Goal: Task Accomplishment & Management: Manage account settings

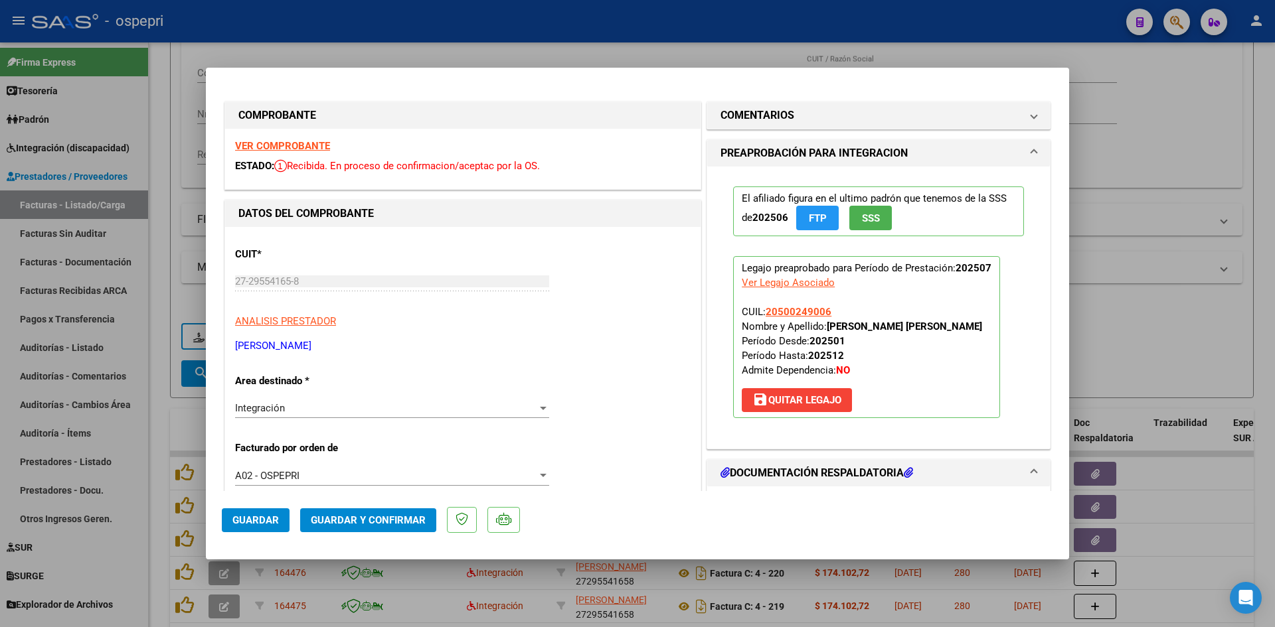
click at [282, 141] on strong "VER COMPROBANTE" at bounding box center [282, 146] width 95 height 12
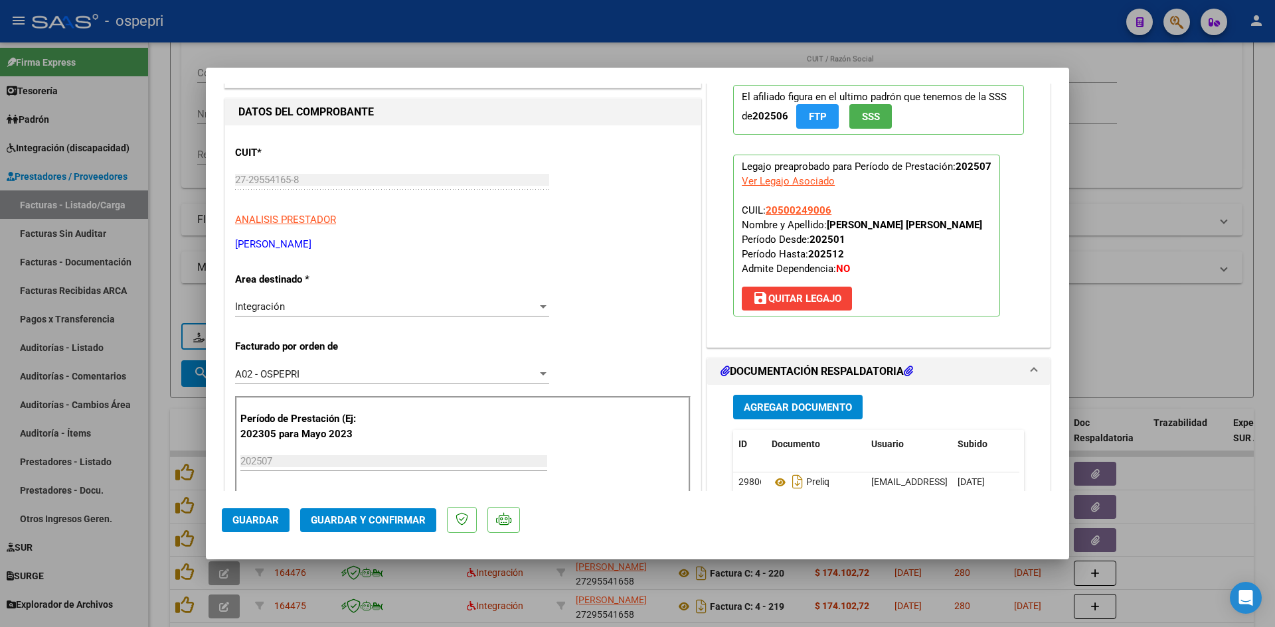
scroll to position [199, 0]
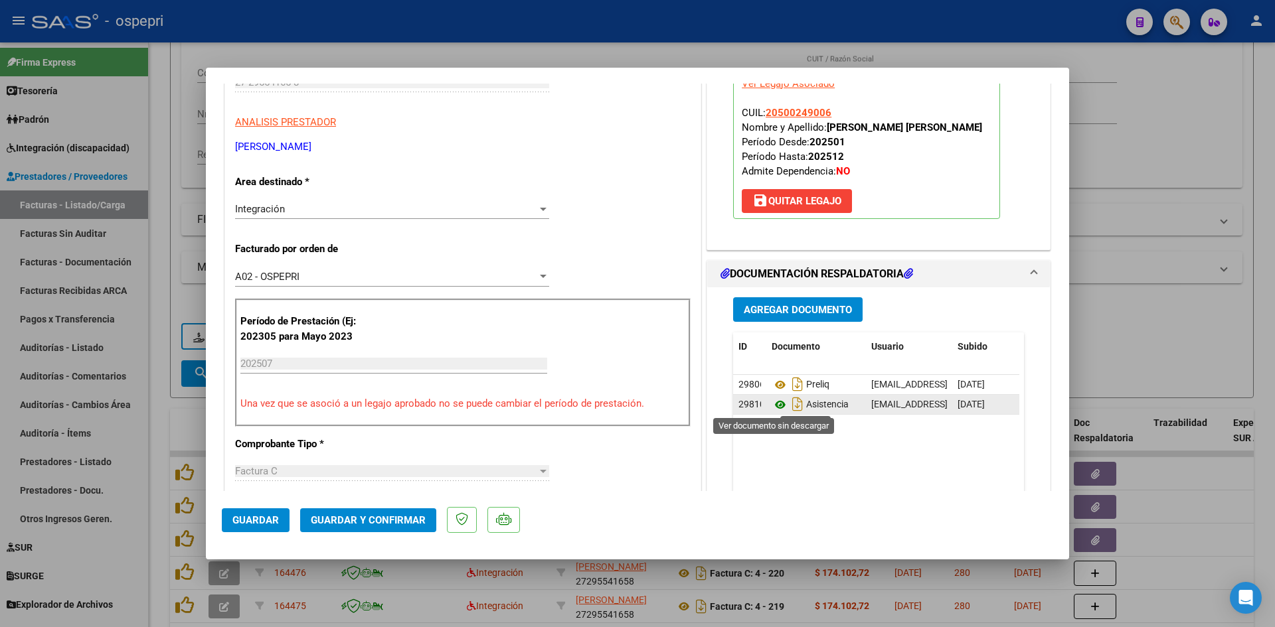
click at [772, 406] on icon at bounding box center [780, 405] width 17 height 16
click at [392, 519] on span "Guardar y Confirmar" at bounding box center [368, 521] width 115 height 12
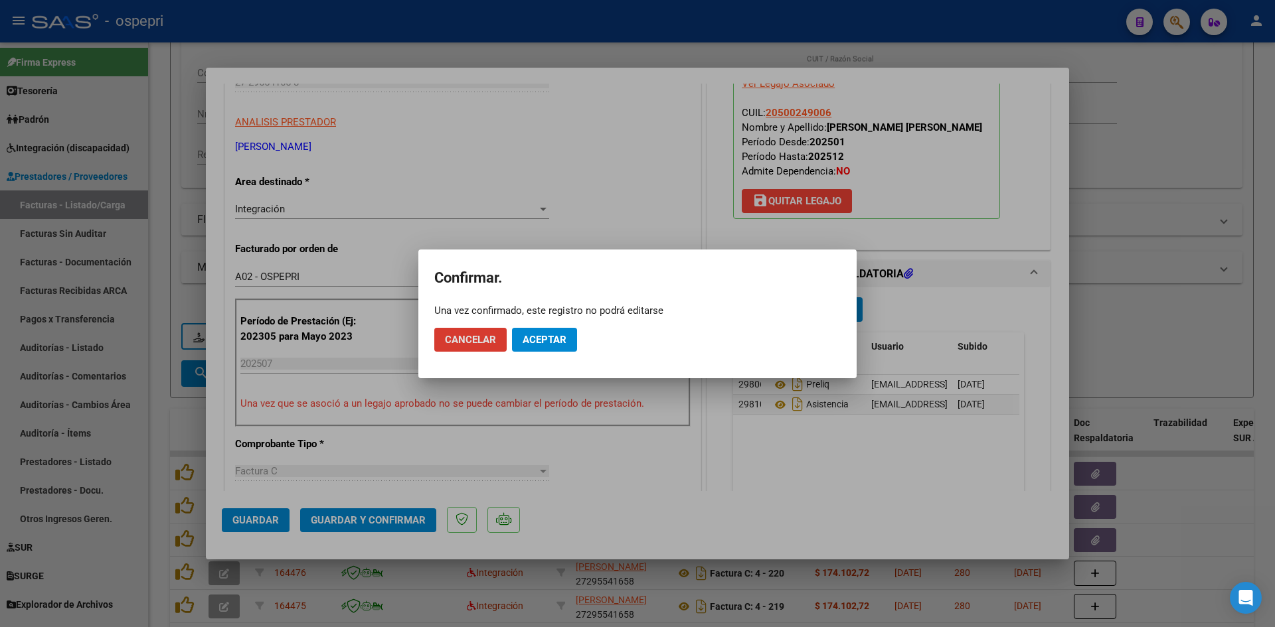
click at [530, 341] on span "Aceptar" at bounding box center [545, 340] width 44 height 12
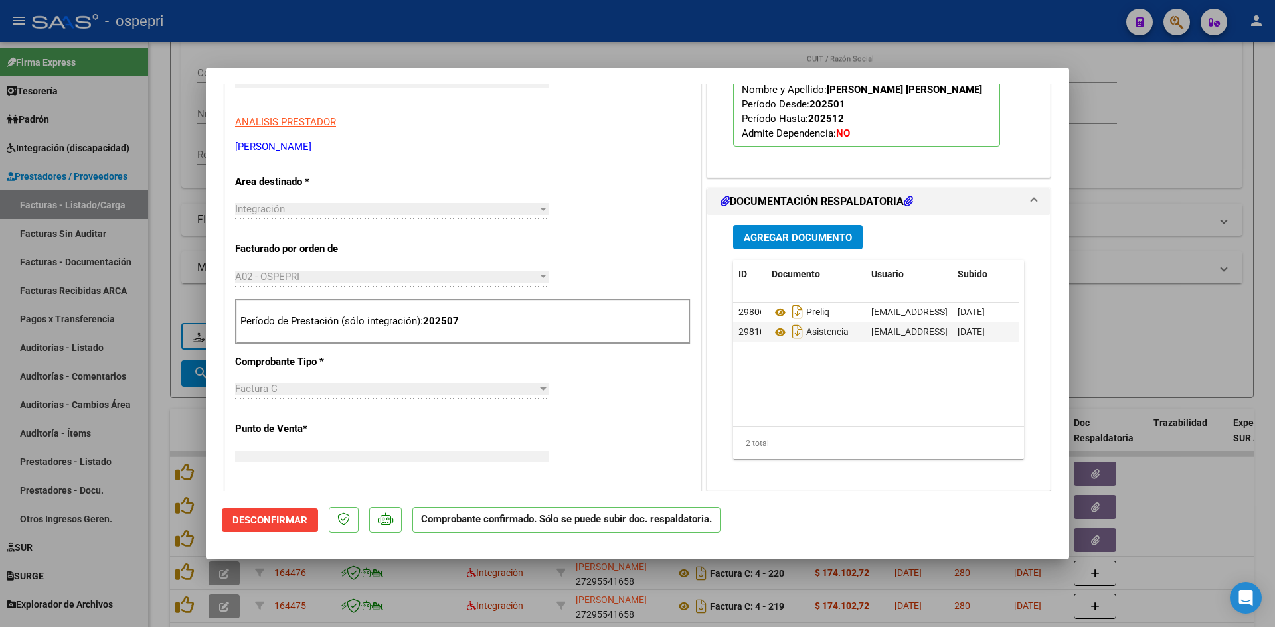
scroll to position [0, 0]
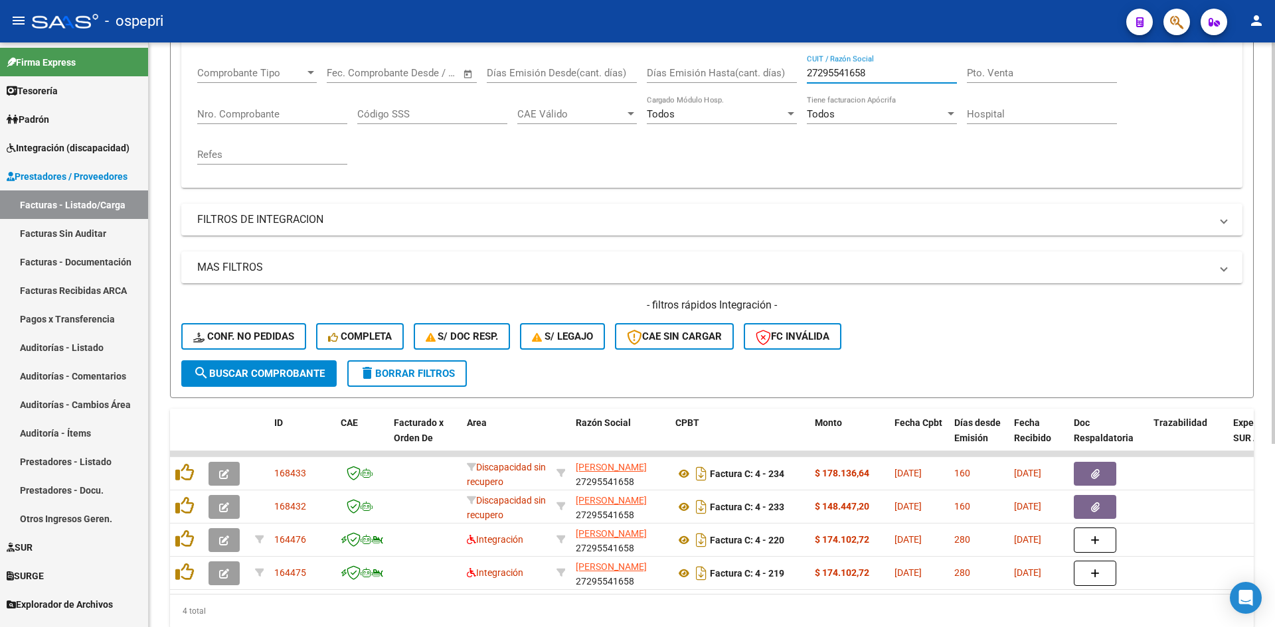
drag, startPoint x: 855, startPoint y: 72, endPoint x: 789, endPoint y: 74, distance: 66.4
click at [789, 74] on div "Comprobante Tipo Comprobante Tipo Start date – End date Fec. Comprobante Desde …" at bounding box center [711, 115] width 1029 height 123
click at [273, 328] on button "Conf. no pedidas" at bounding box center [243, 336] width 125 height 27
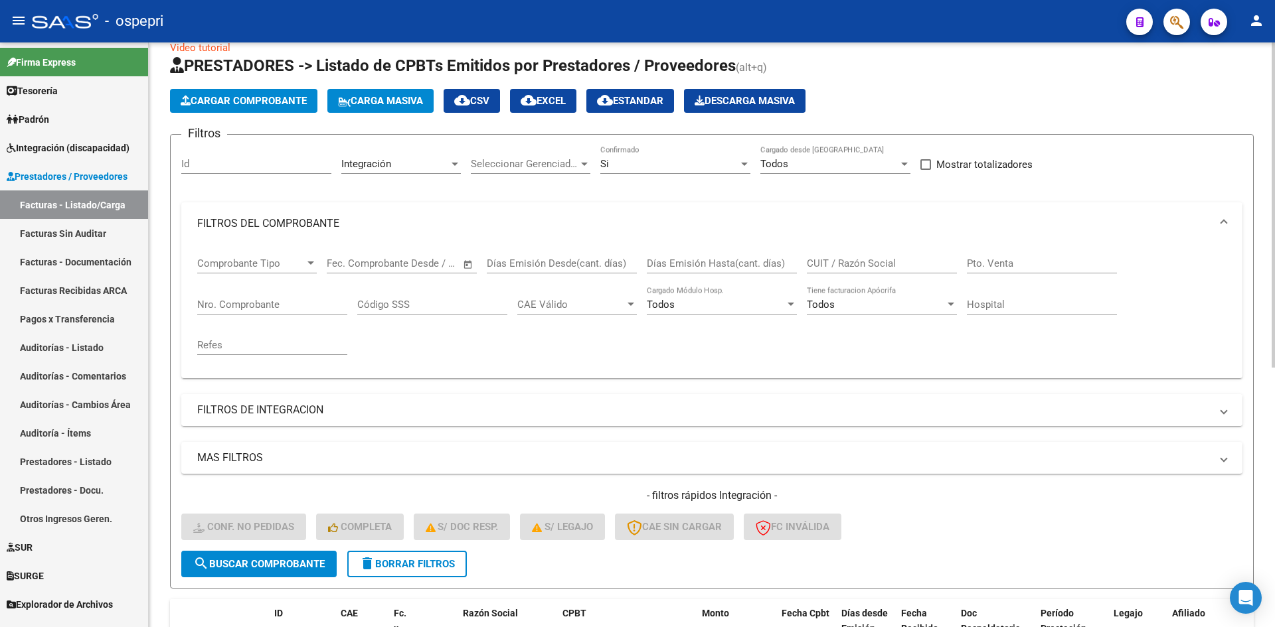
scroll to position [15, 0]
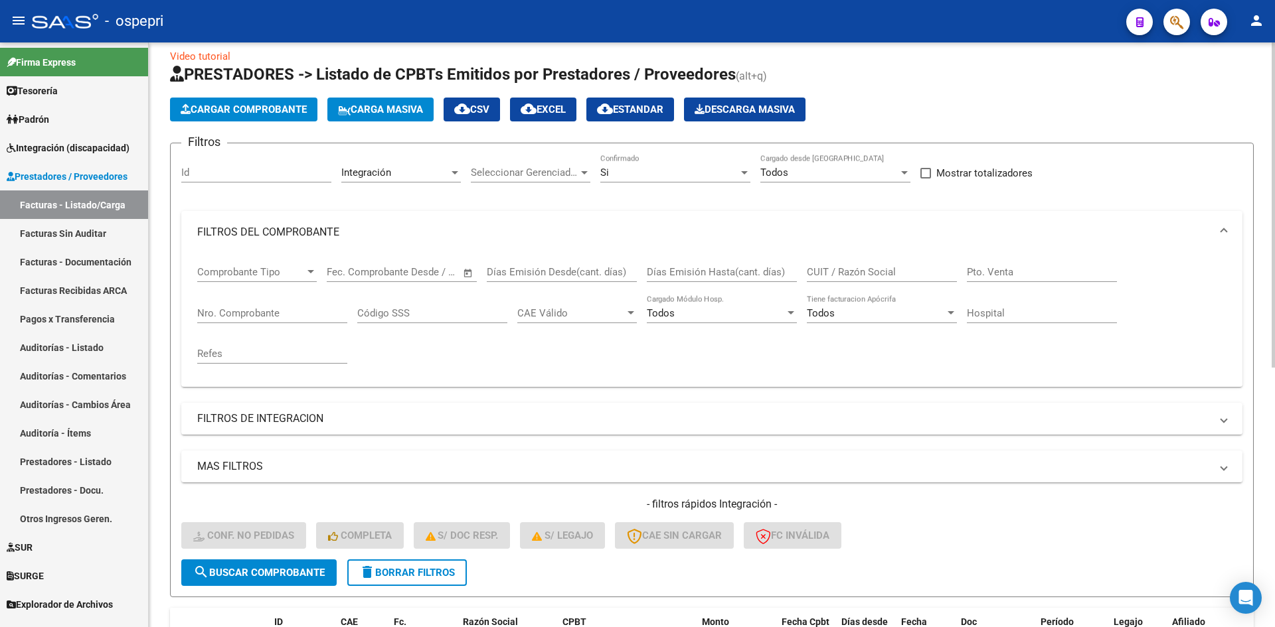
click at [835, 270] on input "CUIT / Razón Social" at bounding box center [882, 272] width 150 height 12
paste input "27295541658"
type input "27295541658"
click at [275, 578] on span "search Buscar Comprobante" at bounding box center [258, 573] width 131 height 12
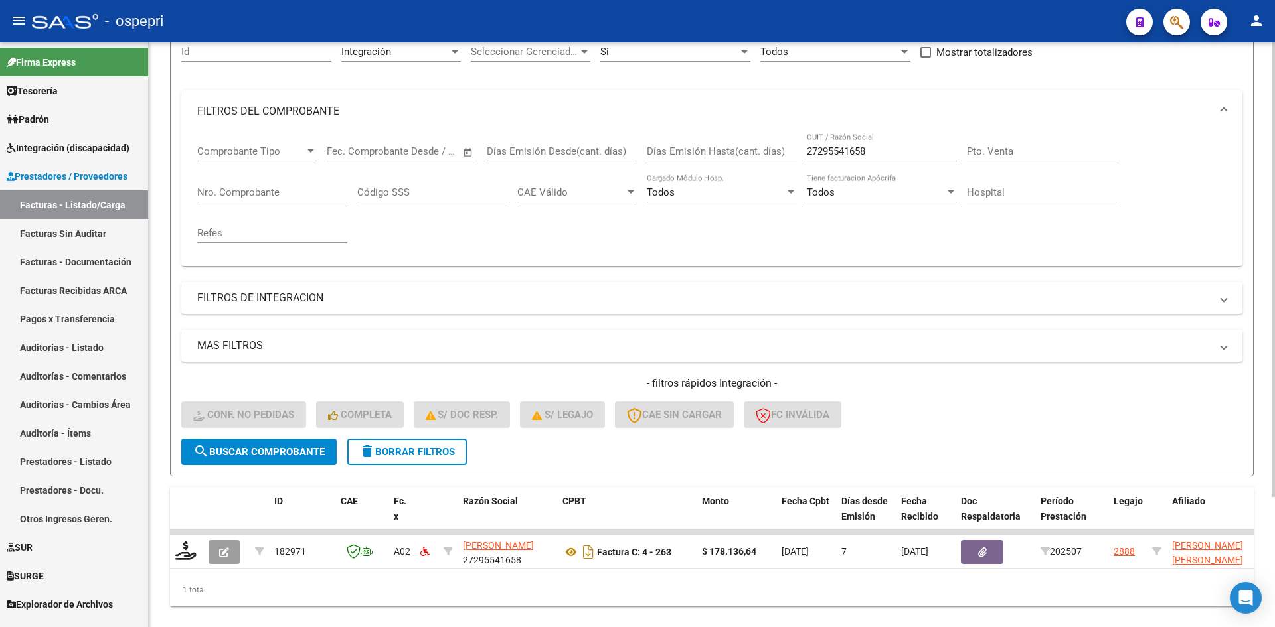
scroll to position [167, 0]
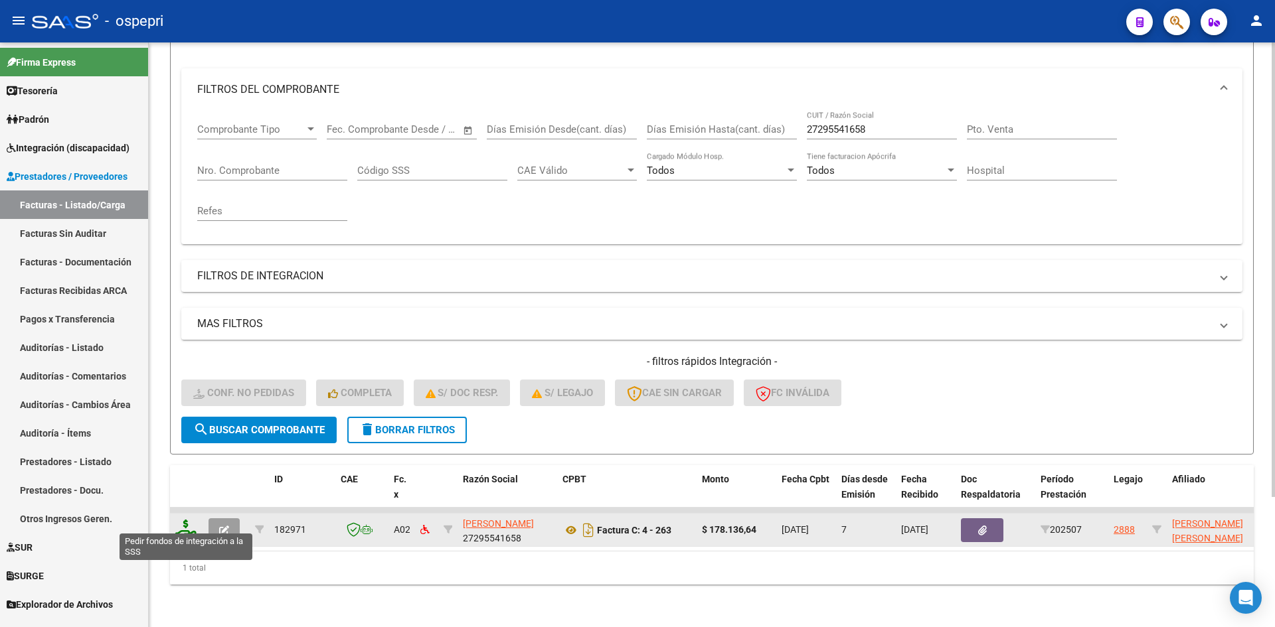
click at [186, 522] on icon at bounding box center [185, 529] width 21 height 19
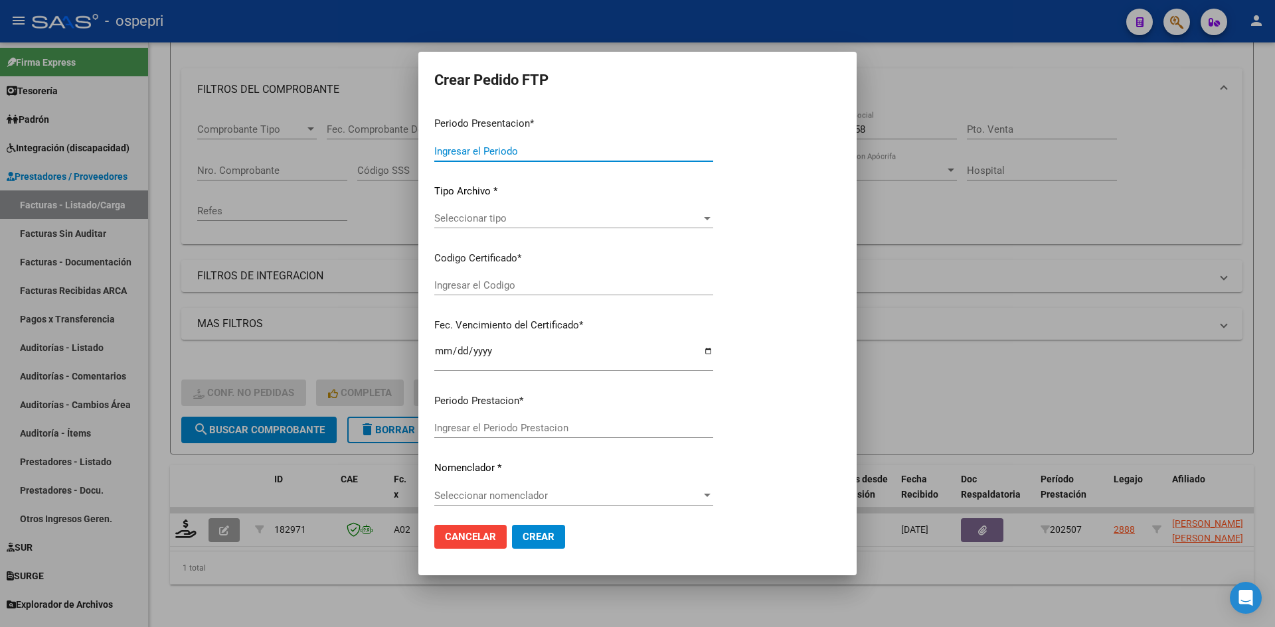
type input "202507"
type input "$ 178.136,64"
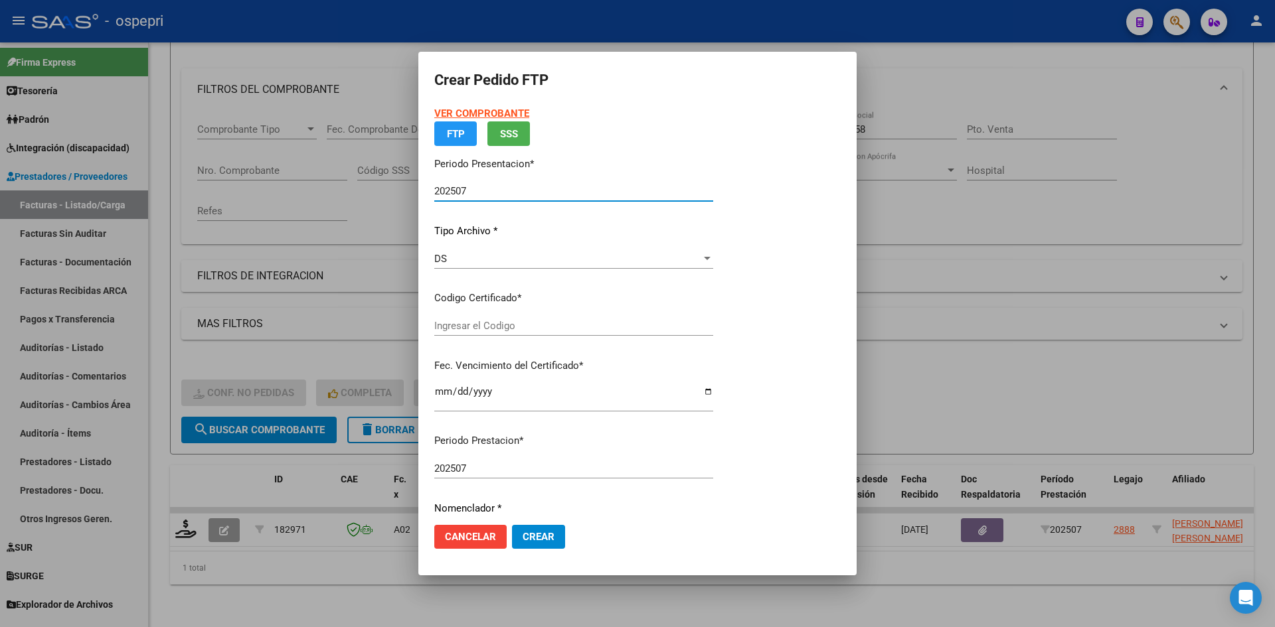
type input "20500249006"
type input "[DATE]"
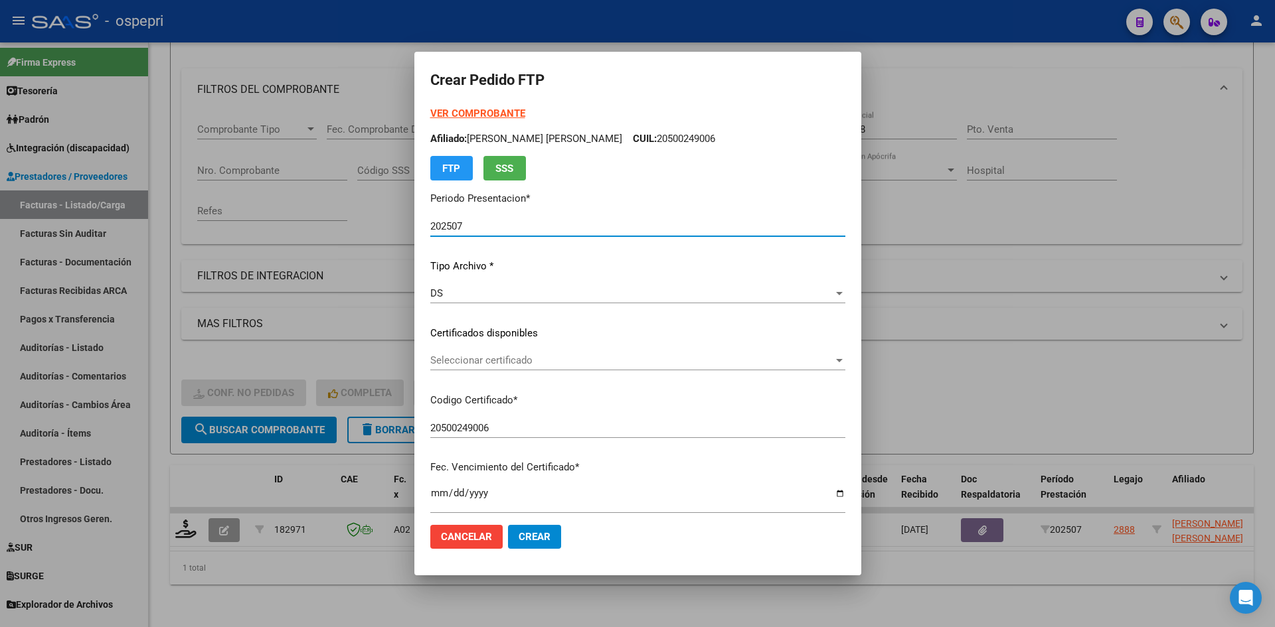
click at [650, 368] on div "Seleccionar certificado Seleccionar certificado" at bounding box center [637, 361] width 415 height 20
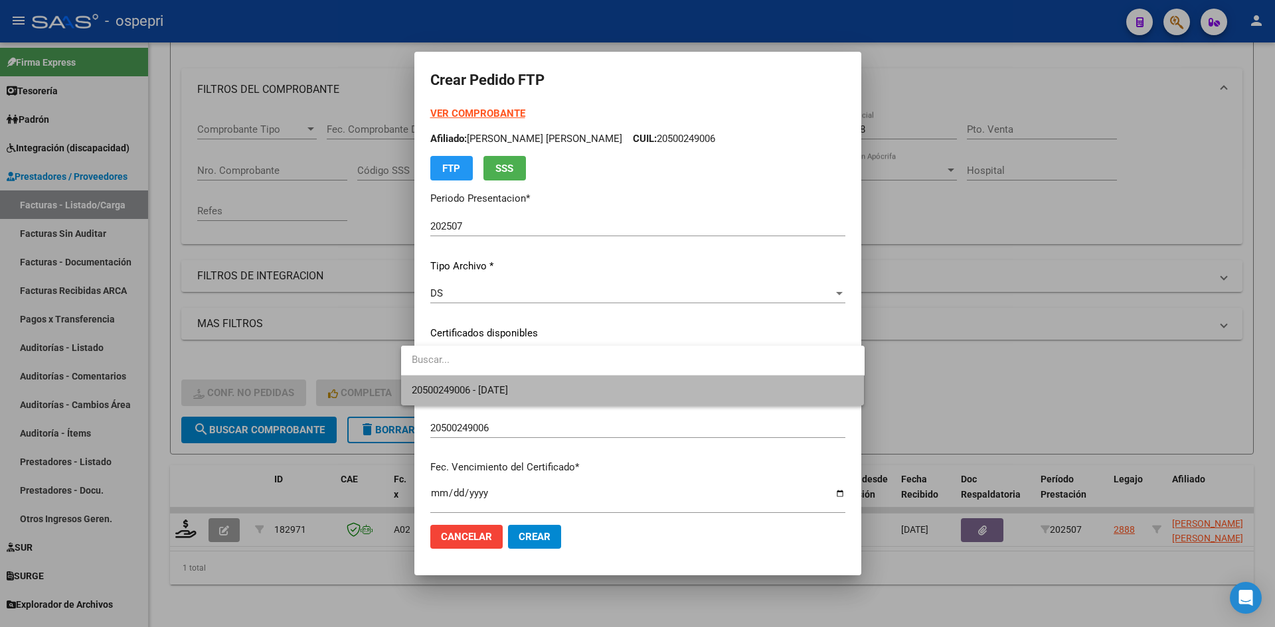
click at [641, 384] on span "20500249006 - 2026-07-01" at bounding box center [633, 391] width 442 height 30
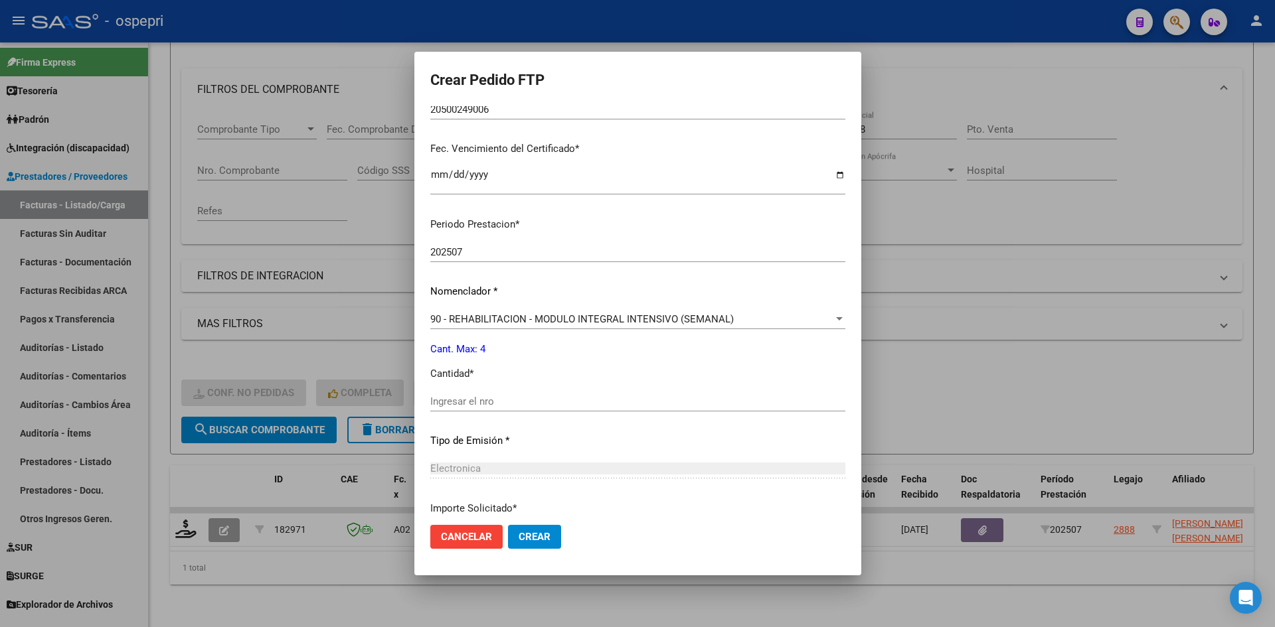
scroll to position [332, 0]
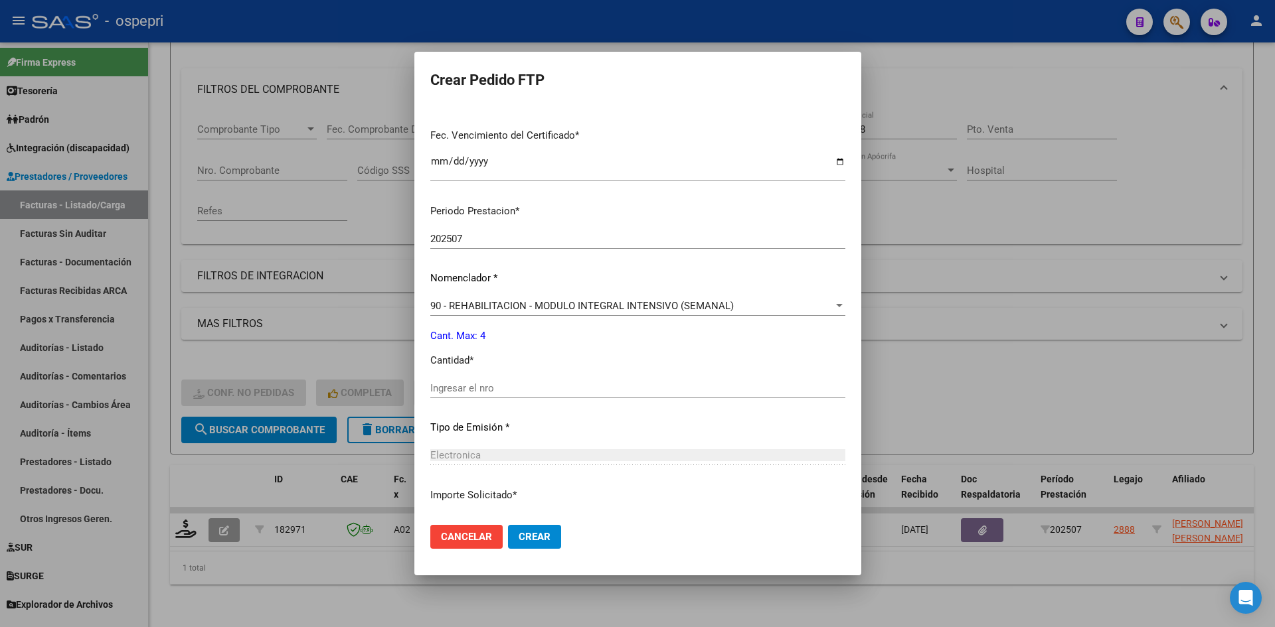
click at [471, 392] on input "Ingresar el nro" at bounding box center [637, 388] width 415 height 12
type input "4"
click at [521, 536] on span "Crear" at bounding box center [535, 537] width 32 height 12
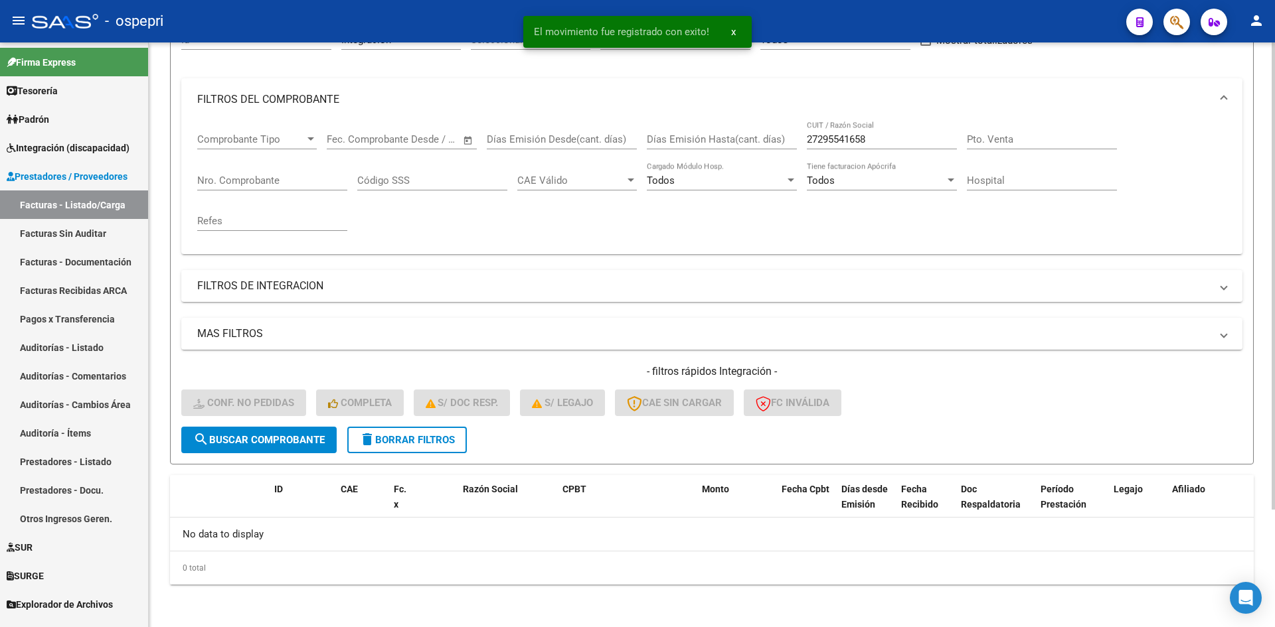
click at [453, 430] on button "delete Borrar Filtros" at bounding box center [407, 440] width 120 height 27
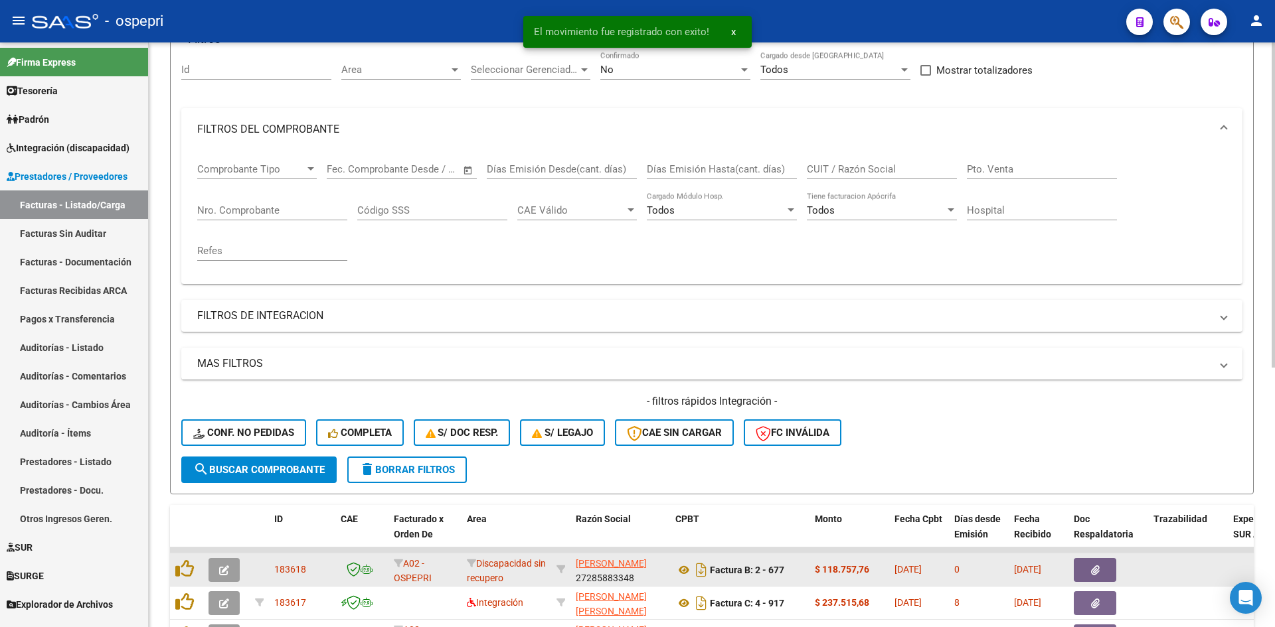
scroll to position [147, 0]
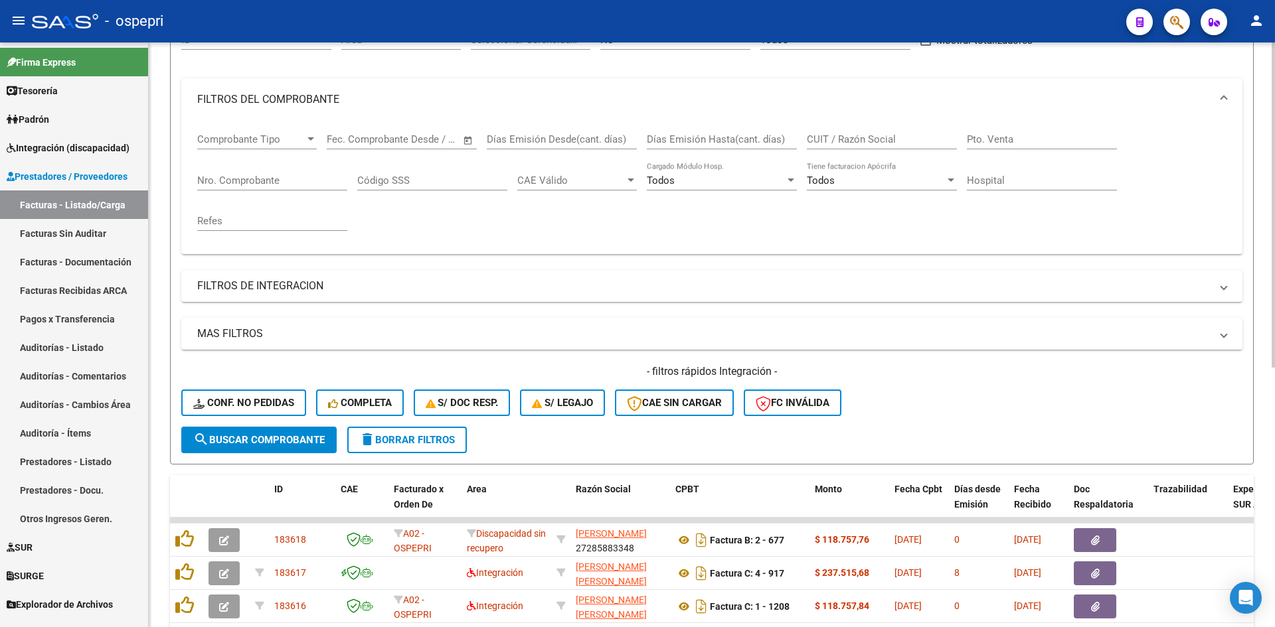
click at [854, 137] on input "CUIT / Razón Social" at bounding box center [882, 139] width 150 height 12
paste input "27236070870"
type input "27236070870"
click at [293, 437] on span "search Buscar Comprobante" at bounding box center [258, 440] width 131 height 12
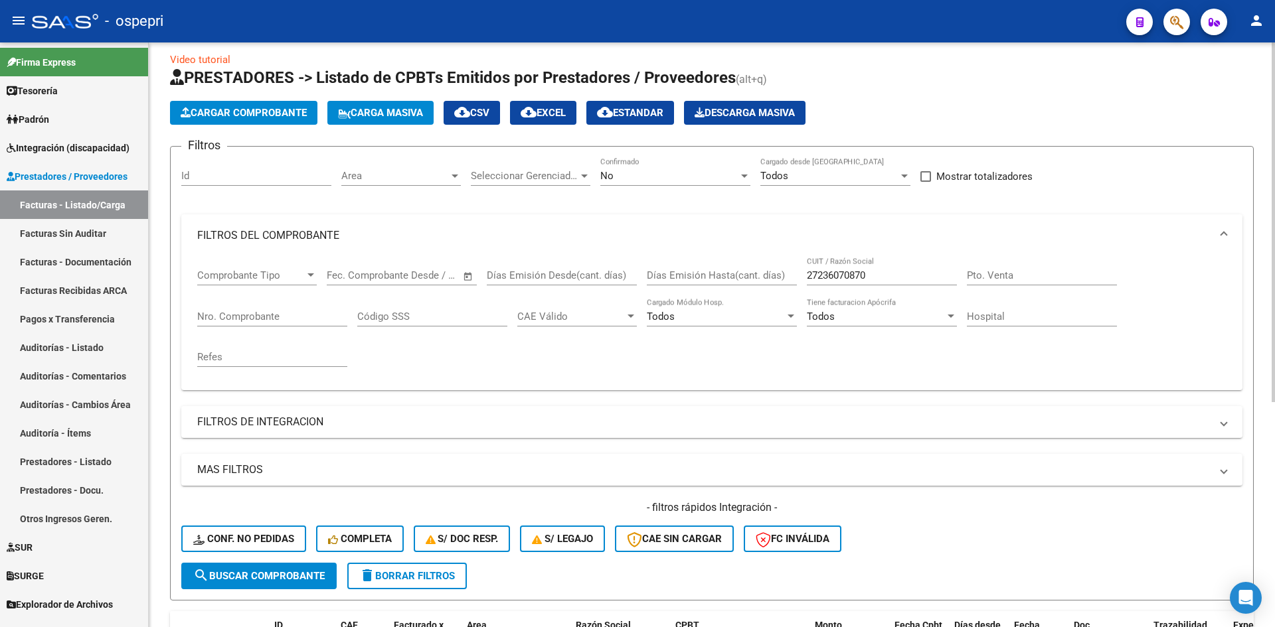
scroll to position [0, 0]
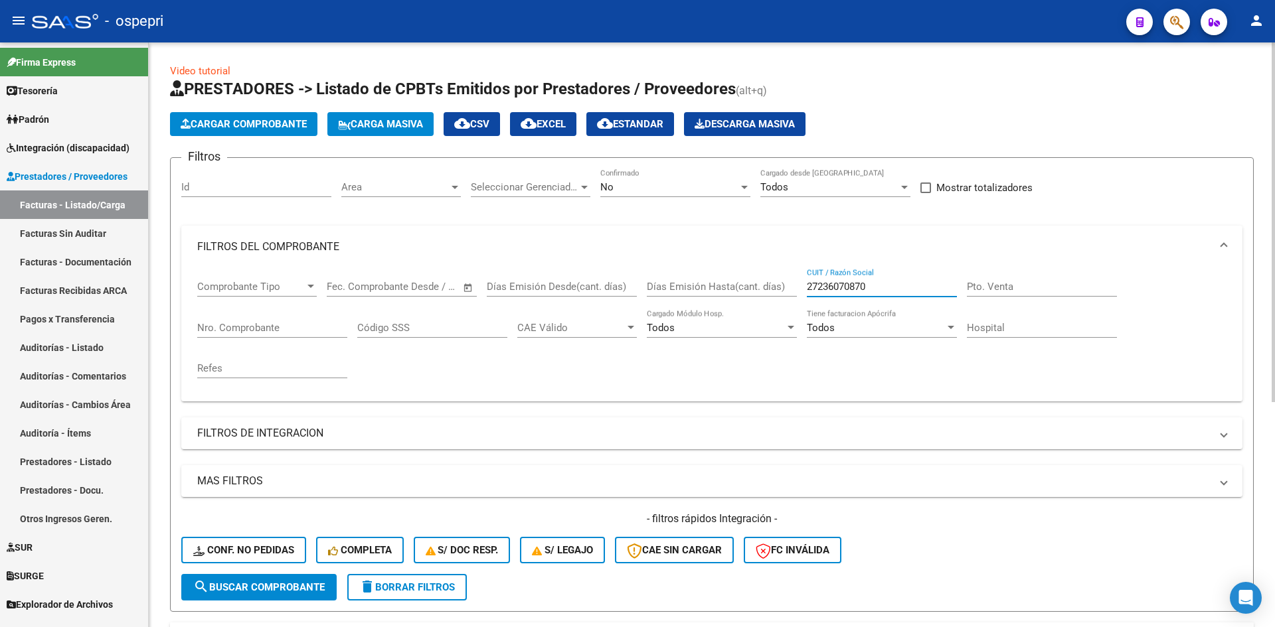
drag, startPoint x: 884, startPoint y: 289, endPoint x: 806, endPoint y: 286, distance: 78.4
click at [802, 290] on div "Comprobante Tipo Comprobante Tipo Start date – End date Fec. Comprobante Desde …" at bounding box center [711, 329] width 1029 height 123
paste input "27256242422"
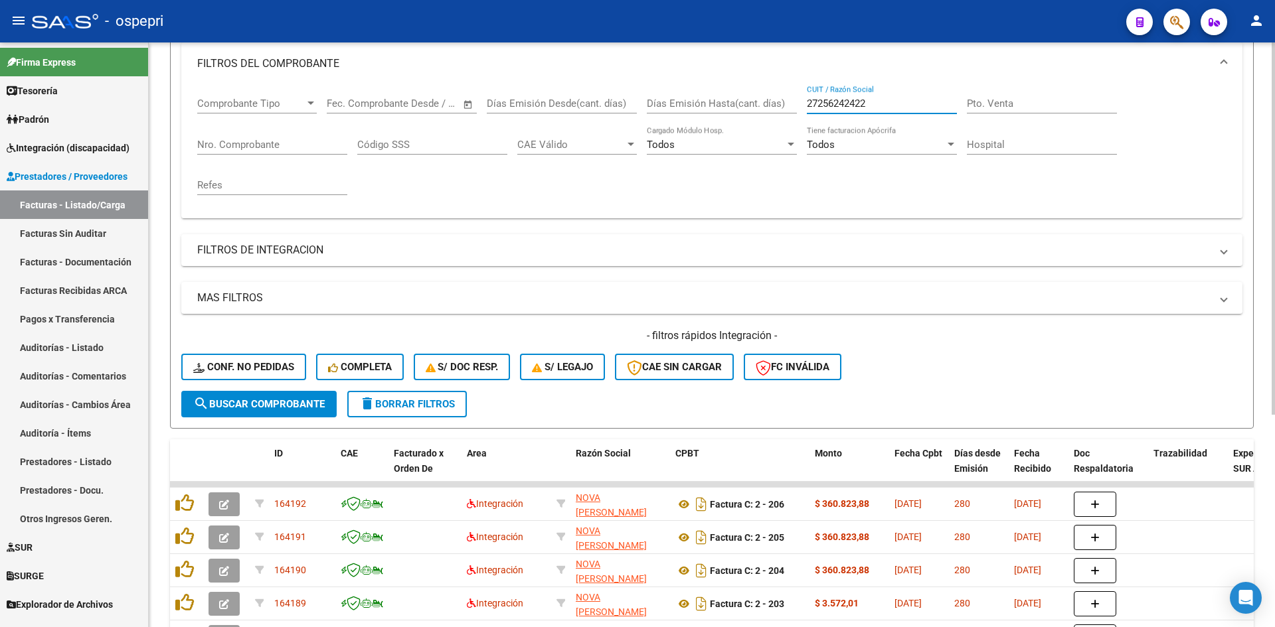
scroll to position [266, 0]
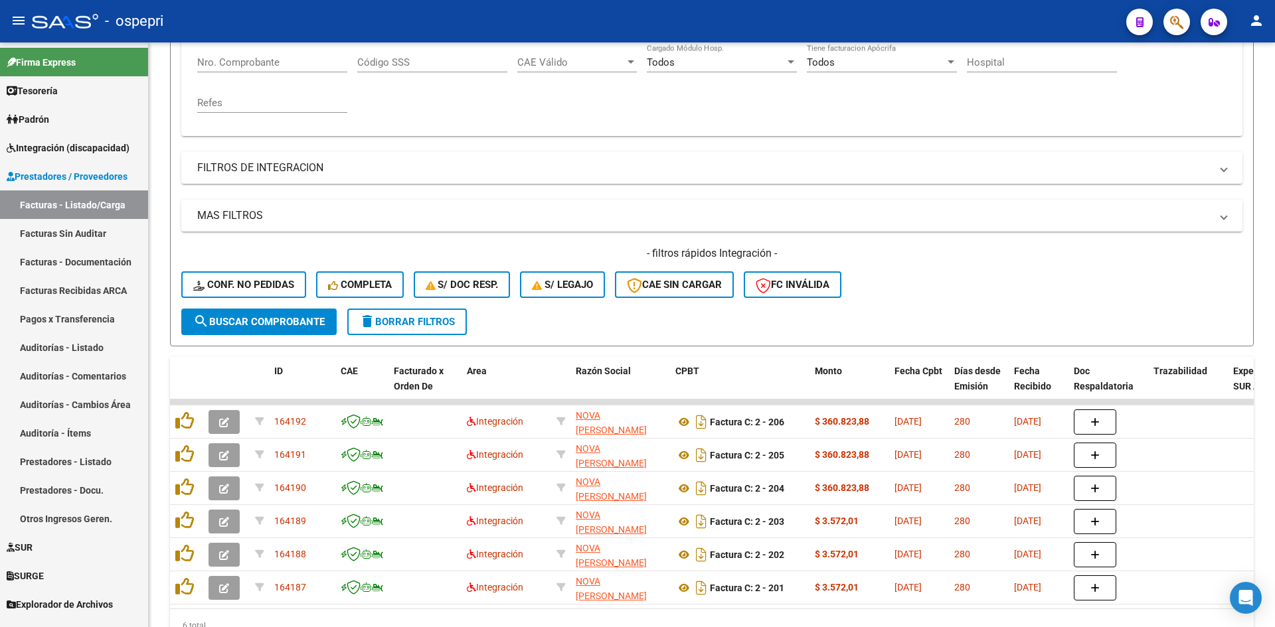
type input "27256242422"
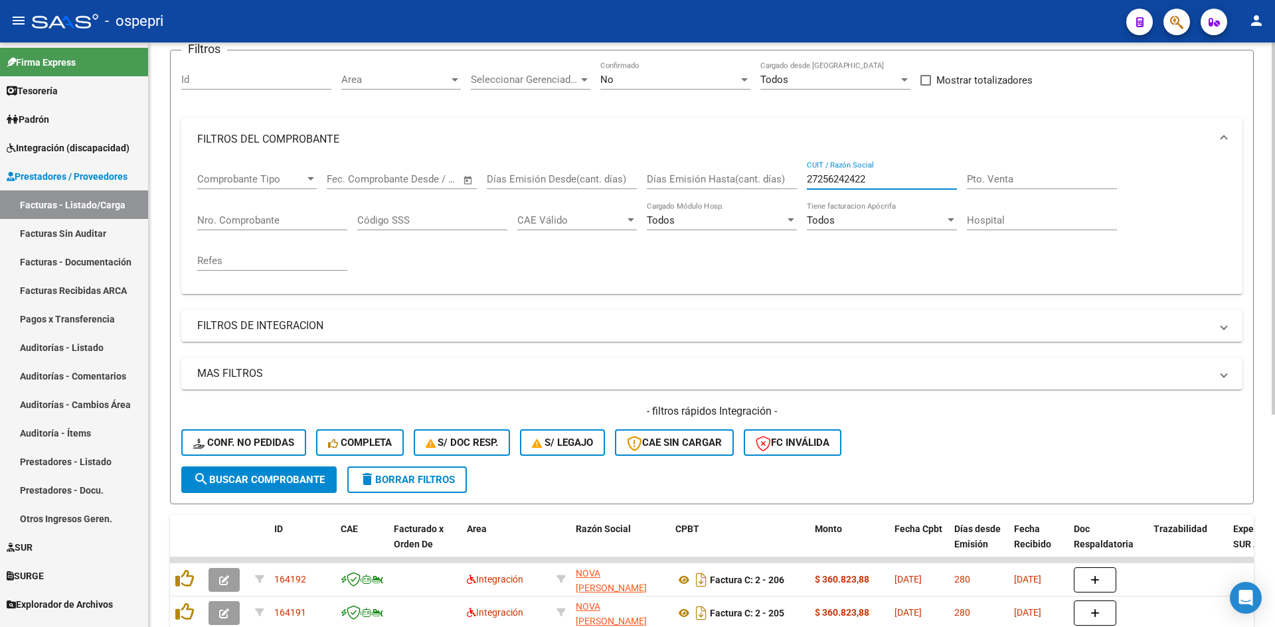
scroll to position [0, 0]
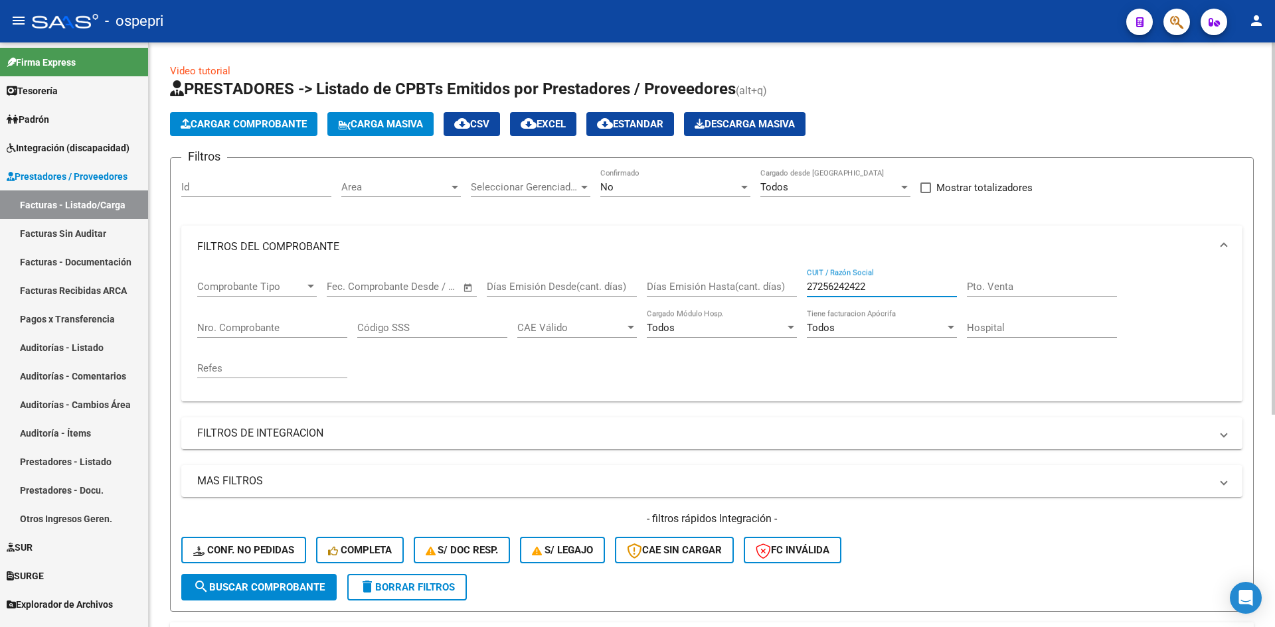
drag, startPoint x: 909, startPoint y: 283, endPoint x: 758, endPoint y: 285, distance: 151.4
click at [752, 289] on div "Comprobante Tipo Comprobante Tipo Start date – End date Fec. Comprobante Desde …" at bounding box center [711, 329] width 1029 height 123
paste input "23359683804"
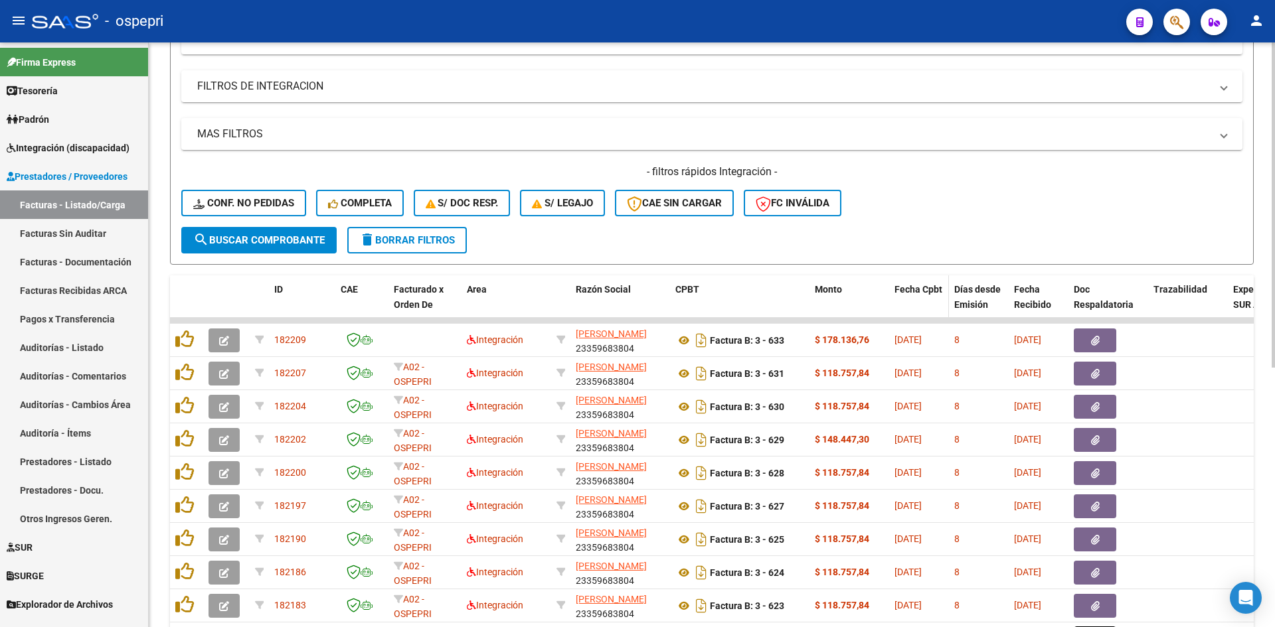
scroll to position [398, 0]
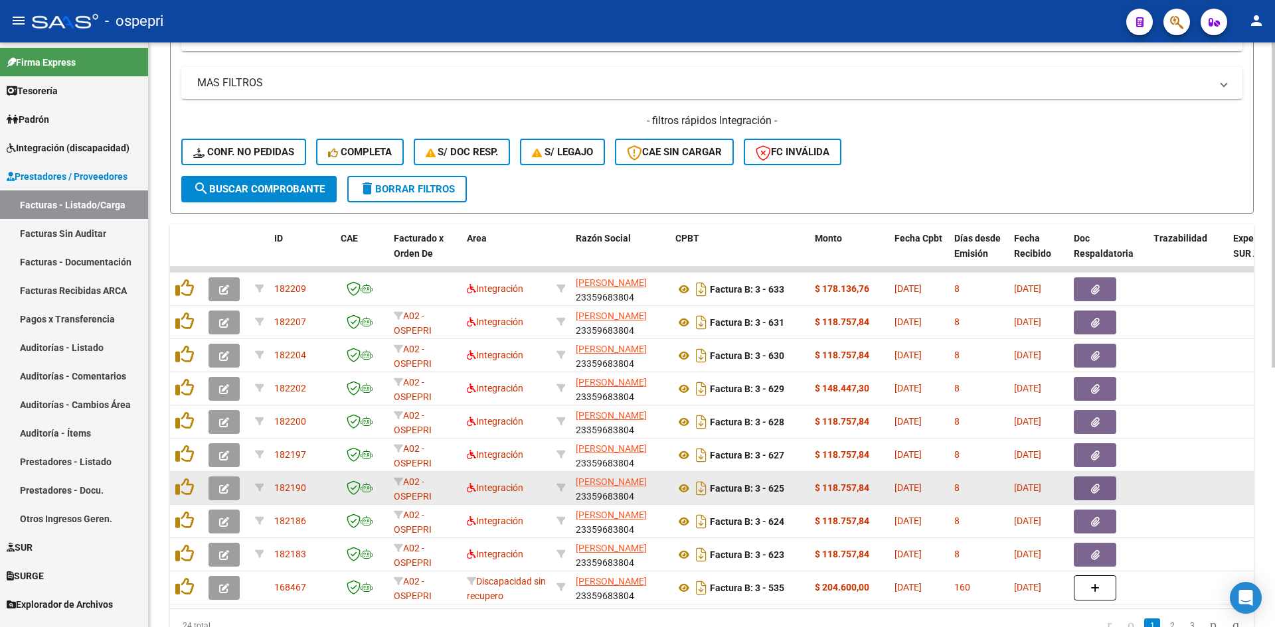
type input "23359683804"
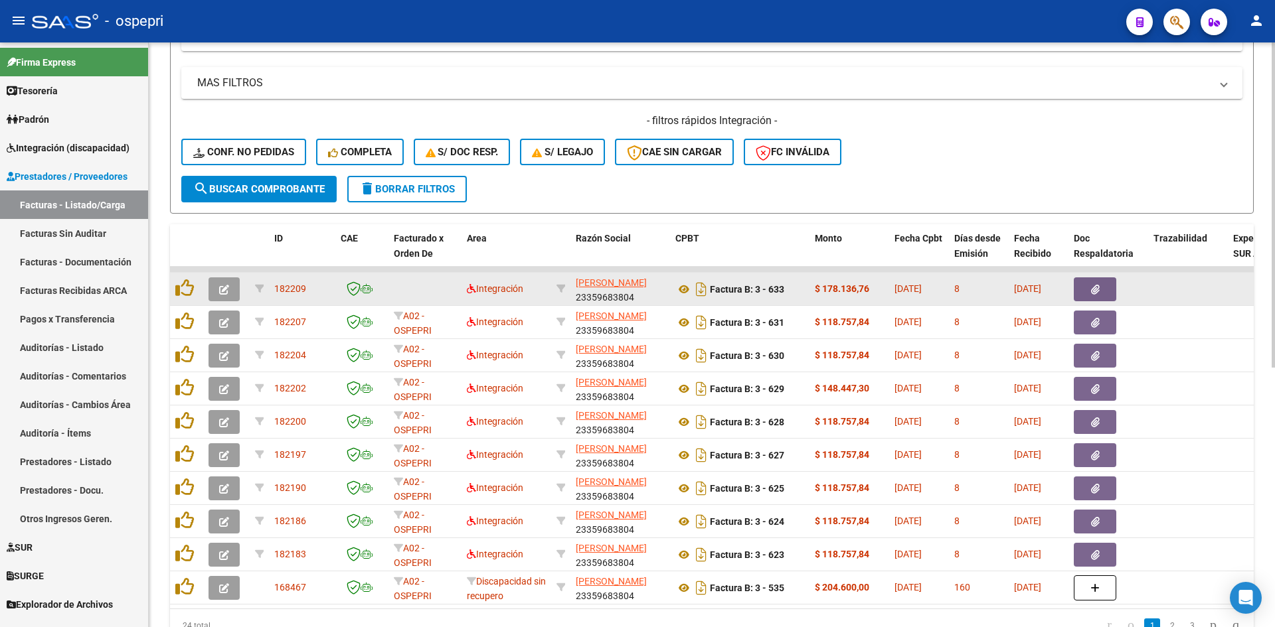
click at [220, 278] on button "button" at bounding box center [223, 290] width 31 height 24
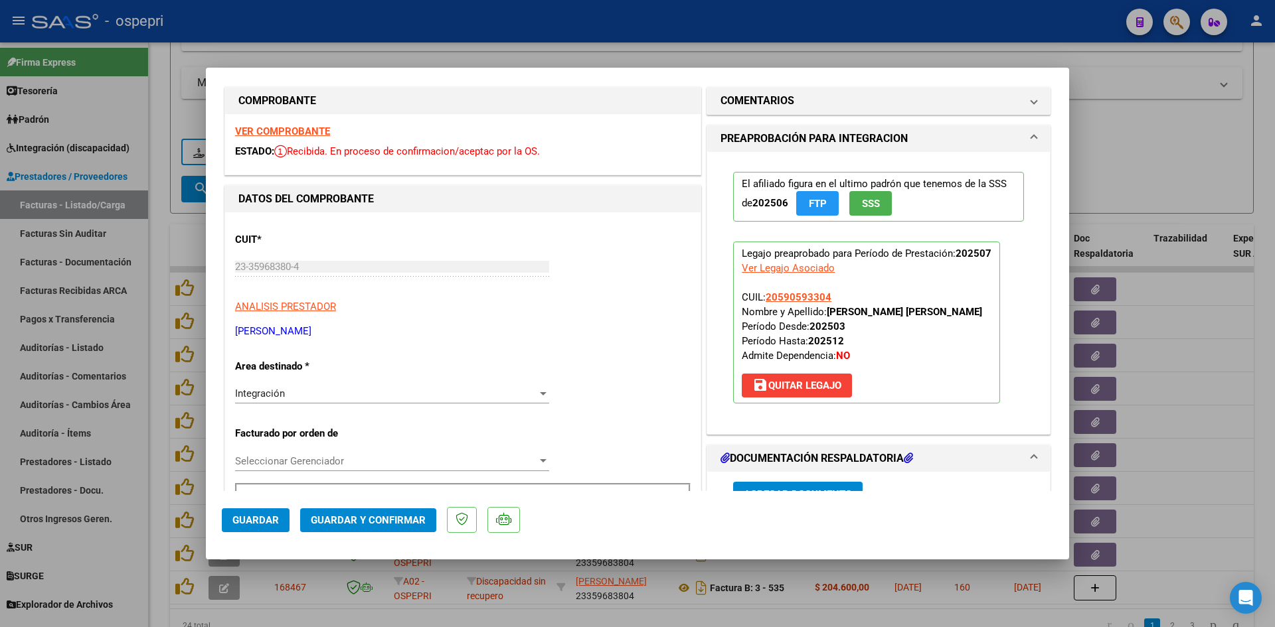
scroll to position [0, 0]
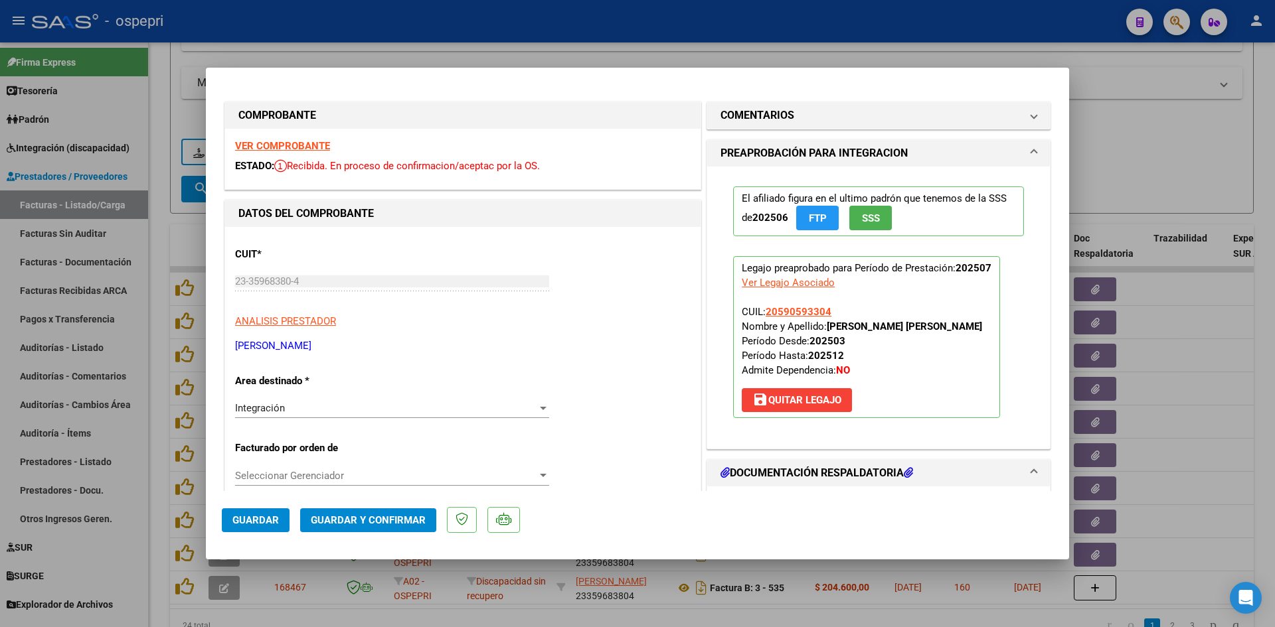
click at [303, 143] on strong "VER COMPROBANTE" at bounding box center [282, 146] width 95 height 12
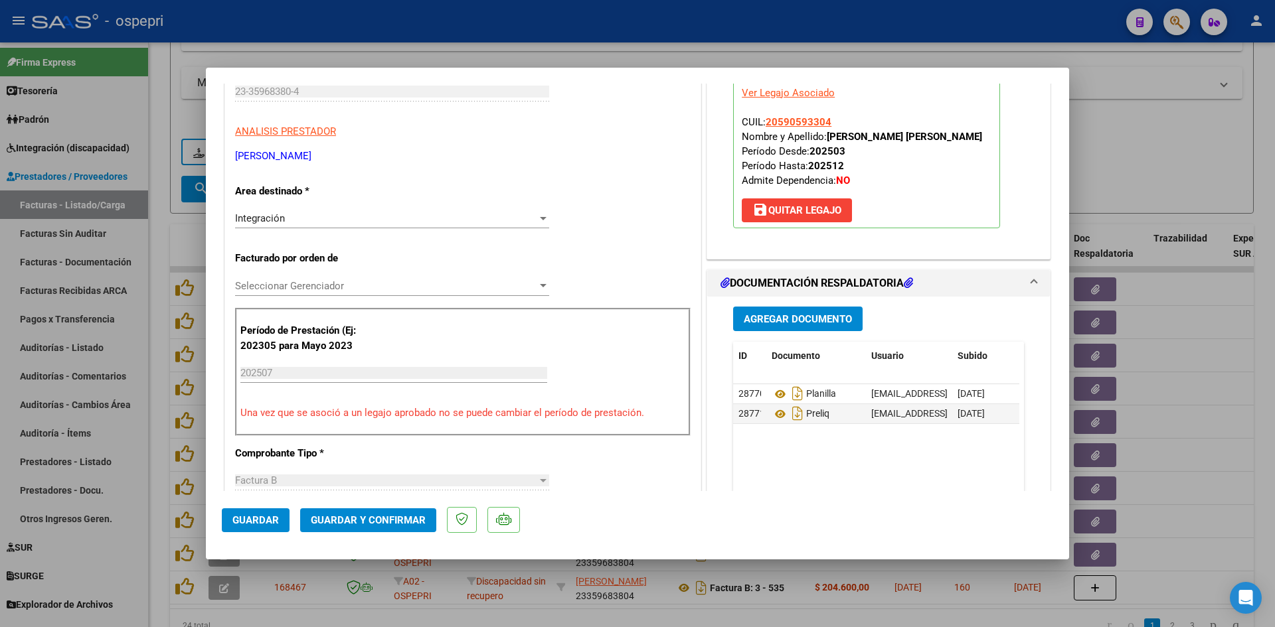
scroll to position [199, 0]
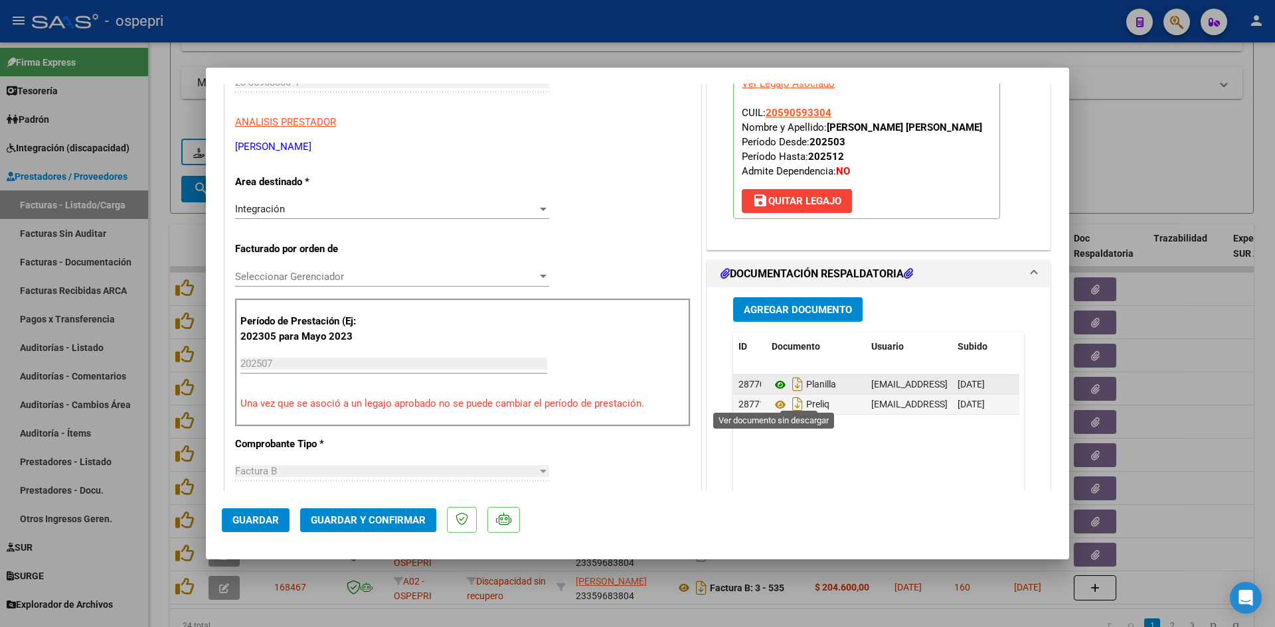
click at [776, 393] on icon at bounding box center [780, 385] width 17 height 16
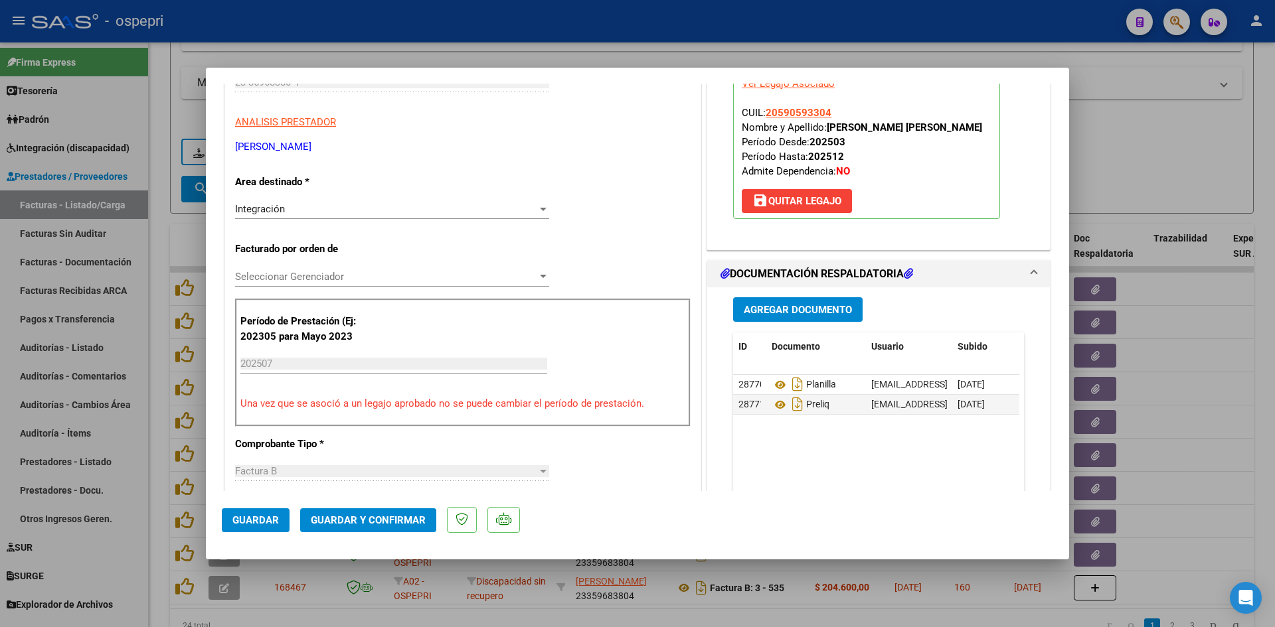
click at [401, 517] on span "Guardar y Confirmar" at bounding box center [368, 521] width 115 height 12
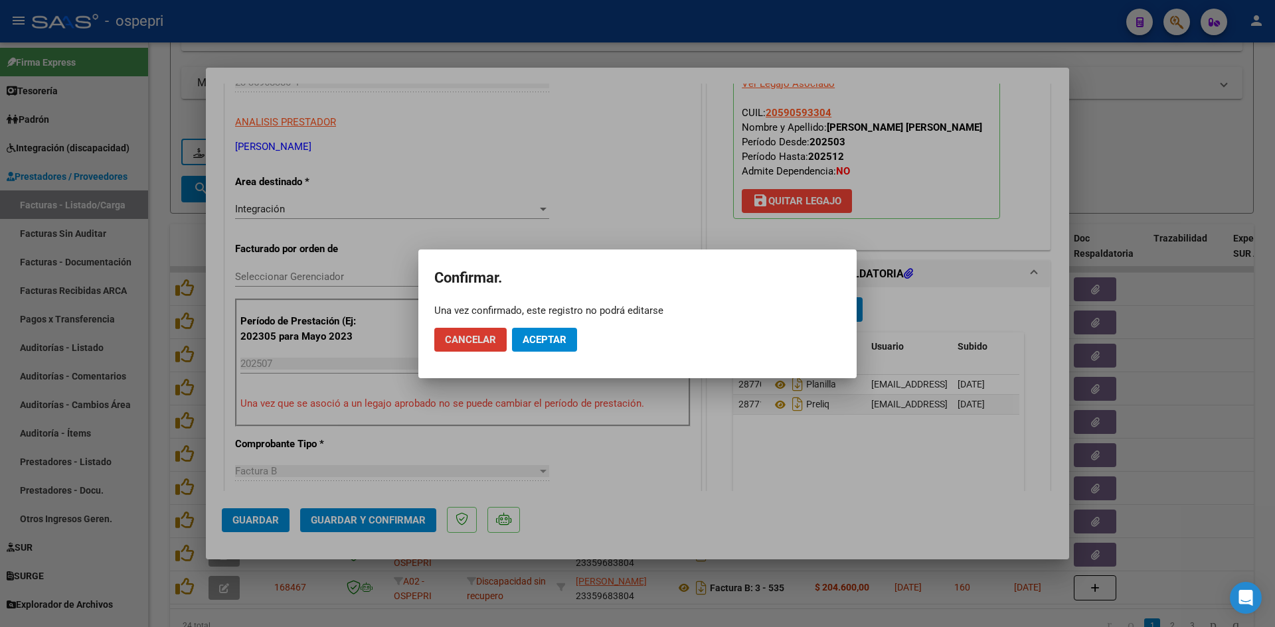
click at [529, 339] on span "Aceptar" at bounding box center [545, 340] width 44 height 12
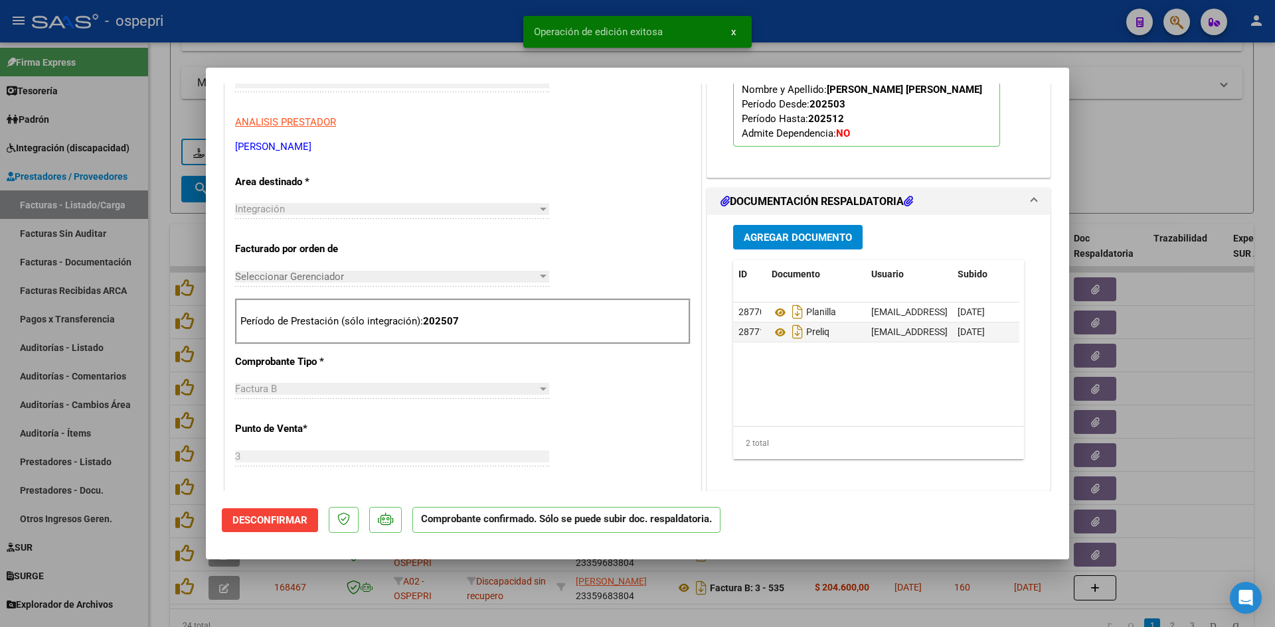
type input "$ 0,00"
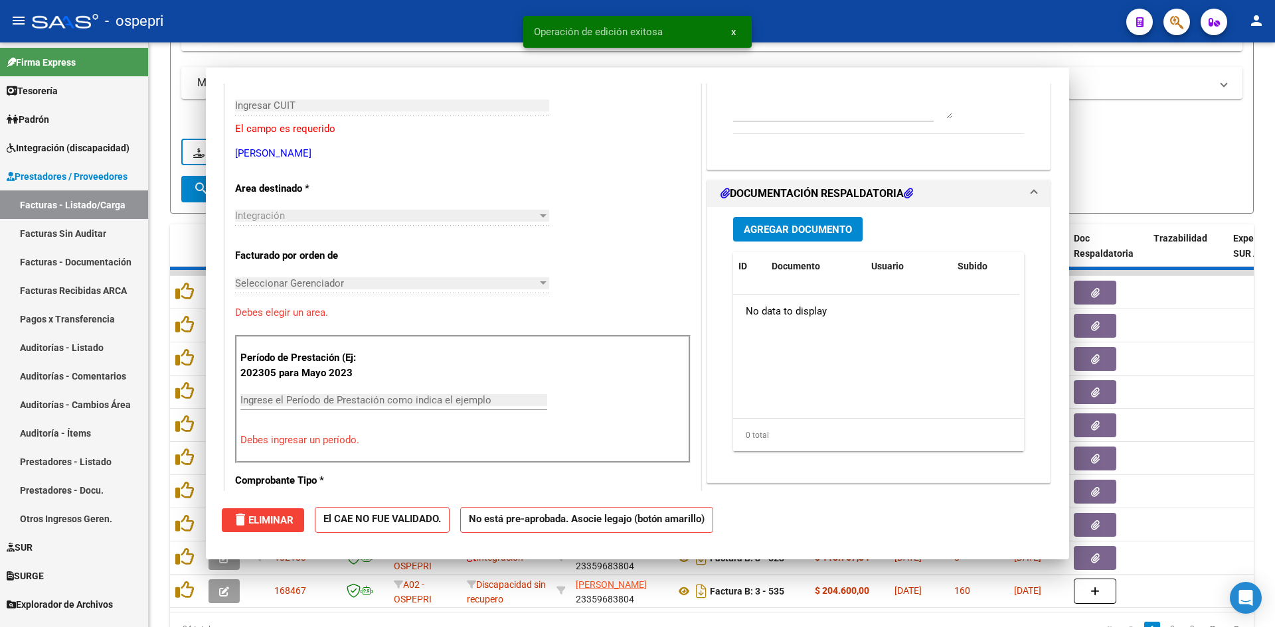
scroll to position [222, 0]
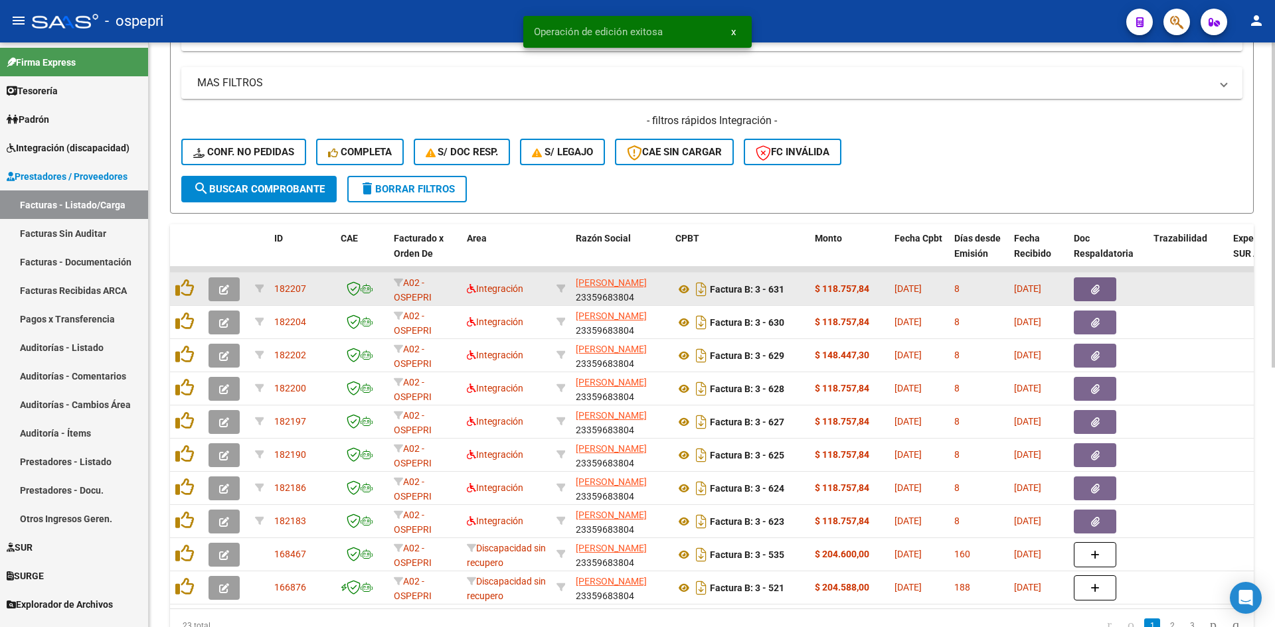
click at [226, 295] on button "button" at bounding box center [223, 290] width 31 height 24
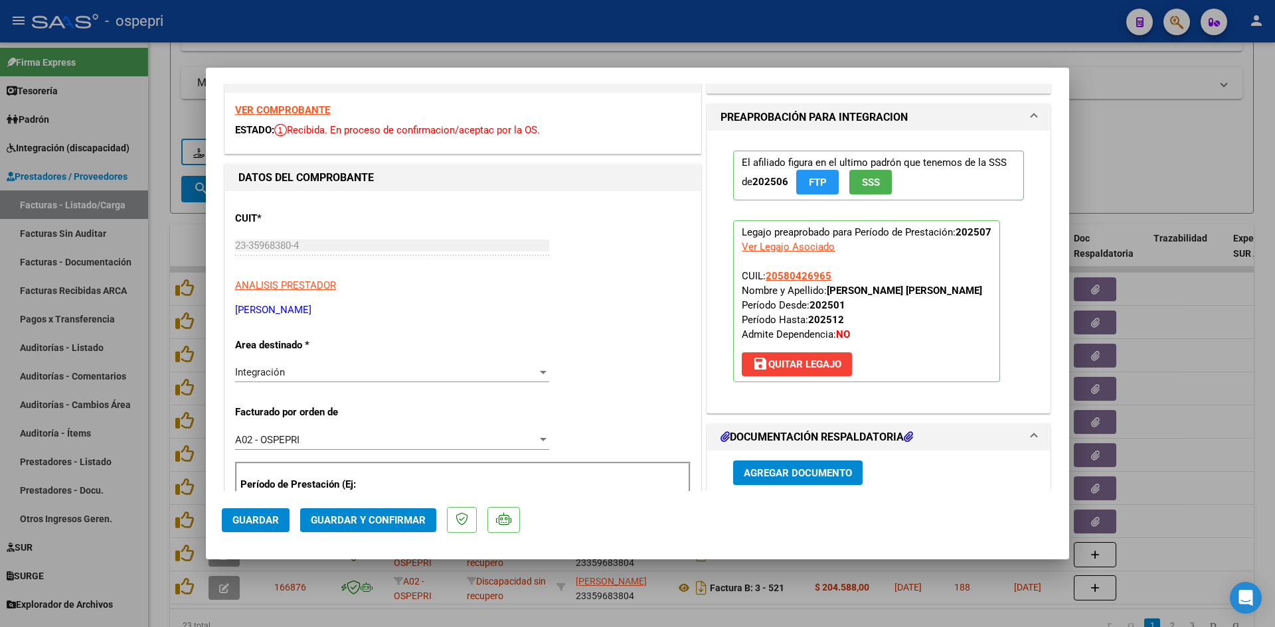
scroll to position [0, 0]
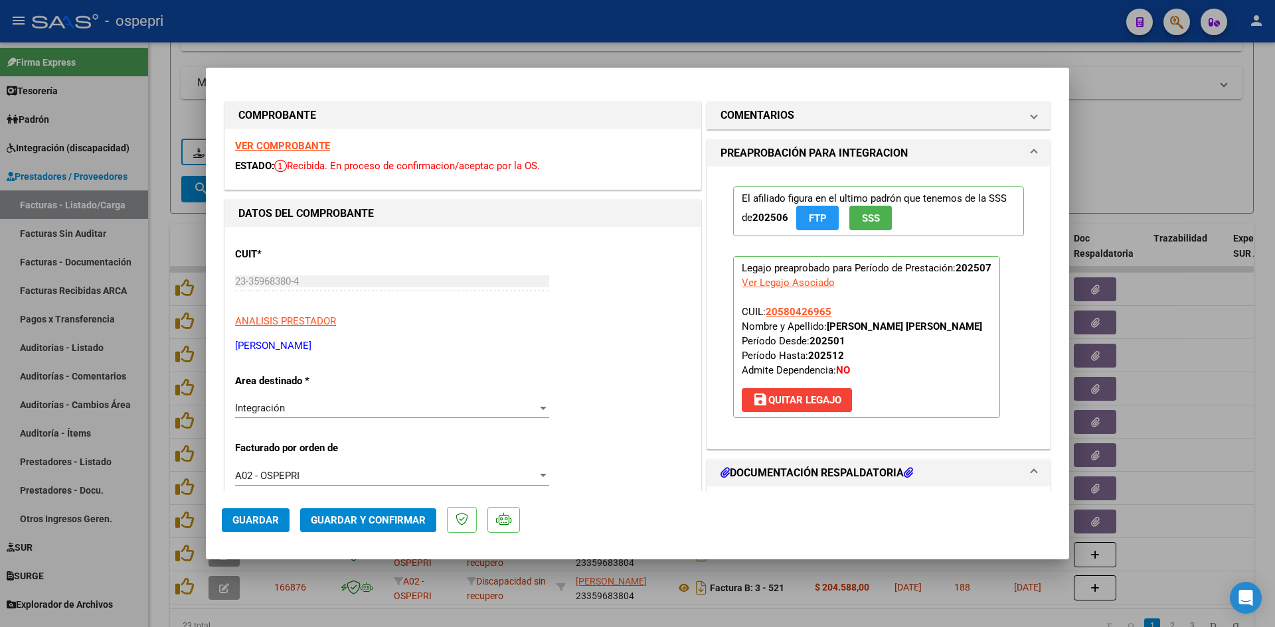
click at [317, 142] on strong "VER COMPROBANTE" at bounding box center [282, 146] width 95 height 12
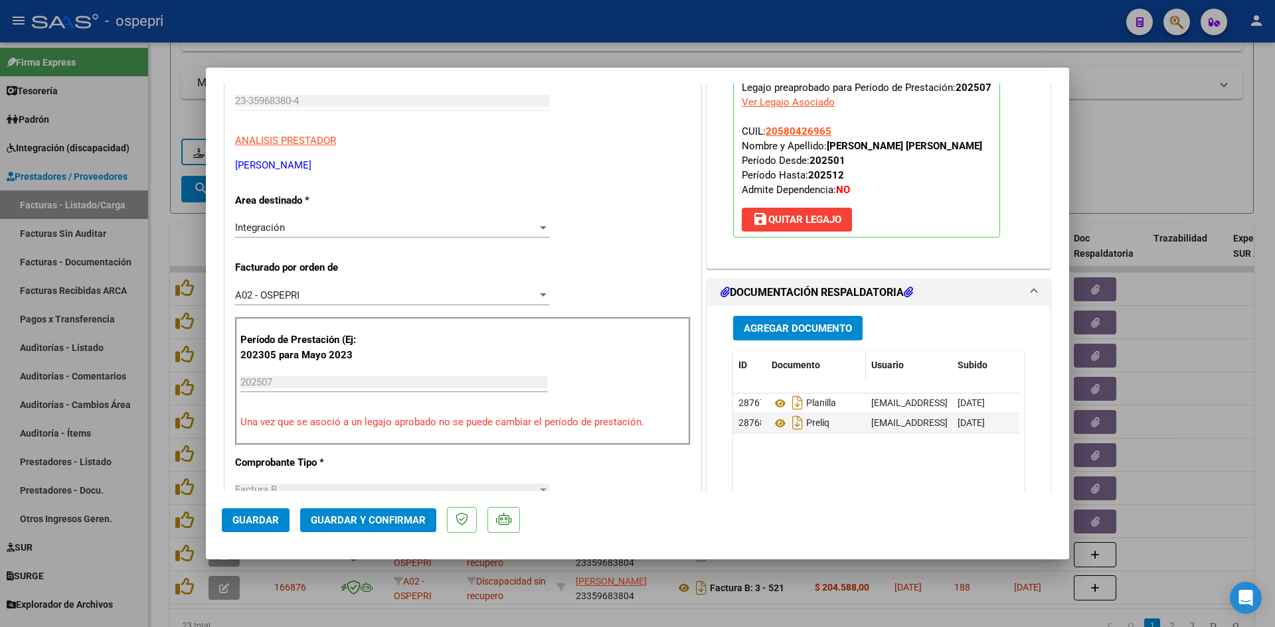
scroll to position [199, 0]
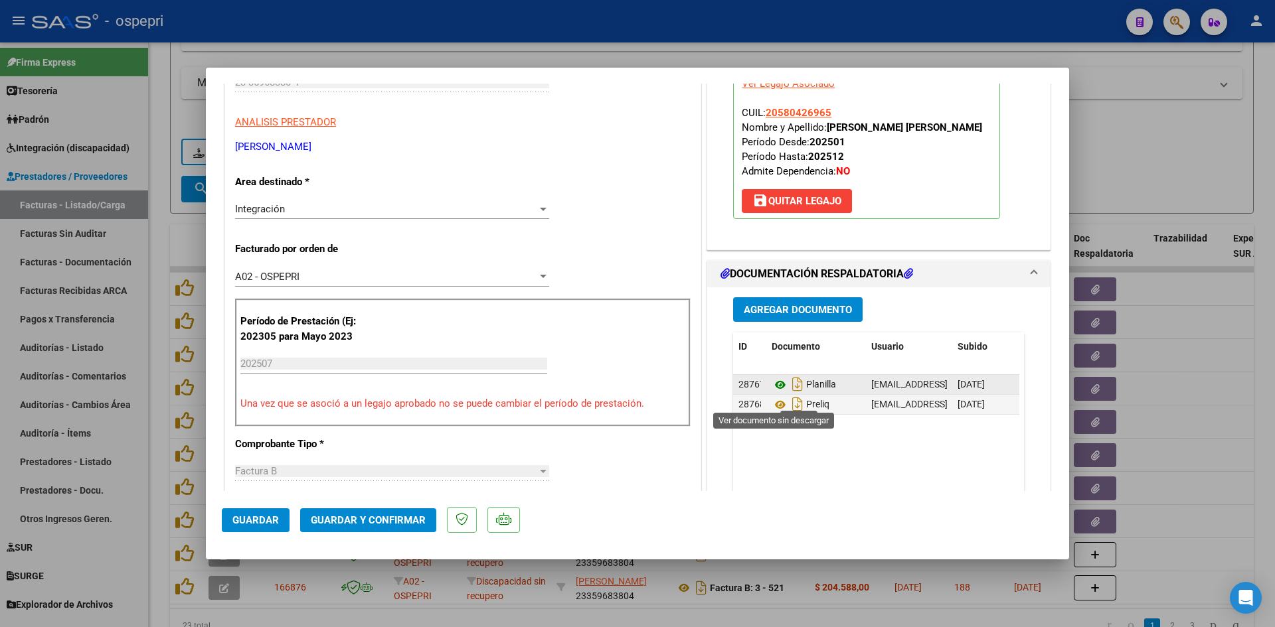
click at [774, 393] on icon at bounding box center [780, 385] width 17 height 16
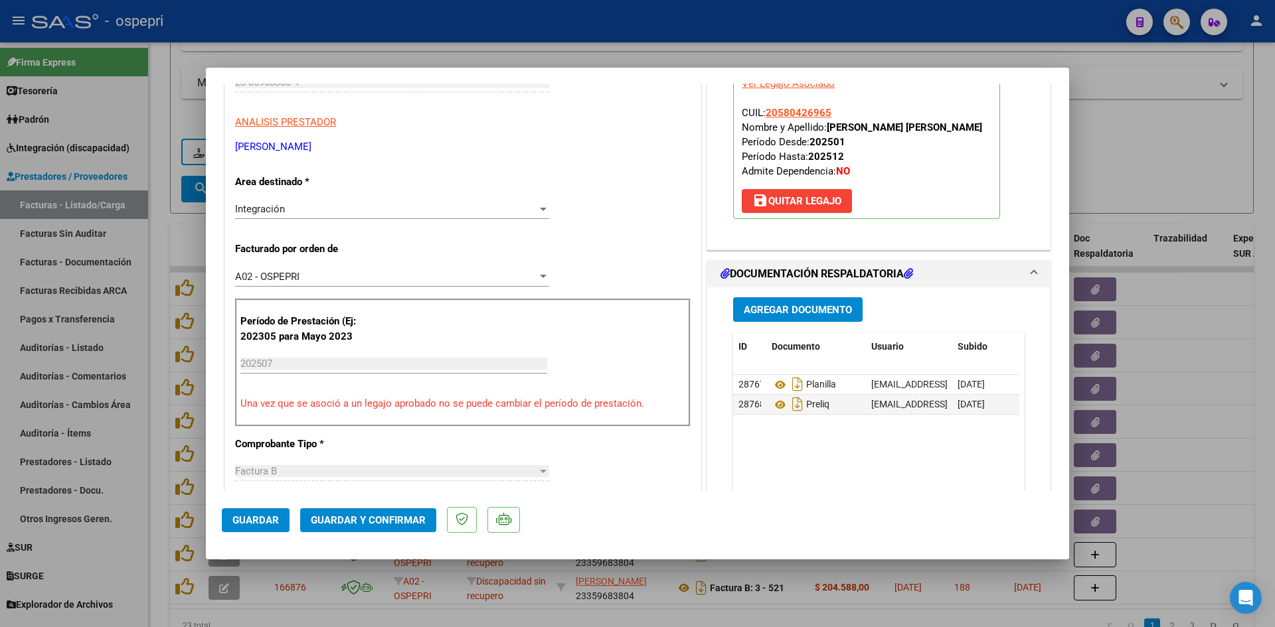
click at [390, 518] on span "Guardar y Confirmar" at bounding box center [368, 521] width 115 height 12
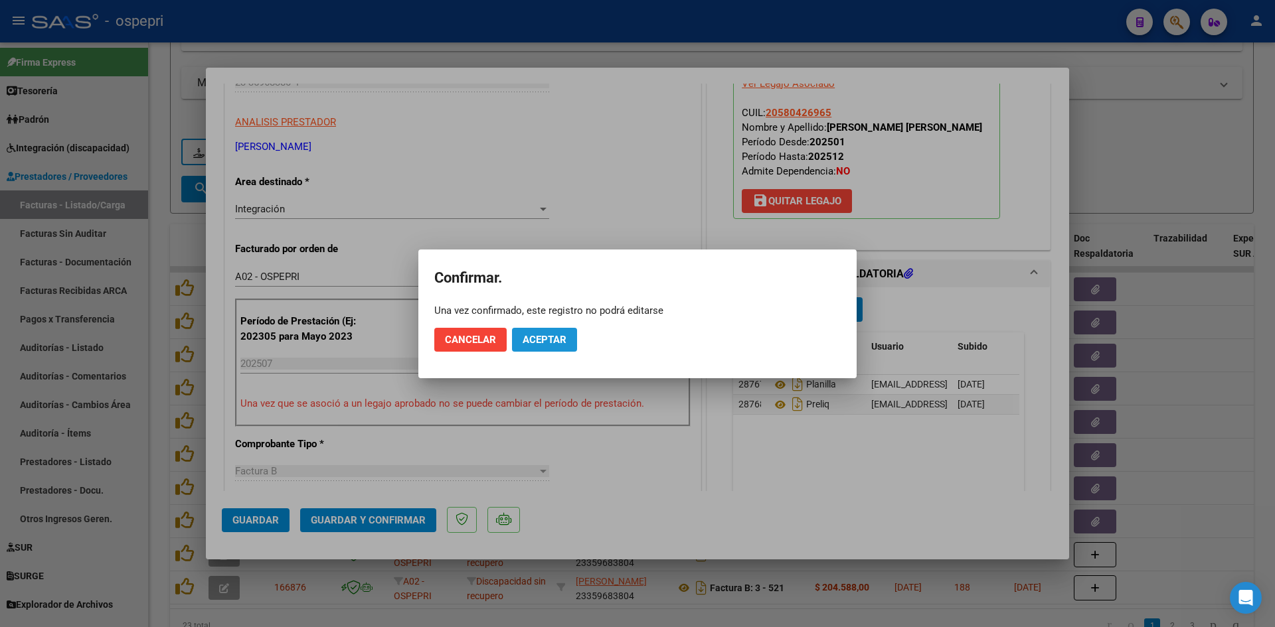
click at [533, 341] on span "Aceptar" at bounding box center [545, 340] width 44 height 12
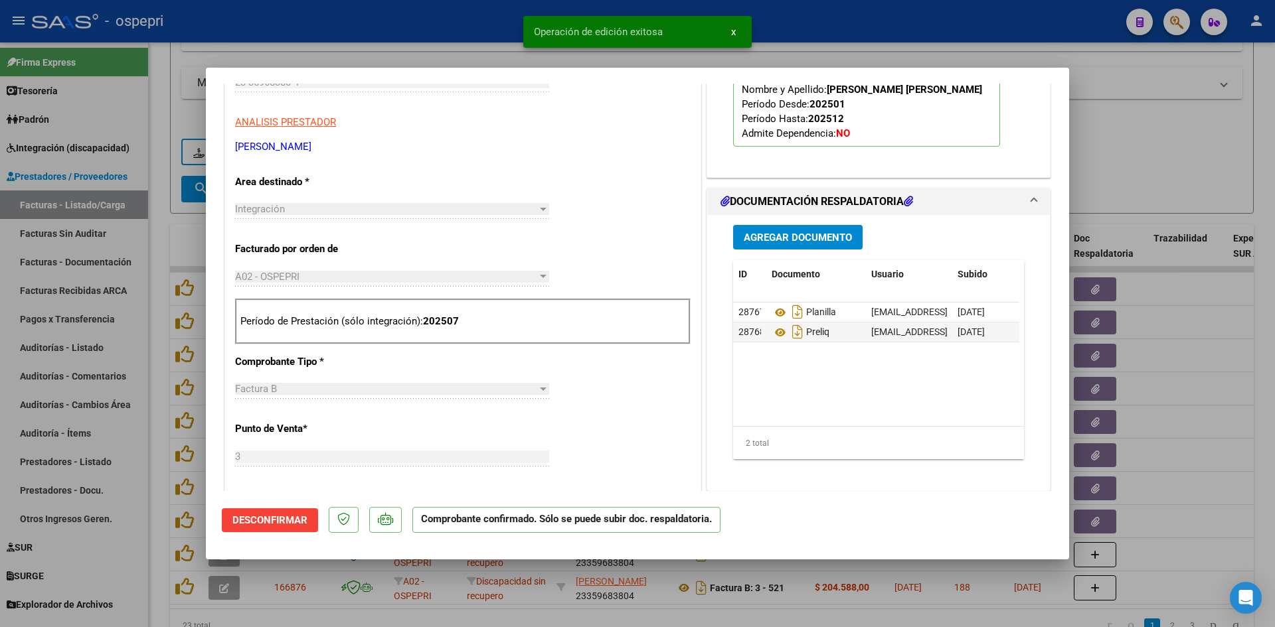
type input "$ 0,00"
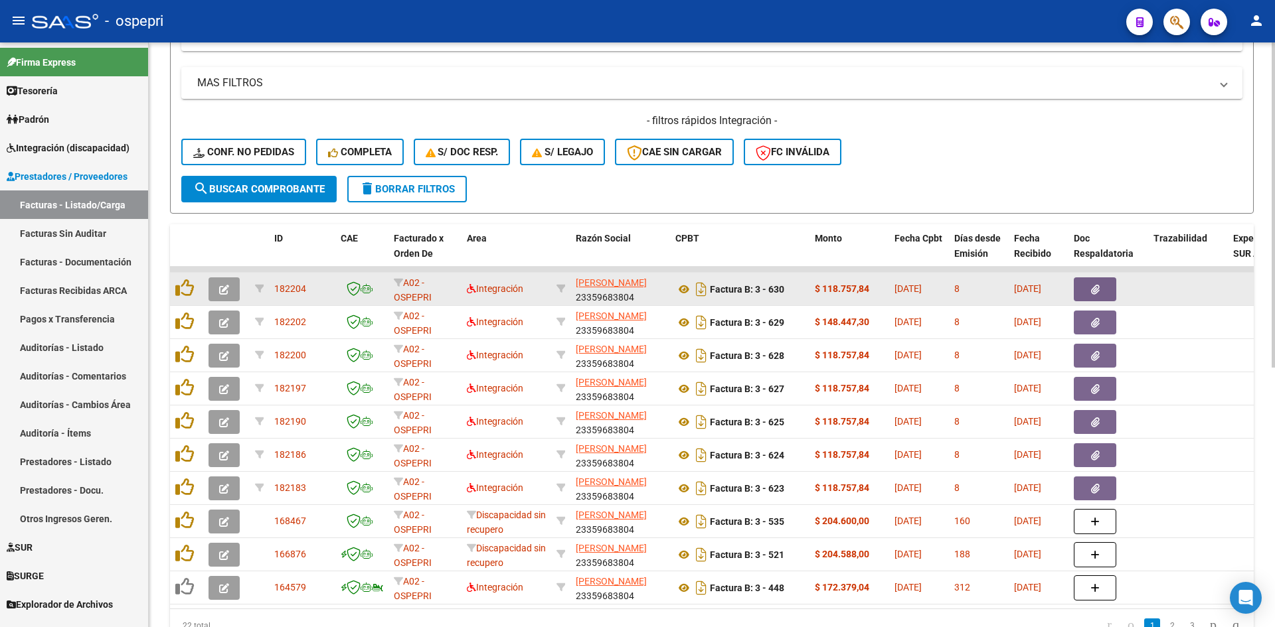
click at [216, 293] on button "button" at bounding box center [223, 290] width 31 height 24
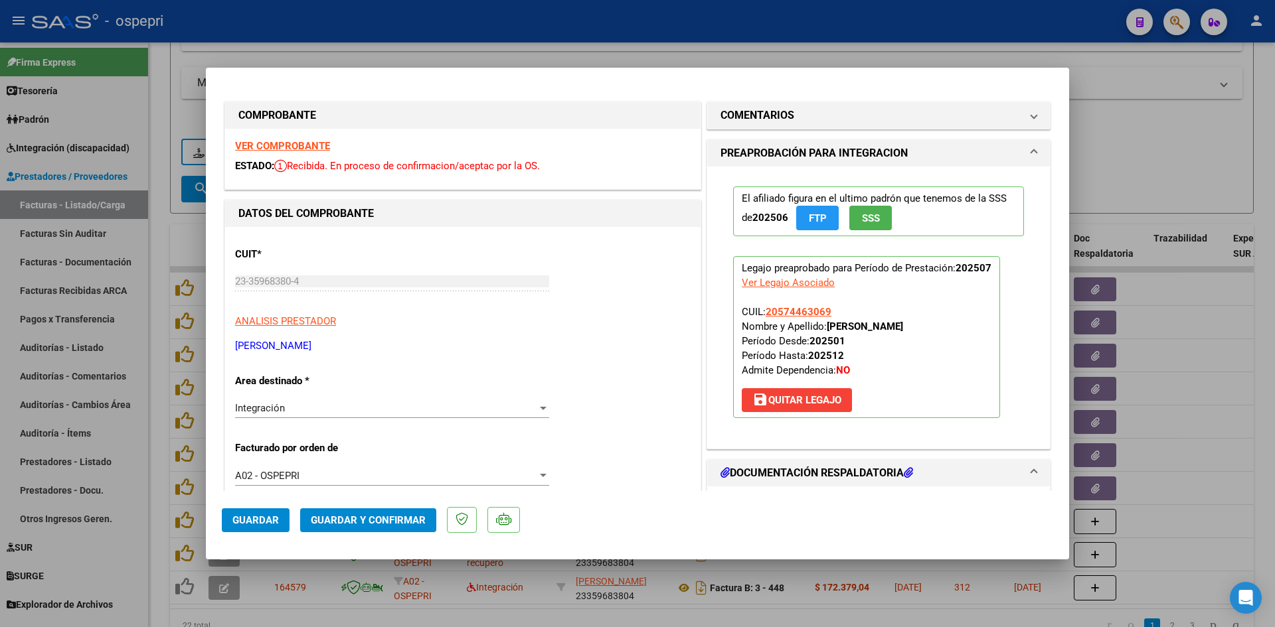
click at [288, 144] on strong "VER COMPROBANTE" at bounding box center [282, 146] width 95 height 12
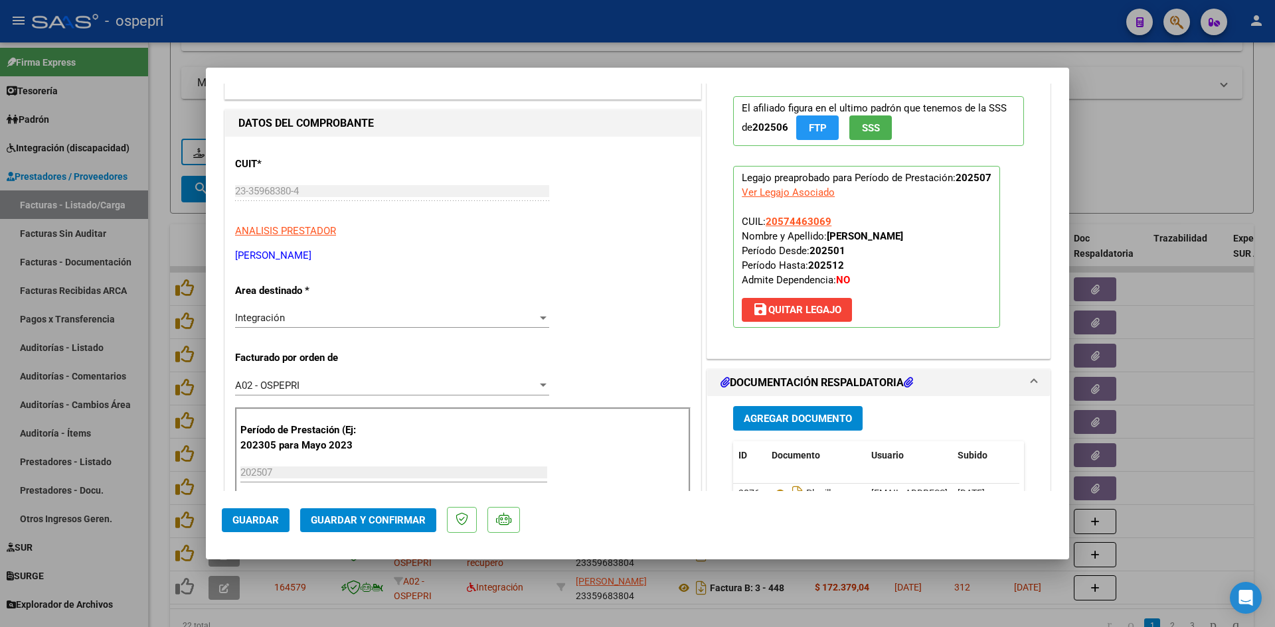
scroll to position [133, 0]
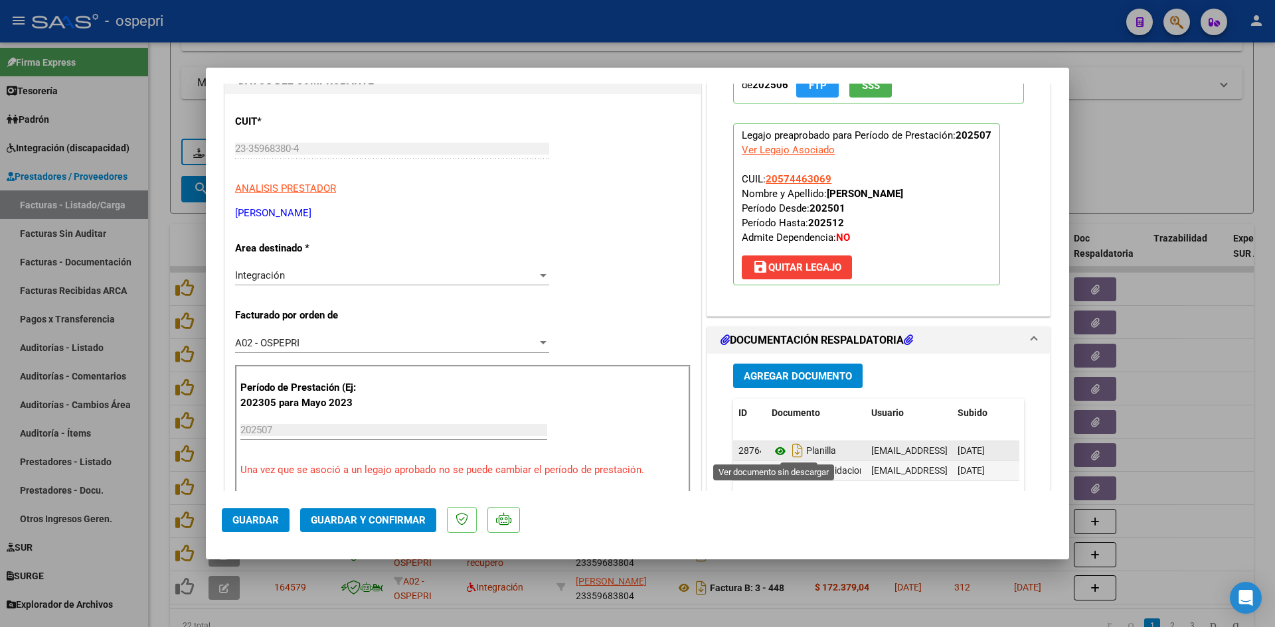
click at [773, 448] on icon at bounding box center [780, 452] width 17 height 16
click at [420, 532] on mat-dialog-actions "Guardar Guardar y Confirmar" at bounding box center [637, 517] width 831 height 52
click at [418, 523] on span "Guardar y Confirmar" at bounding box center [368, 521] width 115 height 12
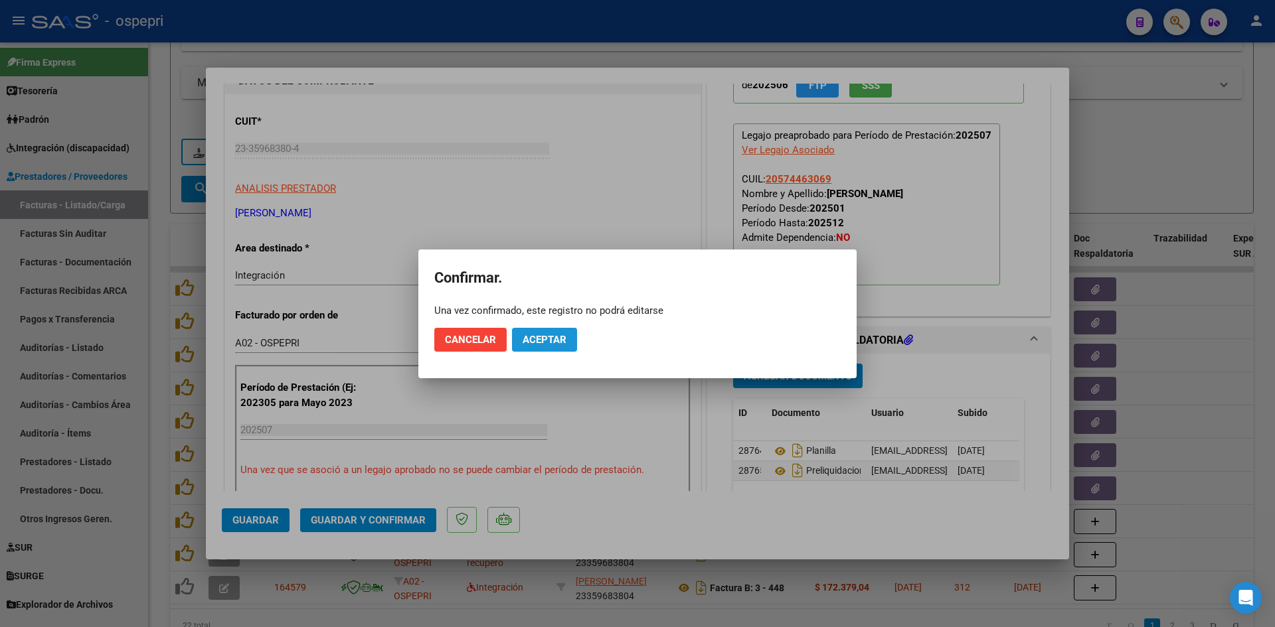
click at [536, 333] on button "Aceptar" at bounding box center [544, 340] width 65 height 24
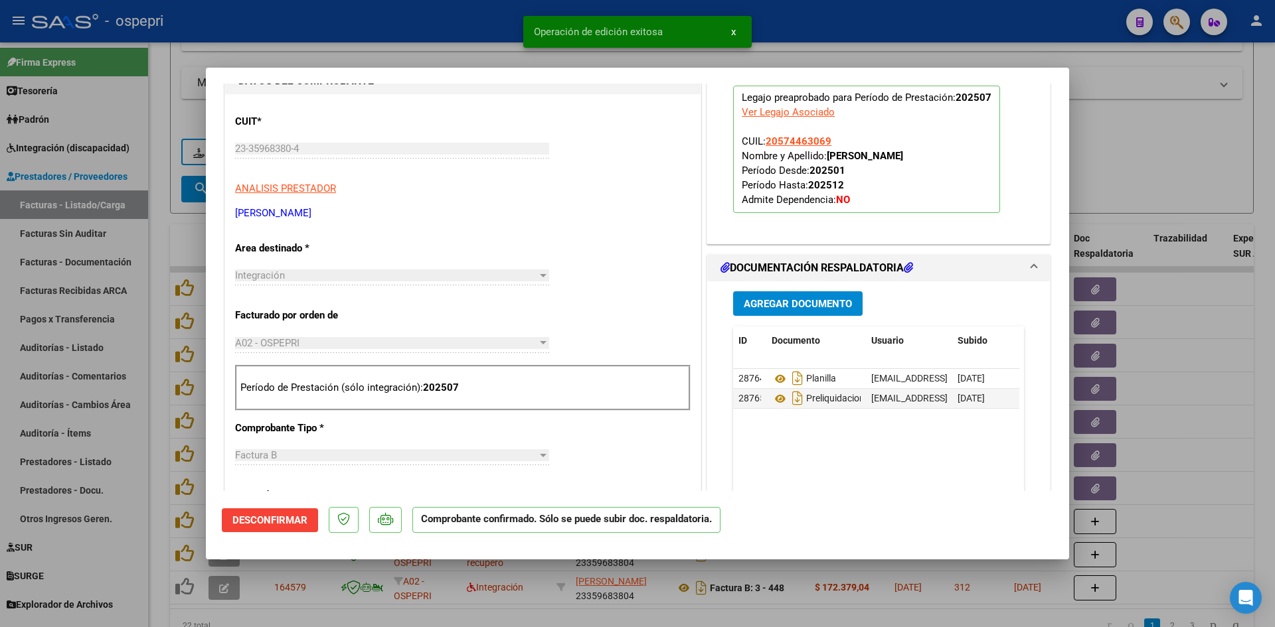
type input "$ 0,00"
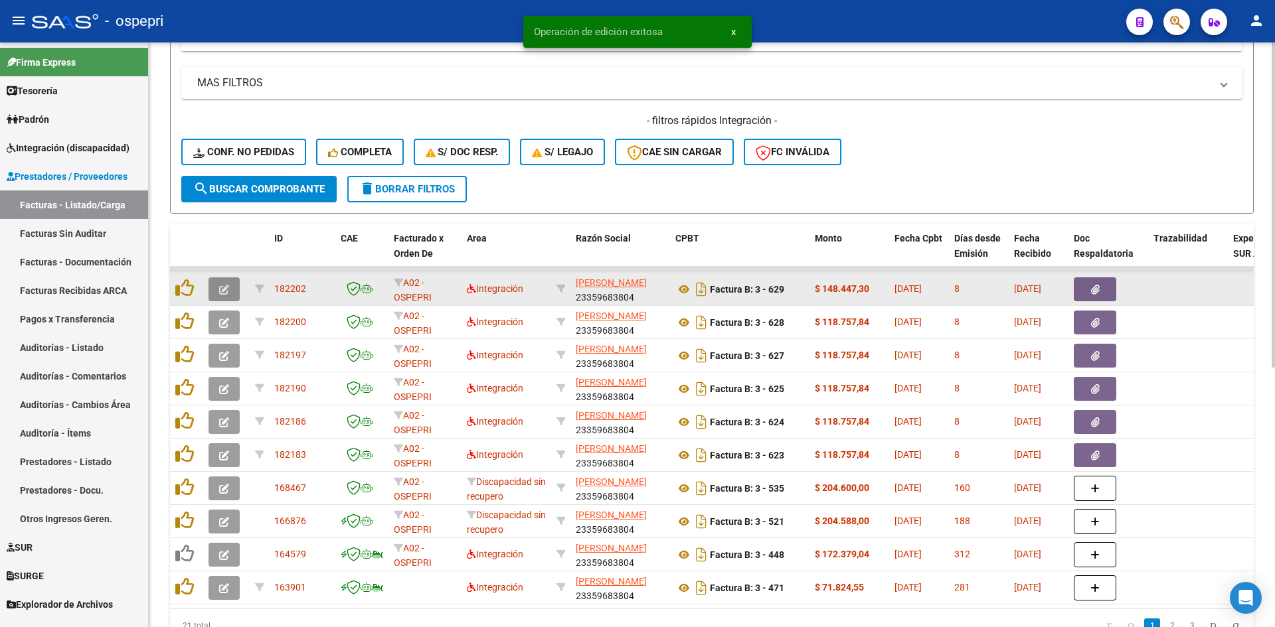
click at [223, 291] on icon "button" at bounding box center [224, 290] width 10 height 10
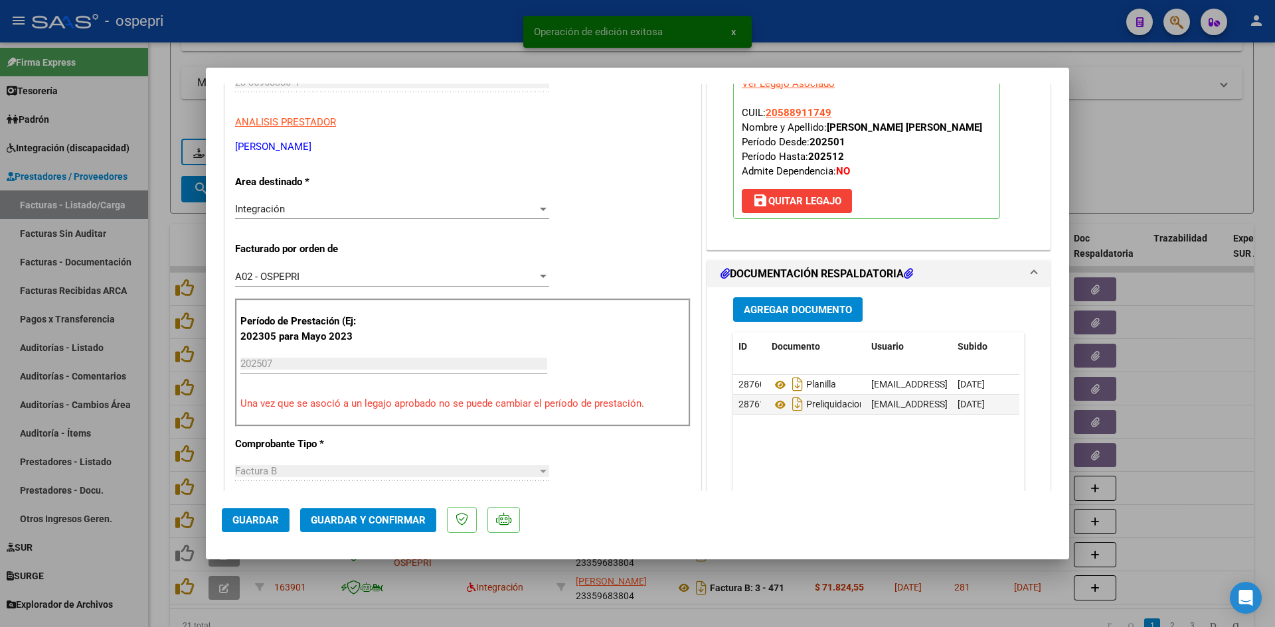
scroll to position [0, 0]
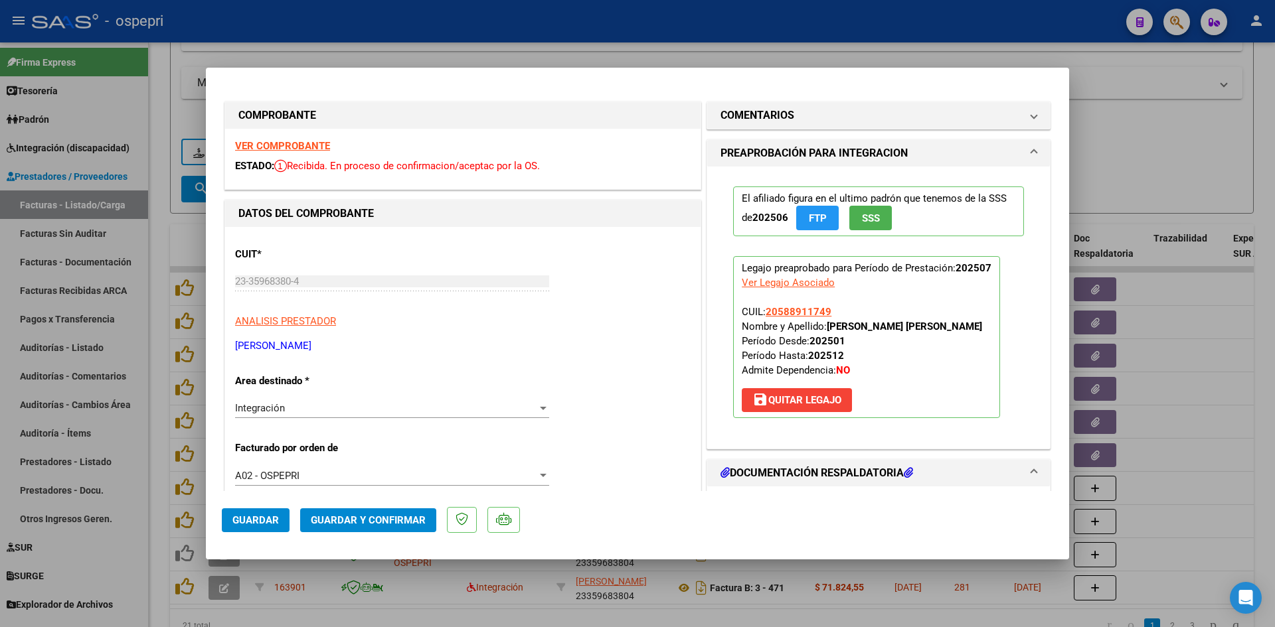
click at [313, 145] on strong "VER COMPROBANTE" at bounding box center [282, 146] width 95 height 12
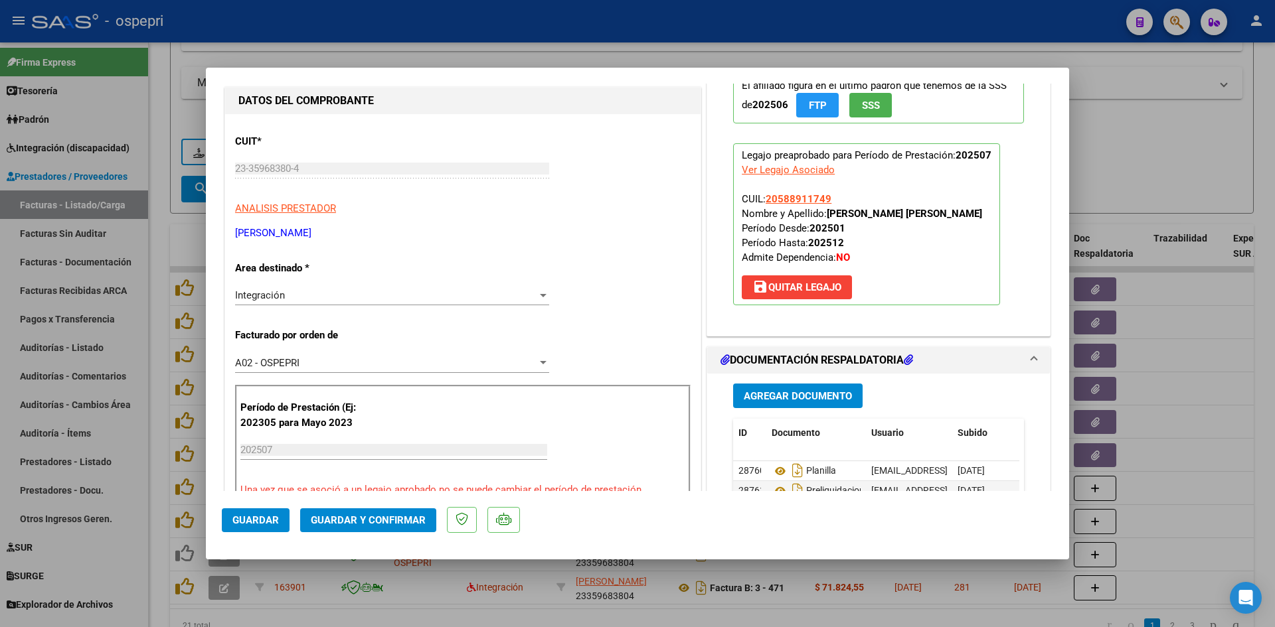
scroll to position [133, 0]
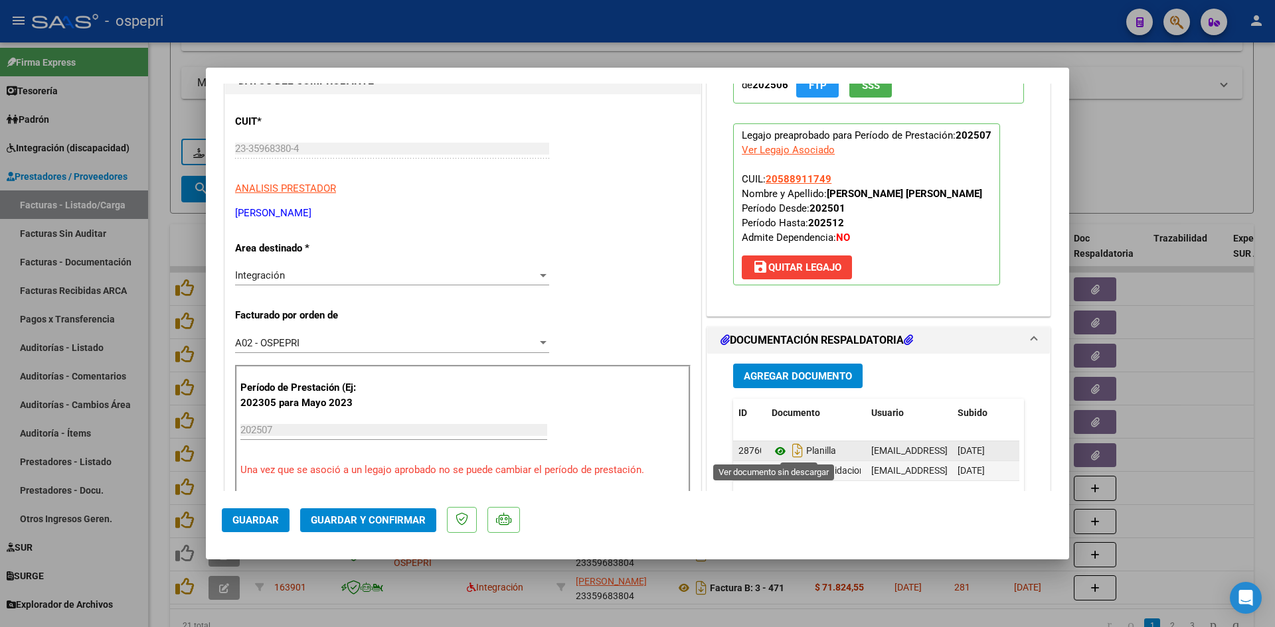
click at [772, 448] on icon at bounding box center [780, 452] width 17 height 16
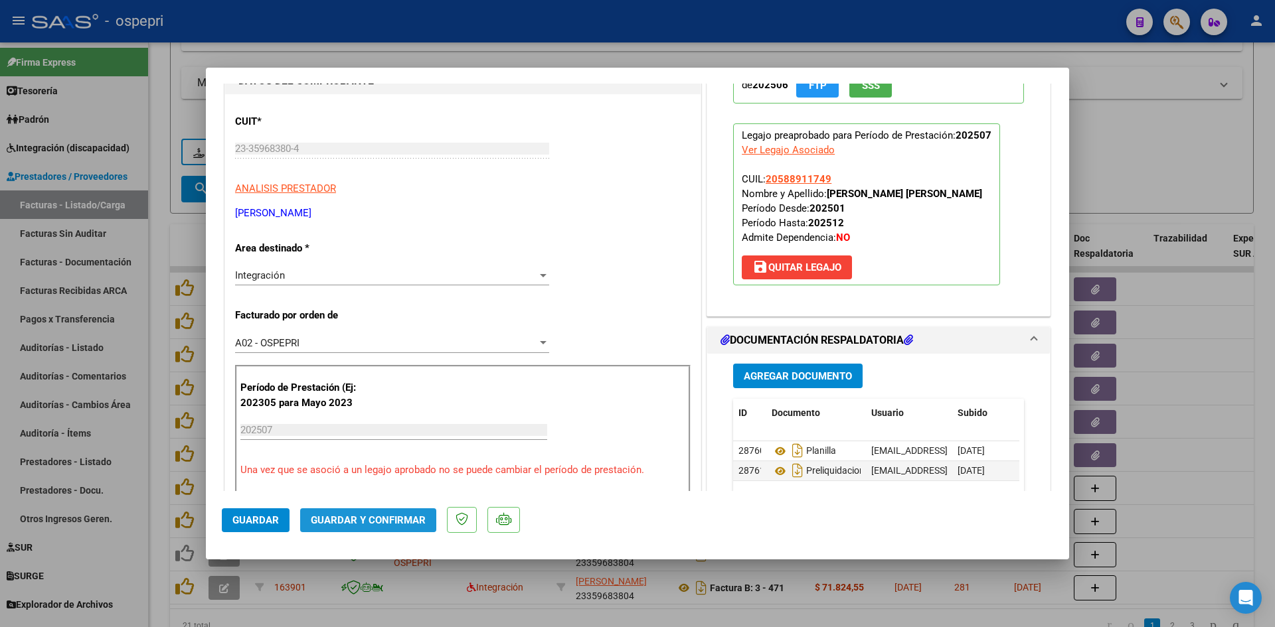
click at [402, 519] on span "Guardar y Confirmar" at bounding box center [368, 521] width 115 height 12
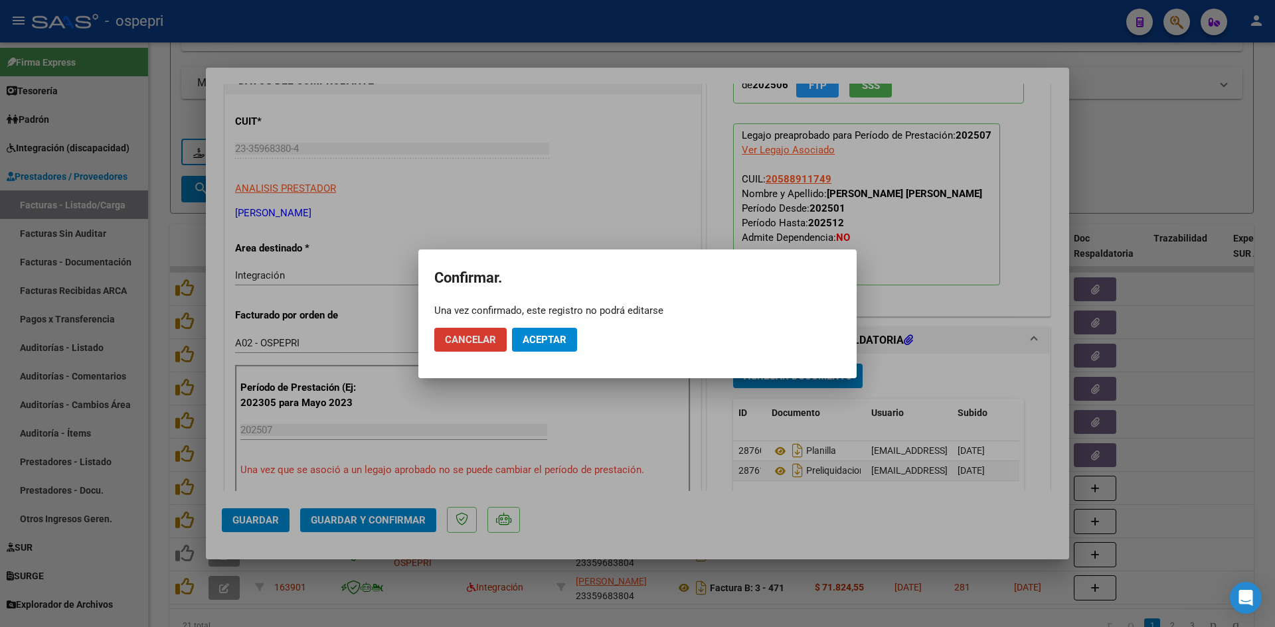
click at [485, 335] on span "Cancelar" at bounding box center [470, 340] width 51 height 12
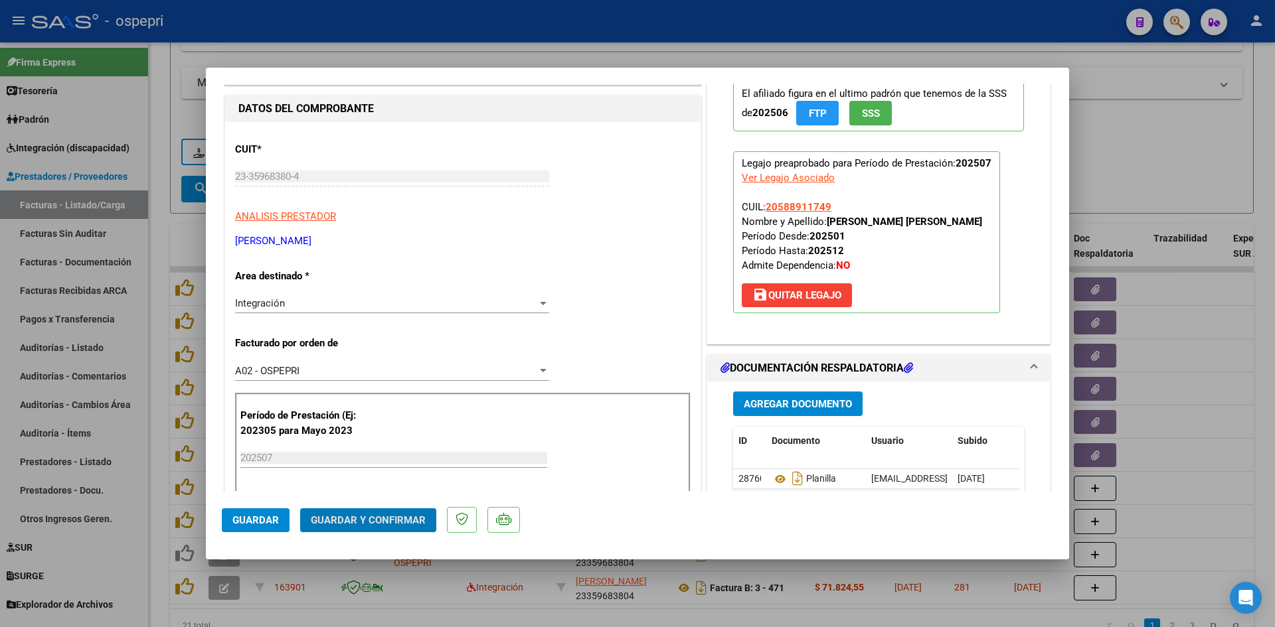
scroll to position [0, 0]
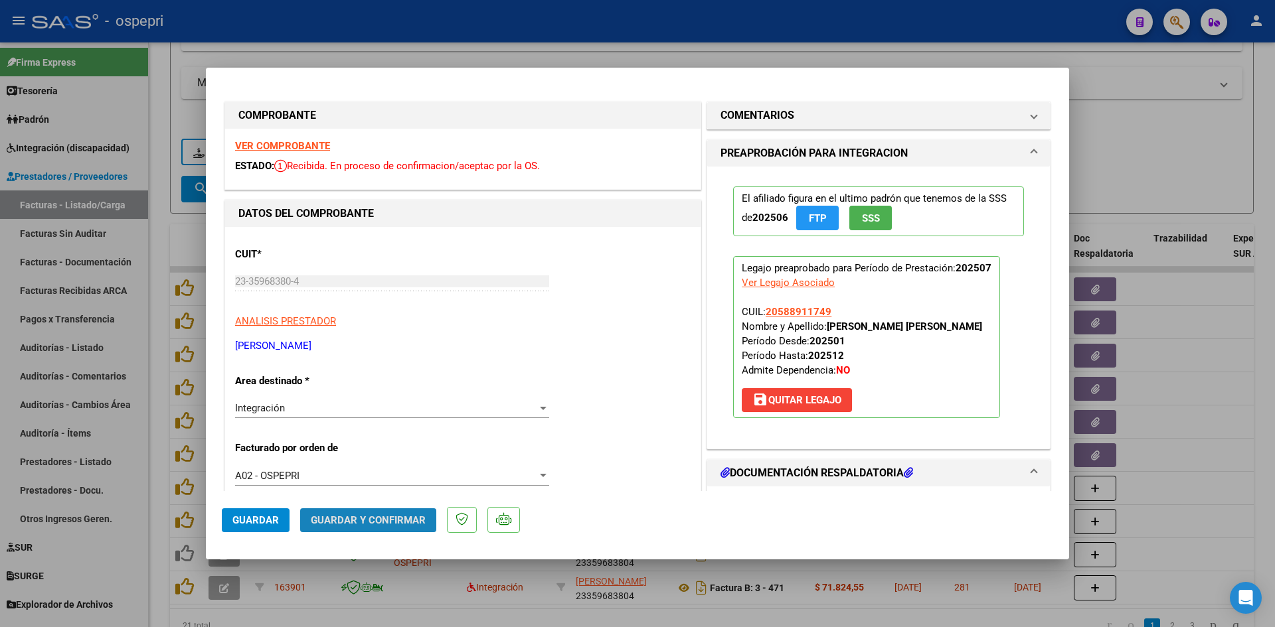
click at [392, 519] on span "Guardar y Confirmar" at bounding box center [368, 521] width 115 height 12
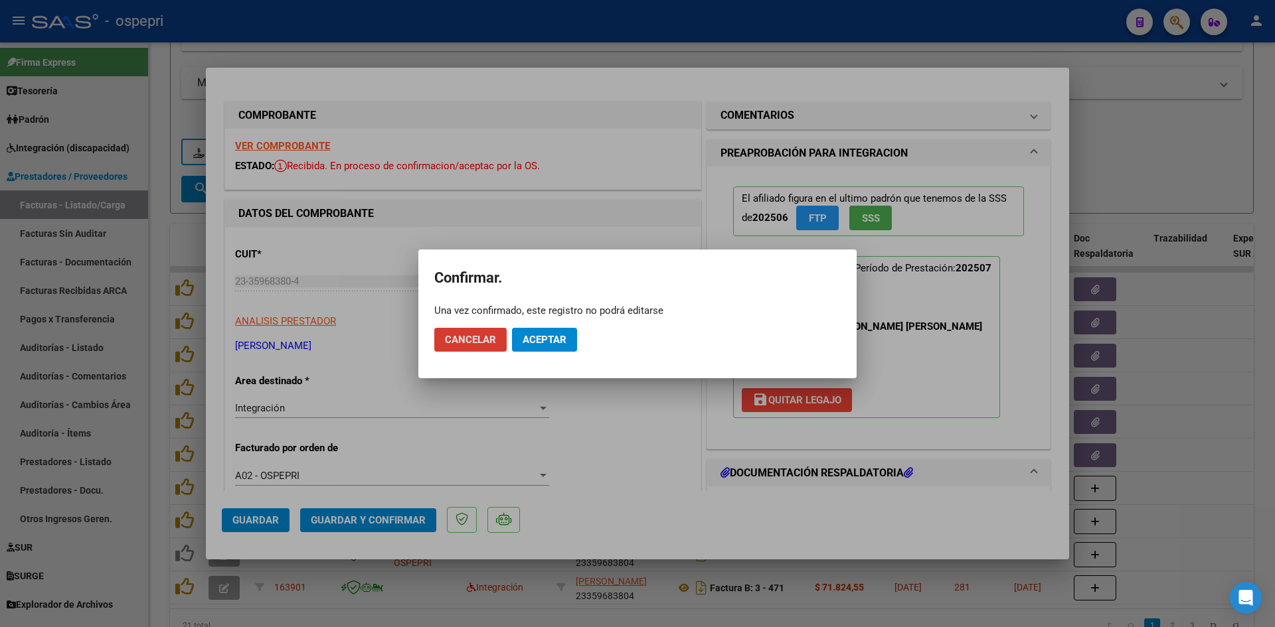
click at [553, 337] on span "Aceptar" at bounding box center [545, 340] width 44 height 12
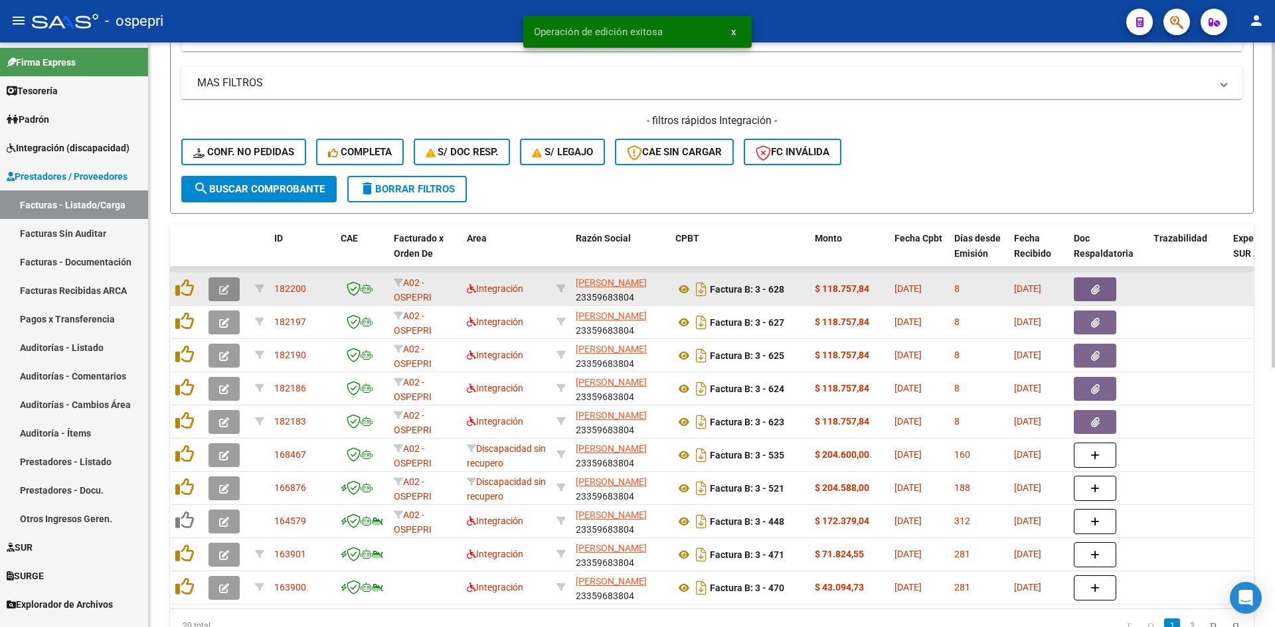
click at [221, 291] on icon "button" at bounding box center [224, 290] width 10 height 10
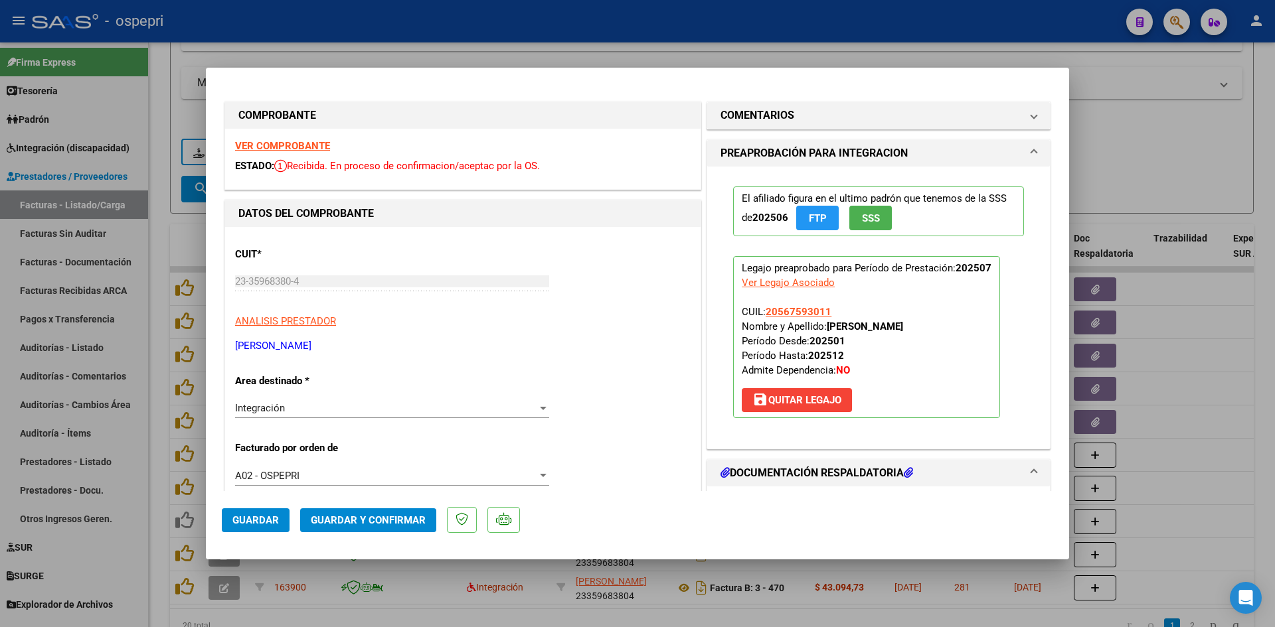
click at [315, 147] on strong "VER COMPROBANTE" at bounding box center [282, 146] width 95 height 12
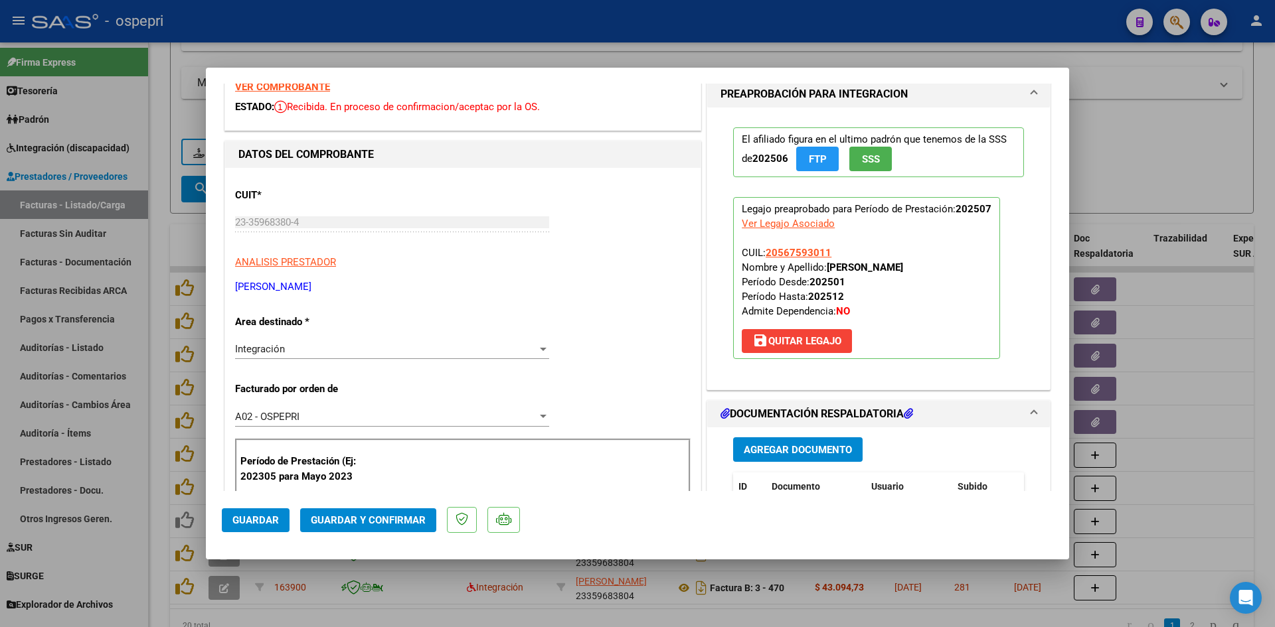
scroll to position [133, 0]
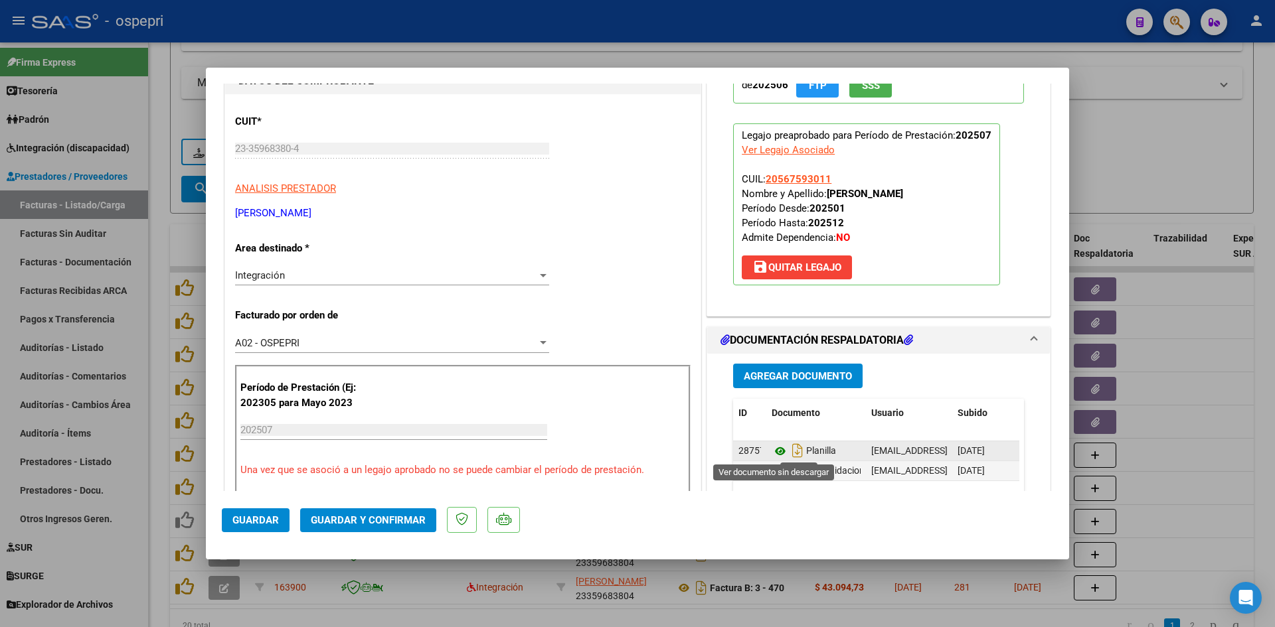
click at [774, 448] on icon at bounding box center [780, 452] width 17 height 16
click at [350, 519] on span "Guardar y Confirmar" at bounding box center [368, 521] width 115 height 12
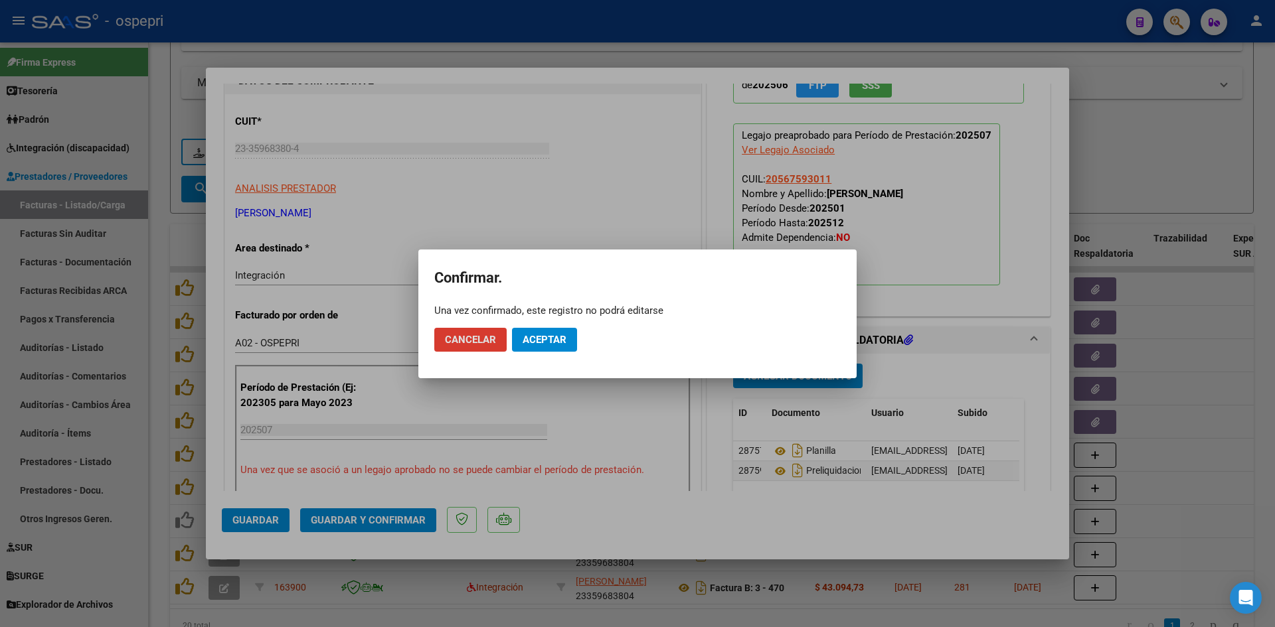
click at [537, 340] on span "Aceptar" at bounding box center [545, 340] width 44 height 12
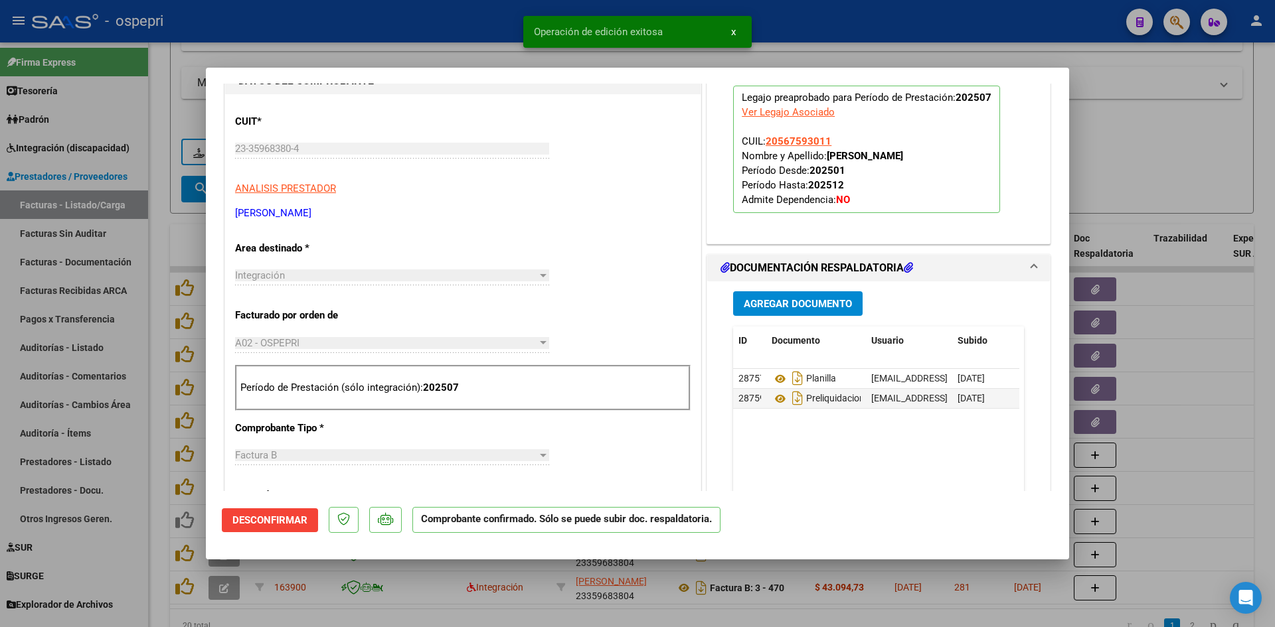
type input "$ 0,00"
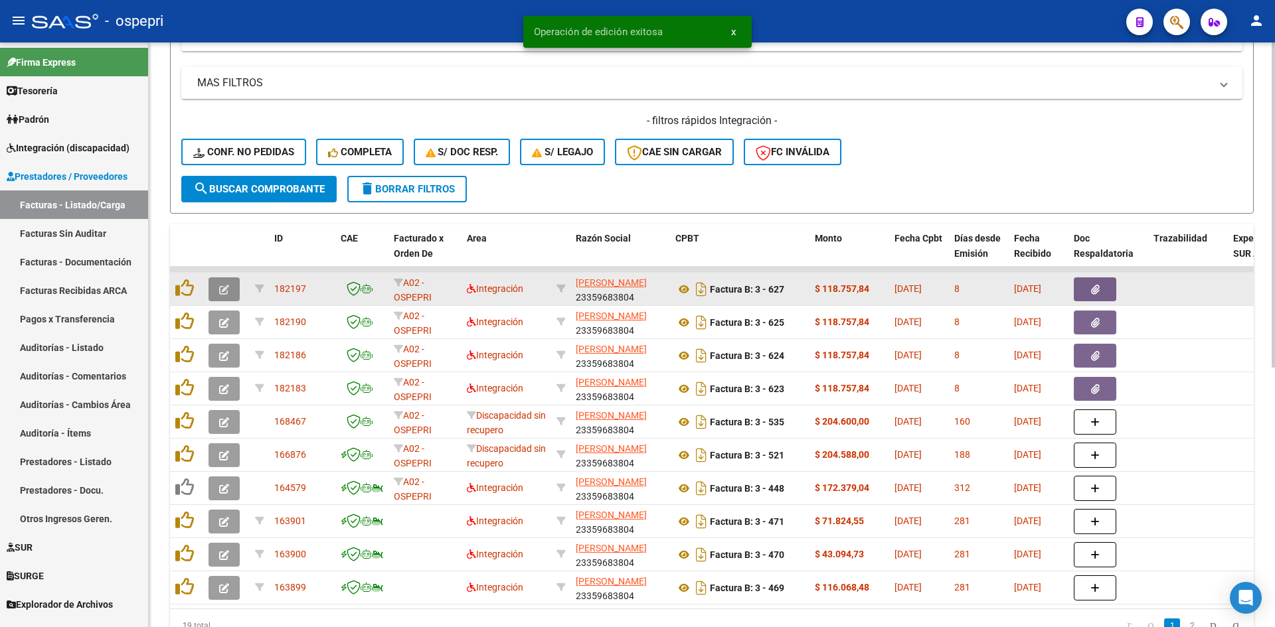
click at [228, 294] on icon "button" at bounding box center [224, 290] width 10 height 10
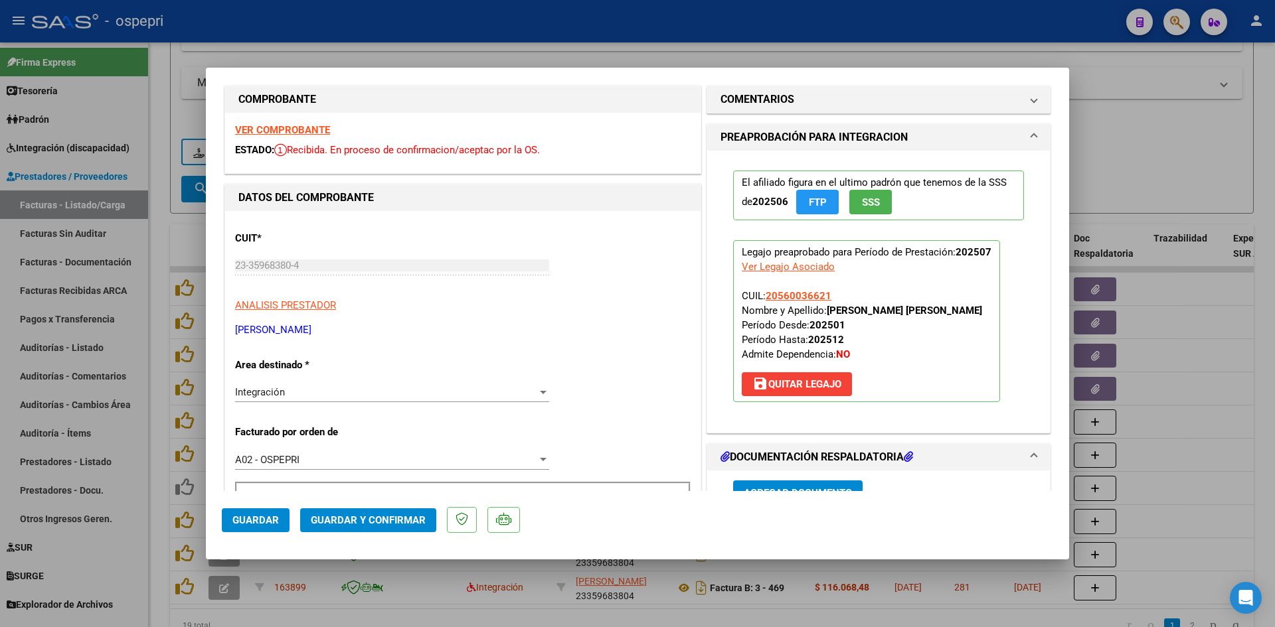
scroll to position [0, 0]
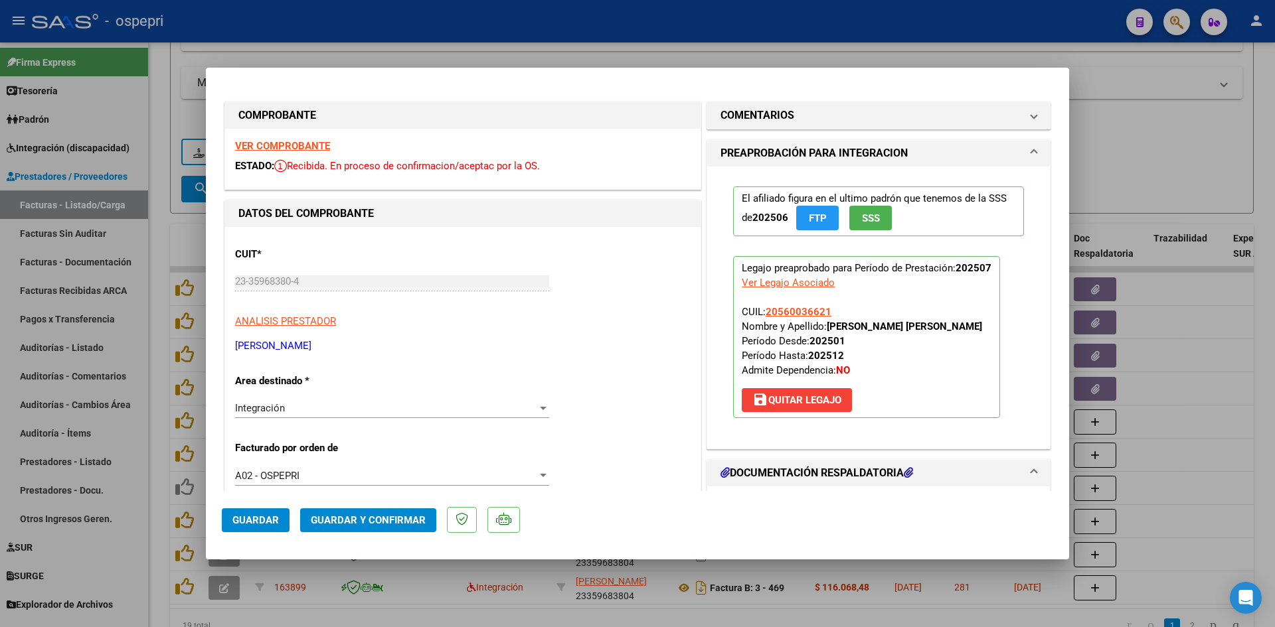
click at [323, 146] on strong "VER COMPROBANTE" at bounding box center [282, 146] width 95 height 12
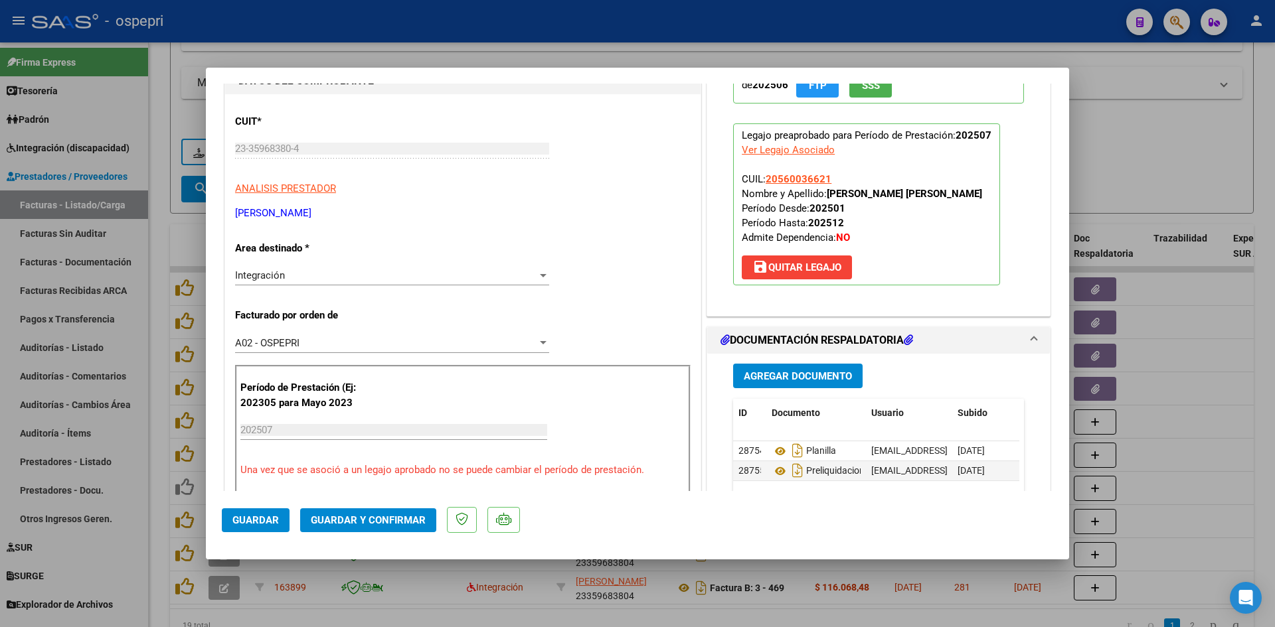
scroll to position [199, 0]
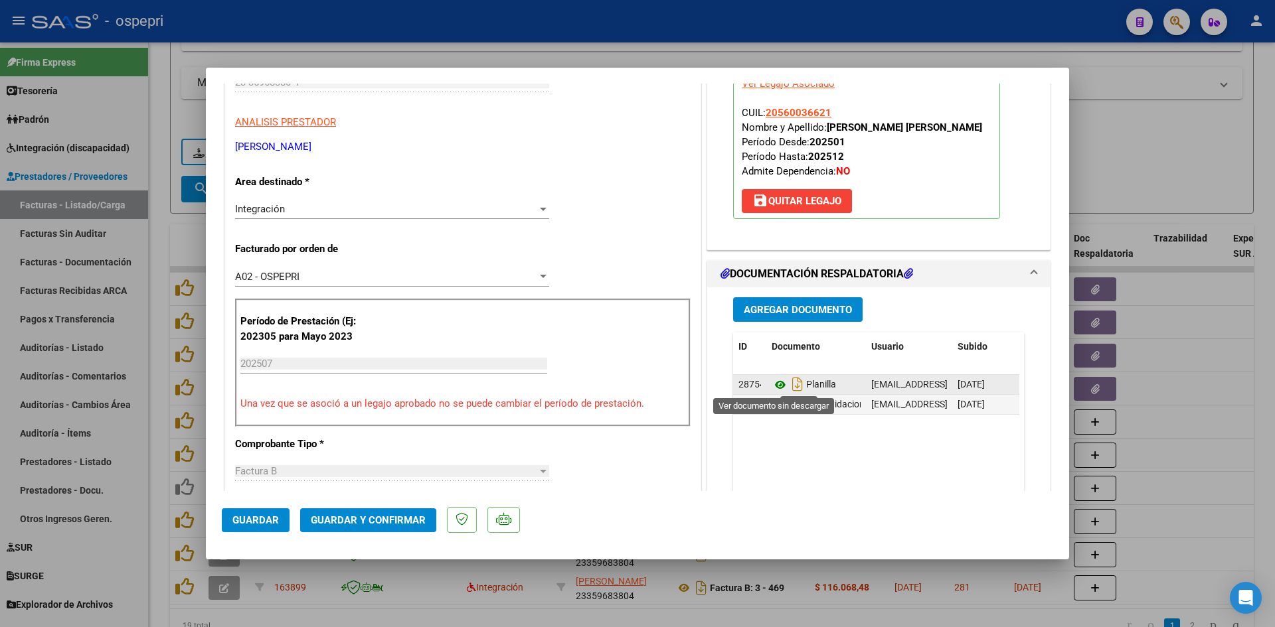
click at [772, 386] on icon at bounding box center [780, 385] width 17 height 16
click at [375, 523] on span "Guardar y Confirmar" at bounding box center [368, 521] width 115 height 12
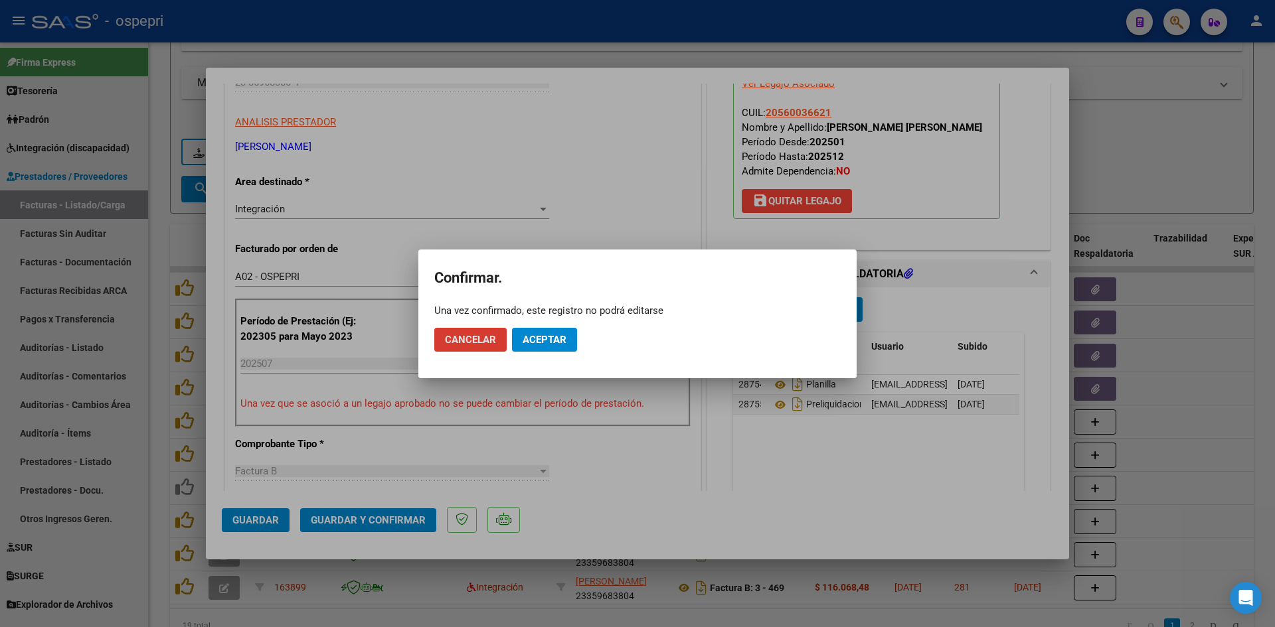
click at [551, 340] on span "Aceptar" at bounding box center [545, 340] width 44 height 12
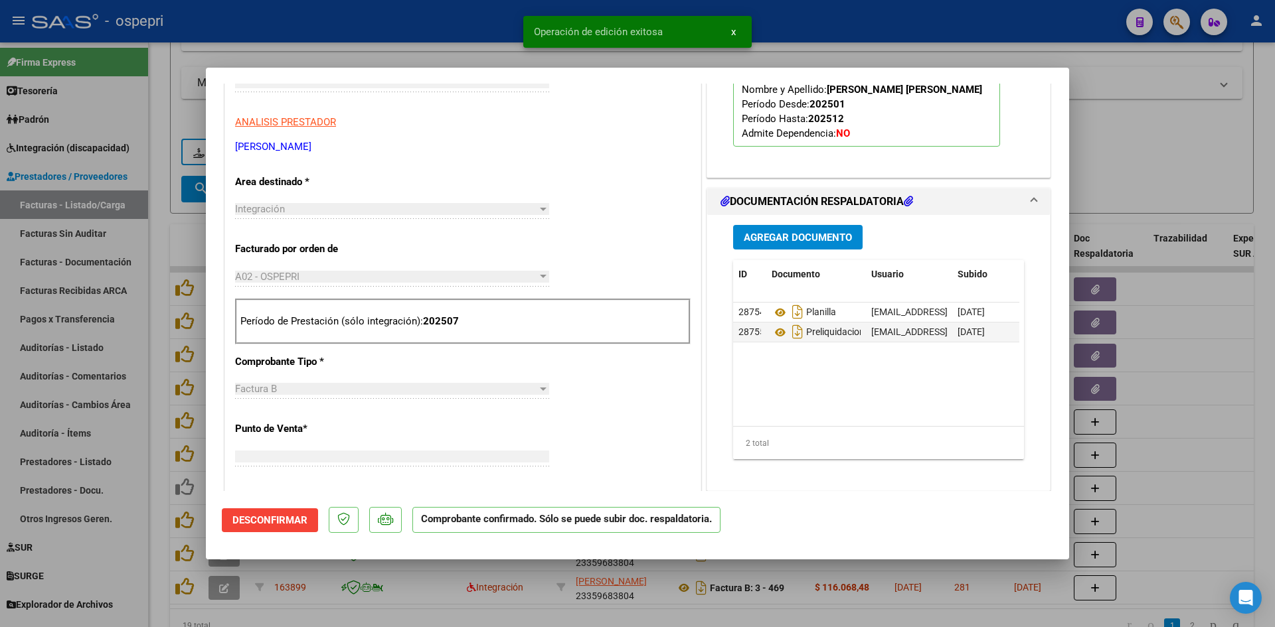
scroll to position [0, 0]
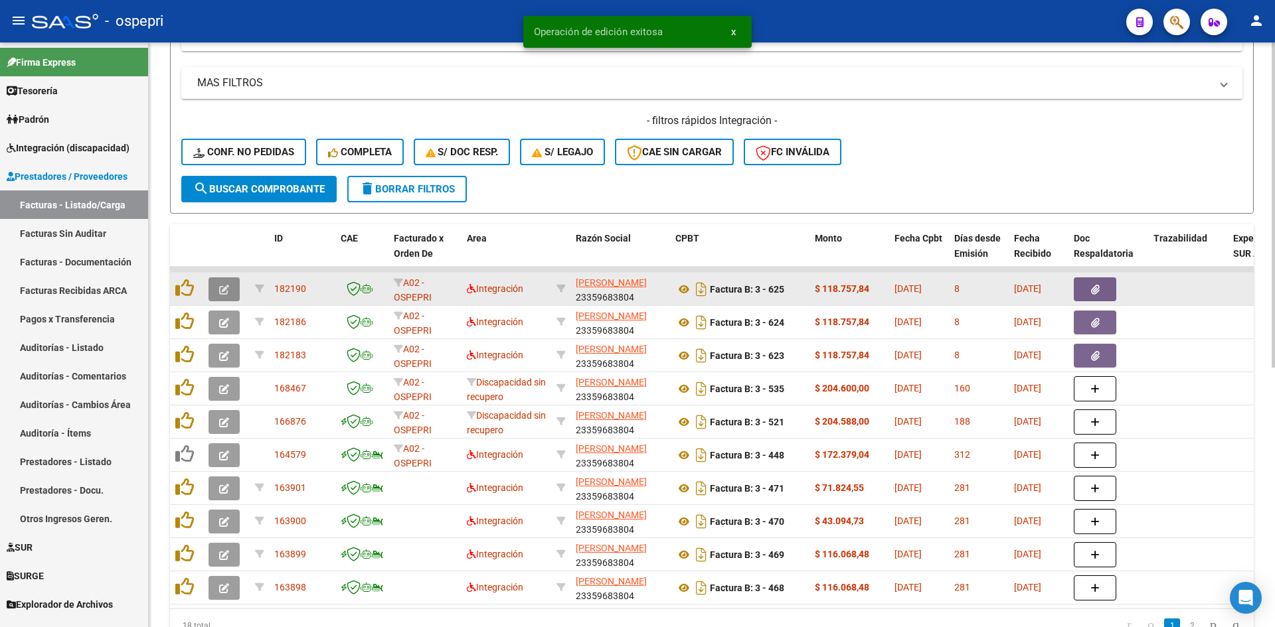
click at [216, 291] on button "button" at bounding box center [223, 290] width 31 height 24
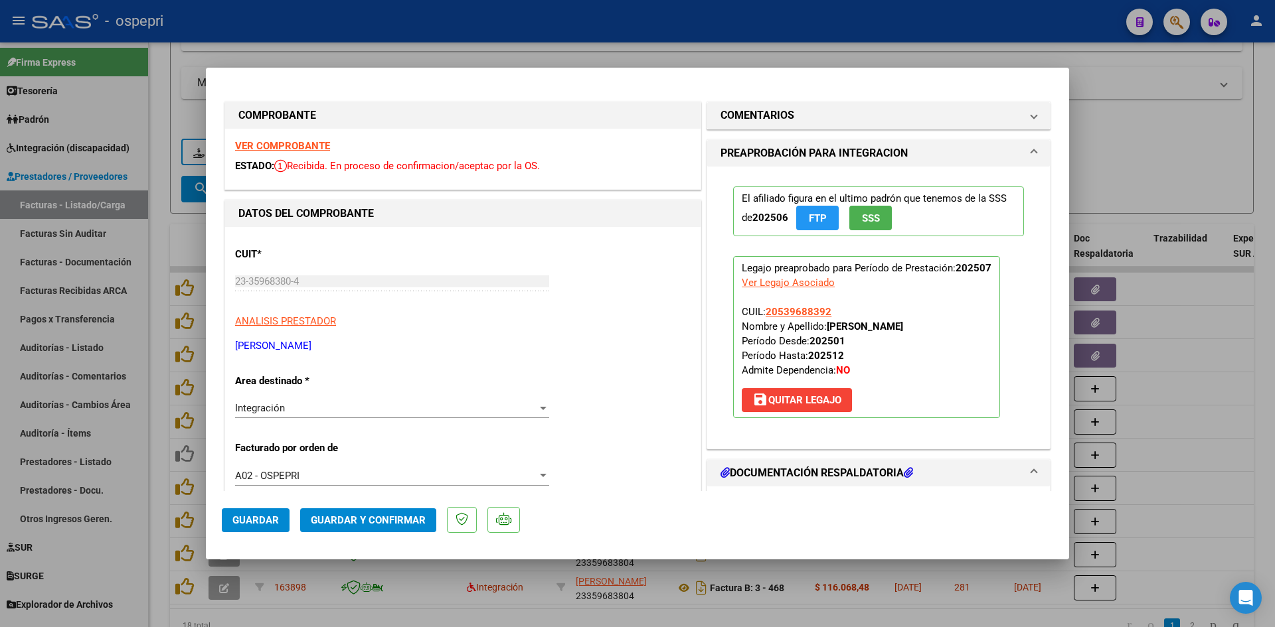
click at [297, 145] on strong "VER COMPROBANTE" at bounding box center [282, 146] width 95 height 12
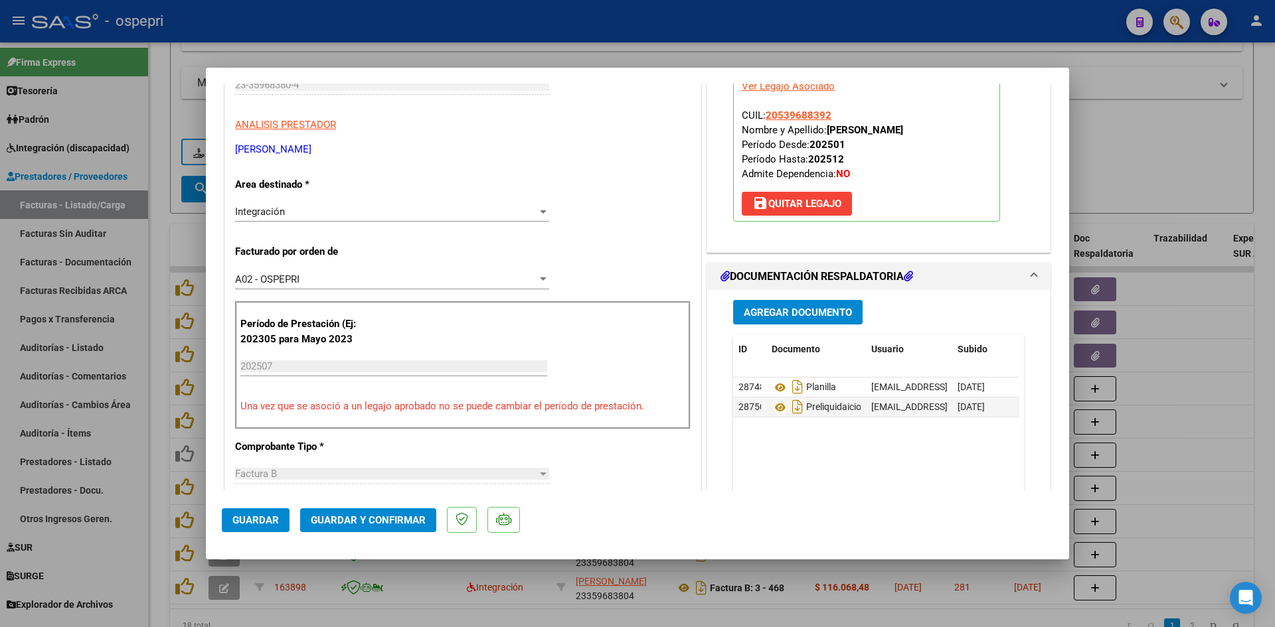
scroll to position [199, 0]
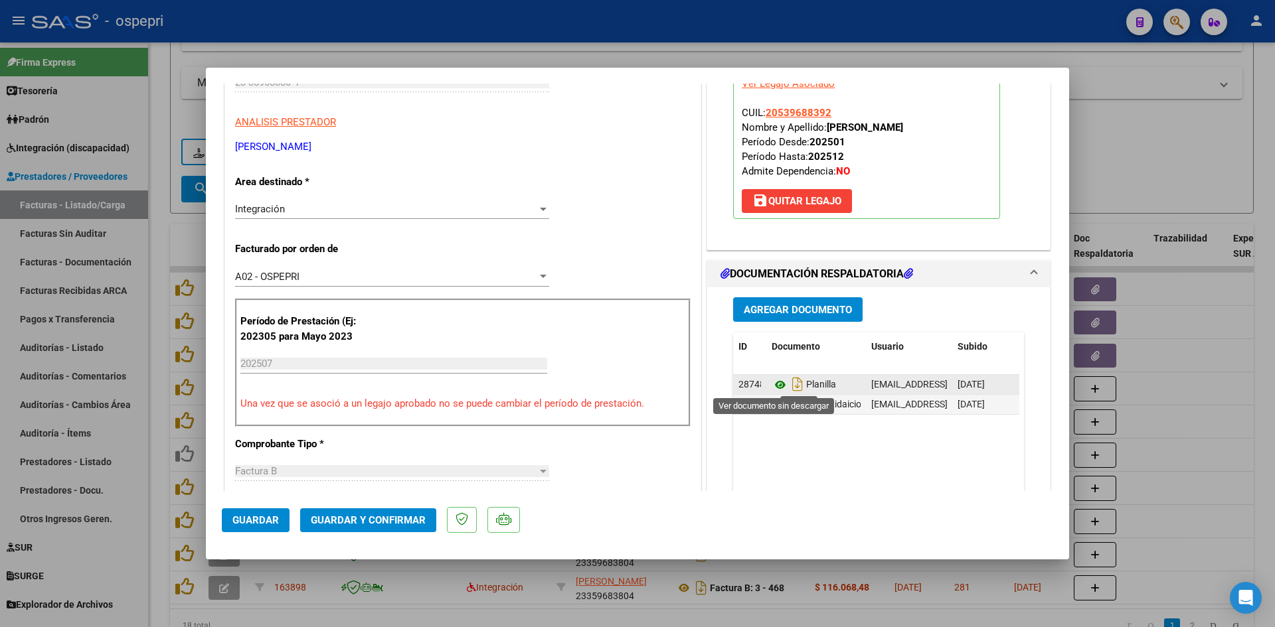
click at [772, 384] on icon at bounding box center [780, 385] width 17 height 16
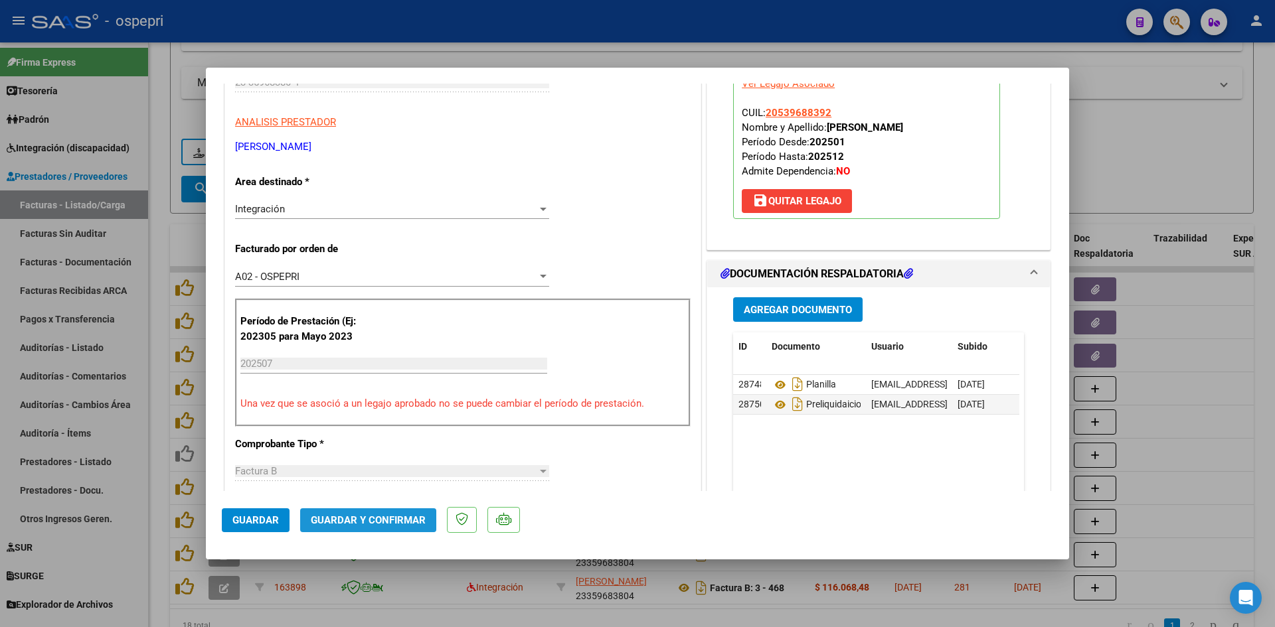
click at [404, 511] on button "Guardar y Confirmar" at bounding box center [368, 521] width 136 height 24
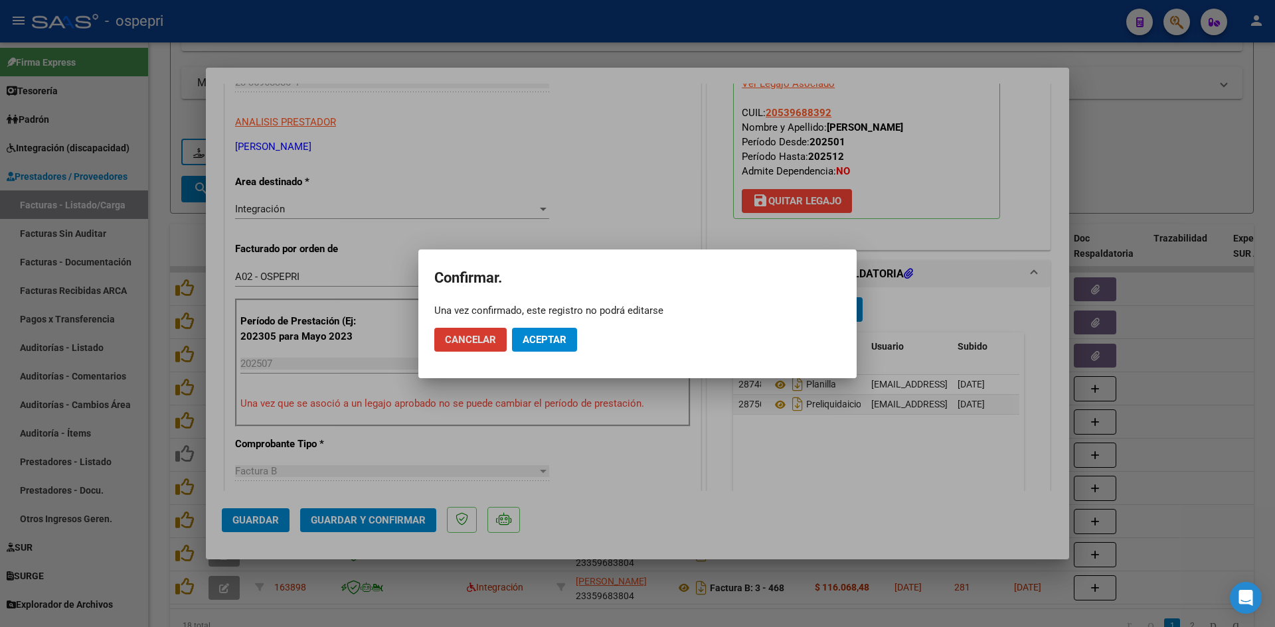
click at [558, 340] on span "Aceptar" at bounding box center [545, 340] width 44 height 12
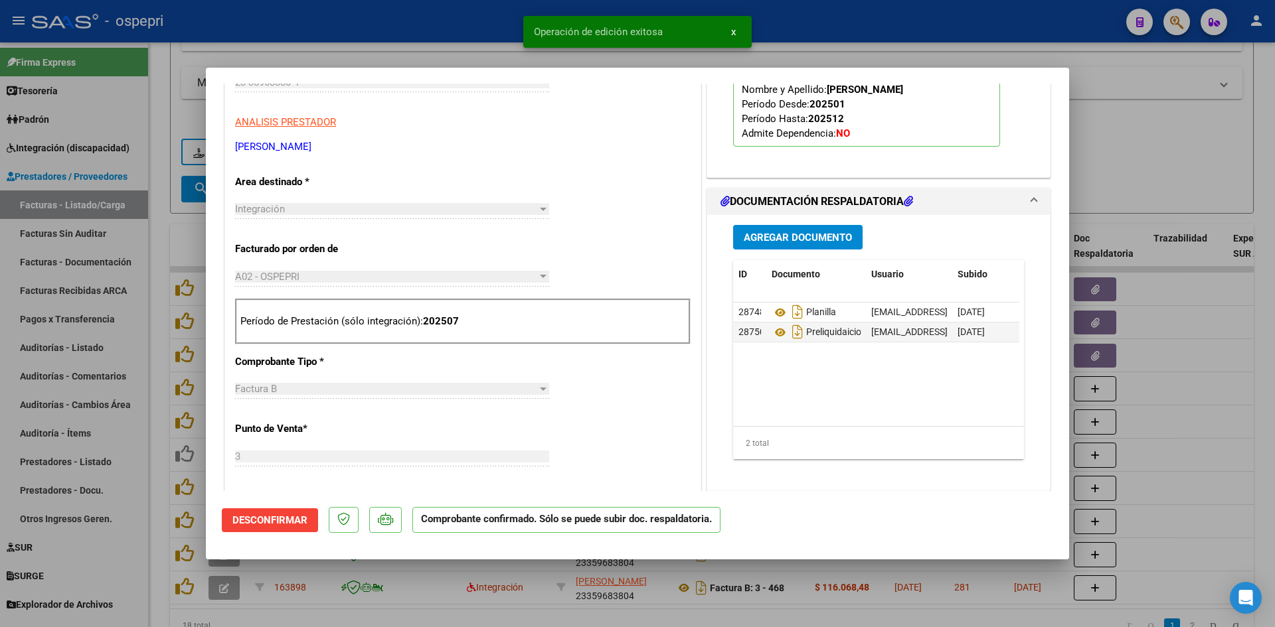
type input "$ 0,00"
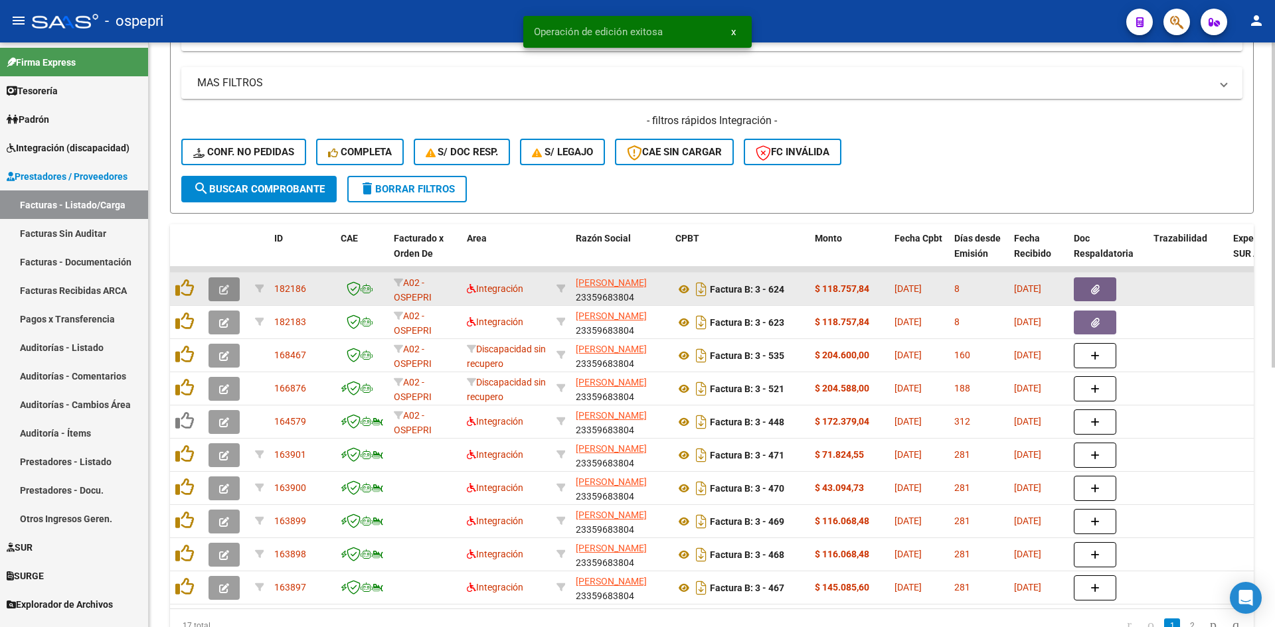
click at [230, 290] on button "button" at bounding box center [223, 290] width 31 height 24
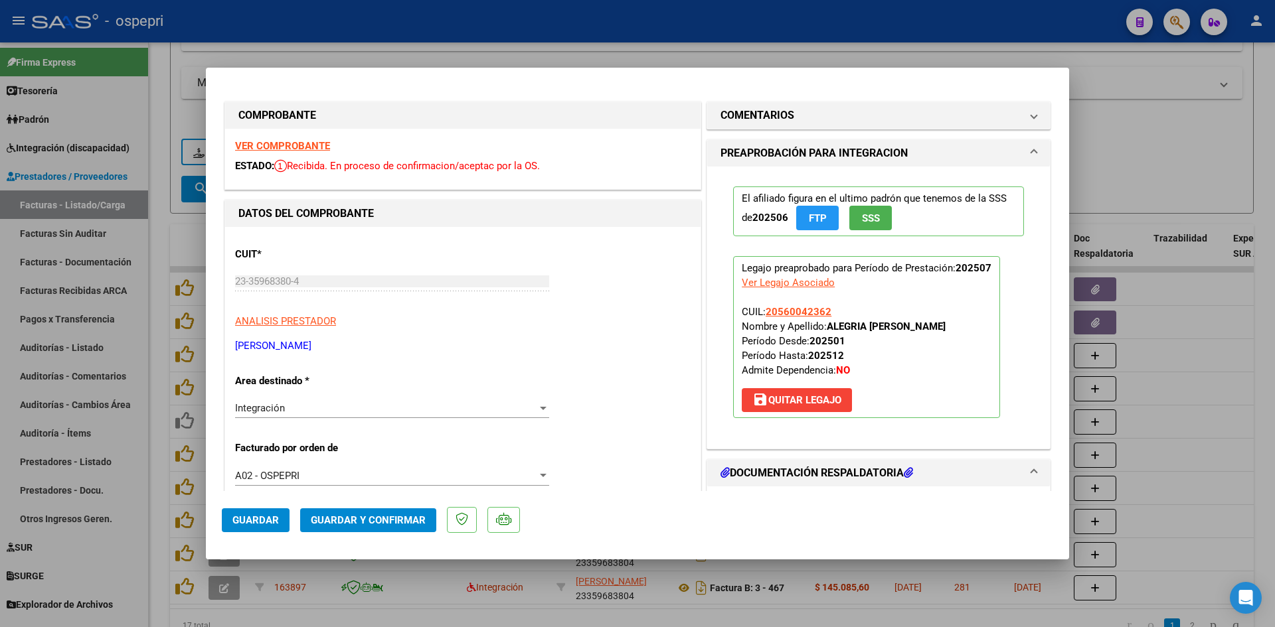
click at [315, 147] on strong "VER COMPROBANTE" at bounding box center [282, 146] width 95 height 12
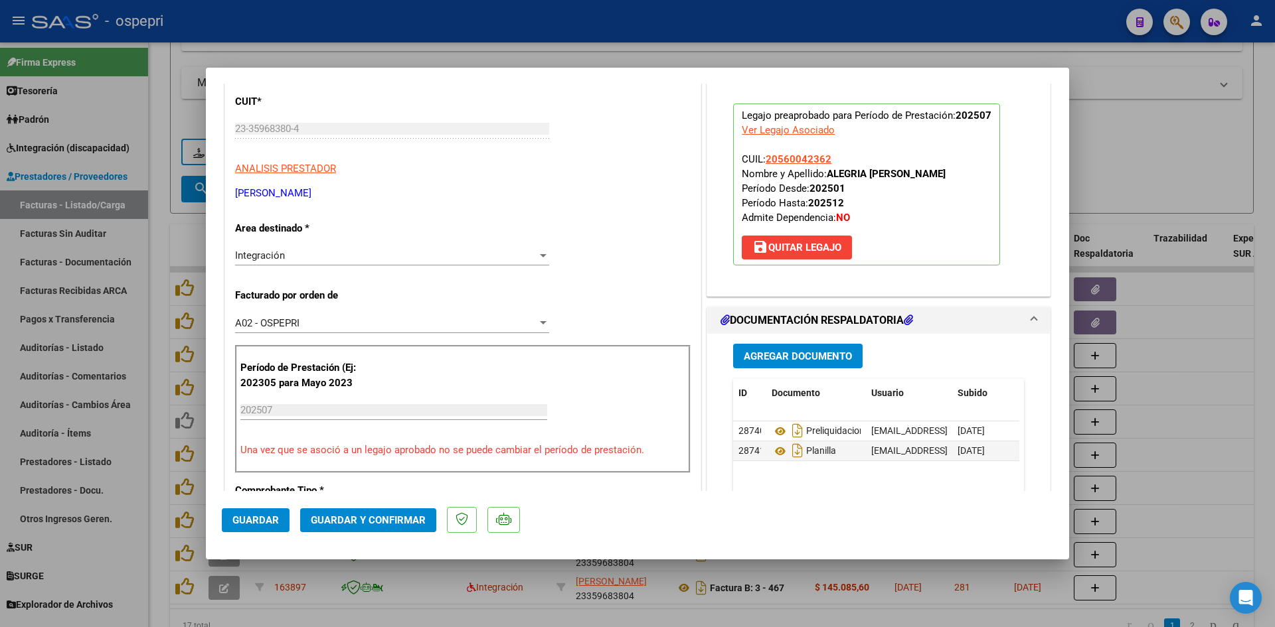
scroll to position [199, 0]
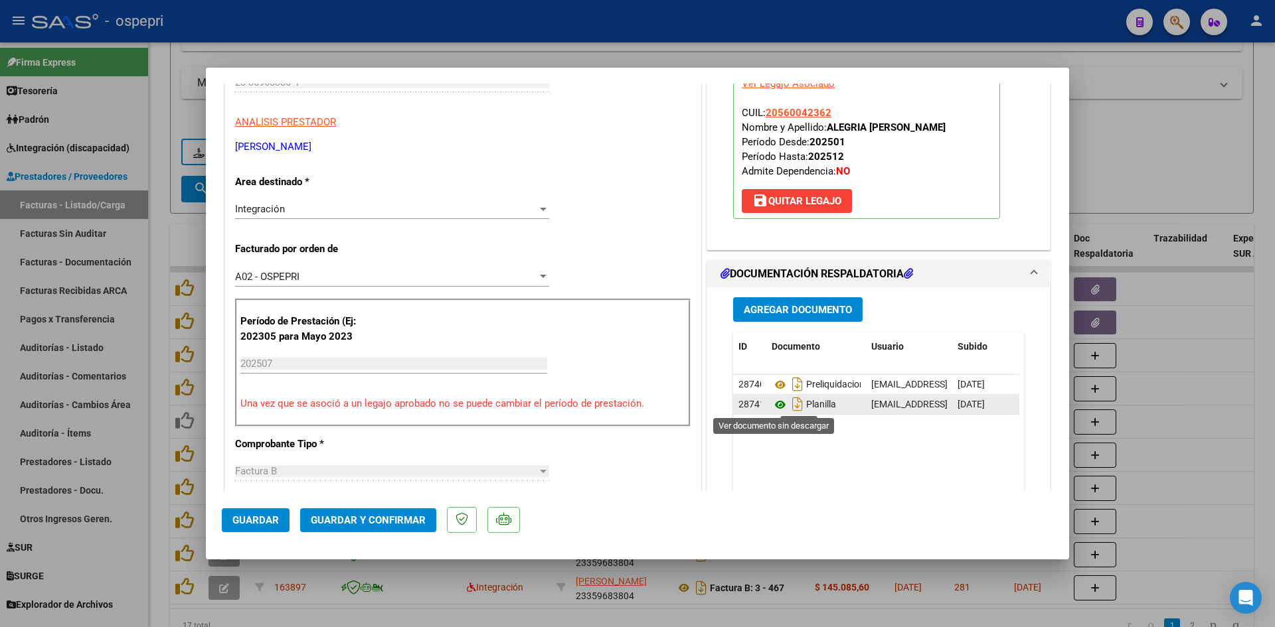
click at [773, 405] on icon at bounding box center [780, 405] width 17 height 16
click at [399, 521] on span "Guardar y Confirmar" at bounding box center [368, 521] width 115 height 12
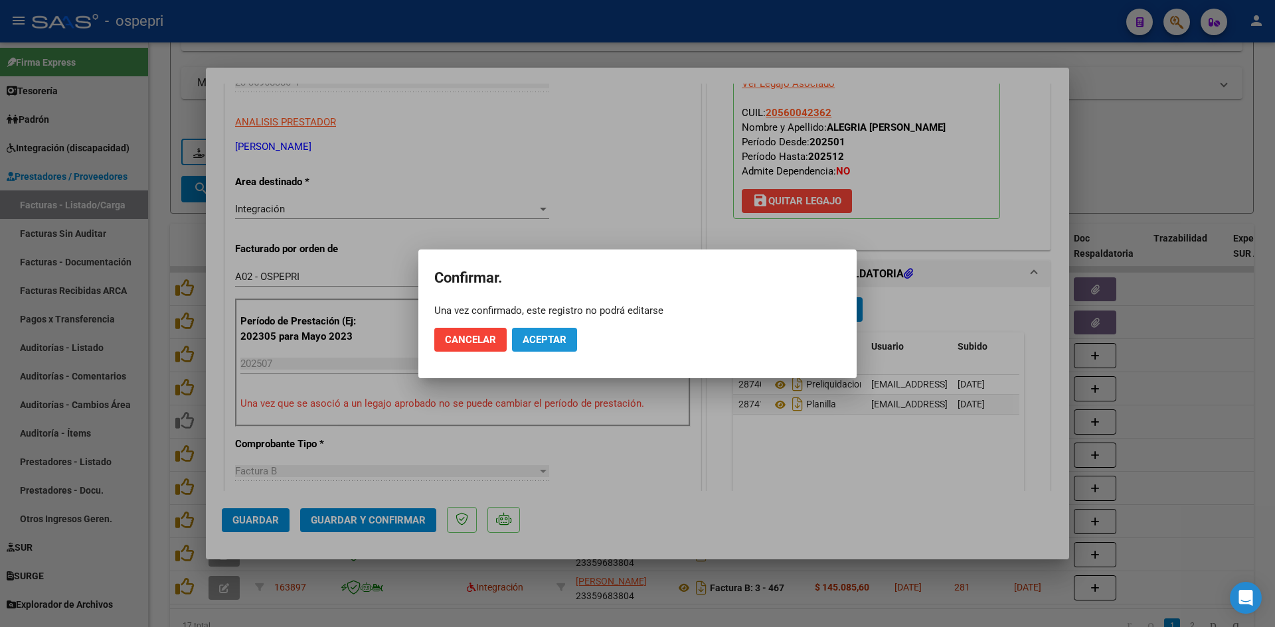
click at [561, 335] on span "Aceptar" at bounding box center [545, 340] width 44 height 12
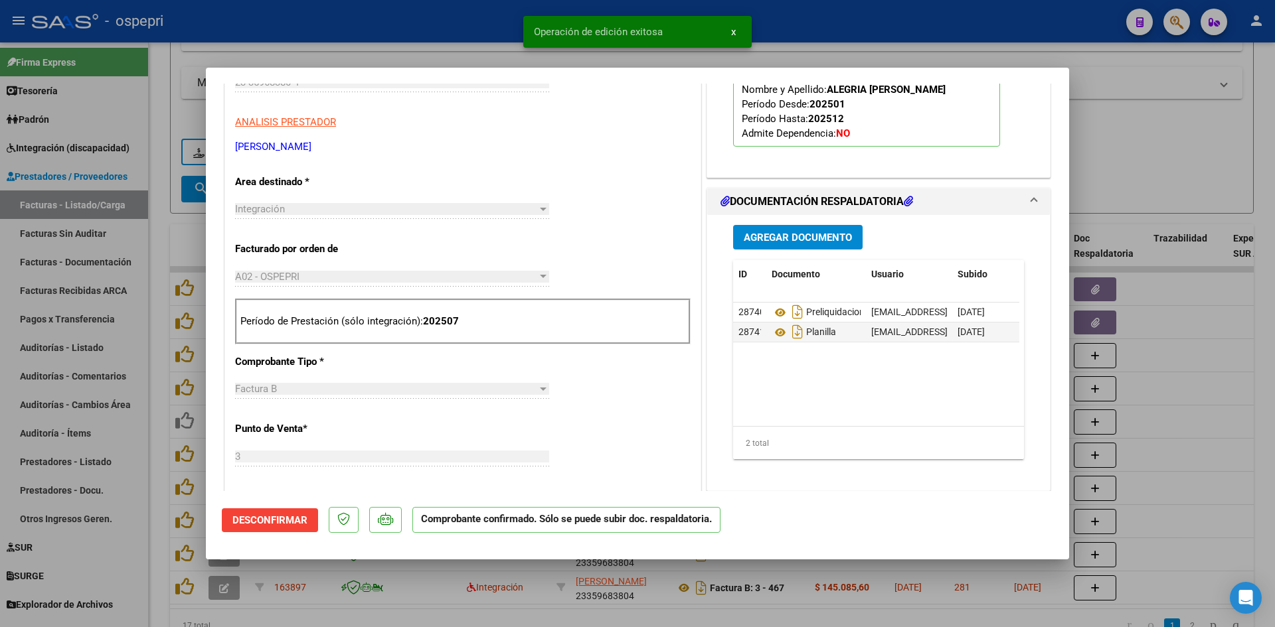
type input "$ 0,00"
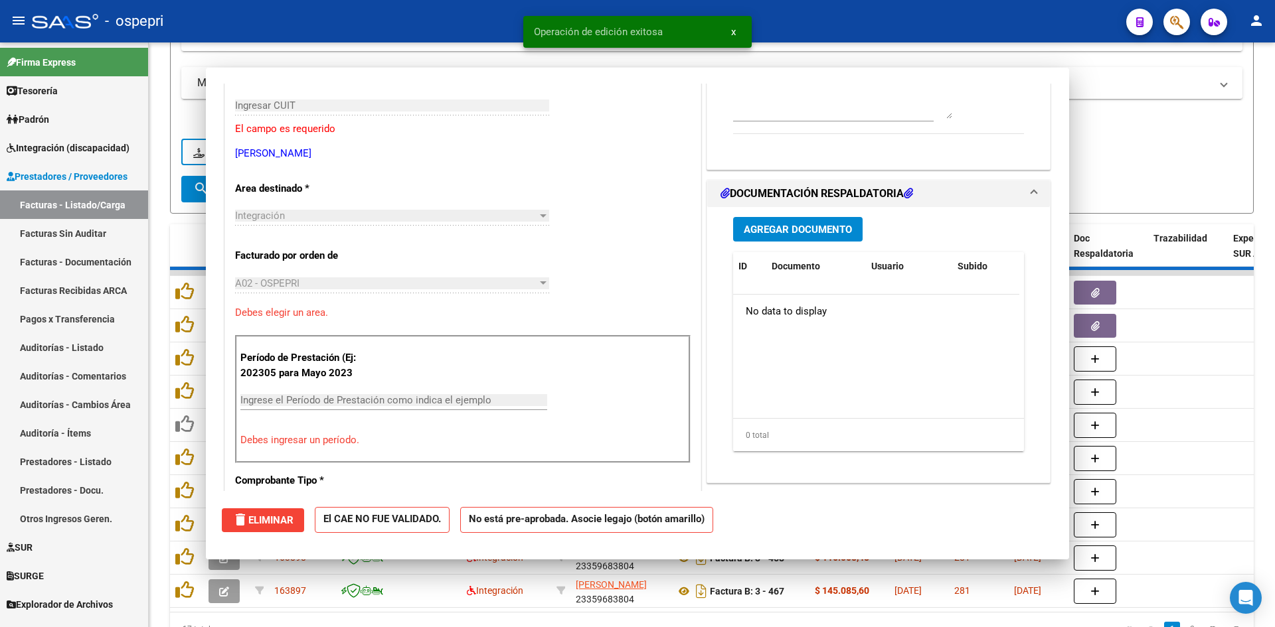
scroll to position [222, 0]
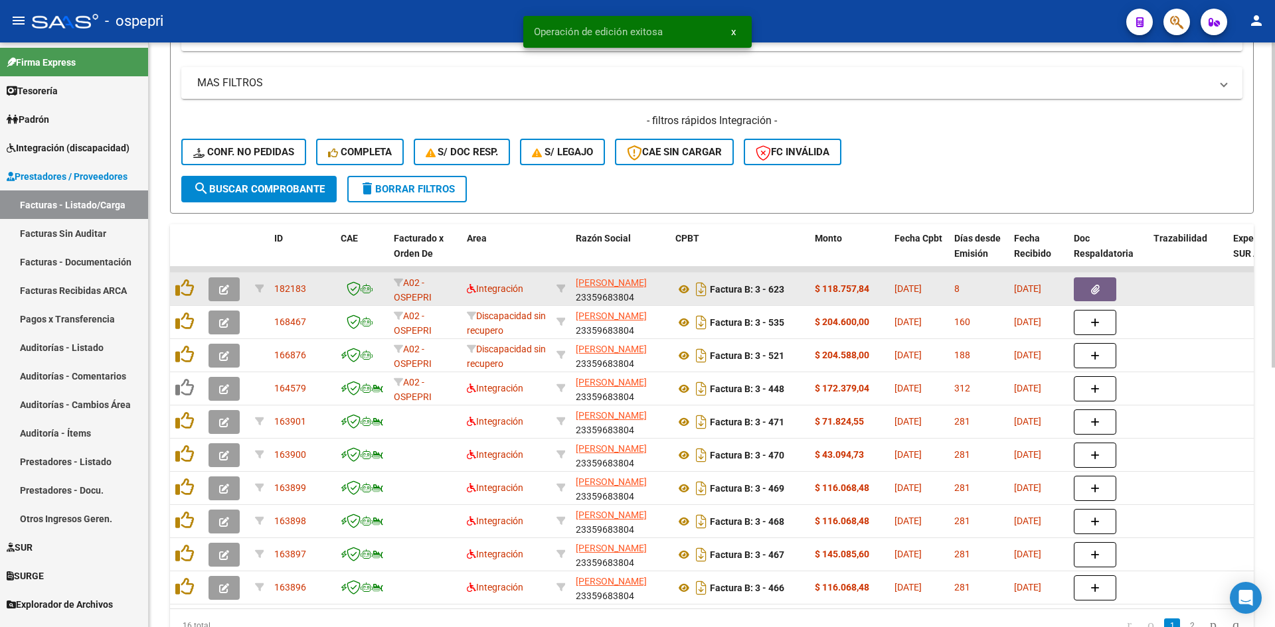
click at [228, 292] on icon "button" at bounding box center [224, 290] width 10 height 10
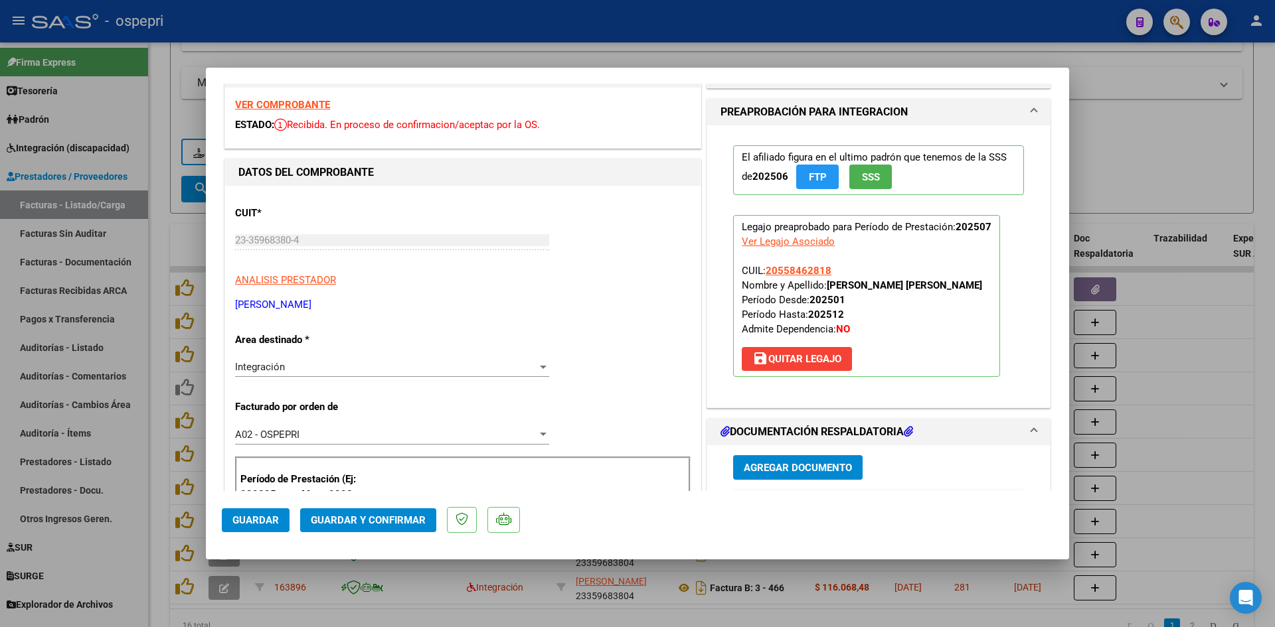
scroll to position [0, 0]
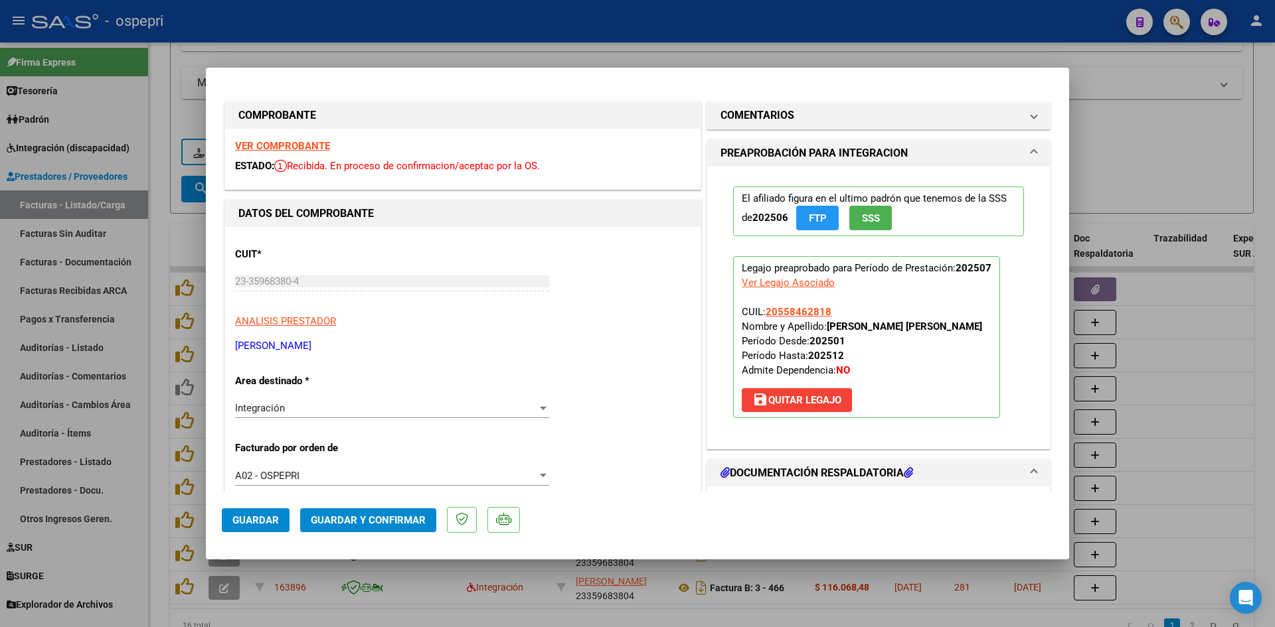
click at [289, 144] on strong "VER COMPROBANTE" at bounding box center [282, 146] width 95 height 12
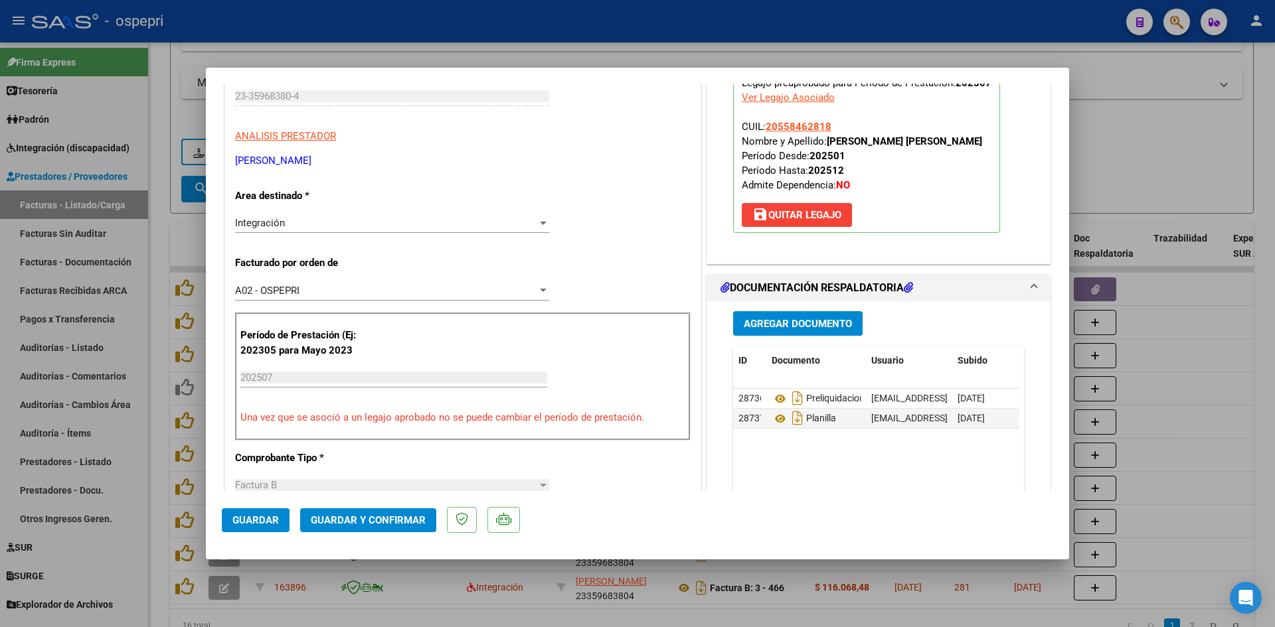
scroll to position [199, 0]
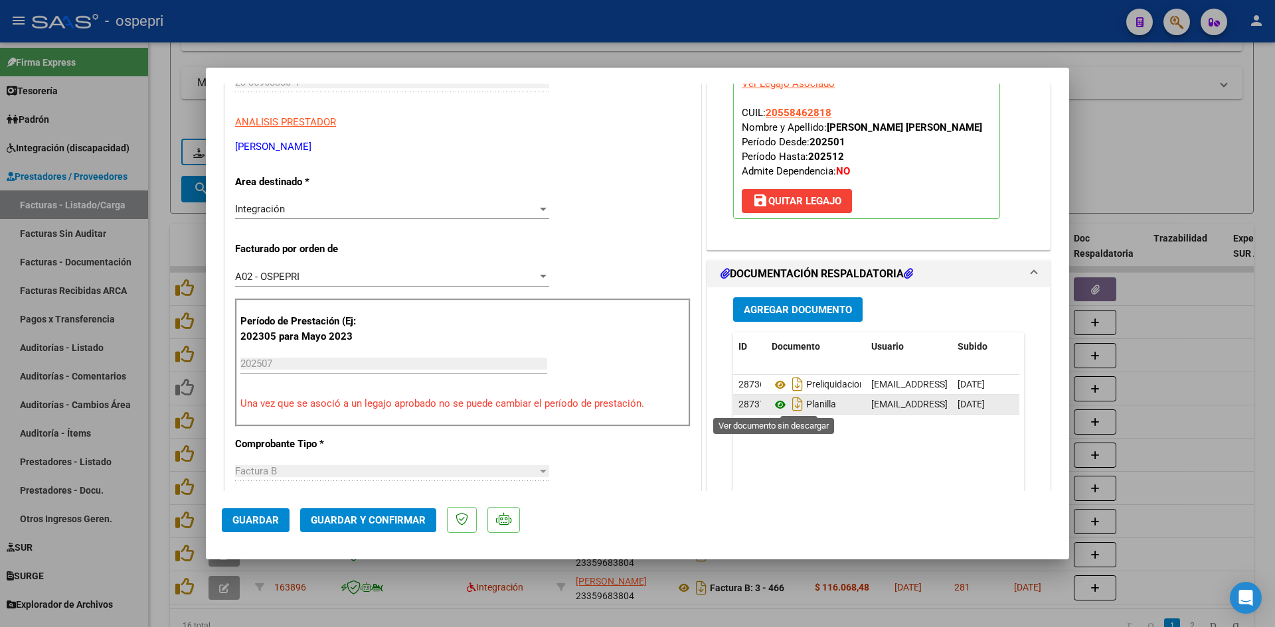
click at [778, 401] on icon at bounding box center [780, 405] width 17 height 16
click at [392, 518] on span "Guardar y Confirmar" at bounding box center [368, 521] width 115 height 12
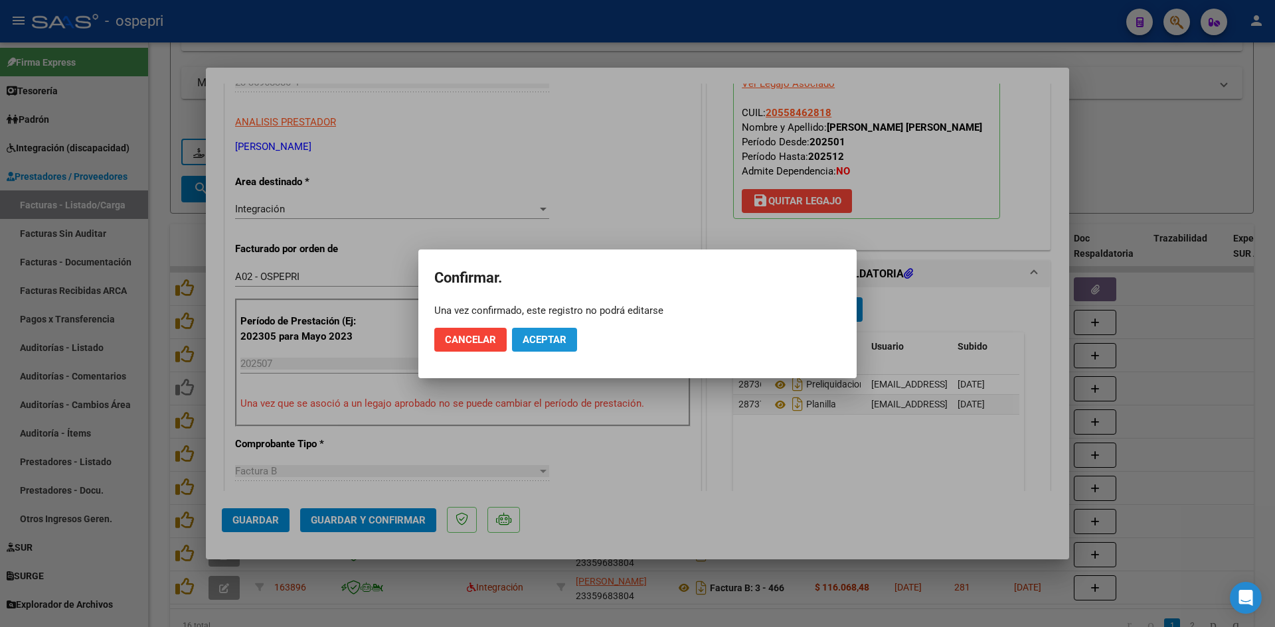
click at [551, 337] on span "Aceptar" at bounding box center [545, 340] width 44 height 12
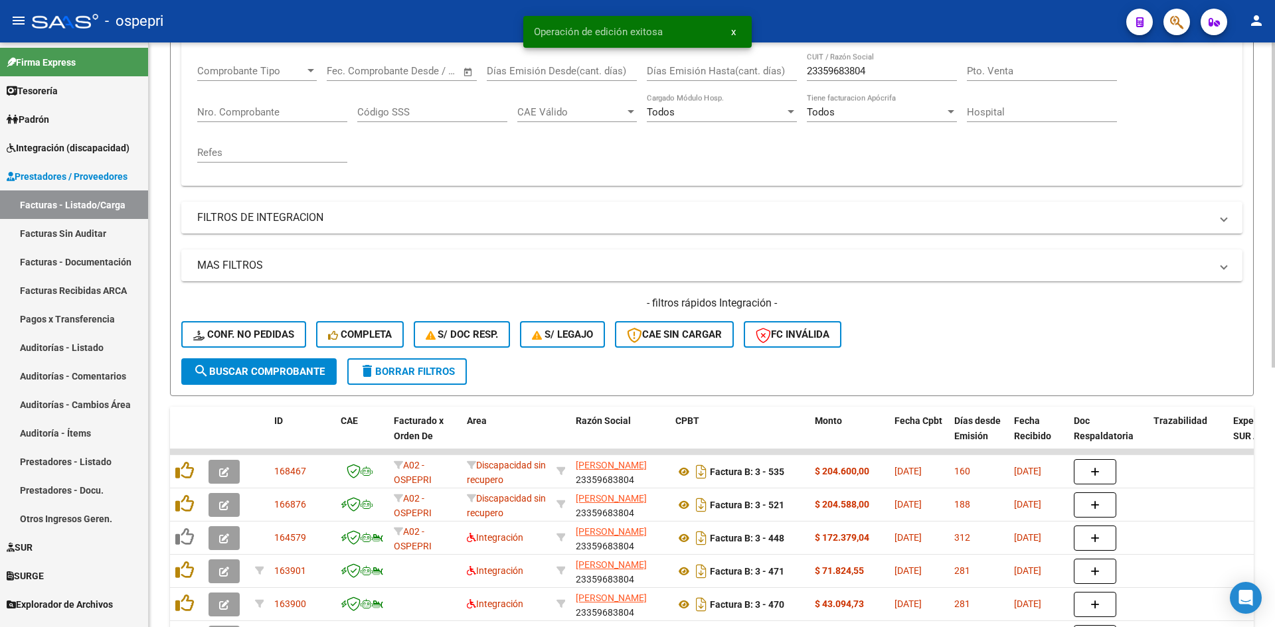
scroll to position [0, 0]
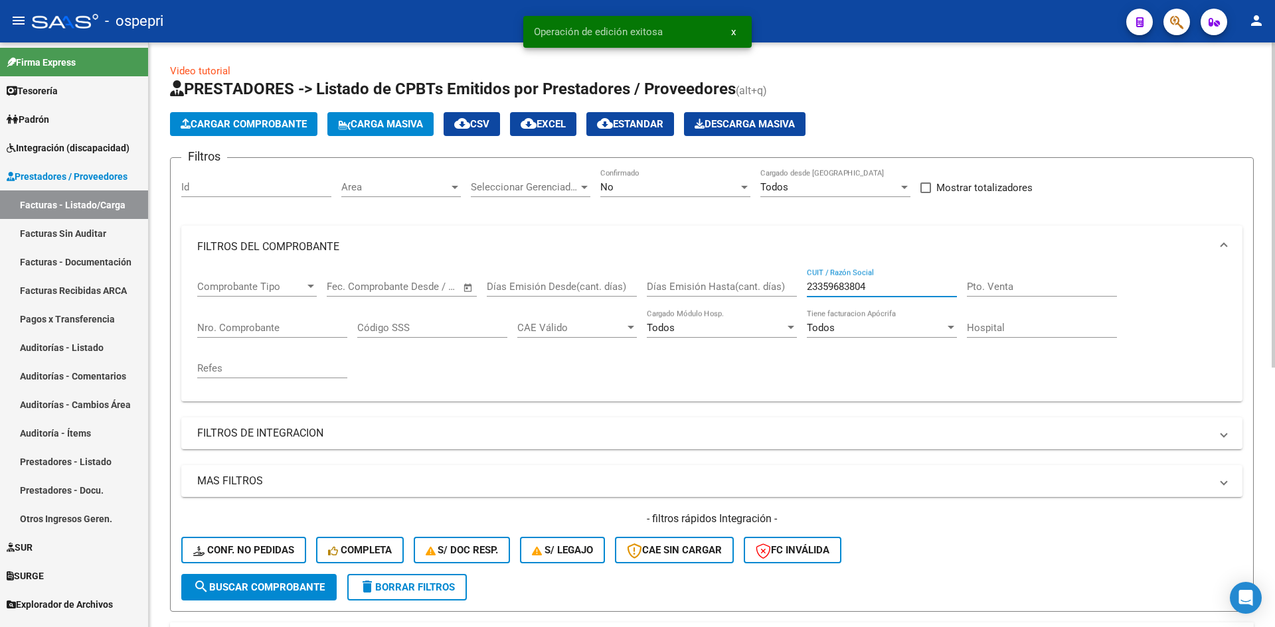
drag, startPoint x: 896, startPoint y: 282, endPoint x: 786, endPoint y: 289, distance: 110.5
click at [786, 289] on div "Comprobante Tipo Comprobante Tipo Start date – End date Fec. Comprobante Desde …" at bounding box center [711, 329] width 1029 height 123
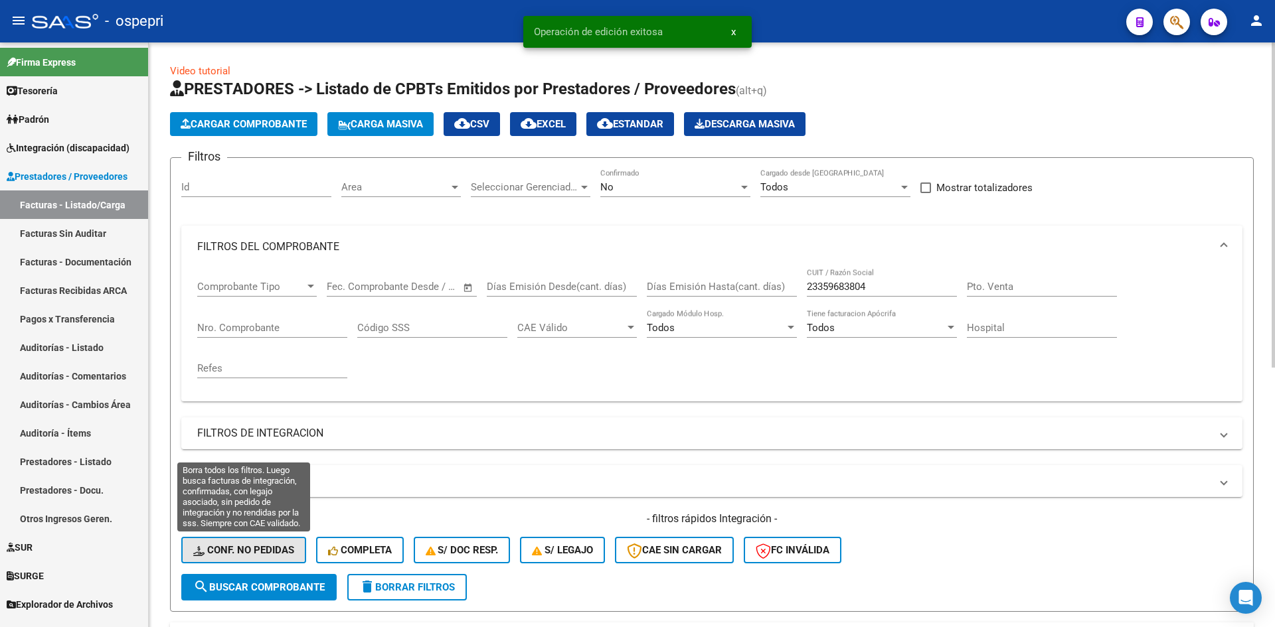
click at [264, 553] on span "Conf. no pedidas" at bounding box center [243, 550] width 101 height 12
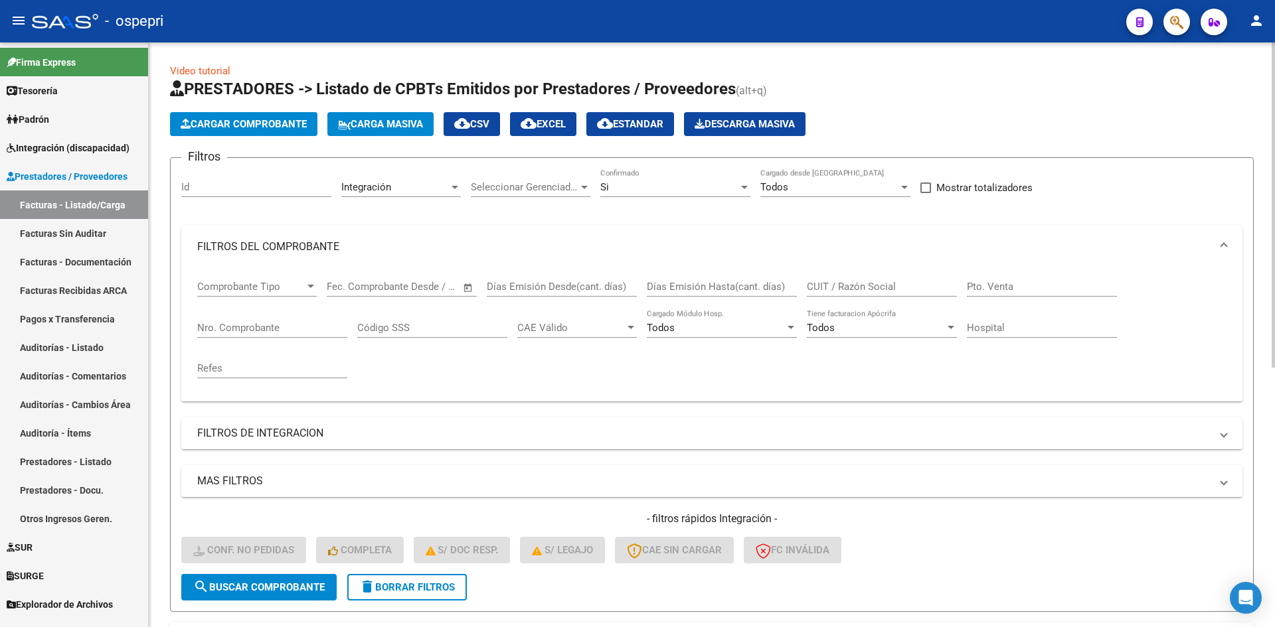
click at [827, 287] on input "CUIT / Razón Social" at bounding box center [882, 287] width 150 height 12
paste input "23359683804"
type input "23359683804"
click at [253, 594] on button "search Buscar Comprobante" at bounding box center [258, 587] width 155 height 27
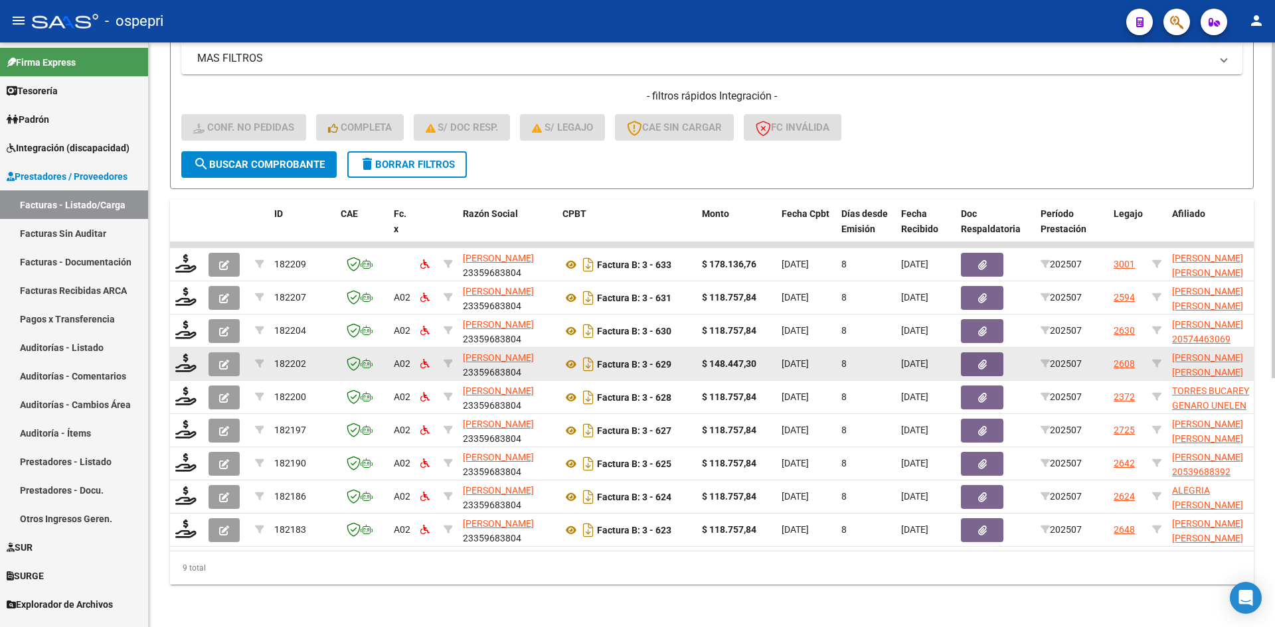
scroll to position [433, 0]
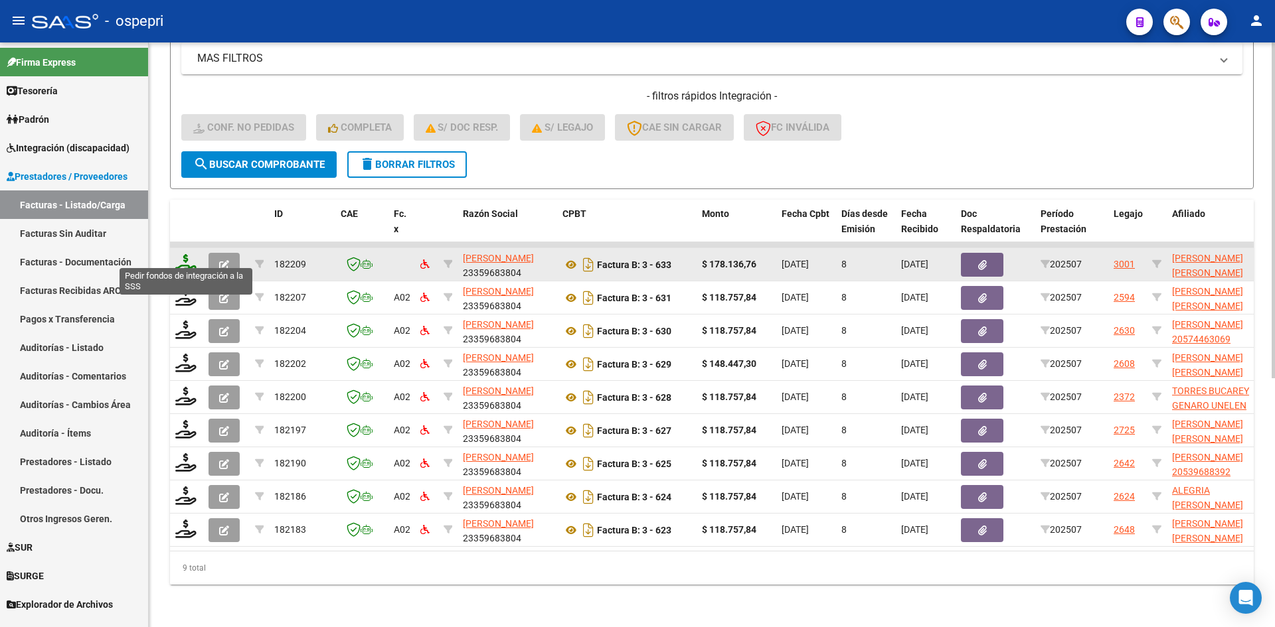
click at [191, 254] on icon at bounding box center [185, 263] width 21 height 19
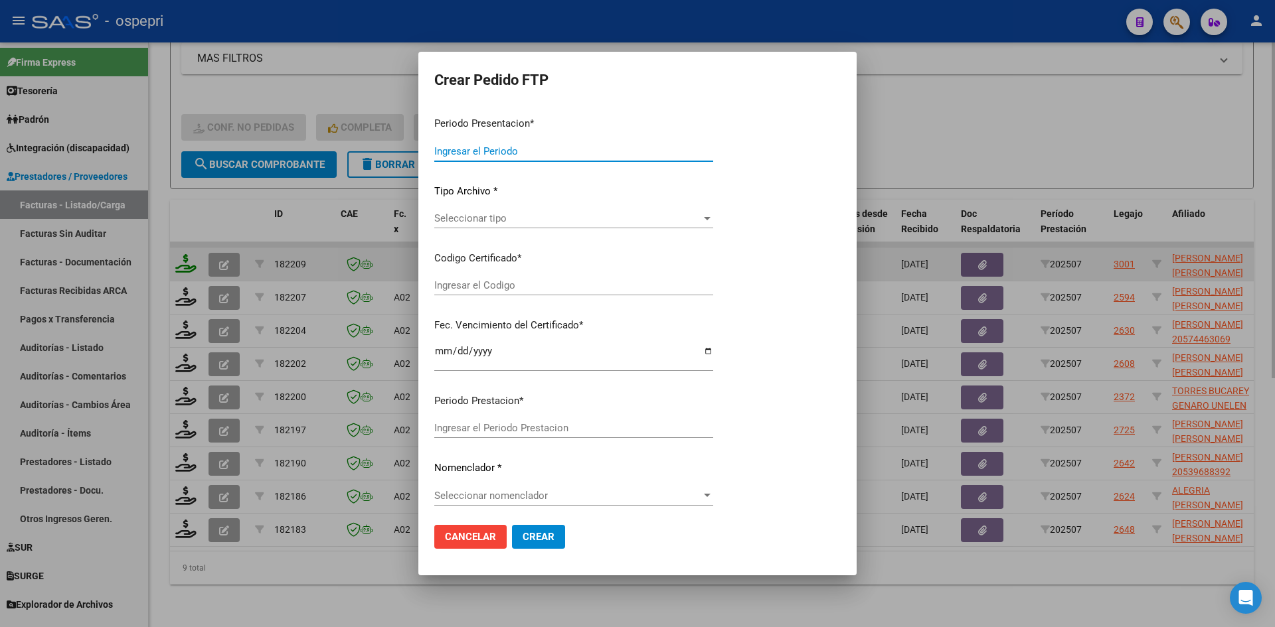
type input "202507"
type input "$ 178.136,76"
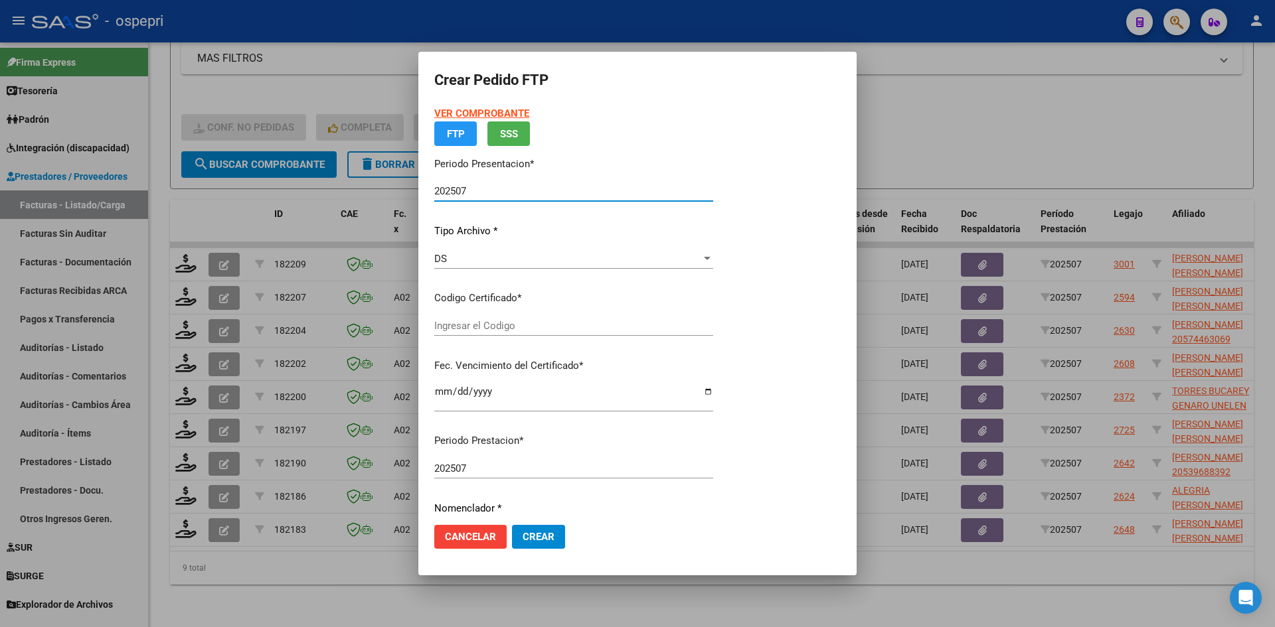
type input "2059059330-4"
type input "2030-02-20"
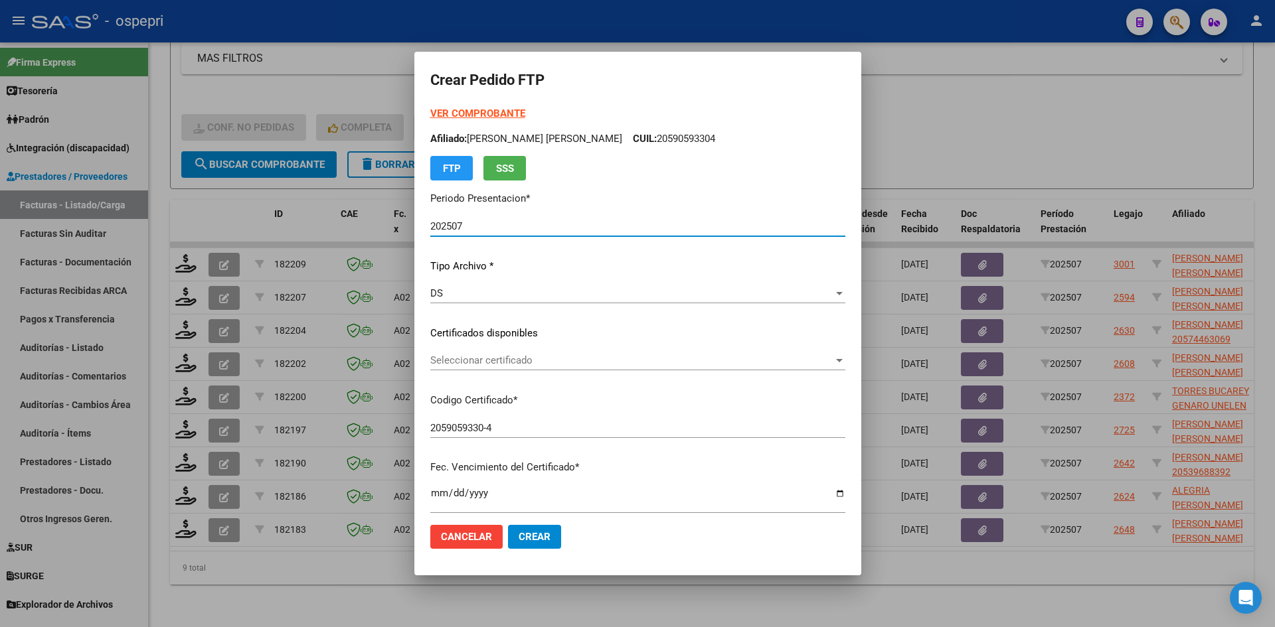
click at [562, 363] on span "Seleccionar certificado" at bounding box center [631, 361] width 403 height 12
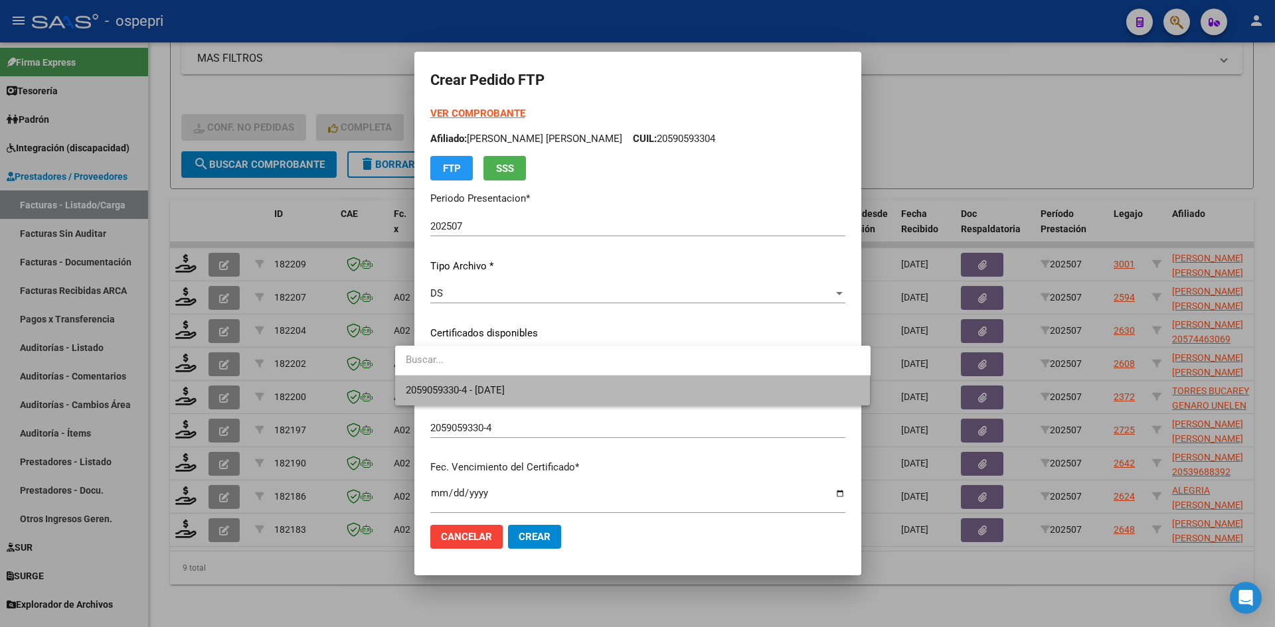
drag, startPoint x: 567, startPoint y: 389, endPoint x: 572, endPoint y: 380, distance: 10.4
click at [568, 388] on span "2059059330-4 - 2030-02-20" at bounding box center [633, 391] width 454 height 30
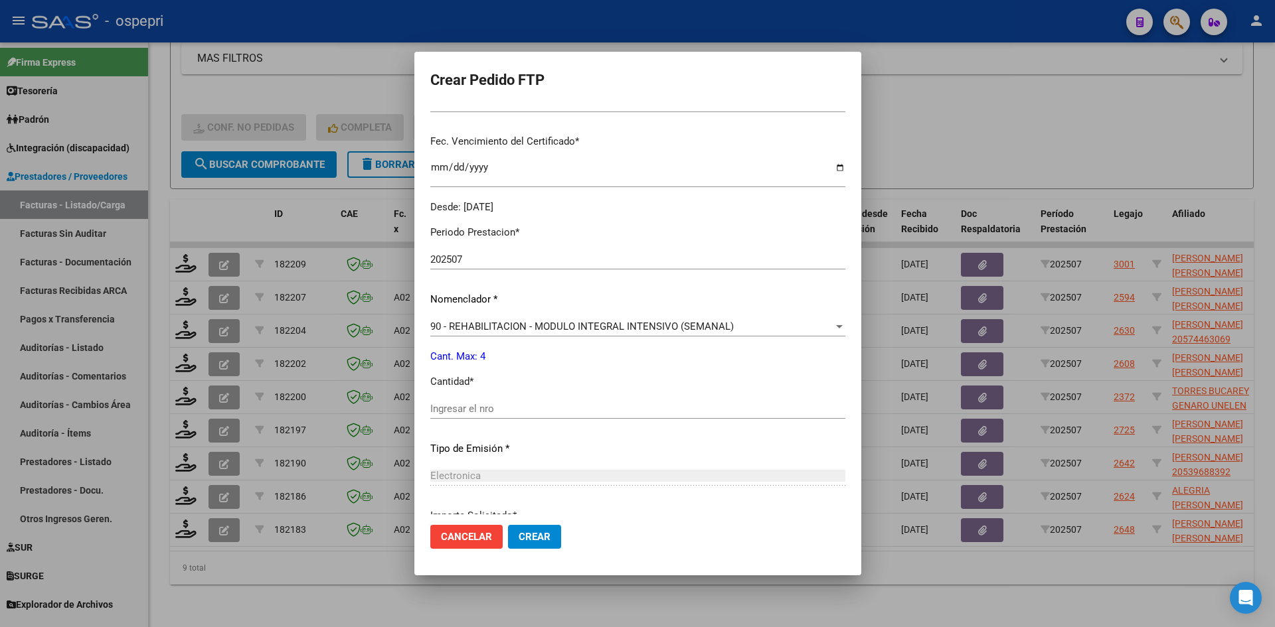
scroll to position [398, 0]
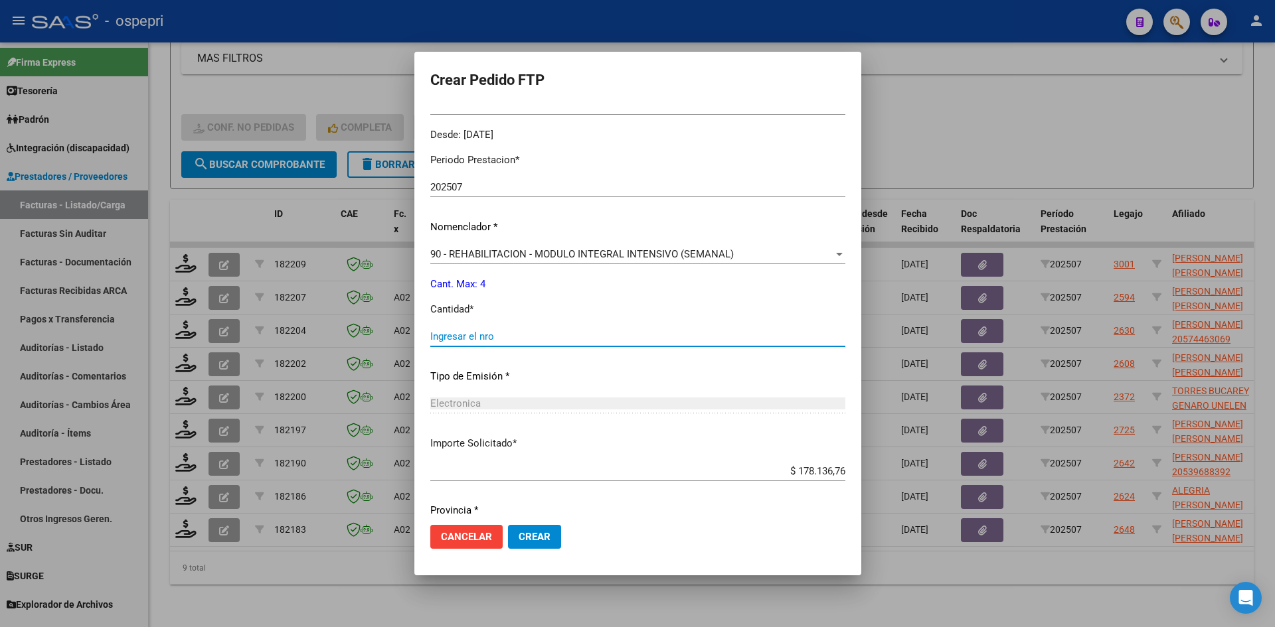
click at [456, 342] on input "Ingresar el nro" at bounding box center [637, 337] width 415 height 12
type input "4"
click at [519, 535] on span "Crear" at bounding box center [535, 537] width 32 height 12
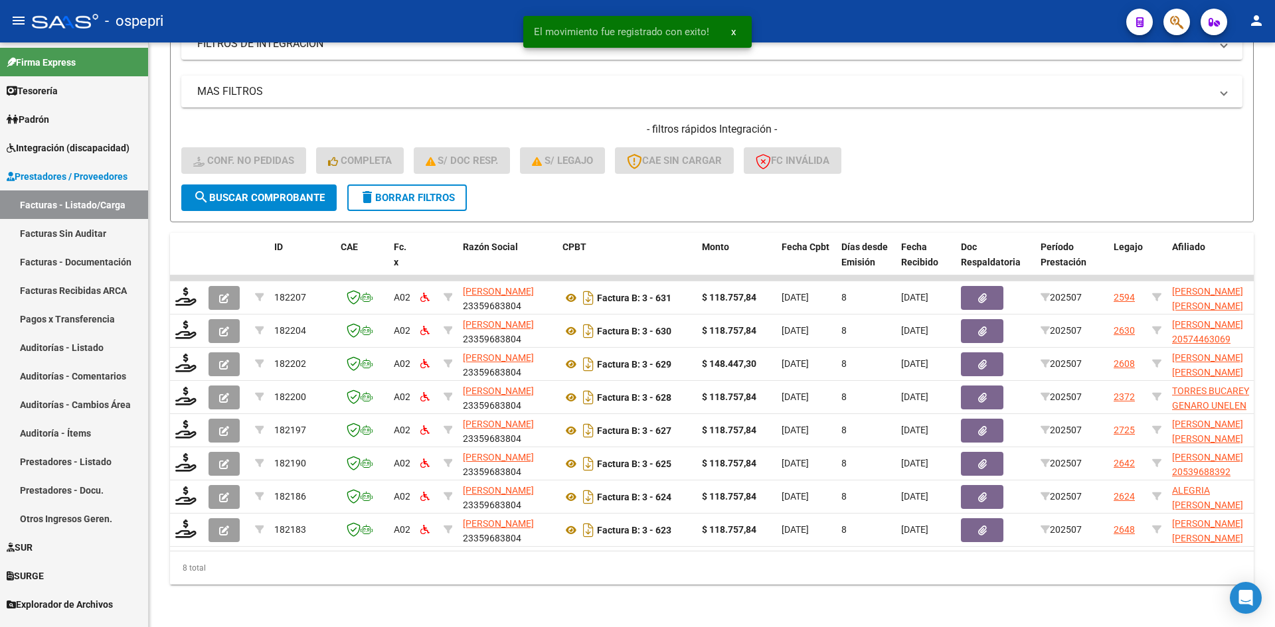
scroll to position [400, 0]
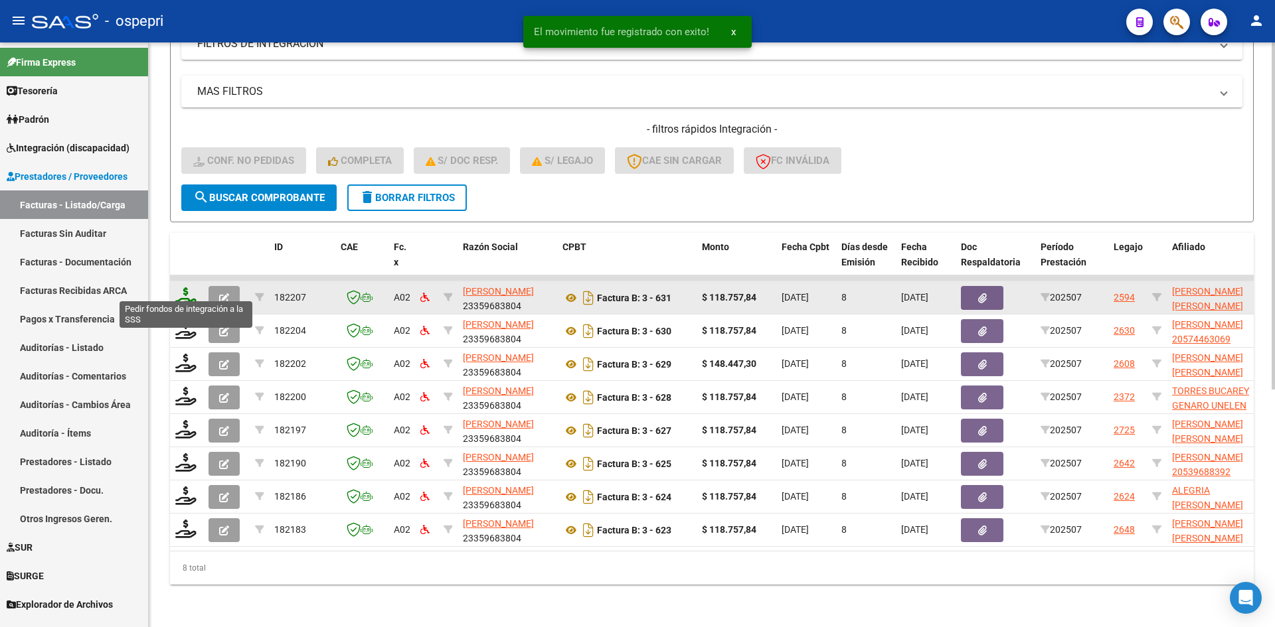
click at [183, 290] on icon at bounding box center [185, 297] width 21 height 19
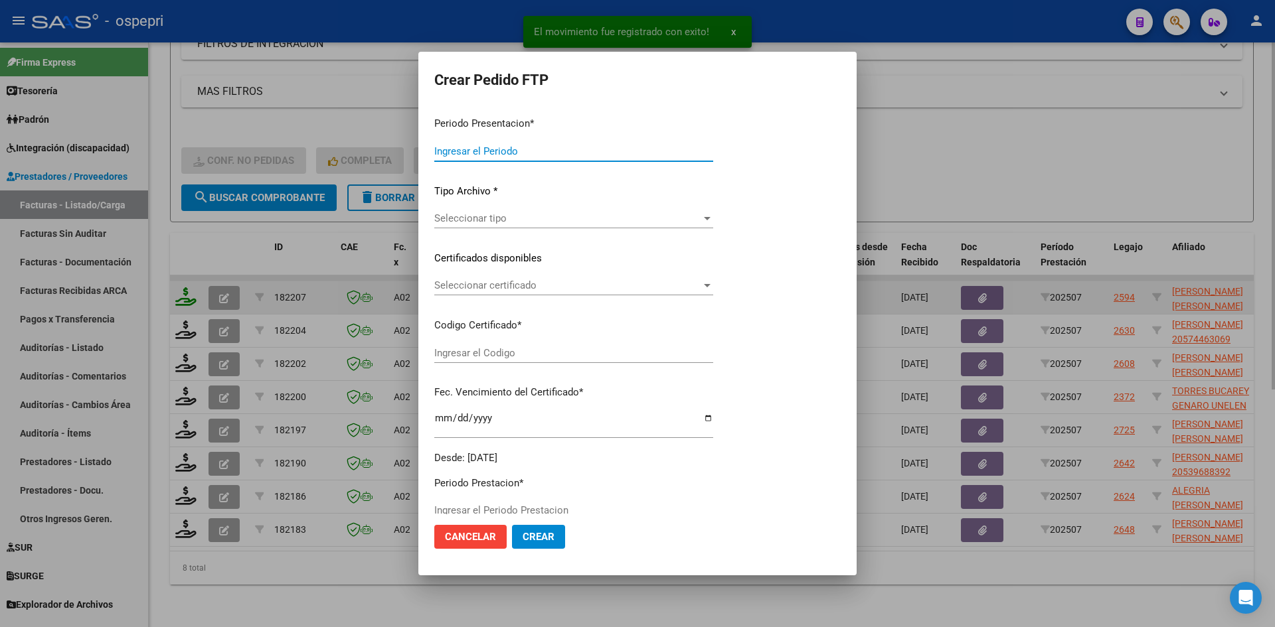
type input "202507"
type input "$ 118.757,84"
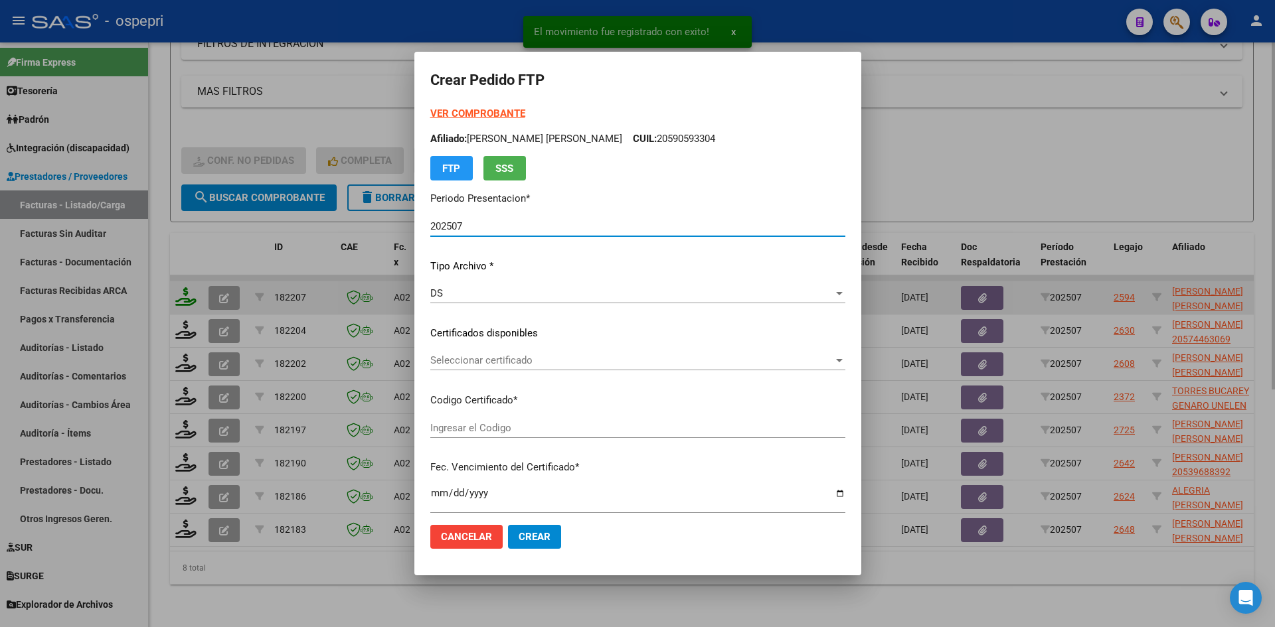
type input "2058042696-5"
type input "2026-03-06"
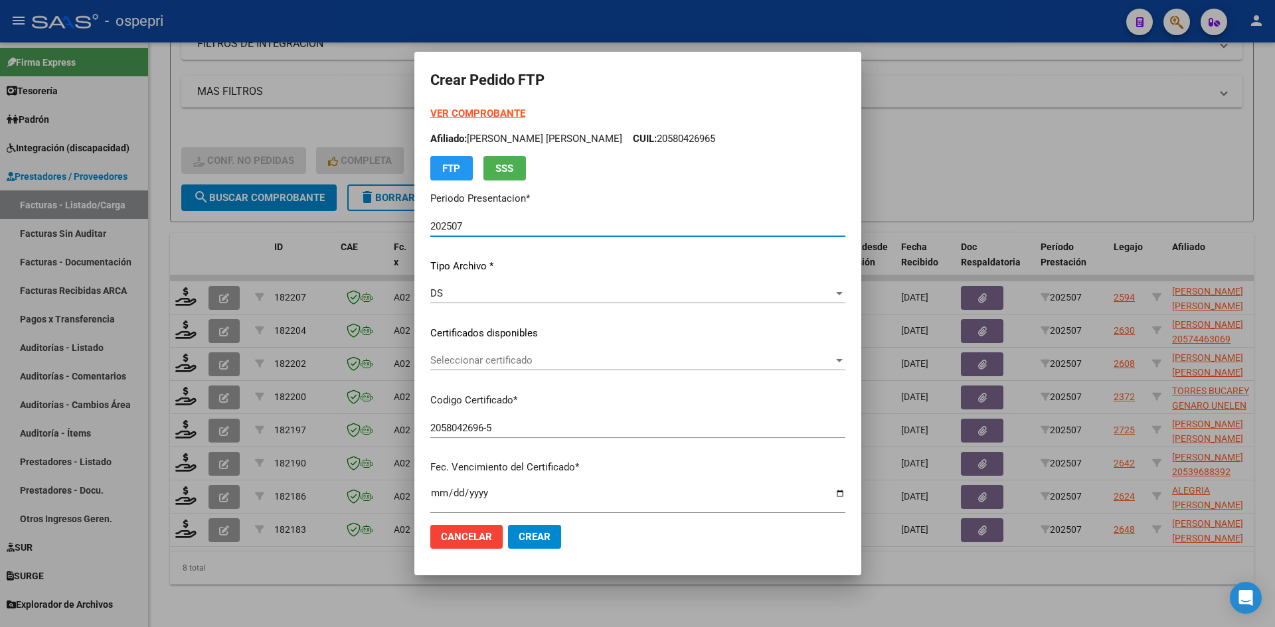
click at [503, 367] on span "Seleccionar certificado" at bounding box center [631, 361] width 403 height 12
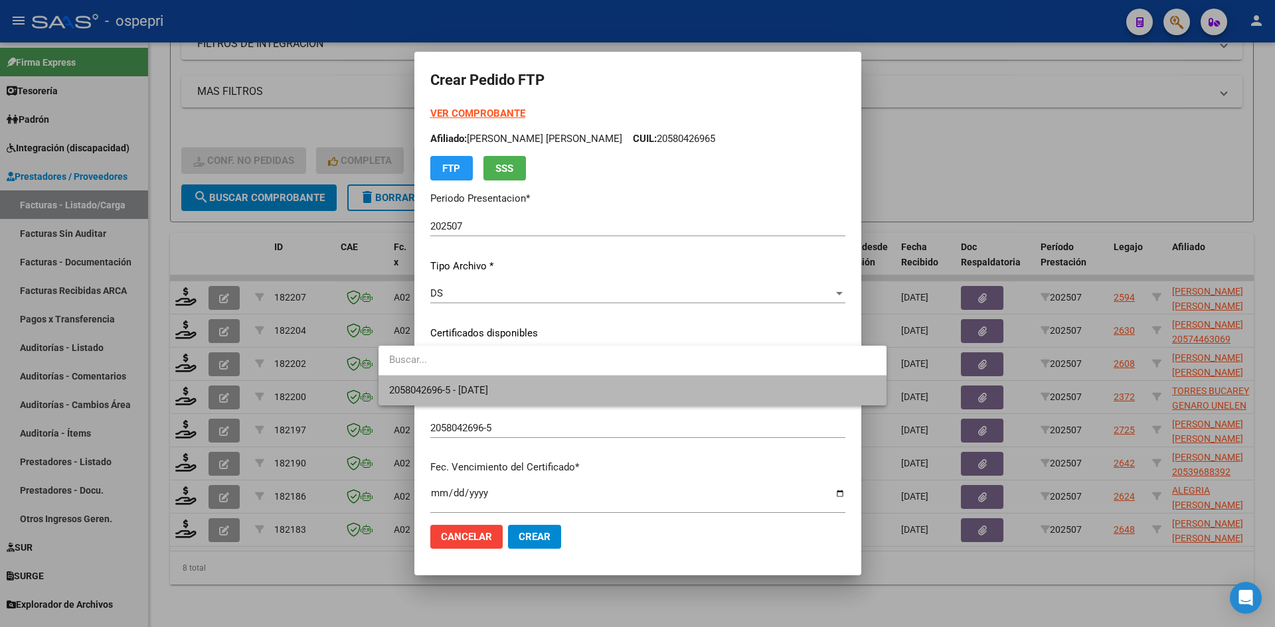
click at [509, 383] on span "2058042696-5 - 2026-03-06" at bounding box center [632, 391] width 487 height 30
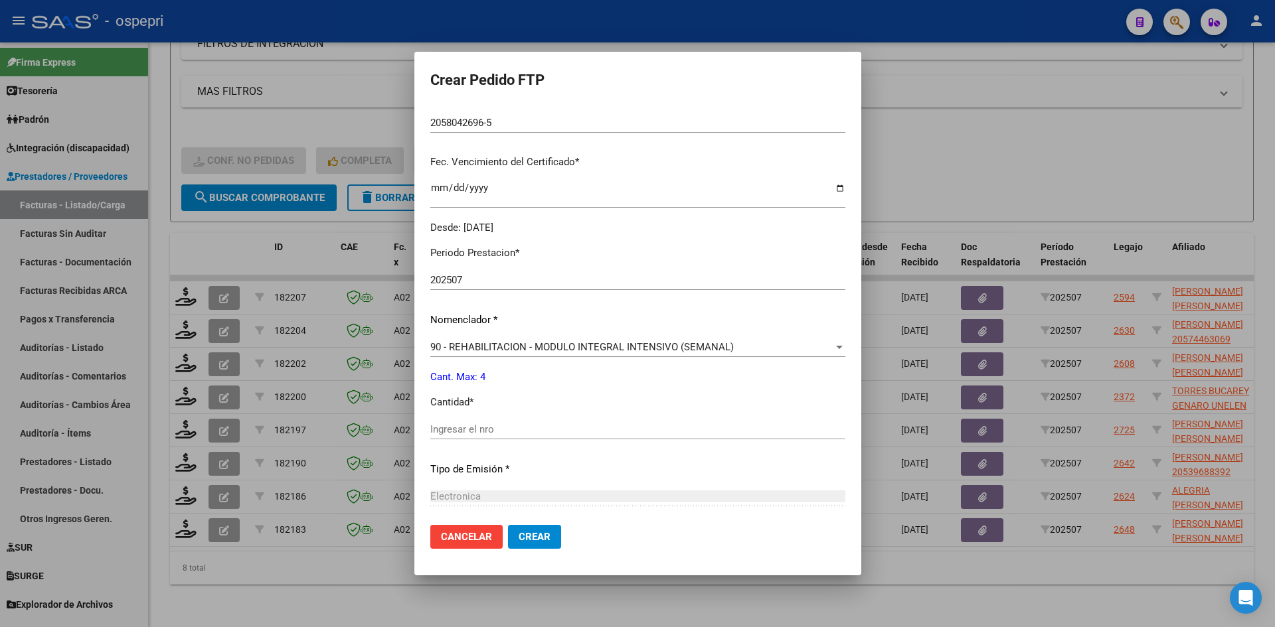
scroll to position [398, 0]
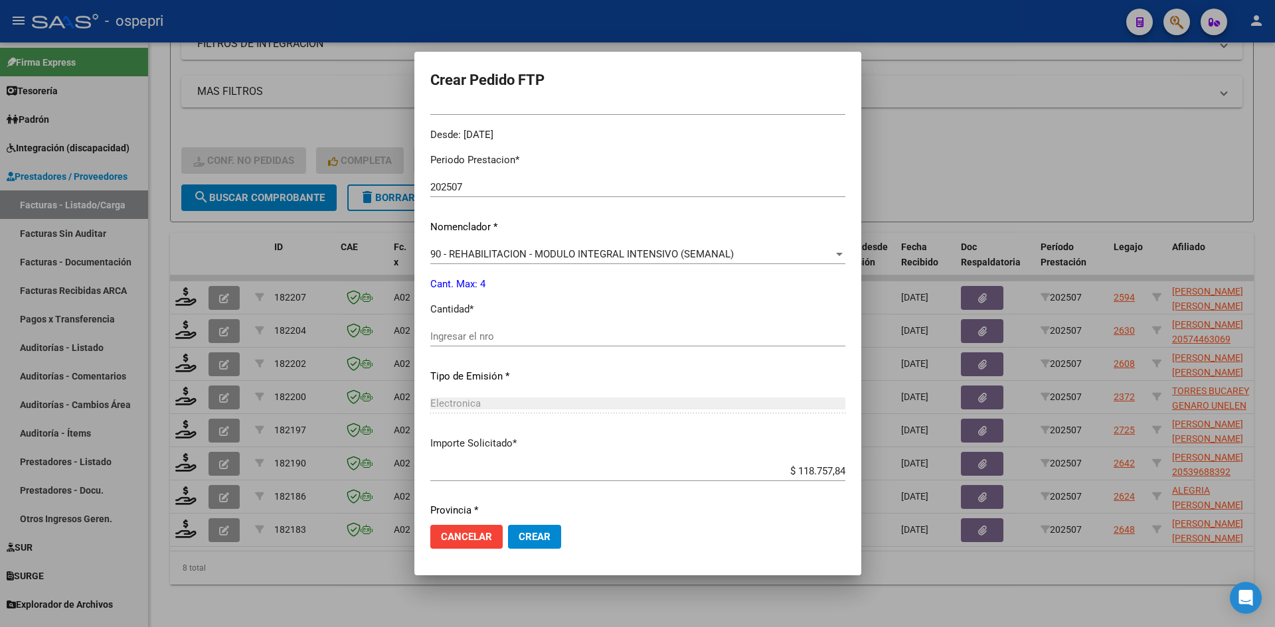
click at [470, 341] on input "Ingresar el nro" at bounding box center [637, 337] width 415 height 12
type input "4"
click at [519, 537] on span "Crear" at bounding box center [535, 537] width 32 height 12
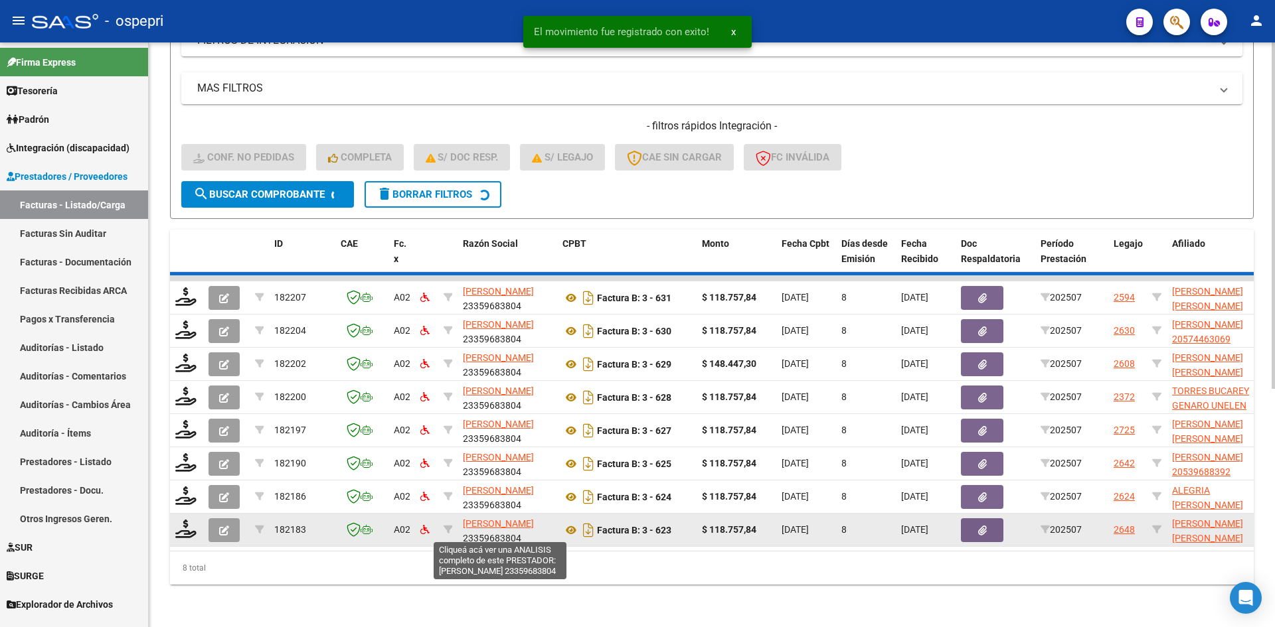
scroll to position [367, 0]
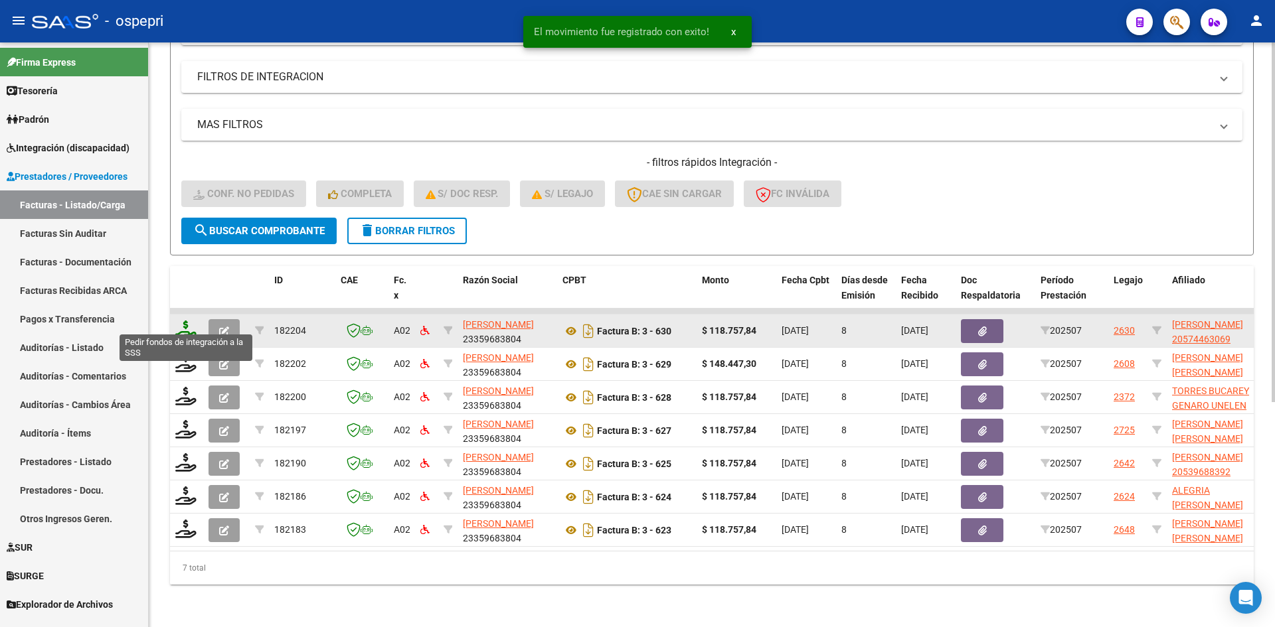
click at [183, 321] on icon at bounding box center [185, 330] width 21 height 19
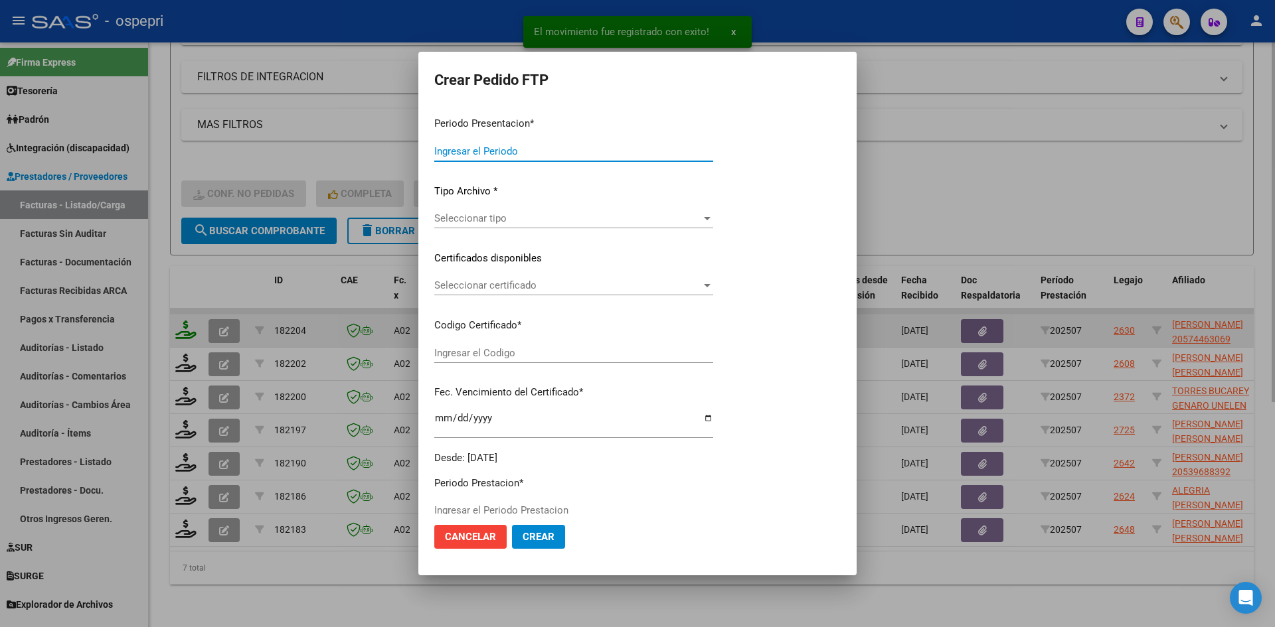
type input "202507"
type input "$ 118.757,84"
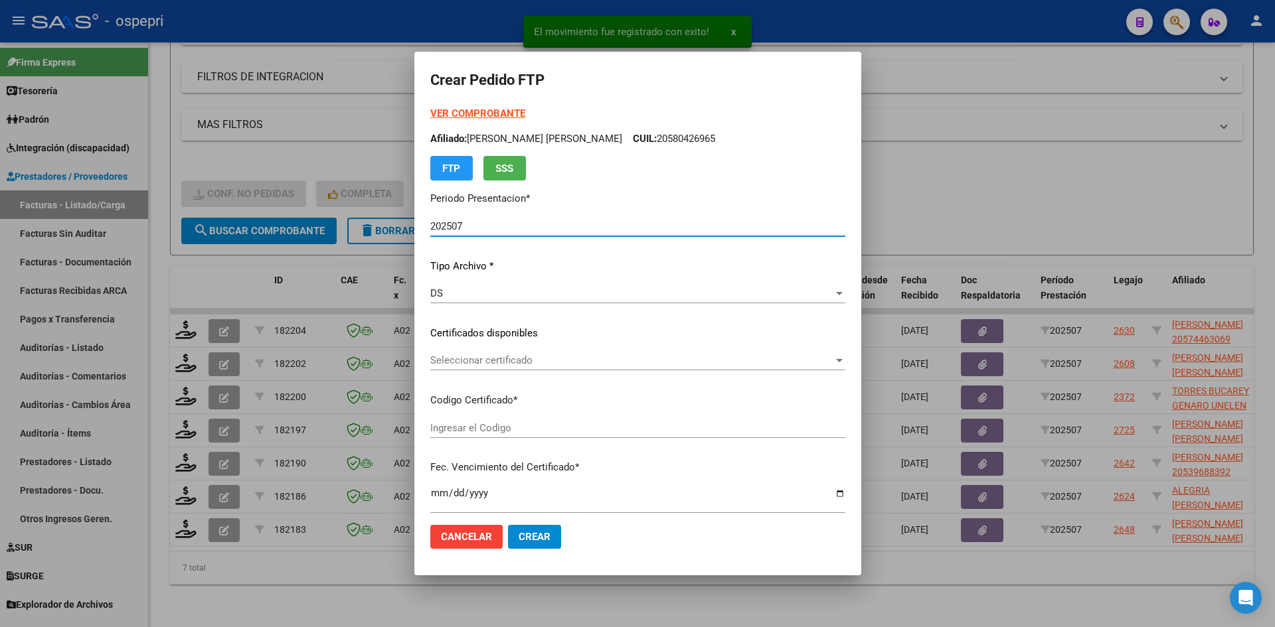
type input "2057446306-9"
type input "2028-03-29"
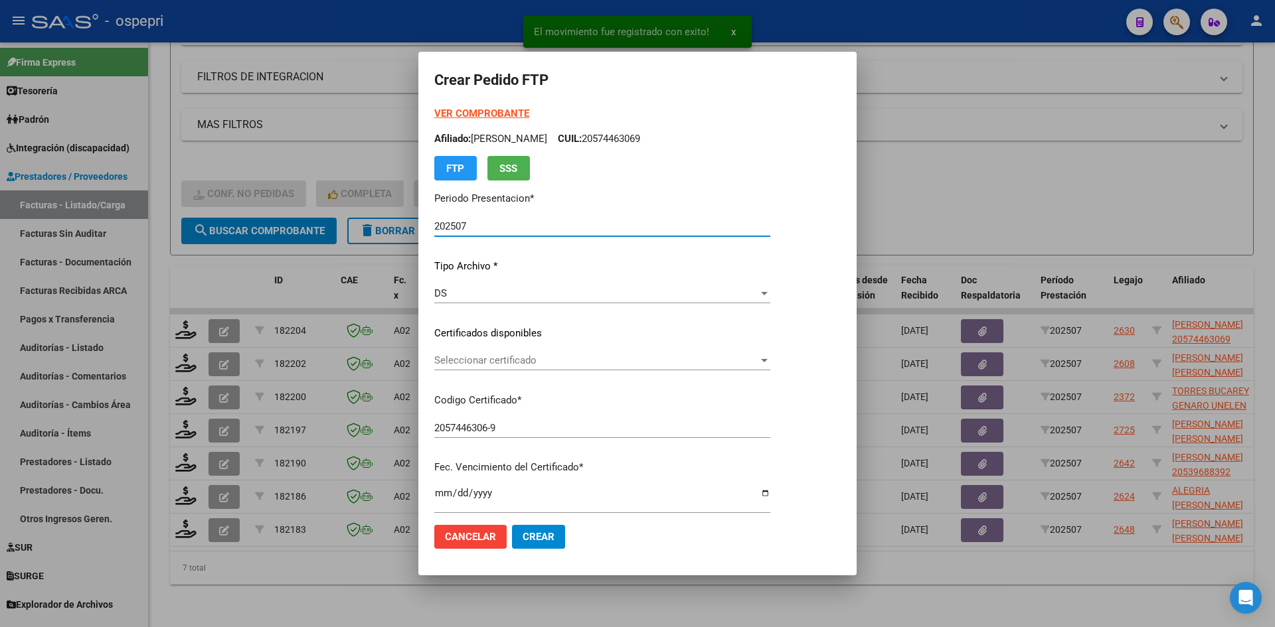
click at [585, 366] on span "Seleccionar certificado" at bounding box center [596, 361] width 324 height 12
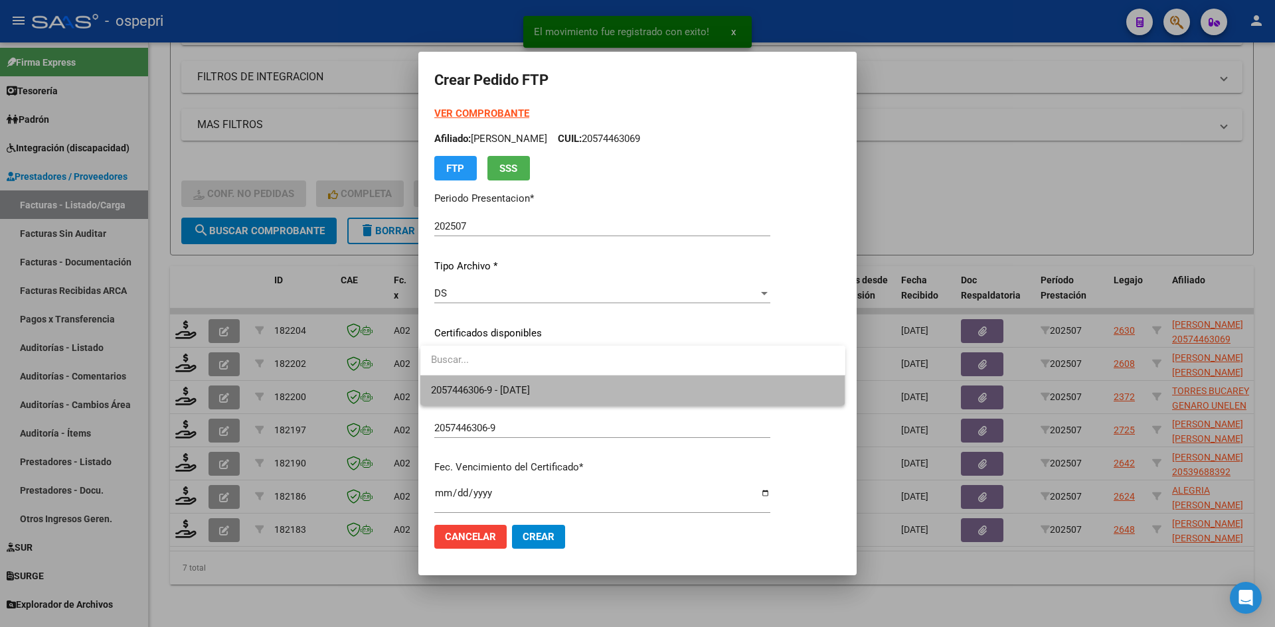
click at [588, 390] on span "2057446306-9 - 2028-03-29" at bounding box center [633, 391] width 404 height 30
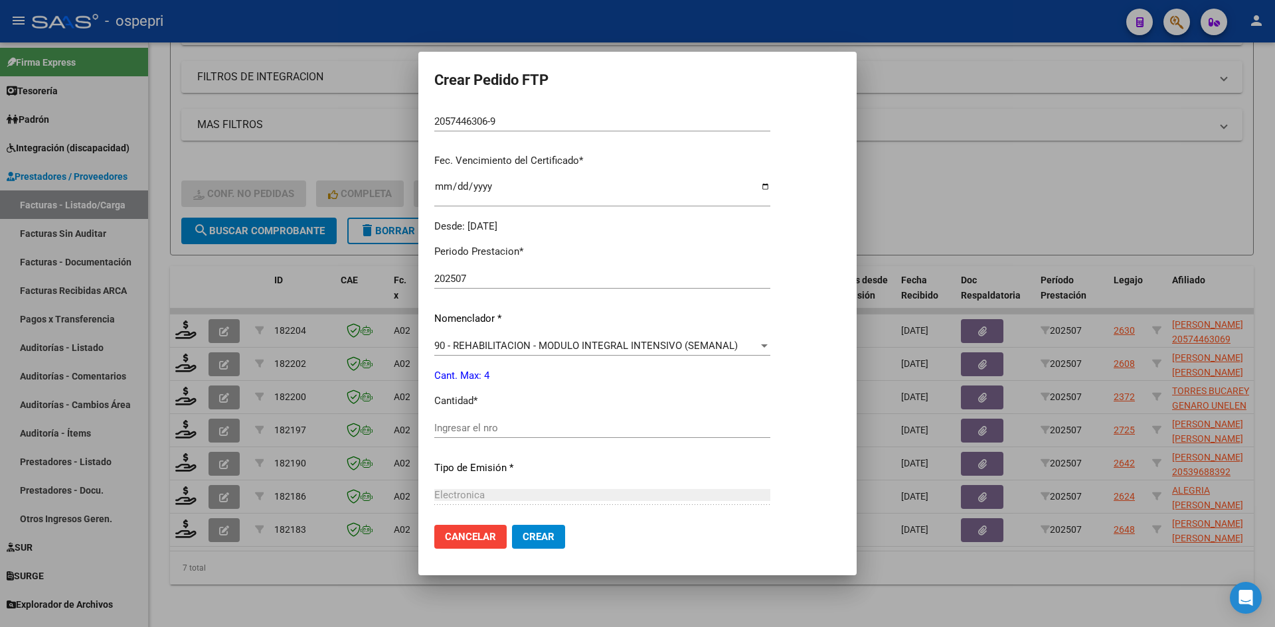
scroll to position [332, 0]
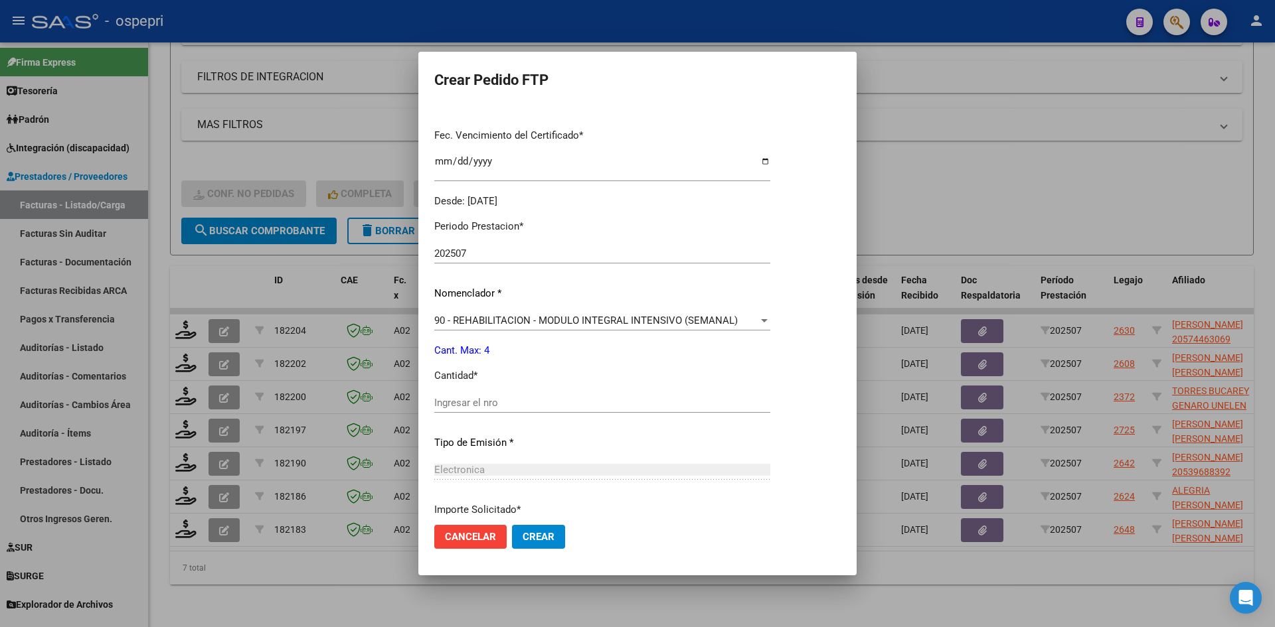
click at [517, 402] on input "Ingresar el nro" at bounding box center [602, 403] width 336 height 12
type input "4"
click at [546, 538] on span "Crear" at bounding box center [539, 537] width 32 height 12
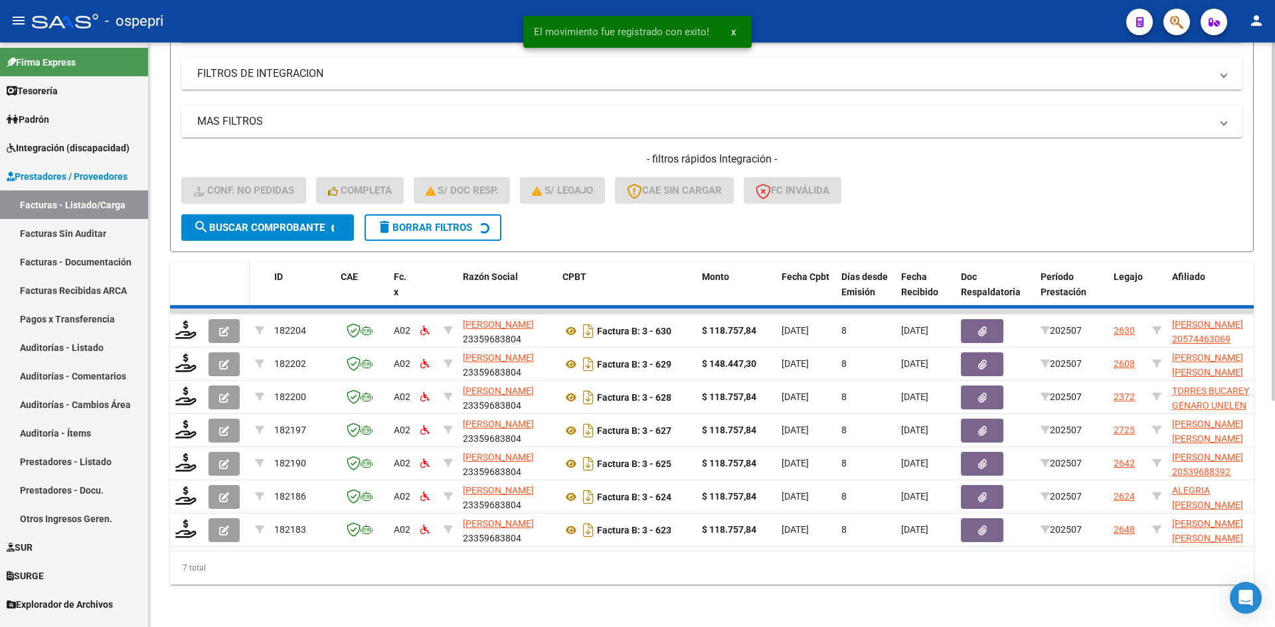
scroll to position [333, 0]
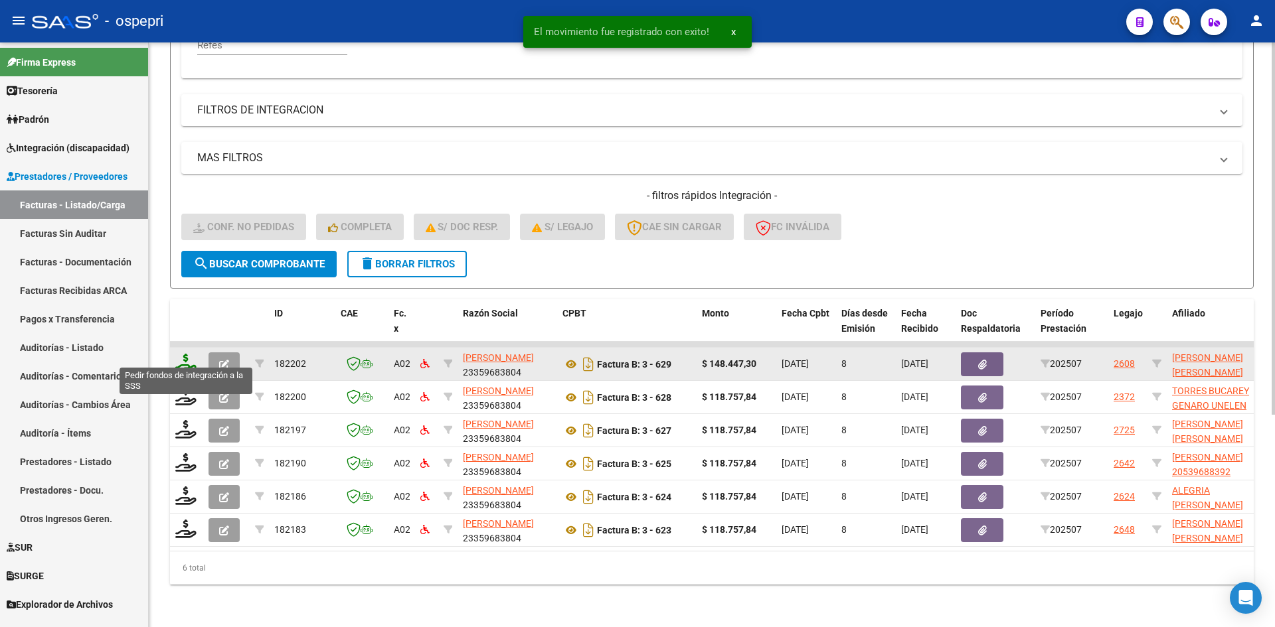
click at [185, 354] on icon at bounding box center [185, 363] width 21 height 19
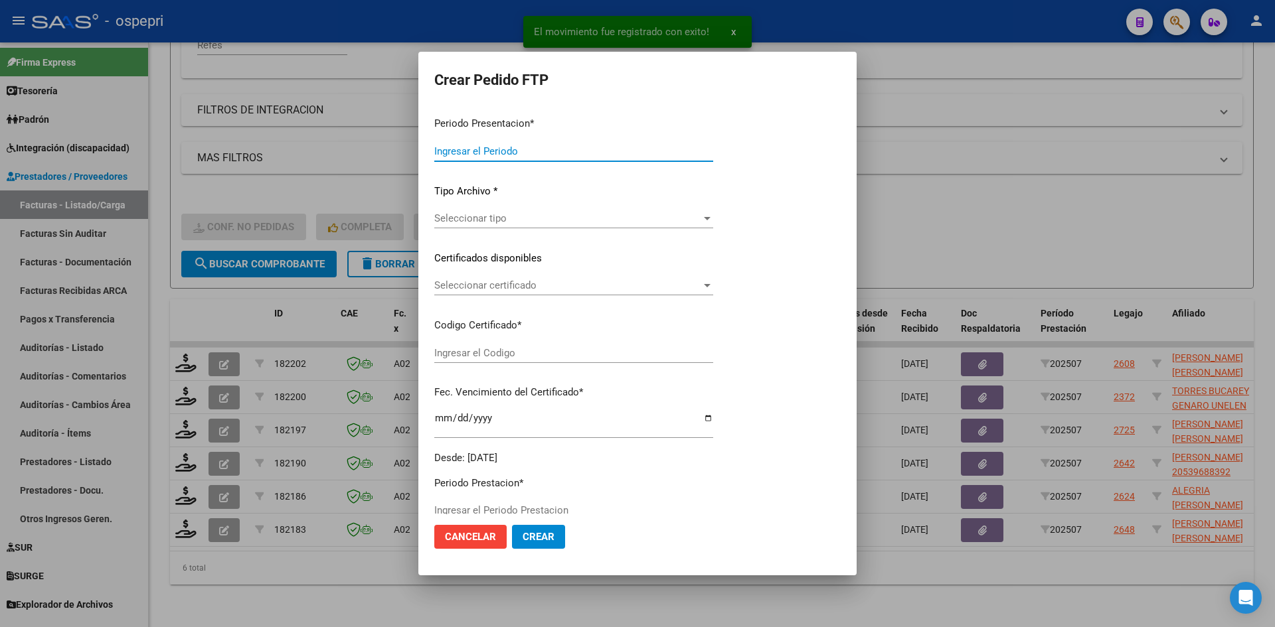
type input "202507"
type input "$ 148.447,30"
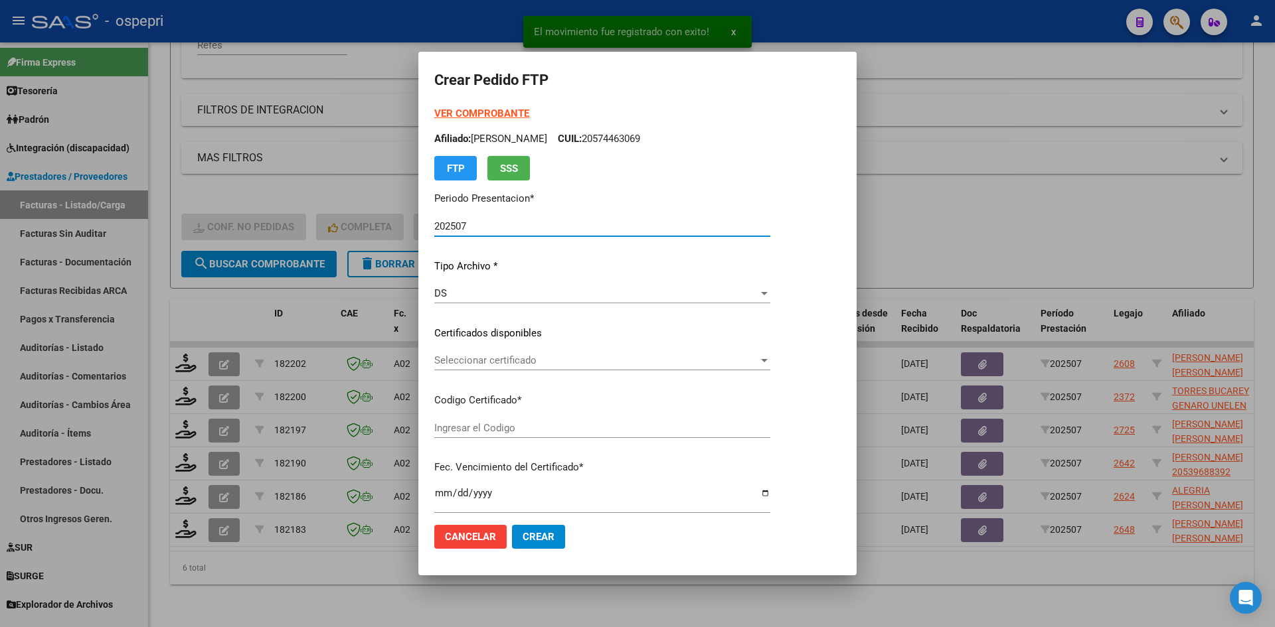
type input "2058891174-9"
type input "2026-07-01"
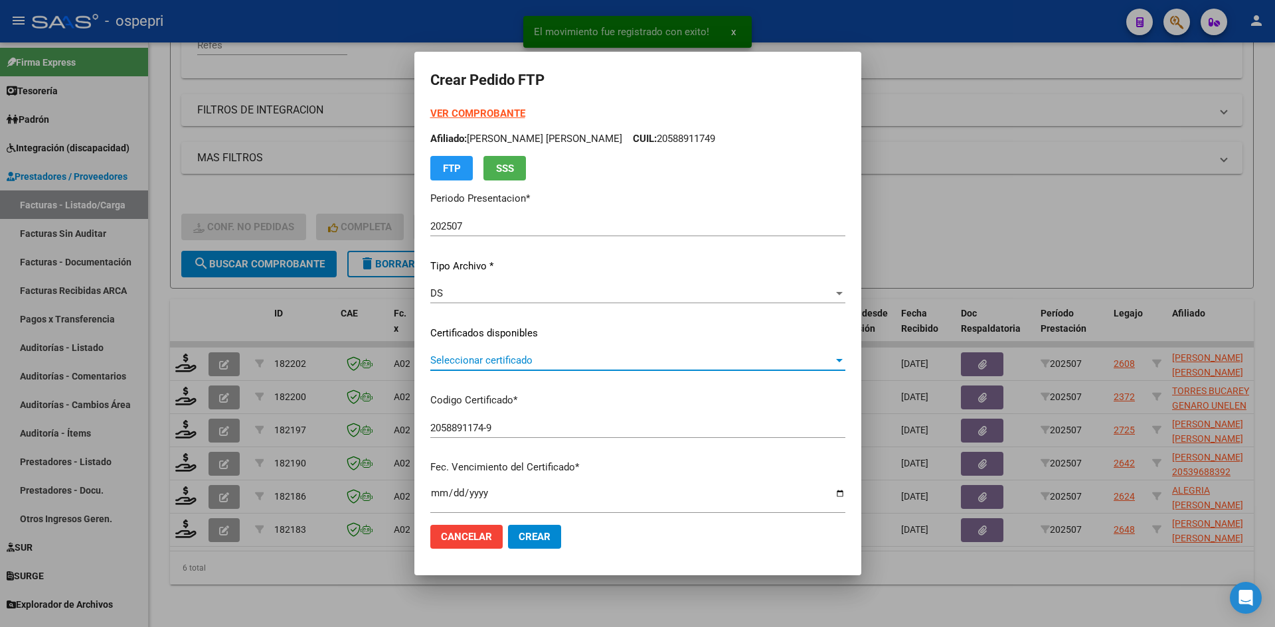
click at [560, 362] on span "Seleccionar certificado" at bounding box center [631, 361] width 403 height 12
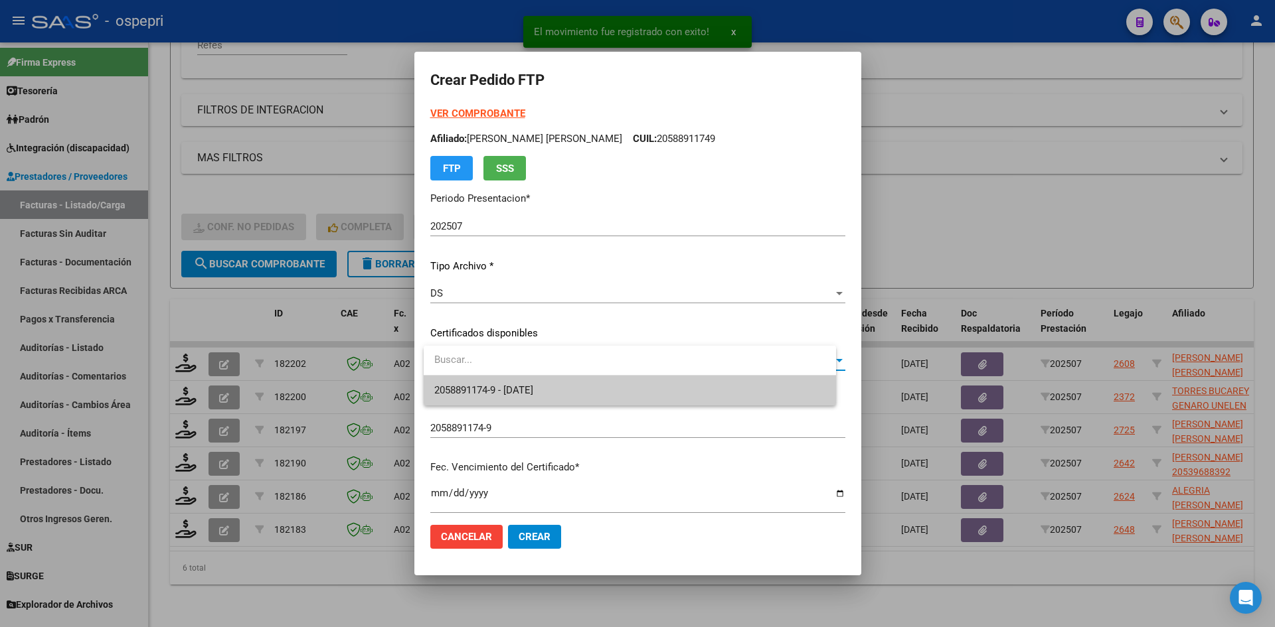
click at [564, 390] on span "2058891174-9 - 2026-07-01" at bounding box center [629, 391] width 391 height 30
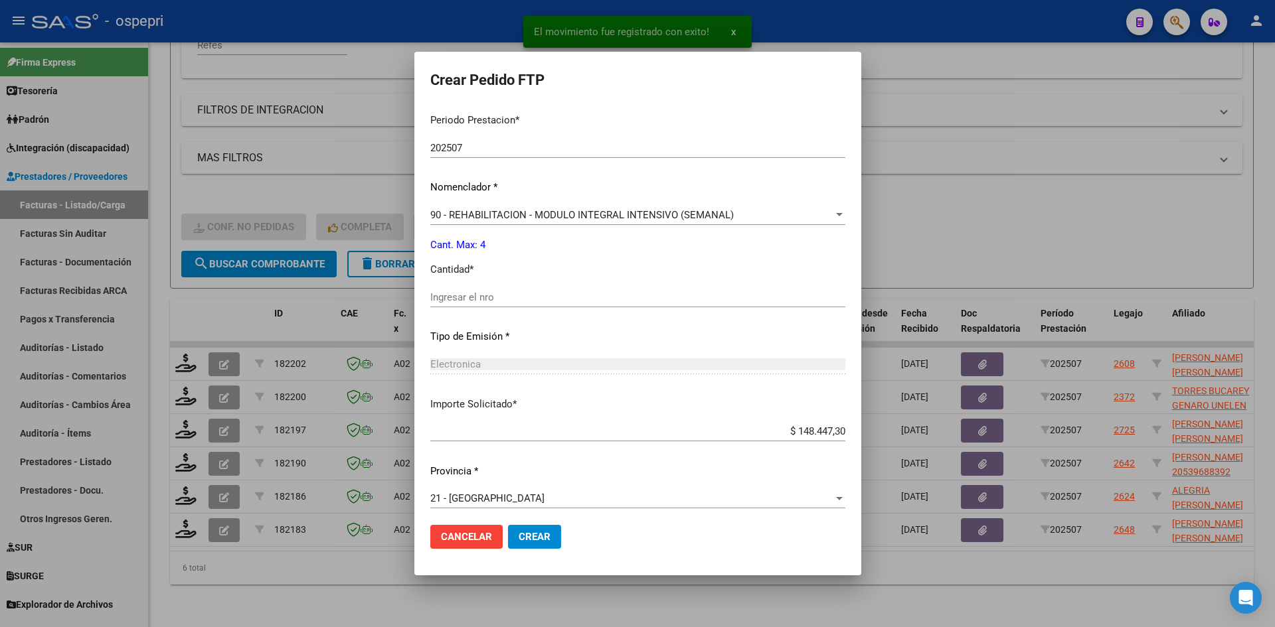
scroll to position [430, 0]
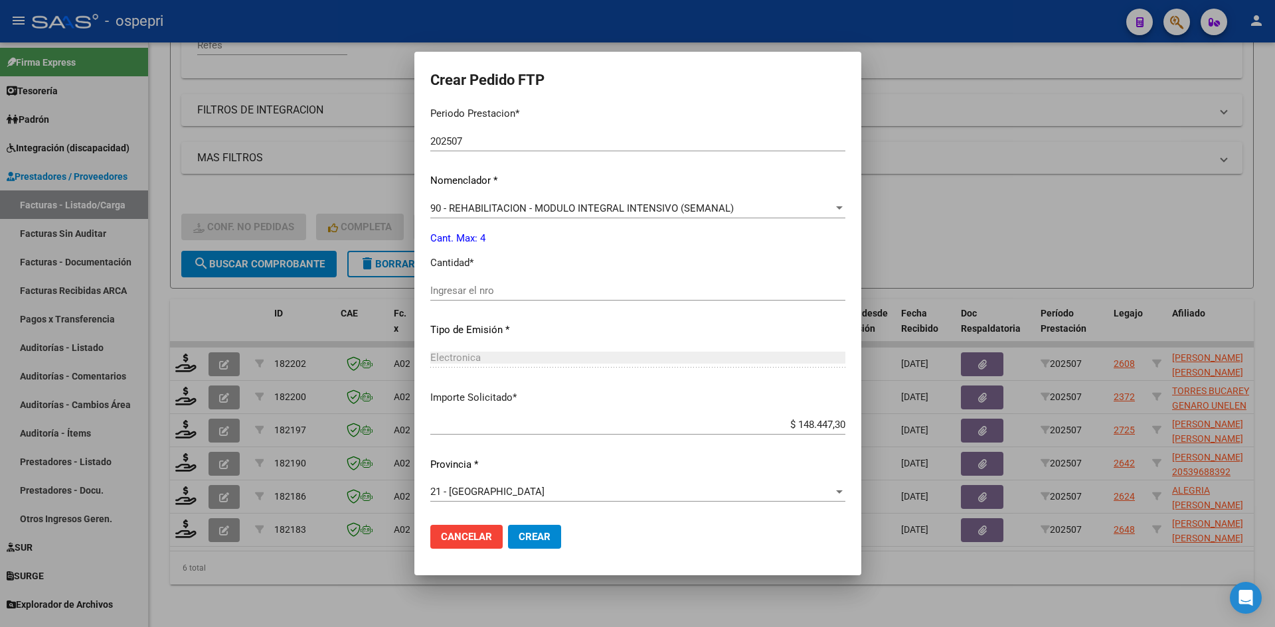
click at [511, 293] on input "Ingresar el nro" at bounding box center [637, 291] width 415 height 12
type input "4"
click at [554, 545] on button "Crear" at bounding box center [534, 537] width 53 height 24
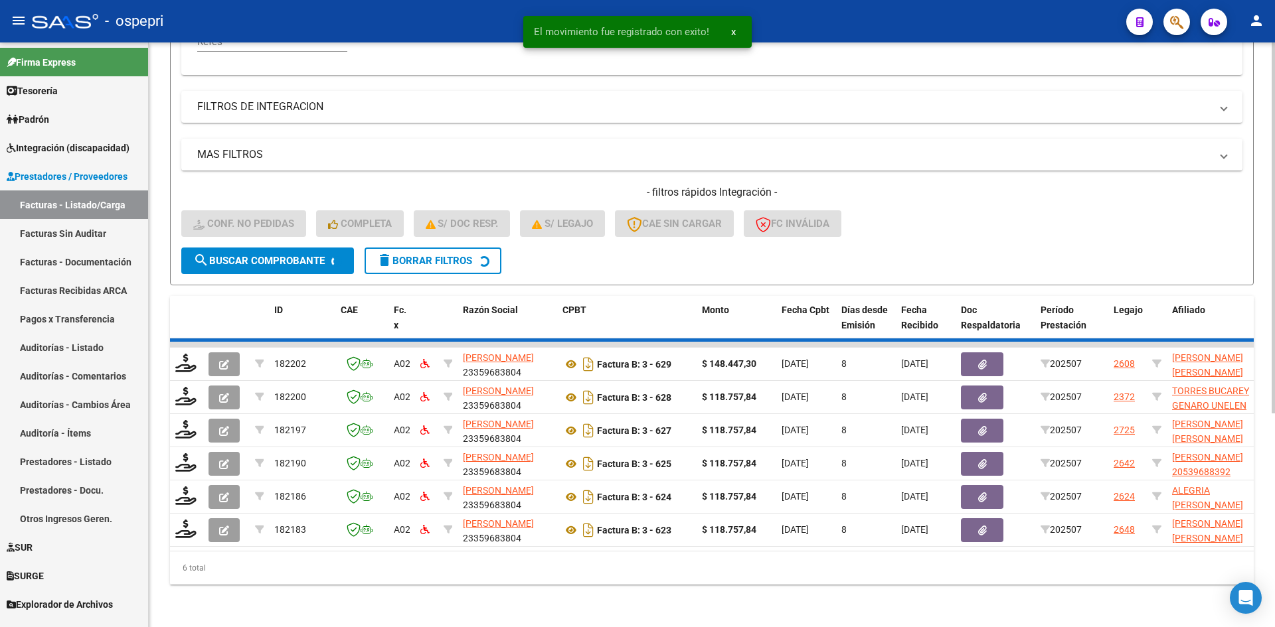
scroll to position [300, 0]
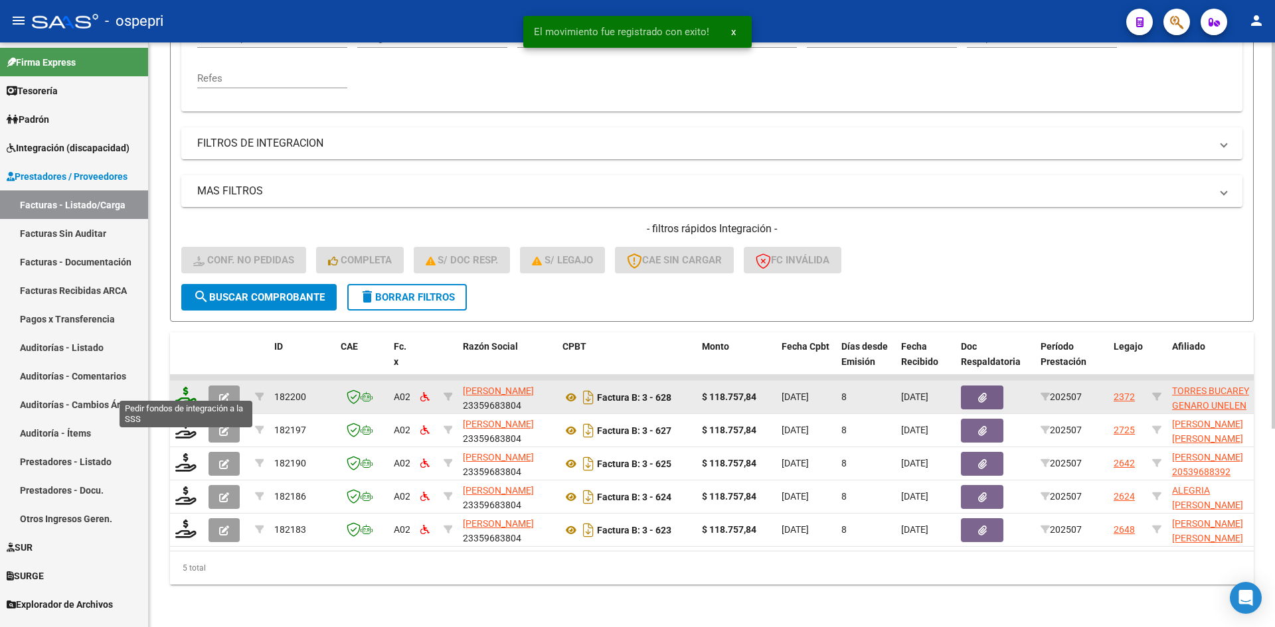
click at [188, 387] on icon at bounding box center [185, 396] width 21 height 19
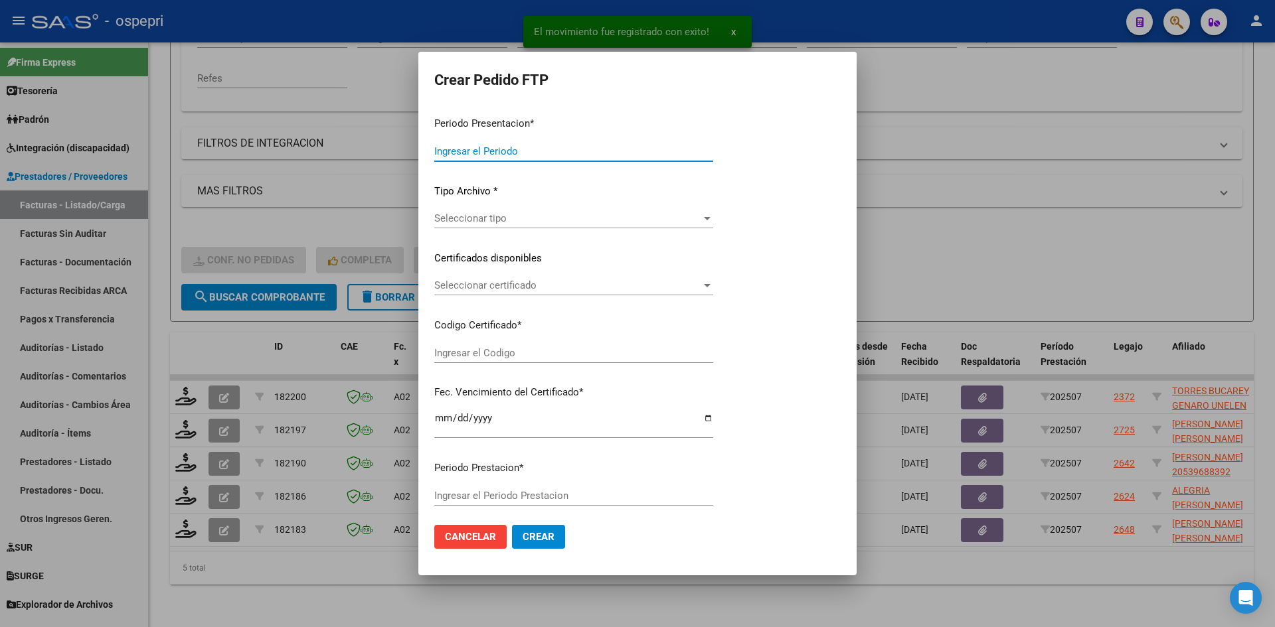
type input "202507"
type input "$ 118.757,84"
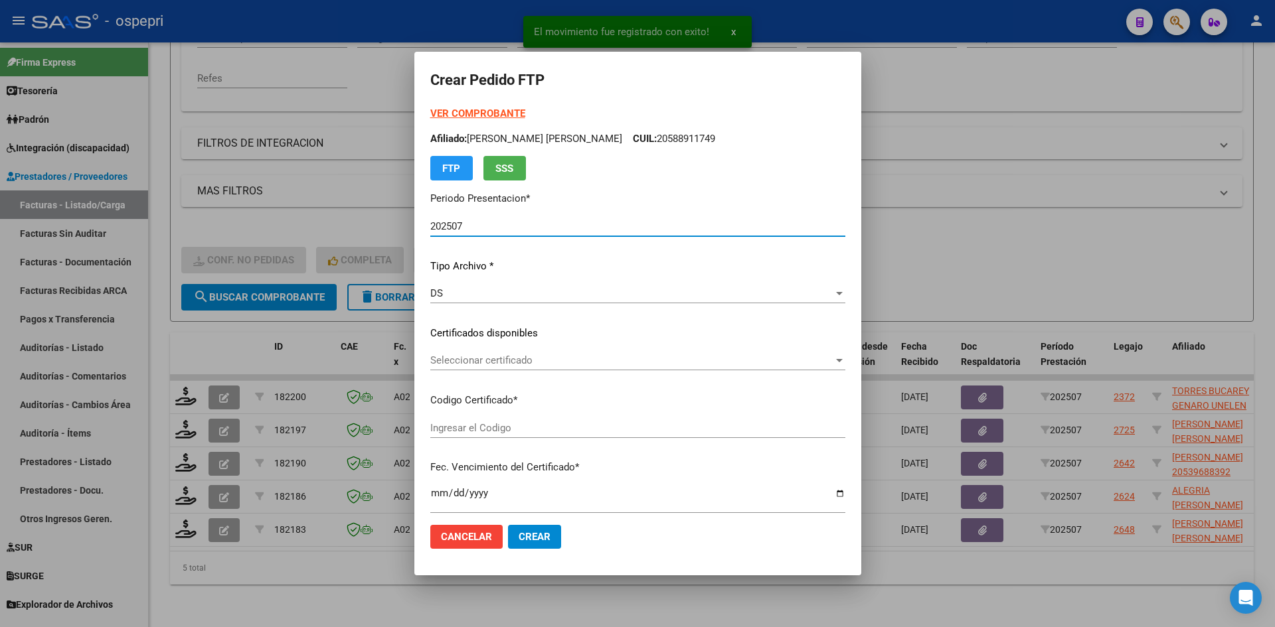
type input "2056759301-1"
type input "2029-01-19"
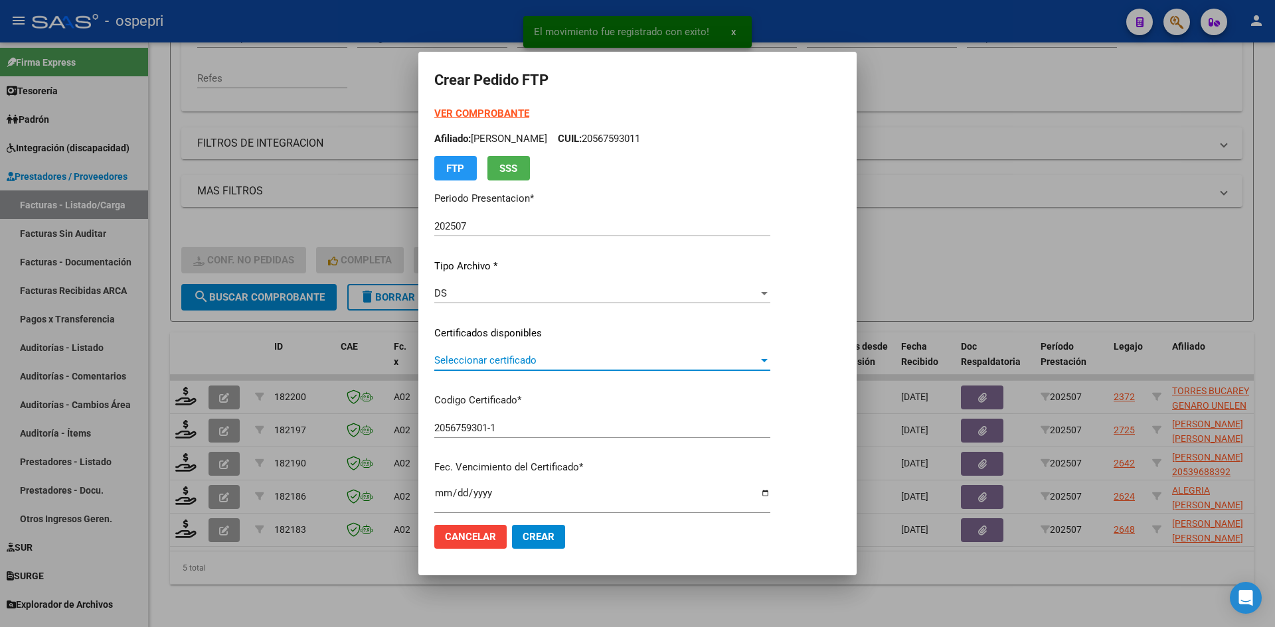
click at [501, 357] on span "Seleccionar certificado" at bounding box center [596, 361] width 324 height 12
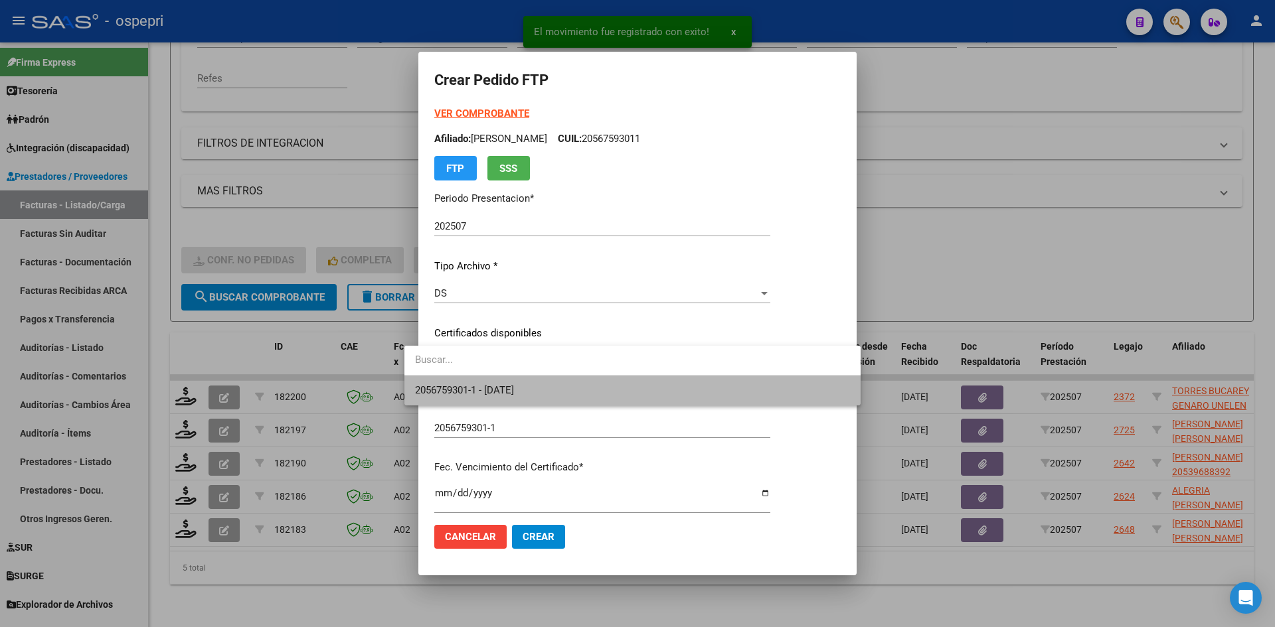
click at [532, 384] on span "2056759301-1 - 2029-01-19" at bounding box center [632, 391] width 435 height 30
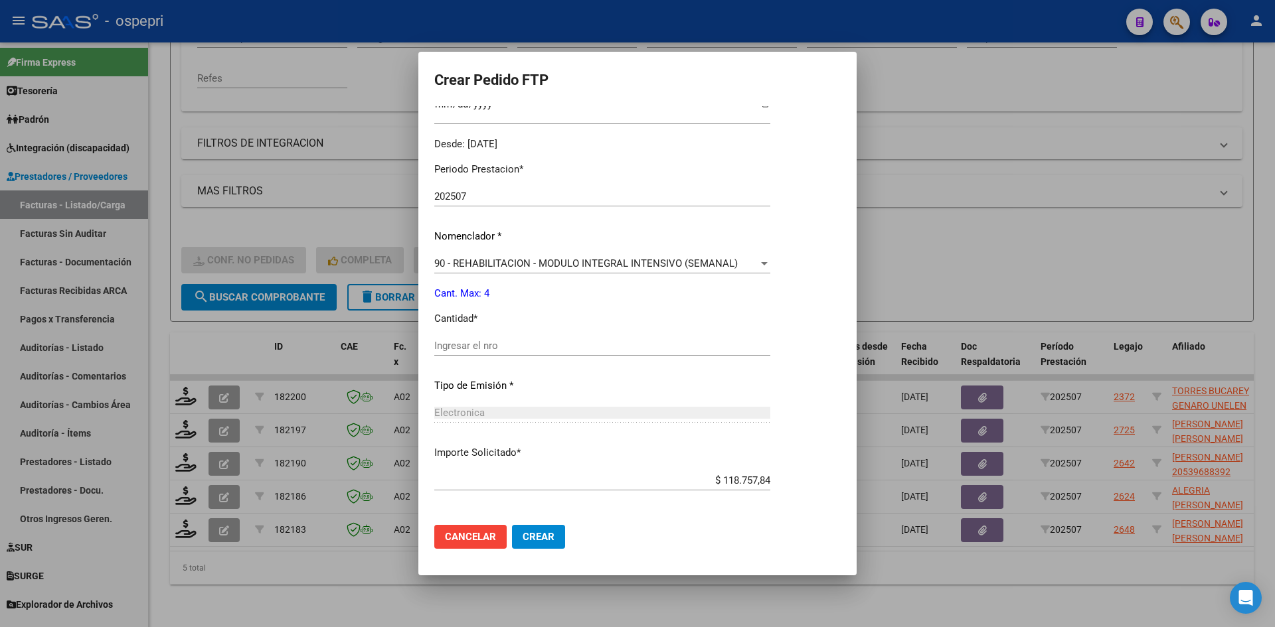
scroll to position [398, 0]
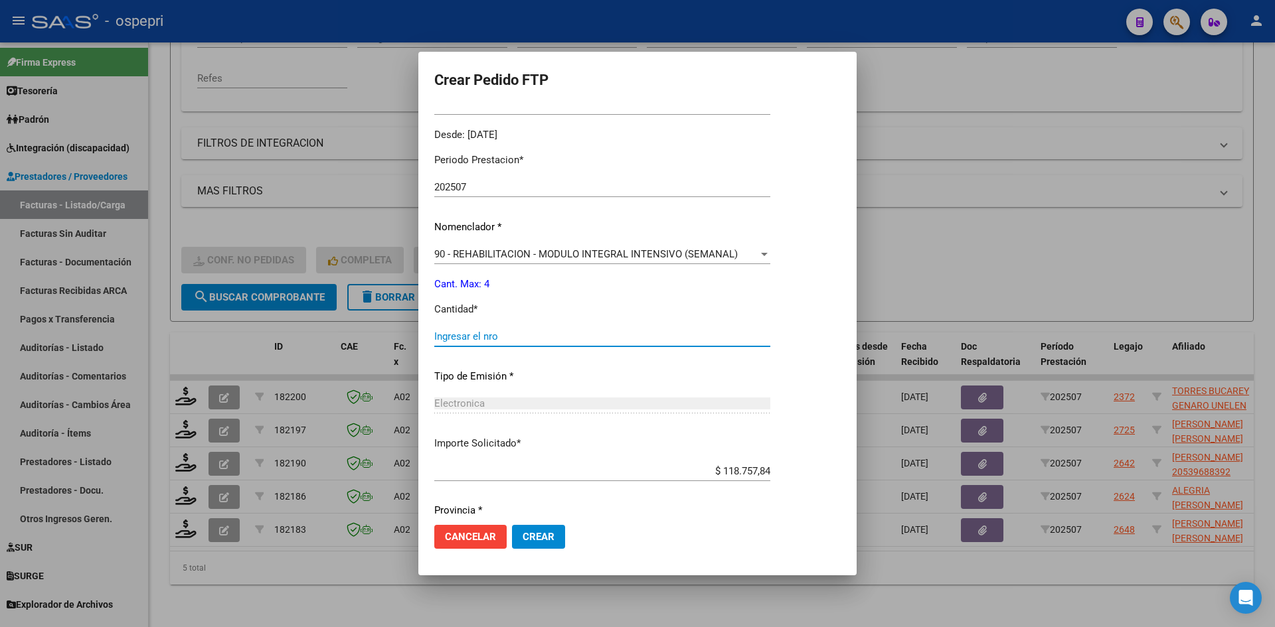
click at [464, 337] on input "Ingresar el nro" at bounding box center [602, 337] width 336 height 12
type input "4"
click at [529, 530] on button "Crear" at bounding box center [538, 537] width 53 height 24
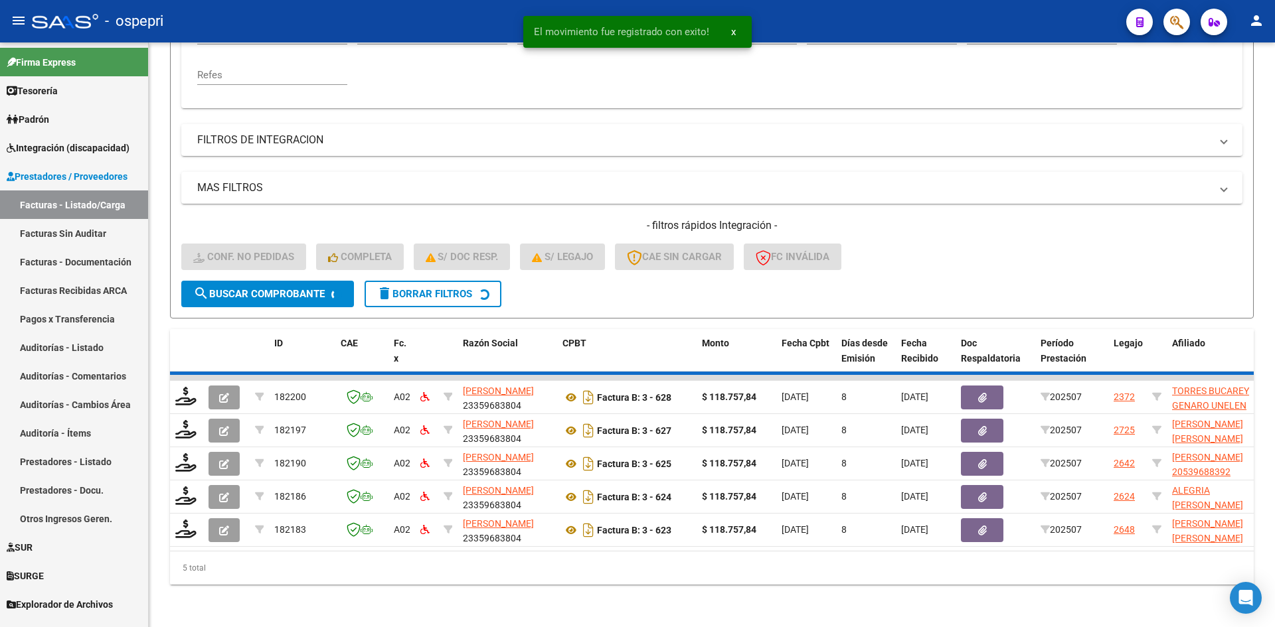
scroll to position [267, 0]
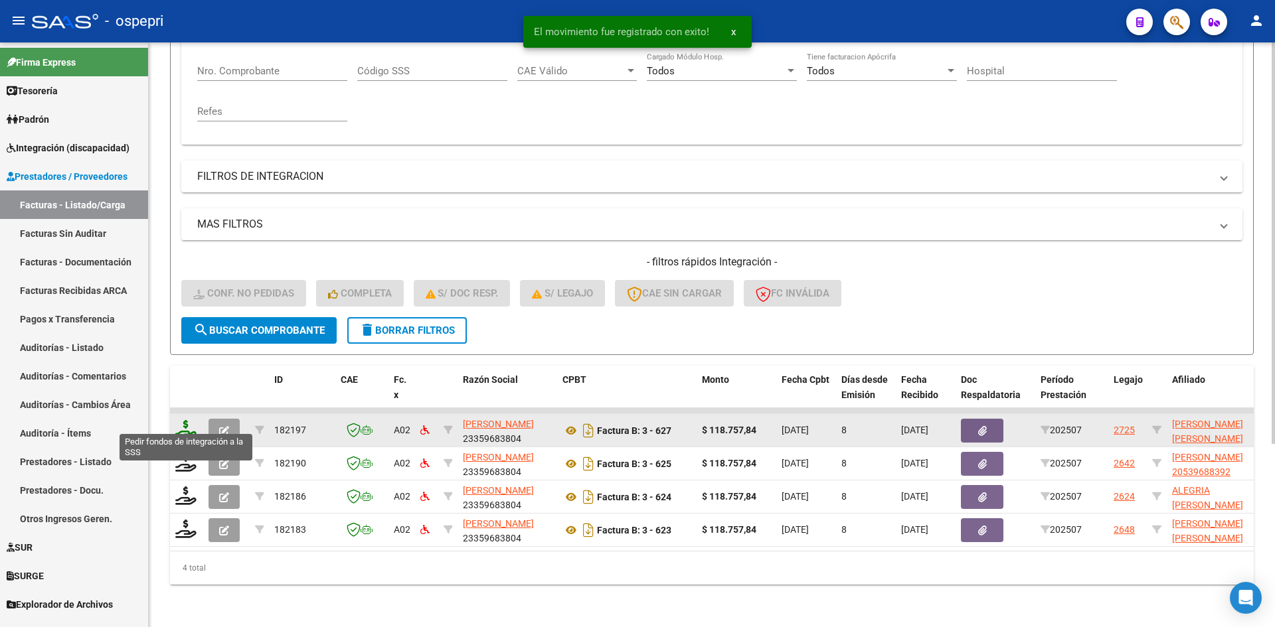
click at [183, 420] on icon at bounding box center [185, 429] width 21 height 19
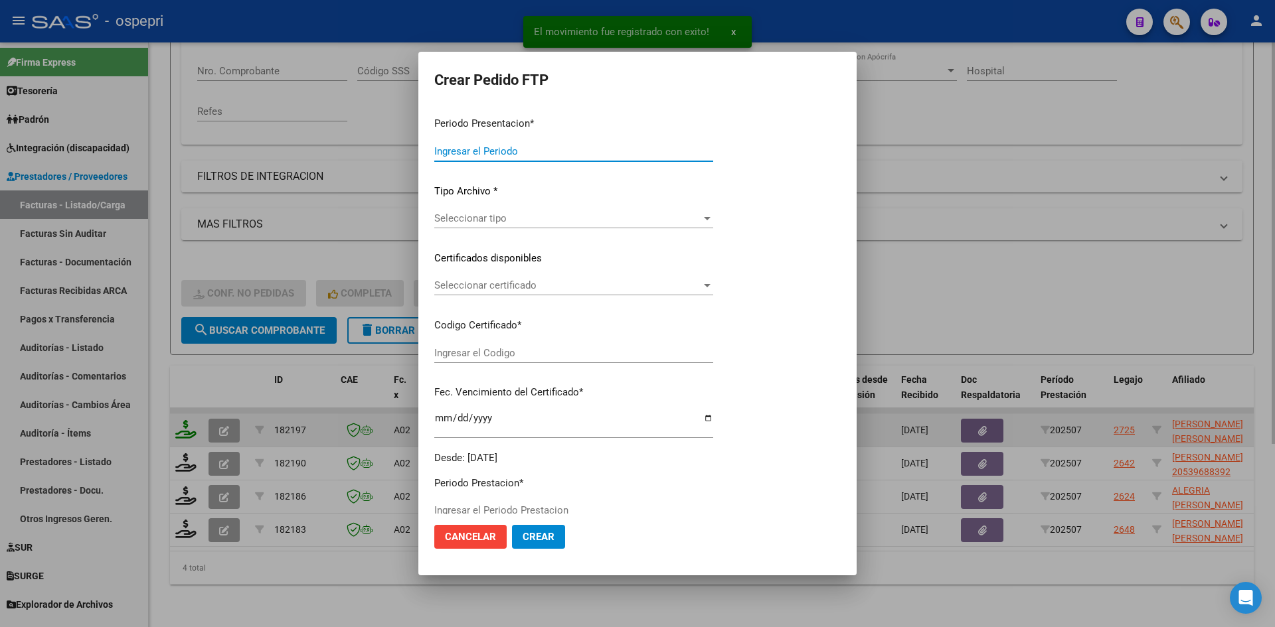
type input "202507"
type input "$ 118.757,84"
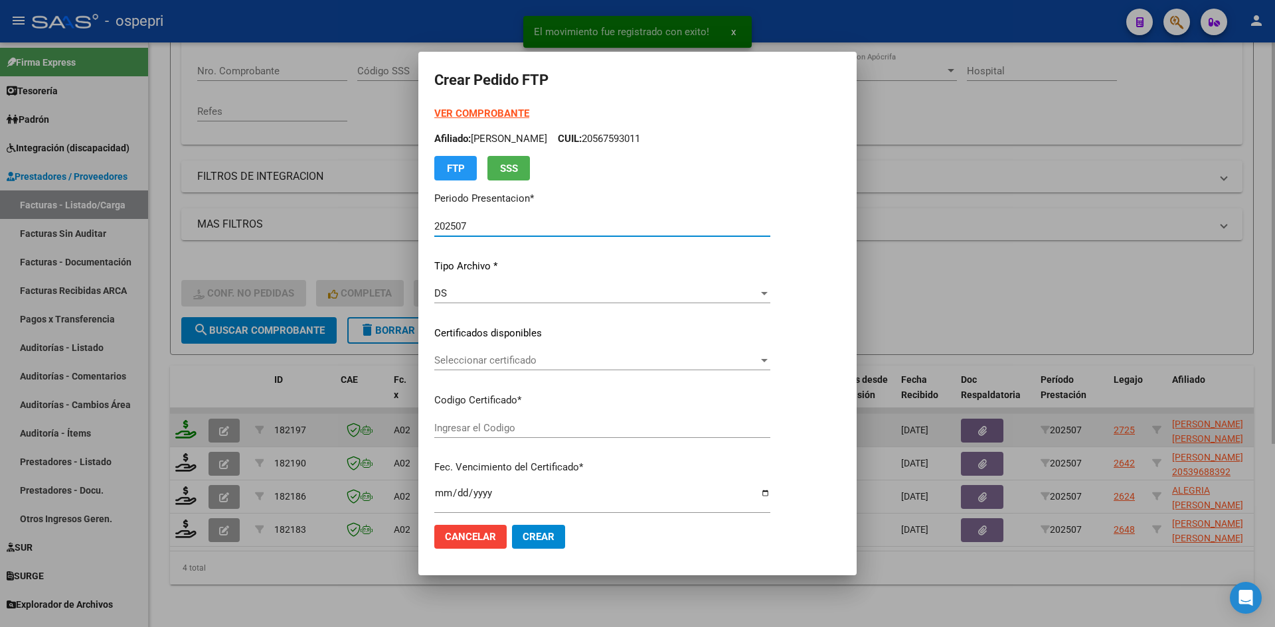
type input "2056003662-1"
type input "2028-01-04"
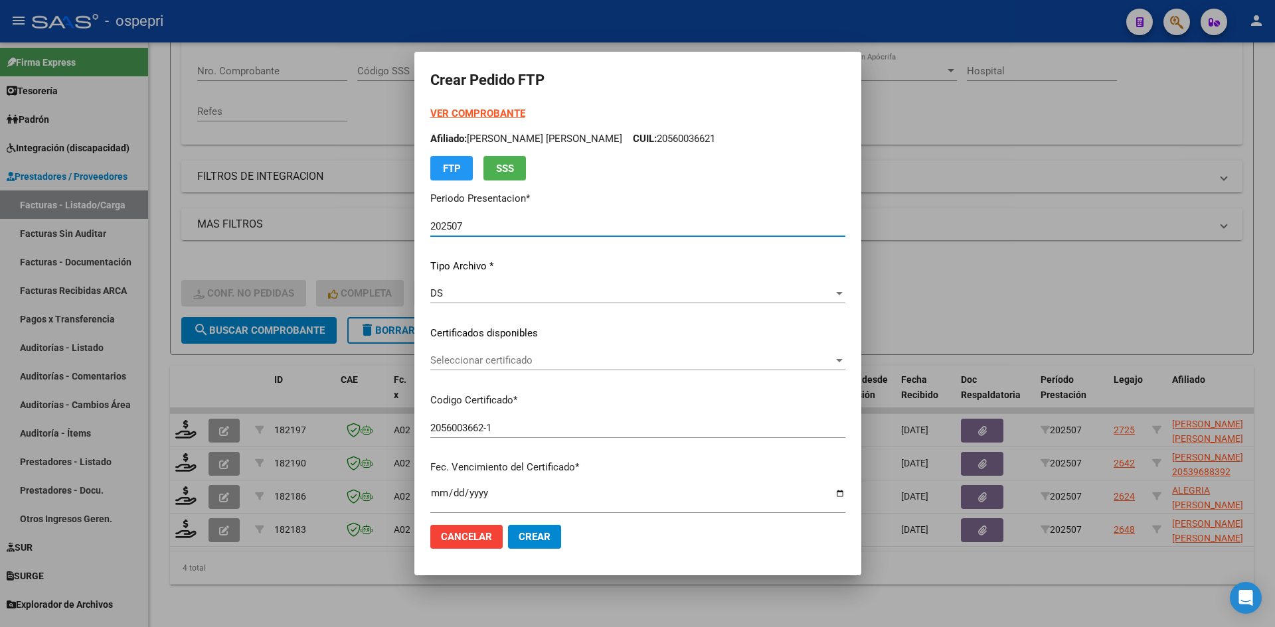
click at [473, 358] on span "Seleccionar certificado" at bounding box center [631, 361] width 403 height 12
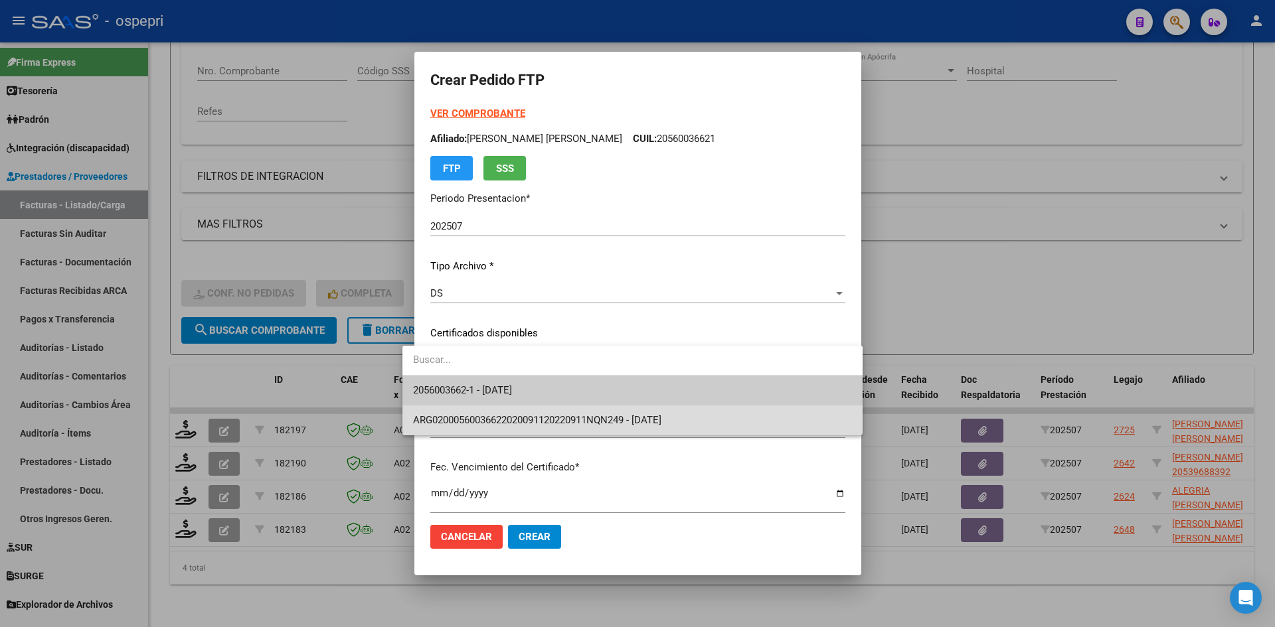
click at [551, 406] on span "ARG02000560036622020091120220911NQN249 - 2022-09-11" at bounding box center [632, 421] width 439 height 30
type input "ARG02000560036622020091120220911NQN249"
type input "2022-09-11"
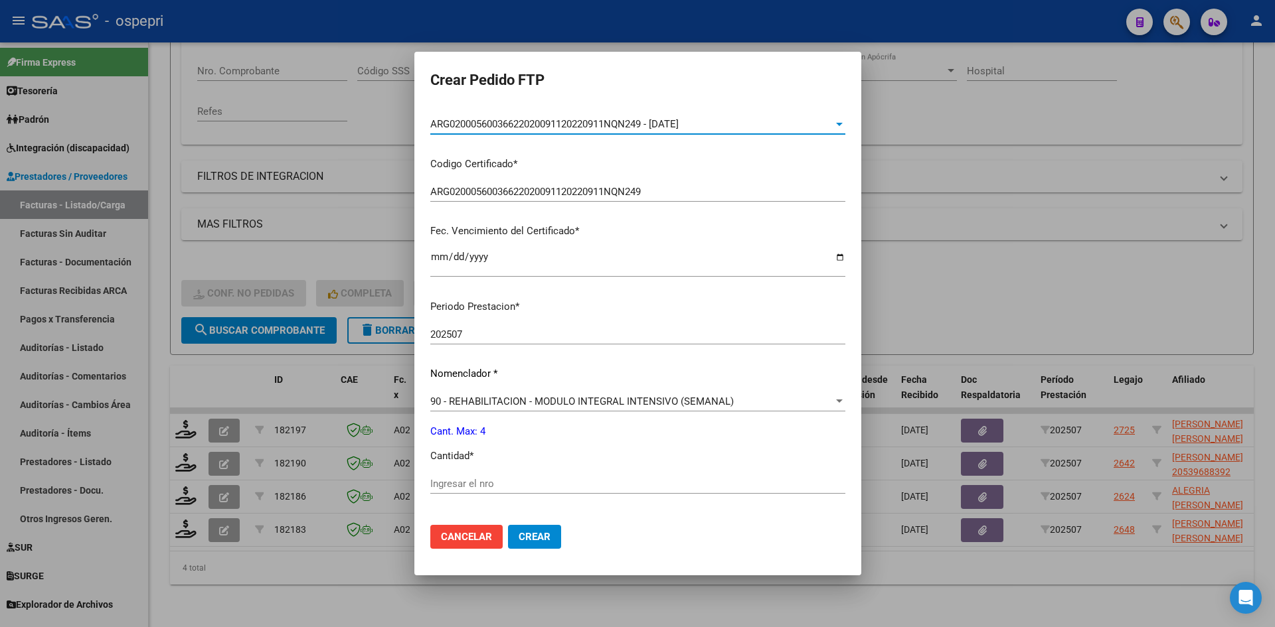
scroll to position [332, 0]
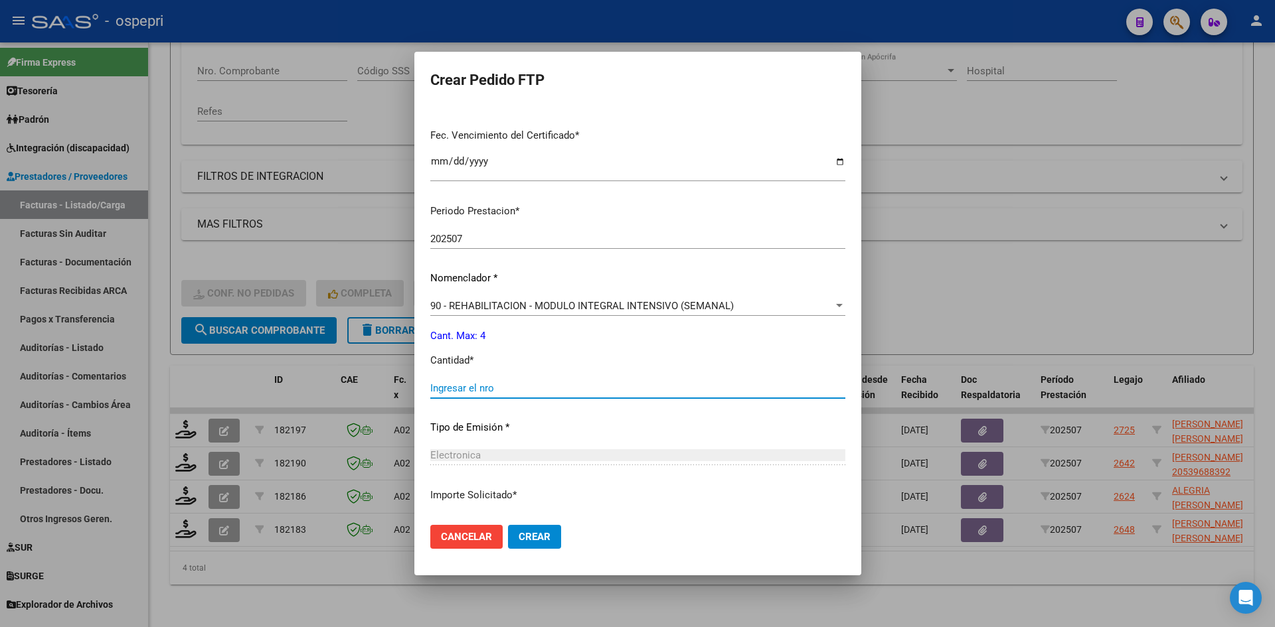
click at [531, 390] on input "Ingresar el nro" at bounding box center [637, 388] width 415 height 12
type input "4"
click at [519, 540] on span "Crear" at bounding box center [535, 537] width 32 height 12
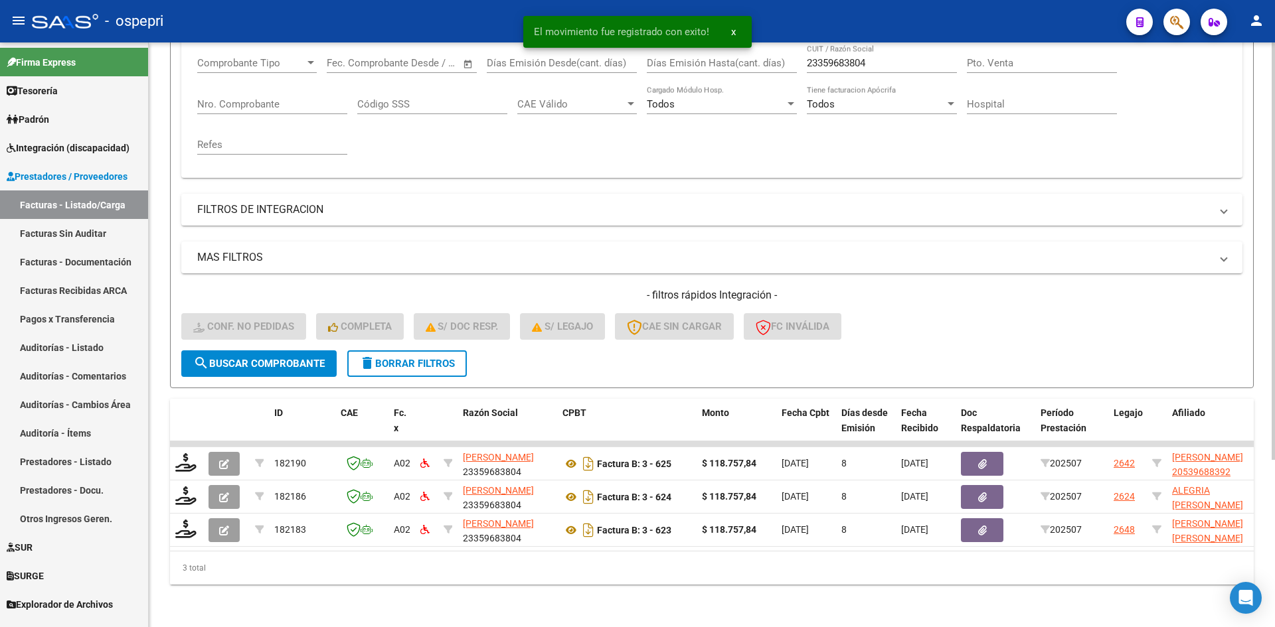
scroll to position [234, 0]
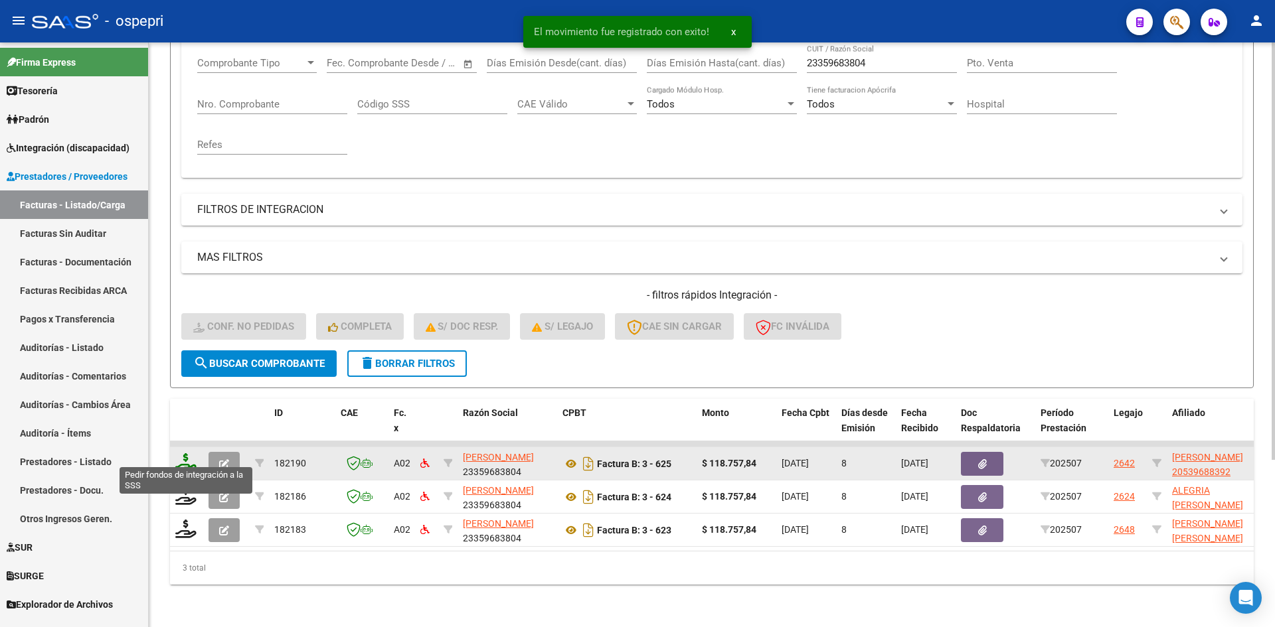
click at [182, 454] on icon at bounding box center [185, 463] width 21 height 19
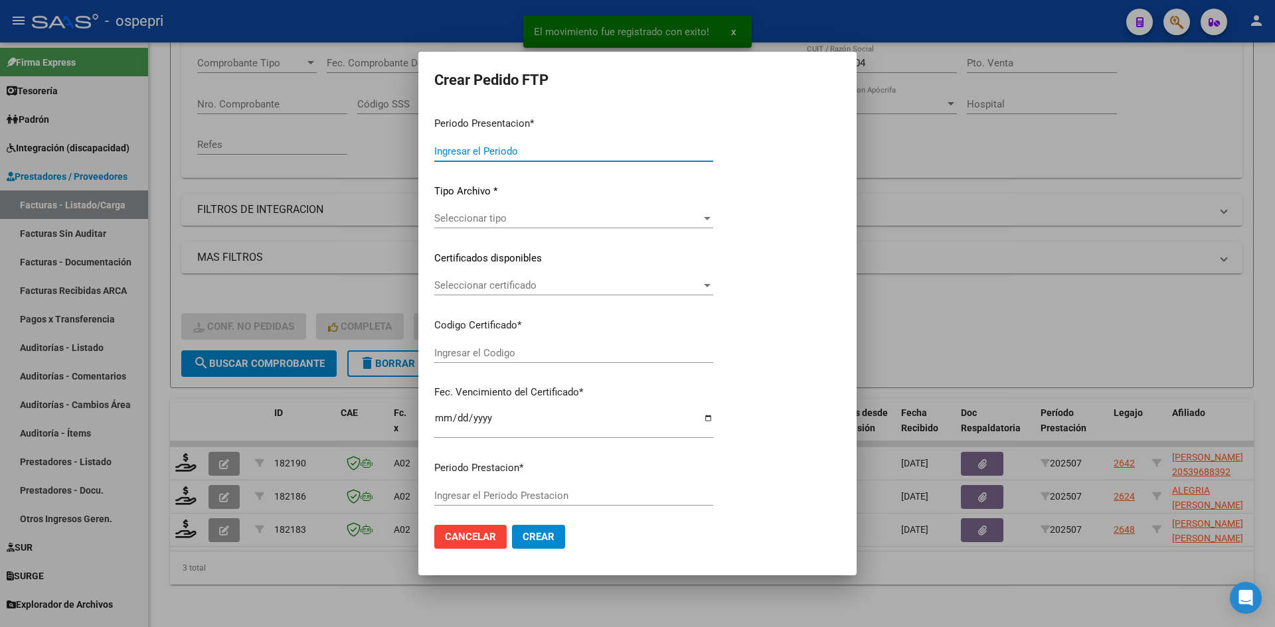
type input "202507"
type input "$ 118.757,84"
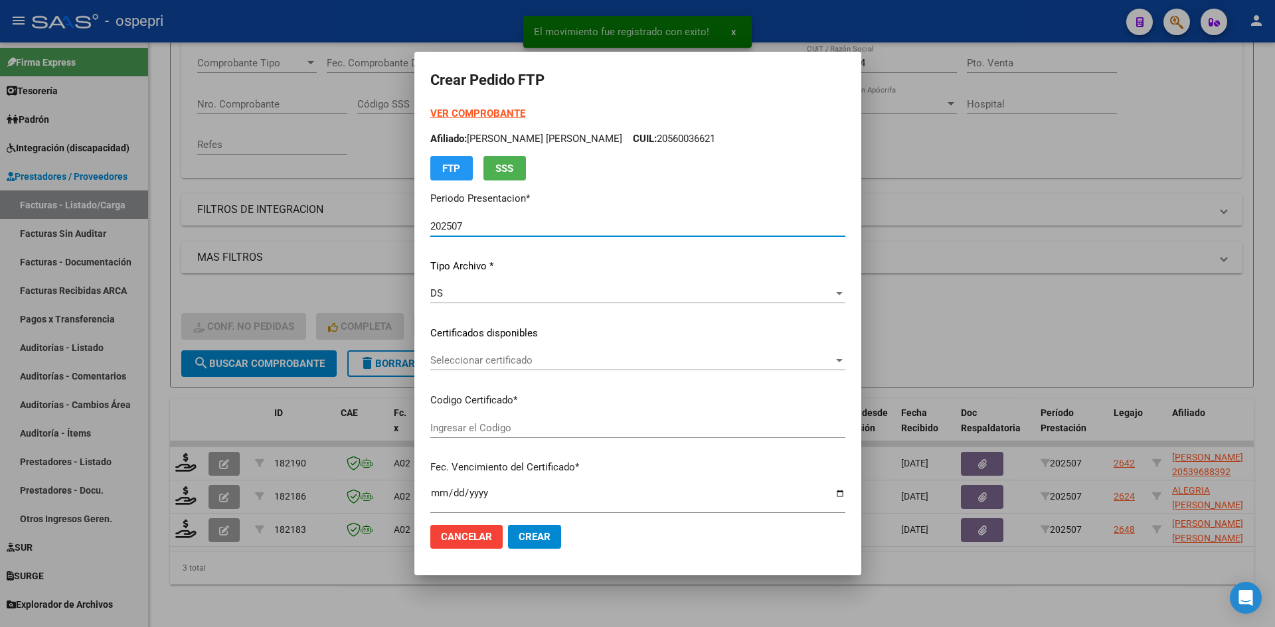
type input "2053968839-2"
type input "2030-06-13"
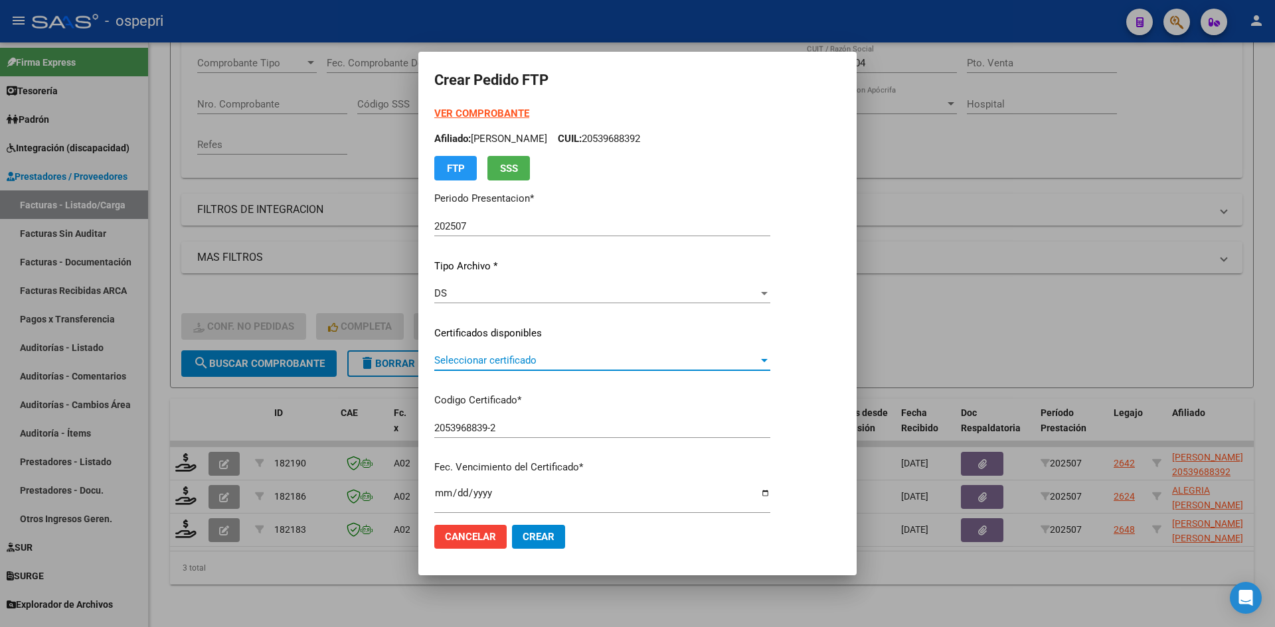
click at [567, 365] on span "Seleccionar certificado" at bounding box center [596, 361] width 324 height 12
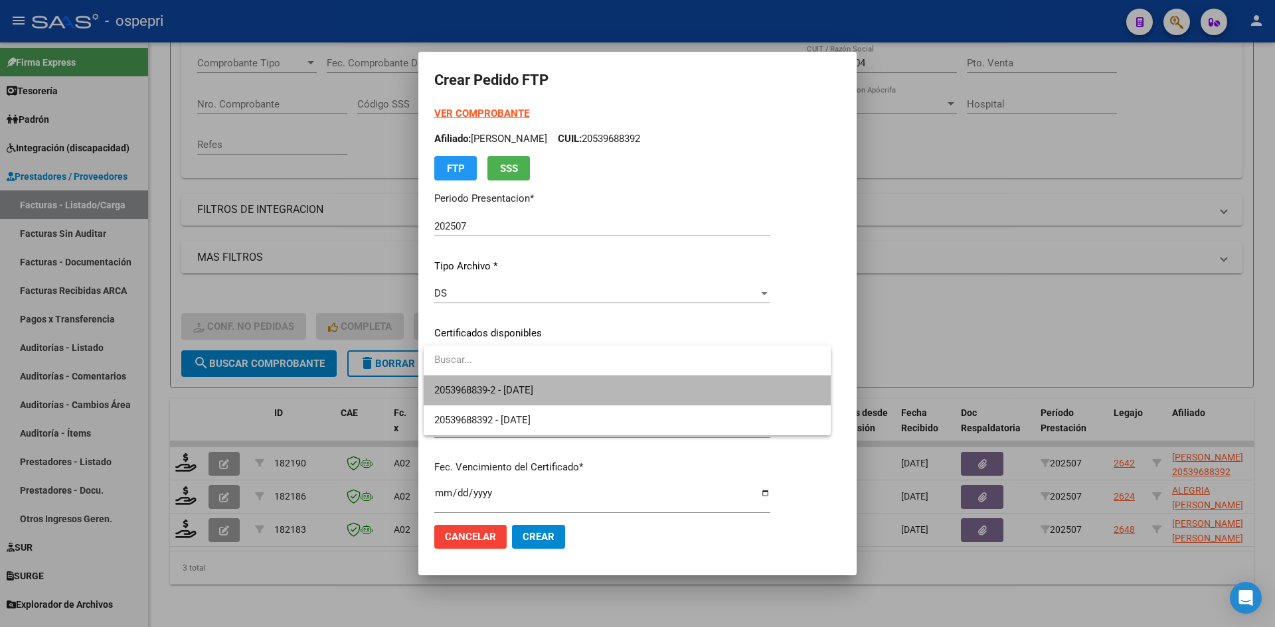
click at [565, 384] on span "2053968839-2 - 2030-06-13" at bounding box center [627, 391] width 386 height 30
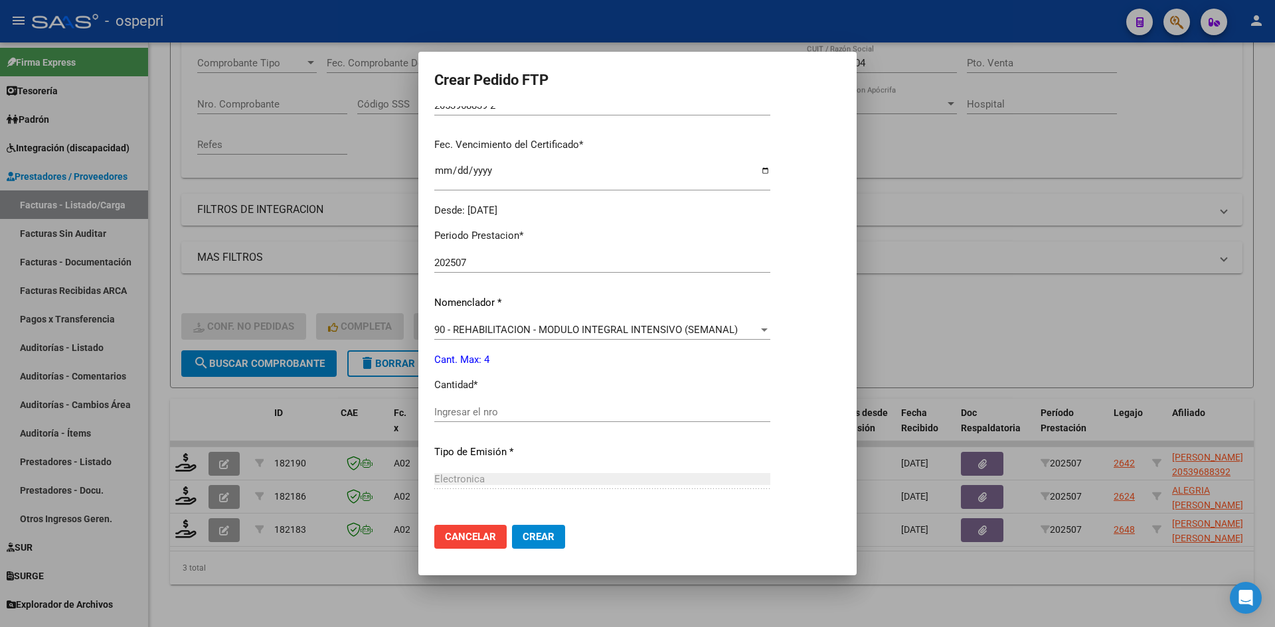
scroll to position [332, 0]
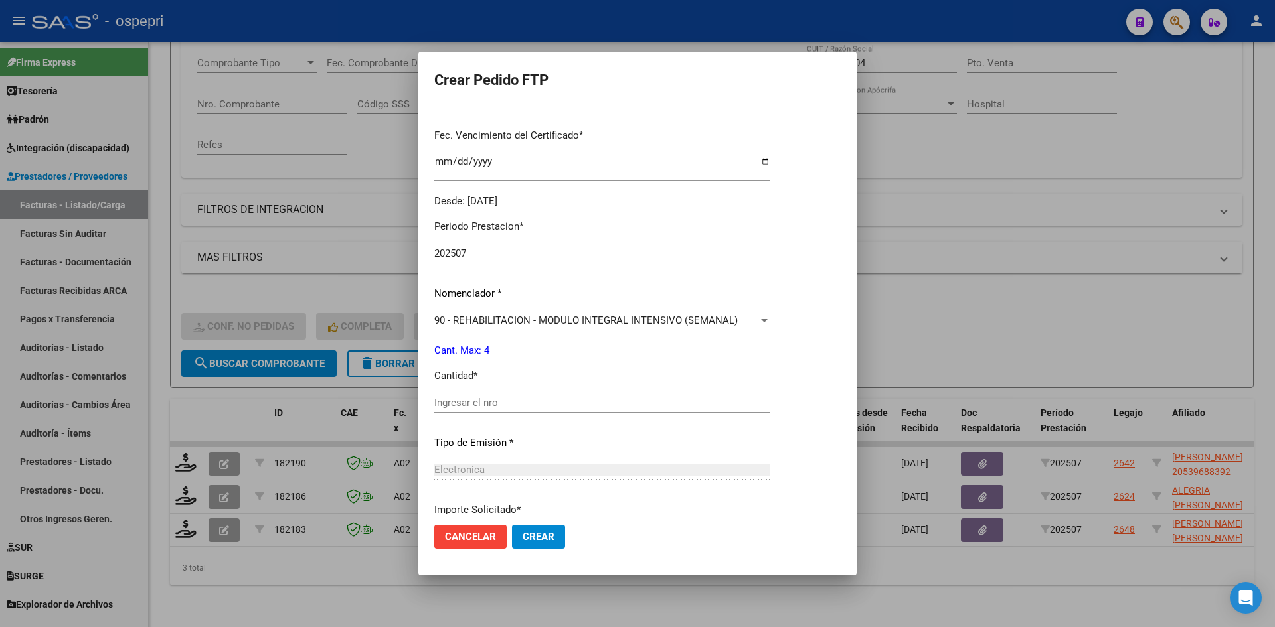
click at [519, 399] on input "Ingresar el nro" at bounding box center [602, 403] width 336 height 12
type input "4"
click at [551, 534] on span "Crear" at bounding box center [539, 537] width 32 height 12
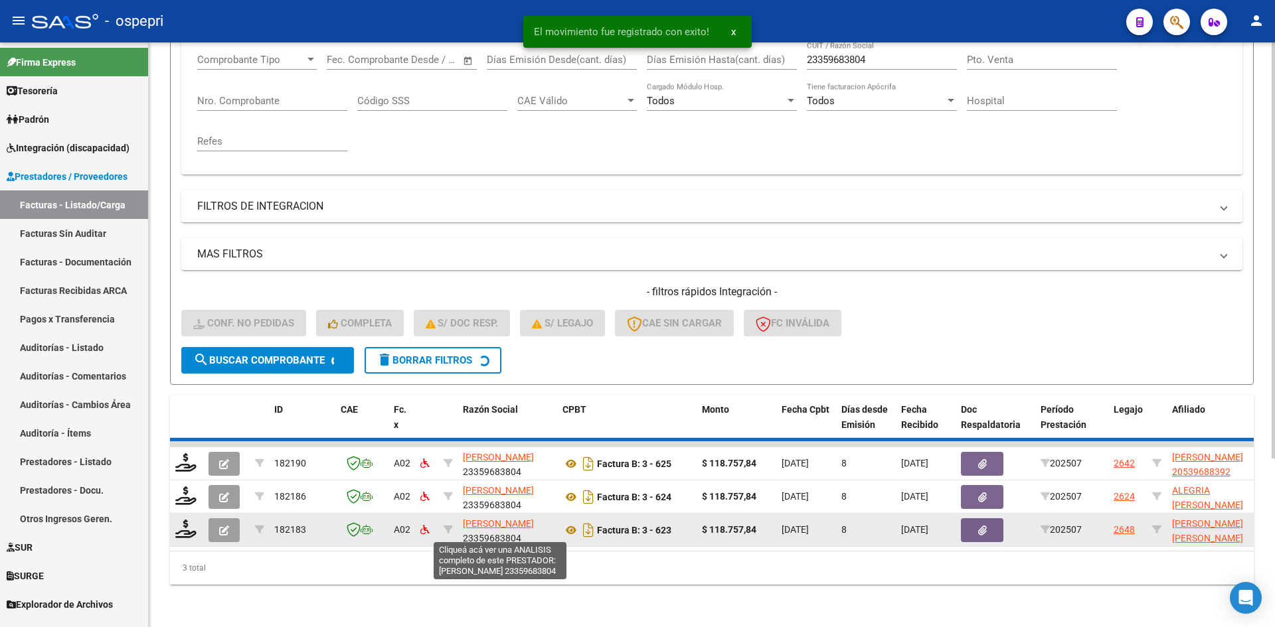
scroll to position [201, 0]
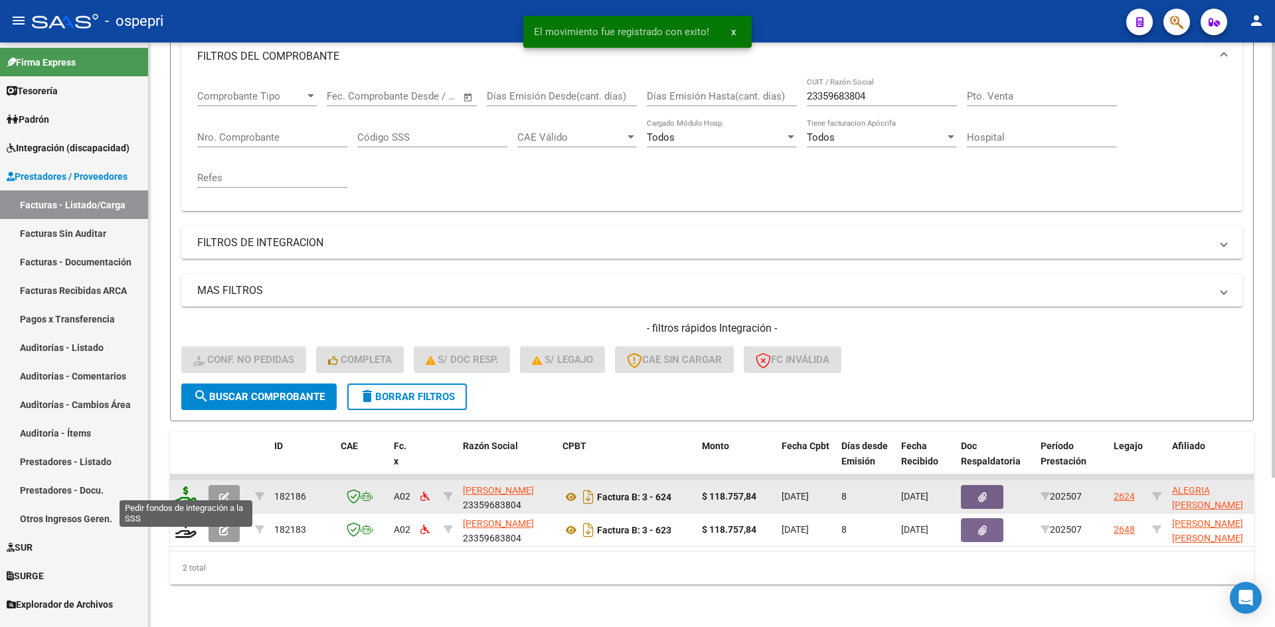
click at [178, 487] on icon at bounding box center [185, 496] width 21 height 19
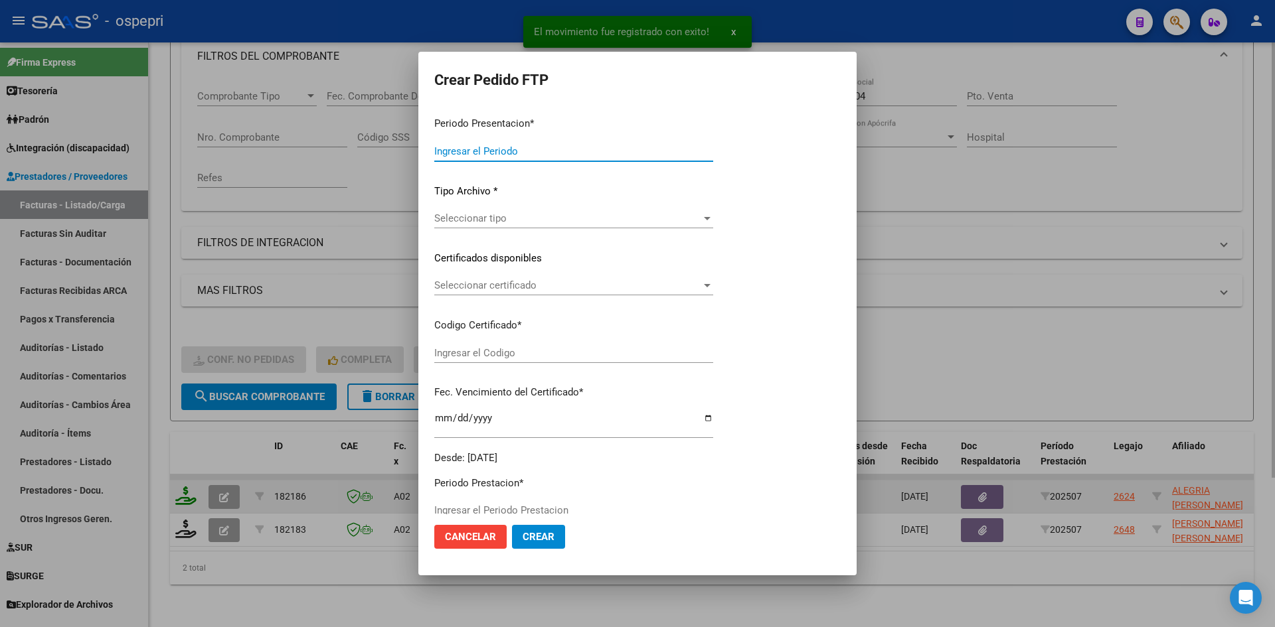
type input "202507"
type input "$ 118.757,84"
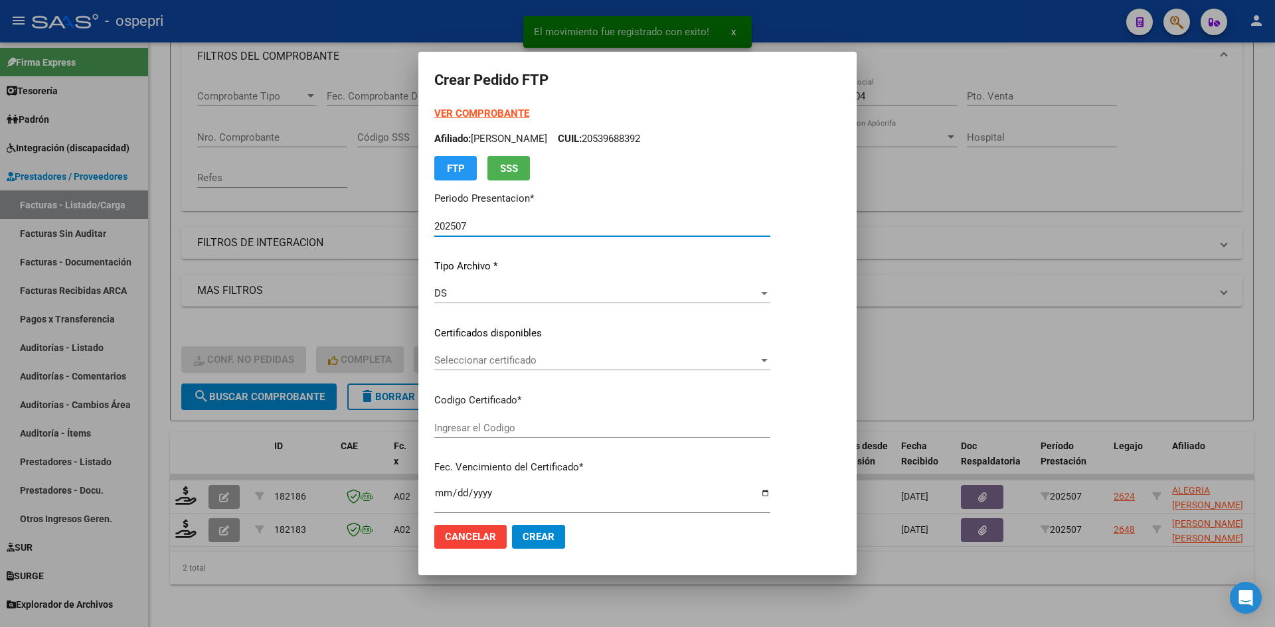
type input "2056004236-2"
type input "2025-09-03"
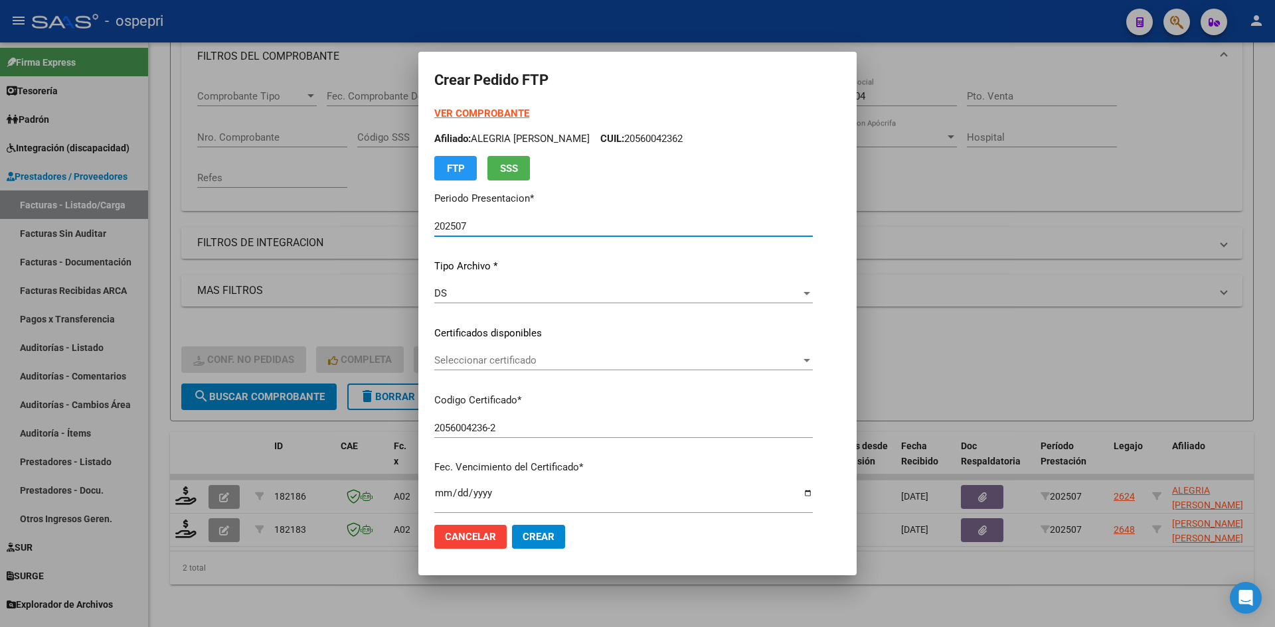
click at [572, 360] on span "Seleccionar certificado" at bounding box center [617, 361] width 367 height 12
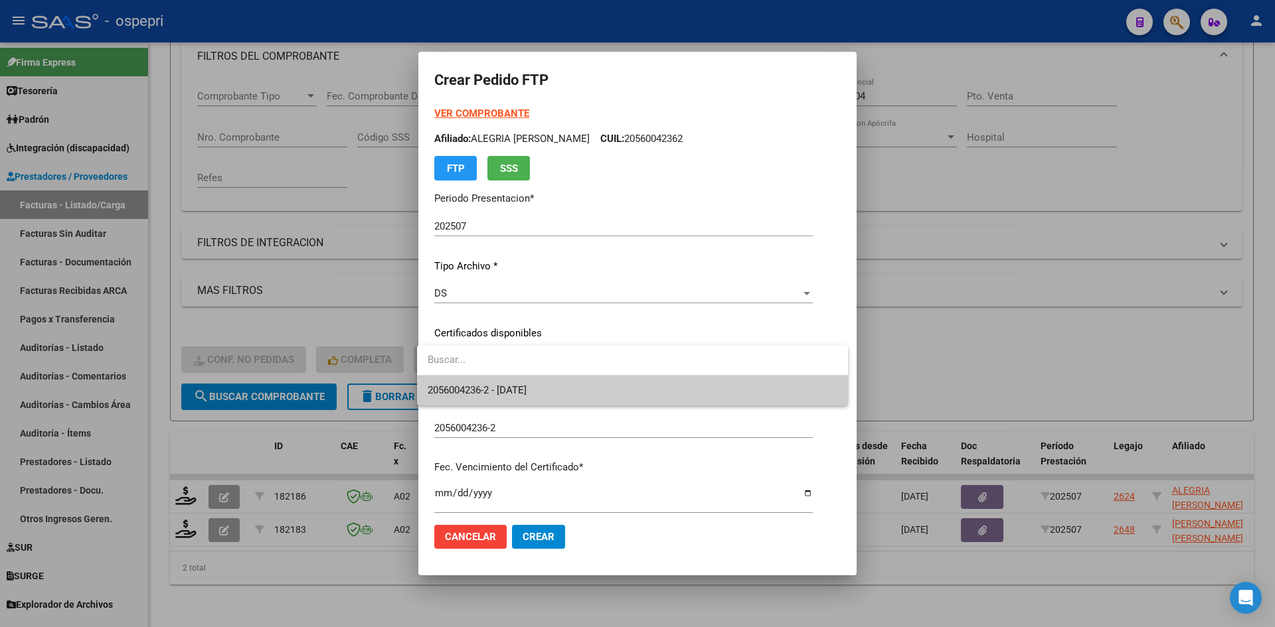
click at [568, 388] on span "2056004236-2 - 2025-09-03" at bounding box center [633, 391] width 410 height 30
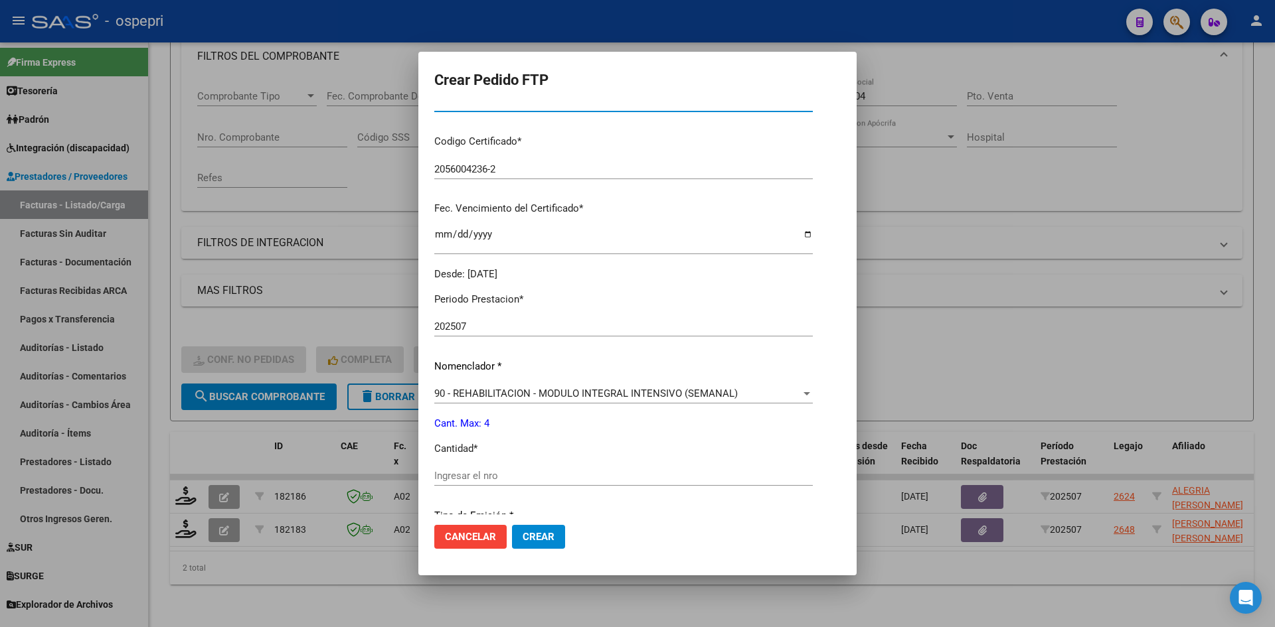
scroll to position [332, 0]
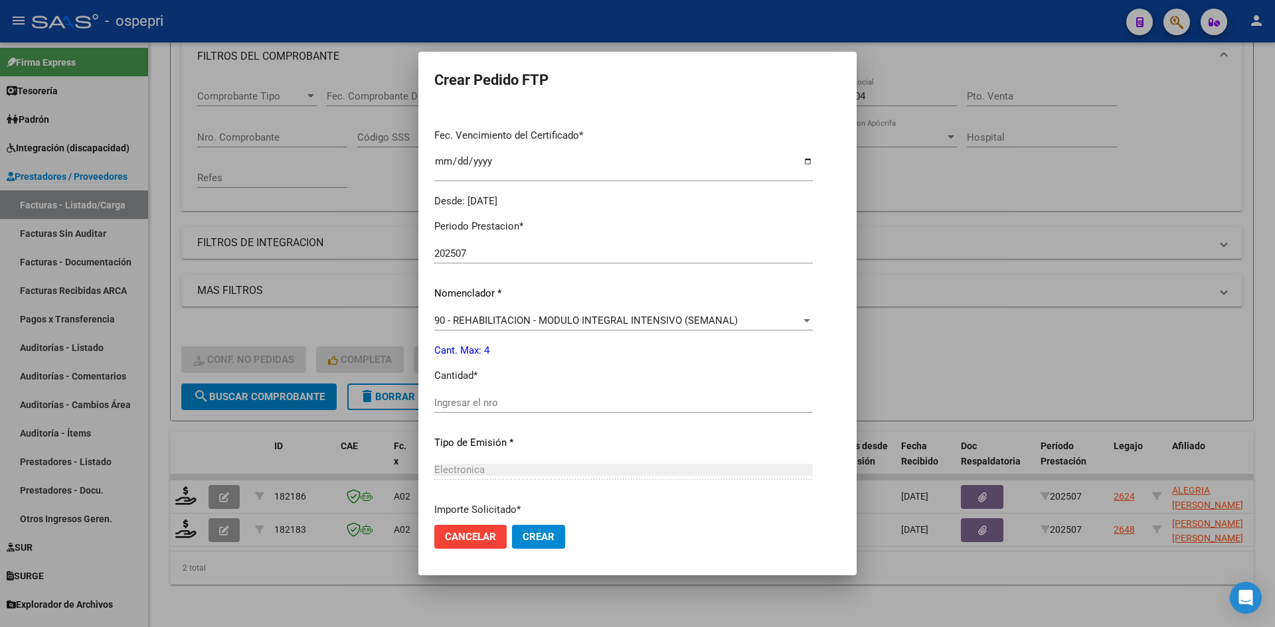
click at [473, 395] on div "Ingresar el nro" at bounding box center [623, 403] width 378 height 20
type input "4"
click at [529, 525] on button "Crear" at bounding box center [538, 537] width 53 height 24
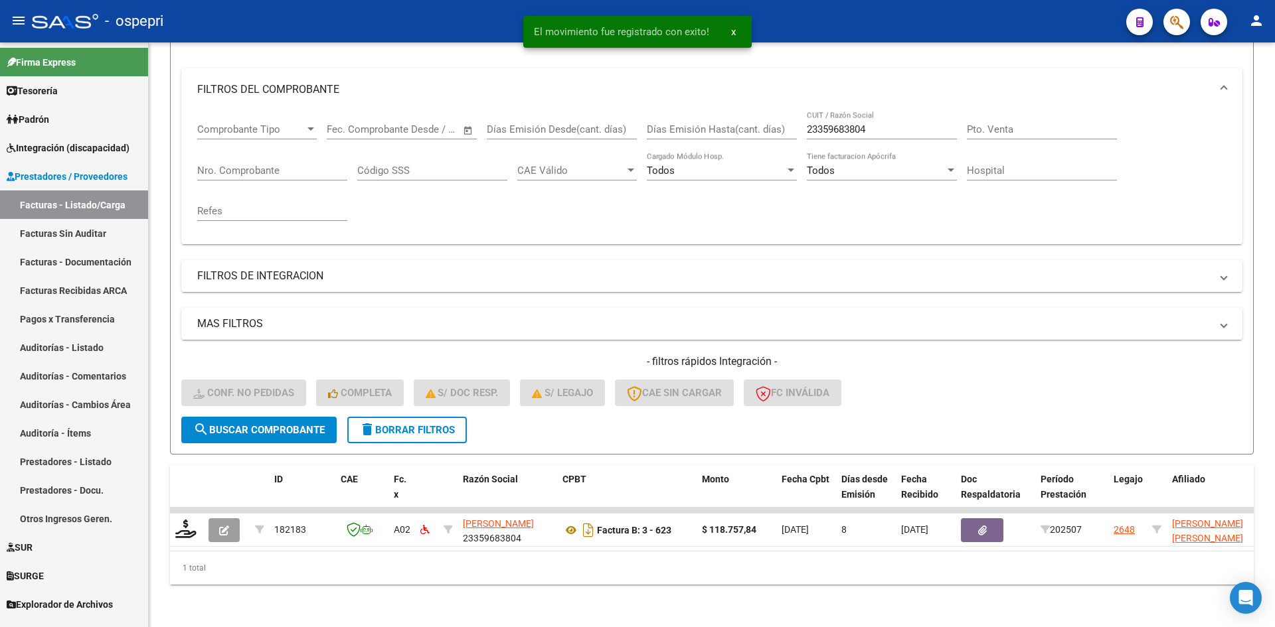
scroll to position [167, 0]
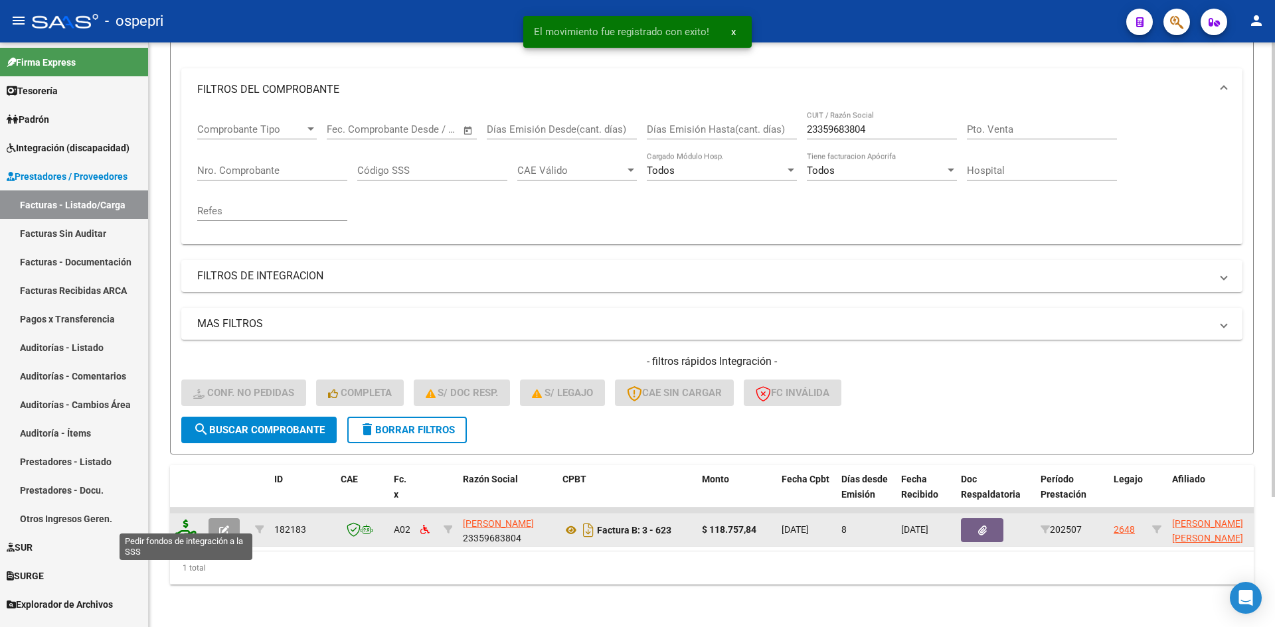
click at [186, 520] on icon at bounding box center [185, 529] width 21 height 19
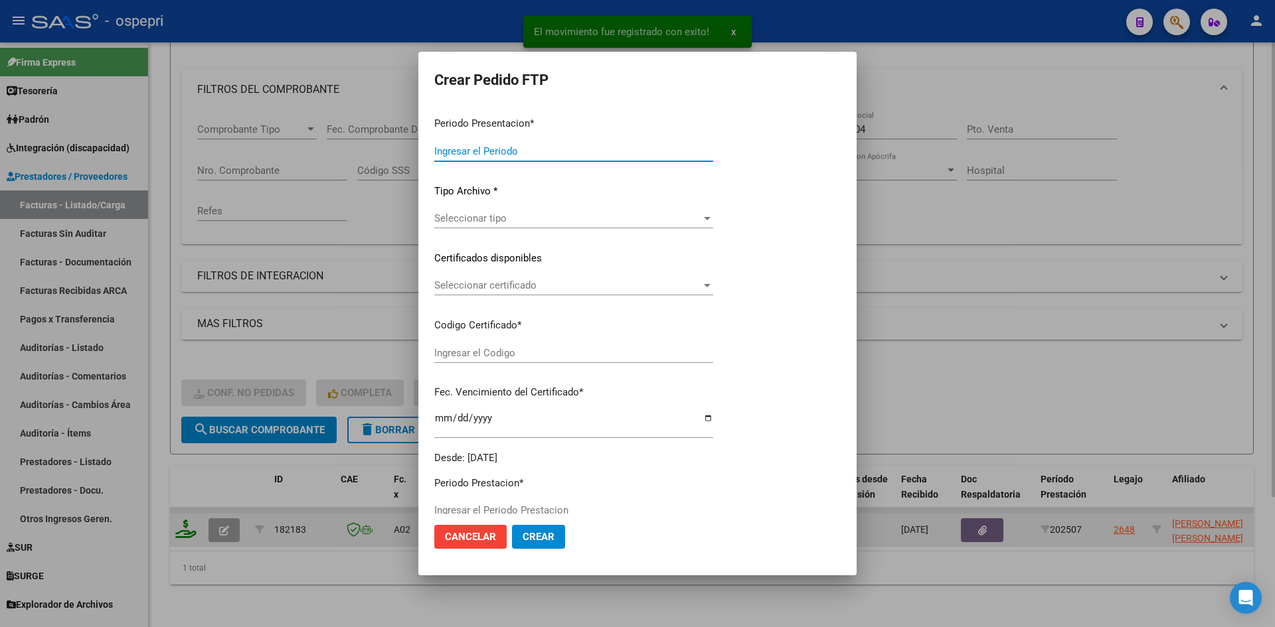
type input "202507"
type input "$ 118.757,84"
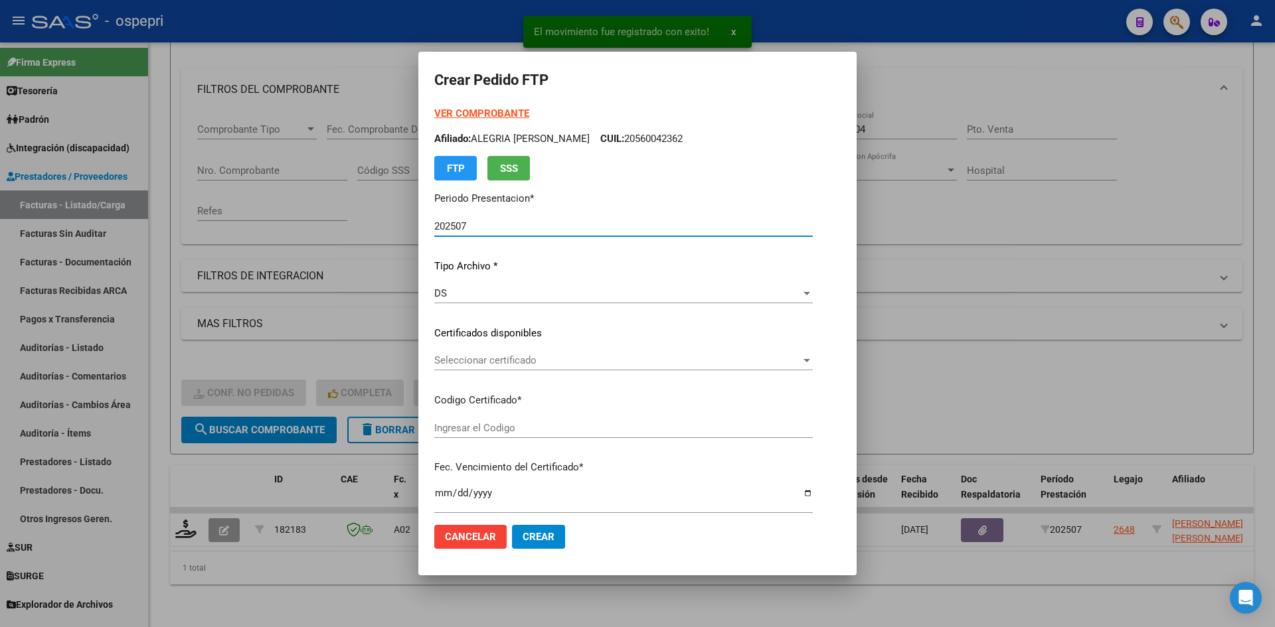
type input "2055846281-8"
type input "2025-12-23"
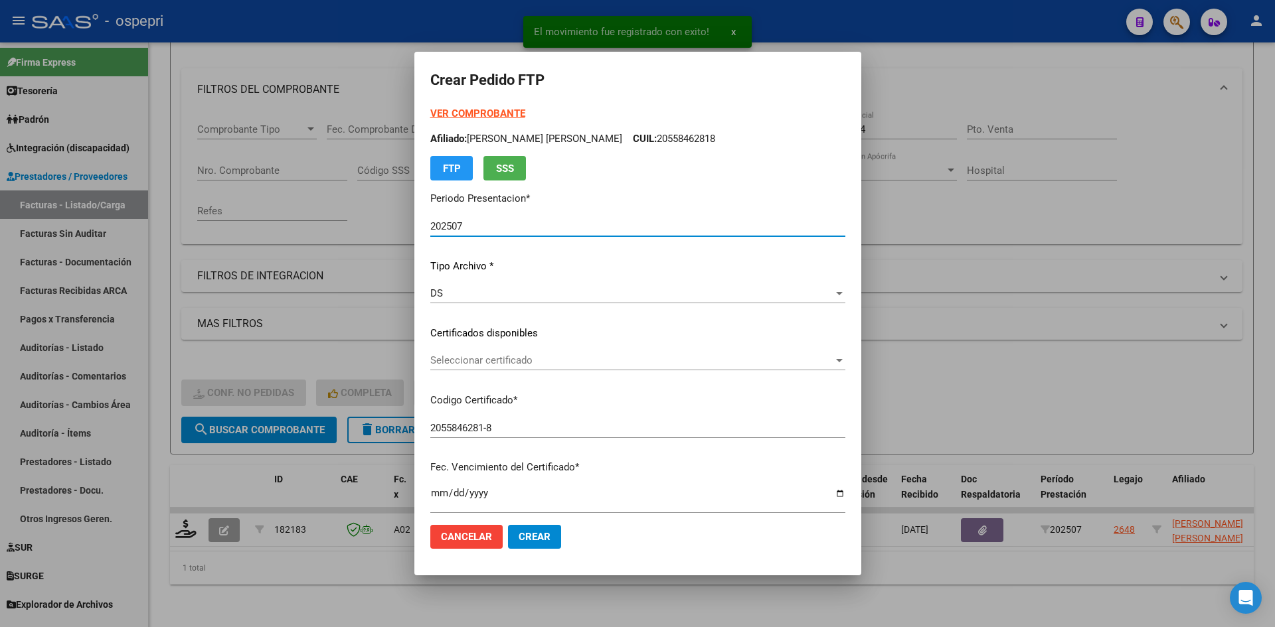
click at [594, 364] on span "Seleccionar certificado" at bounding box center [631, 361] width 403 height 12
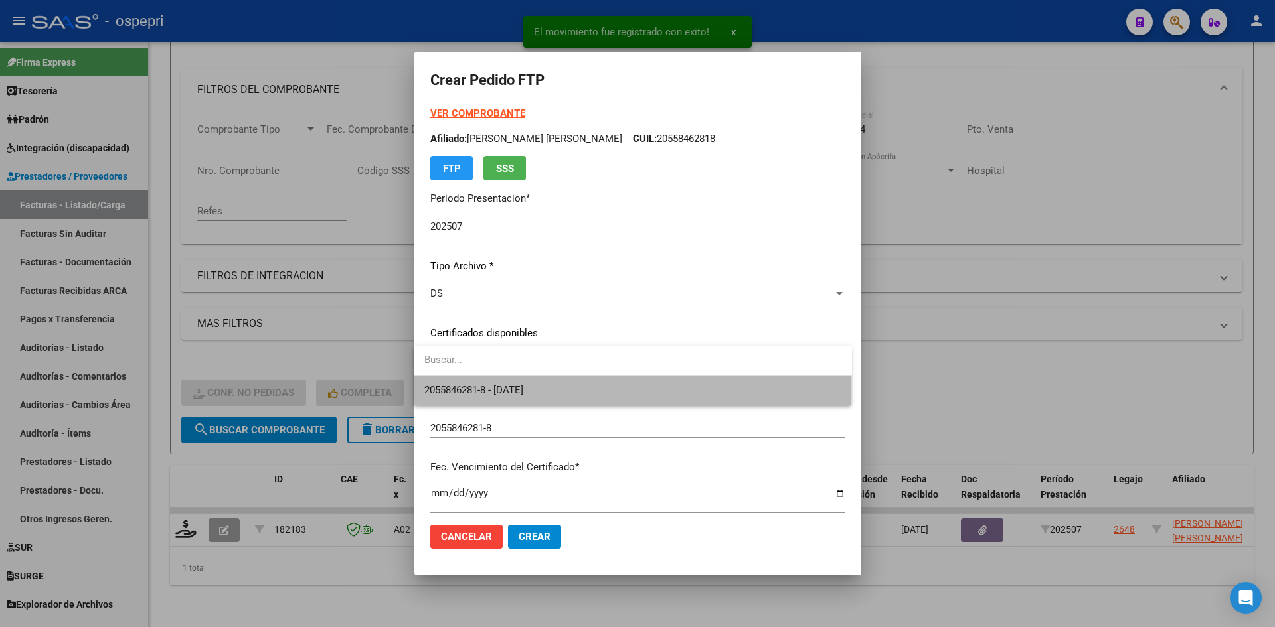
click at [596, 389] on span "2055846281-8 - 2025-12-23" at bounding box center [632, 391] width 417 height 30
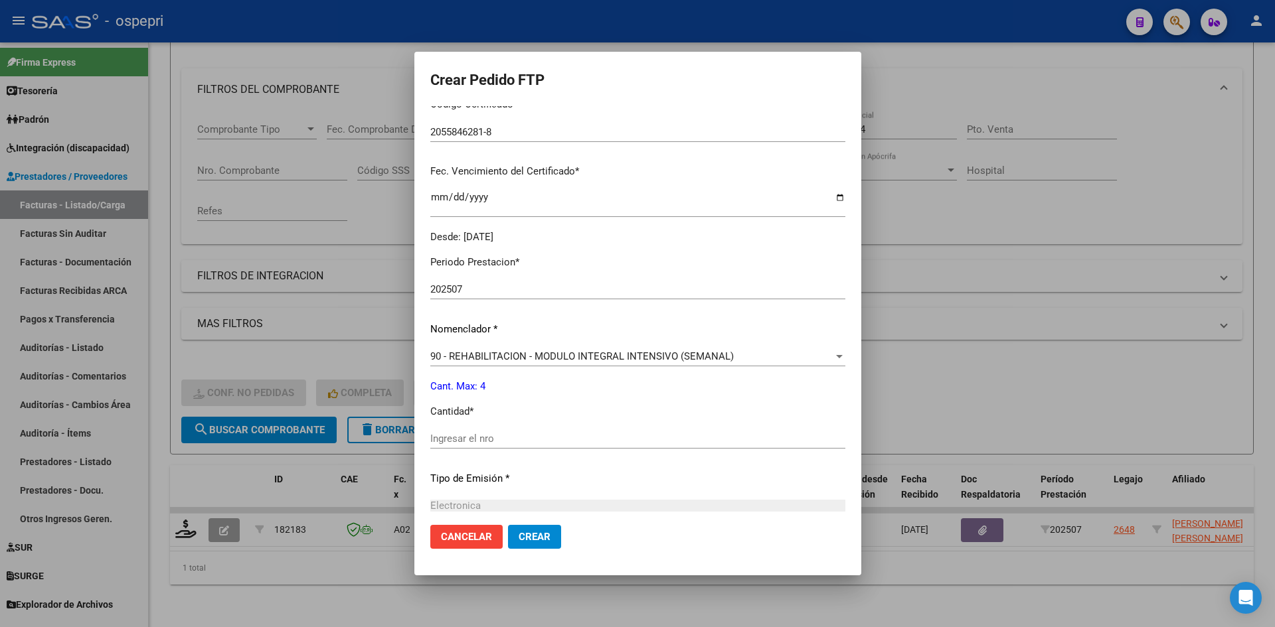
scroll to position [332, 0]
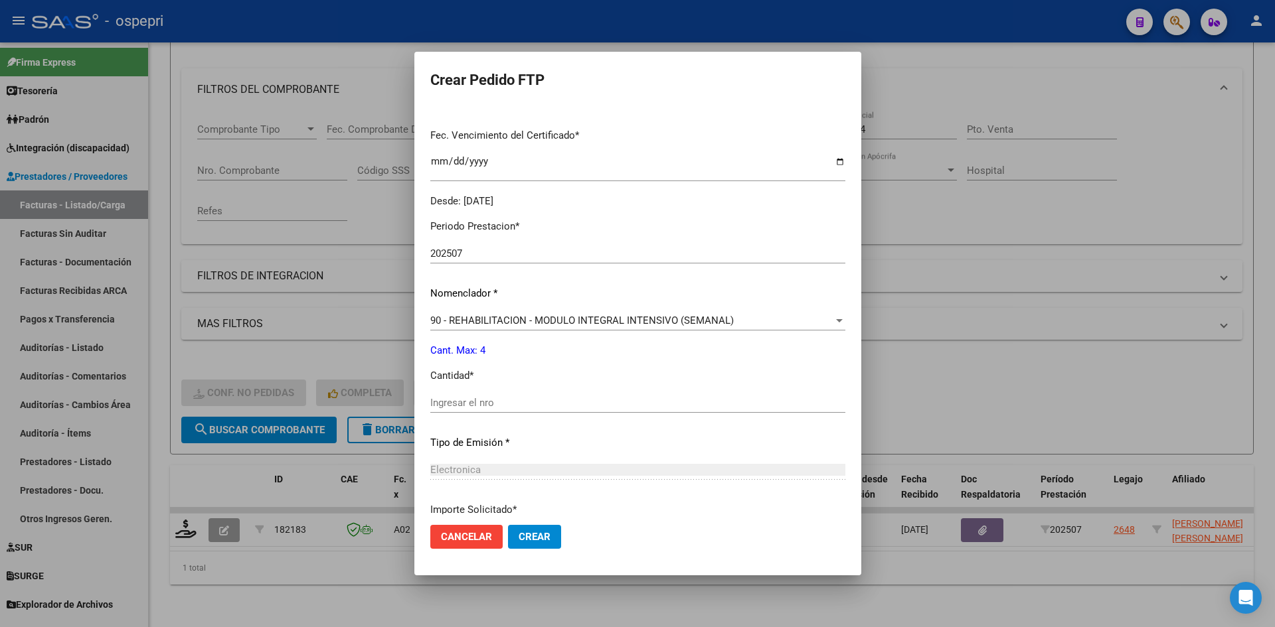
click at [453, 398] on input "Ingresar el nro" at bounding box center [637, 403] width 415 height 12
type input "4"
click at [519, 535] on span "Crear" at bounding box center [535, 537] width 32 height 12
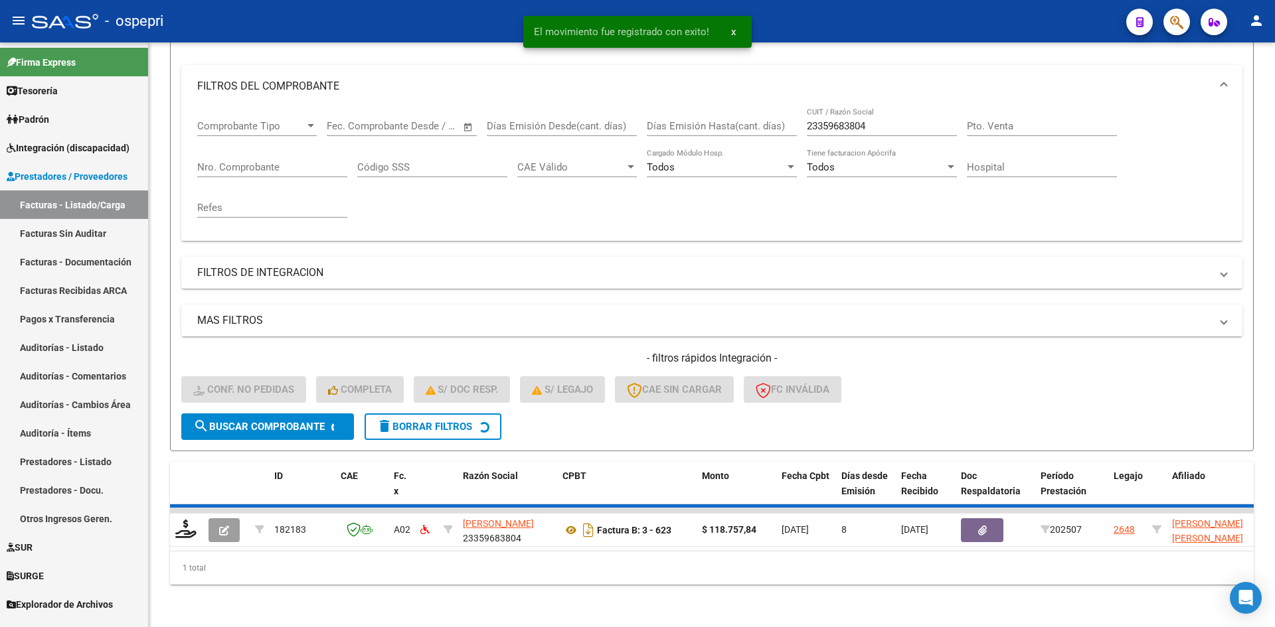
scroll to position [147, 0]
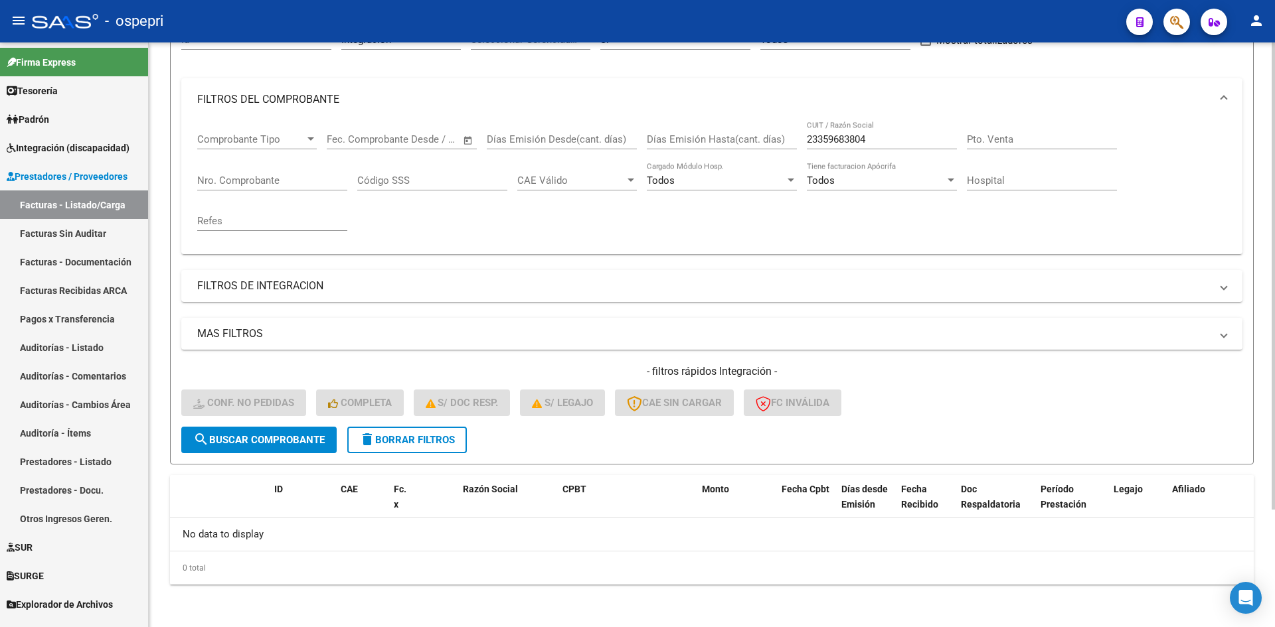
click at [446, 442] on span "delete Borrar Filtros" at bounding box center [407, 440] width 96 height 12
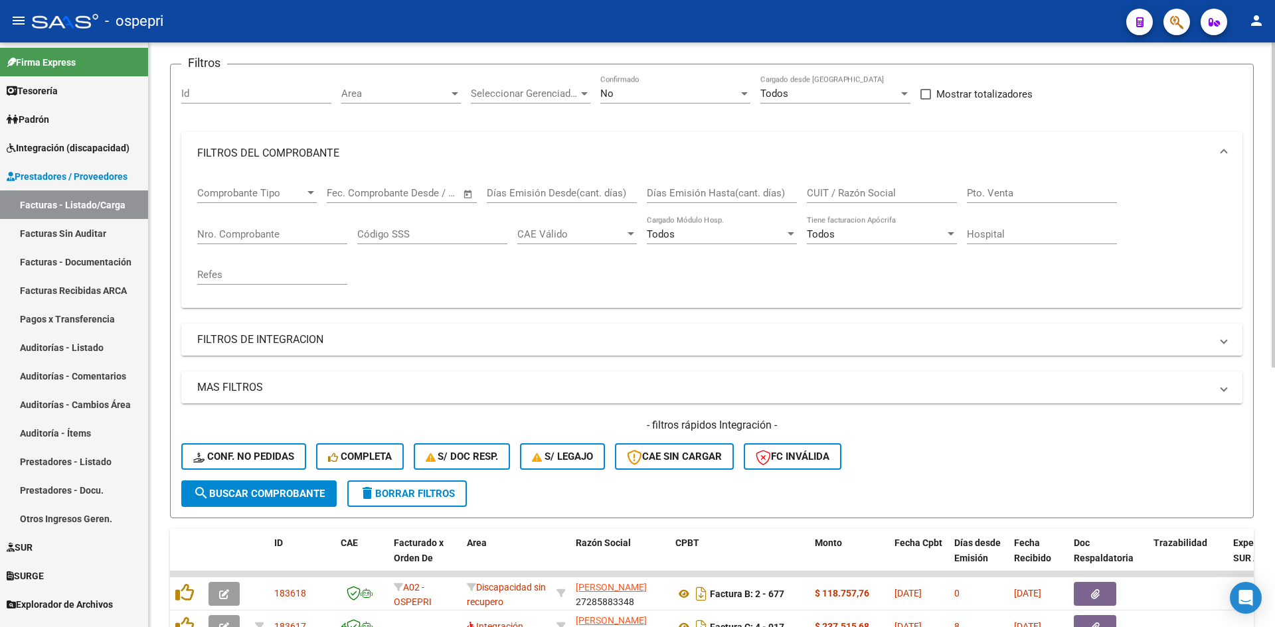
scroll to position [0, 0]
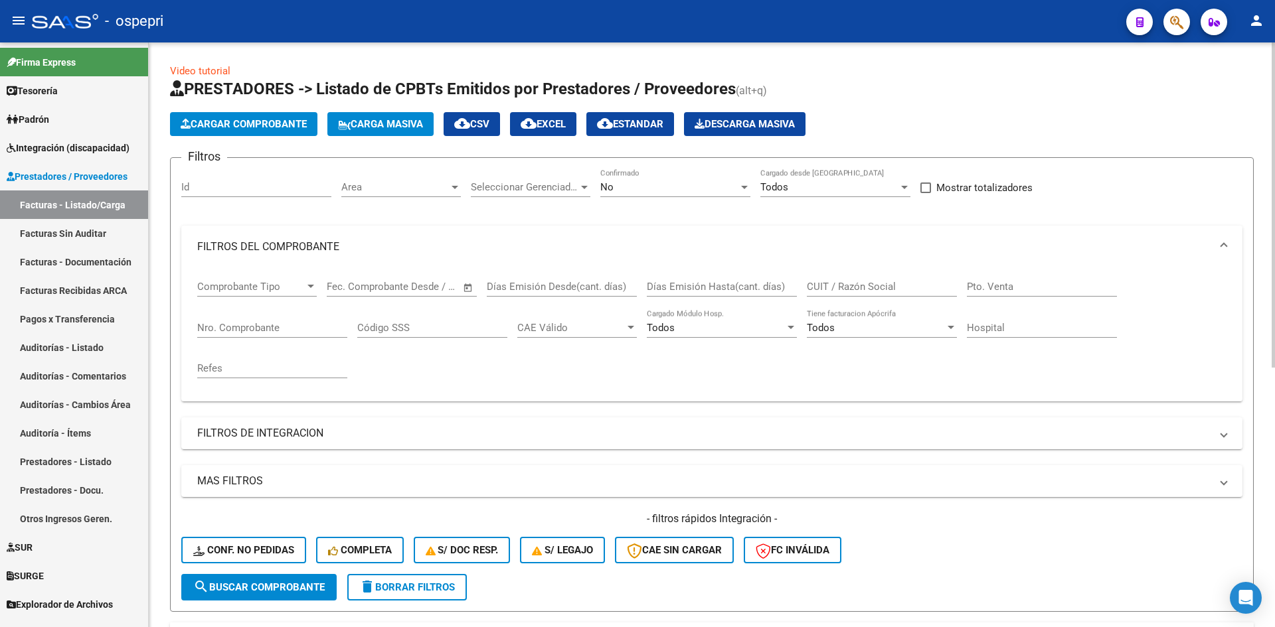
click at [845, 288] on input "CUIT / Razón Social" at bounding box center [882, 287] width 150 height 12
paste input "27302267672"
type input "27302267672"
click at [289, 585] on span "search Buscar Comprobante" at bounding box center [258, 588] width 131 height 12
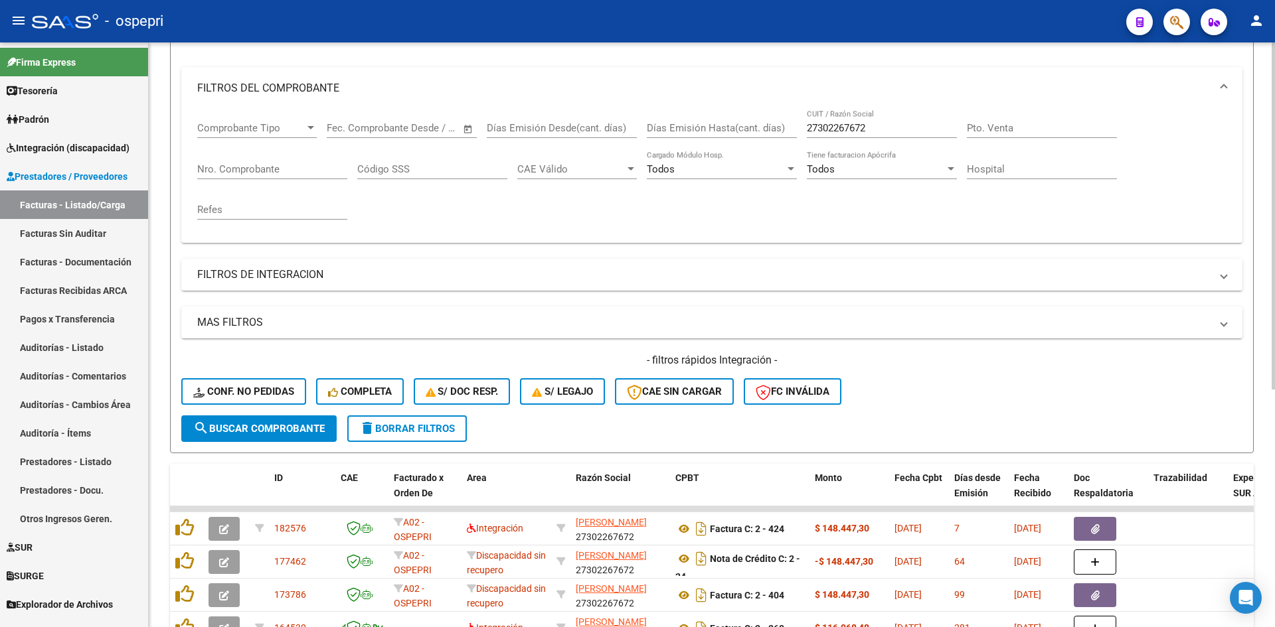
scroll to position [266, 0]
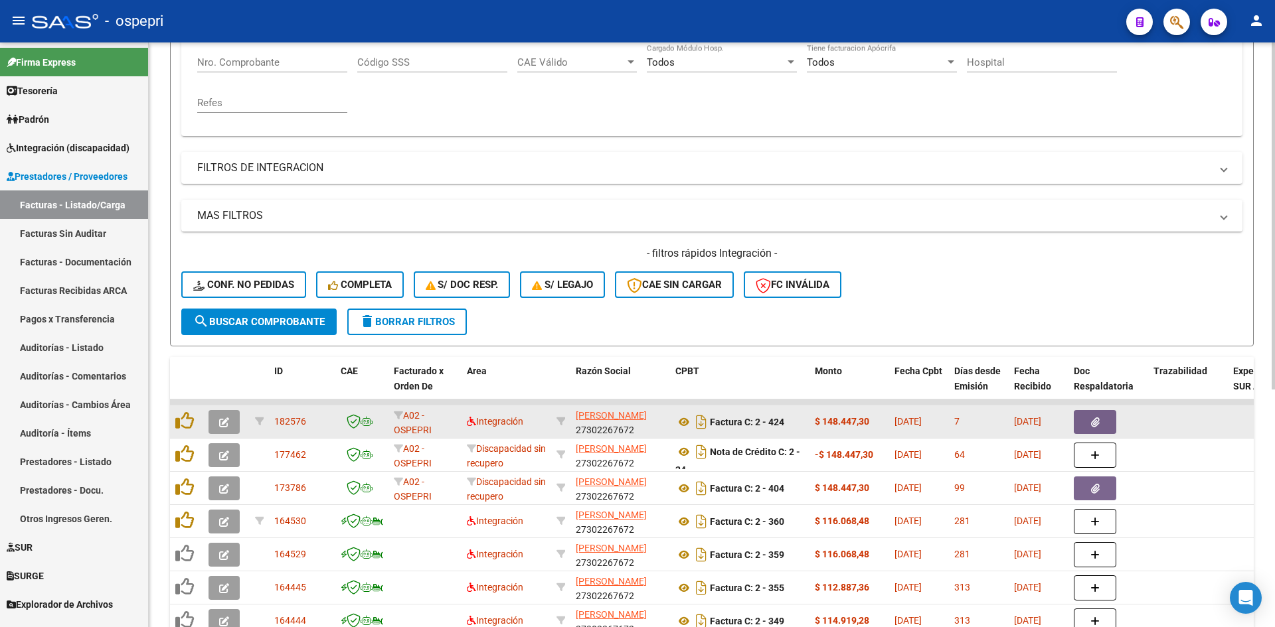
click at [220, 424] on icon "button" at bounding box center [224, 423] width 10 height 10
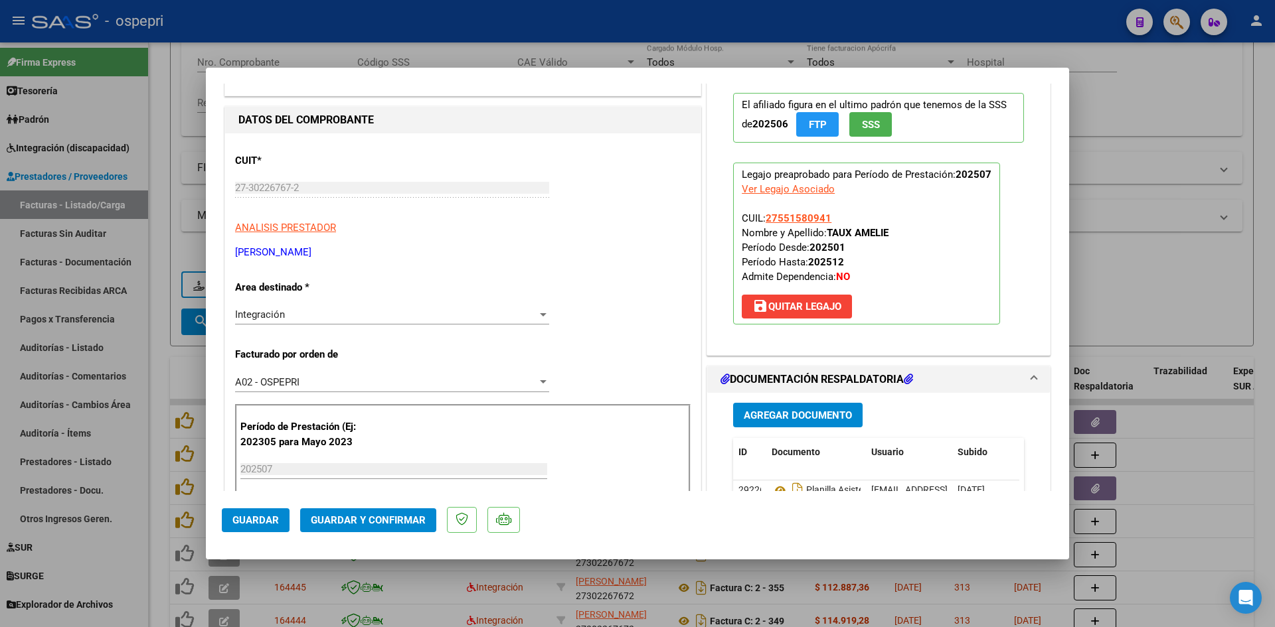
scroll to position [0, 0]
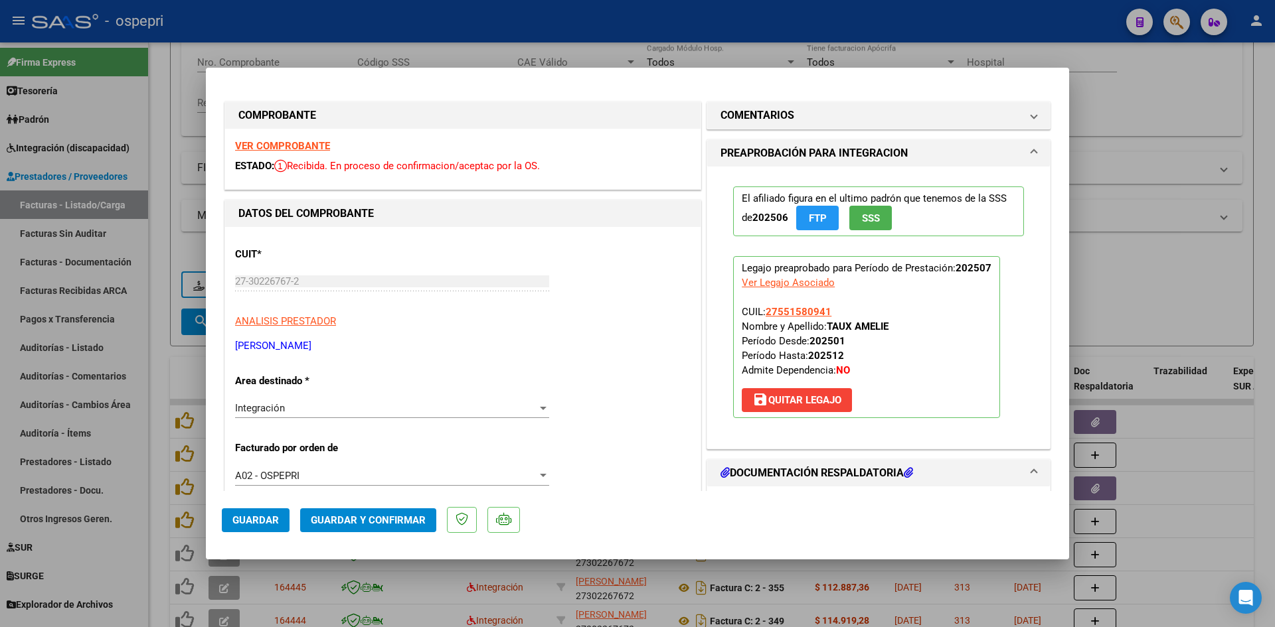
click at [310, 153] on div "VER COMPROBANTE ESTADO: Recibida. En proceso de confirmacion/aceptac por la OS." at bounding box center [462, 159] width 475 height 60
click at [268, 145] on strong "VER COMPROBANTE" at bounding box center [282, 146] width 95 height 12
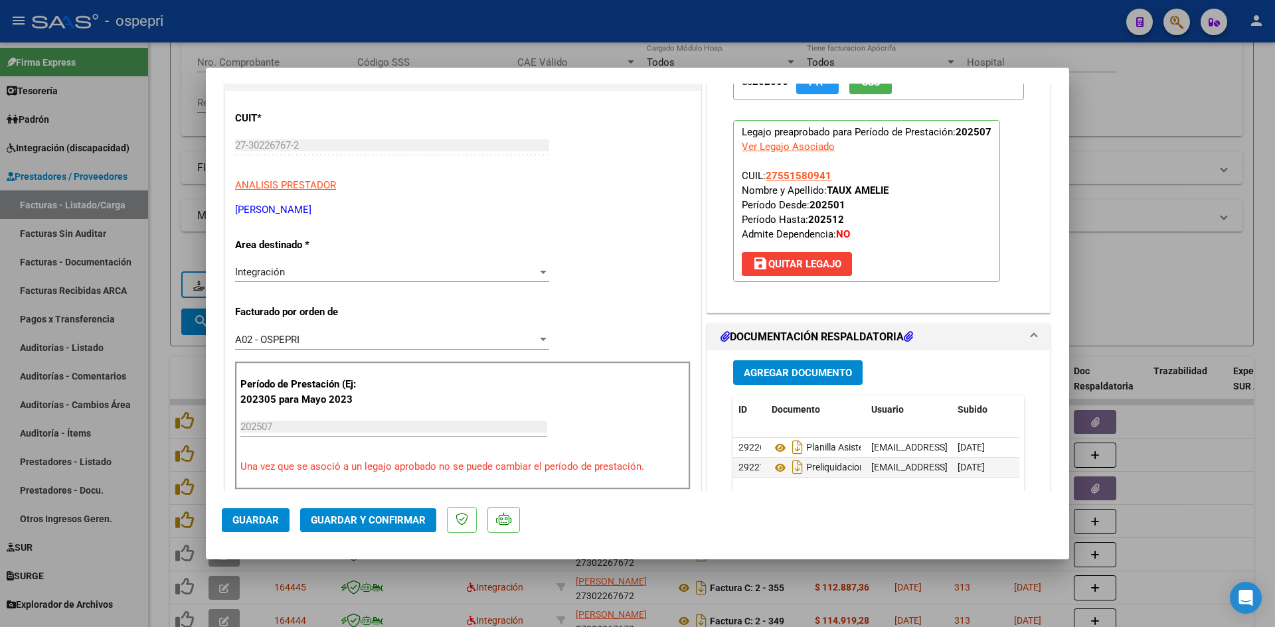
scroll to position [266, 0]
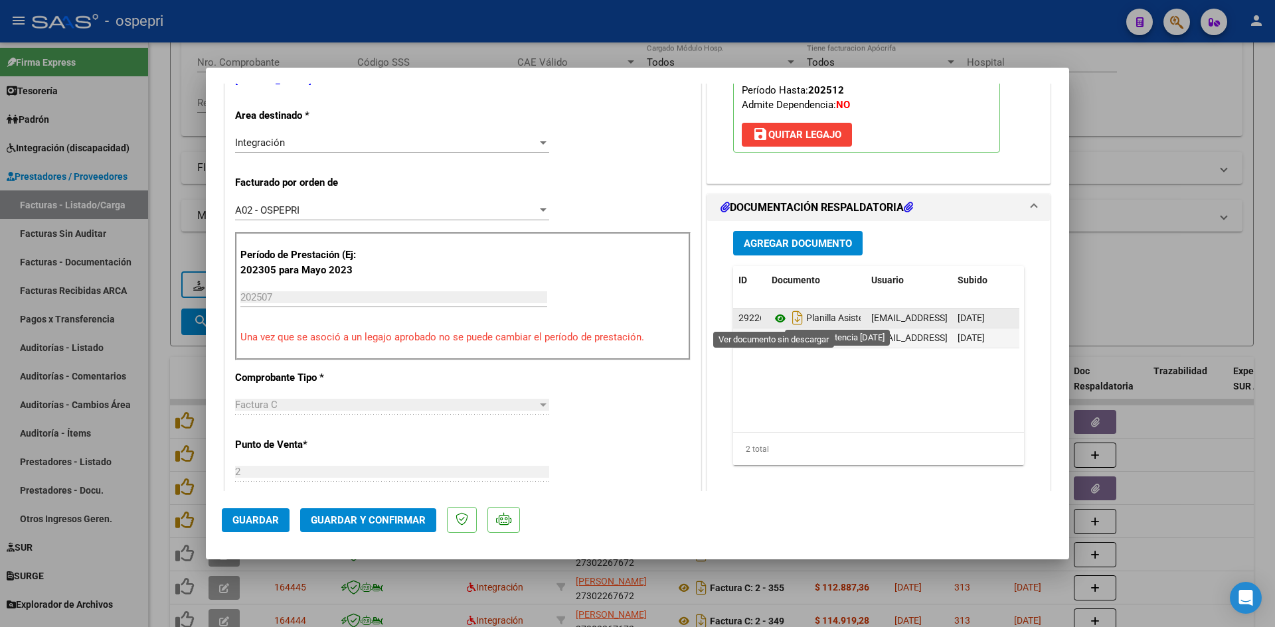
click at [780, 317] on icon at bounding box center [780, 319] width 17 height 16
click at [772, 319] on icon at bounding box center [780, 319] width 17 height 16
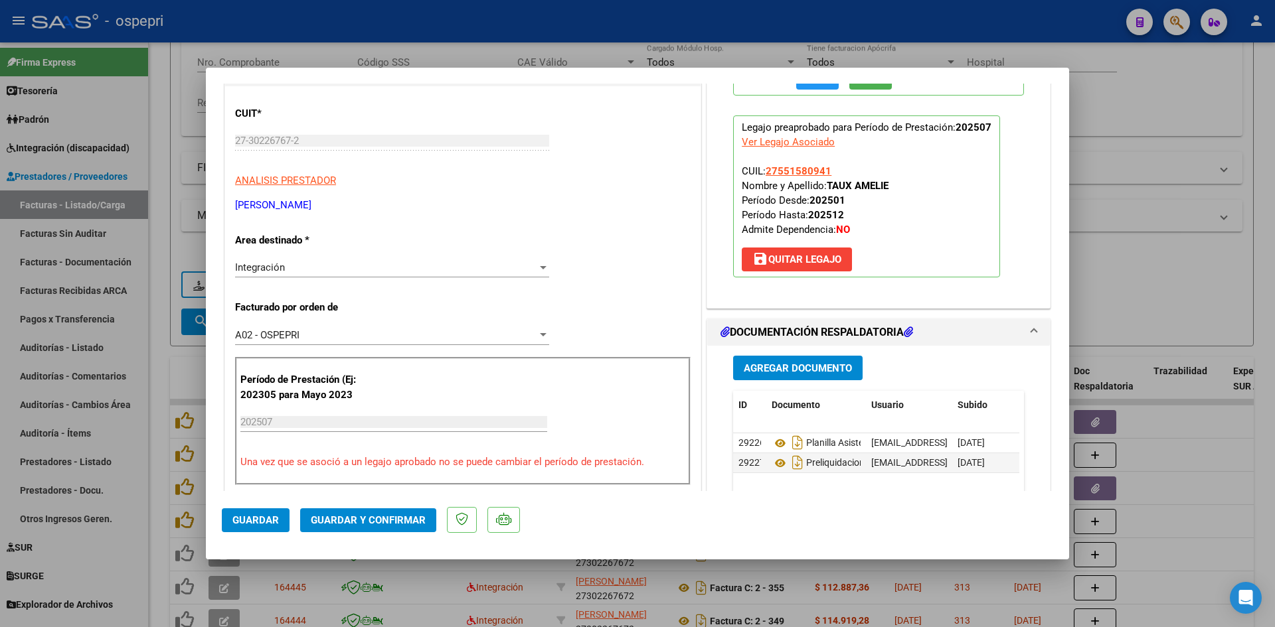
scroll to position [0, 0]
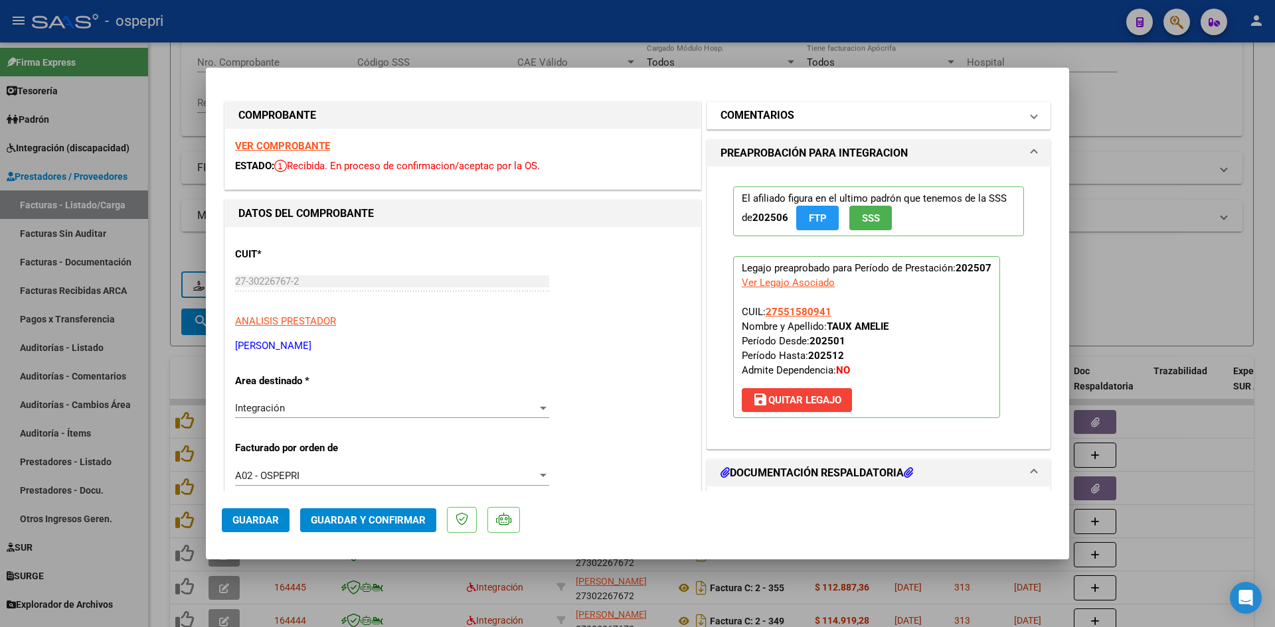
click at [915, 120] on mat-panel-title "COMENTARIOS" at bounding box center [870, 116] width 300 height 16
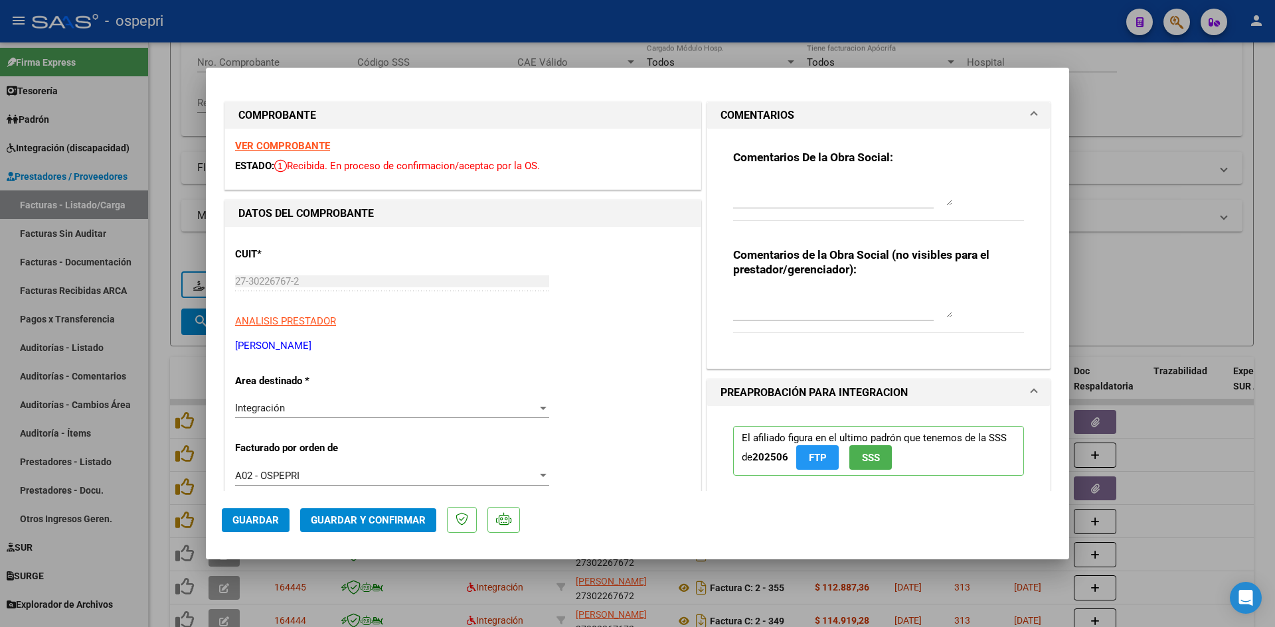
click at [773, 292] on textarea at bounding box center [842, 304] width 219 height 27
type textarea "PLANILLA DE ASISTENCIAS INCOMPLETA"
click at [755, 179] on textarea at bounding box center [842, 192] width 219 height 27
click at [902, 188] on textarea "Buenas tardes, Nos comunicamos para informar que la planilla de asistencias se …" at bounding box center [842, 192] width 219 height 27
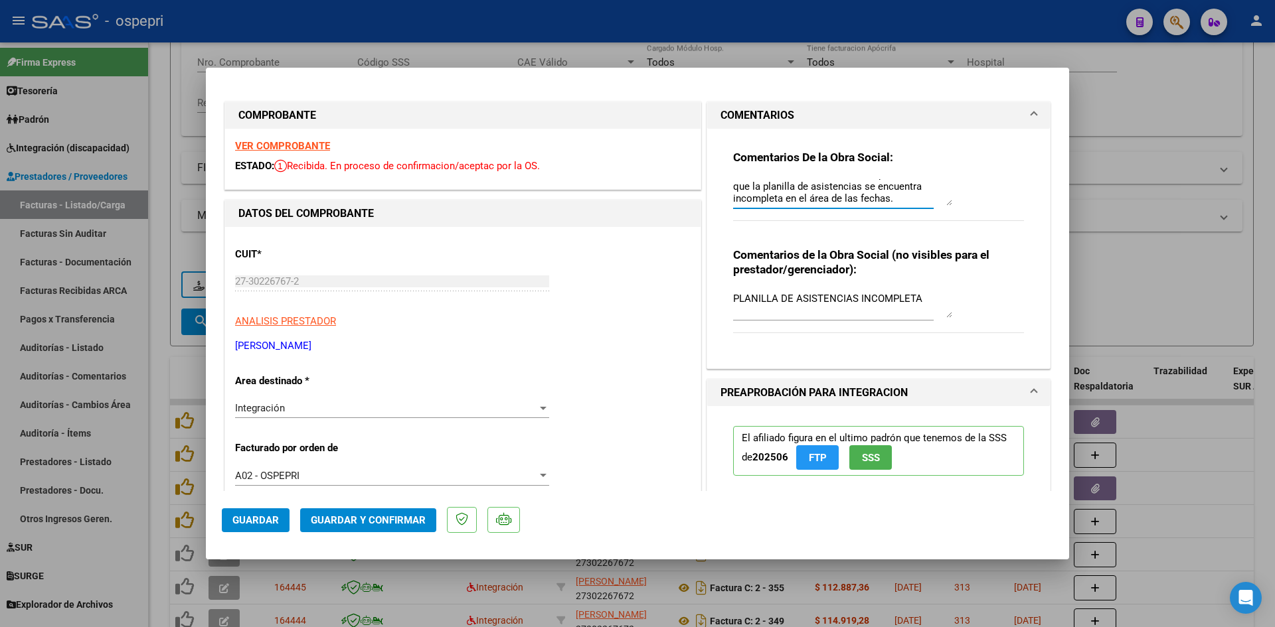
scroll to position [0, 0]
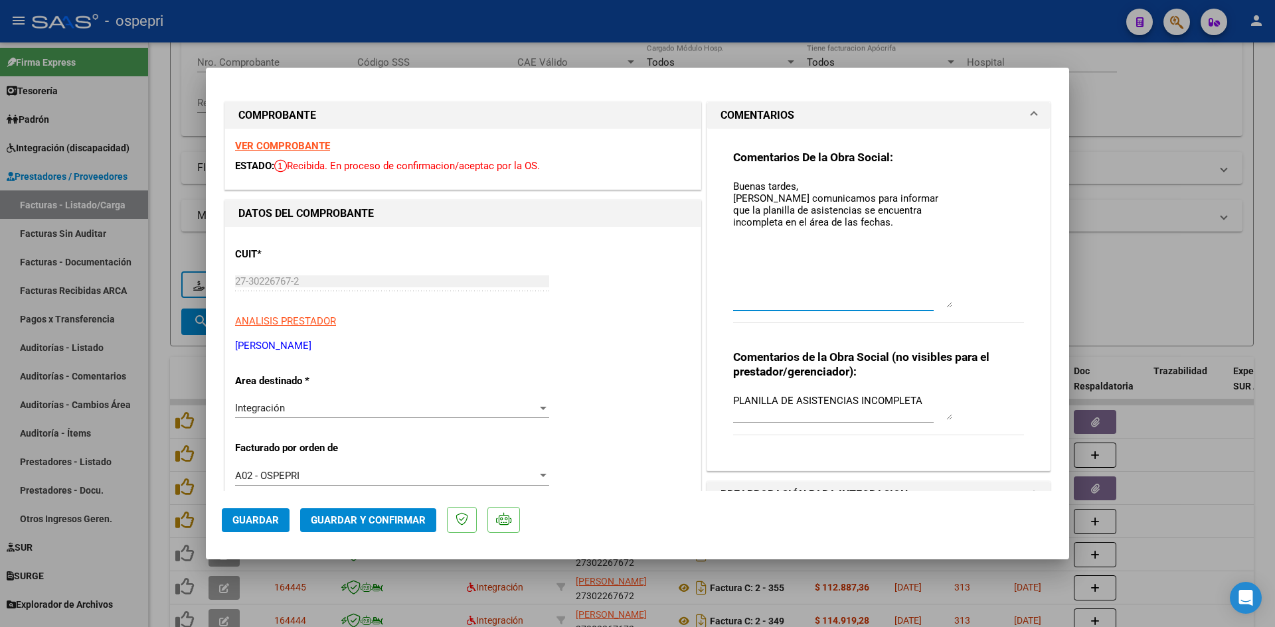
drag, startPoint x: 941, startPoint y: 201, endPoint x: 946, endPoint y: 303, distance: 102.4
click at [946, 303] on textarea "Buenas tardes, Nos comunicamos para informar que la planilla de asistencias se …" at bounding box center [842, 243] width 219 height 129
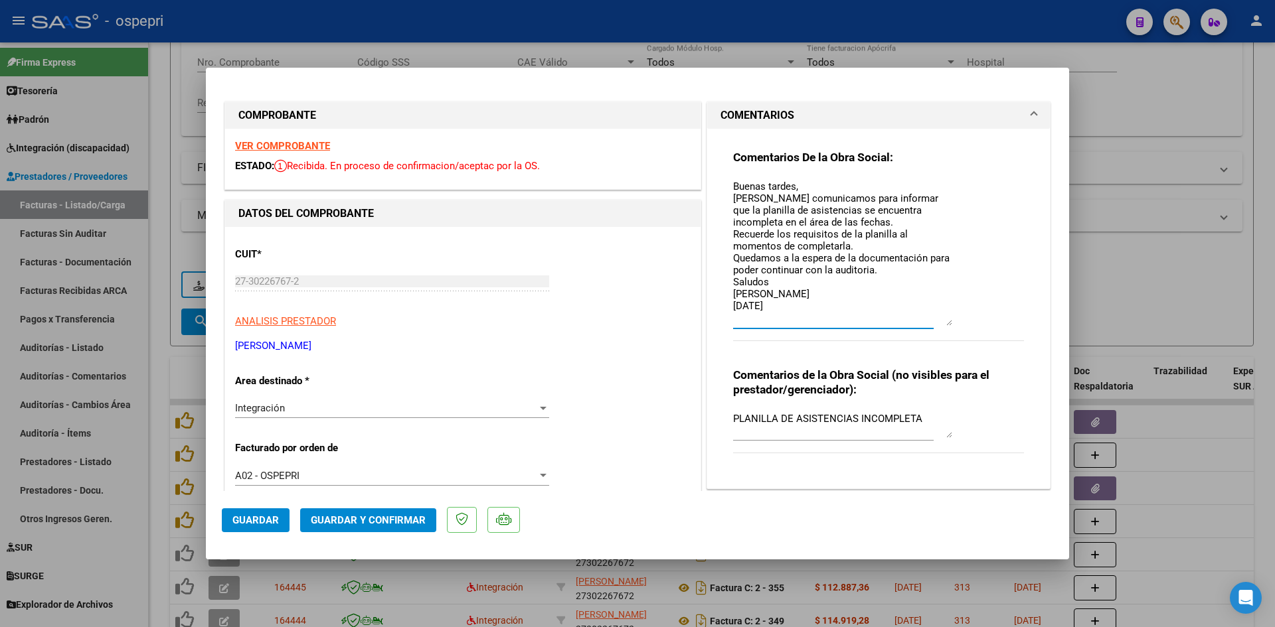
drag, startPoint x: 943, startPoint y: 304, endPoint x: 920, endPoint y: 304, distance: 23.2
click at [944, 322] on textarea "Buenas tardes, Nos comunicamos para informar que la planilla de asistencias se …" at bounding box center [842, 252] width 219 height 147
click at [776, 249] on textarea "Buenas tardes, Nos comunicamos para informar que la planilla de asistencias se …" at bounding box center [842, 252] width 219 height 147
click at [815, 248] on textarea "Buenas tardes, Nos comunicamos para informar que la planilla de asistencias se …" at bounding box center [842, 252] width 219 height 147
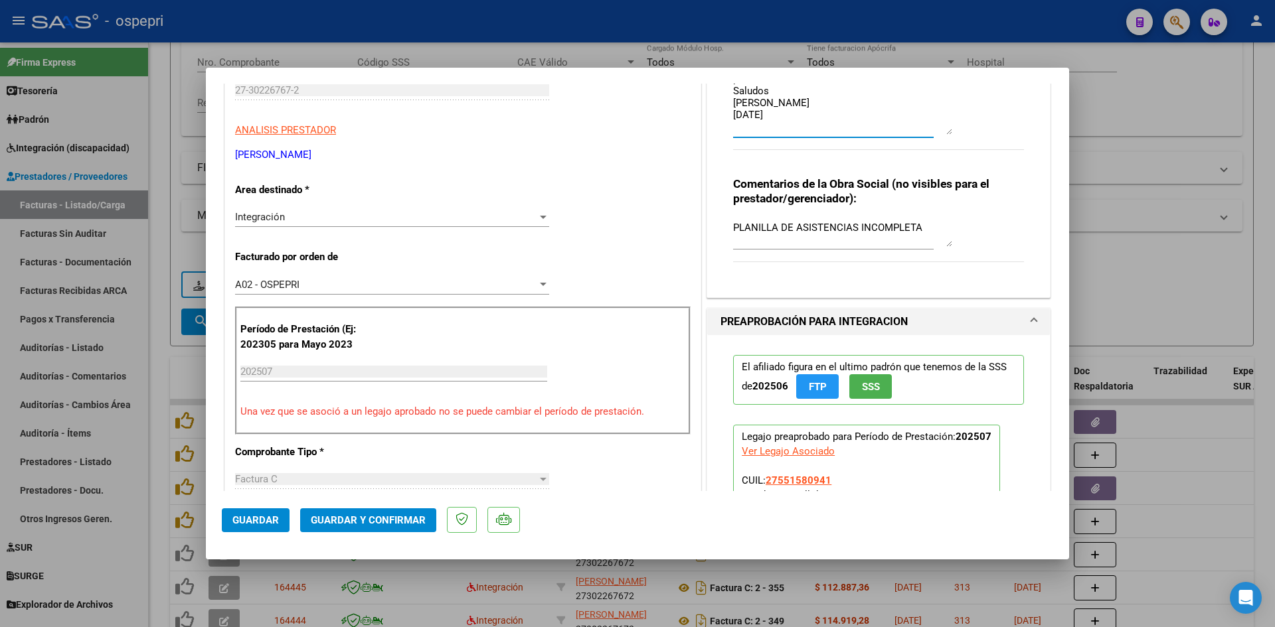
scroll to position [199, 0]
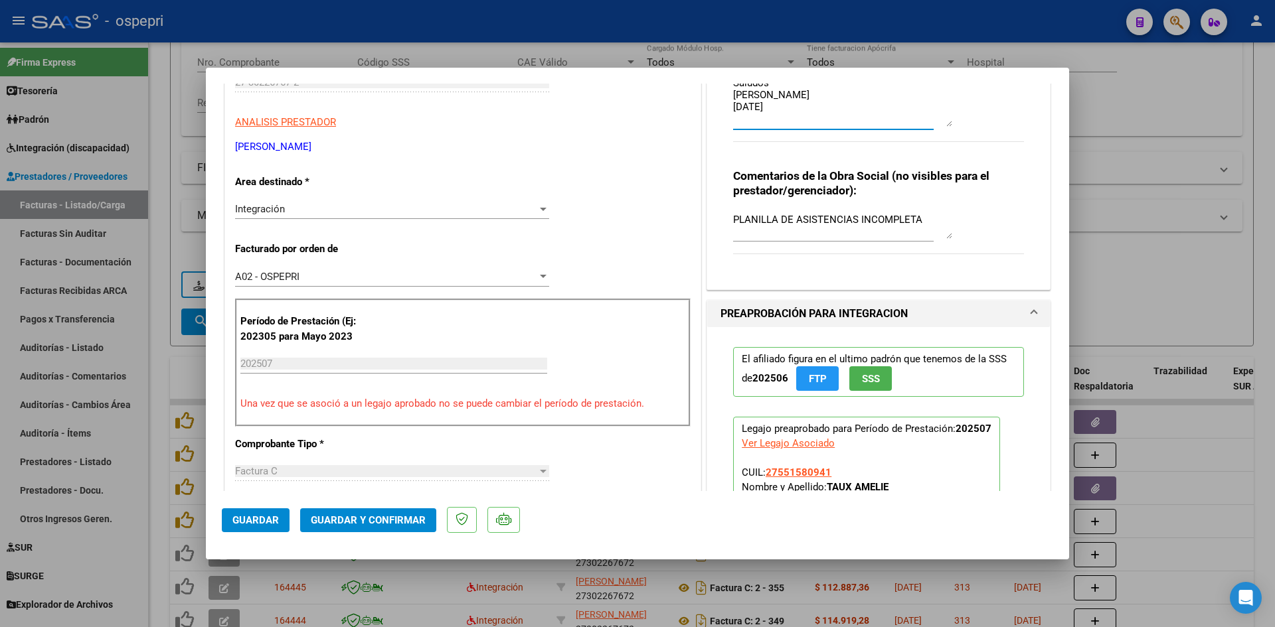
type textarea "Buenas tardes, Nos comunicamos para informar que la planilla de asistencias se …"
click at [262, 519] on span "Guardar" at bounding box center [255, 521] width 46 height 12
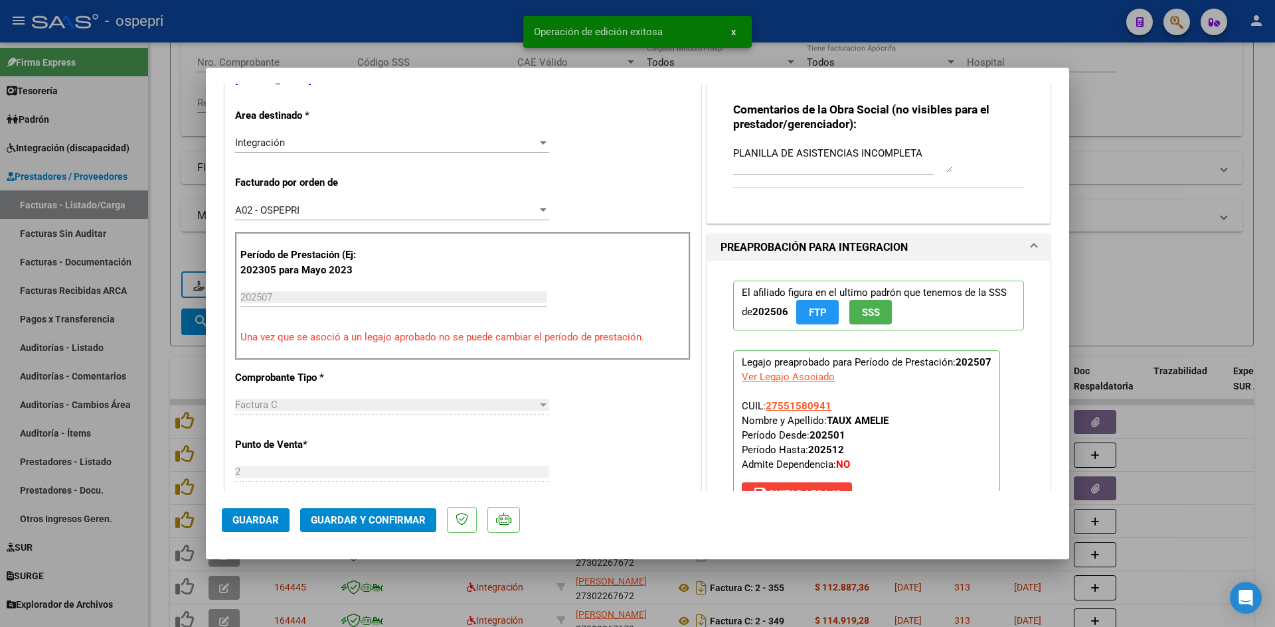
scroll to position [465, 0]
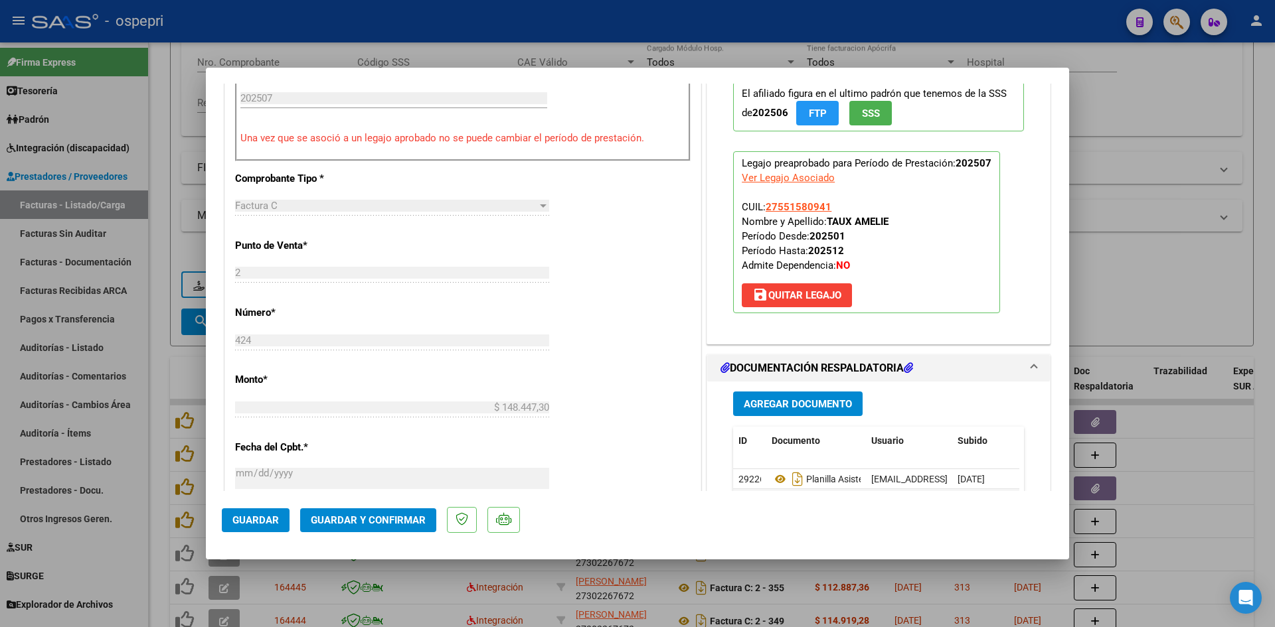
type input "$ 0,00"
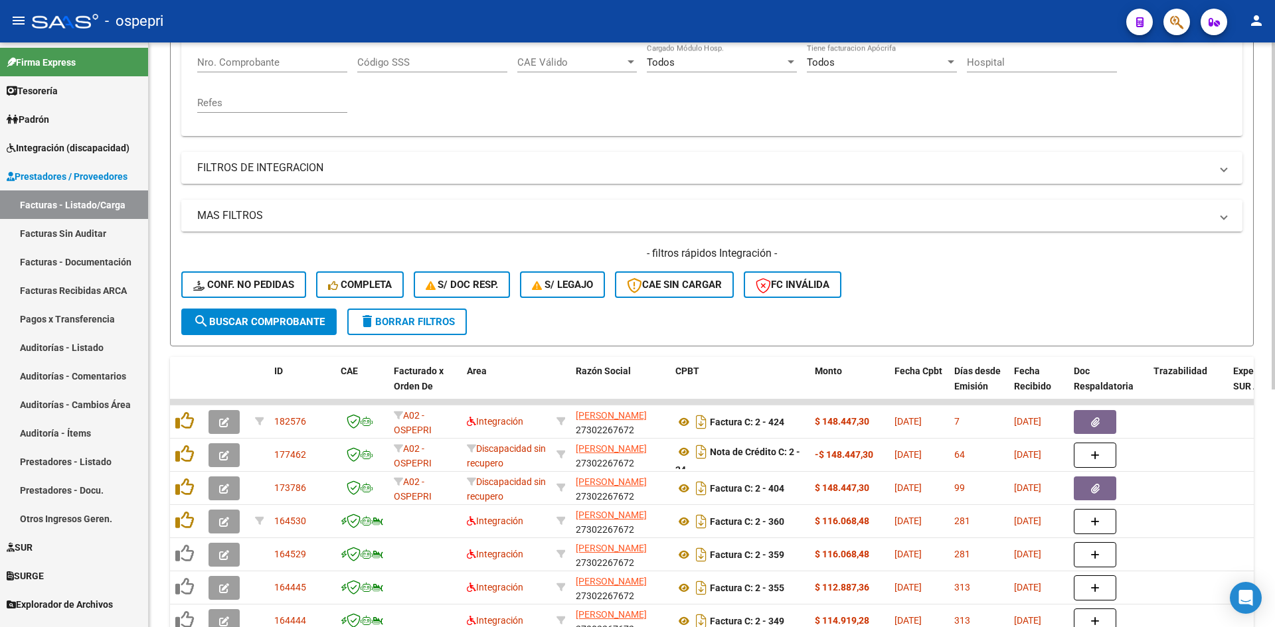
scroll to position [0, 0]
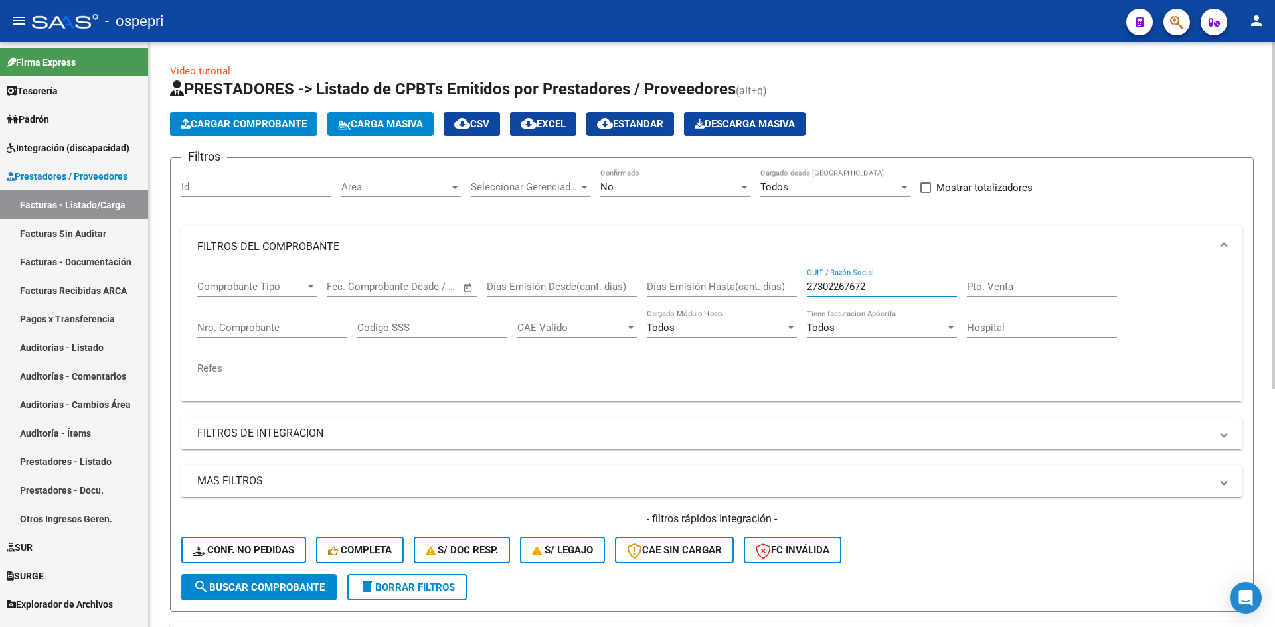
drag, startPoint x: 887, startPoint y: 286, endPoint x: 814, endPoint y: 303, distance: 75.1
click at [814, 305] on div "27302267672 CUIT / Razón Social" at bounding box center [882, 288] width 150 height 41
type input "2"
paste input "27343759903"
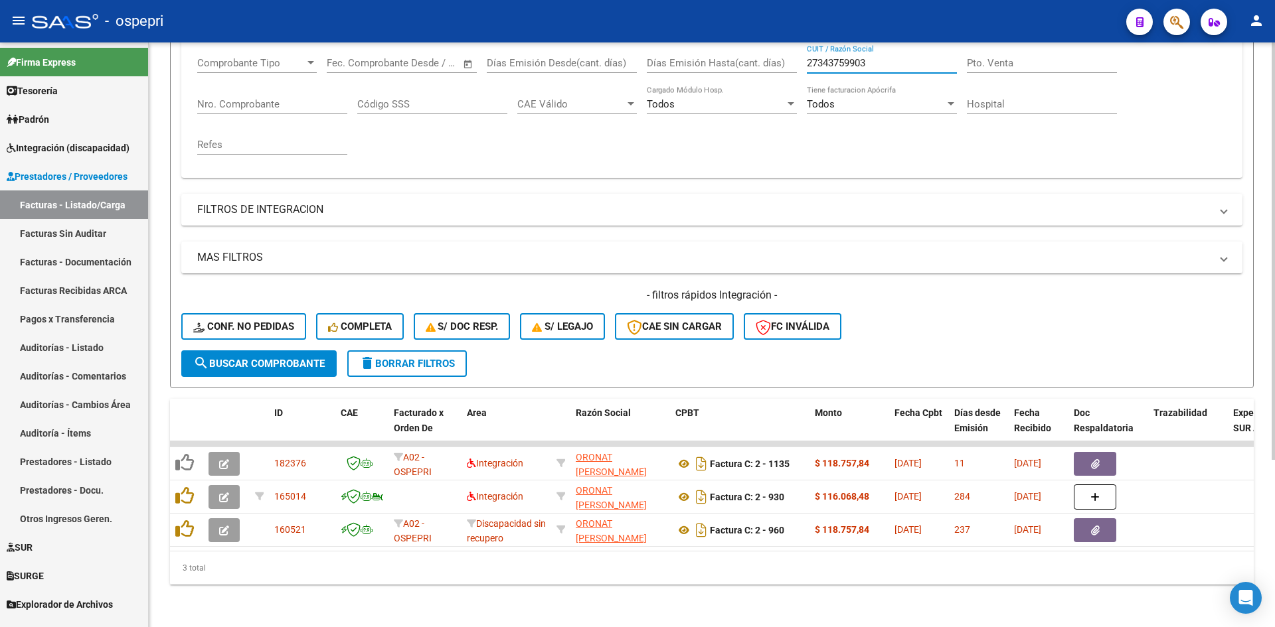
scroll to position [234, 0]
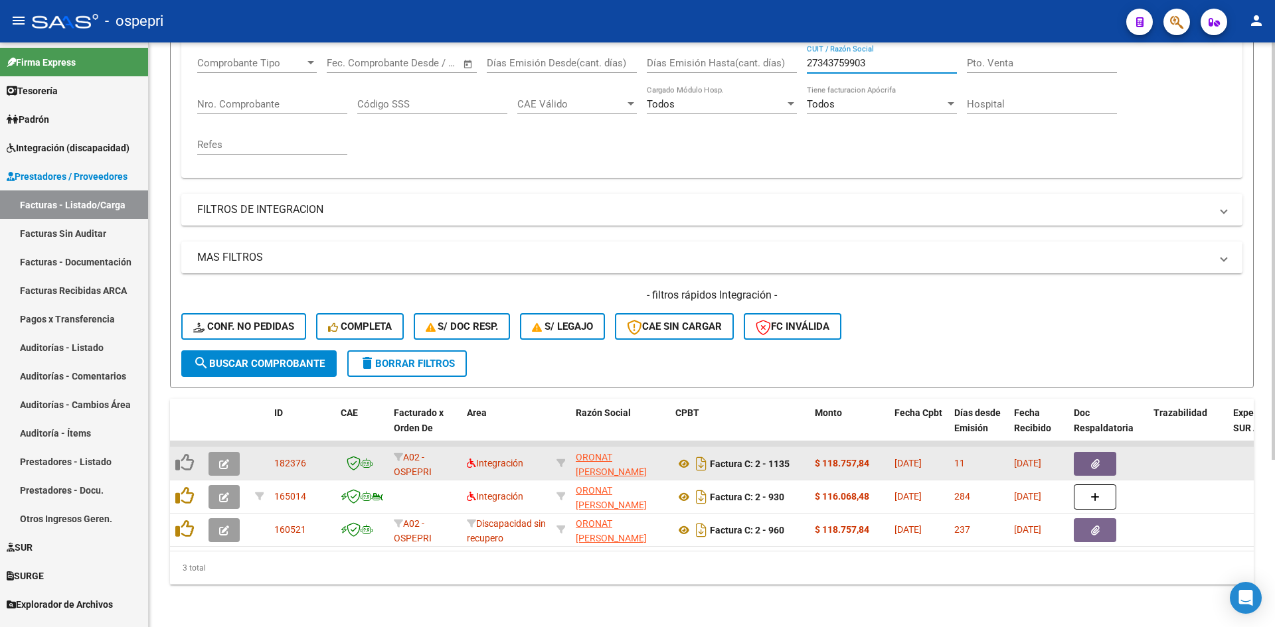
type input "27343759903"
click at [224, 459] on icon "button" at bounding box center [224, 464] width 10 height 10
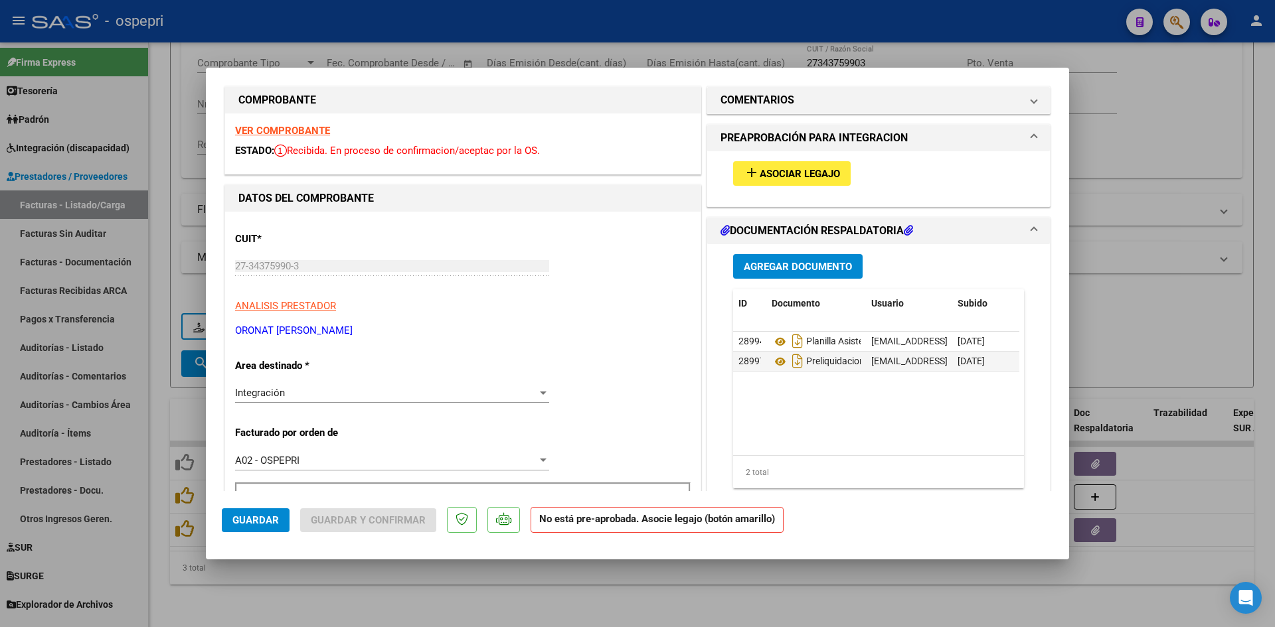
scroll to position [0, 0]
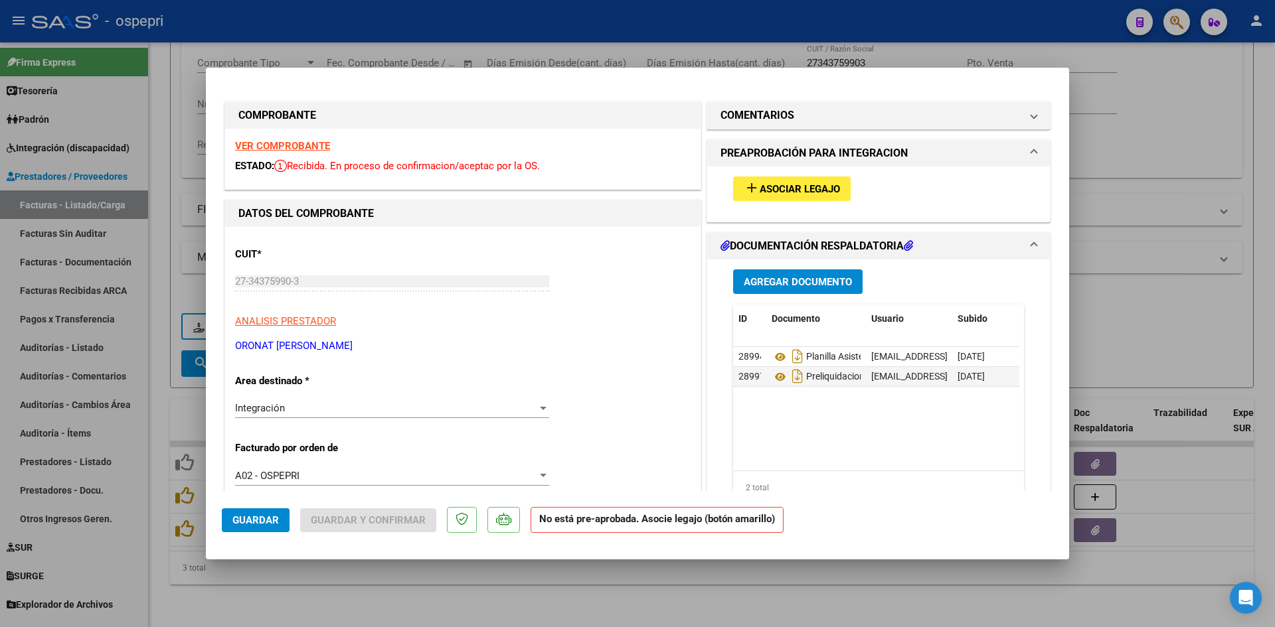
click at [273, 140] on strong "VER COMPROBANTE" at bounding box center [282, 146] width 95 height 12
click at [765, 192] on span "Asociar Legajo" at bounding box center [800, 189] width 80 height 12
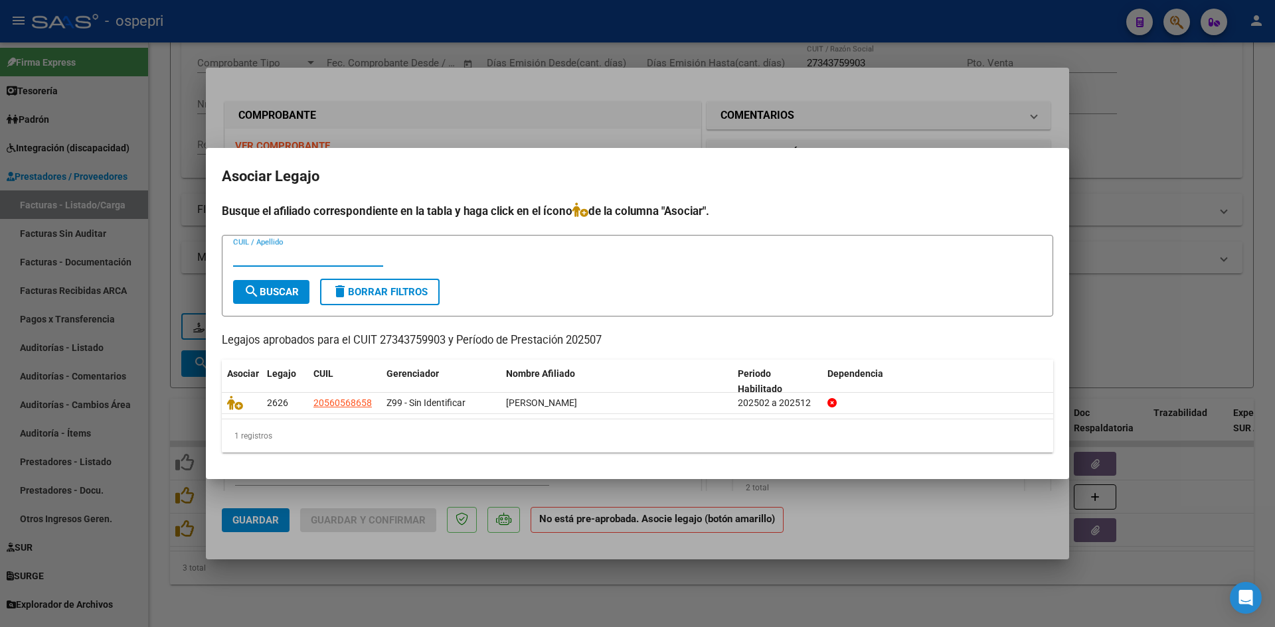
paste input "56056865"
type input "56056865"
click at [293, 299] on button "search Buscar" at bounding box center [271, 292] width 76 height 24
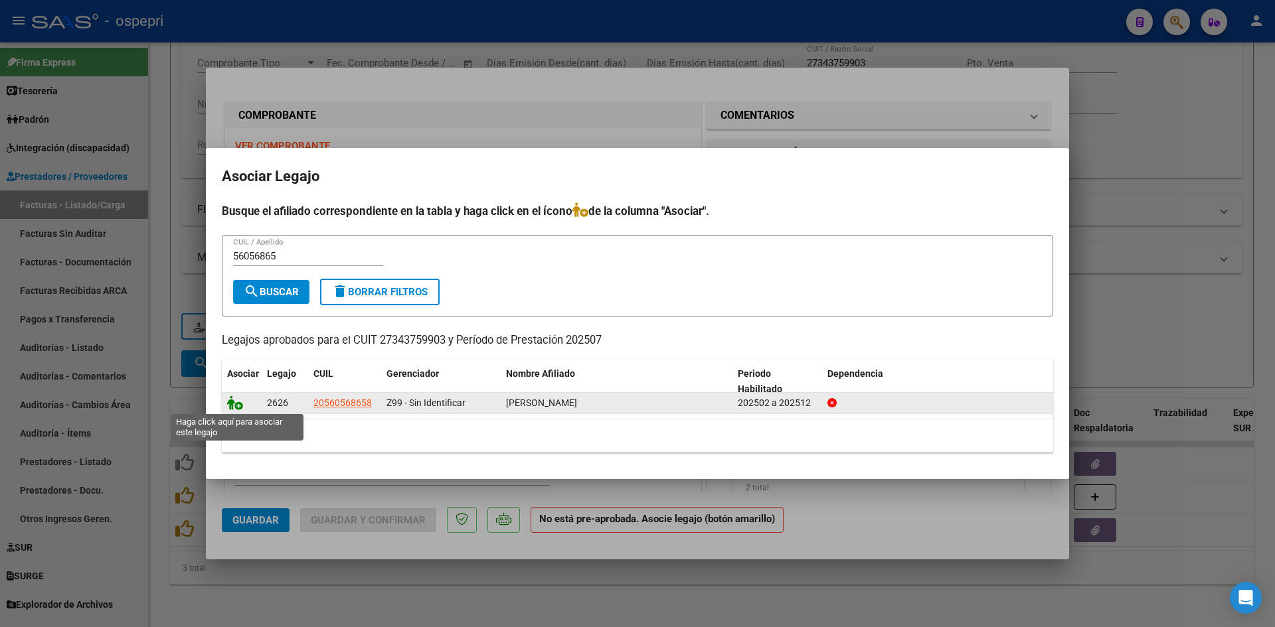
click at [231, 406] on icon at bounding box center [235, 403] width 16 height 15
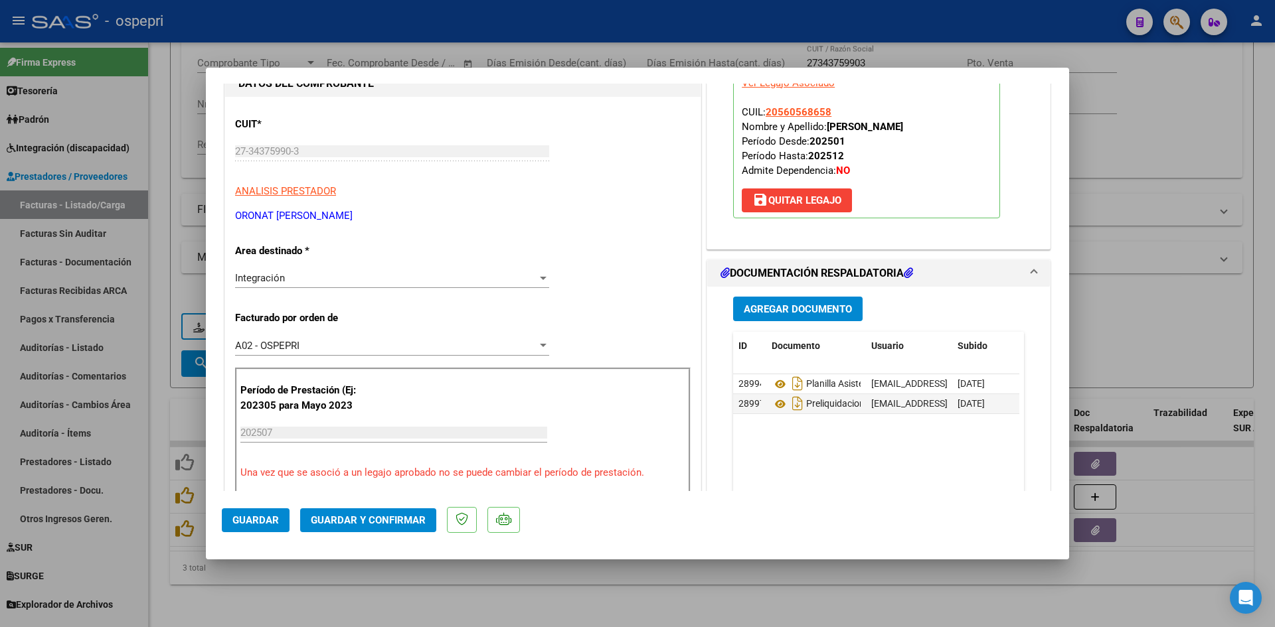
scroll to position [133, 0]
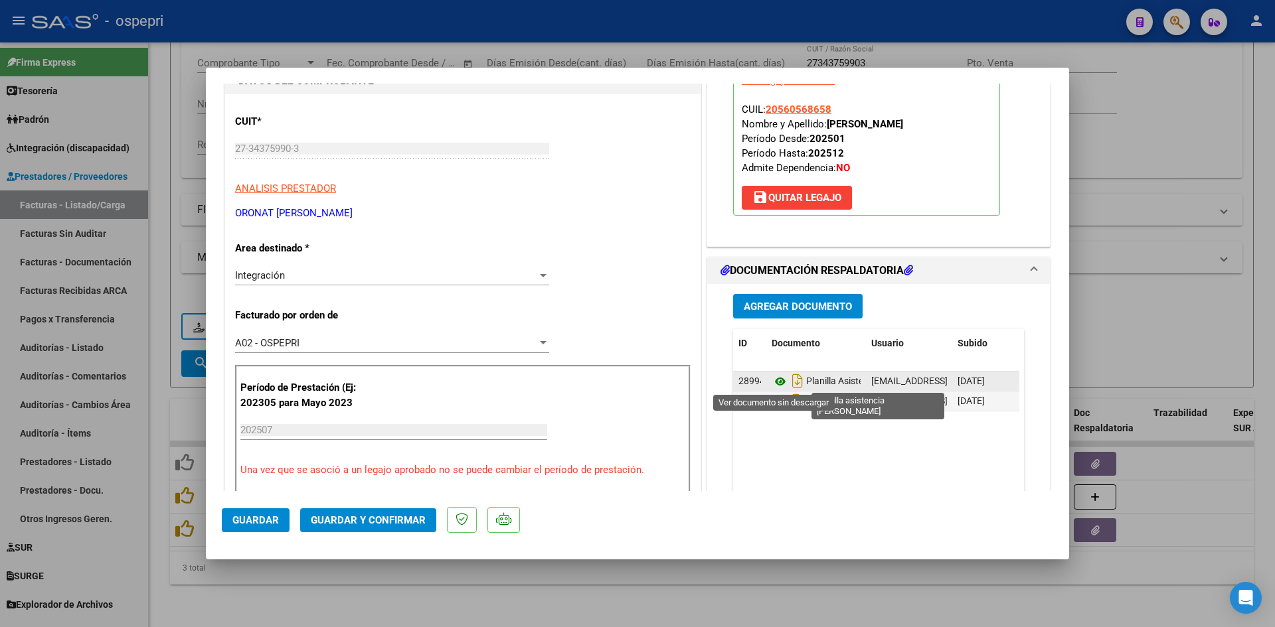
click at [776, 381] on icon at bounding box center [780, 382] width 17 height 16
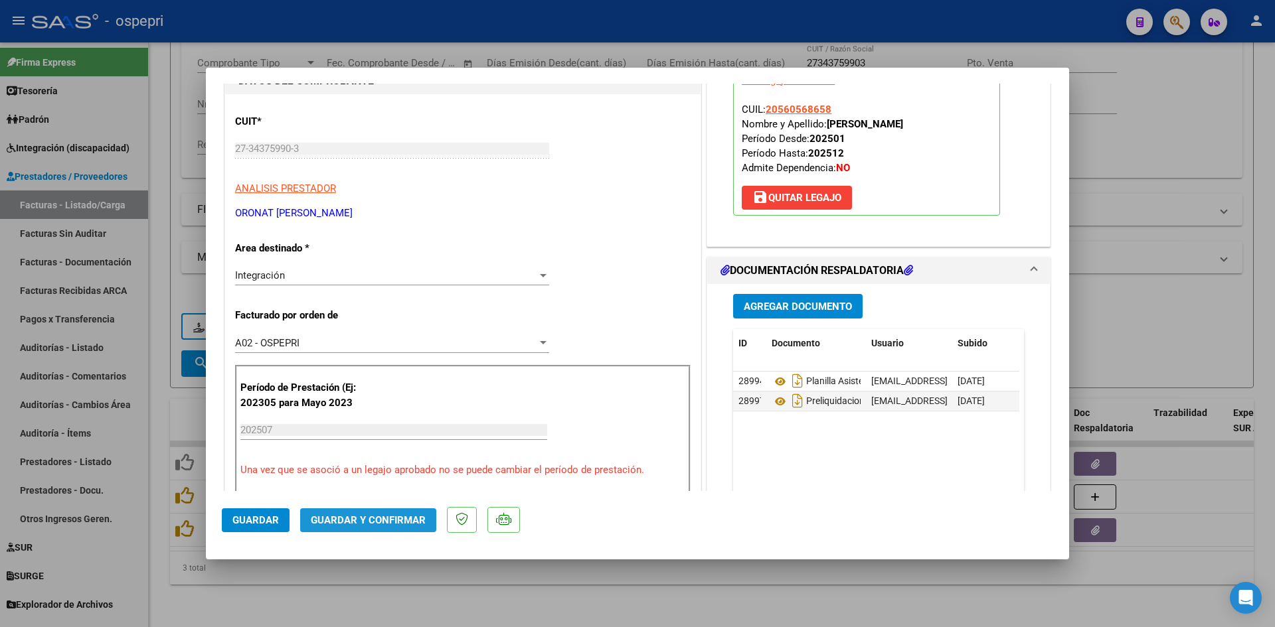
click at [375, 519] on span "Guardar y Confirmar" at bounding box center [368, 521] width 115 height 12
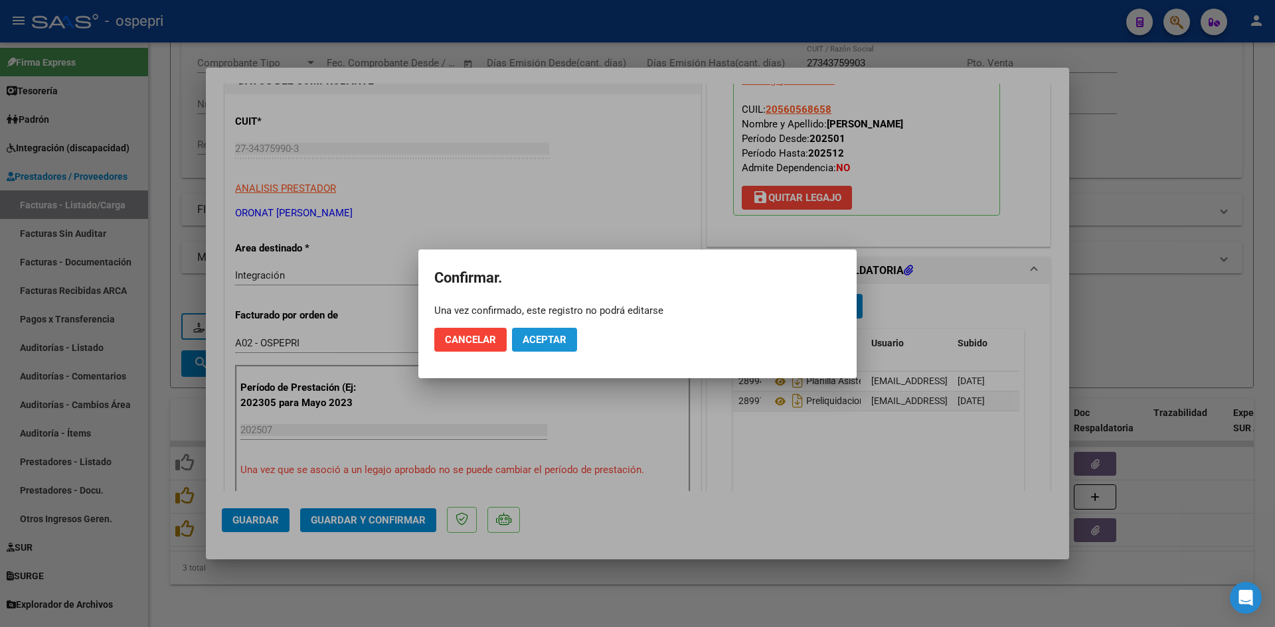
click at [540, 338] on span "Aceptar" at bounding box center [545, 340] width 44 height 12
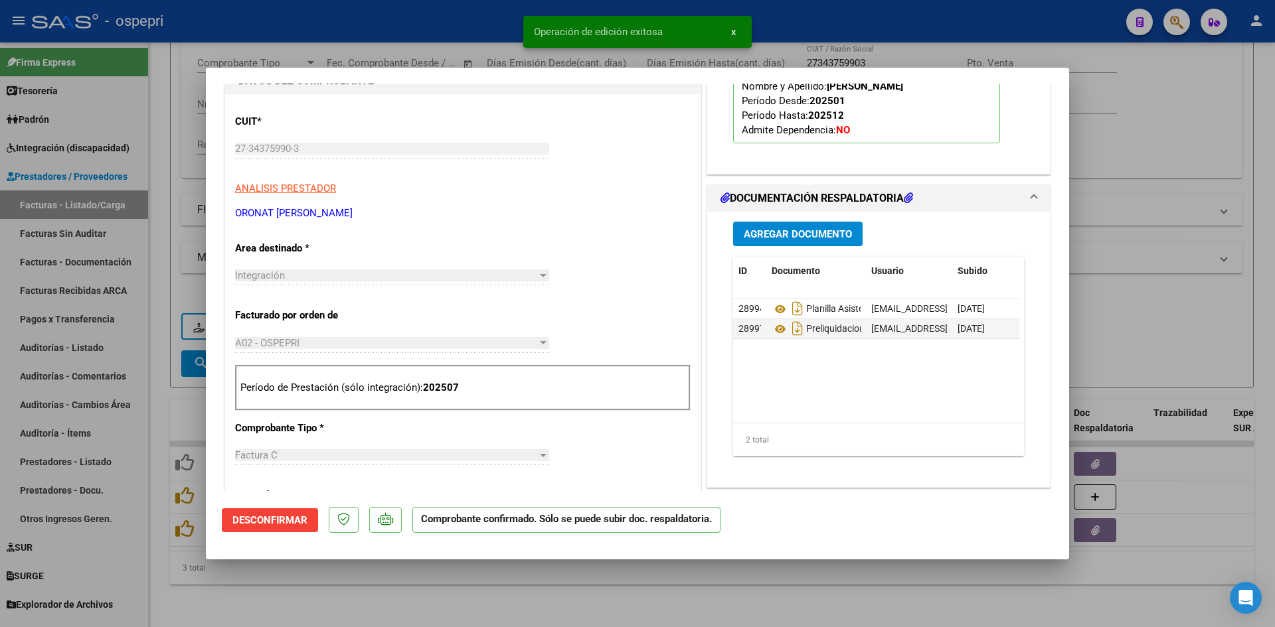
type input "$ 0,00"
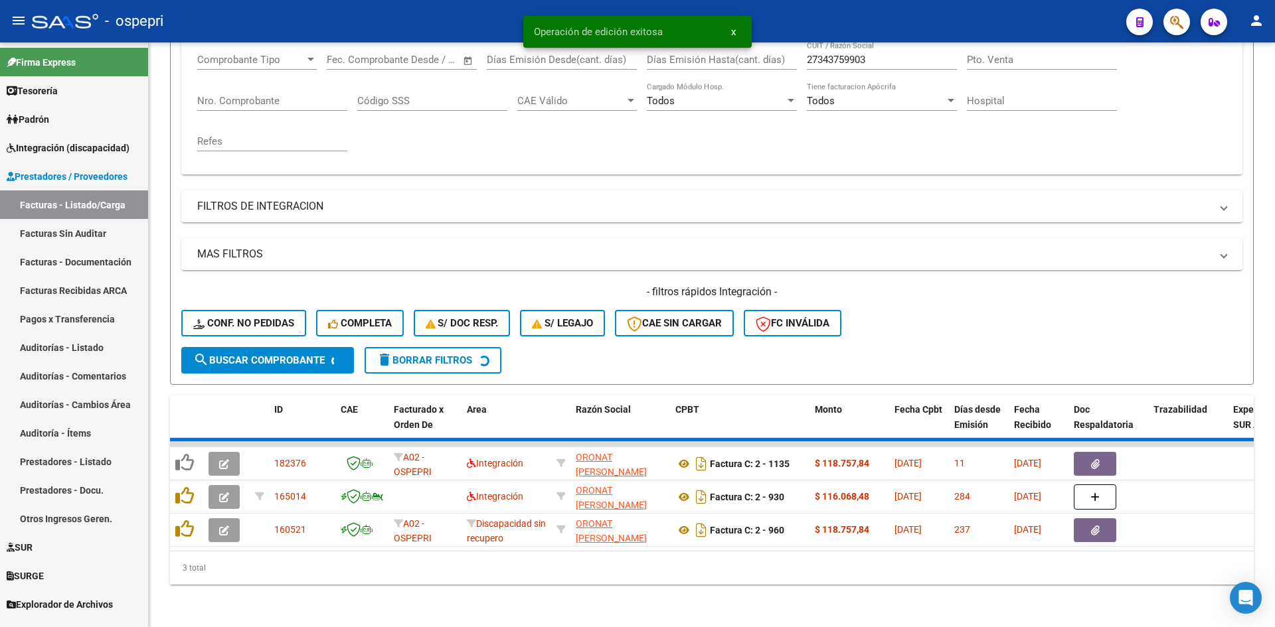
scroll to position [201, 0]
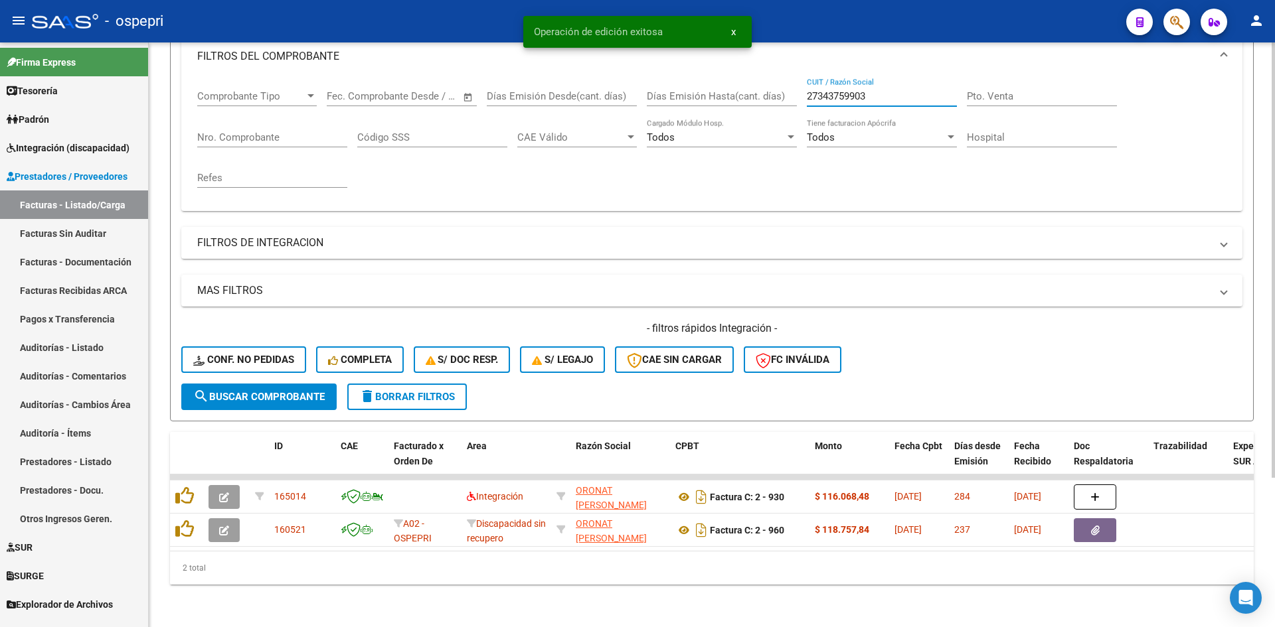
drag, startPoint x: 893, startPoint y: 86, endPoint x: 805, endPoint y: 108, distance: 90.3
click at [805, 108] on div "Comprobante Tipo Comprobante Tipo Start date – End date Fec. Comprobante Desde …" at bounding box center [711, 139] width 1029 height 123
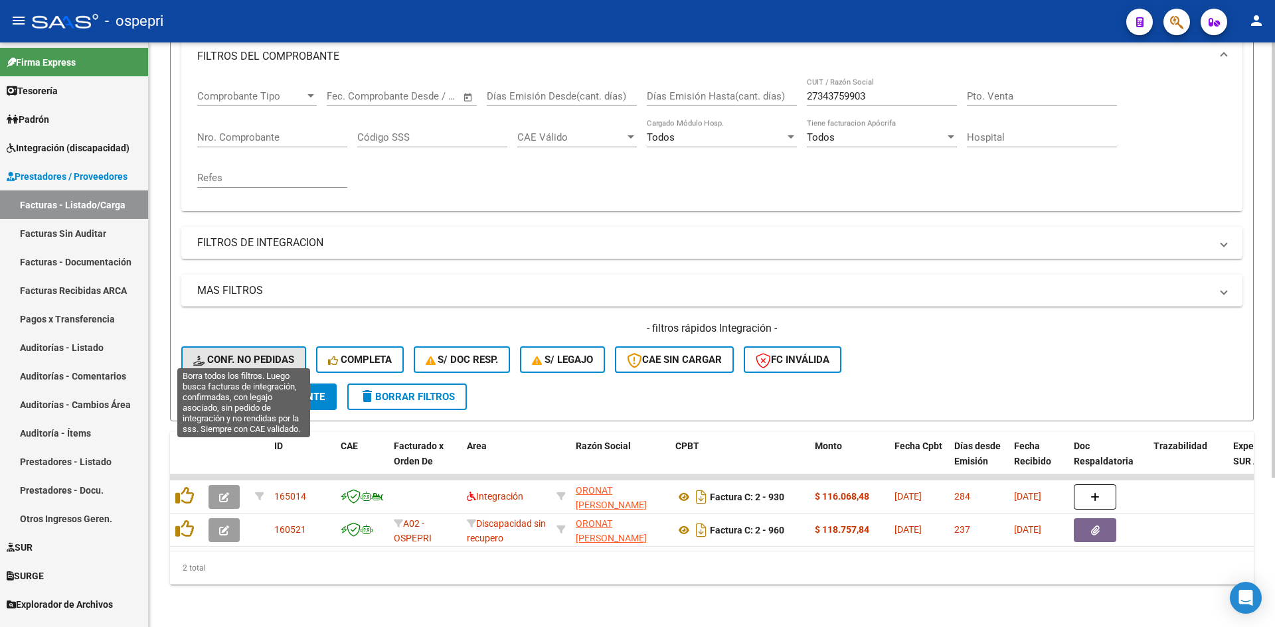
click at [260, 354] on span "Conf. no pedidas" at bounding box center [243, 360] width 101 height 12
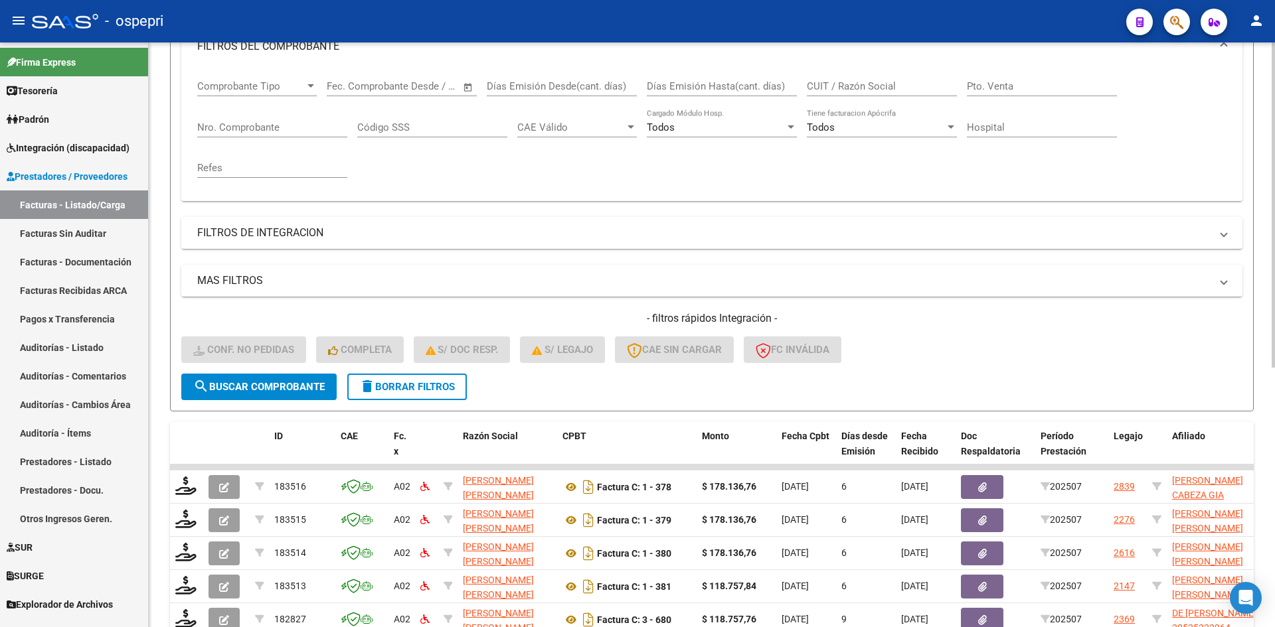
click at [850, 88] on input "CUIT / Razón Social" at bounding box center [882, 86] width 150 height 12
paste input "27343759903"
type input "27343759903"
click at [299, 386] on span "search Buscar Comprobante" at bounding box center [258, 387] width 131 height 12
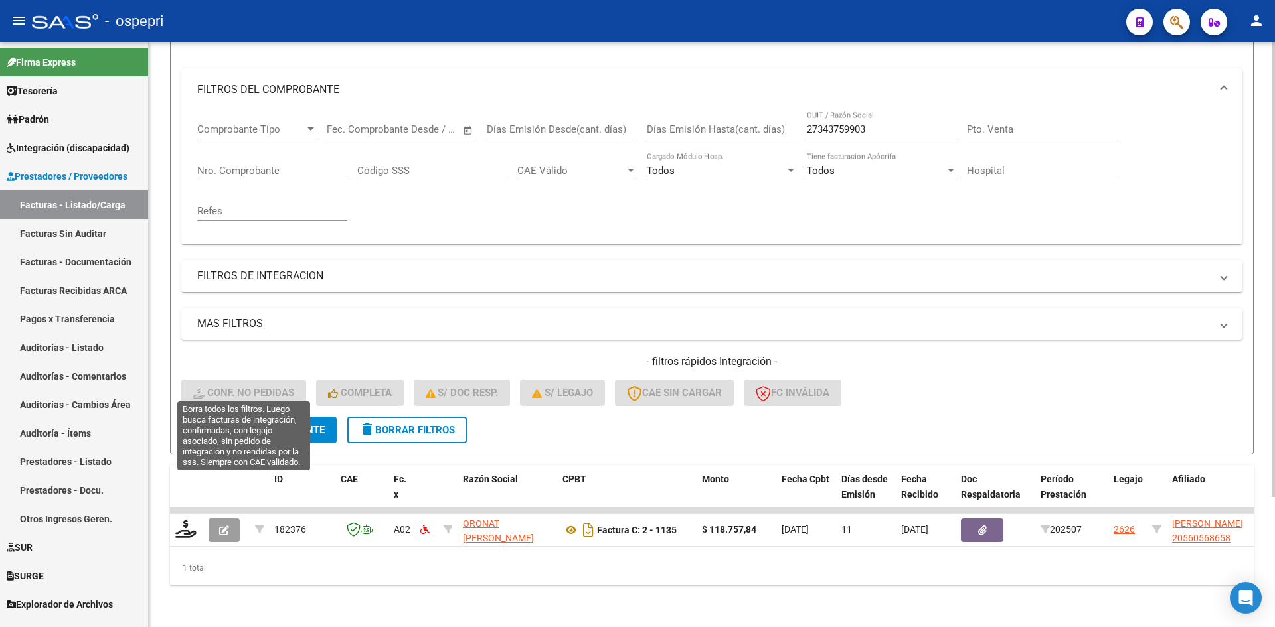
scroll to position [167, 0]
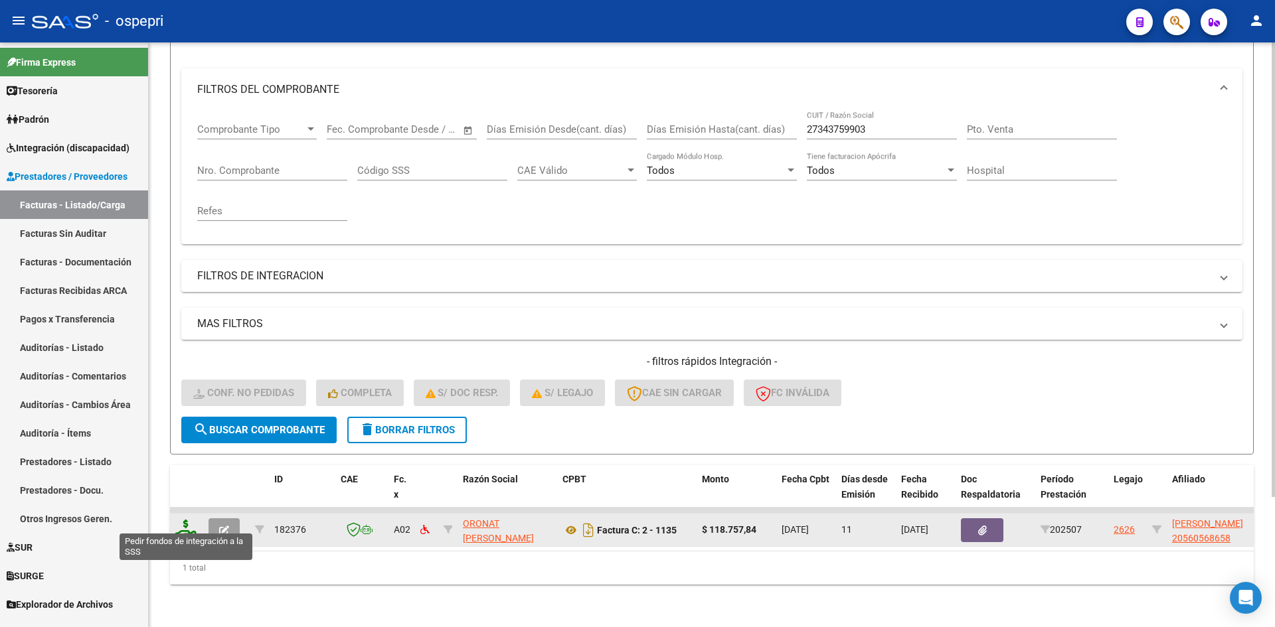
click at [181, 522] on icon at bounding box center [185, 529] width 21 height 19
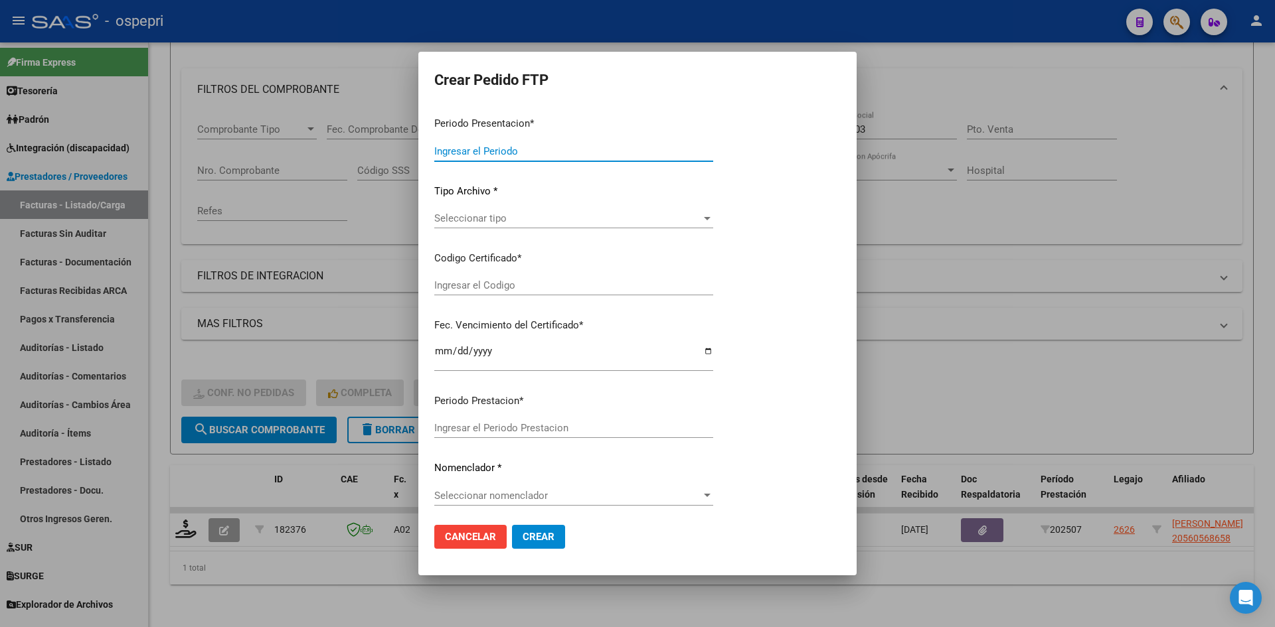
type input "202507"
type input "$ 118.757,84"
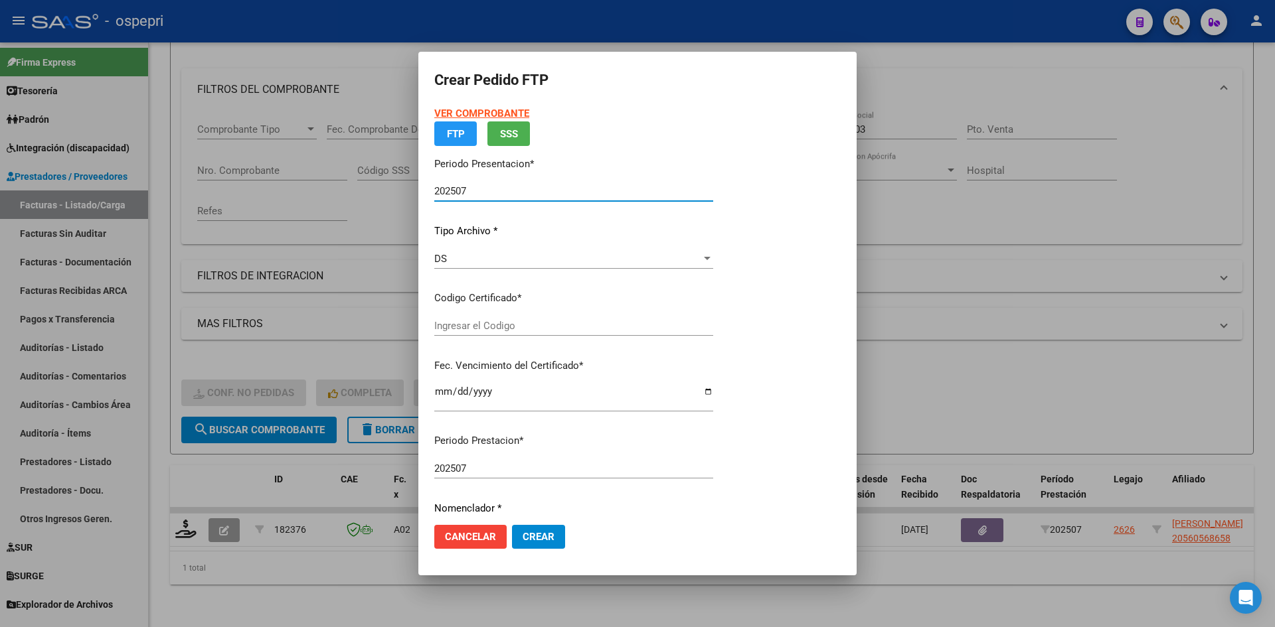
type input "2056056865-8"
type input "2027-11-11"
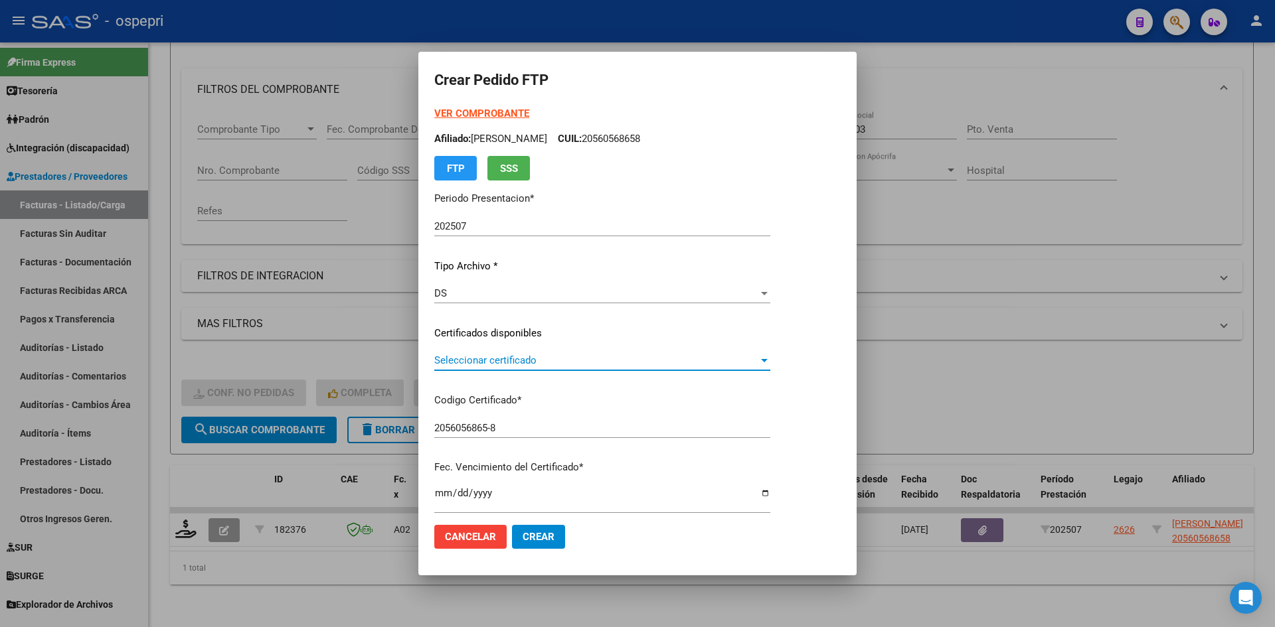
click at [495, 363] on span "Seleccionar certificado" at bounding box center [596, 361] width 324 height 12
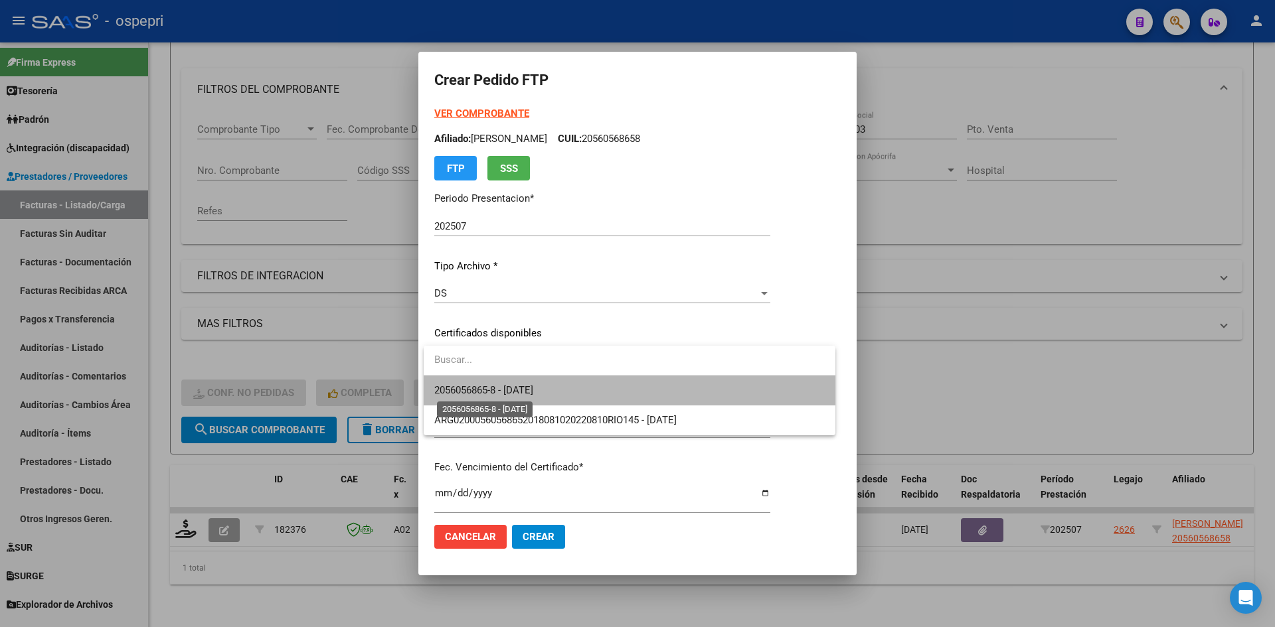
click at [496, 392] on span "2056056865-8 - 2027-11-11" at bounding box center [483, 390] width 99 height 12
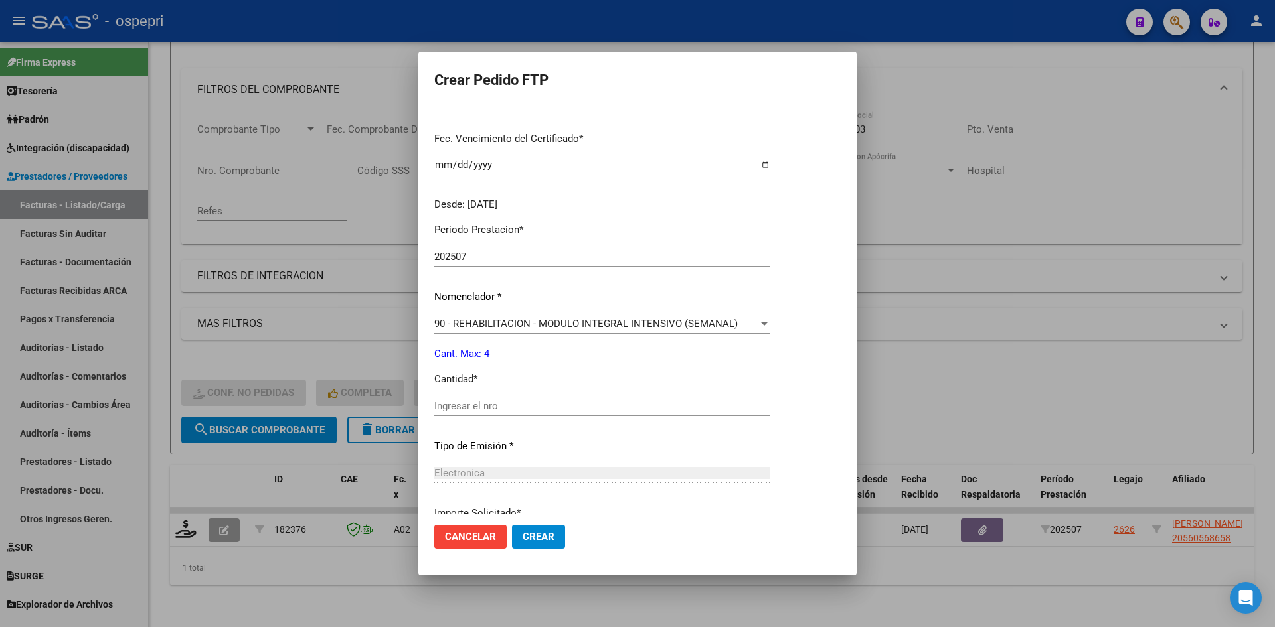
scroll to position [332, 0]
click at [498, 400] on input "Ingresar el nro" at bounding box center [602, 403] width 336 height 12
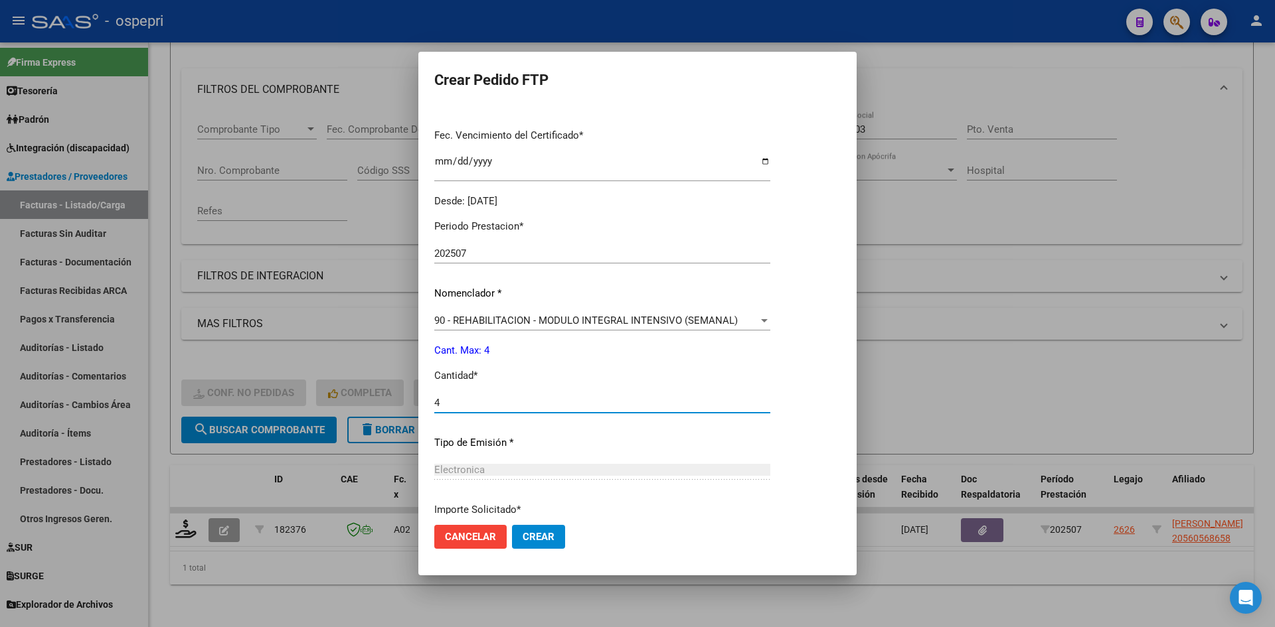
type input "4"
click at [535, 535] on span "Crear" at bounding box center [539, 537] width 32 height 12
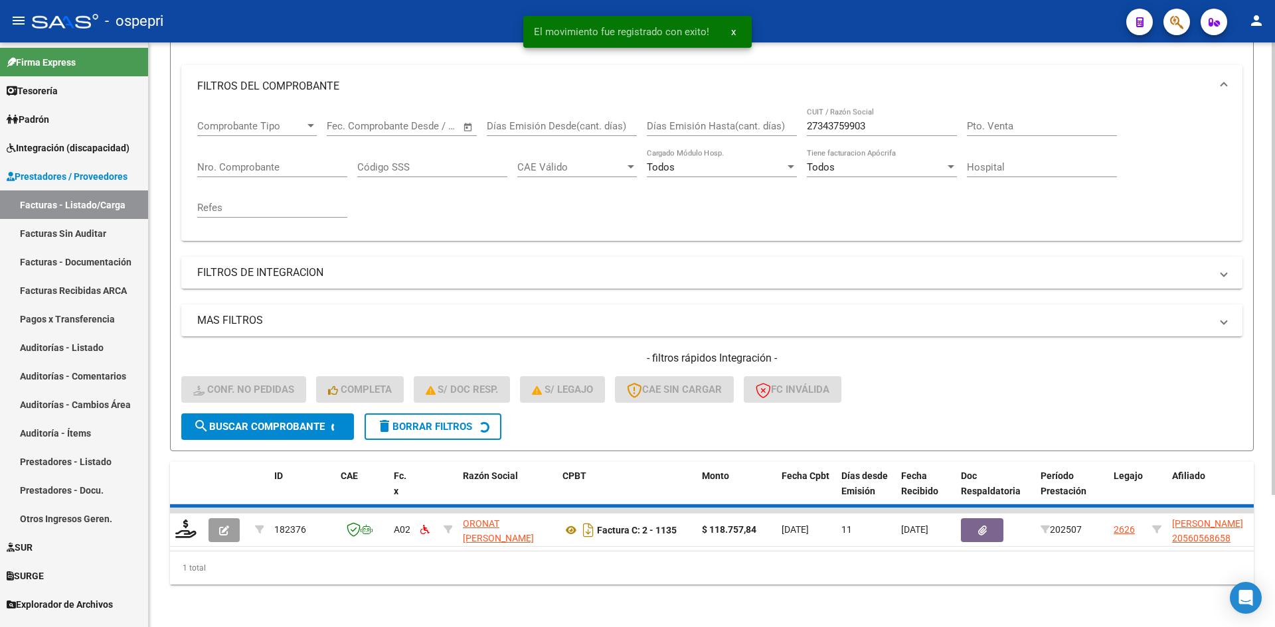
scroll to position [147, 0]
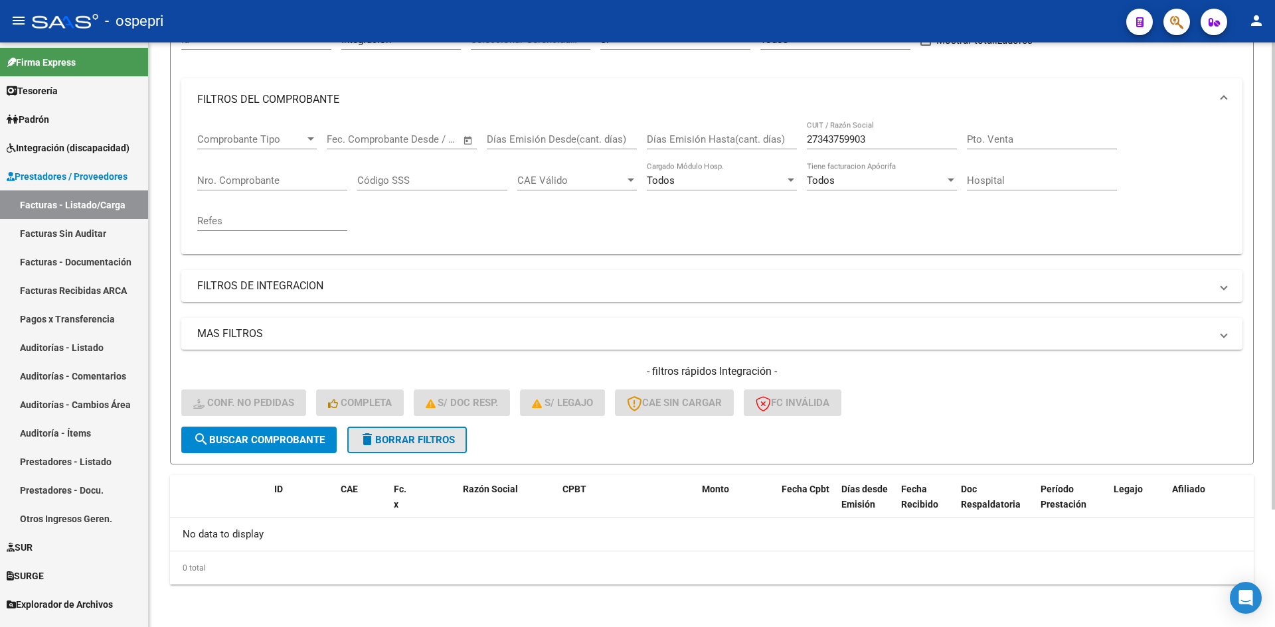
click at [444, 440] on span "delete Borrar Filtros" at bounding box center [407, 440] width 96 height 12
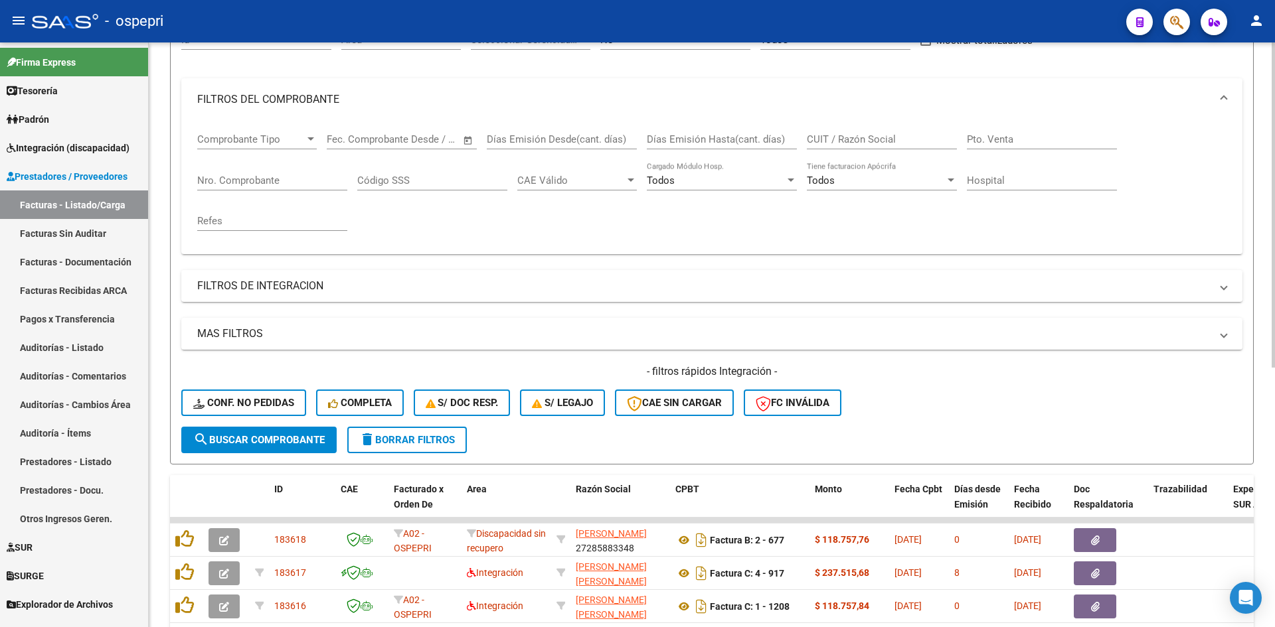
click at [839, 131] on div "CUIT / Razón Social" at bounding box center [882, 135] width 150 height 29
paste input "27299196238"
type input "27299196238"
click at [311, 440] on span "search Buscar Comprobante" at bounding box center [258, 440] width 131 height 12
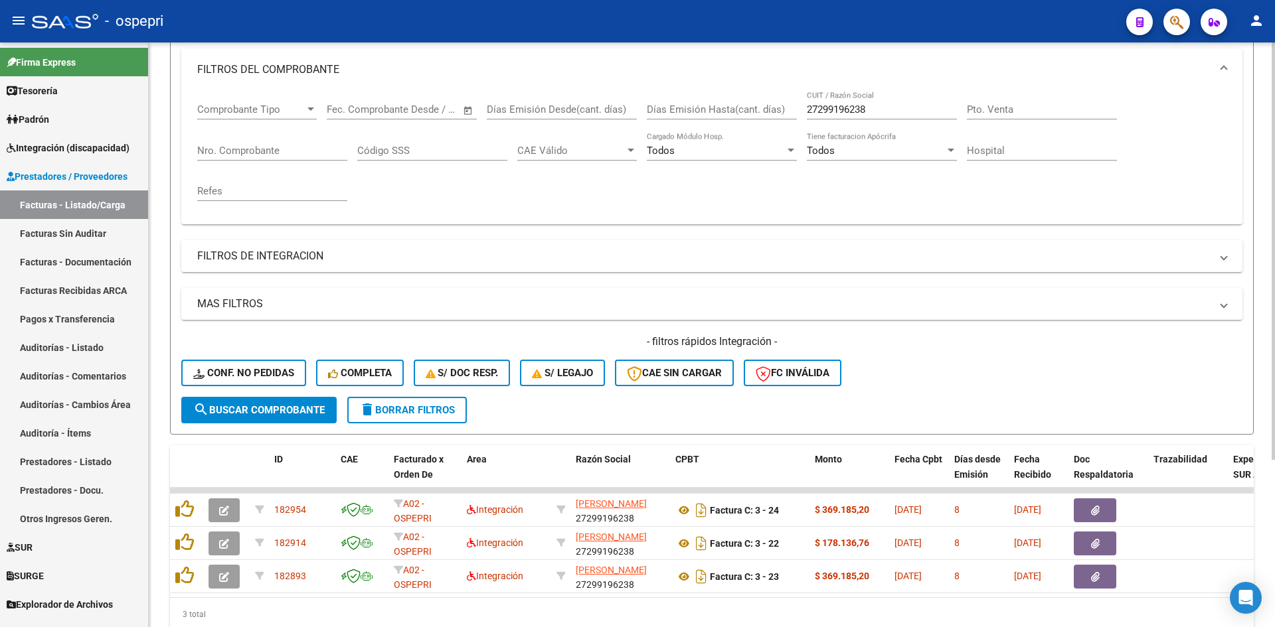
scroll to position [234, 0]
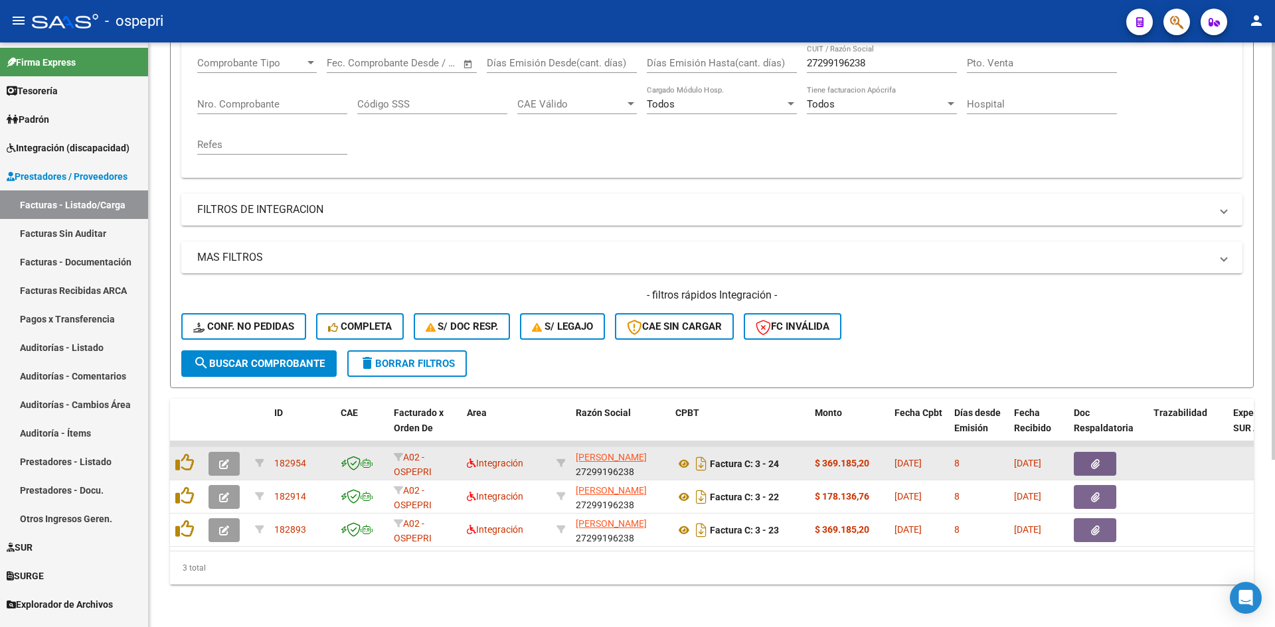
click at [228, 459] on icon "button" at bounding box center [224, 464] width 10 height 10
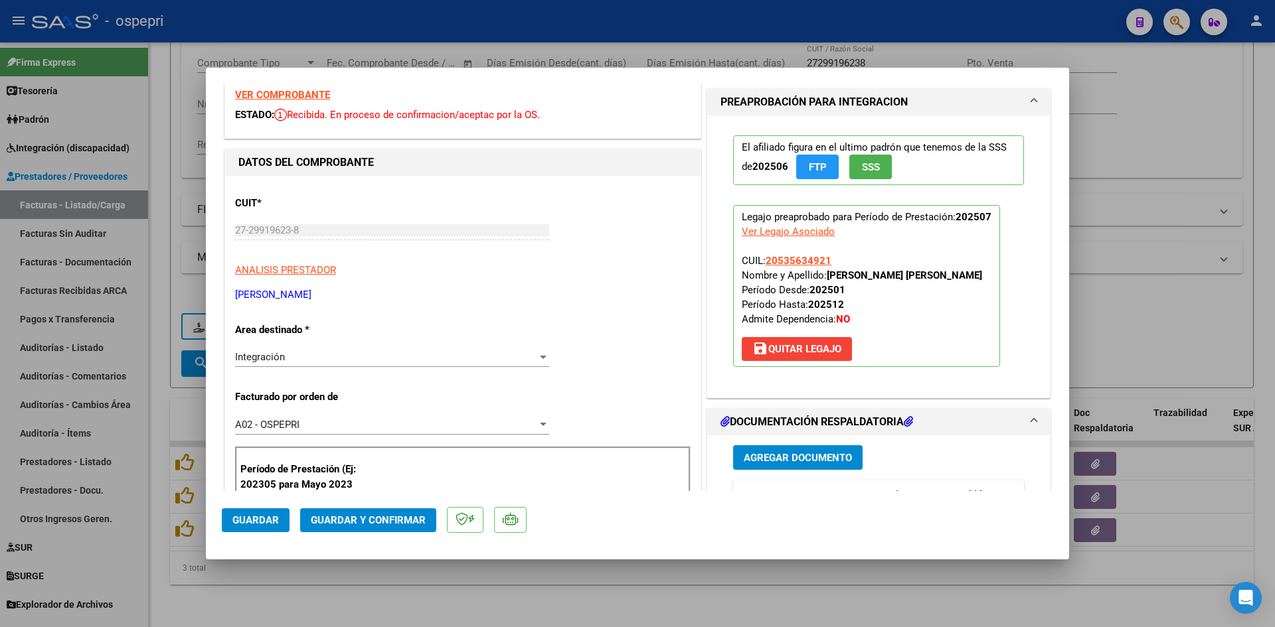
scroll to position [0, 0]
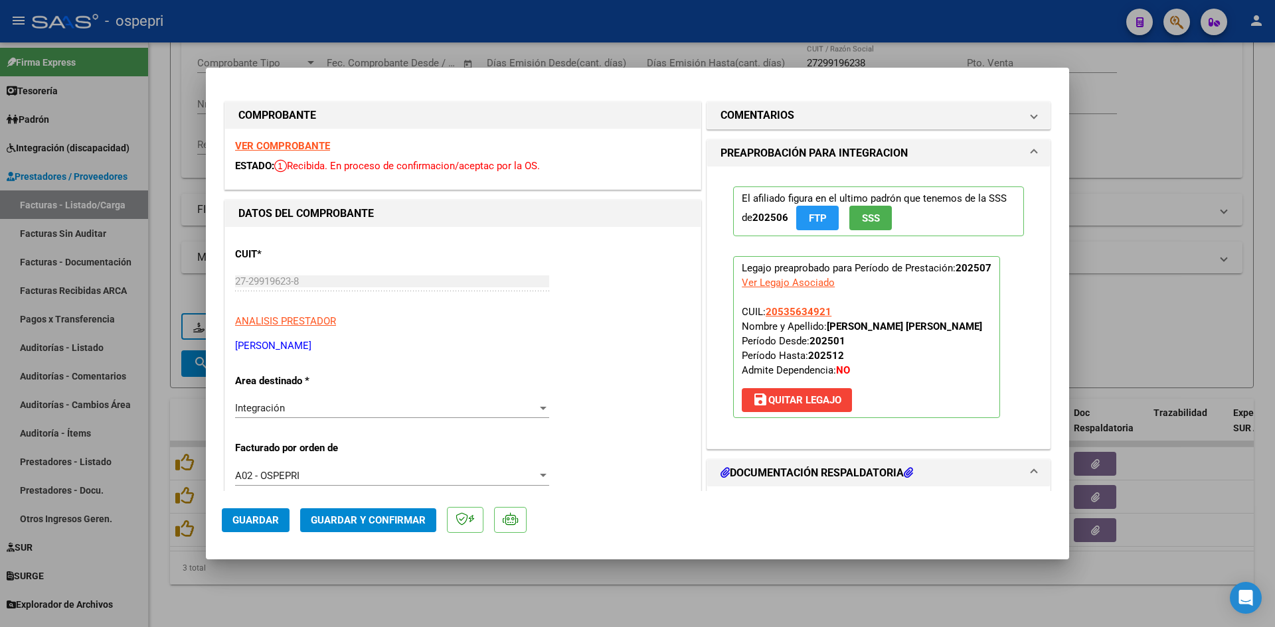
click at [304, 145] on strong "VER COMPROBANTE" at bounding box center [282, 146] width 95 height 12
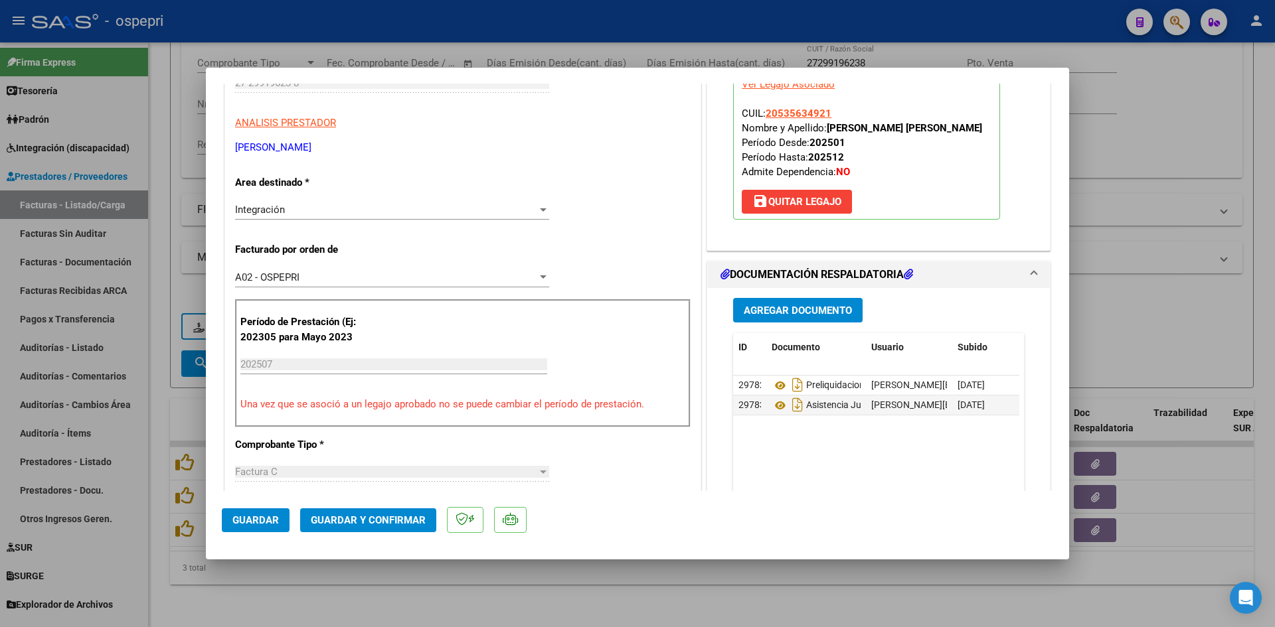
scroll to position [199, 0]
click at [773, 413] on icon at bounding box center [780, 405] width 17 height 16
click at [411, 515] on span "Guardar y Confirmar" at bounding box center [368, 521] width 115 height 12
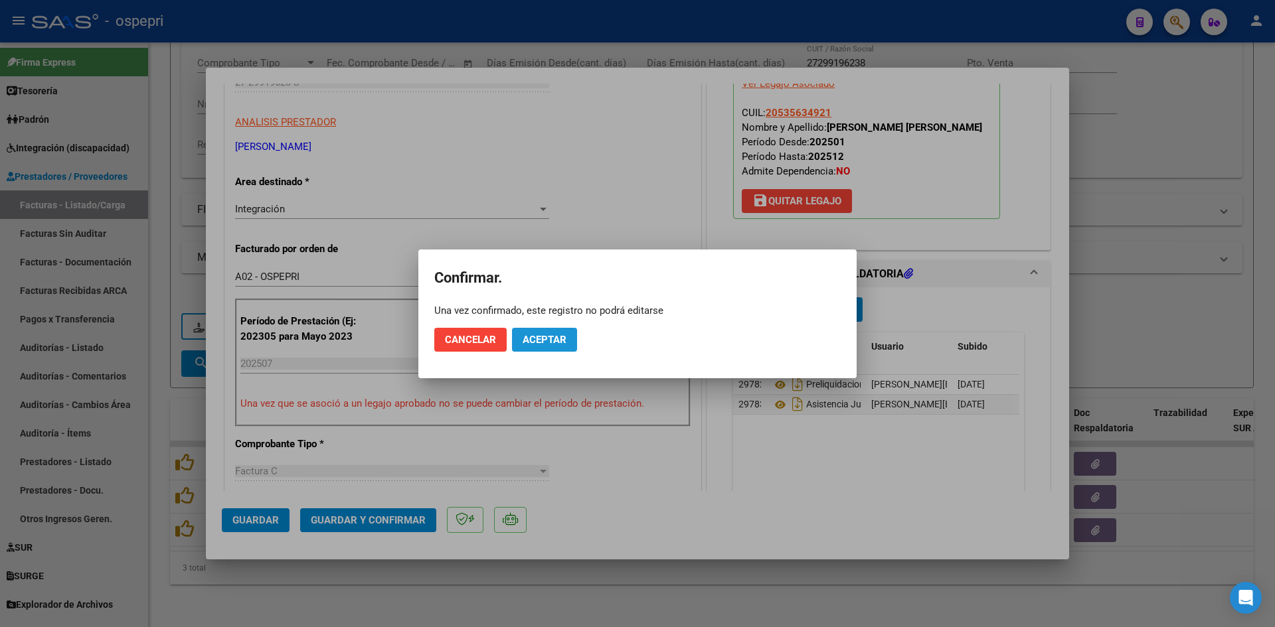
click at [552, 337] on span "Aceptar" at bounding box center [545, 340] width 44 height 12
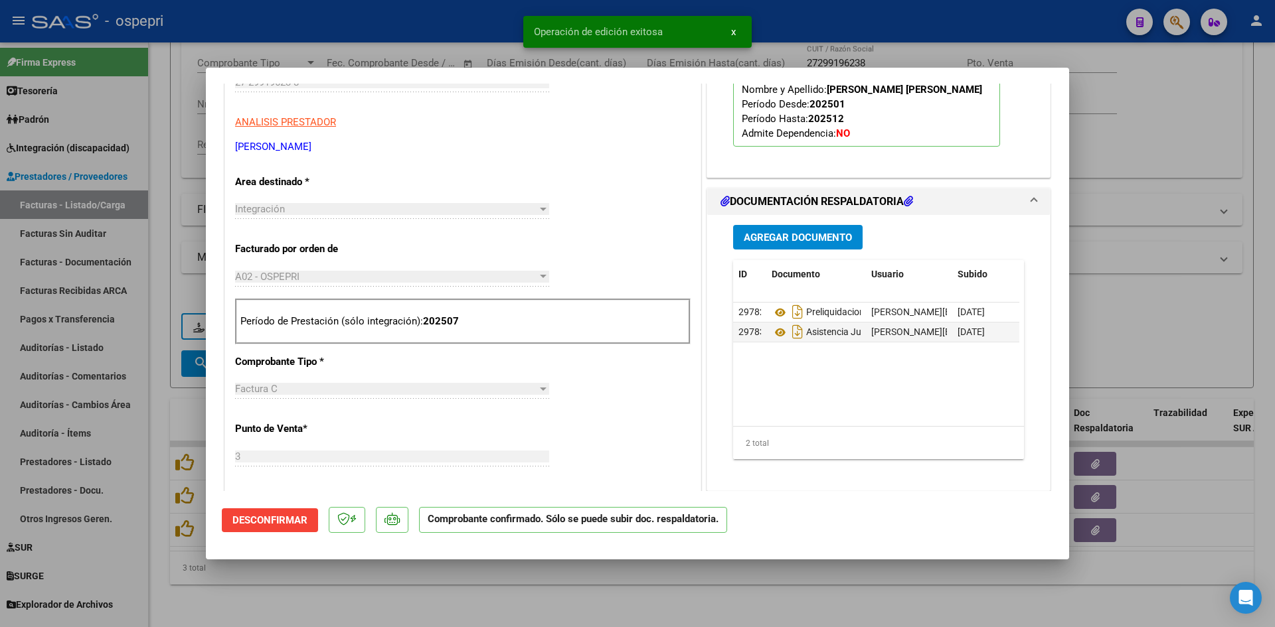
type input "$ 0,00"
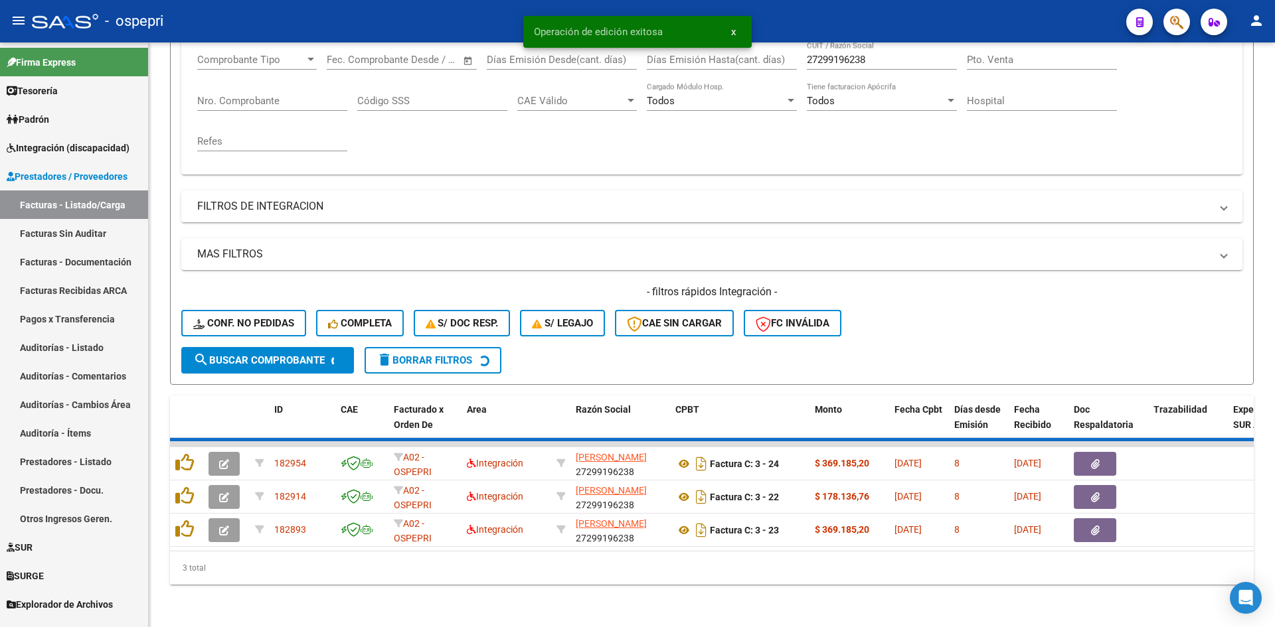
scroll to position [201, 0]
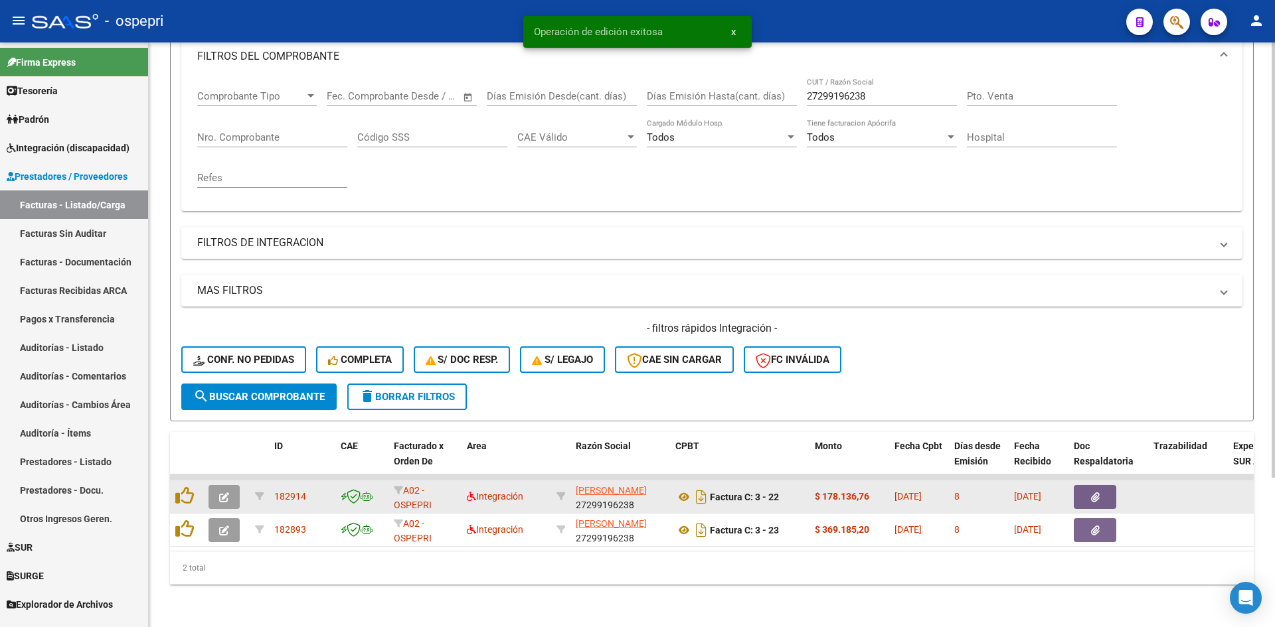
click at [226, 493] on icon "button" at bounding box center [224, 498] width 10 height 10
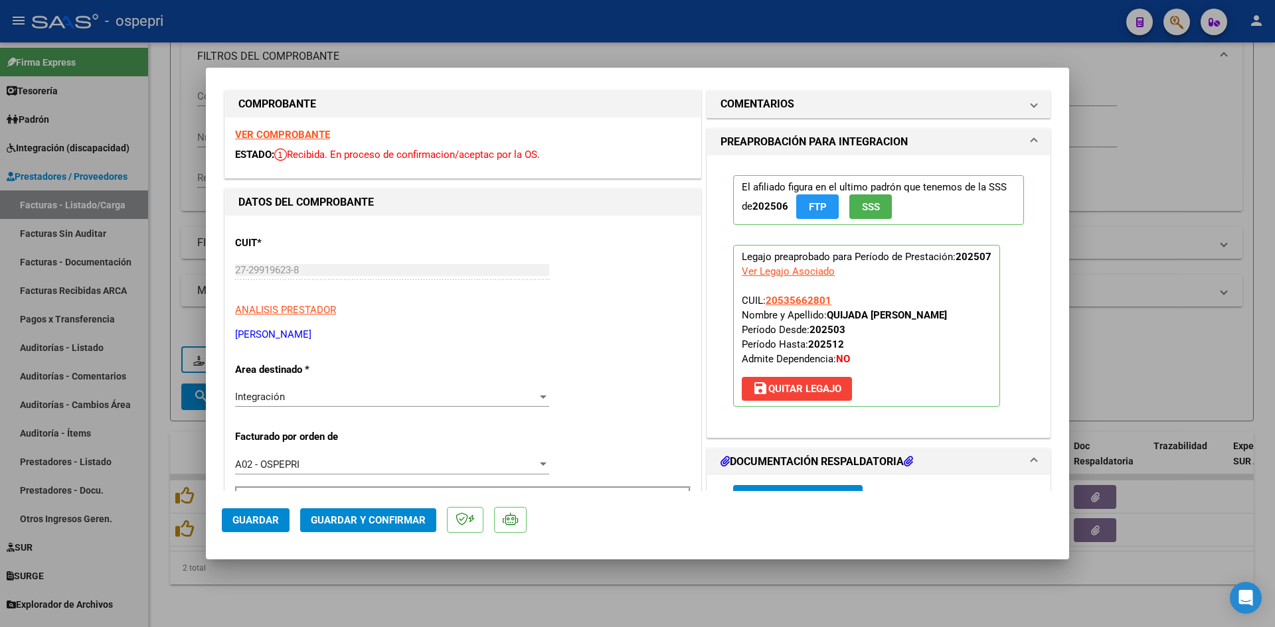
scroll to position [0, 0]
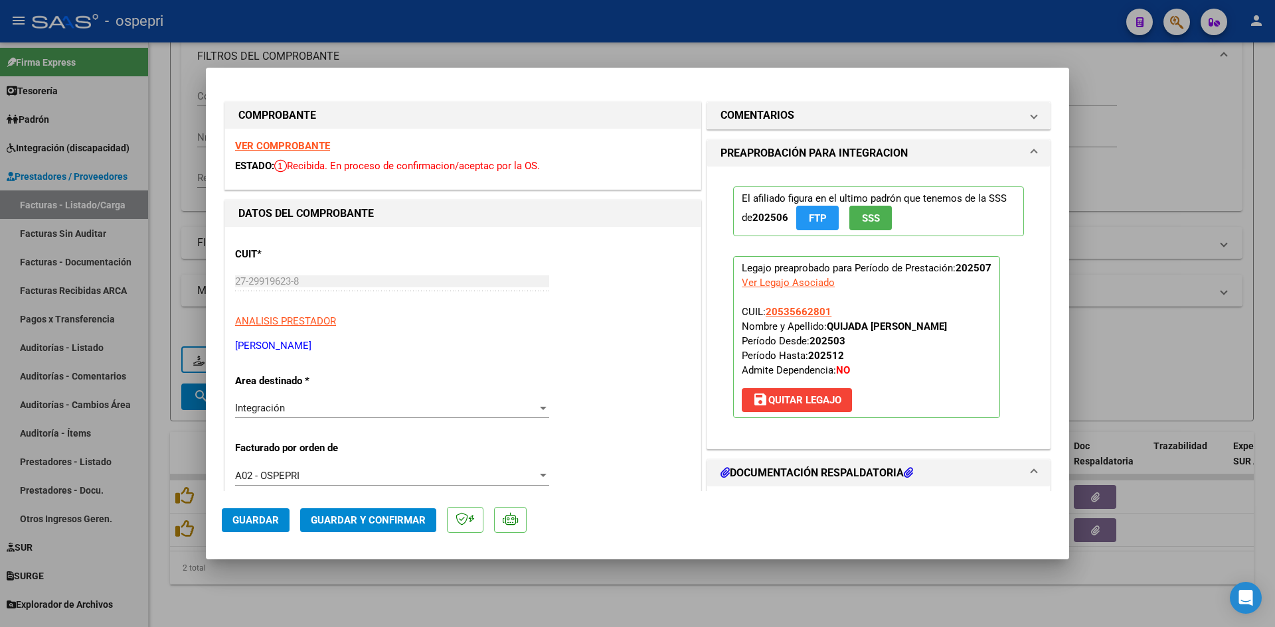
click at [313, 149] on strong "VER COMPROBANTE" at bounding box center [282, 146] width 95 height 12
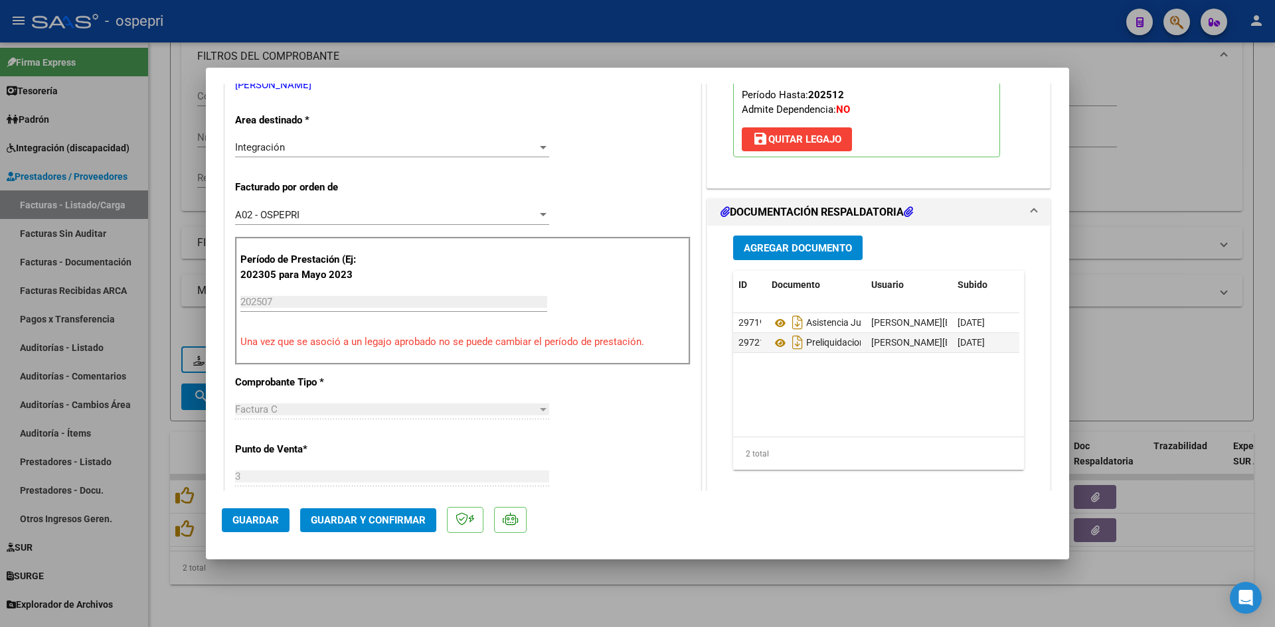
scroll to position [266, 0]
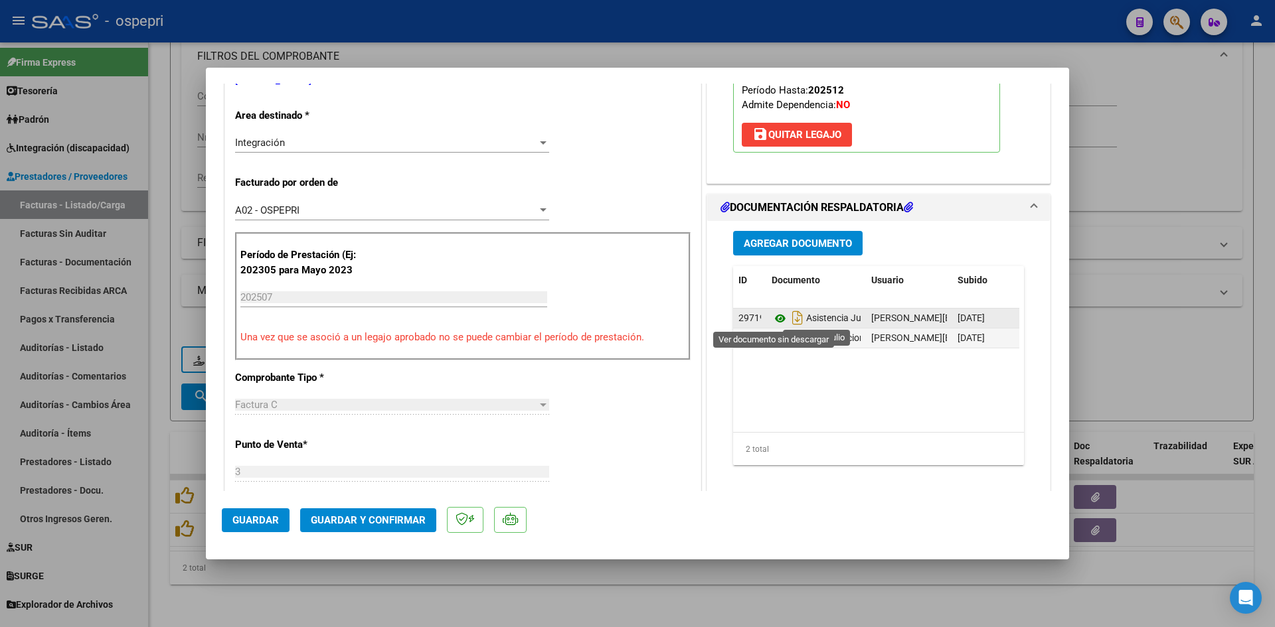
click at [774, 316] on icon at bounding box center [780, 319] width 17 height 16
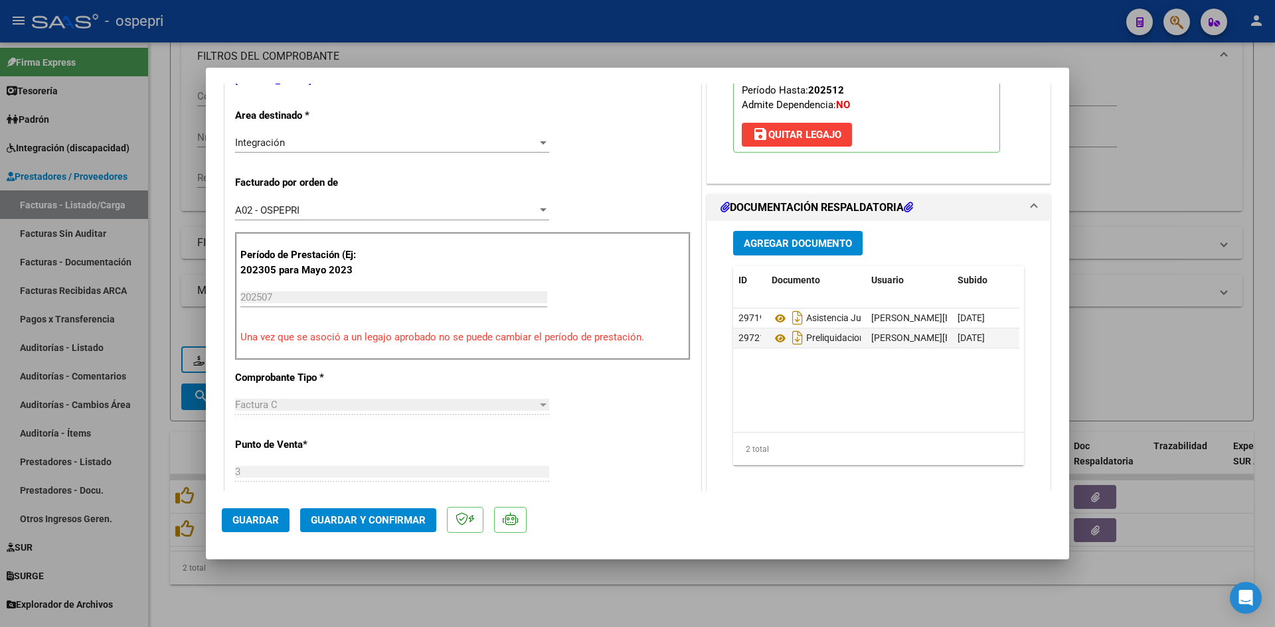
click at [404, 516] on span "Guardar y Confirmar" at bounding box center [368, 521] width 115 height 12
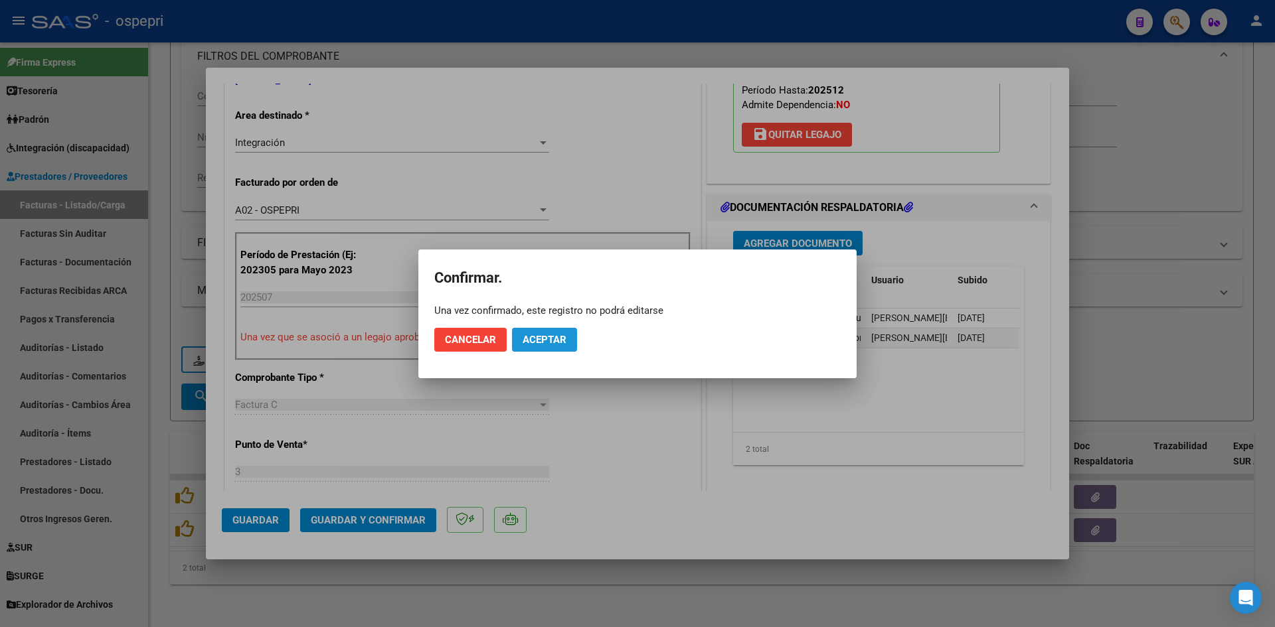
click at [540, 335] on span "Aceptar" at bounding box center [545, 340] width 44 height 12
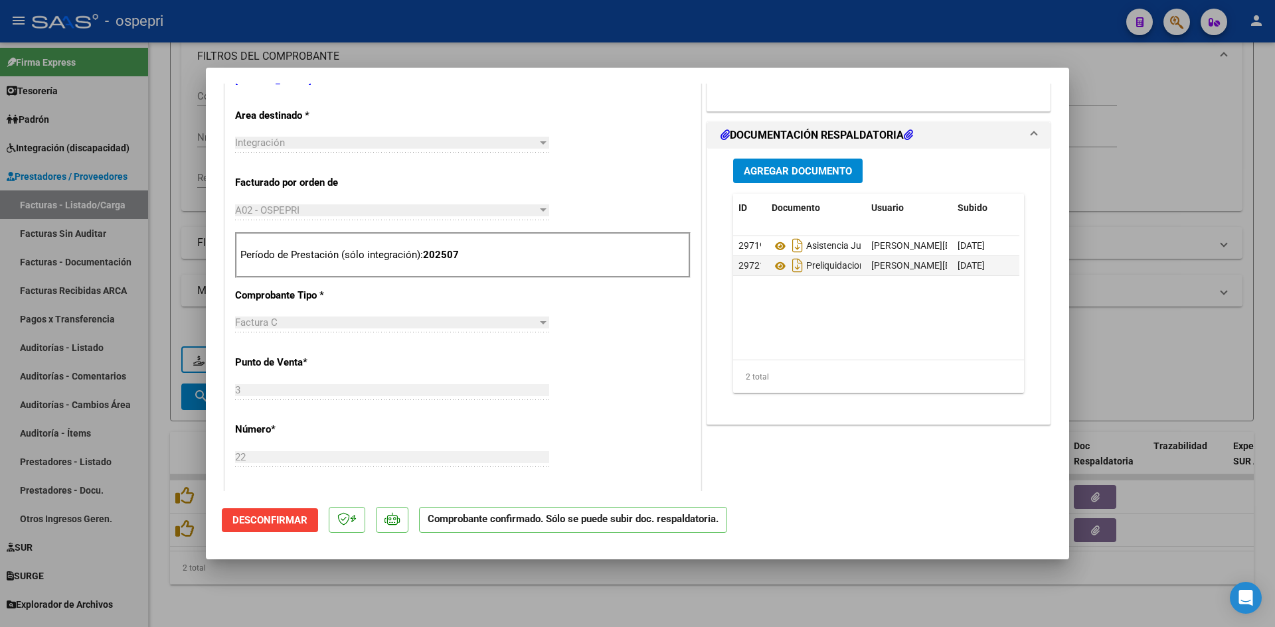
type input "$ 0,00"
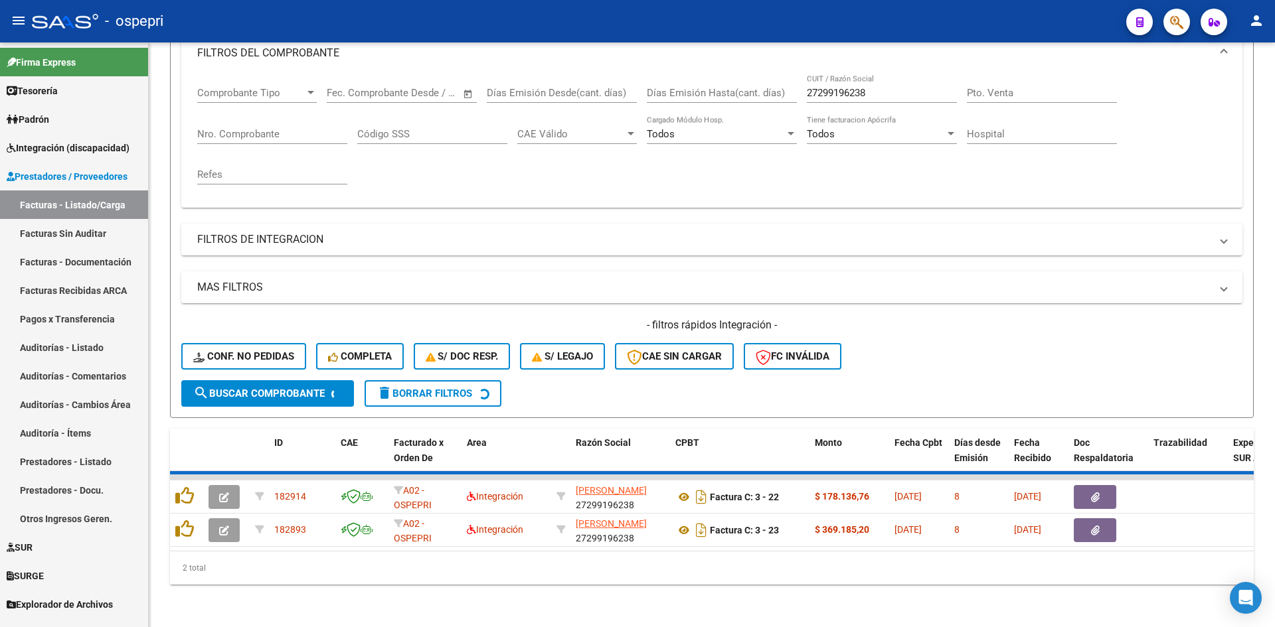
scroll to position [167, 0]
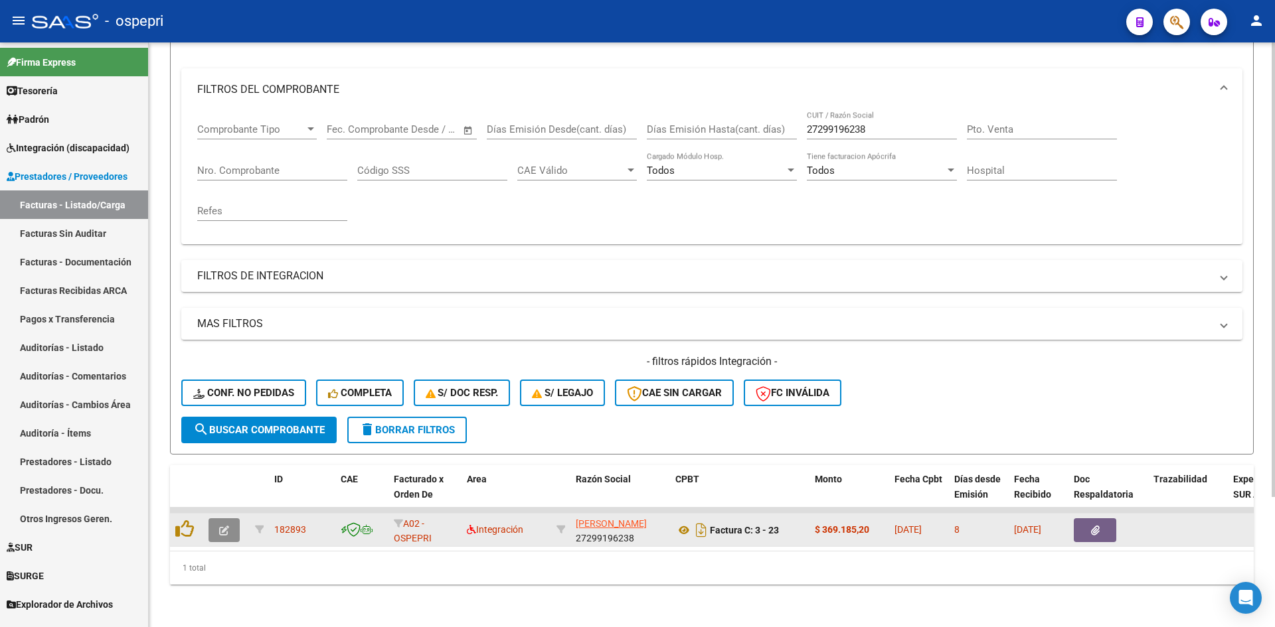
click at [220, 526] on icon "button" at bounding box center [224, 531] width 10 height 10
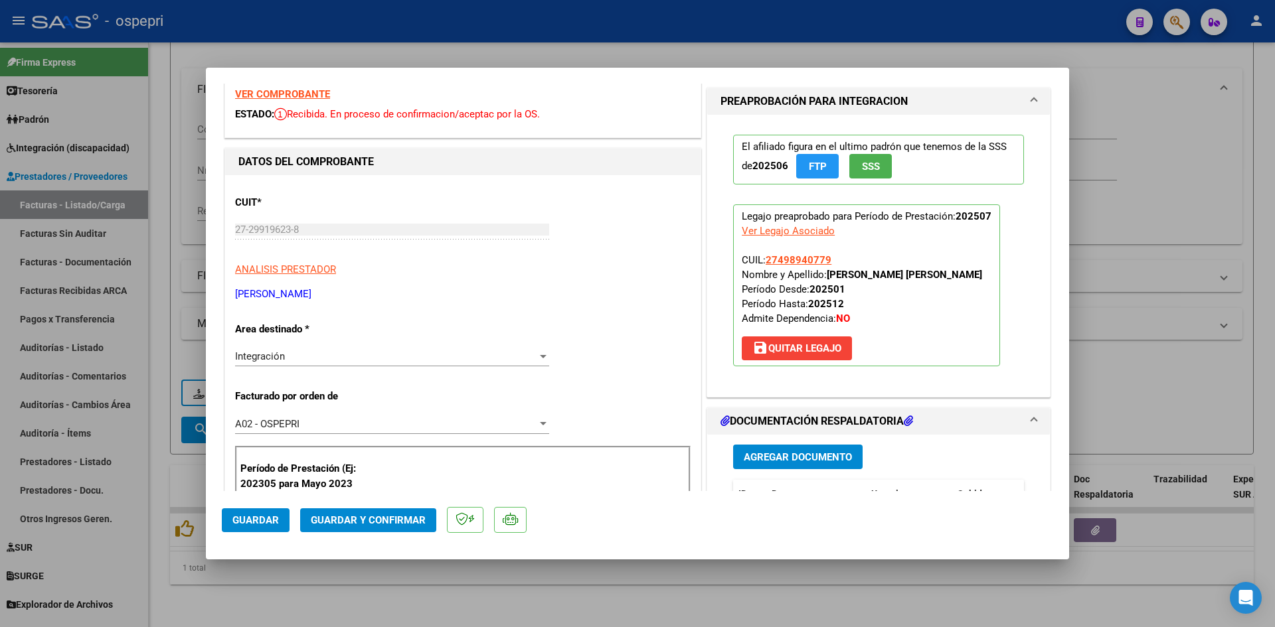
scroll to position [0, 0]
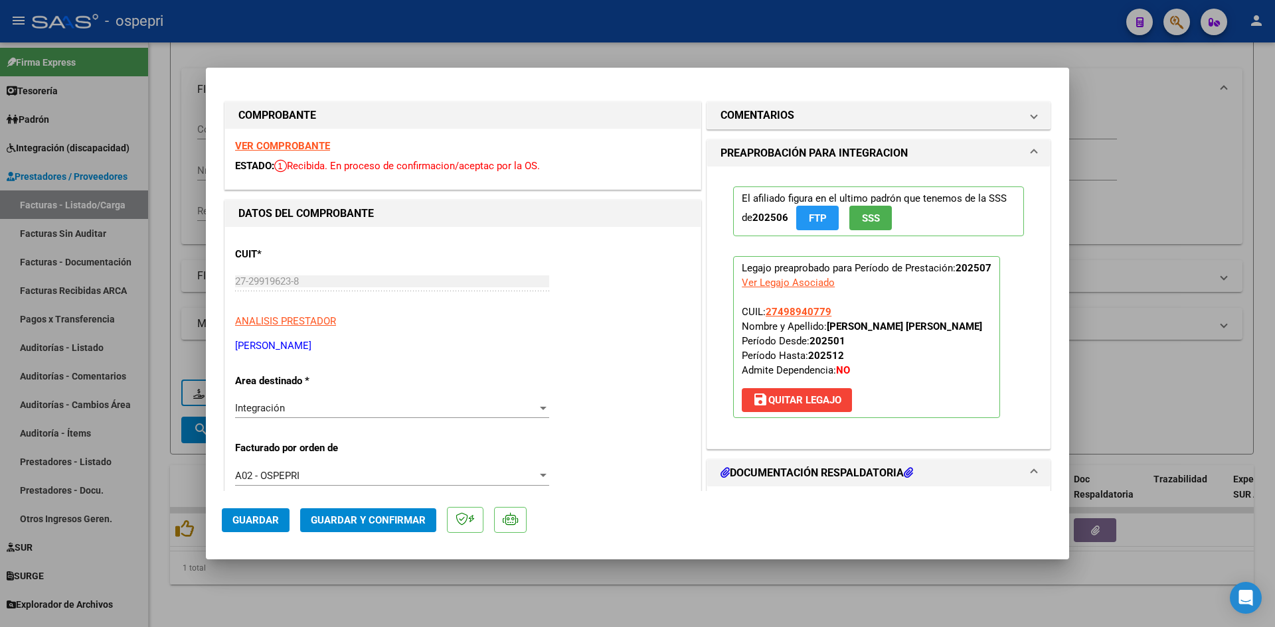
click at [307, 143] on strong "VER COMPROBANTE" at bounding box center [282, 146] width 95 height 12
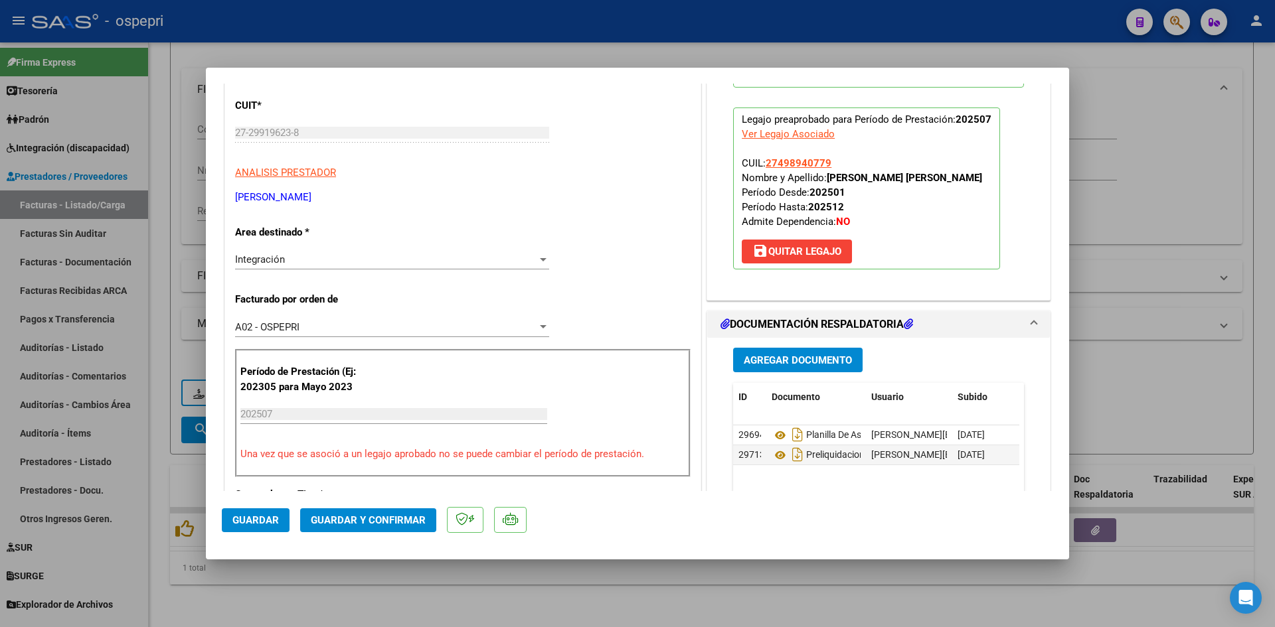
scroll to position [133, 0]
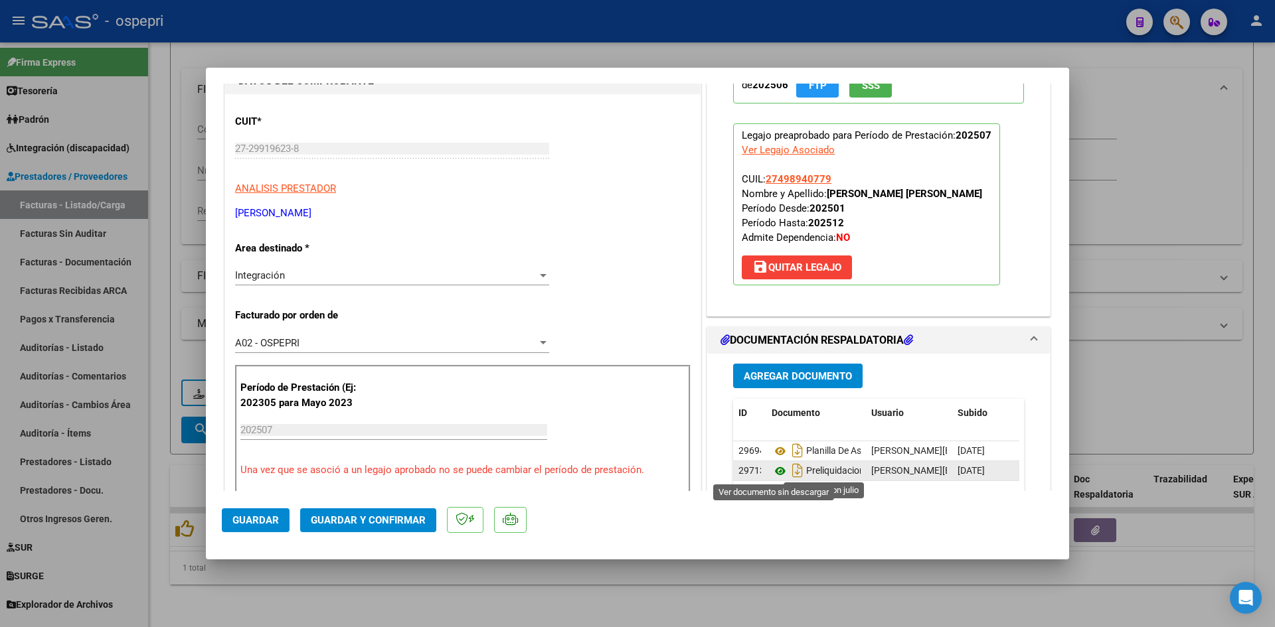
click at [775, 469] on icon at bounding box center [780, 471] width 17 height 16
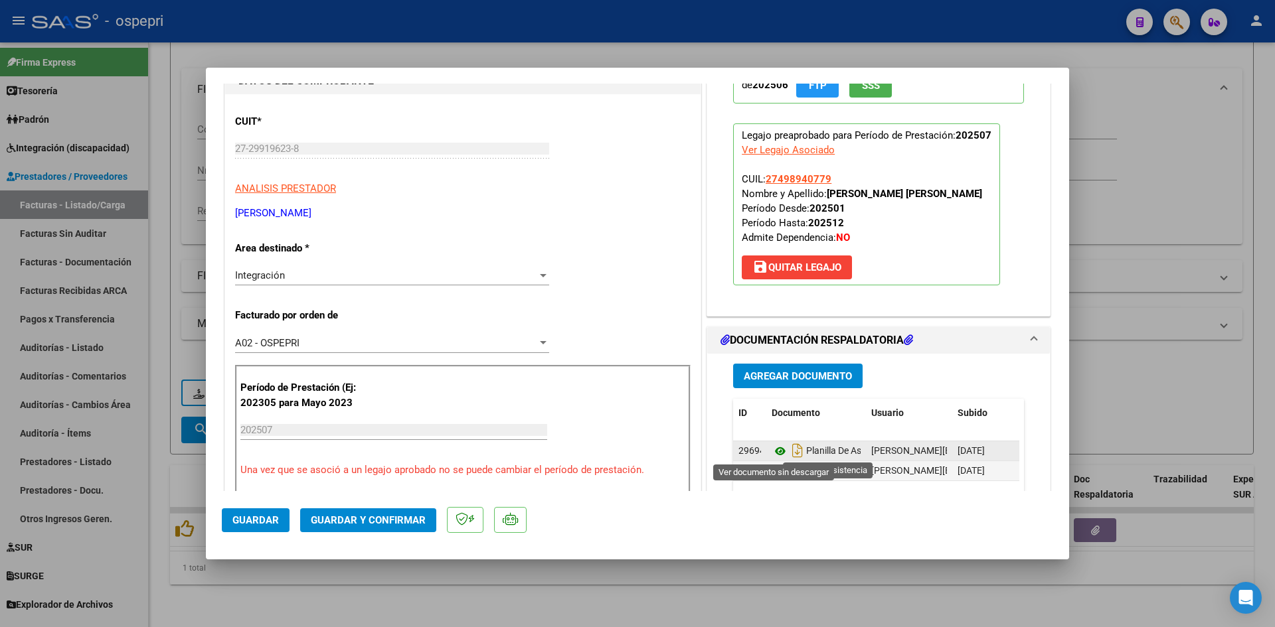
click at [774, 449] on icon at bounding box center [780, 452] width 17 height 16
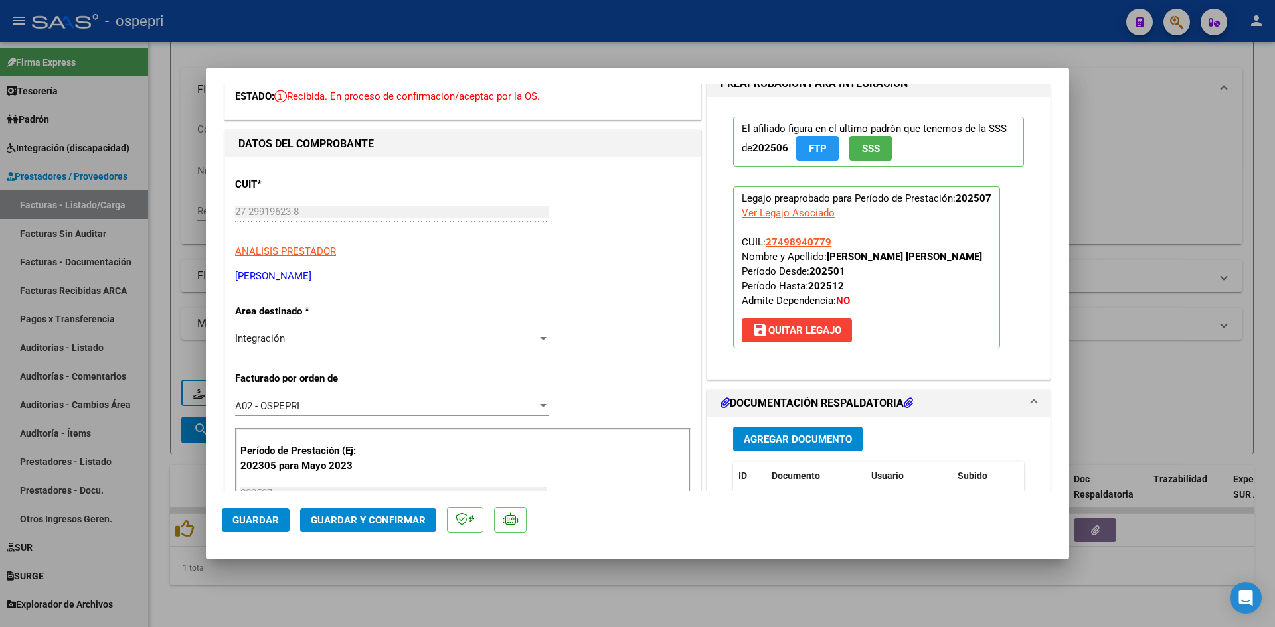
scroll to position [0, 0]
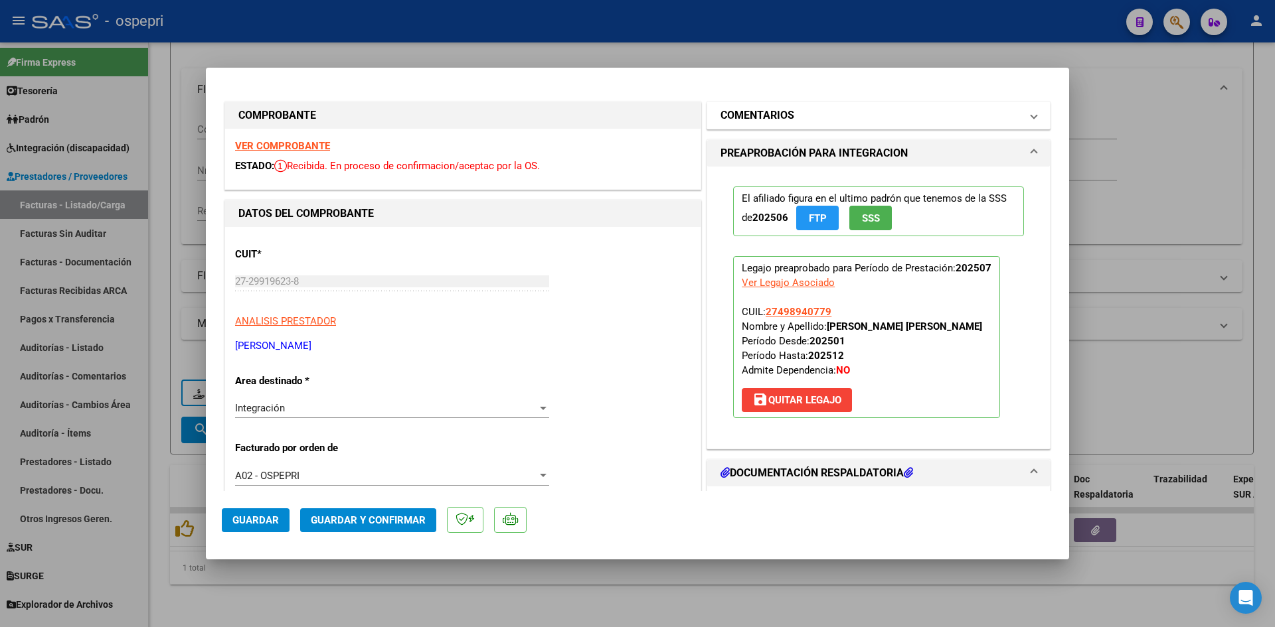
click at [934, 117] on mat-panel-title "COMENTARIOS" at bounding box center [870, 116] width 300 height 16
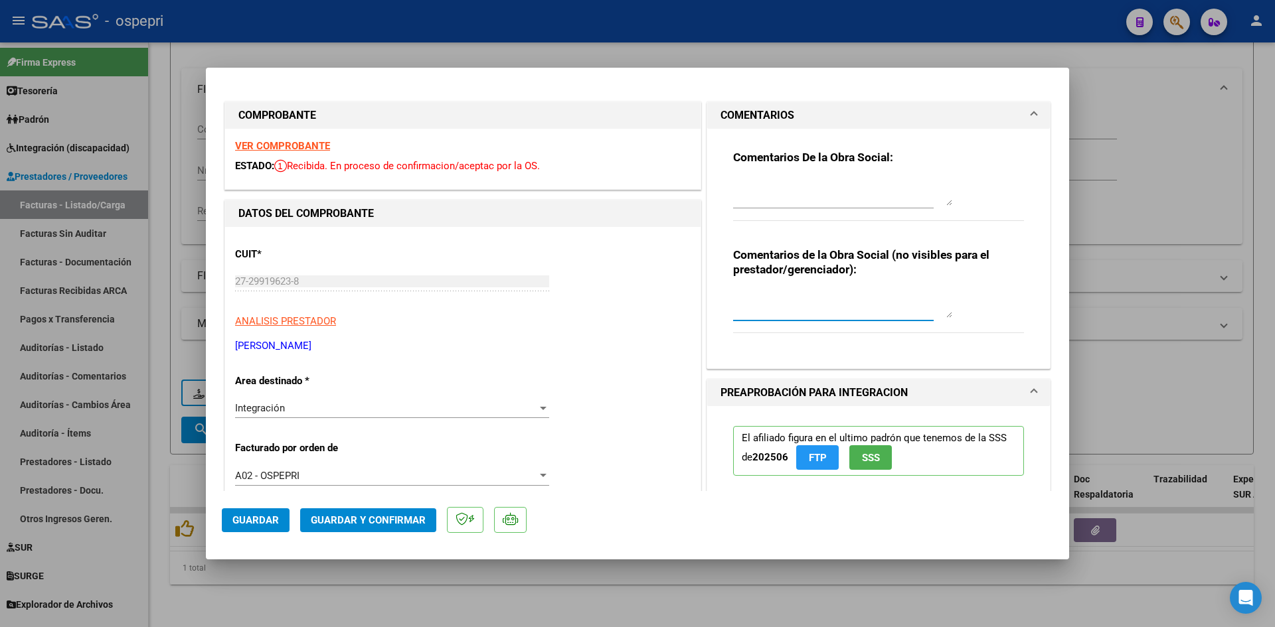
click at [758, 297] on textarea at bounding box center [842, 304] width 219 height 27
type textarea "NOTA DE CREDITO PENDIENTE POR EL TOTAL DE LA FACTURA - A CONSUMIDOR FINAL"
click at [733, 174] on div "Comentarios De la Obra Social:" at bounding box center [878, 193] width 291 height 86
click at [734, 174] on div "Comentarios De la Obra Social:" at bounding box center [878, 193] width 291 height 86
click at [733, 187] on textarea at bounding box center [842, 192] width 219 height 27
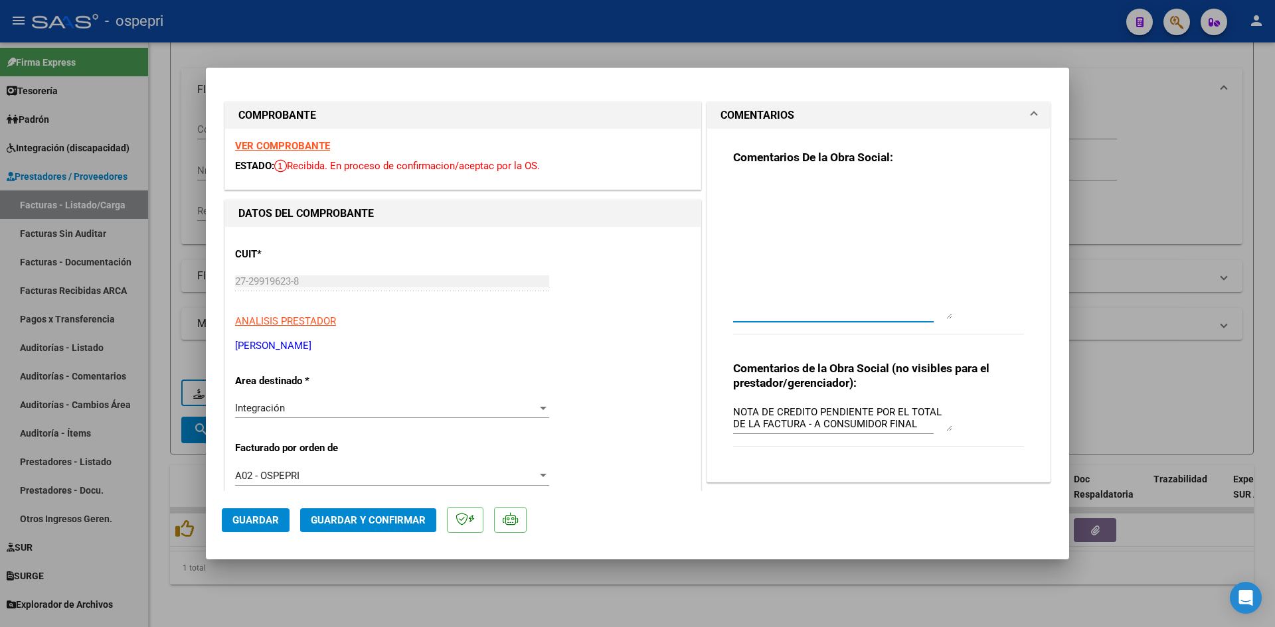
drag, startPoint x: 945, startPoint y: 203, endPoint x: 914, endPoint y: 260, distance: 64.5
click at [941, 313] on textarea at bounding box center [842, 249] width 219 height 140
type textarea "b"
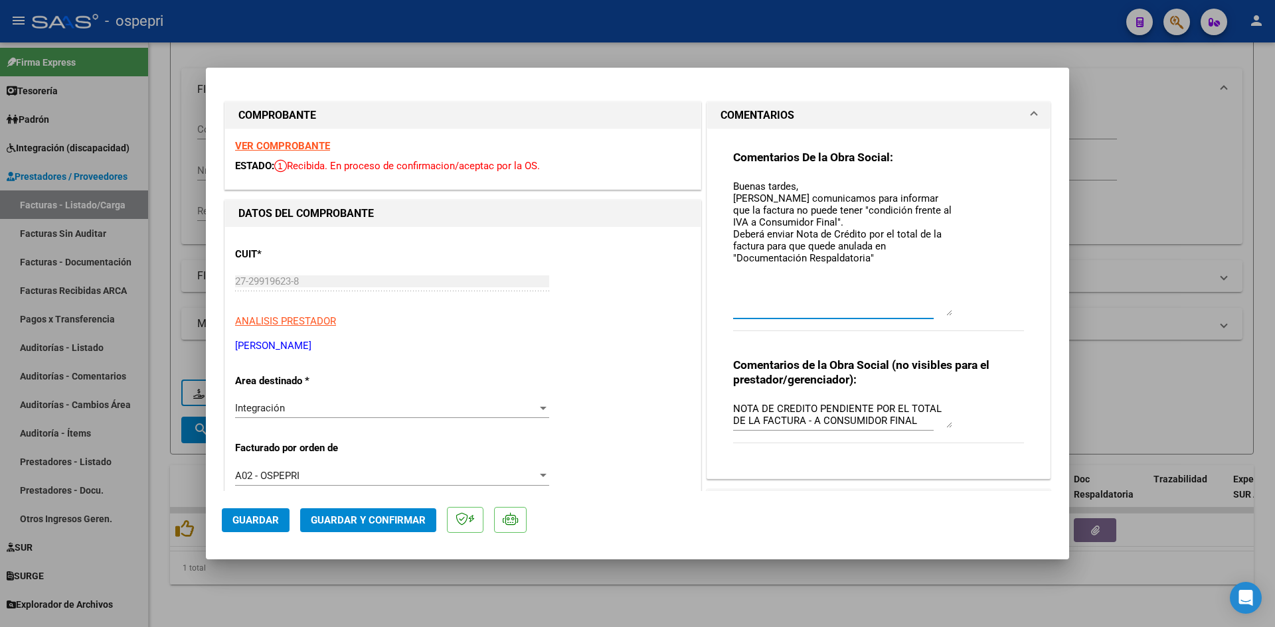
click at [787, 234] on textarea "Buenas tardes, Nos comunicamos para informar que la factura no puede tener "con…" at bounding box center [842, 247] width 219 height 137
click at [870, 229] on textarea "Buenas tardes, Nos comunicamos para informar que la factura no puede tener "con…" at bounding box center [842, 247] width 219 height 137
click at [758, 248] on textarea "Buenas tardes, Nos comunicamos para informar que la factura no puede tener "con…" at bounding box center [842, 247] width 219 height 137
click at [878, 257] on textarea "Buenas tardes, Nos comunicamos para informar que la factura no puede tener "con…" at bounding box center [842, 247] width 219 height 137
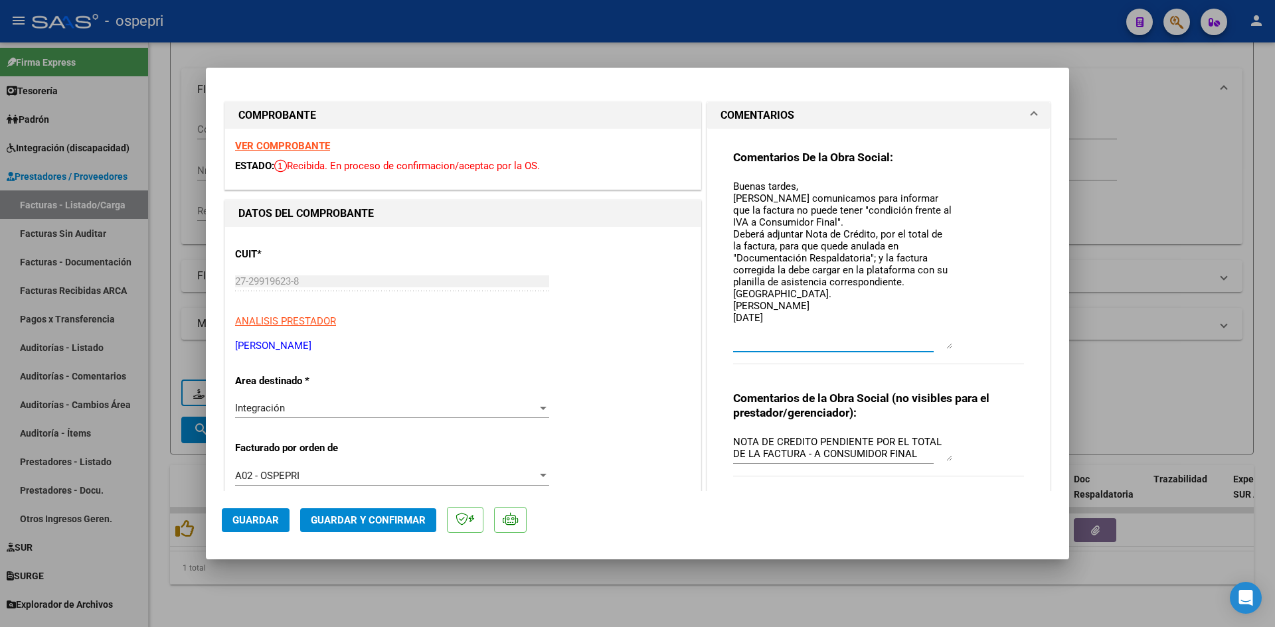
drag, startPoint x: 944, startPoint y: 311, endPoint x: 886, endPoint y: 309, distance: 57.8
click at [945, 345] on textarea "Buenas tardes, Nos comunicamos para informar que la factura no puede tener "con…" at bounding box center [842, 264] width 219 height 170
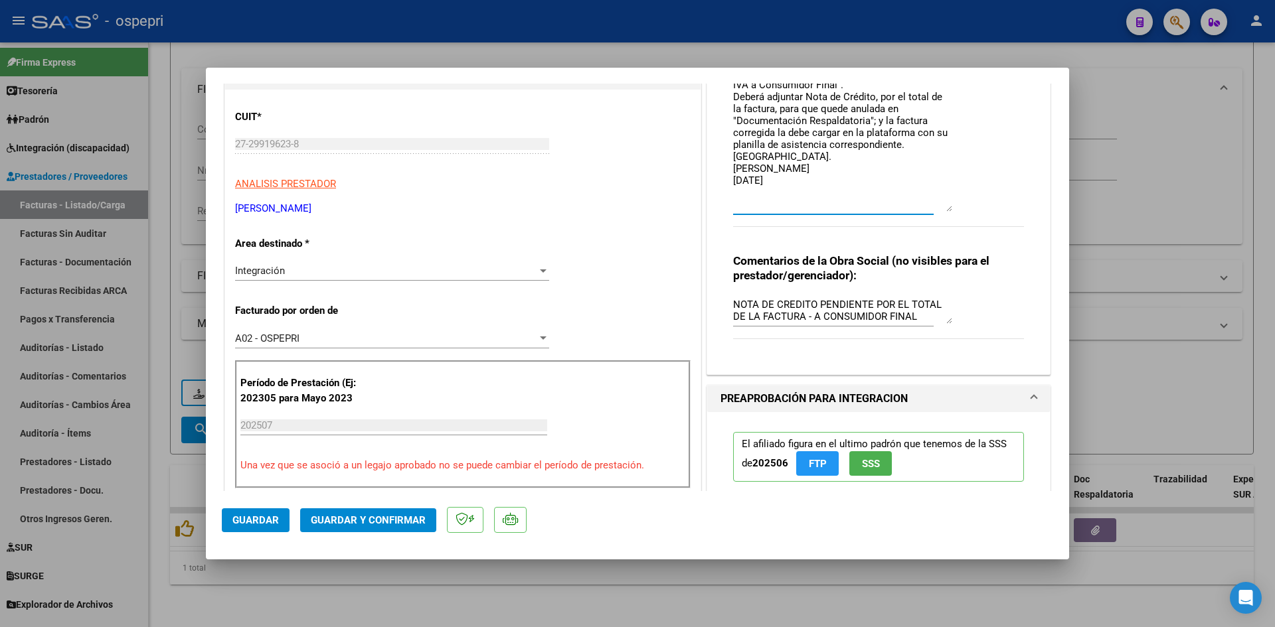
scroll to position [133, 0]
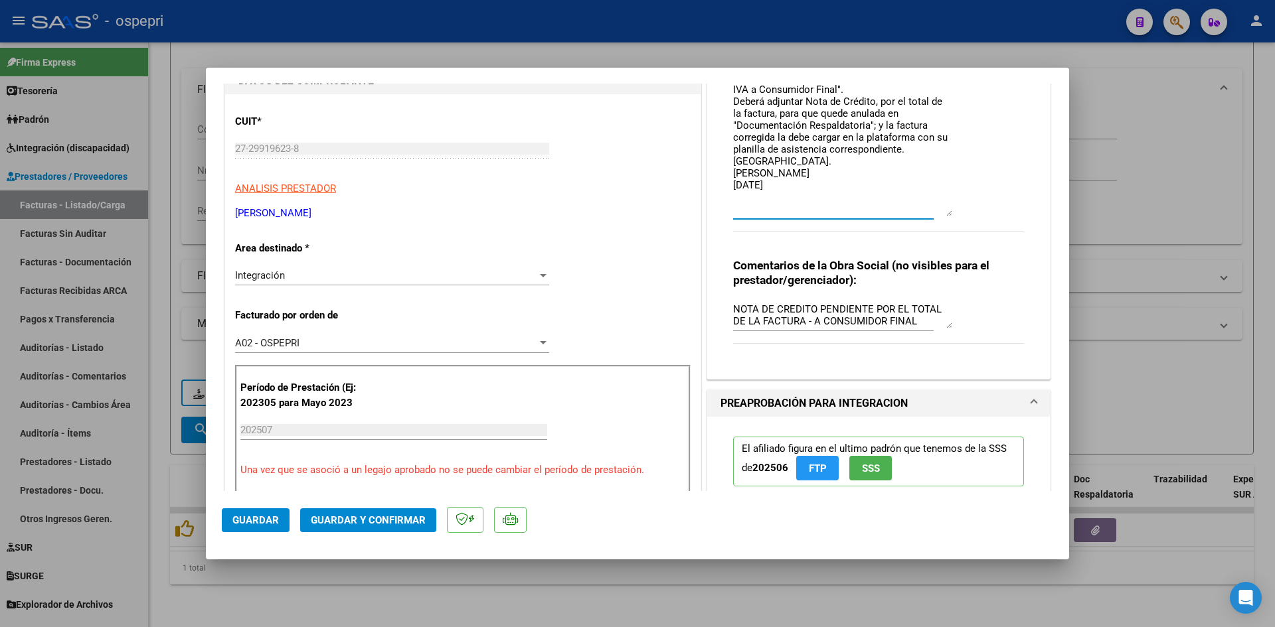
type textarea "Buenas tardes, Nos comunicamos para informar que la factura no puede tener "con…"
click at [325, 276] on div "Integración" at bounding box center [386, 276] width 302 height 12
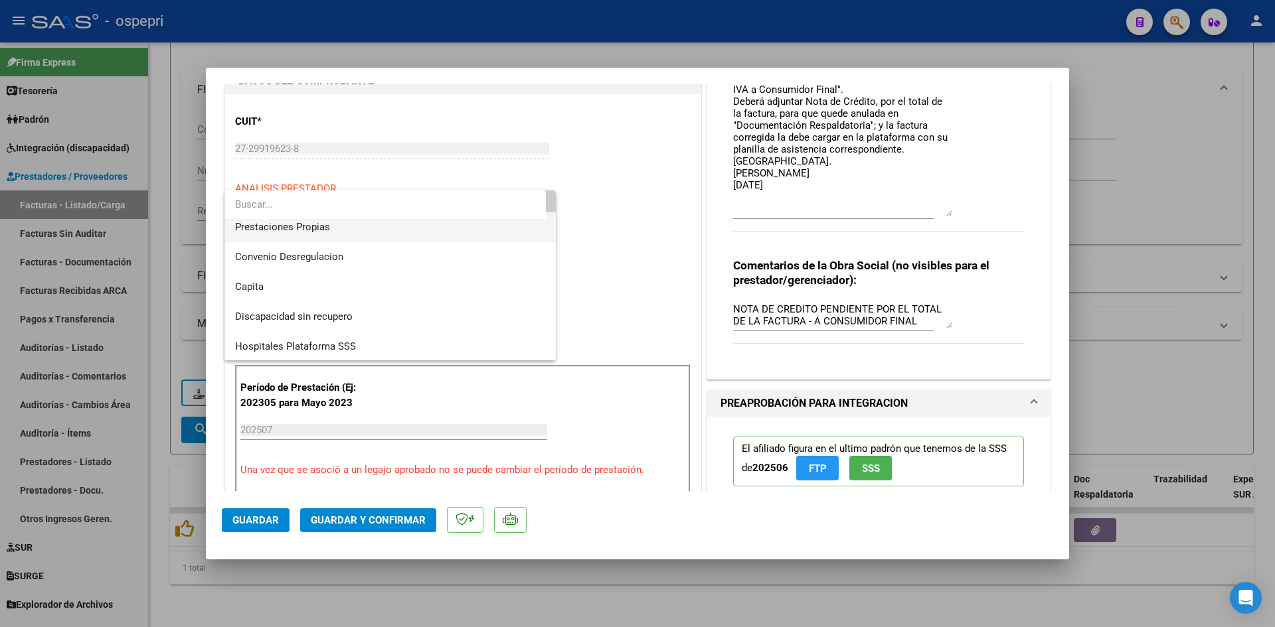
scroll to position [129, 0]
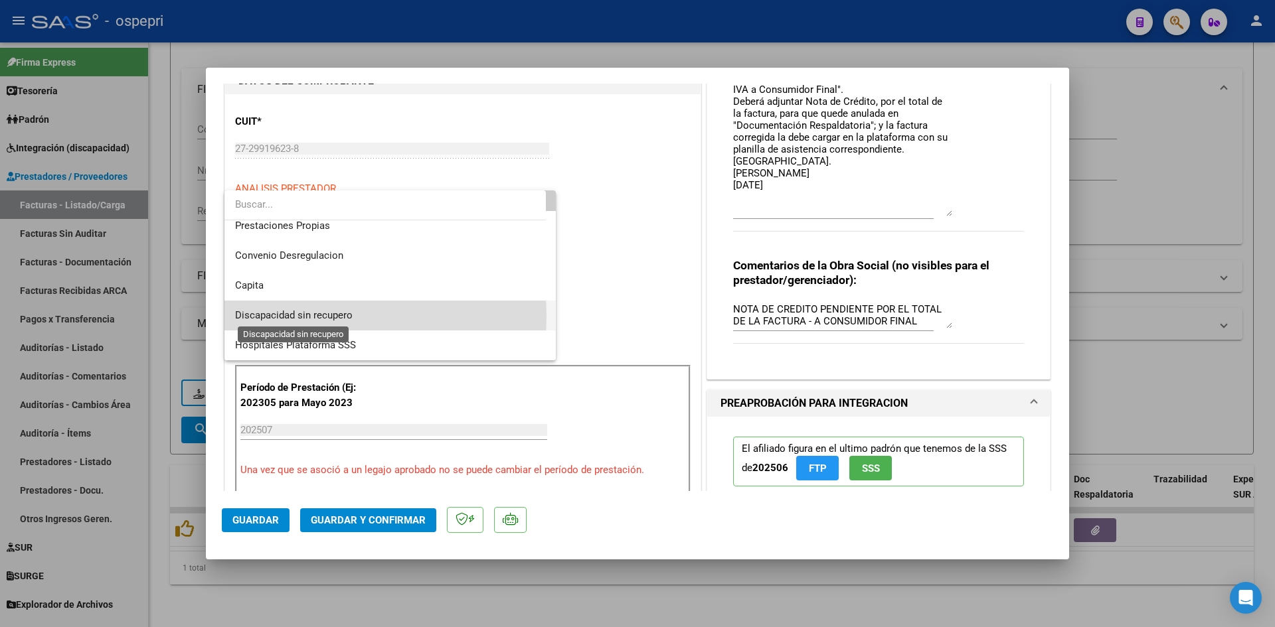
click at [304, 316] on span "Discapacidad sin recupero" at bounding box center [294, 315] width 118 height 12
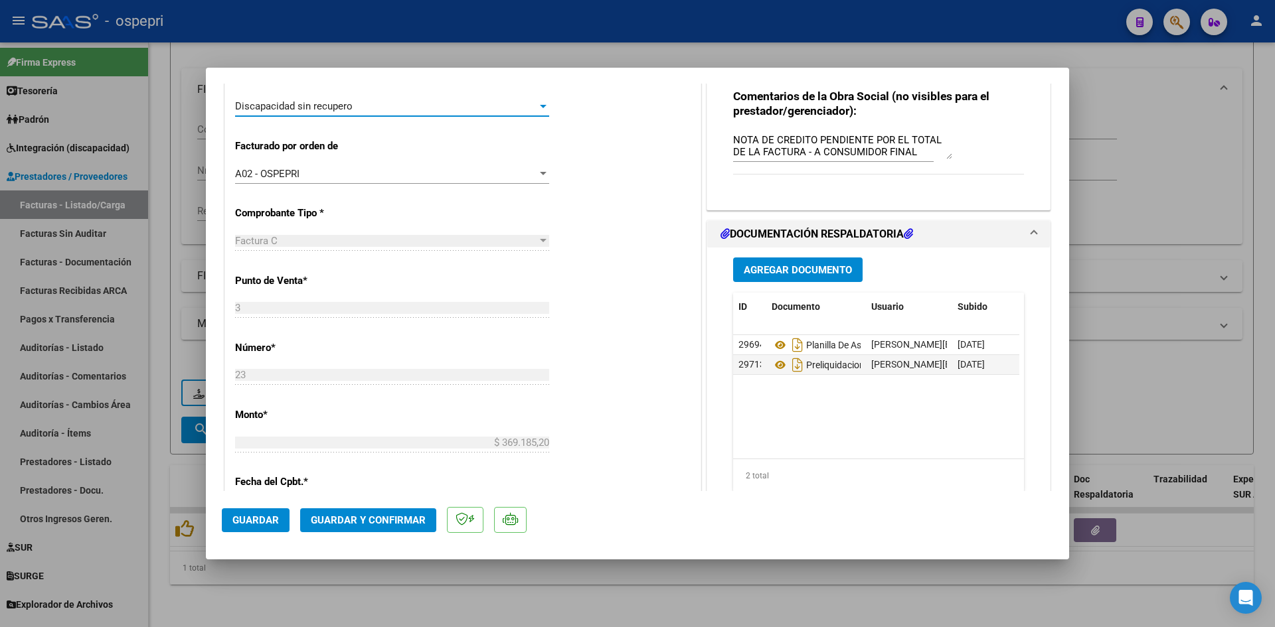
scroll to position [398, 0]
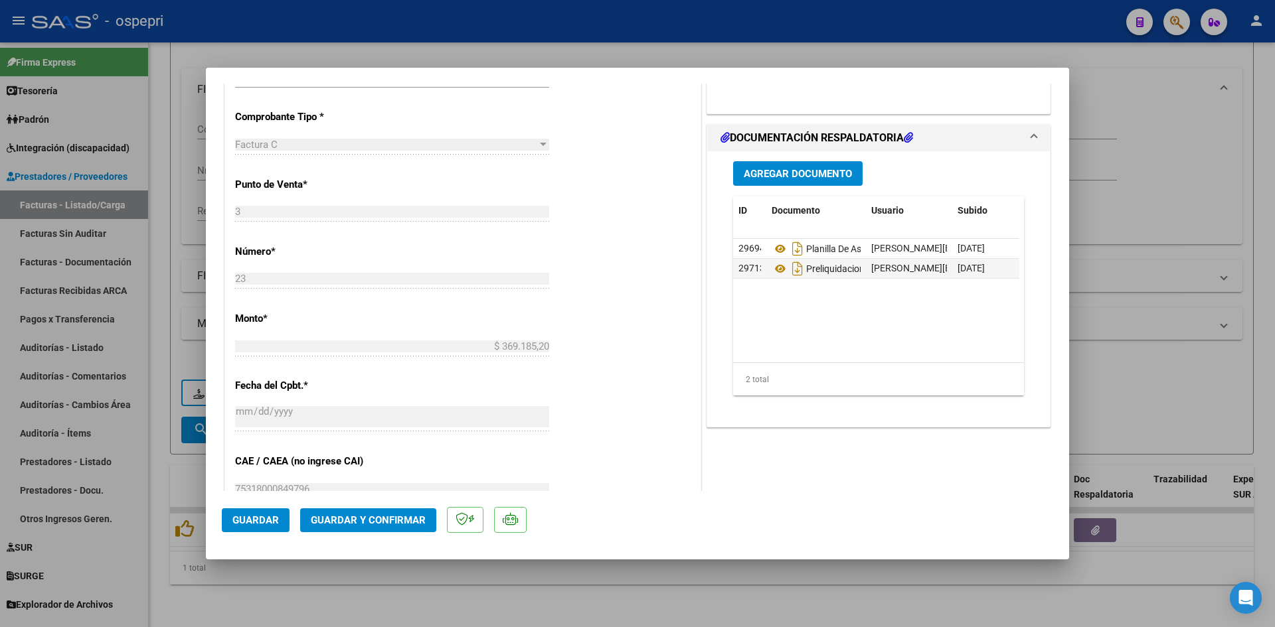
click at [378, 509] on button "Guardar y Confirmar" at bounding box center [368, 521] width 136 height 24
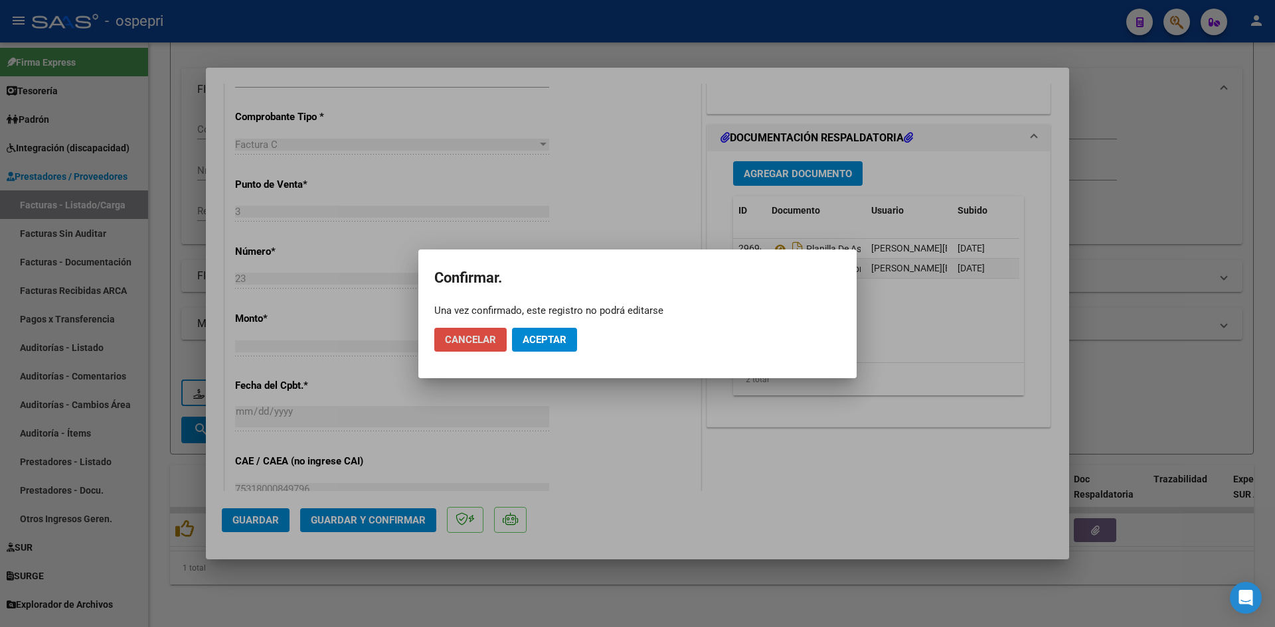
click at [469, 341] on span "Cancelar" at bounding box center [470, 340] width 51 height 12
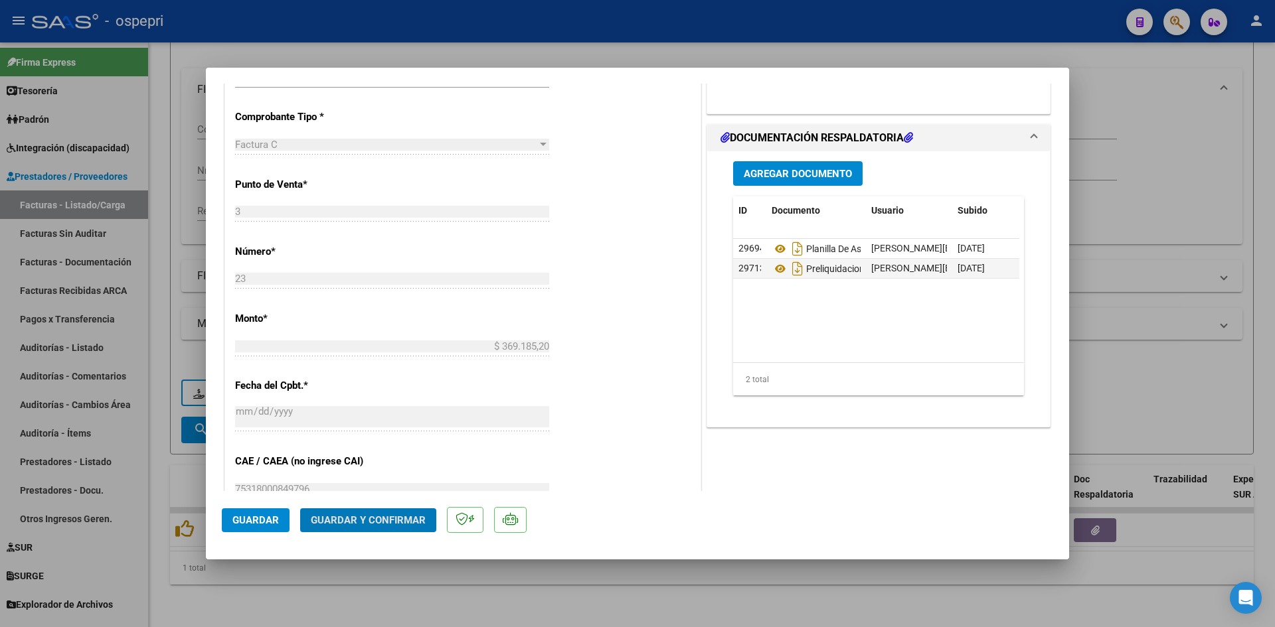
click at [250, 515] on span "Guardar" at bounding box center [255, 521] width 46 height 12
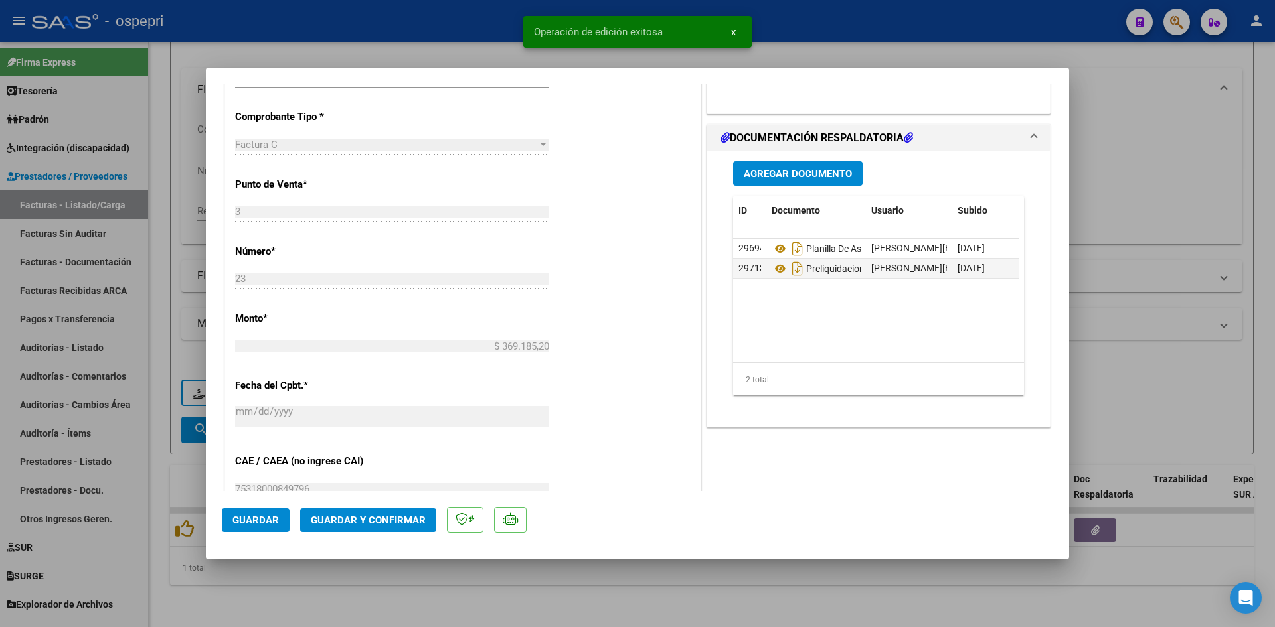
type input "$ 0,00"
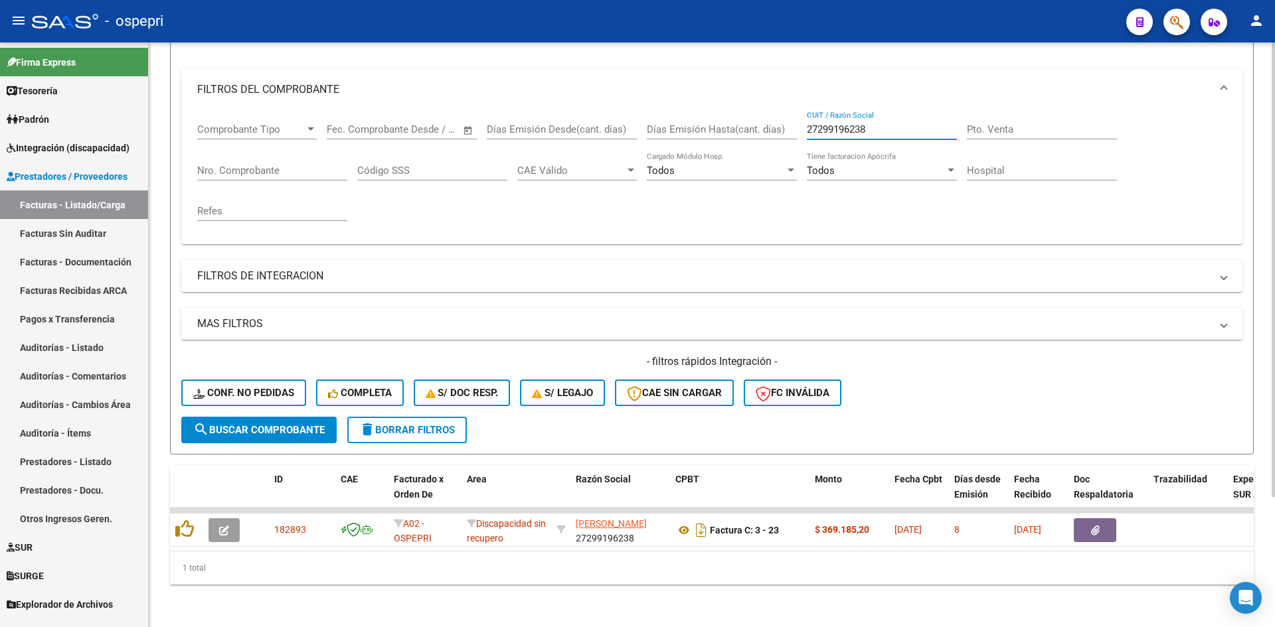
drag, startPoint x: 876, startPoint y: 122, endPoint x: 796, endPoint y: 135, distance: 80.9
click at [796, 135] on div "Comprobante Tipo Comprobante Tipo Start date – End date Fec. Comprobante Desde …" at bounding box center [711, 172] width 1029 height 123
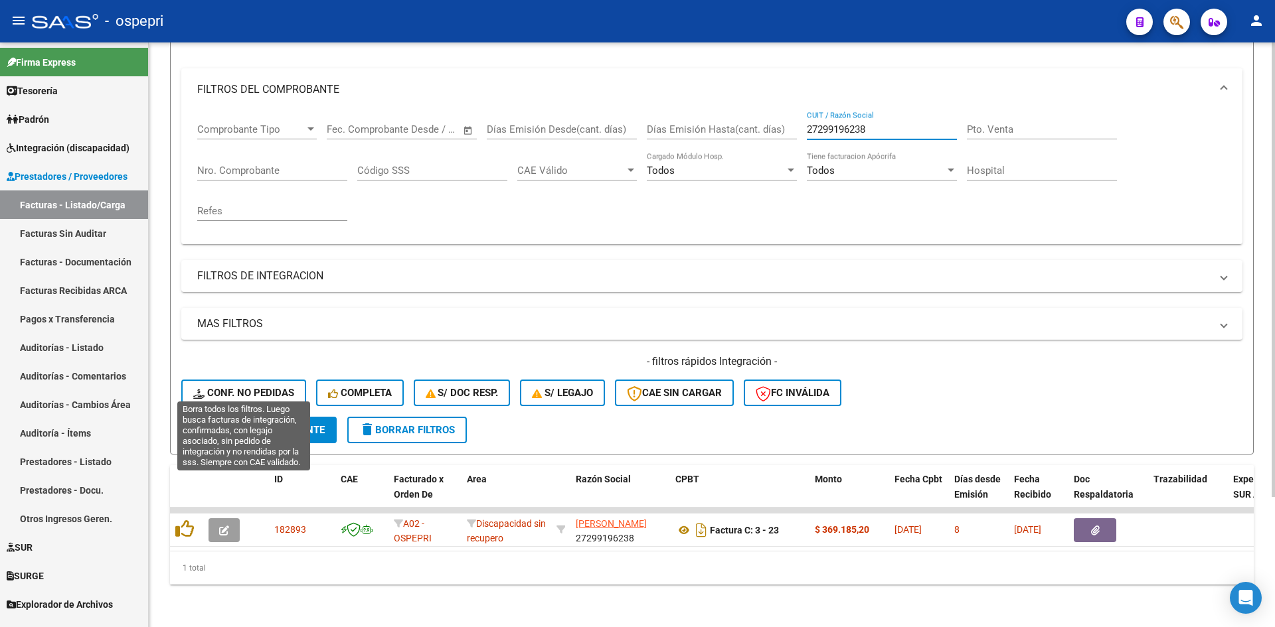
click at [272, 387] on span "Conf. no pedidas" at bounding box center [243, 393] width 101 height 12
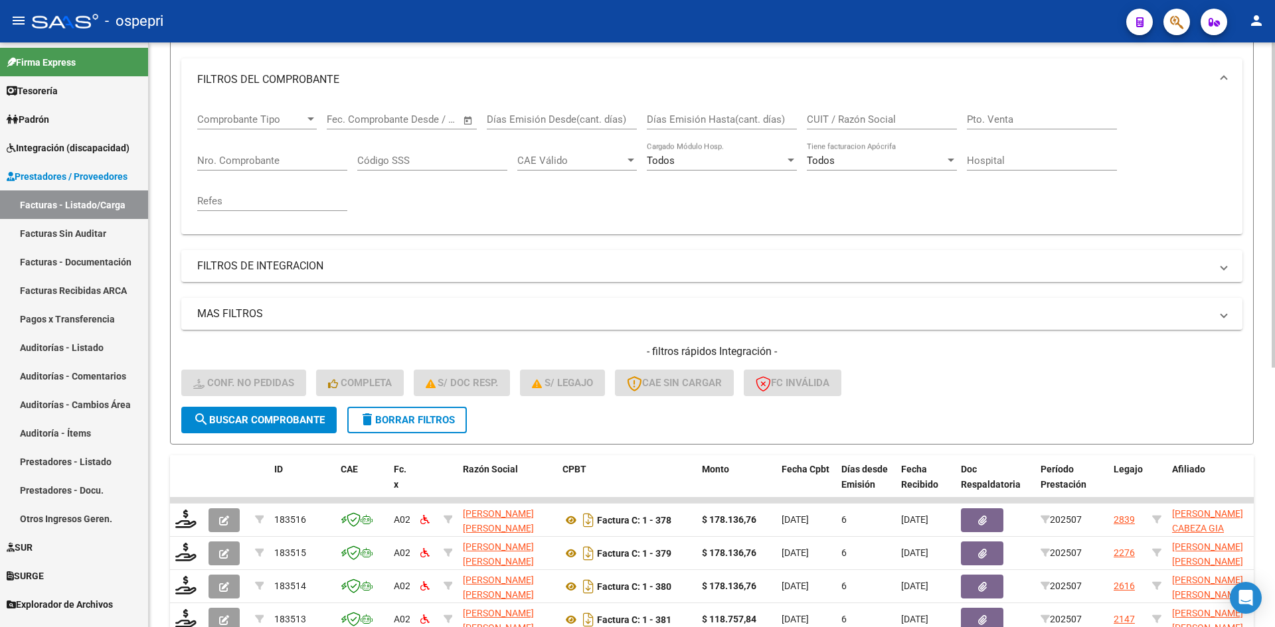
click at [845, 129] on div "CUIT / Razón Social" at bounding box center [882, 115] width 150 height 29
paste input "27299196238"
type input "27299196238"
click at [289, 426] on button "search Buscar Comprobante" at bounding box center [258, 420] width 155 height 27
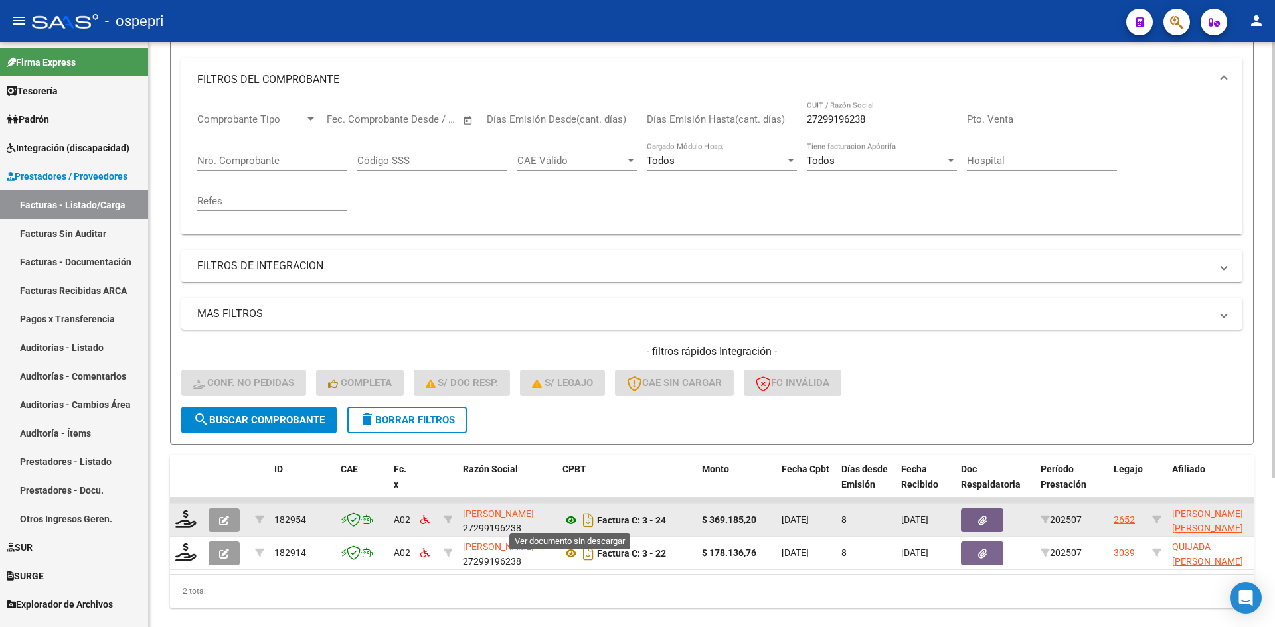
click at [571, 518] on icon at bounding box center [570, 521] width 17 height 16
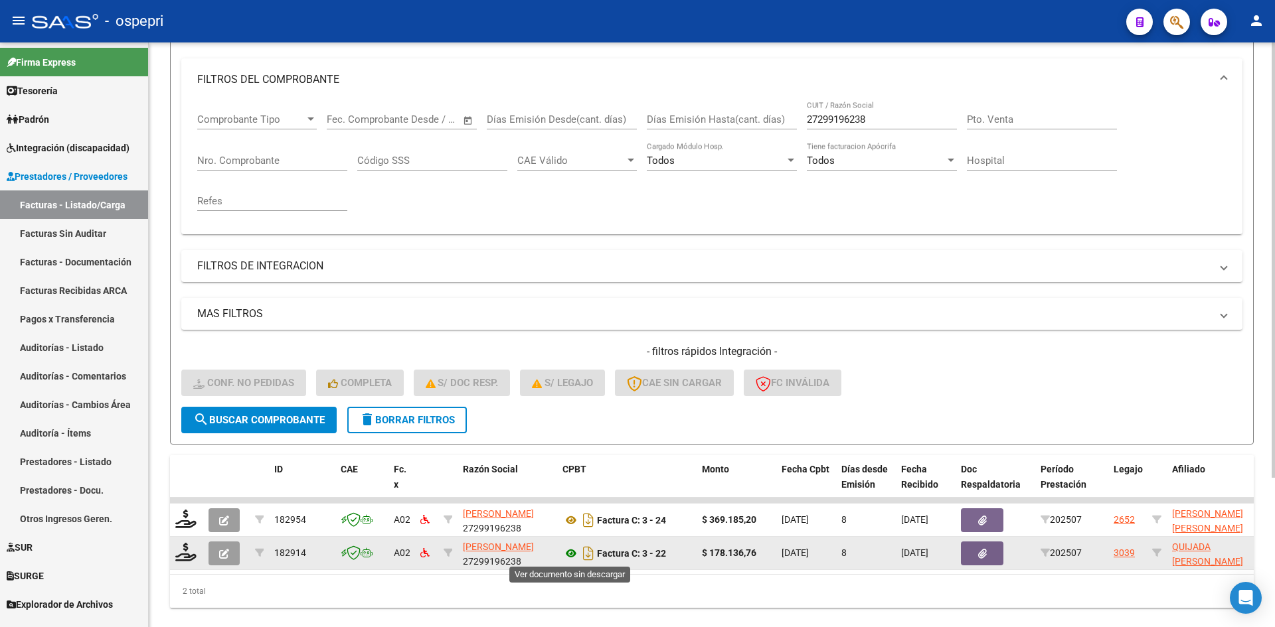
click at [571, 550] on icon at bounding box center [570, 554] width 17 height 16
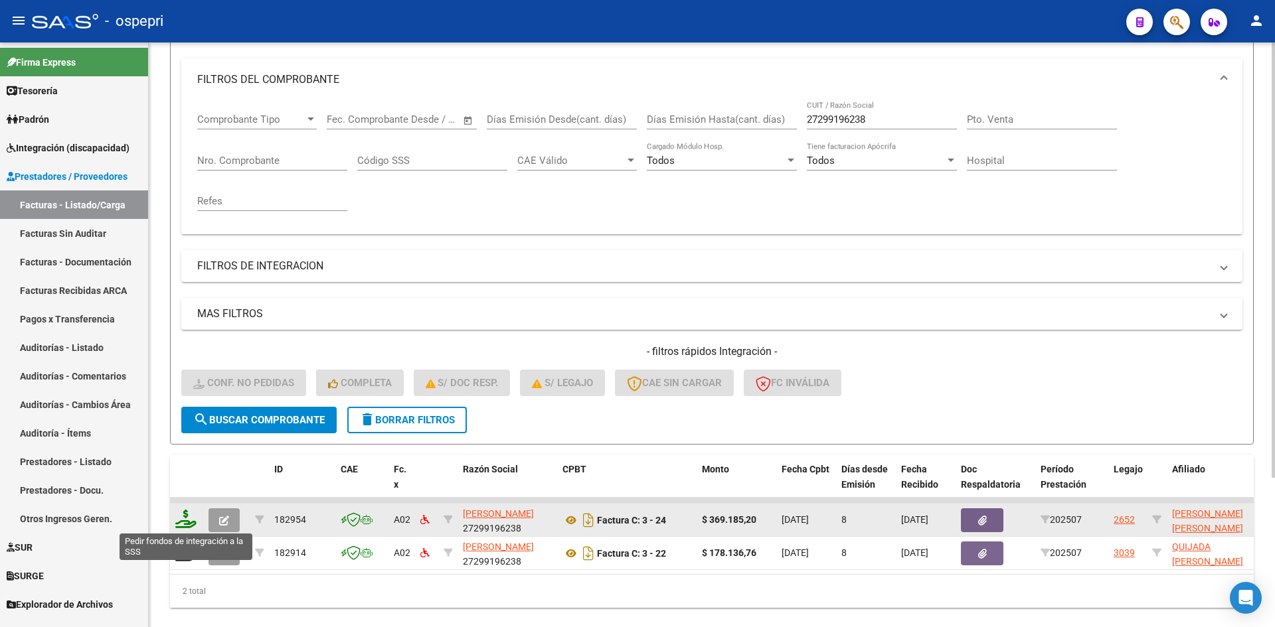
click at [182, 516] on icon at bounding box center [185, 519] width 21 height 19
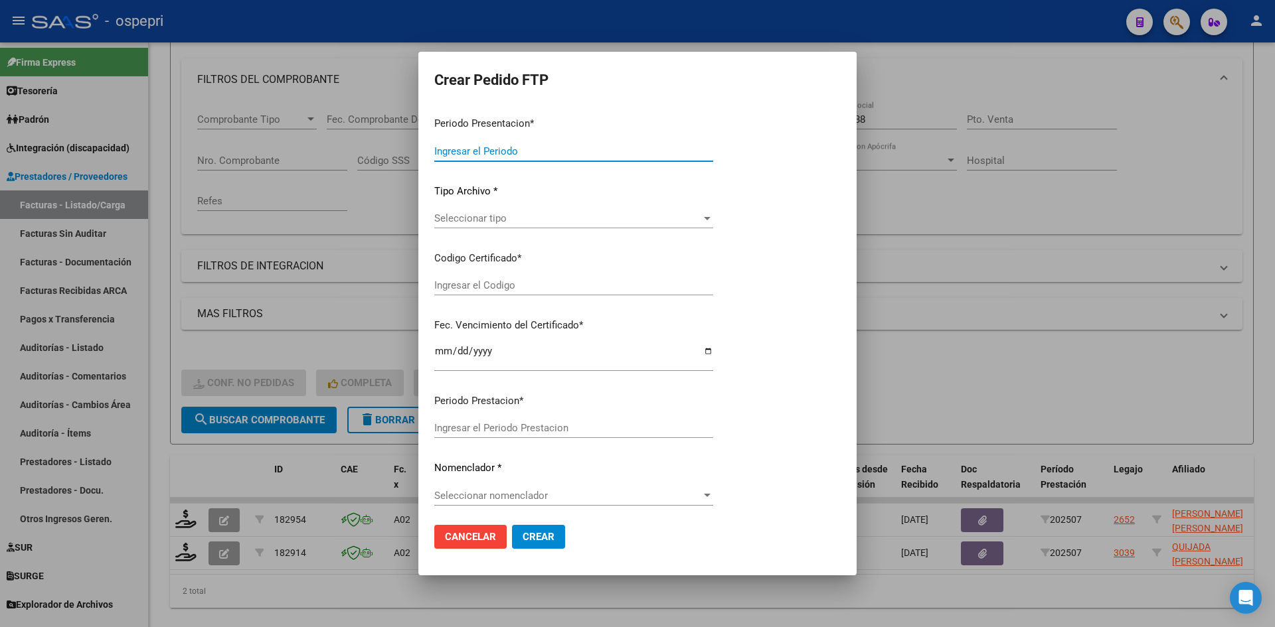
type input "202507"
type input "$ 369.185,20"
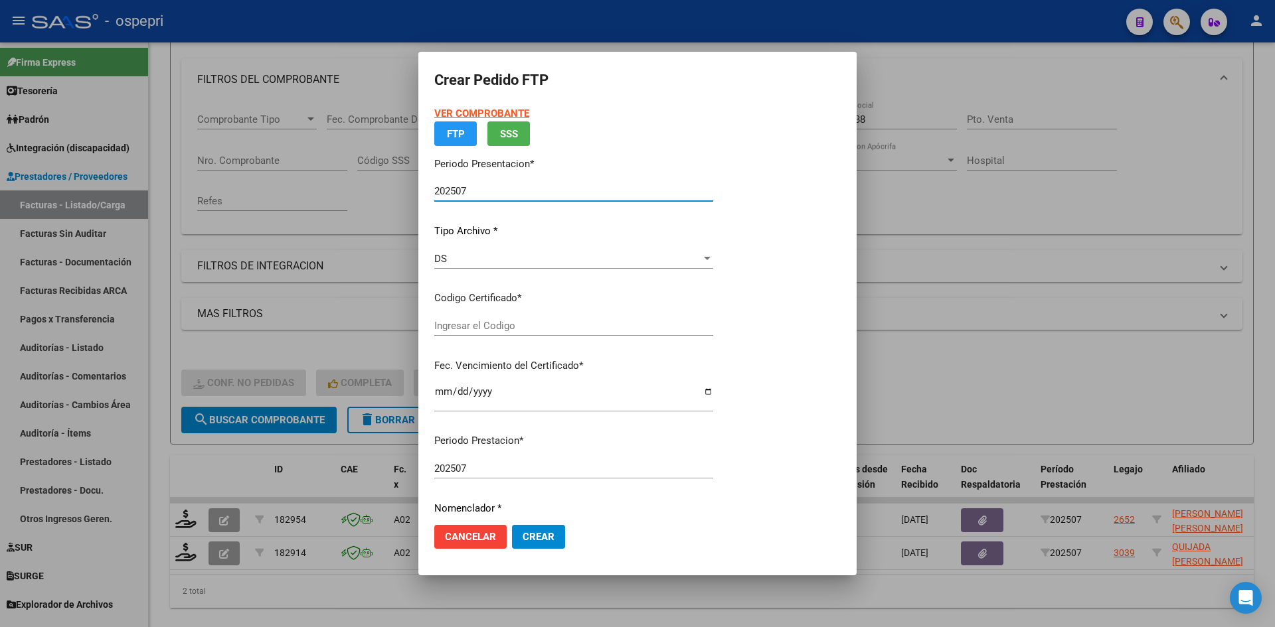
type input "2053563492-1"
type input "2029-08-01"
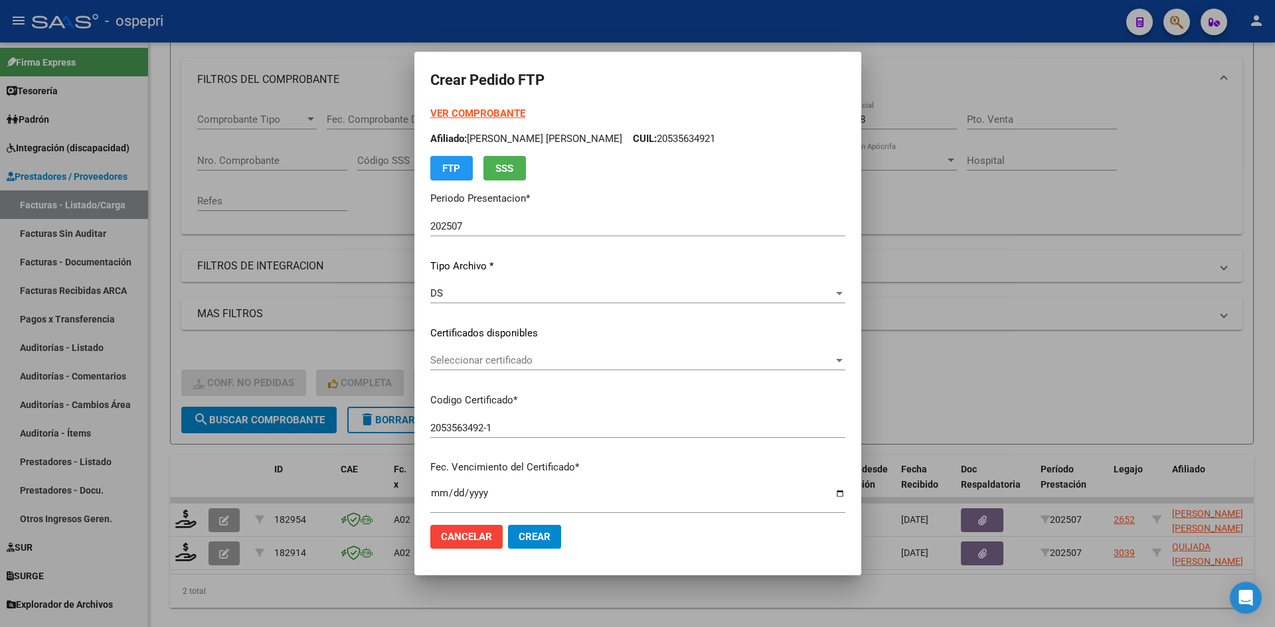
click at [539, 369] on div "Seleccionar certificado Seleccionar certificado" at bounding box center [637, 361] width 415 height 20
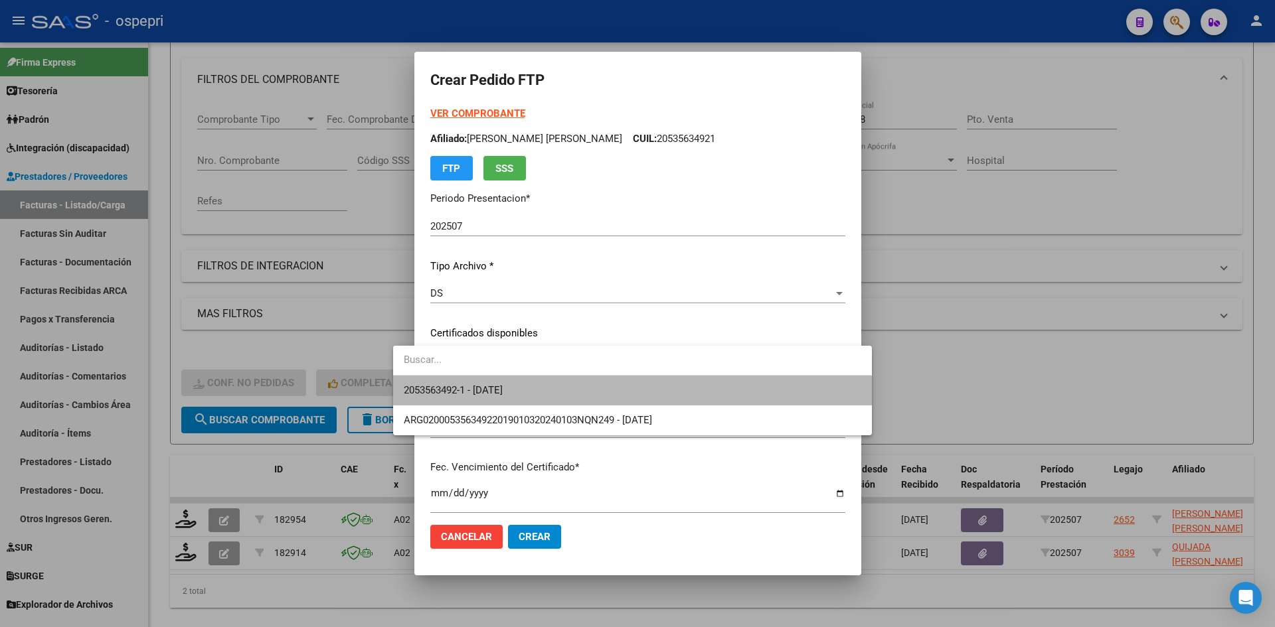
click at [539, 386] on span "2053563492-1 - 2029-08-01" at bounding box center [632, 391] width 457 height 30
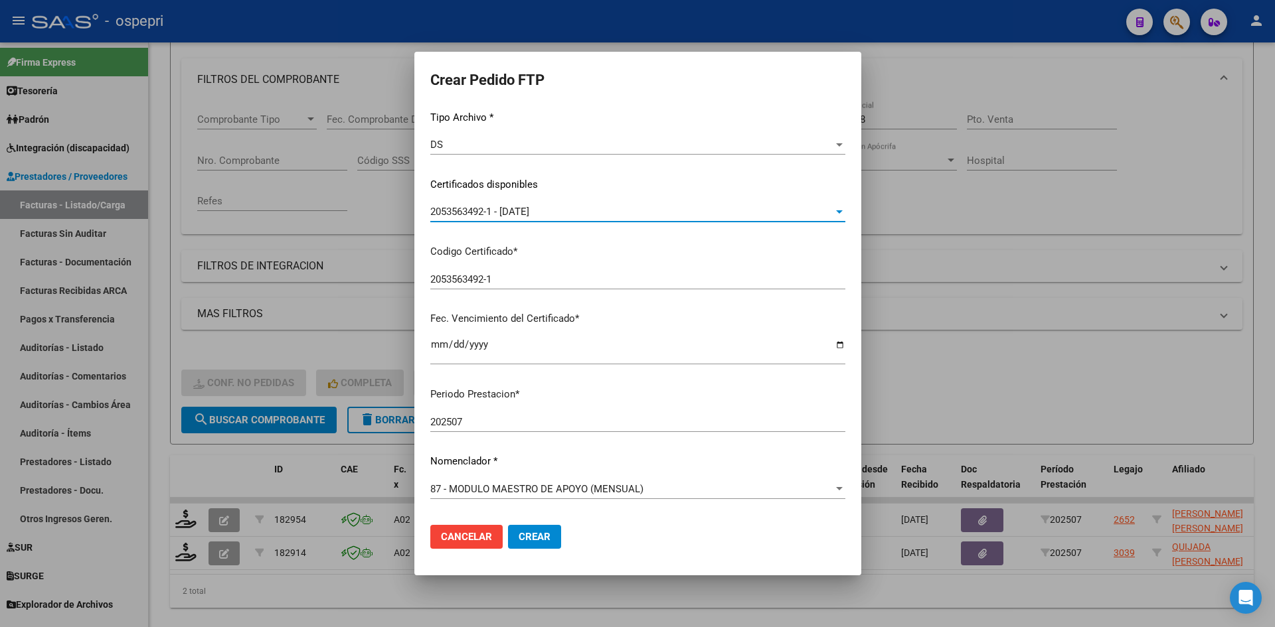
scroll to position [266, 0]
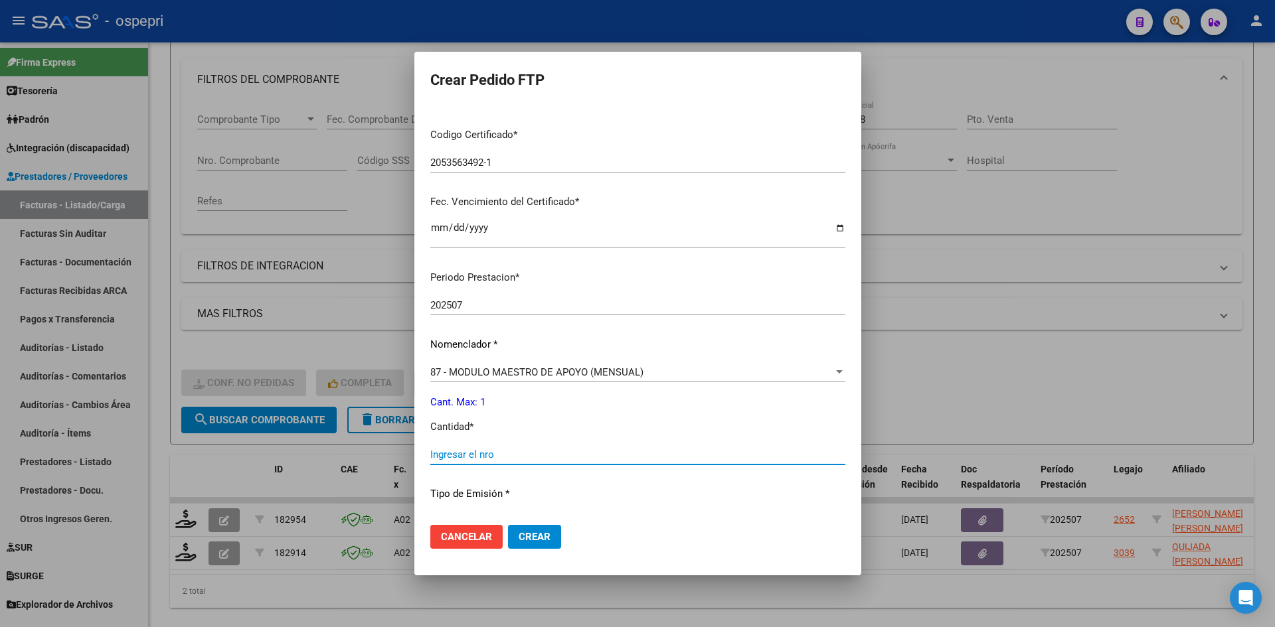
click at [487, 453] on input "Ingresar el nro" at bounding box center [637, 455] width 415 height 12
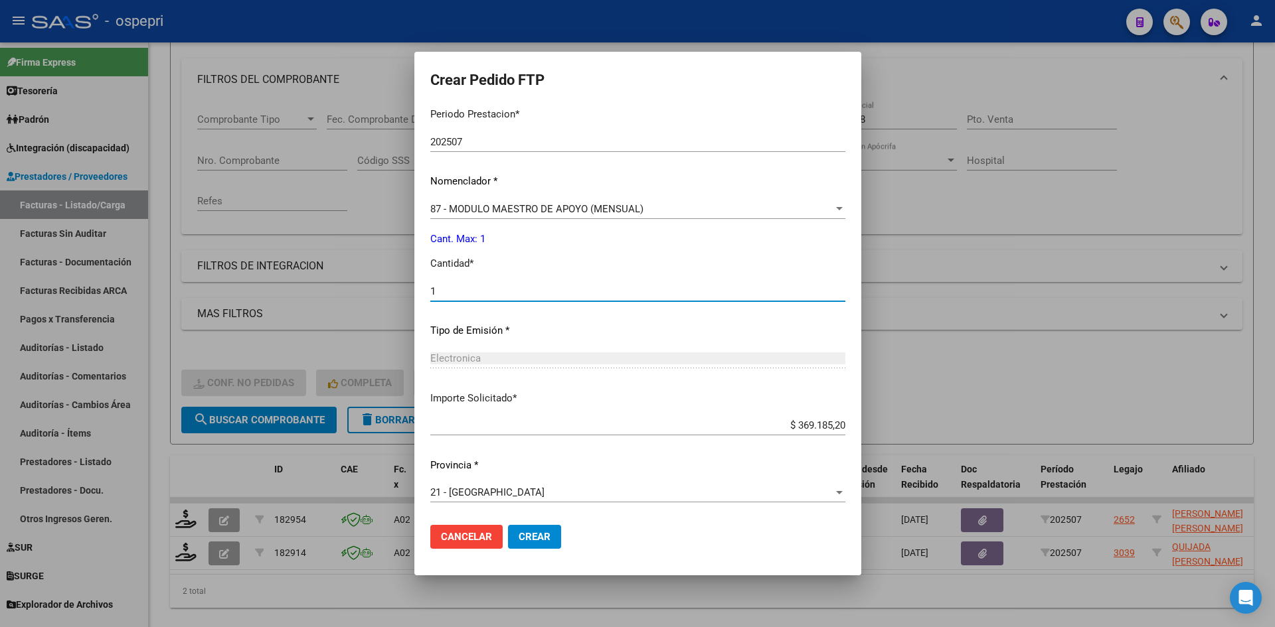
scroll to position [430, 0]
type input "1"
click at [519, 538] on span "Crear" at bounding box center [535, 537] width 32 height 12
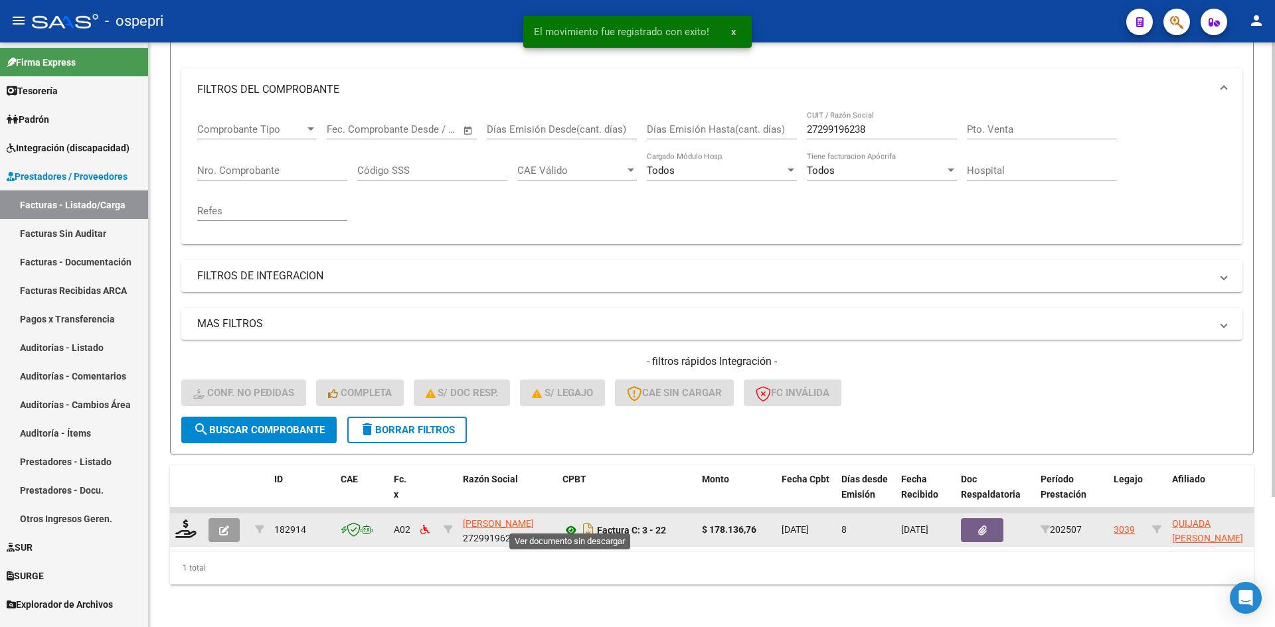
click at [570, 523] on icon at bounding box center [570, 531] width 17 height 16
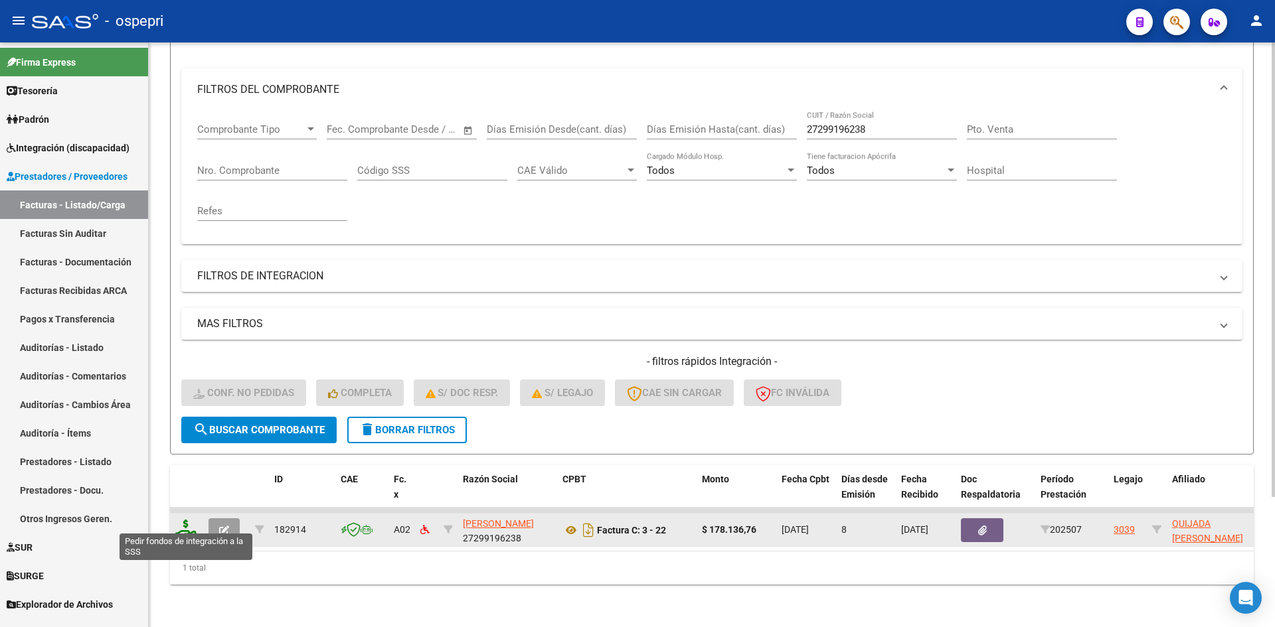
click at [188, 525] on icon at bounding box center [185, 529] width 21 height 19
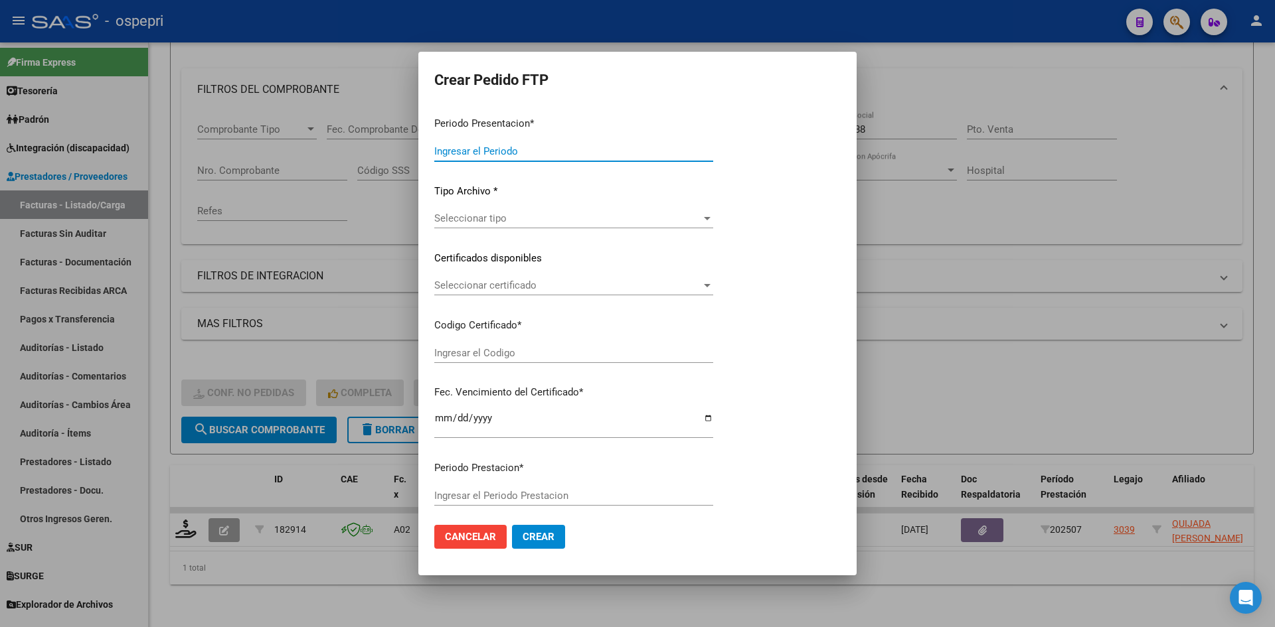
type input "202507"
type input "$ 178.136,76"
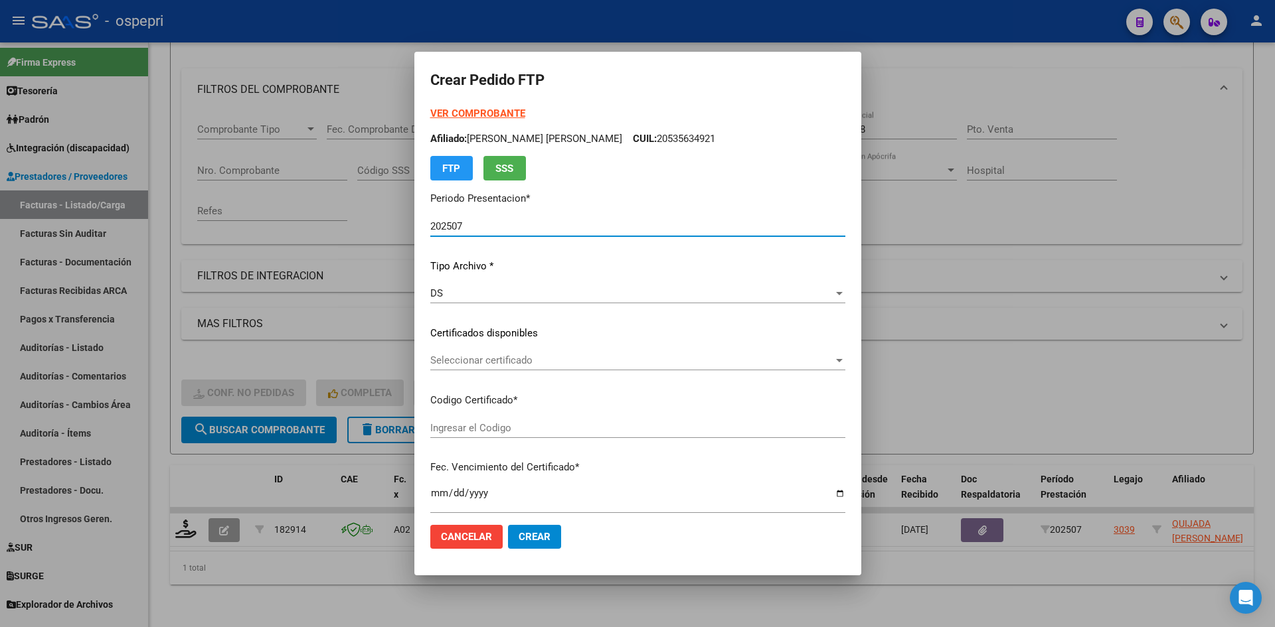
type input "2053566280-1"
type input "2027-12-06"
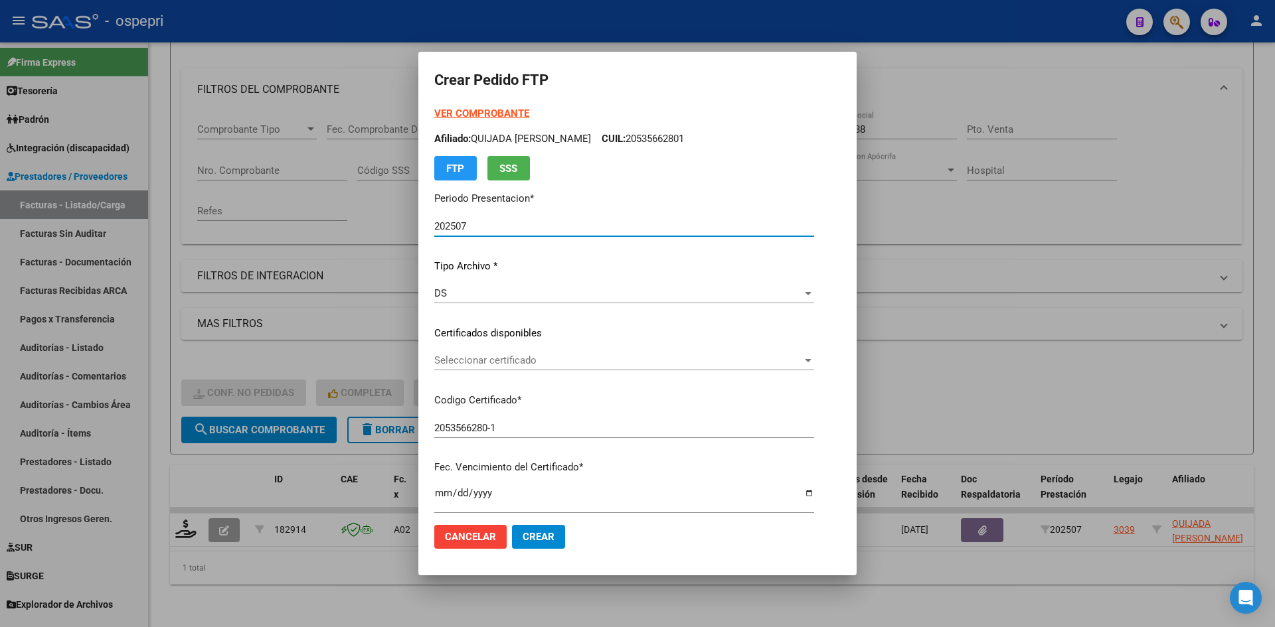
click at [551, 362] on span "Seleccionar certificado" at bounding box center [618, 361] width 368 height 12
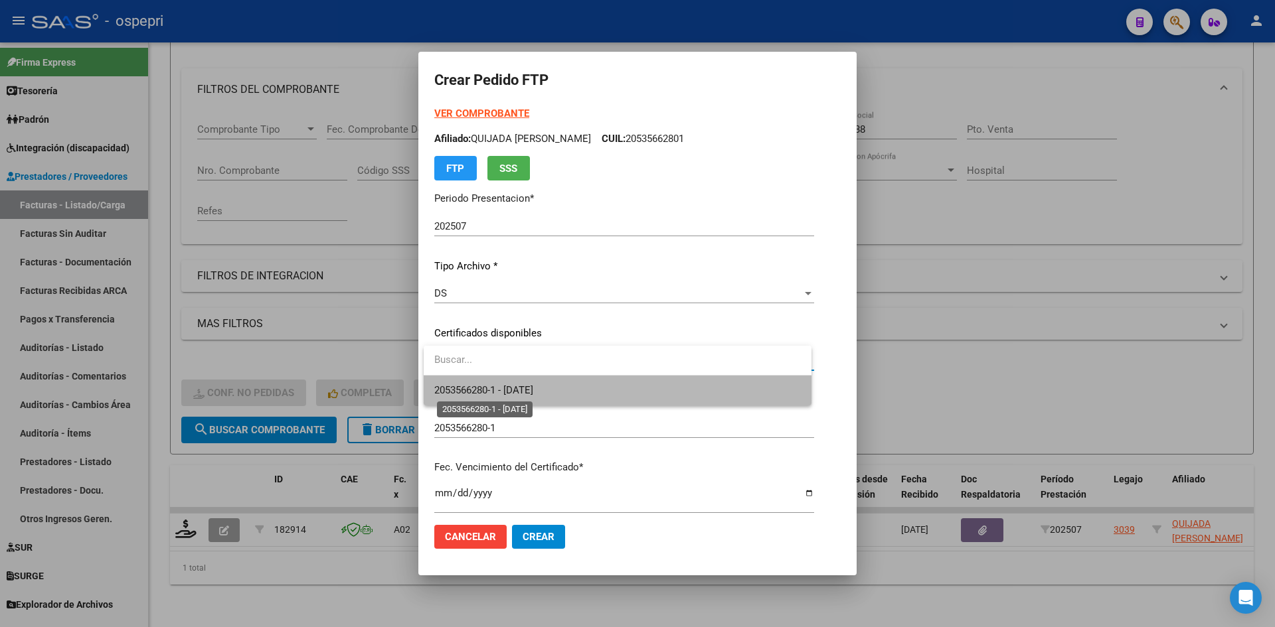
click at [533, 392] on span "2053566280-1 - 2027-12-06" at bounding box center [483, 390] width 99 height 12
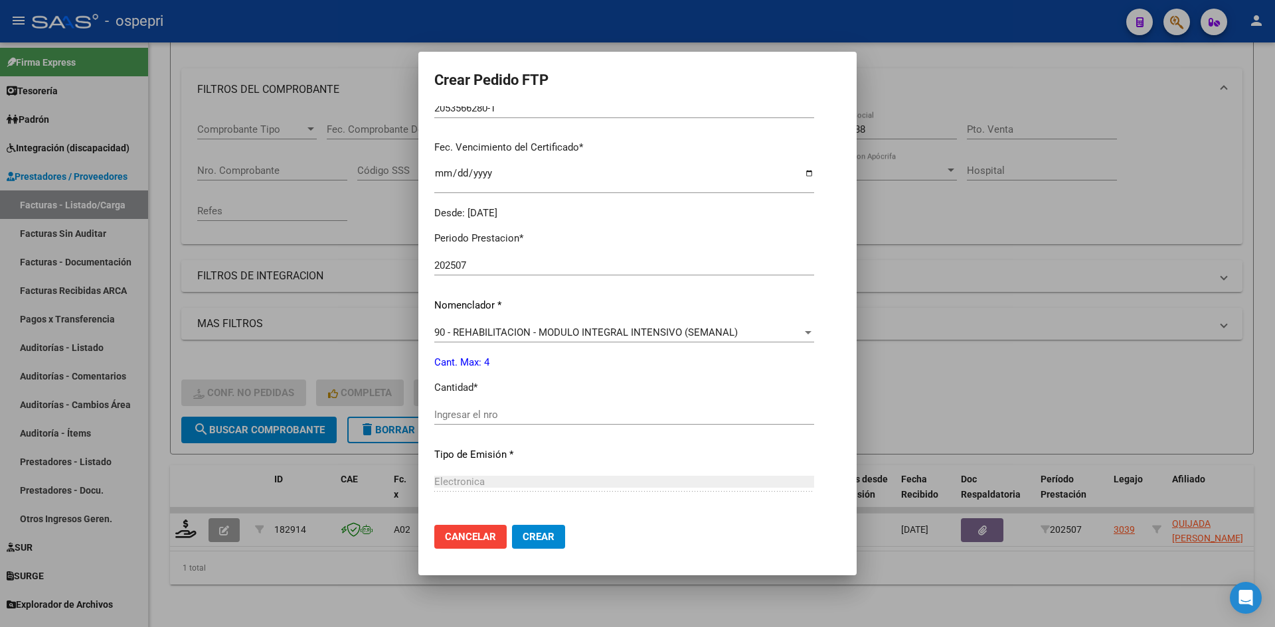
scroll to position [332, 0]
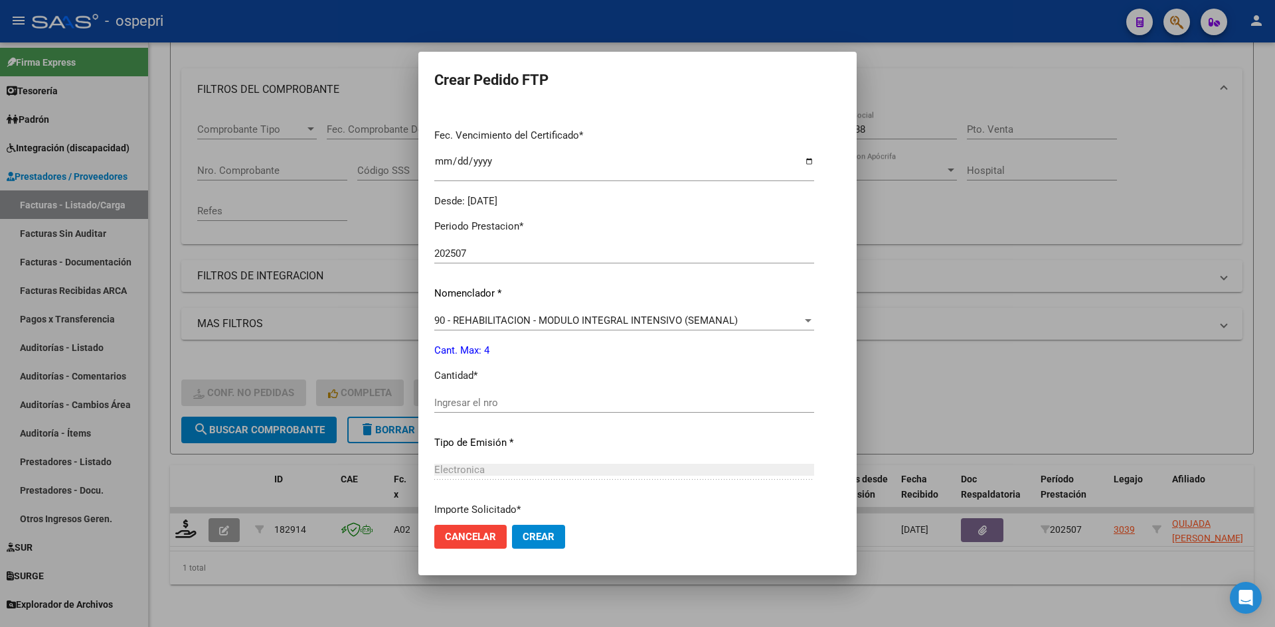
click at [484, 398] on input "Ingresar el nro" at bounding box center [624, 403] width 380 height 12
type input "4"
click at [548, 534] on span "Crear" at bounding box center [539, 537] width 32 height 12
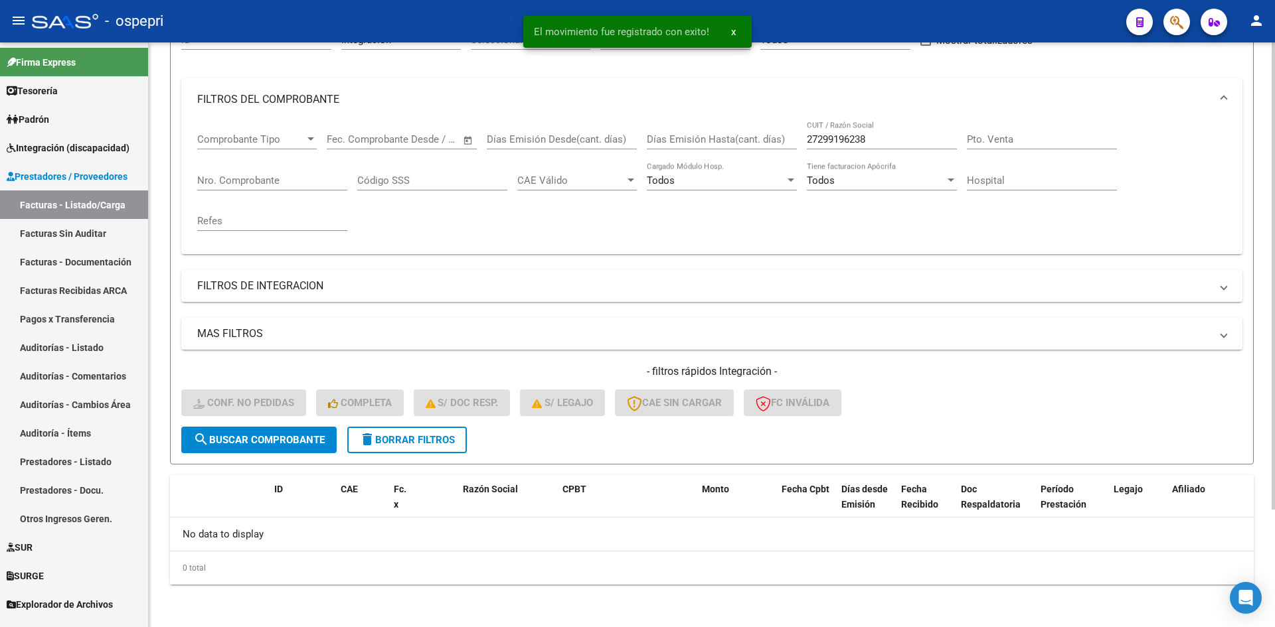
click at [428, 440] on span "delete Borrar Filtros" at bounding box center [407, 440] width 96 height 12
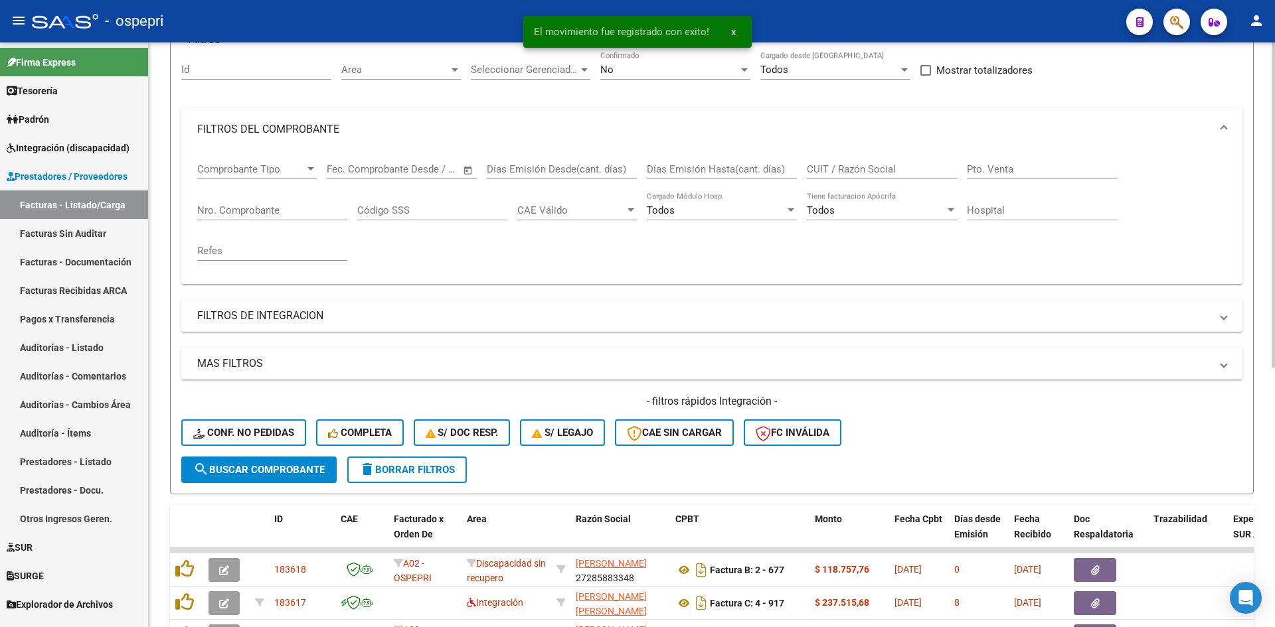
scroll to position [147, 0]
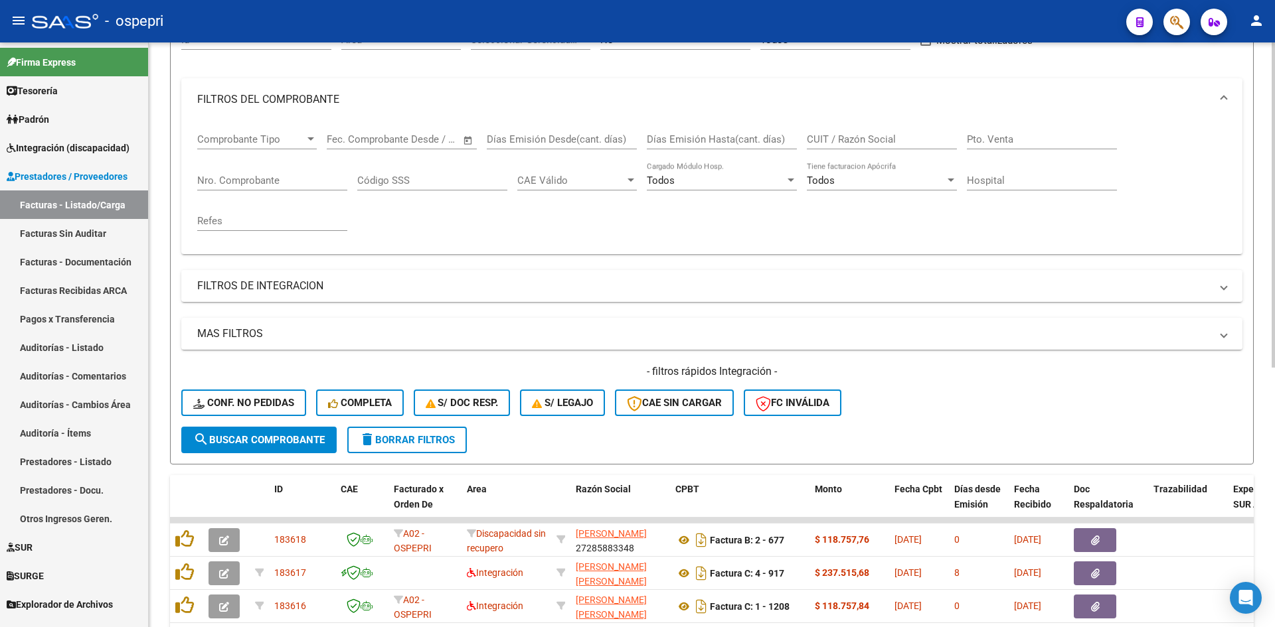
click at [838, 146] on div "CUIT / Razón Social" at bounding box center [882, 135] width 150 height 29
paste input "27396484604"
type input "27396484604"
click at [280, 434] on span "search Buscar Comprobante" at bounding box center [258, 440] width 131 height 12
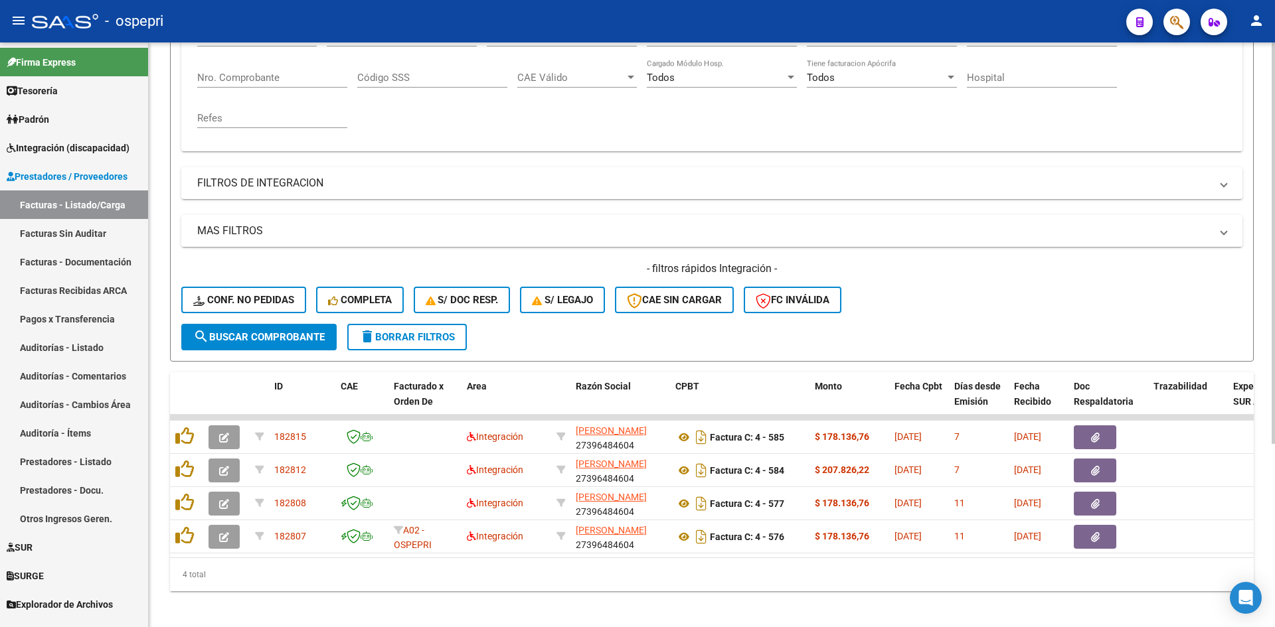
scroll to position [267, 0]
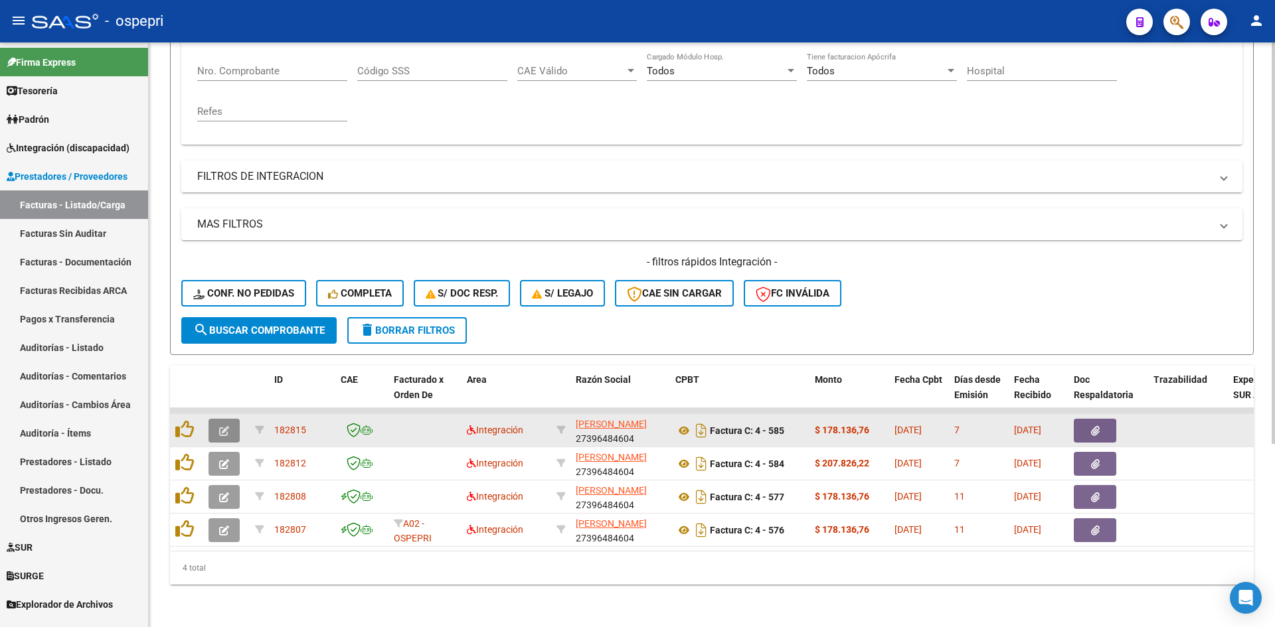
click at [226, 426] on icon "button" at bounding box center [224, 431] width 10 height 10
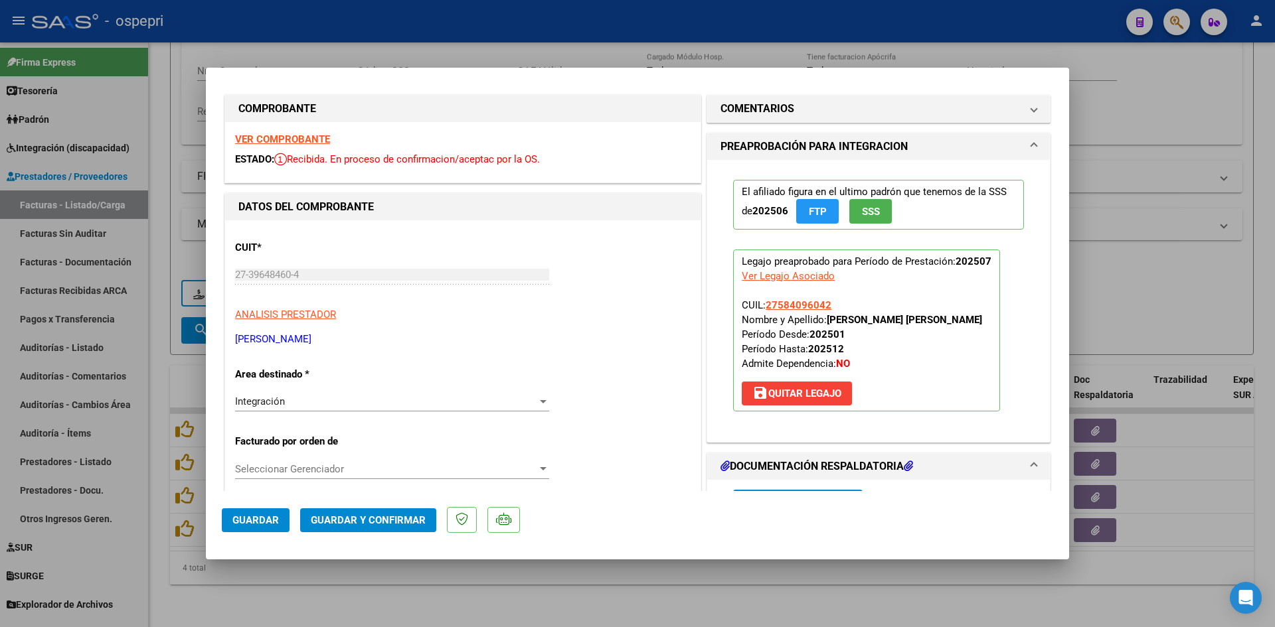
scroll to position [0, 0]
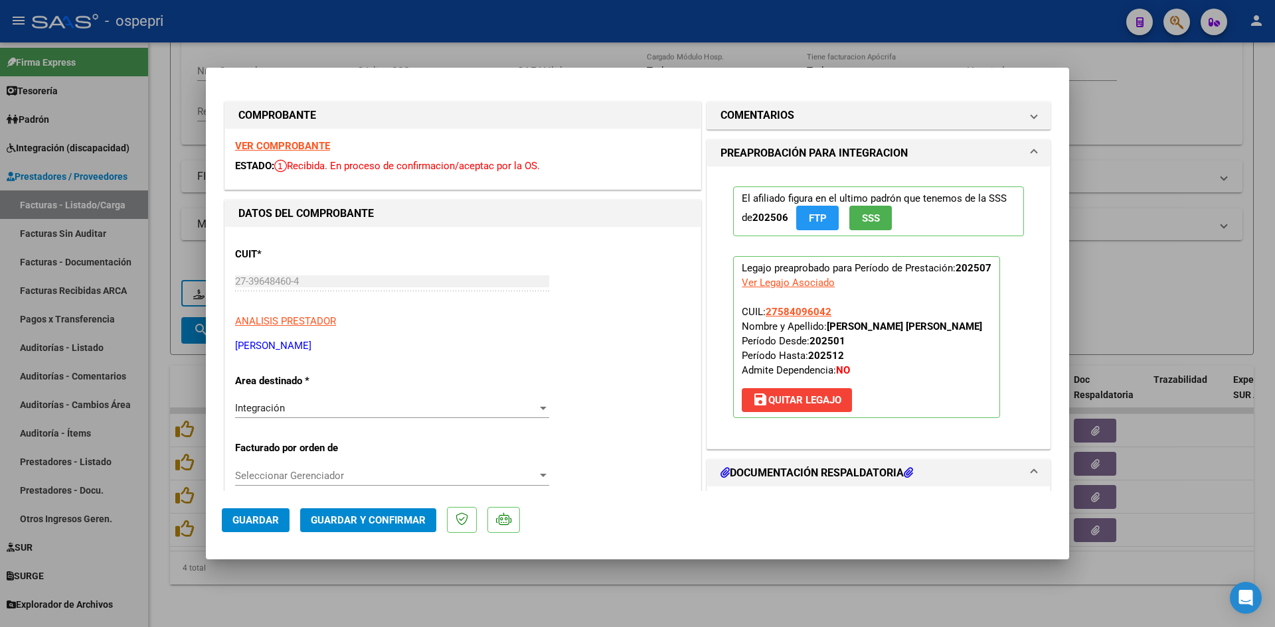
click at [317, 146] on strong "VER COMPROBANTE" at bounding box center [282, 146] width 95 height 12
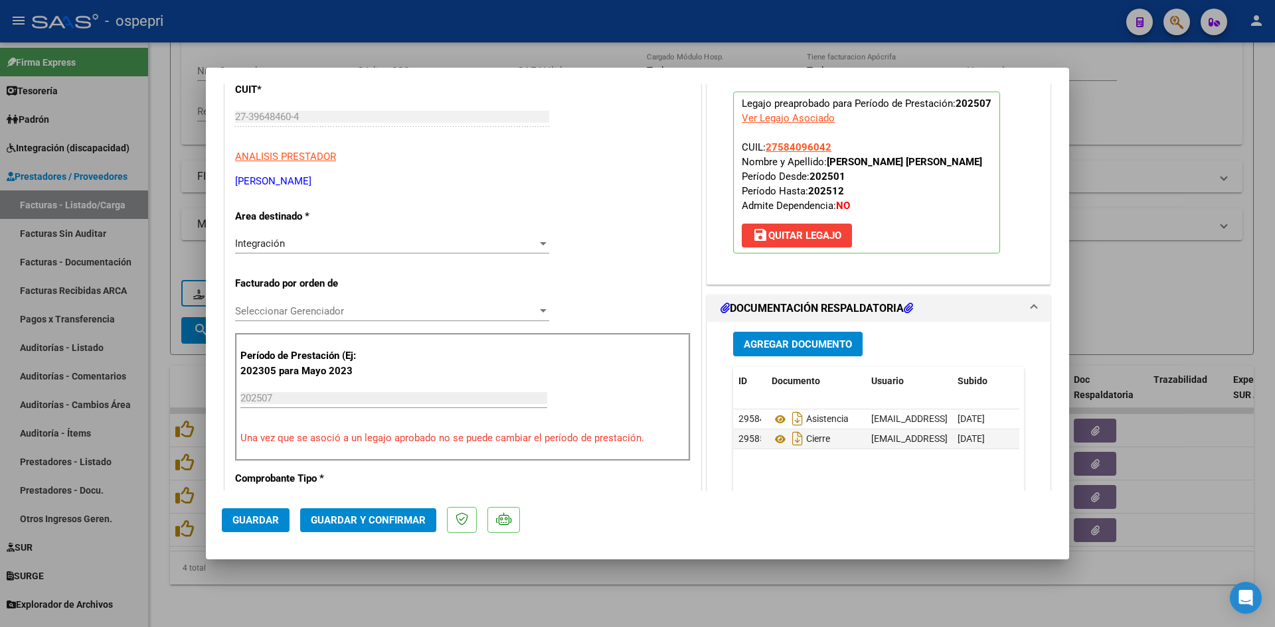
scroll to position [199, 0]
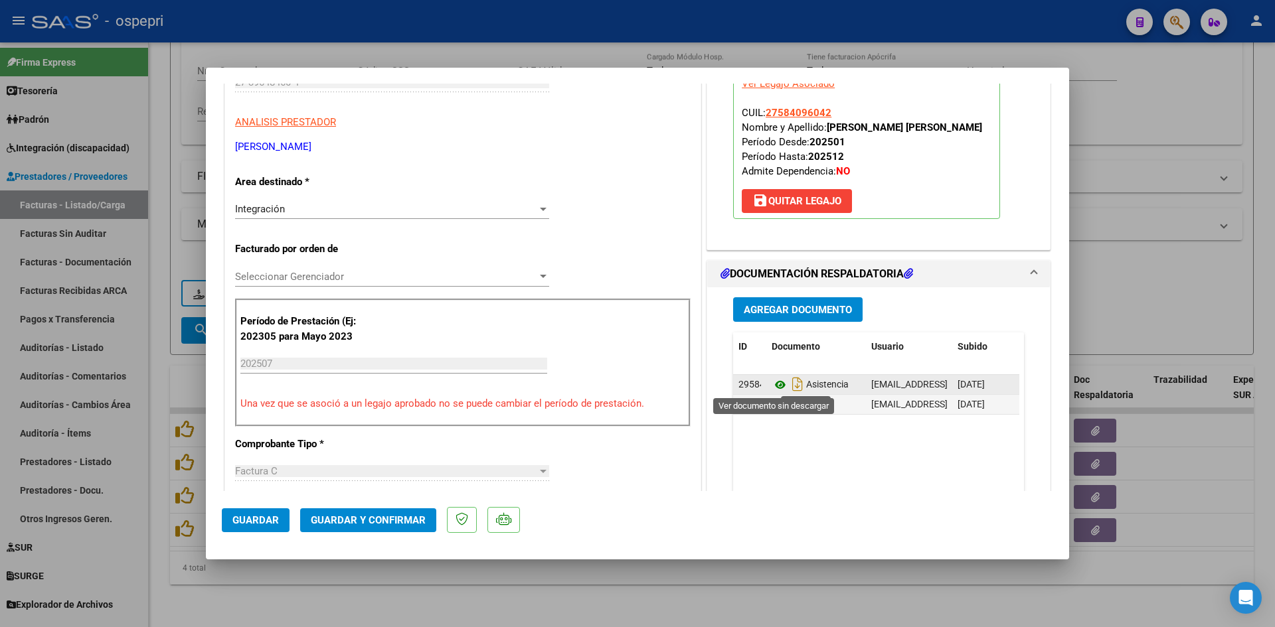
click at [773, 384] on icon at bounding box center [780, 385] width 17 height 16
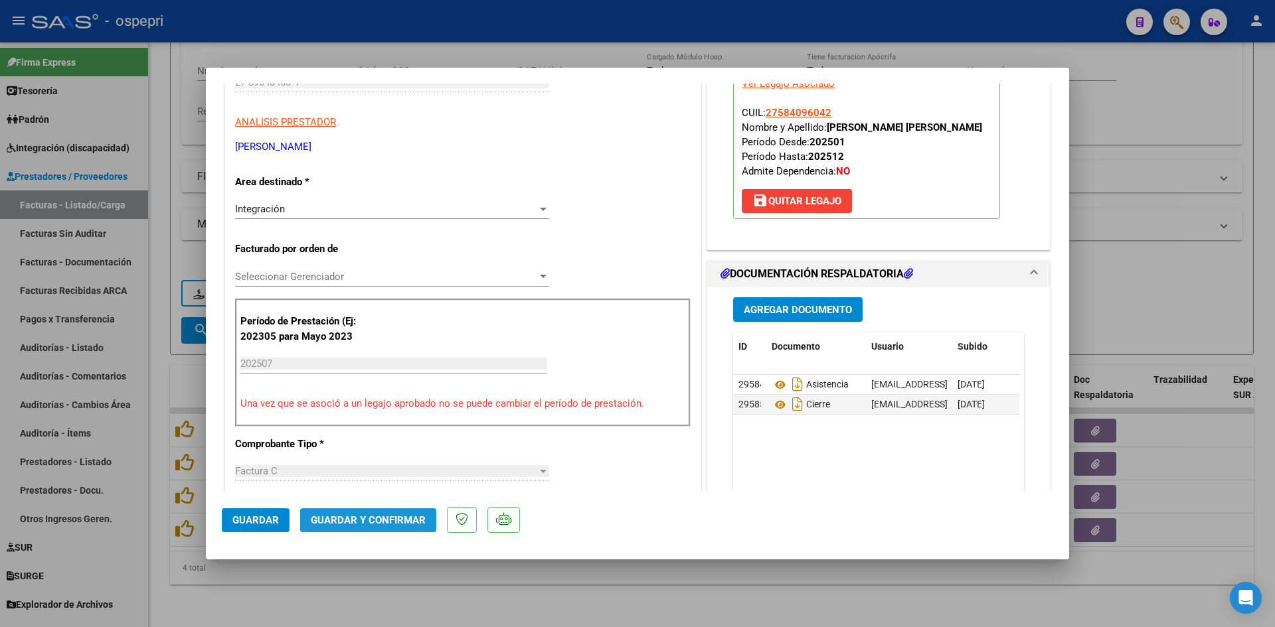
click at [393, 526] on span "Guardar y Confirmar" at bounding box center [368, 521] width 115 height 12
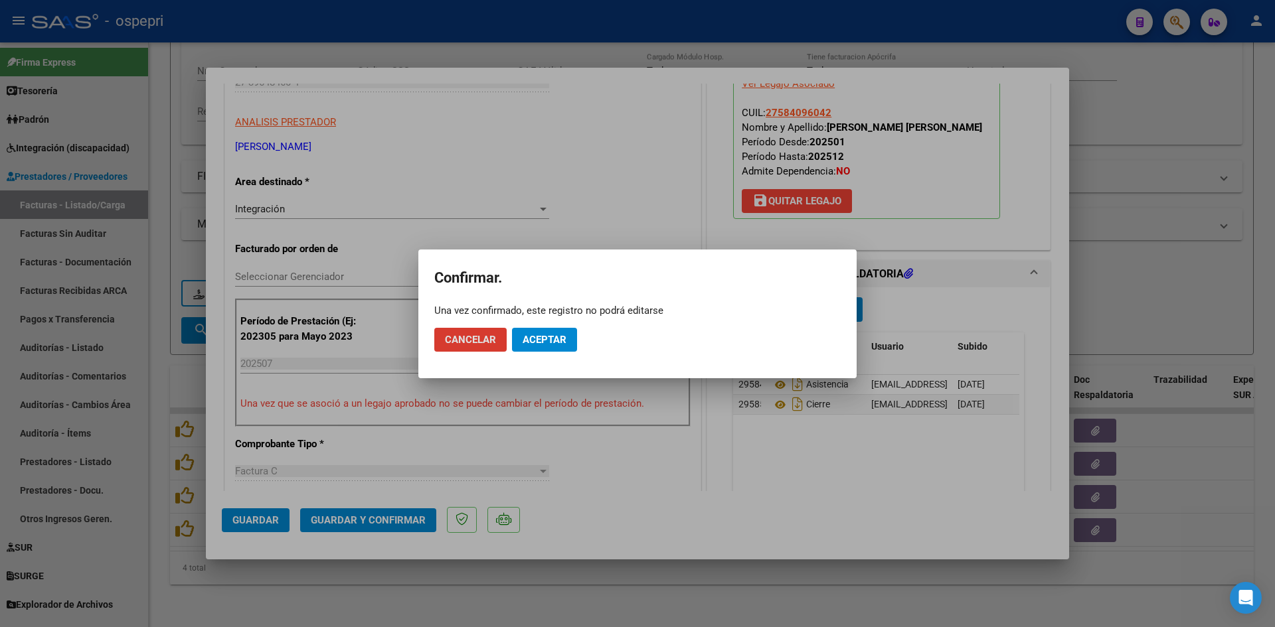
click at [542, 337] on span "Aceptar" at bounding box center [545, 340] width 44 height 12
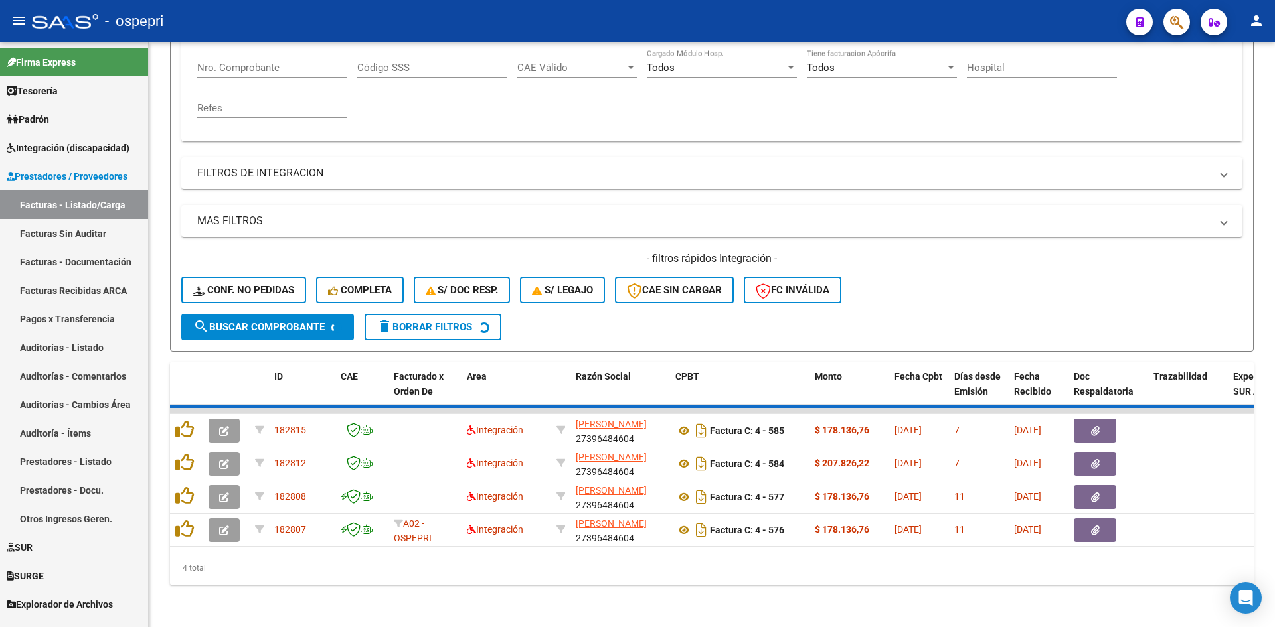
scroll to position [234, 0]
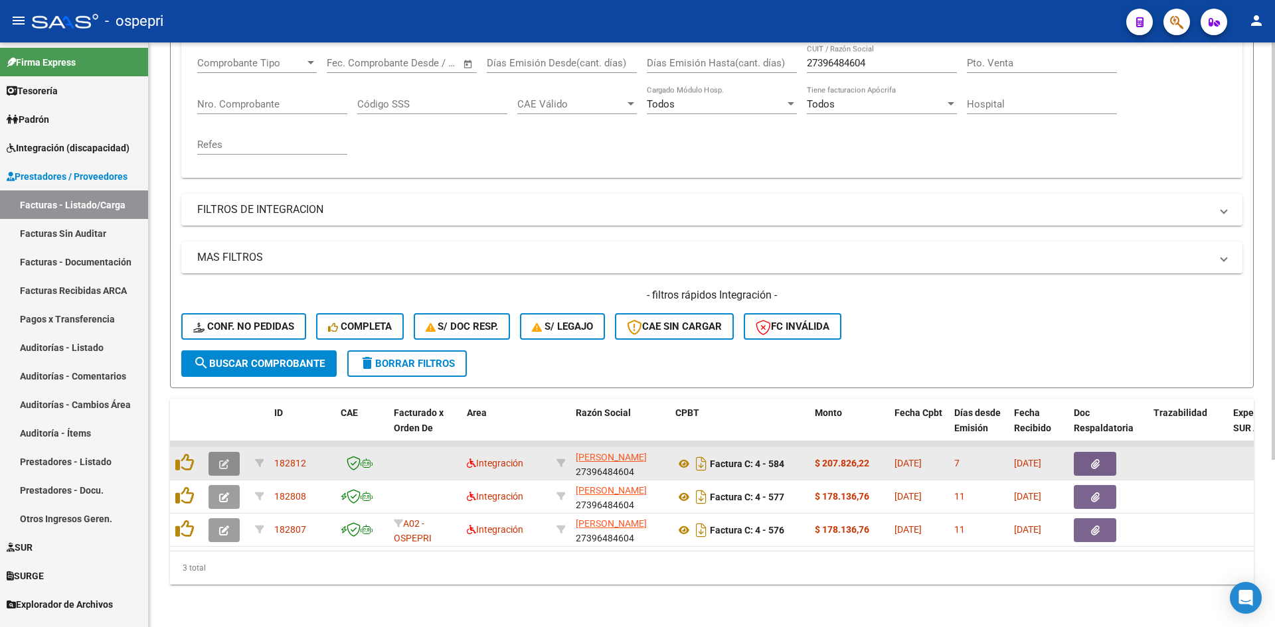
click at [221, 459] on icon "button" at bounding box center [224, 464] width 10 height 10
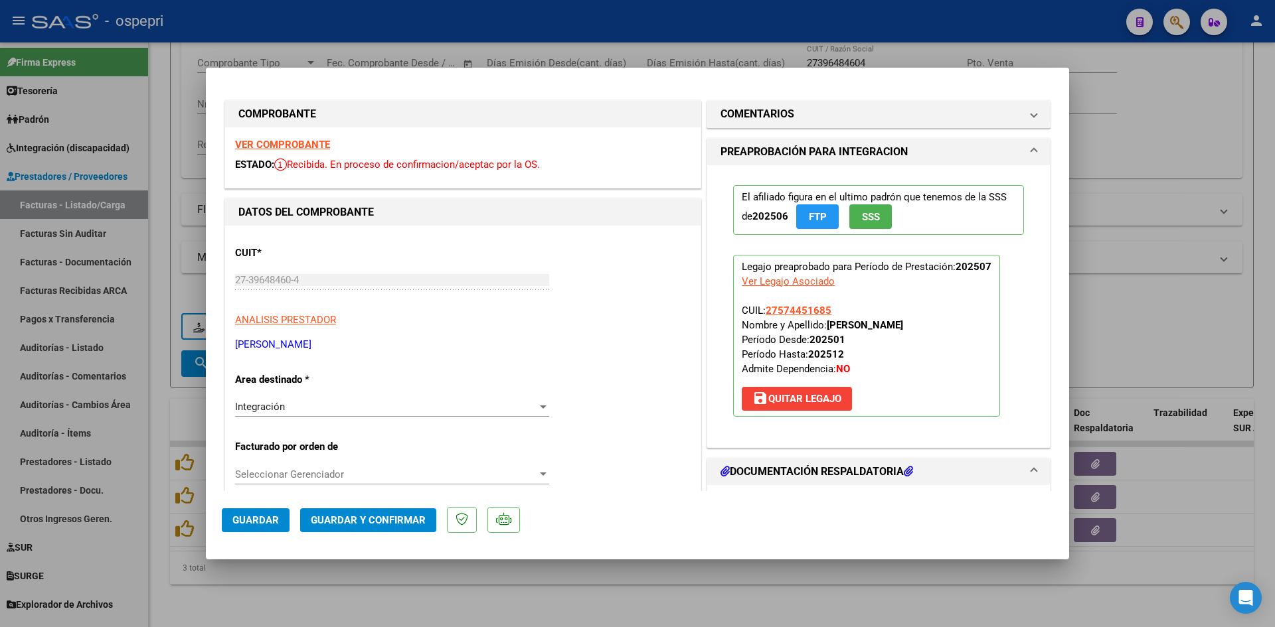
scroll to position [0, 0]
click at [288, 148] on strong "VER COMPROBANTE" at bounding box center [282, 146] width 95 height 12
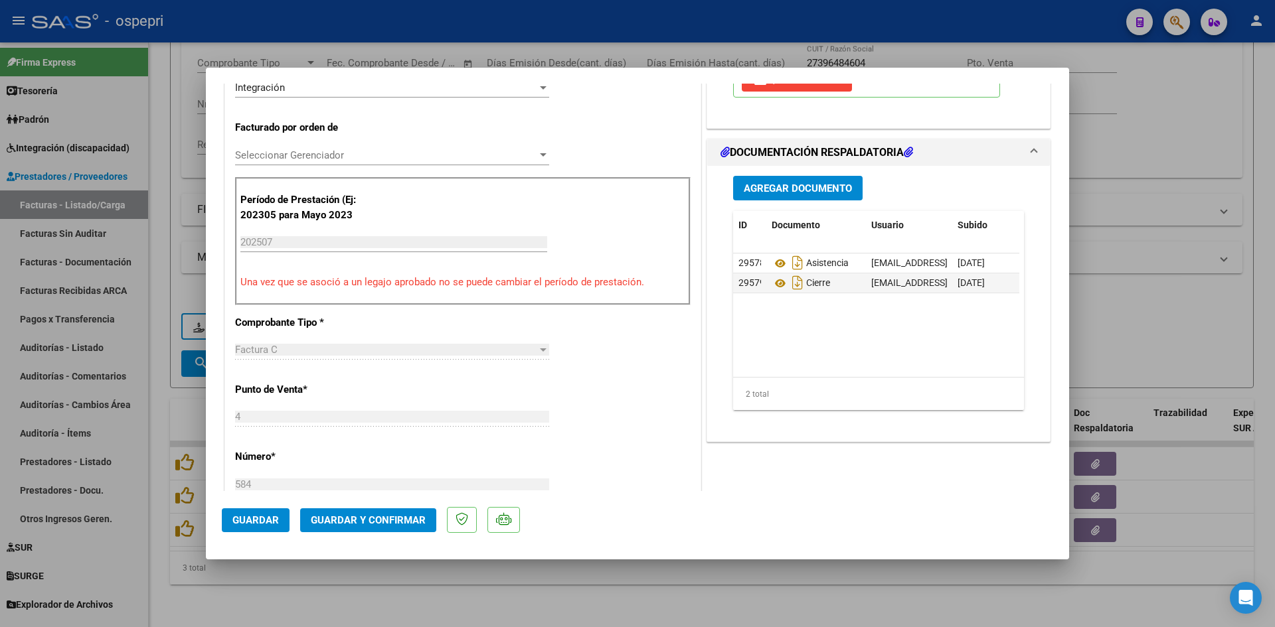
scroll to position [332, 0]
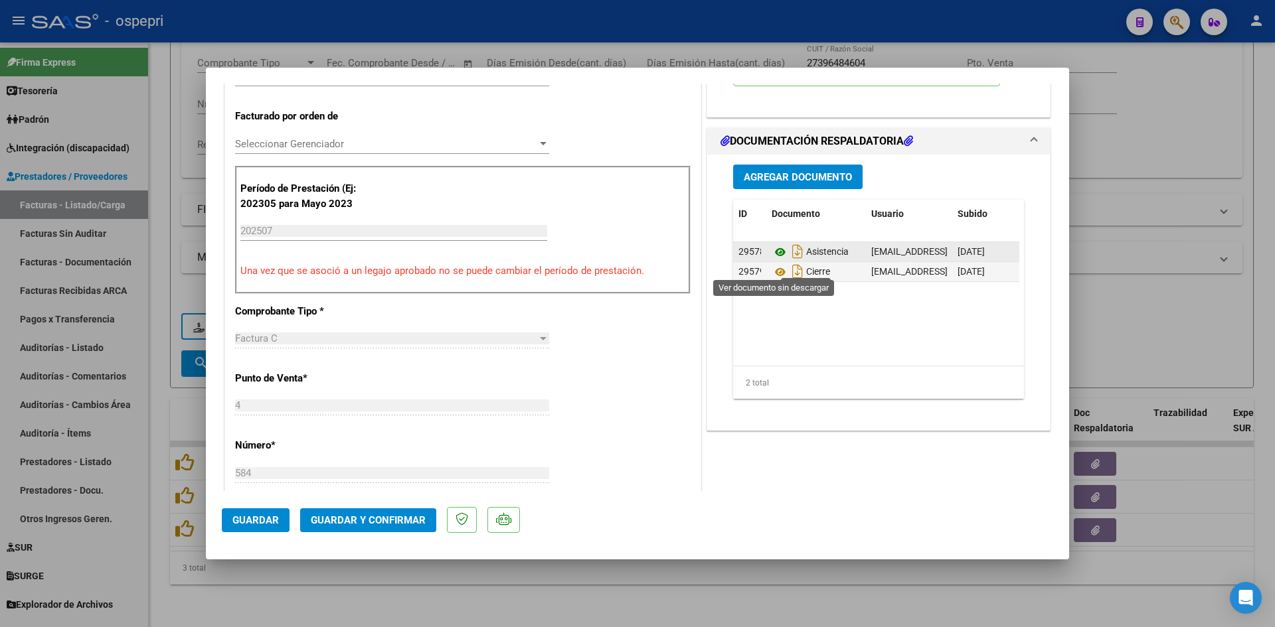
click at [772, 260] on icon at bounding box center [780, 252] width 17 height 16
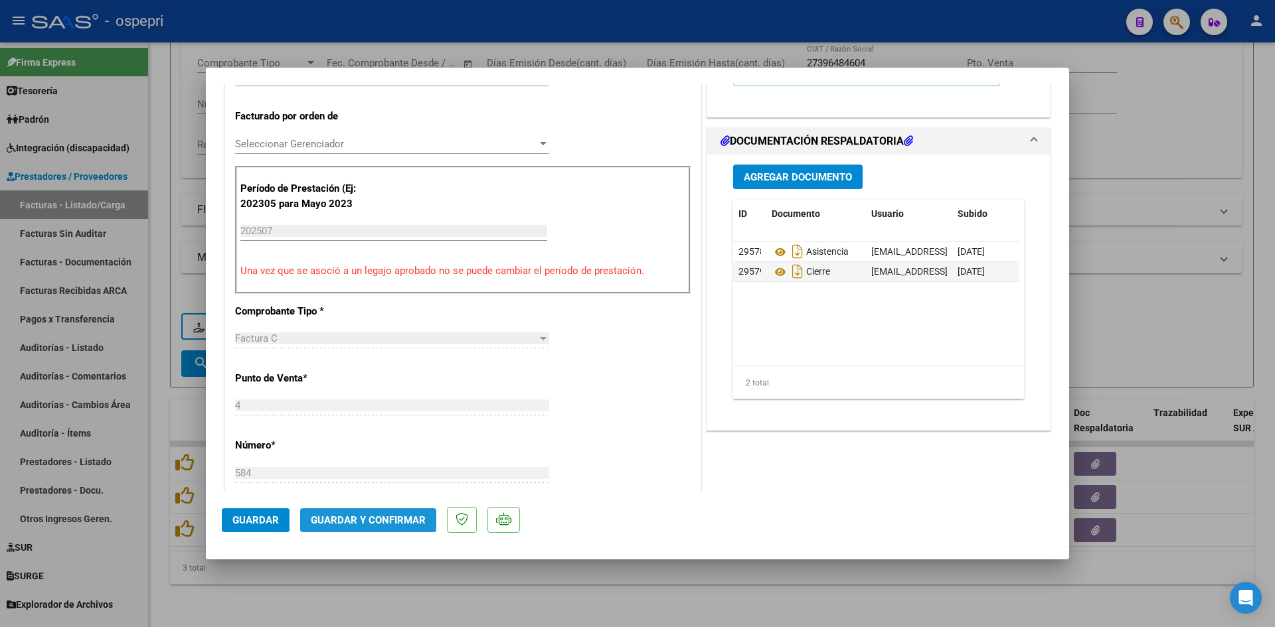
click at [397, 515] on span "Guardar y Confirmar" at bounding box center [368, 521] width 115 height 12
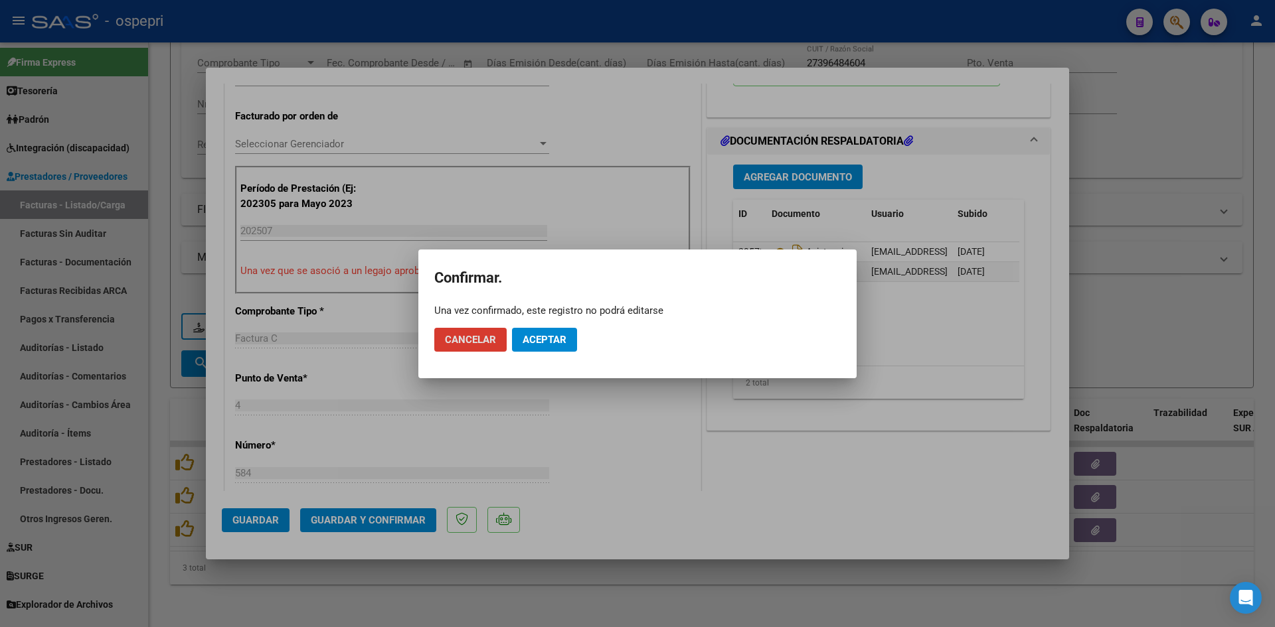
click at [557, 337] on span "Aceptar" at bounding box center [545, 340] width 44 height 12
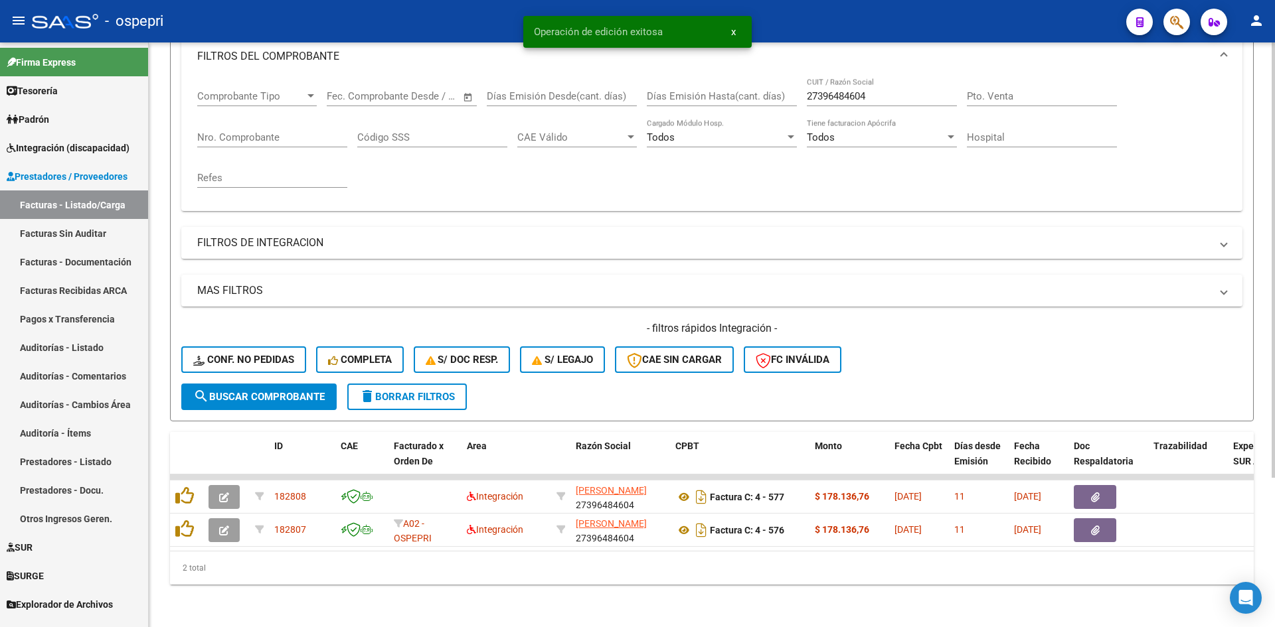
scroll to position [201, 0]
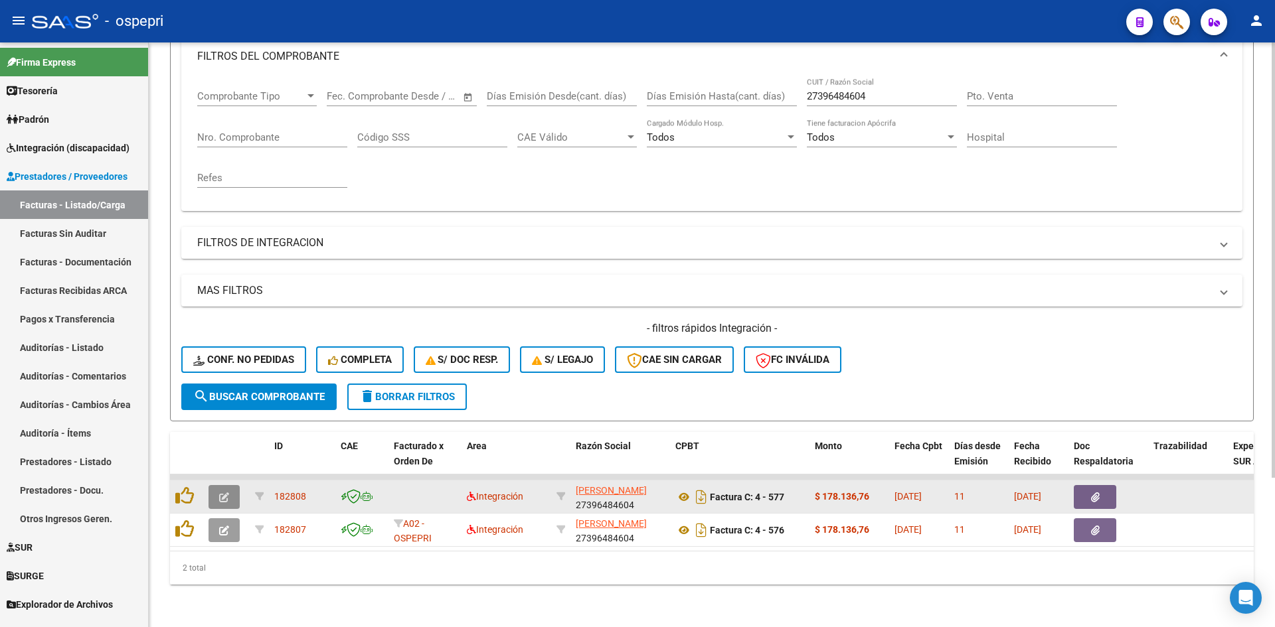
click at [232, 485] on button "button" at bounding box center [223, 497] width 31 height 24
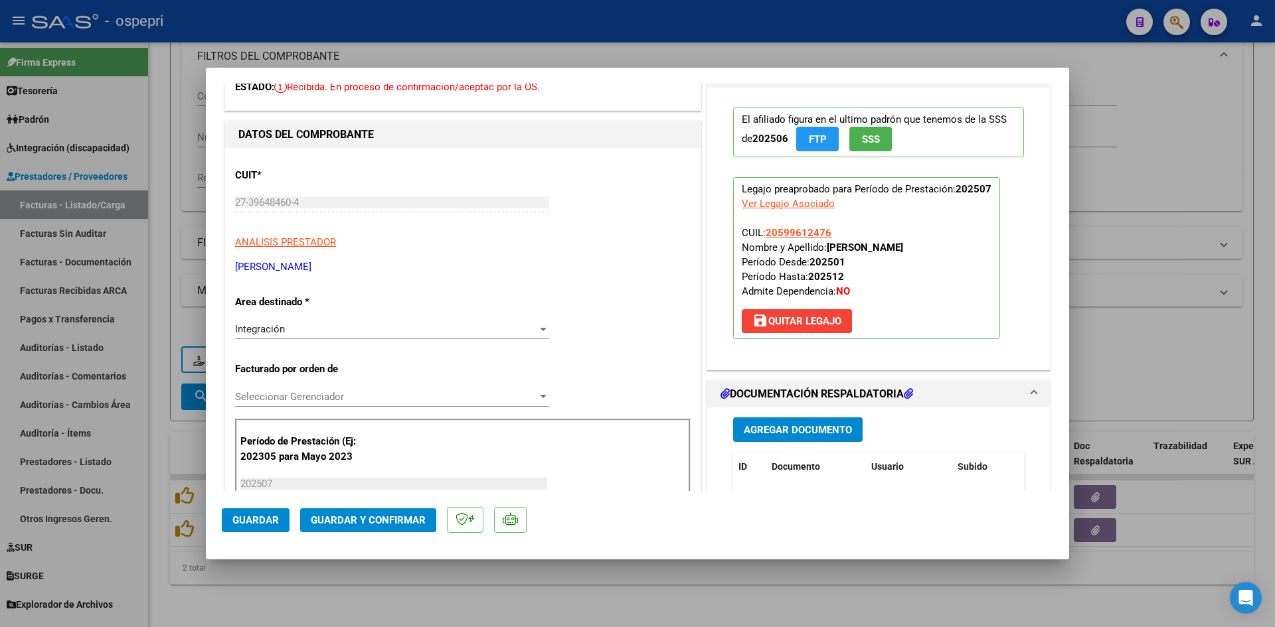
scroll to position [0, 0]
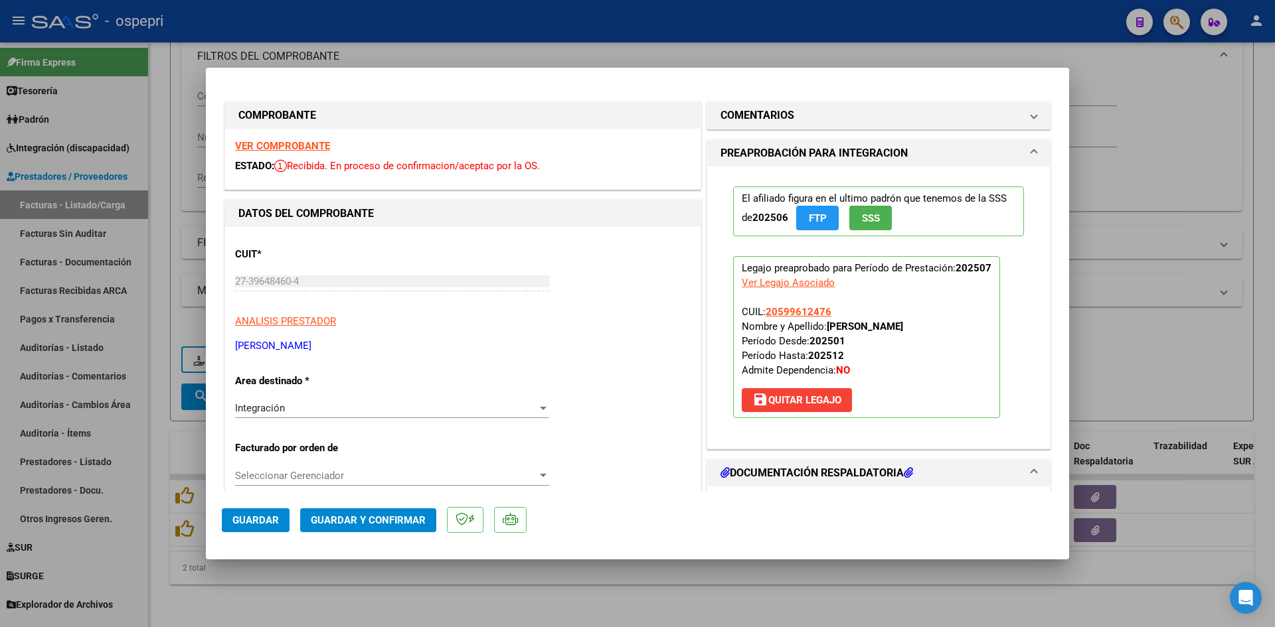
click at [302, 147] on strong "VER COMPROBANTE" at bounding box center [282, 146] width 95 height 12
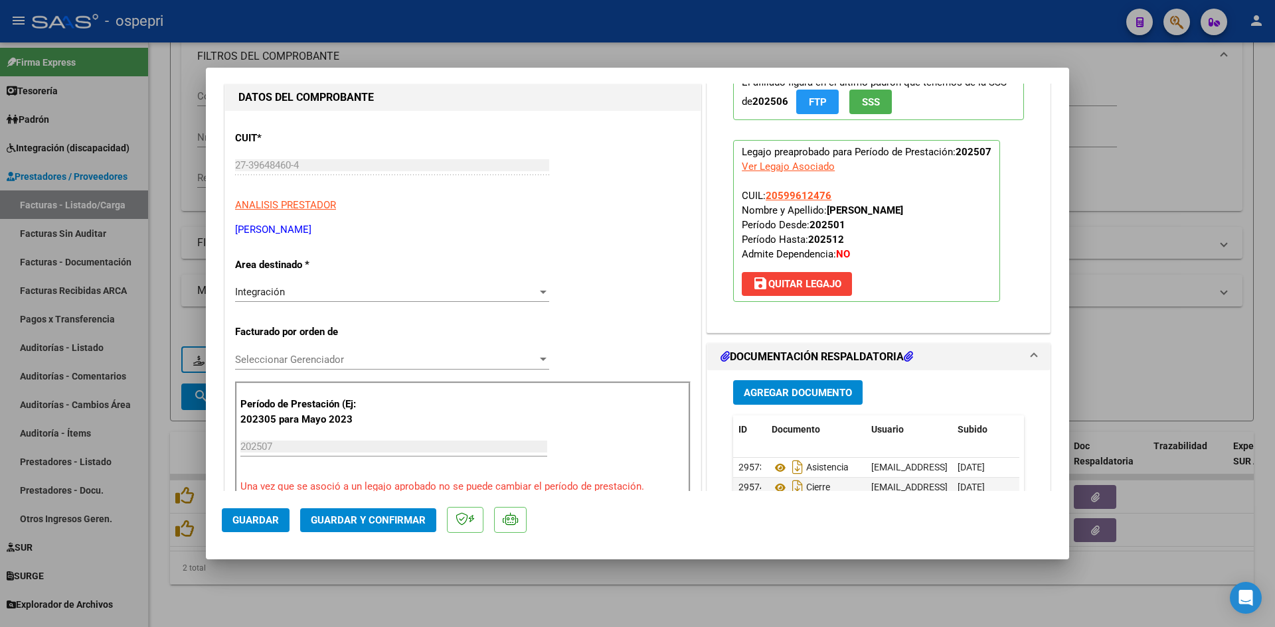
scroll to position [133, 0]
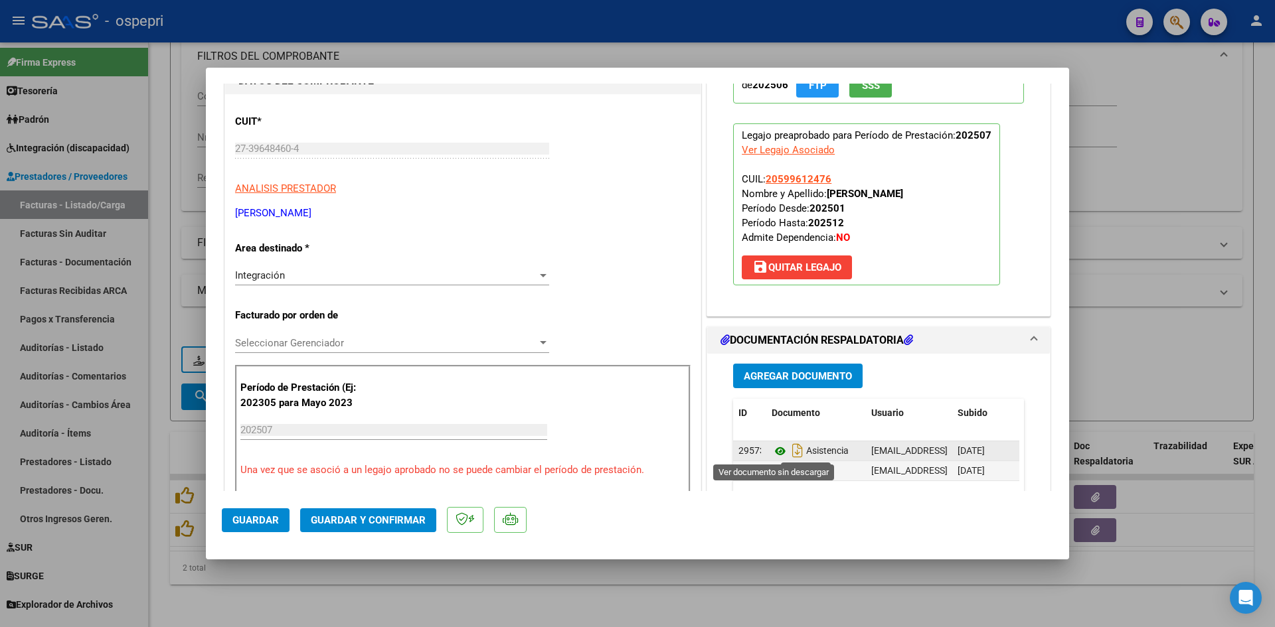
click at [775, 448] on icon at bounding box center [780, 452] width 17 height 16
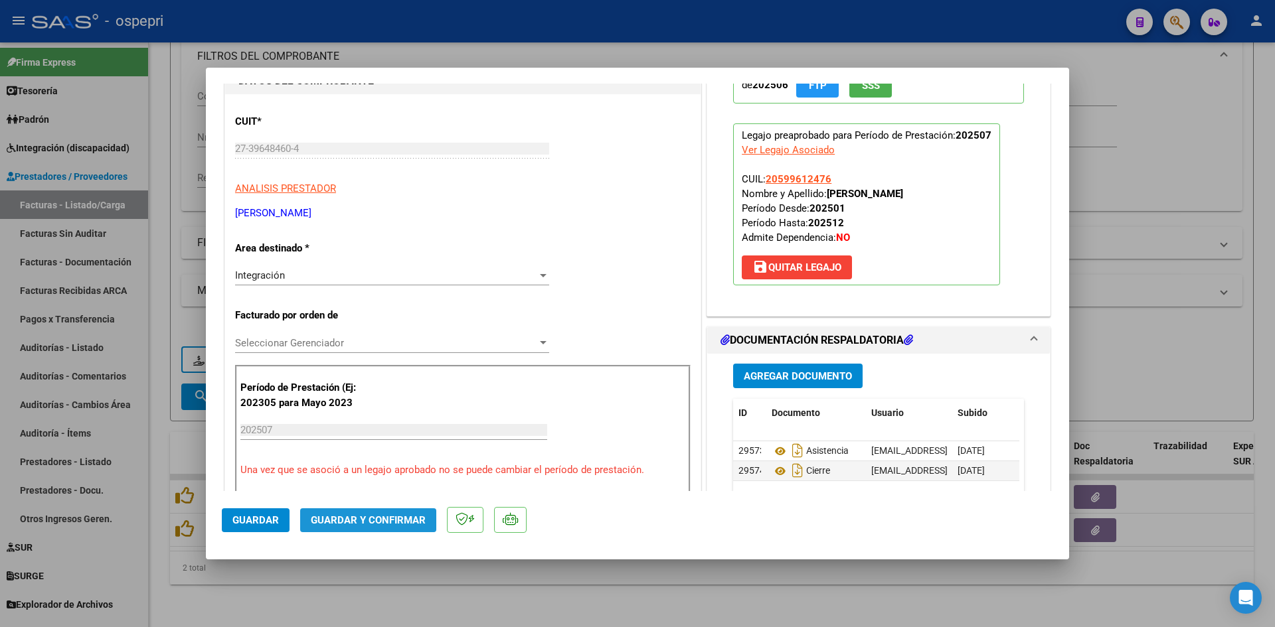
click at [380, 516] on span "Guardar y Confirmar" at bounding box center [368, 521] width 115 height 12
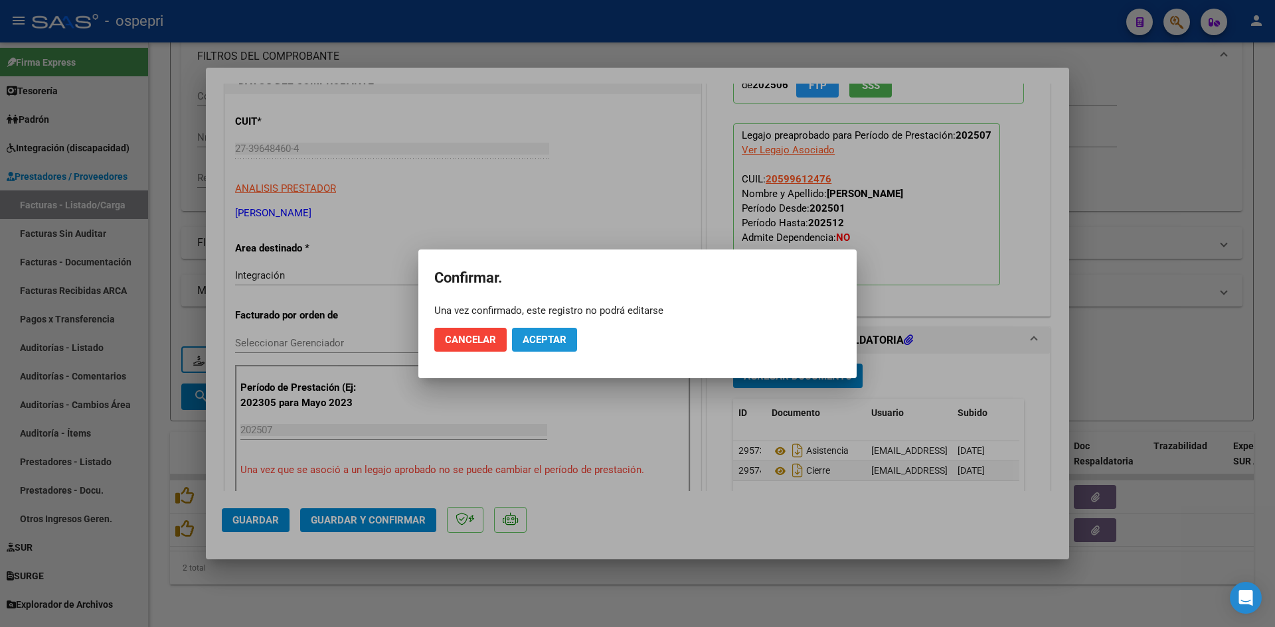
click at [549, 341] on span "Aceptar" at bounding box center [545, 340] width 44 height 12
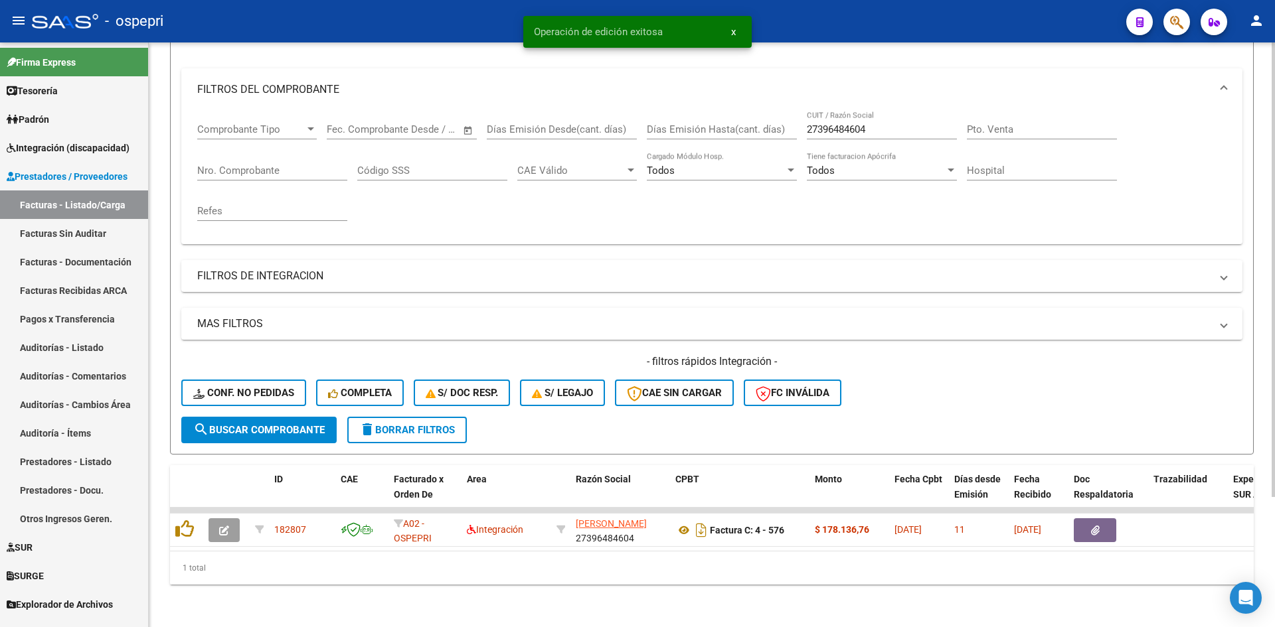
scroll to position [167, 0]
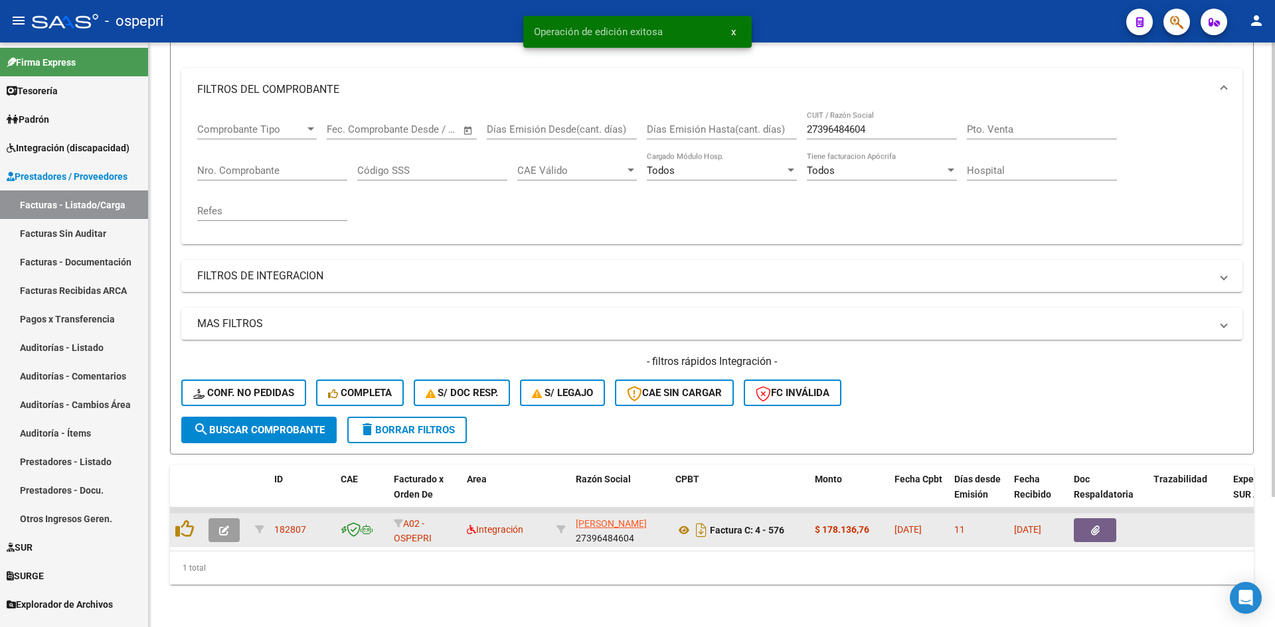
click at [217, 519] on button "button" at bounding box center [223, 531] width 31 height 24
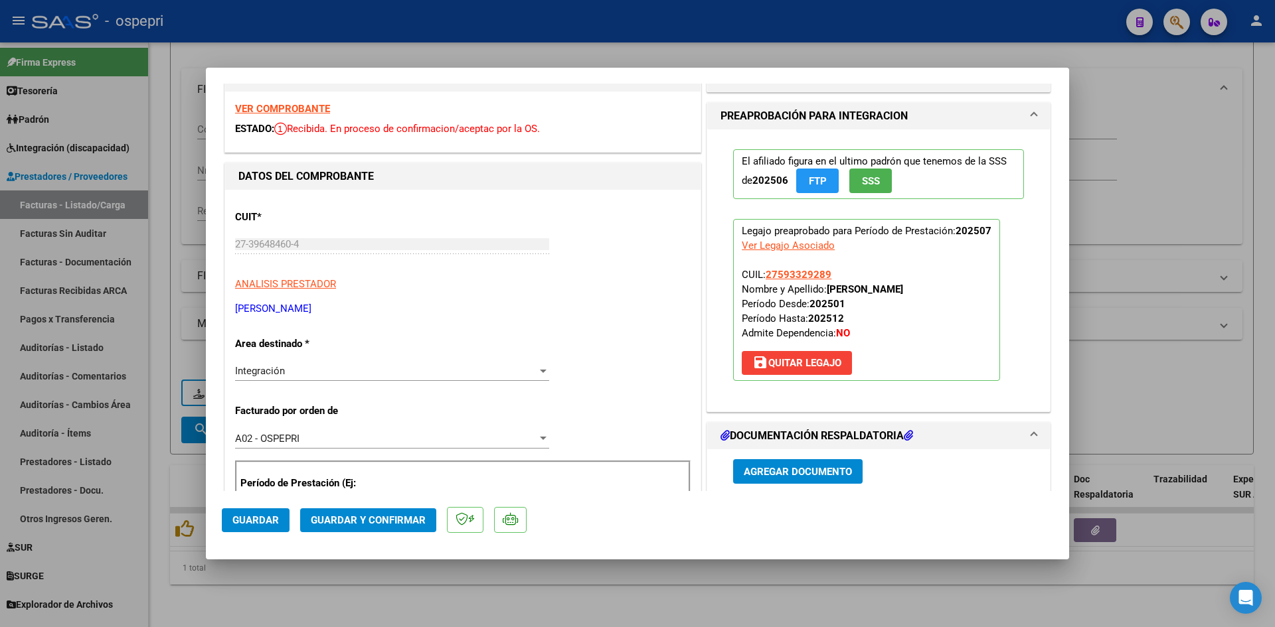
scroll to position [0, 0]
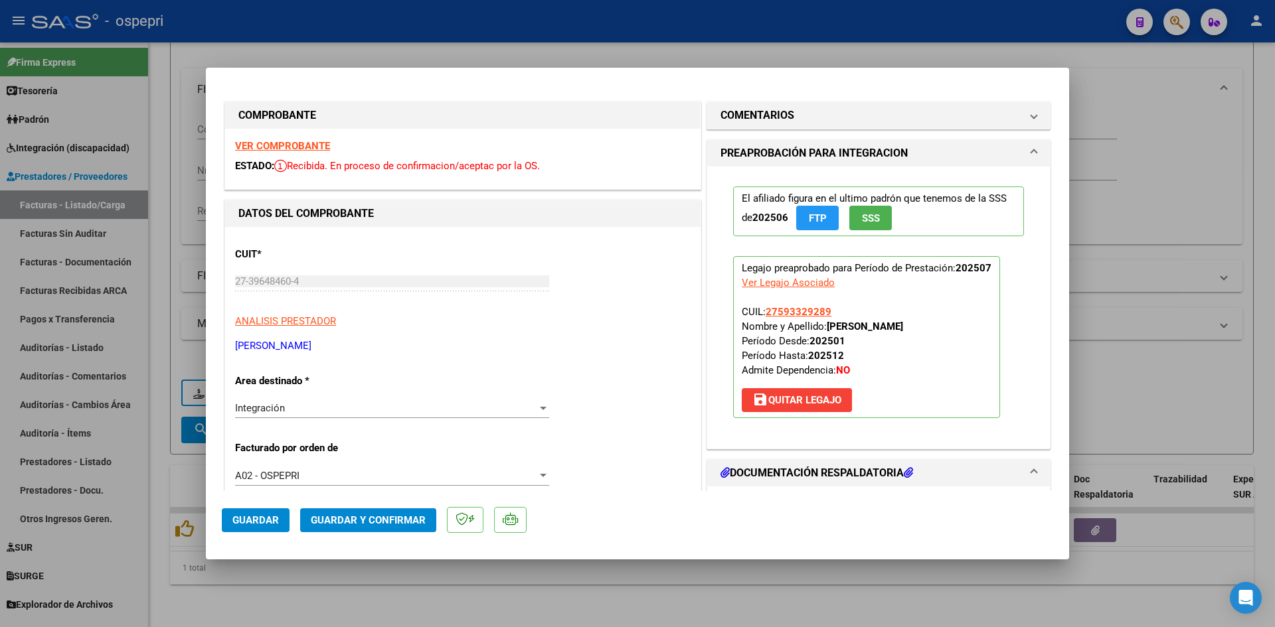
click at [294, 137] on div "VER COMPROBANTE ESTADO: Recibida. En proceso de confirmacion/aceptac por la OS." at bounding box center [462, 159] width 475 height 60
click at [296, 146] on strong "VER COMPROBANTE" at bounding box center [282, 146] width 95 height 12
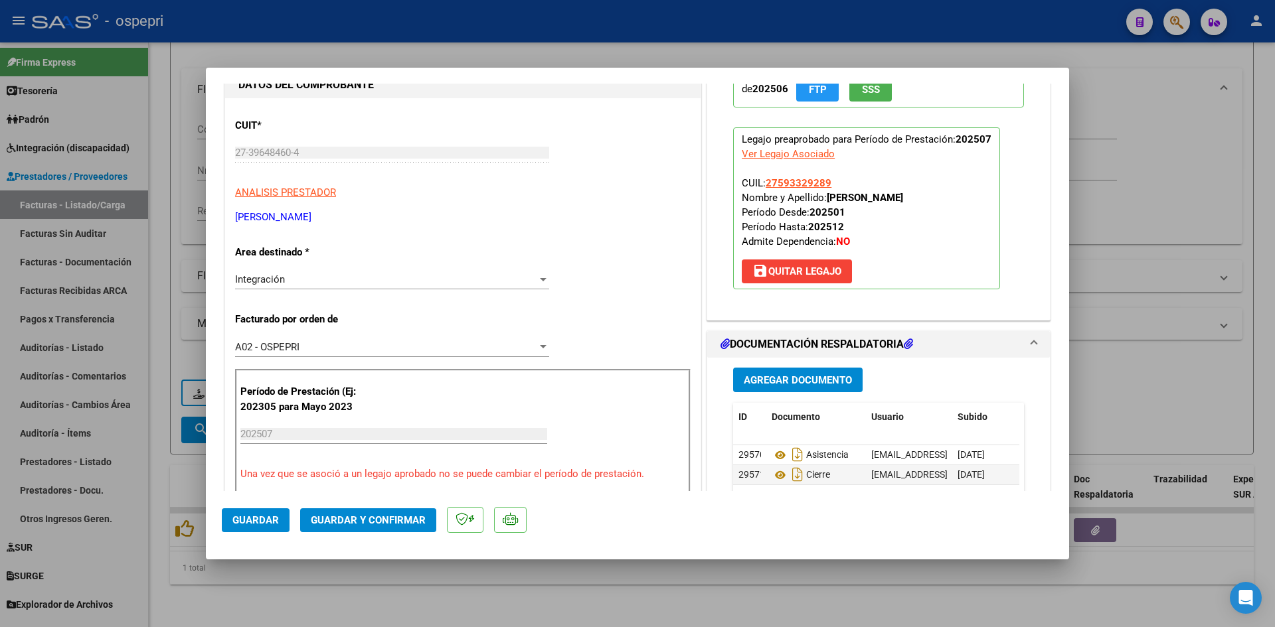
scroll to position [133, 0]
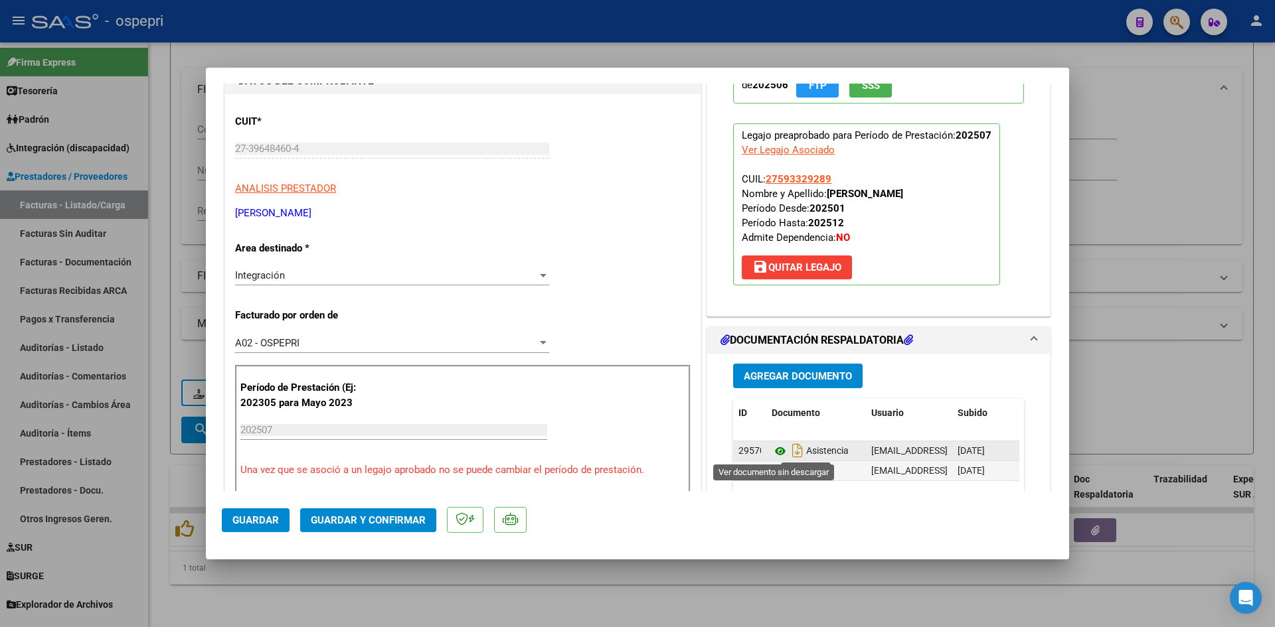
click at [774, 448] on icon at bounding box center [780, 452] width 17 height 16
click at [398, 525] on span "Guardar y Confirmar" at bounding box center [368, 521] width 115 height 12
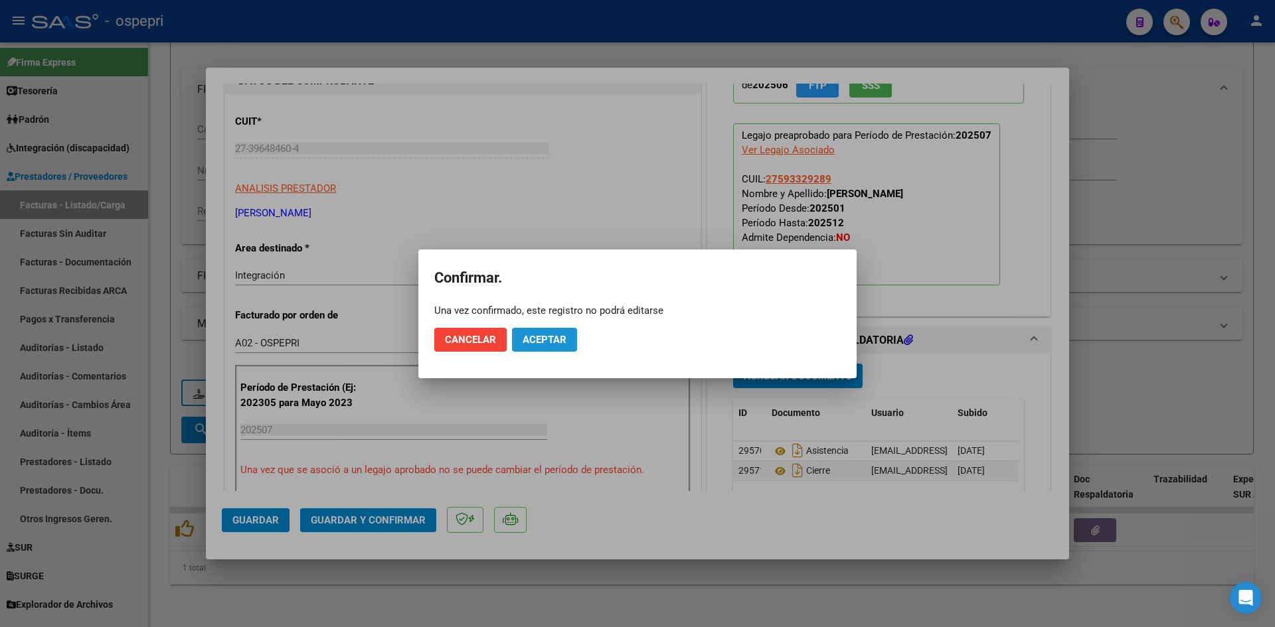
click at [549, 338] on span "Aceptar" at bounding box center [545, 340] width 44 height 12
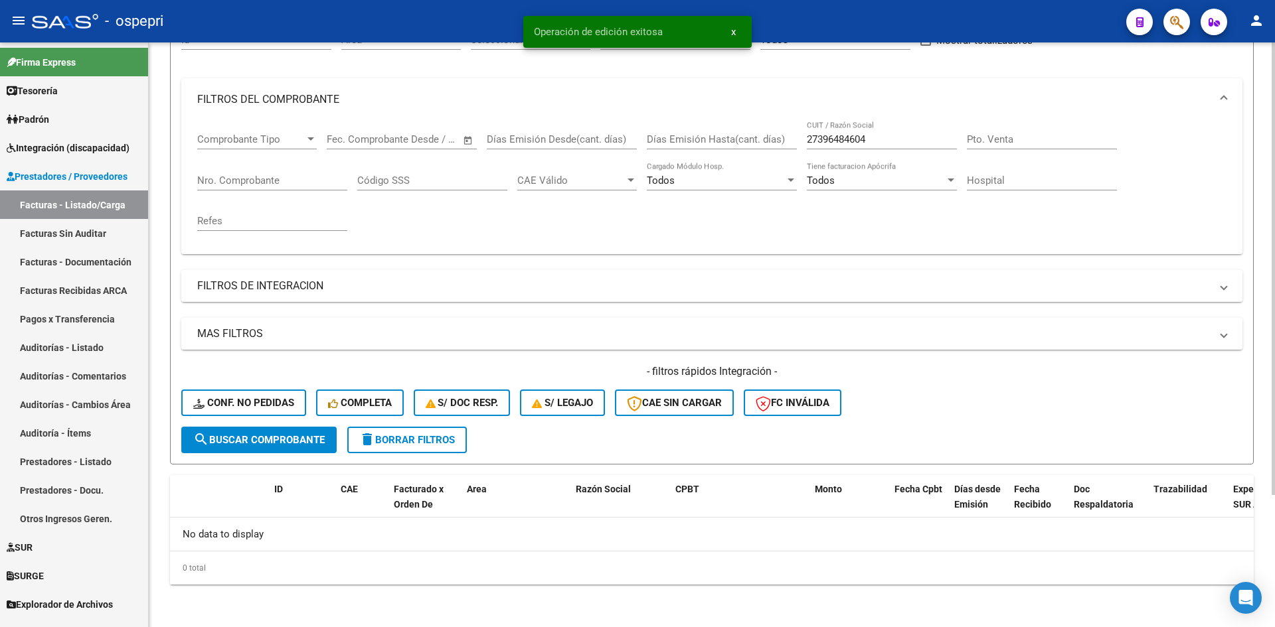
scroll to position [147, 0]
click at [886, 145] on div "27396484604 CUIT / Razón Social" at bounding box center [882, 135] width 150 height 29
drag, startPoint x: 883, startPoint y: 138, endPoint x: 802, endPoint y: 145, distance: 81.3
click at [802, 145] on div "Comprobante Tipo Comprobante Tipo Start date – End date Fec. Comprobante Desde …" at bounding box center [711, 182] width 1029 height 123
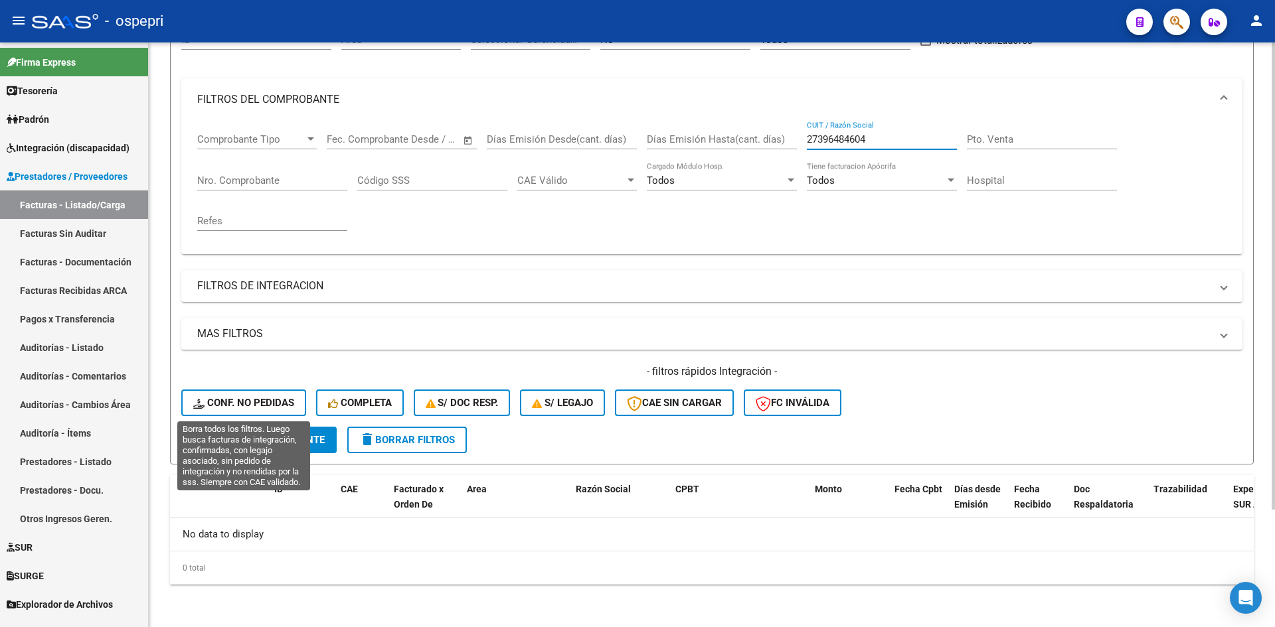
click at [290, 397] on span "Conf. no pedidas" at bounding box center [243, 403] width 101 height 12
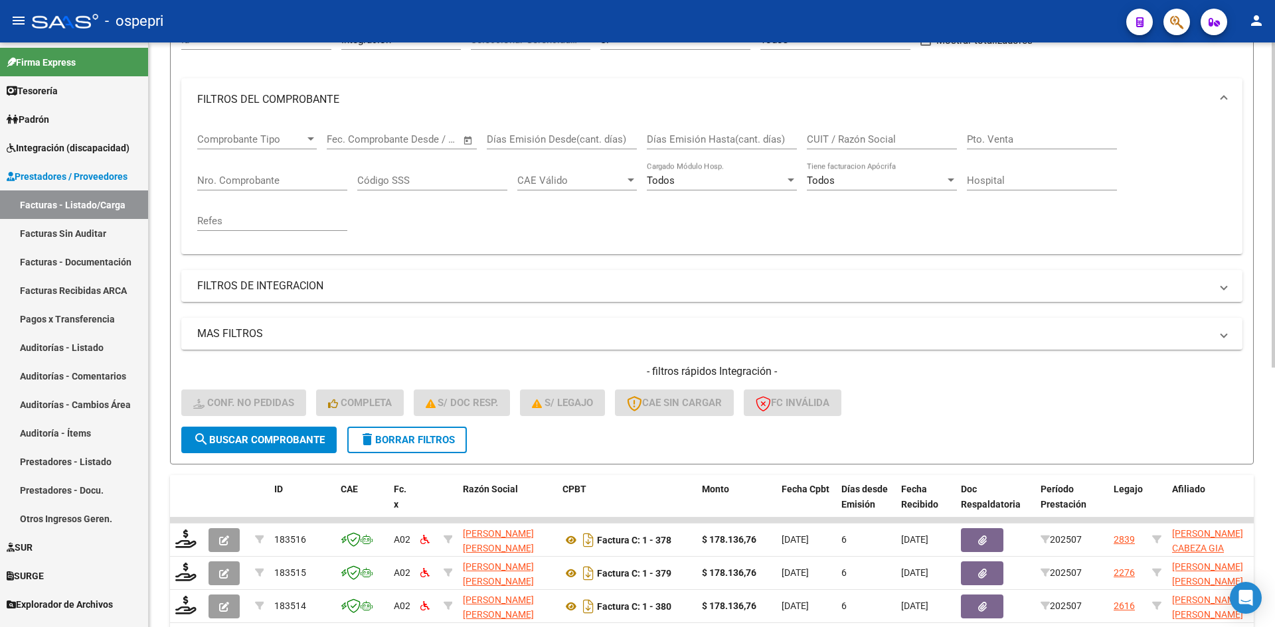
click at [853, 141] on input "CUIT / Razón Social" at bounding box center [882, 139] width 150 height 12
paste input "27396484604"
click at [254, 430] on button "search Buscar Comprobante" at bounding box center [258, 440] width 155 height 27
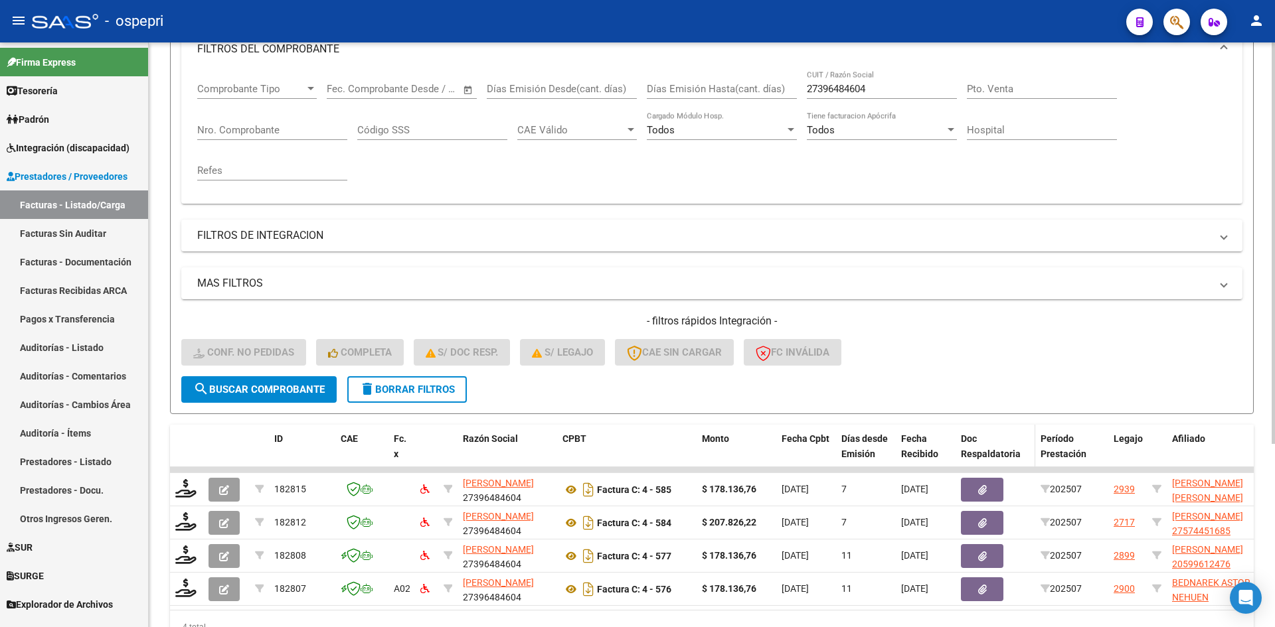
scroll to position [267, 0]
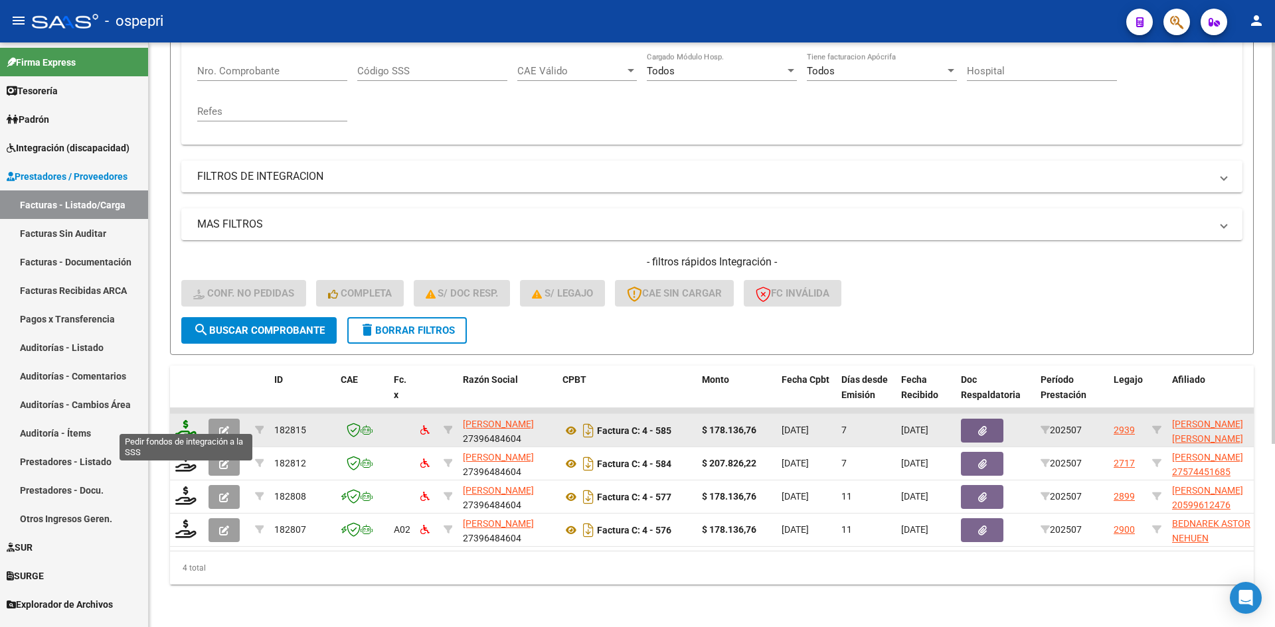
click at [185, 423] on icon at bounding box center [185, 429] width 21 height 19
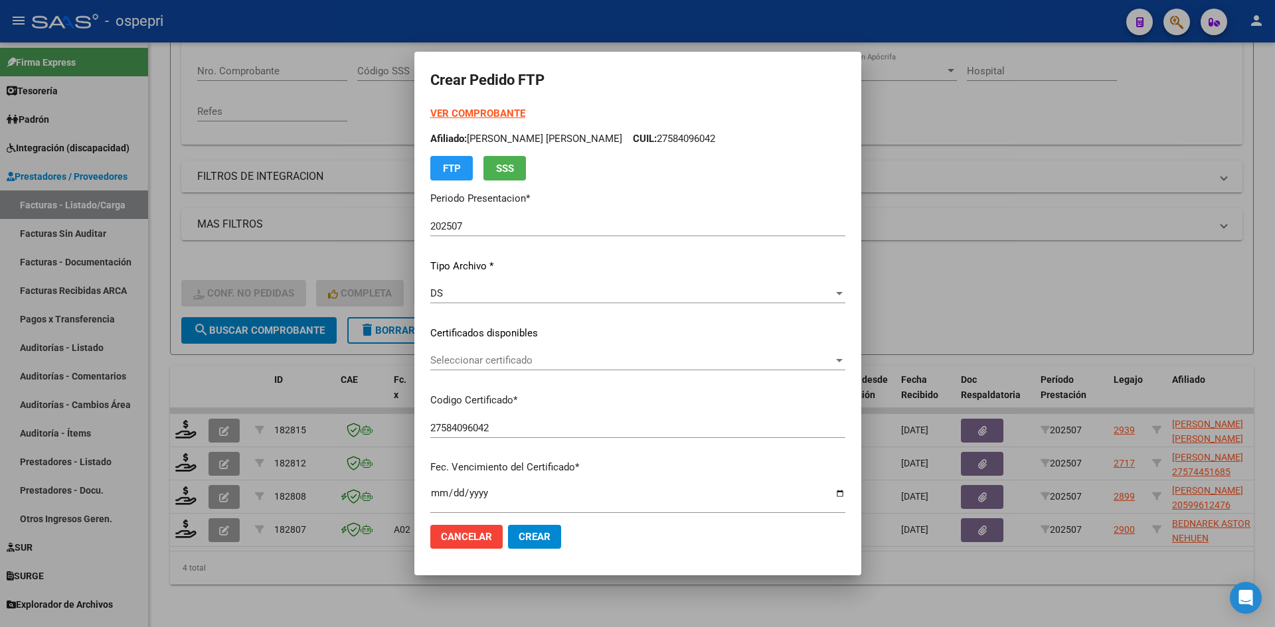
click at [528, 332] on p "Certificados disponibles" at bounding box center [637, 333] width 415 height 15
click at [528, 367] on span "Seleccionar certificado" at bounding box center [631, 361] width 403 height 12
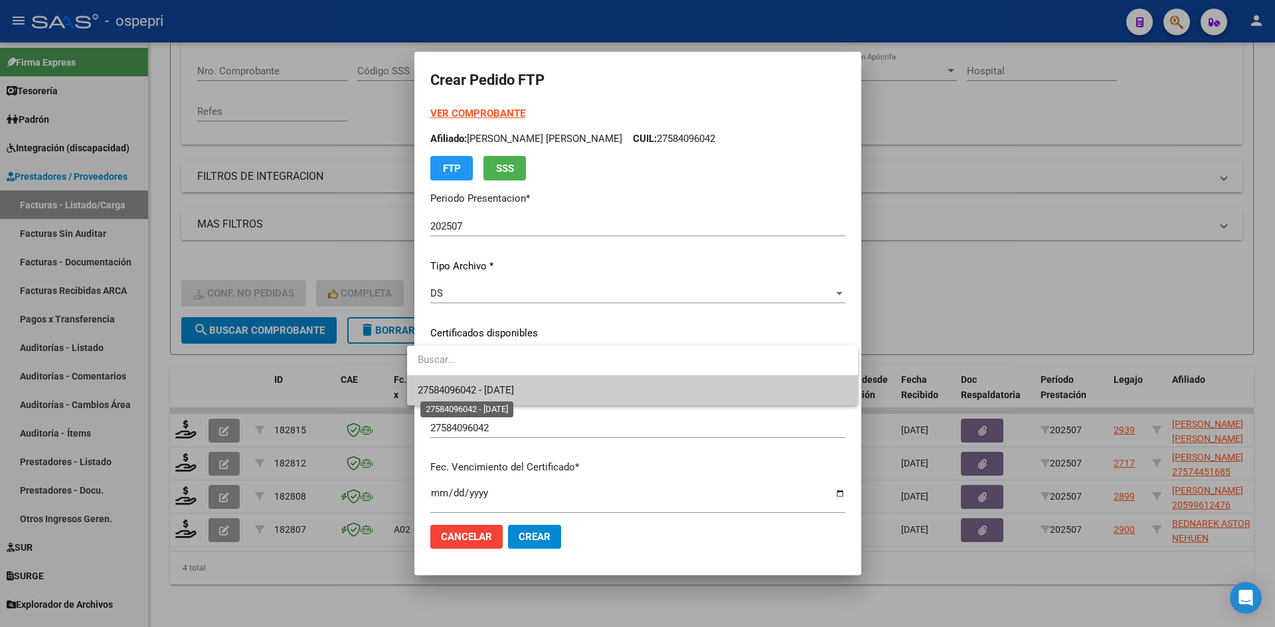
click at [514, 390] on span "27584096042 - 2025-09-08" at bounding box center [466, 390] width 96 height 12
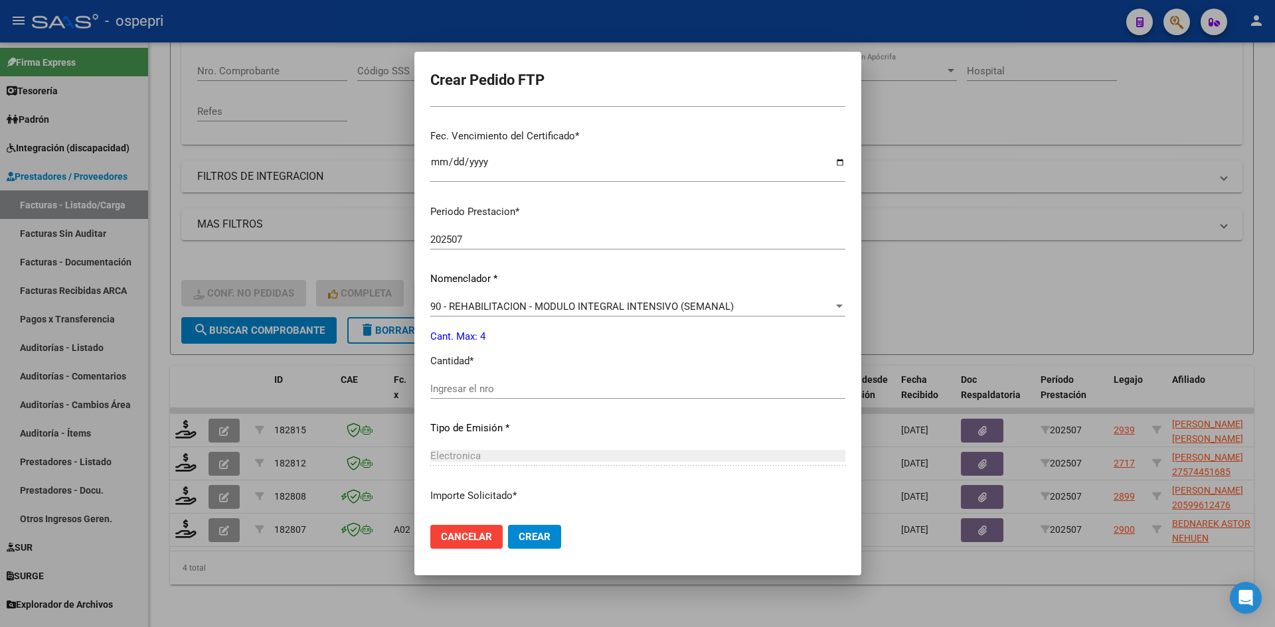
scroll to position [332, 0]
click at [438, 392] on input "Ingresar el nro" at bounding box center [637, 388] width 415 height 12
click at [526, 531] on span "Crear" at bounding box center [535, 537] width 32 height 12
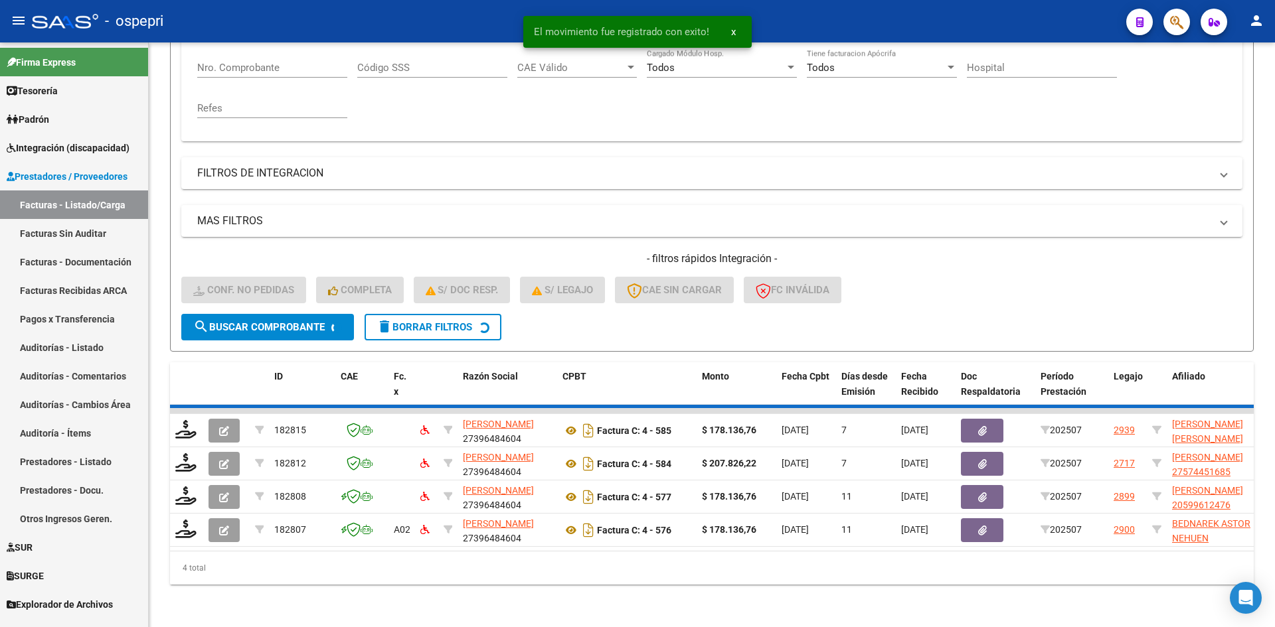
scroll to position [234, 0]
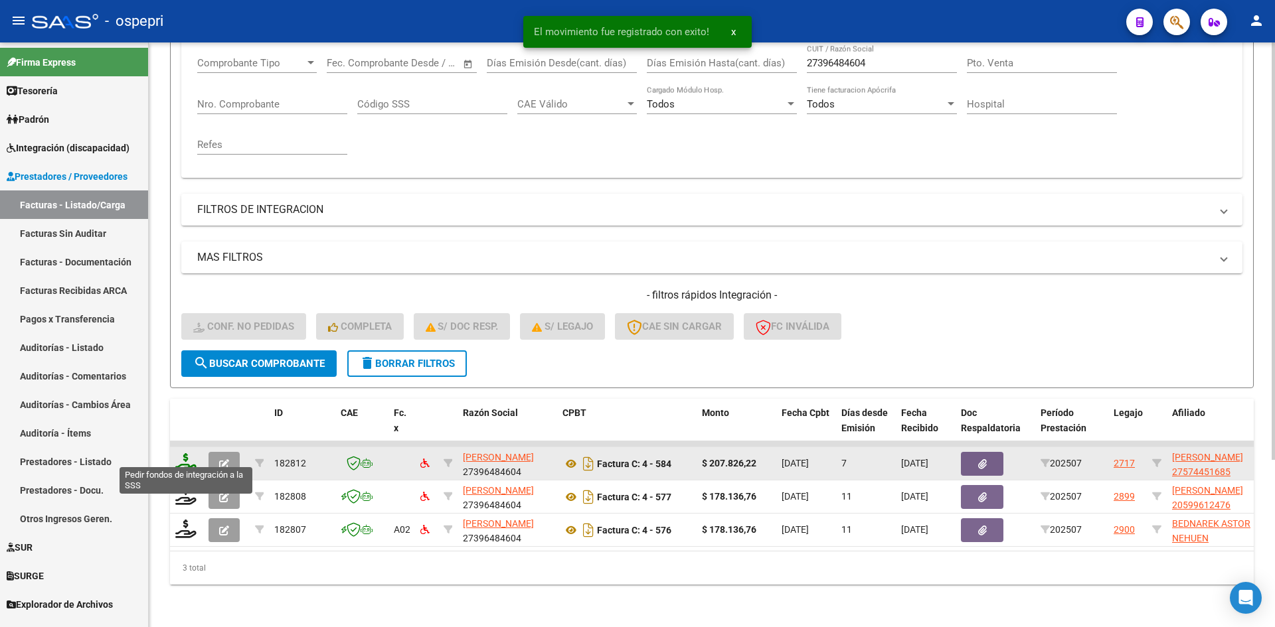
click at [189, 456] on icon at bounding box center [185, 463] width 21 height 19
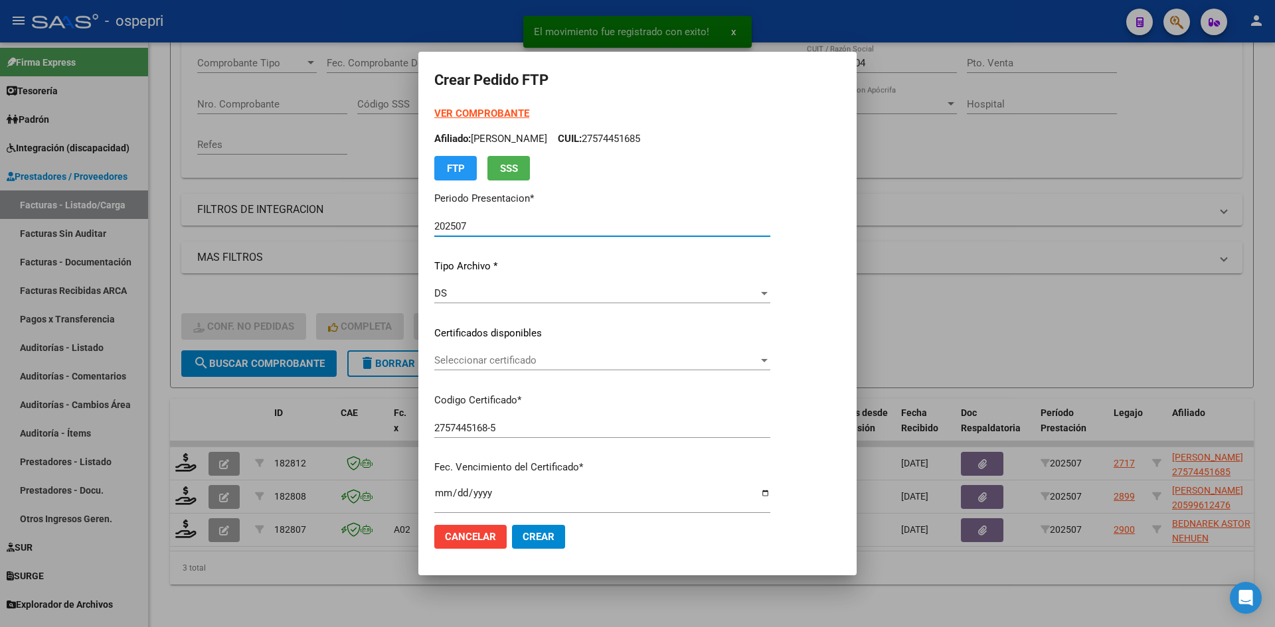
click at [503, 362] on span "Seleccionar certificado" at bounding box center [596, 361] width 324 height 12
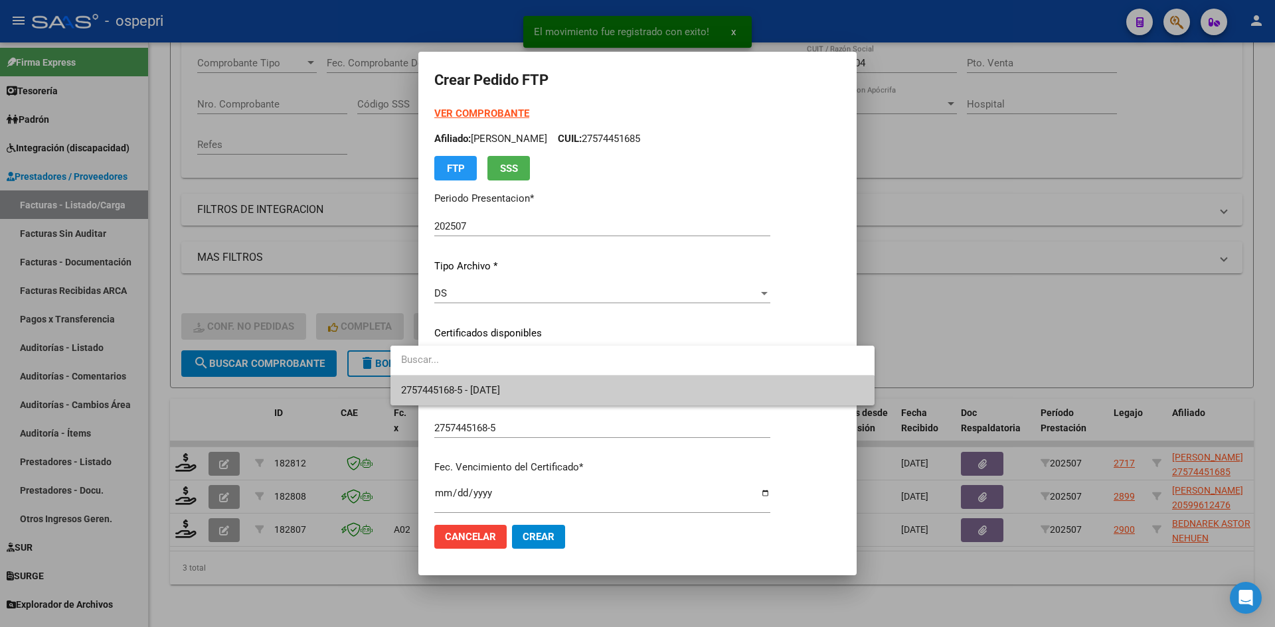
click at [507, 381] on span "2757445168-5 - 2028-08-05" at bounding box center [632, 391] width 462 height 30
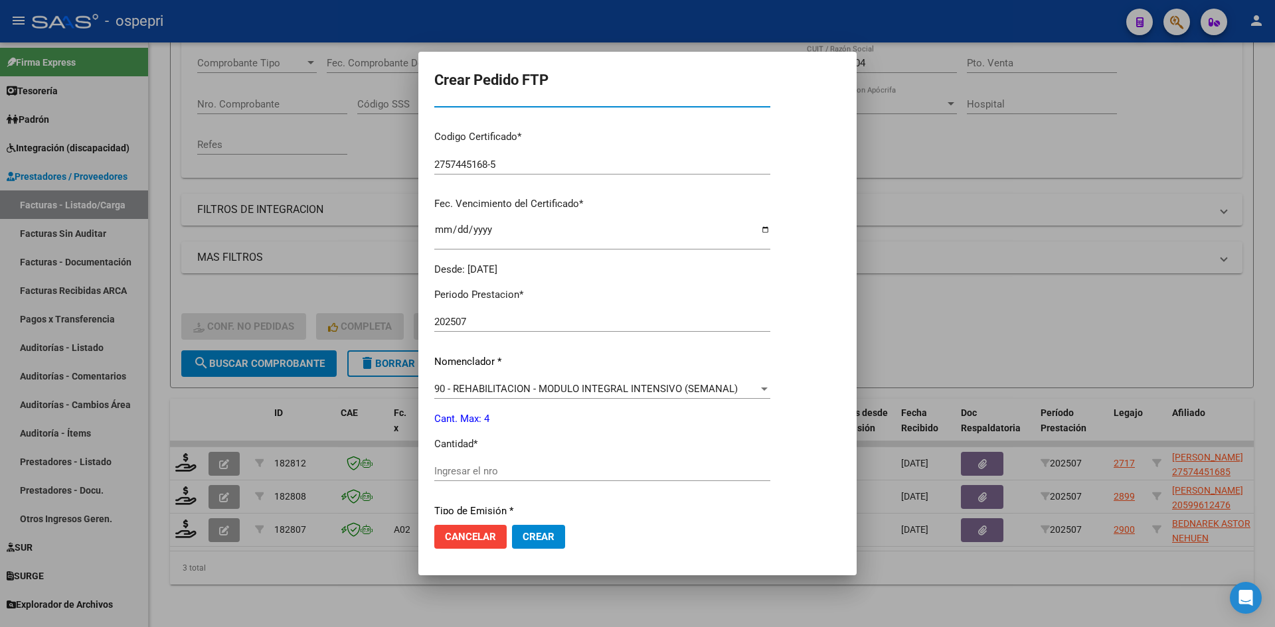
scroll to position [266, 0]
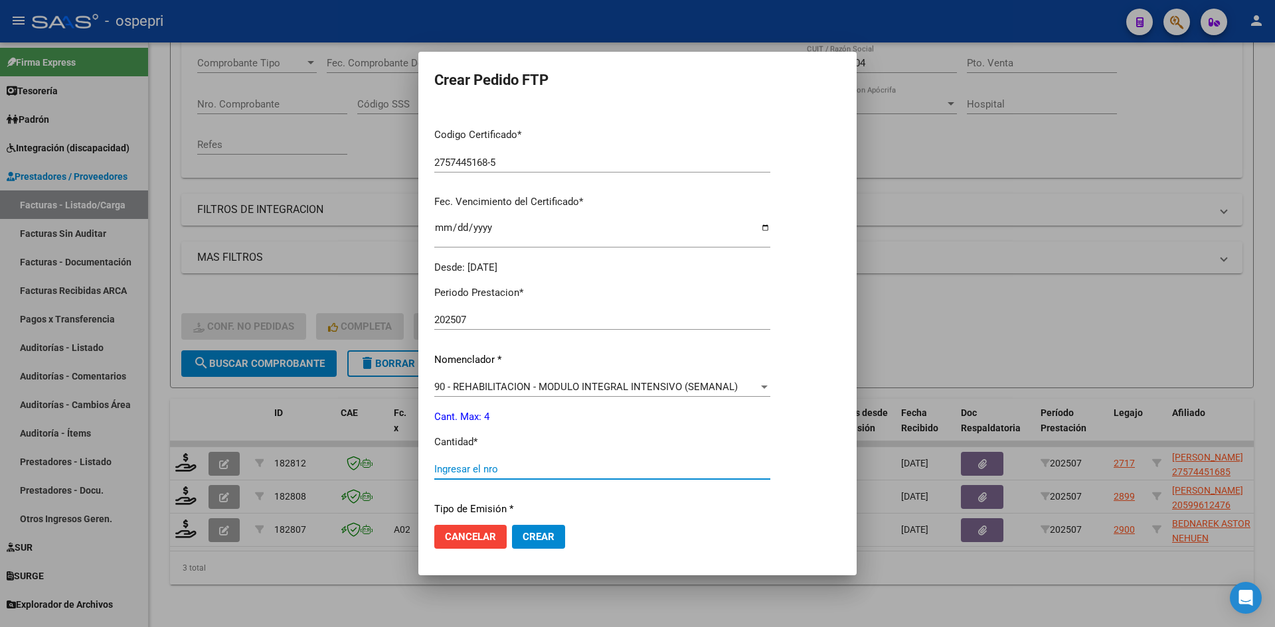
click at [492, 471] on input "Ingresar el nro" at bounding box center [602, 469] width 336 height 12
click at [523, 531] on span "Crear" at bounding box center [539, 537] width 32 height 12
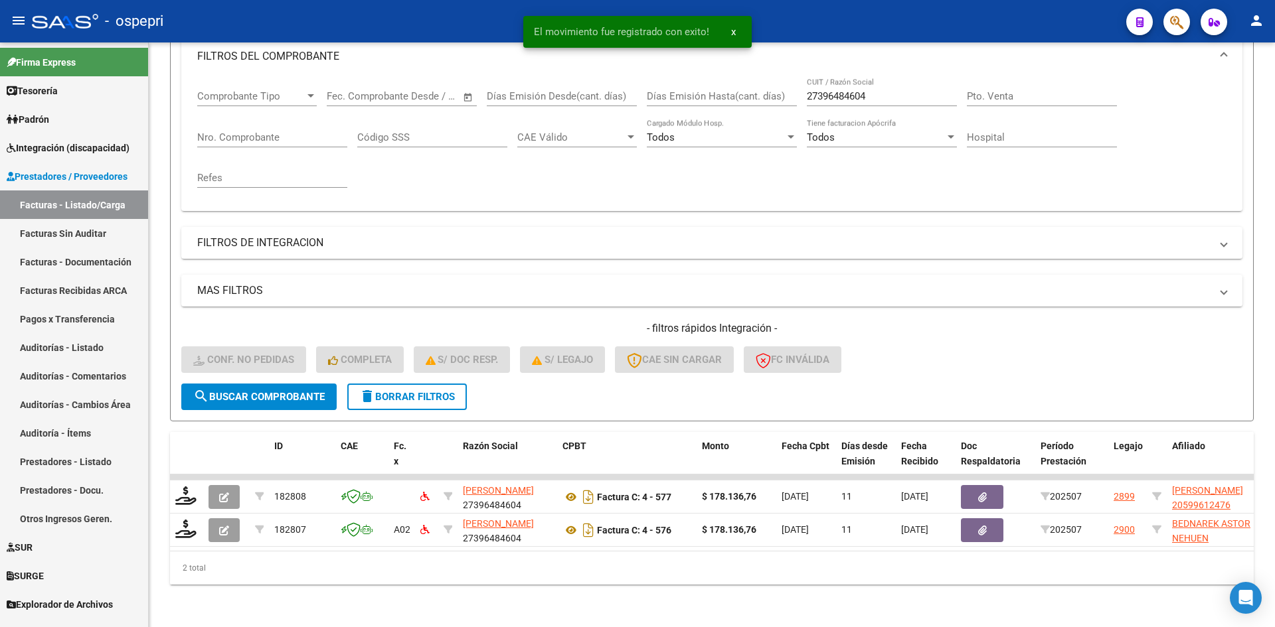
scroll to position [201, 0]
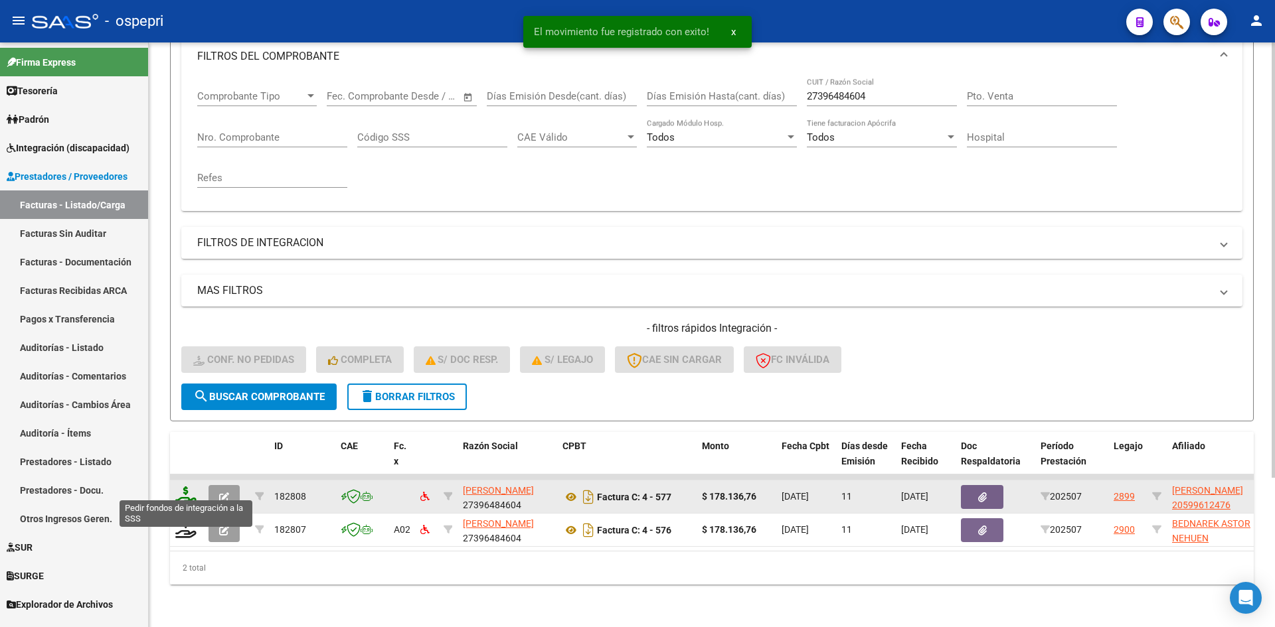
click at [191, 487] on icon at bounding box center [185, 496] width 21 height 19
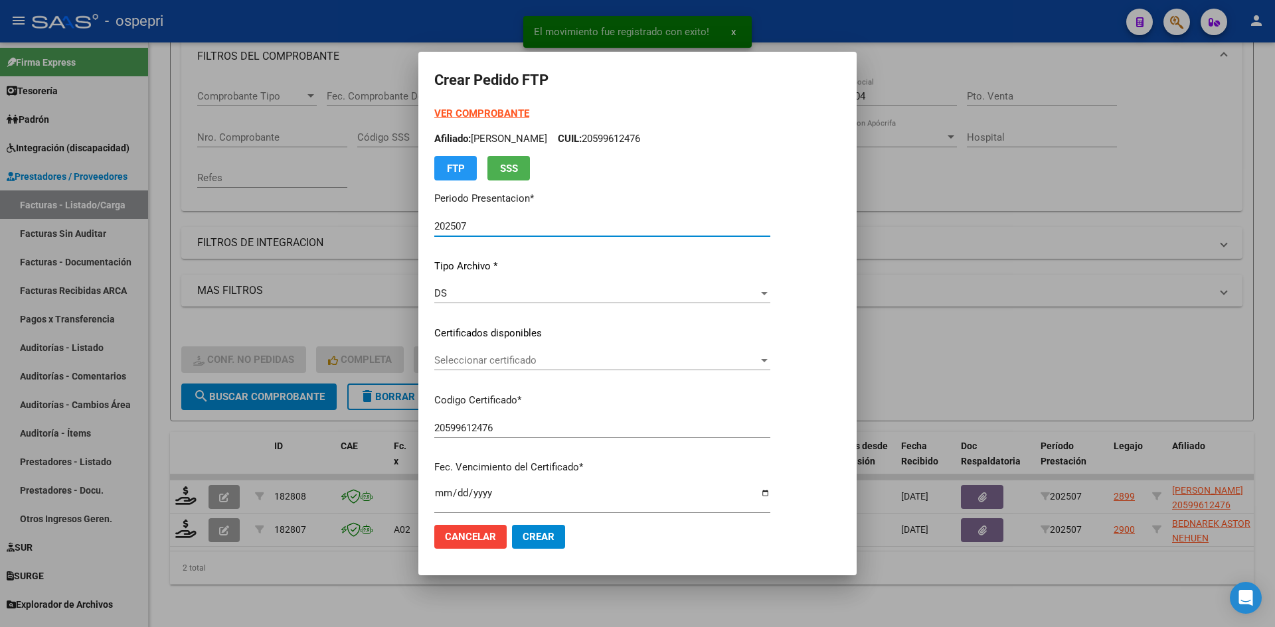
click at [536, 368] on div "Seleccionar certificado Seleccionar certificado" at bounding box center [602, 361] width 336 height 20
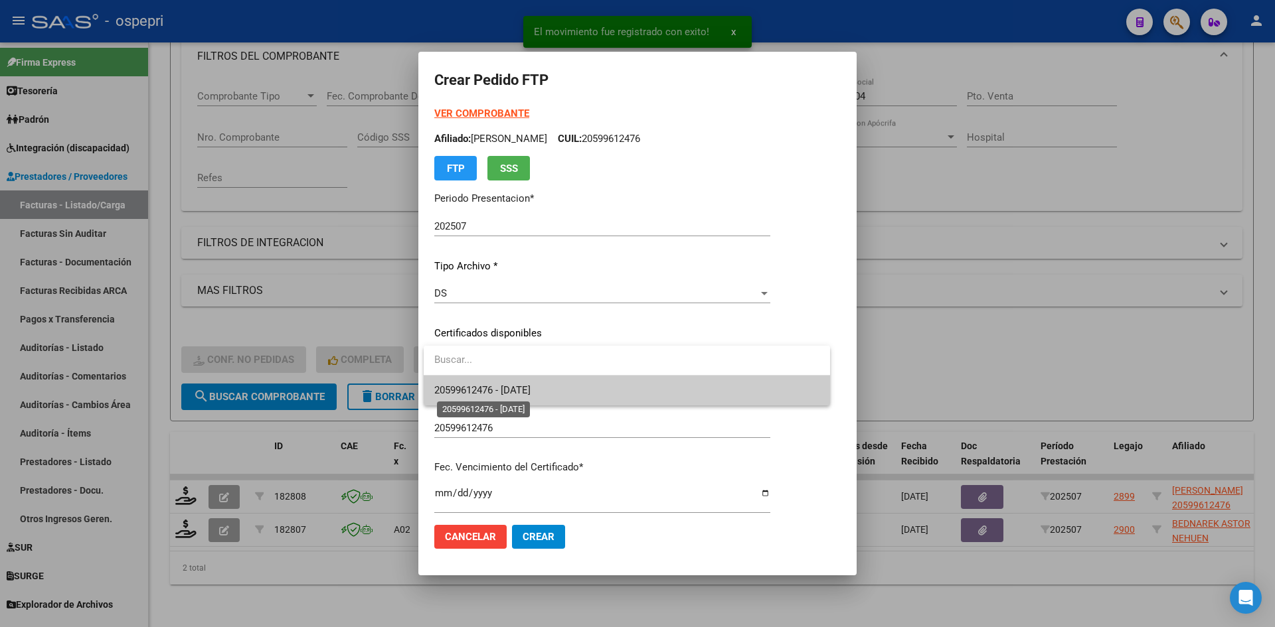
click at [531, 387] on span "20599612476 - 2028-05-17" at bounding box center [482, 390] width 96 height 12
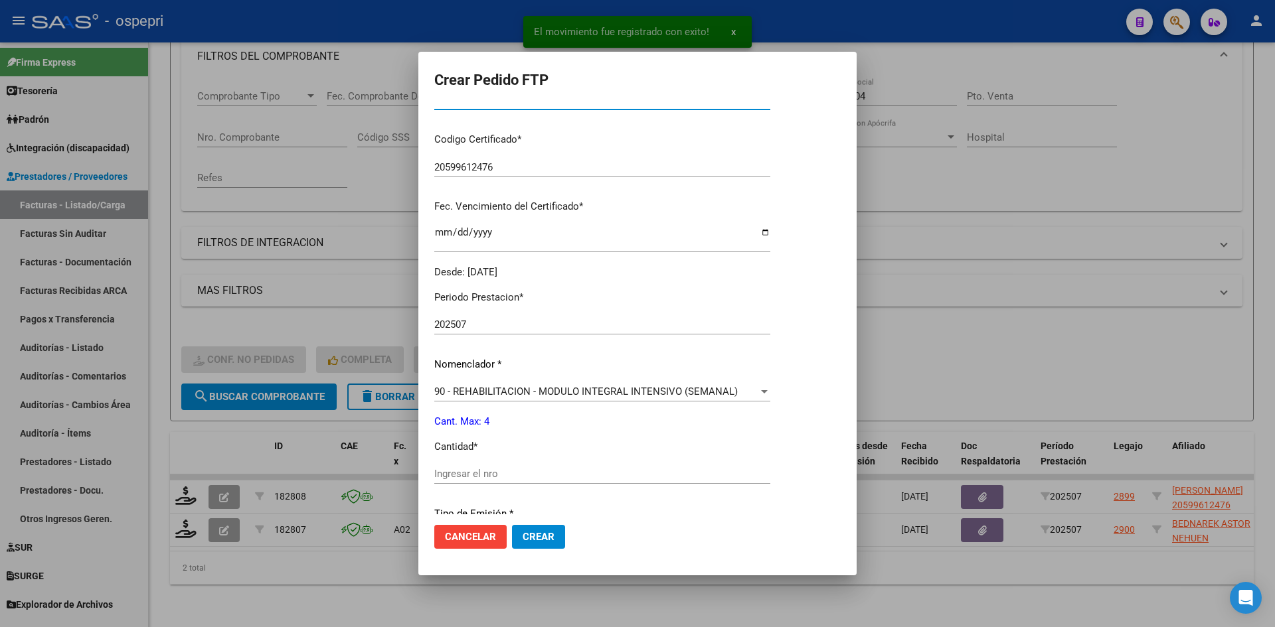
scroll to position [266, 0]
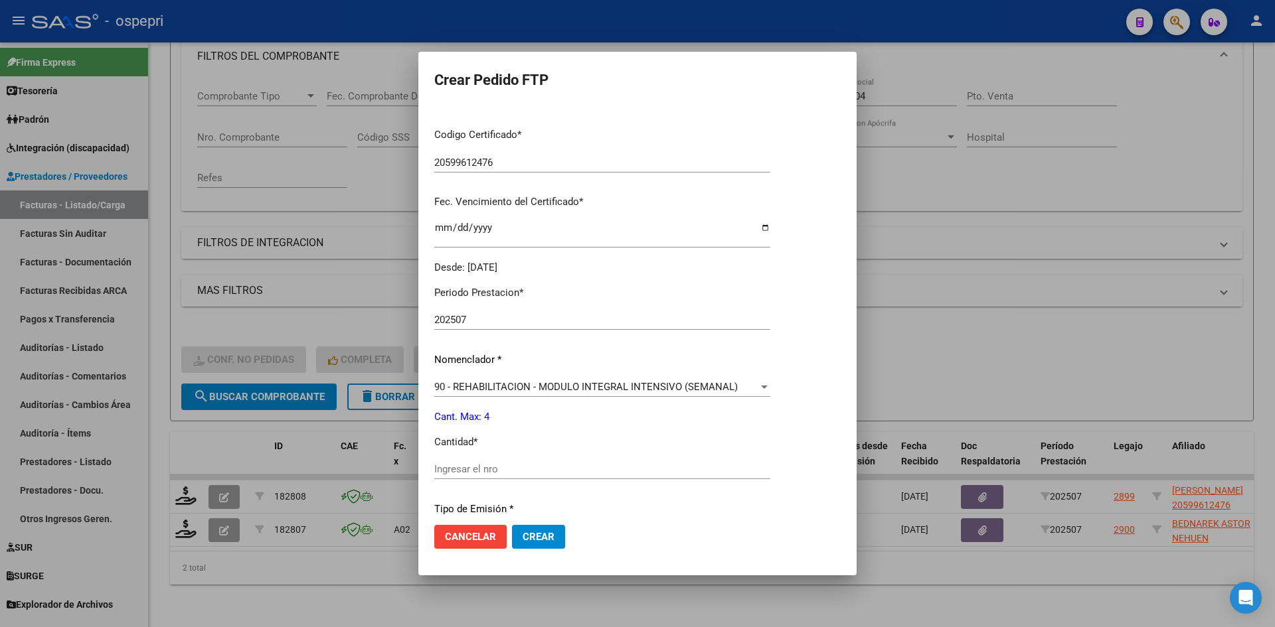
click at [491, 465] on input "Ingresar el nro" at bounding box center [602, 469] width 336 height 12
click at [535, 538] on span "Crear" at bounding box center [539, 537] width 32 height 12
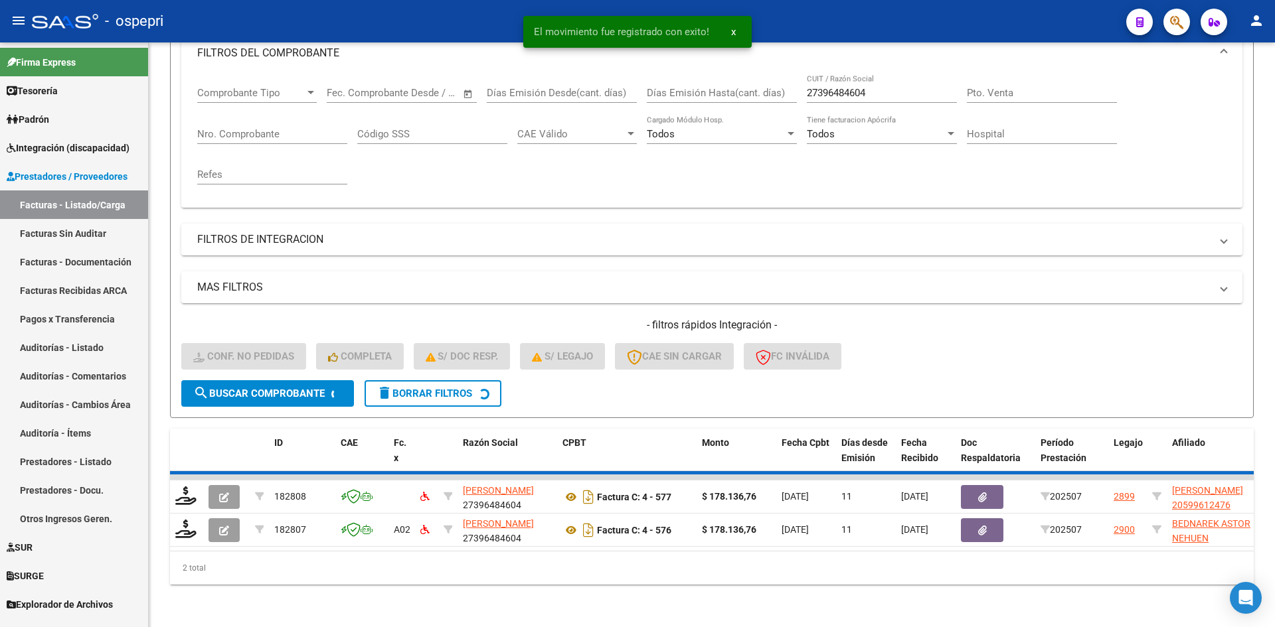
scroll to position [167, 0]
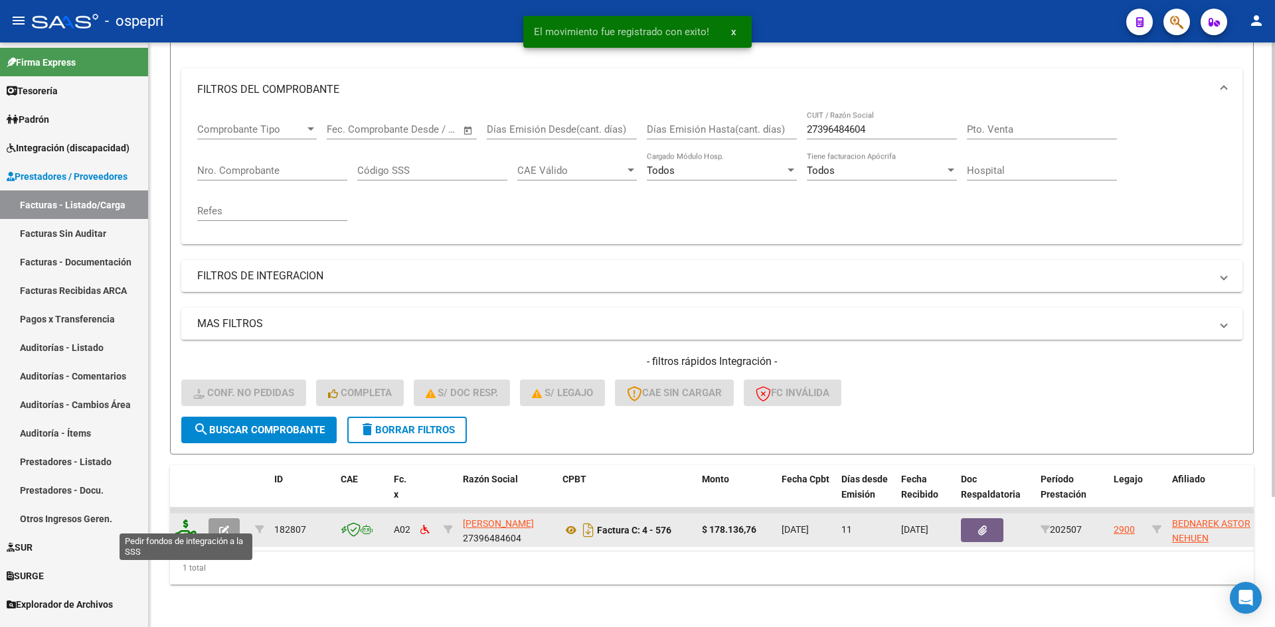
click at [180, 521] on icon at bounding box center [185, 529] width 21 height 19
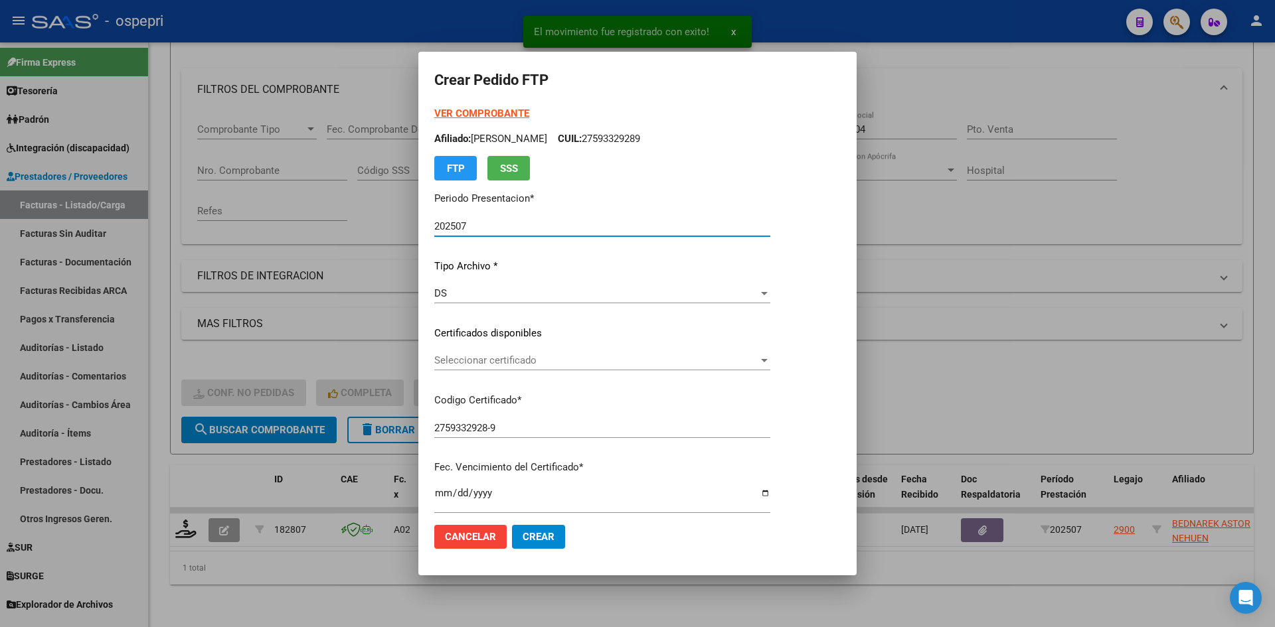
click at [557, 366] on span "Seleccionar certificado" at bounding box center [596, 361] width 324 height 12
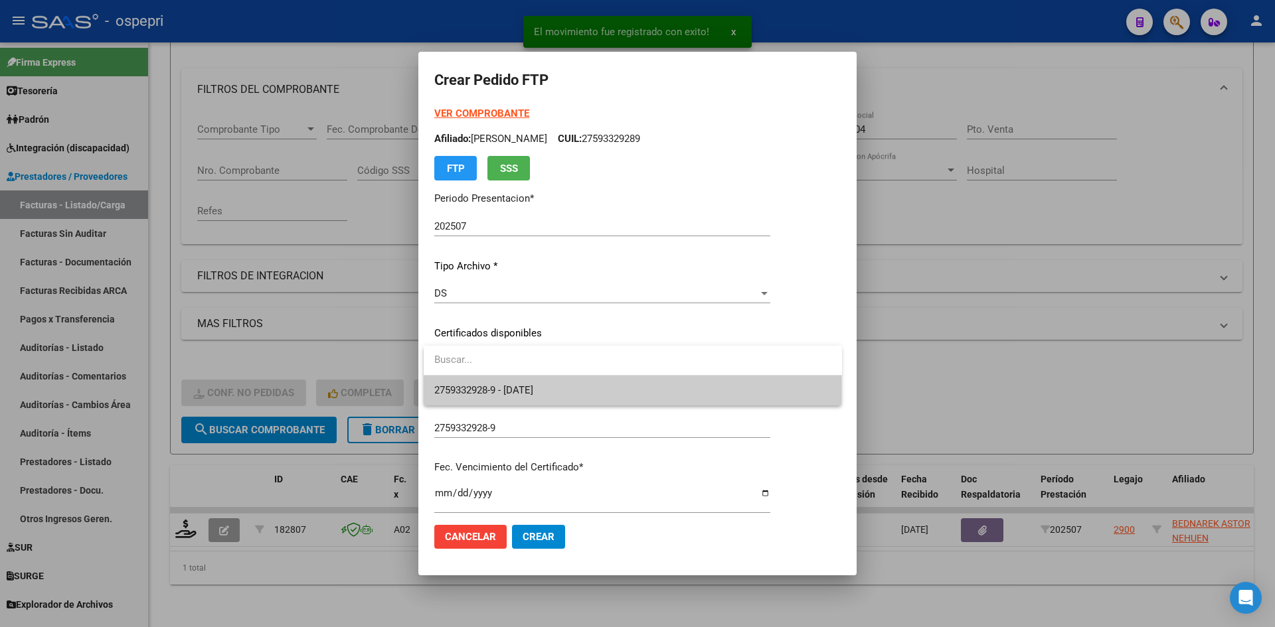
click at [565, 394] on span "2759332928-9 - 2026-05-05" at bounding box center [632, 391] width 397 height 30
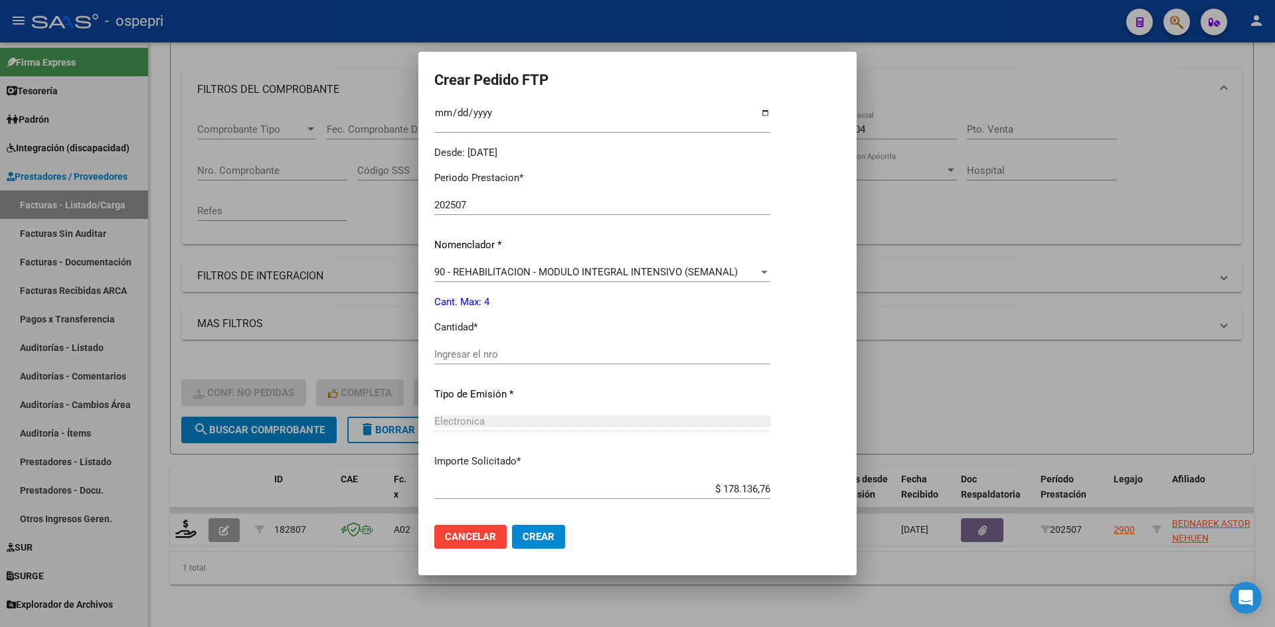
scroll to position [445, 0]
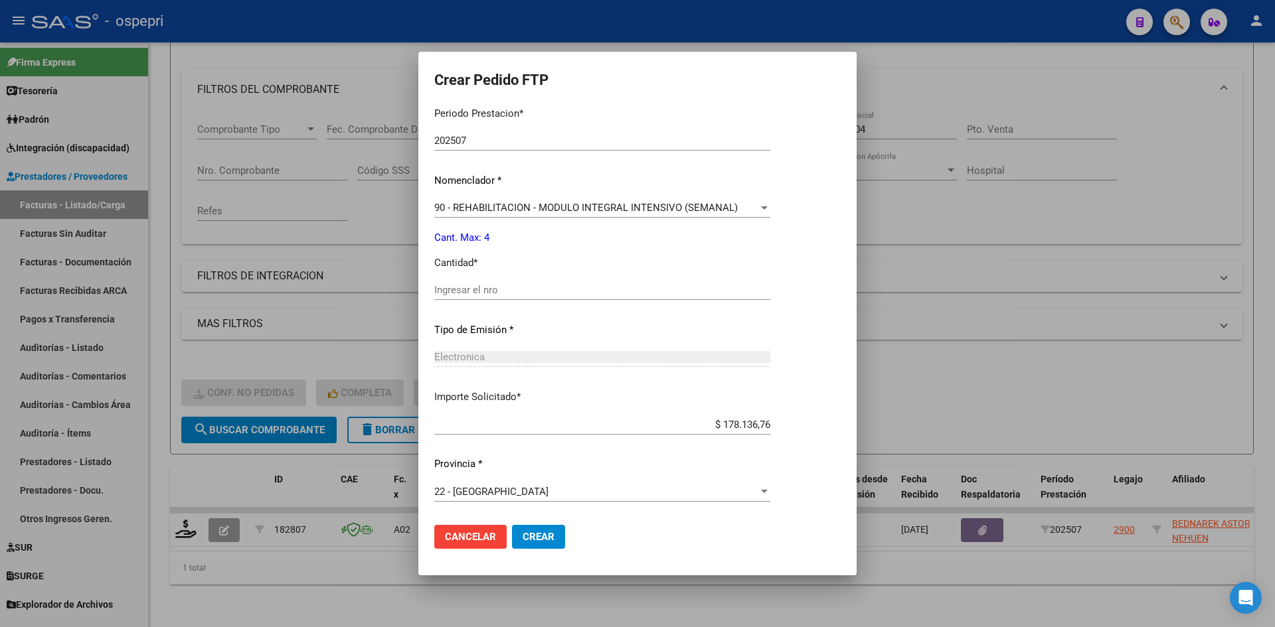
click at [500, 287] on input "Ingresar el nro" at bounding box center [602, 290] width 336 height 12
click at [552, 544] on button "Crear" at bounding box center [538, 537] width 53 height 24
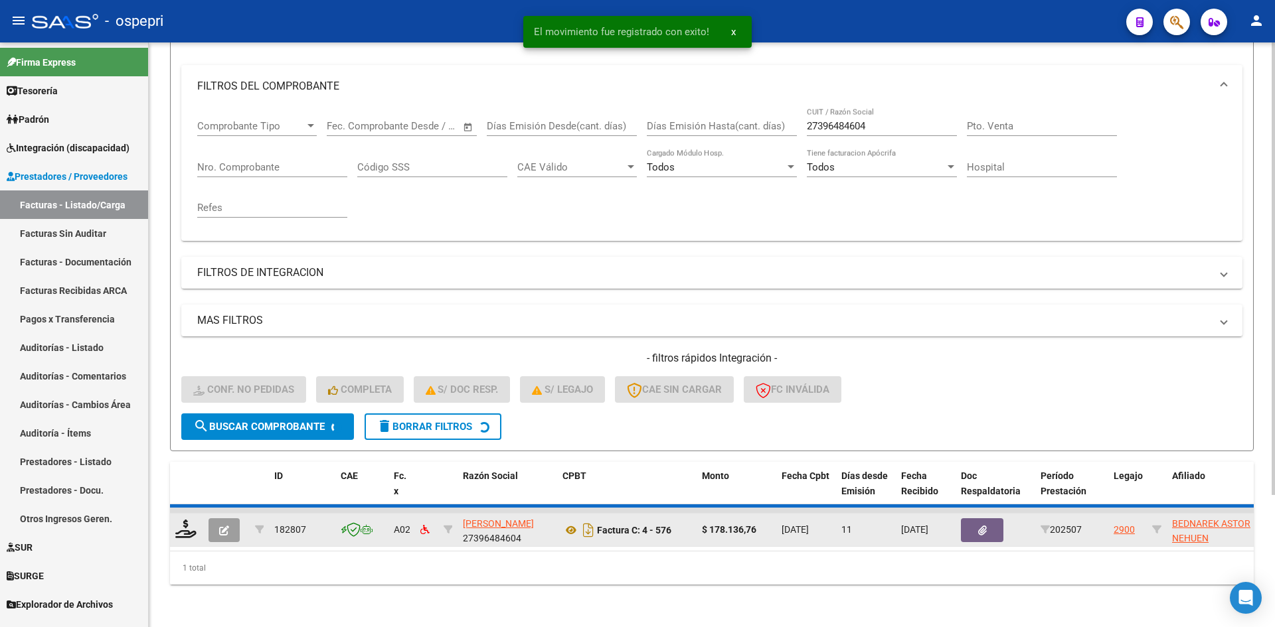
scroll to position [147, 0]
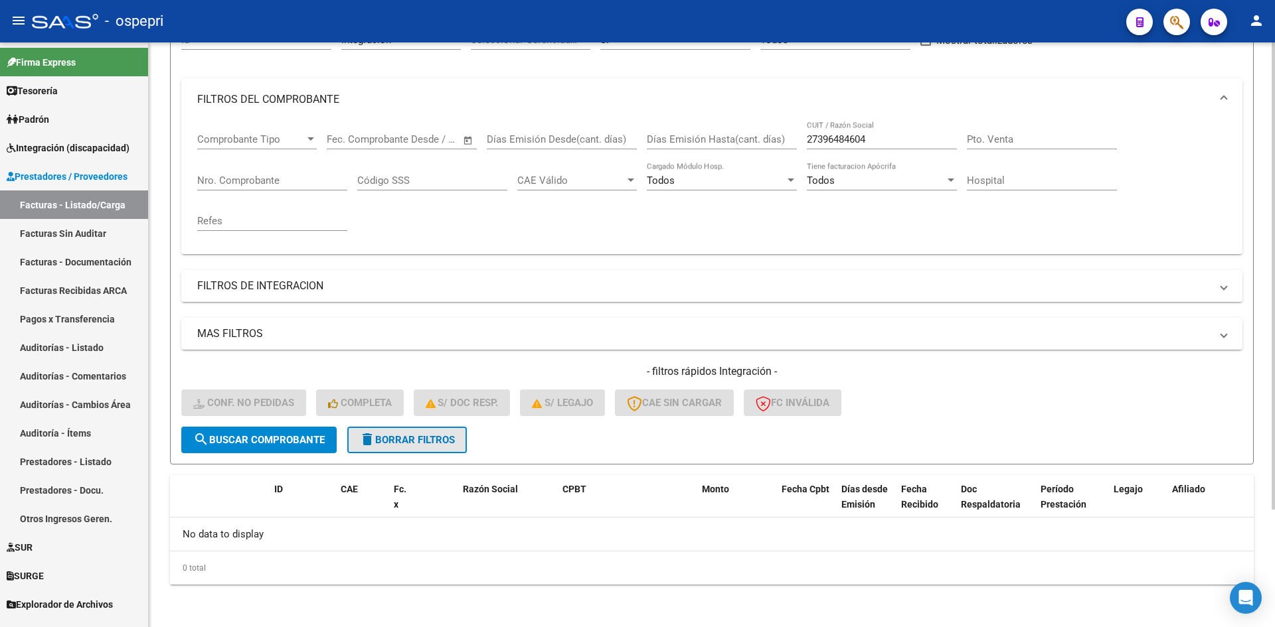
click at [402, 442] on span "delete Borrar Filtros" at bounding box center [407, 440] width 96 height 12
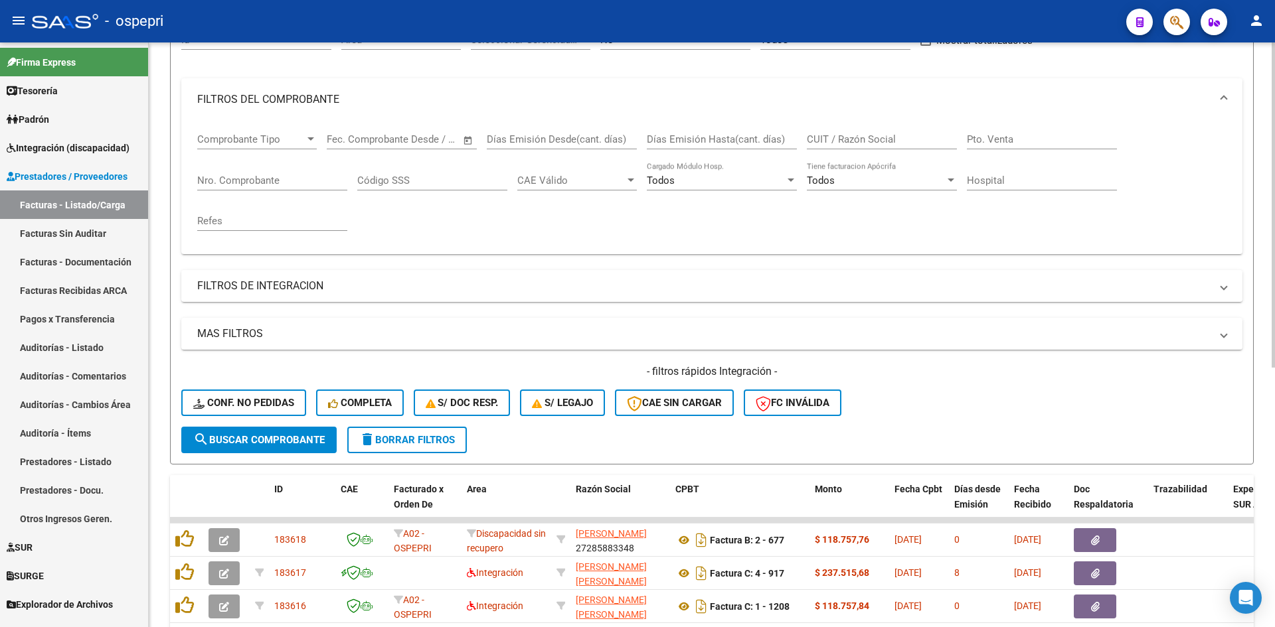
click at [835, 141] on input "CUIT / Razón Social" at bounding box center [882, 139] width 150 height 12
paste input "23270384404"
click at [311, 442] on span "search Buscar Comprobante" at bounding box center [258, 440] width 131 height 12
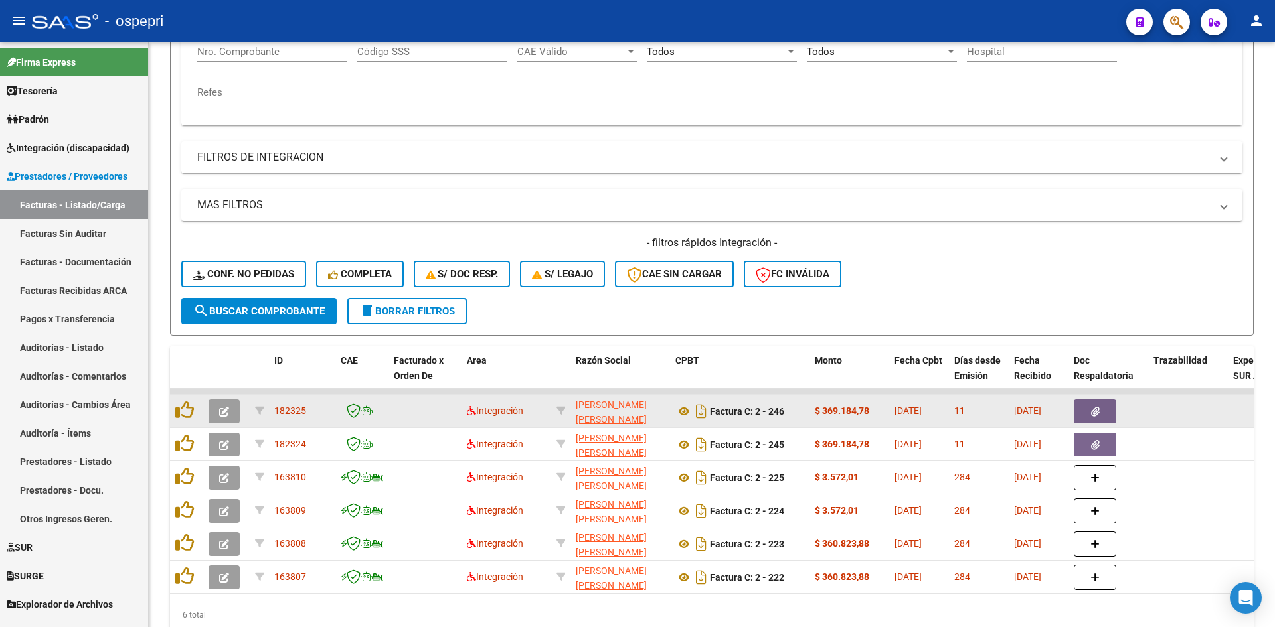
scroll to position [280, 0]
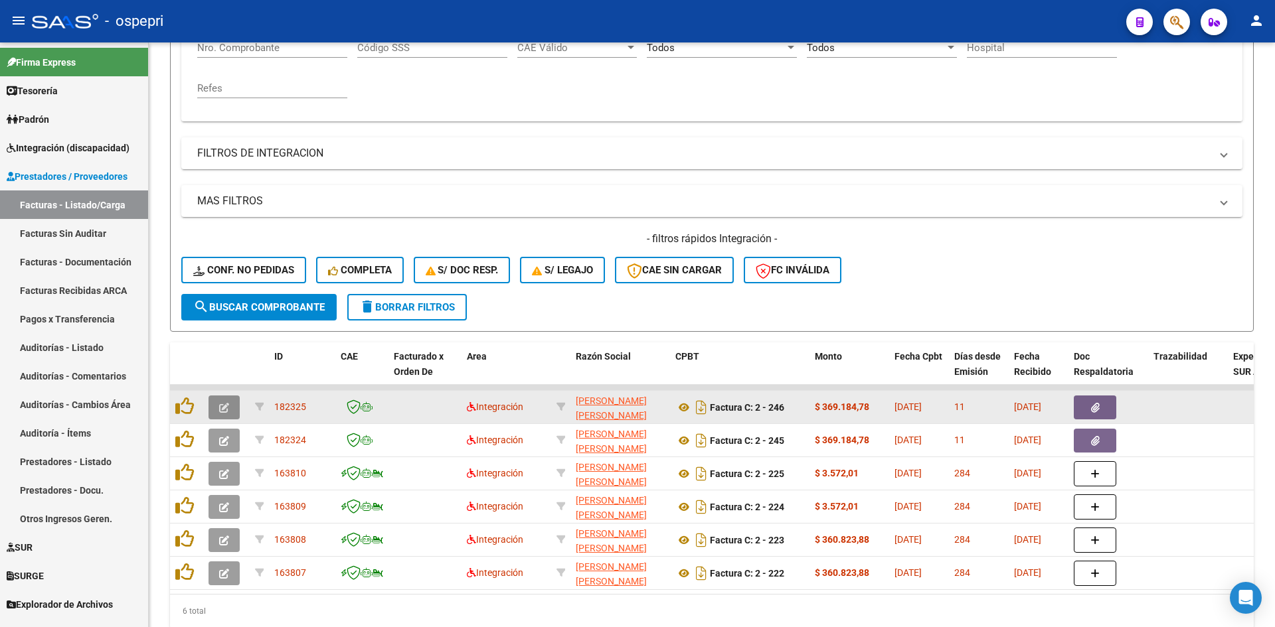
click at [222, 406] on icon "button" at bounding box center [224, 408] width 10 height 10
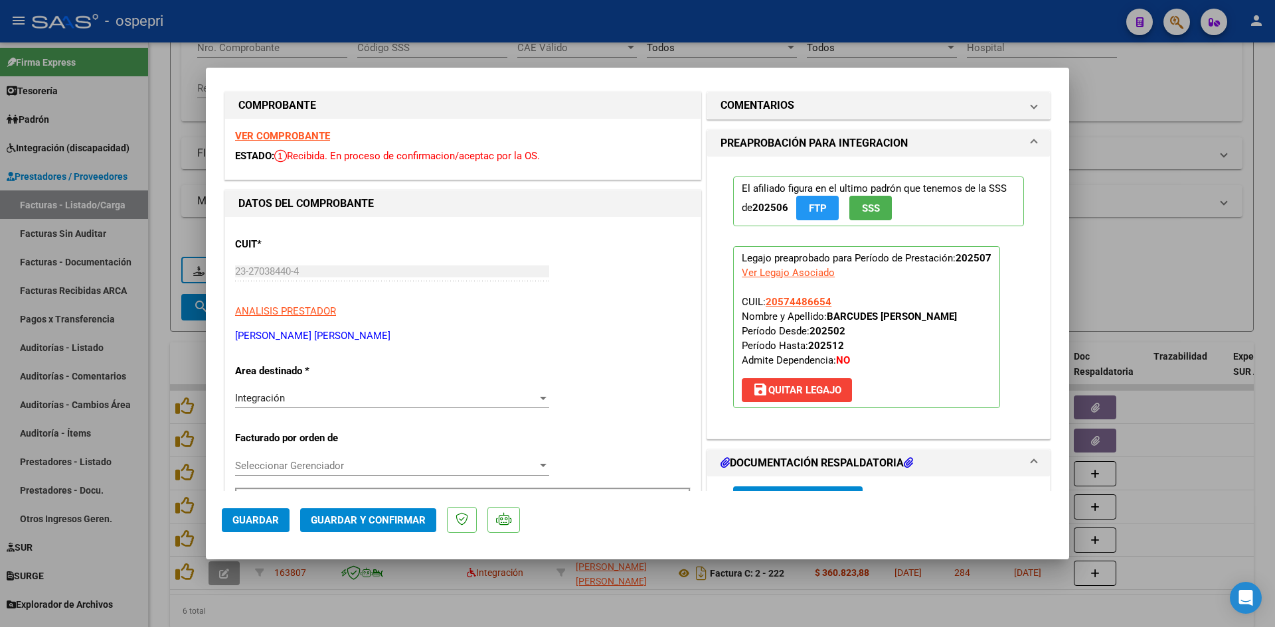
scroll to position [0, 0]
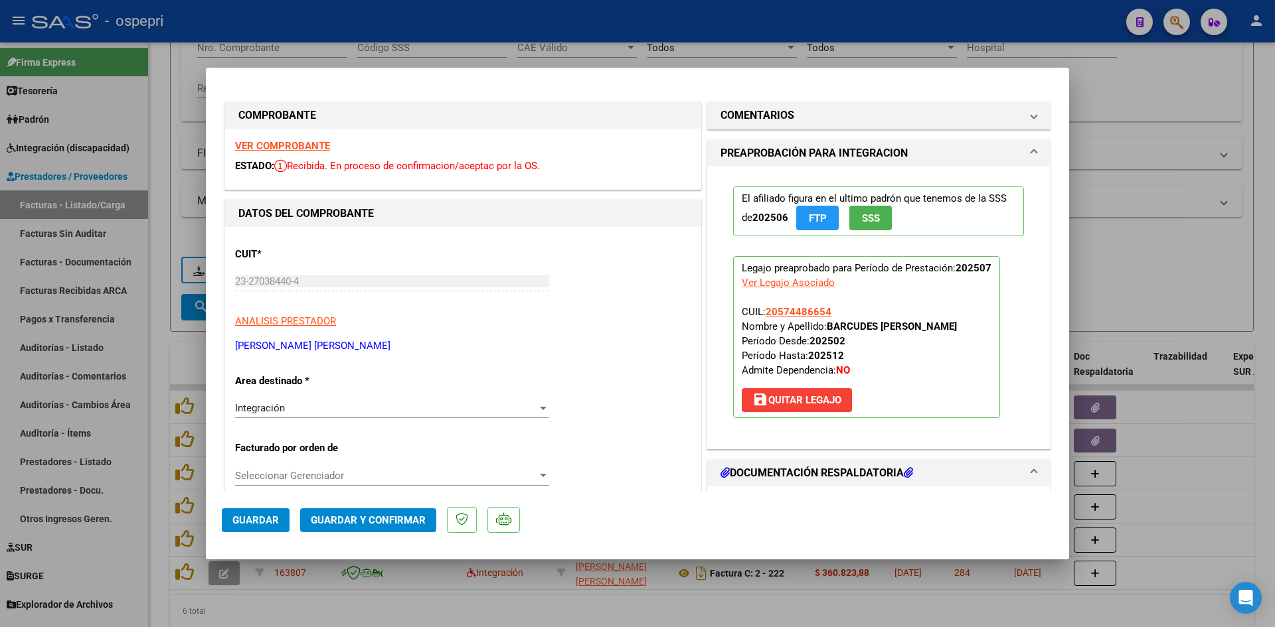
click at [309, 145] on strong "VER COMPROBANTE" at bounding box center [282, 146] width 95 height 12
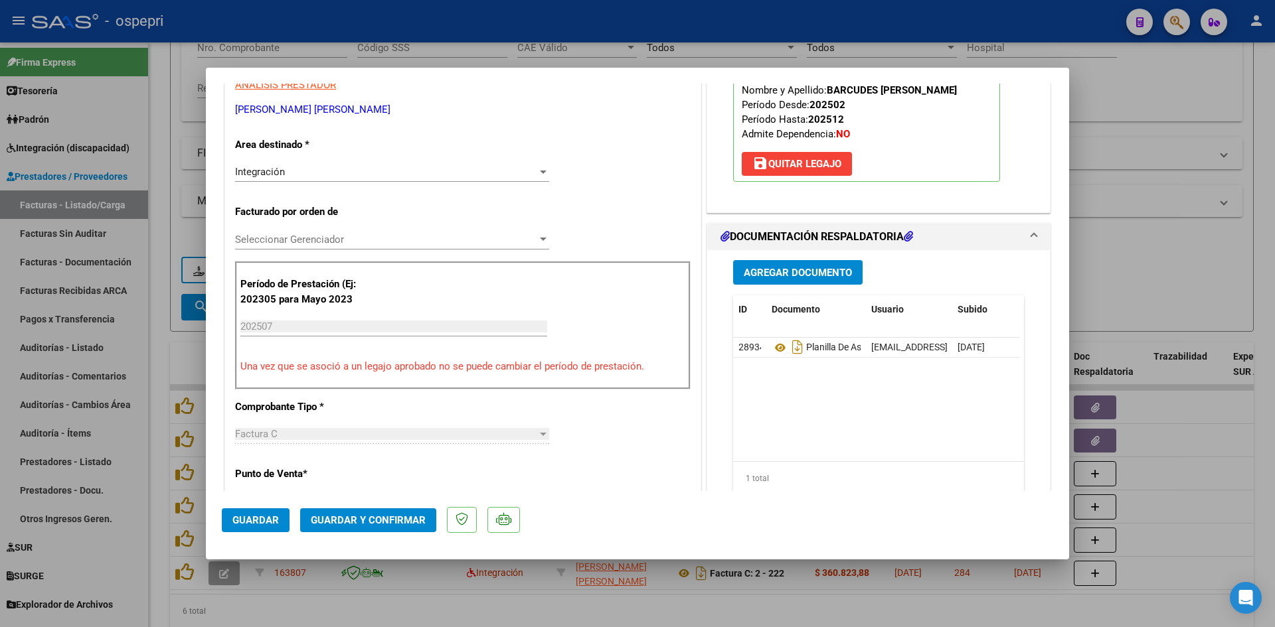
scroll to position [266, 0]
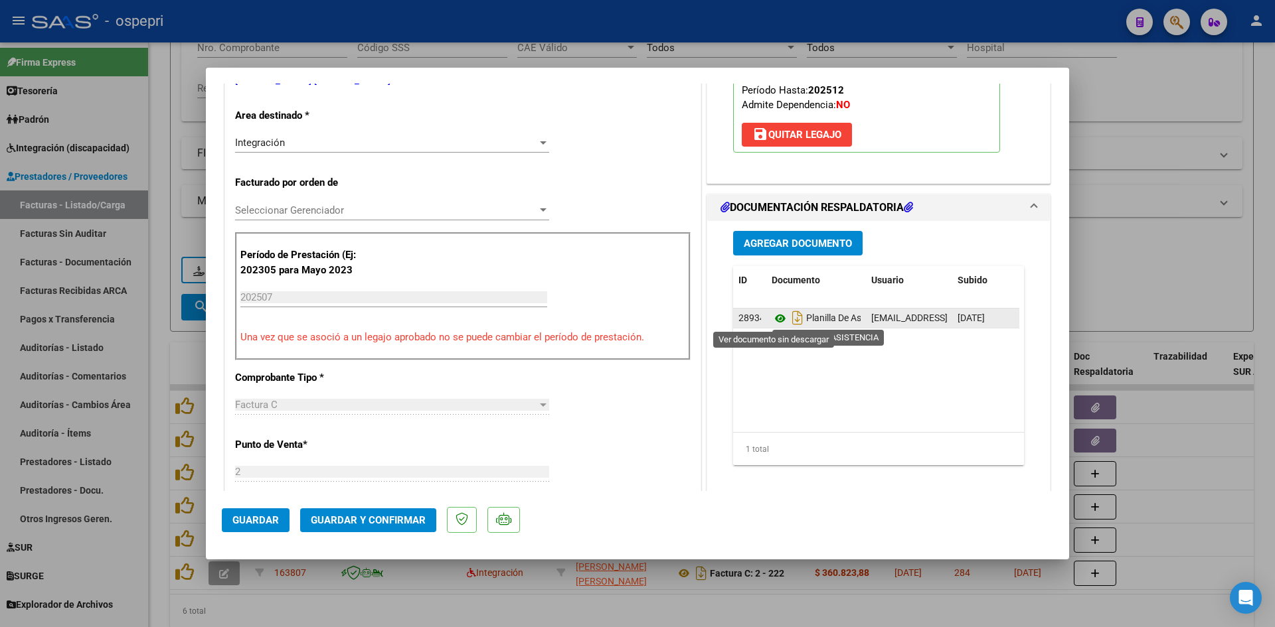
click at [775, 314] on icon at bounding box center [780, 319] width 17 height 16
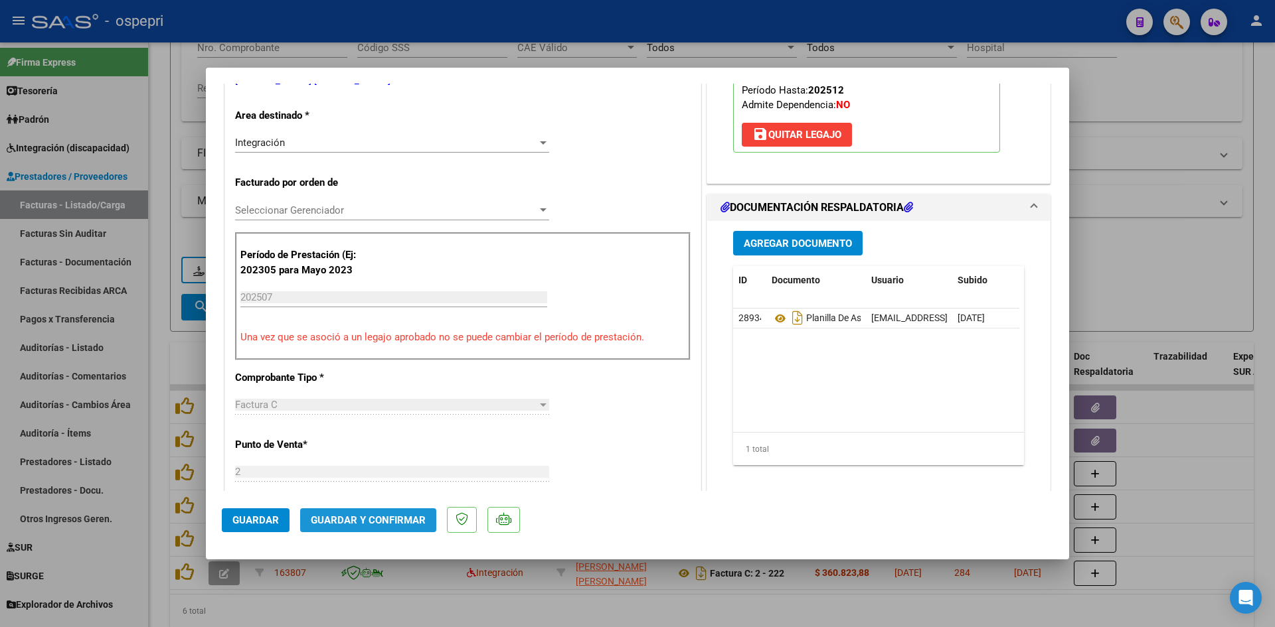
click at [386, 511] on button "Guardar y Confirmar" at bounding box center [368, 521] width 136 height 24
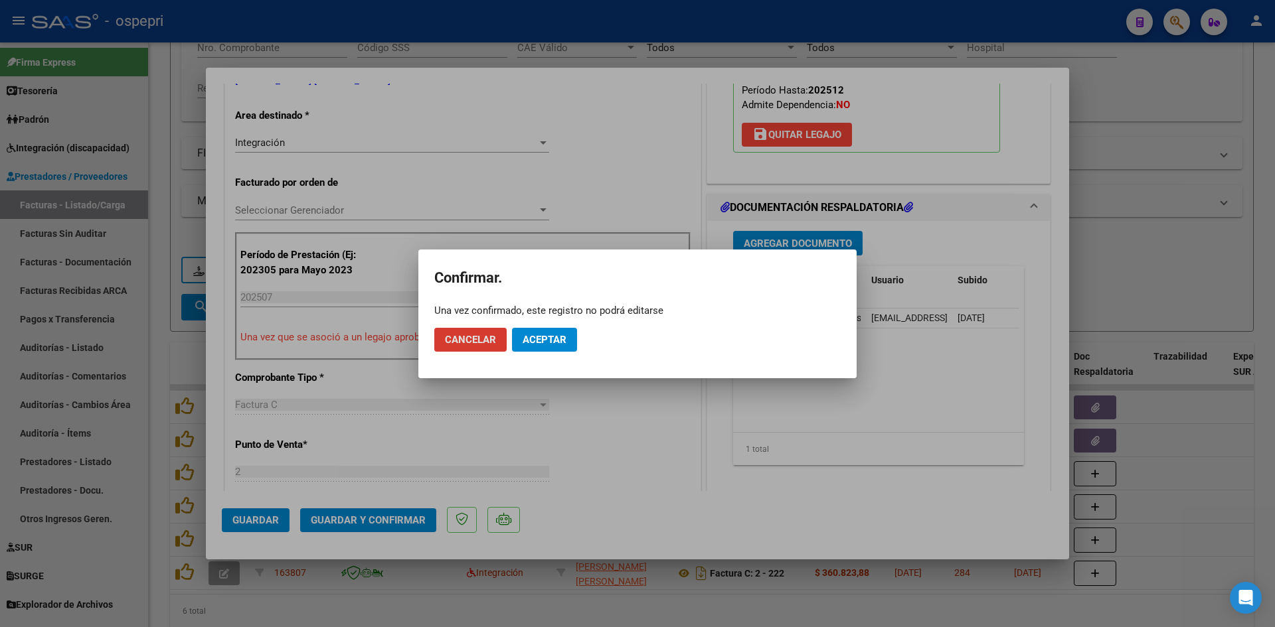
click at [548, 341] on span "Aceptar" at bounding box center [545, 340] width 44 height 12
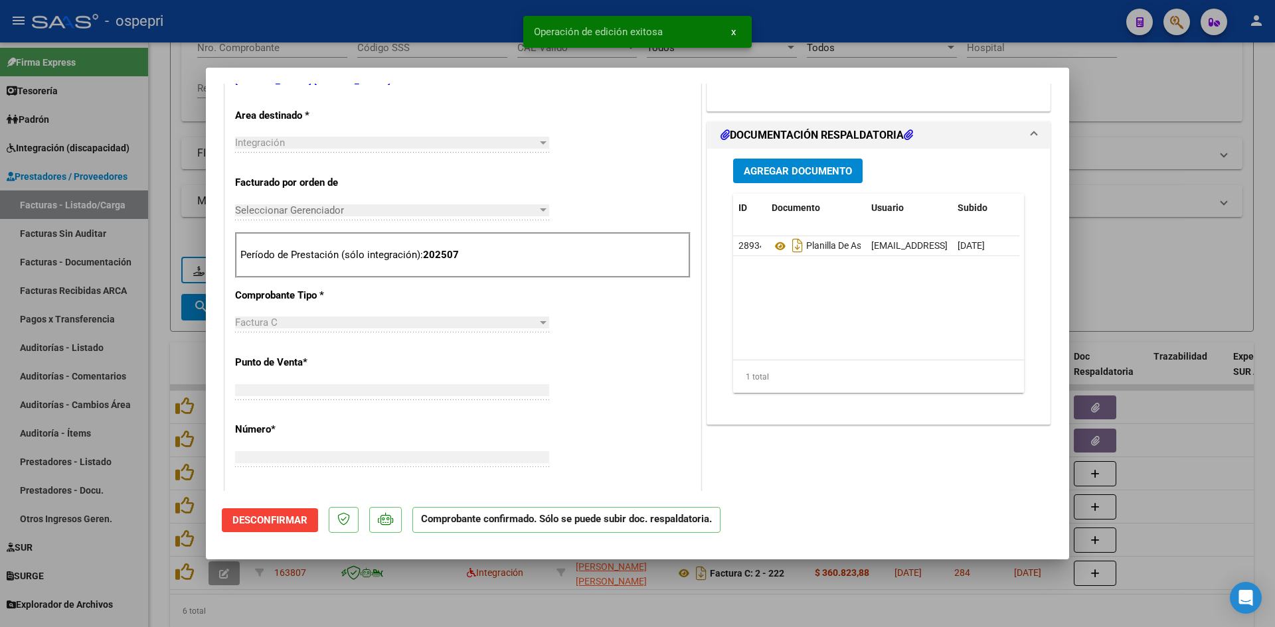
scroll to position [272, 0]
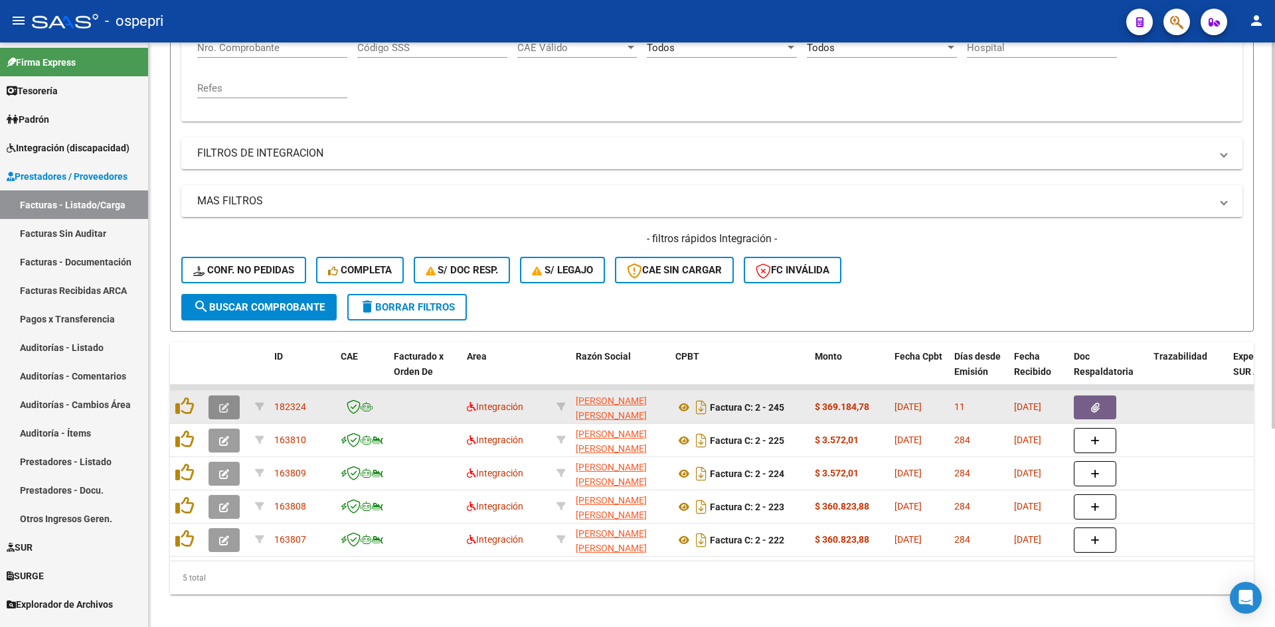
click at [227, 407] on icon "button" at bounding box center [224, 408] width 10 height 10
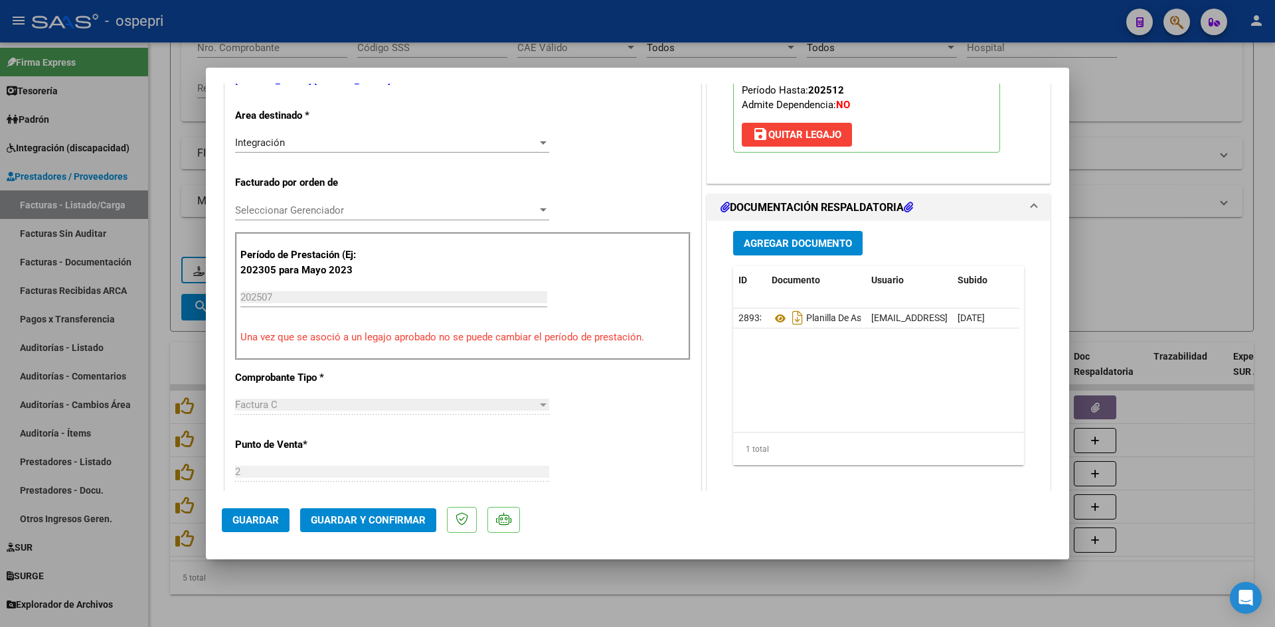
scroll to position [0, 0]
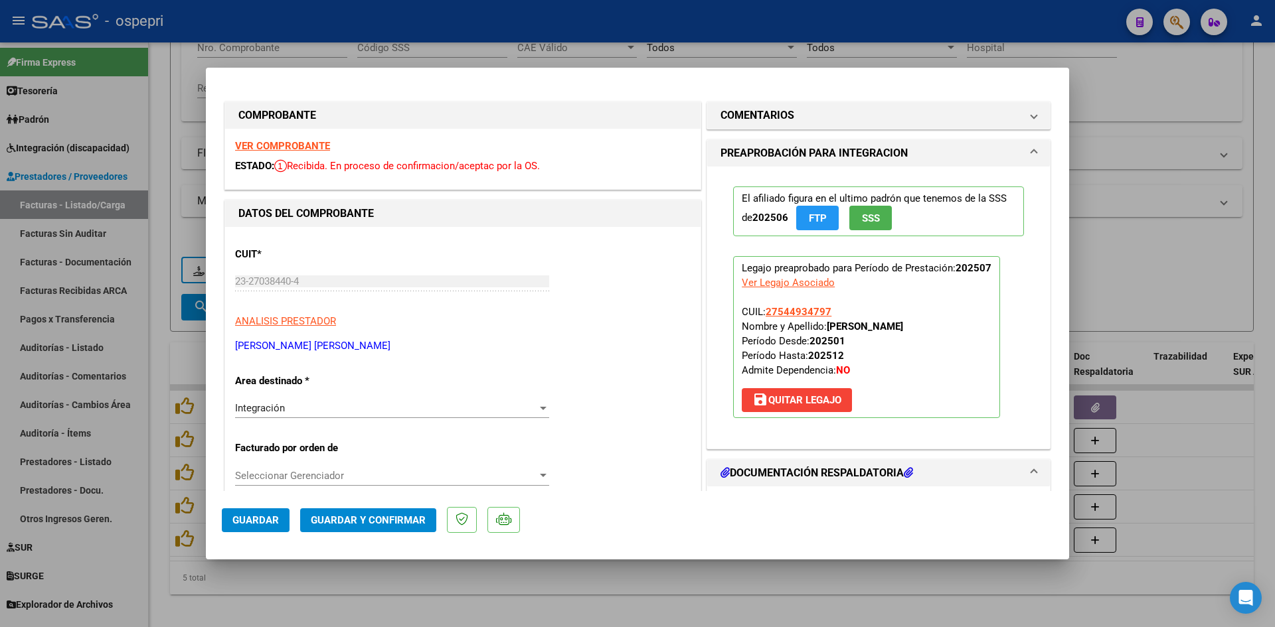
click at [303, 150] on strong "VER COMPROBANTE" at bounding box center [282, 146] width 95 height 12
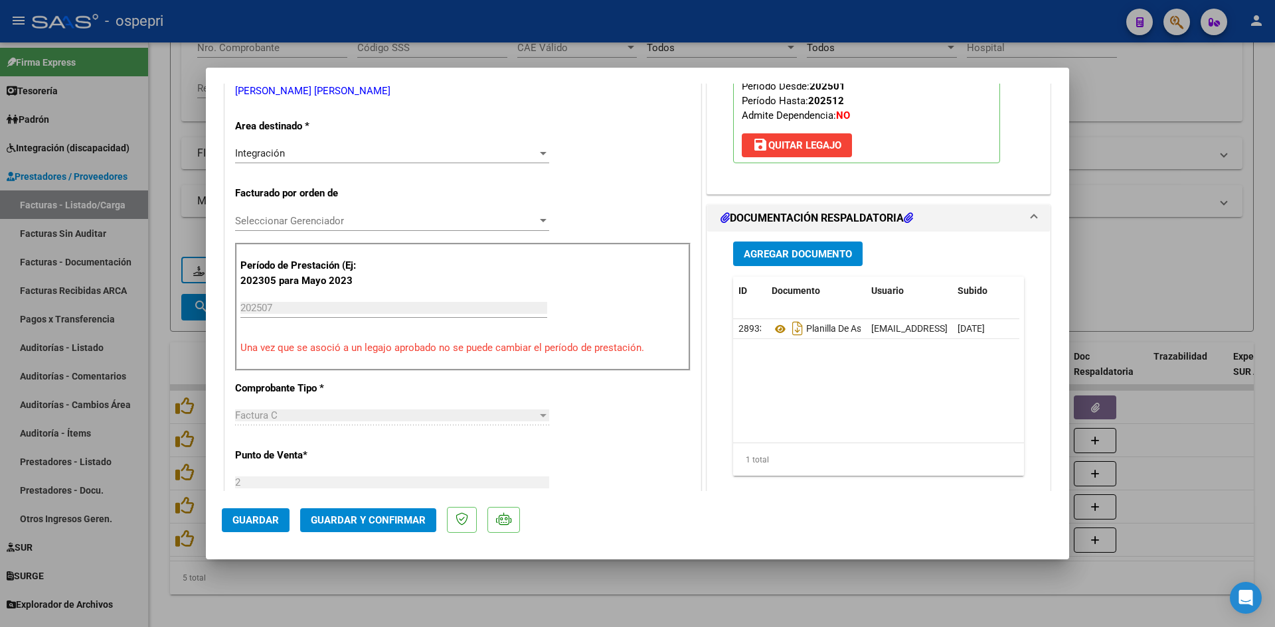
scroll to position [266, 0]
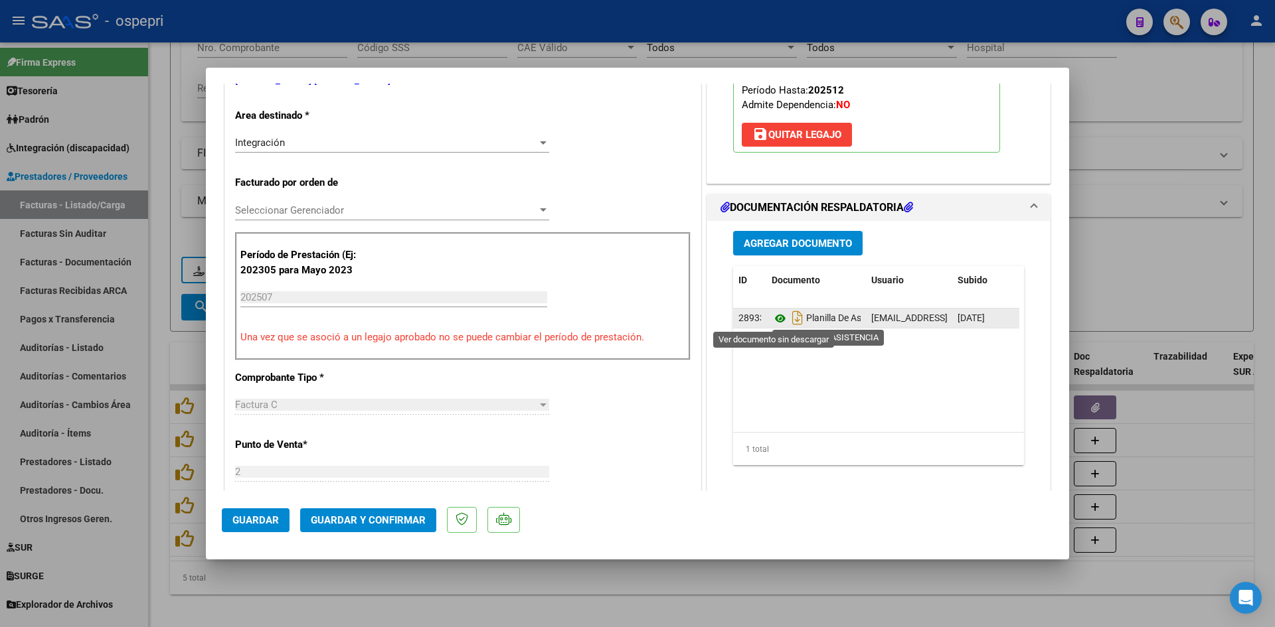
click at [778, 318] on icon at bounding box center [780, 319] width 17 height 16
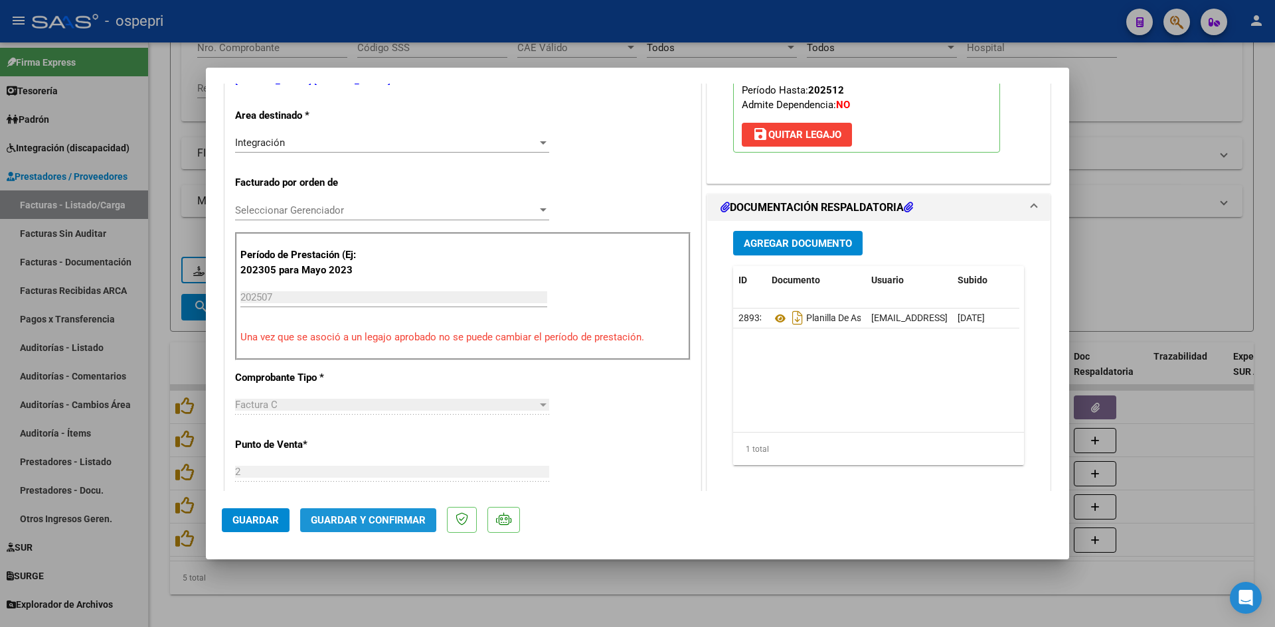
click at [387, 519] on span "Guardar y Confirmar" at bounding box center [368, 521] width 115 height 12
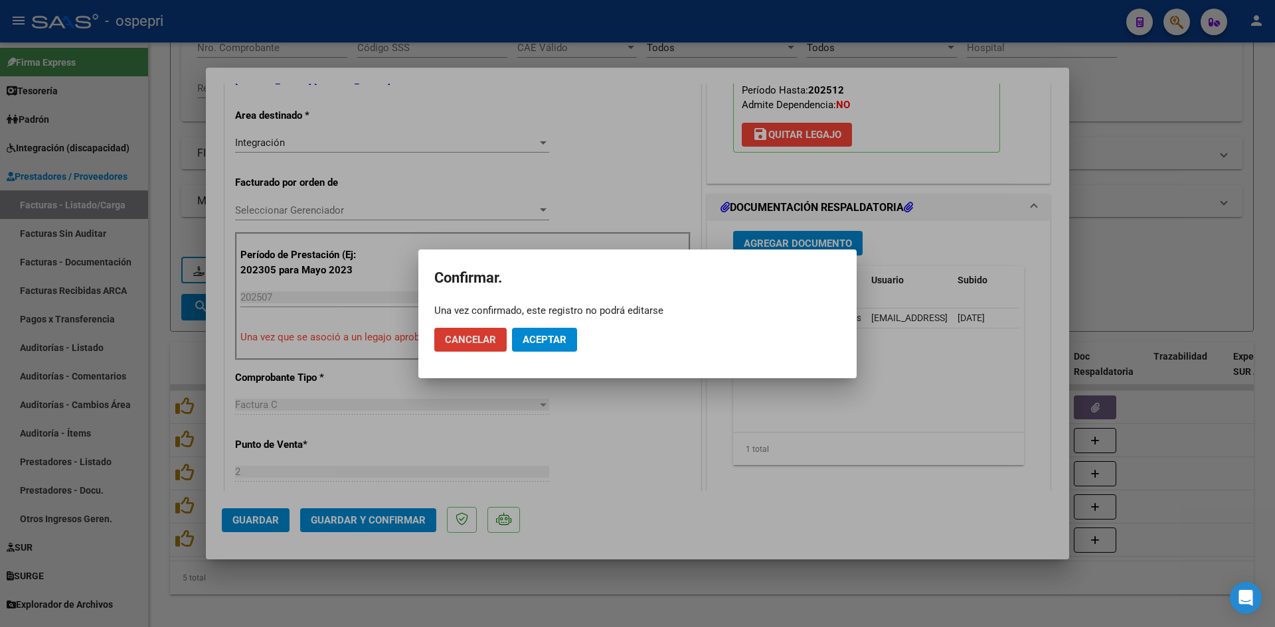
click at [544, 331] on button "Aceptar" at bounding box center [544, 340] width 65 height 24
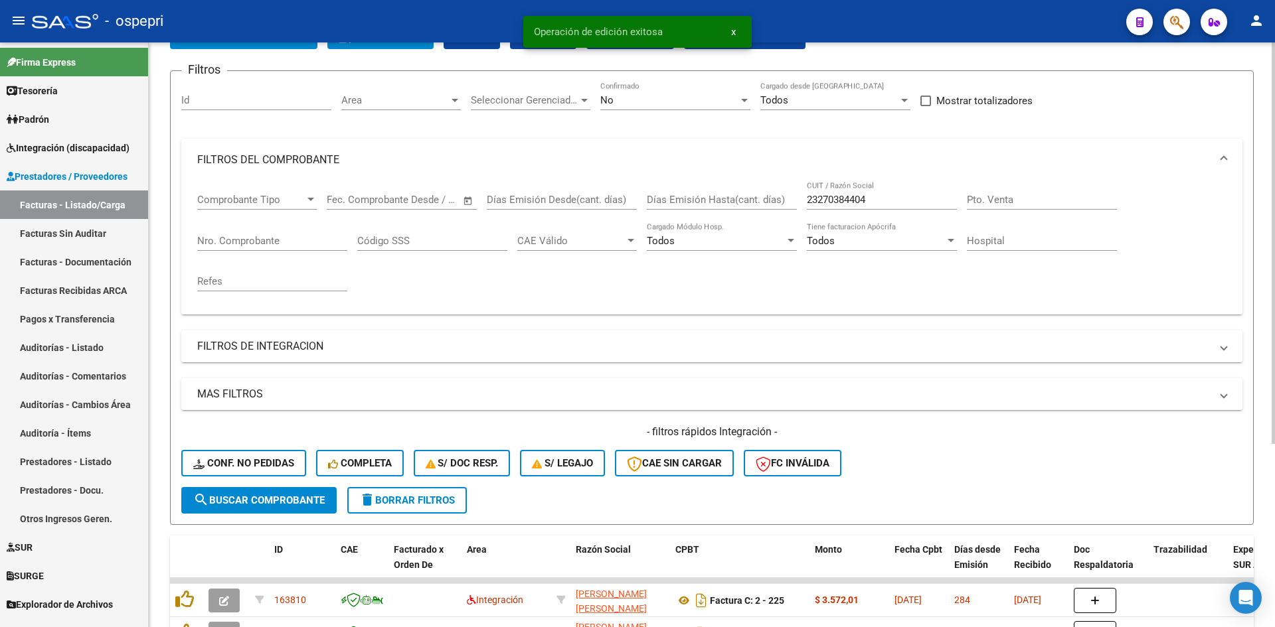
scroll to position [68, 0]
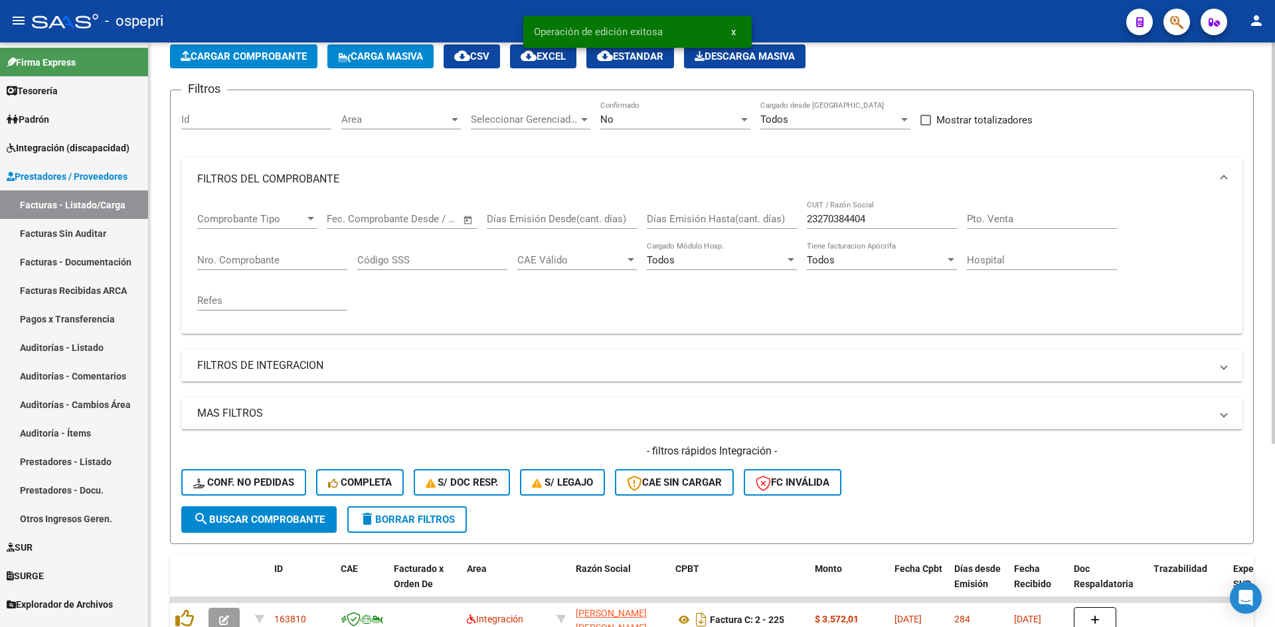
drag, startPoint x: 883, startPoint y: 212, endPoint x: 874, endPoint y: 216, distance: 9.5
click at [874, 216] on div "23270384404 CUIT / Razón Social" at bounding box center [882, 215] width 150 height 29
drag, startPoint x: 874, startPoint y: 216, endPoint x: 788, endPoint y: 231, distance: 87.7
click at [788, 231] on div "Comprobante Tipo Comprobante Tipo Start date – End date Fec. Comprobante Desde …" at bounding box center [711, 262] width 1029 height 123
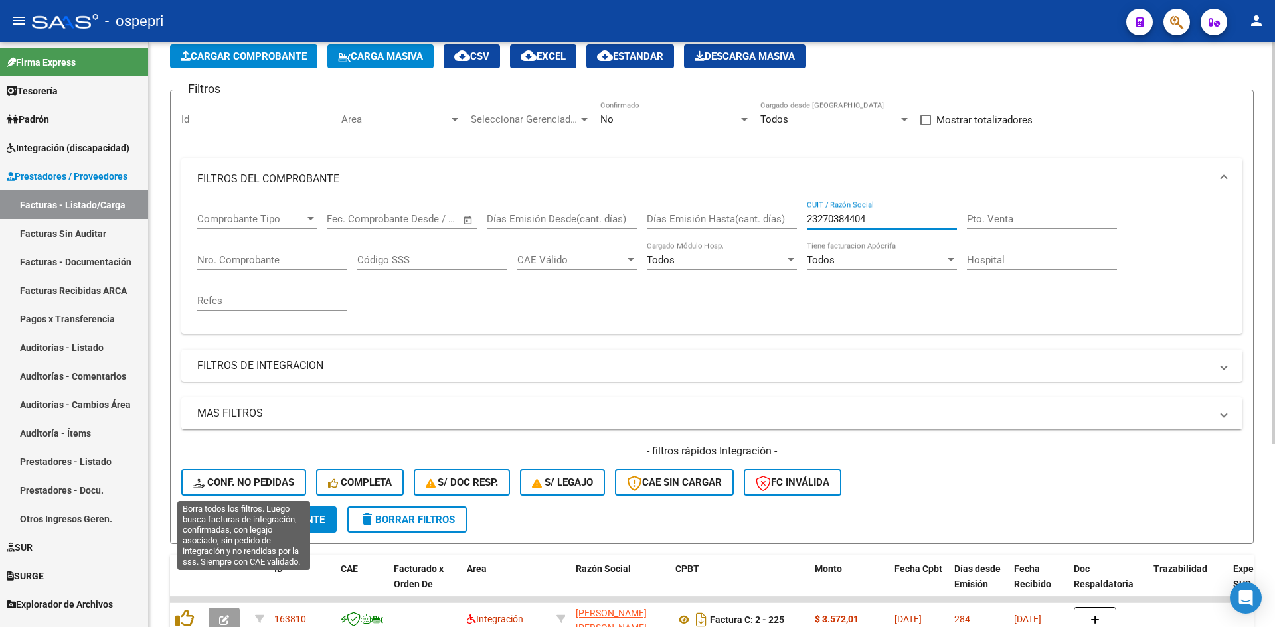
click at [276, 488] on span "Conf. no pedidas" at bounding box center [243, 483] width 101 height 12
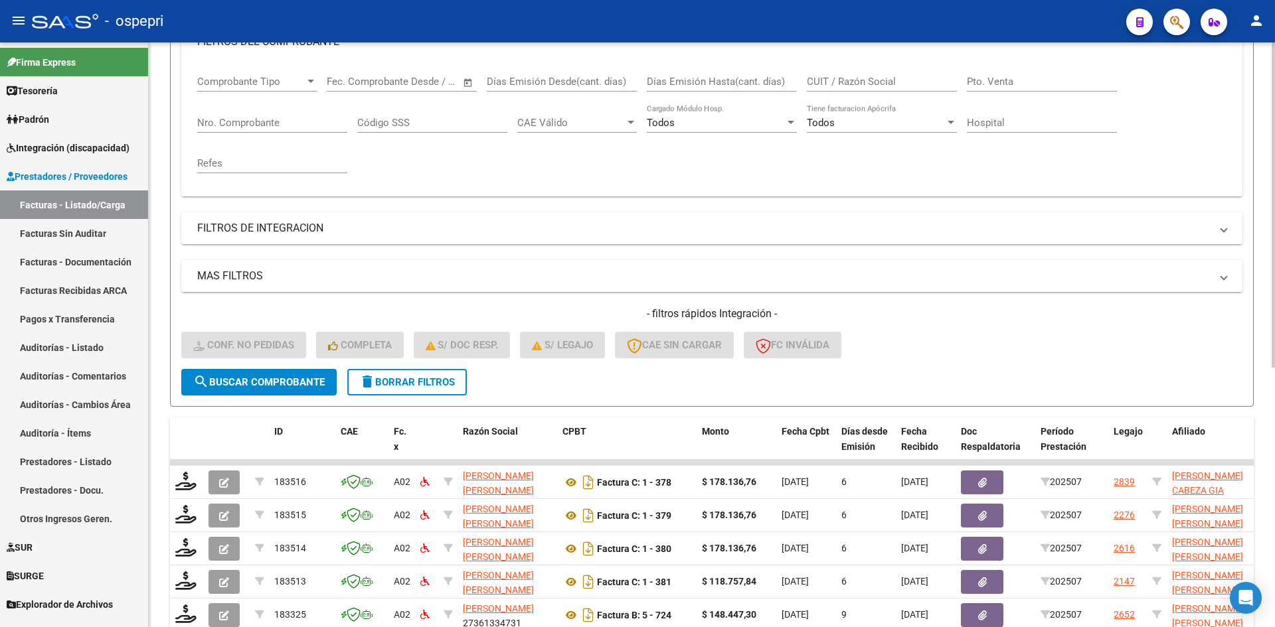
scroll to position [0, 0]
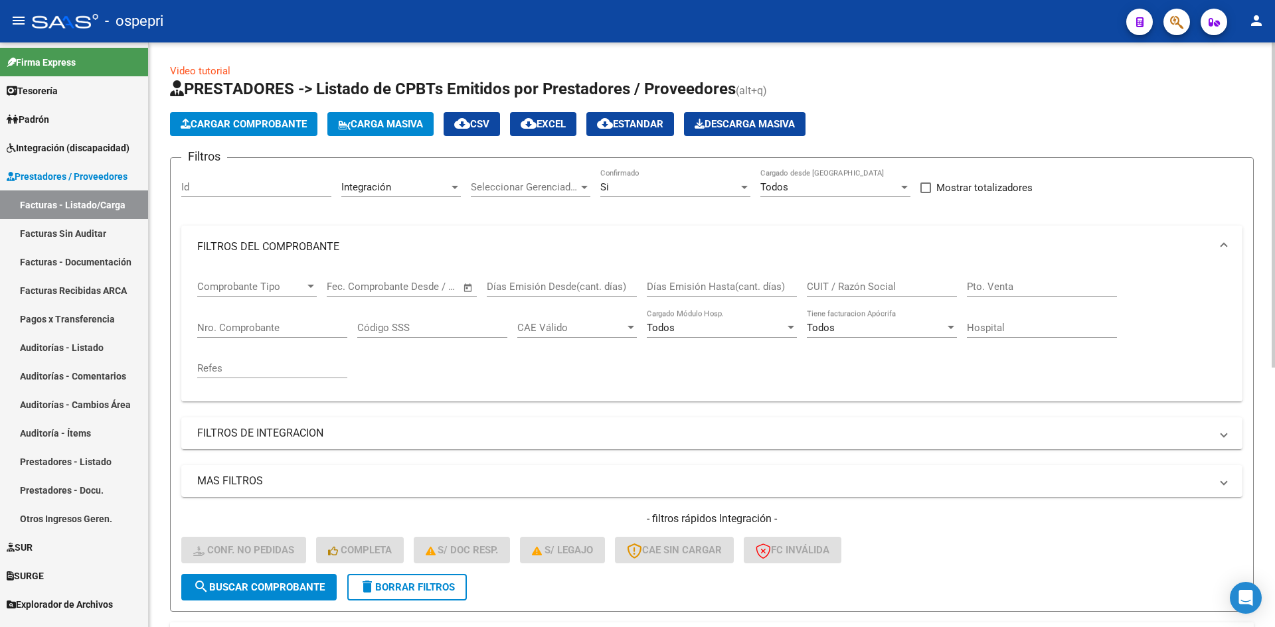
click at [840, 283] on input "CUIT / Razón Social" at bounding box center [882, 287] width 150 height 12
paste input "23270384404"
click at [279, 592] on span "search Buscar Comprobante" at bounding box center [258, 588] width 131 height 12
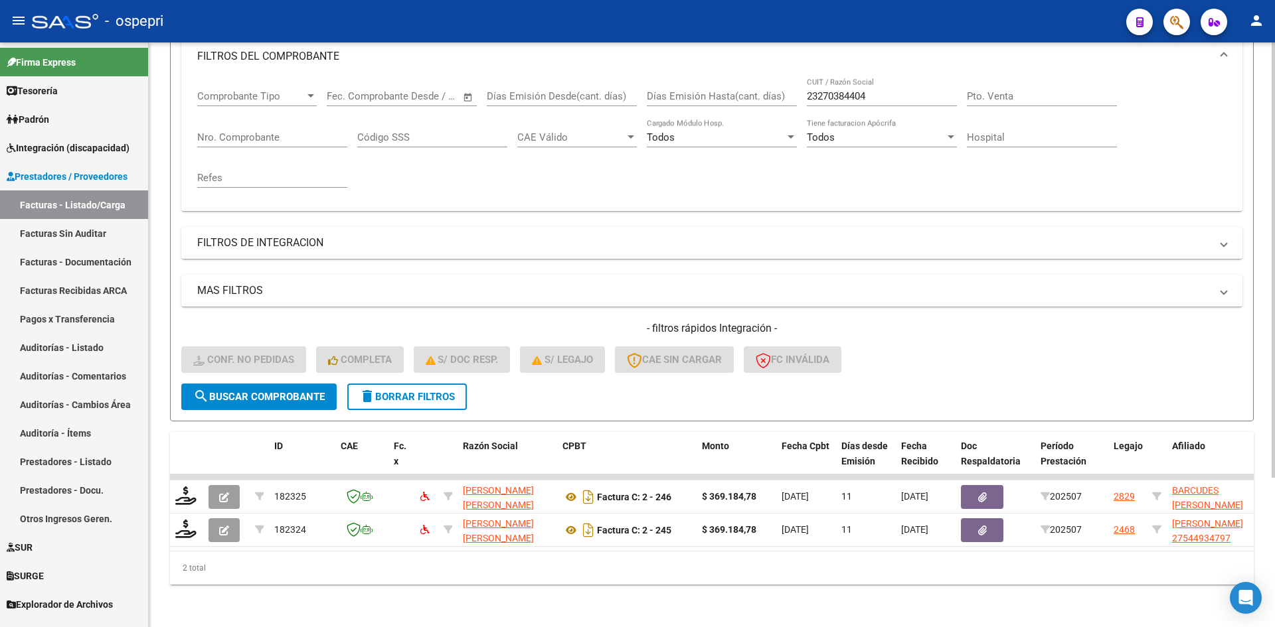
scroll to position [201, 0]
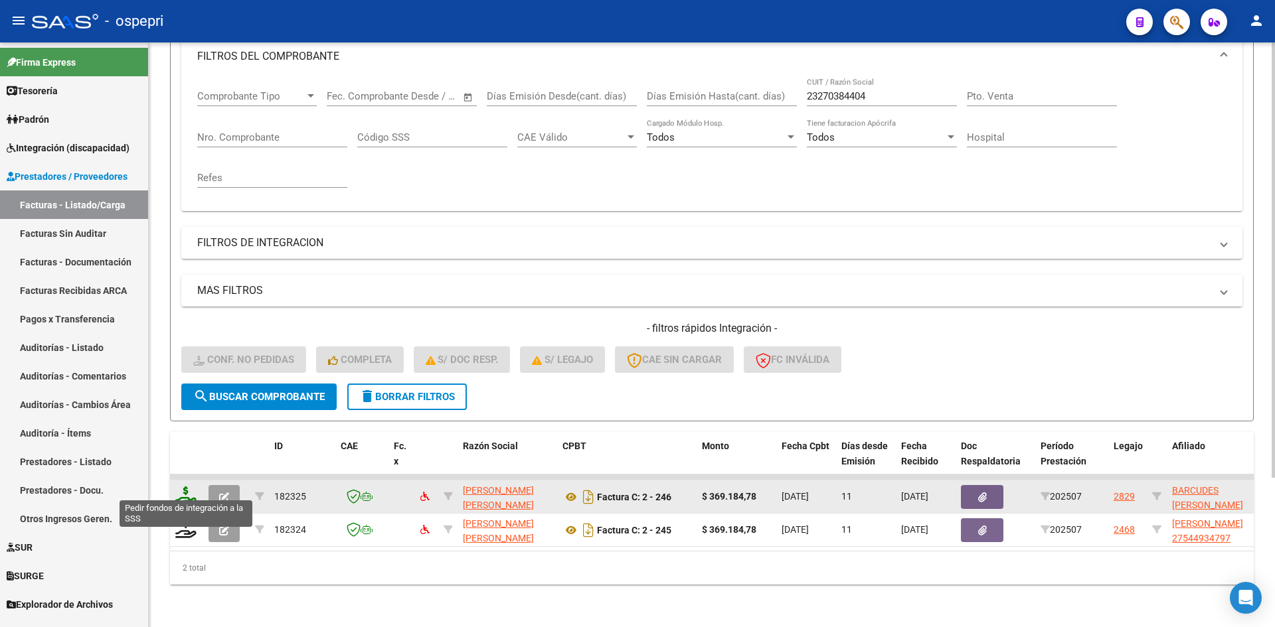
click at [183, 487] on icon at bounding box center [185, 496] width 21 height 19
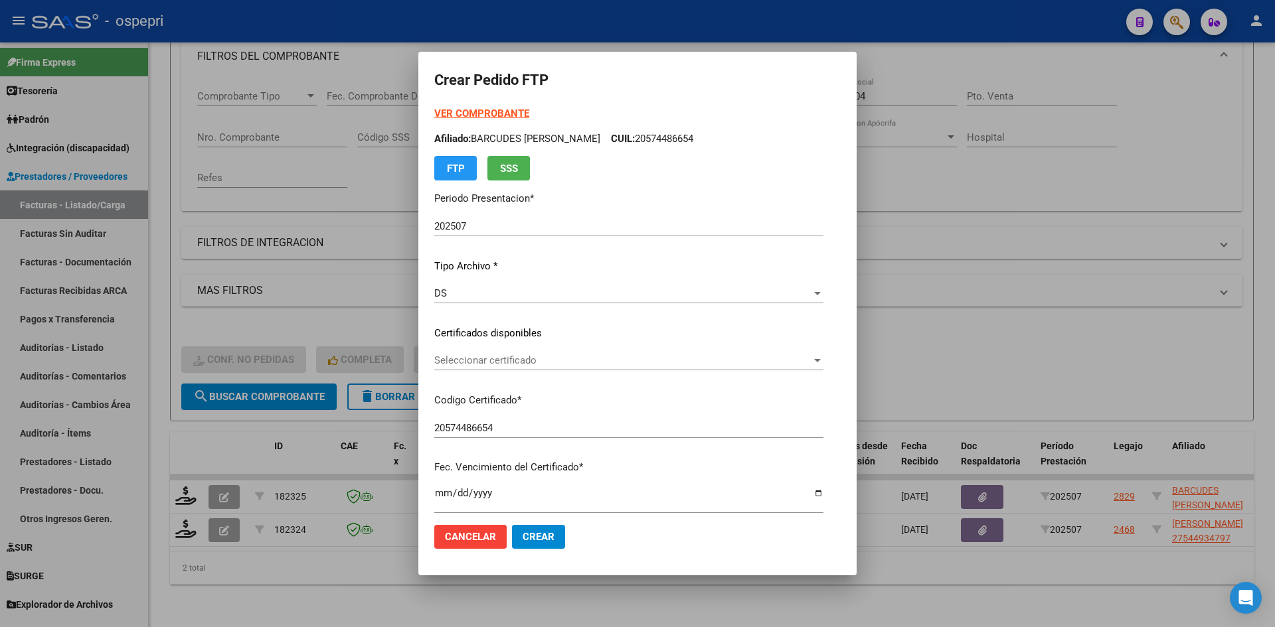
click at [570, 371] on div "Seleccionar certificado Seleccionar certificado" at bounding box center [628, 361] width 389 height 20
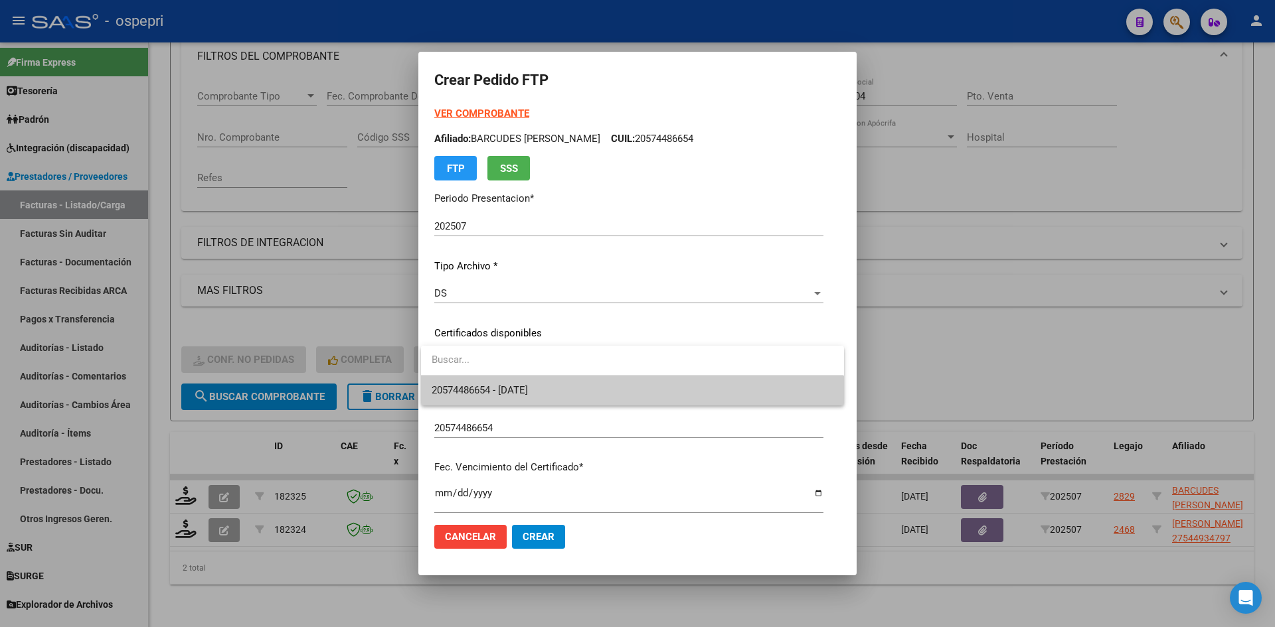
click at [575, 388] on span "20574486654 - 2027-06-10" at bounding box center [632, 391] width 401 height 30
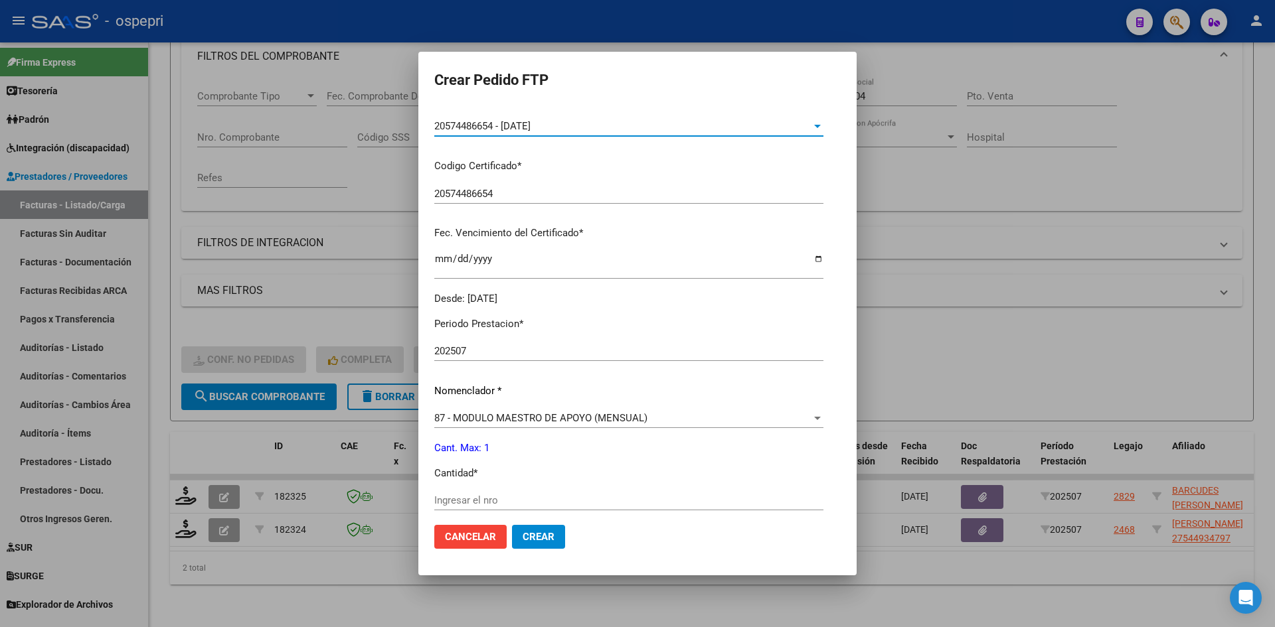
scroll to position [266, 0]
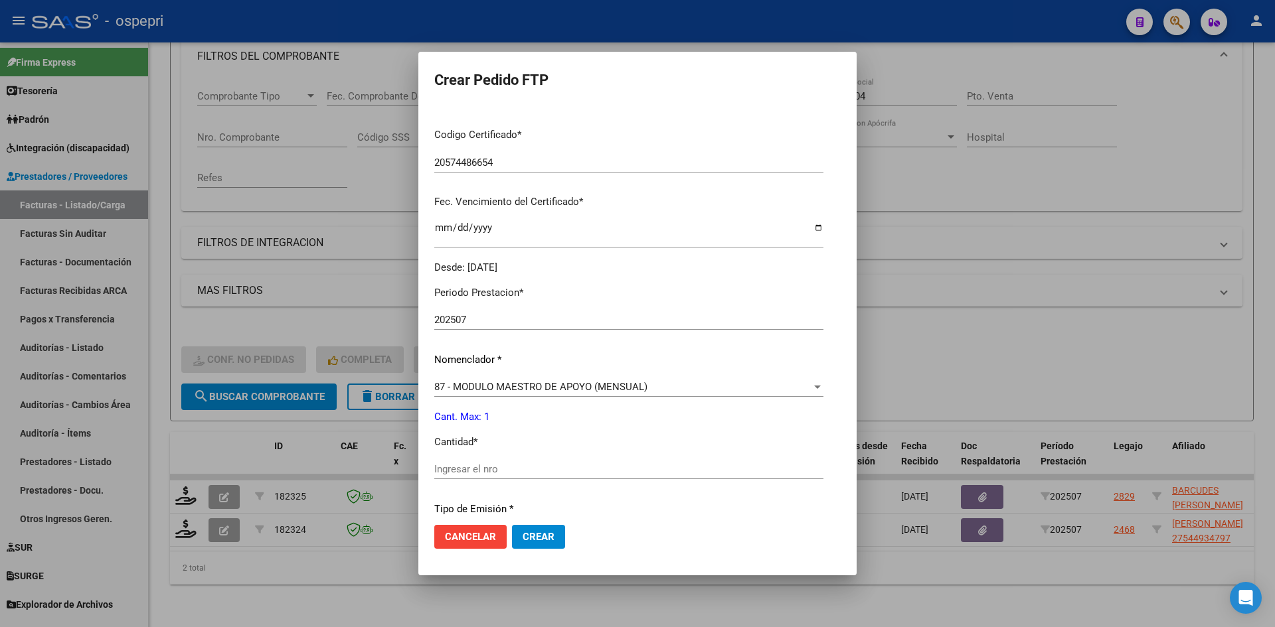
click at [512, 474] on input "Ingresar el nro" at bounding box center [628, 469] width 389 height 12
click at [542, 535] on span "Crear" at bounding box center [539, 537] width 32 height 12
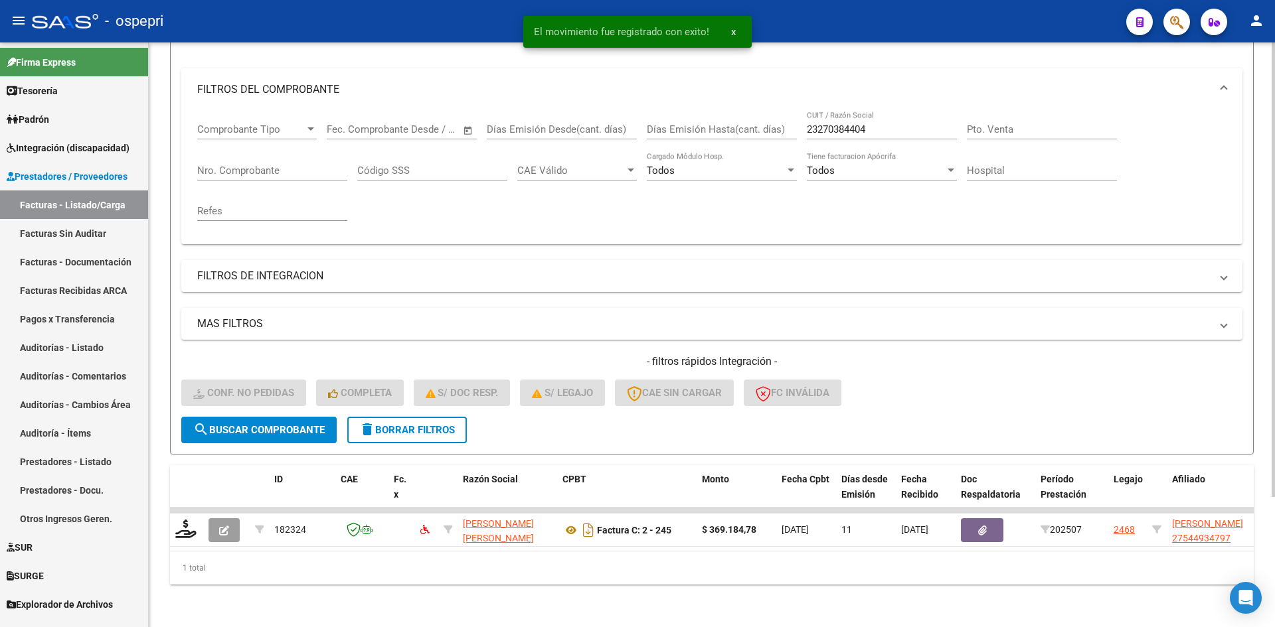
scroll to position [167, 0]
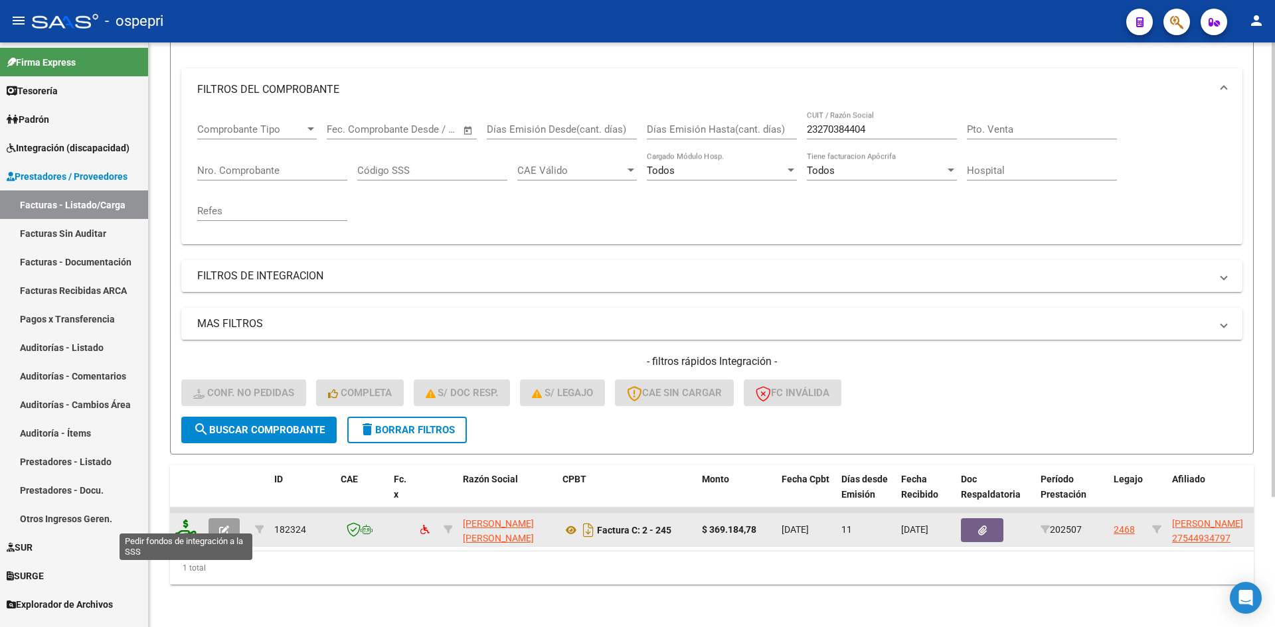
click at [182, 523] on icon at bounding box center [185, 529] width 21 height 19
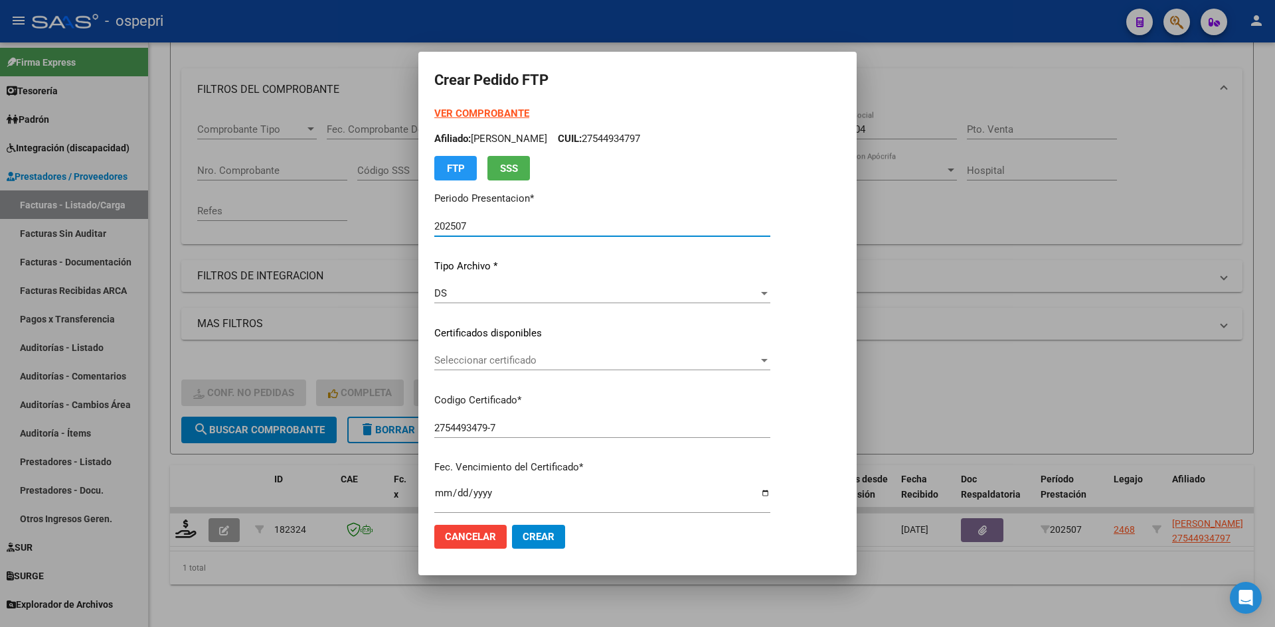
click at [558, 367] on div "Seleccionar certificado Seleccionar certificado" at bounding box center [602, 361] width 336 height 20
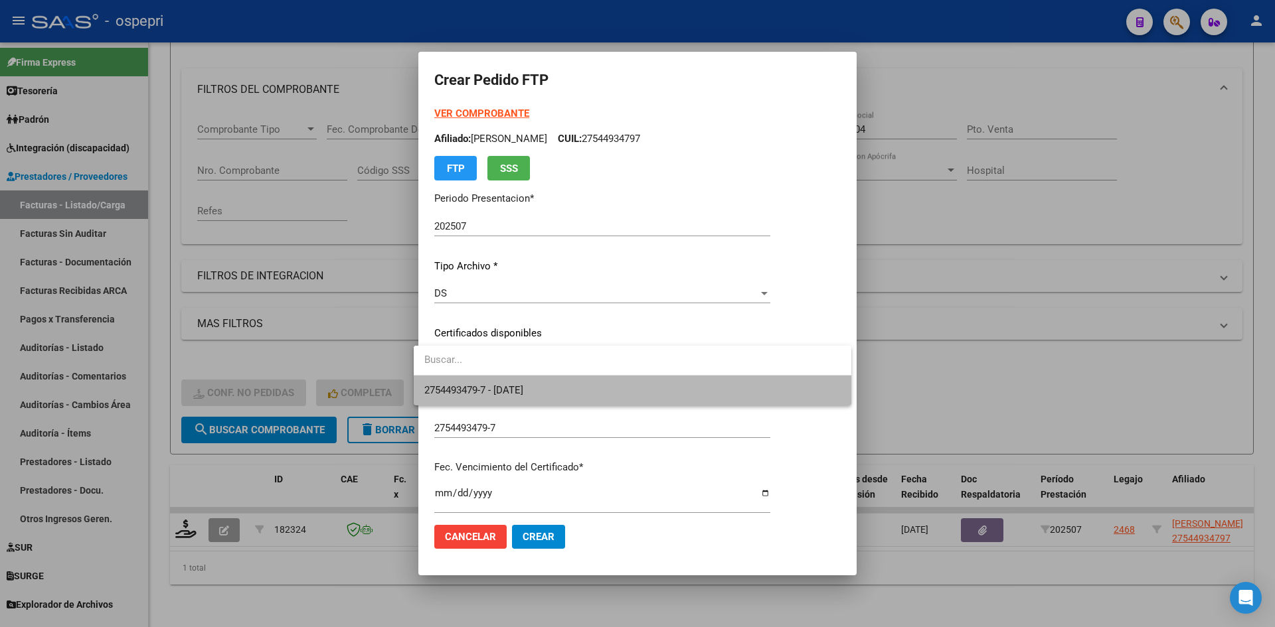
click at [564, 392] on span "2754493479-7 - 2026-01-01" at bounding box center [632, 391] width 416 height 30
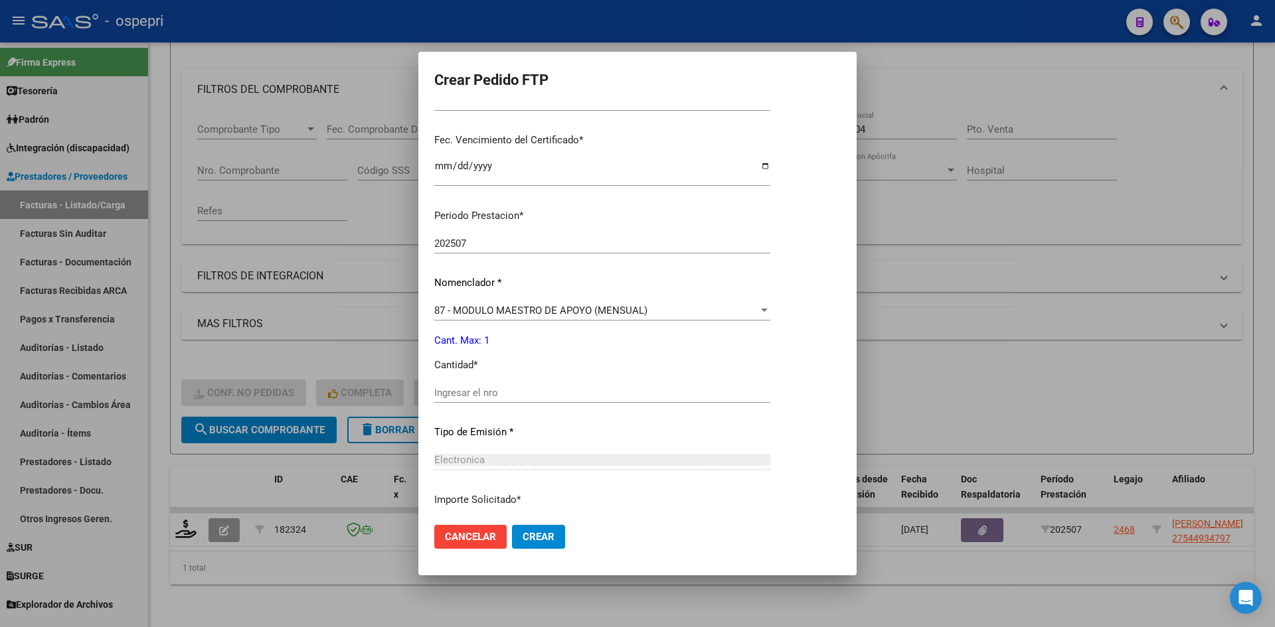
scroll to position [332, 0]
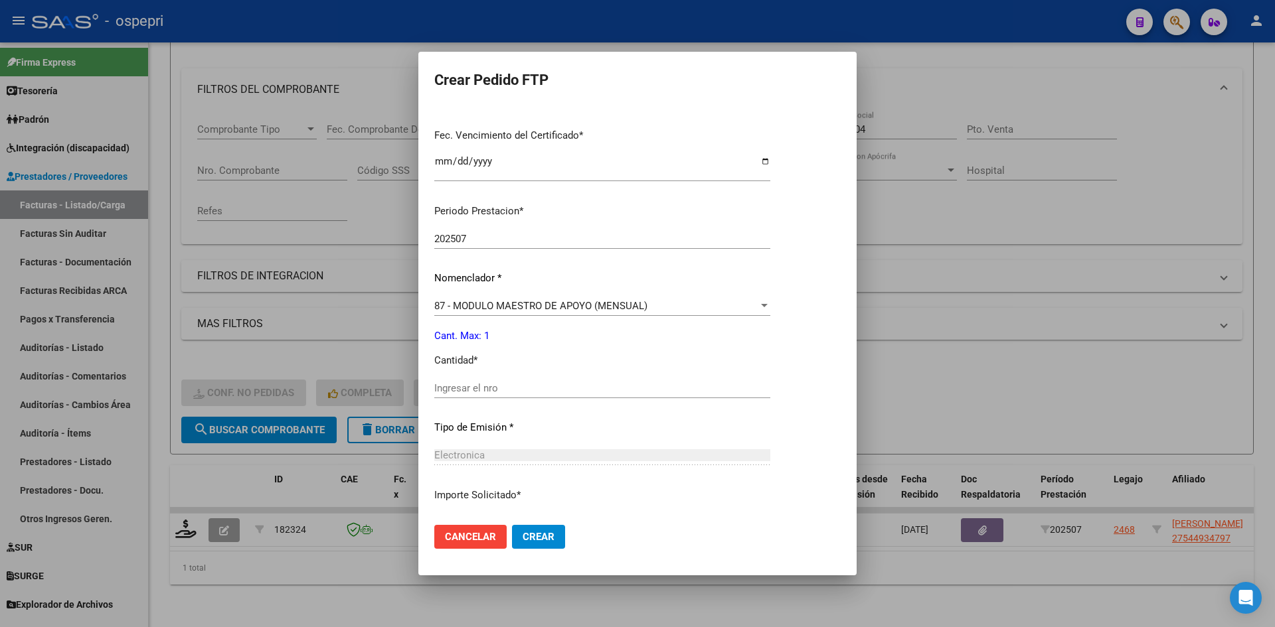
click at [565, 390] on input "Ingresar el nro" at bounding box center [602, 388] width 336 height 12
click at [541, 538] on span "Crear" at bounding box center [539, 537] width 32 height 12
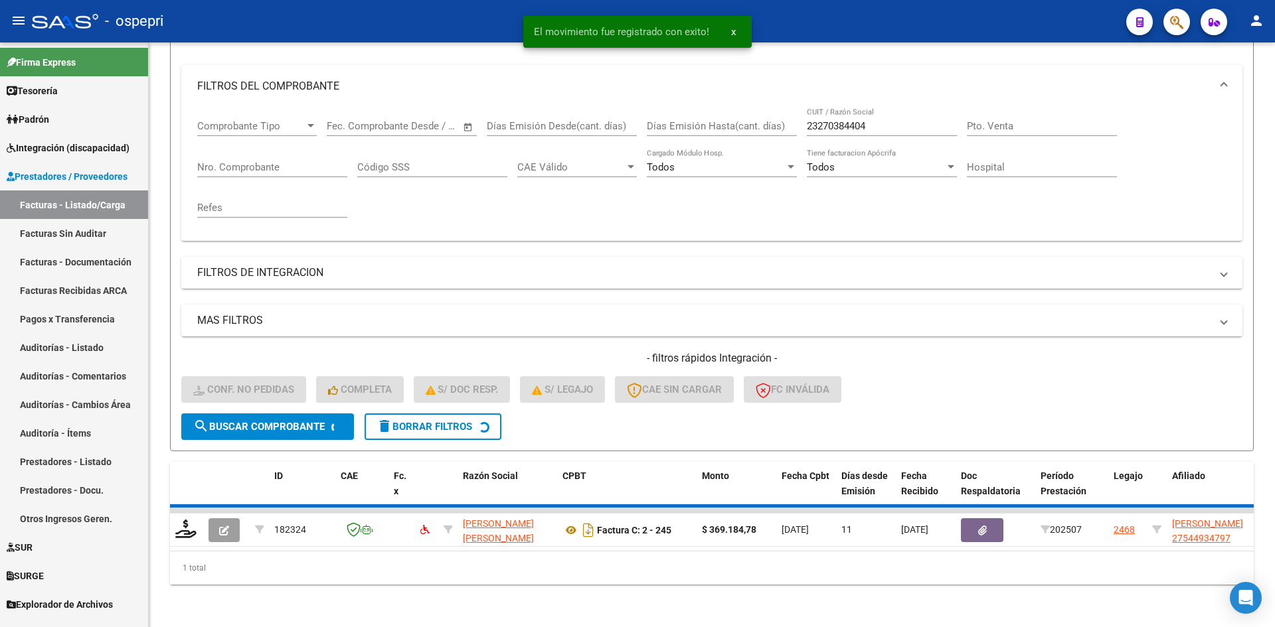
scroll to position [147, 0]
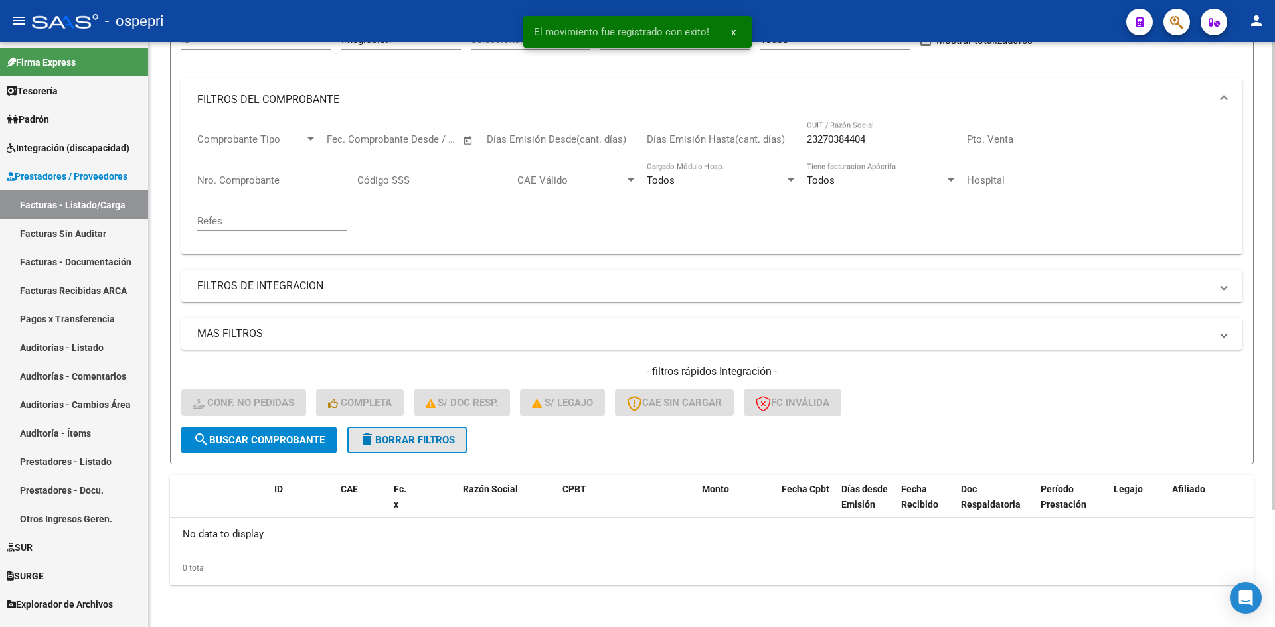
click at [455, 442] on span "delete Borrar Filtros" at bounding box center [407, 440] width 96 height 12
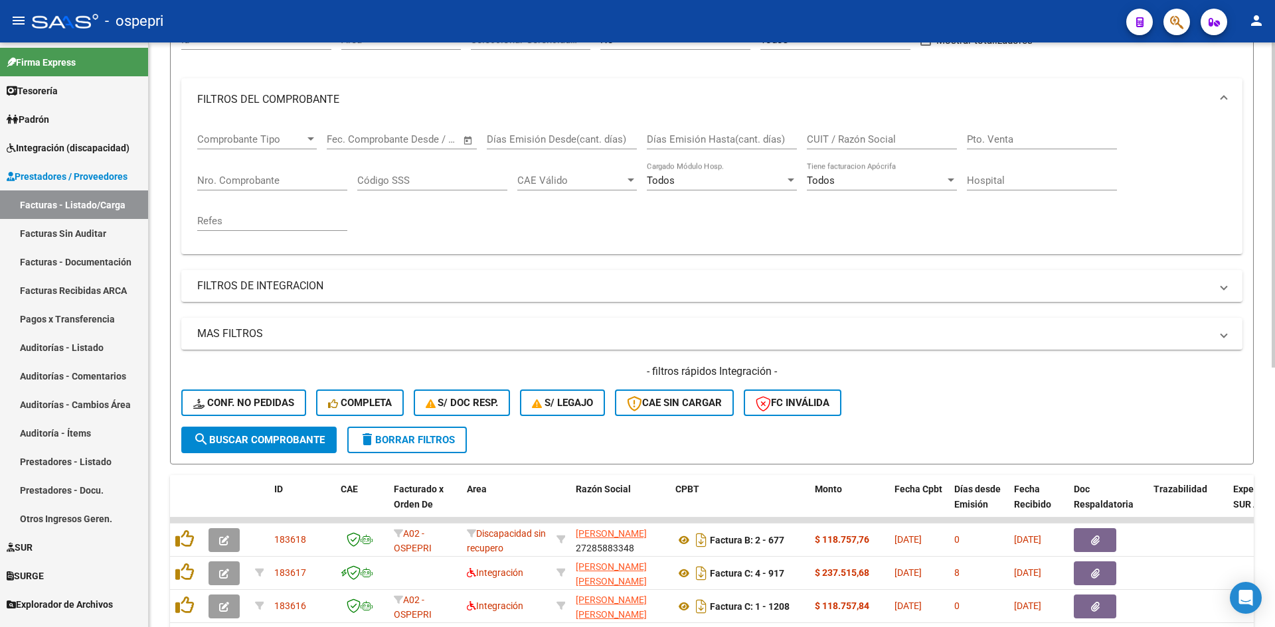
click at [821, 143] on div "CUIT / Razón Social" at bounding box center [882, 135] width 150 height 29
paste input "27169647386"
click at [279, 434] on button "search Buscar Comprobante" at bounding box center [258, 440] width 155 height 27
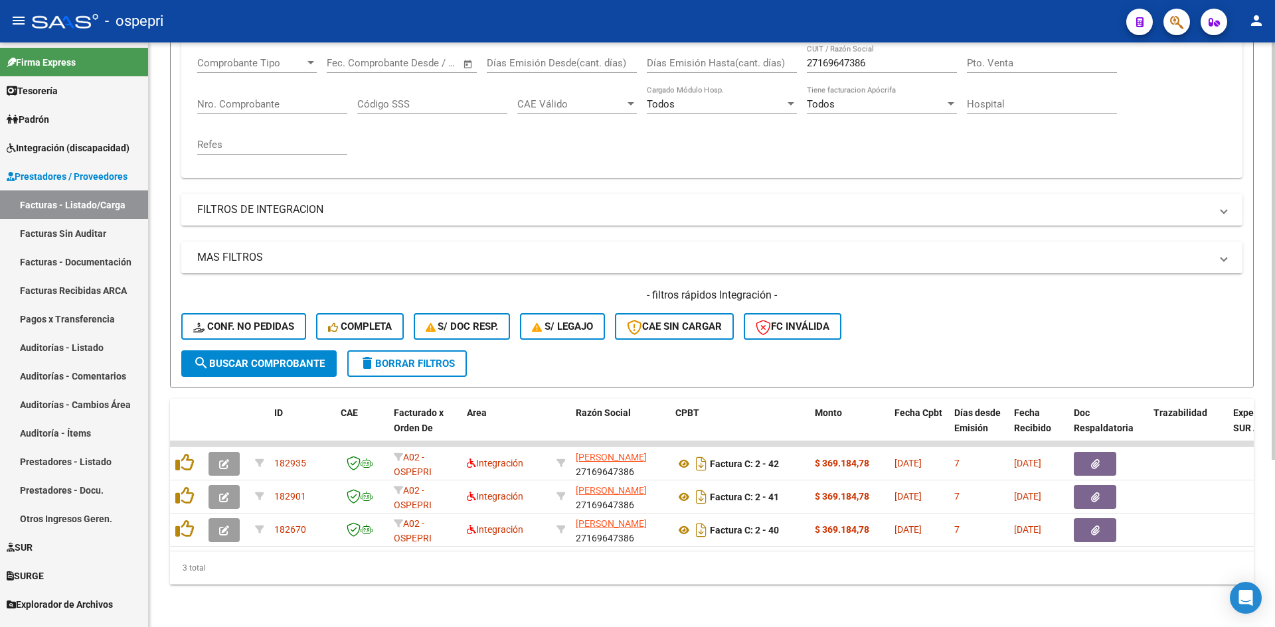
scroll to position [234, 0]
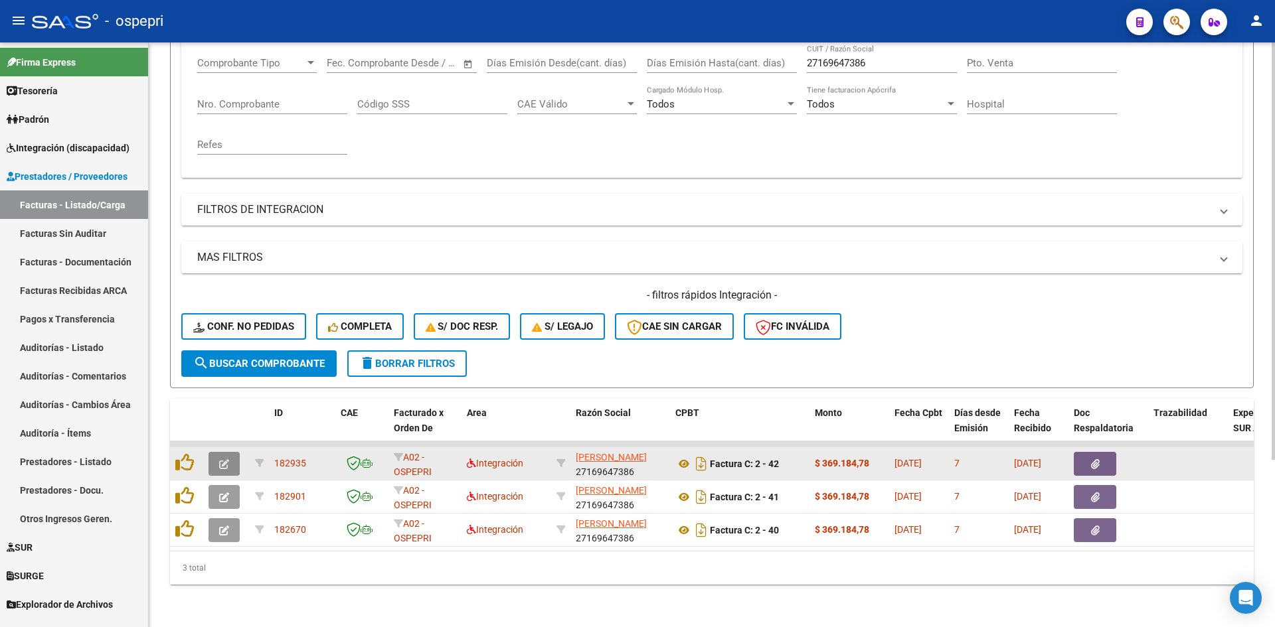
click at [225, 459] on icon "button" at bounding box center [224, 464] width 10 height 10
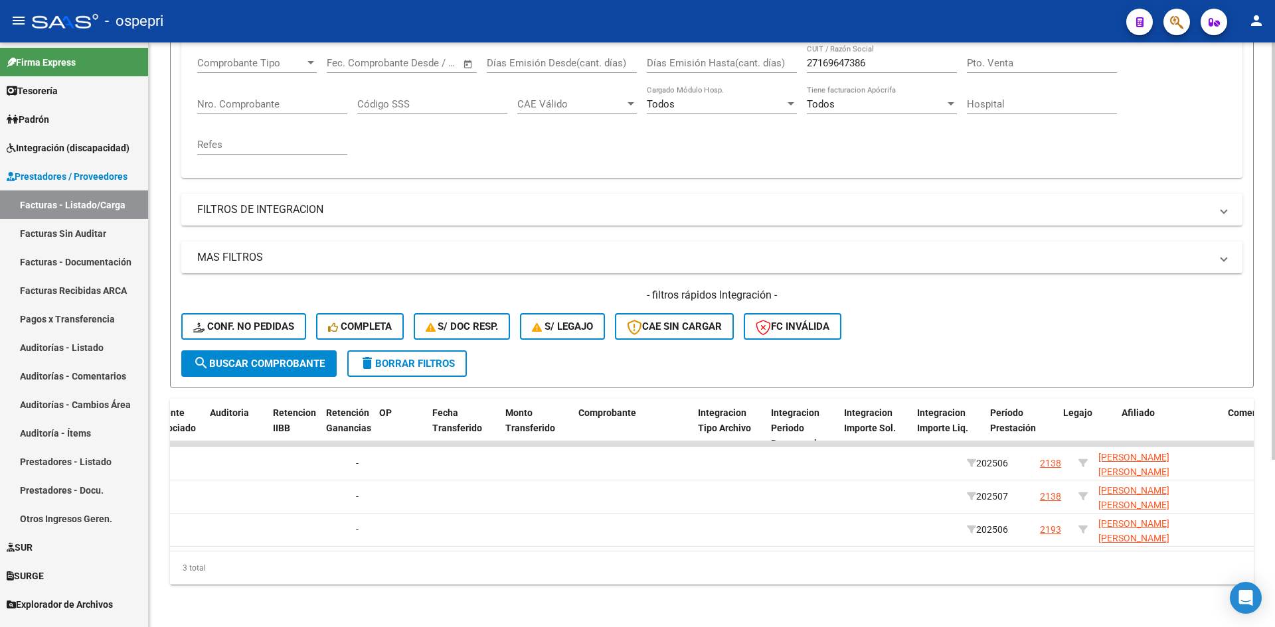
scroll to position [0, 0]
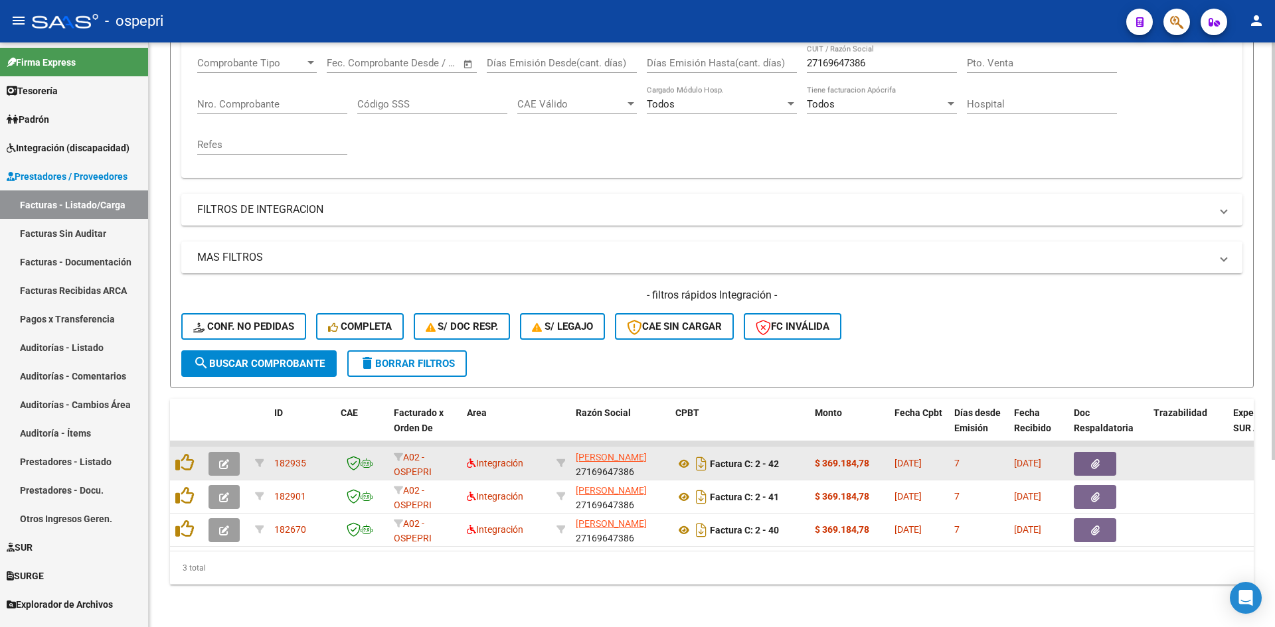
click at [232, 454] on button "button" at bounding box center [223, 464] width 31 height 24
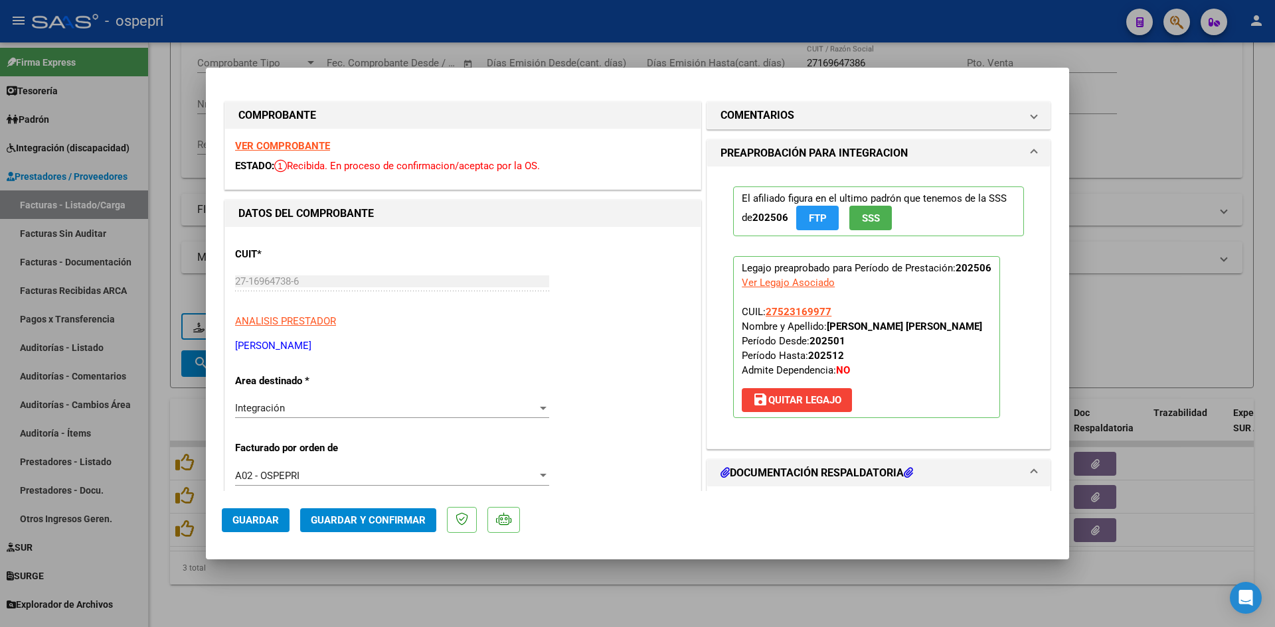
click at [309, 146] on strong "VER COMPROBANTE" at bounding box center [282, 146] width 95 height 12
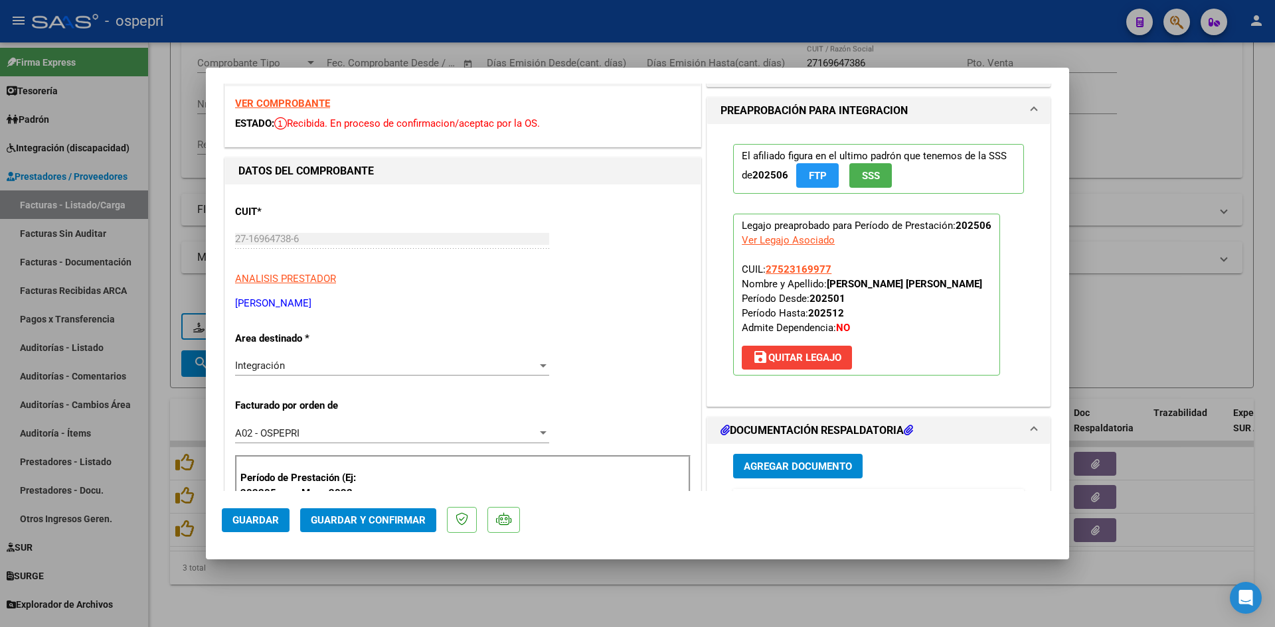
scroll to position [199, 0]
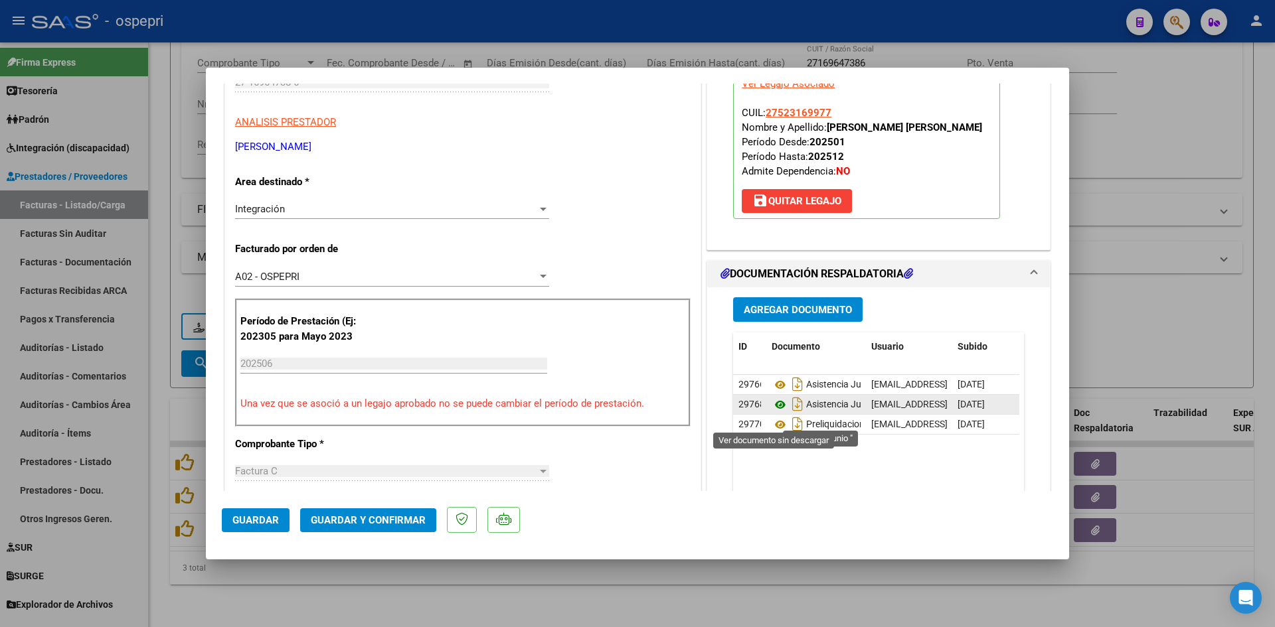
click at [774, 413] on icon at bounding box center [780, 405] width 17 height 16
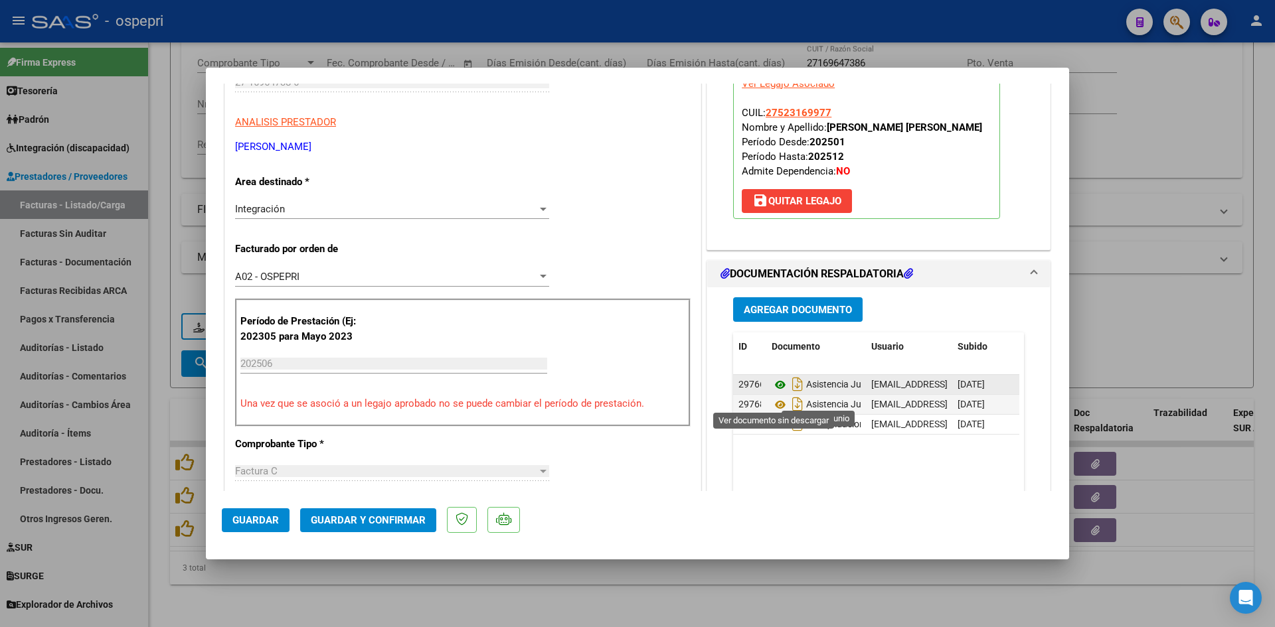
click at [774, 393] on icon at bounding box center [780, 385] width 17 height 16
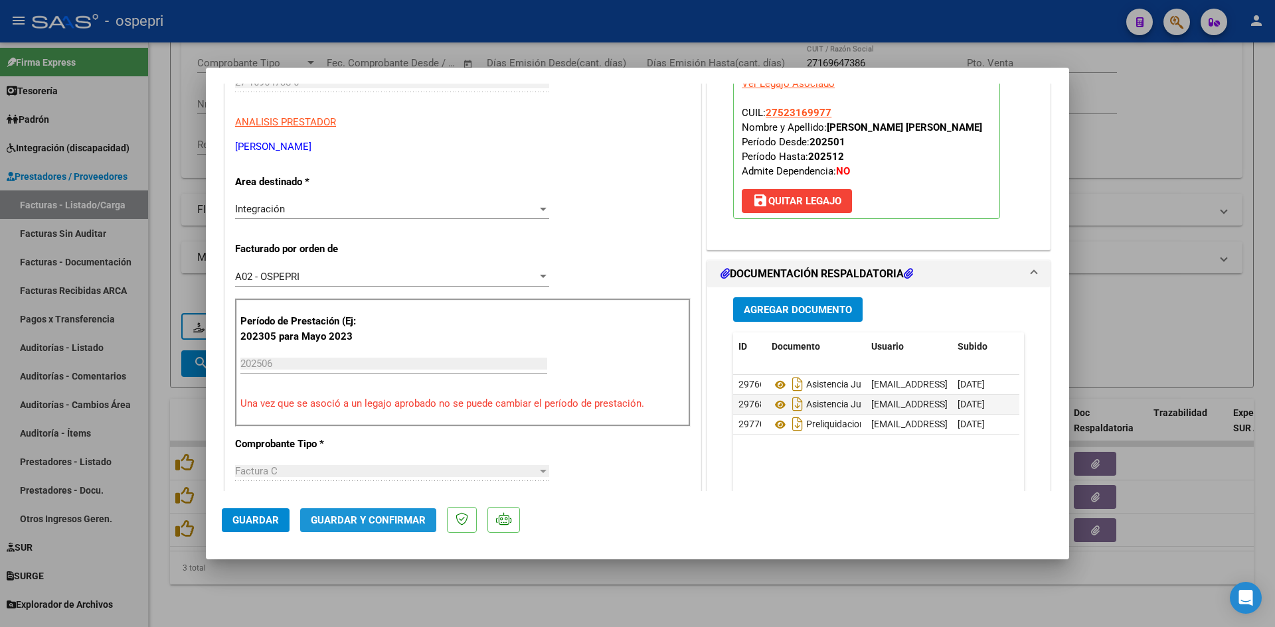
click at [372, 519] on span "Guardar y Confirmar" at bounding box center [368, 521] width 115 height 12
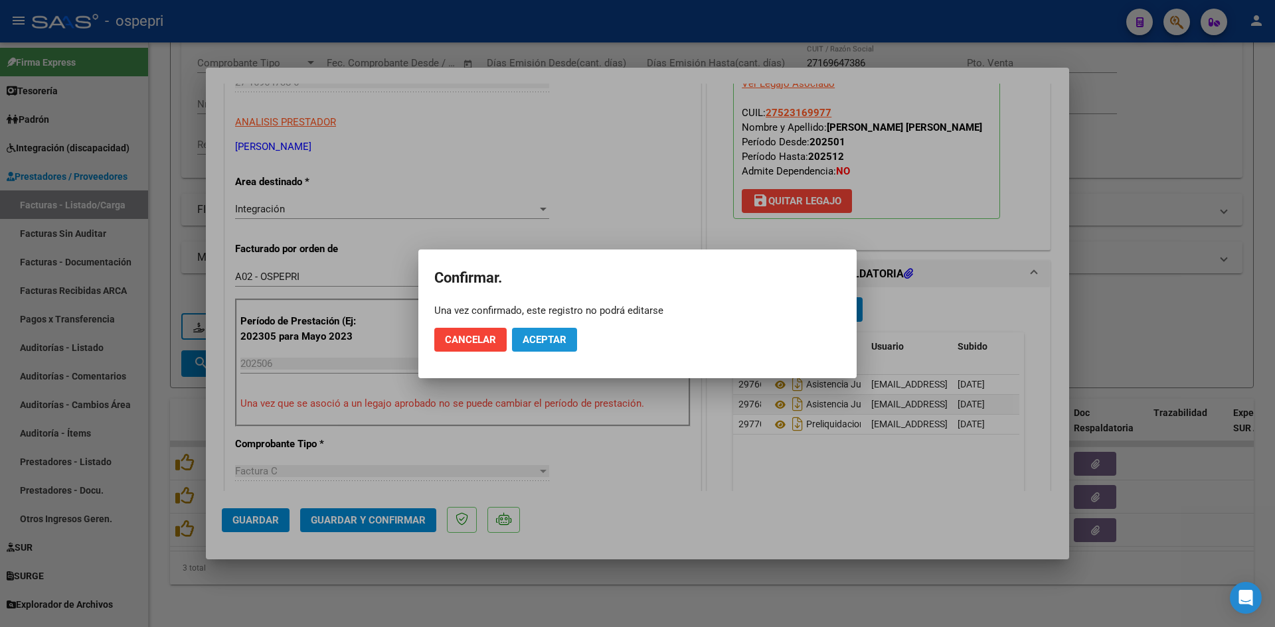
click at [540, 339] on span "Aceptar" at bounding box center [545, 340] width 44 height 12
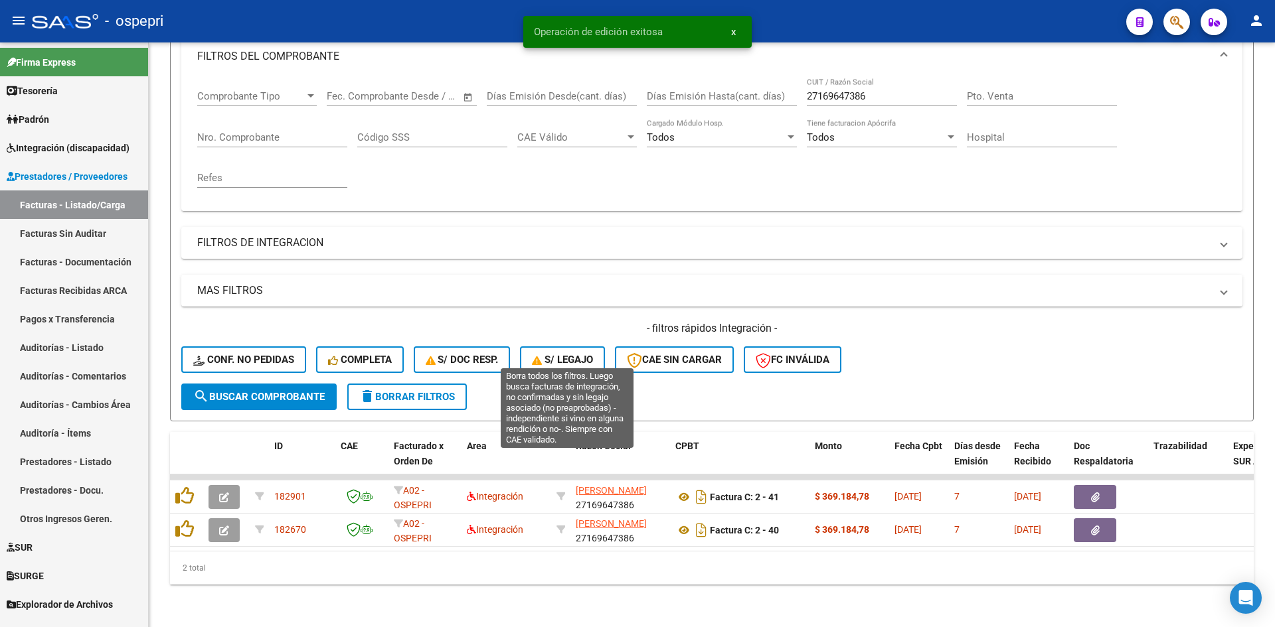
scroll to position [201, 0]
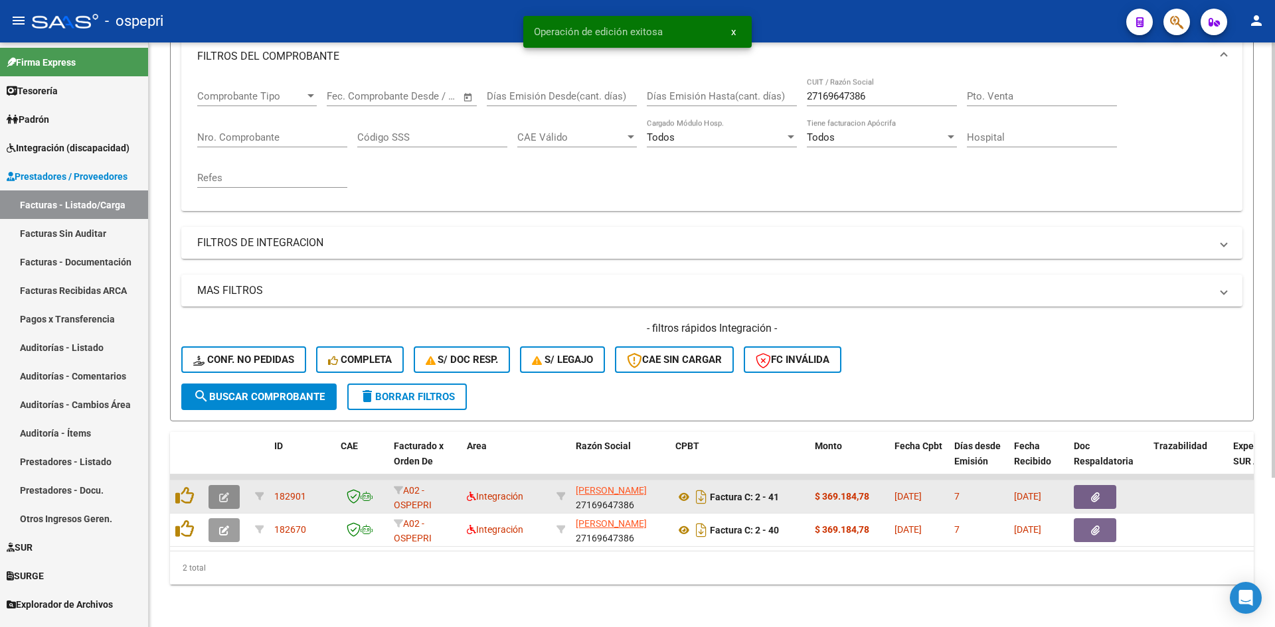
click at [225, 491] on span "button" at bounding box center [224, 497] width 10 height 12
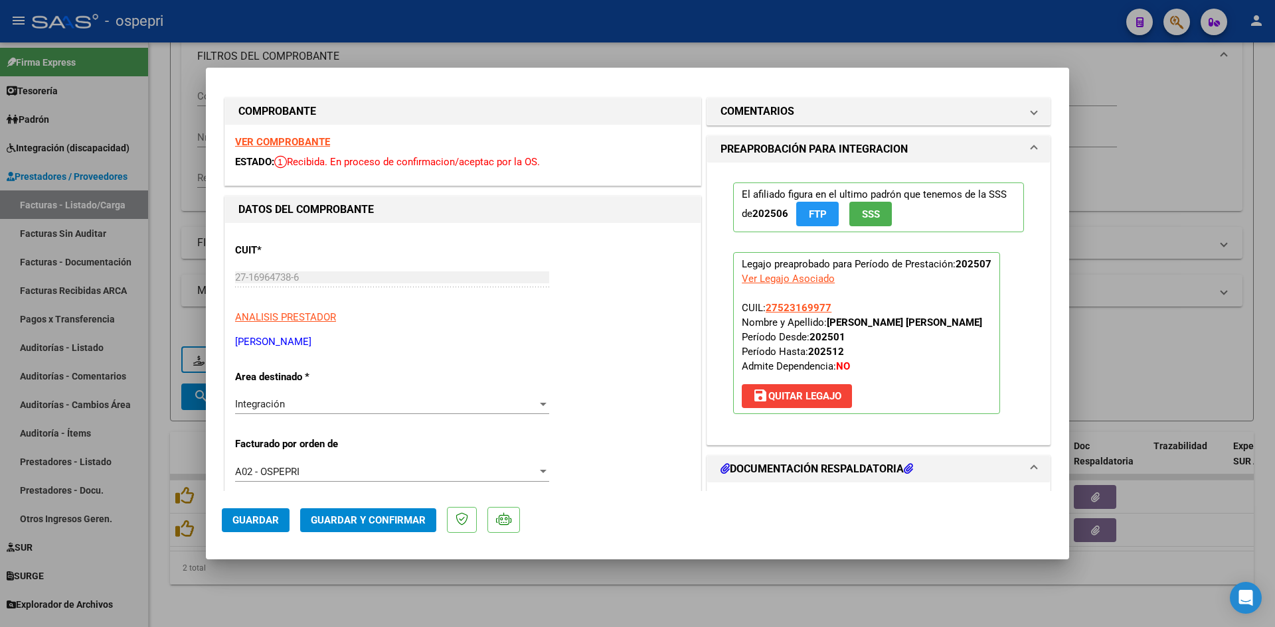
scroll to position [0, 0]
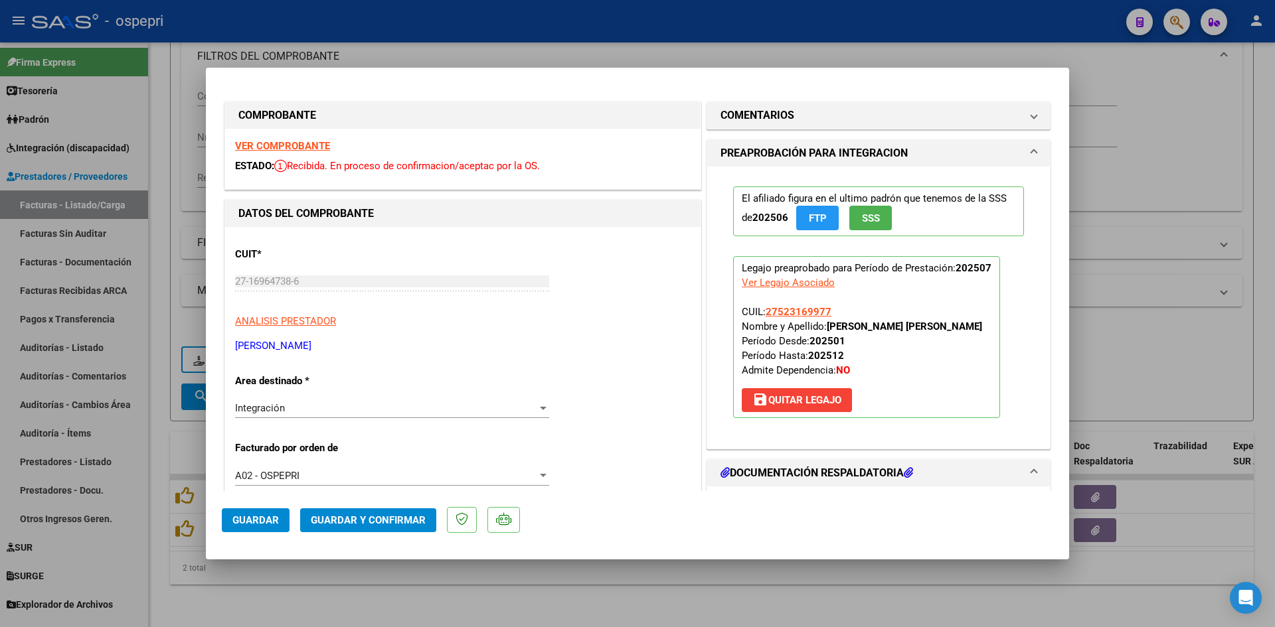
click at [281, 149] on strong "VER COMPROBANTE" at bounding box center [282, 146] width 95 height 12
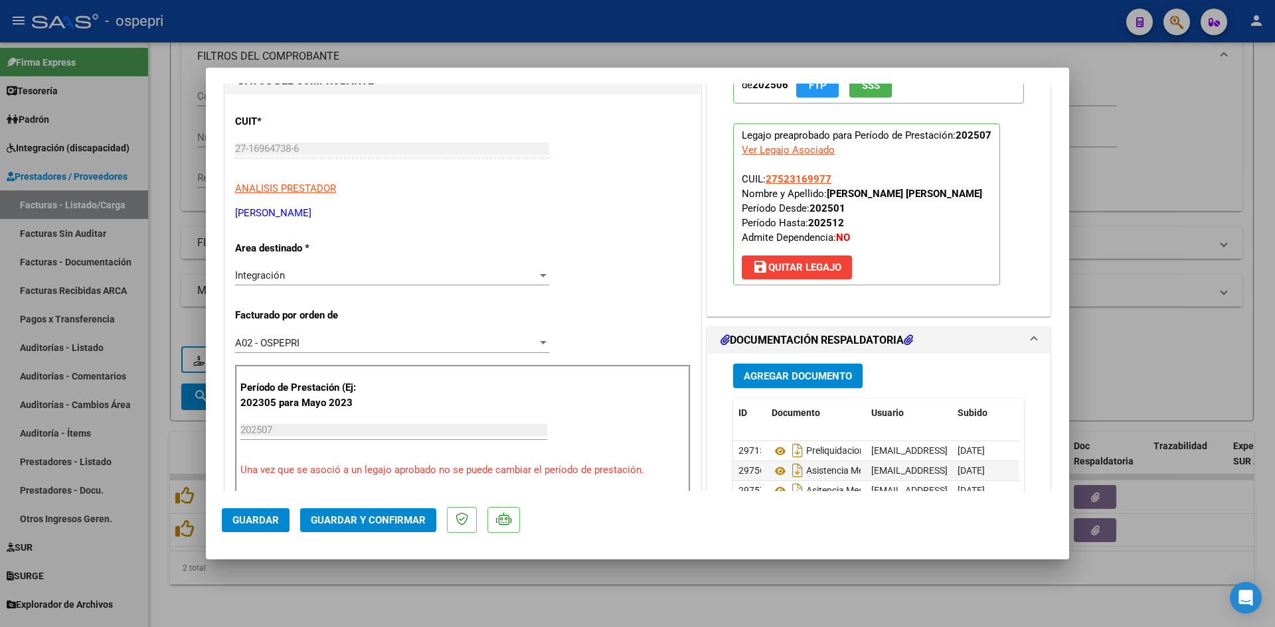
scroll to position [199, 0]
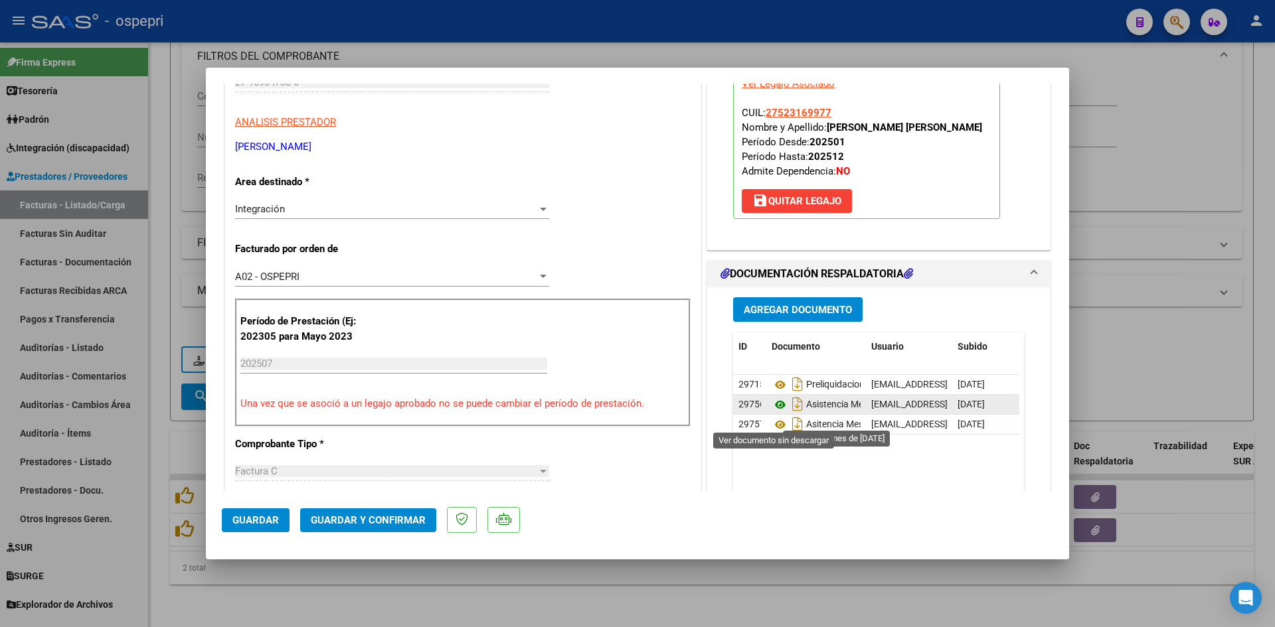
click at [774, 413] on icon at bounding box center [780, 405] width 17 height 16
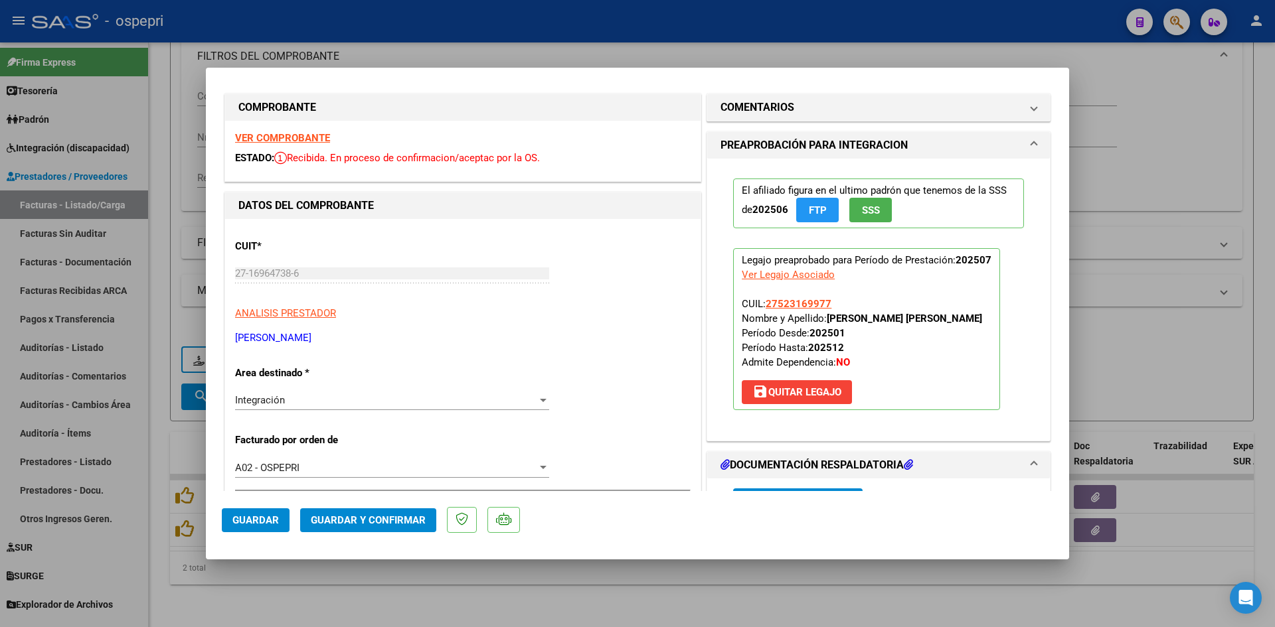
scroll to position [0, 0]
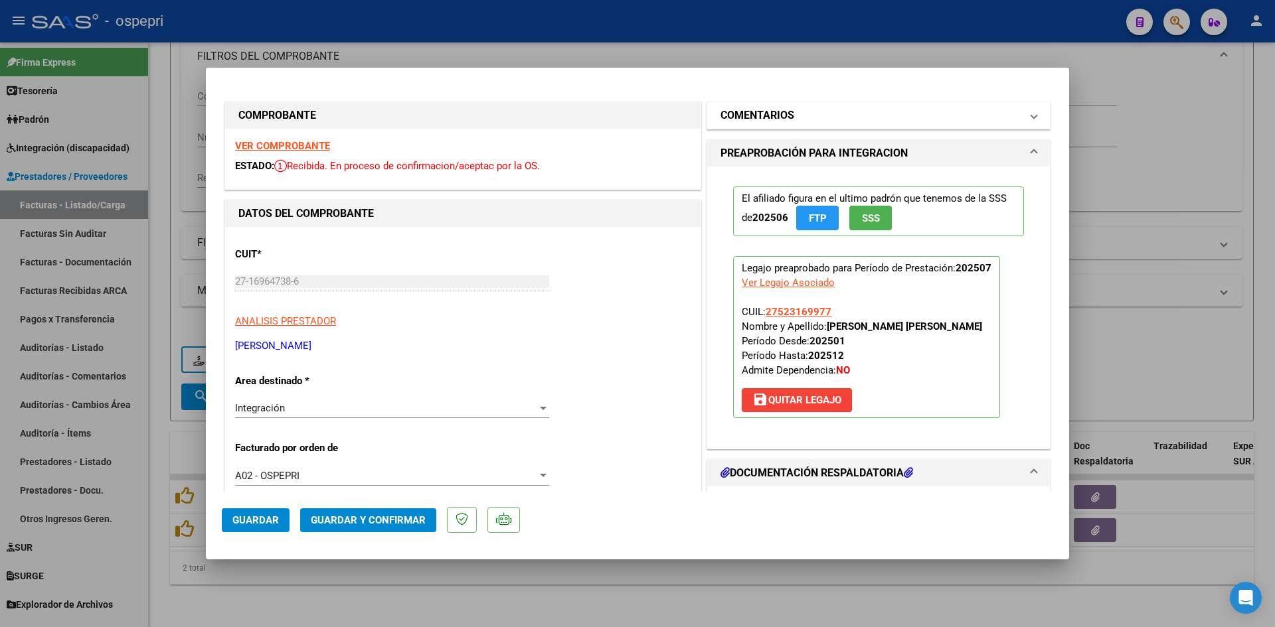
click at [813, 113] on mat-panel-title "COMENTARIOS" at bounding box center [870, 116] width 300 height 16
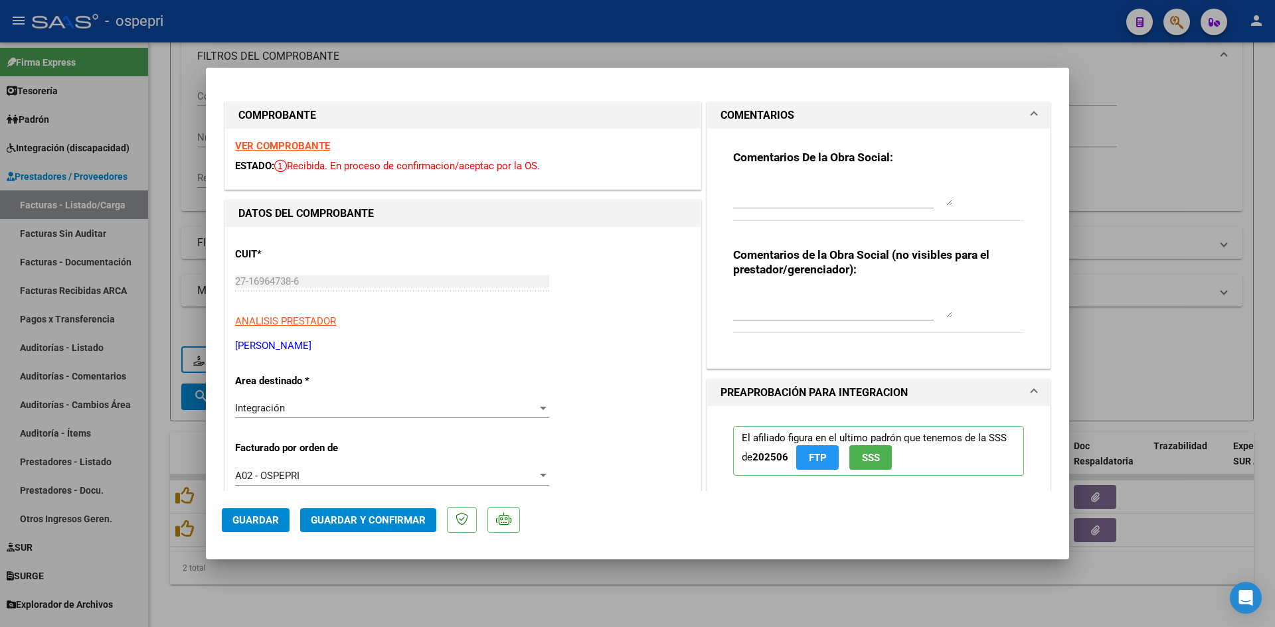
click at [750, 173] on div "Comentarios De la Obra Social:" at bounding box center [878, 193] width 291 height 86
click at [734, 178] on div at bounding box center [842, 193] width 219 height 32
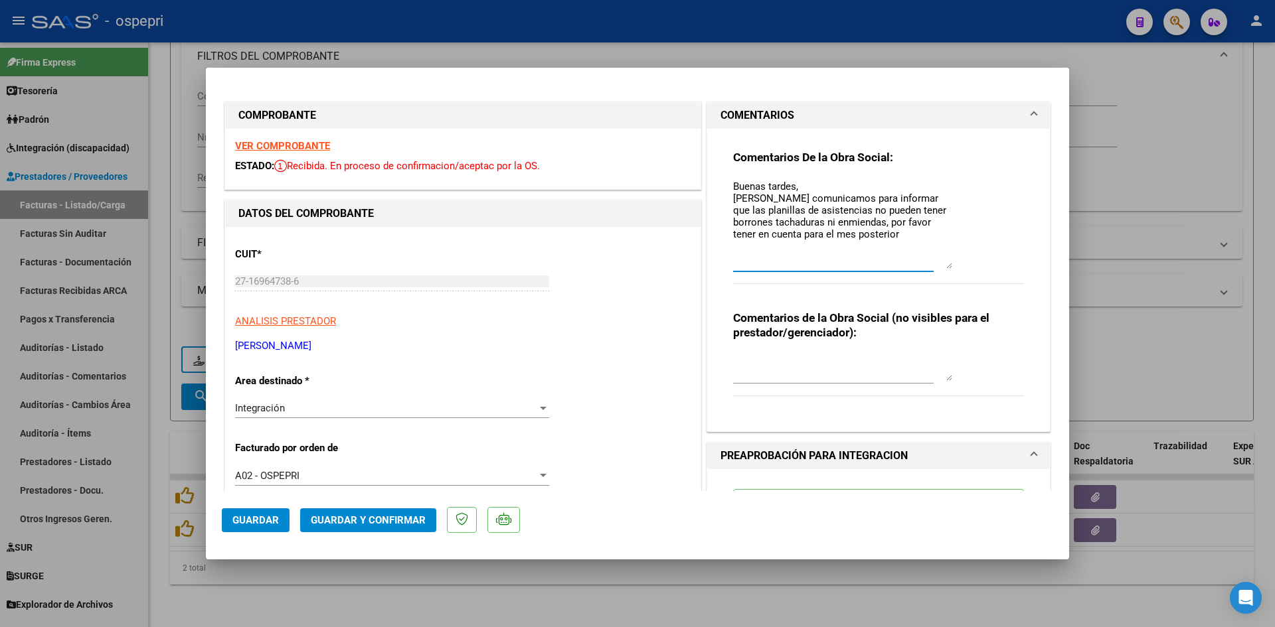
drag, startPoint x: 944, startPoint y: 211, endPoint x: 934, endPoint y: 262, distance: 51.4
click at [934, 262] on textarea "Buenas tardes, Nos comunicamos para informar que las planillas de asistencias n…" at bounding box center [842, 224] width 219 height 90
click at [788, 248] on textarea "Buenas tardes, Nos comunicamos para informar que las planillas de asistencias n…" at bounding box center [842, 223] width 219 height 89
click at [819, 267] on textarea "Buenas tardes, Nos comunicamos para informar que las planillas de asistencias n…" at bounding box center [842, 223] width 219 height 89
click at [853, 250] on textarea "Buenas tardes, Nos comunicamos para informar que las planillas de asistencias n…" at bounding box center [842, 223] width 219 height 89
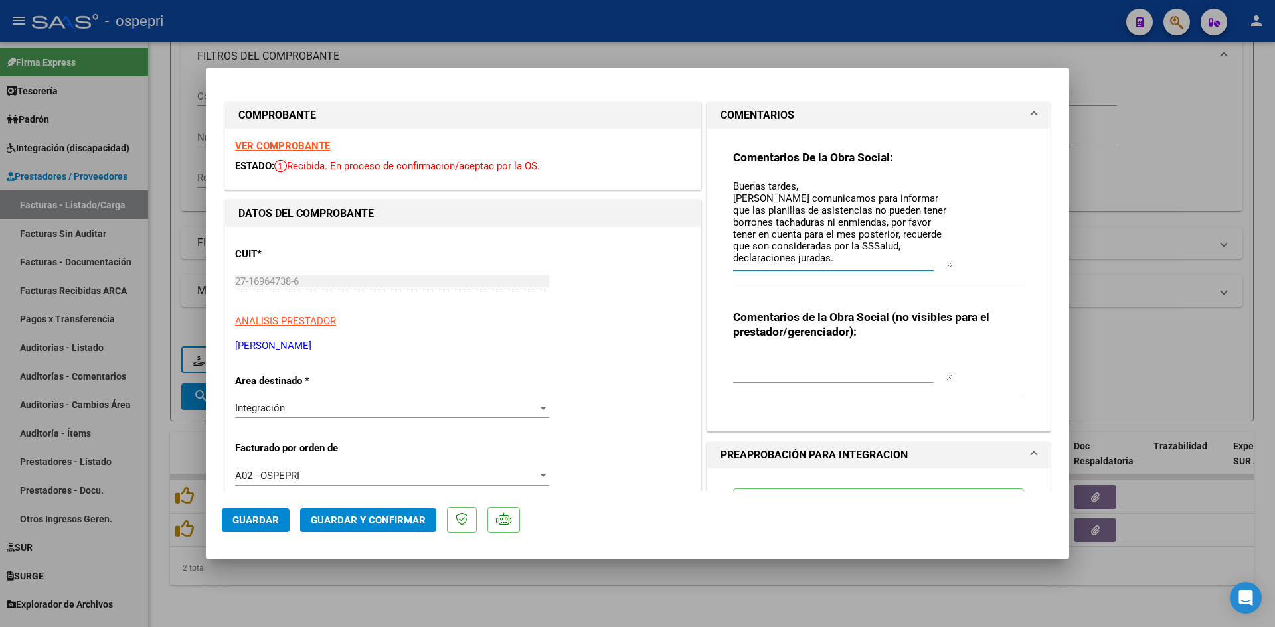
click at [778, 254] on textarea "Buenas tardes, Nos comunicamos para informar que las planillas de asistencias n…" at bounding box center [842, 223] width 219 height 89
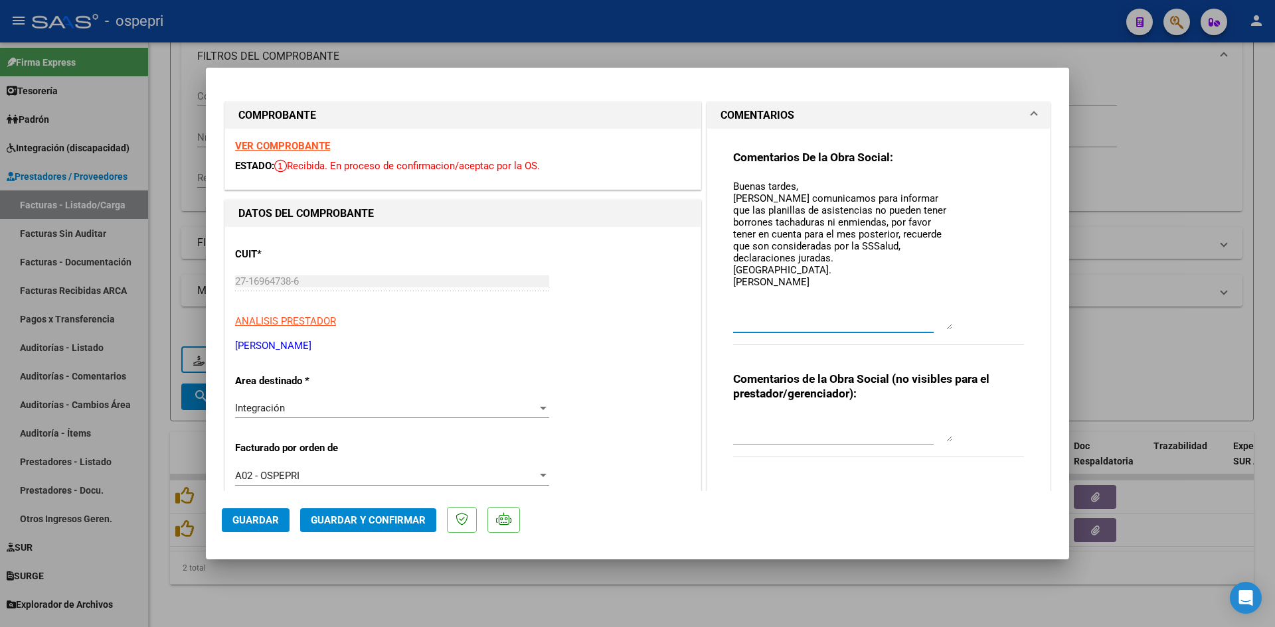
drag, startPoint x: 943, startPoint y: 266, endPoint x: 934, endPoint y: 329, distance: 64.4
click at [941, 330] on textarea "Buenas tardes, Nos comunicamos para informar que las planillas de asistencias n…" at bounding box center [842, 254] width 219 height 151
click at [776, 258] on textarea "Buenas tardes, Nos comunicamos para informar que las planillas de asistencias n…" at bounding box center [842, 257] width 219 height 157
click at [855, 237] on textarea "Buenas tardes, Nos comunicamos para informar que las planillas de asistencias n…" at bounding box center [842, 257] width 219 height 157
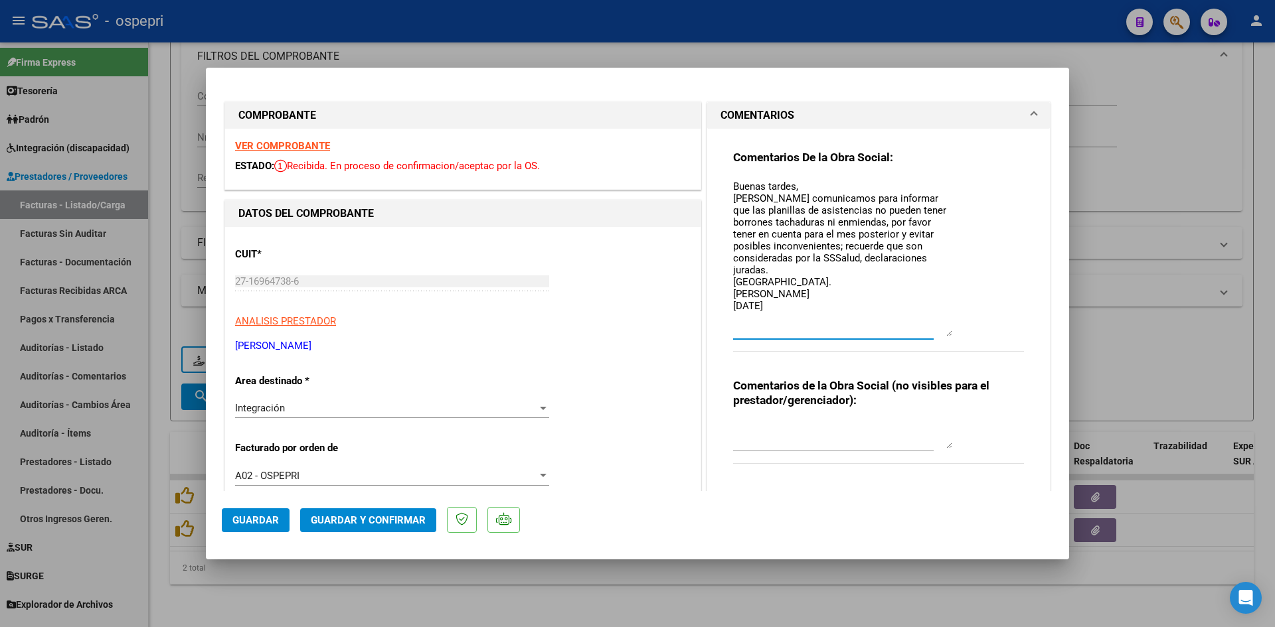
click at [906, 260] on textarea "Buenas tardes, Nos comunicamos para informar que las planillas de asistencias n…" at bounding box center [842, 257] width 219 height 157
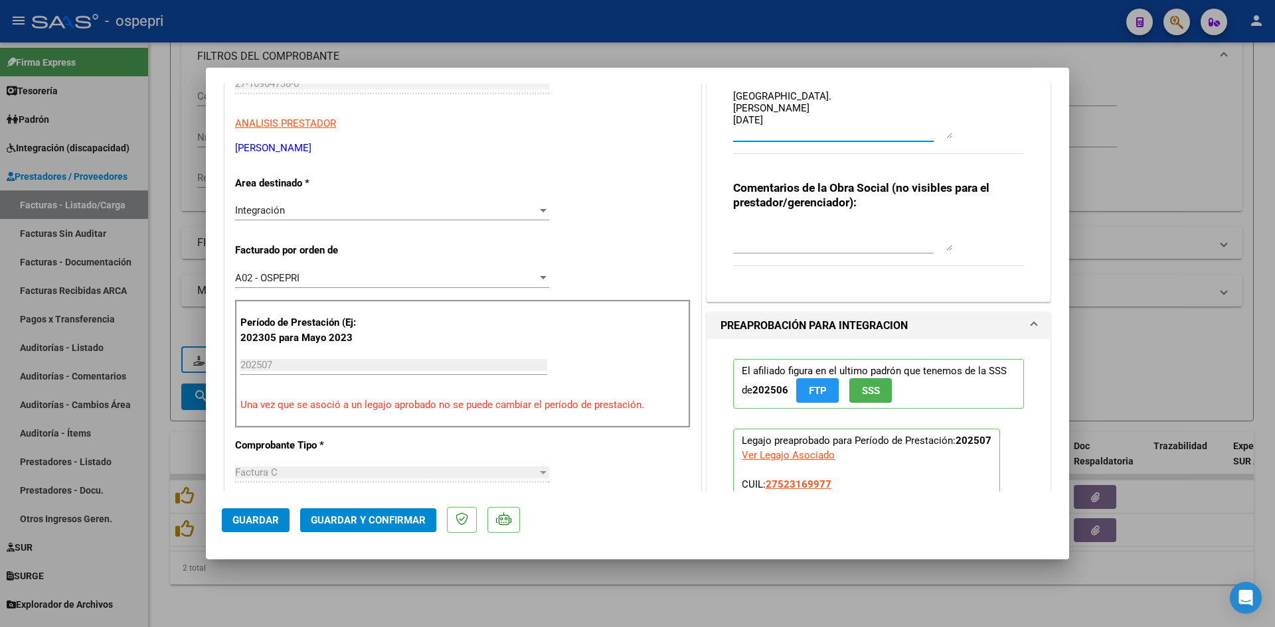
scroll to position [199, 0]
click at [352, 523] on span "Guardar y Confirmar" at bounding box center [368, 521] width 115 height 12
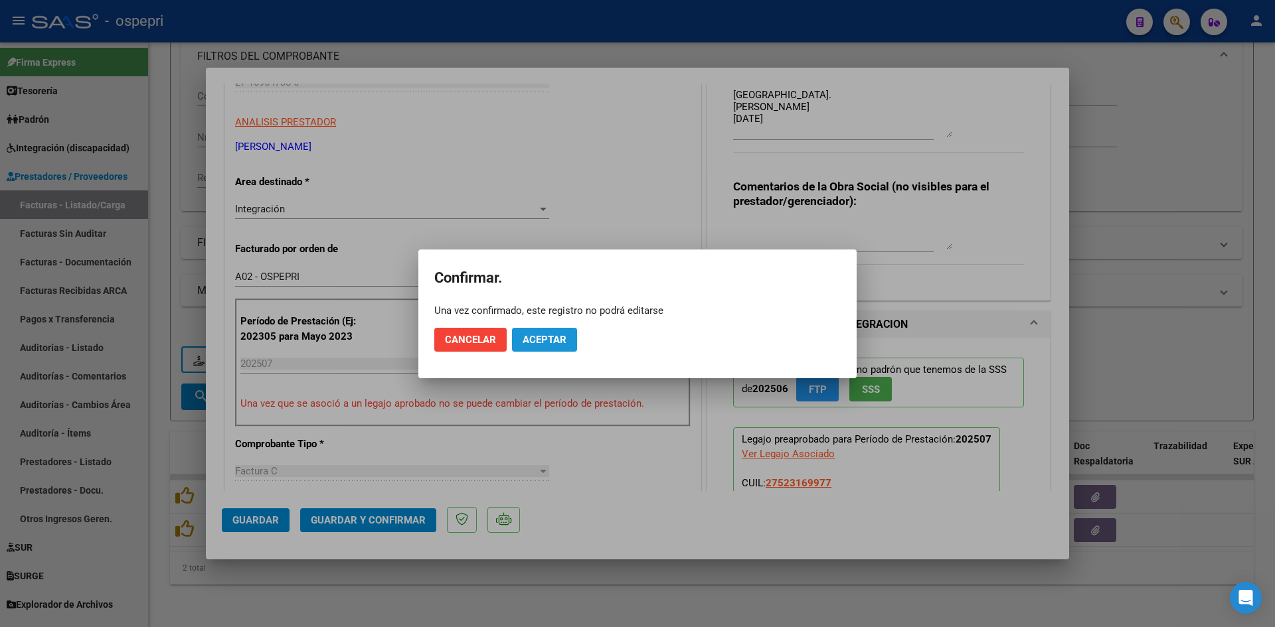
click at [520, 338] on button "Aceptar" at bounding box center [544, 340] width 65 height 24
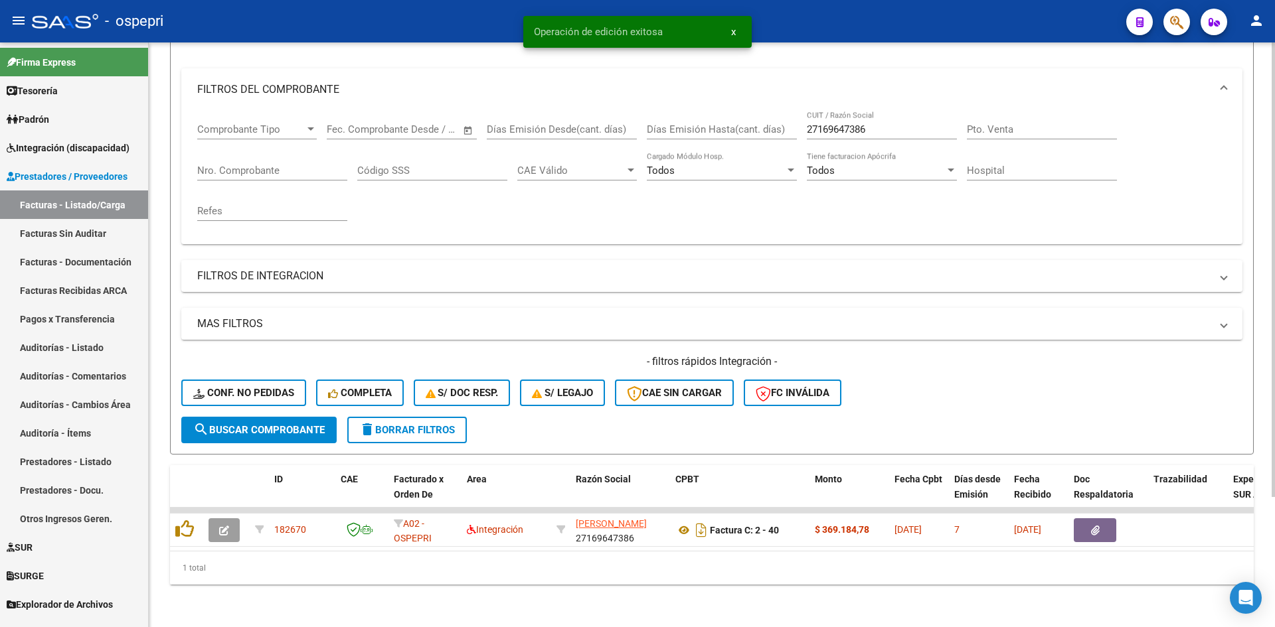
scroll to position [167, 0]
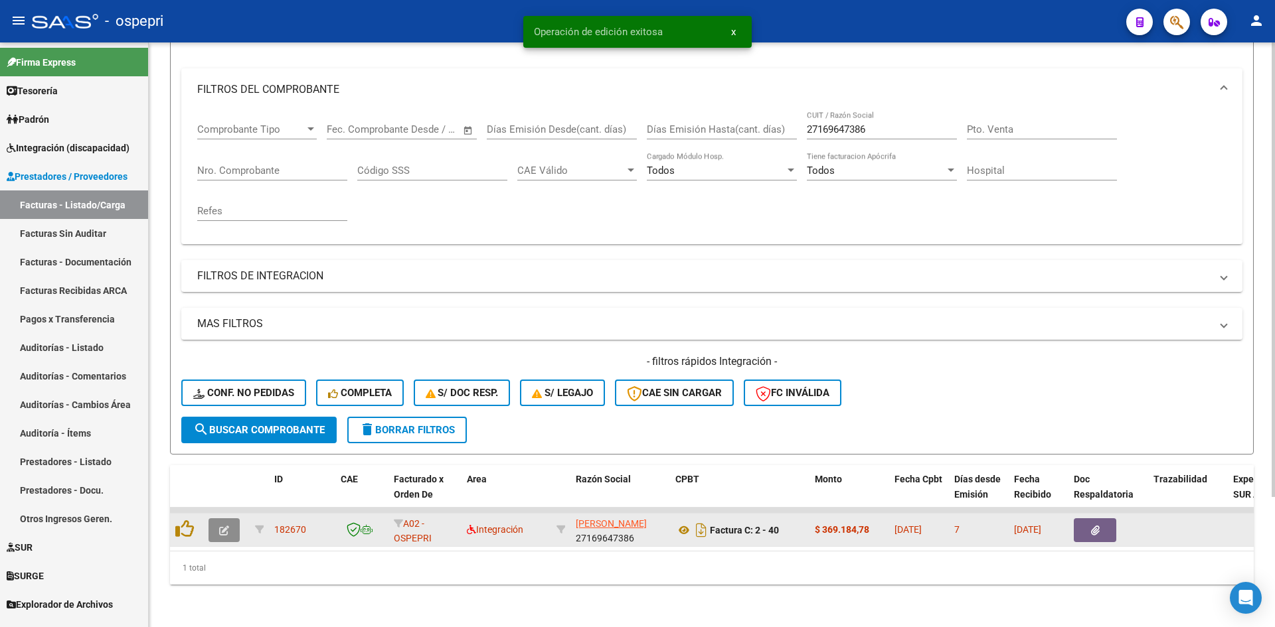
click at [229, 519] on button "button" at bounding box center [223, 531] width 31 height 24
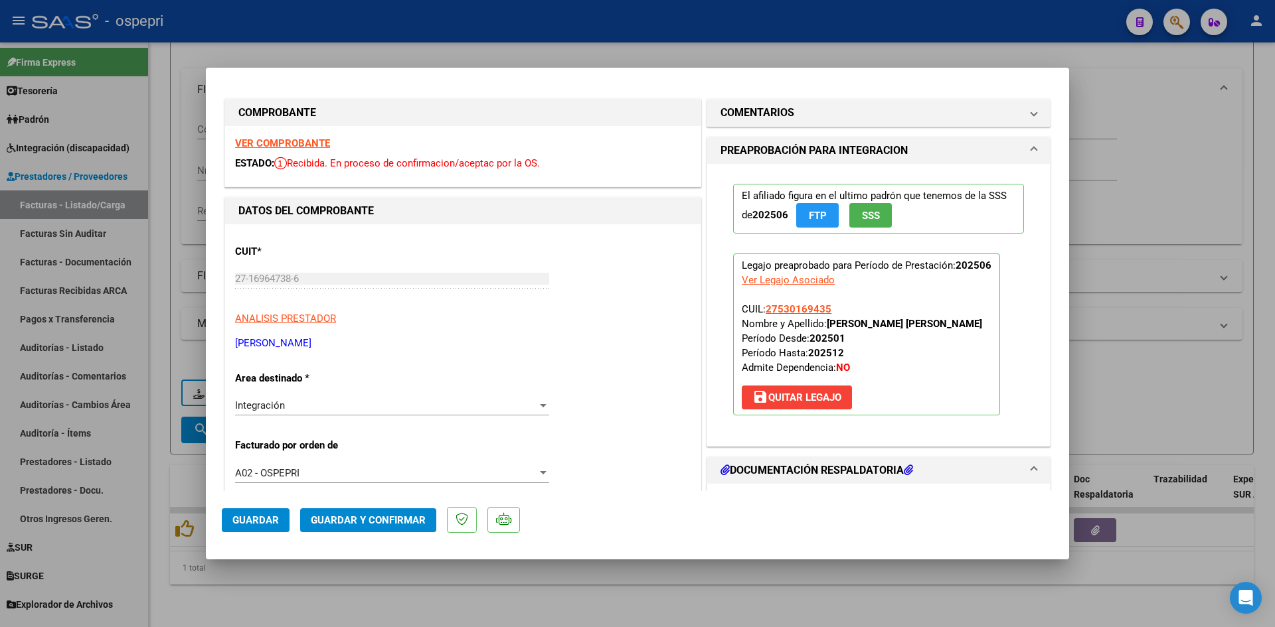
scroll to position [0, 0]
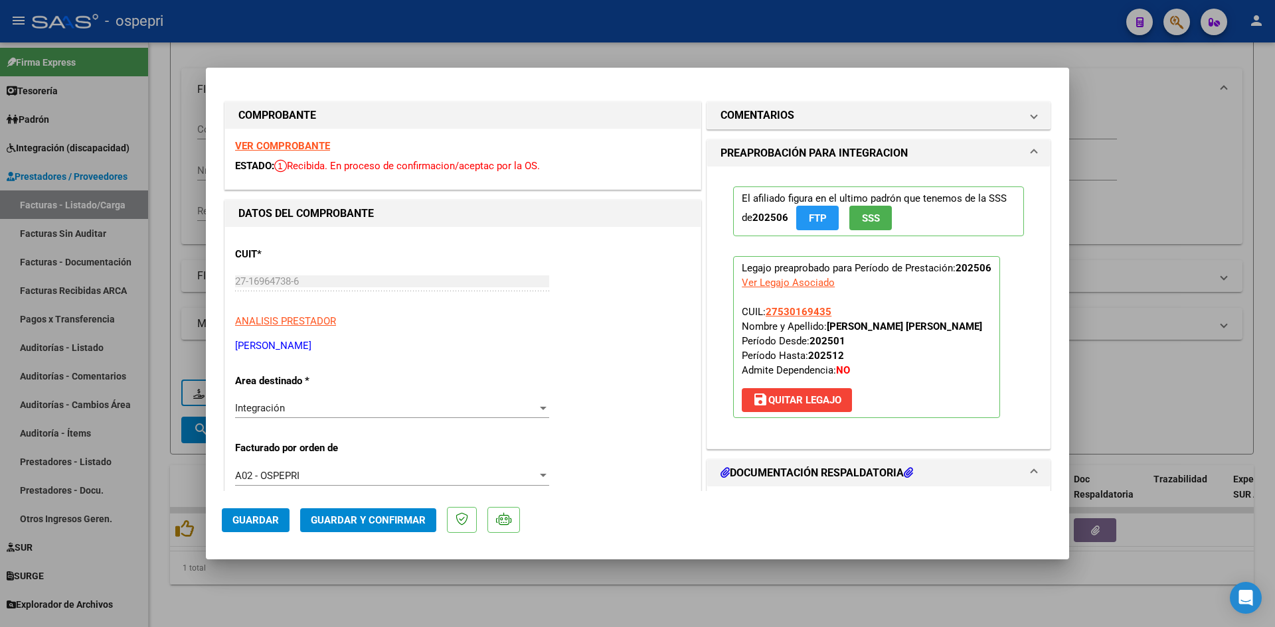
click at [305, 147] on strong "VER COMPROBANTE" at bounding box center [282, 146] width 95 height 12
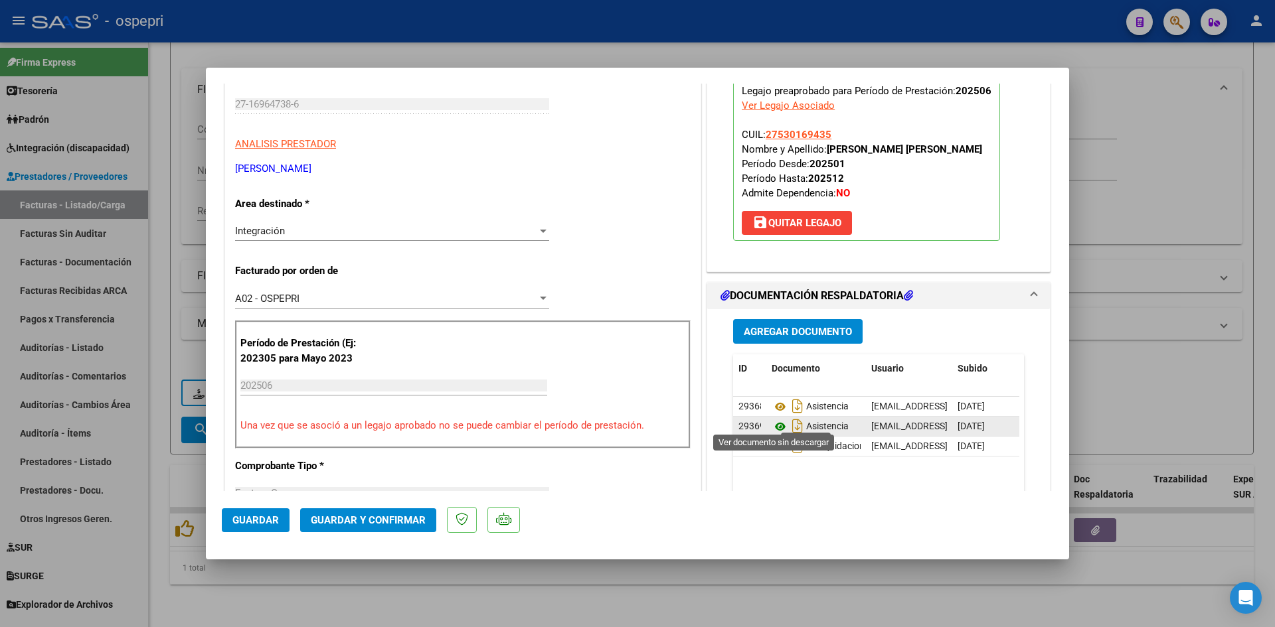
scroll to position [199, 0]
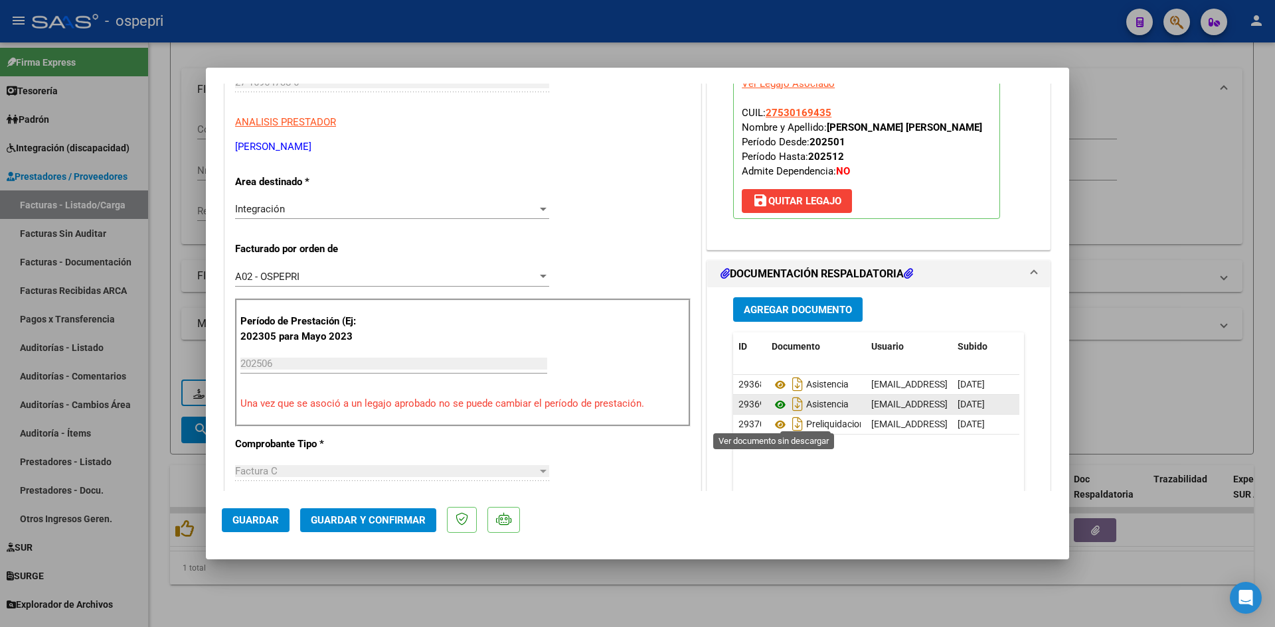
click at [776, 403] on icon at bounding box center [780, 405] width 17 height 16
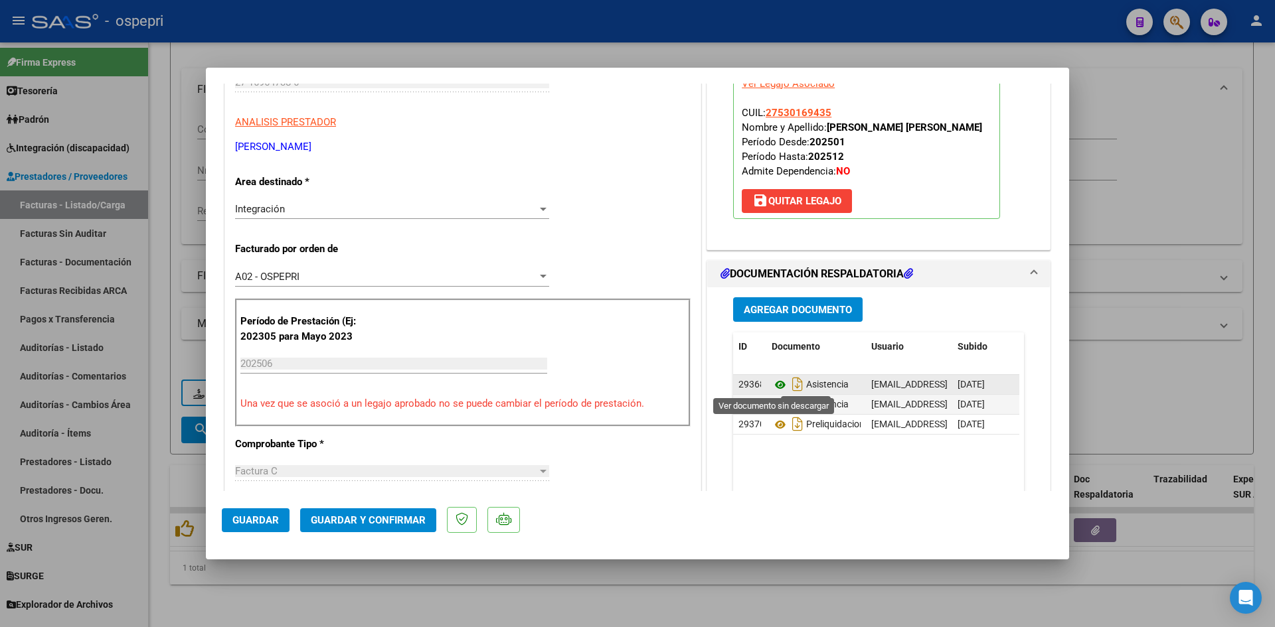
click at [774, 382] on icon at bounding box center [780, 385] width 17 height 16
click at [378, 524] on span "Guardar y Confirmar" at bounding box center [368, 521] width 115 height 12
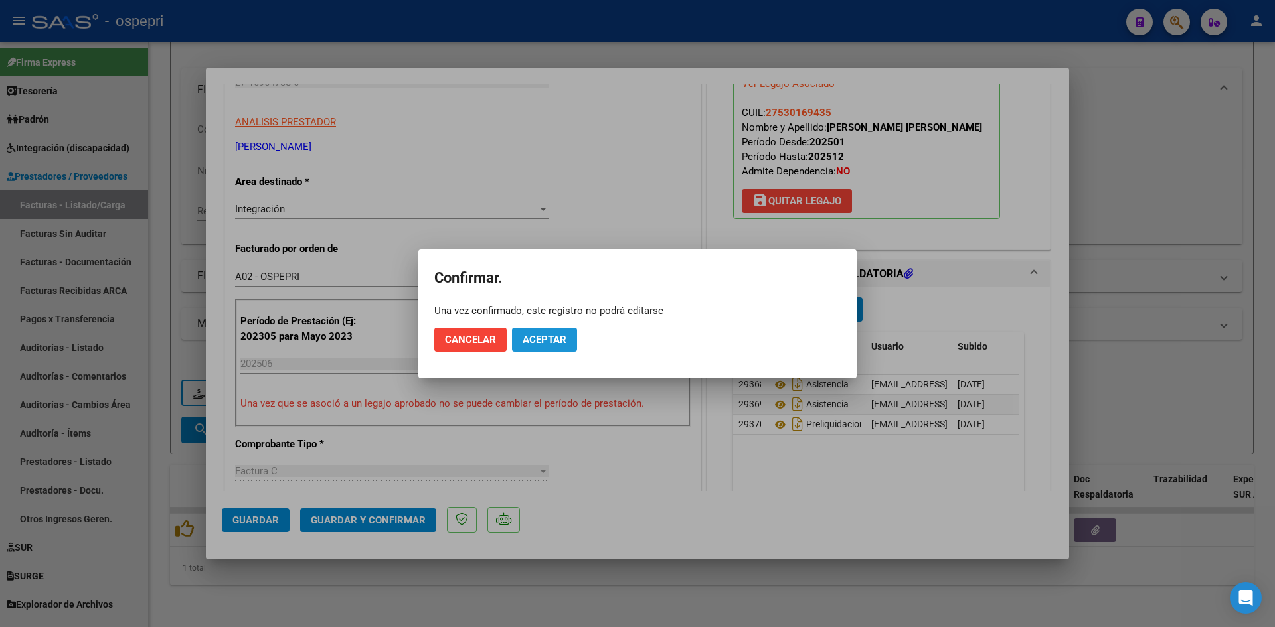
click at [551, 342] on span "Aceptar" at bounding box center [545, 340] width 44 height 12
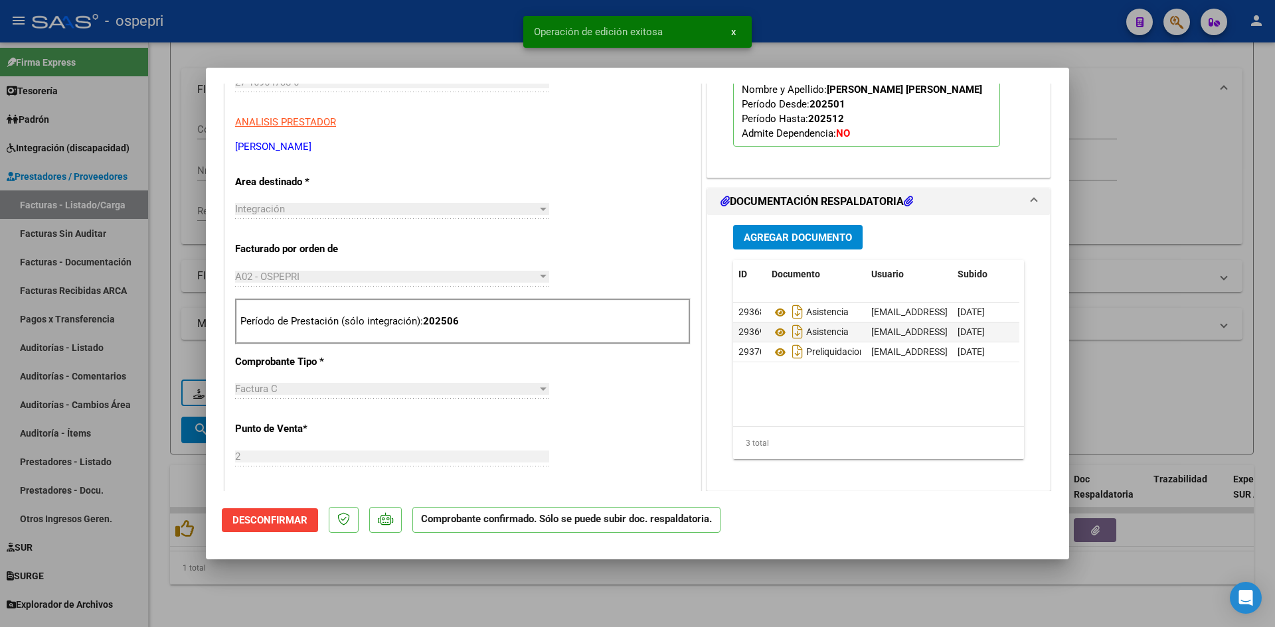
scroll to position [0, 0]
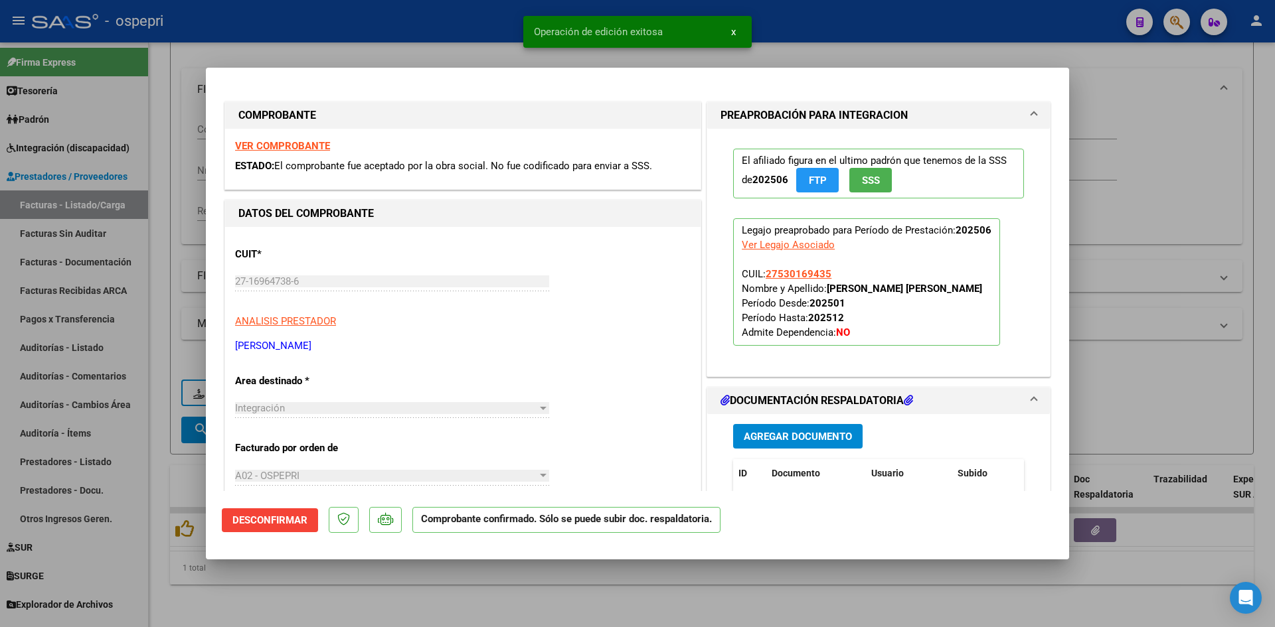
click at [319, 146] on strong "VER COMPROBANTE" at bounding box center [282, 146] width 95 height 12
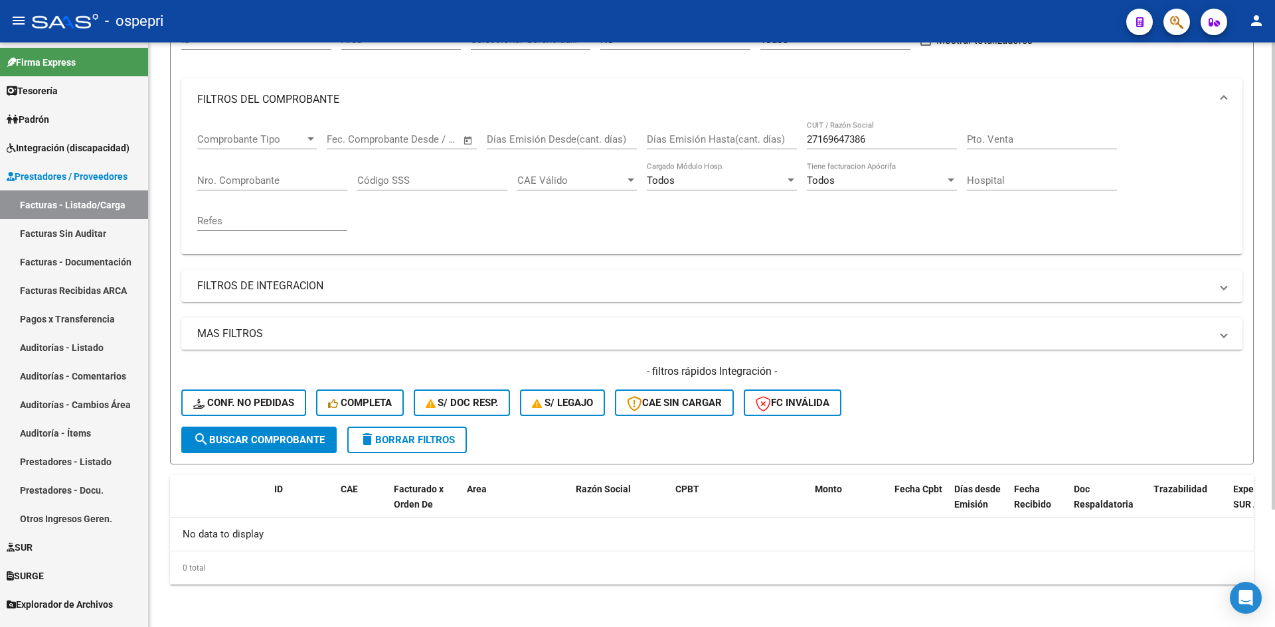
scroll to position [147, 0]
drag, startPoint x: 878, startPoint y: 133, endPoint x: 800, endPoint y: 151, distance: 79.7
click at [800, 151] on div "Comprobante Tipo Comprobante Tipo Start date – End date Fec. Comprobante Desde …" at bounding box center [711, 182] width 1029 height 123
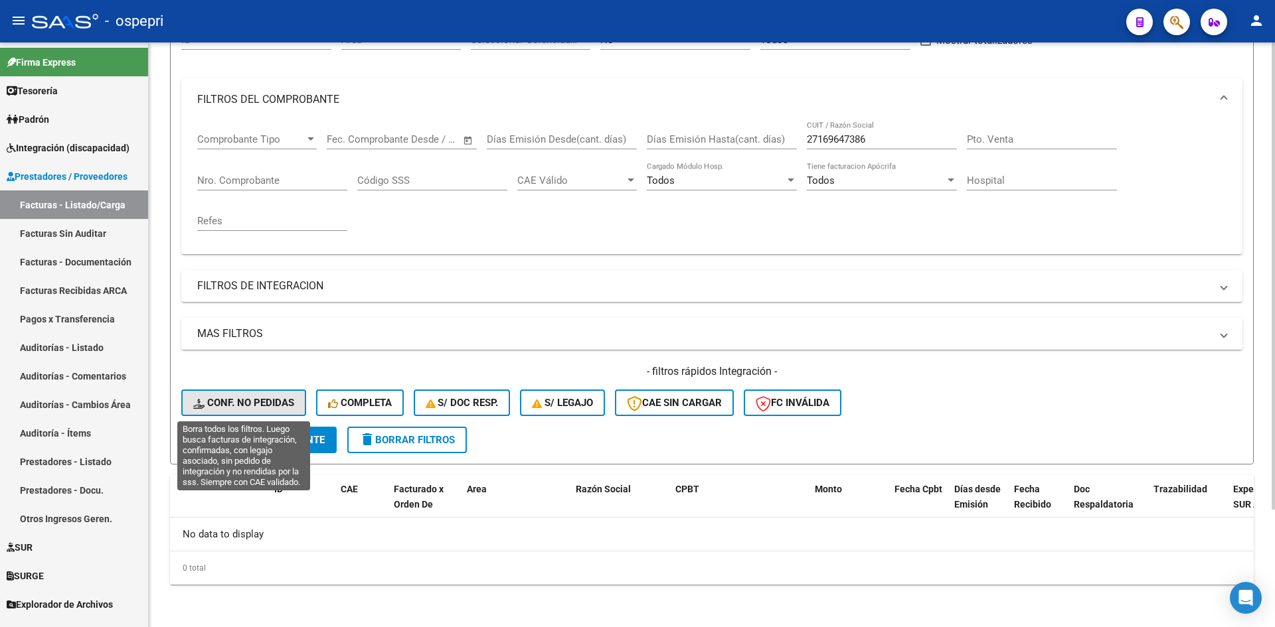
click at [263, 399] on span "Conf. no pedidas" at bounding box center [243, 403] width 101 height 12
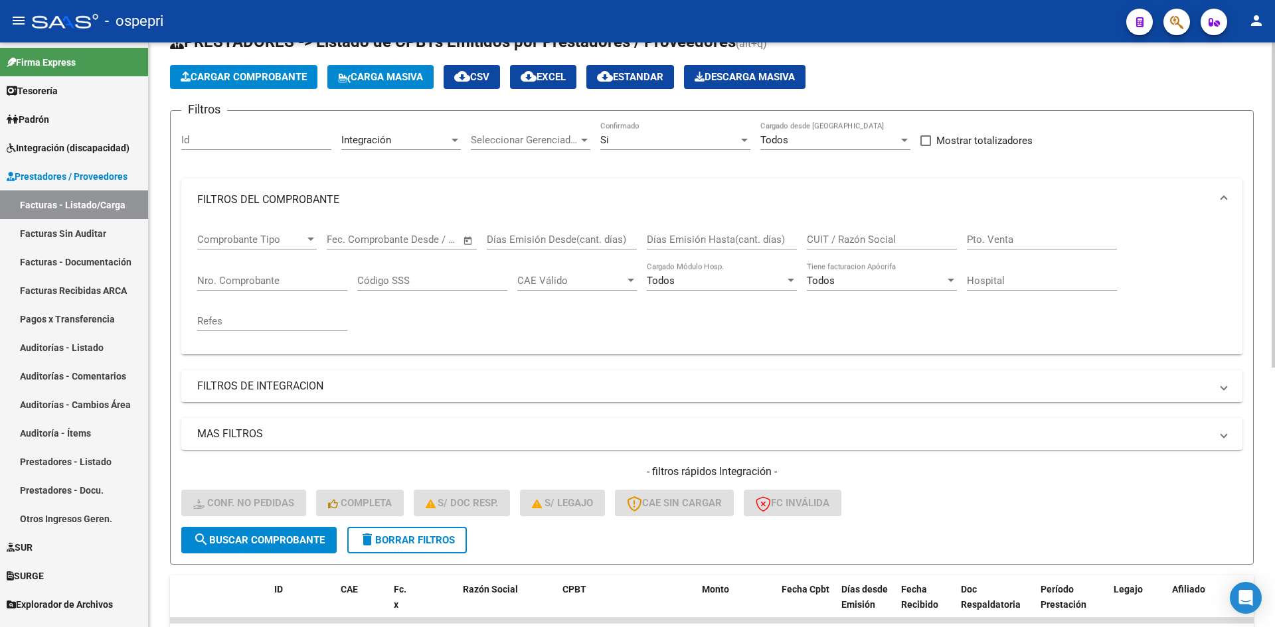
scroll to position [66, 0]
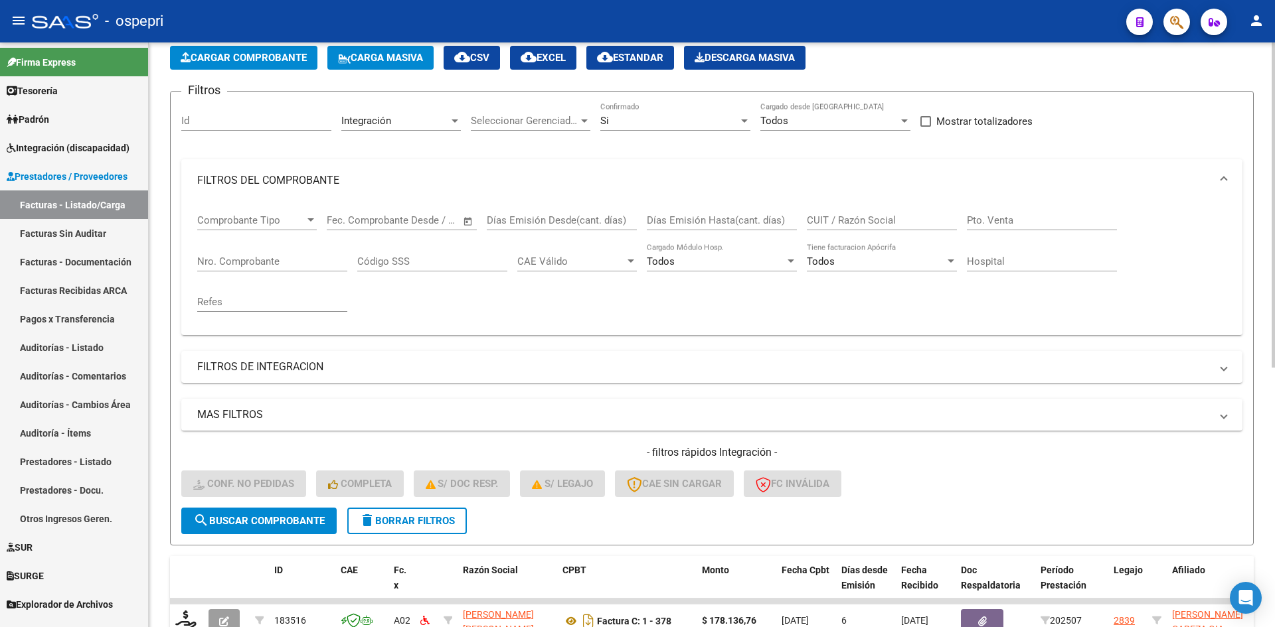
click at [835, 216] on input "CUIT / Razón Social" at bounding box center [882, 220] width 150 height 12
paste input "27169647386"
click at [249, 522] on span "search Buscar Comprobante" at bounding box center [258, 521] width 131 height 12
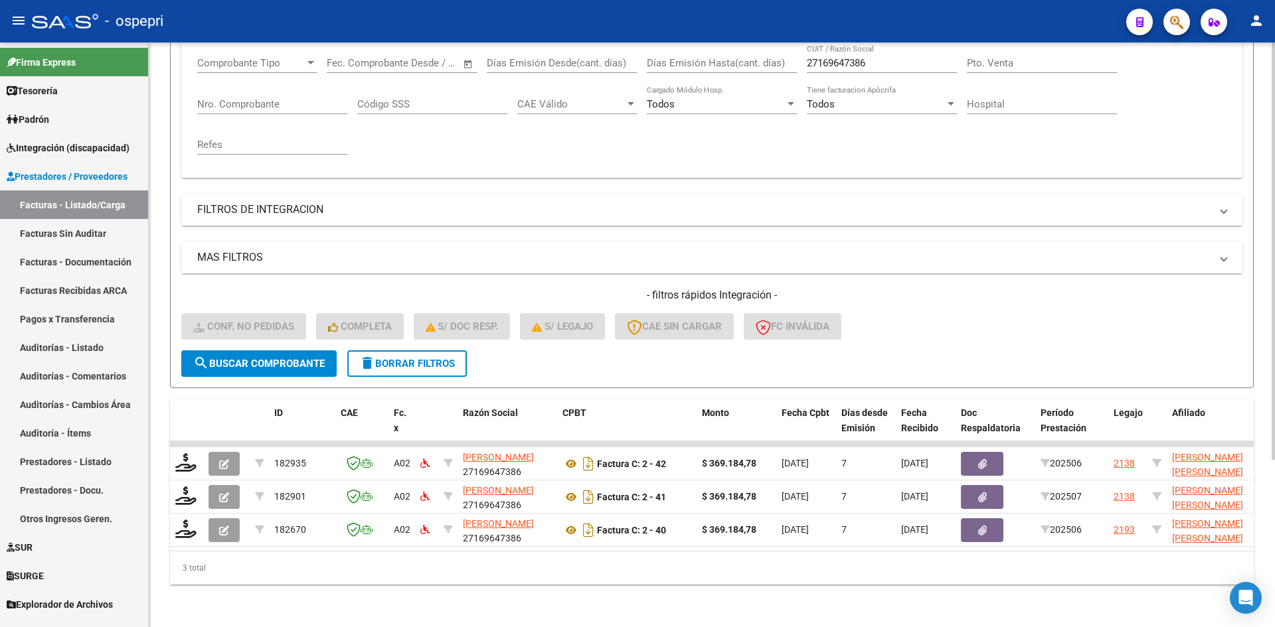
scroll to position [234, 0]
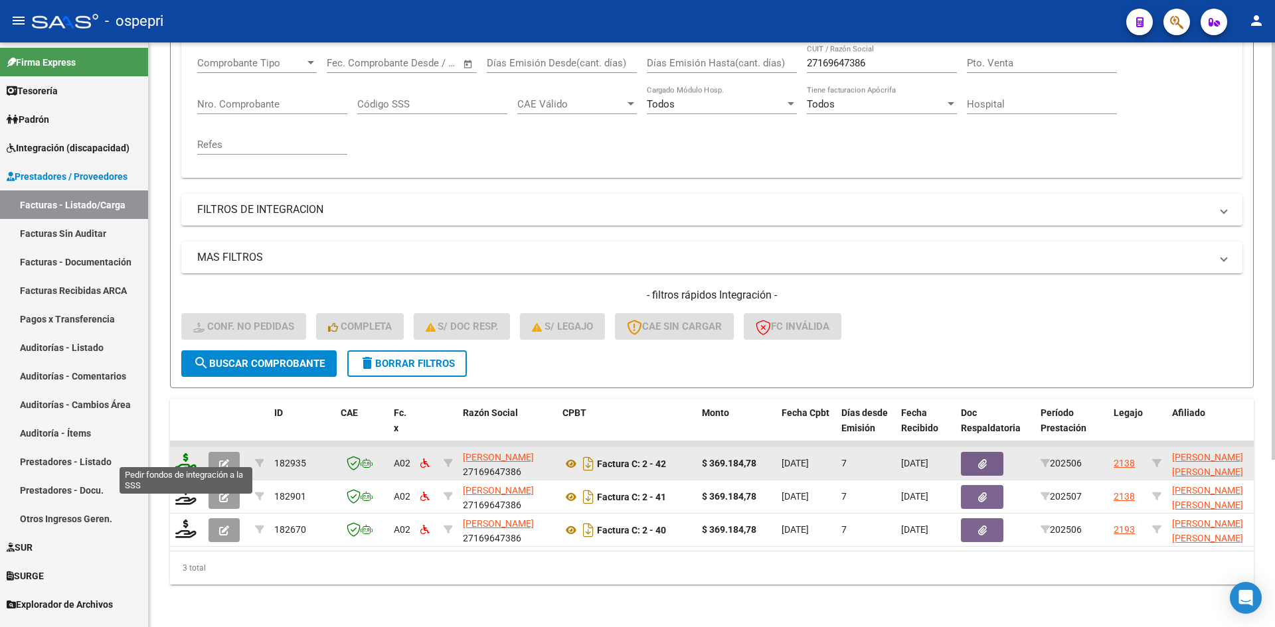
click at [179, 455] on icon at bounding box center [185, 463] width 21 height 19
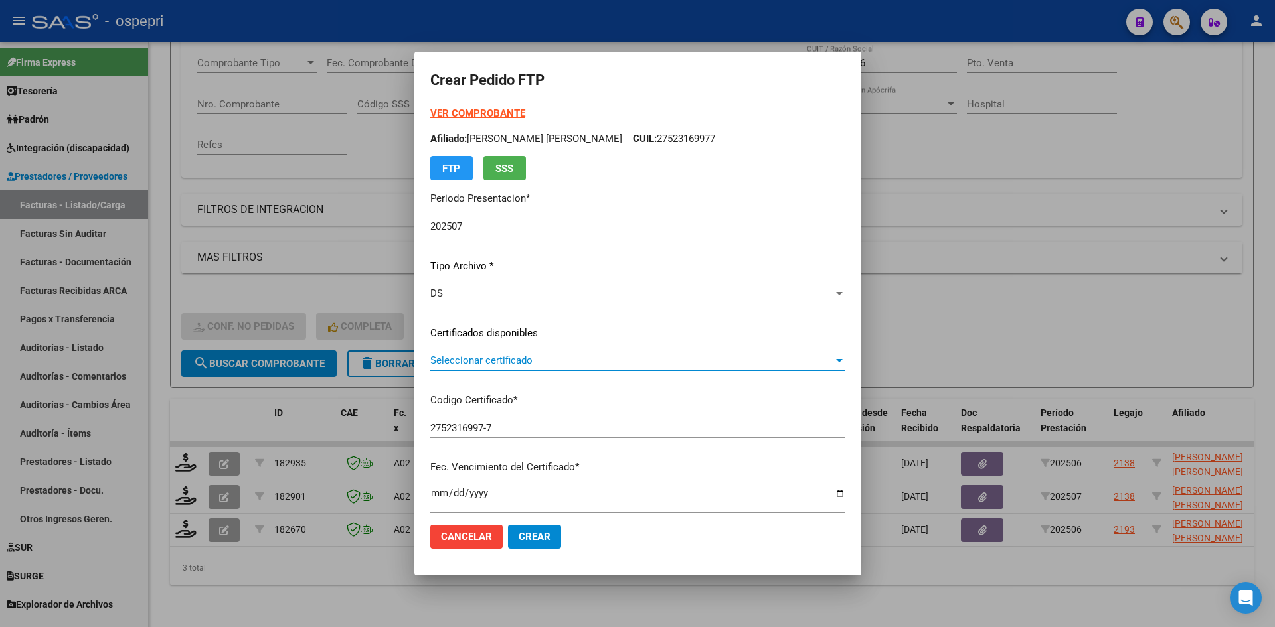
click at [521, 362] on span "Seleccionar certificado" at bounding box center [631, 361] width 403 height 12
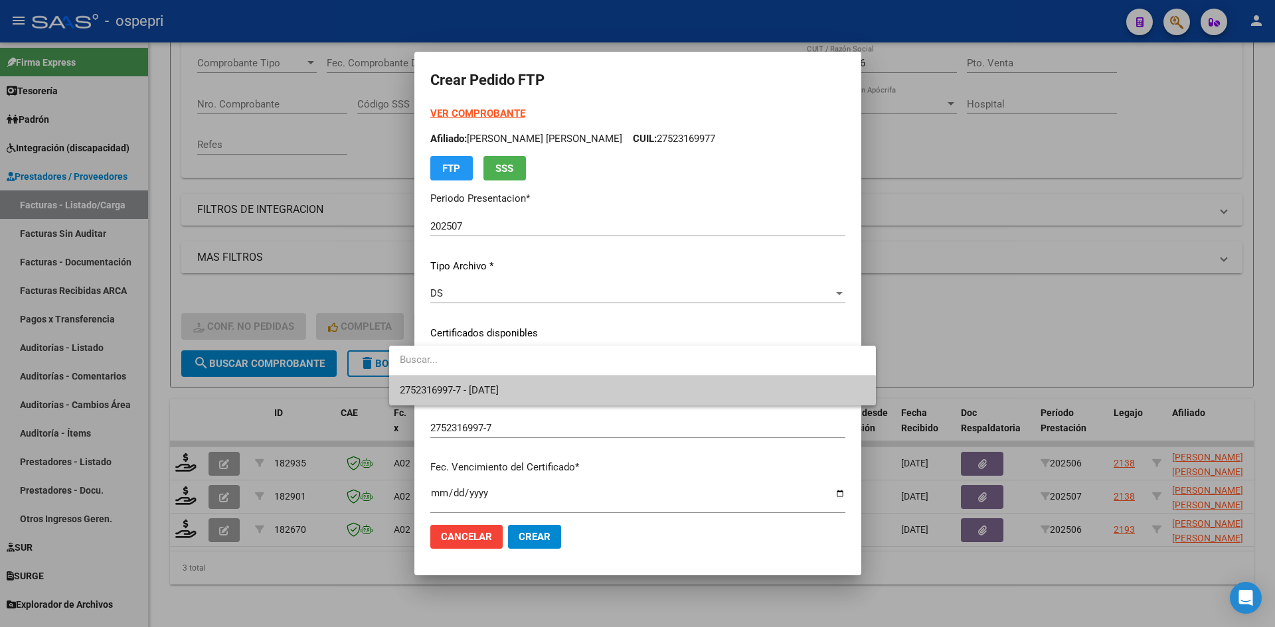
click at [521, 381] on span "2752316997-7 - 2027-02-01" at bounding box center [632, 391] width 465 height 30
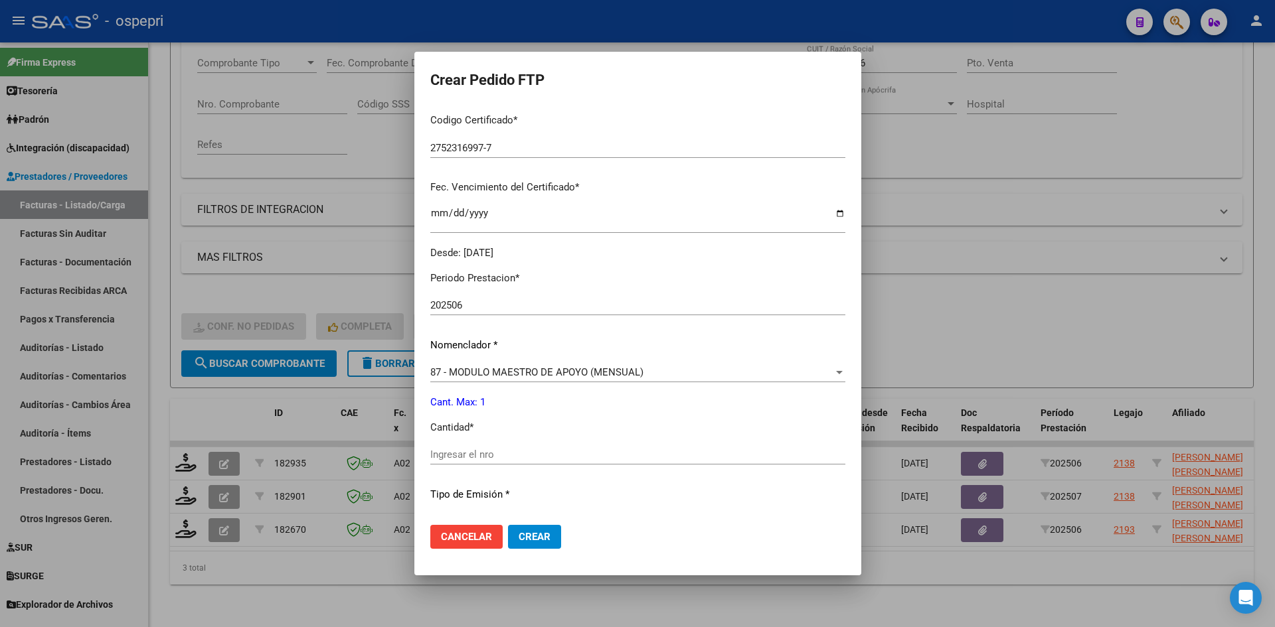
scroll to position [398, 0]
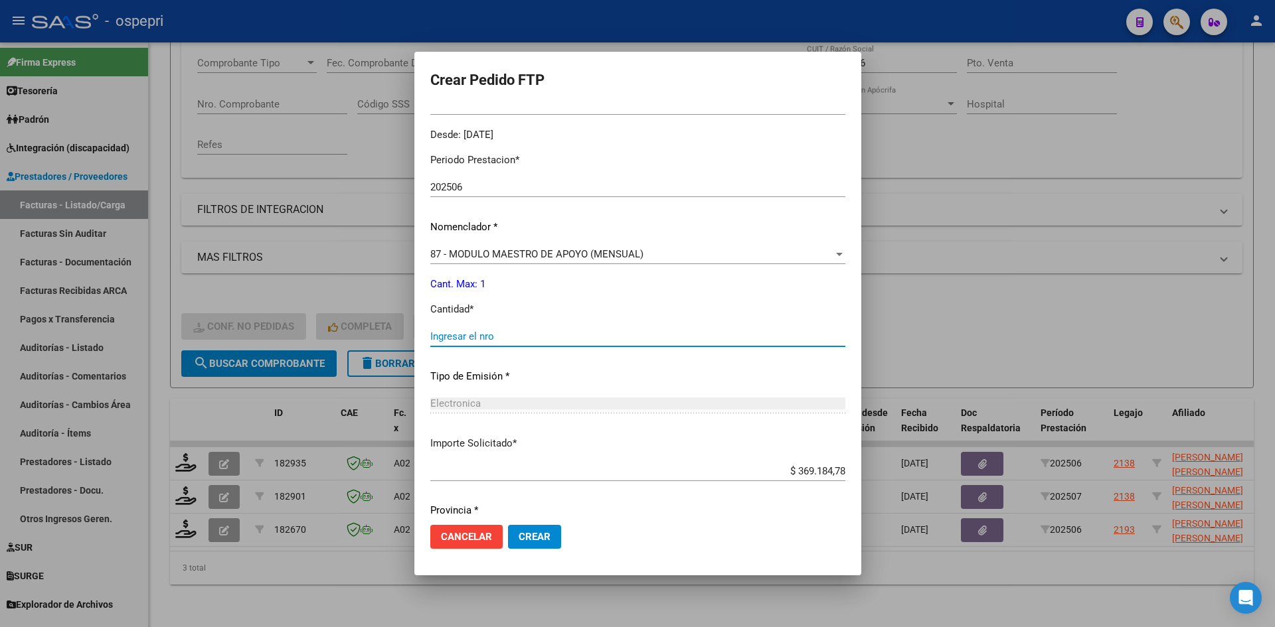
click at [469, 339] on input "Ingresar el nro" at bounding box center [637, 337] width 415 height 12
click at [519, 535] on span "Crear" at bounding box center [535, 537] width 32 height 12
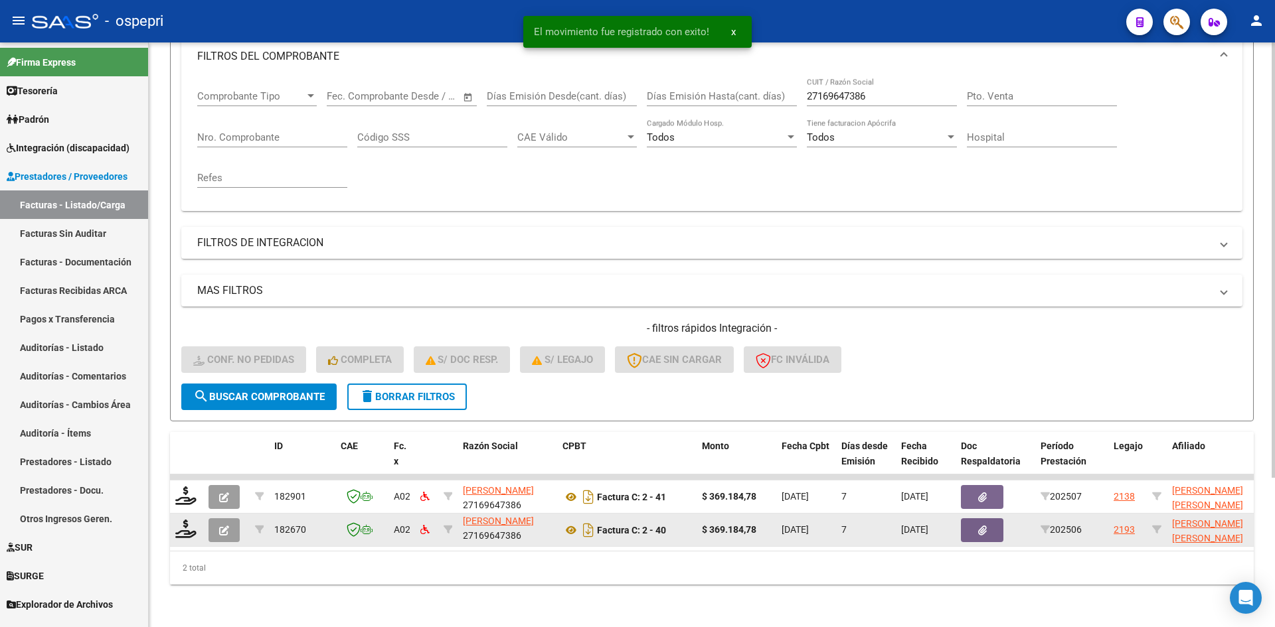
scroll to position [17, 0]
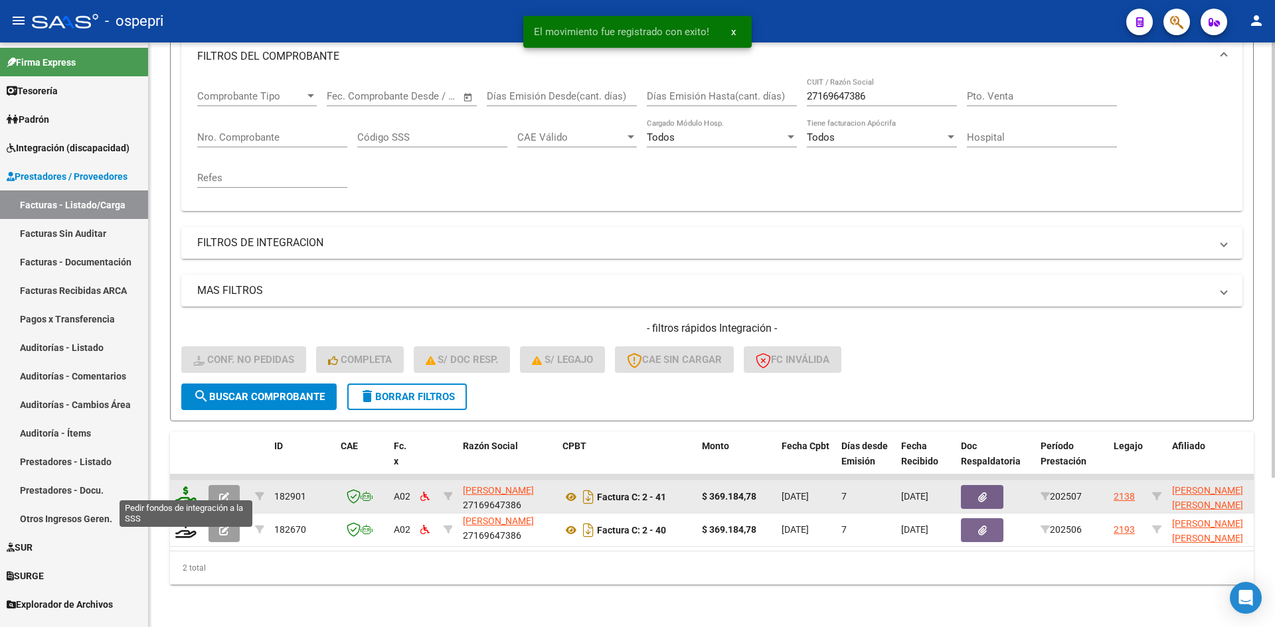
click at [183, 487] on icon at bounding box center [185, 496] width 21 height 19
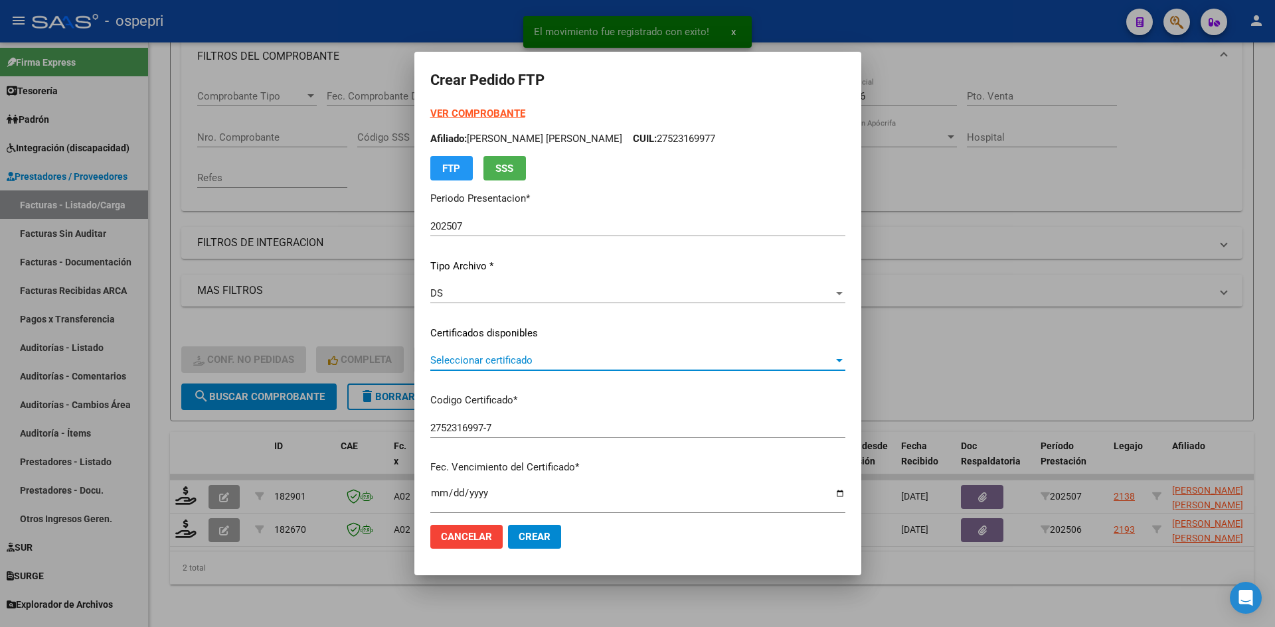
click at [524, 364] on span "Seleccionar certificado" at bounding box center [631, 361] width 403 height 12
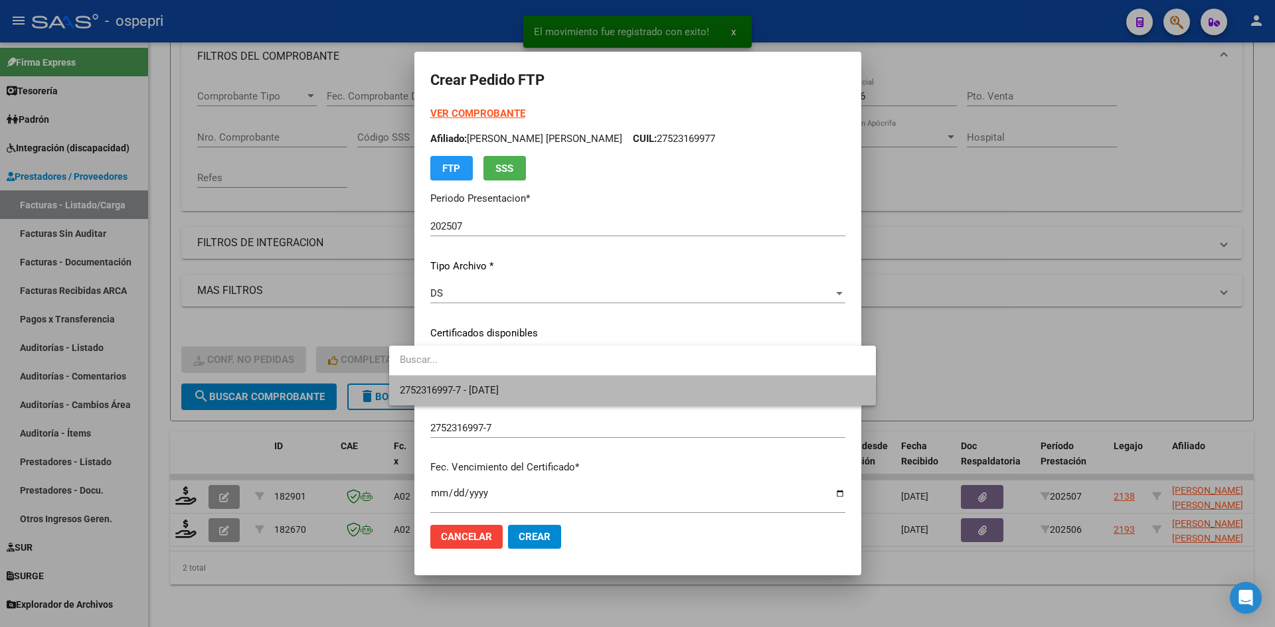
click at [525, 393] on span "2752316997-7 - 2027-02-01" at bounding box center [632, 391] width 465 height 30
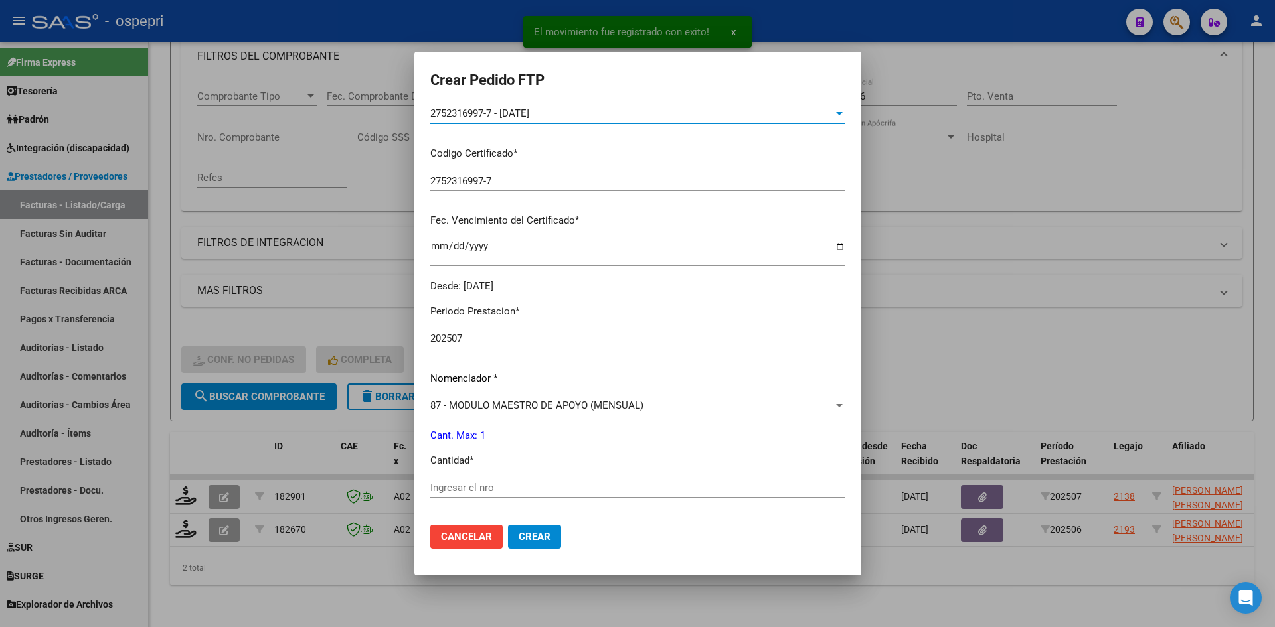
scroll to position [266, 0]
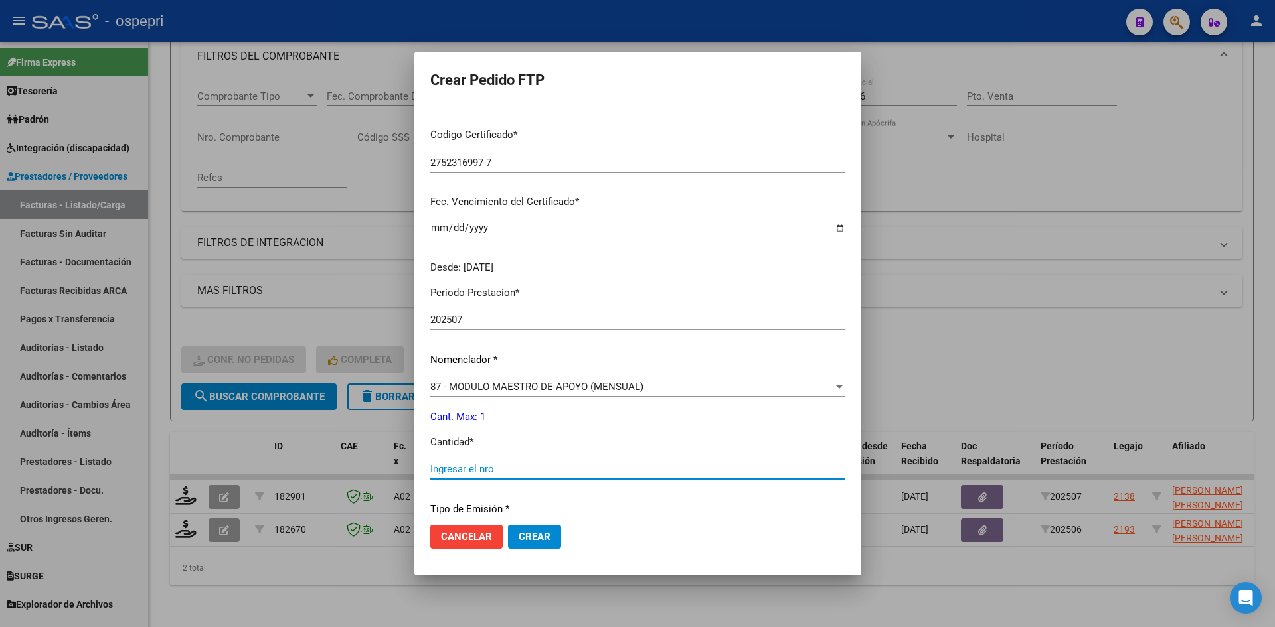
click at [476, 475] on input "Ingresar el nro" at bounding box center [637, 469] width 415 height 12
click at [507, 554] on mat-dialog-actions "Cancelar Crear" at bounding box center [637, 537] width 415 height 45
click at [519, 542] on span "Crear" at bounding box center [535, 537] width 32 height 12
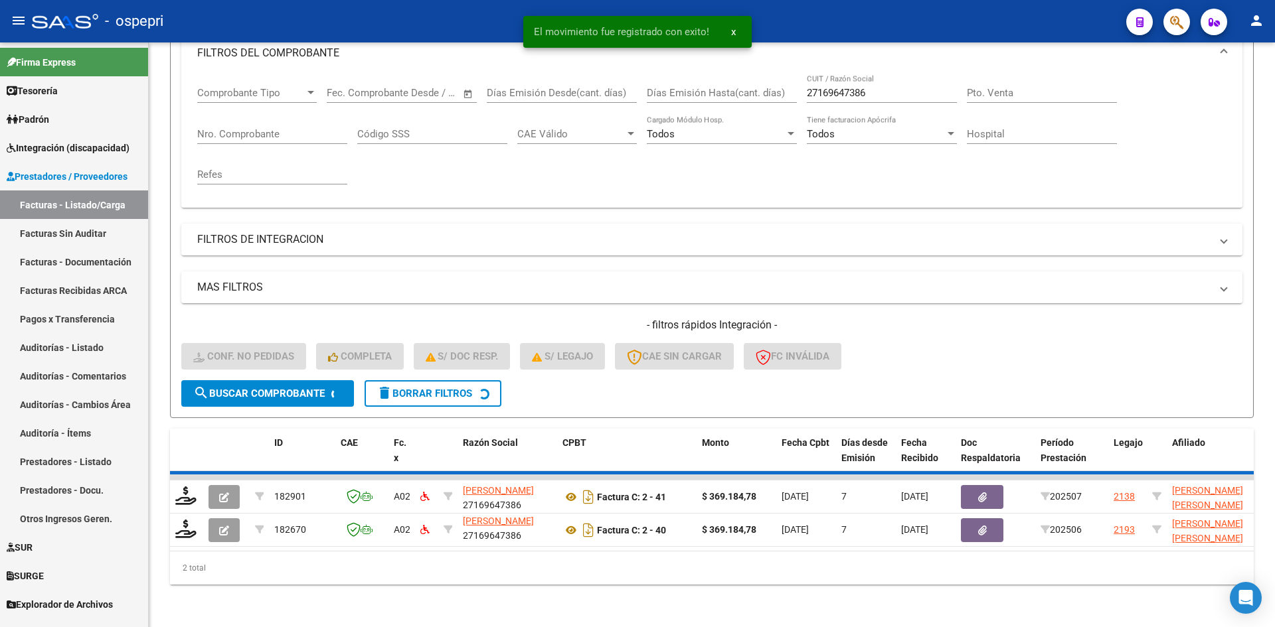
scroll to position [167, 0]
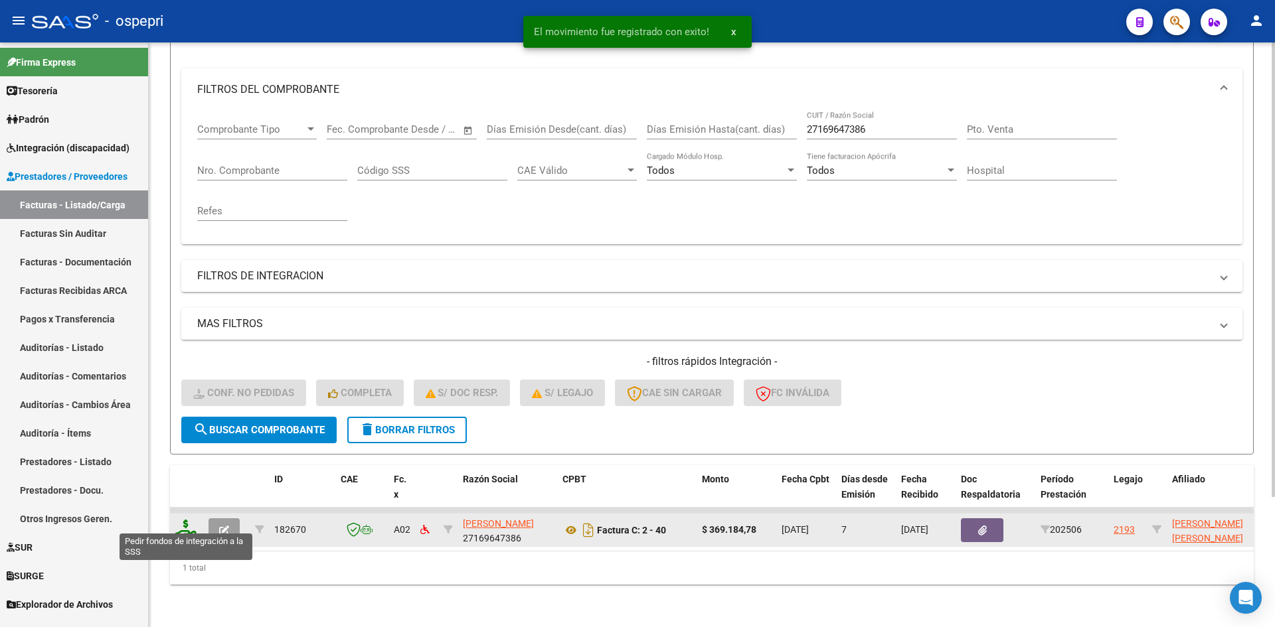
click at [190, 520] on icon at bounding box center [185, 529] width 21 height 19
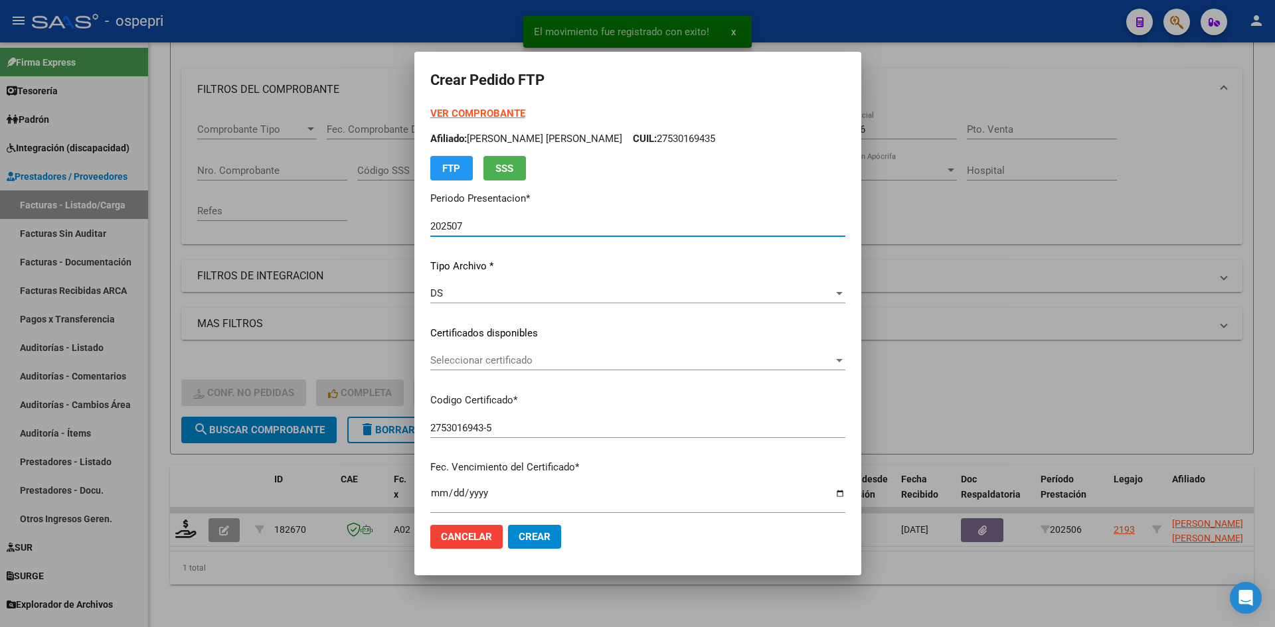
click at [525, 364] on span "Seleccionar certificado" at bounding box center [631, 361] width 403 height 12
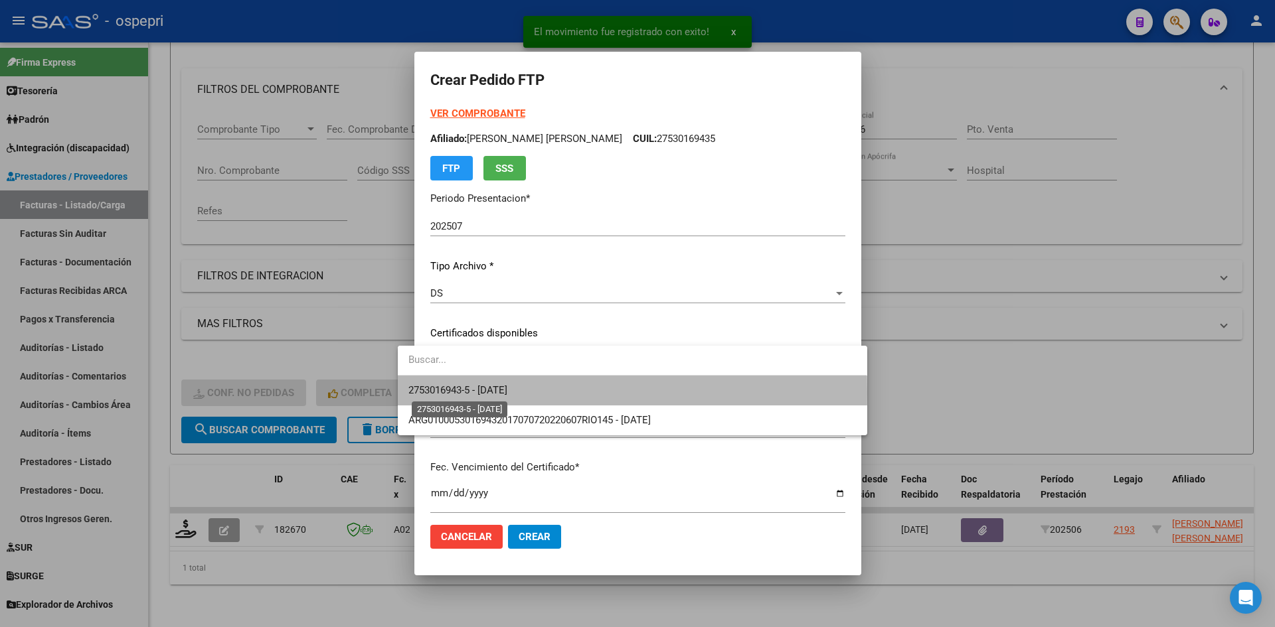
click at [507, 394] on span "2753016943-5 - 2031-06-15" at bounding box center [457, 390] width 99 height 12
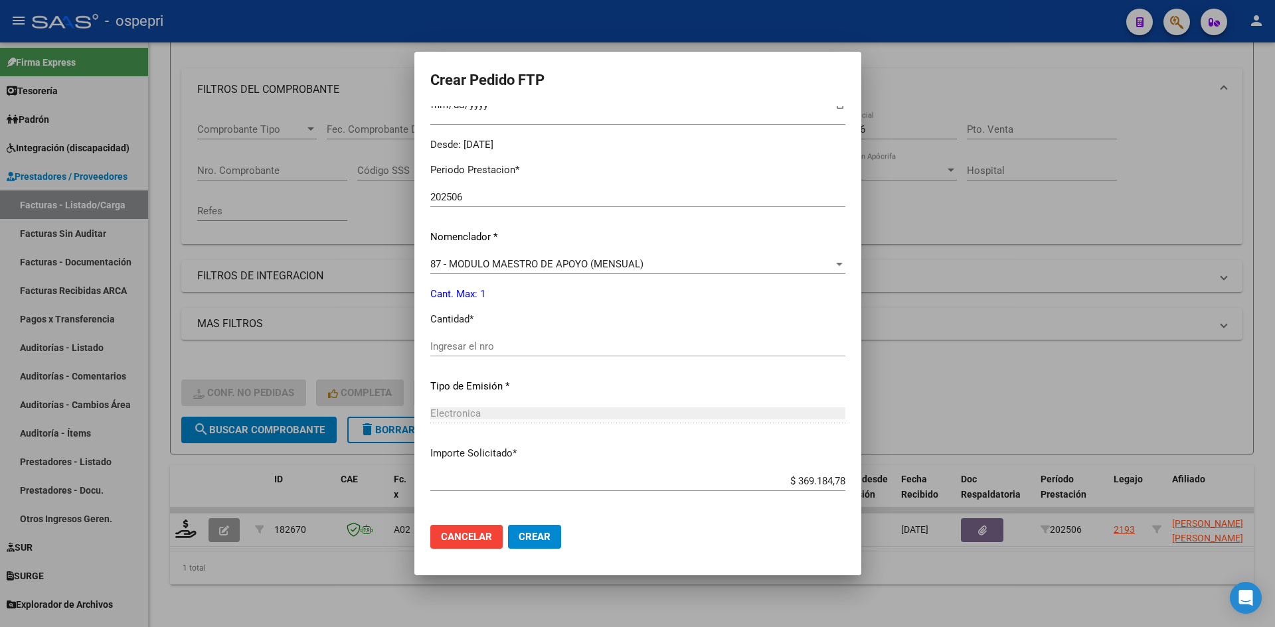
scroll to position [398, 0]
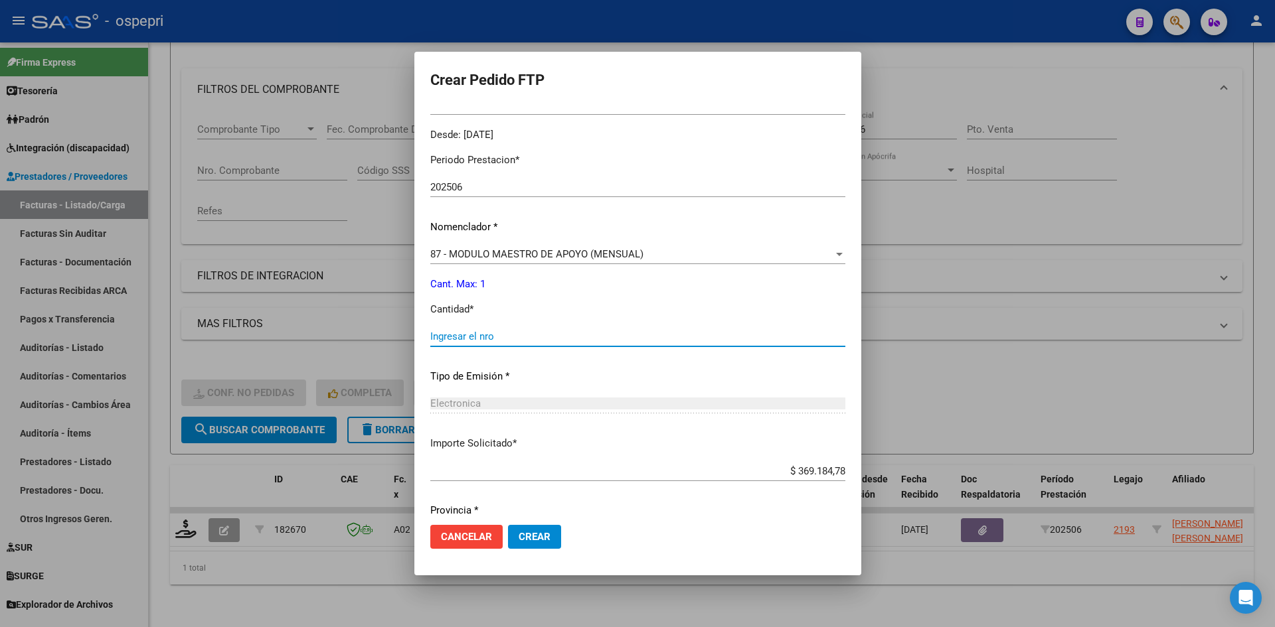
click at [487, 341] on input "Ingresar el nro" at bounding box center [637, 337] width 415 height 12
click at [519, 529] on button "Crear" at bounding box center [534, 537] width 53 height 24
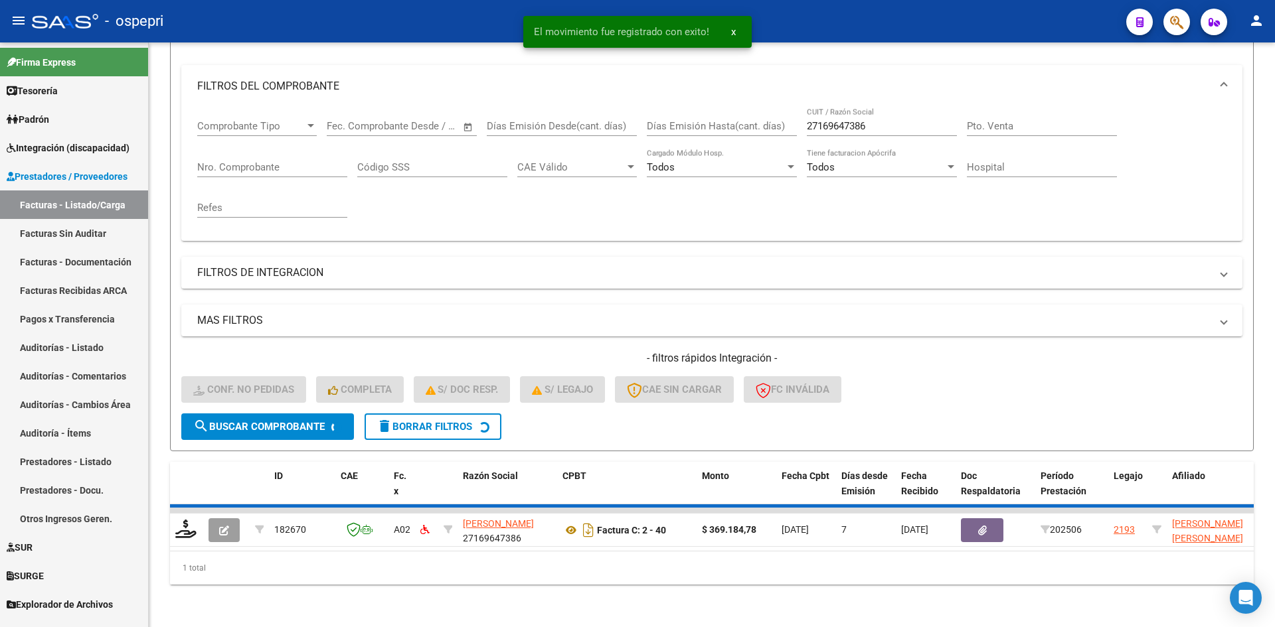
scroll to position [147, 0]
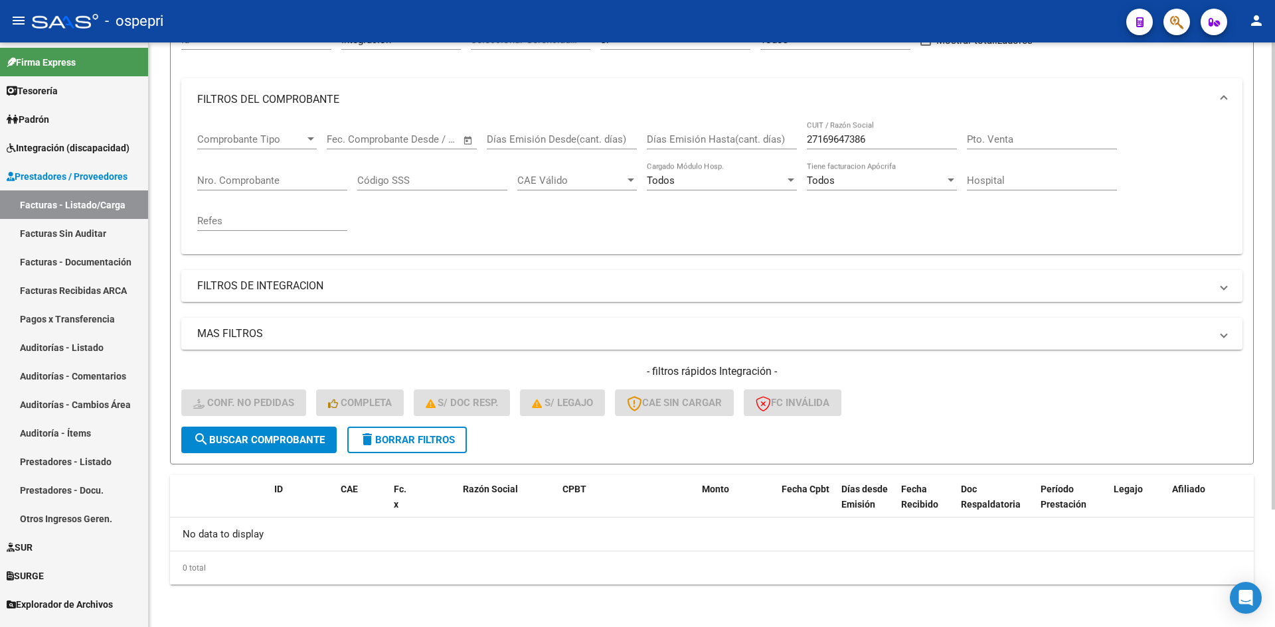
click at [406, 430] on button "delete Borrar Filtros" at bounding box center [407, 440] width 120 height 27
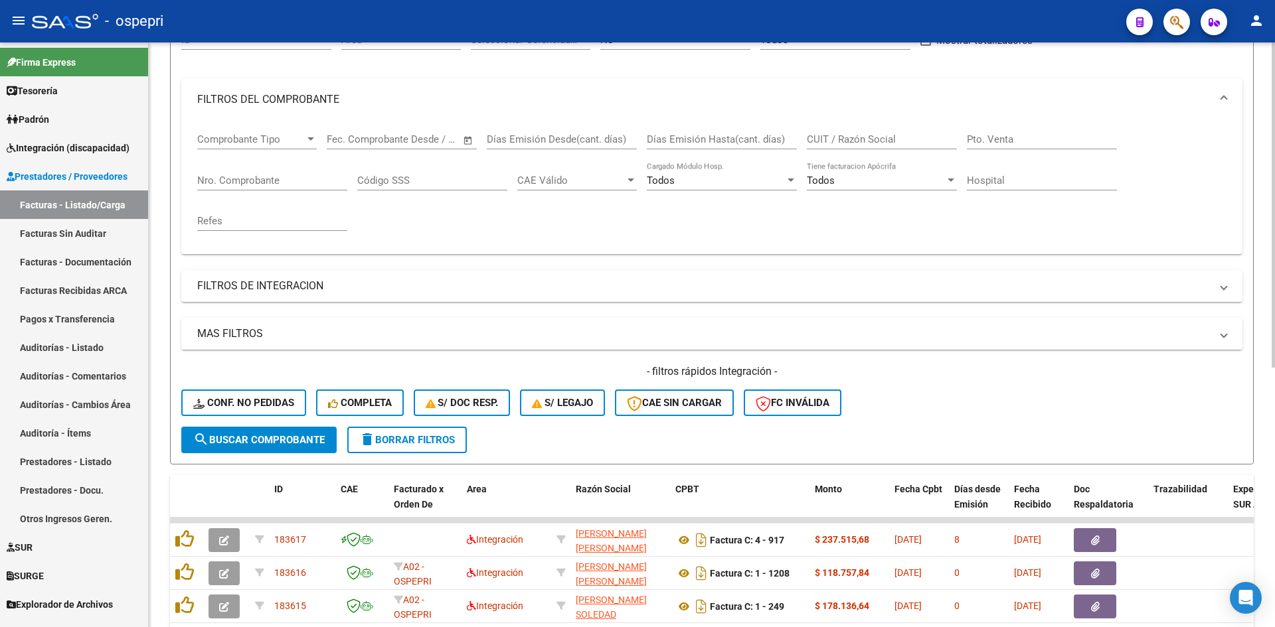
click at [868, 146] on div "CUIT / Razón Social" at bounding box center [882, 135] width 150 height 29
paste input "27464833876"
click at [297, 442] on span "search Buscar Comprobante" at bounding box center [258, 440] width 131 height 12
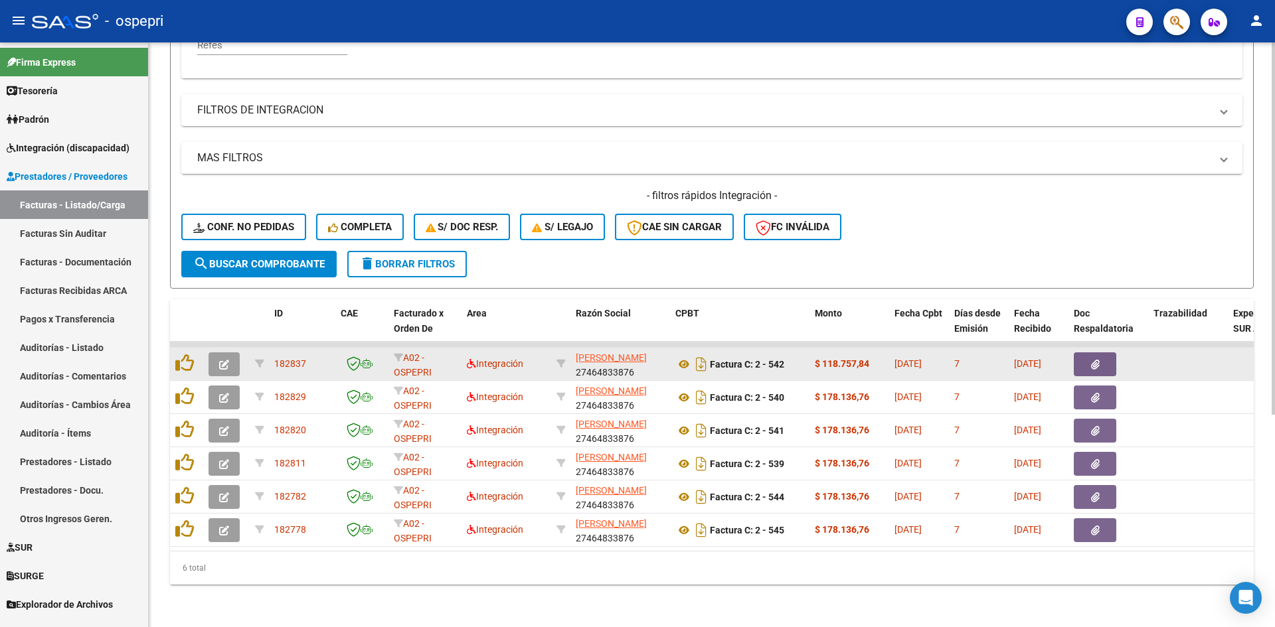
click at [222, 360] on icon "button" at bounding box center [224, 365] width 10 height 10
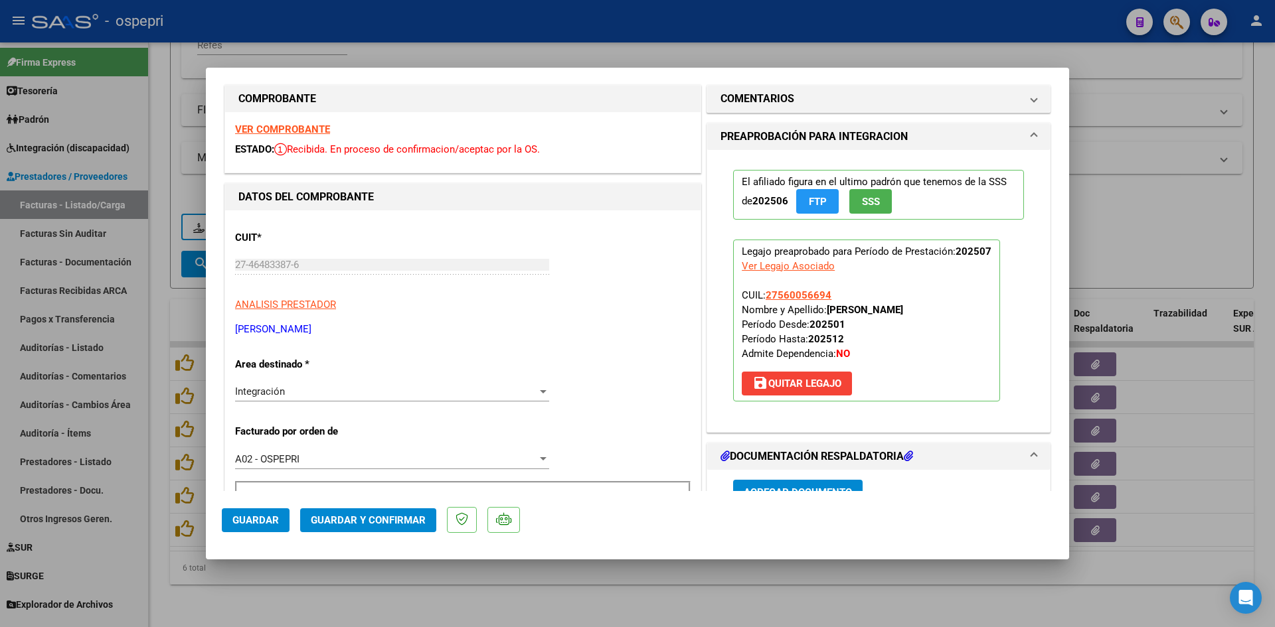
scroll to position [0, 0]
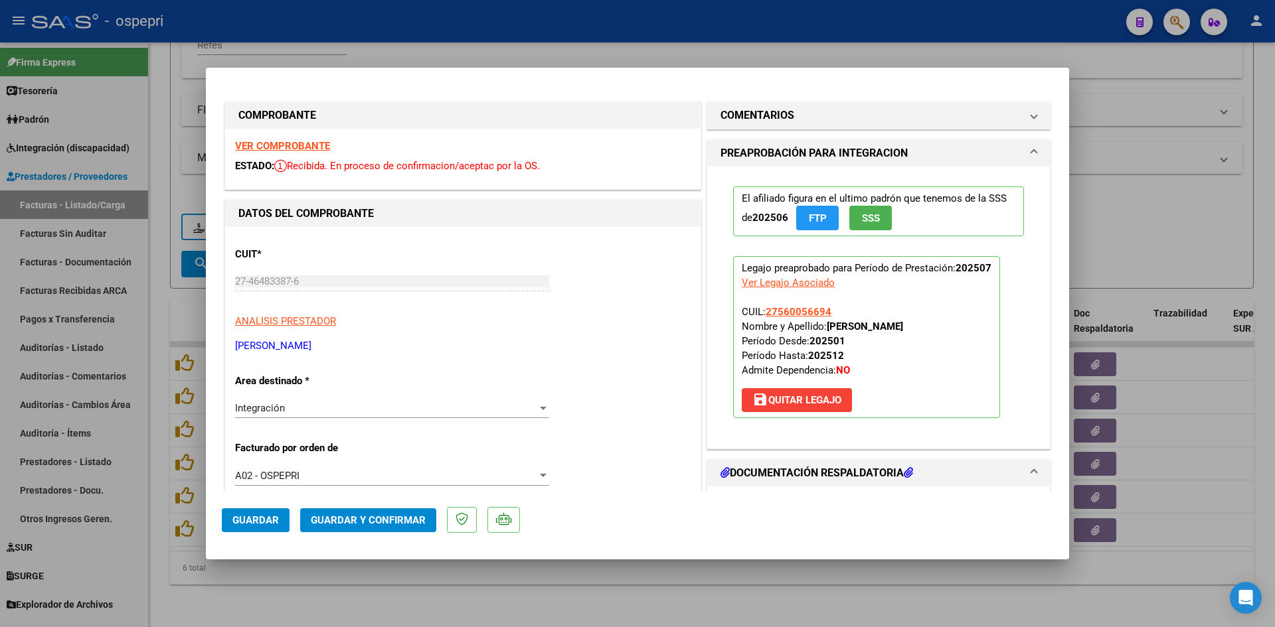
click at [299, 141] on strong "VER COMPROBANTE" at bounding box center [282, 146] width 95 height 12
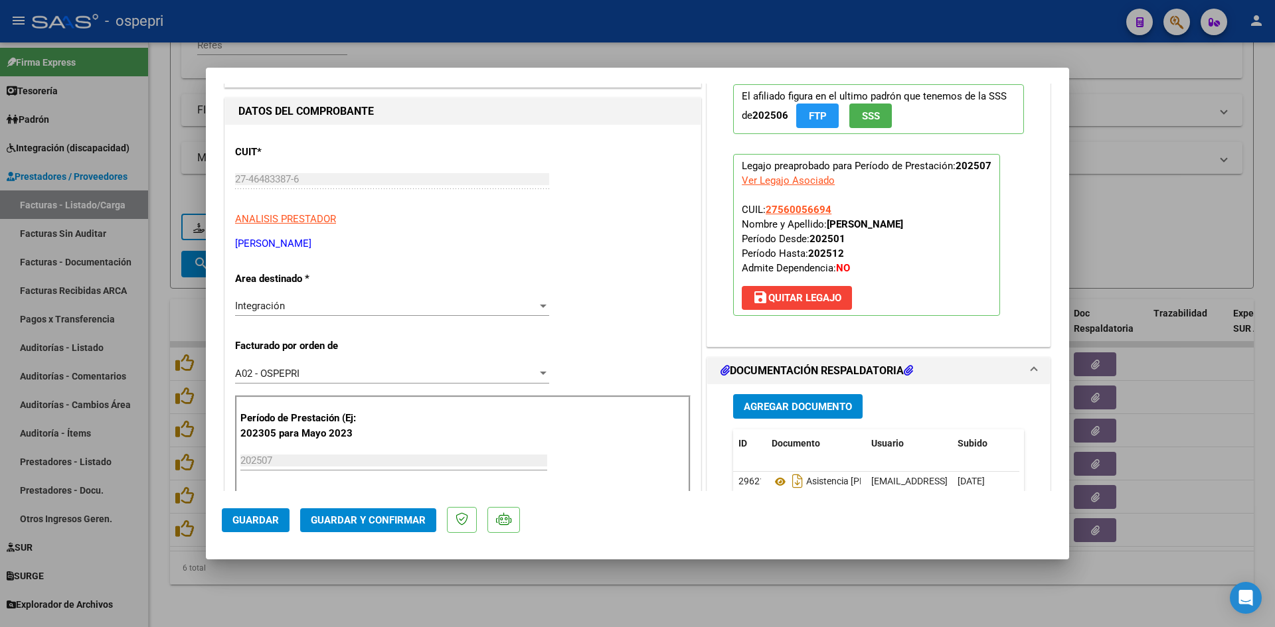
scroll to position [199, 0]
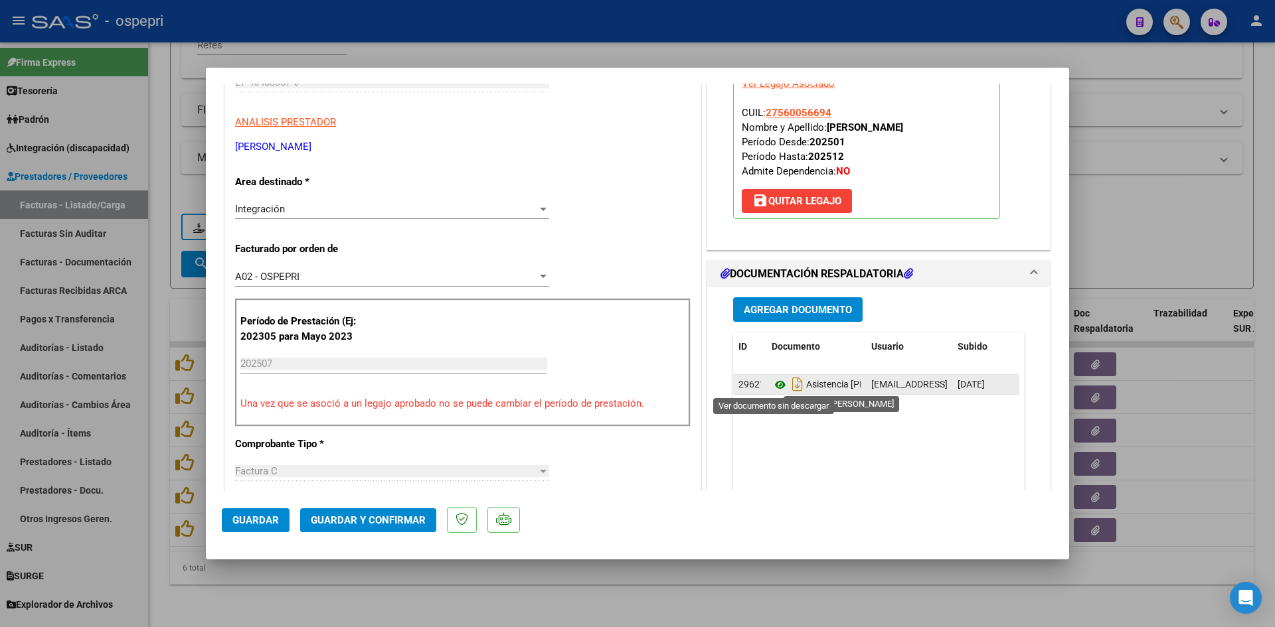
click at [773, 385] on icon at bounding box center [780, 385] width 17 height 16
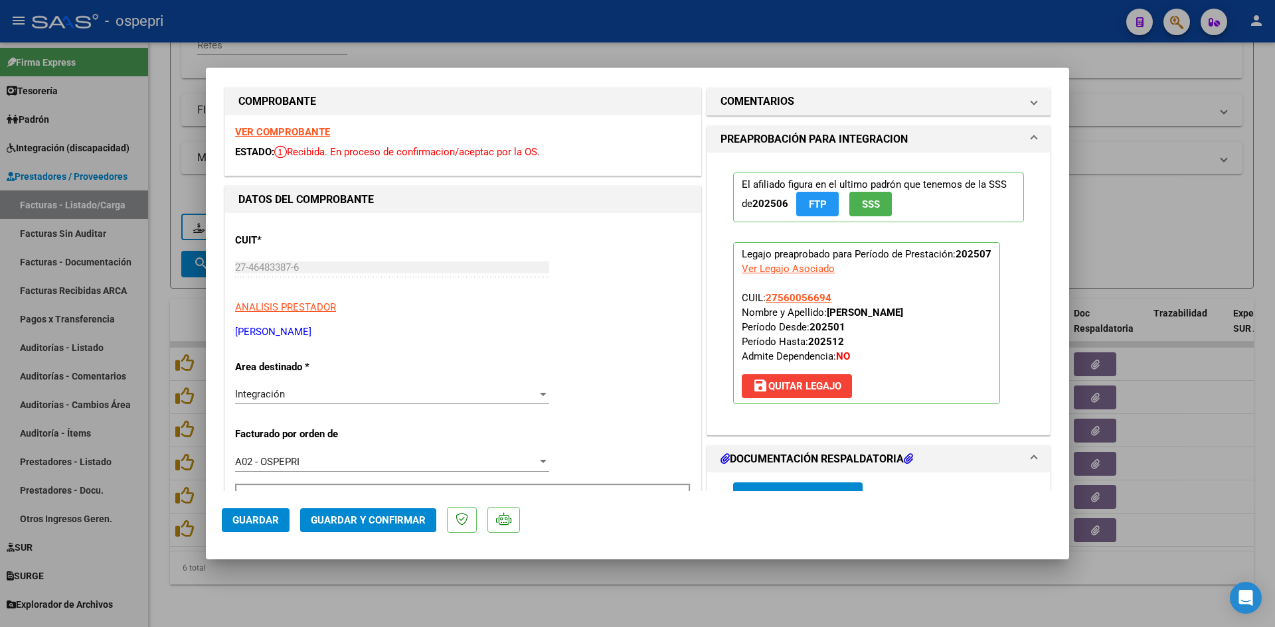
scroll to position [0, 0]
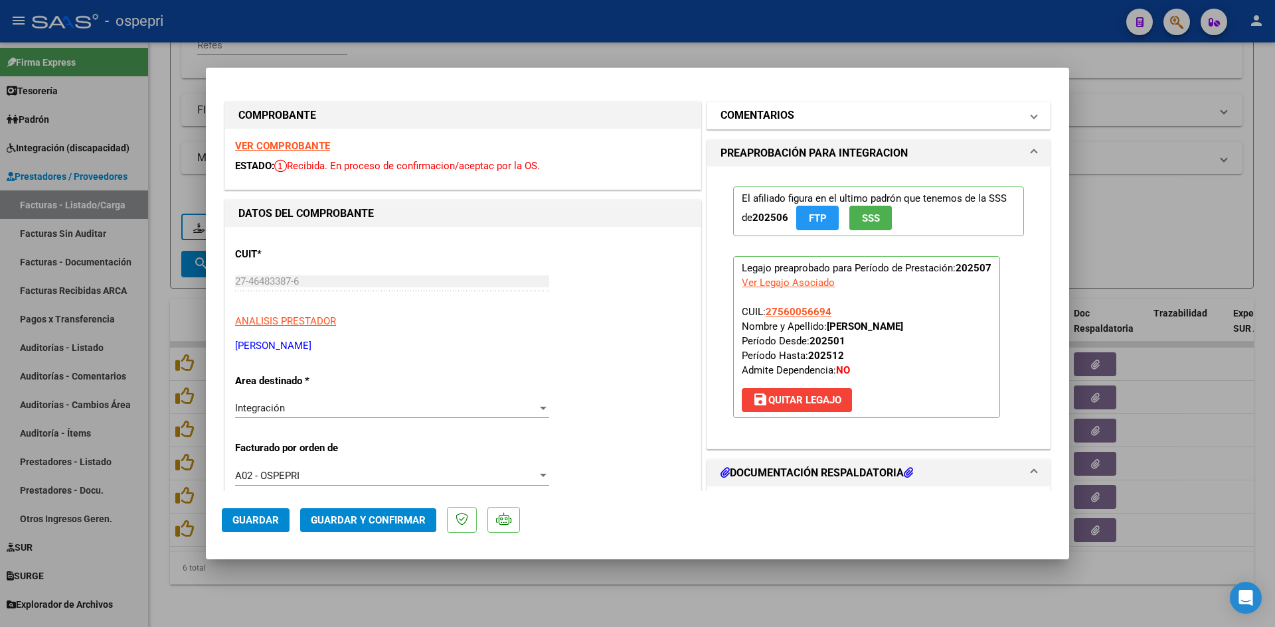
click at [934, 120] on mat-panel-title "COMENTARIOS" at bounding box center [870, 116] width 300 height 16
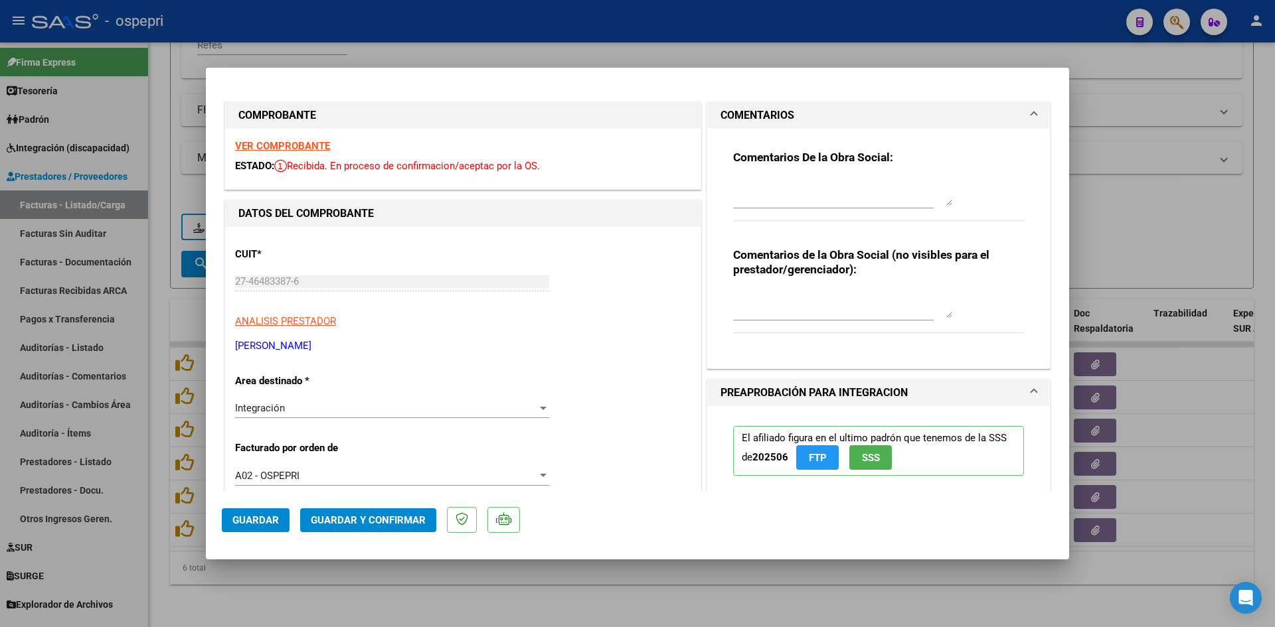
click at [743, 293] on textarea at bounding box center [842, 304] width 219 height 27
click at [737, 179] on textarea at bounding box center [842, 192] width 219 height 27
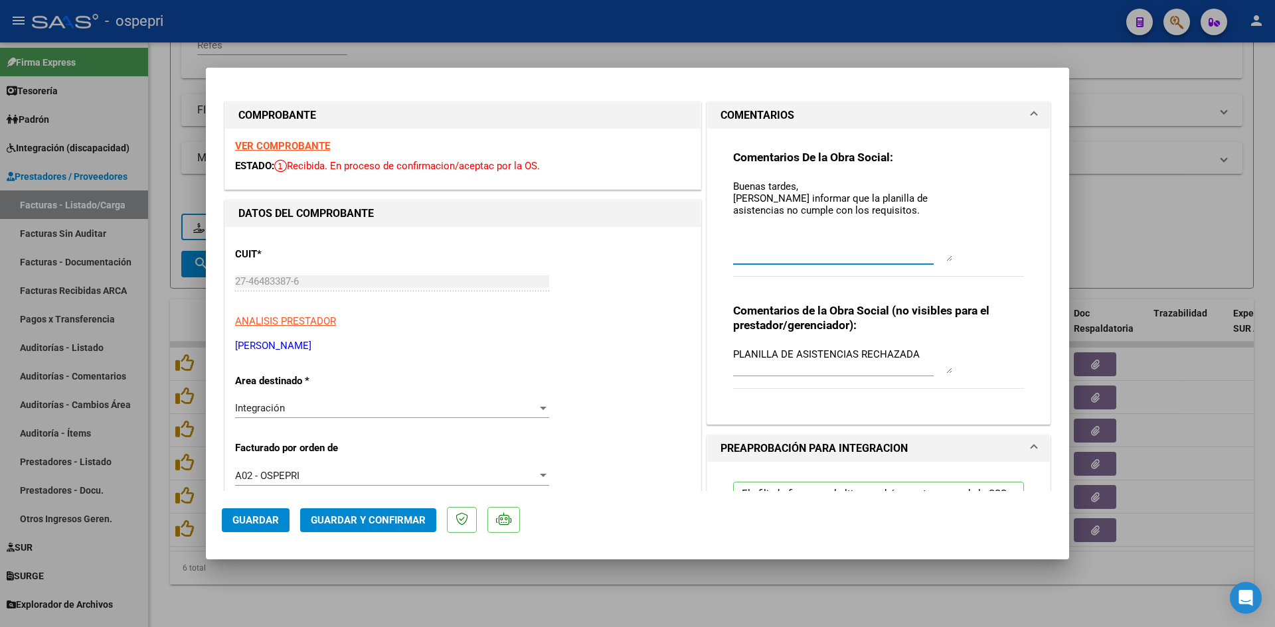
drag, startPoint x: 943, startPoint y: 203, endPoint x: 948, endPoint y: 258, distance: 56.0
click at [948, 258] on div "Comentarios De la Obra Social: Buenas tardes, Queriamos informar que la planill…" at bounding box center [878, 220] width 291 height 141
click at [868, 209] on textarea "Buenas tardes, Queríamos informar que la planilla de asistencias no cumple con …" at bounding box center [842, 220] width 219 height 82
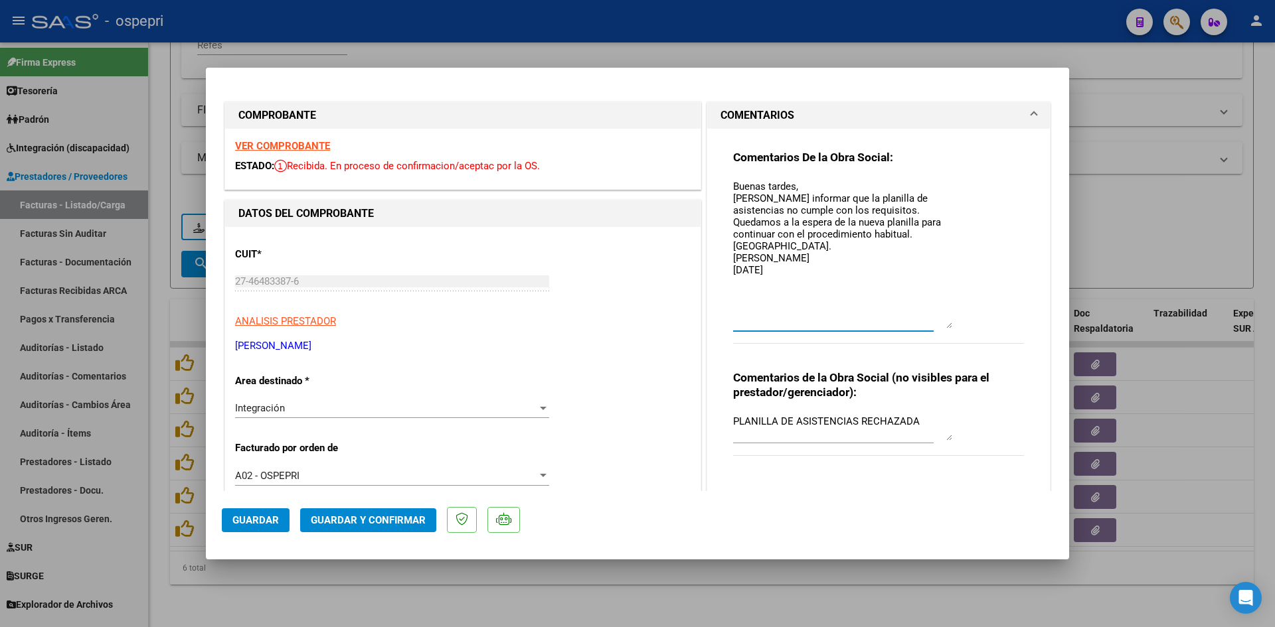
drag, startPoint x: 942, startPoint y: 258, endPoint x: 961, endPoint y: 325, distance: 69.6
click at [961, 325] on div "Comentarios De la Obra Social: Buenas tardes, Queríamos informar que la planill…" at bounding box center [878, 254] width 291 height 208
click at [896, 214] on textarea "Buenas tardes, Queríamos informar que la planilla de asistencias no cumple con …" at bounding box center [842, 253] width 219 height 149
click at [870, 303] on textarea "Buenas tardes, Queríamos informar que la planilla de asistencias no cumple con …" at bounding box center [842, 253] width 219 height 149
click at [840, 236] on textarea "Buenas tardes, Queríamos informar que la planilla de asistencias no cumple con …" at bounding box center [842, 253] width 219 height 149
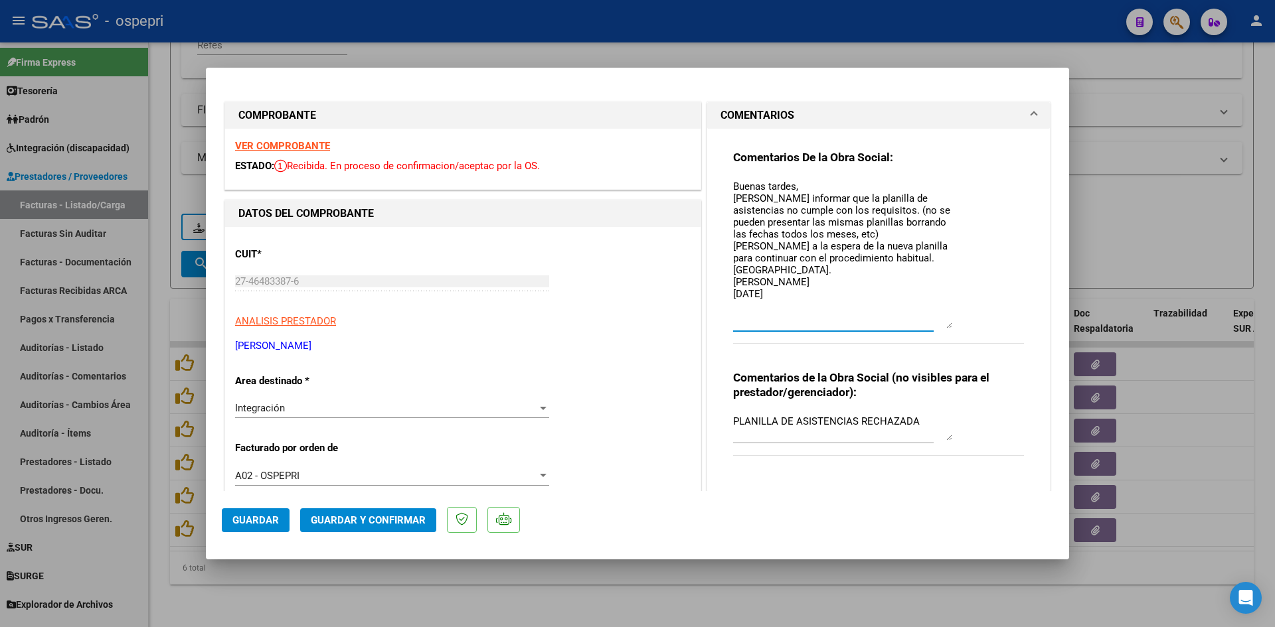
click at [840, 234] on textarea "Buenas tardes, Queríamos informar que la planilla de asistencias no cumple con …" at bounding box center [842, 253] width 219 height 149
click at [839, 234] on textarea "Buenas tardes, Queríamos informar que la planilla de asistencias no cumple con …" at bounding box center [842, 253] width 219 height 149
click at [836, 253] on textarea "Buenas tardes, Queríamos informar que la planilla de asistencias no cumple con …" at bounding box center [842, 253] width 219 height 149
drag, startPoint x: 946, startPoint y: 232, endPoint x: 938, endPoint y: 272, distance: 40.0
click at [944, 239] on textarea "Buenas tardes, Queríamos informar que la planilla de asistencias no cumple con …" at bounding box center [842, 253] width 219 height 149
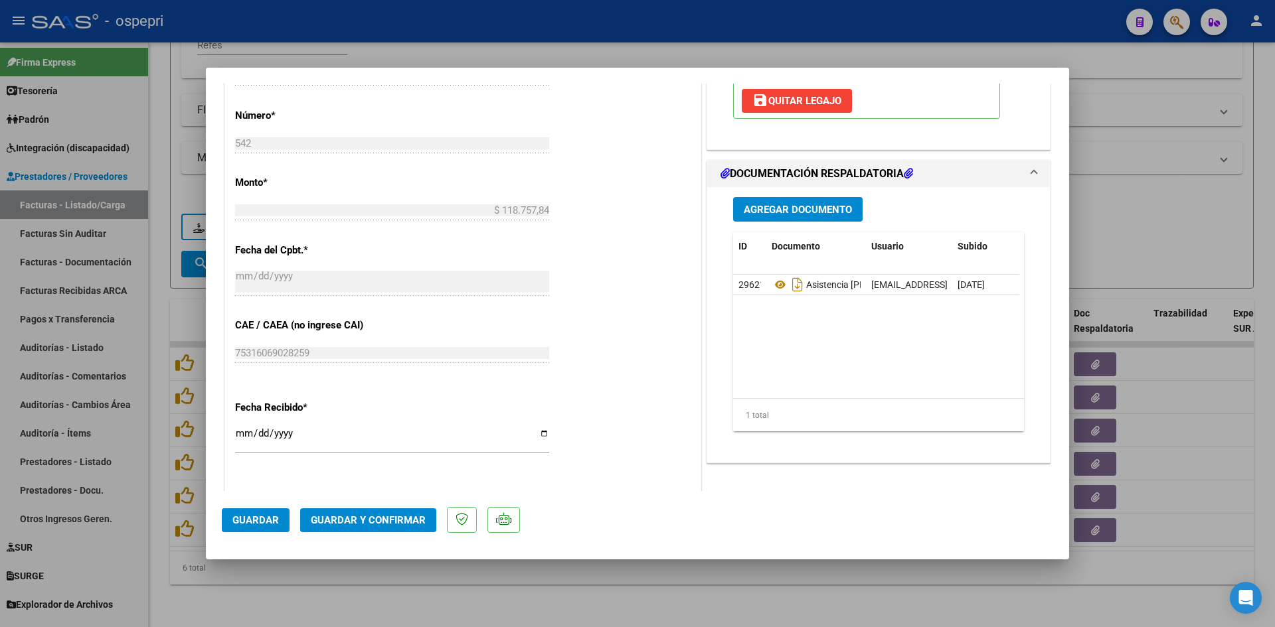
scroll to position [664, 0]
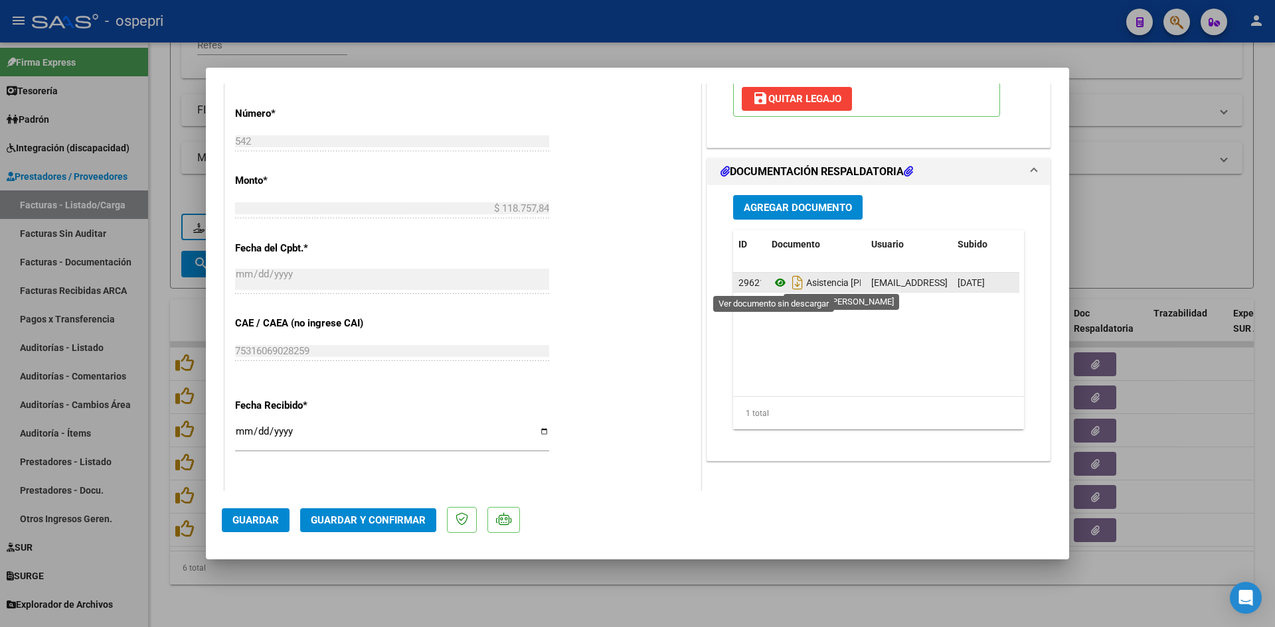
click at [773, 280] on icon at bounding box center [780, 283] width 17 height 16
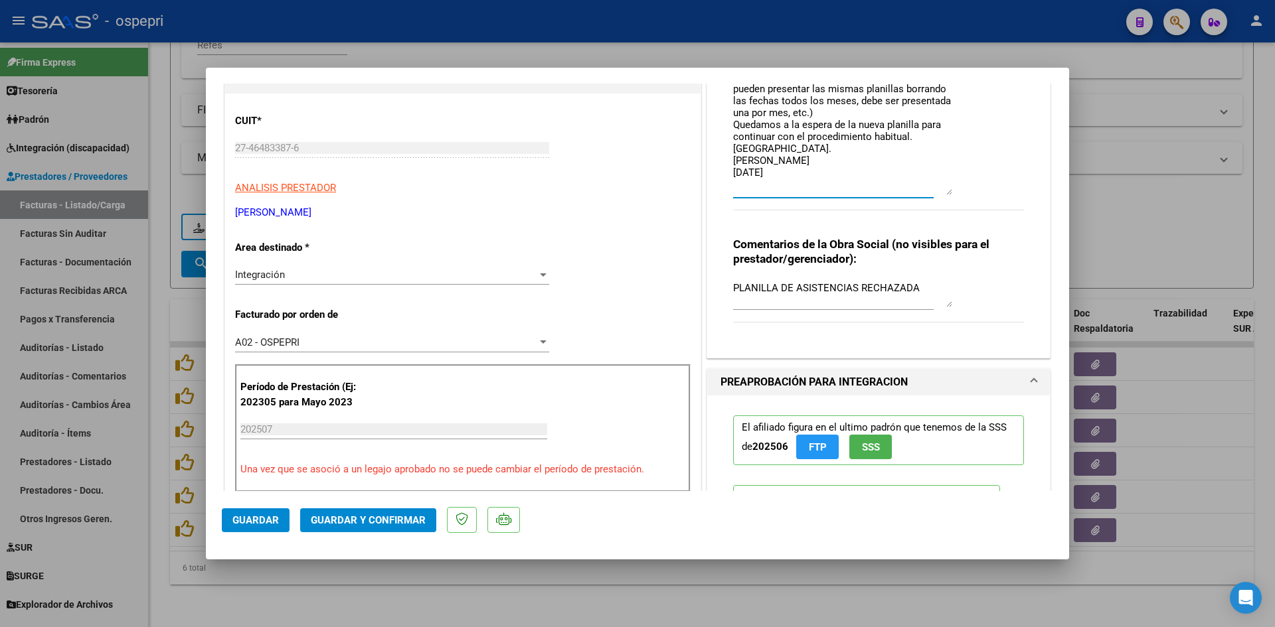
scroll to position [398, 0]
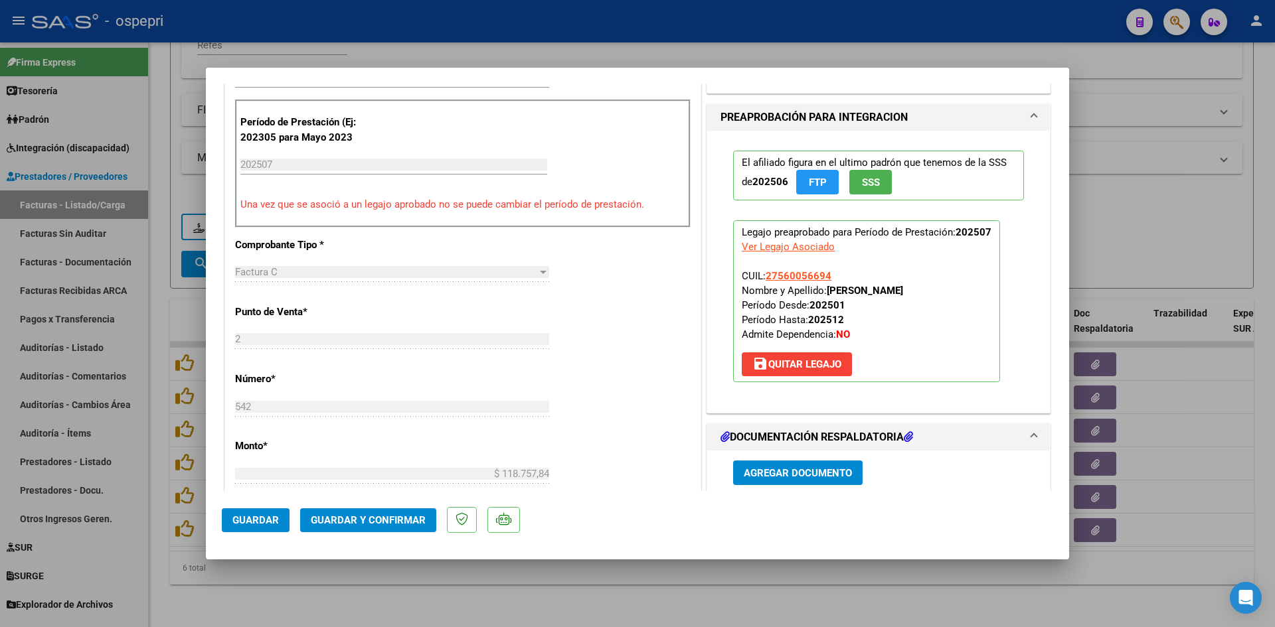
click at [260, 523] on span "Guardar" at bounding box center [255, 521] width 46 height 12
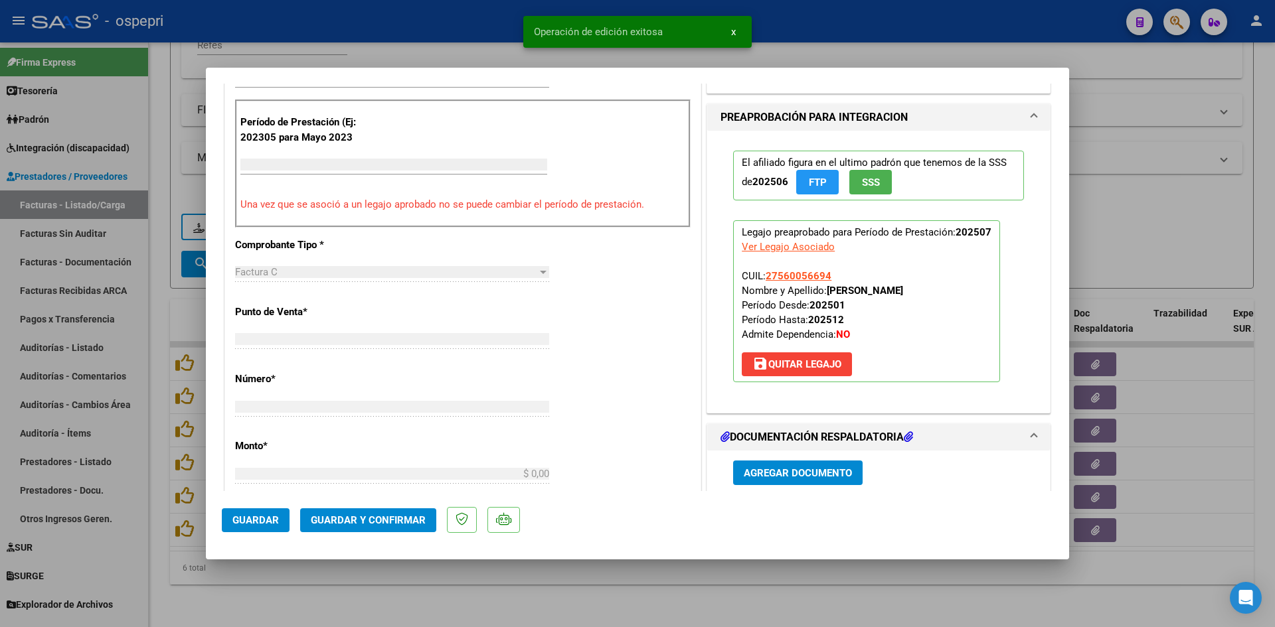
scroll to position [0, 0]
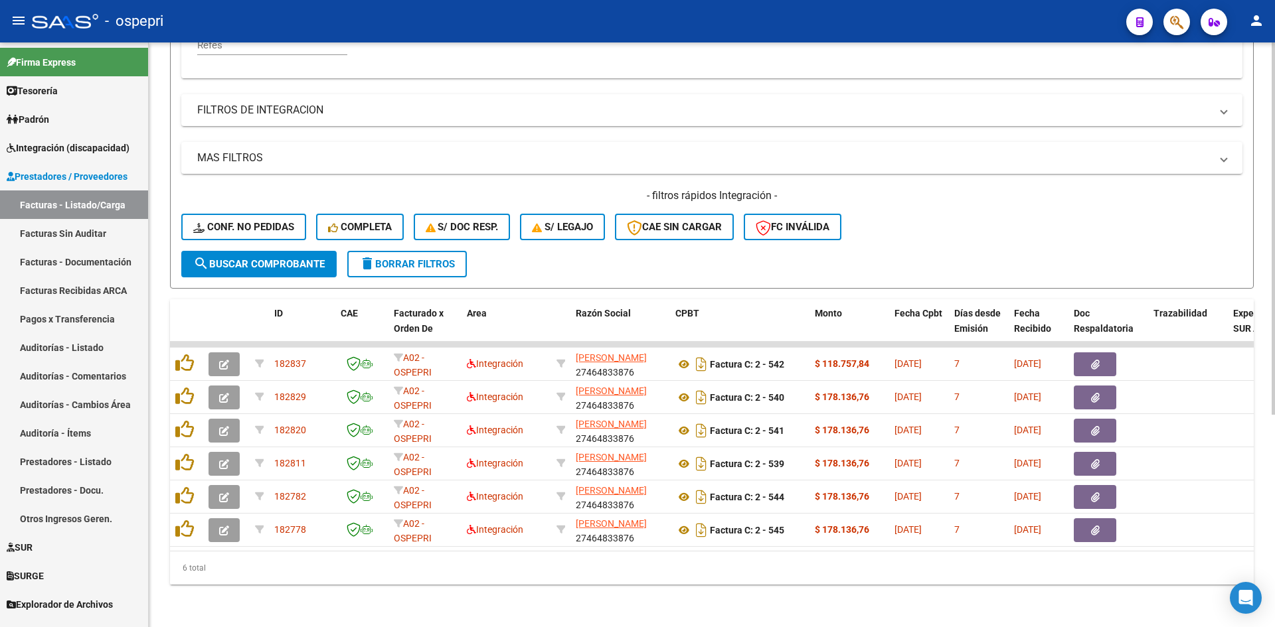
click at [510, 540] on datatable-body "182837 A02 - OSPEPRI Integración PAREDES CHANDIA CAMILA VICTORIA 27464833876 Fa…" at bounding box center [712, 446] width 1084 height 209
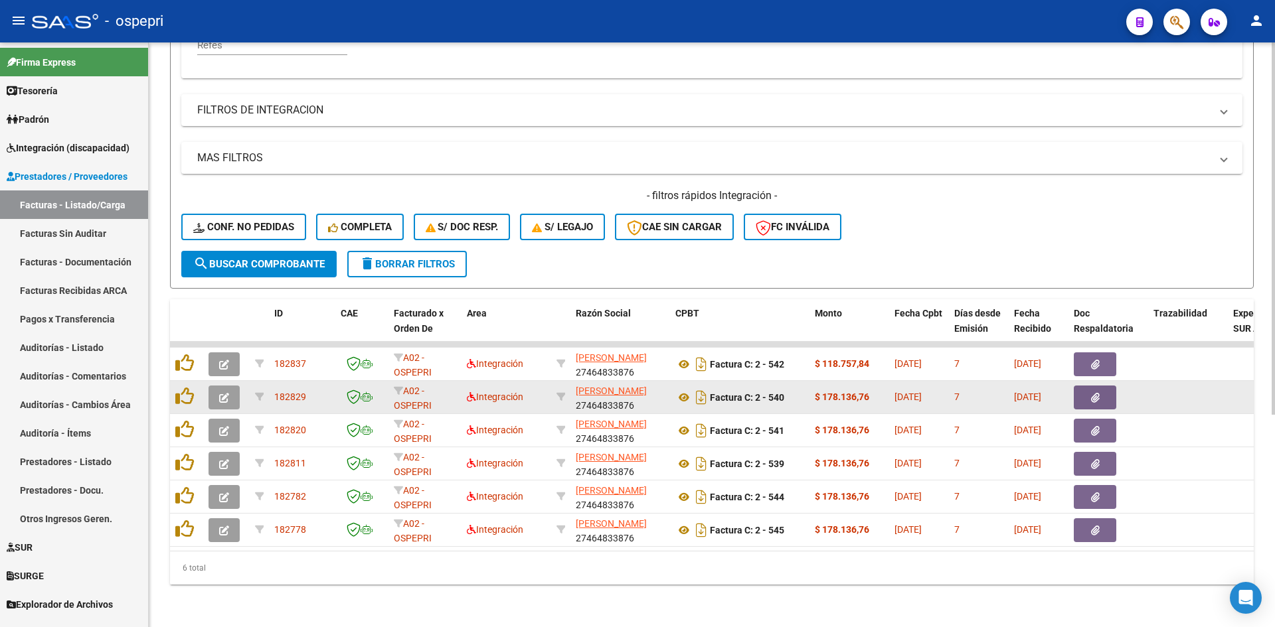
click at [222, 393] on icon "button" at bounding box center [224, 398] width 10 height 10
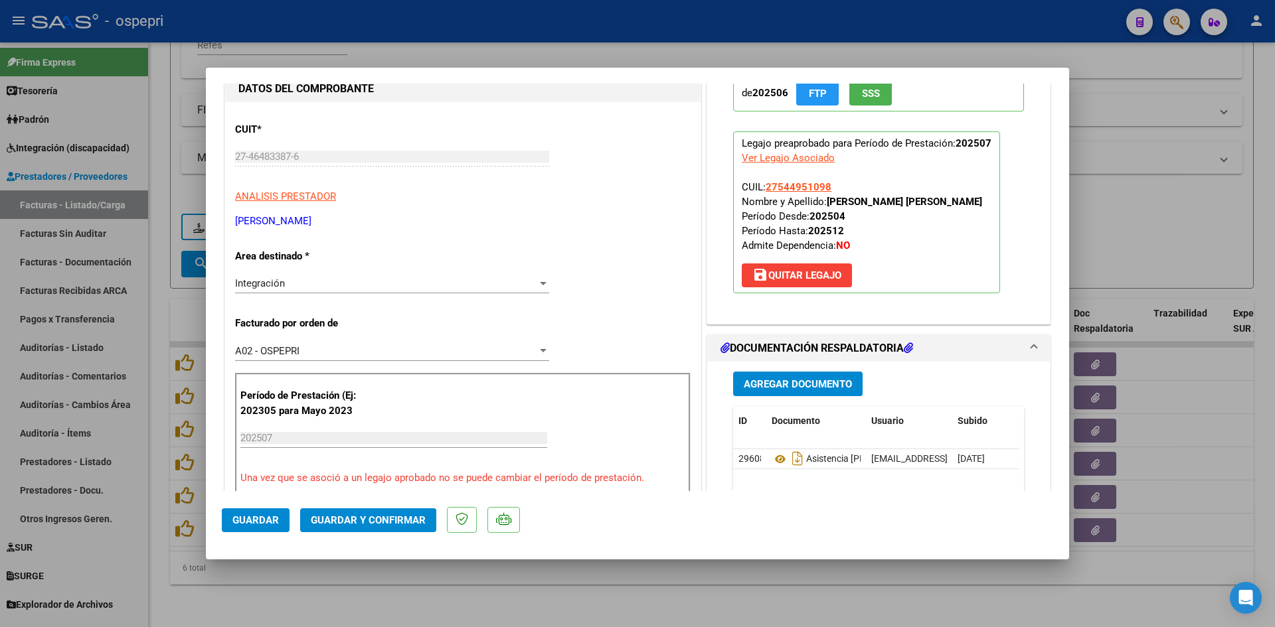
scroll to position [266, 0]
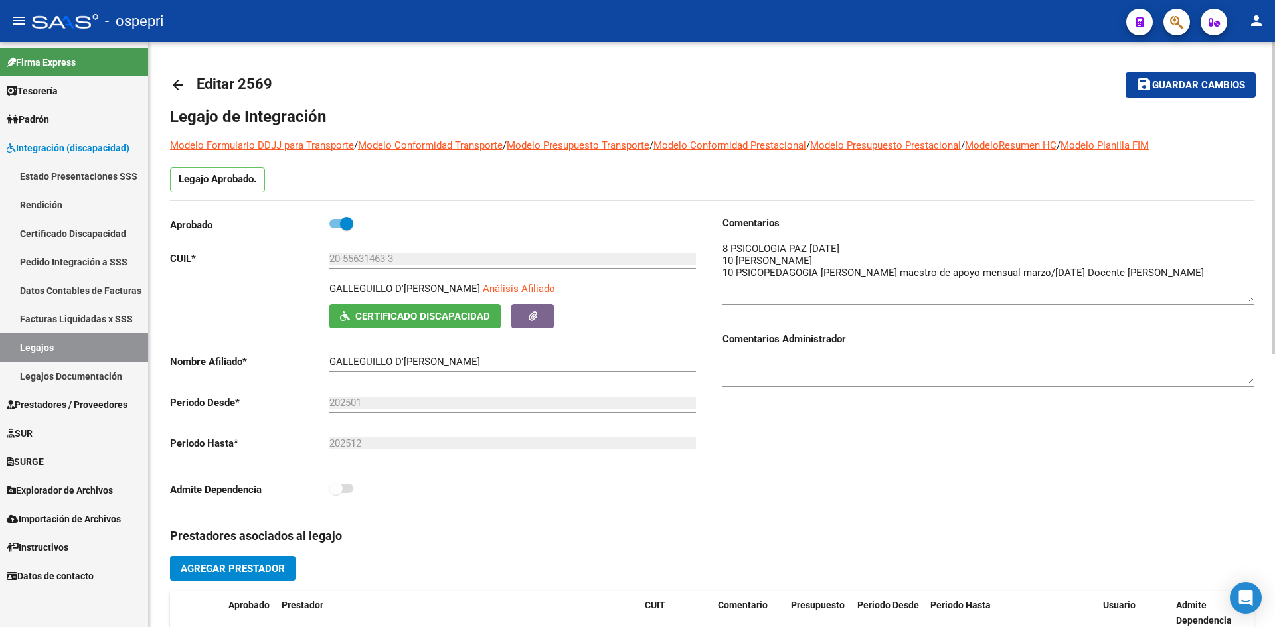
click at [178, 86] on mat-icon "arrow_back" at bounding box center [178, 85] width 16 height 16
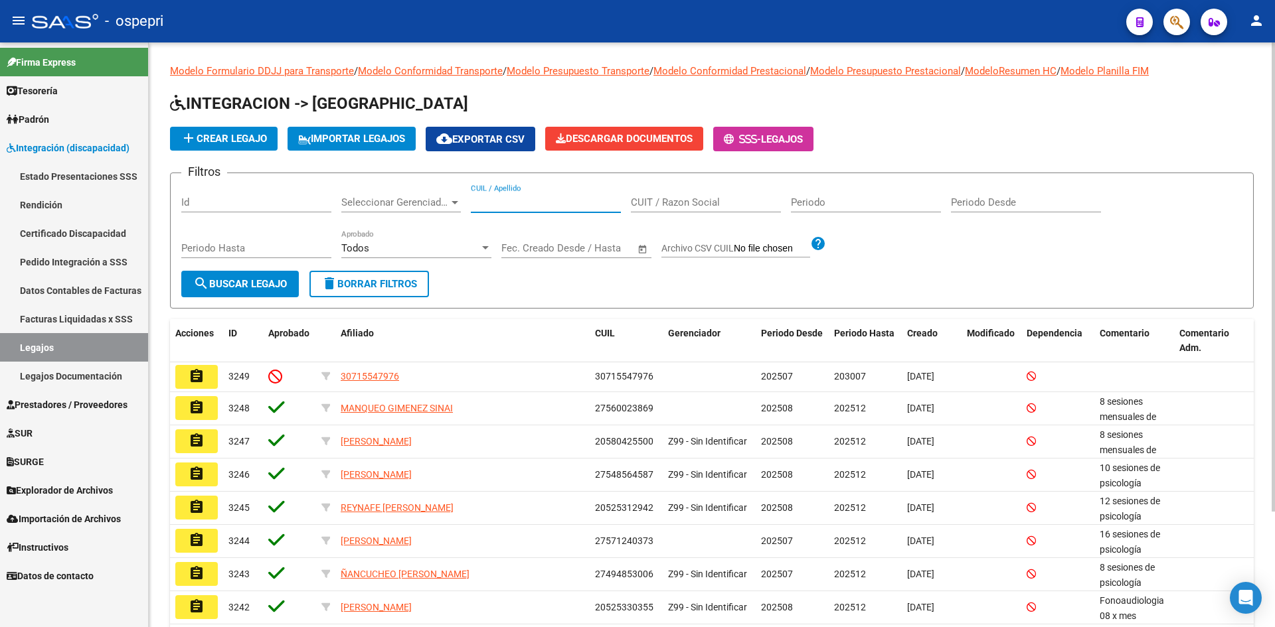
click at [495, 205] on input "CUIL / Apellido" at bounding box center [546, 203] width 150 height 12
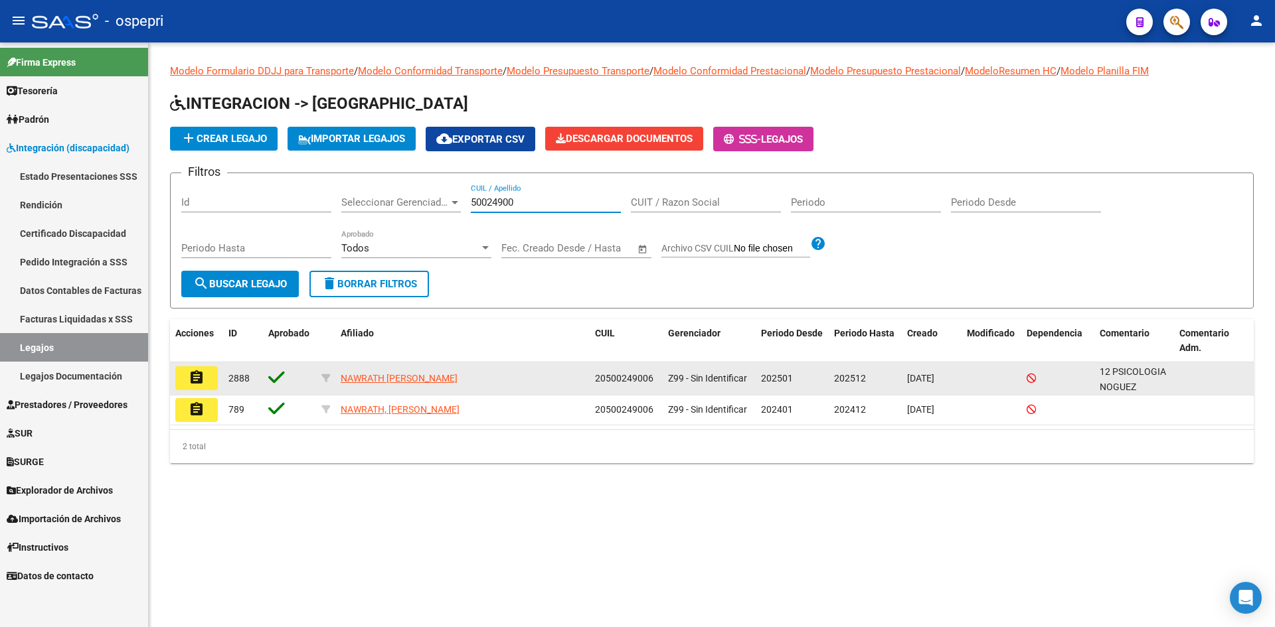
type input "50024900"
click at [203, 376] on mat-icon "assignment" at bounding box center [197, 378] width 16 height 16
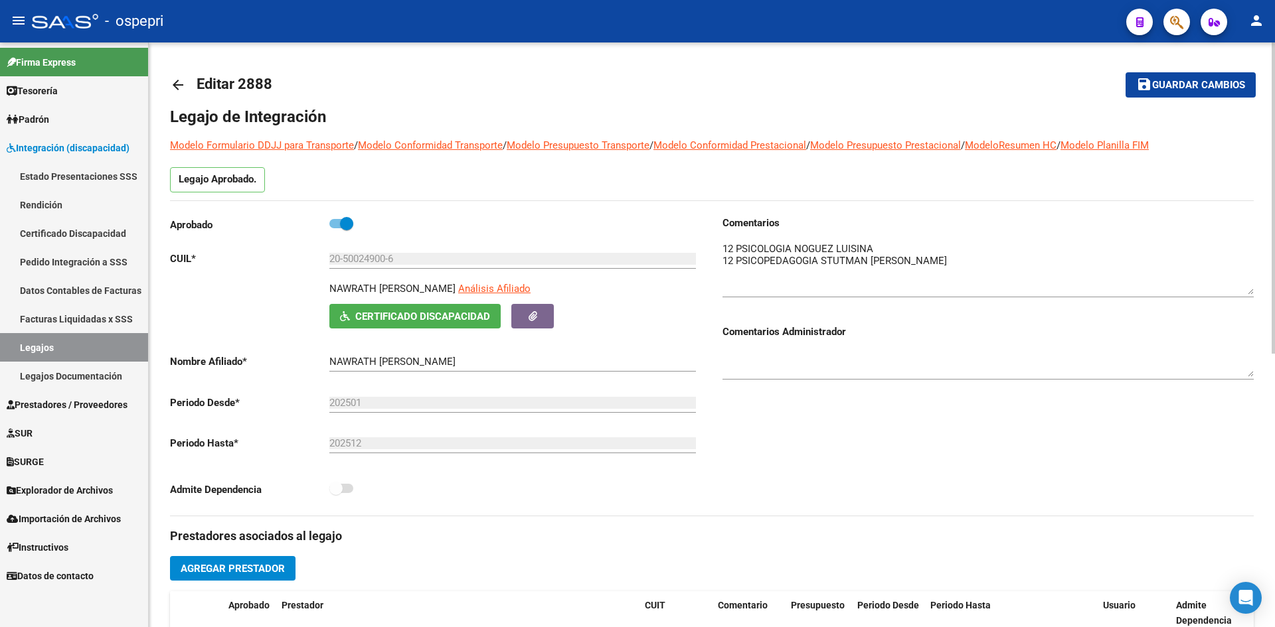
drag, startPoint x: 1250, startPoint y: 267, endPoint x: 1250, endPoint y: 293, distance: 26.6
click at [1250, 293] on textarea at bounding box center [987, 268] width 531 height 53
click at [181, 85] on mat-icon "arrow_back" at bounding box center [178, 85] width 16 height 16
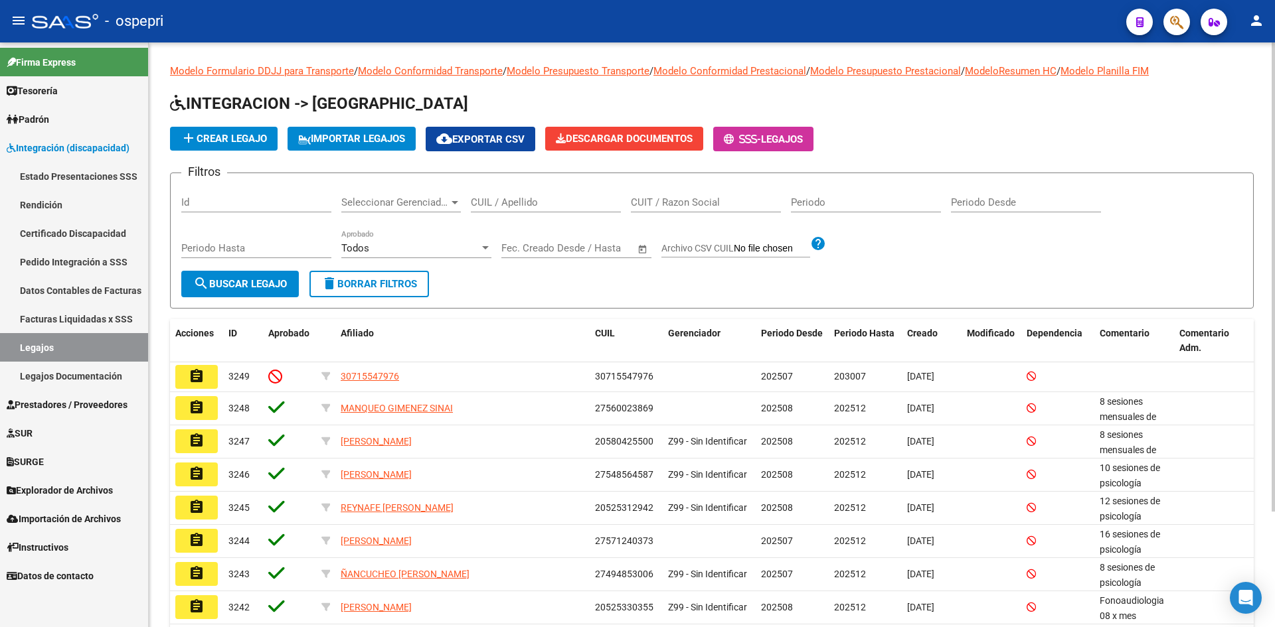
click at [548, 202] on input "CUIL / Apellido" at bounding box center [546, 203] width 150 height 12
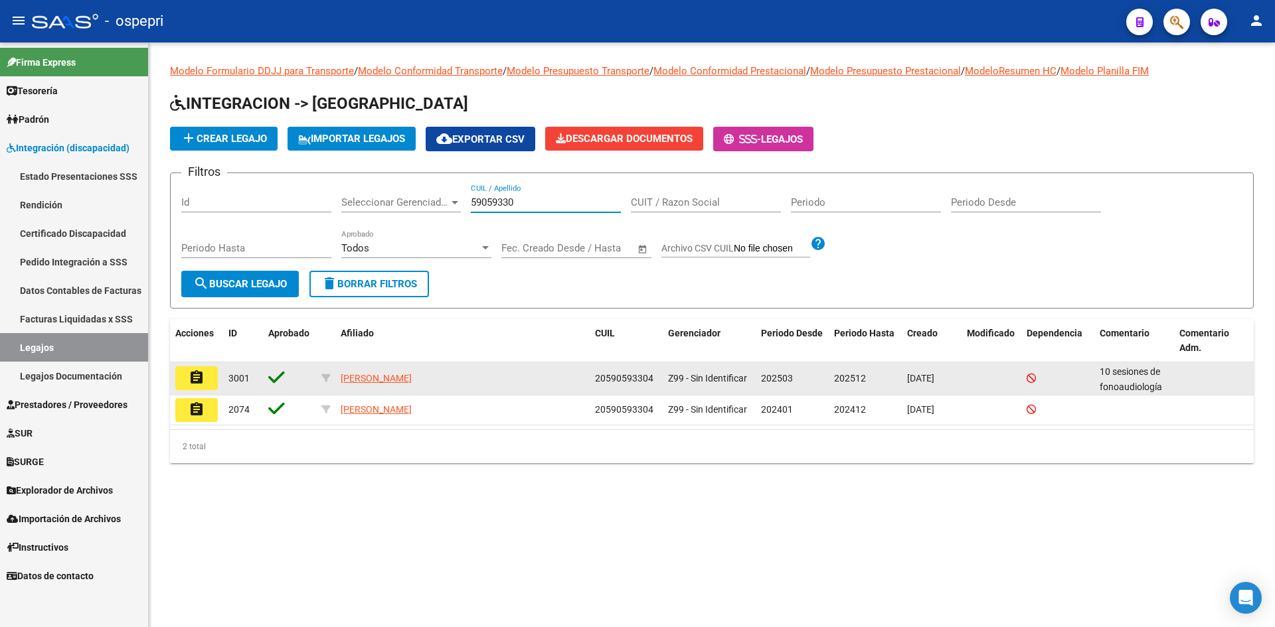
type input "59059330"
click at [192, 380] on mat-icon "assignment" at bounding box center [197, 378] width 16 height 16
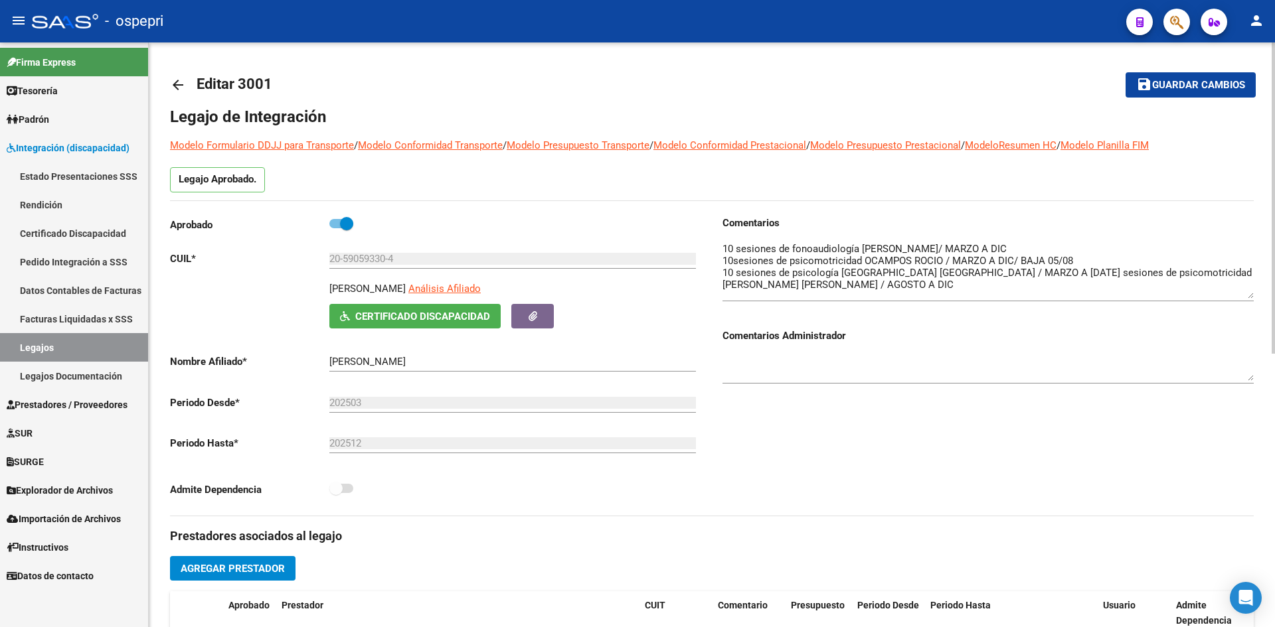
drag, startPoint x: 1250, startPoint y: 268, endPoint x: 1249, endPoint y: 298, distance: 30.6
click at [1249, 298] on textarea at bounding box center [987, 270] width 531 height 57
click at [178, 88] on mat-icon "arrow_back" at bounding box center [178, 85] width 16 height 16
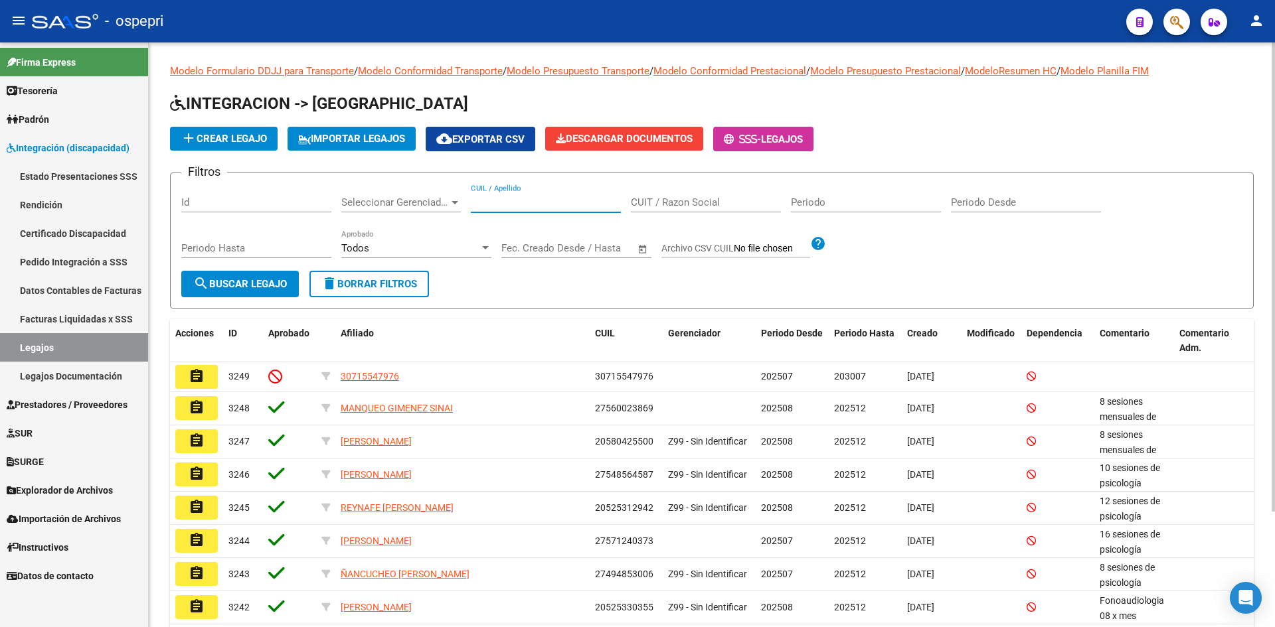
click at [531, 204] on input "CUIL / Apellido" at bounding box center [546, 203] width 150 height 12
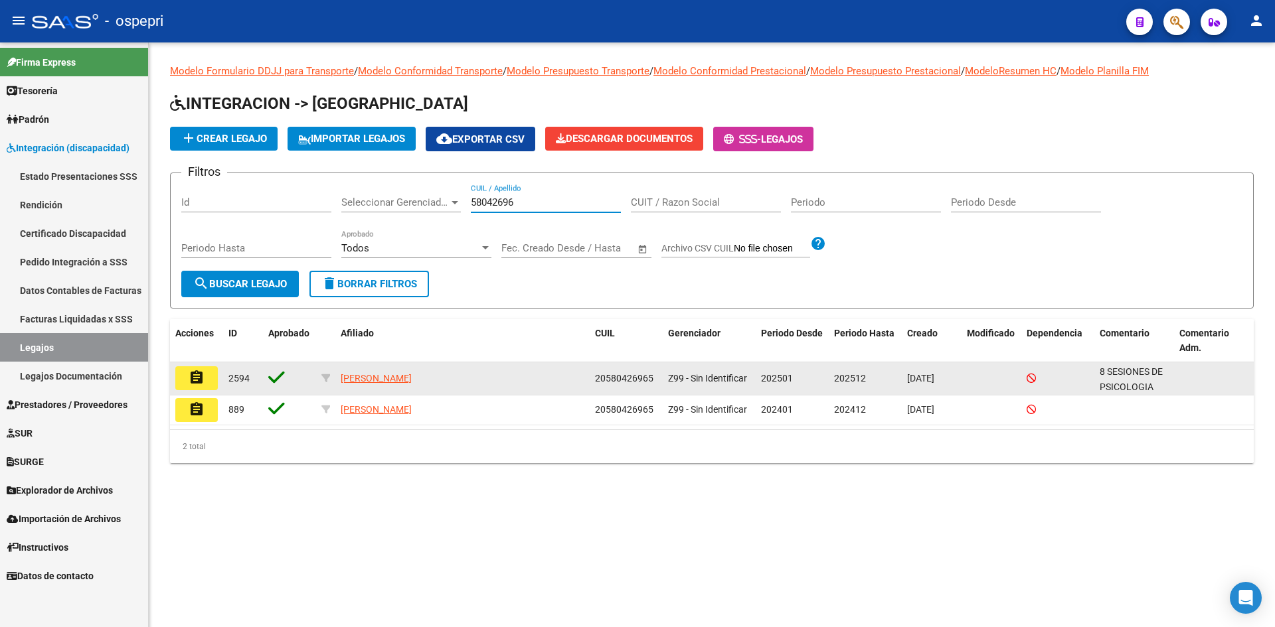
type input "58042696"
click at [203, 379] on mat-icon "assignment" at bounding box center [197, 378] width 16 height 16
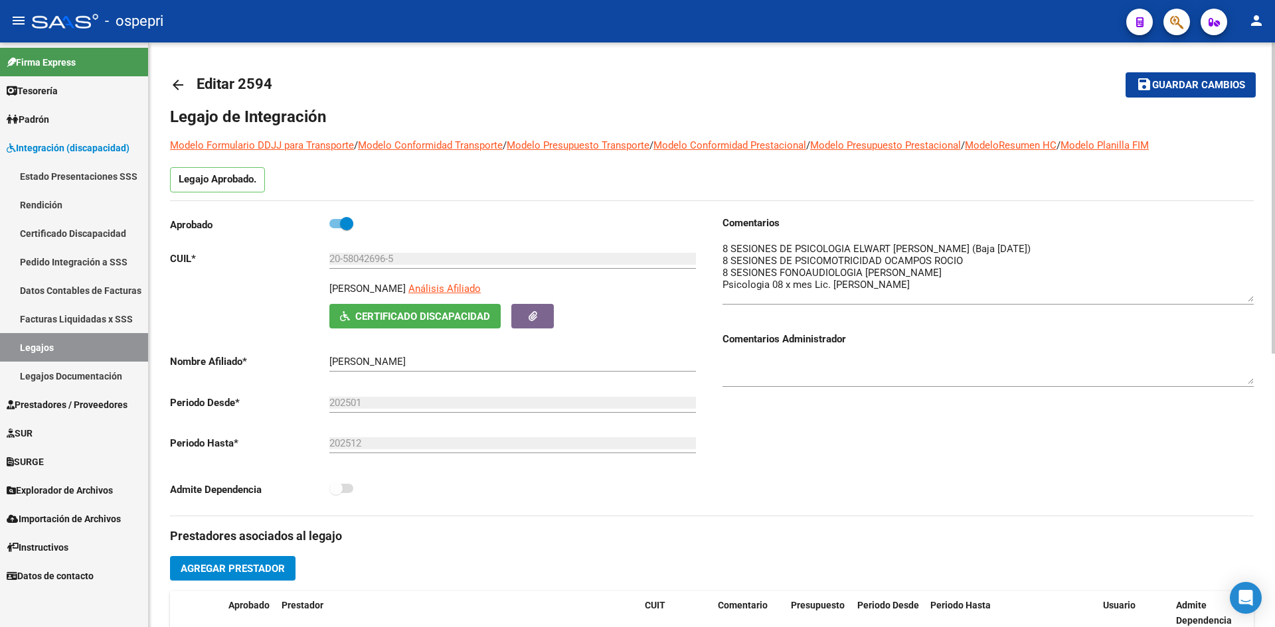
drag, startPoint x: 1249, startPoint y: 264, endPoint x: 1251, endPoint y: 298, distance: 33.9
click at [1251, 298] on textarea at bounding box center [987, 272] width 531 height 60
click at [177, 78] on mat-icon "arrow_back" at bounding box center [178, 85] width 16 height 16
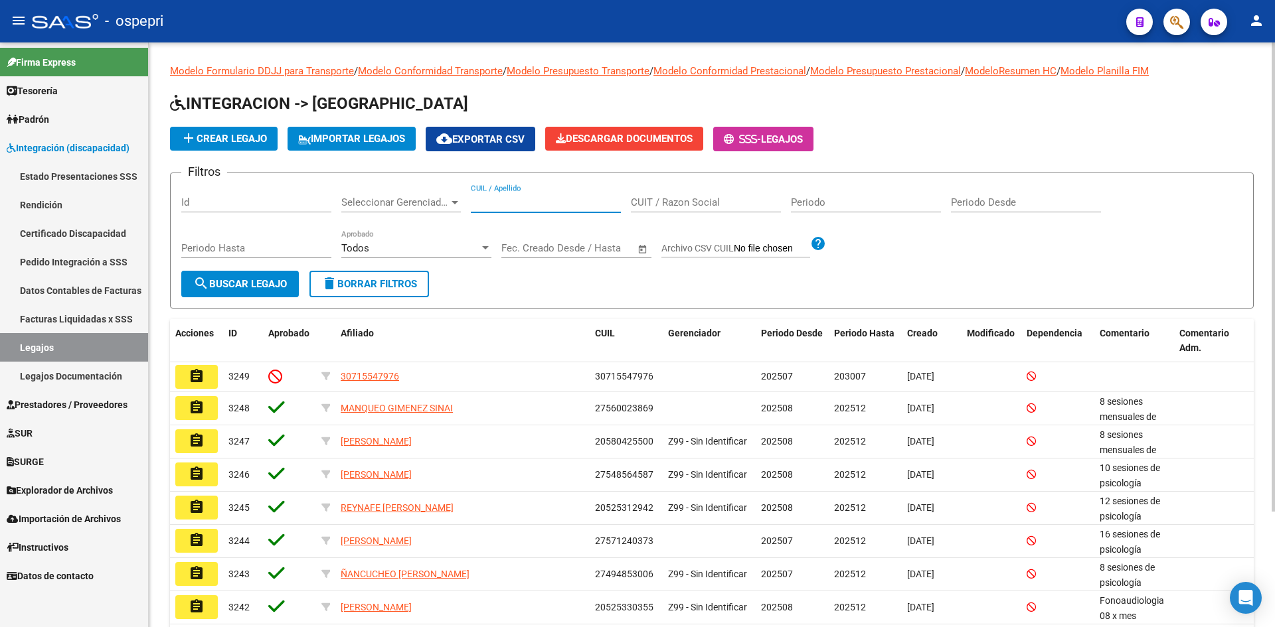
click at [519, 205] on input "CUIL / Apellido" at bounding box center [546, 203] width 150 height 12
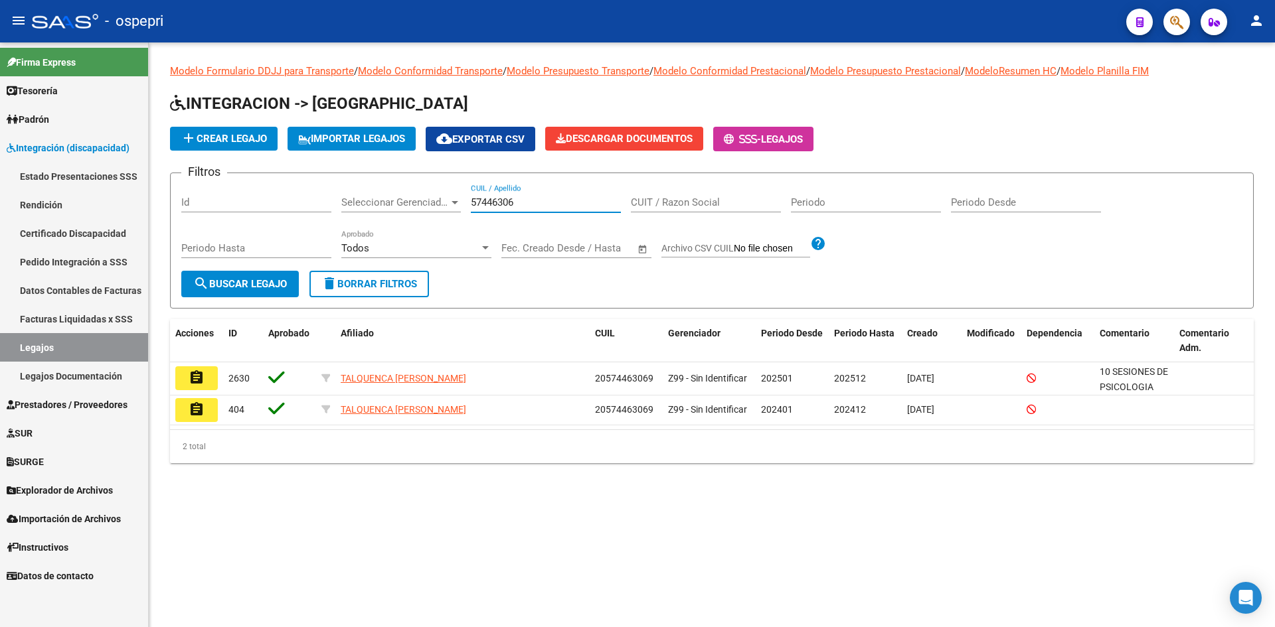
type input "57446306"
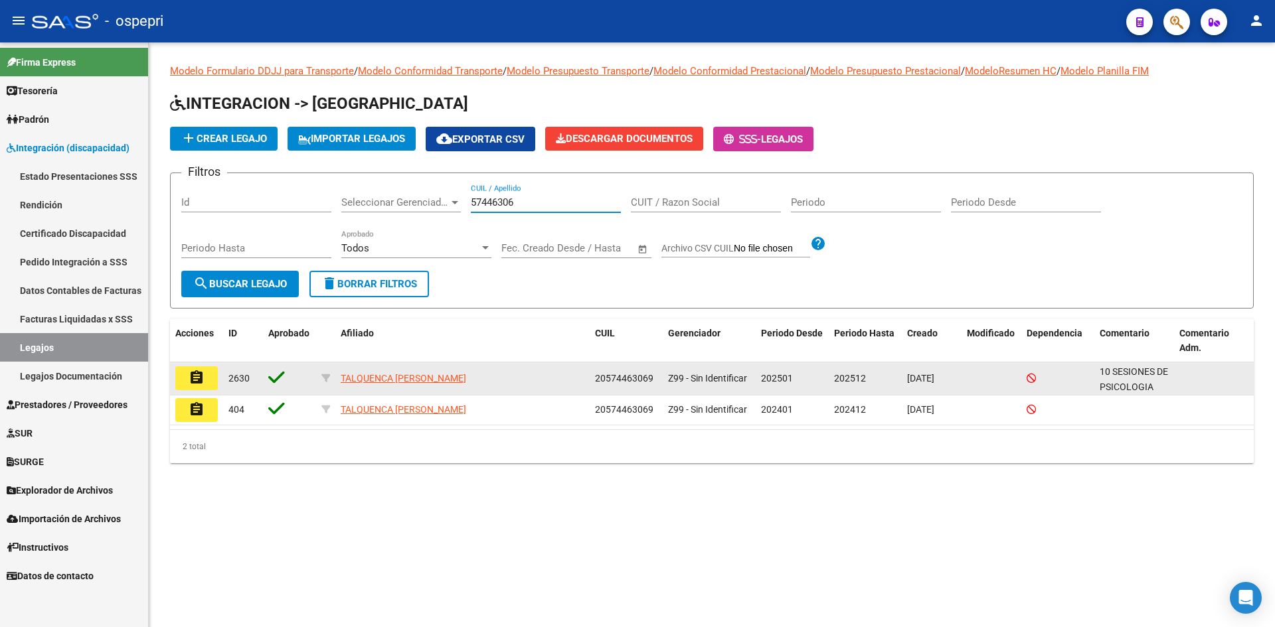
click at [201, 376] on mat-icon "assignment" at bounding box center [197, 378] width 16 height 16
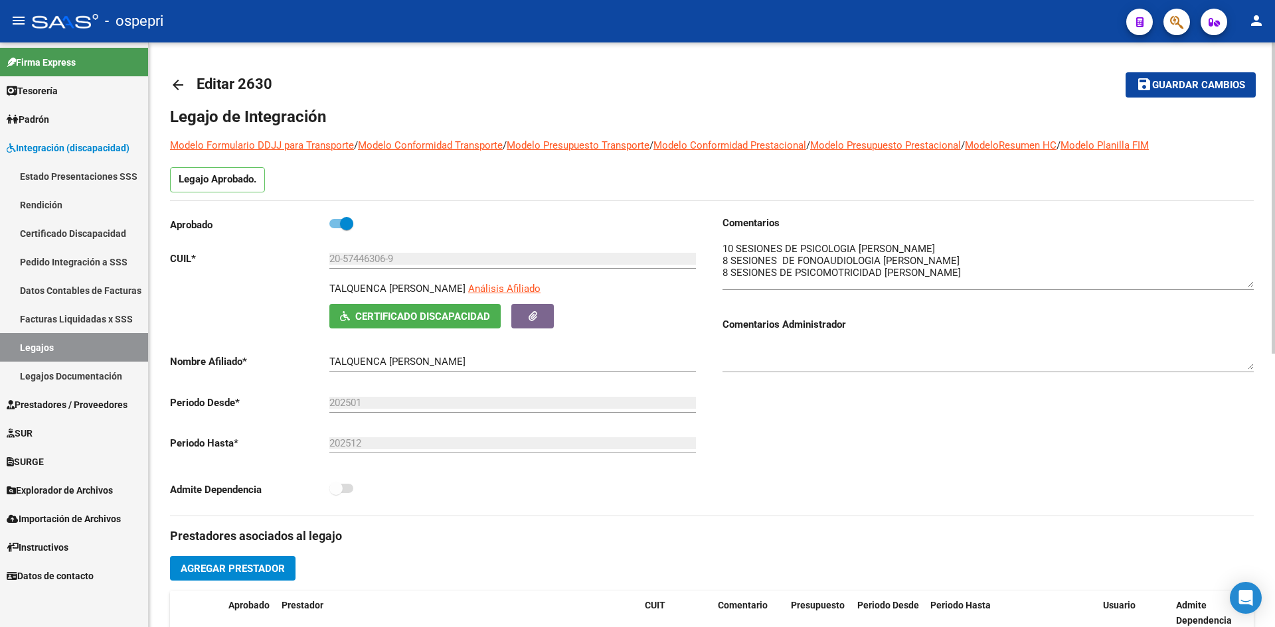
drag, startPoint x: 1248, startPoint y: 275, endPoint x: 1251, endPoint y: 286, distance: 11.6
click at [1251, 286] on textarea at bounding box center [987, 265] width 531 height 46
click at [178, 82] on mat-icon "arrow_back" at bounding box center [178, 85] width 16 height 16
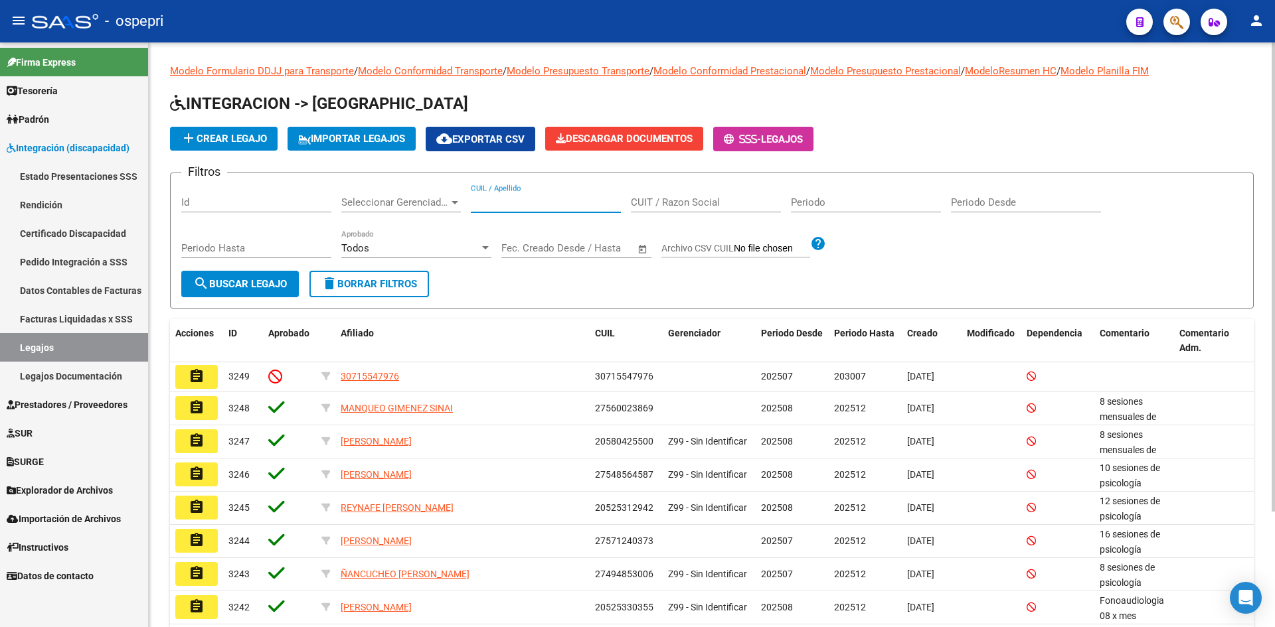
click at [524, 200] on input "CUIL / Apellido" at bounding box center [546, 203] width 150 height 12
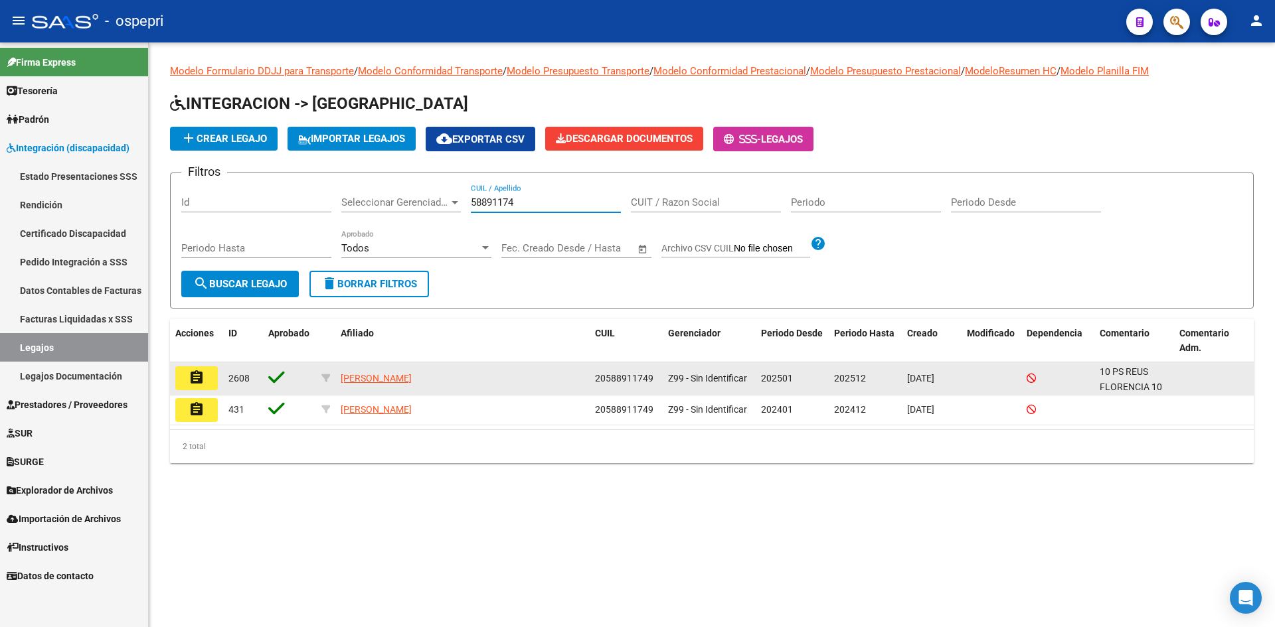
type input "58891174"
click at [185, 377] on button "assignment" at bounding box center [196, 379] width 42 height 24
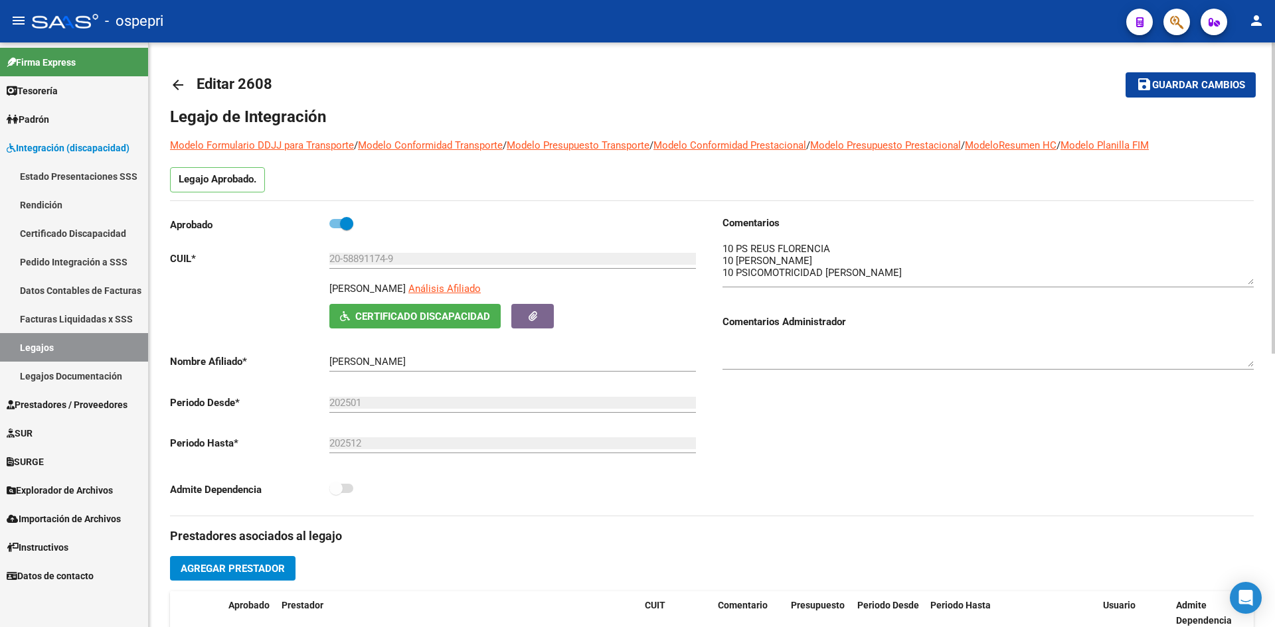
drag, startPoint x: 1252, startPoint y: 266, endPoint x: 1250, endPoint y: 285, distance: 18.7
click at [1250, 285] on textarea at bounding box center [987, 263] width 531 height 43
click at [183, 87] on mat-icon "arrow_back" at bounding box center [178, 85] width 16 height 16
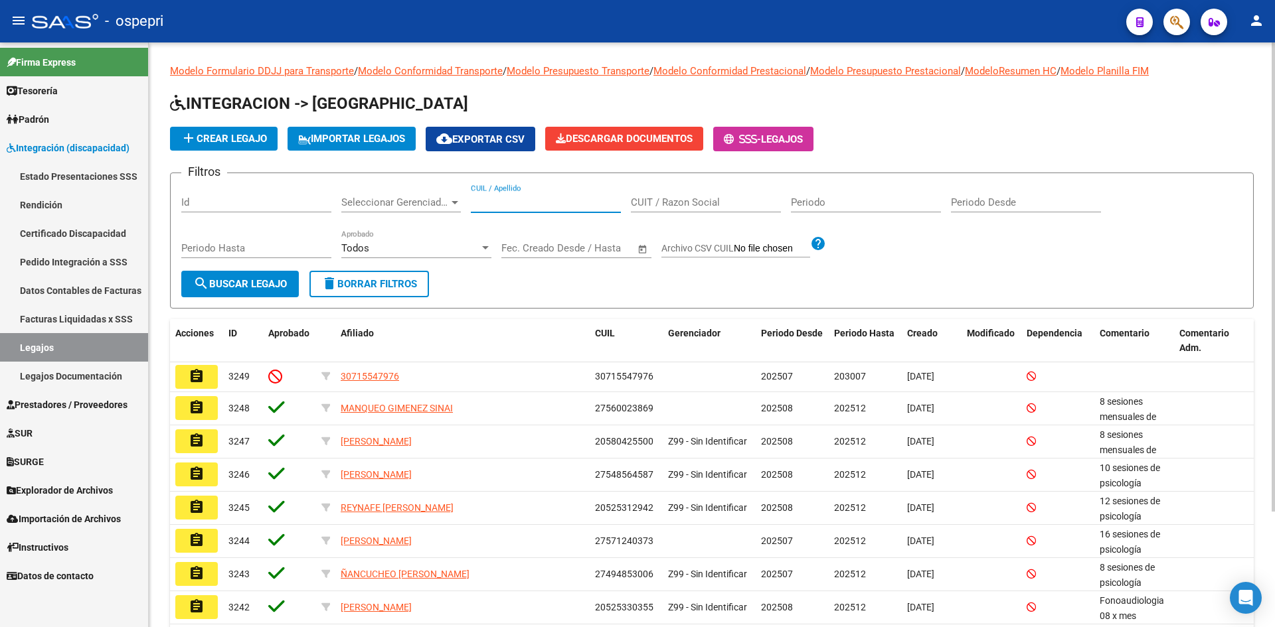
click at [541, 201] on input "CUIL / Apellido" at bounding box center [546, 203] width 150 height 12
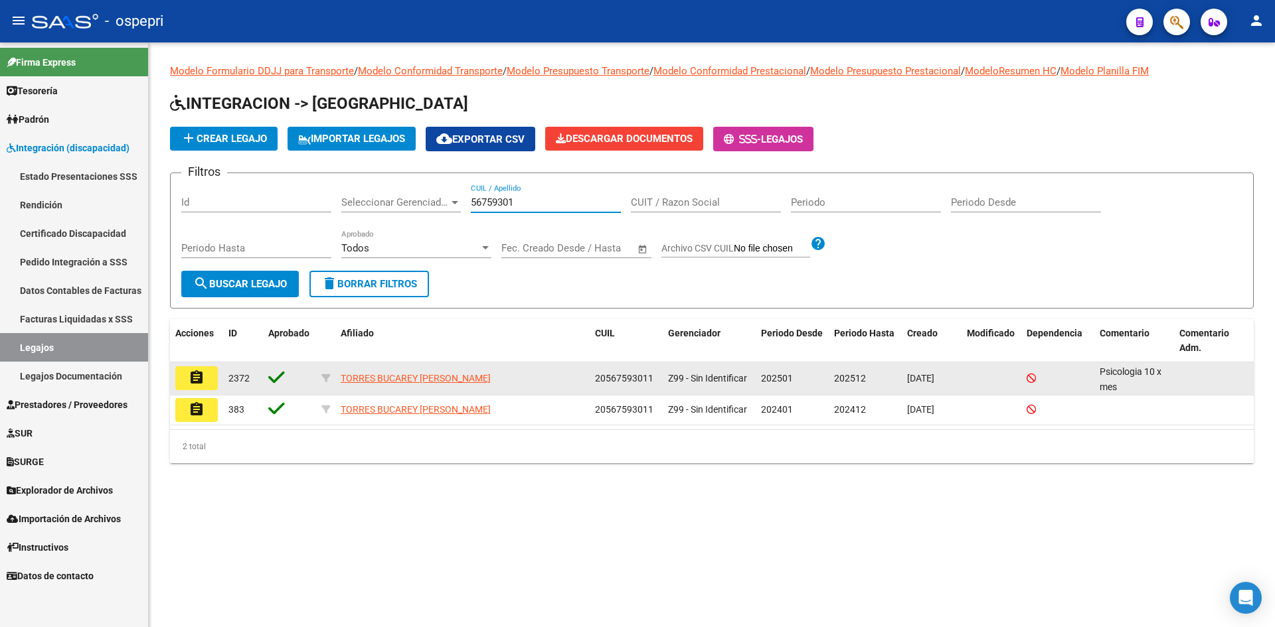
type input "56759301"
click at [197, 378] on mat-icon "assignment" at bounding box center [197, 378] width 16 height 16
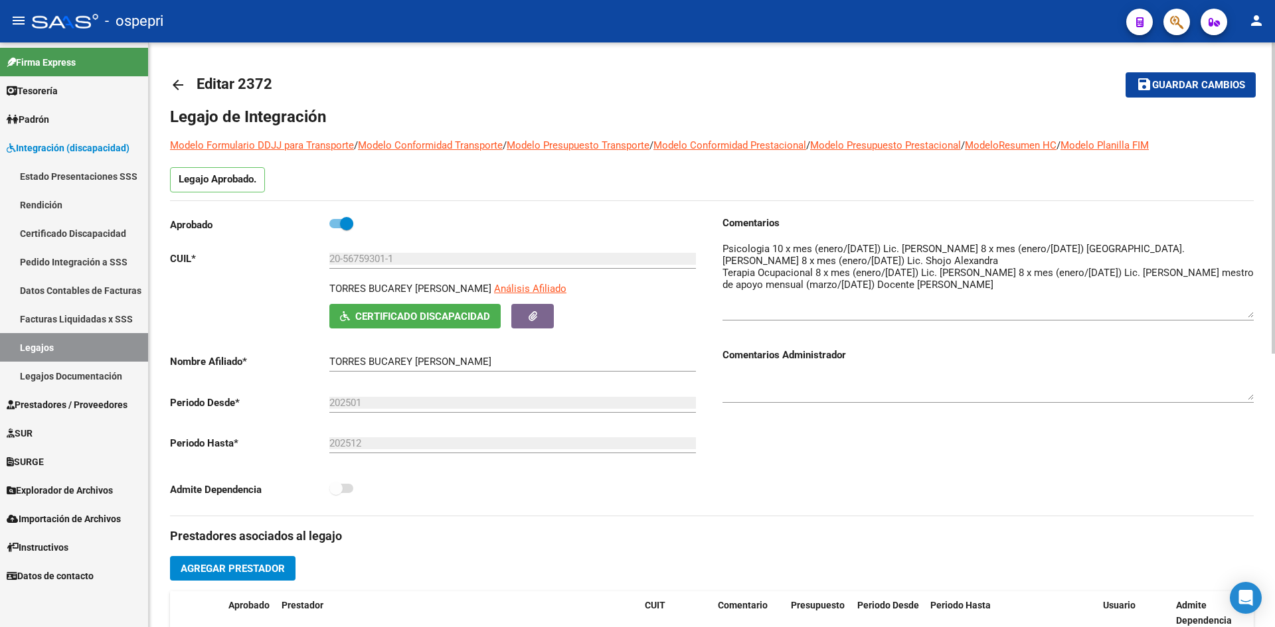
drag, startPoint x: 1248, startPoint y: 262, endPoint x: 1245, endPoint y: 312, distance: 49.9
click at [1245, 312] on textarea at bounding box center [987, 280] width 531 height 76
click at [175, 82] on mat-icon "arrow_back" at bounding box center [178, 85] width 16 height 16
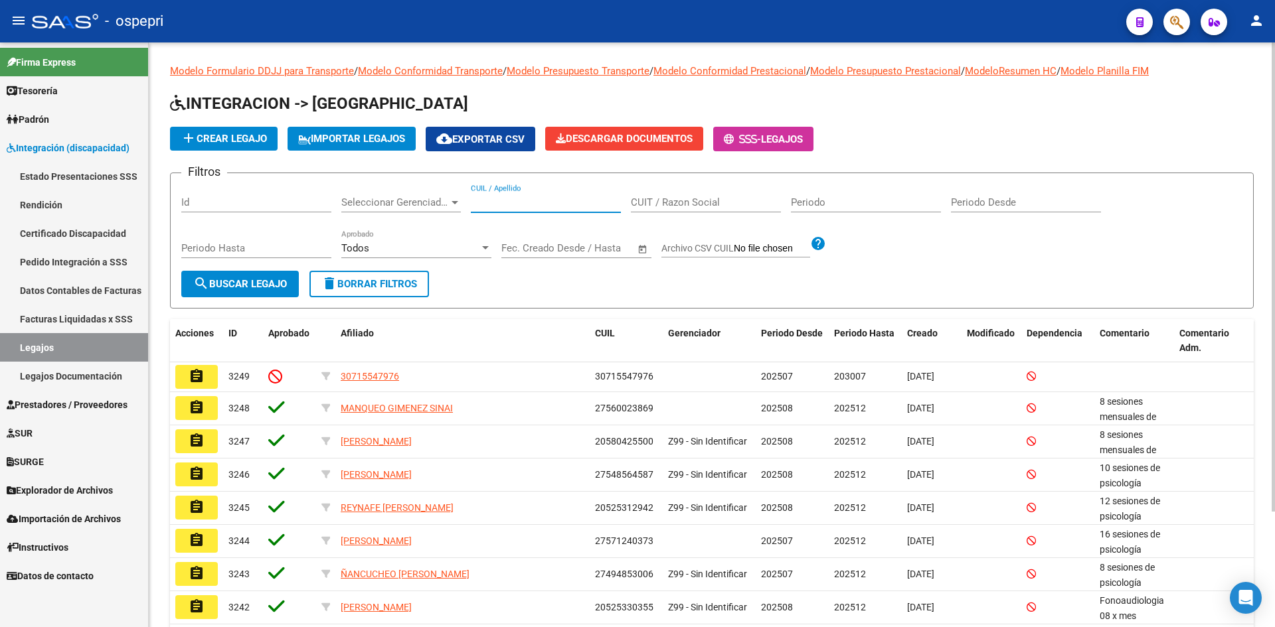
click at [497, 203] on input "CUIL / Apellido" at bounding box center [546, 203] width 150 height 12
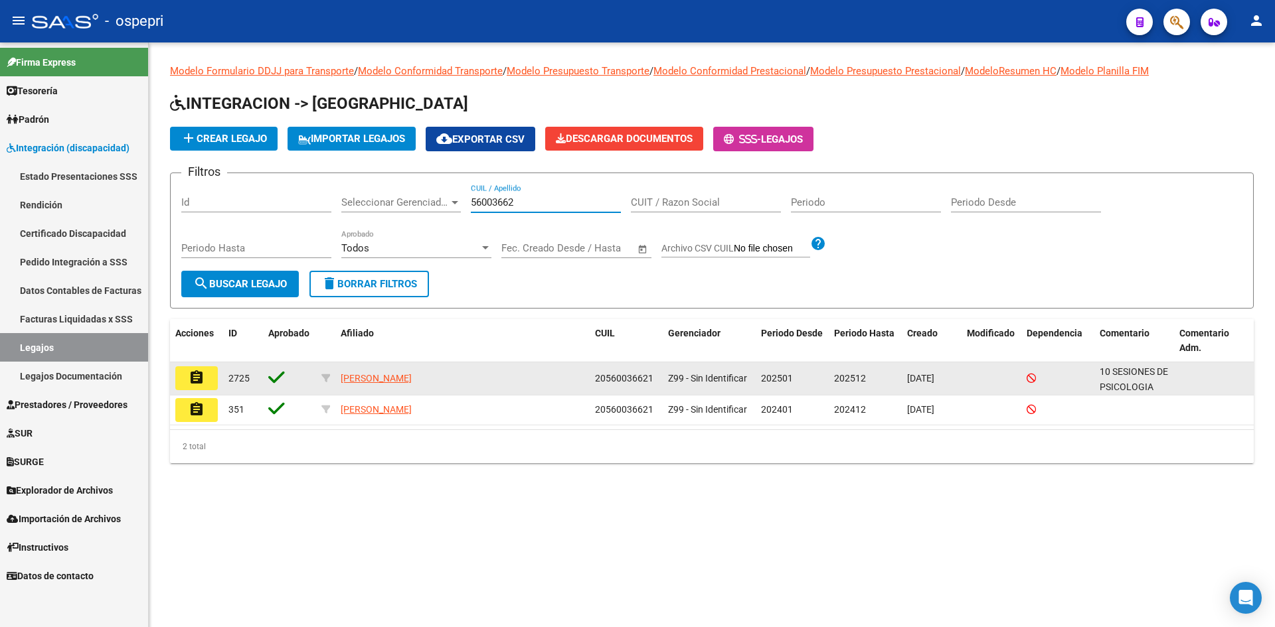
type input "56003662"
click at [191, 382] on mat-icon "assignment" at bounding box center [197, 378] width 16 height 16
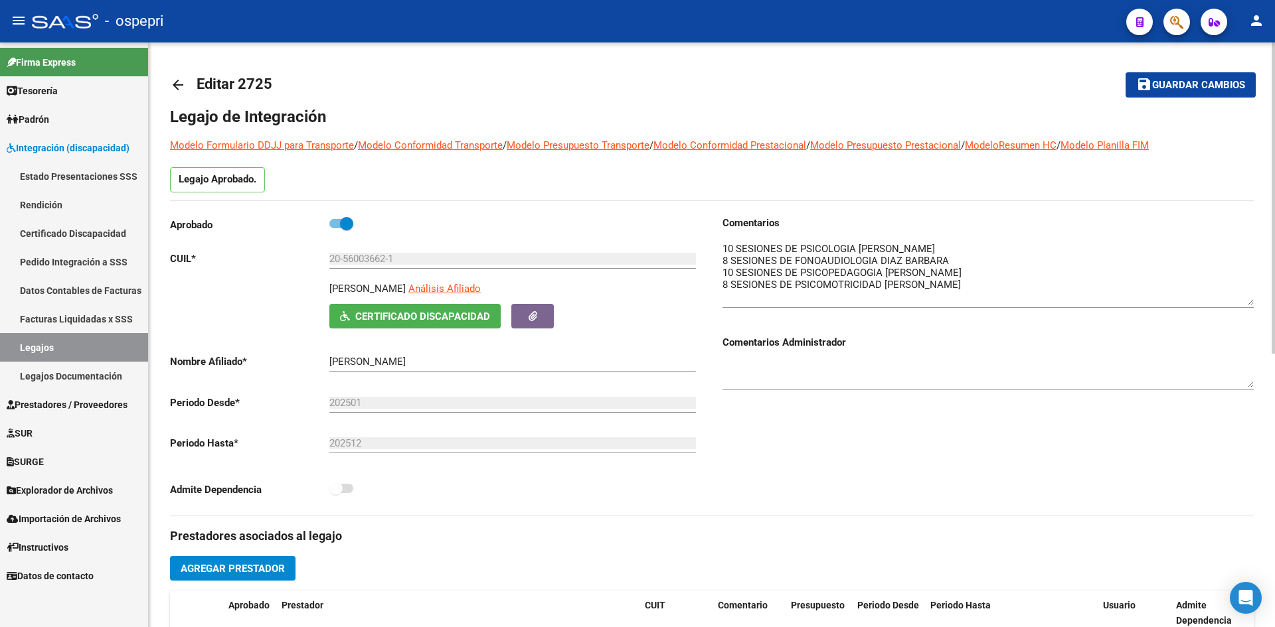
drag, startPoint x: 1249, startPoint y: 265, endPoint x: 1255, endPoint y: 301, distance: 37.0
click at [1255, 301] on div "arrow_back Editar 2725 save Guardar cambios Legajo de Integración Modelo Formul…" at bounding box center [712, 591] width 1126 height 1099
click at [182, 84] on mat-icon "arrow_back" at bounding box center [178, 85] width 16 height 16
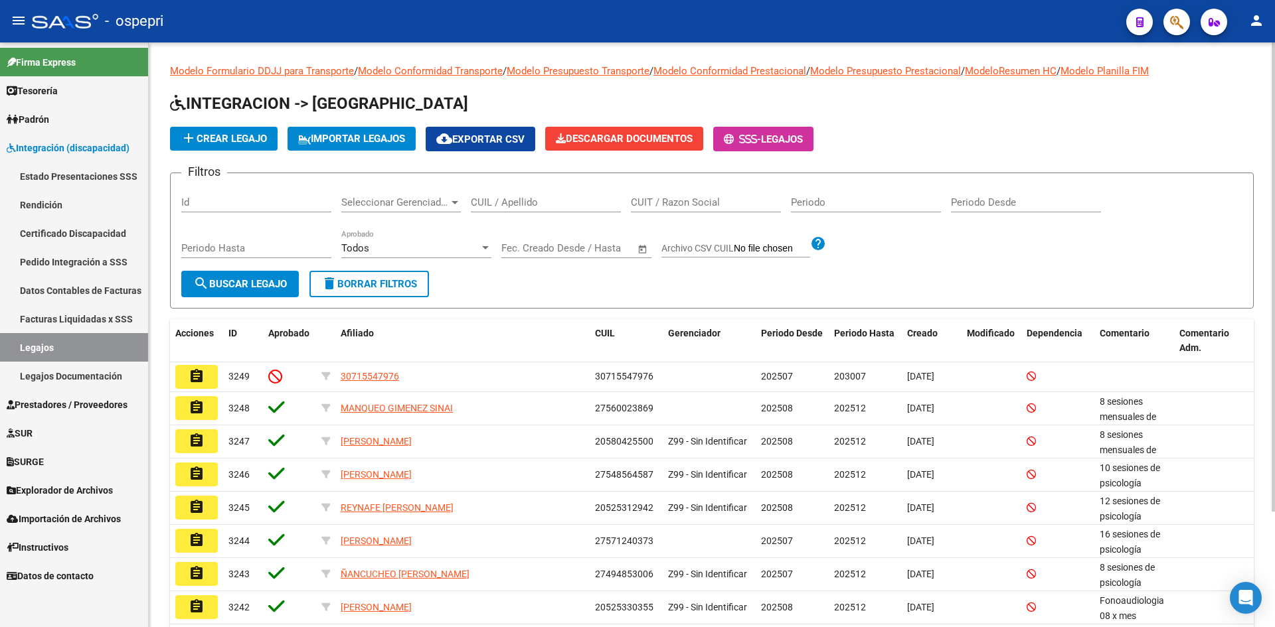
click at [483, 205] on input "CUIL / Apellido" at bounding box center [546, 203] width 150 height 12
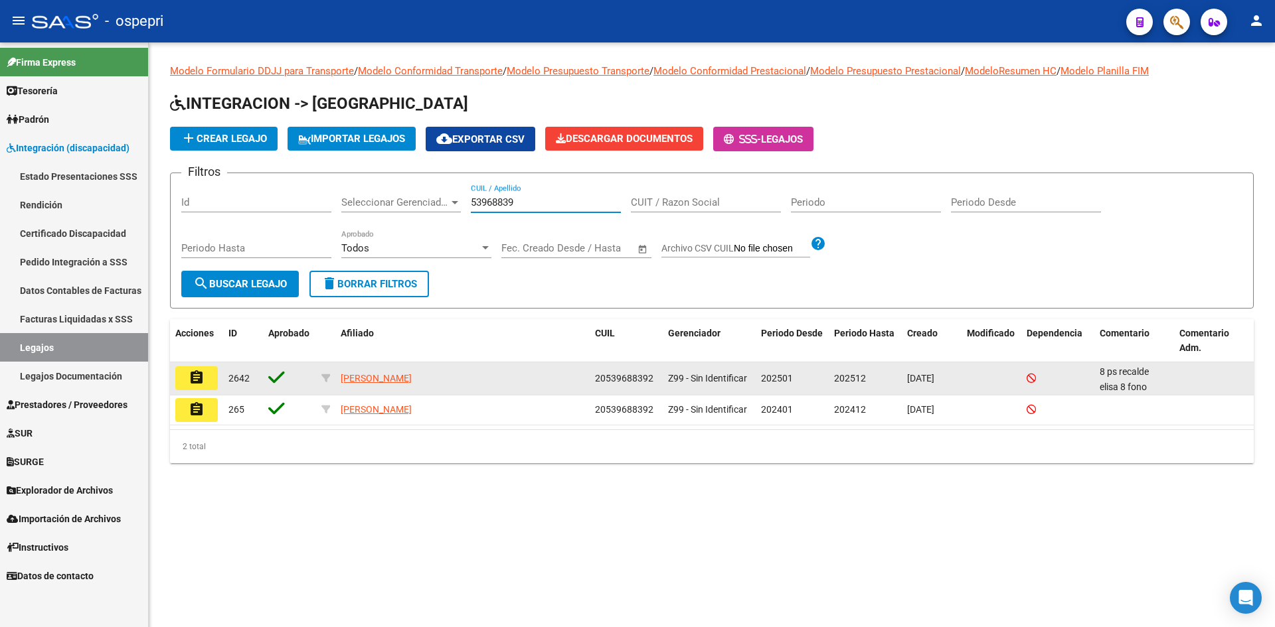
type input "53968839"
click at [192, 377] on mat-icon "assignment" at bounding box center [197, 378] width 16 height 16
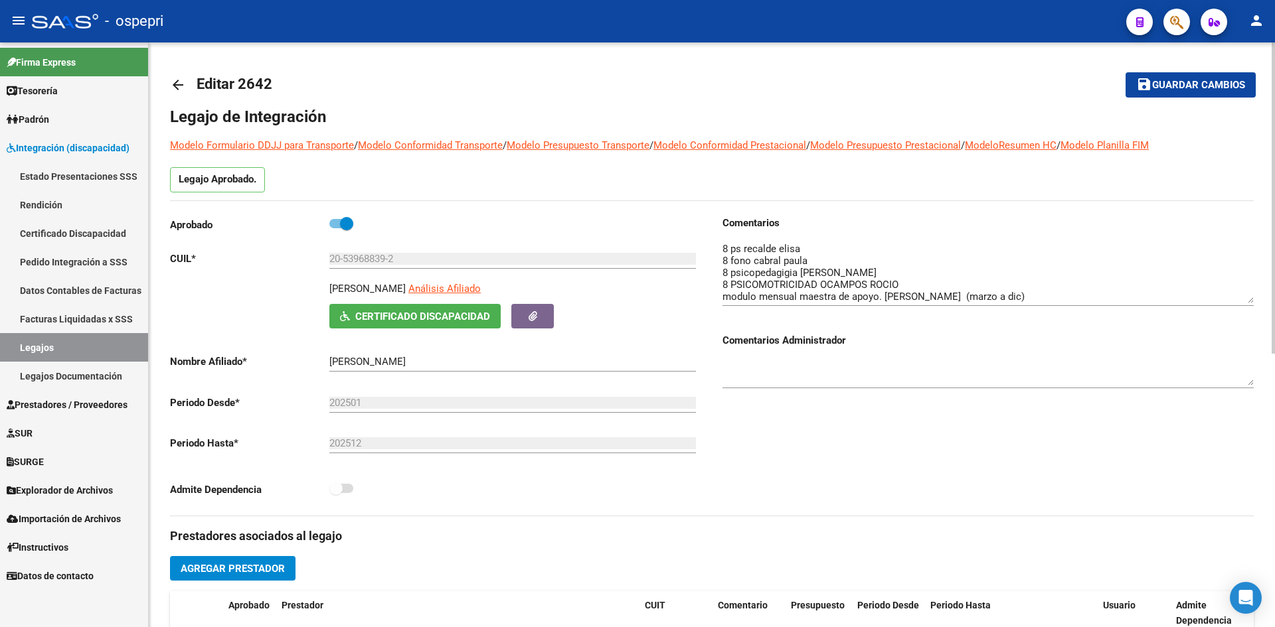
drag, startPoint x: 1252, startPoint y: 266, endPoint x: 1254, endPoint y: 301, distance: 35.2
click at [1254, 301] on div "arrow_back Editar 2642 save Guardar cambios Legajo de Integración Modelo Formul…" at bounding box center [712, 591] width 1126 height 1099
click at [182, 94] on link "arrow_back" at bounding box center [183, 84] width 27 height 31
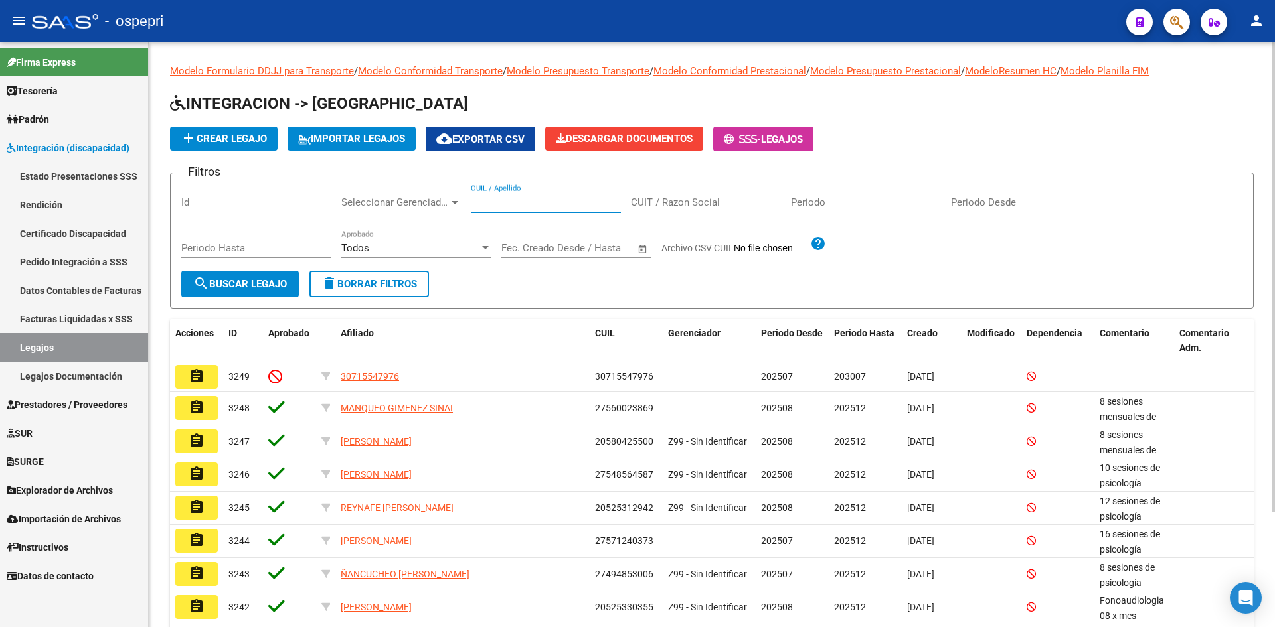
click at [578, 199] on input "CUIL / Apellido" at bounding box center [546, 203] width 150 height 12
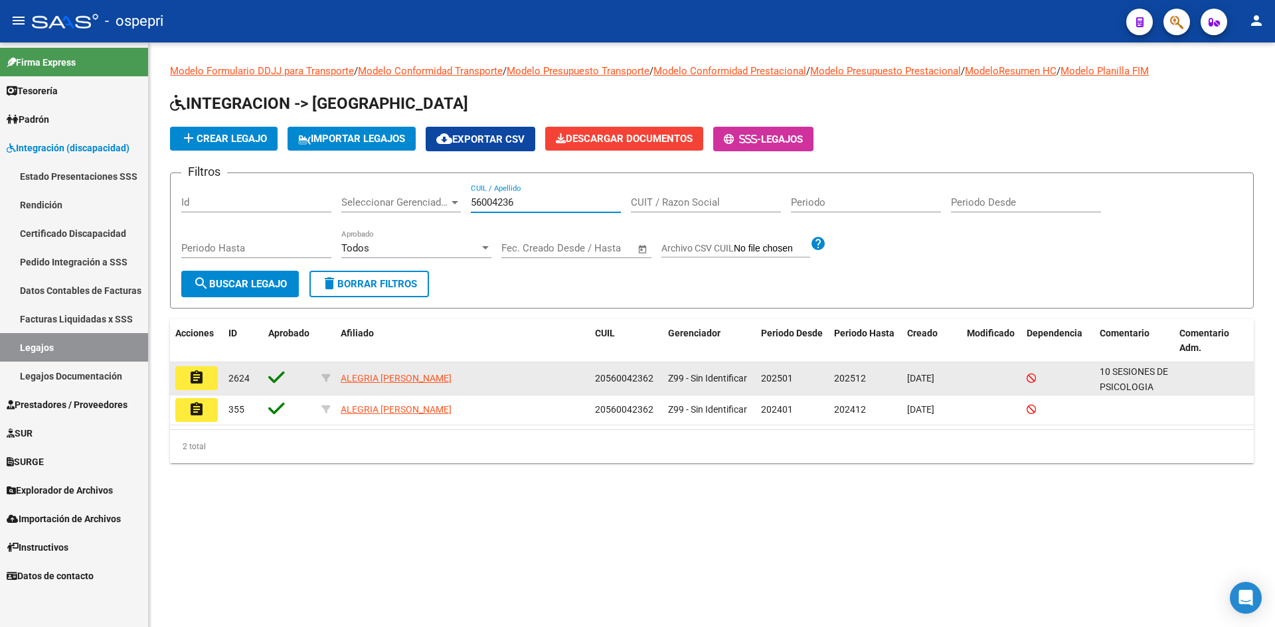
type input "56004236"
click at [197, 378] on mat-icon "assignment" at bounding box center [197, 378] width 16 height 16
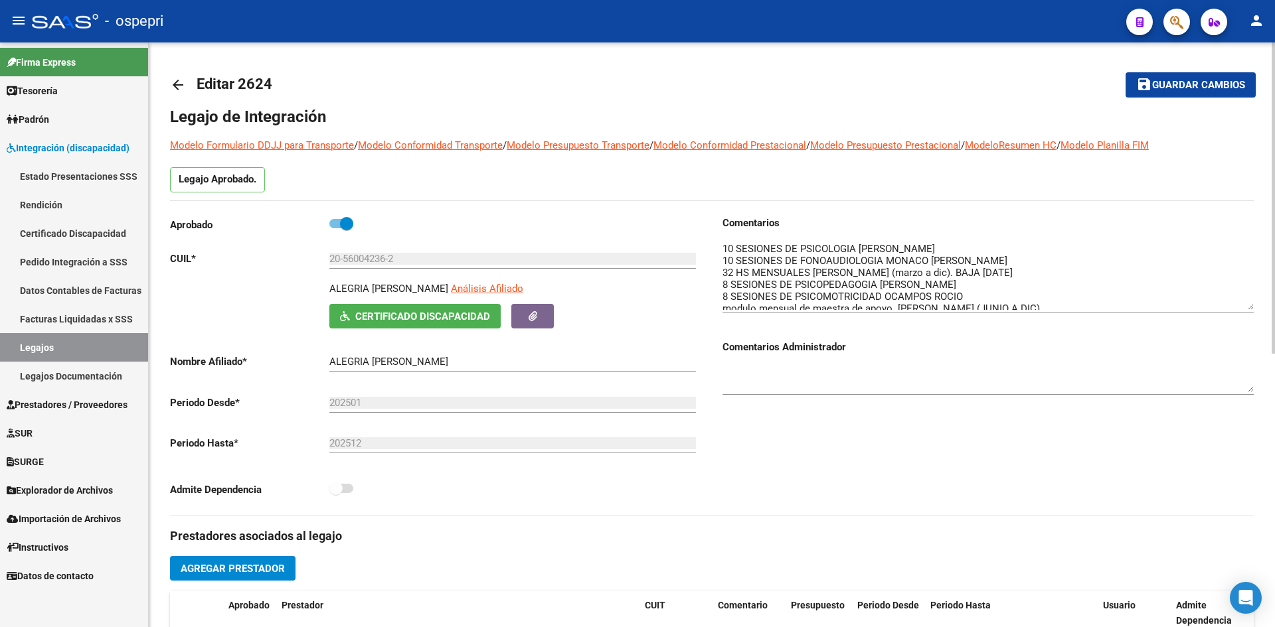
drag, startPoint x: 1253, startPoint y: 265, endPoint x: 1248, endPoint y: 306, distance: 41.5
click at [1248, 306] on textarea at bounding box center [987, 276] width 531 height 68
click at [167, 84] on div "arrow_back Editar 2624 save Guardar cambios Legajo de Integración Modelo Formul…" at bounding box center [712, 591] width 1126 height 1099
click at [171, 84] on mat-icon "arrow_back" at bounding box center [178, 85] width 16 height 16
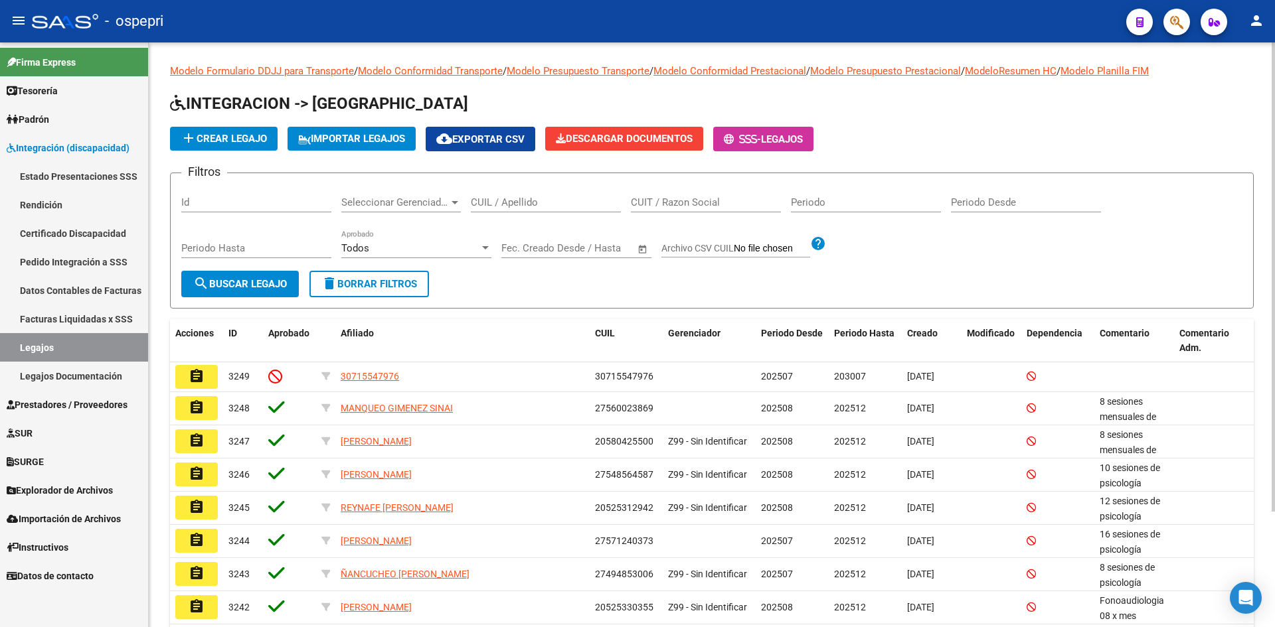
click at [520, 207] on input "CUIL / Apellido" at bounding box center [546, 203] width 150 height 12
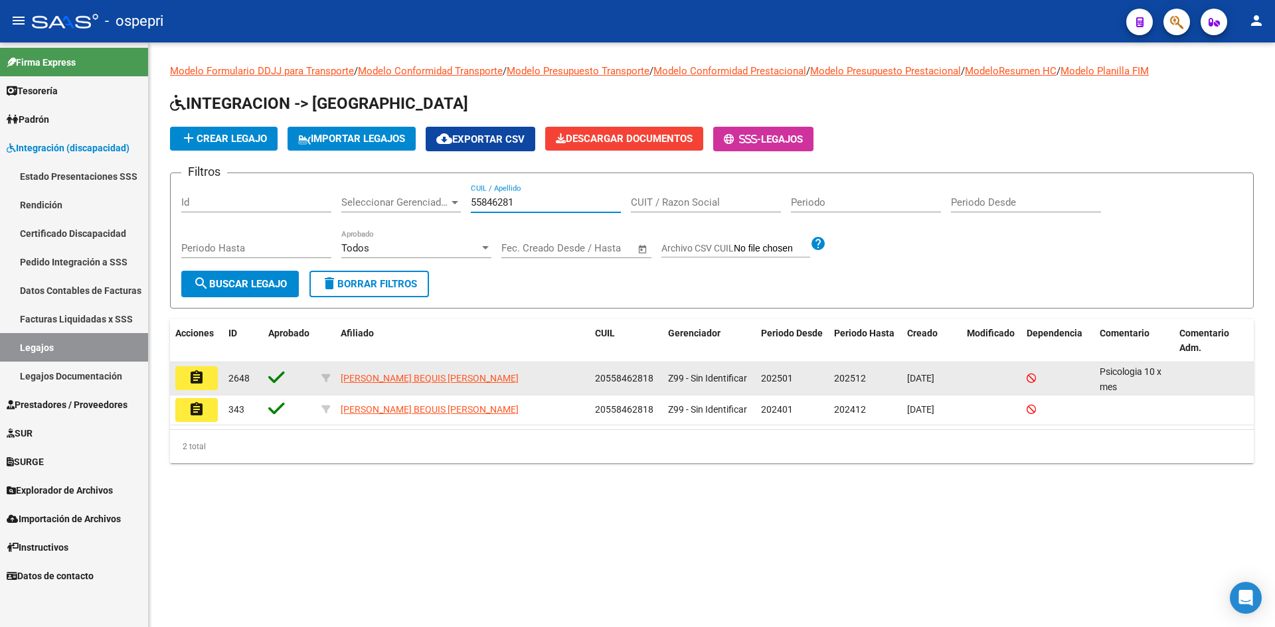
type input "55846281"
click at [189, 375] on mat-icon "assignment" at bounding box center [197, 378] width 16 height 16
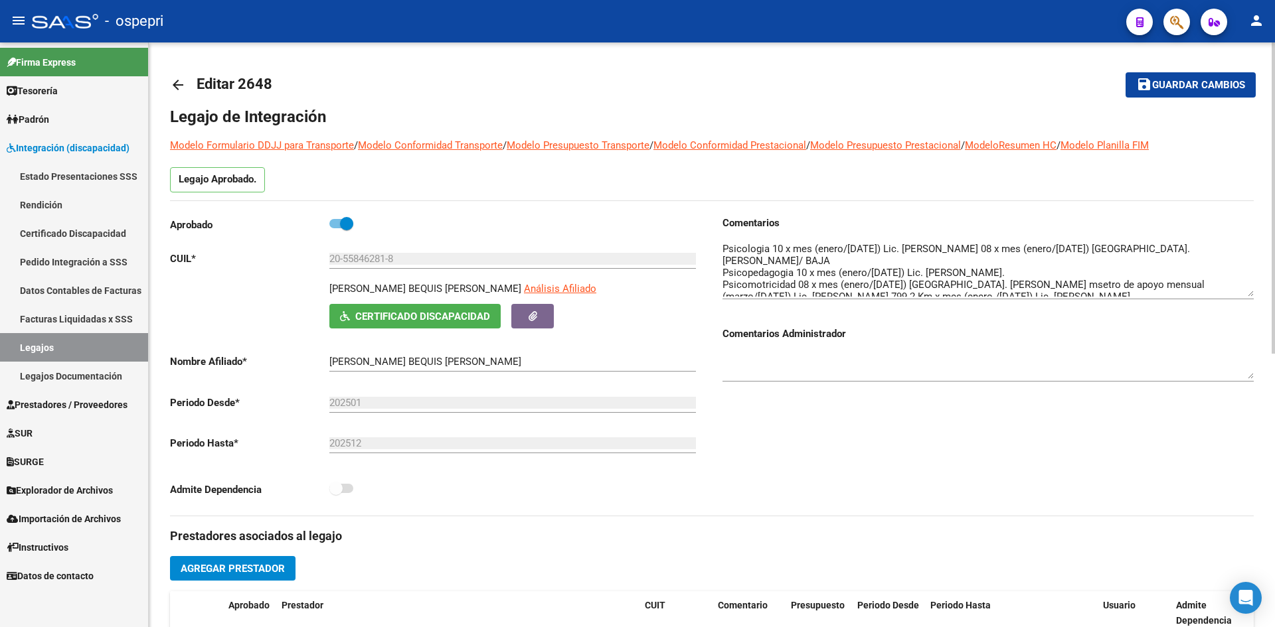
drag, startPoint x: 1251, startPoint y: 266, endPoint x: 1250, endPoint y: 295, distance: 28.6
click at [1250, 295] on textarea at bounding box center [987, 269] width 531 height 55
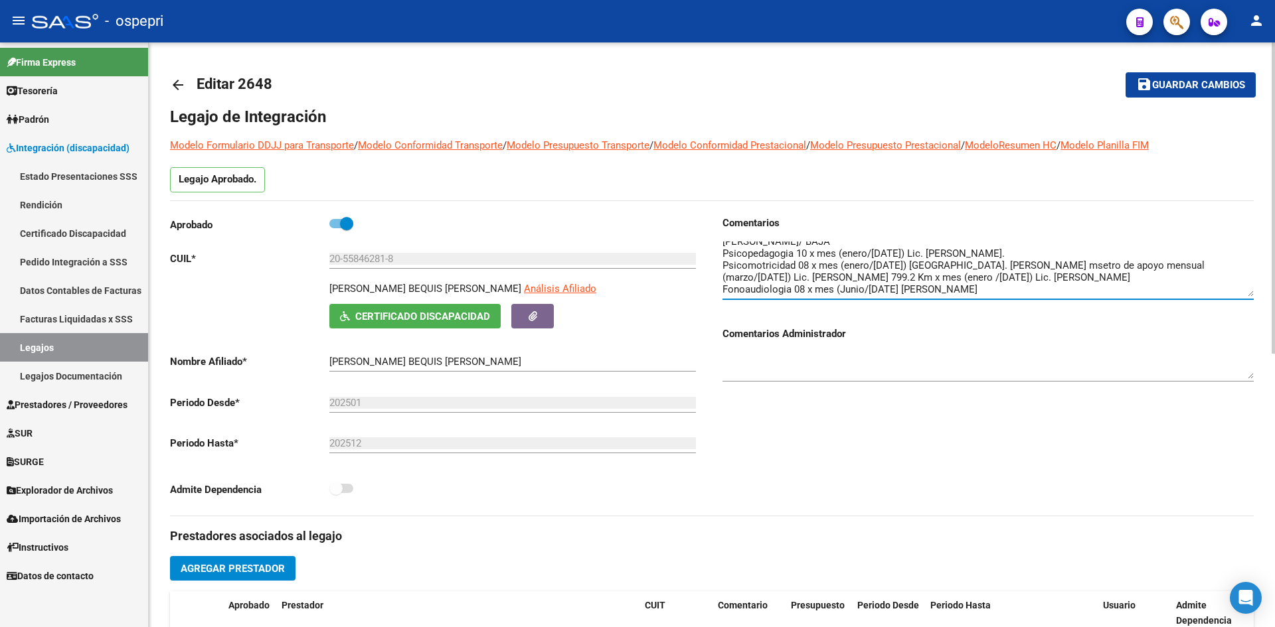
click at [177, 86] on mat-icon "arrow_back" at bounding box center [178, 85] width 16 height 16
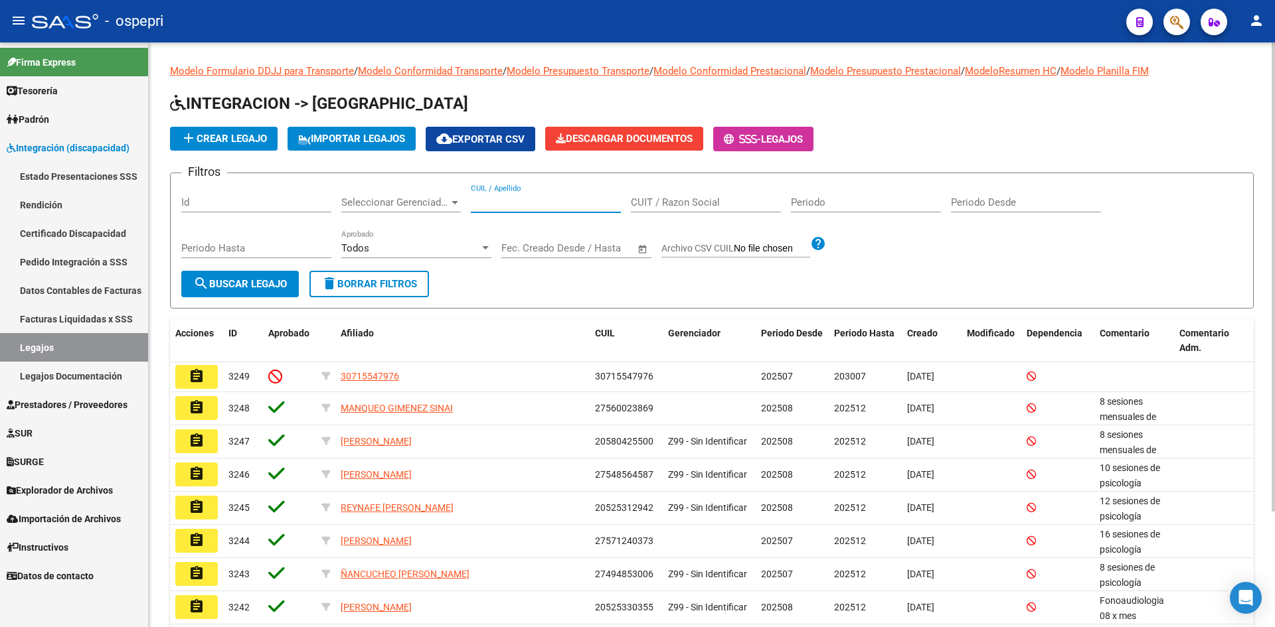
click at [521, 205] on input "CUIL / Apellido" at bounding box center [546, 203] width 150 height 12
click at [511, 207] on input "55158064" at bounding box center [546, 203] width 150 height 12
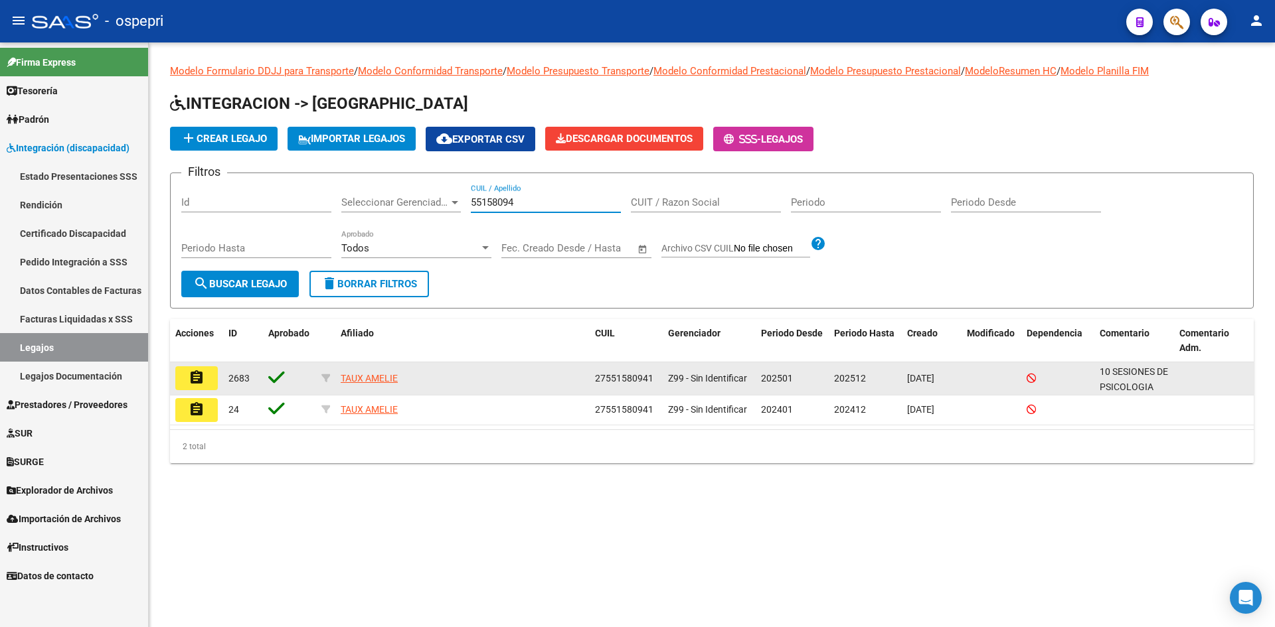
type input "55158094"
click at [200, 372] on mat-icon "assignment" at bounding box center [197, 378] width 16 height 16
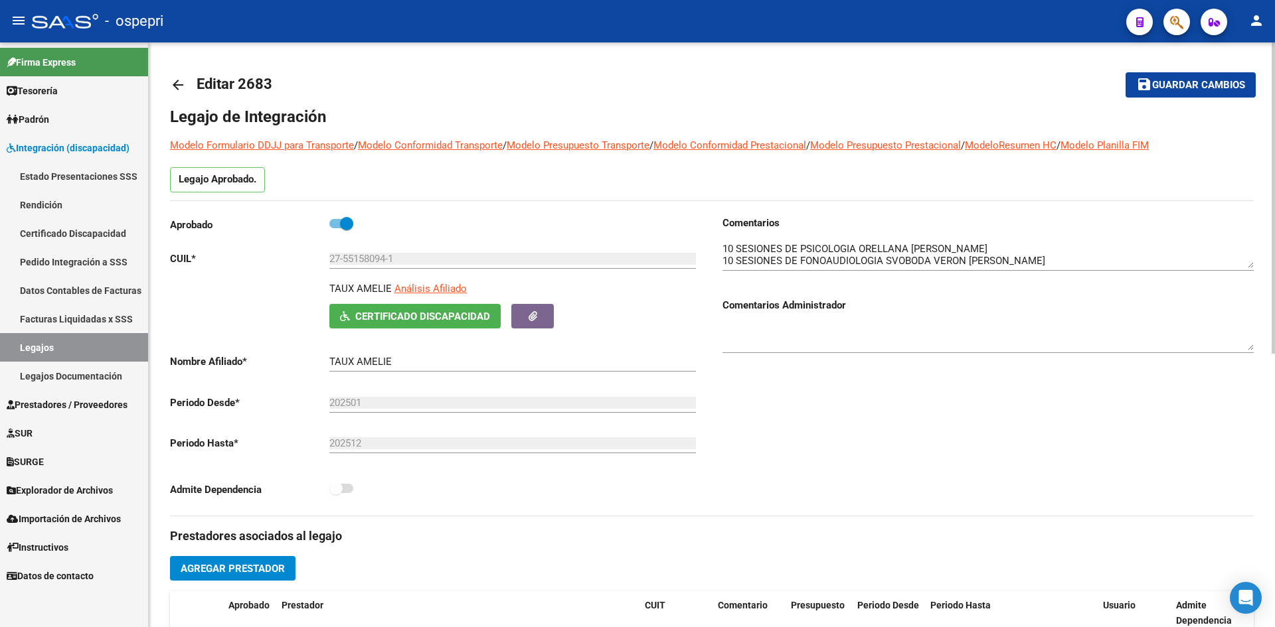
click at [175, 91] on mat-icon "arrow_back" at bounding box center [178, 85] width 16 height 16
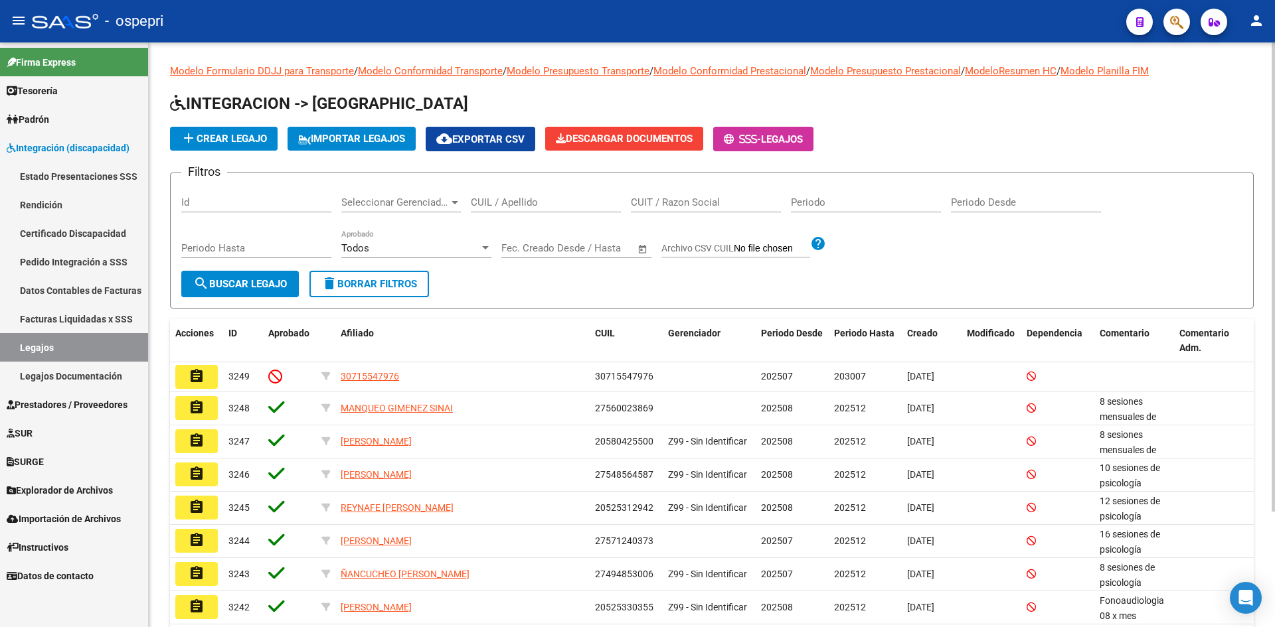
click at [536, 203] on input "CUIL / Apellido" at bounding box center [546, 203] width 150 height 12
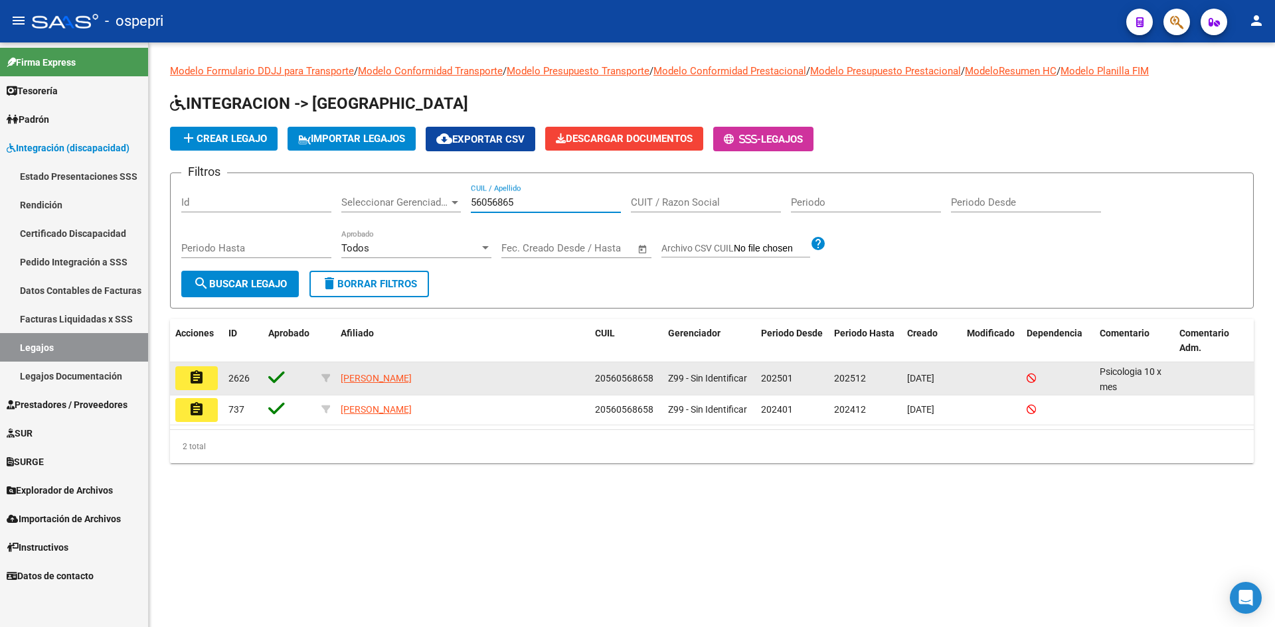
type input "56056865"
click at [202, 373] on mat-icon "assignment" at bounding box center [197, 378] width 16 height 16
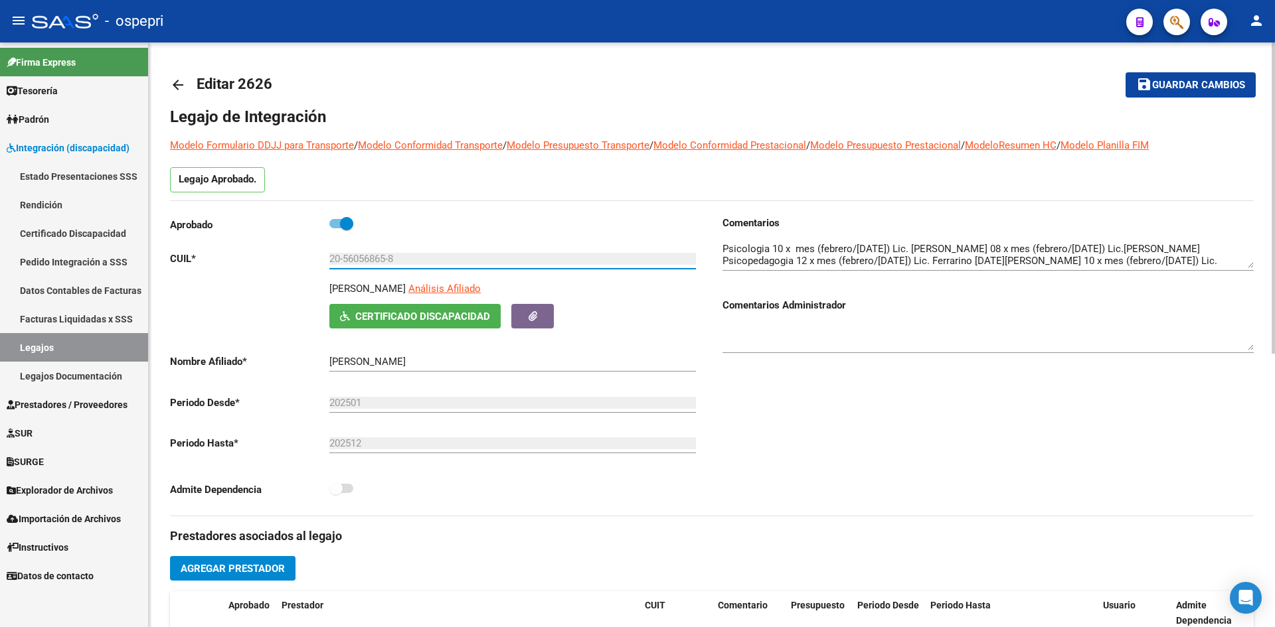
drag, startPoint x: 345, startPoint y: 262, endPoint x: 388, endPoint y: 262, distance: 43.2
click at [388, 262] on input "20-56056865-8" at bounding box center [512, 259] width 367 height 12
click at [176, 86] on mat-icon "arrow_back" at bounding box center [178, 85] width 16 height 16
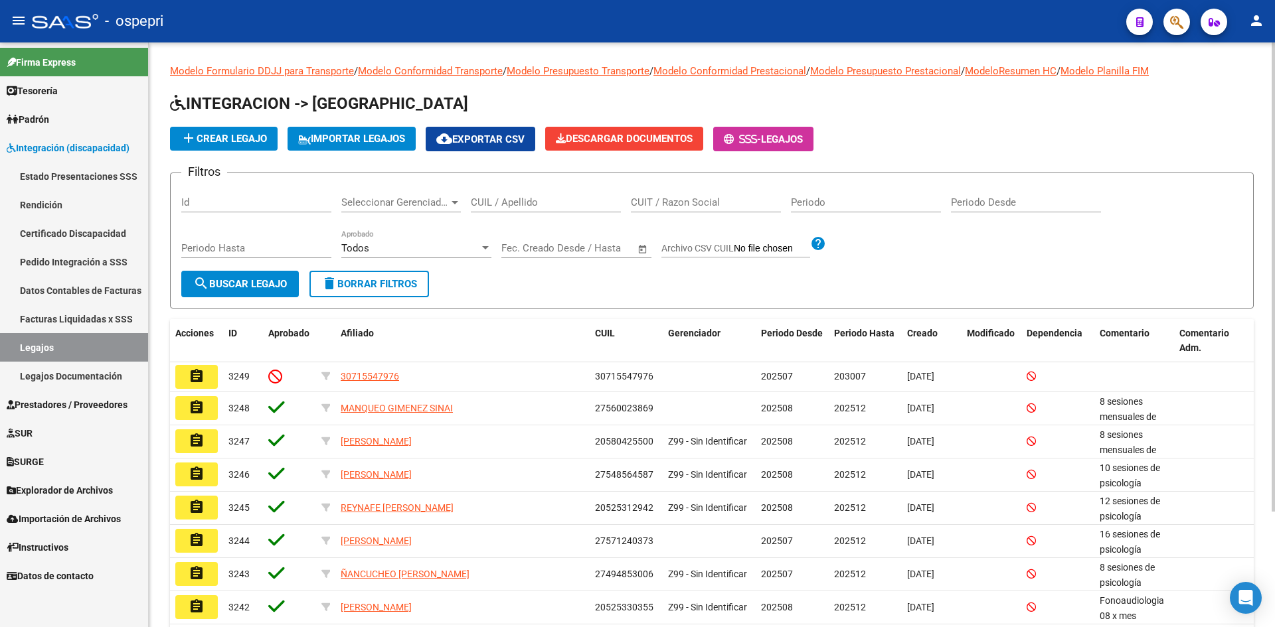
click at [509, 205] on input "CUIL / Apellido" at bounding box center [546, 203] width 150 height 12
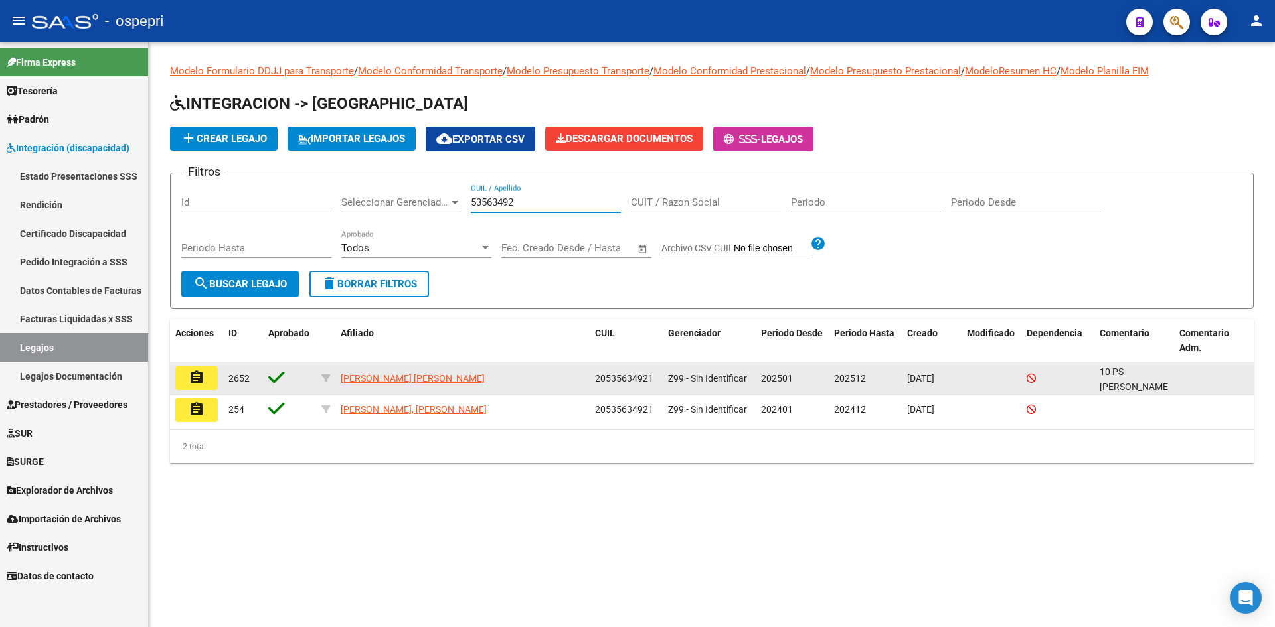
type input "53563492"
click at [197, 375] on mat-icon "assignment" at bounding box center [197, 378] width 16 height 16
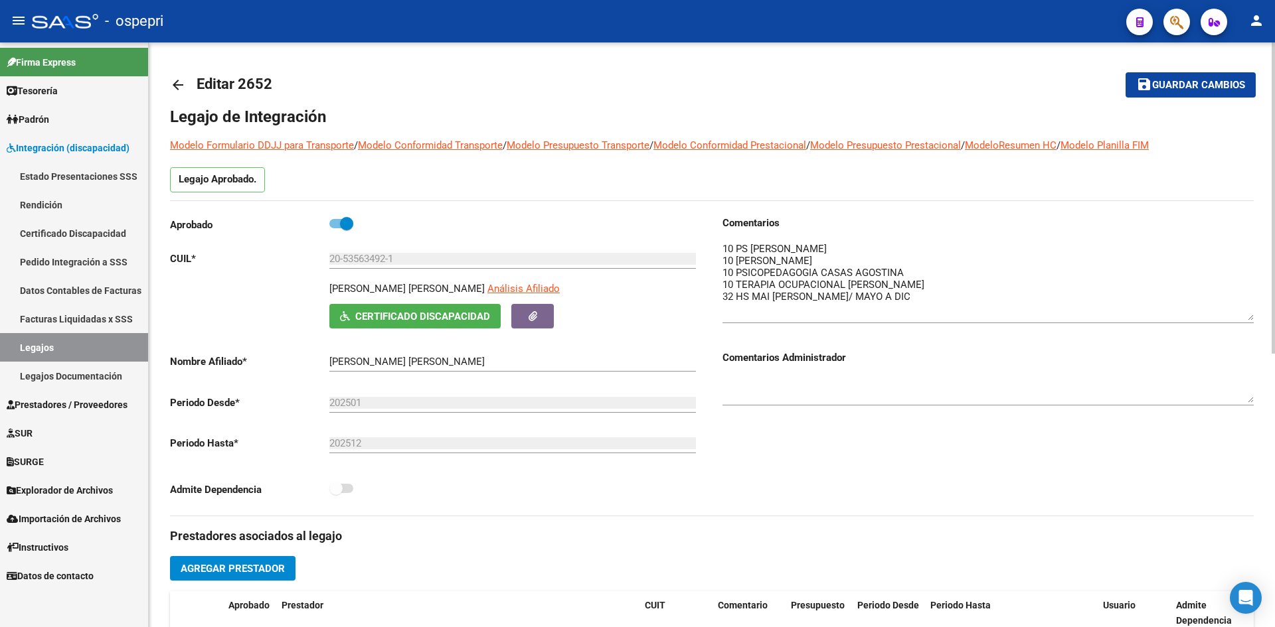
drag, startPoint x: 1250, startPoint y: 265, endPoint x: 1253, endPoint y: 317, distance: 52.5
click at [1253, 317] on textarea at bounding box center [987, 281] width 531 height 79
click at [175, 92] on mat-icon "arrow_back" at bounding box center [178, 85] width 16 height 16
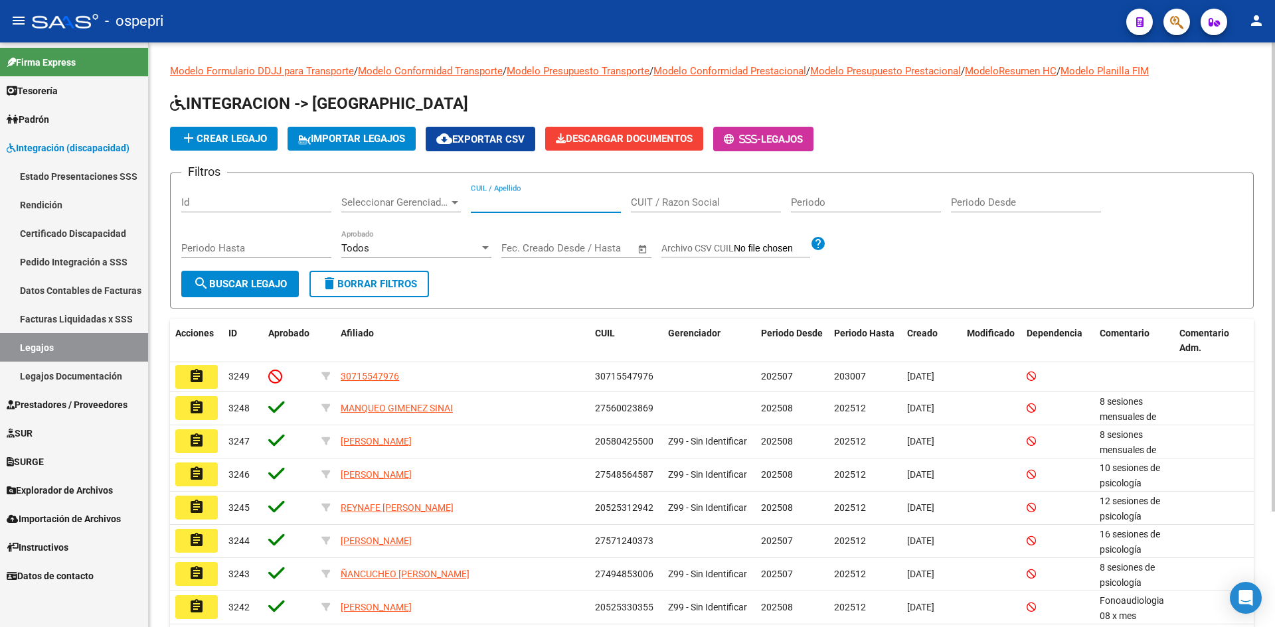
click at [503, 201] on input "CUIL / Apellido" at bounding box center [546, 203] width 150 height 12
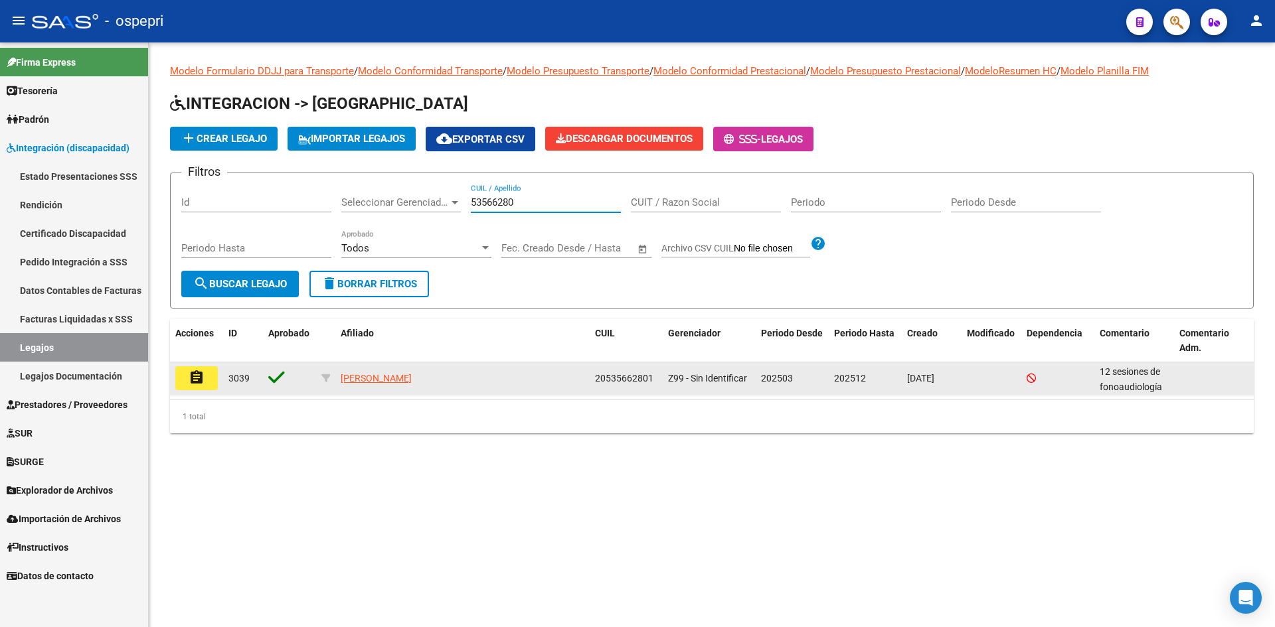
type input "53566280"
click at [199, 377] on mat-icon "assignment" at bounding box center [197, 378] width 16 height 16
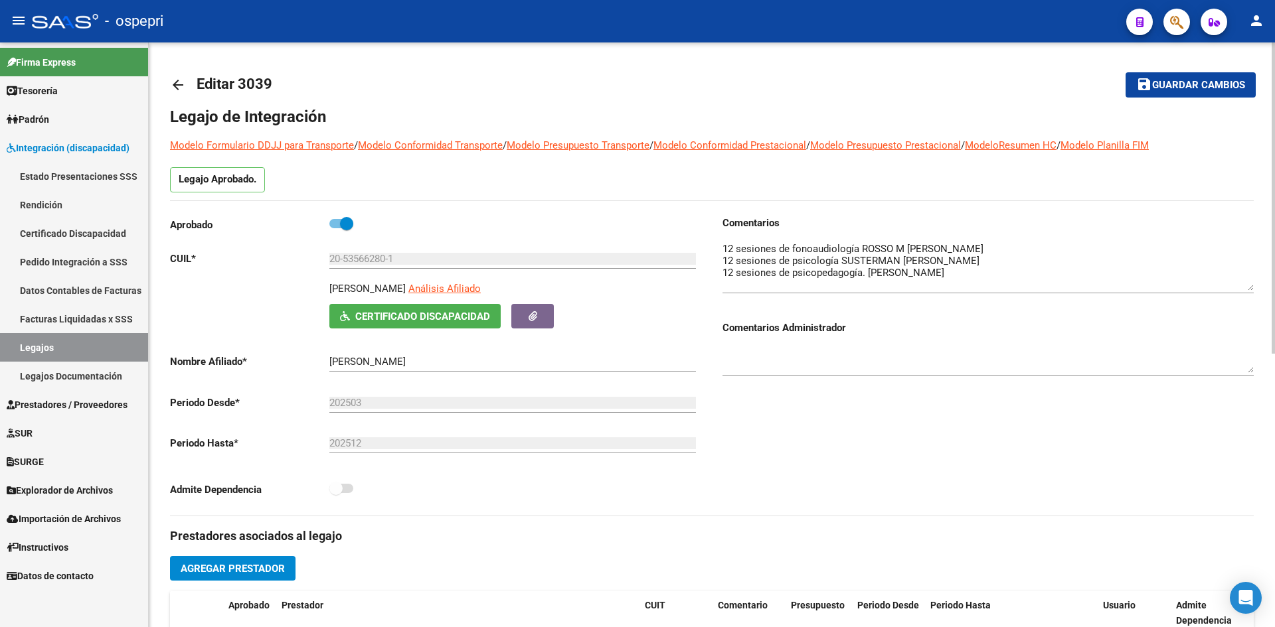
drag, startPoint x: 1250, startPoint y: 265, endPoint x: 1250, endPoint y: 288, distance: 22.6
click at [1250, 288] on textarea at bounding box center [987, 266] width 531 height 49
click at [177, 81] on mat-icon "arrow_back" at bounding box center [178, 85] width 16 height 16
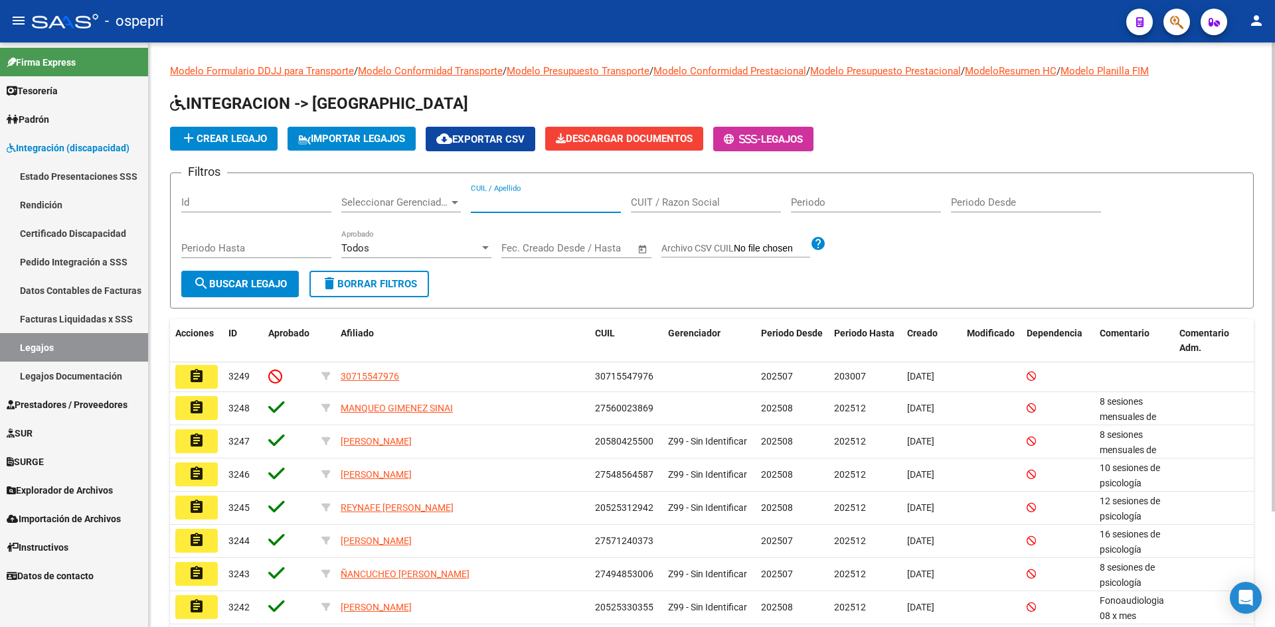
drag, startPoint x: 523, startPoint y: 201, endPoint x: 572, endPoint y: 67, distance: 143.1
click at [523, 200] on input "CUIL / Apellido" at bounding box center [546, 203] width 150 height 12
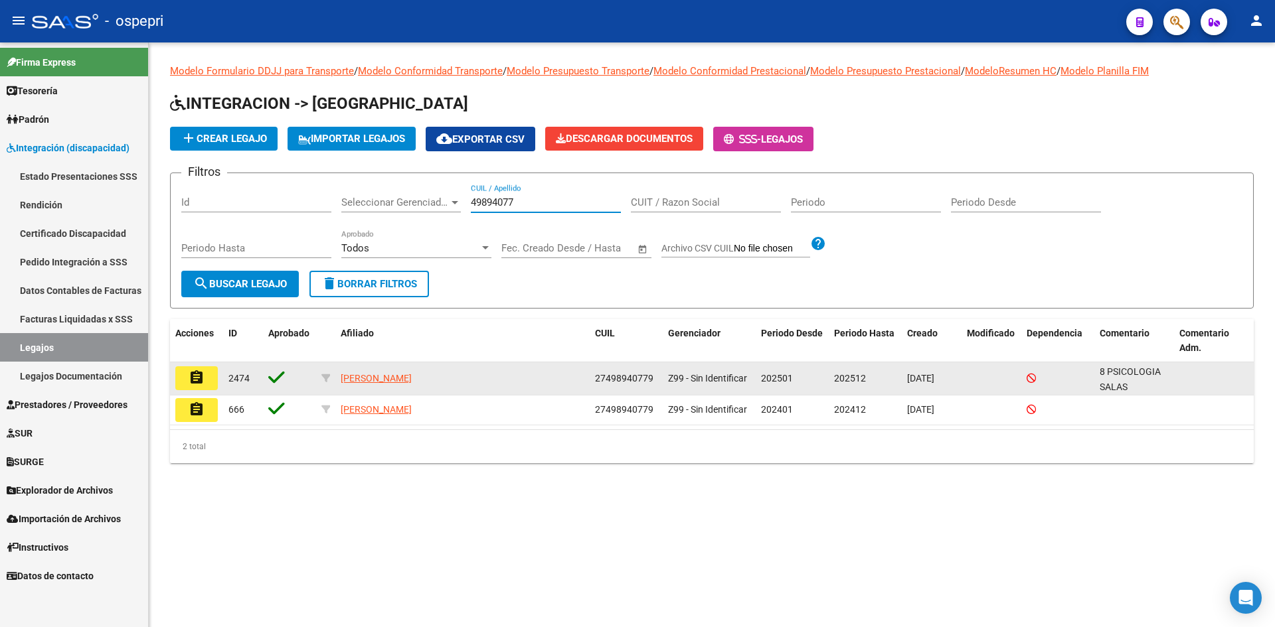
type input "49894077"
click at [206, 372] on button "assignment" at bounding box center [196, 379] width 42 height 24
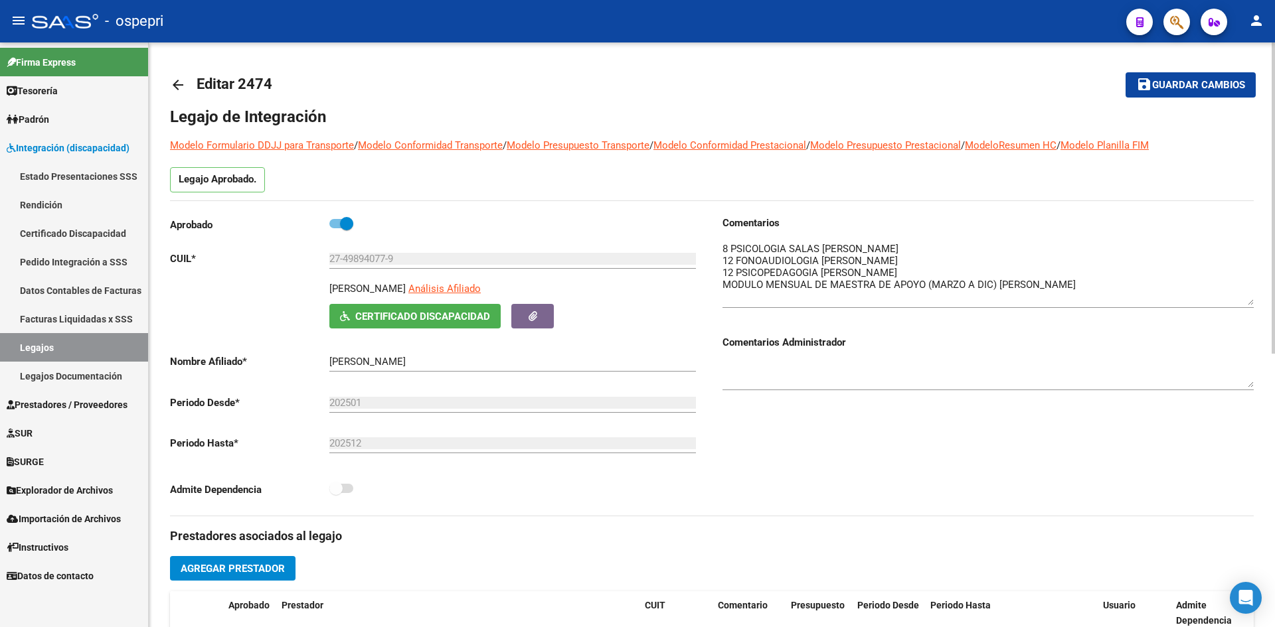
drag, startPoint x: 1250, startPoint y: 264, endPoint x: 1250, endPoint y: 301, distance: 37.2
click at [1250, 301] on textarea at bounding box center [987, 274] width 531 height 64
click at [181, 84] on mat-icon "arrow_back" at bounding box center [178, 85] width 16 height 16
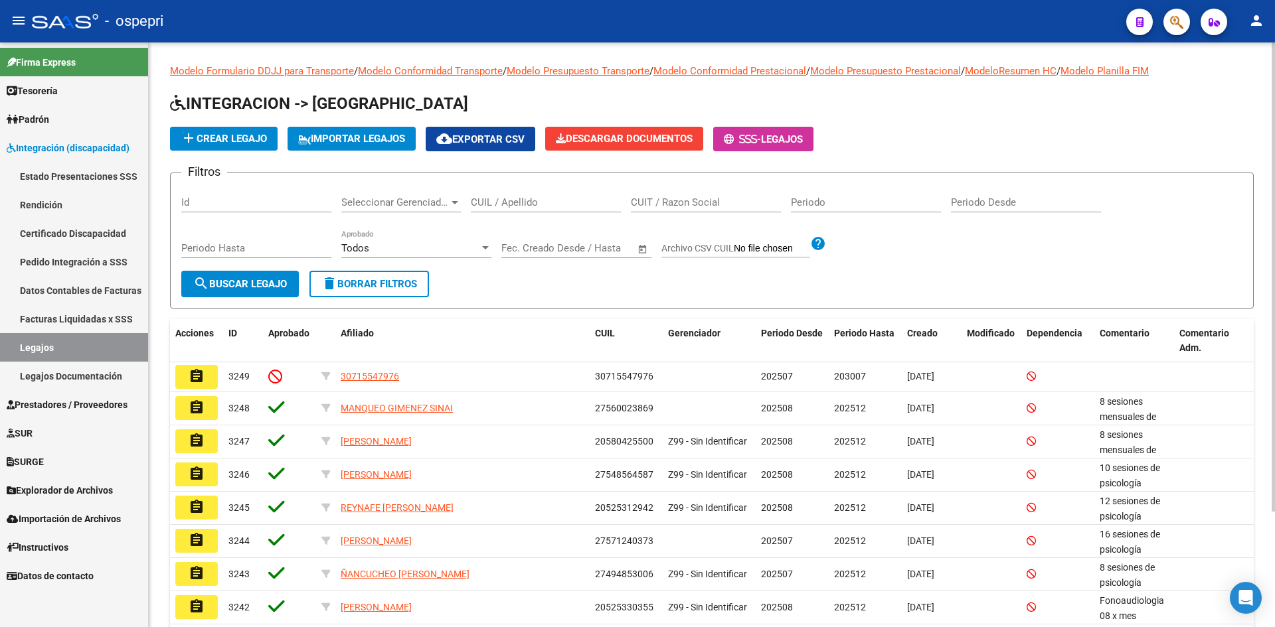
click at [515, 204] on input "CUIL / Apellido" at bounding box center [546, 203] width 150 height 12
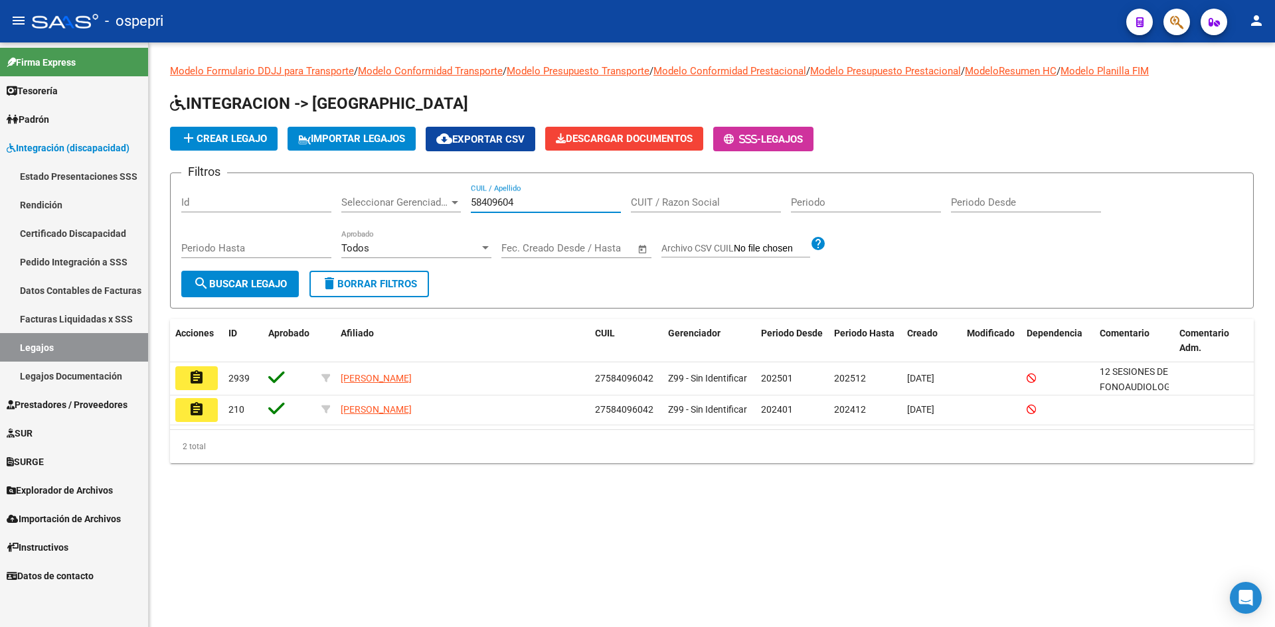
type input "58409604"
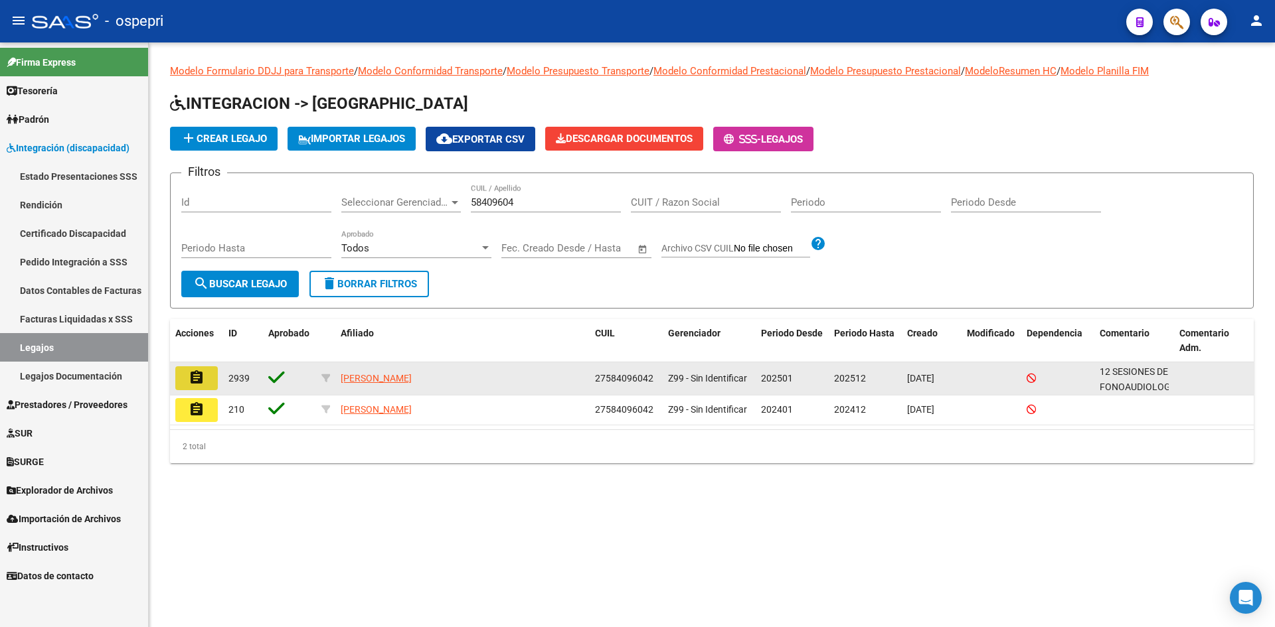
click at [196, 375] on mat-icon "assignment" at bounding box center [197, 378] width 16 height 16
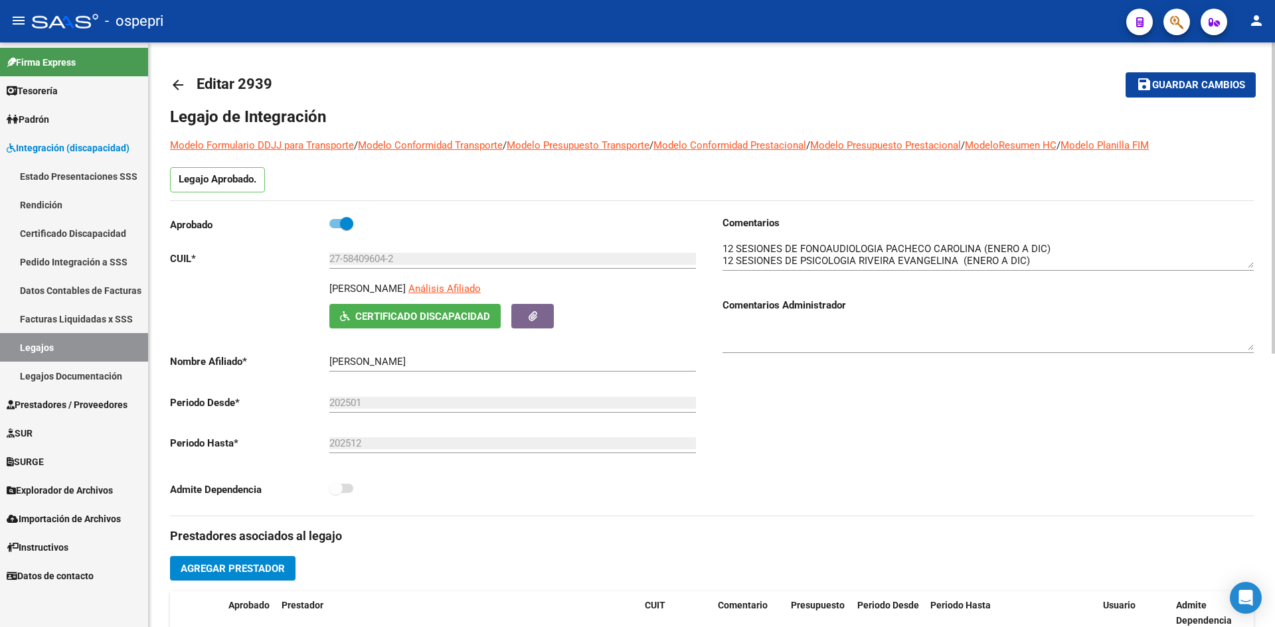
click at [178, 86] on mat-icon "arrow_back" at bounding box center [178, 85] width 16 height 16
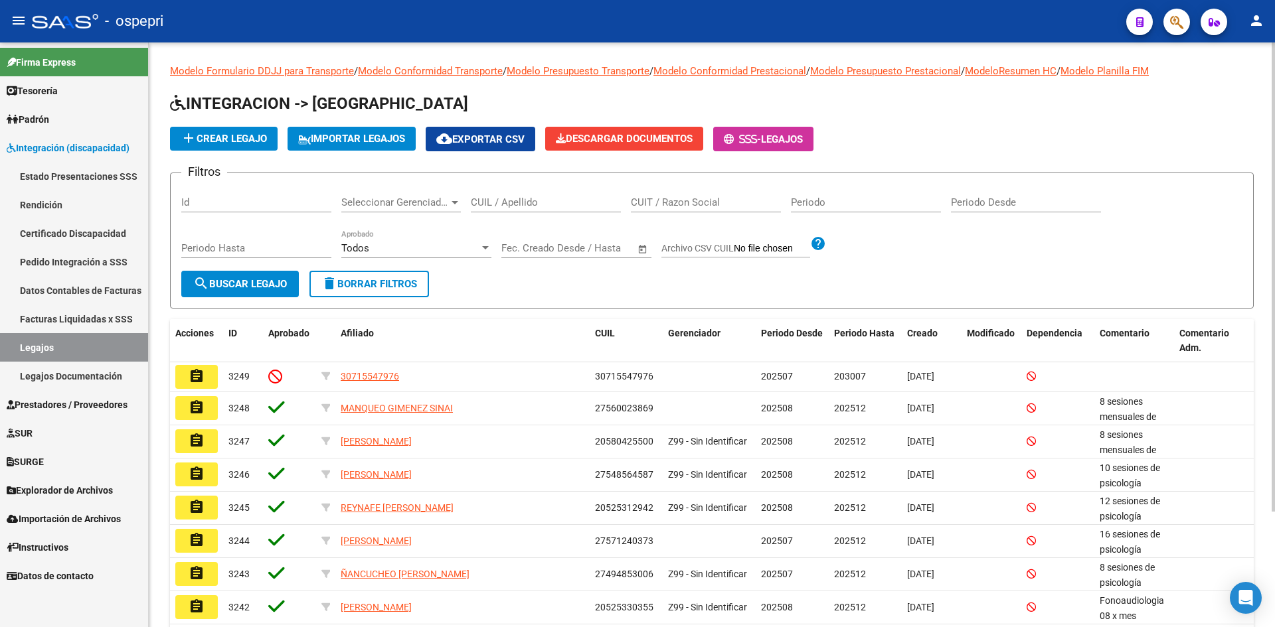
click at [499, 200] on input "CUIL / Apellido" at bounding box center [546, 203] width 150 height 12
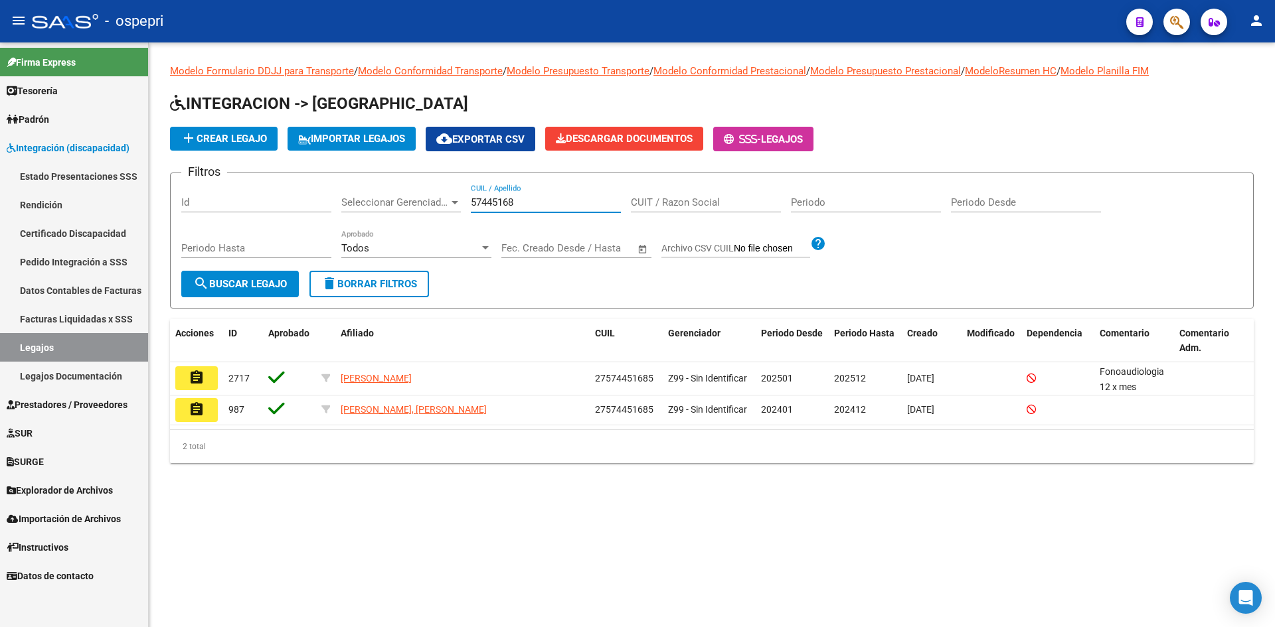
type input "57445168"
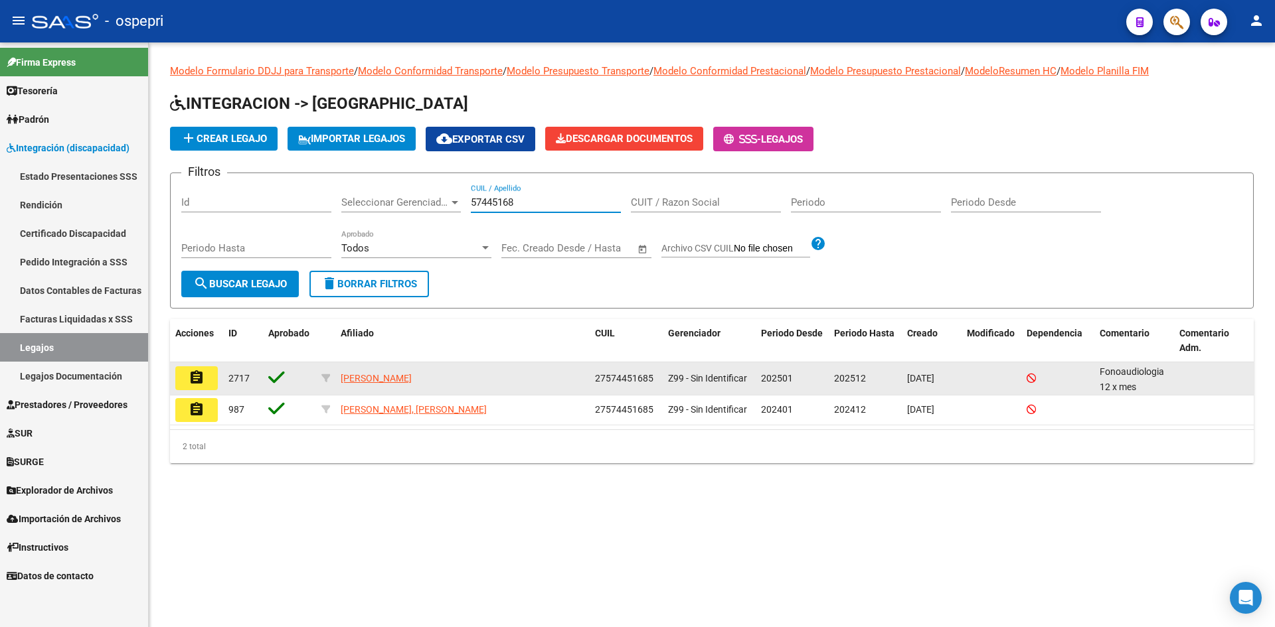
click at [194, 374] on mat-icon "assignment" at bounding box center [197, 378] width 16 height 16
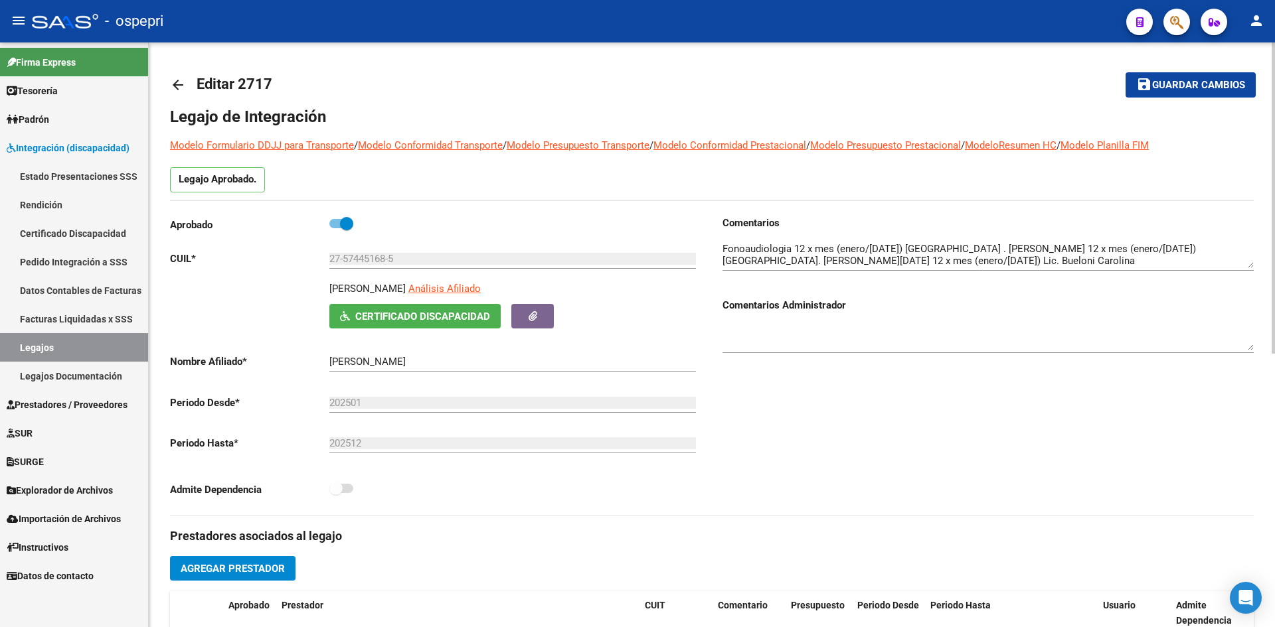
click at [175, 79] on mat-icon "arrow_back" at bounding box center [178, 85] width 16 height 16
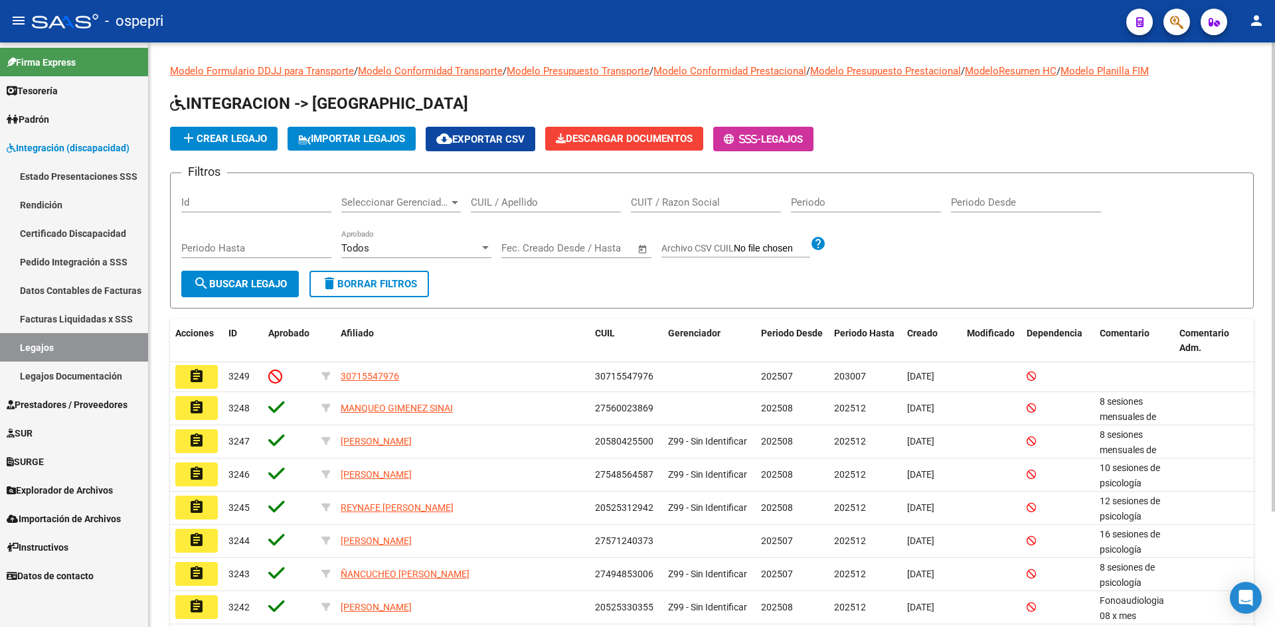
click at [531, 197] on div "CUIL / Apellido" at bounding box center [546, 198] width 150 height 29
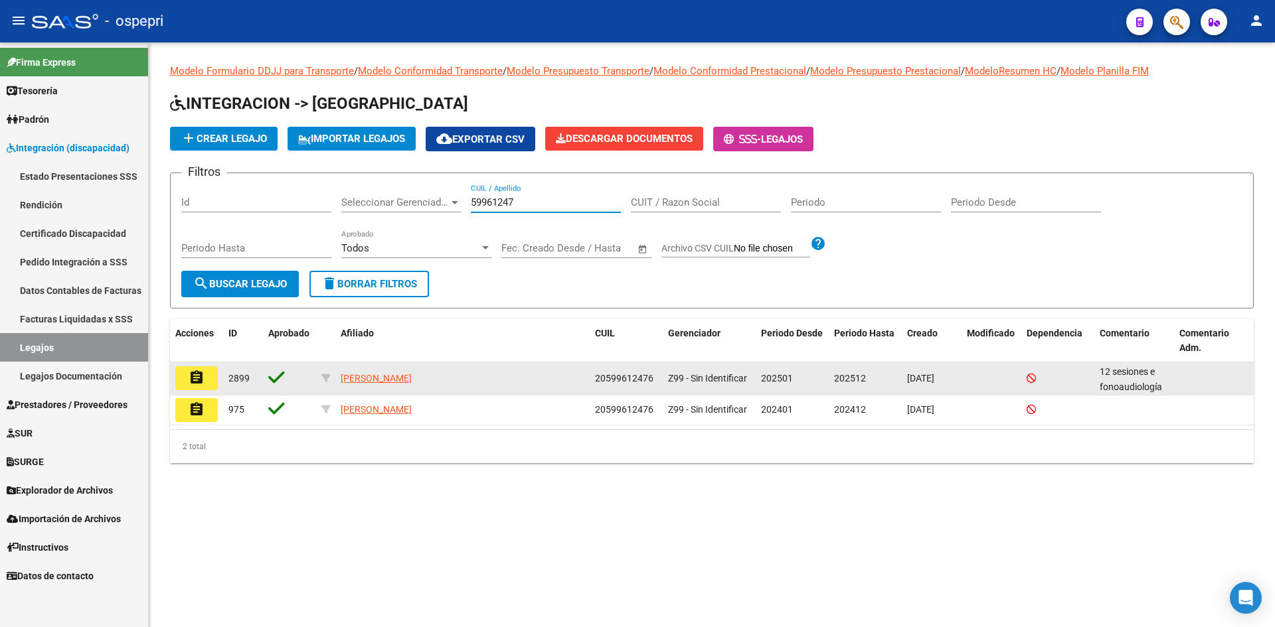
type input "59961247"
click at [189, 382] on mat-icon "assignment" at bounding box center [197, 378] width 16 height 16
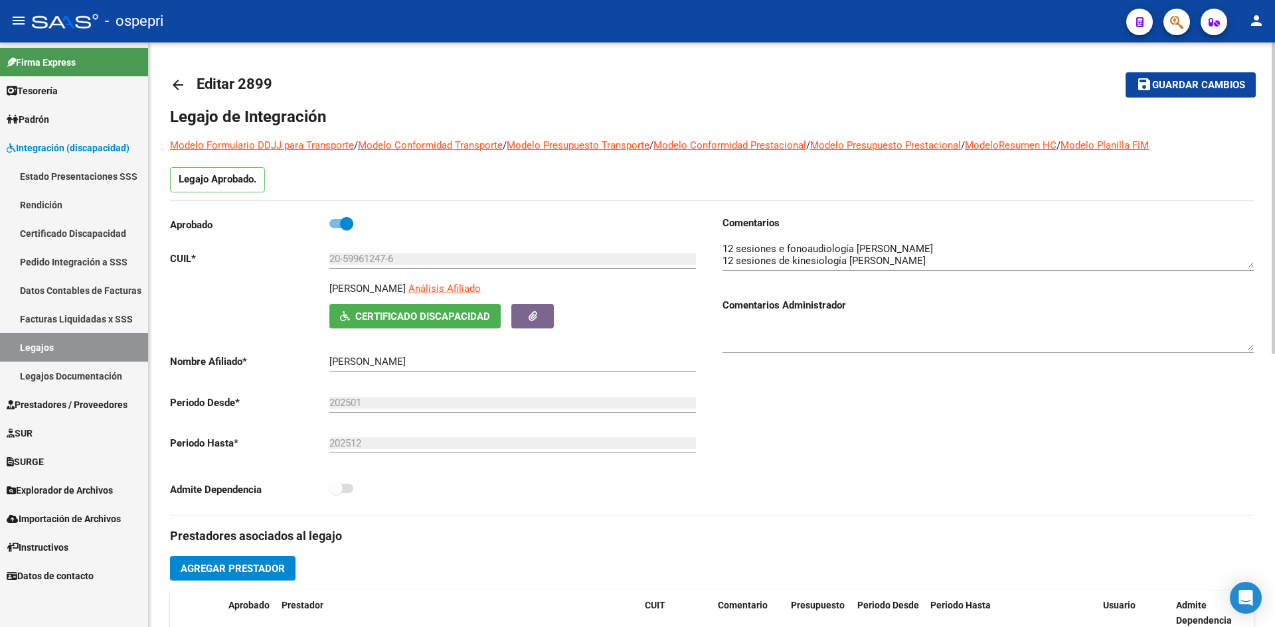
click at [178, 84] on mat-icon "arrow_back" at bounding box center [178, 85] width 16 height 16
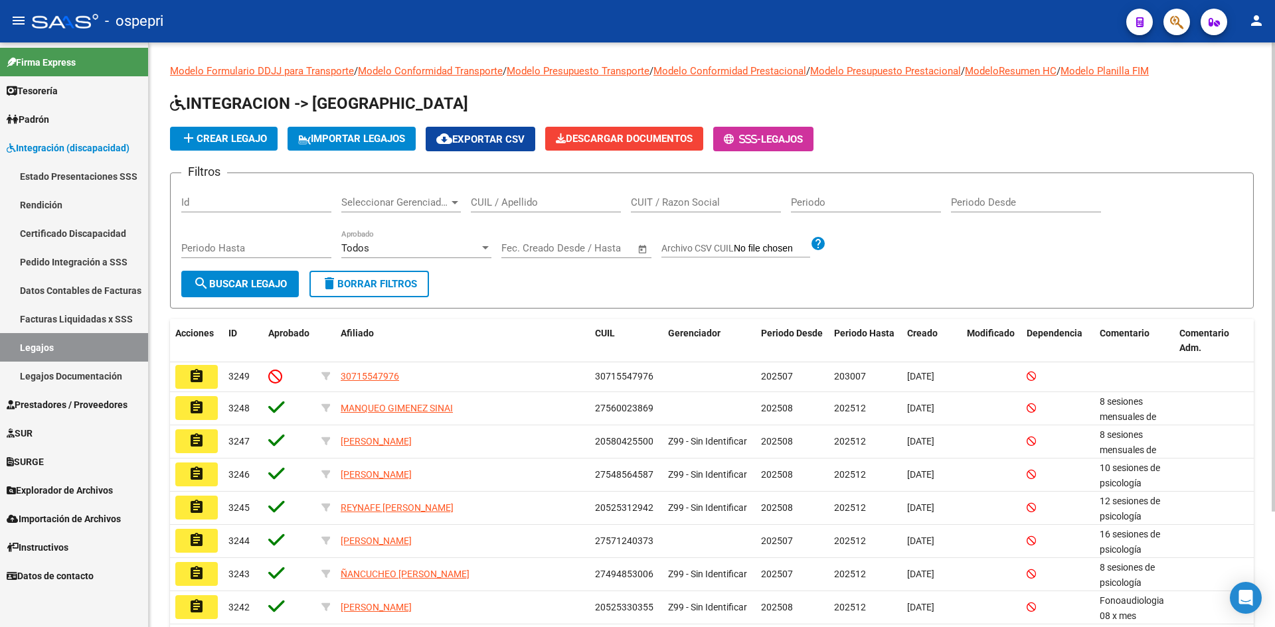
click at [535, 203] on input "CUIL / Apellido" at bounding box center [546, 203] width 150 height 12
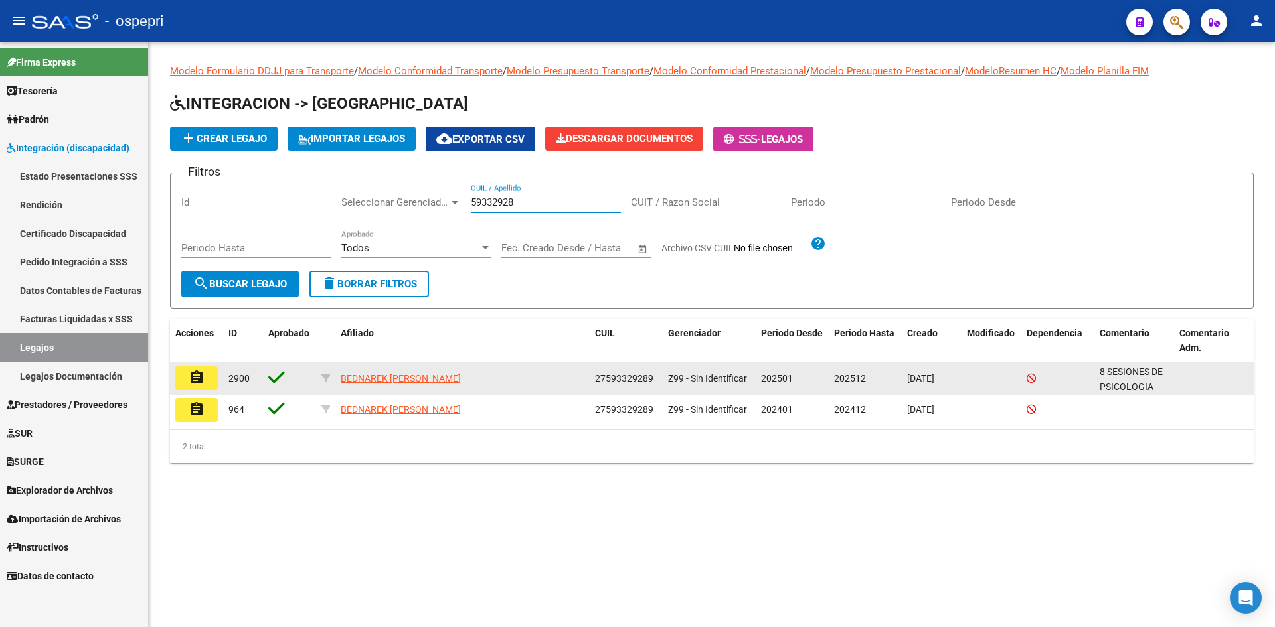
type input "59332928"
click at [193, 376] on mat-icon "assignment" at bounding box center [197, 378] width 16 height 16
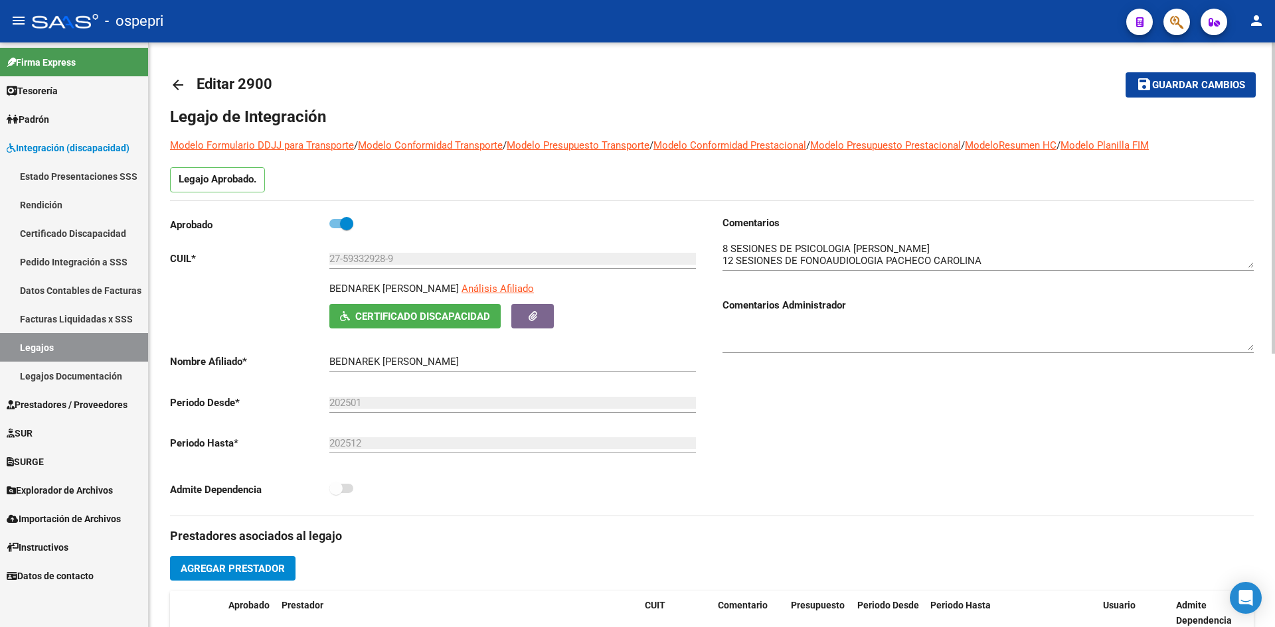
click at [181, 84] on mat-icon "arrow_back" at bounding box center [178, 85] width 16 height 16
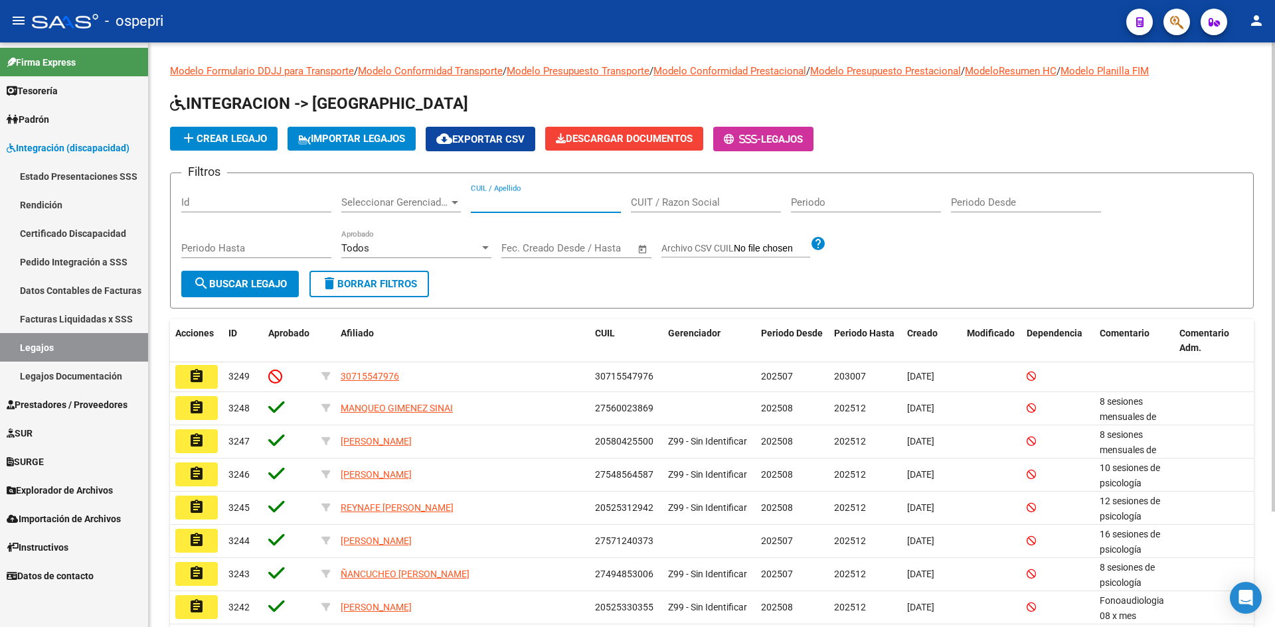
click at [480, 203] on input "CUIL / Apellido" at bounding box center [546, 203] width 150 height 12
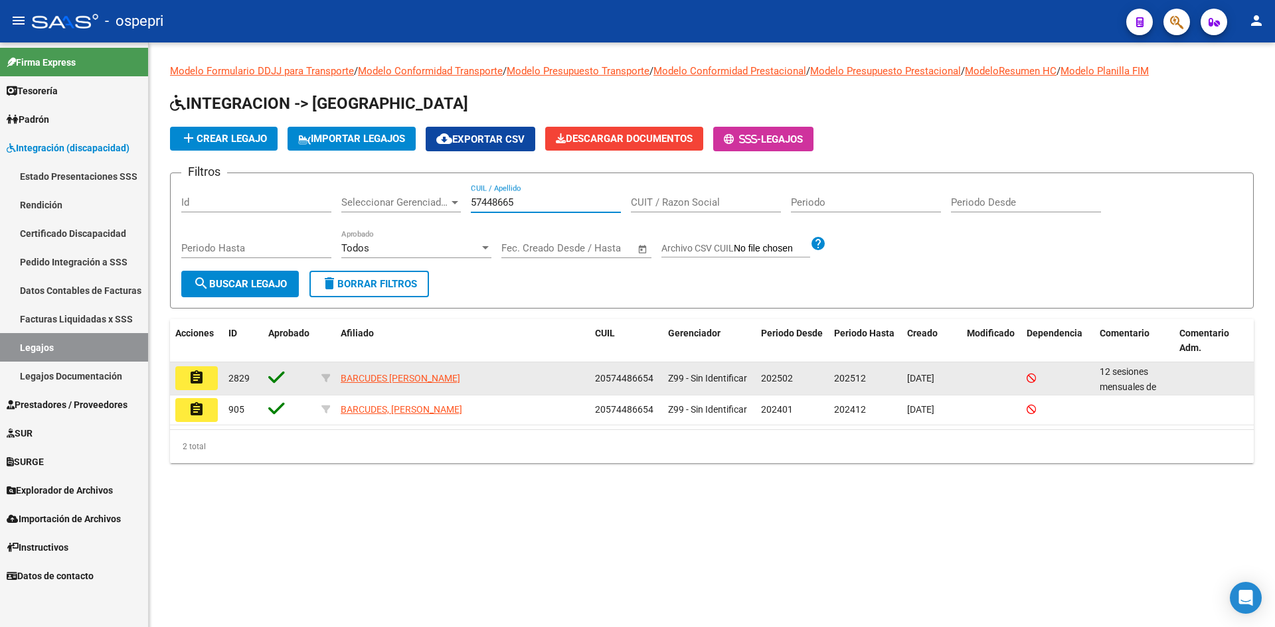
type input "57448665"
click at [195, 372] on mat-icon "assignment" at bounding box center [197, 378] width 16 height 16
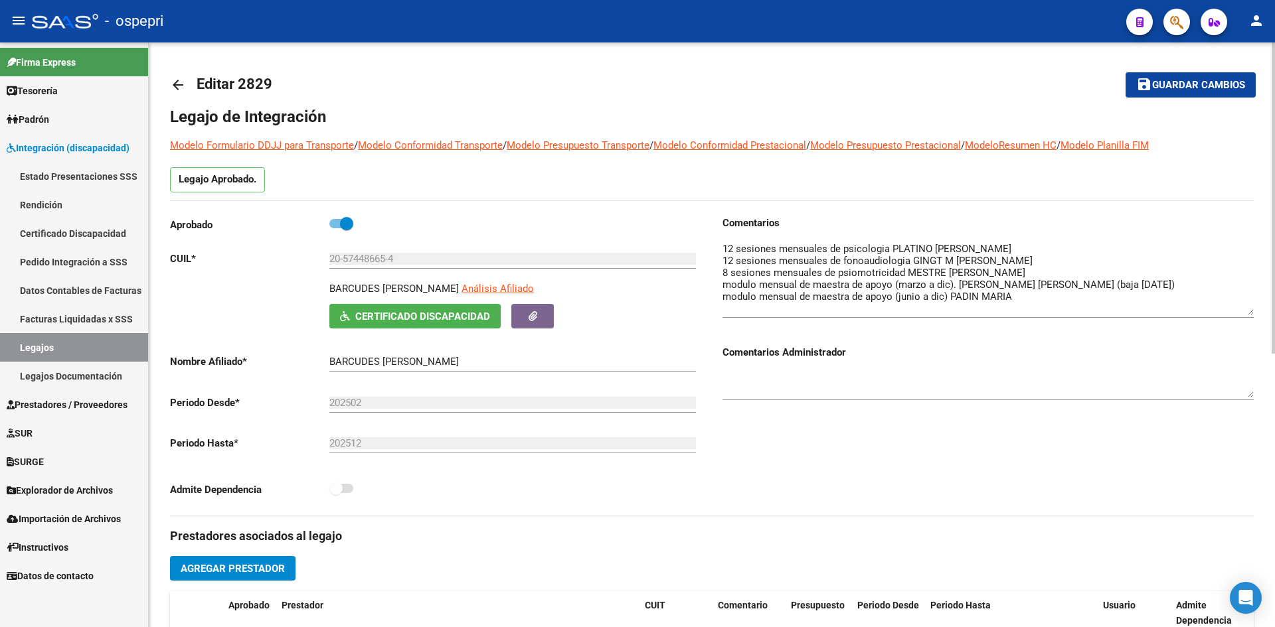
drag, startPoint x: 1250, startPoint y: 265, endPoint x: 1251, endPoint y: 312, distance: 47.2
click at [1251, 312] on textarea at bounding box center [987, 279] width 531 height 74
click at [179, 86] on mat-icon "arrow_back" at bounding box center [178, 85] width 16 height 16
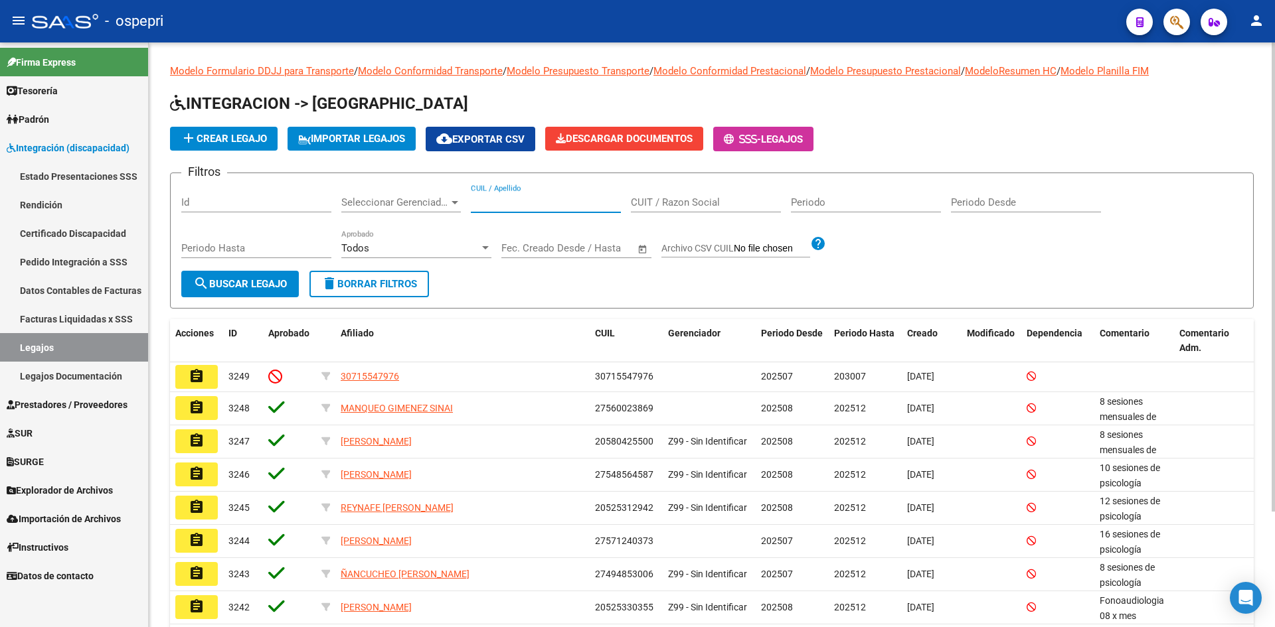
click at [564, 205] on input "CUIL / Apellido" at bounding box center [546, 203] width 150 height 12
type input "54493479"
click at [258, 286] on span "search Buscar Legajo" at bounding box center [240, 284] width 94 height 12
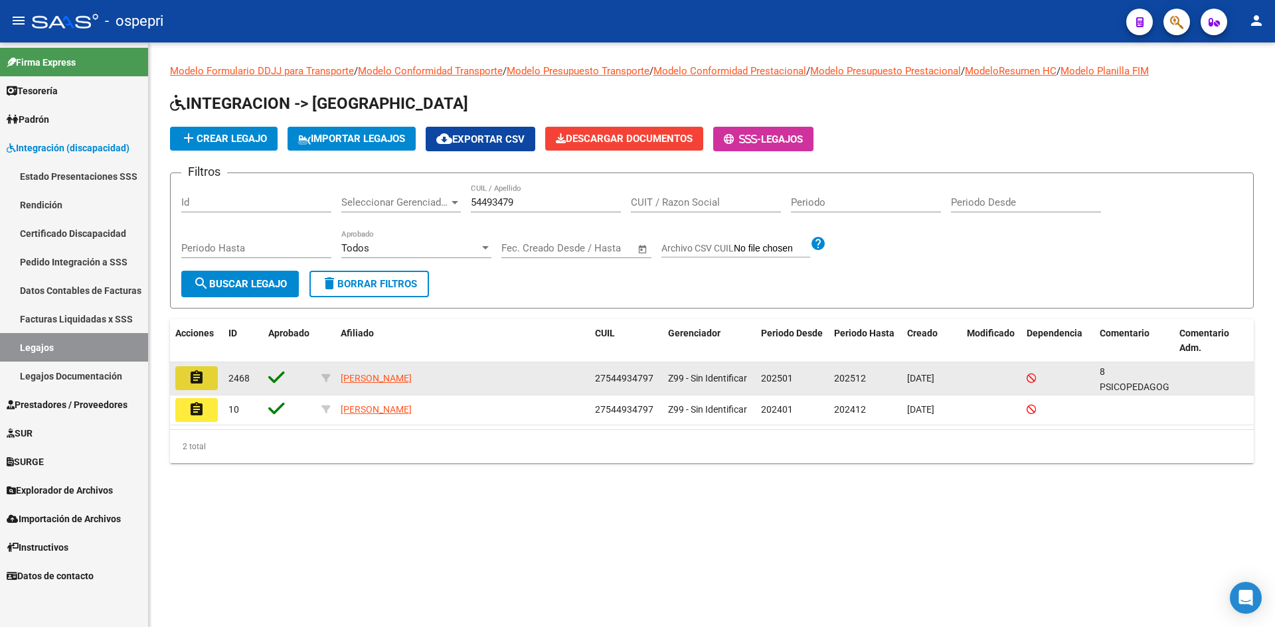
click at [193, 378] on mat-icon "assignment" at bounding box center [197, 378] width 16 height 16
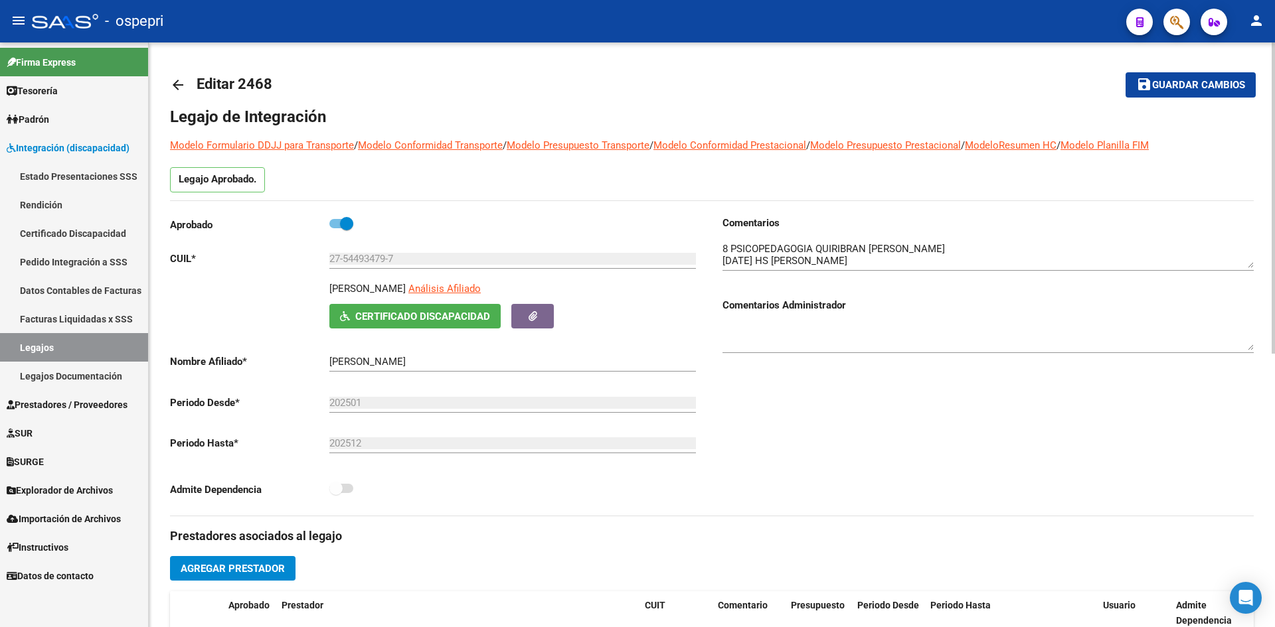
click at [169, 85] on div "arrow_back Editar 2468 save Guardar cambios Legajo de Integración Modelo Formul…" at bounding box center [712, 591] width 1126 height 1099
click at [180, 89] on mat-icon "arrow_back" at bounding box center [178, 85] width 16 height 16
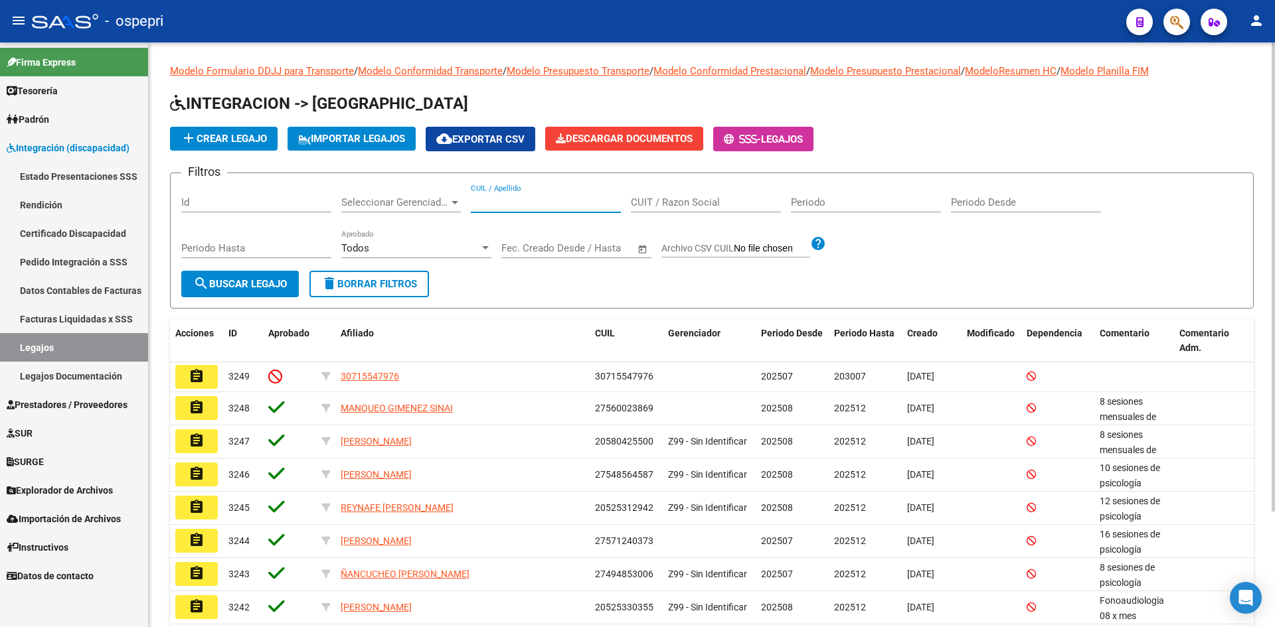
click at [508, 207] on input "CUIL / Apellido" at bounding box center [546, 203] width 150 height 12
type input "52316997"
click at [258, 284] on span "search Buscar Legajo" at bounding box center [240, 284] width 94 height 12
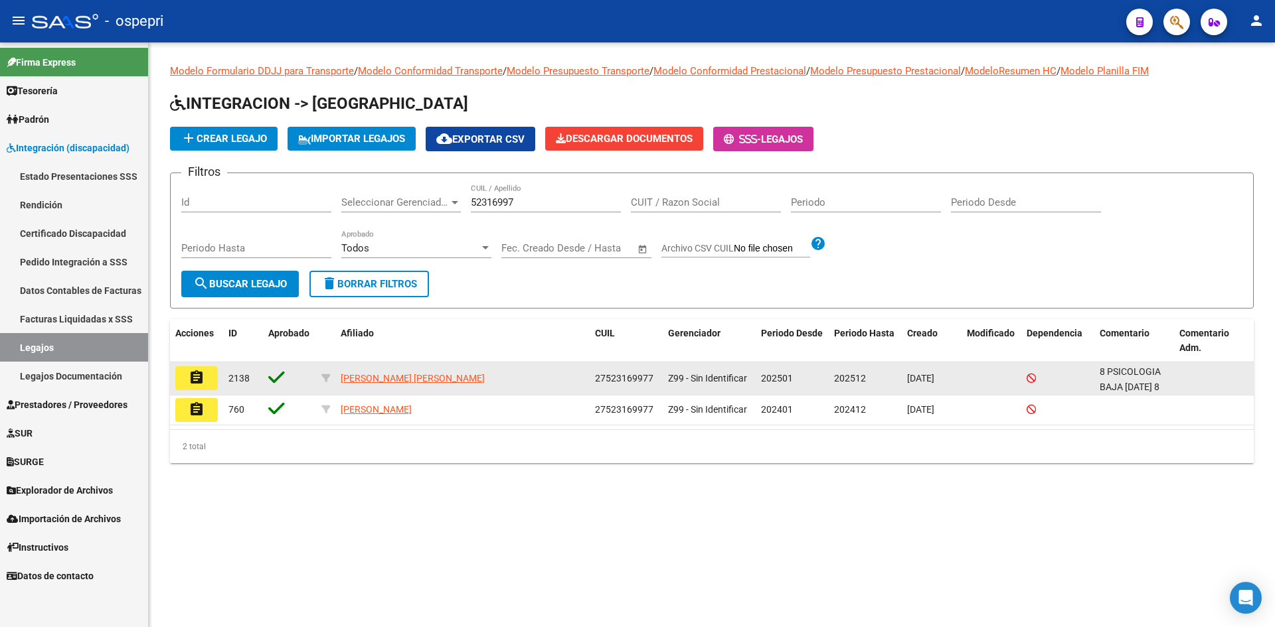
click at [198, 378] on mat-icon "assignment" at bounding box center [197, 378] width 16 height 16
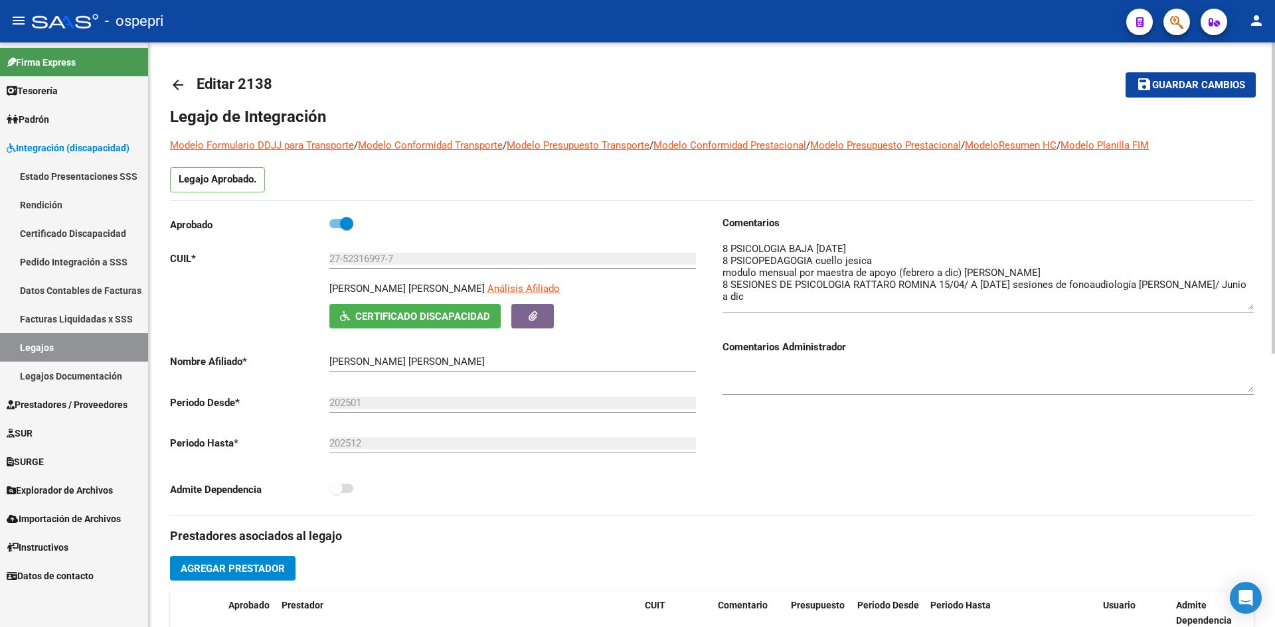
drag, startPoint x: 1250, startPoint y: 265, endPoint x: 1244, endPoint y: 303, distance: 38.9
click at [1248, 307] on textarea at bounding box center [987, 276] width 531 height 68
click at [179, 80] on mat-icon "arrow_back" at bounding box center [178, 85] width 16 height 16
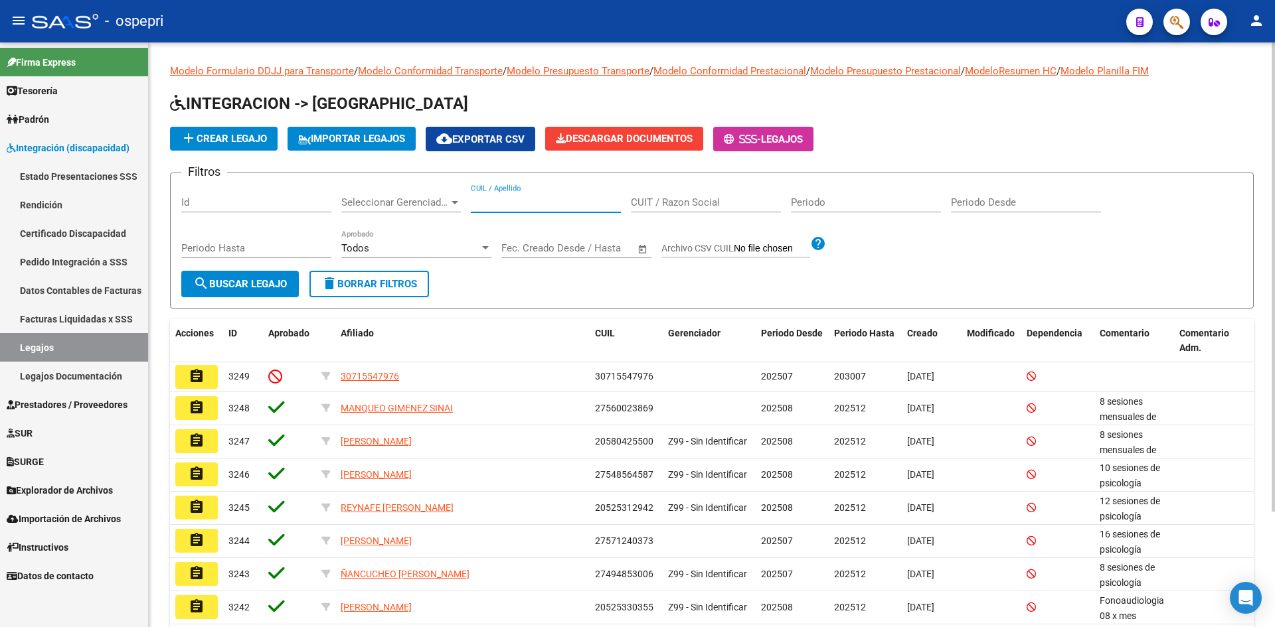
click at [510, 206] on input "CUIL / Apellido" at bounding box center [546, 203] width 150 height 12
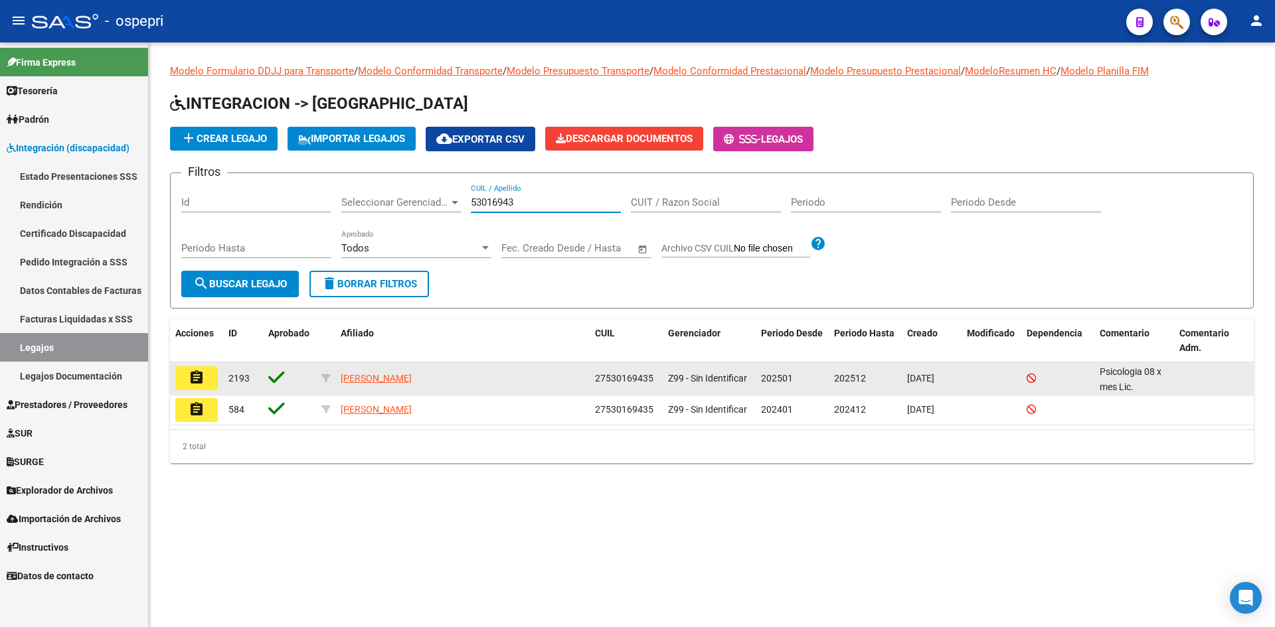
type input "53016943"
click at [203, 376] on mat-icon "assignment" at bounding box center [197, 378] width 16 height 16
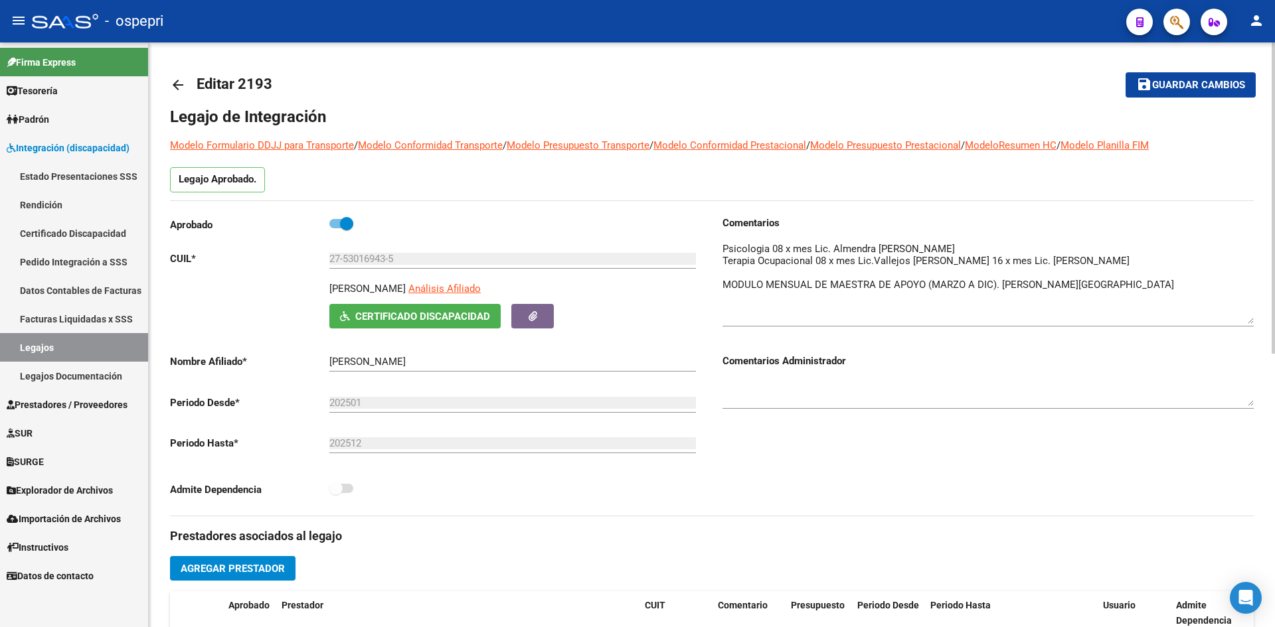
drag, startPoint x: 1251, startPoint y: 270, endPoint x: 1252, endPoint y: 321, distance: 50.5
click at [1252, 321] on textarea at bounding box center [987, 283] width 531 height 82
click at [181, 86] on mat-icon "arrow_back" at bounding box center [178, 85] width 16 height 16
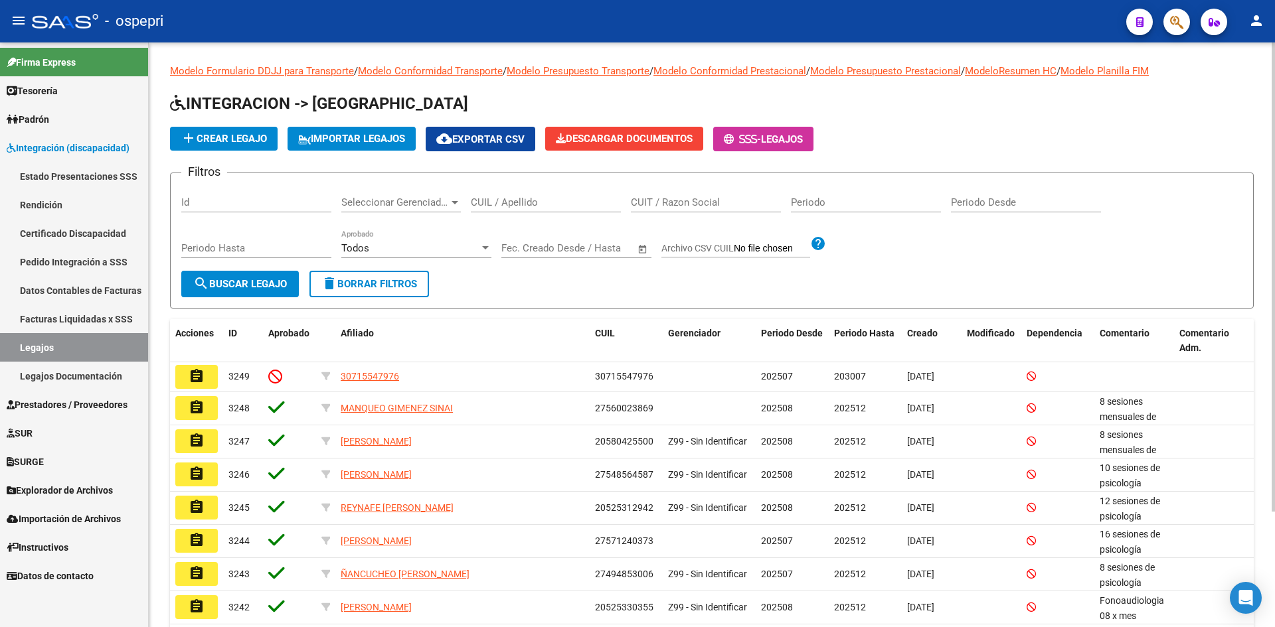
click at [518, 212] on div "CUIL / Apellido" at bounding box center [546, 204] width 150 height 41
click at [517, 205] on input "CUIL / Apellido" at bounding box center [546, 203] width 150 height 12
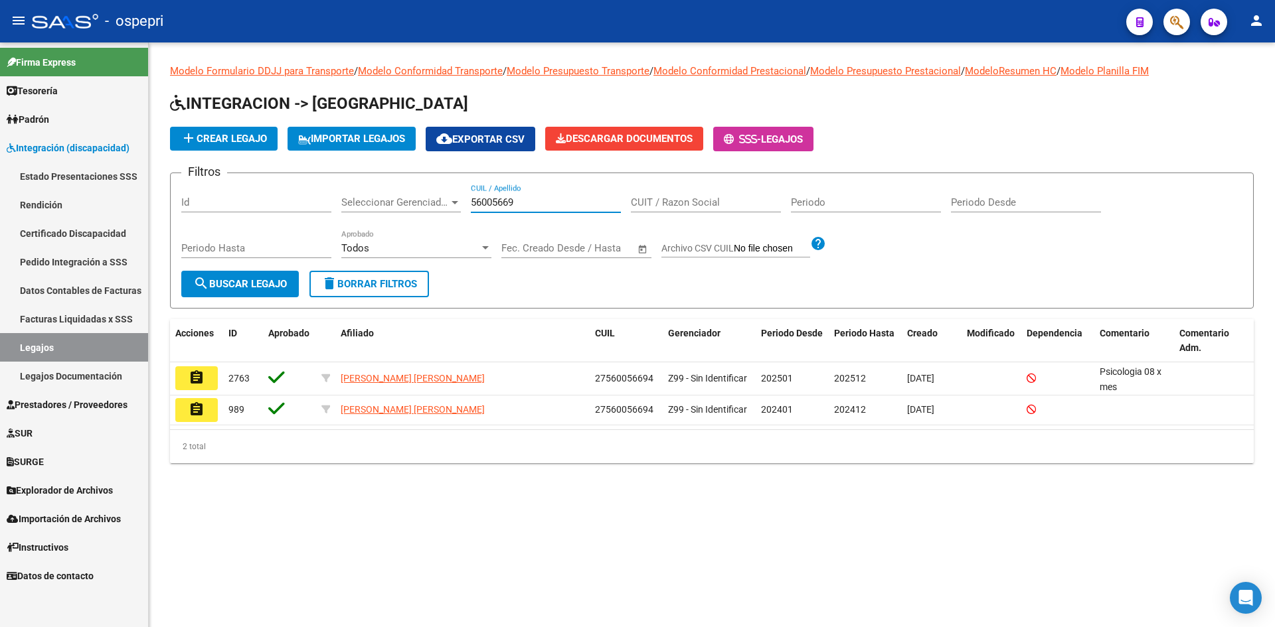
type input "56005669"
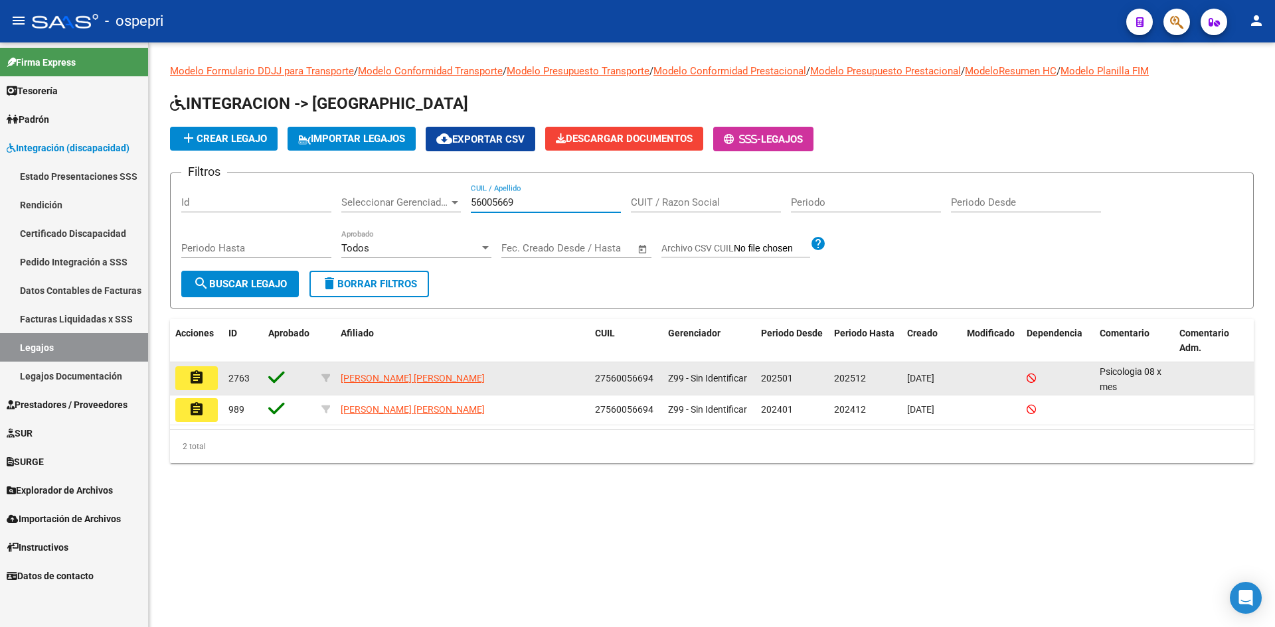
click at [193, 379] on mat-icon "assignment" at bounding box center [197, 378] width 16 height 16
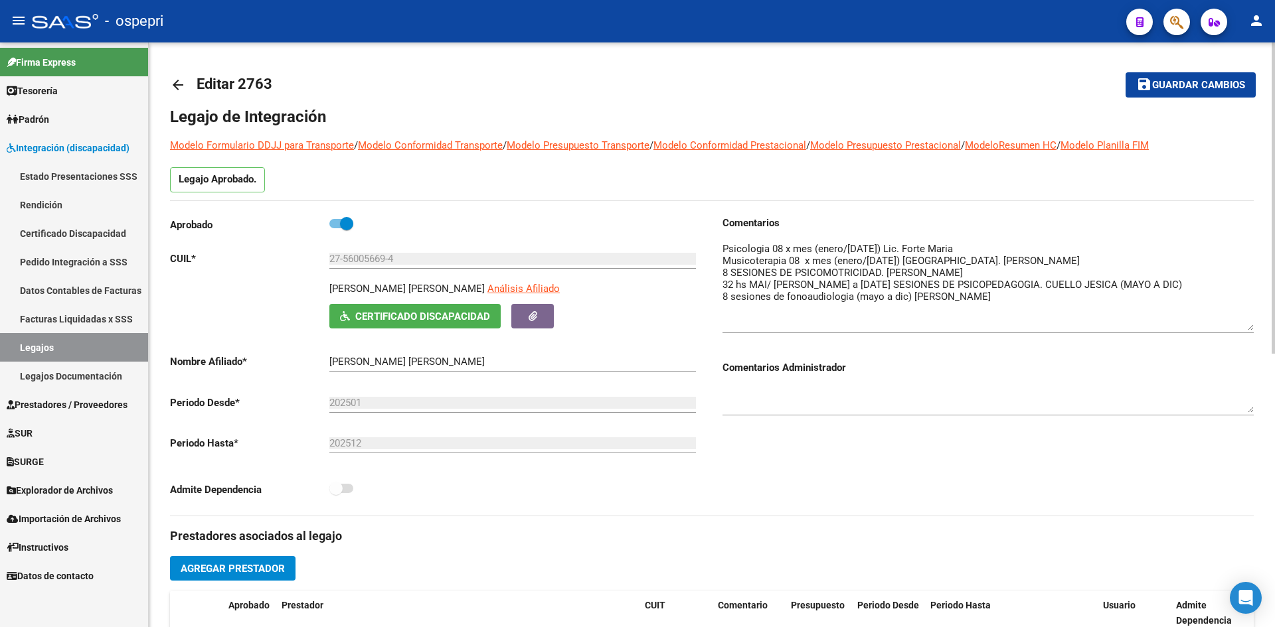
drag, startPoint x: 1250, startPoint y: 265, endPoint x: 1249, endPoint y: 327, distance: 62.4
click at [1249, 327] on textarea at bounding box center [987, 286] width 531 height 89
click at [173, 77] on mat-icon "arrow_back" at bounding box center [178, 85] width 16 height 16
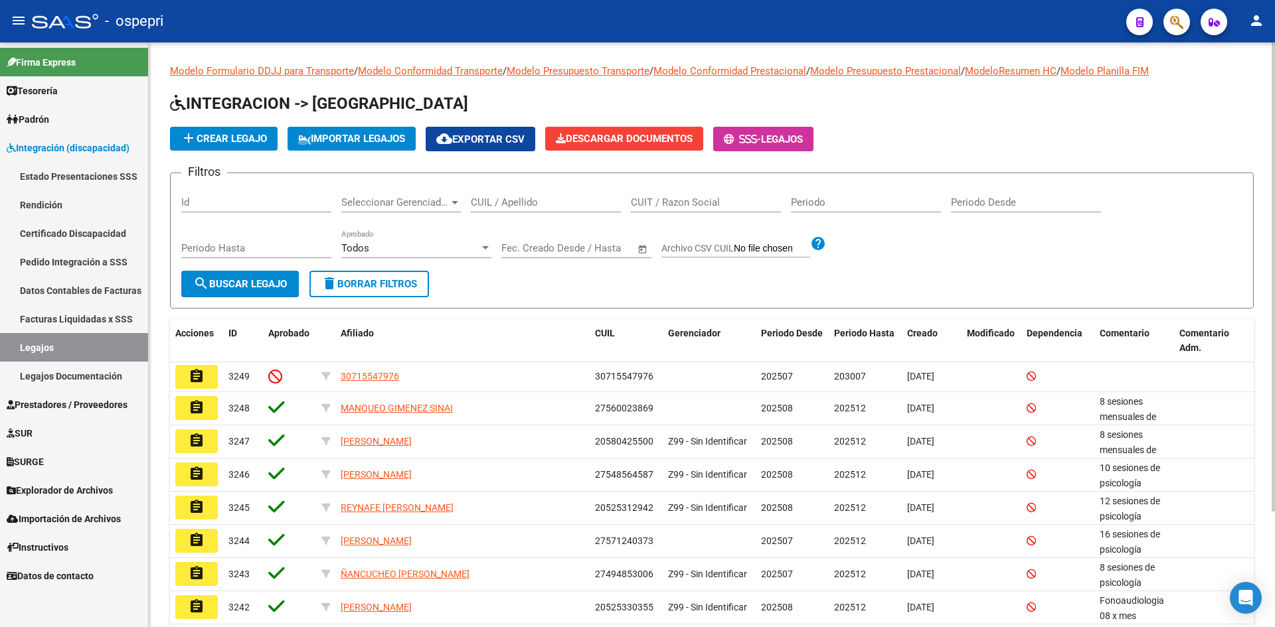
click at [487, 208] on div "CUIL / Apellido" at bounding box center [546, 198] width 150 height 29
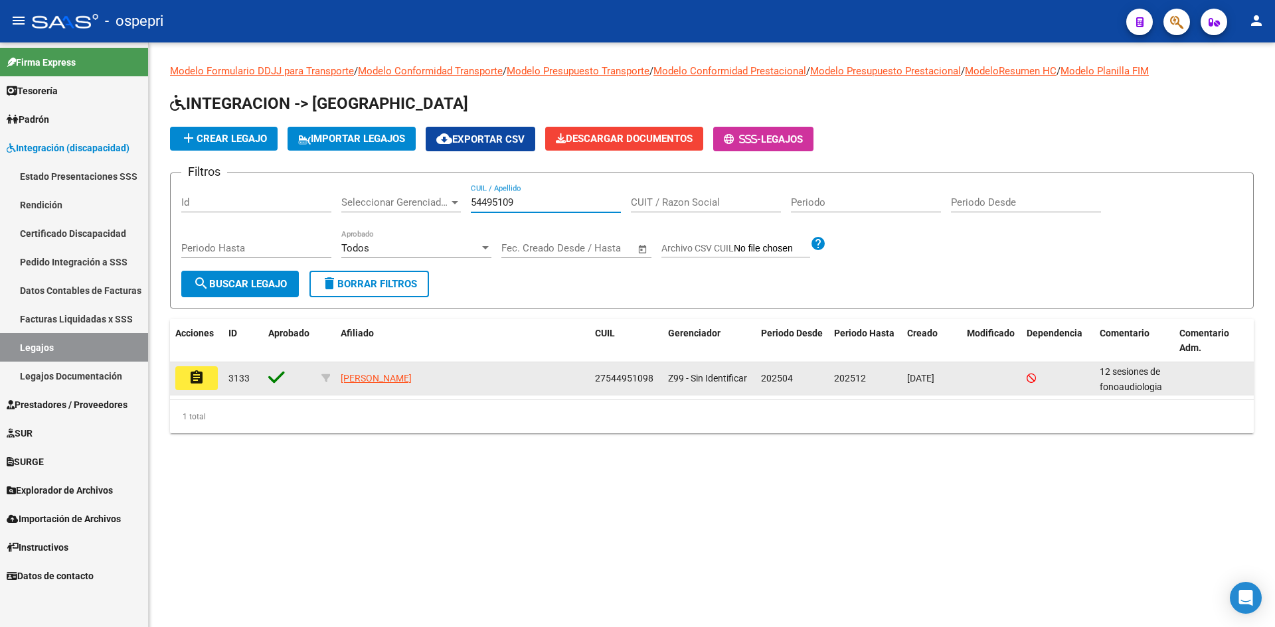
type input "54495109"
click at [185, 380] on button "assignment" at bounding box center [196, 379] width 42 height 24
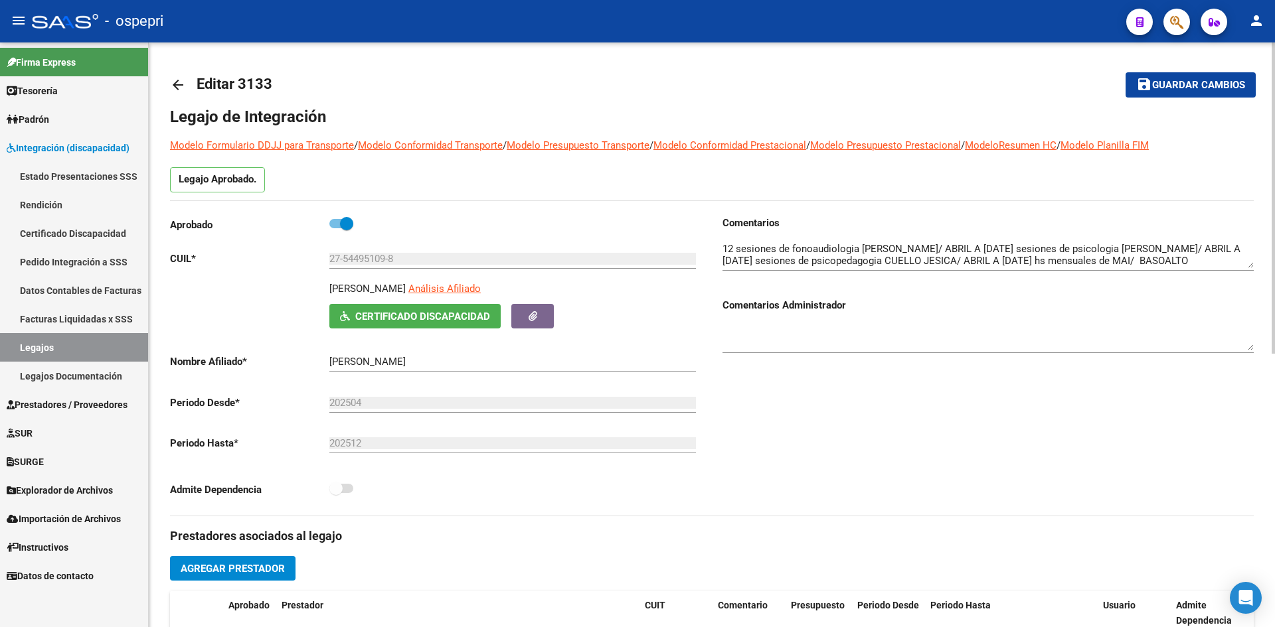
click at [175, 87] on mat-icon "arrow_back" at bounding box center [178, 85] width 16 height 16
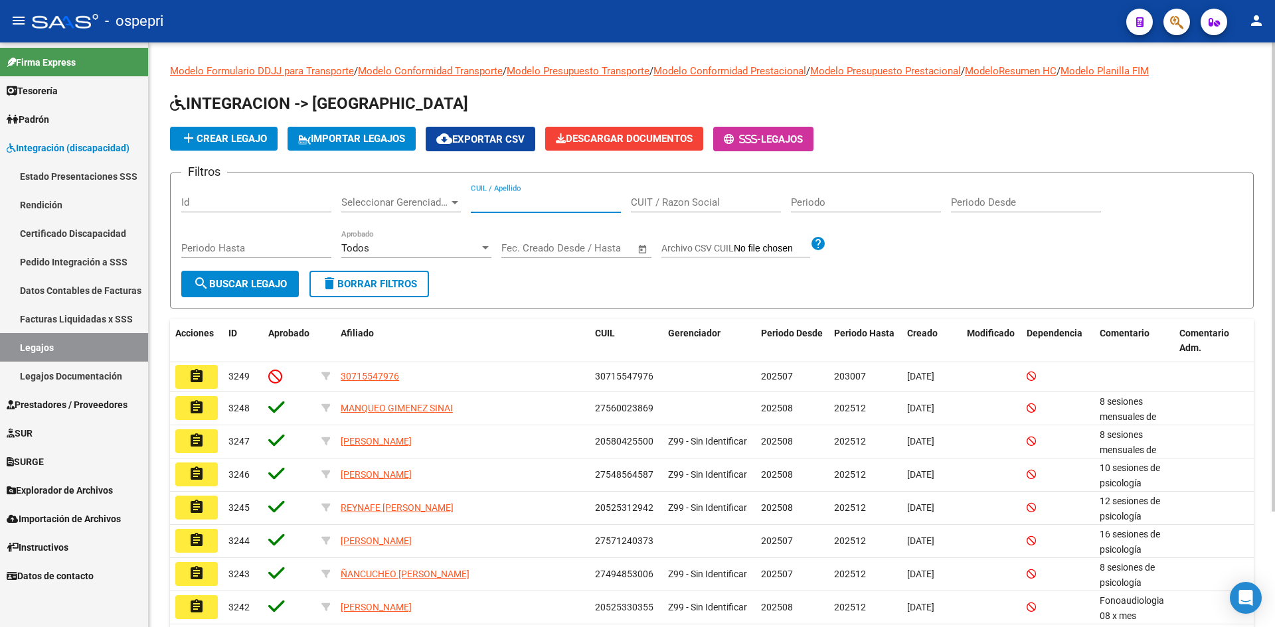
drag, startPoint x: 517, startPoint y: 203, endPoint x: 524, endPoint y: 195, distance: 10.4
click at [519, 198] on input "CUIL / Apellido" at bounding box center [546, 203] width 150 height 12
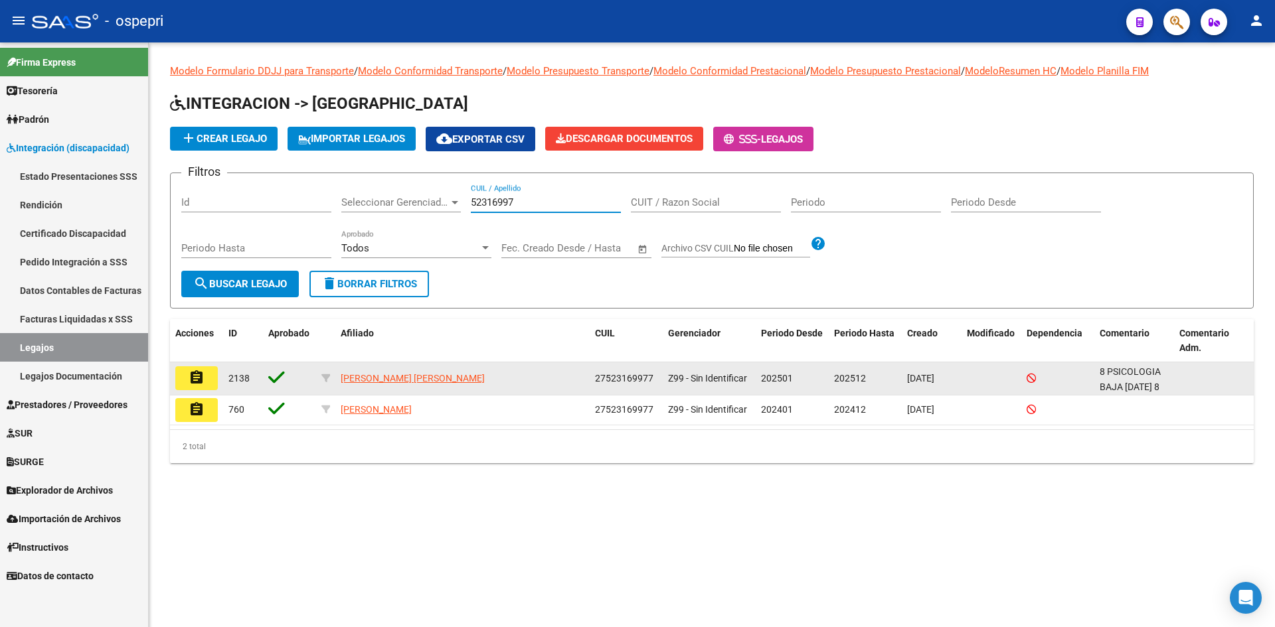
type input "52316997"
click at [201, 382] on mat-icon "assignment" at bounding box center [197, 378] width 16 height 16
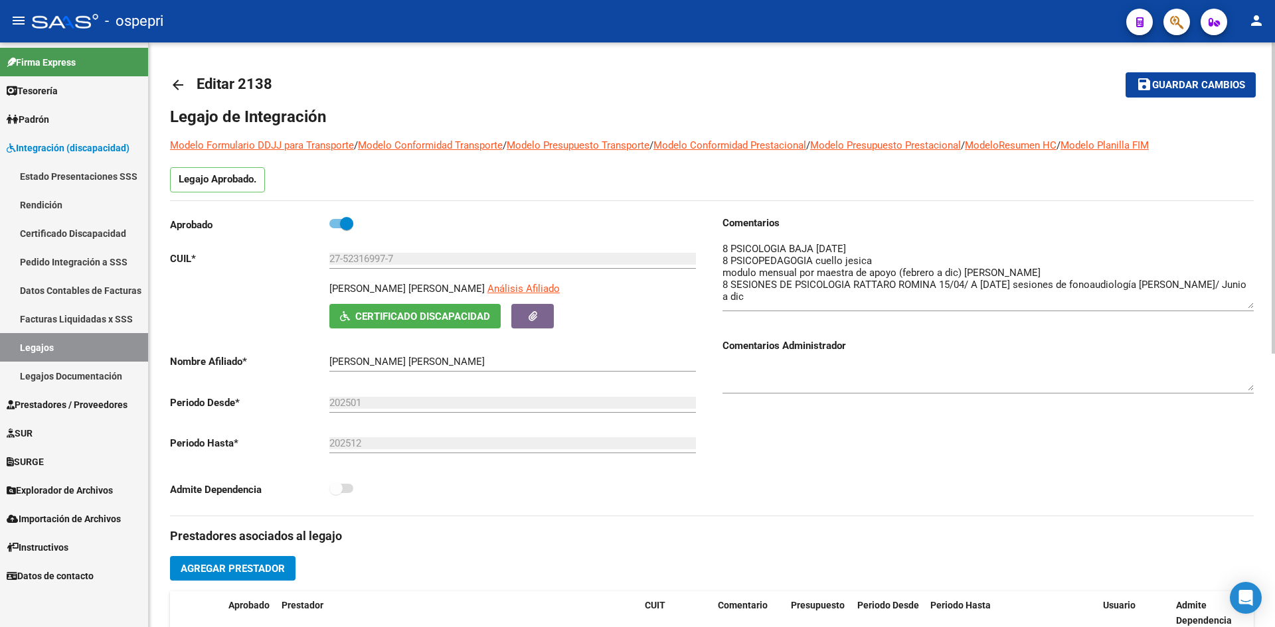
drag, startPoint x: 1248, startPoint y: 265, endPoint x: 1252, endPoint y: 305, distance: 40.7
click at [1252, 305] on textarea at bounding box center [987, 275] width 531 height 67
click at [175, 81] on mat-icon "arrow_back" at bounding box center [178, 85] width 16 height 16
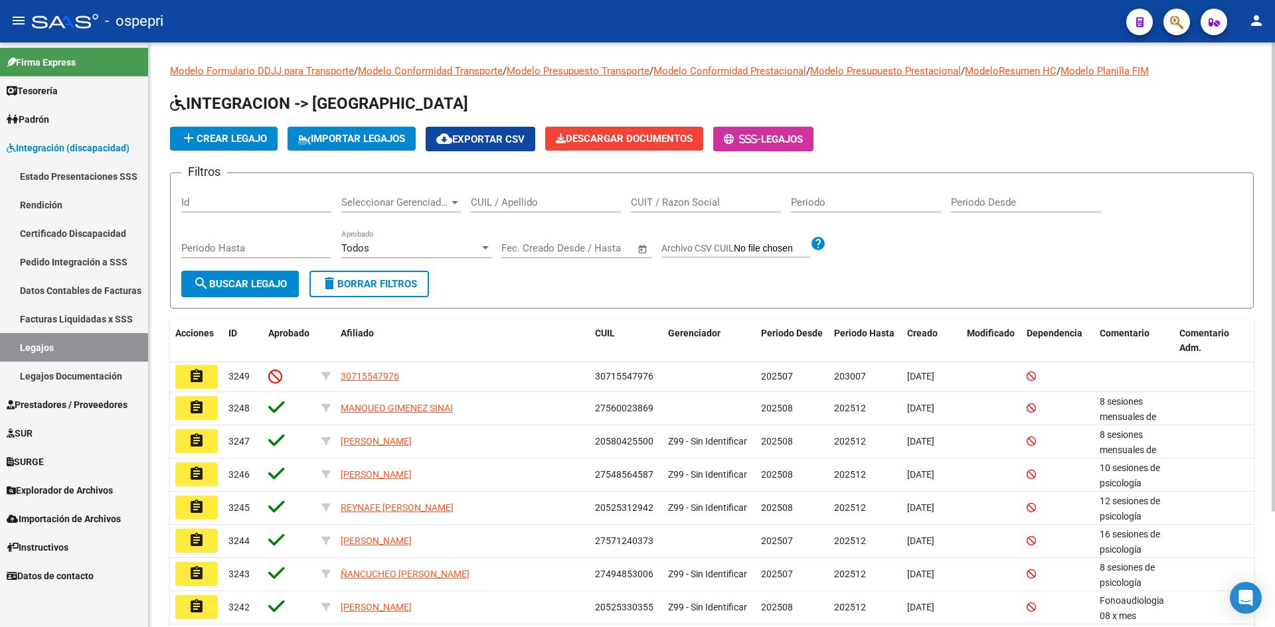
click at [515, 204] on input "CUIL / Apellido" at bounding box center [546, 203] width 150 height 12
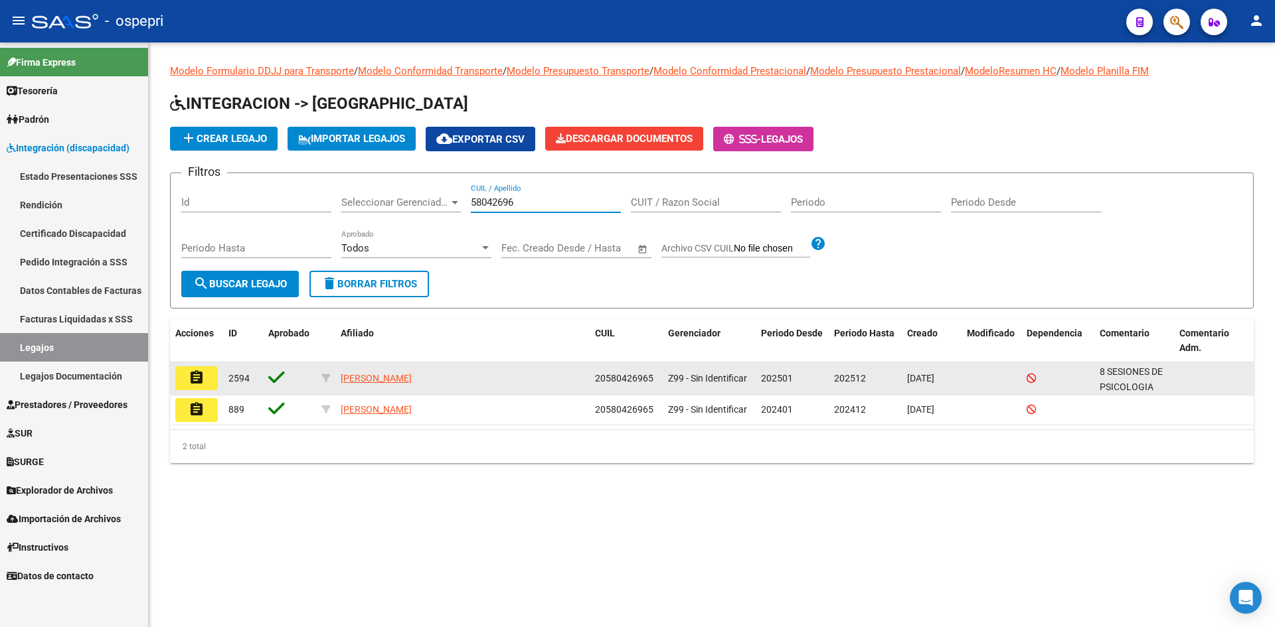
type input "58042696"
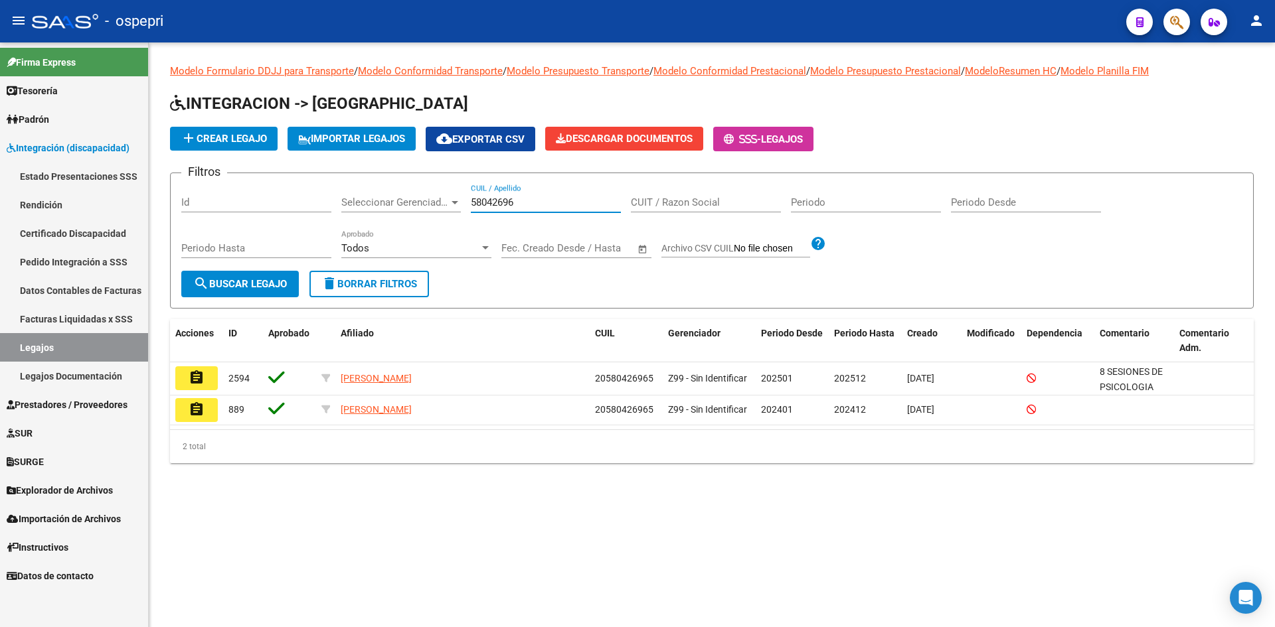
click at [194, 379] on mat-icon "assignment" at bounding box center [197, 378] width 16 height 16
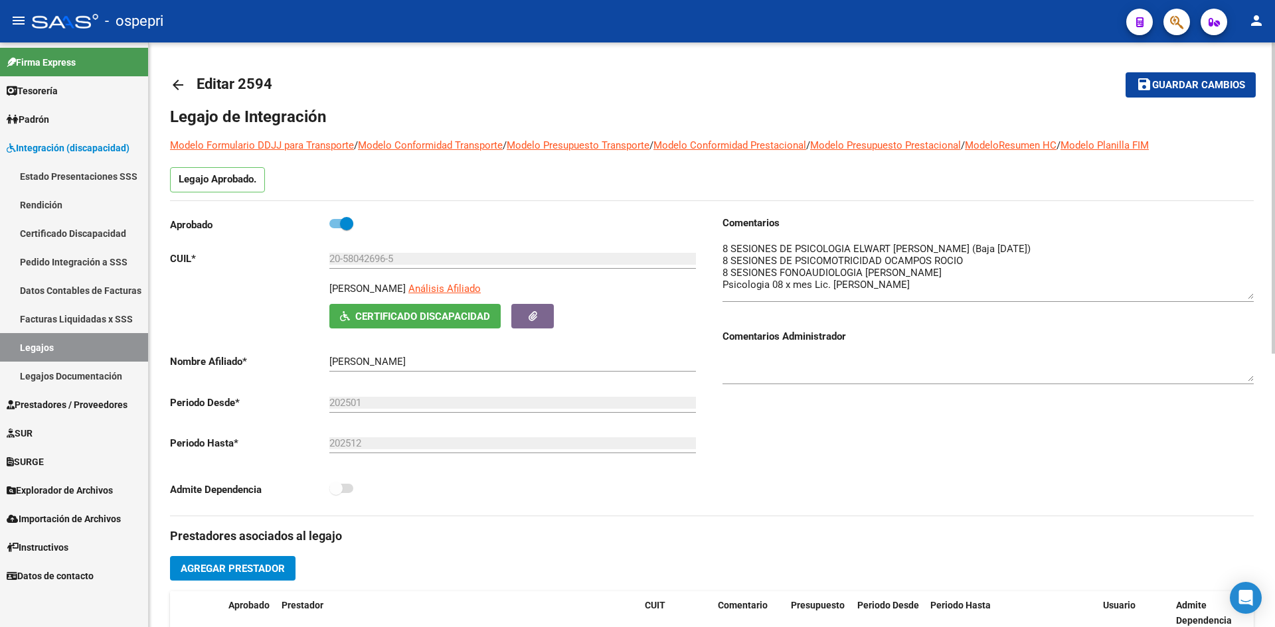
drag, startPoint x: 1250, startPoint y: 266, endPoint x: 1248, endPoint y: 297, distance: 31.3
click at [1248, 297] on textarea at bounding box center [987, 271] width 531 height 58
click at [178, 85] on mat-icon "arrow_back" at bounding box center [178, 85] width 16 height 16
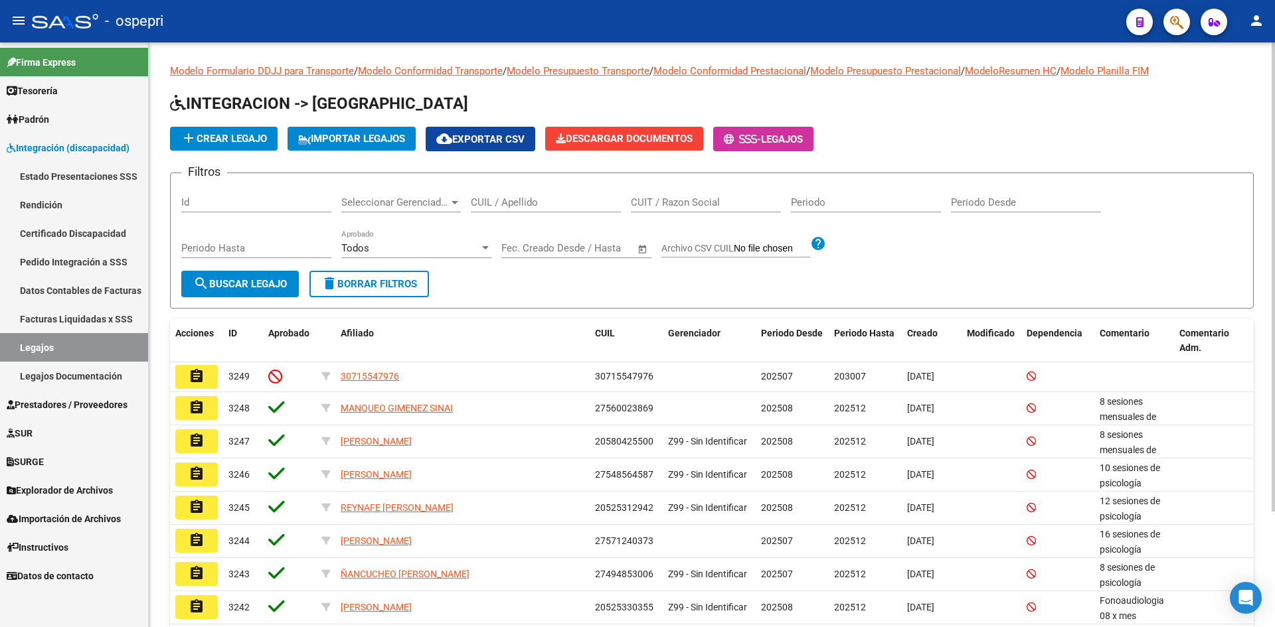
click at [522, 201] on input "CUIL / Apellido" at bounding box center [546, 203] width 150 height 12
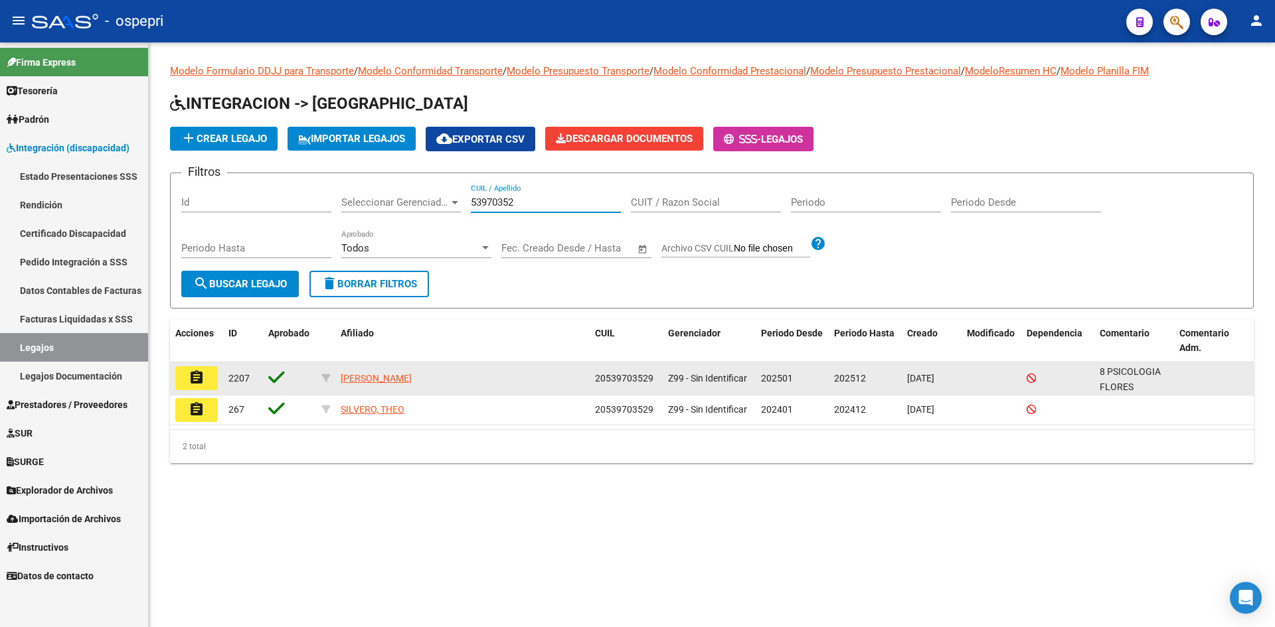
type input "53970352"
click at [200, 374] on mat-icon "assignment" at bounding box center [197, 378] width 16 height 16
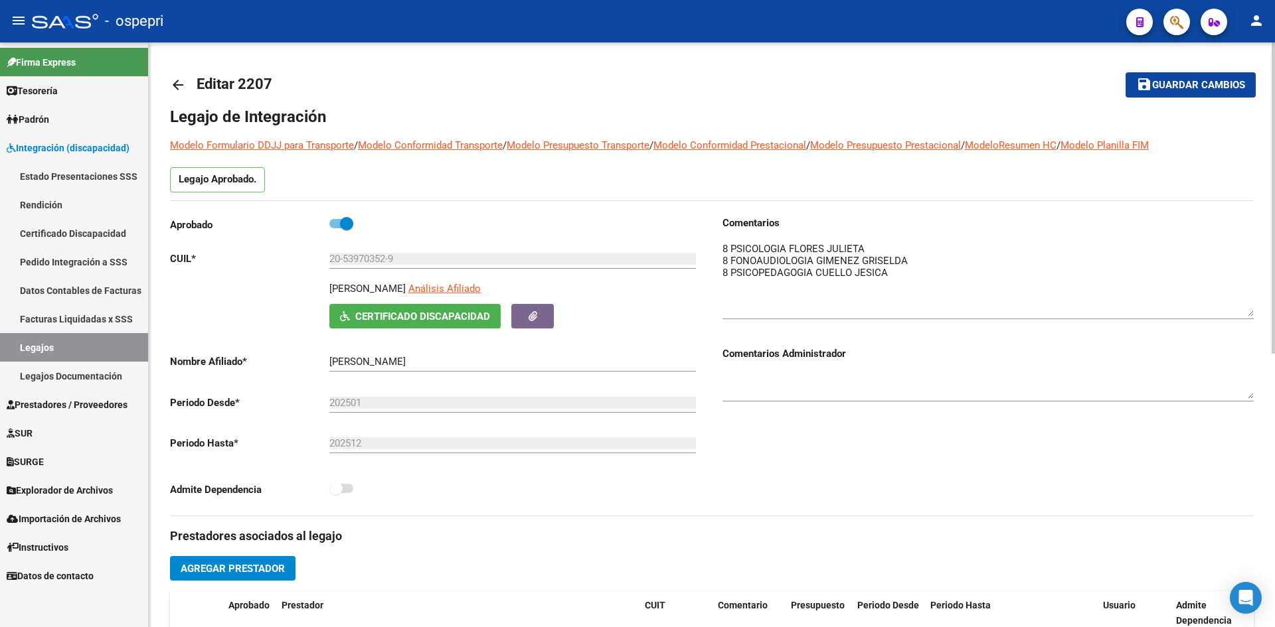
drag, startPoint x: 1250, startPoint y: 265, endPoint x: 1245, endPoint y: 313, distance: 48.8
click at [1245, 313] on textarea at bounding box center [987, 279] width 531 height 75
click at [172, 80] on mat-icon "arrow_back" at bounding box center [178, 85] width 16 height 16
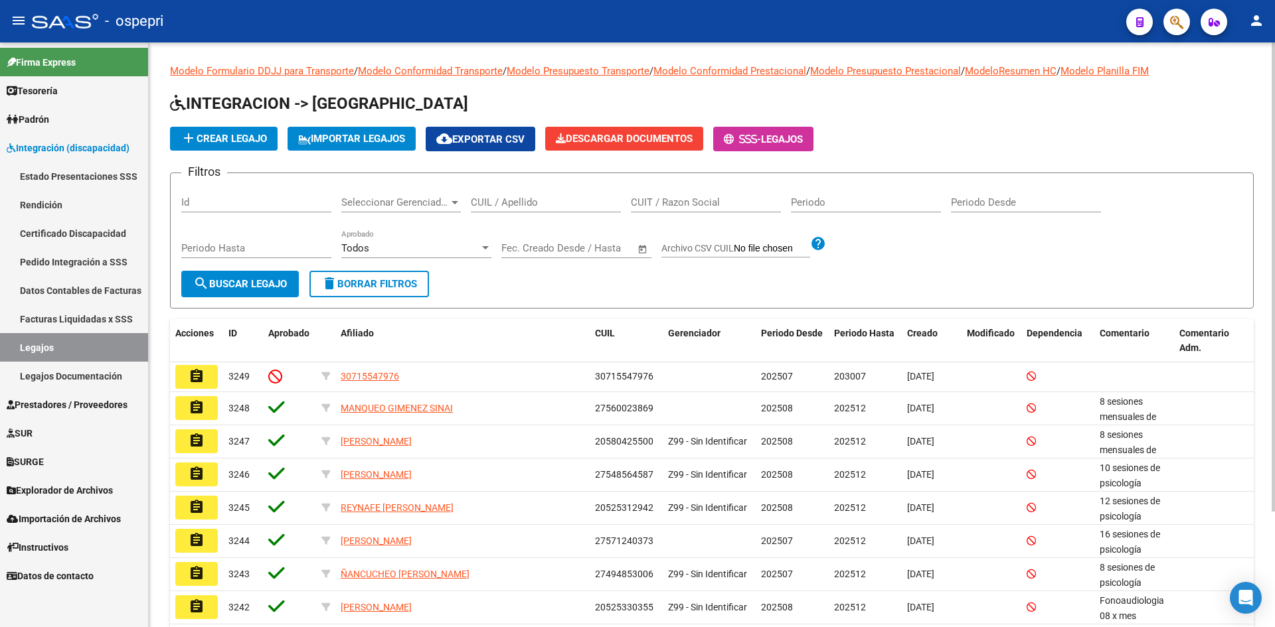
click at [496, 199] on input "CUIL / Apellido" at bounding box center [546, 203] width 150 height 12
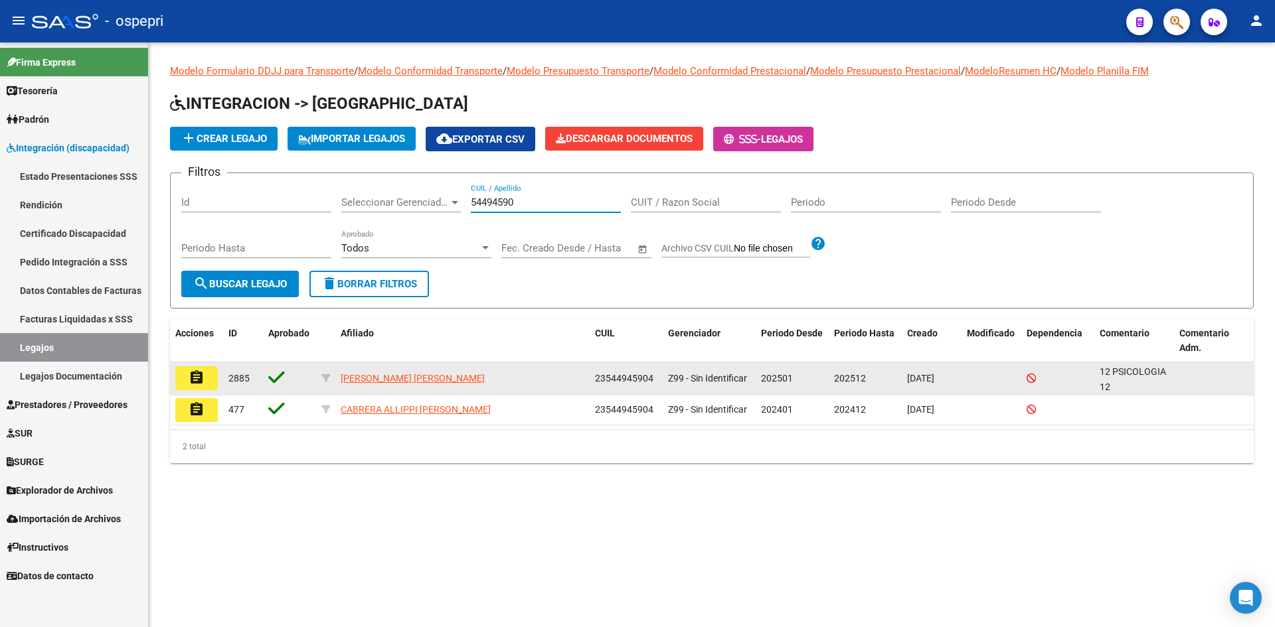
type input "54494590"
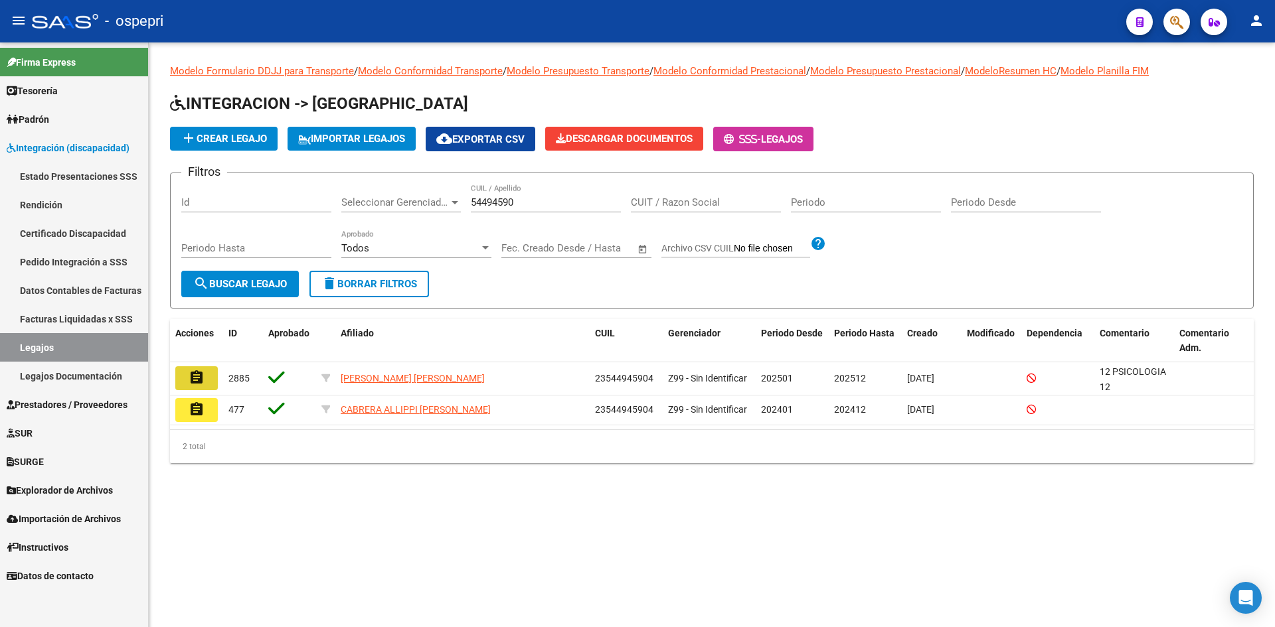
click at [200, 382] on mat-icon "assignment" at bounding box center [197, 378] width 16 height 16
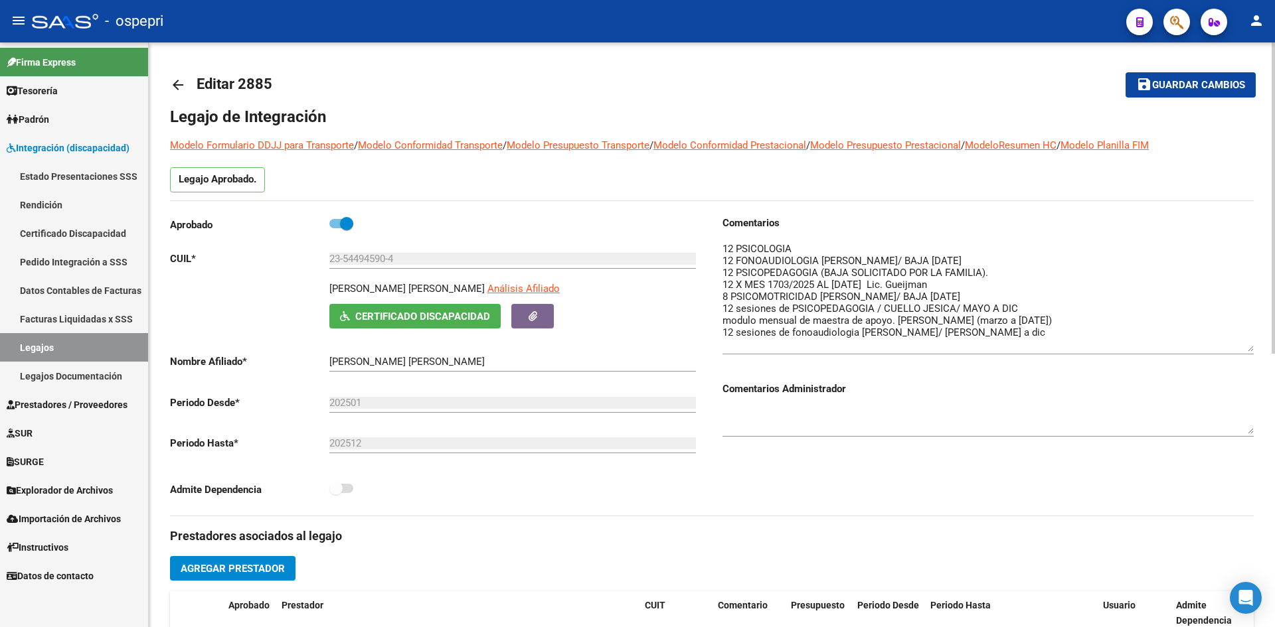
drag, startPoint x: 1250, startPoint y: 263, endPoint x: 1265, endPoint y: 347, distance: 85.0
click at [1265, 347] on div "arrow_back Editar 2885 save Guardar cambios Legajo de Integración Modelo Formul…" at bounding box center [712, 591] width 1126 height 1099
click at [177, 84] on mat-icon "arrow_back" at bounding box center [178, 85] width 16 height 16
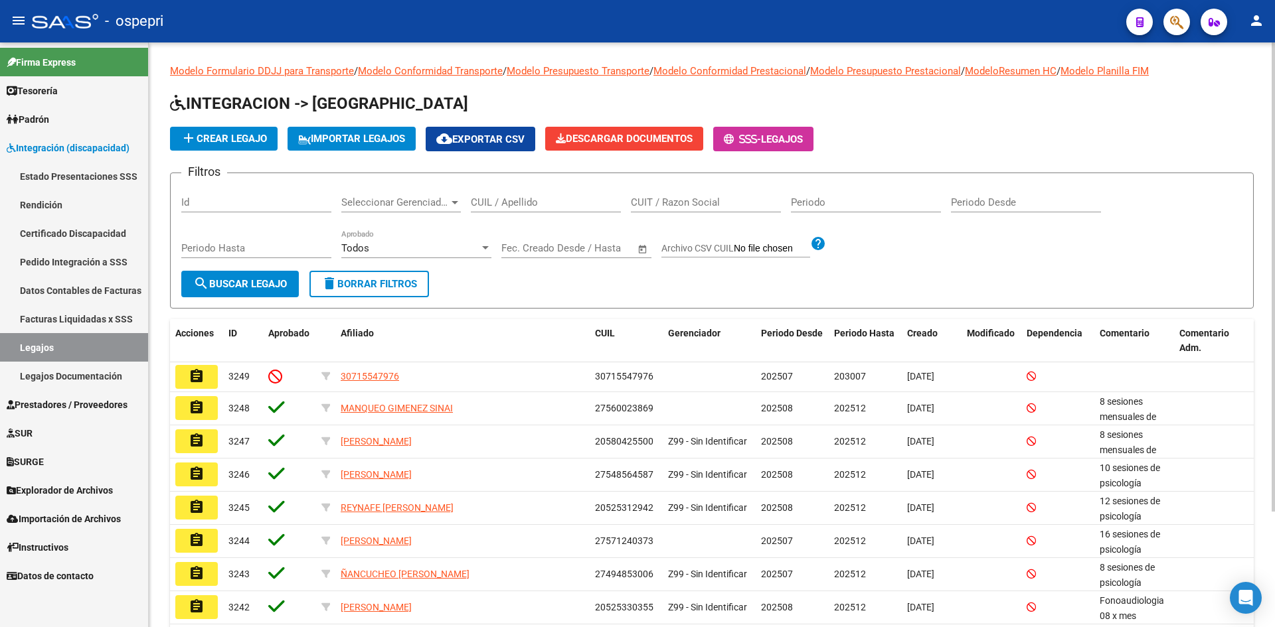
click at [513, 199] on input "CUIL / Apellido" at bounding box center [546, 203] width 150 height 12
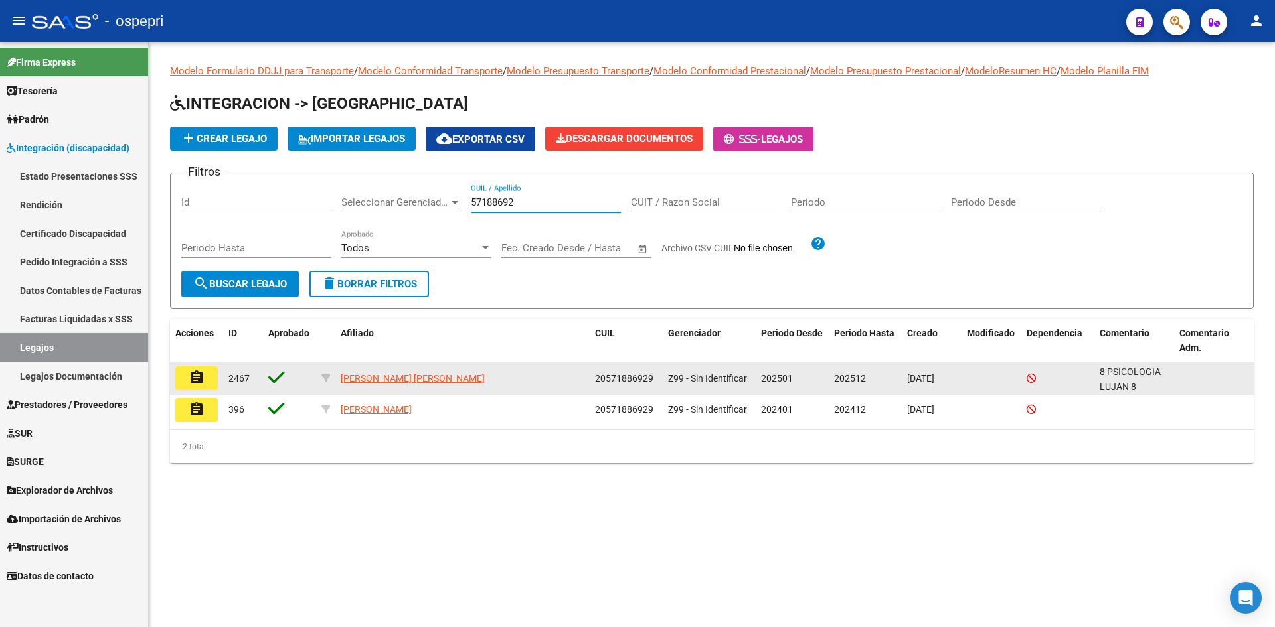
type input "57188692"
click at [192, 366] on datatable-body-cell "assignment" at bounding box center [196, 379] width 53 height 33
click at [197, 376] on mat-icon "assignment" at bounding box center [197, 378] width 16 height 16
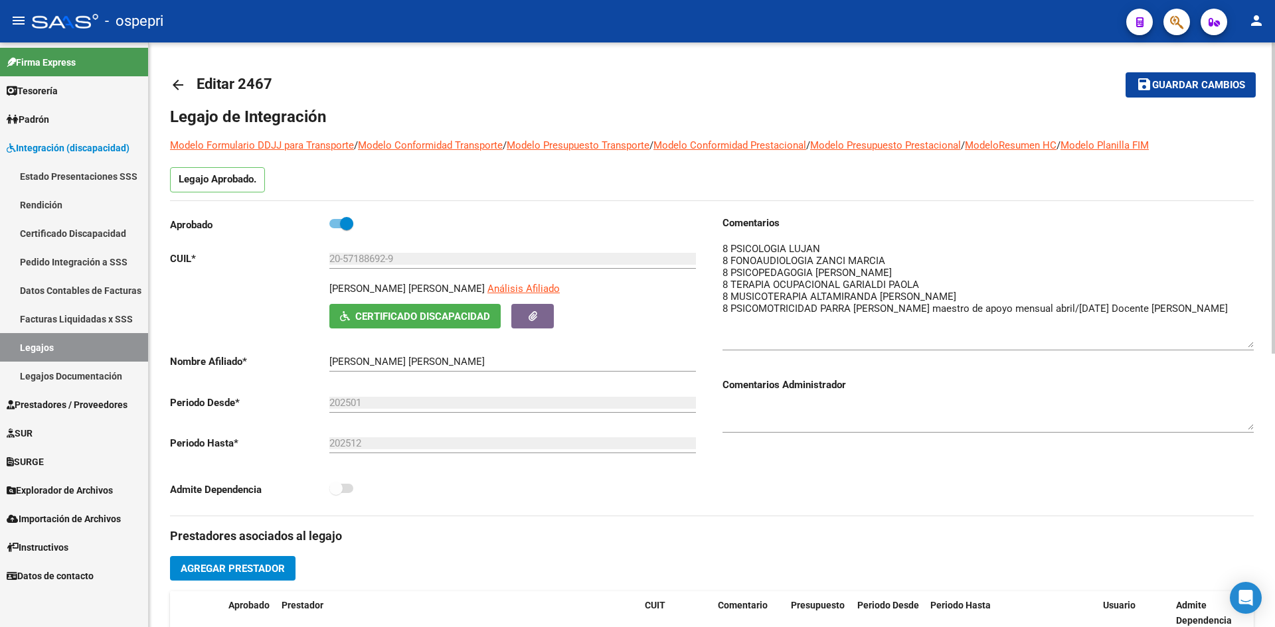
drag, startPoint x: 1249, startPoint y: 262, endPoint x: 1252, endPoint y: 342, distance: 79.7
click at [1252, 342] on textarea at bounding box center [987, 295] width 531 height 106
drag, startPoint x: 343, startPoint y: 258, endPoint x: 386, endPoint y: 268, distance: 44.3
click at [386, 268] on div "20-57188692-9 Ingresar CUIL" at bounding box center [512, 254] width 367 height 29
click at [175, 88] on mat-icon "arrow_back" at bounding box center [178, 85] width 16 height 16
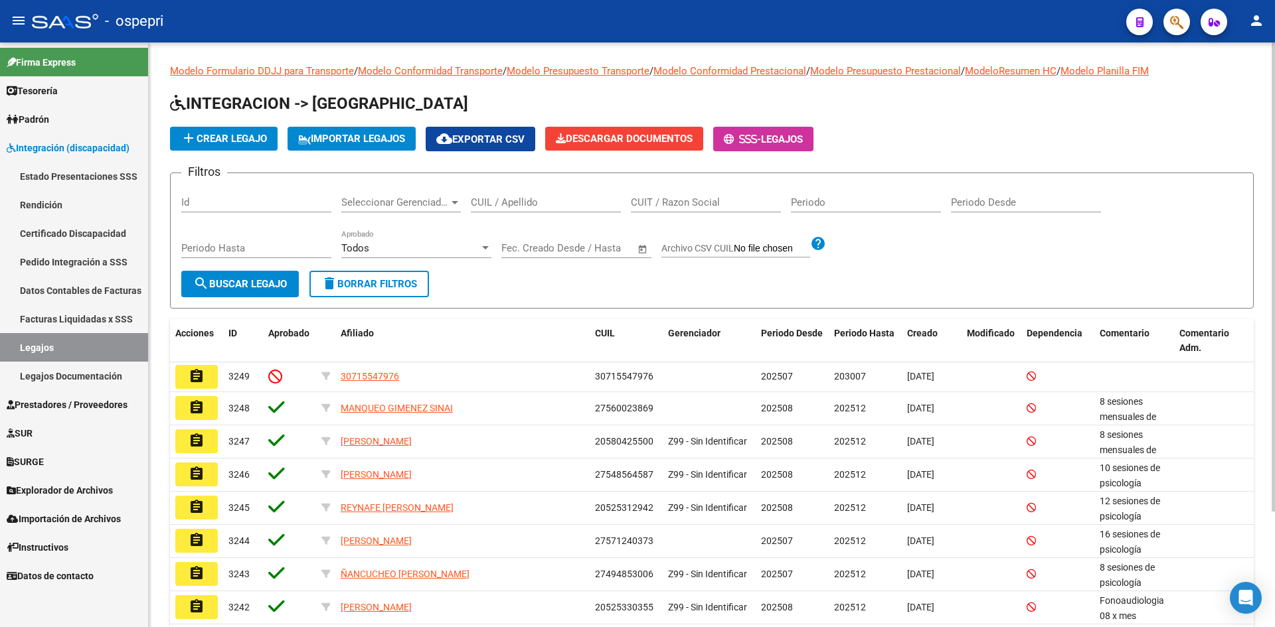
click at [516, 201] on input "CUIL / Apellido" at bounding box center [546, 203] width 150 height 12
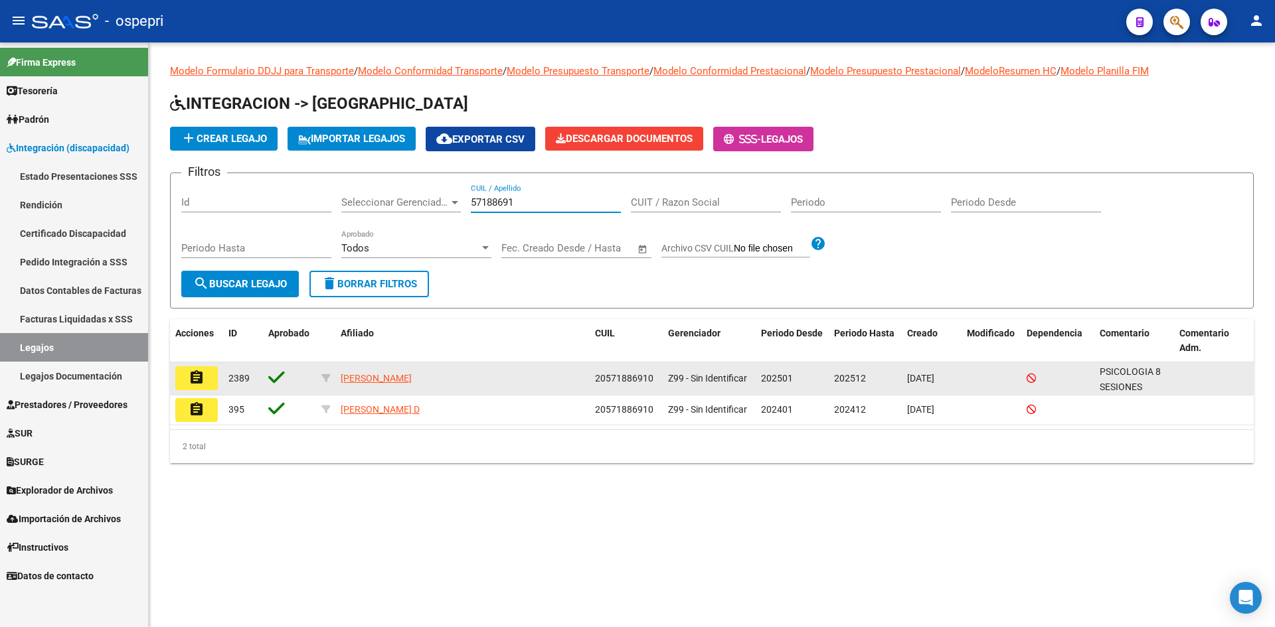
type input "57188691"
click at [195, 373] on mat-icon "assignment" at bounding box center [197, 378] width 16 height 16
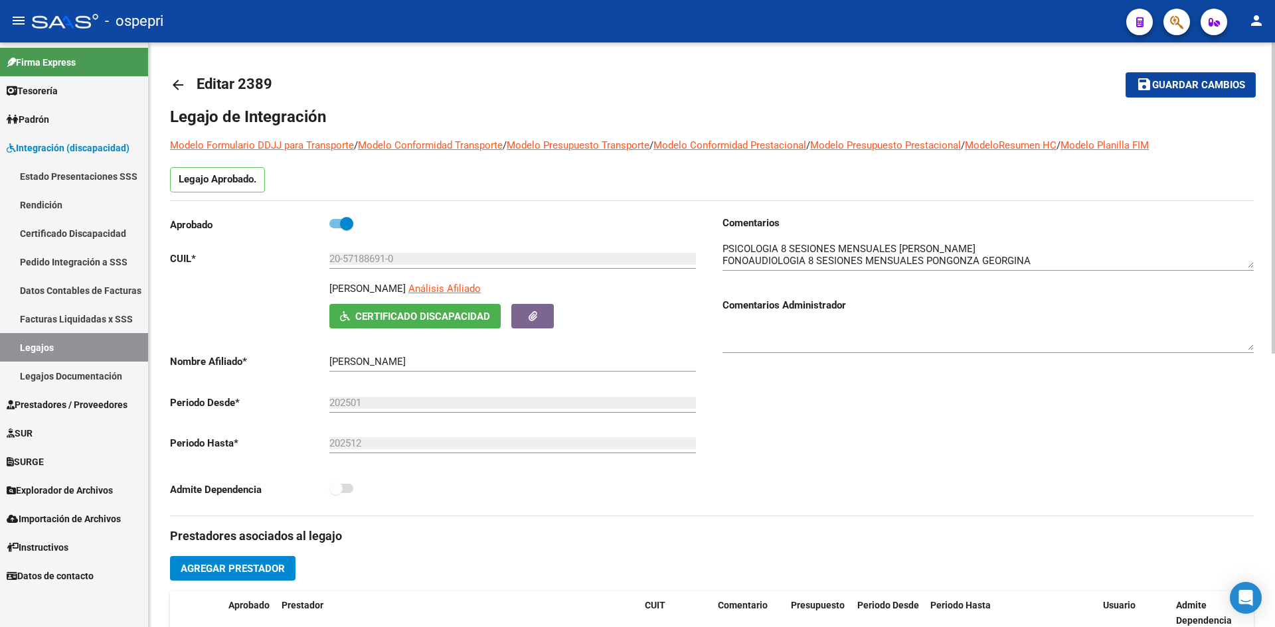
click at [182, 82] on mat-icon "arrow_back" at bounding box center [178, 85] width 16 height 16
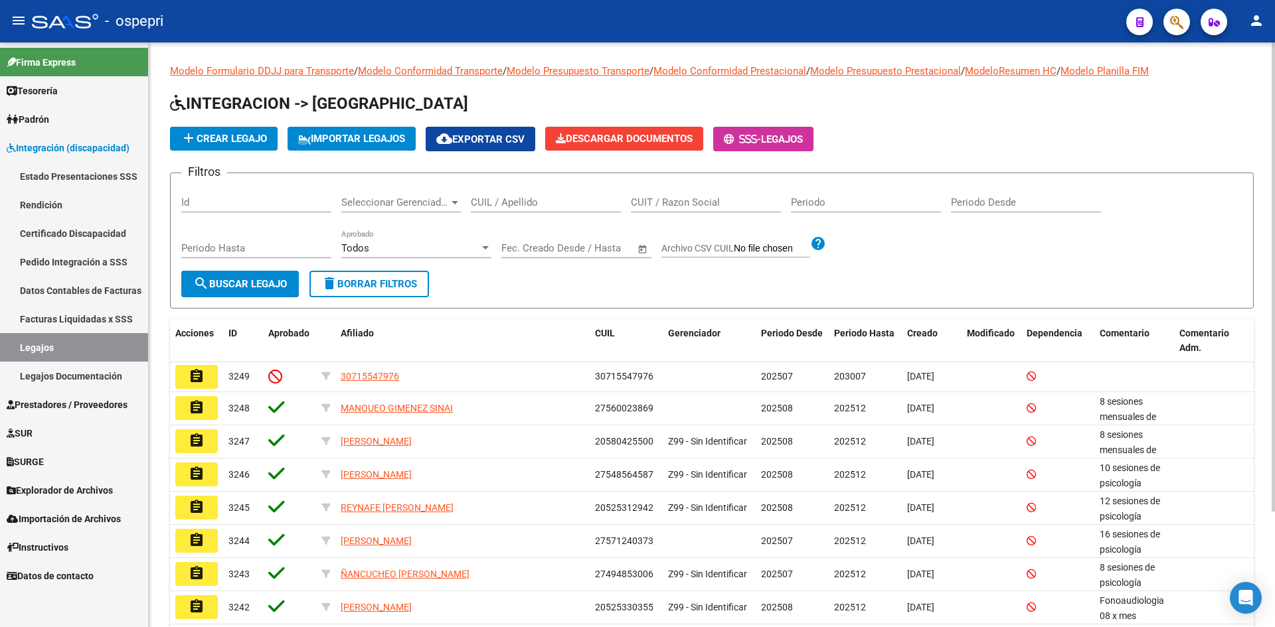
click at [508, 201] on input "CUIL / Apellido" at bounding box center [546, 203] width 150 height 12
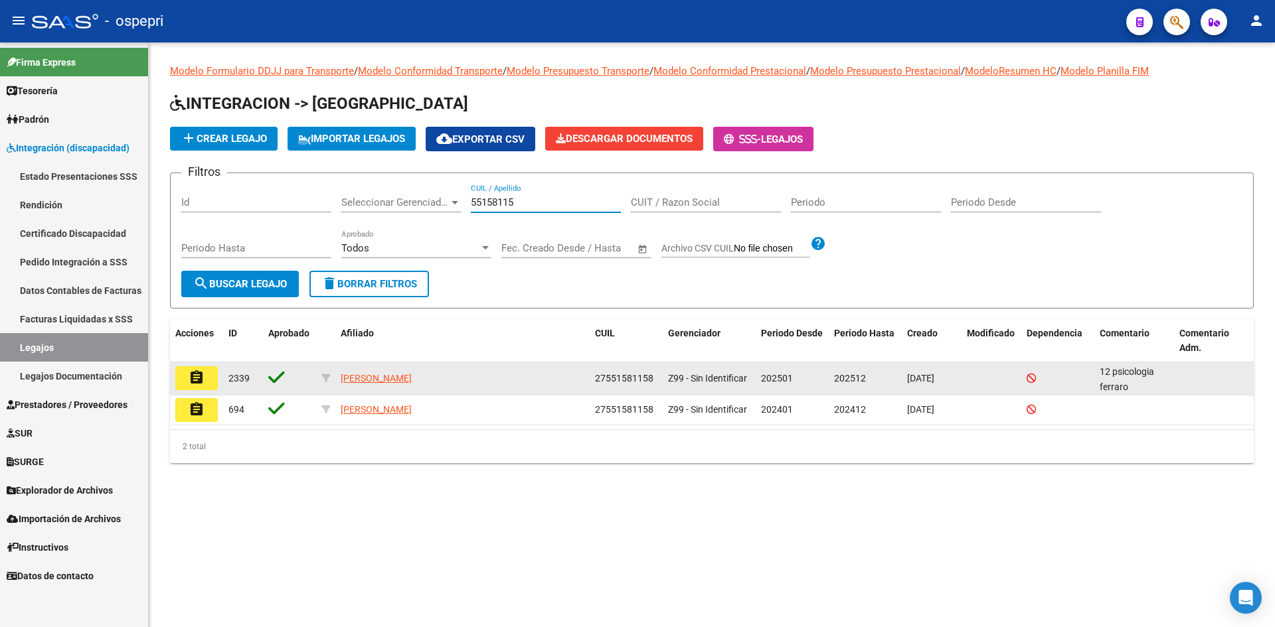
type input "55158115"
click at [199, 380] on mat-icon "assignment" at bounding box center [197, 378] width 16 height 16
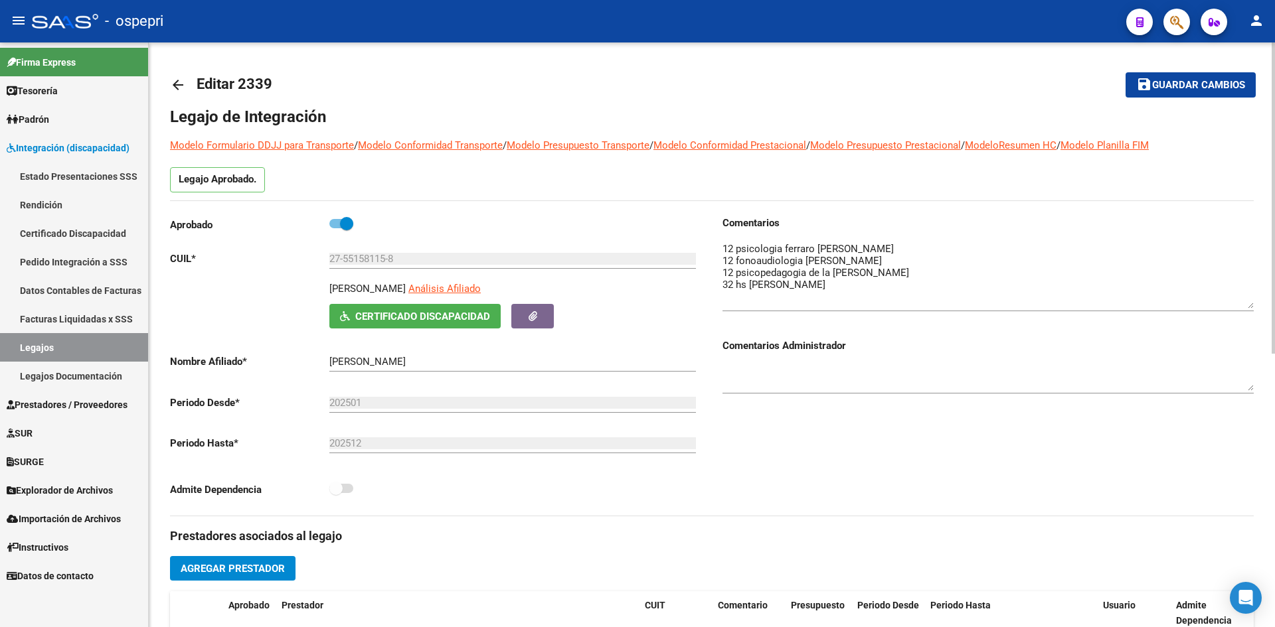
drag, startPoint x: 1251, startPoint y: 264, endPoint x: 1251, endPoint y: 305, distance: 40.5
click at [1251, 305] on textarea at bounding box center [987, 275] width 531 height 67
click at [173, 84] on mat-icon "arrow_back" at bounding box center [178, 85] width 16 height 16
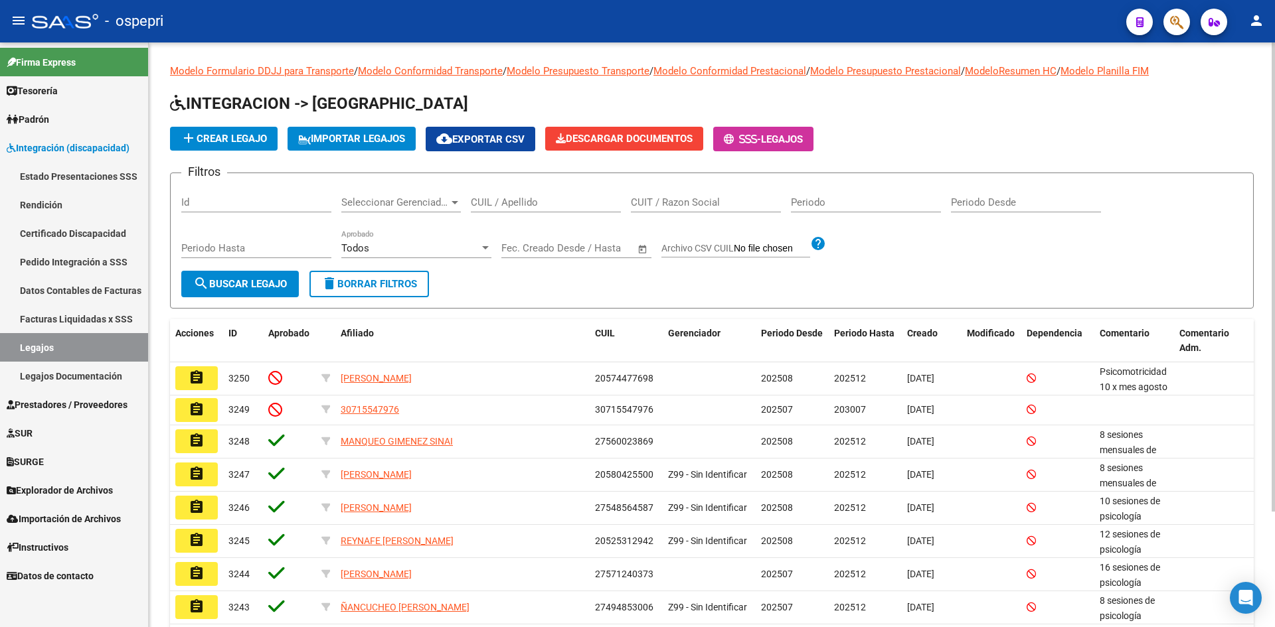
click at [558, 201] on input "CUIL / Apellido" at bounding box center [546, 203] width 150 height 12
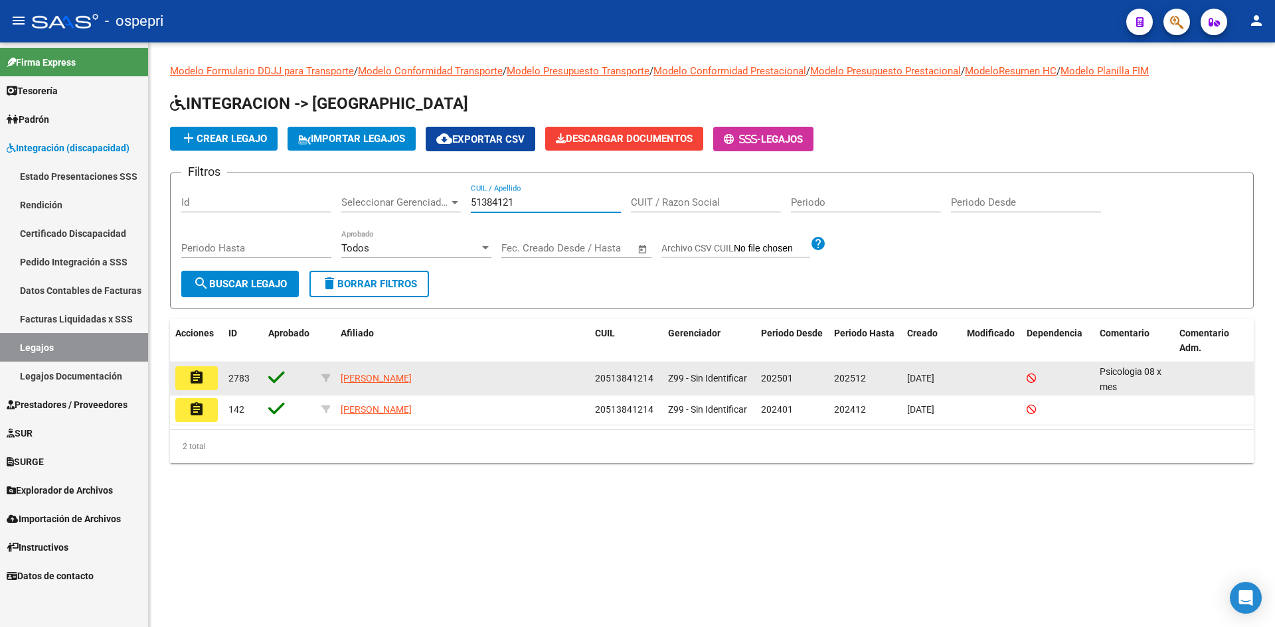
type input "51384121"
click at [195, 388] on button "assignment" at bounding box center [196, 379] width 42 height 24
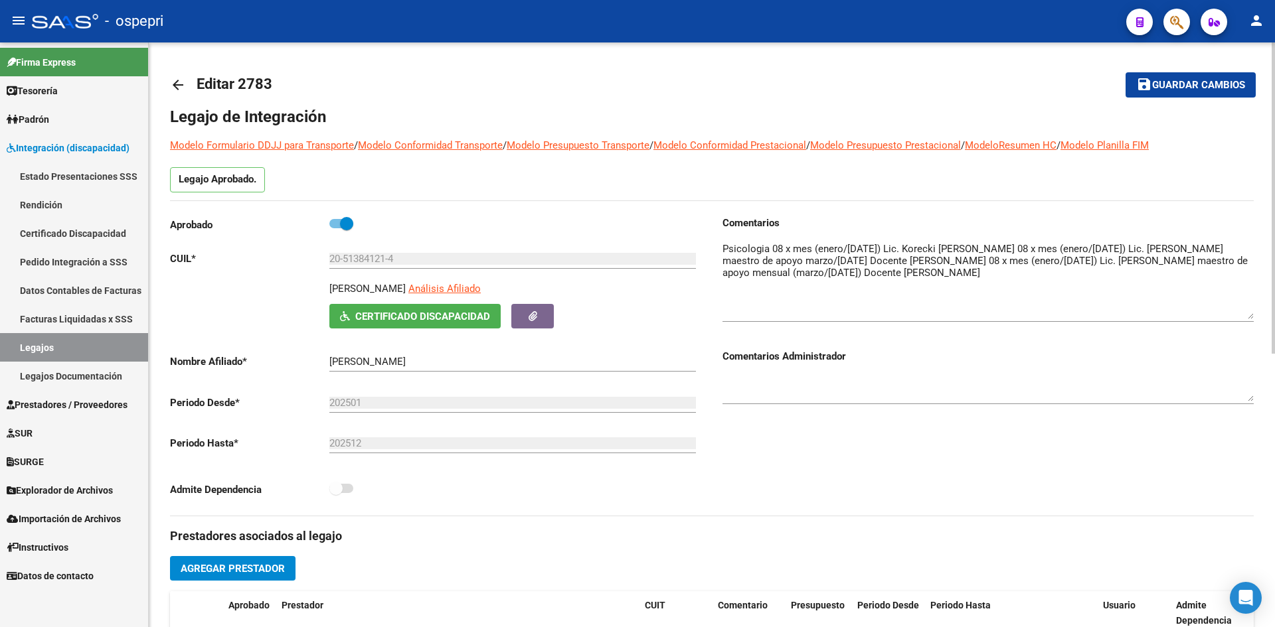
drag, startPoint x: 1246, startPoint y: 264, endPoint x: 1250, endPoint y: 315, distance: 51.3
click at [1250, 315] on textarea at bounding box center [987, 281] width 531 height 78
click at [175, 91] on mat-icon "arrow_back" at bounding box center [178, 85] width 16 height 16
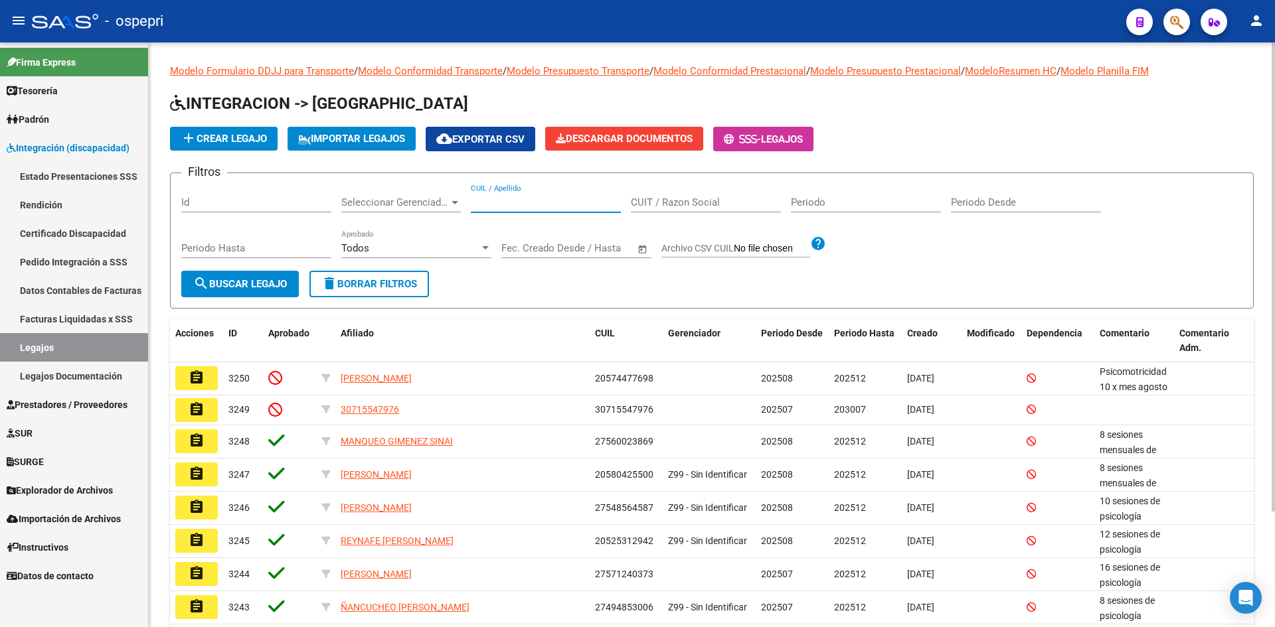
click at [487, 203] on input "CUIL / Apellido" at bounding box center [546, 203] width 150 height 12
type input "52315161"
click at [247, 281] on span "search Buscar Legajo" at bounding box center [240, 284] width 94 height 12
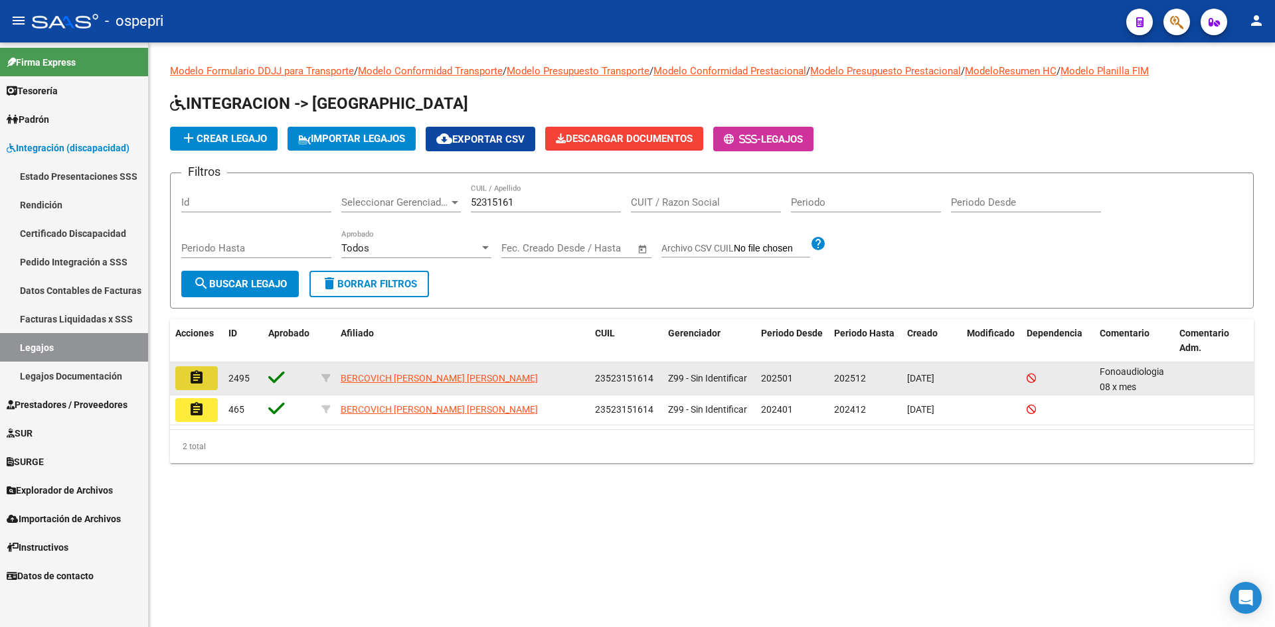
click at [205, 384] on button "assignment" at bounding box center [196, 379] width 42 height 24
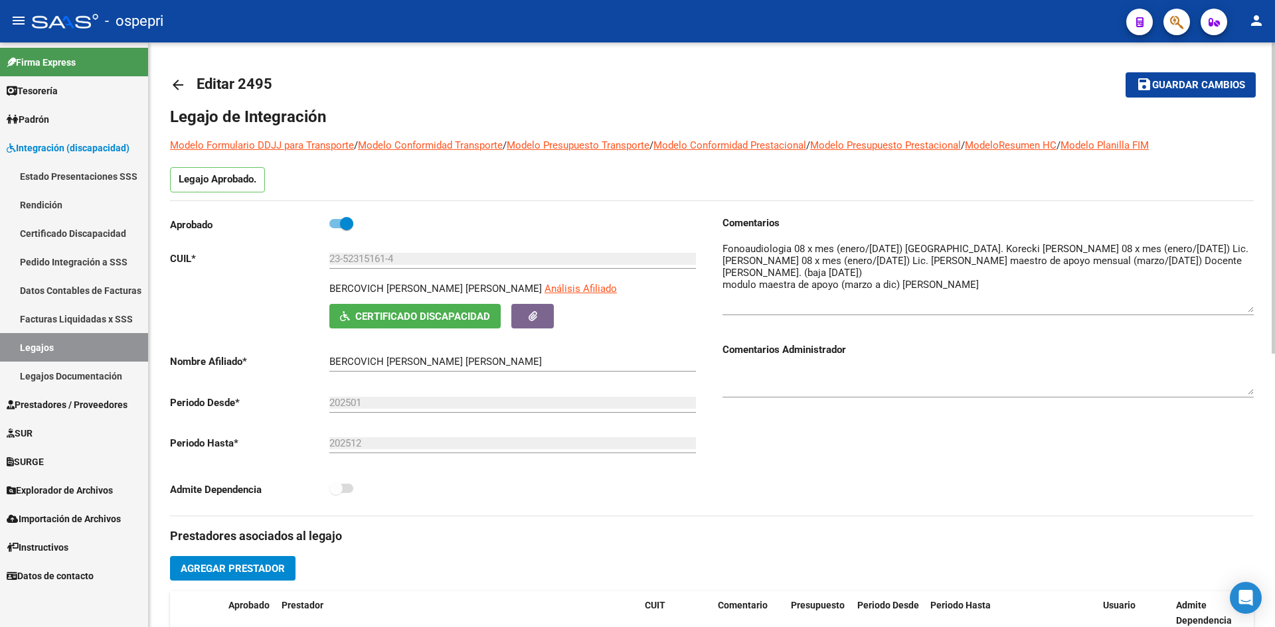
drag, startPoint x: 1250, startPoint y: 267, endPoint x: 1242, endPoint y: 311, distance: 45.2
click at [1242, 311] on textarea at bounding box center [987, 277] width 531 height 71
click at [179, 89] on mat-icon "arrow_back" at bounding box center [178, 85] width 16 height 16
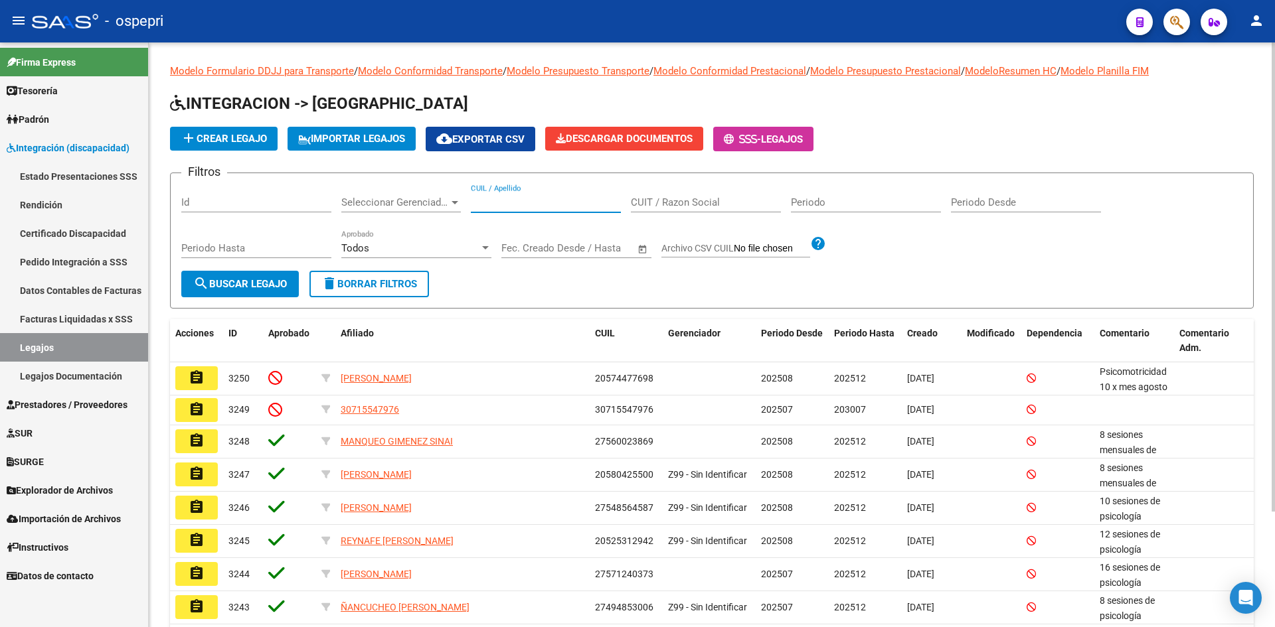
click at [507, 199] on input "CUIL / Apellido" at bounding box center [546, 203] width 150 height 12
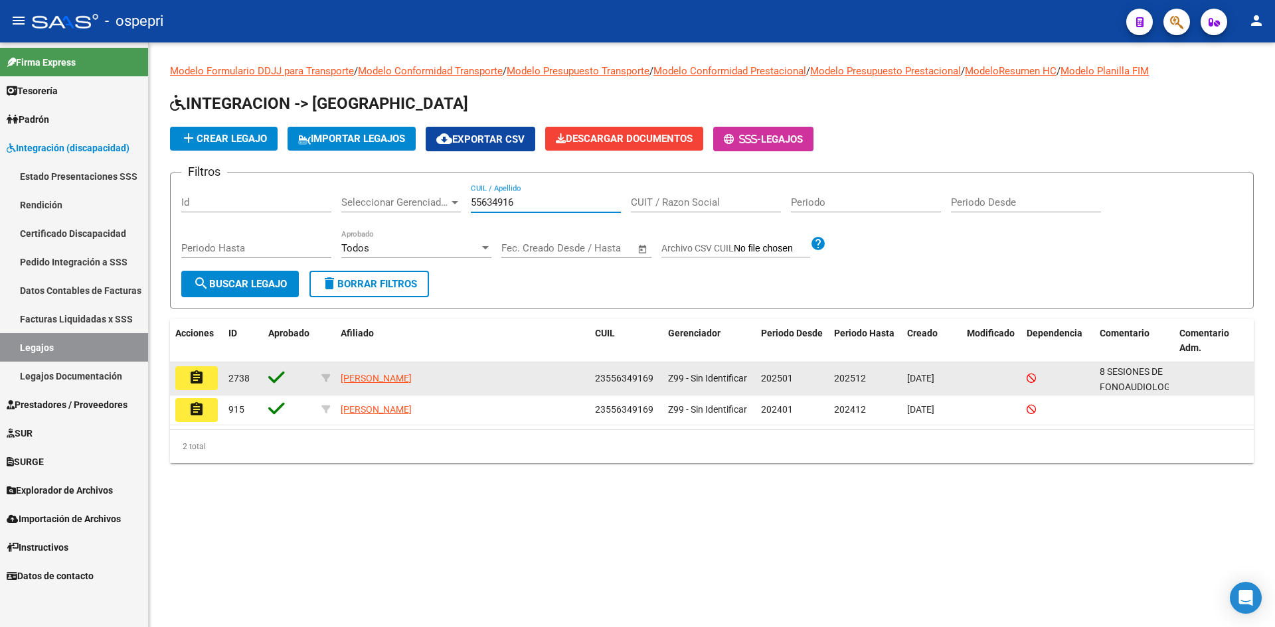
type input "55634916"
click at [202, 382] on mat-icon "assignment" at bounding box center [197, 378] width 16 height 16
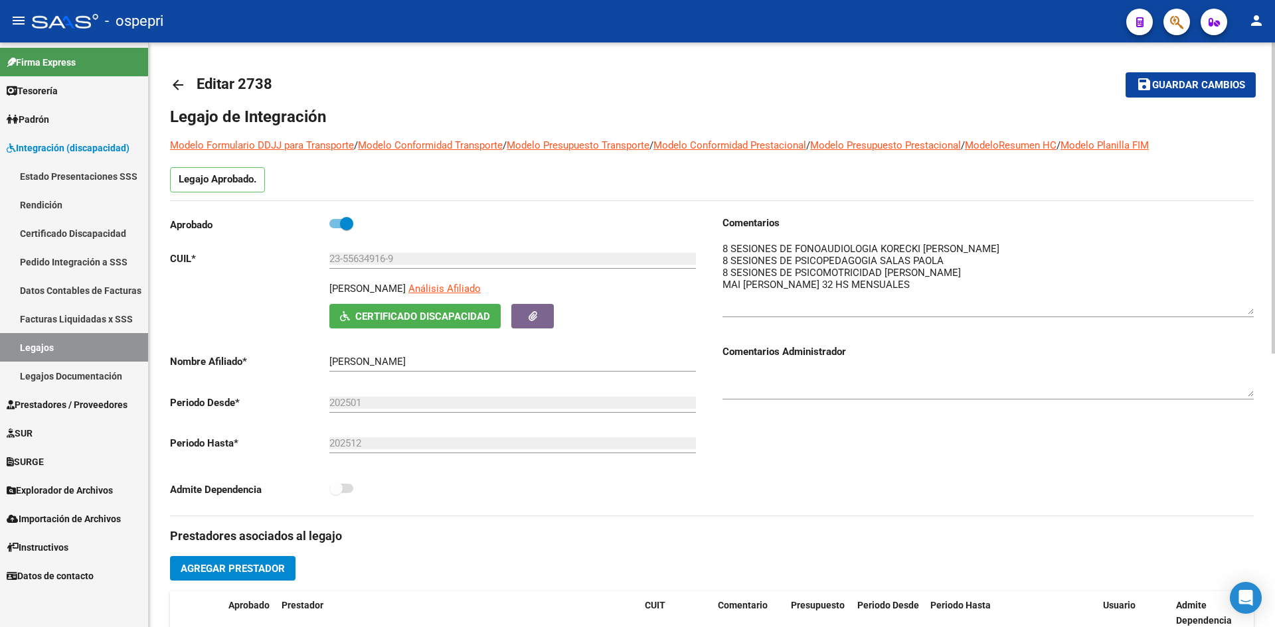
drag, startPoint x: 1246, startPoint y: 264, endPoint x: 1241, endPoint y: 311, distance: 46.7
click at [1241, 311] on textarea at bounding box center [987, 278] width 531 height 73
click at [181, 83] on mat-icon "arrow_back" at bounding box center [178, 85] width 16 height 16
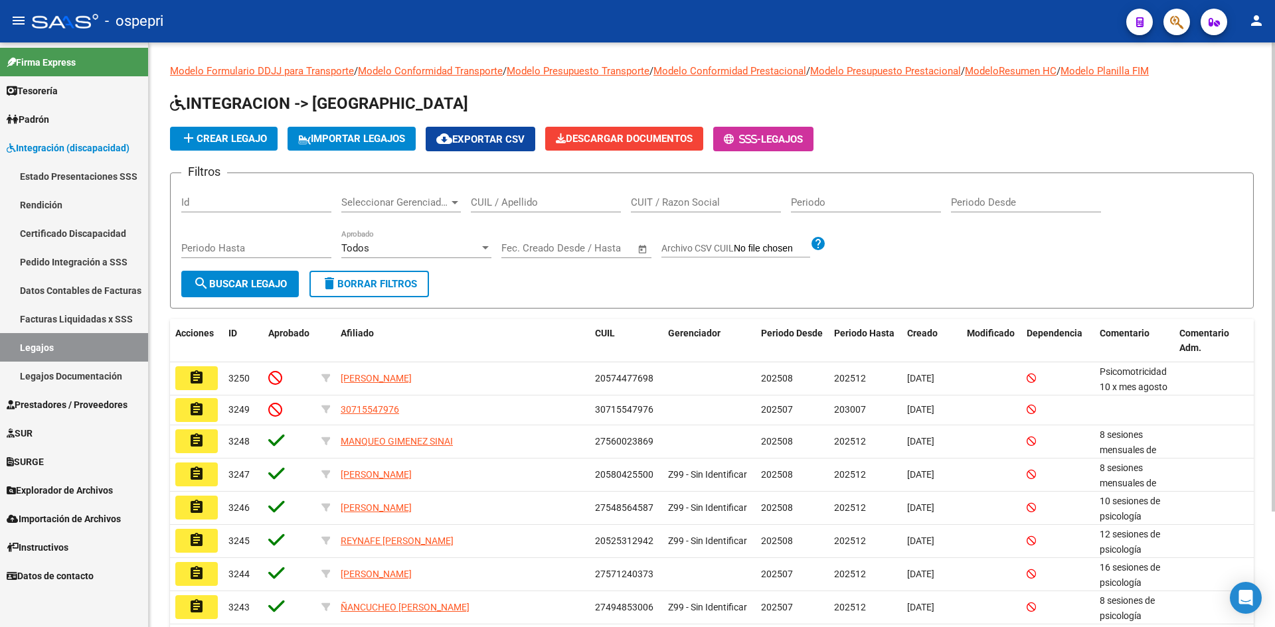
click at [515, 207] on input "CUIL / Apellido" at bounding box center [546, 203] width 150 height 12
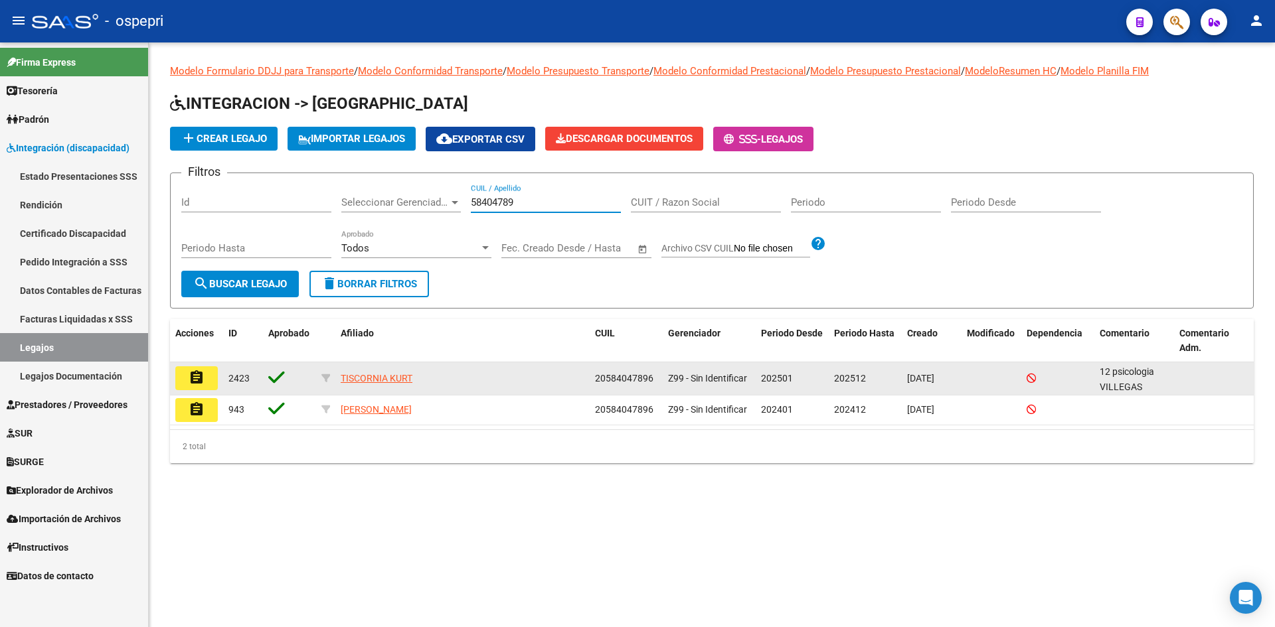
type input "58404789"
click at [202, 378] on mat-icon "assignment" at bounding box center [197, 378] width 16 height 16
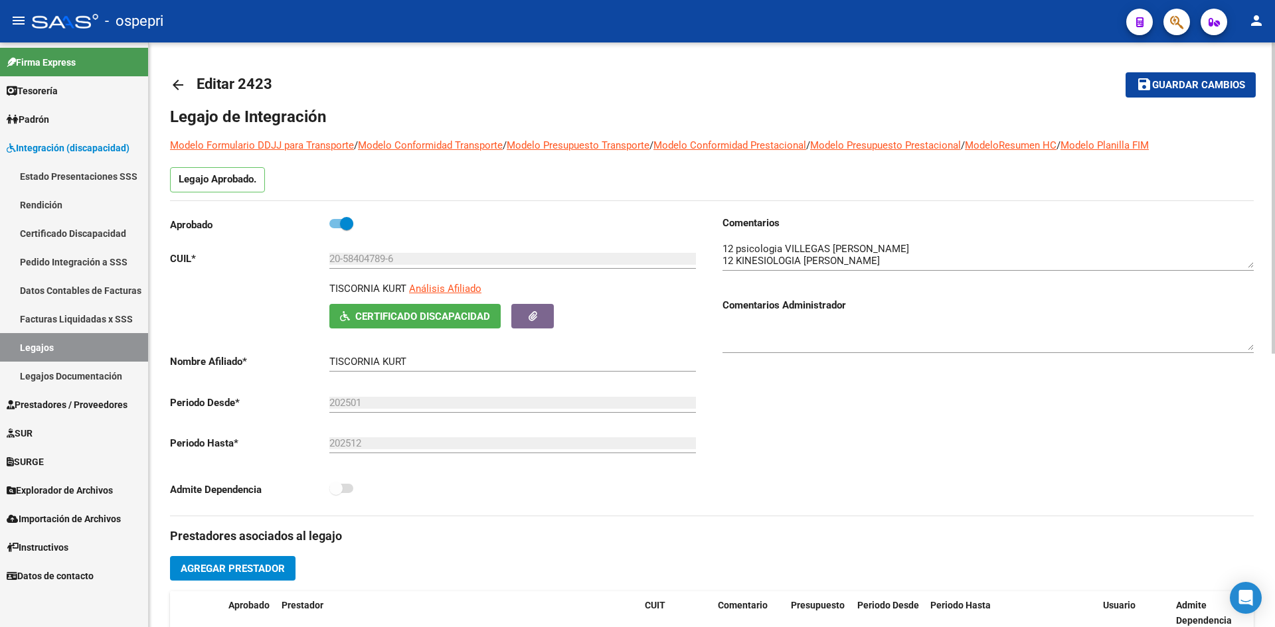
click at [178, 82] on mat-icon "arrow_back" at bounding box center [178, 85] width 16 height 16
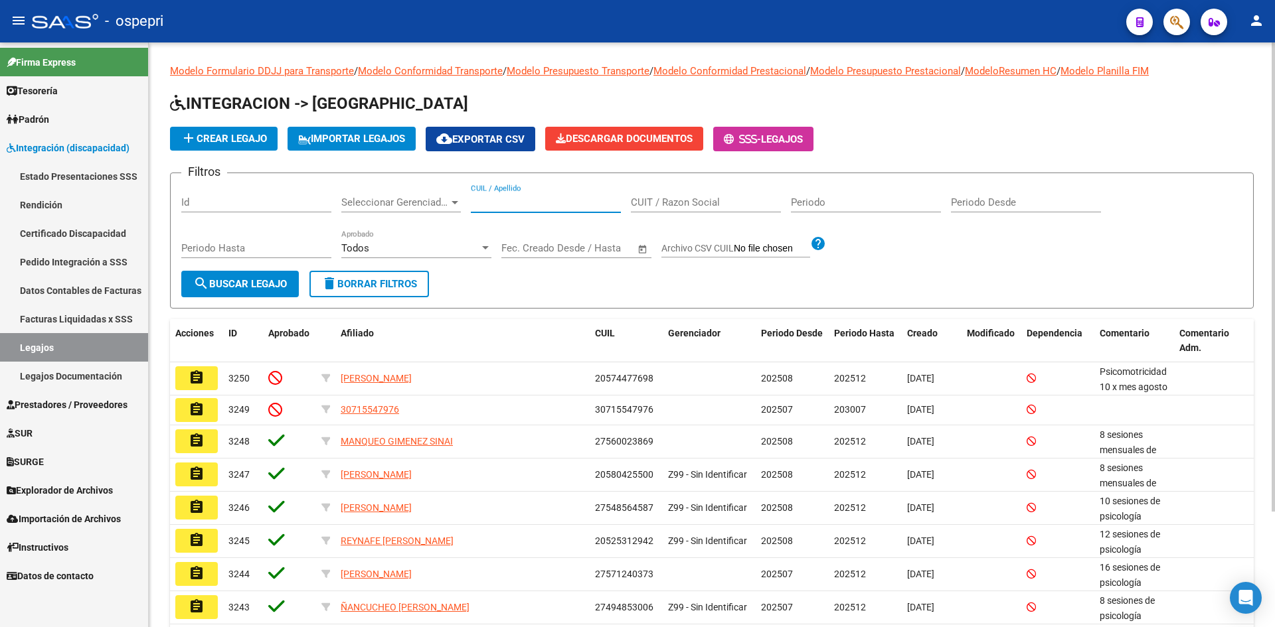
click at [513, 204] on input "CUIL / Apellido" at bounding box center [546, 203] width 150 height 12
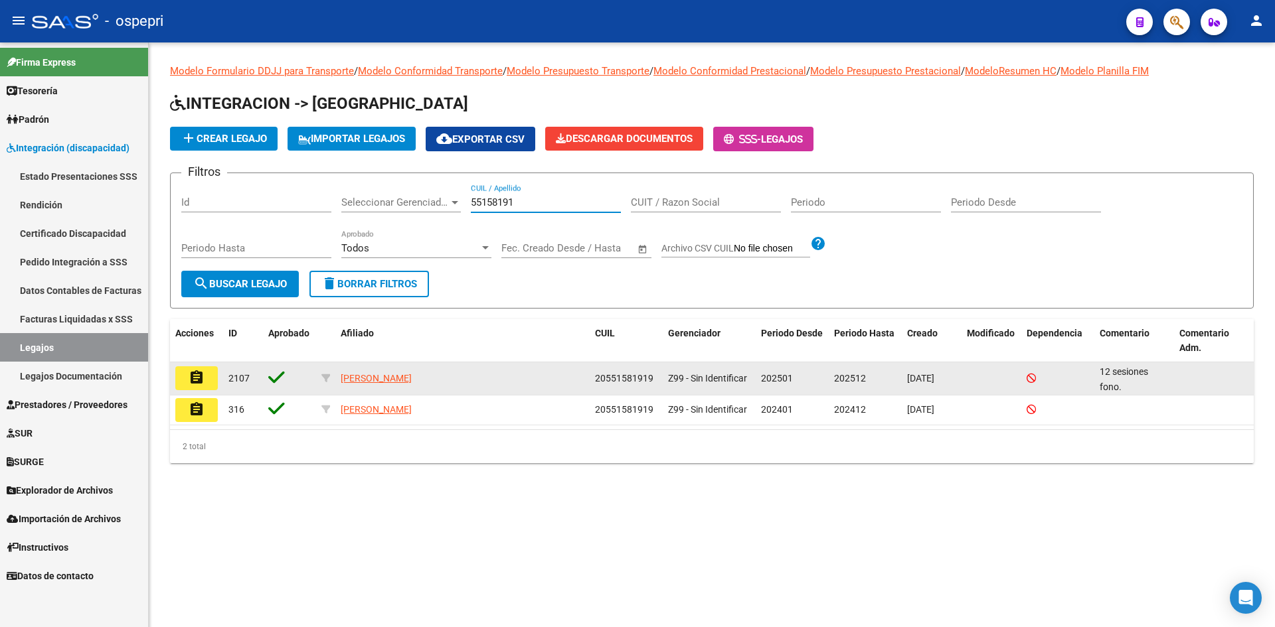
type input "55158191"
click at [193, 382] on mat-icon "assignment" at bounding box center [197, 378] width 16 height 16
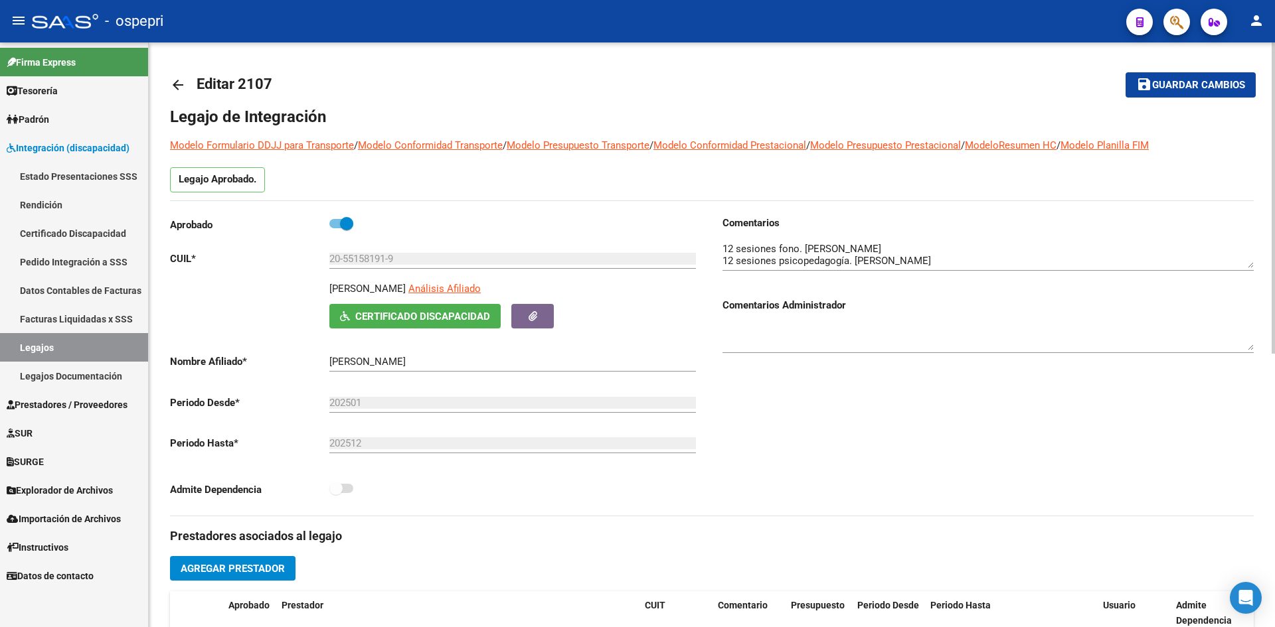
click at [180, 82] on mat-icon "arrow_back" at bounding box center [178, 85] width 16 height 16
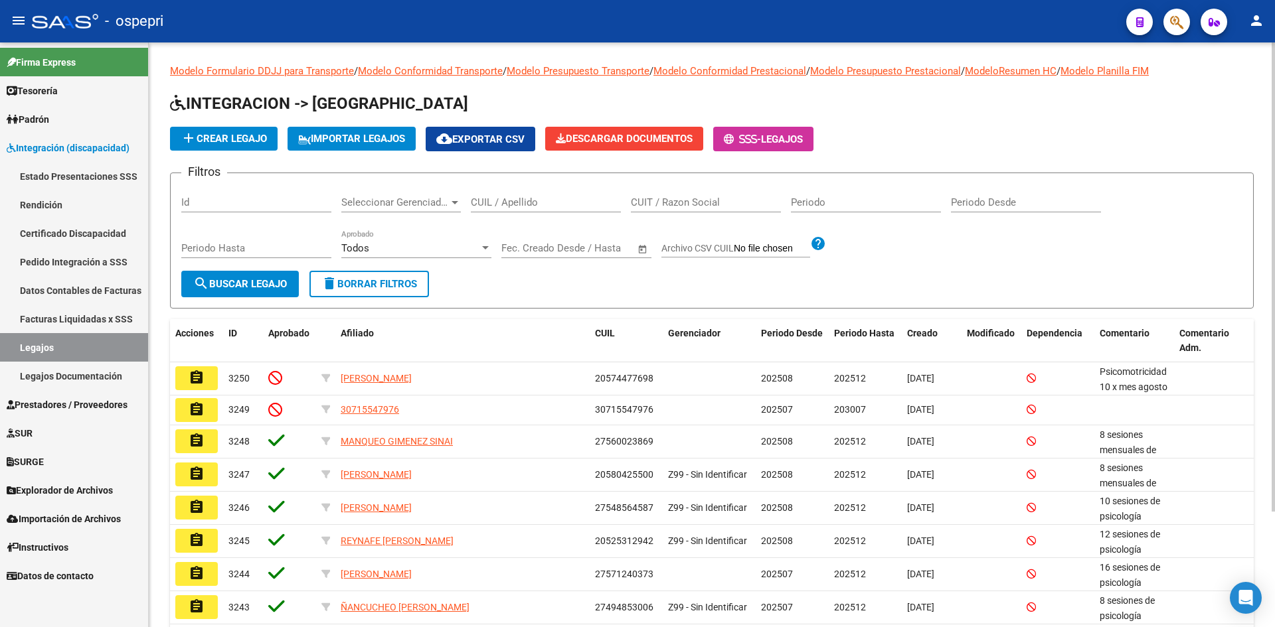
click at [492, 203] on input "CUIL / Apellido" at bounding box center [546, 203] width 150 height 12
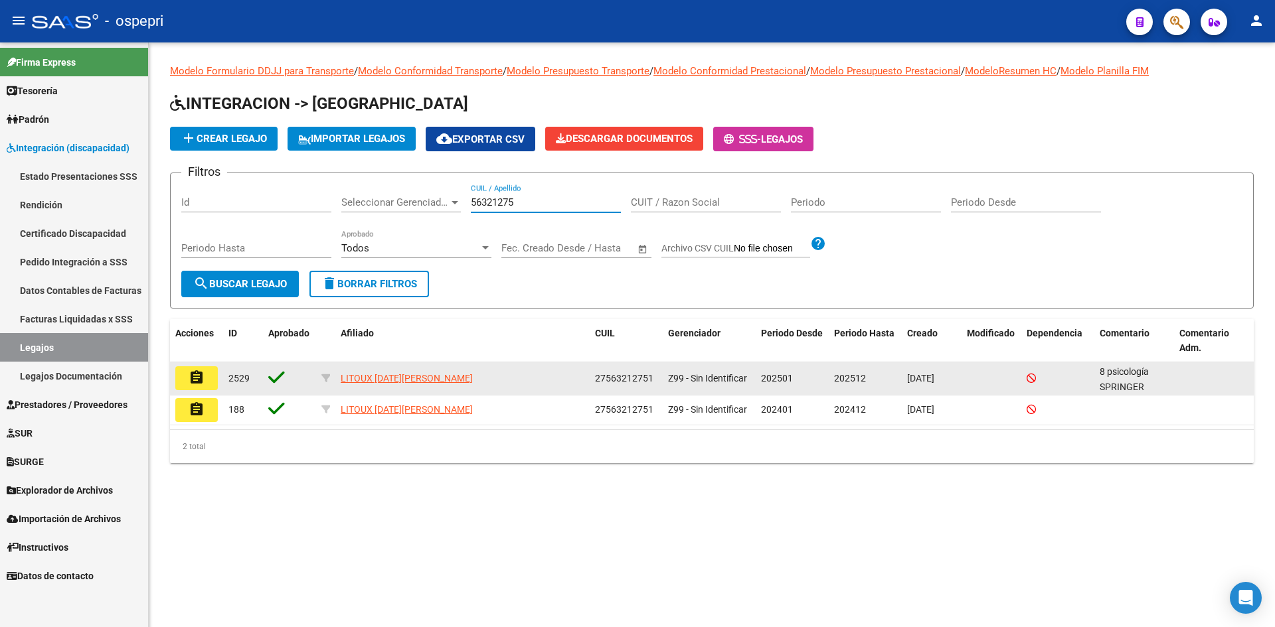
type input "56321275"
click at [203, 381] on mat-icon "assignment" at bounding box center [197, 378] width 16 height 16
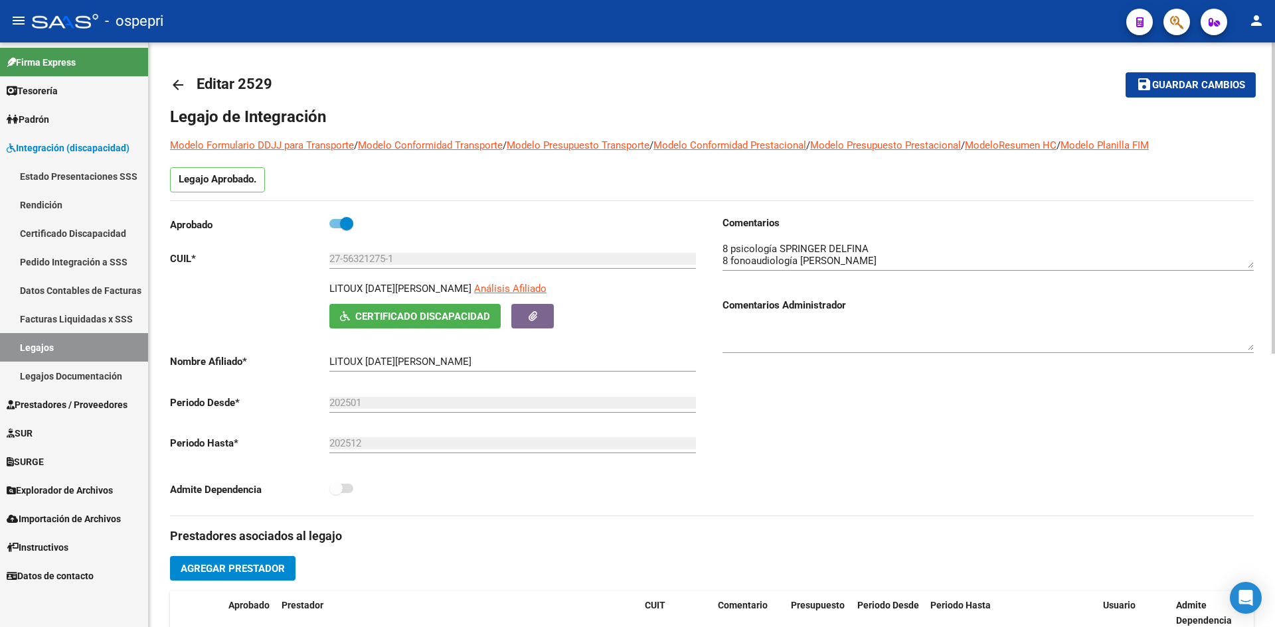
click at [177, 82] on mat-icon "arrow_back" at bounding box center [178, 85] width 16 height 16
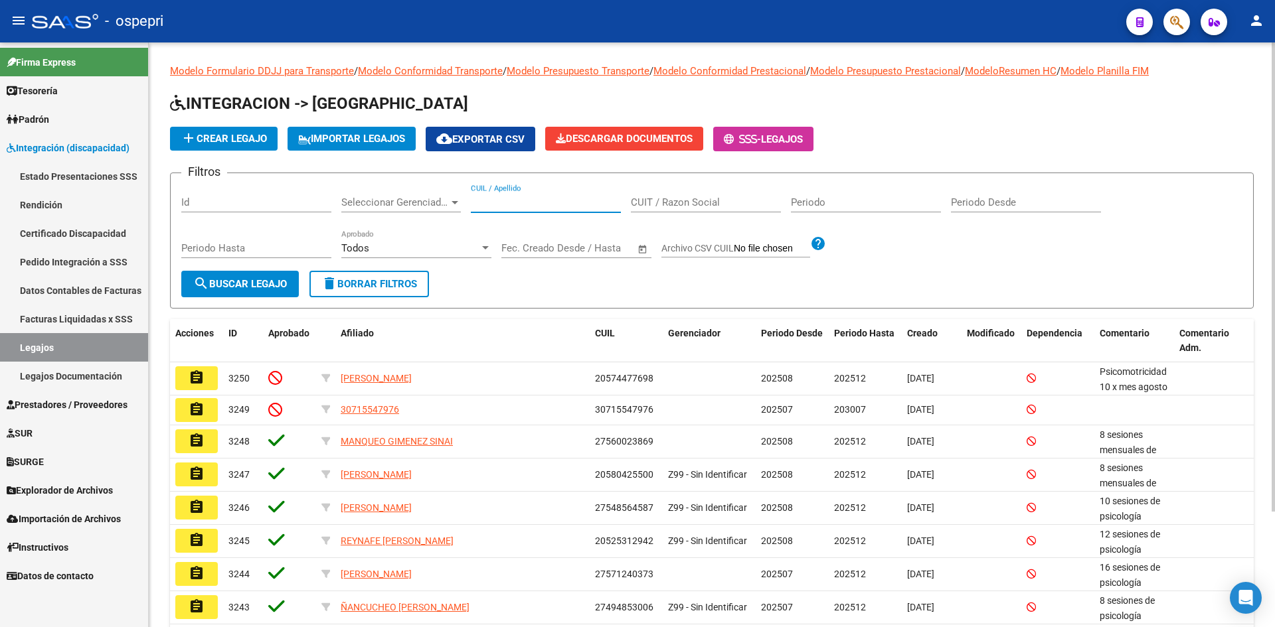
click at [504, 203] on input "CUIL / Apellido" at bounding box center [546, 203] width 150 height 12
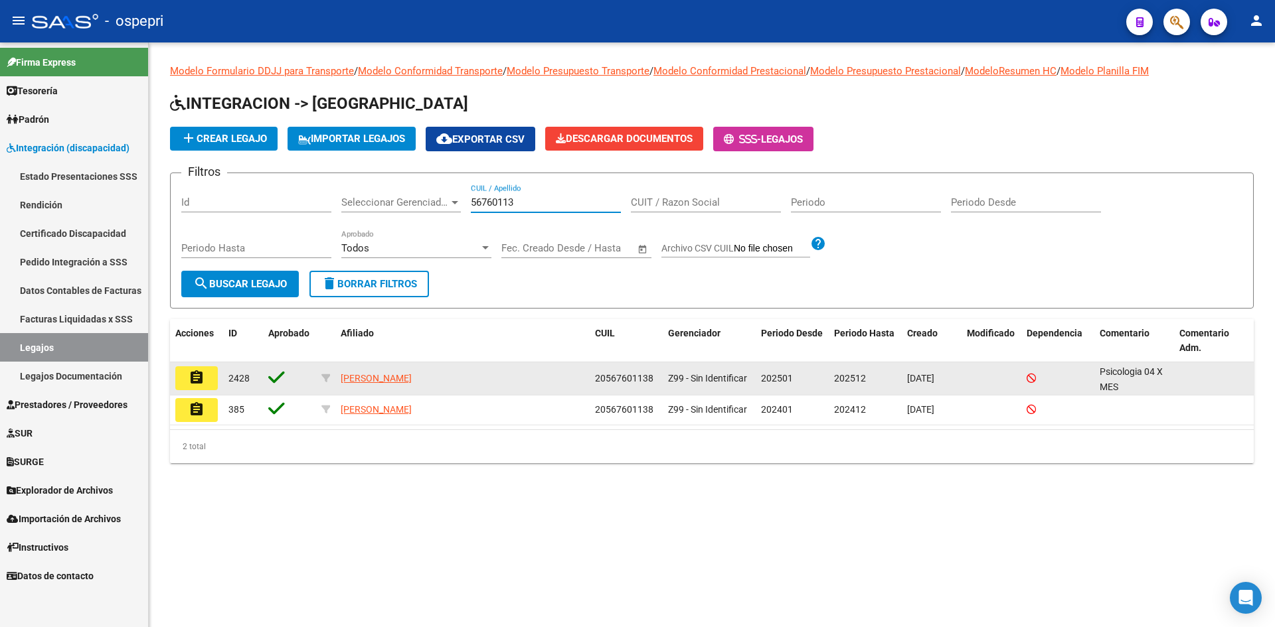
type input "56760113"
click at [201, 374] on mat-icon "assignment" at bounding box center [197, 378] width 16 height 16
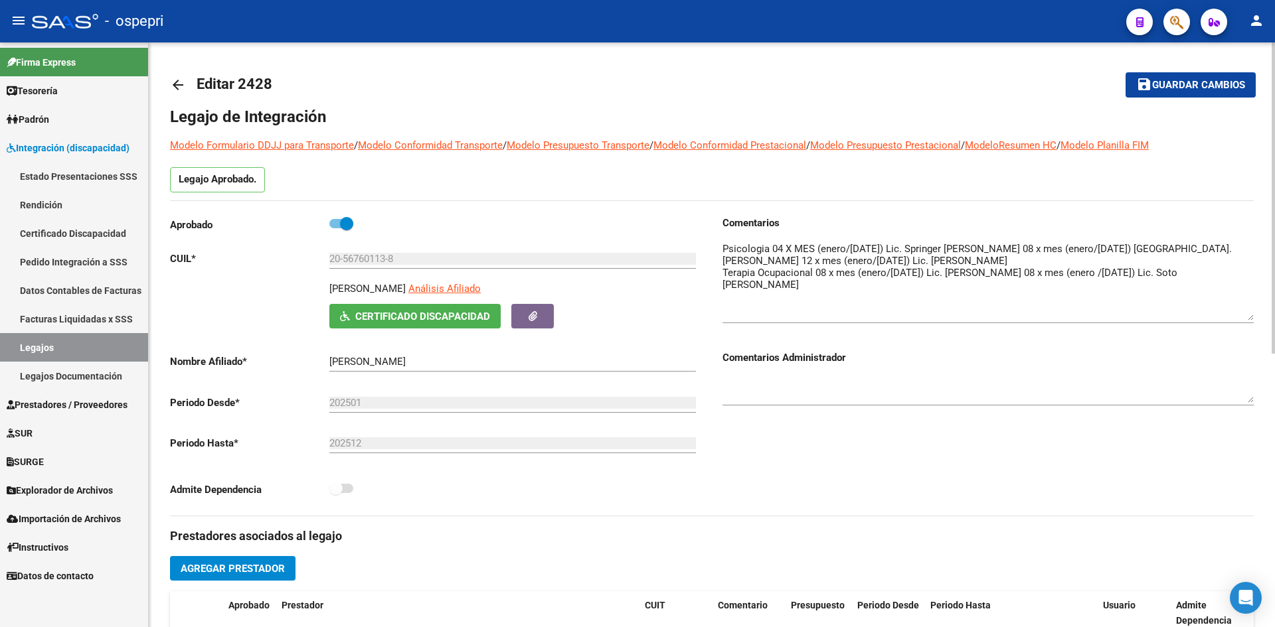
drag, startPoint x: 1249, startPoint y: 265, endPoint x: 1242, endPoint y: 317, distance: 53.0
click at [1242, 317] on textarea at bounding box center [987, 281] width 531 height 79
click at [179, 82] on mat-icon "arrow_back" at bounding box center [178, 85] width 16 height 16
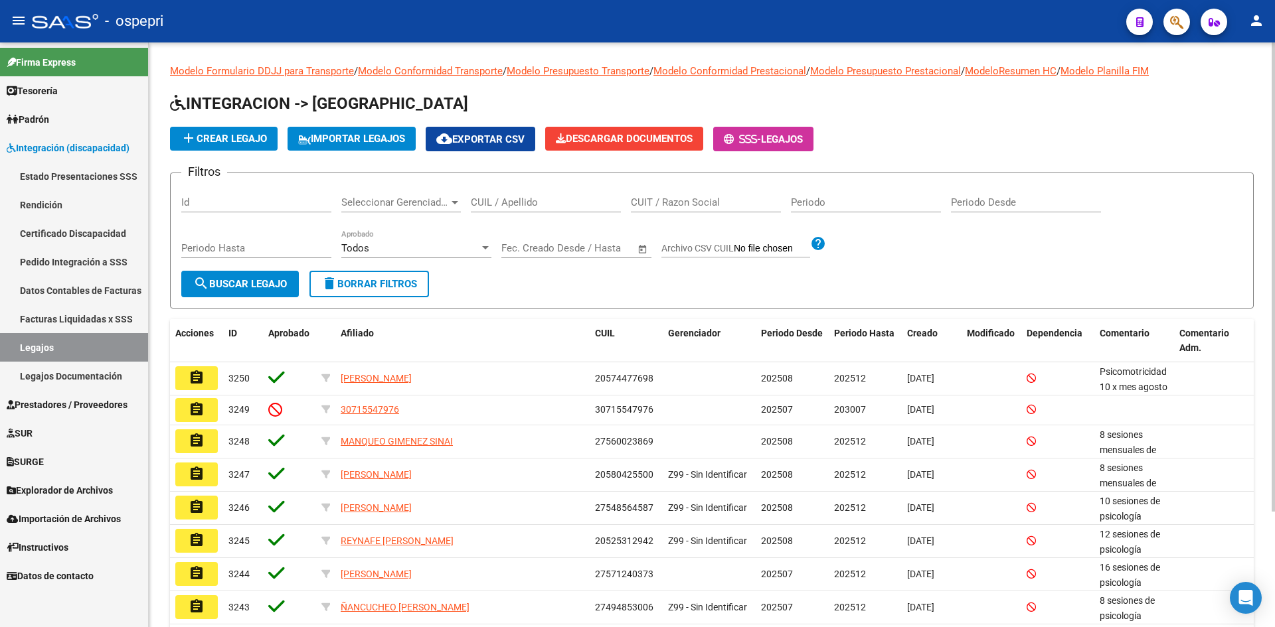
click at [503, 208] on input "CUIL / Apellido" at bounding box center [546, 203] width 150 height 12
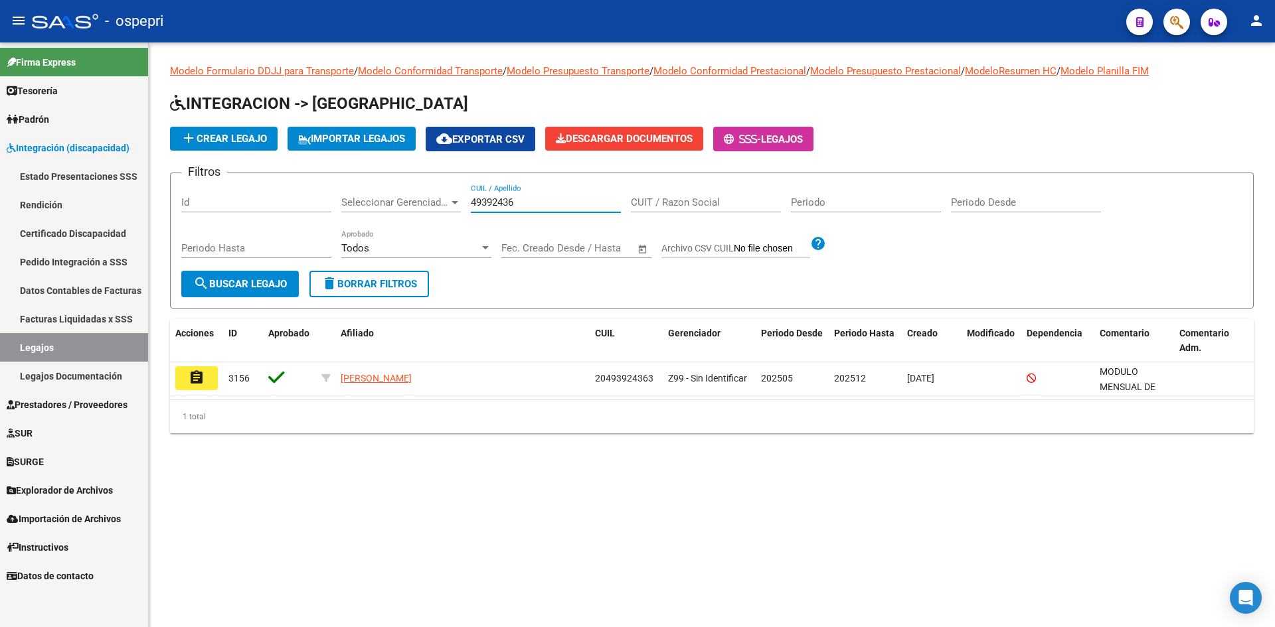
type input "49392436"
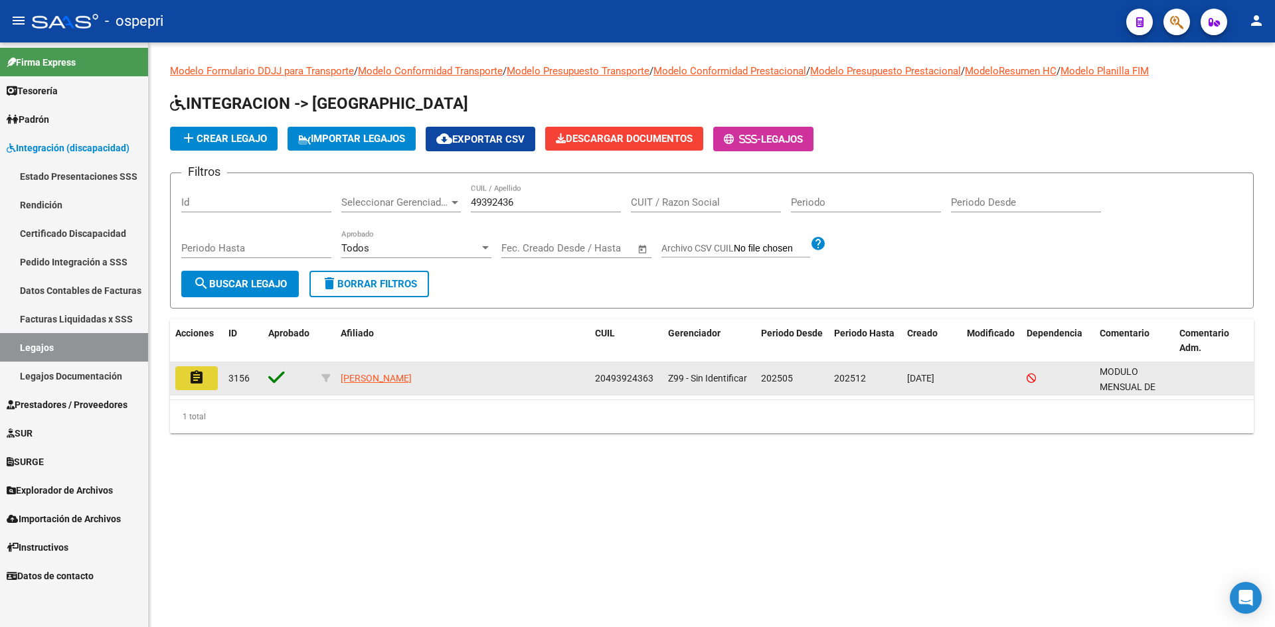
click at [201, 376] on mat-icon "assignment" at bounding box center [197, 378] width 16 height 16
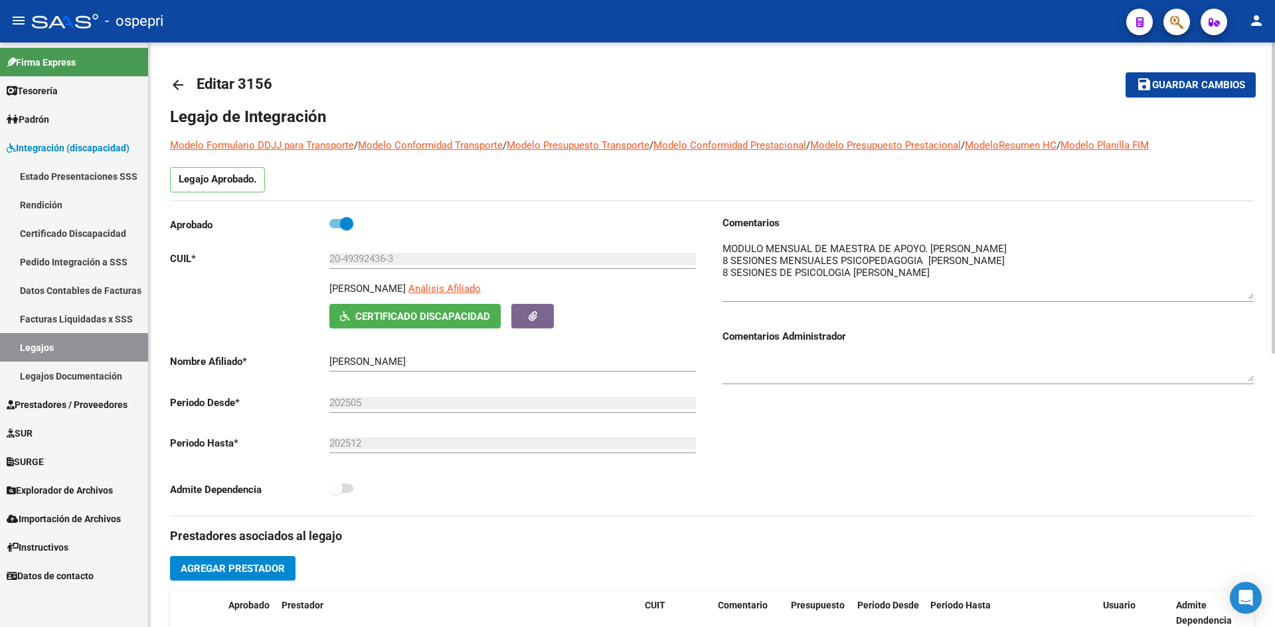
drag, startPoint x: 1251, startPoint y: 266, endPoint x: 1251, endPoint y: 297, distance: 31.2
click at [1251, 297] on textarea at bounding box center [987, 271] width 531 height 58
click at [175, 84] on mat-icon "arrow_back" at bounding box center [178, 85] width 16 height 16
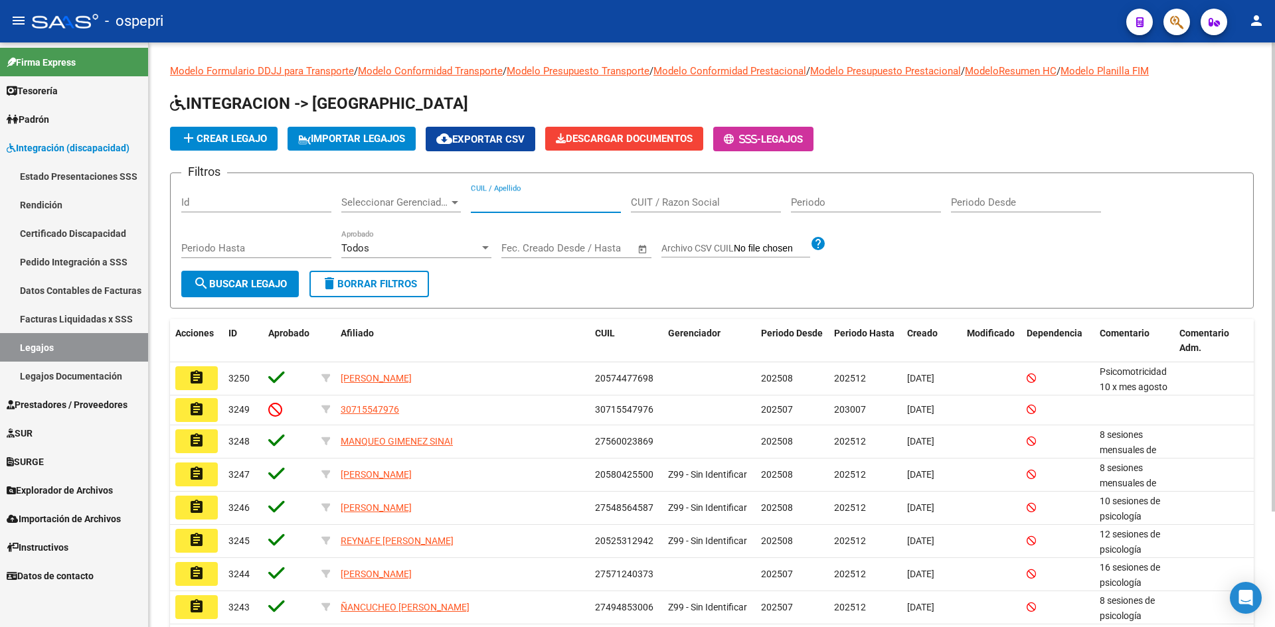
click at [483, 201] on input "CUIL / Apellido" at bounding box center [546, 203] width 150 height 12
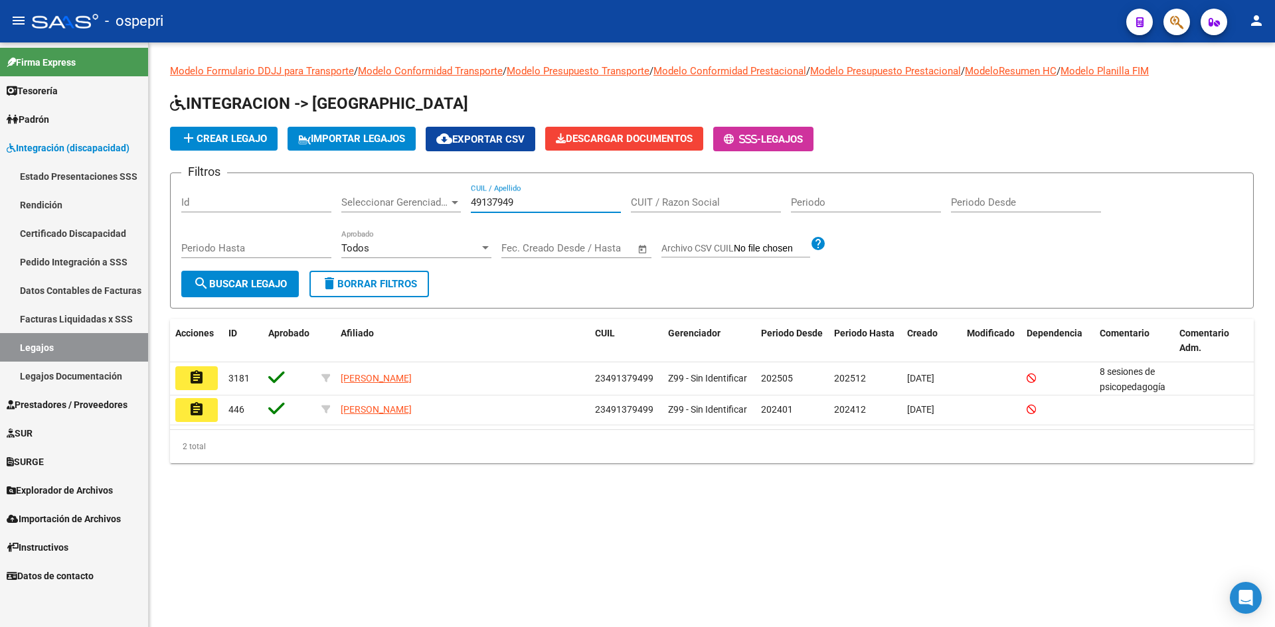
type input "49137949"
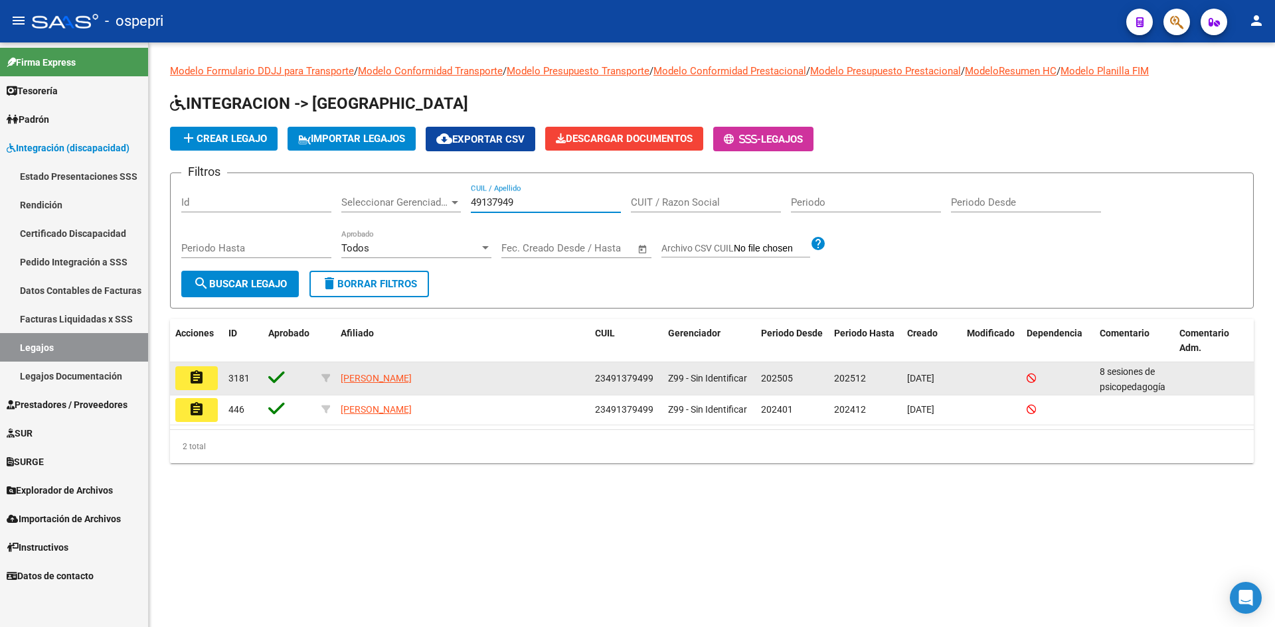
click at [196, 377] on mat-icon "assignment" at bounding box center [197, 378] width 16 height 16
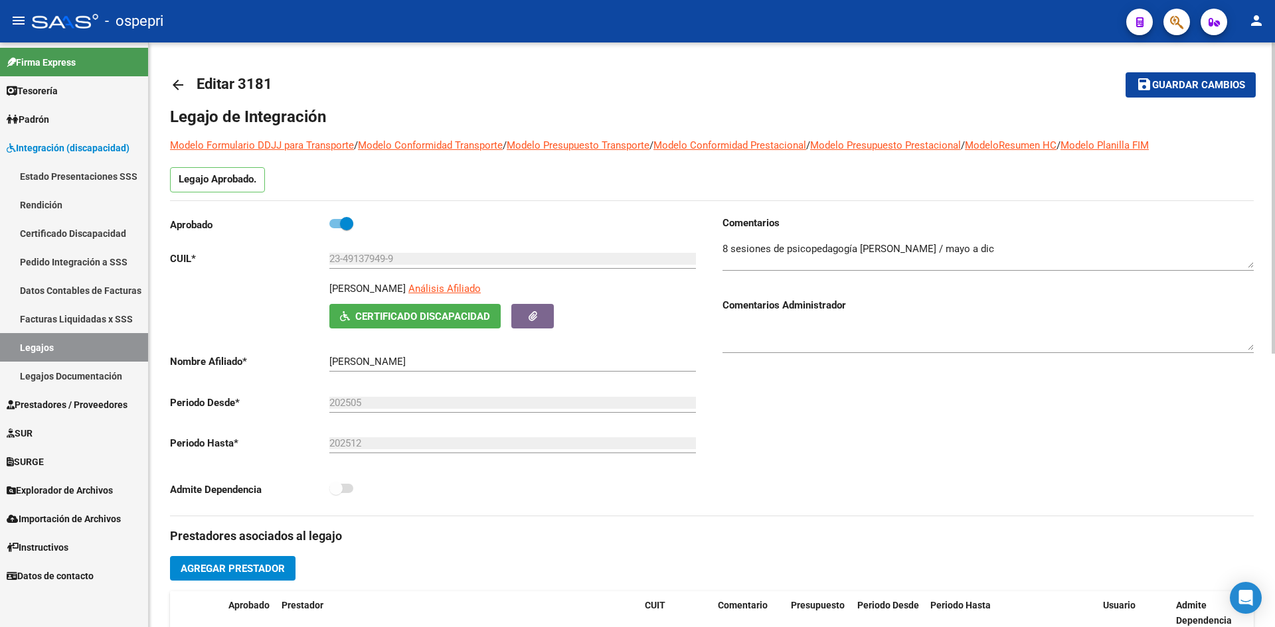
click at [178, 86] on mat-icon "arrow_back" at bounding box center [178, 85] width 16 height 16
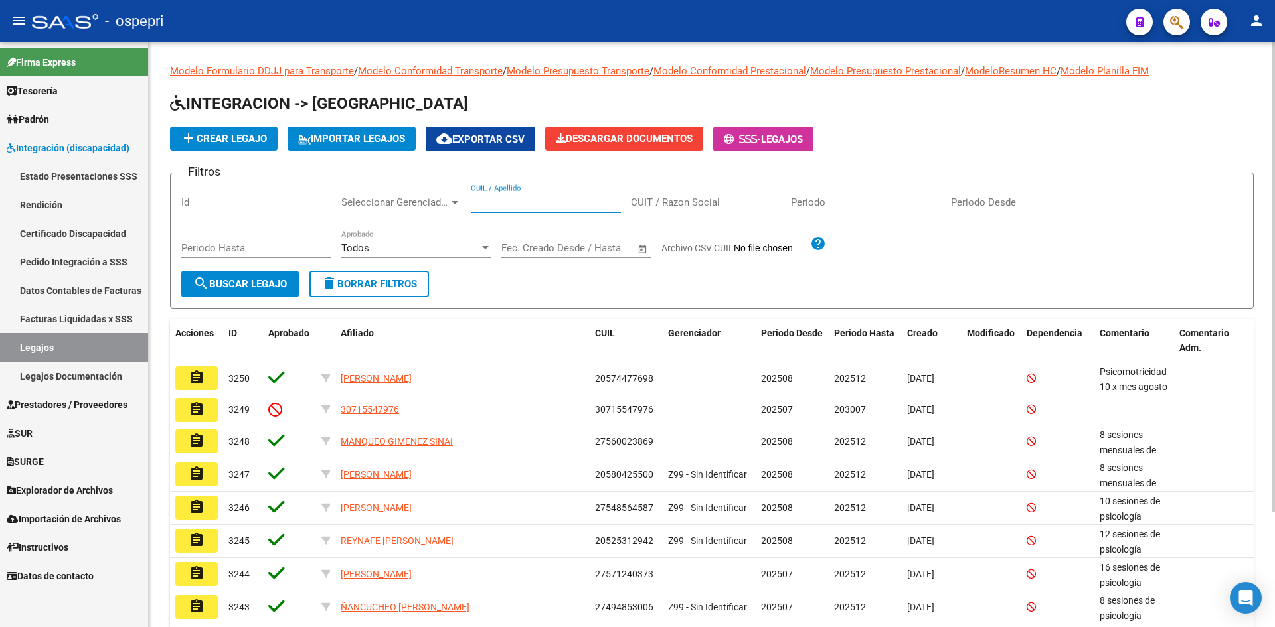
click at [515, 202] on input "CUIL / Apellido" at bounding box center [546, 203] width 150 height 12
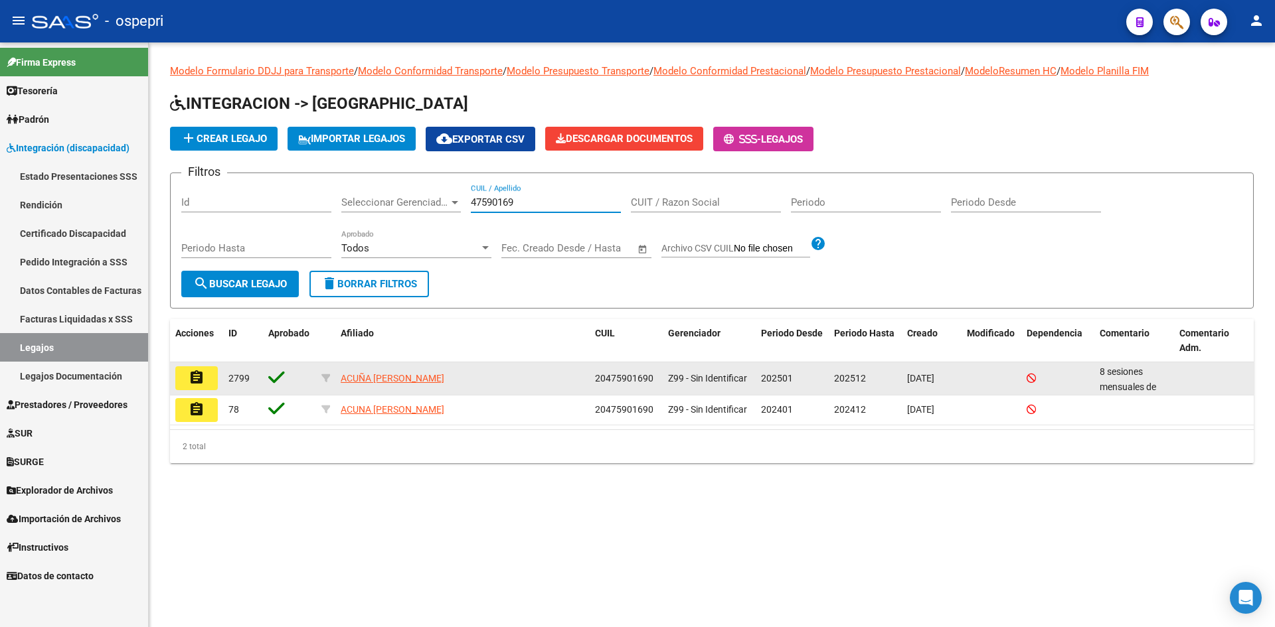
type input "47590169"
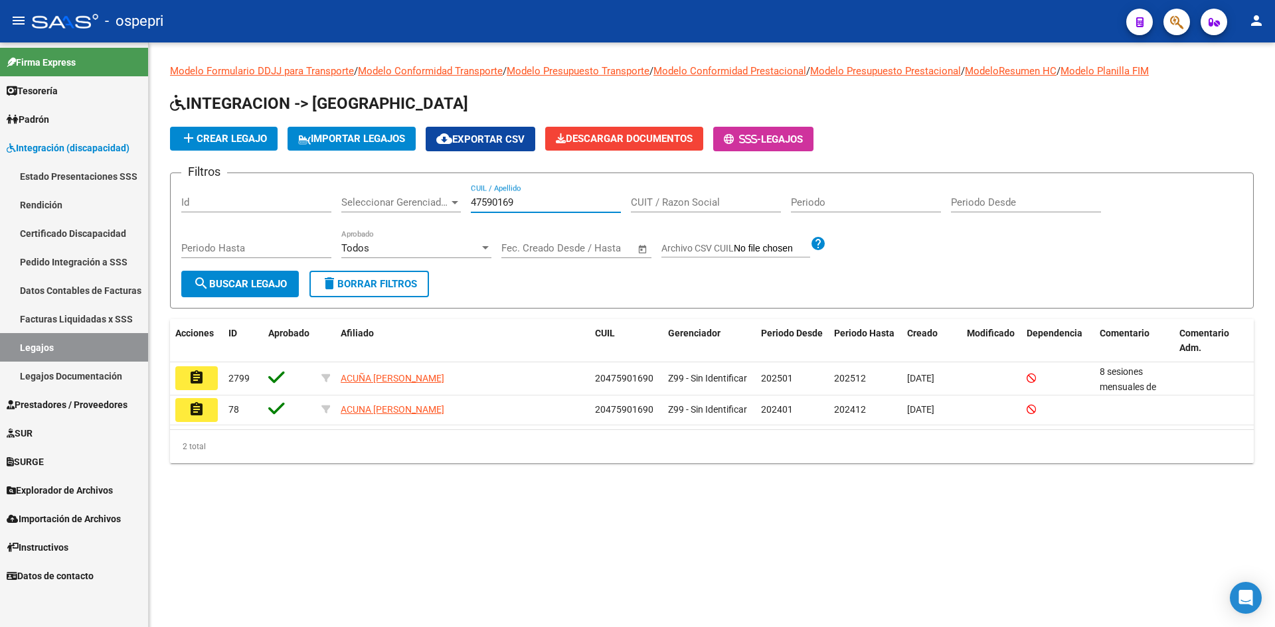
click at [195, 376] on mat-icon "assignment" at bounding box center [197, 378] width 16 height 16
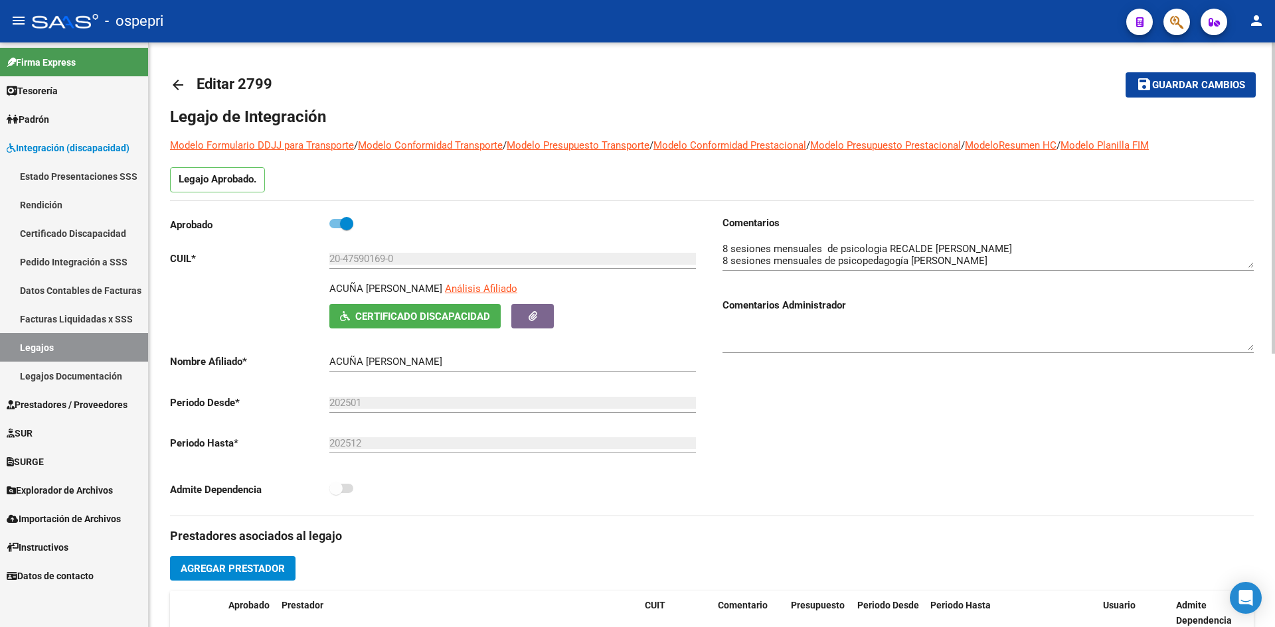
click at [179, 82] on mat-icon "arrow_back" at bounding box center [178, 85] width 16 height 16
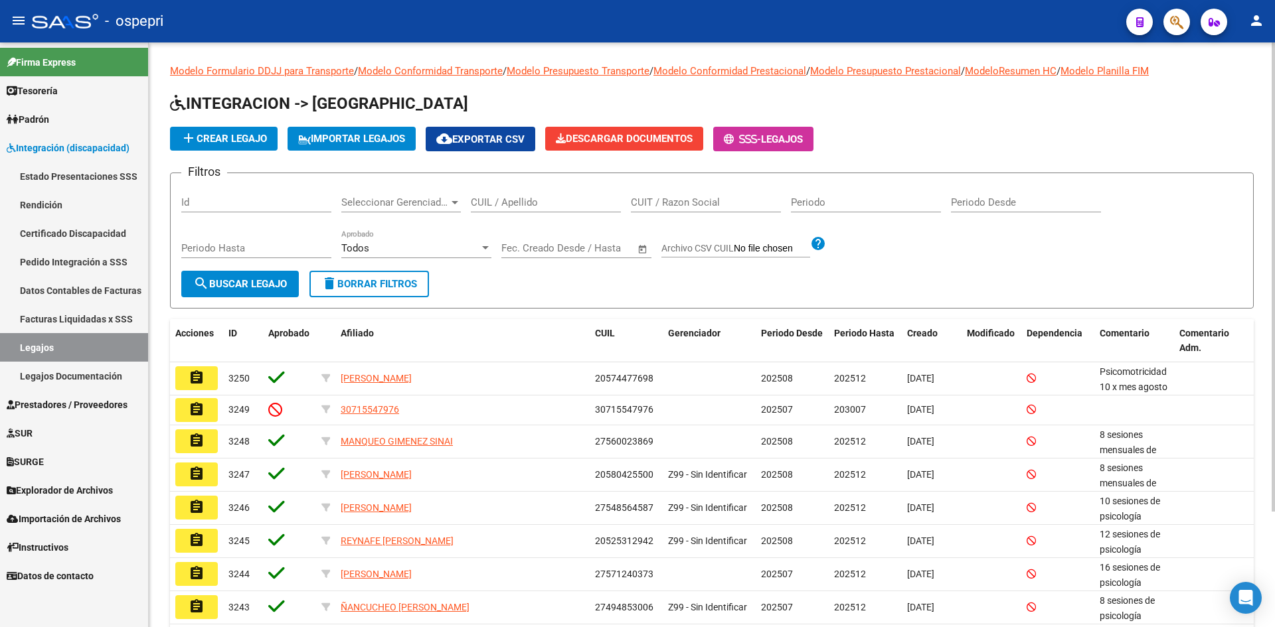
click at [514, 201] on input "CUIL / Apellido" at bounding box center [546, 203] width 150 height 12
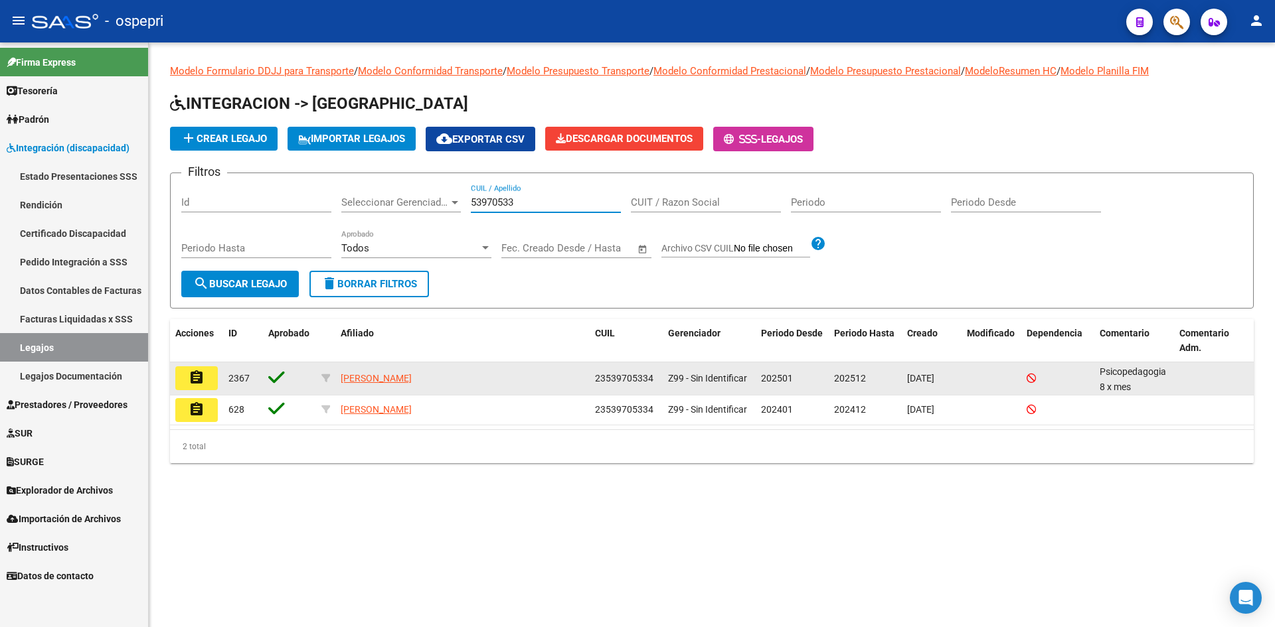
type input "53970533"
click at [200, 369] on button "assignment" at bounding box center [196, 379] width 42 height 24
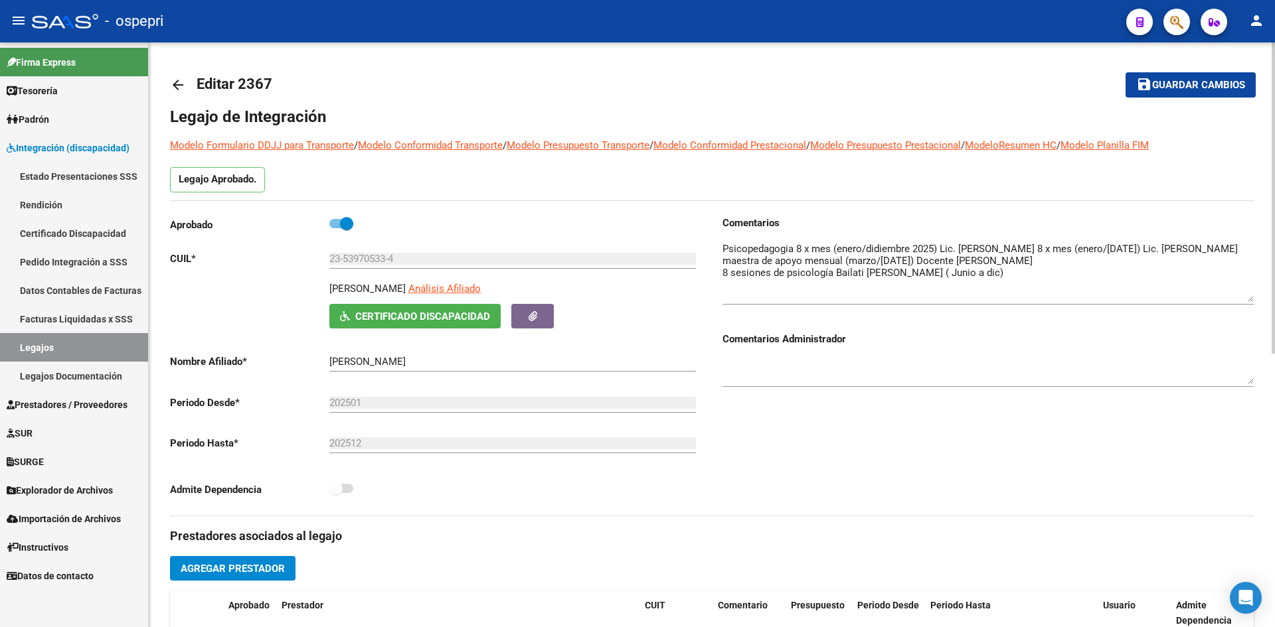
drag, startPoint x: 1251, startPoint y: 266, endPoint x: 1252, endPoint y: 300, distance: 33.9
click at [1252, 300] on textarea at bounding box center [987, 272] width 531 height 60
click at [179, 84] on mat-icon "arrow_back" at bounding box center [178, 85] width 16 height 16
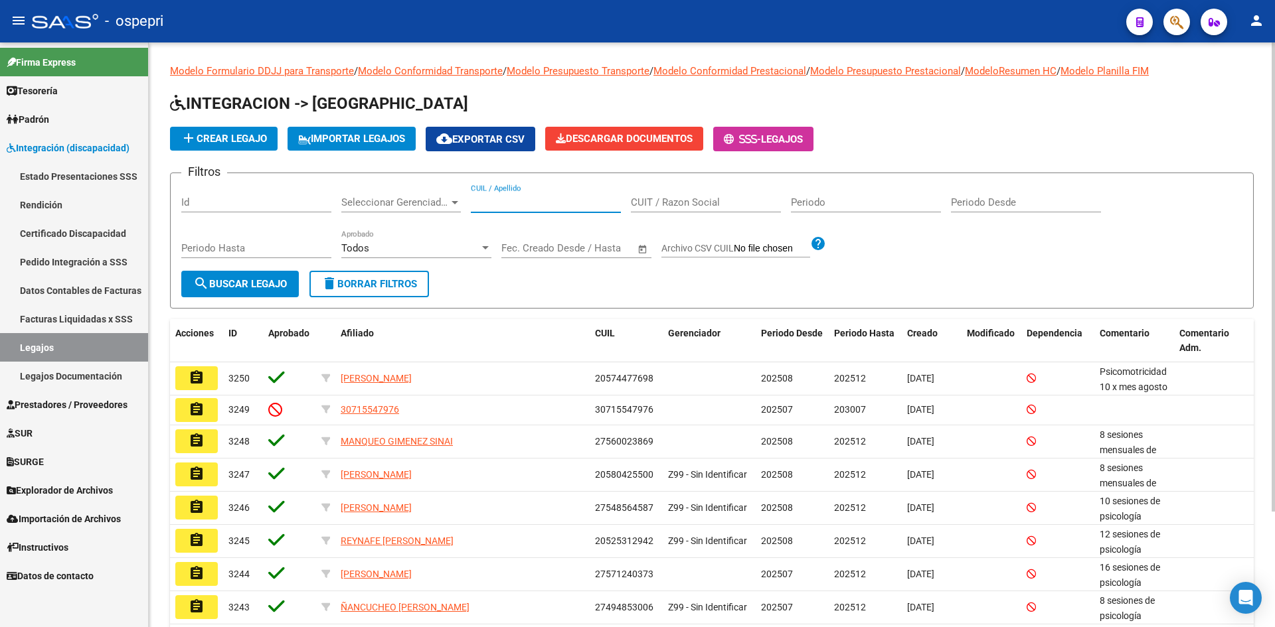
drag, startPoint x: 496, startPoint y: 202, endPoint x: 544, endPoint y: 100, distance: 112.9
click at [496, 200] on input "CUIL / Apellido" at bounding box center [546, 203] width 150 height 12
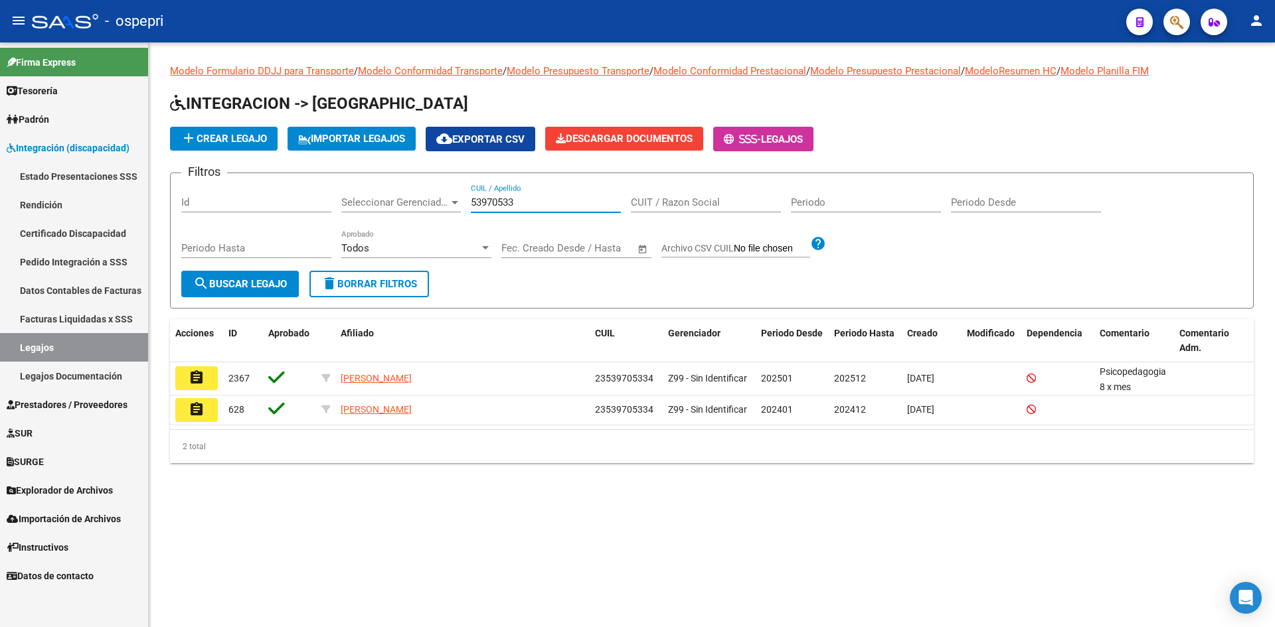
type input "53970533"
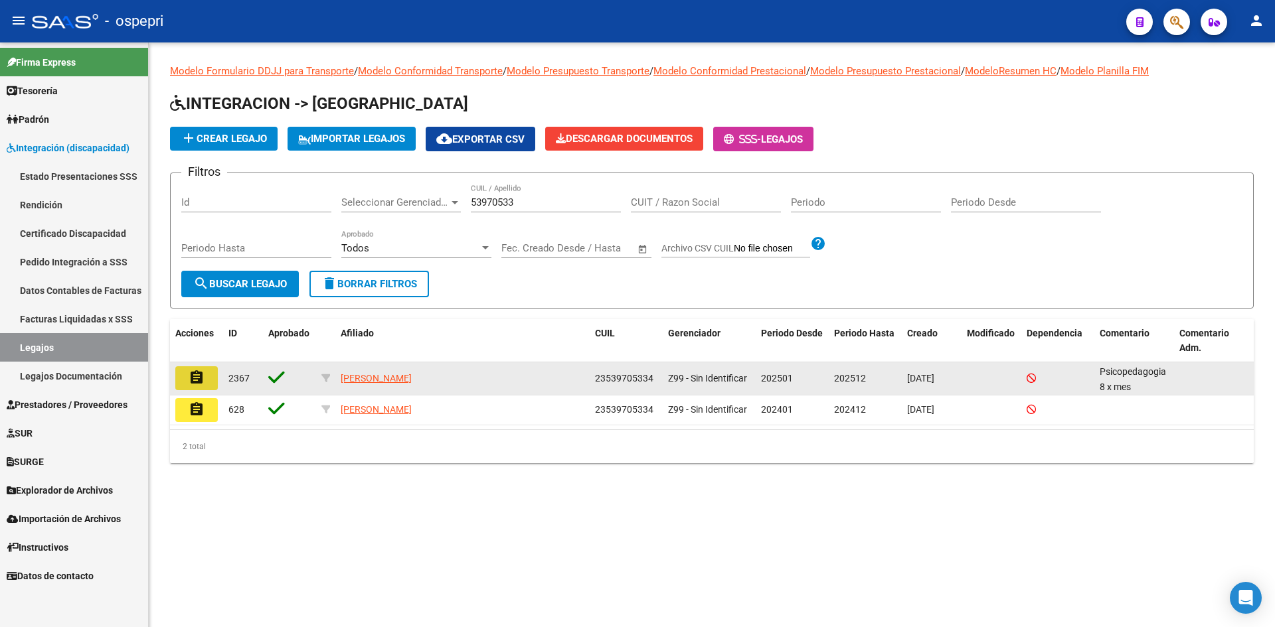
click at [202, 373] on mat-icon "assignment" at bounding box center [197, 378] width 16 height 16
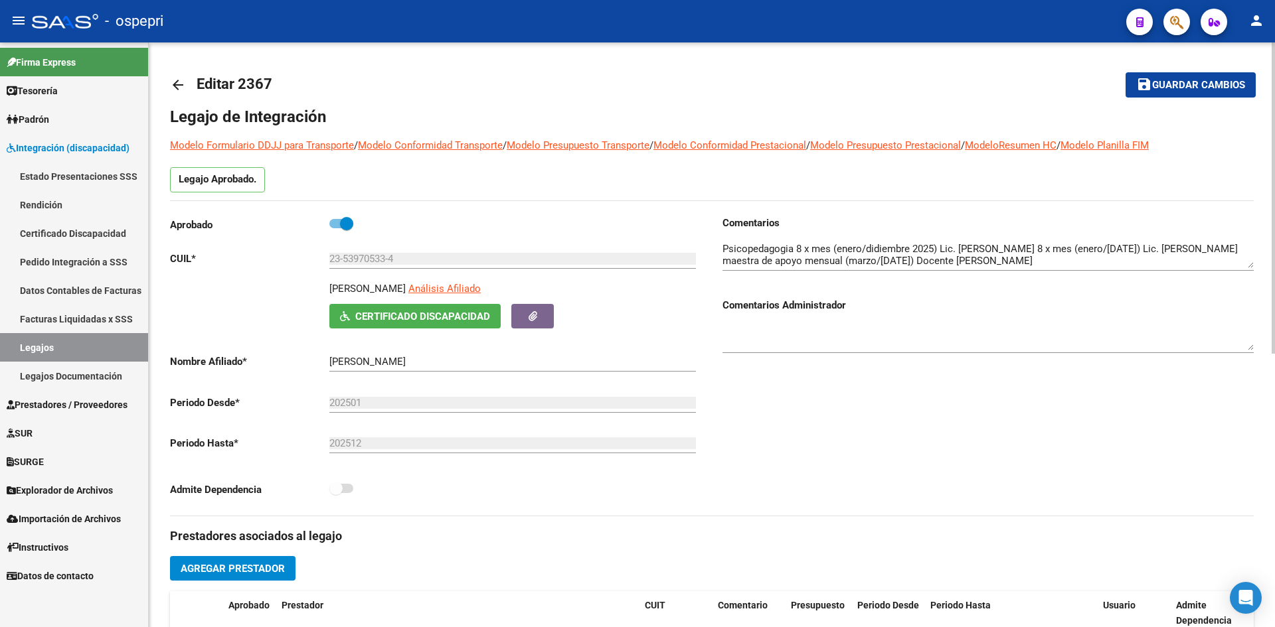
click at [177, 78] on mat-icon "arrow_back" at bounding box center [178, 85] width 16 height 16
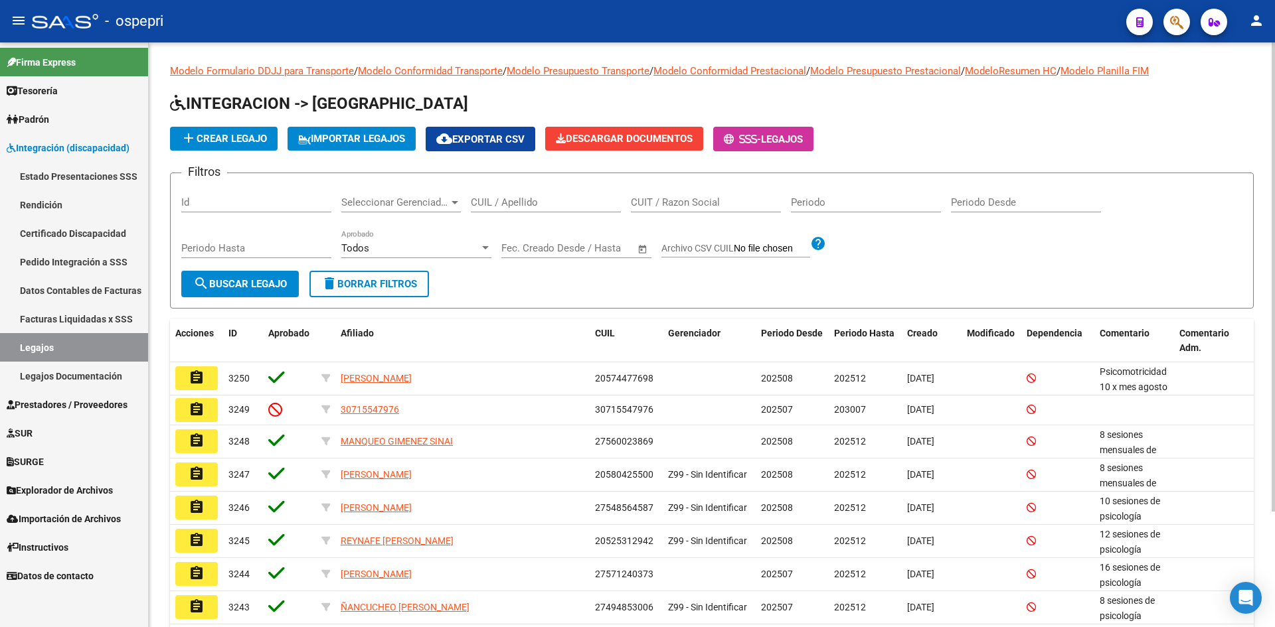
click at [519, 205] on input "CUIL / Apellido" at bounding box center [546, 203] width 150 height 12
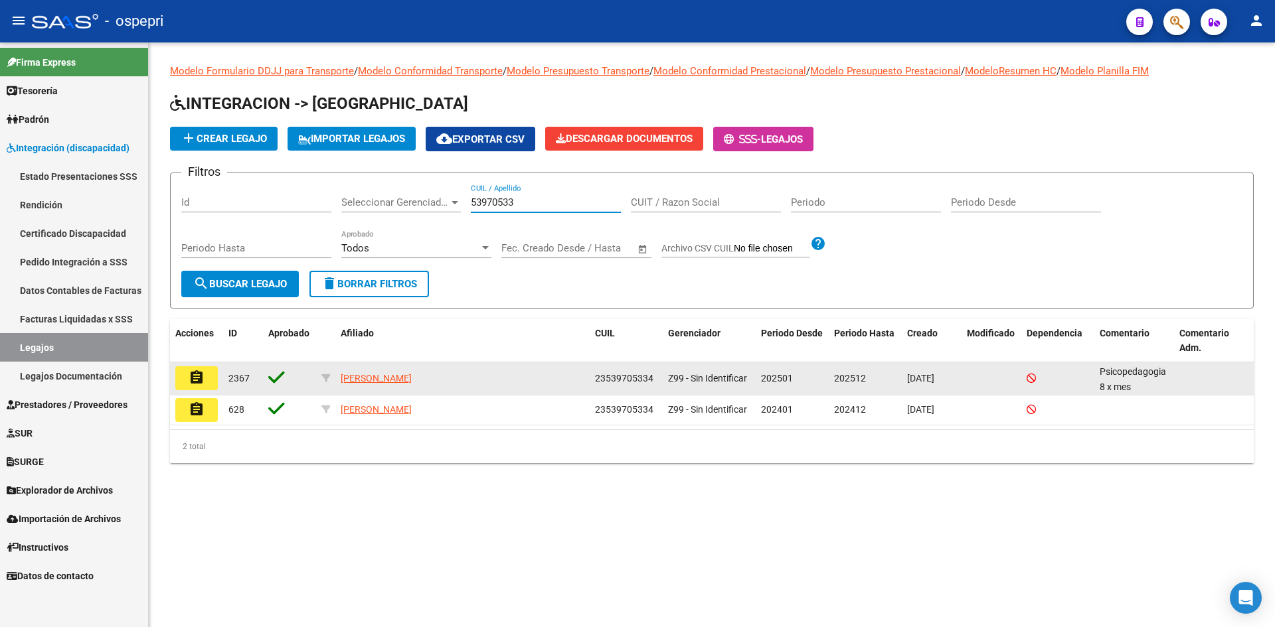
type input "53970533"
click at [199, 375] on mat-icon "assignment" at bounding box center [197, 378] width 16 height 16
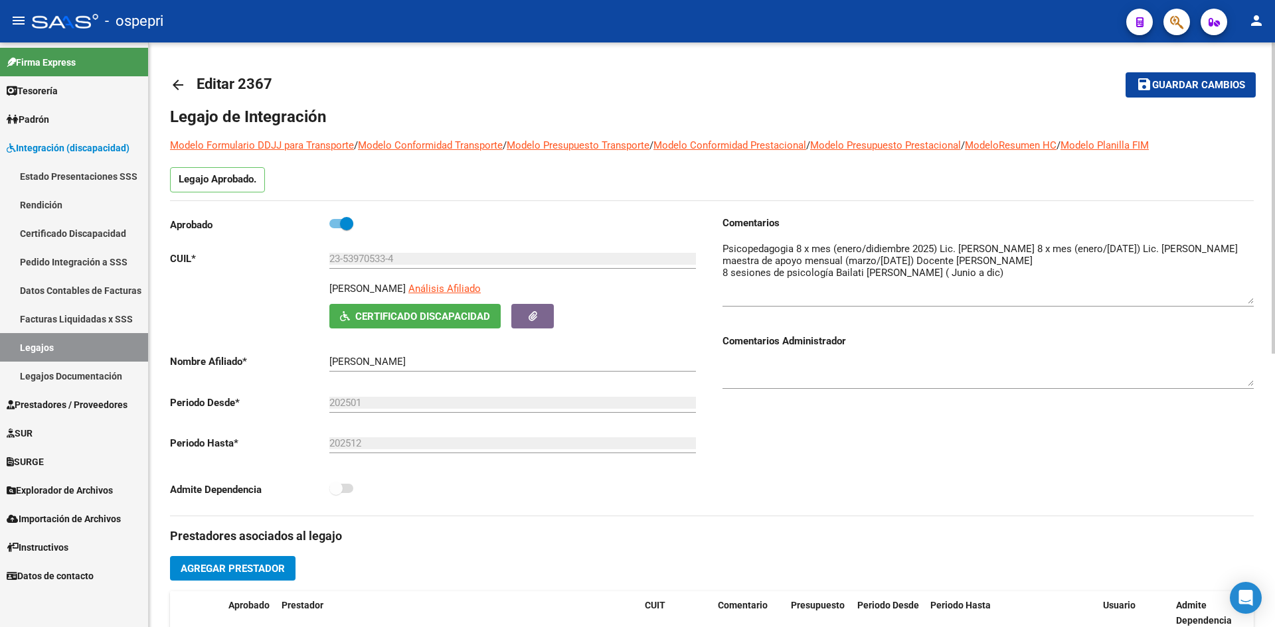
drag, startPoint x: 1248, startPoint y: 265, endPoint x: 1256, endPoint y: 299, distance: 35.3
click at [1254, 300] on div "arrow_back Editar 2367 save Guardar cambios Legajo de Integración Modelo Formul…" at bounding box center [712, 591] width 1126 height 1099
click at [171, 76] on link "arrow_back" at bounding box center [183, 84] width 27 height 31
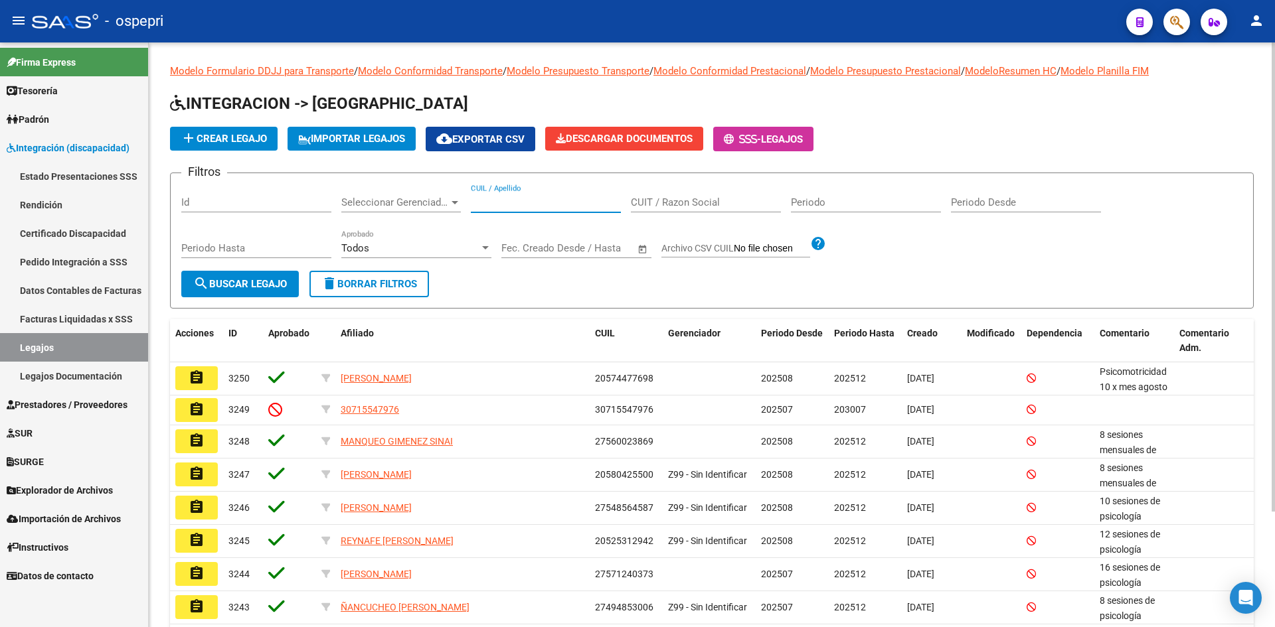
click at [485, 204] on input "CUIL / Apellido" at bounding box center [546, 203] width 150 height 12
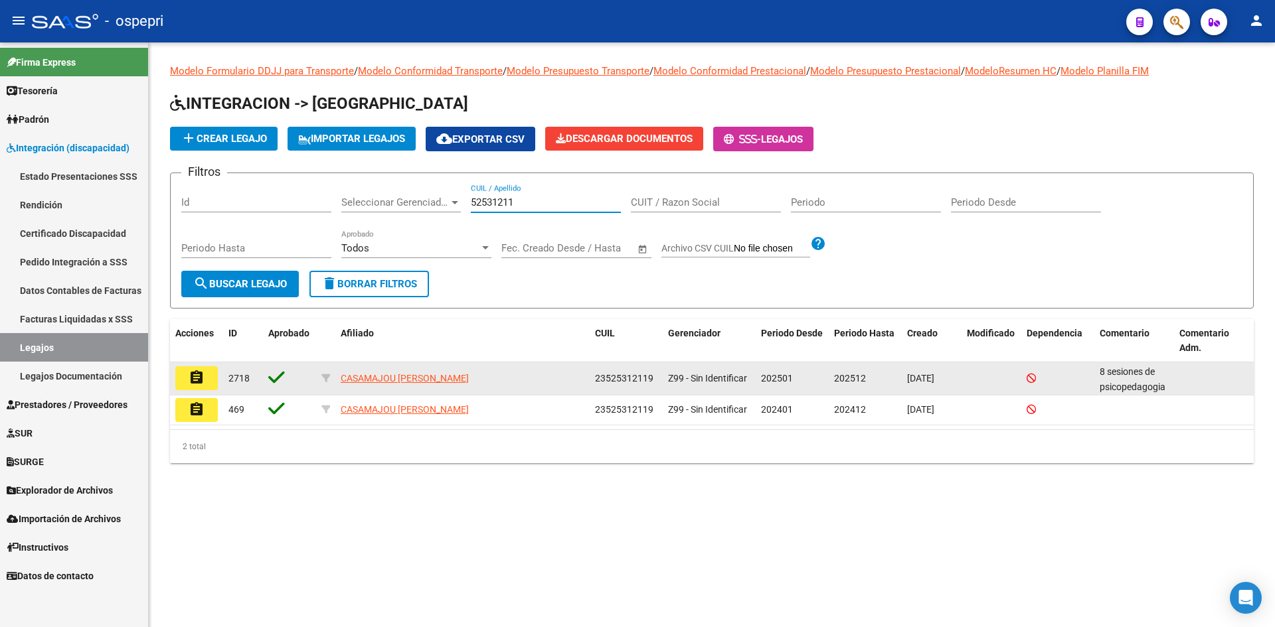
type input "52531211"
click at [205, 381] on button "assignment" at bounding box center [196, 379] width 42 height 24
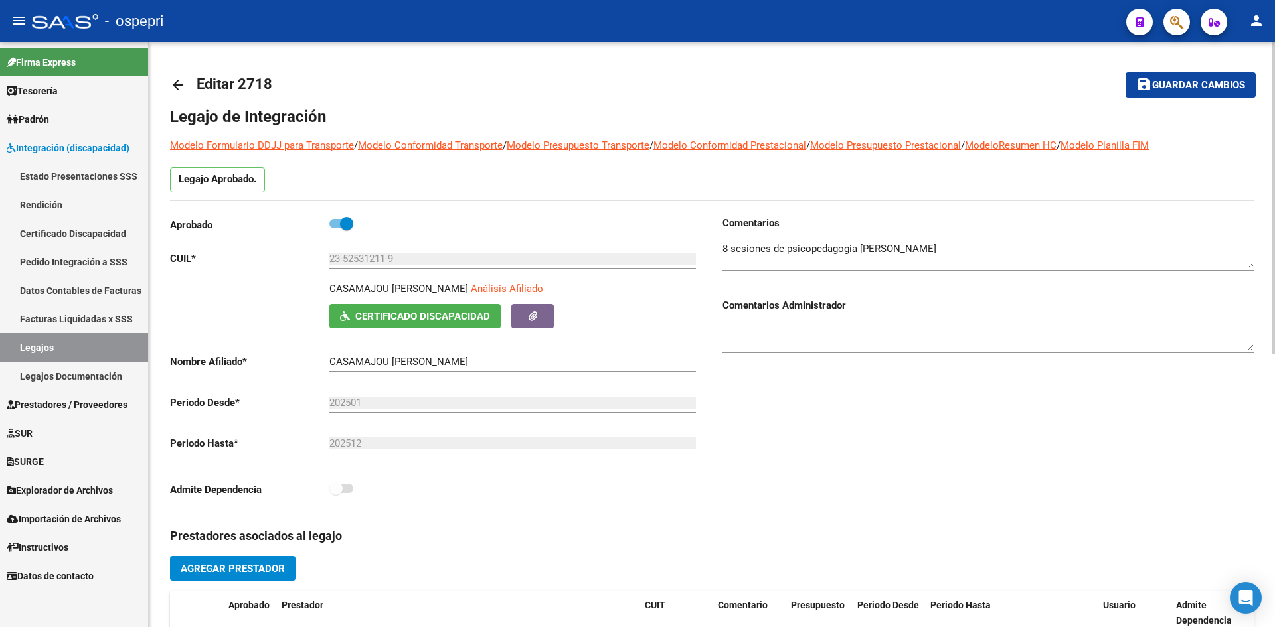
click at [181, 82] on mat-icon "arrow_back" at bounding box center [178, 85] width 16 height 16
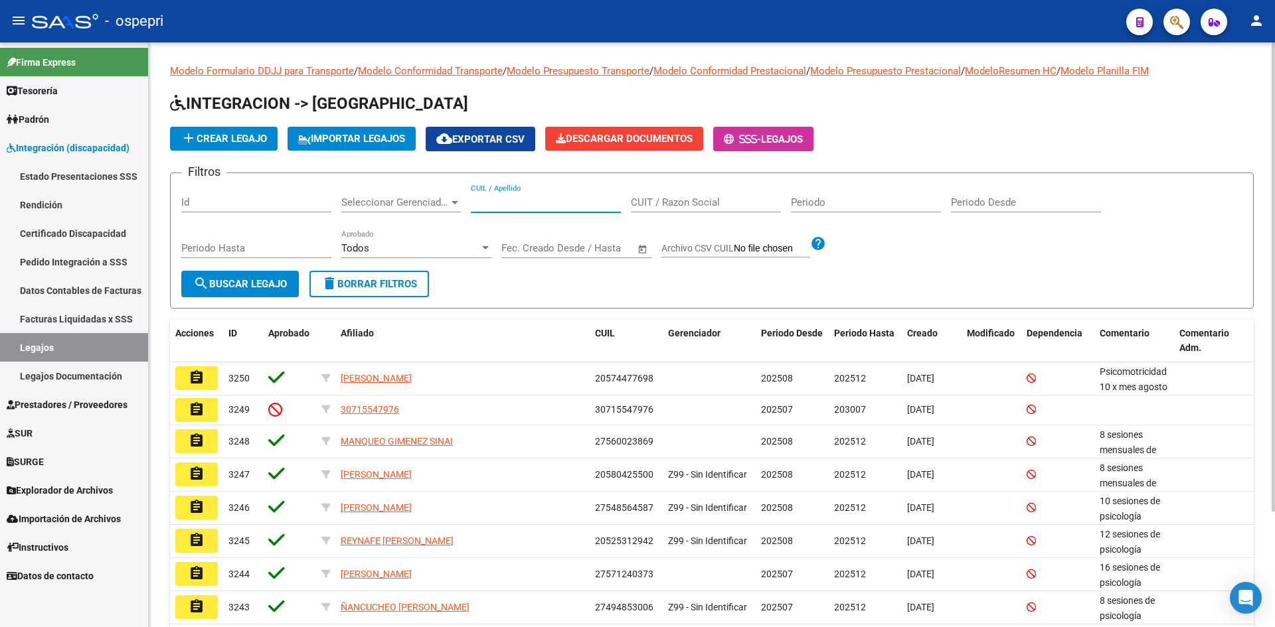
click at [483, 204] on input "CUIL / Apellido" at bounding box center [546, 203] width 150 height 12
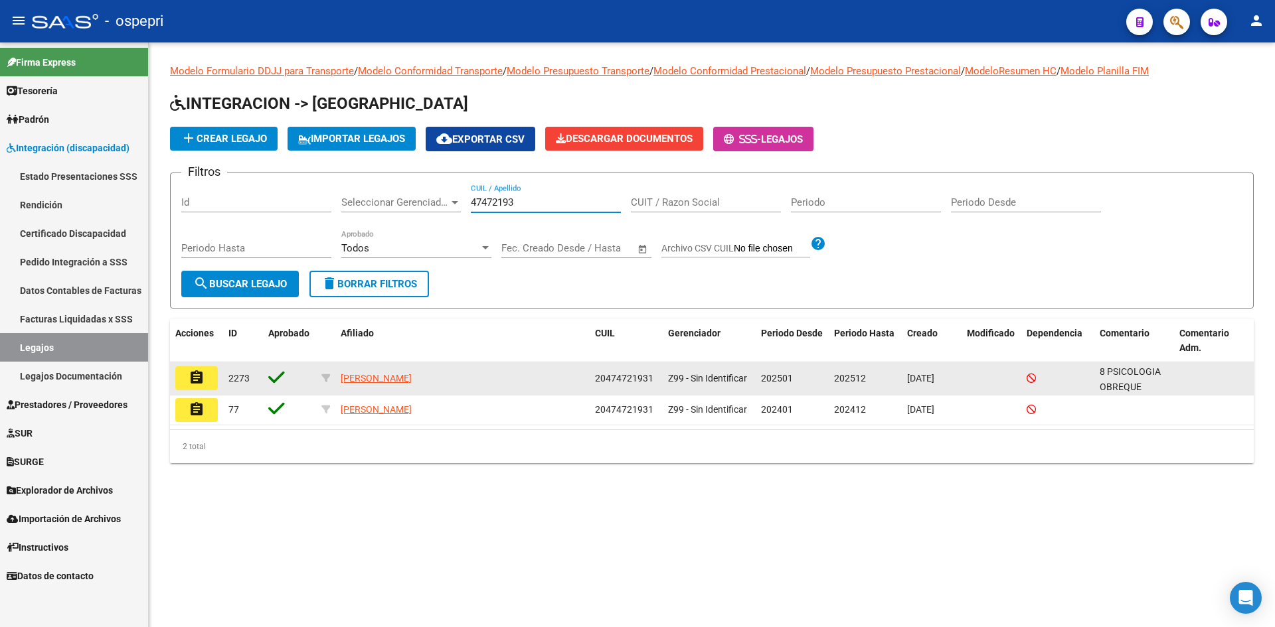
type input "47472193"
click at [201, 372] on mat-icon "assignment" at bounding box center [197, 378] width 16 height 16
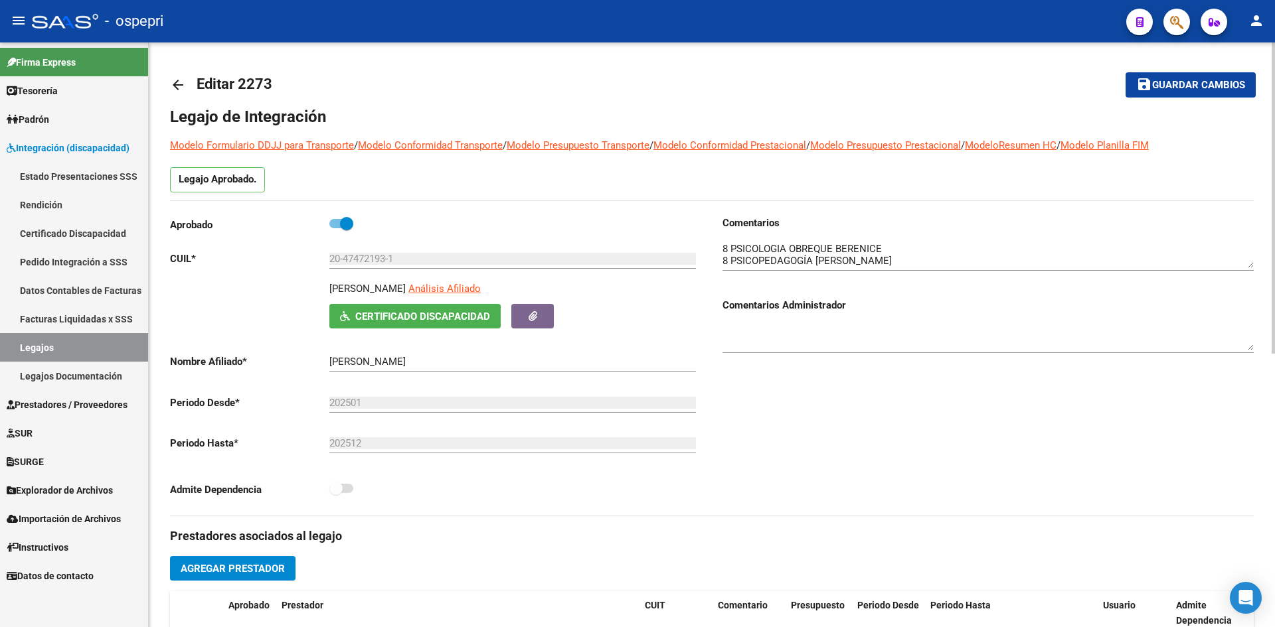
click at [177, 80] on mat-icon "arrow_back" at bounding box center [178, 85] width 16 height 16
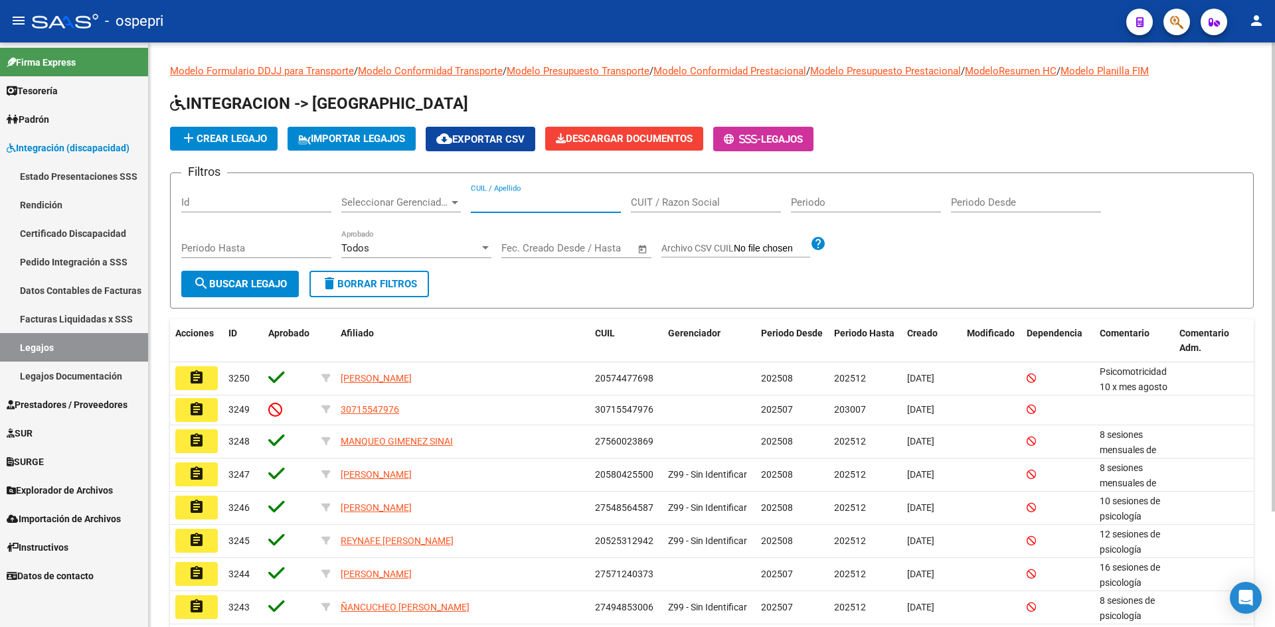
click at [483, 205] on input "CUIL / Apellido" at bounding box center [546, 203] width 150 height 12
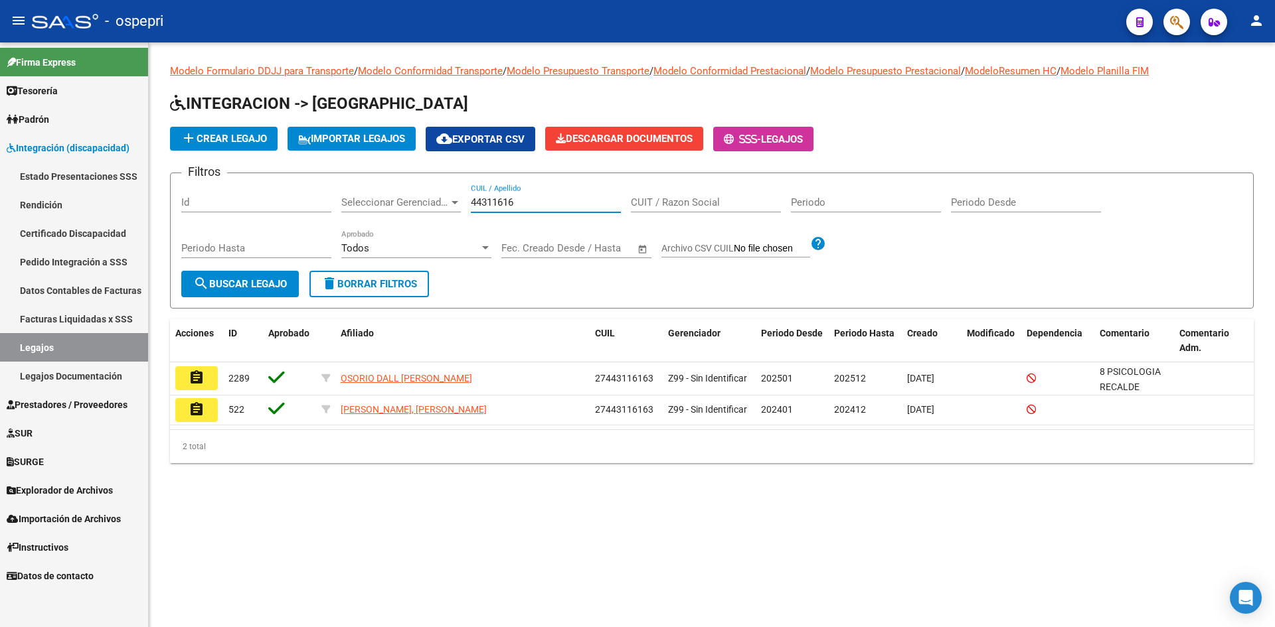
type input "44311616"
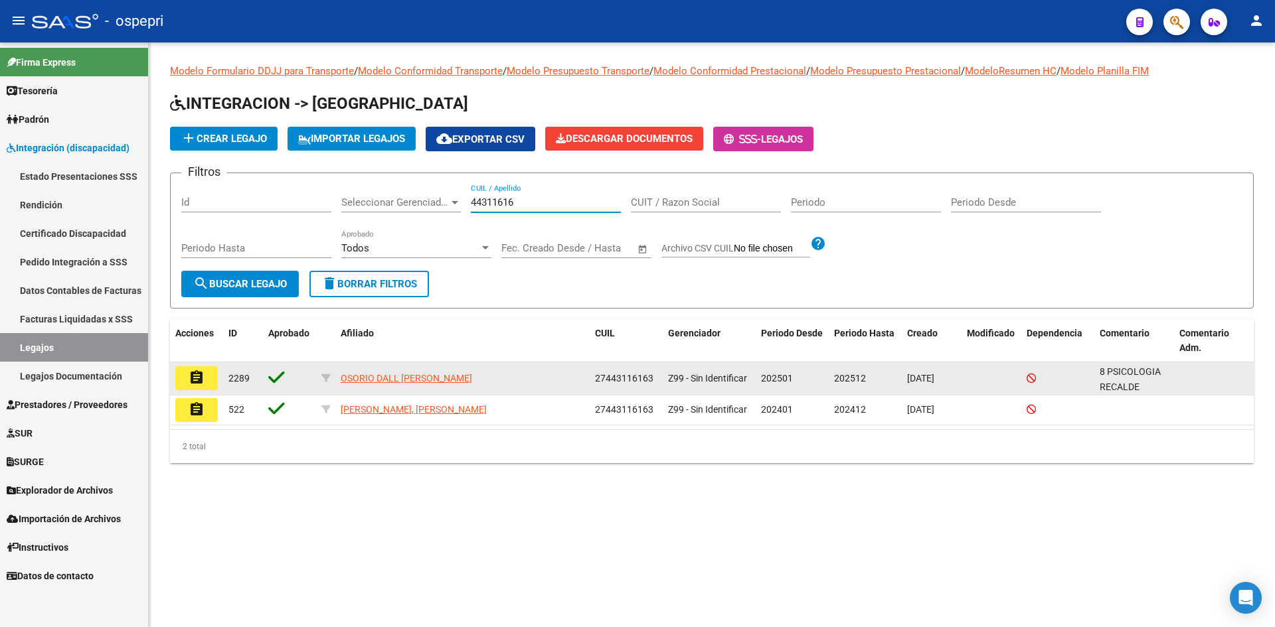
click at [197, 379] on mat-icon "assignment" at bounding box center [197, 378] width 16 height 16
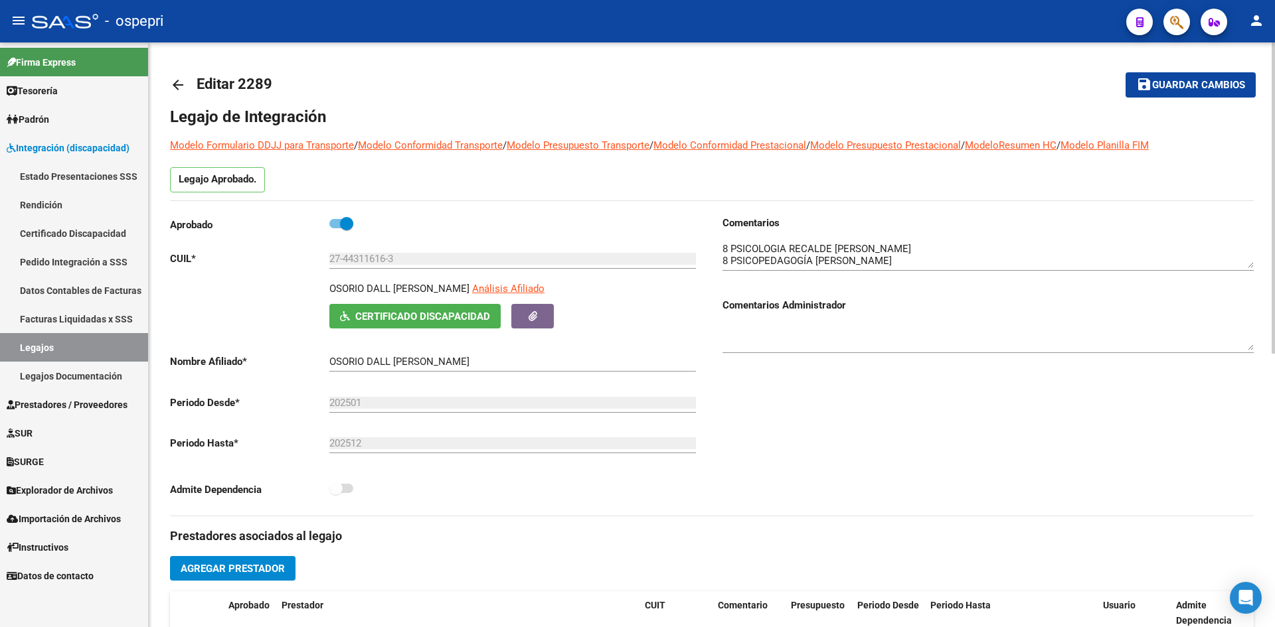
click at [177, 82] on mat-icon "arrow_back" at bounding box center [178, 85] width 16 height 16
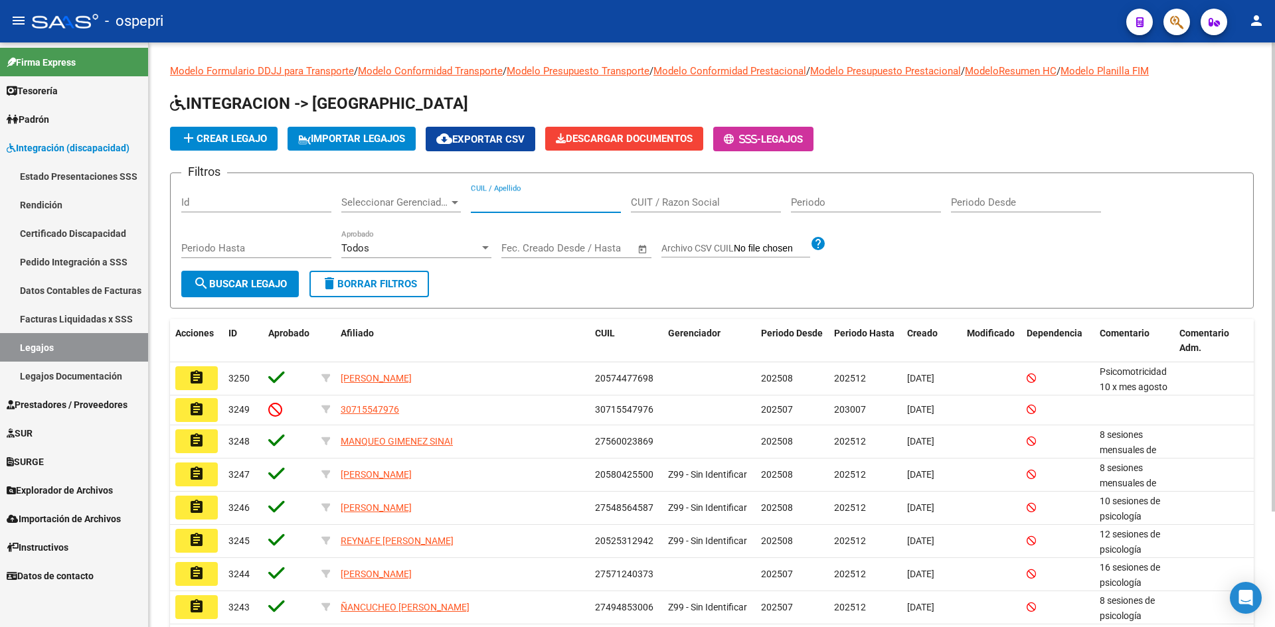
click at [495, 206] on input "CUIL / Apellido" at bounding box center [546, 203] width 150 height 12
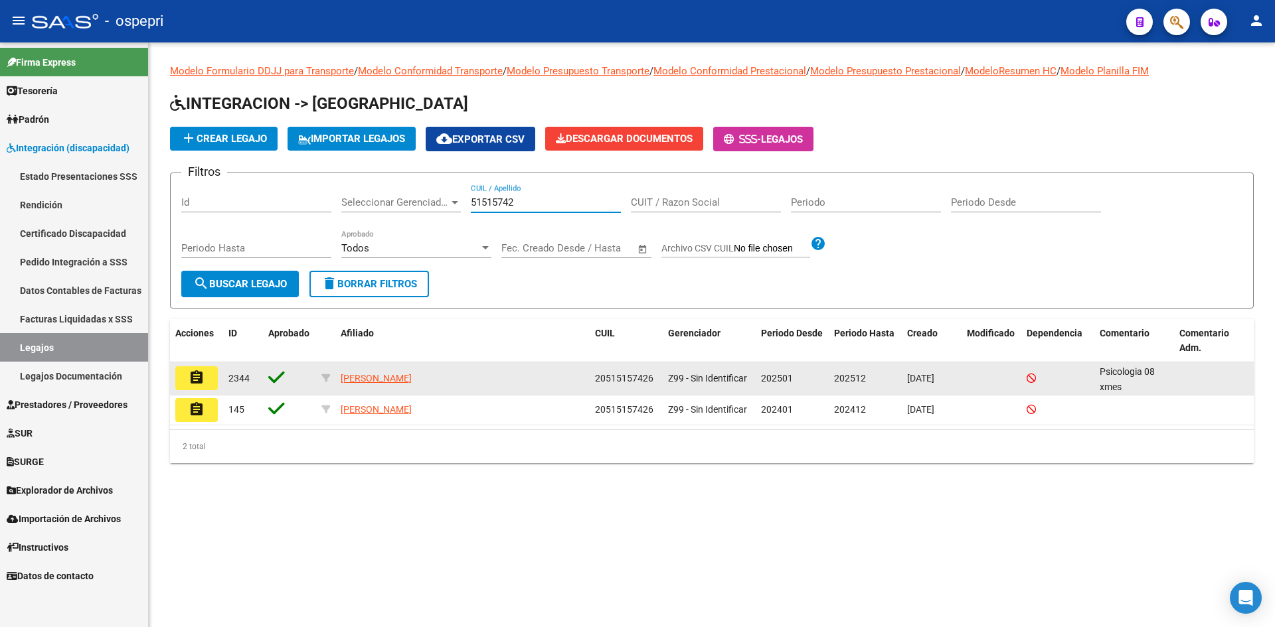
type input "51515742"
click at [197, 374] on mat-icon "assignment" at bounding box center [197, 378] width 16 height 16
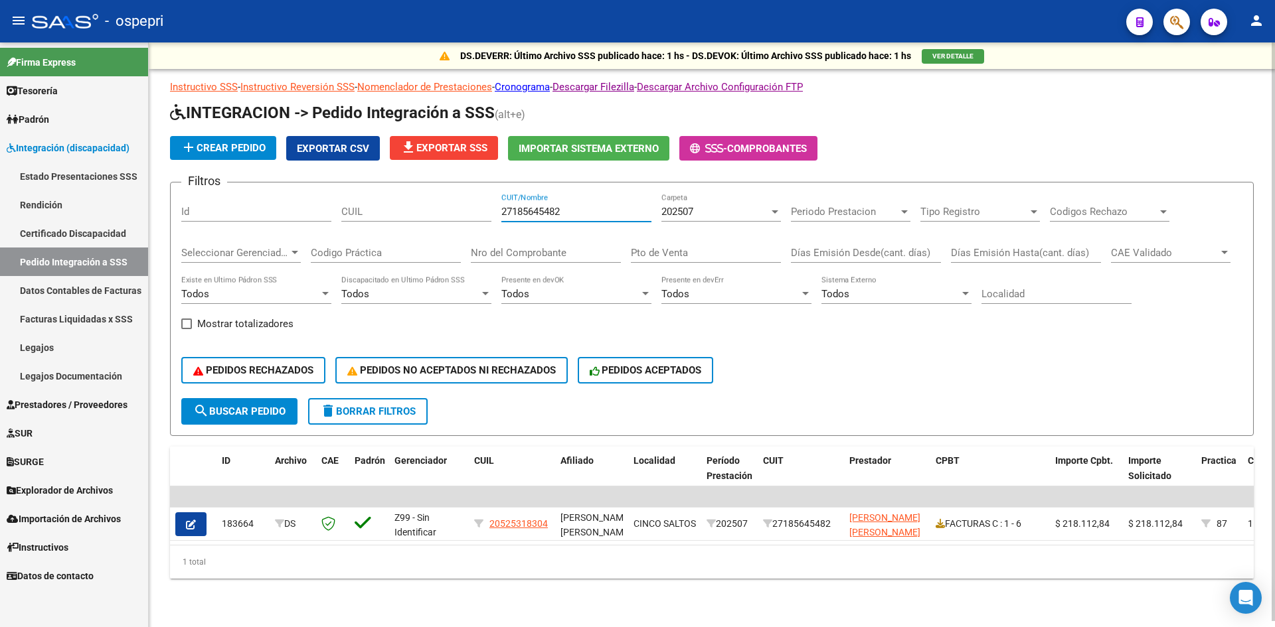
drag, startPoint x: 576, startPoint y: 213, endPoint x: 486, endPoint y: 238, distance: 93.6
click at [486, 238] on div "Filtros Id CUIL 27185645482 CUIT/Nombre 202507 Carpeta Periodo Prestacion Perio…" at bounding box center [711, 295] width 1061 height 205
paste input "27236070870"
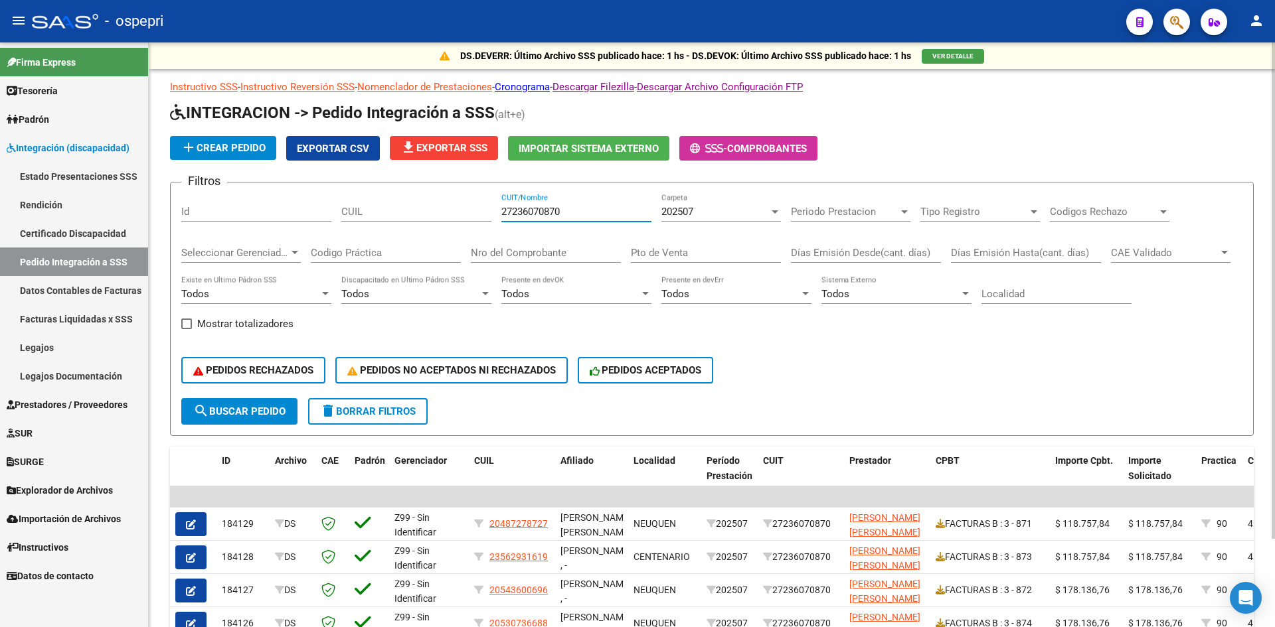
scroll to position [66, 0]
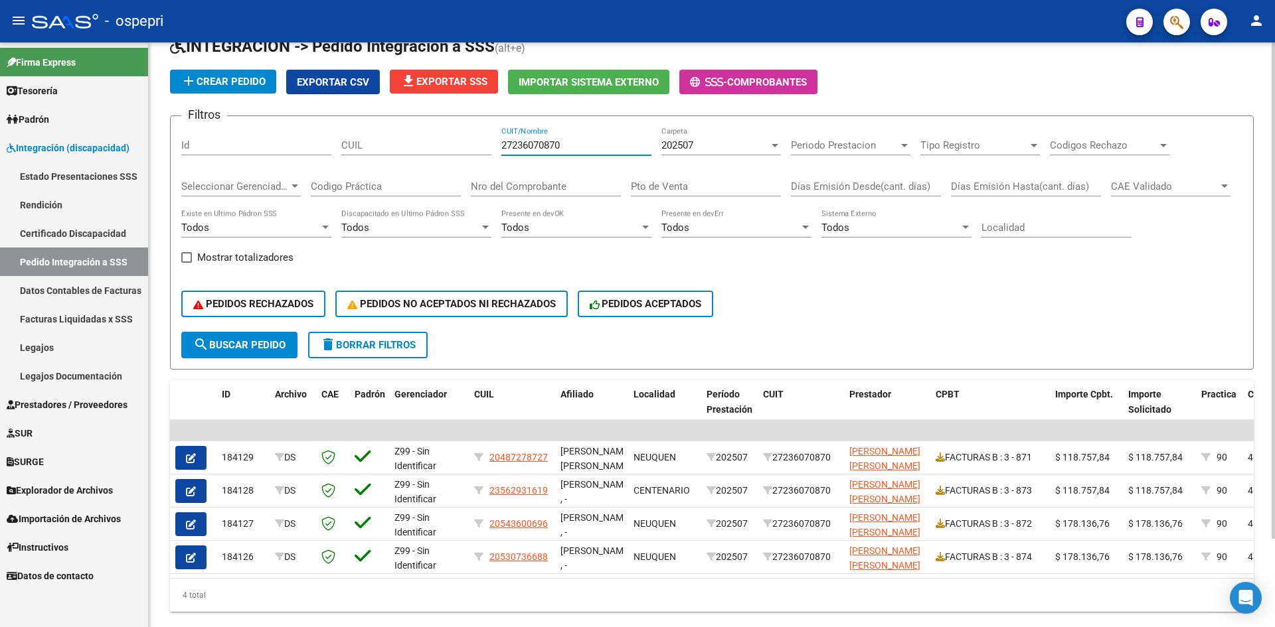
type input "27236070870"
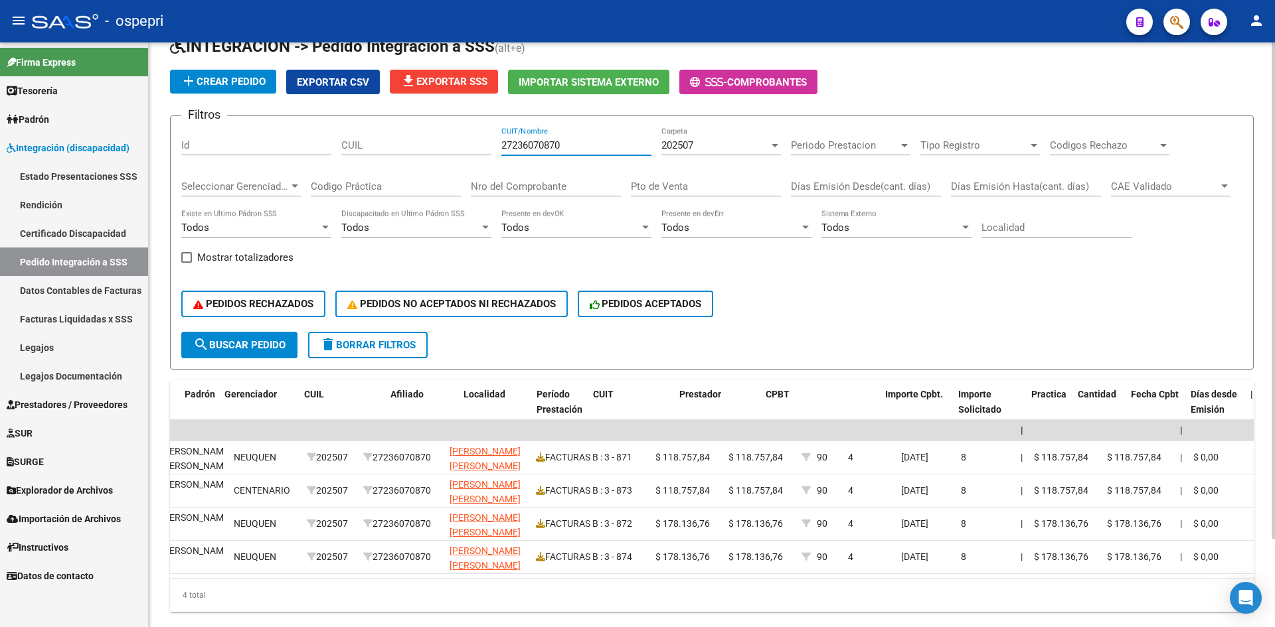
scroll to position [0, 0]
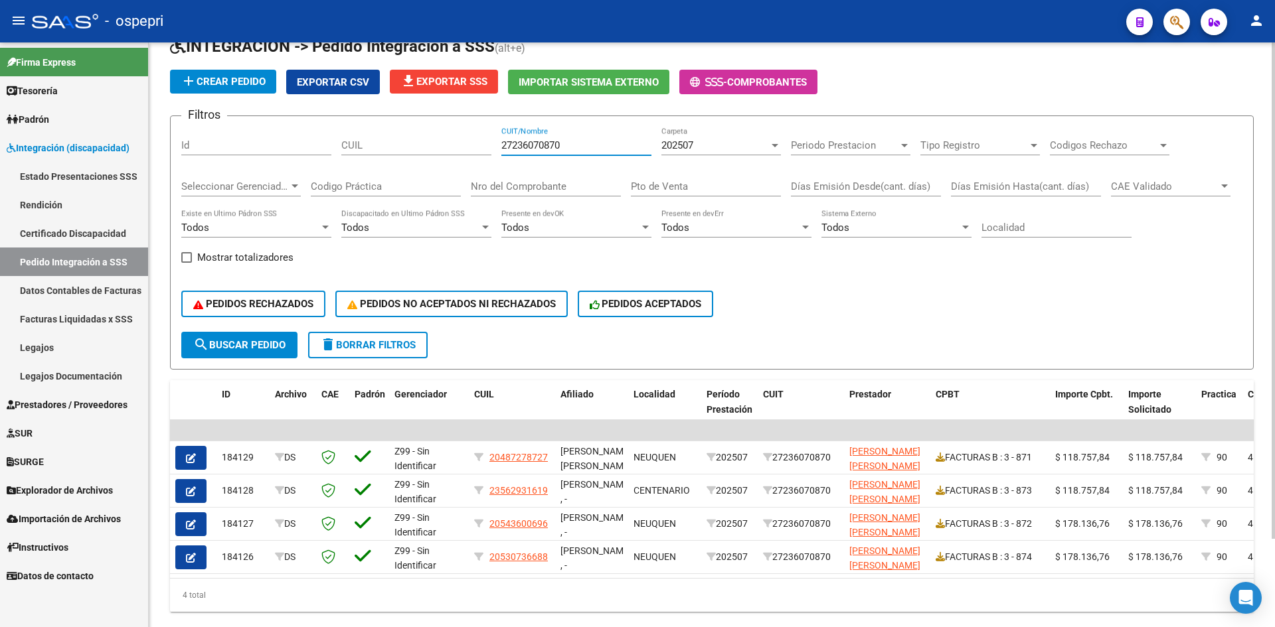
drag, startPoint x: 489, startPoint y: 155, endPoint x: 463, endPoint y: 161, distance: 26.6
click at [463, 161] on div "Filtros Id CUIL 27236070870 CUIT/Nombre 202507 Carpeta Periodo Prestacion Perio…" at bounding box center [711, 229] width 1061 height 205
paste input "27256242422"
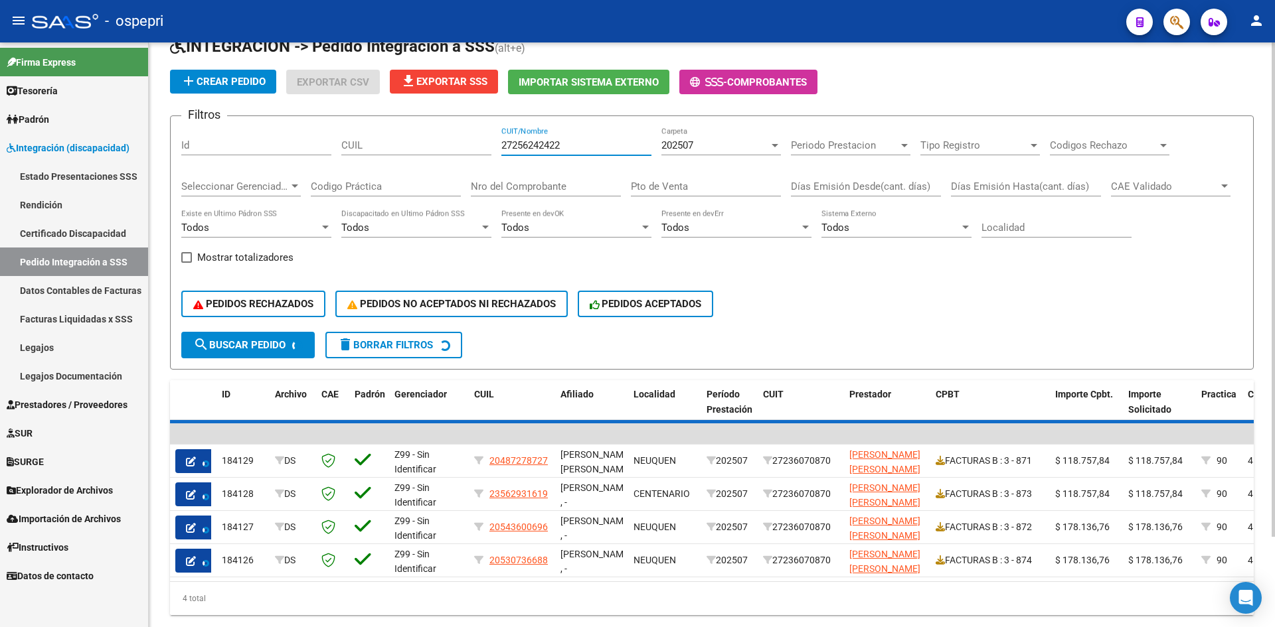
scroll to position [37, 0]
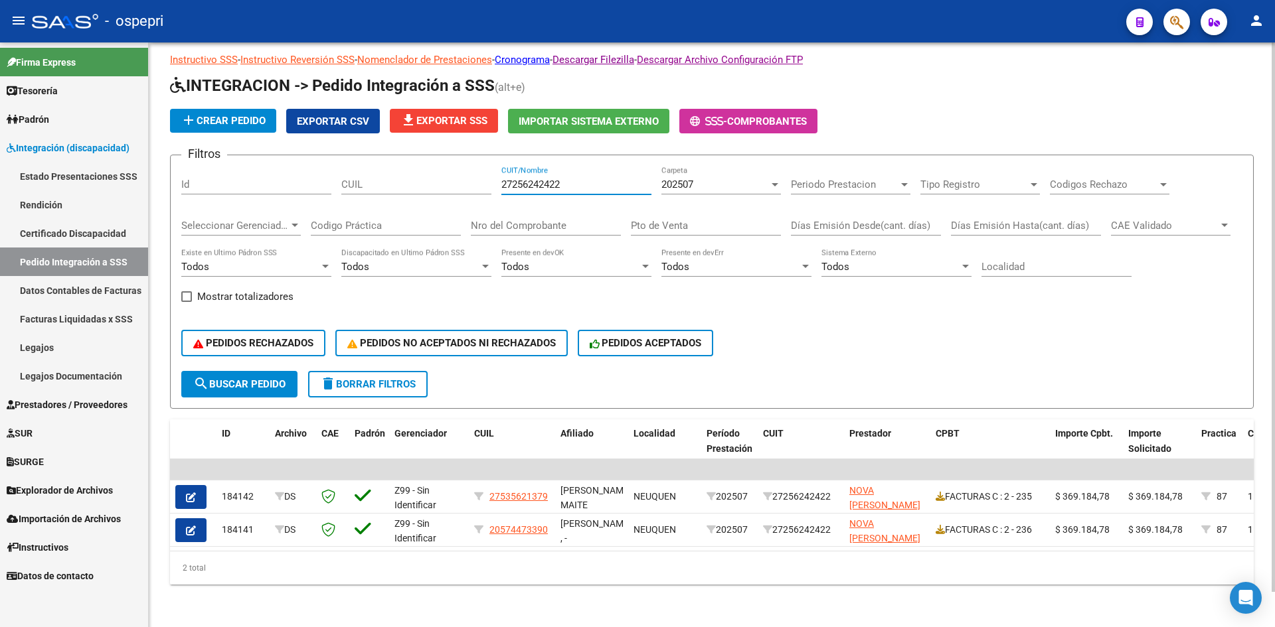
type input "27256242422"
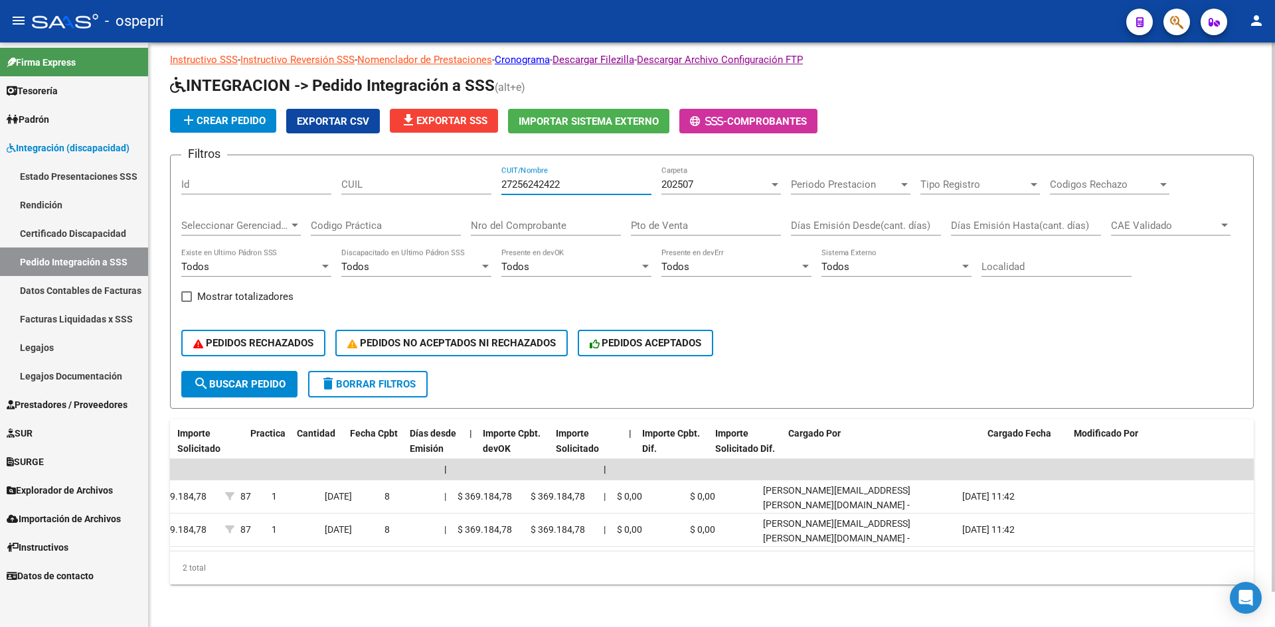
scroll to position [0, 0]
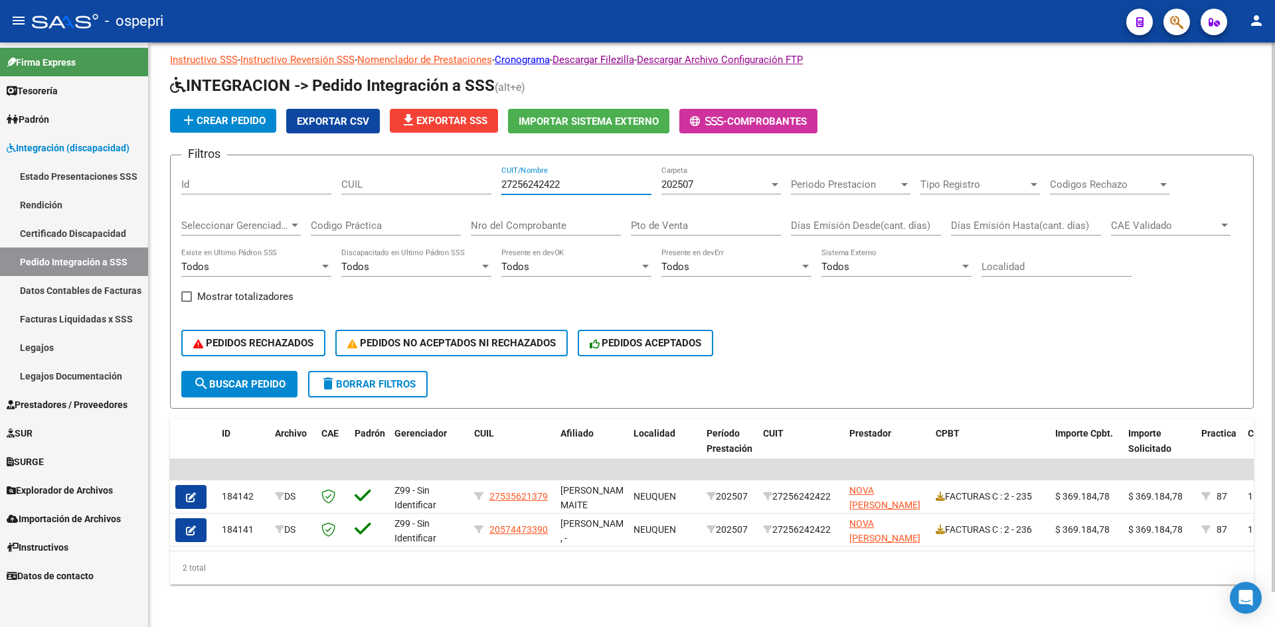
click at [592, 179] on input "27256242422" at bounding box center [576, 185] width 150 height 12
drag, startPoint x: 580, startPoint y: 170, endPoint x: 481, endPoint y: 195, distance: 102.1
click at [482, 193] on div "Filtros Id CUIL 27256242422 CUIT/Nombre 202507 Carpeta Periodo Prestacion Perio…" at bounding box center [711, 268] width 1061 height 205
paste input "27302267672"
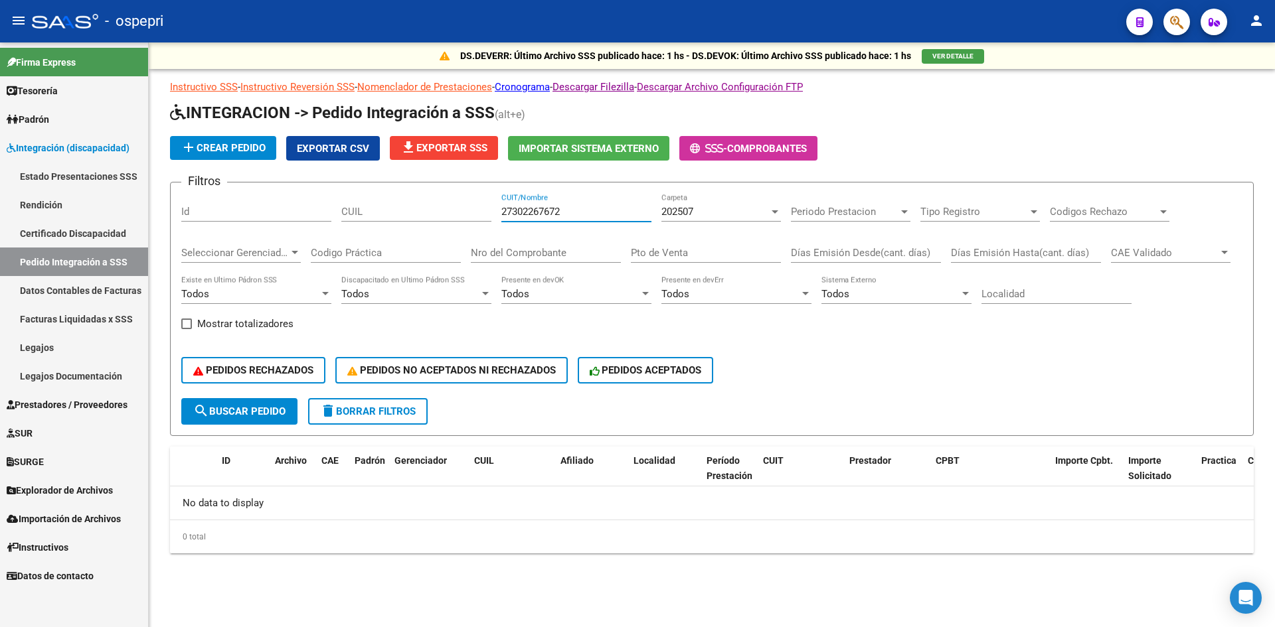
type input "27302267672"
click at [738, 212] on div "202507" at bounding box center [715, 212] width 108 height 12
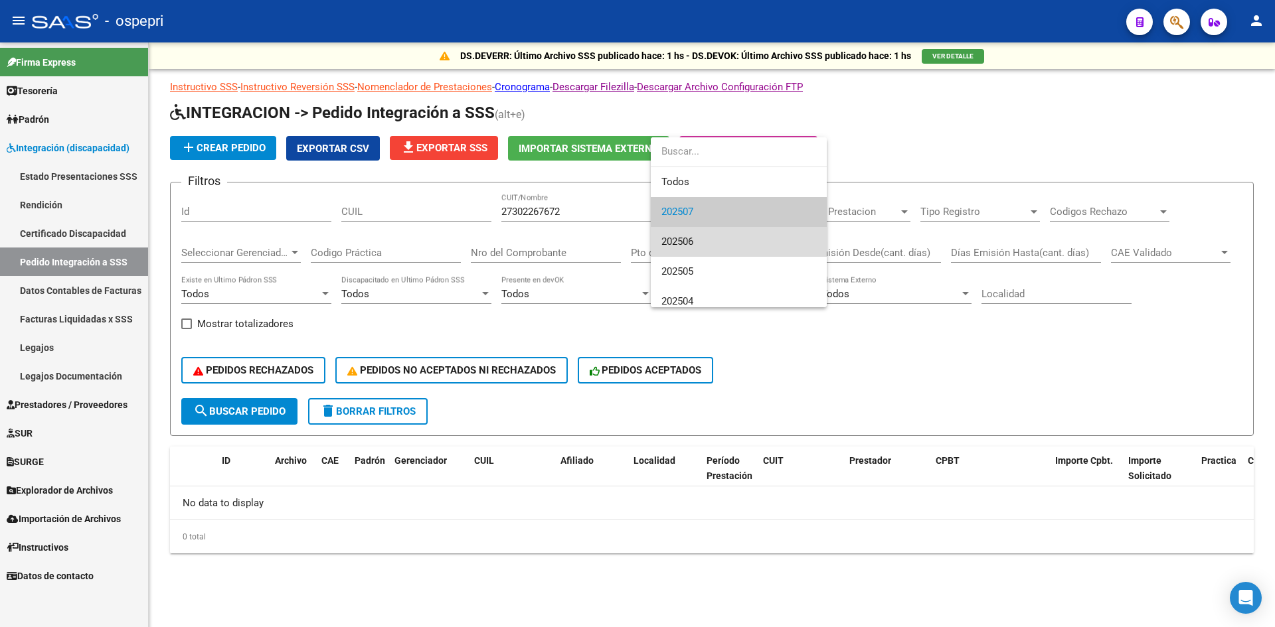
click at [730, 246] on span "202506" at bounding box center [738, 242] width 155 height 30
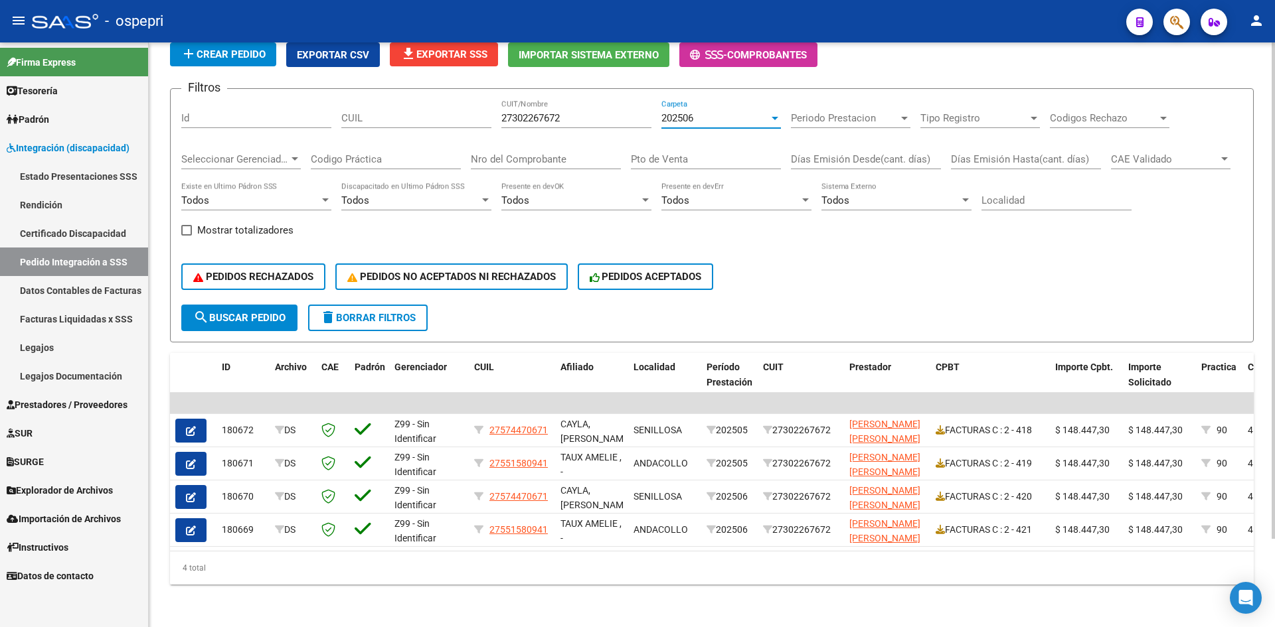
scroll to position [104, 0]
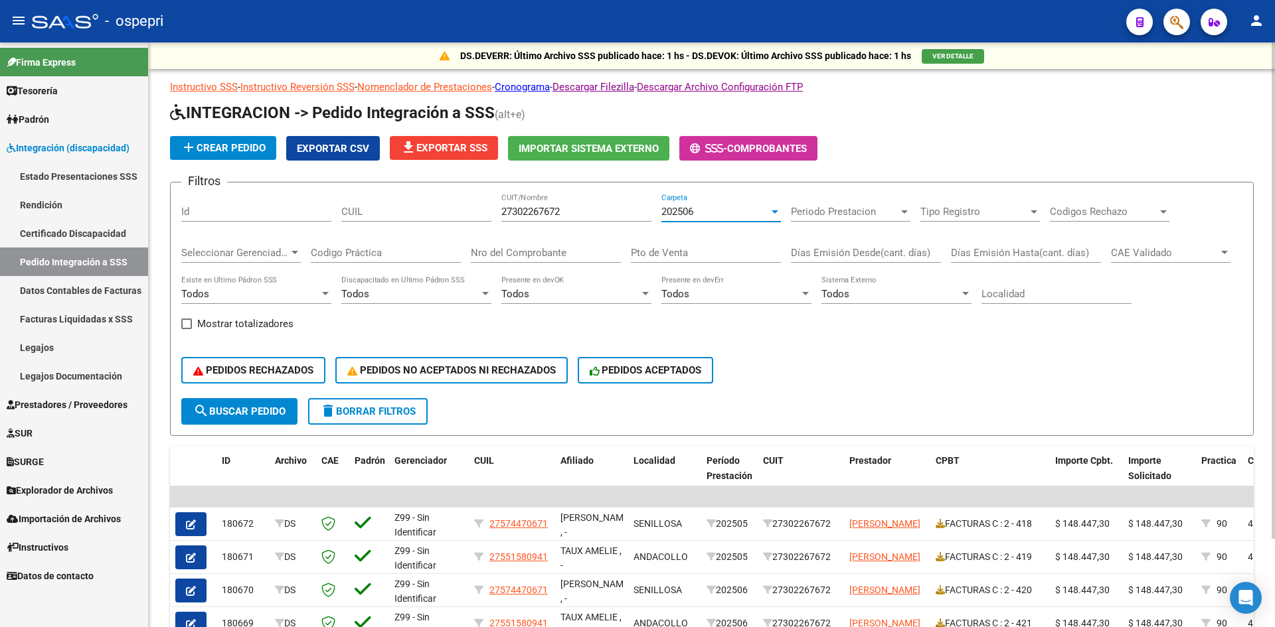
scroll to position [104, 0]
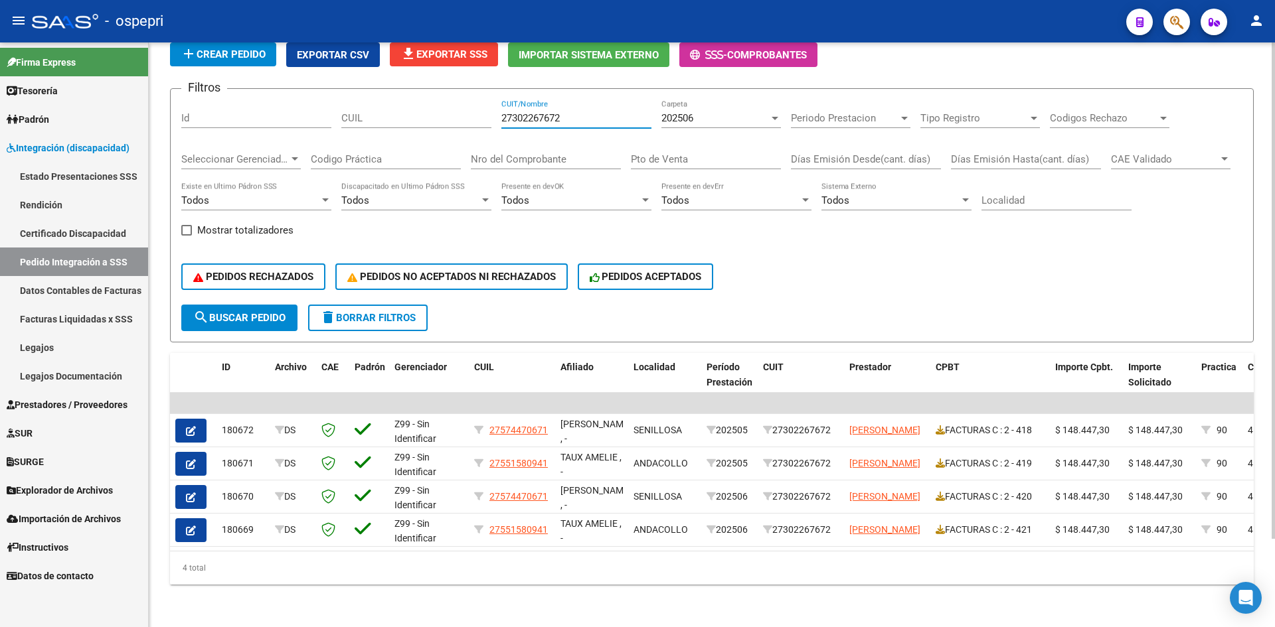
drag, startPoint x: 590, startPoint y: 111, endPoint x: 465, endPoint y: 110, distance: 124.8
click at [465, 112] on div "Filtros Id CUIL 27302267672 CUIT/Nombre 202506 Carpeta Periodo Prestacion Perio…" at bounding box center [711, 202] width 1061 height 205
paste input "27464833876"
type input "27464833876"
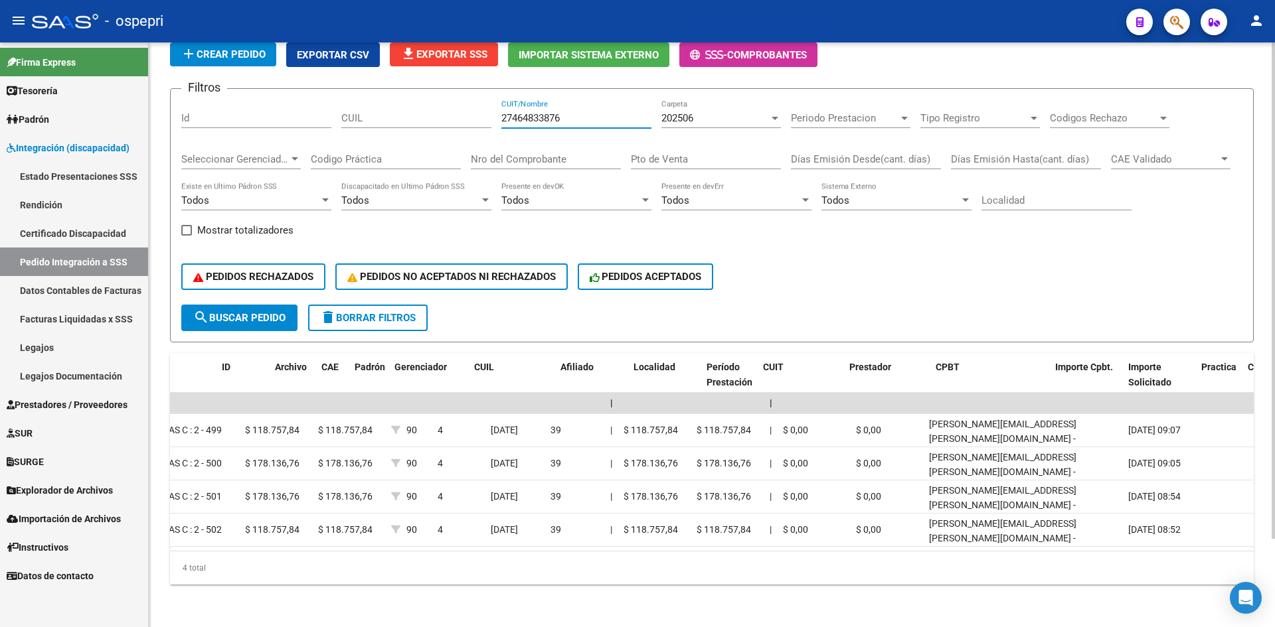
scroll to position [0, 0]
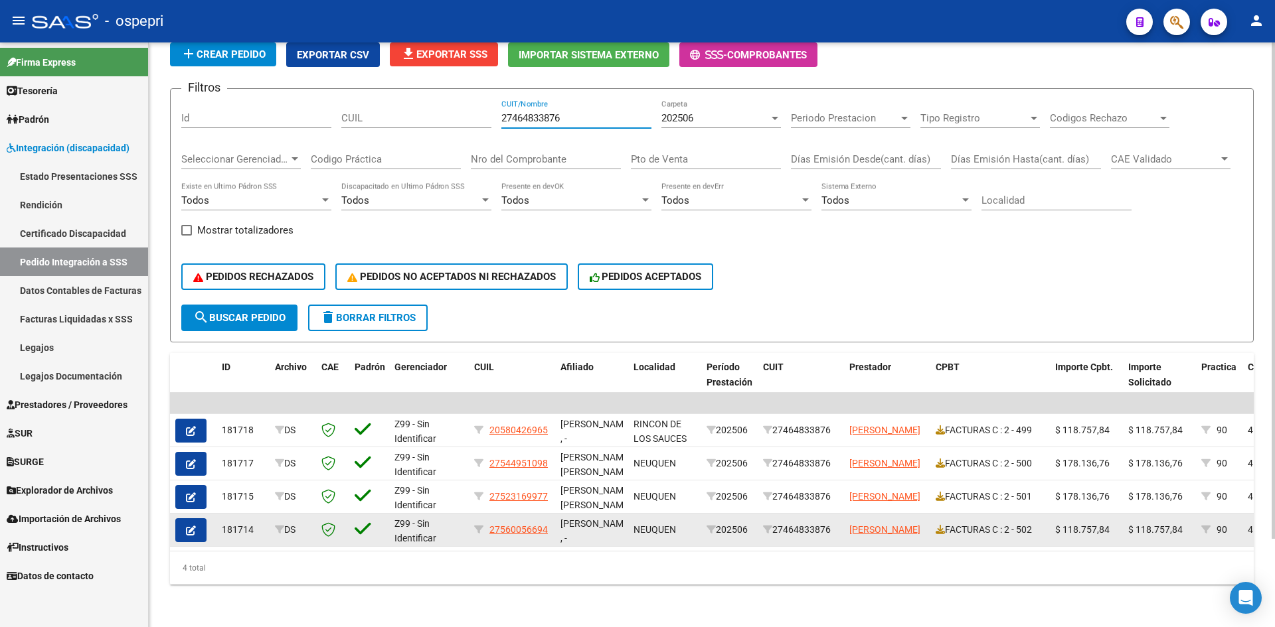
click at [192, 525] on span "button" at bounding box center [191, 531] width 10 height 12
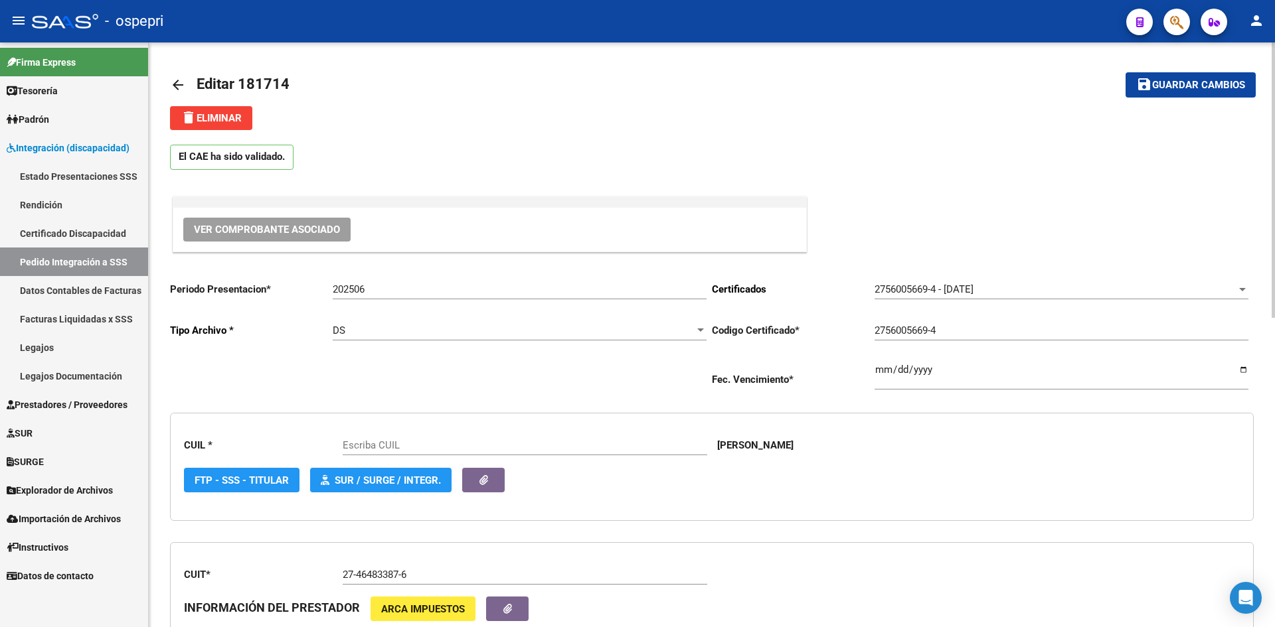
click at [299, 234] on span "Ver Comprobante Asociado" at bounding box center [267, 230] width 146 height 12
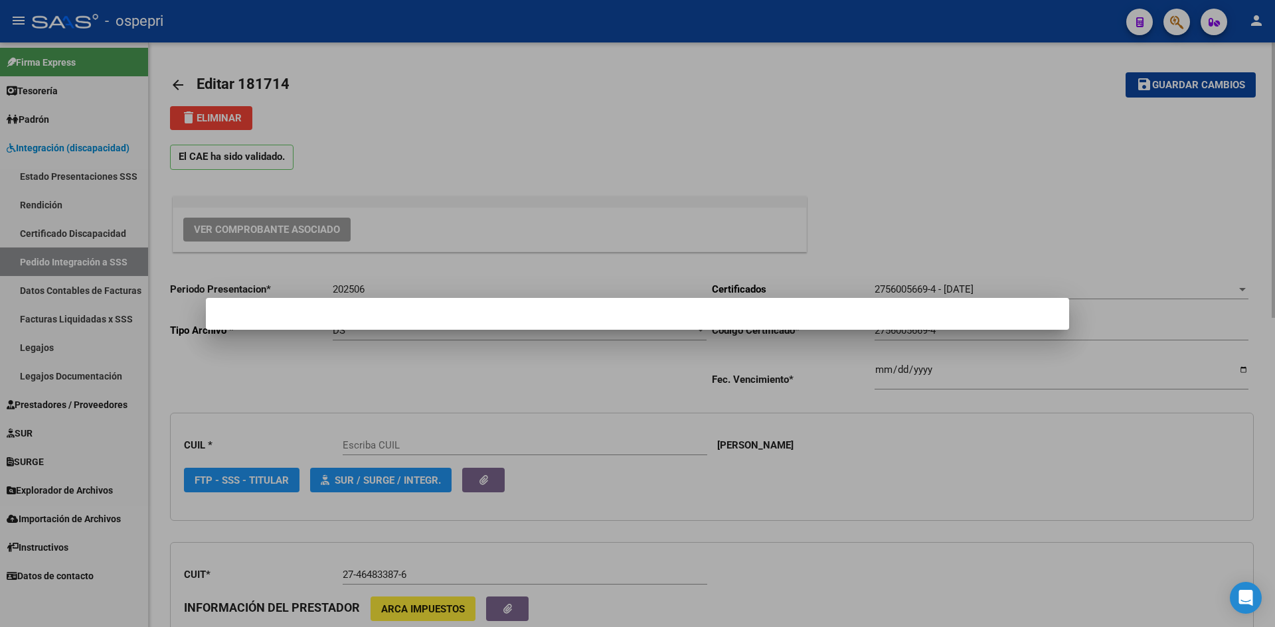
type input "27560056694"
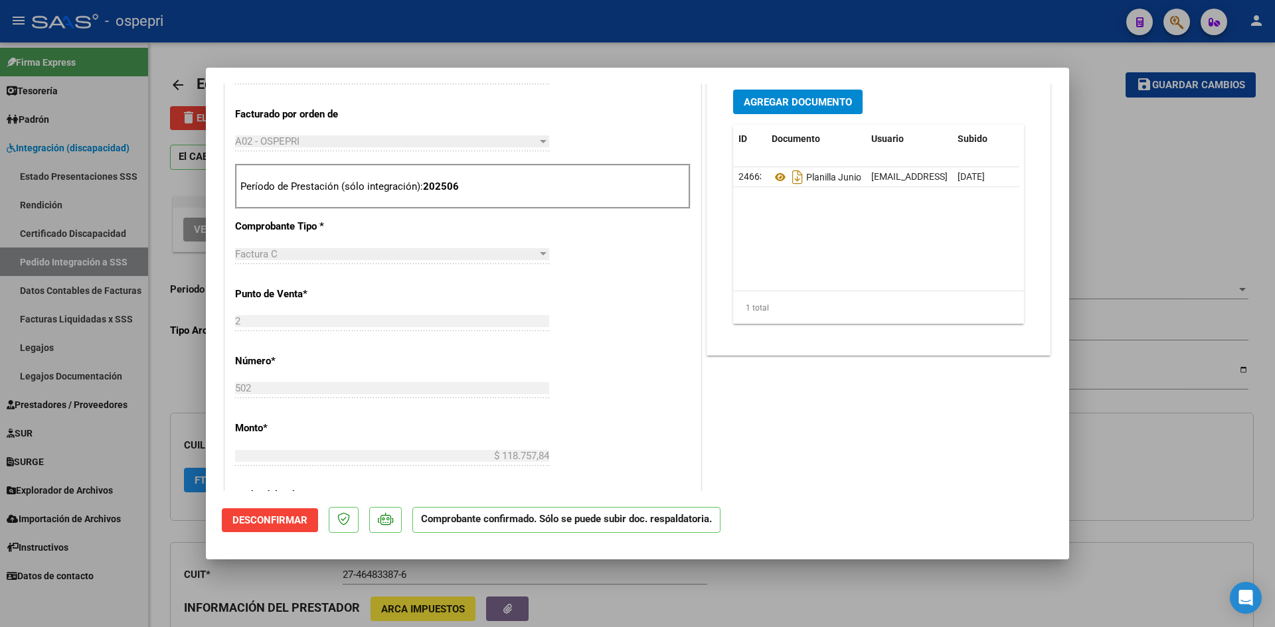
scroll to position [531, 0]
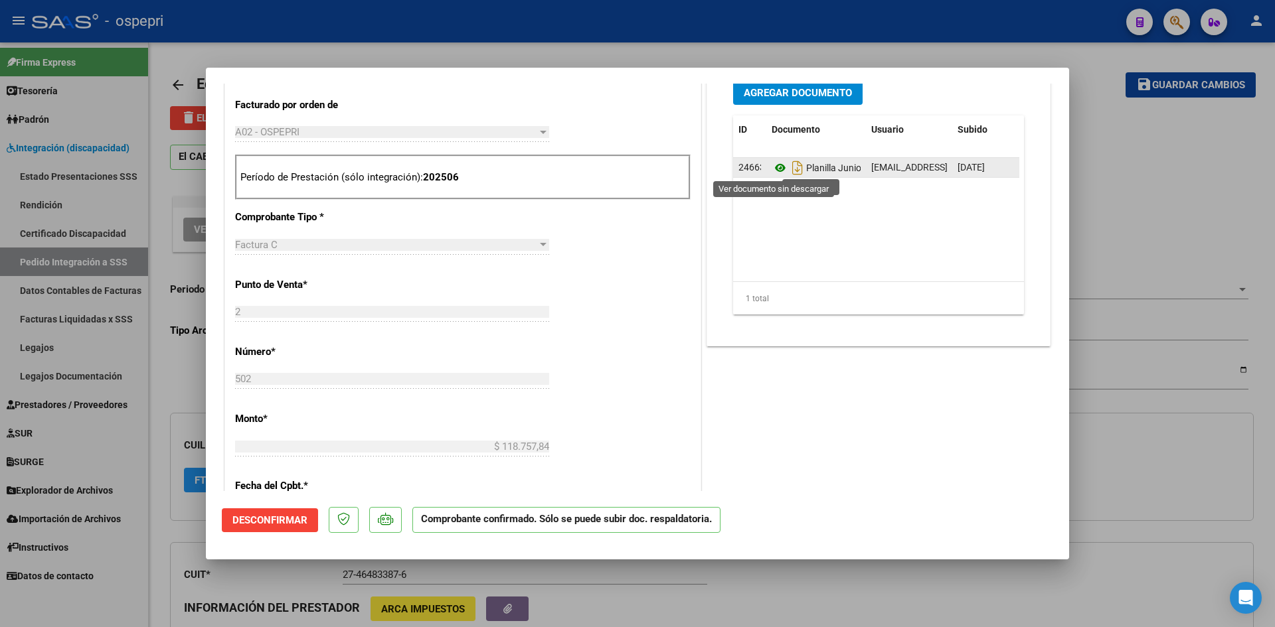
click at [775, 167] on icon at bounding box center [780, 168] width 17 height 16
type input "$ 0,00"
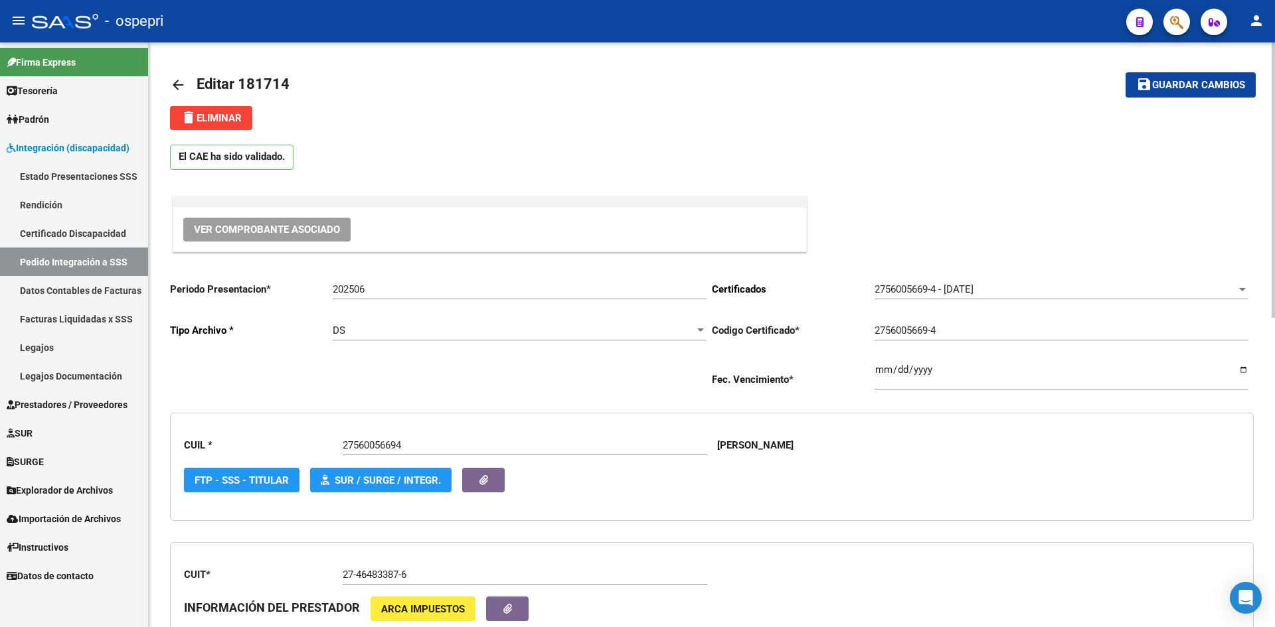
click at [172, 84] on mat-icon "arrow_back" at bounding box center [178, 85] width 16 height 16
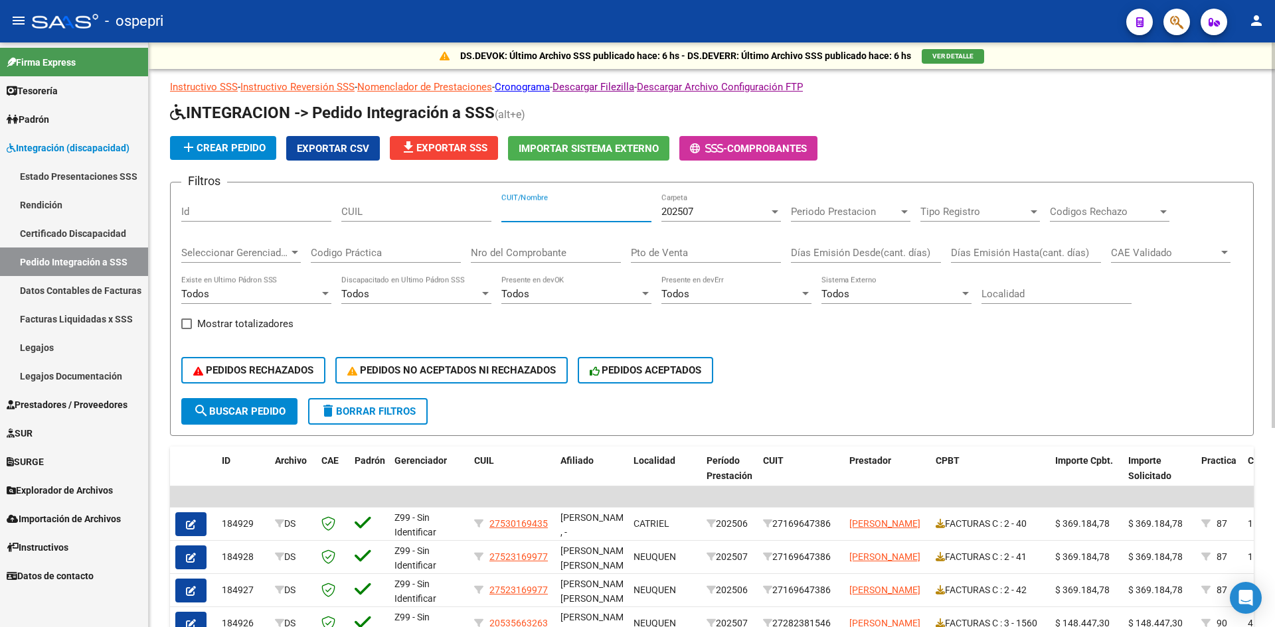
click at [563, 215] on input "CUIT/Nombre" at bounding box center [576, 212] width 150 height 12
click at [720, 216] on div "202507" at bounding box center [715, 212] width 108 height 12
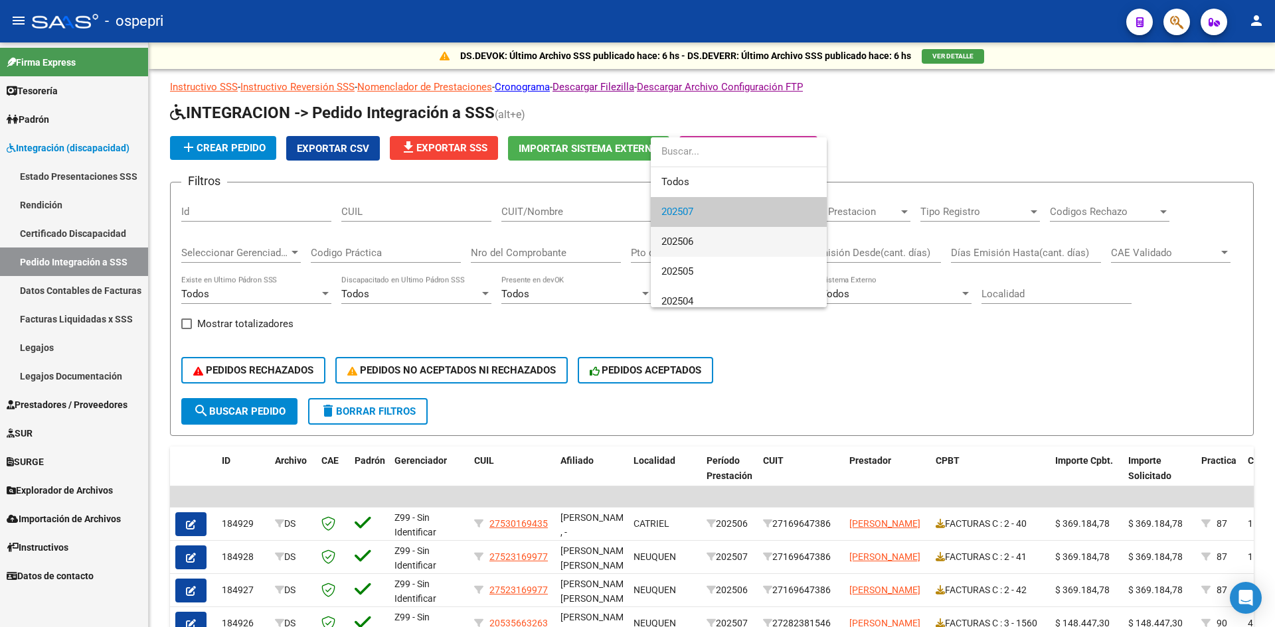
click at [718, 238] on span "202506" at bounding box center [738, 242] width 155 height 30
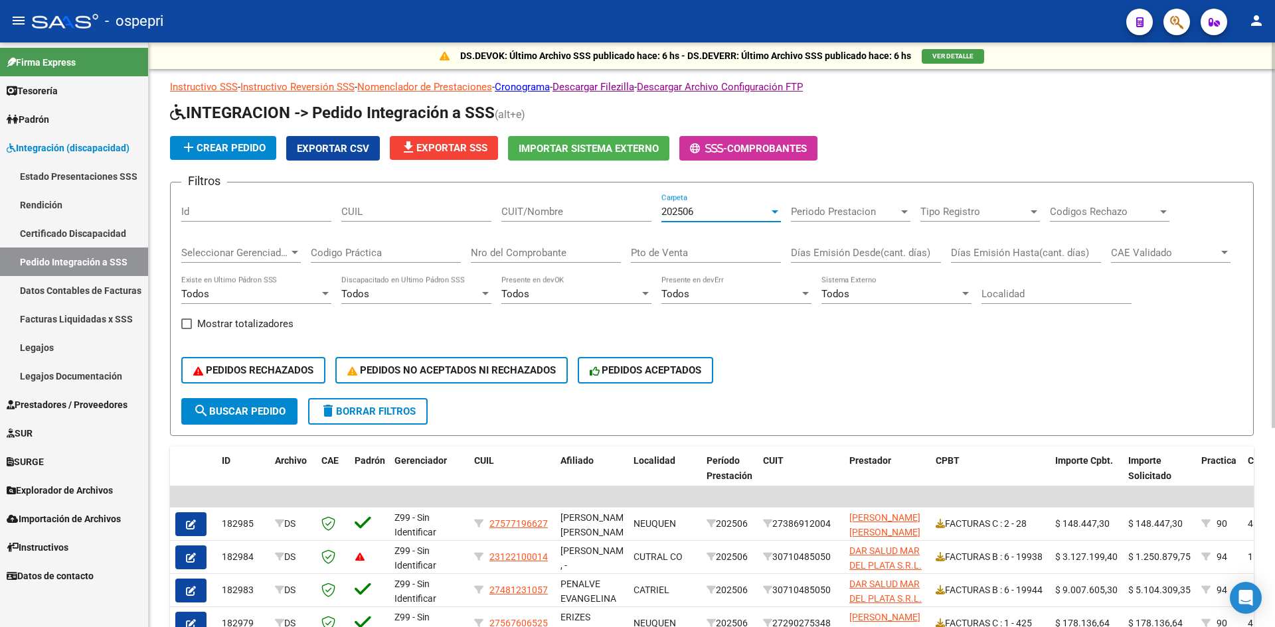
click at [521, 211] on input "CUIT/Nombre" at bounding box center [576, 212] width 150 height 12
paste input "27464833876"
type input "27464833876"
click at [280, 413] on span "search Buscar Pedido" at bounding box center [239, 412] width 92 height 12
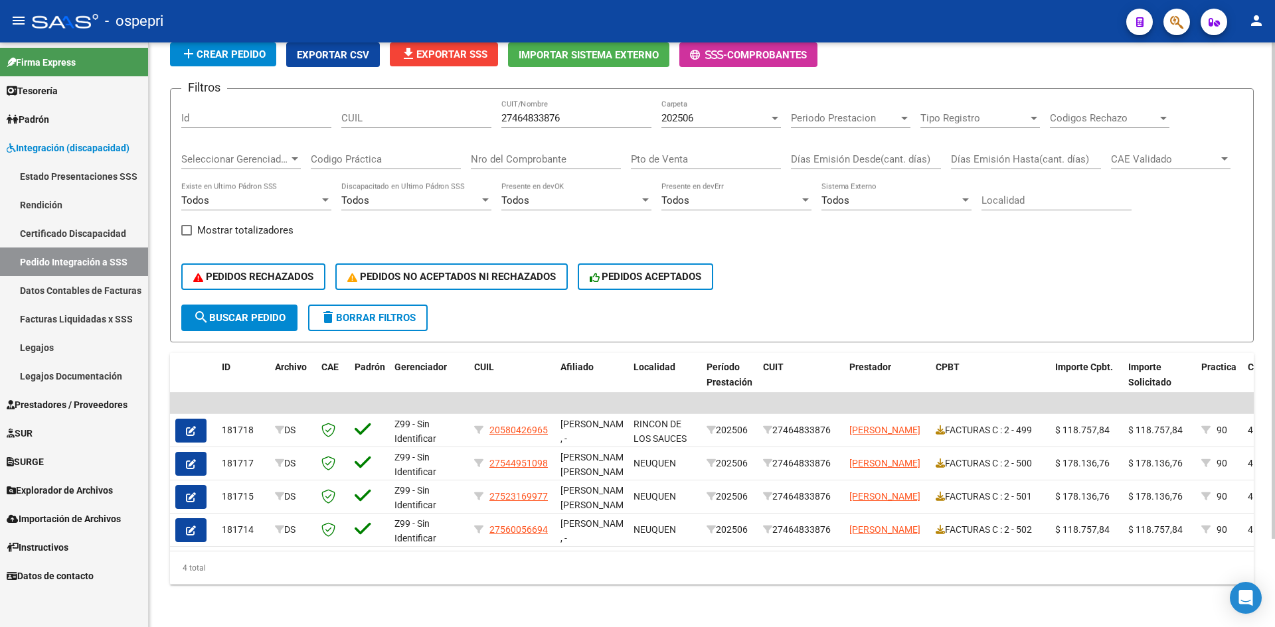
scroll to position [104, 0]
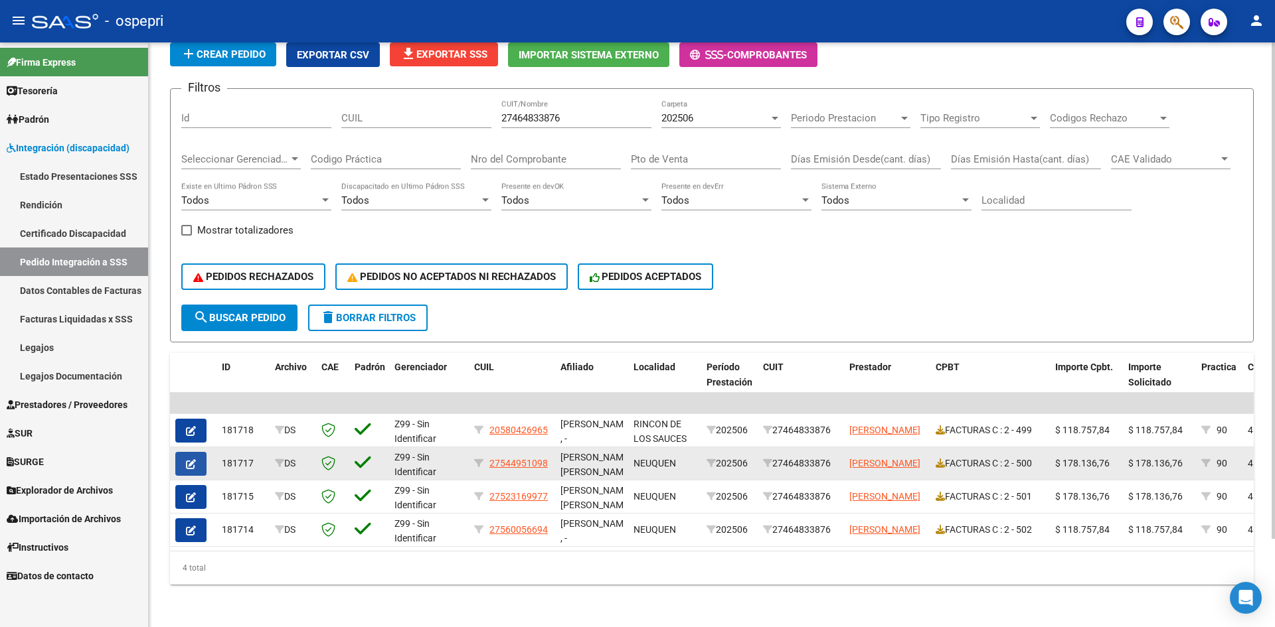
click at [199, 452] on button "button" at bounding box center [190, 464] width 31 height 24
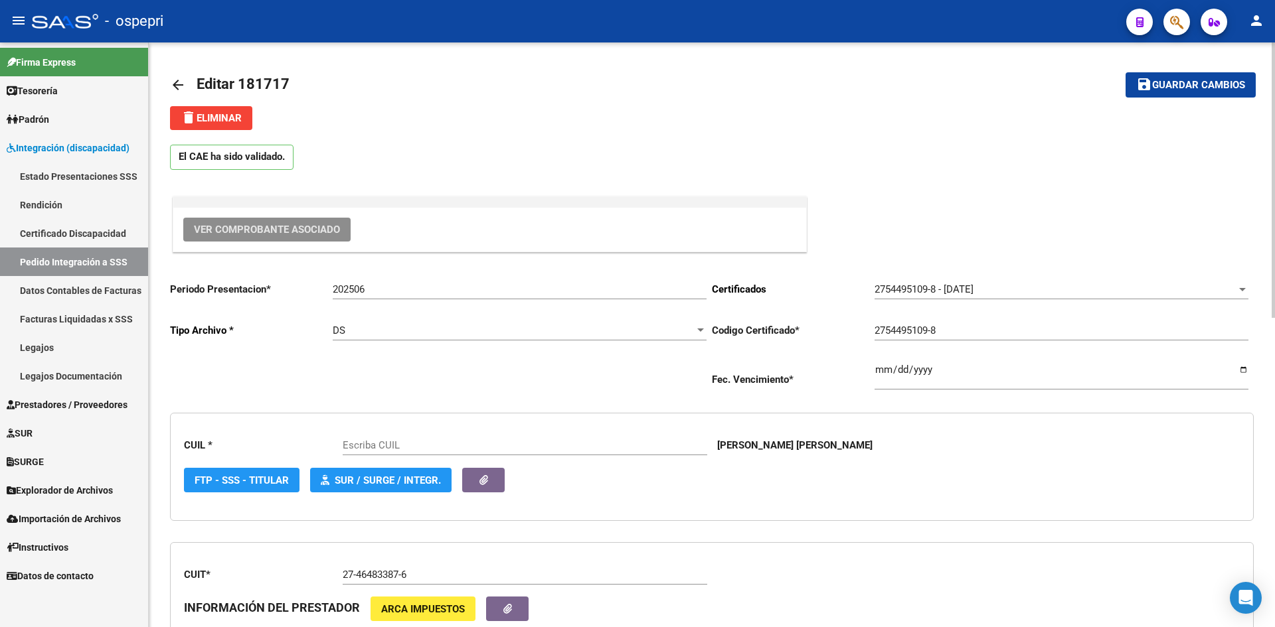
click at [268, 238] on button "Ver Comprobante Asociado" at bounding box center [266, 230] width 167 height 24
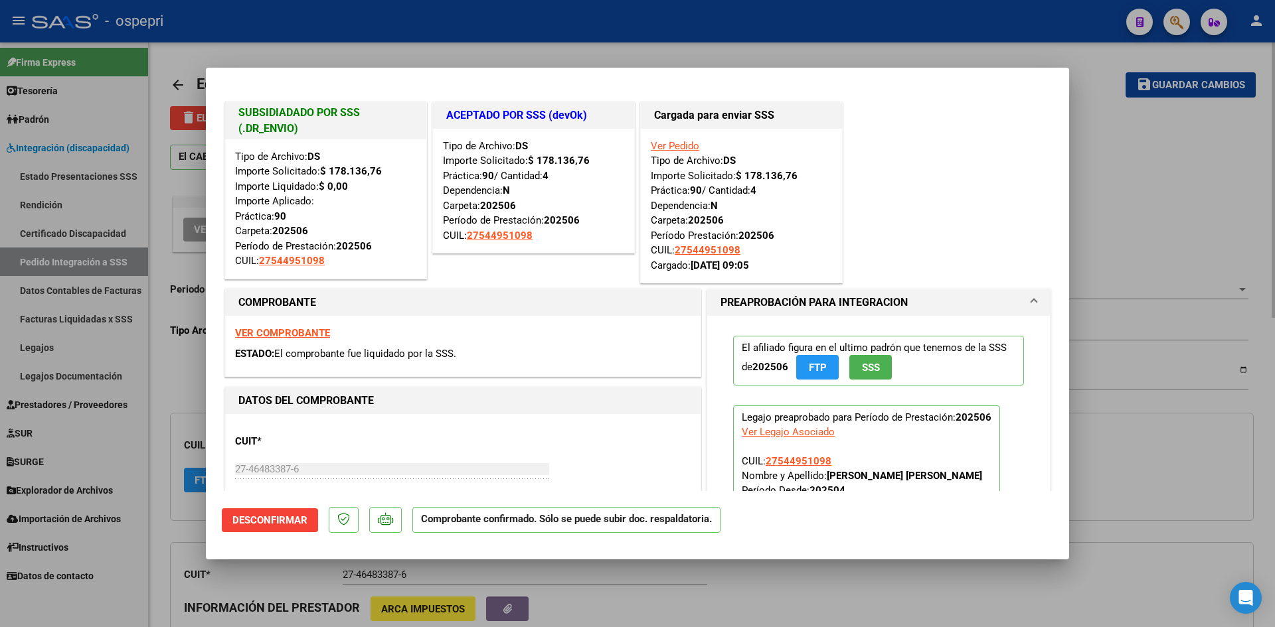
type input "27544951098"
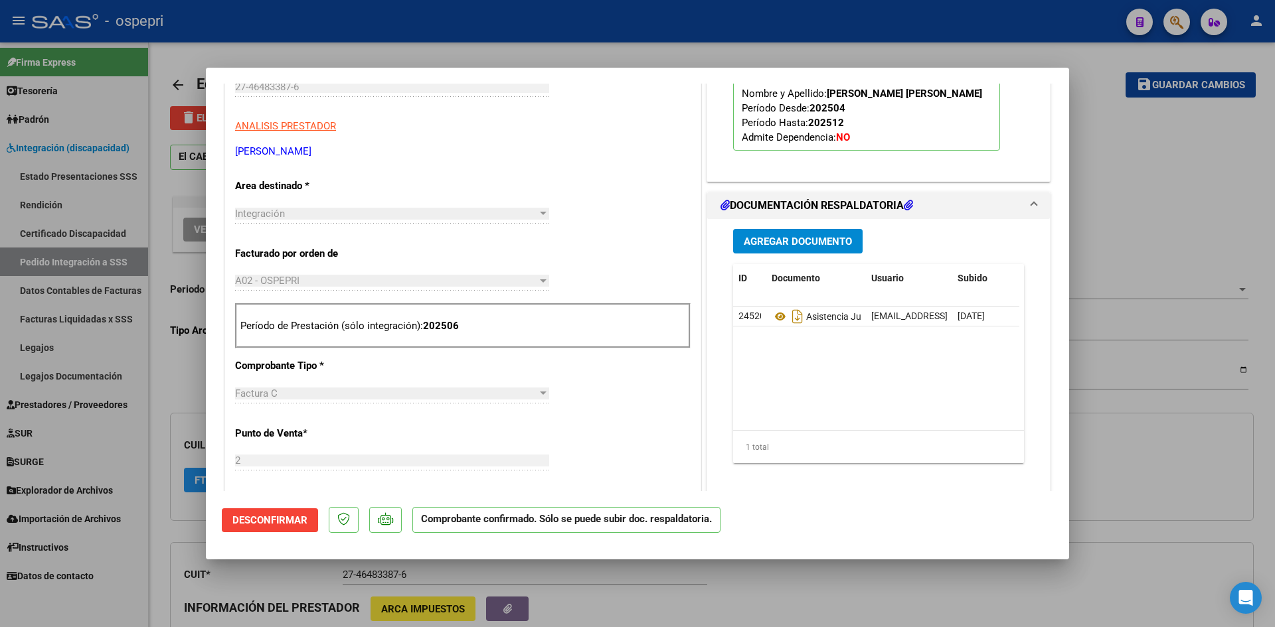
scroll to position [398, 0]
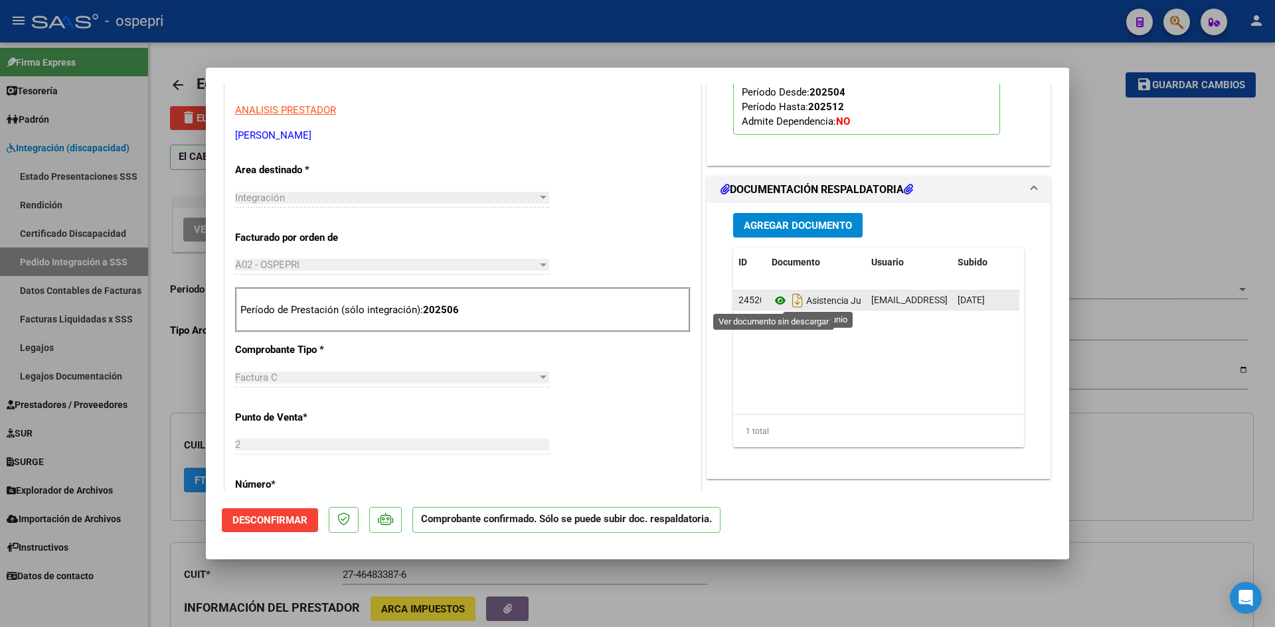
click at [777, 303] on icon at bounding box center [780, 301] width 17 height 16
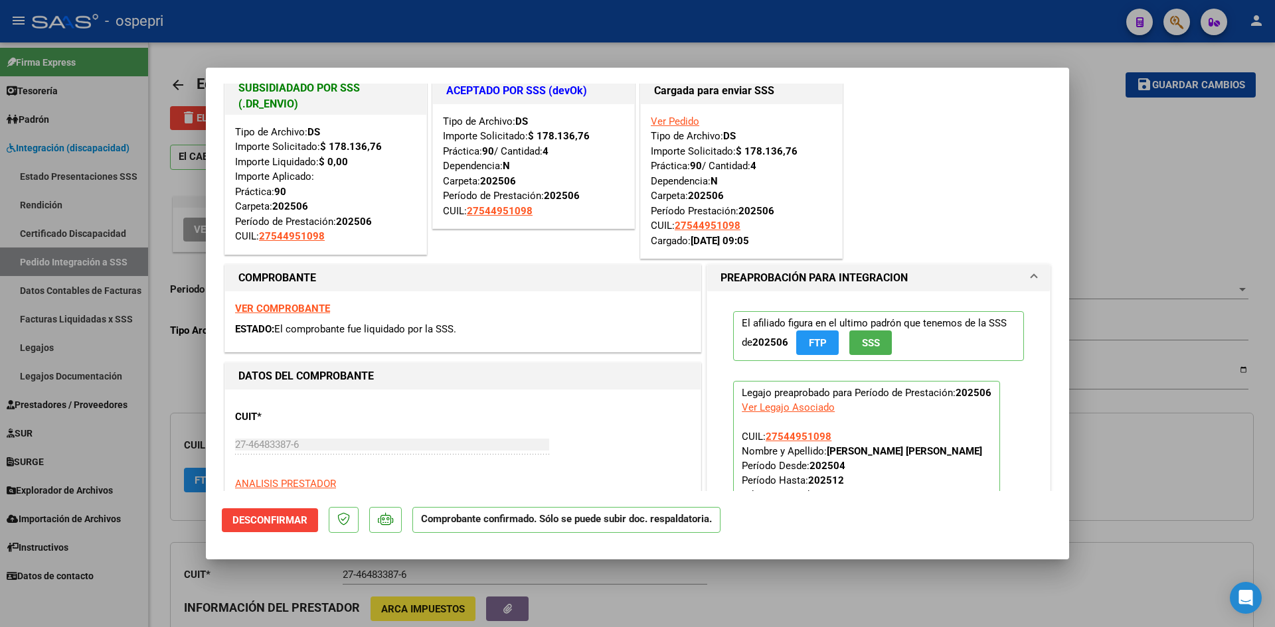
scroll to position [0, 0]
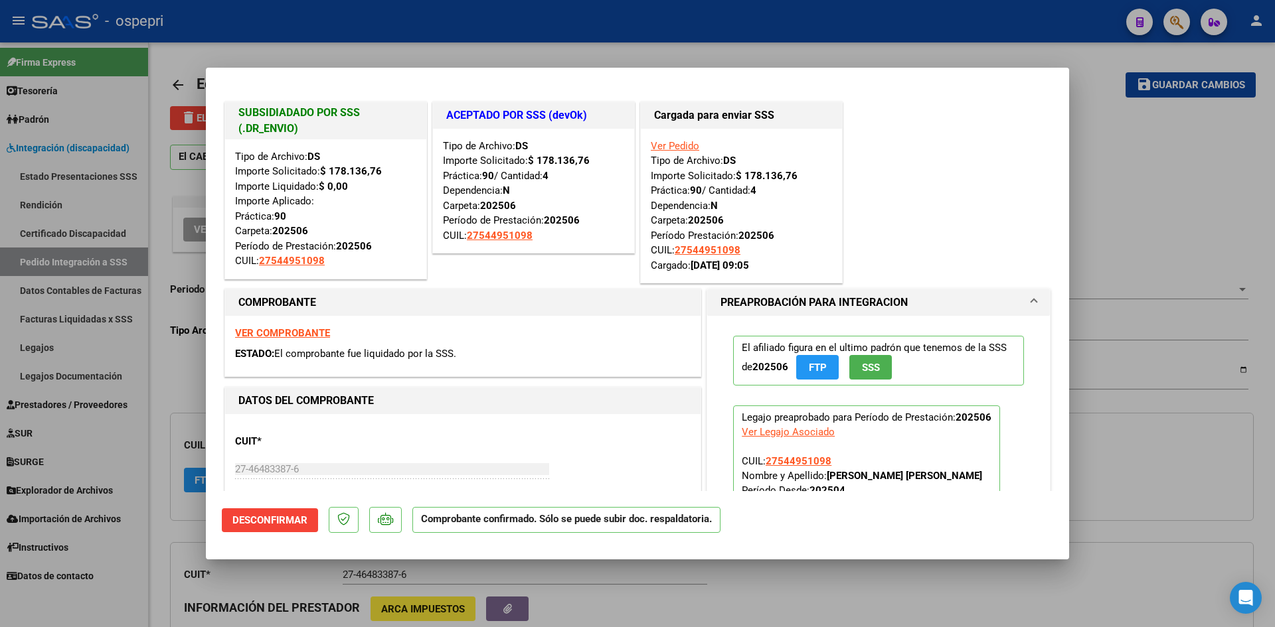
type input "$ 0,00"
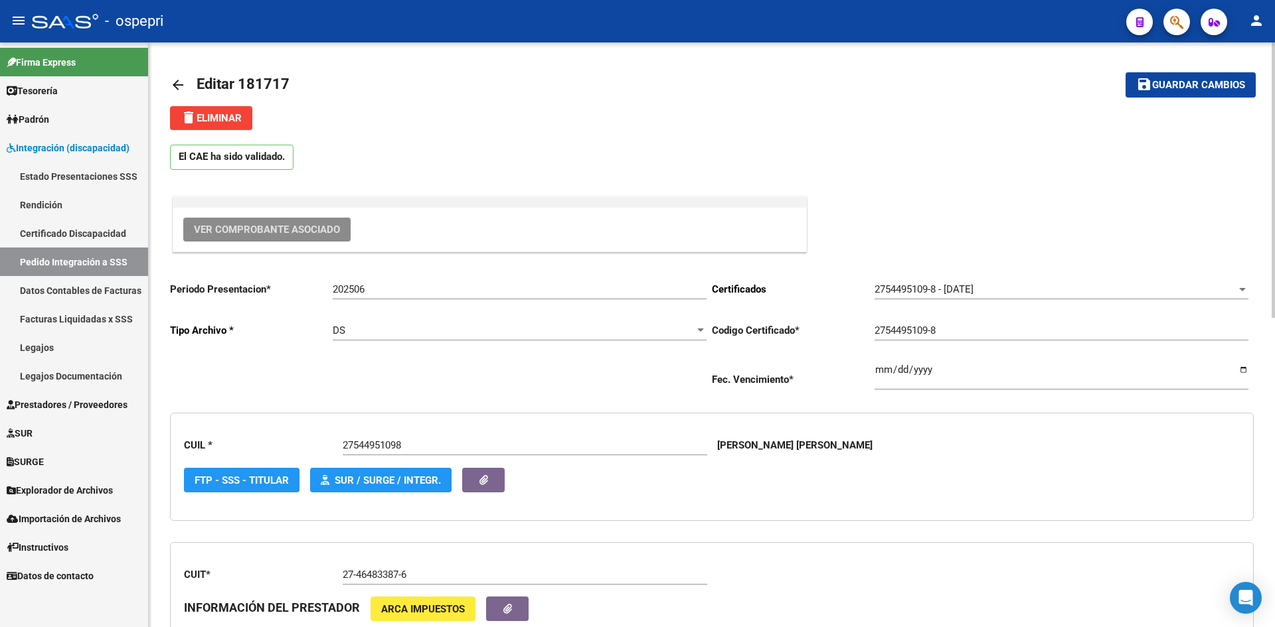
click at [177, 82] on mat-icon "arrow_back" at bounding box center [178, 85] width 16 height 16
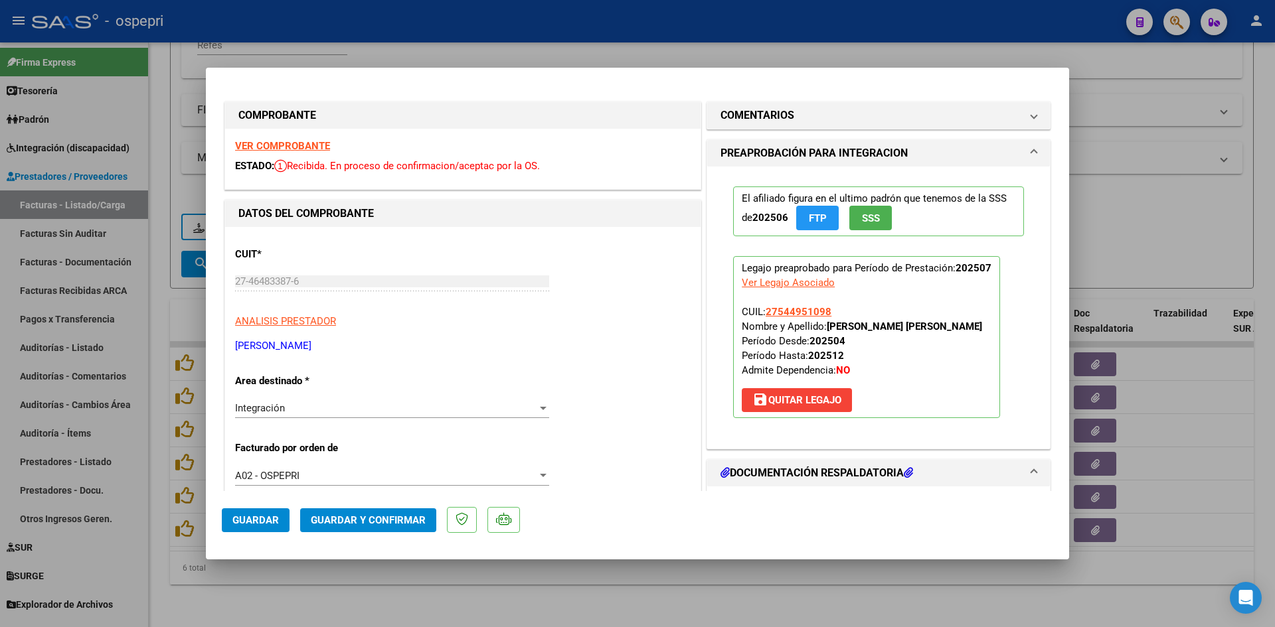
click at [256, 145] on strong "VER COMPROBANTE" at bounding box center [282, 146] width 95 height 12
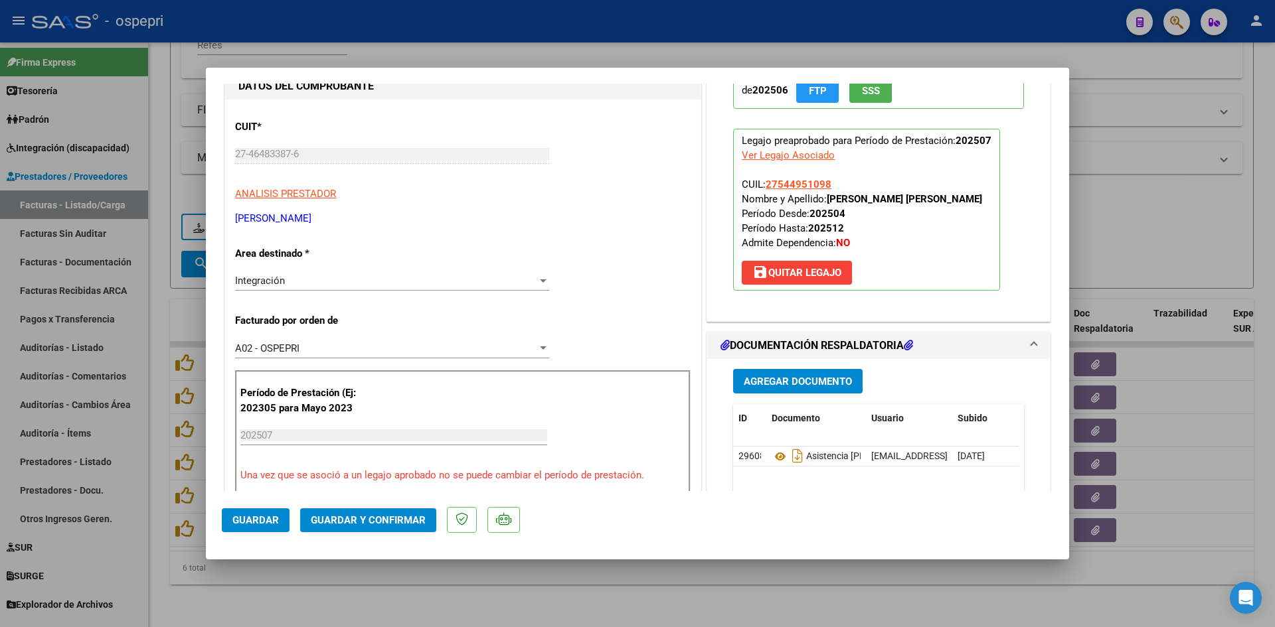
scroll to position [199, 0]
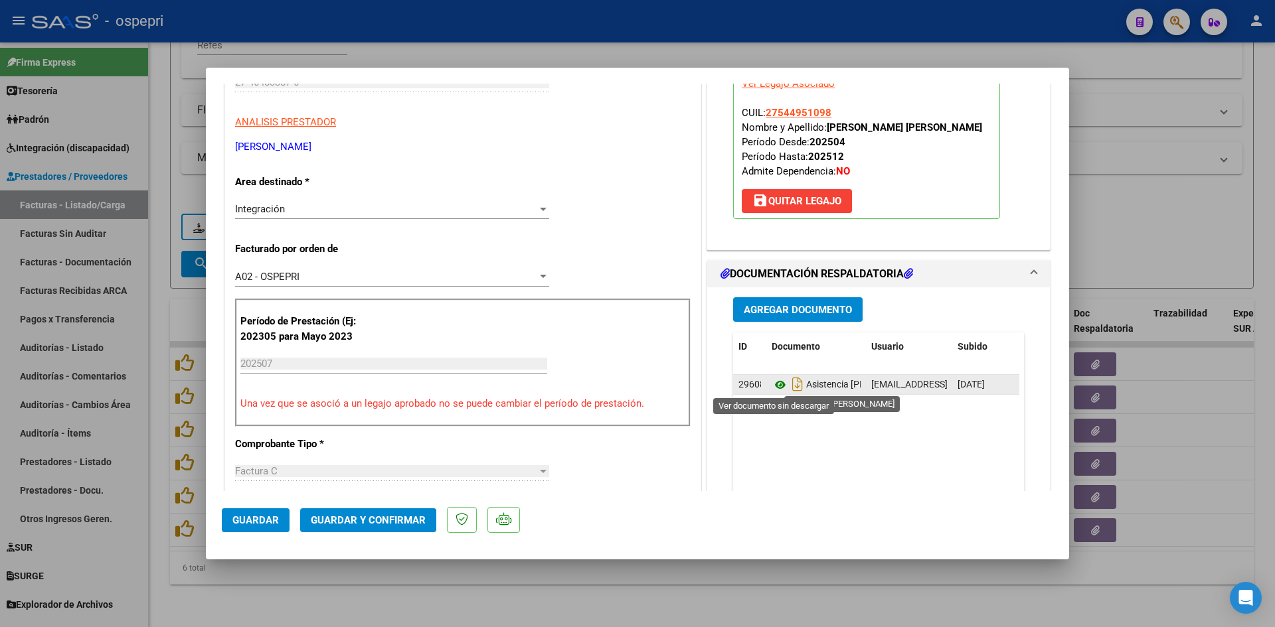
click at [773, 383] on icon at bounding box center [780, 385] width 17 height 16
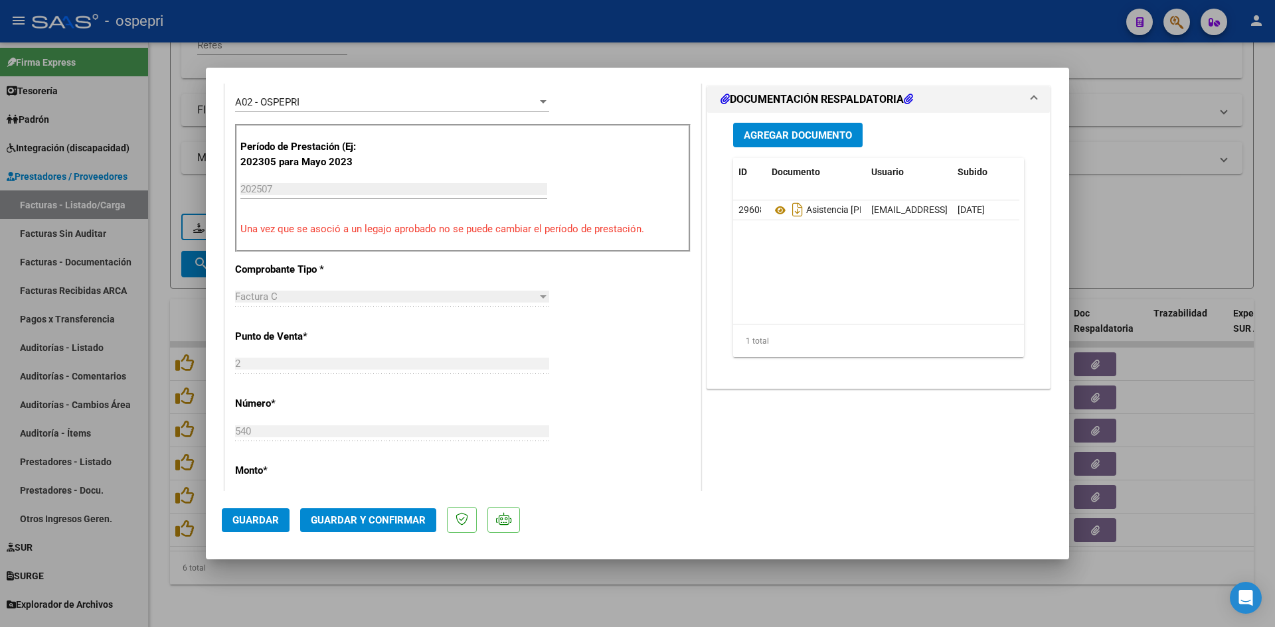
scroll to position [398, 0]
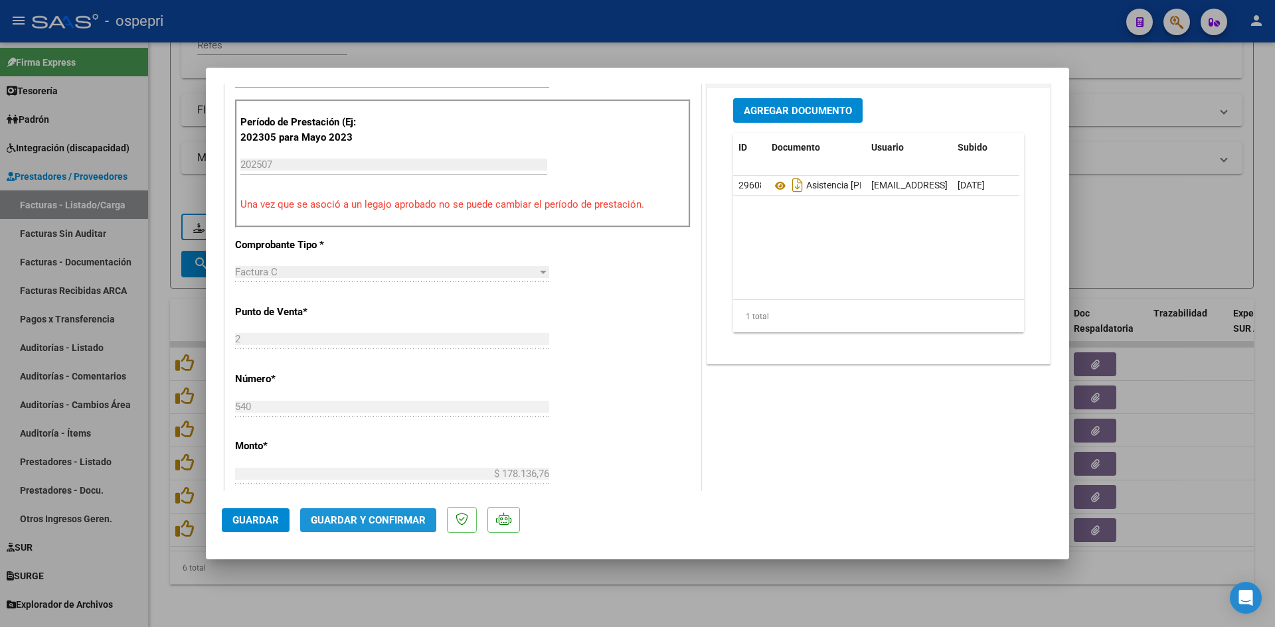
click at [383, 525] on span "Guardar y Confirmar" at bounding box center [368, 521] width 115 height 12
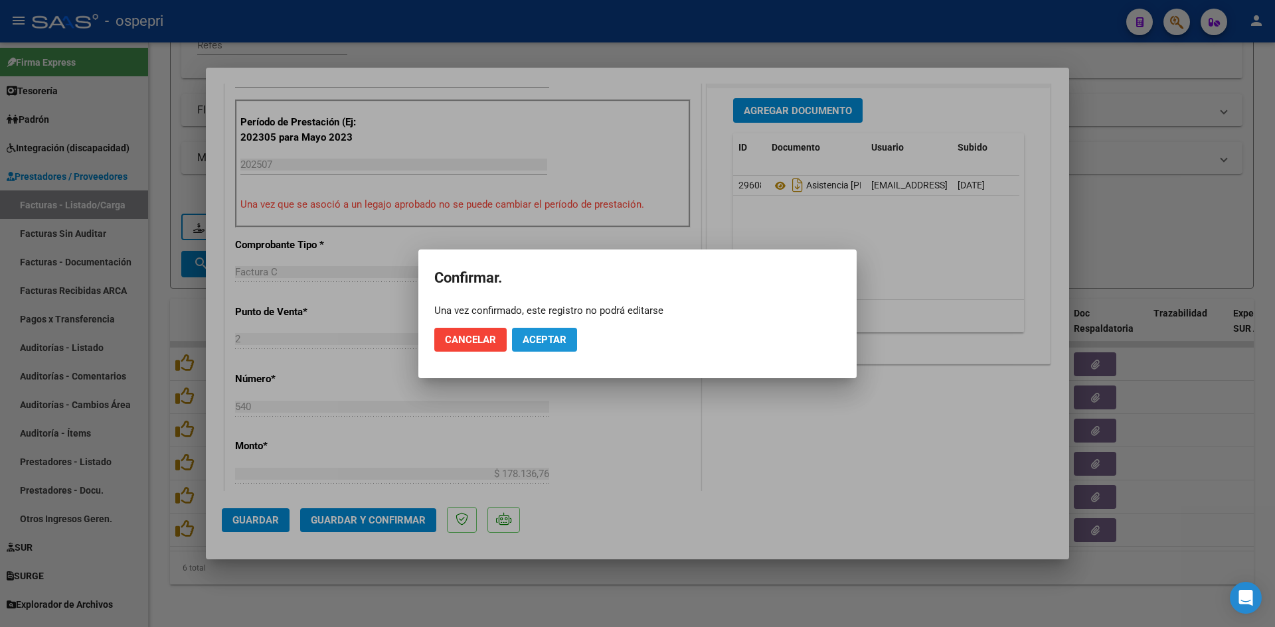
click at [529, 340] on span "Aceptar" at bounding box center [545, 340] width 44 height 12
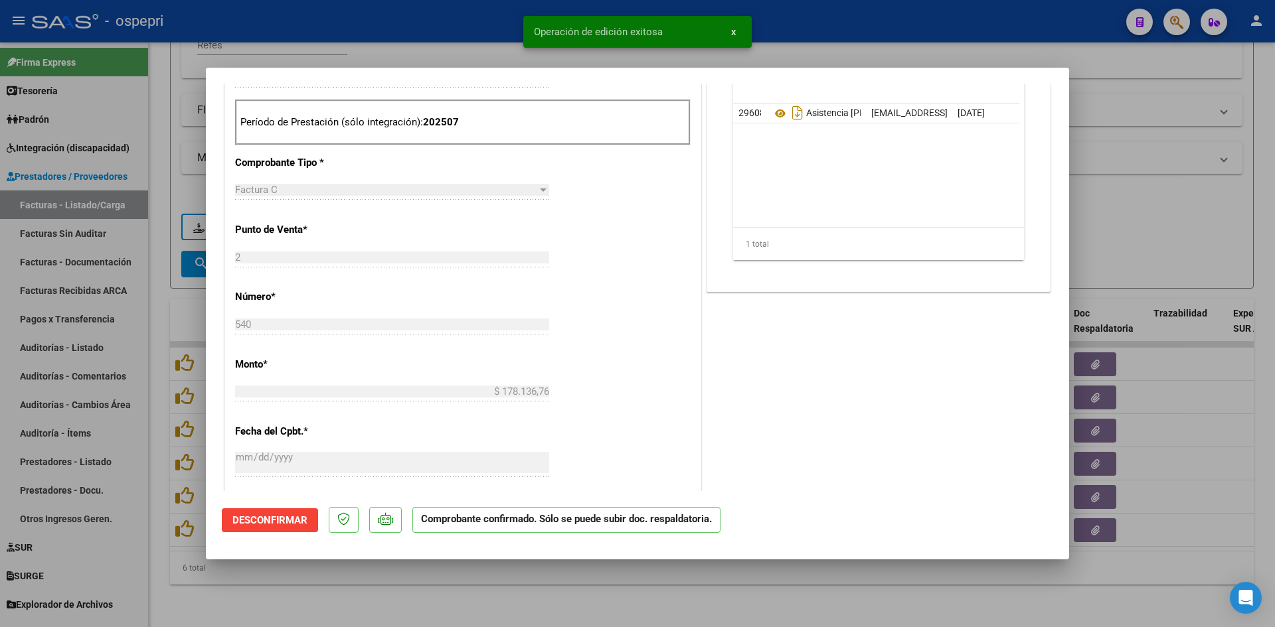
type input "$ 0,00"
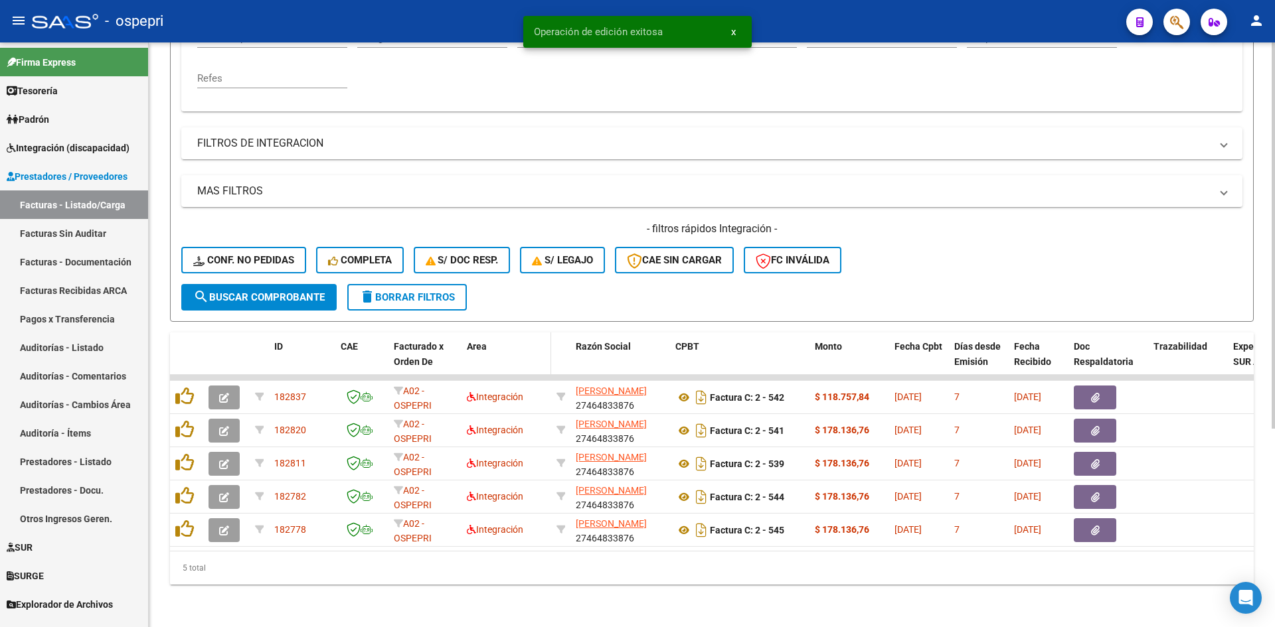
scroll to position [300, 0]
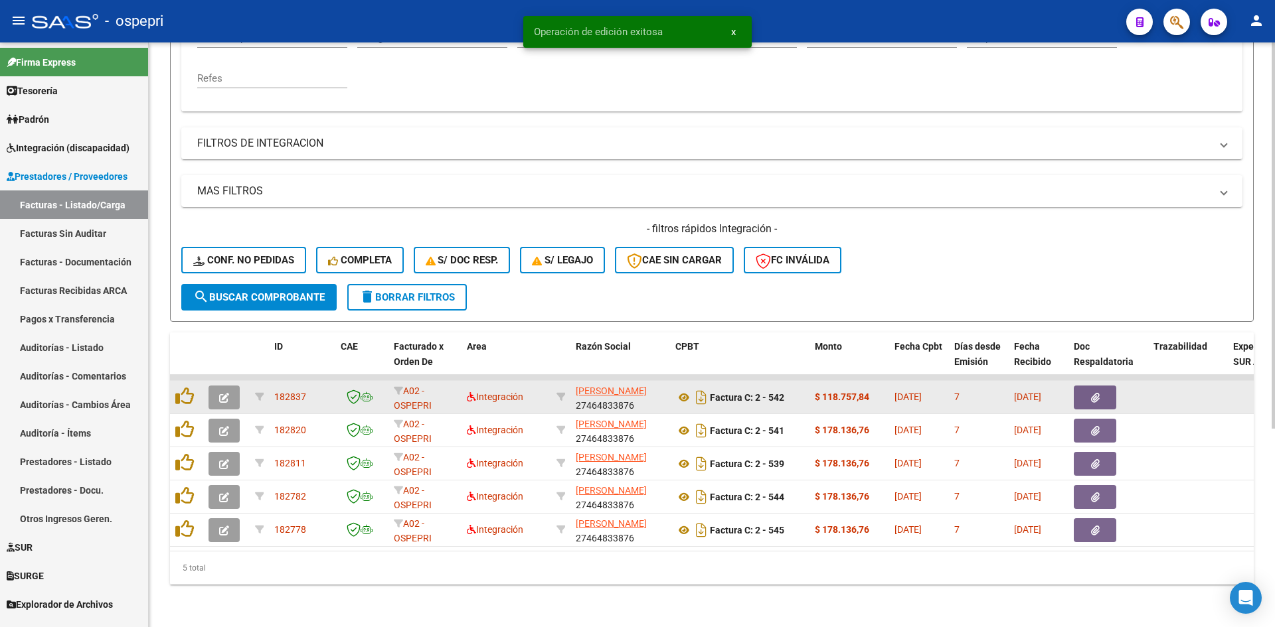
click at [217, 388] on button "button" at bounding box center [223, 398] width 31 height 24
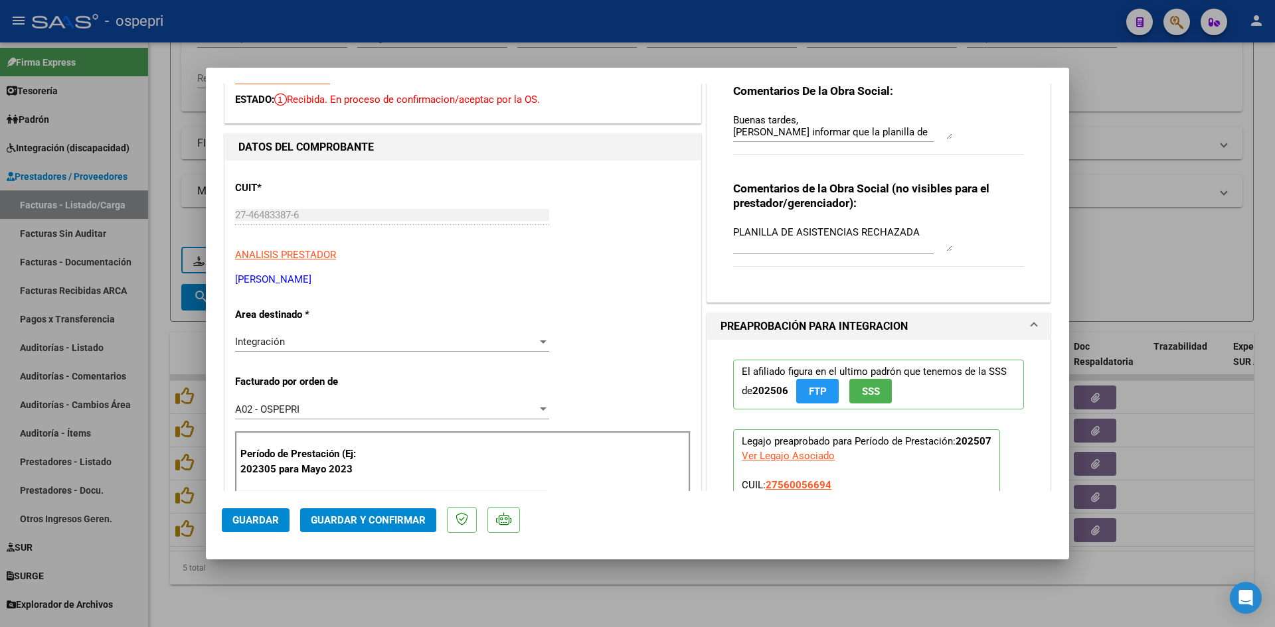
scroll to position [0, 0]
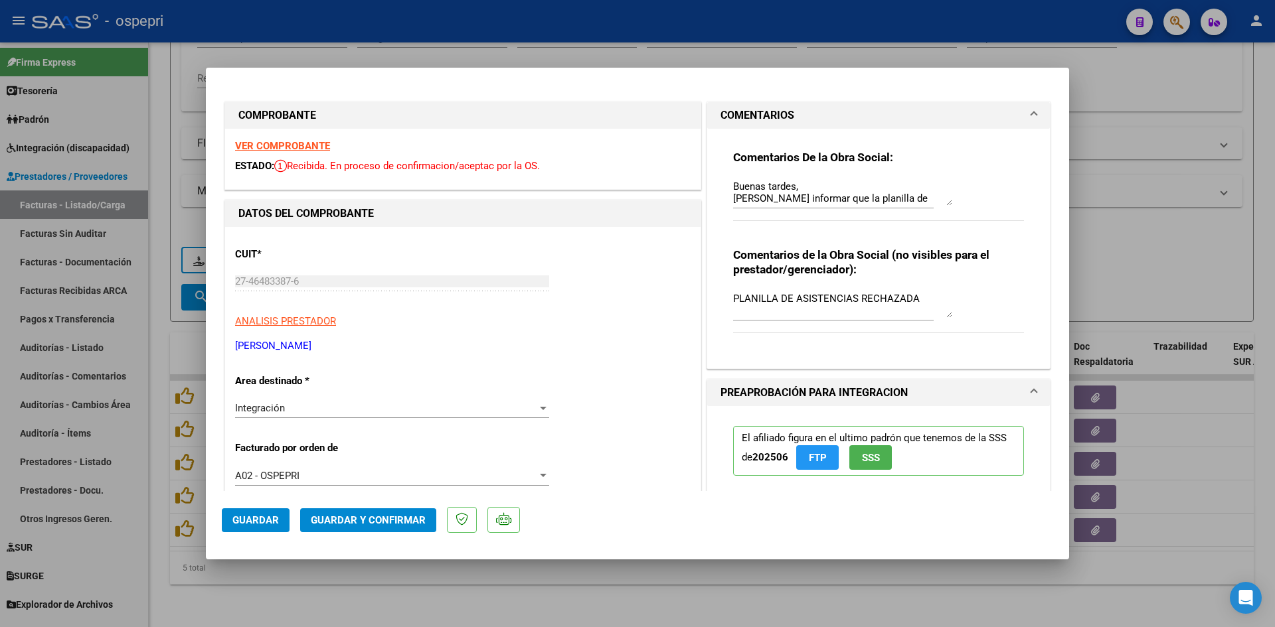
type input "$ 0,00"
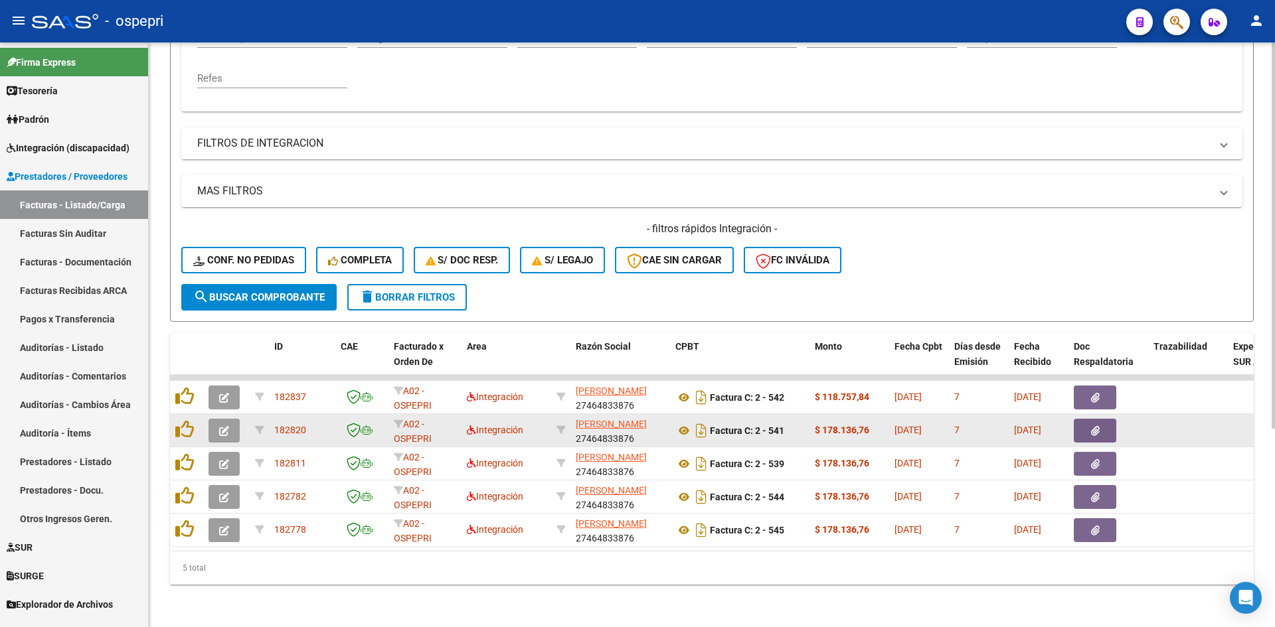
click at [212, 419] on button "button" at bounding box center [223, 431] width 31 height 24
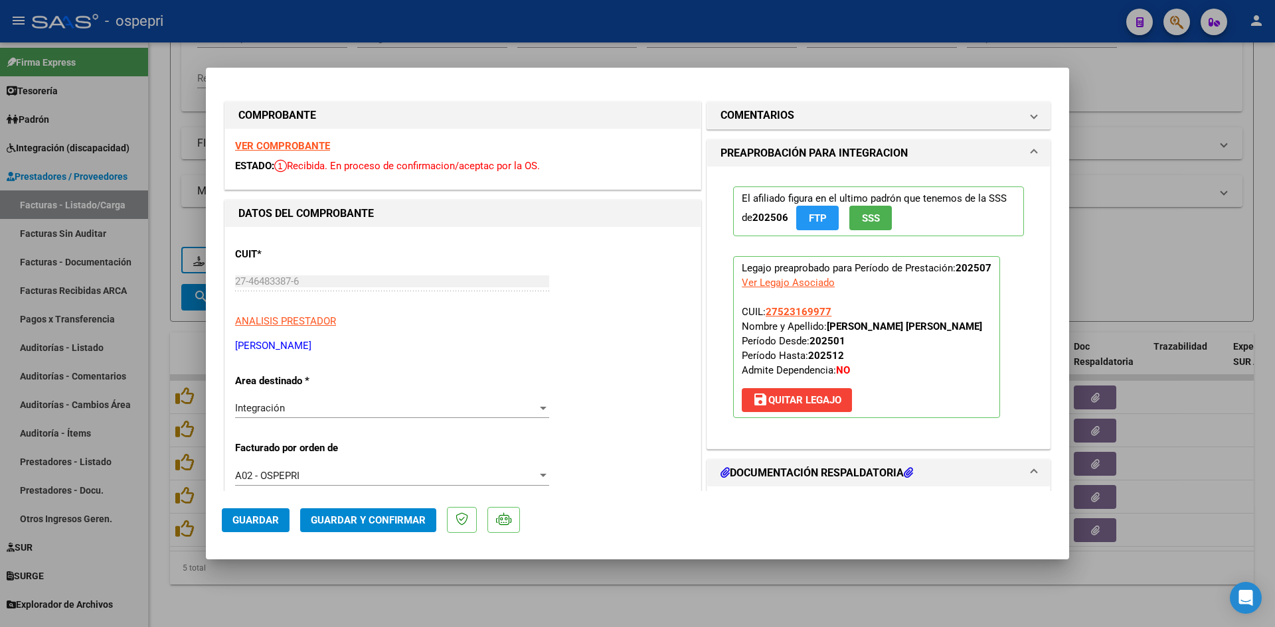
click at [321, 146] on strong "VER COMPROBANTE" at bounding box center [282, 146] width 95 height 12
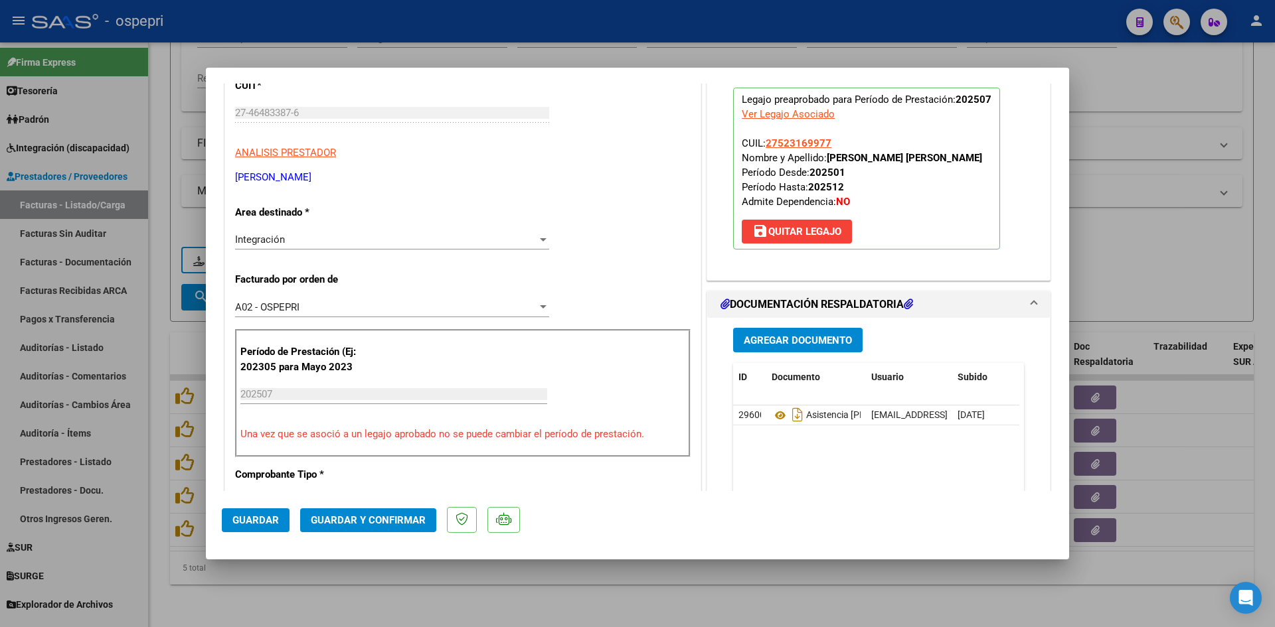
scroll to position [199, 0]
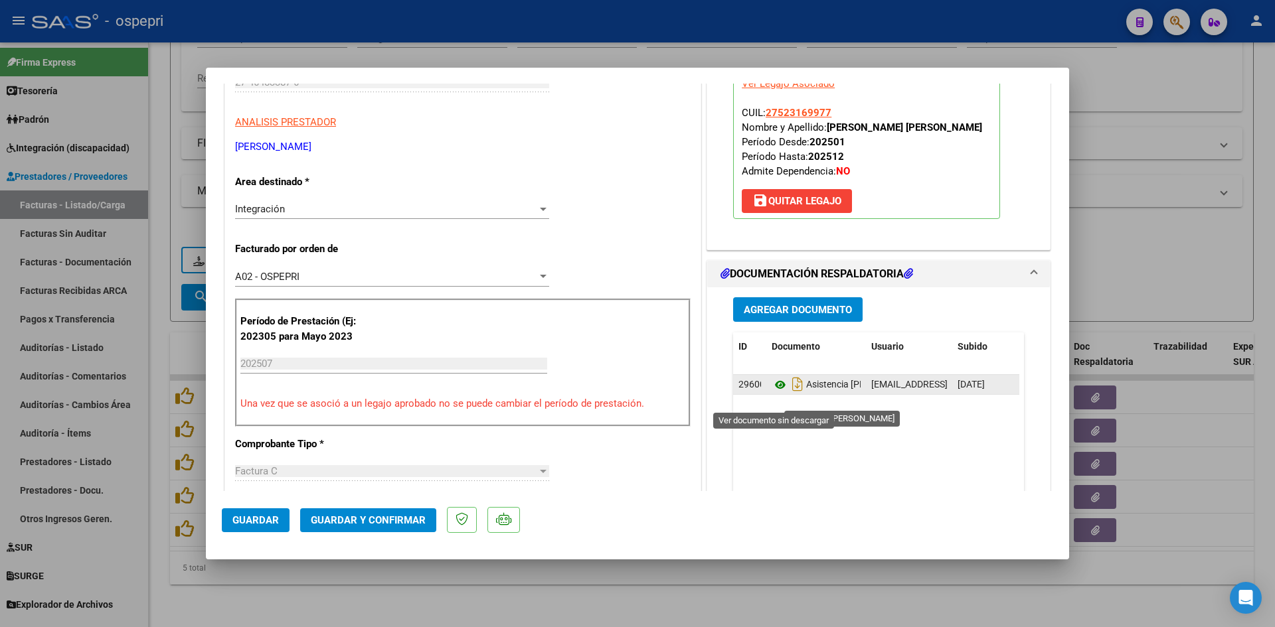
click at [775, 393] on icon at bounding box center [780, 385] width 17 height 16
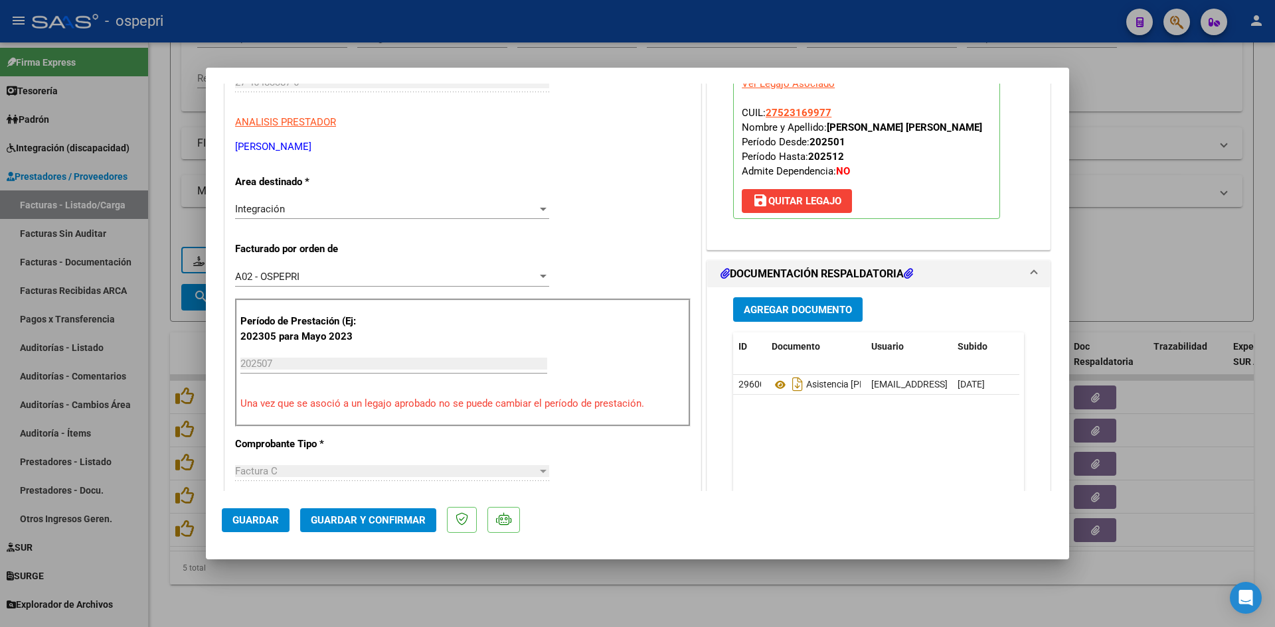
click at [396, 523] on span "Guardar y Confirmar" at bounding box center [368, 521] width 115 height 12
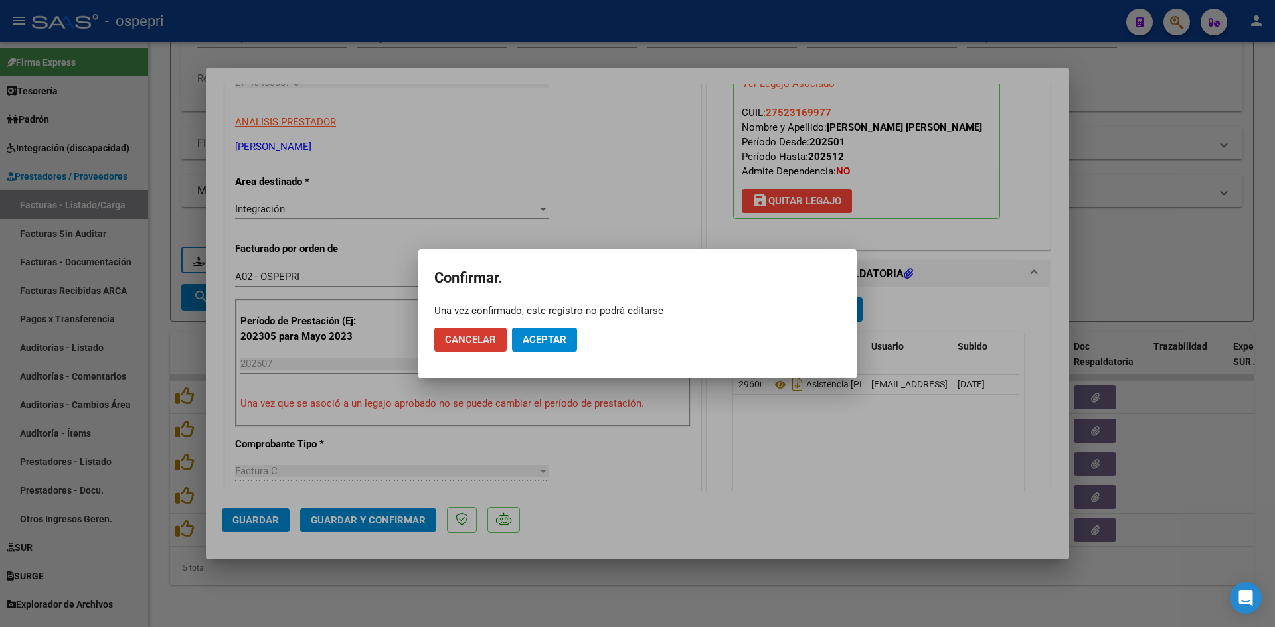
click at [568, 339] on button "Aceptar" at bounding box center [544, 340] width 65 height 24
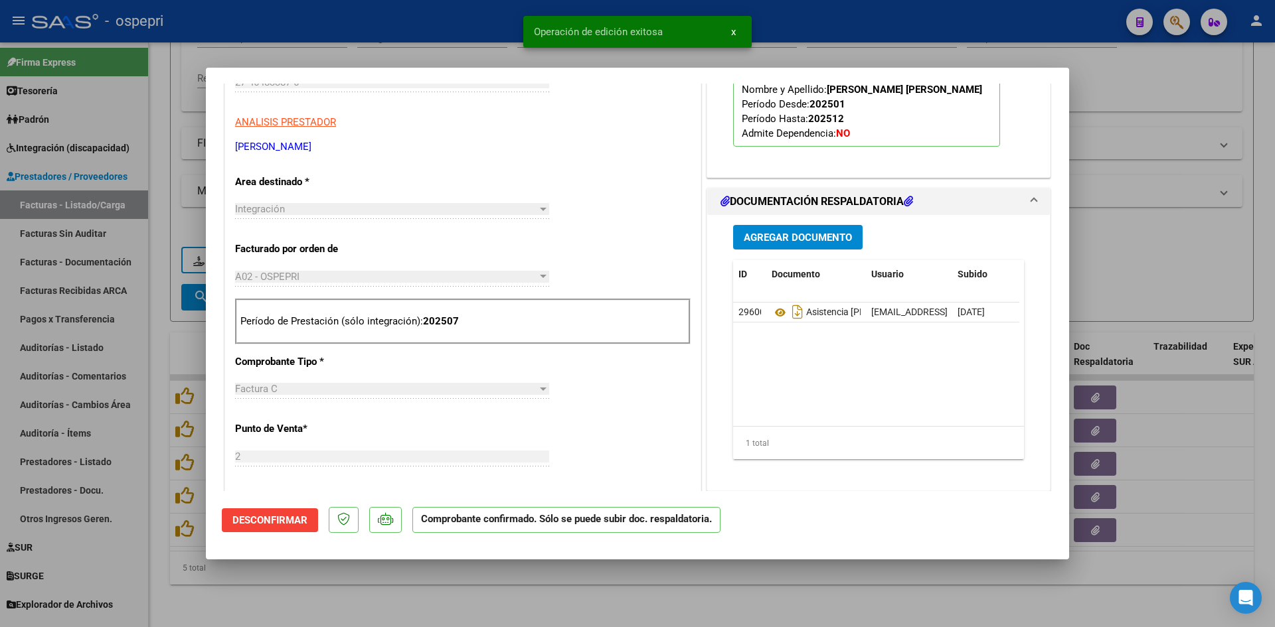
type input "$ 0,00"
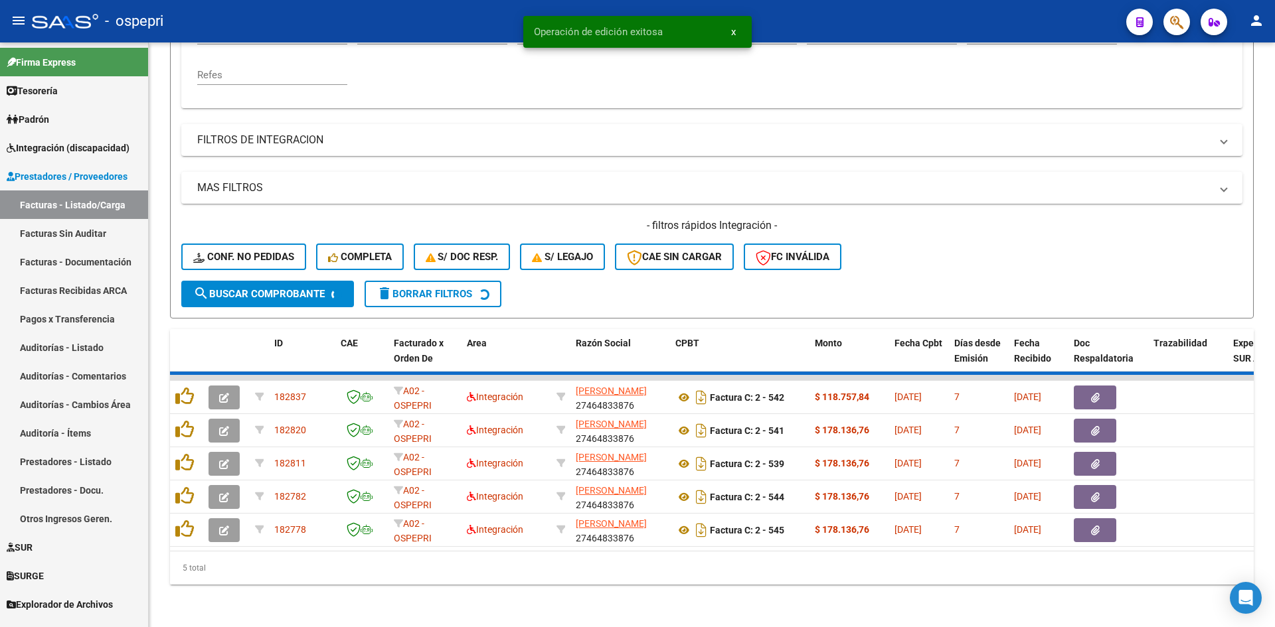
scroll to position [267, 0]
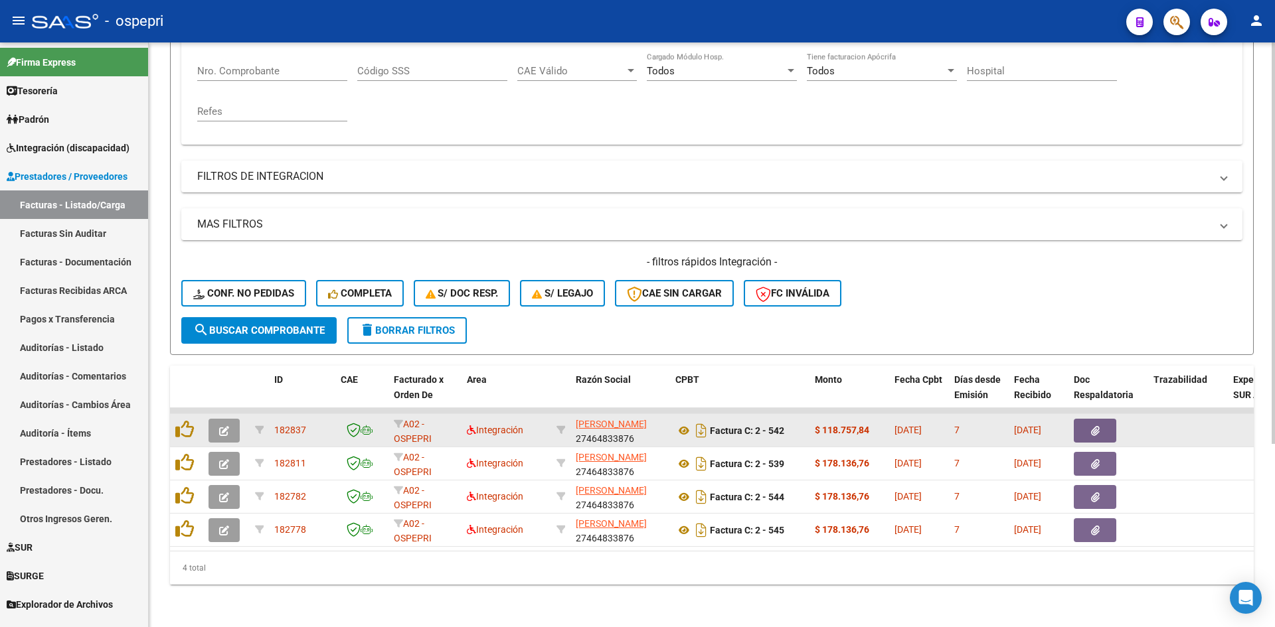
click at [225, 426] on icon "button" at bounding box center [224, 431] width 10 height 10
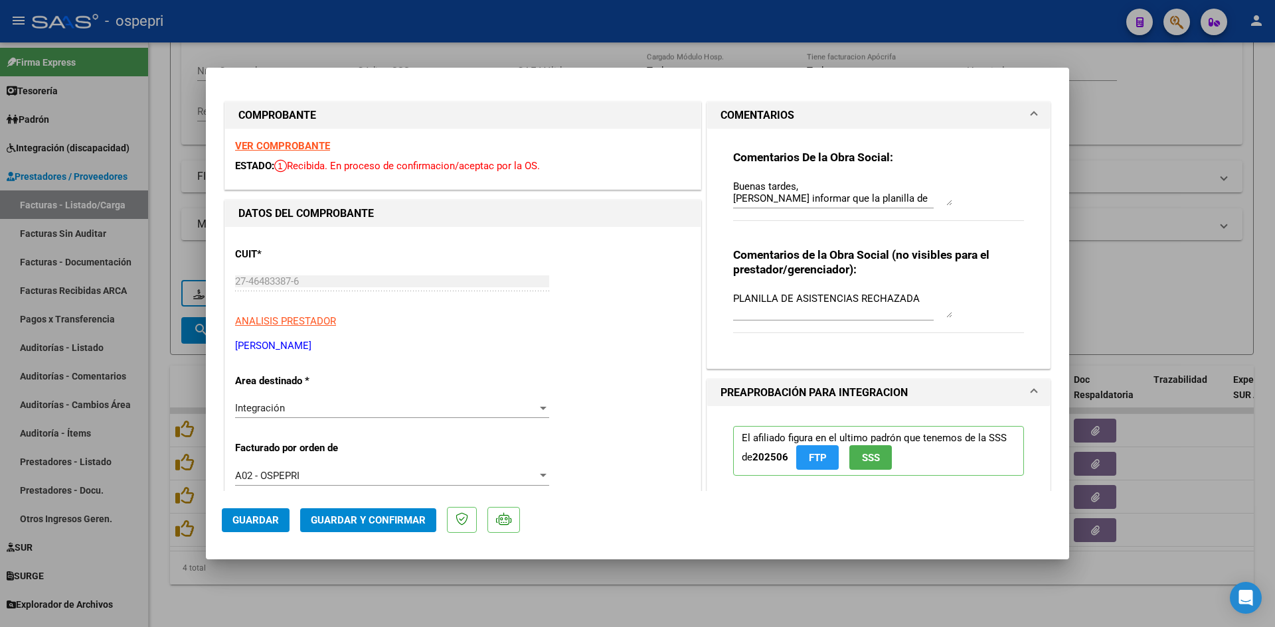
type input "$ 0,00"
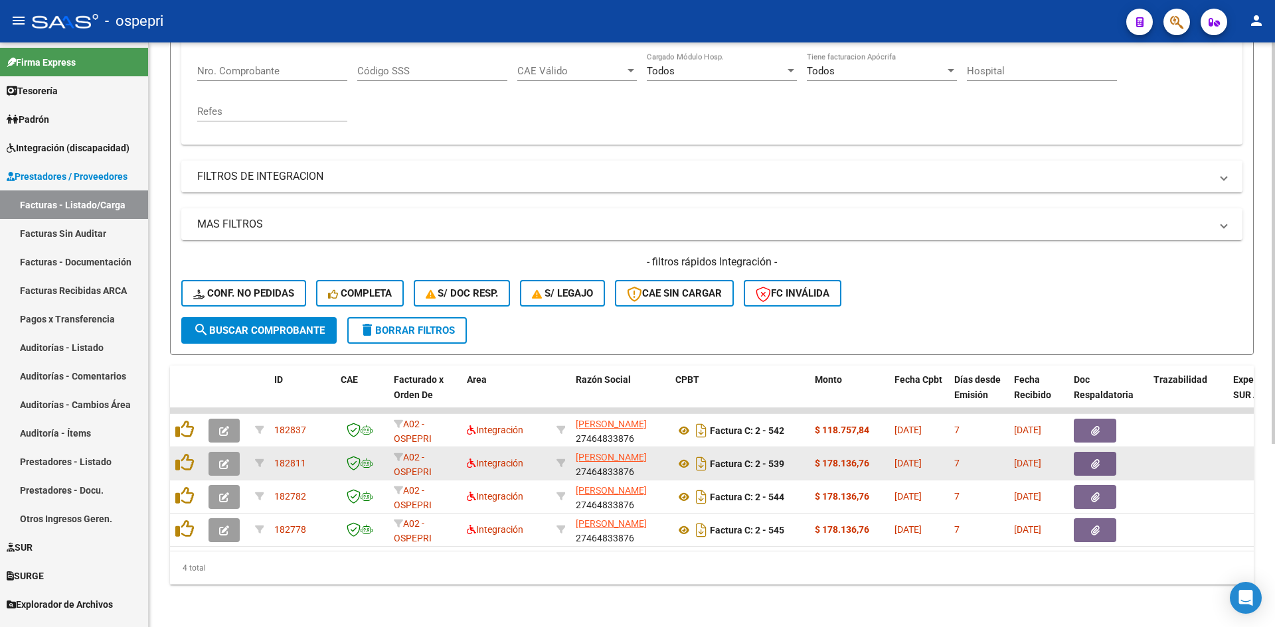
click at [226, 458] on span "button" at bounding box center [224, 464] width 10 height 12
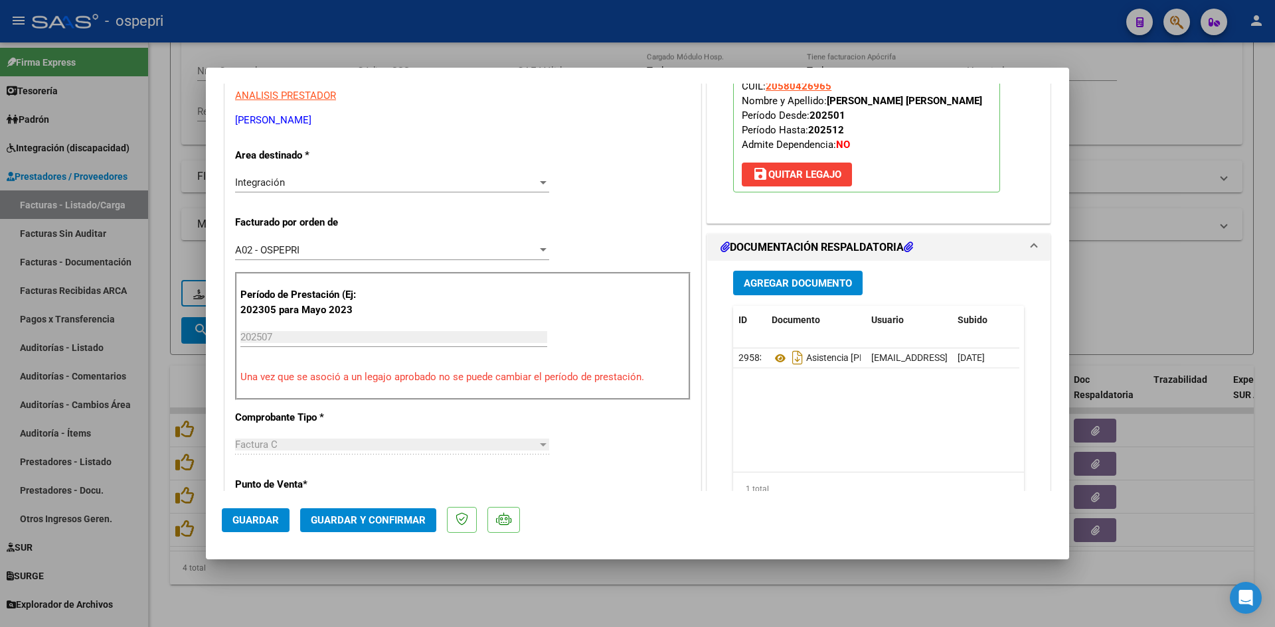
scroll to position [0, 0]
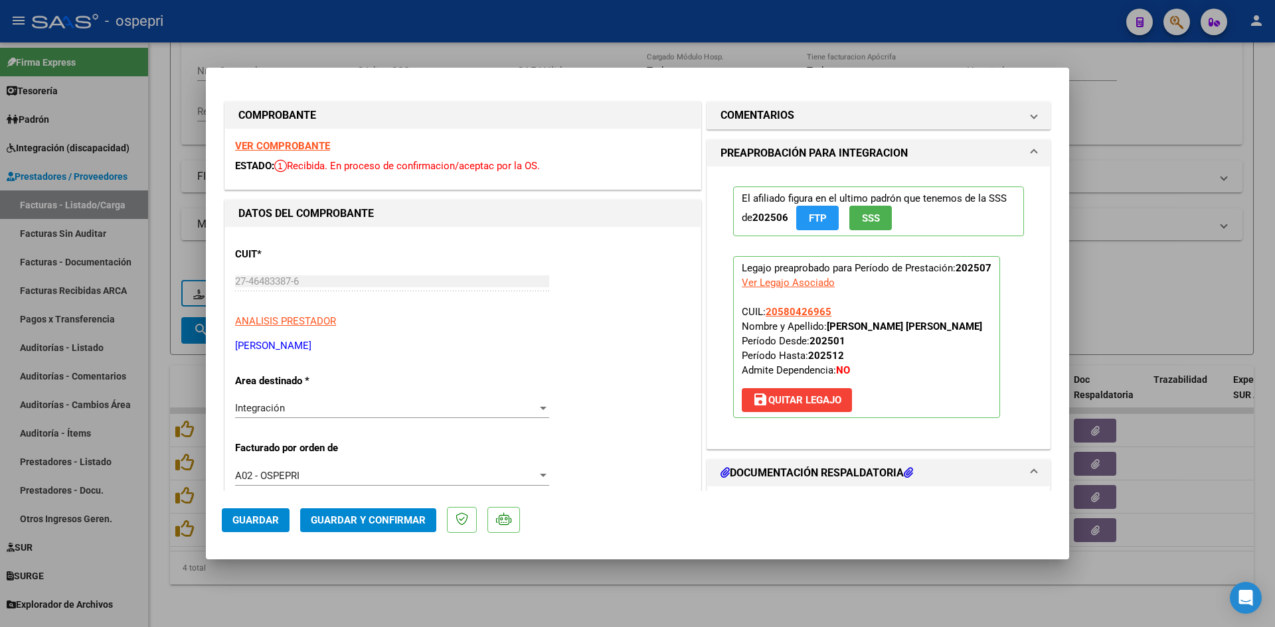
click at [316, 141] on strong "VER COMPROBANTE" at bounding box center [282, 146] width 95 height 12
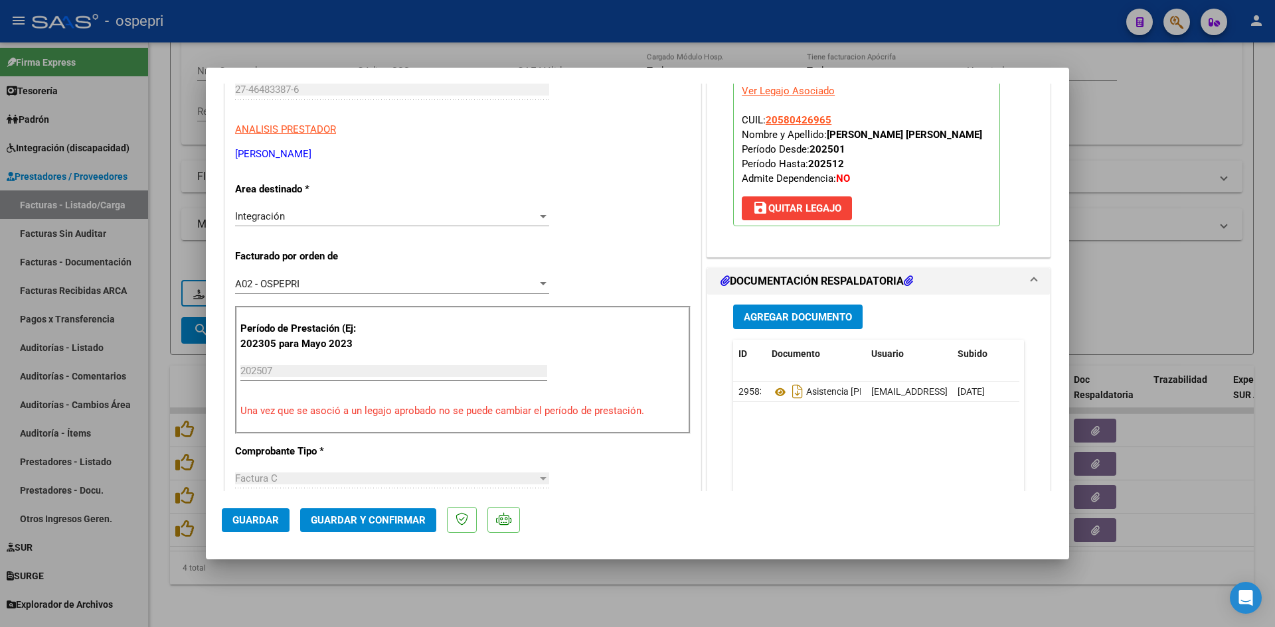
scroll to position [199, 0]
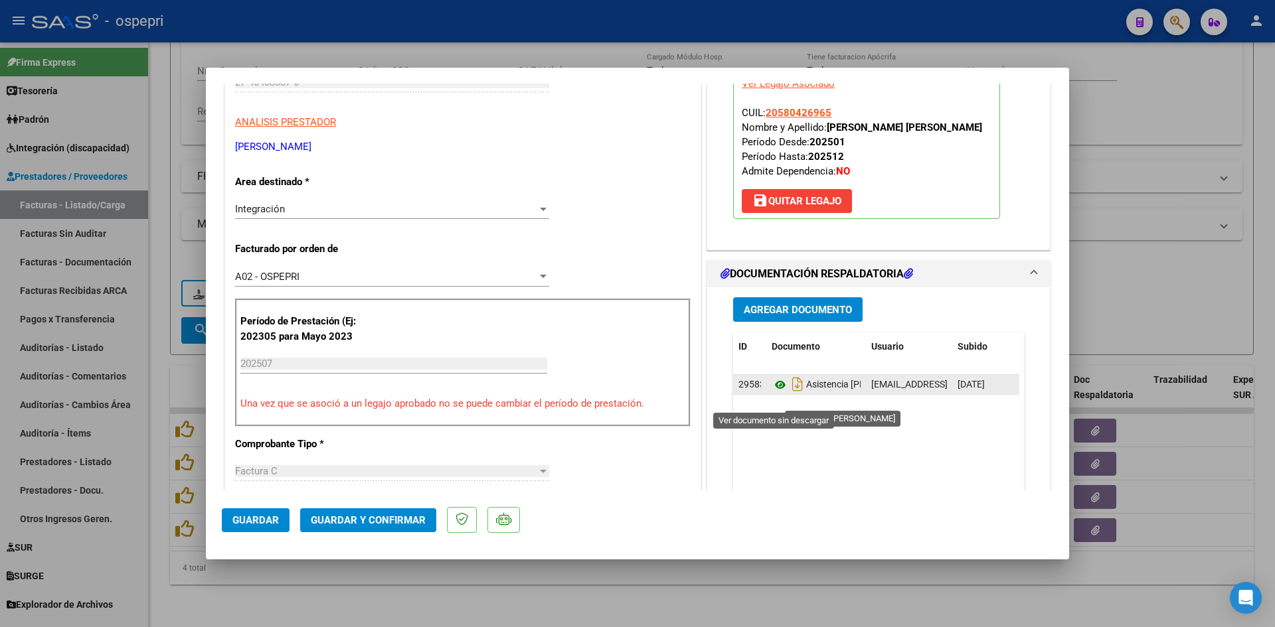
click at [774, 393] on icon at bounding box center [780, 385] width 17 height 16
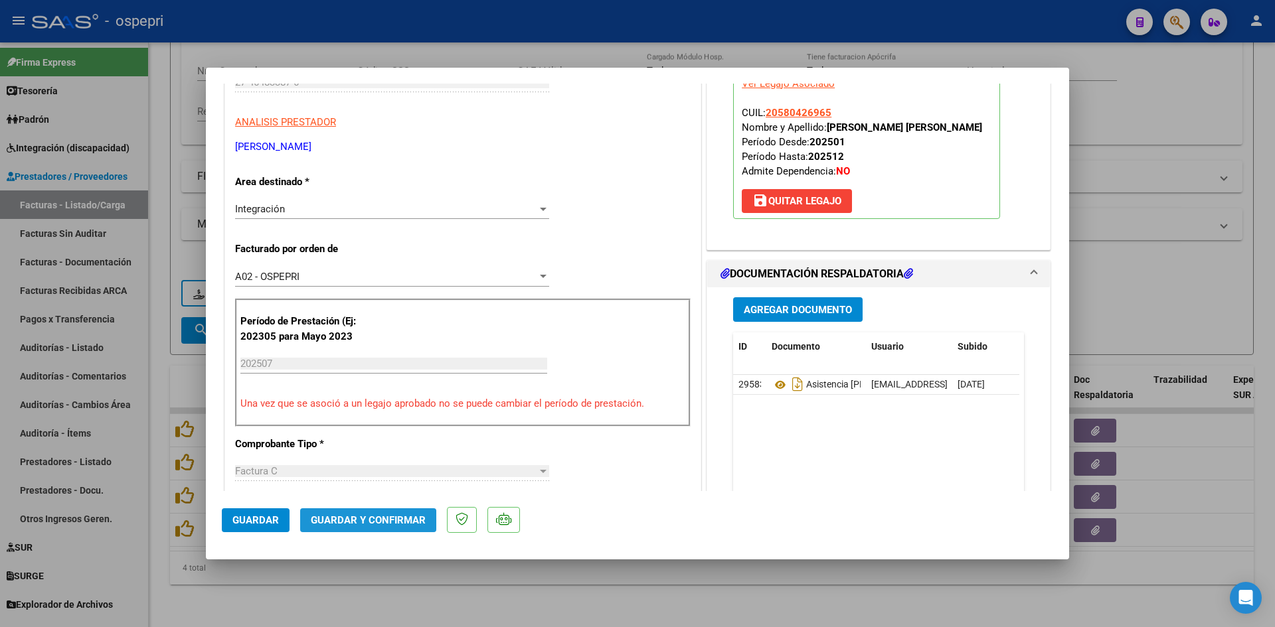
click at [411, 520] on span "Guardar y Confirmar" at bounding box center [368, 521] width 115 height 12
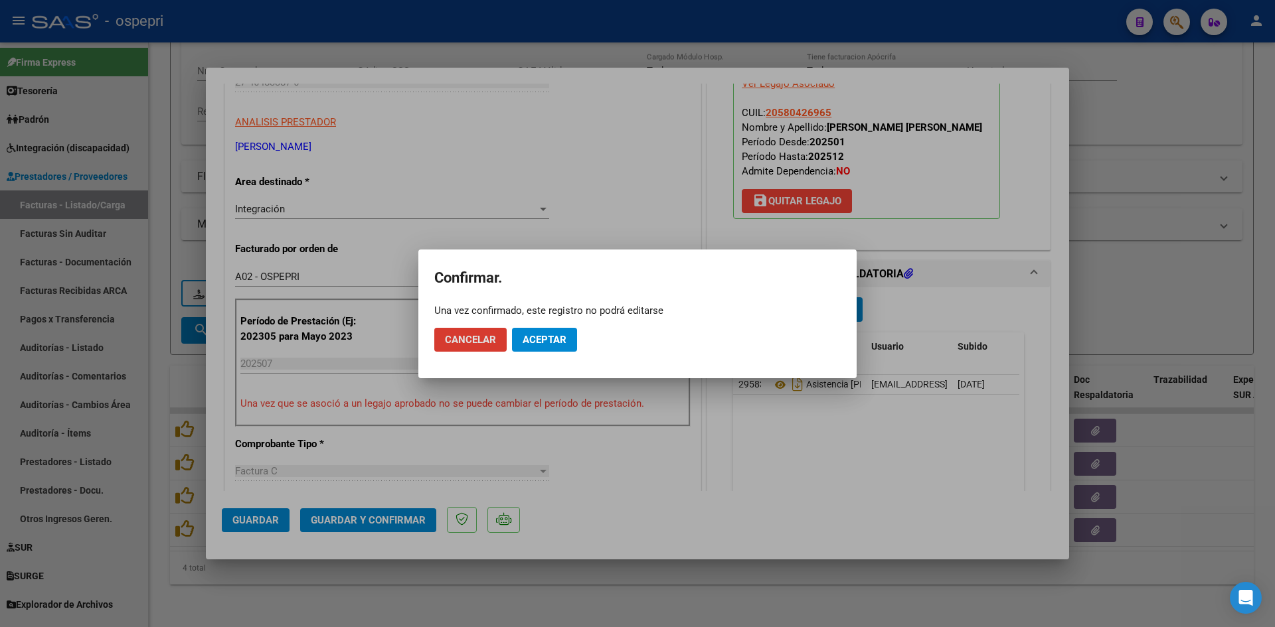
click at [557, 330] on button "Aceptar" at bounding box center [544, 340] width 65 height 24
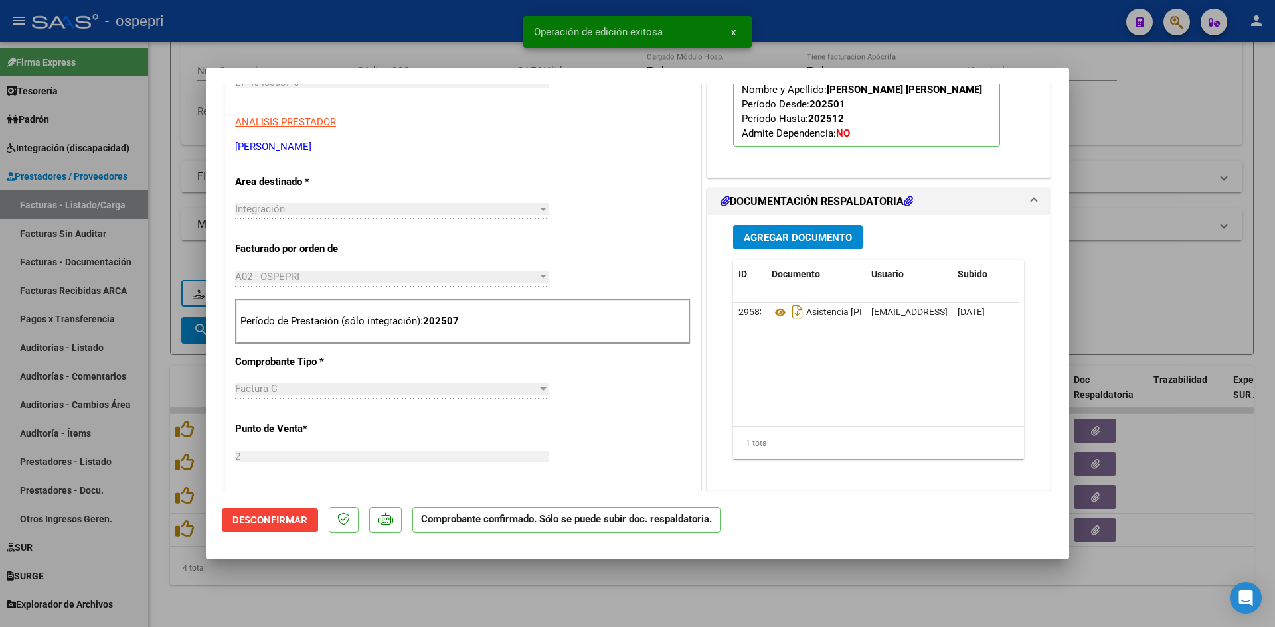
type input "$ 0,00"
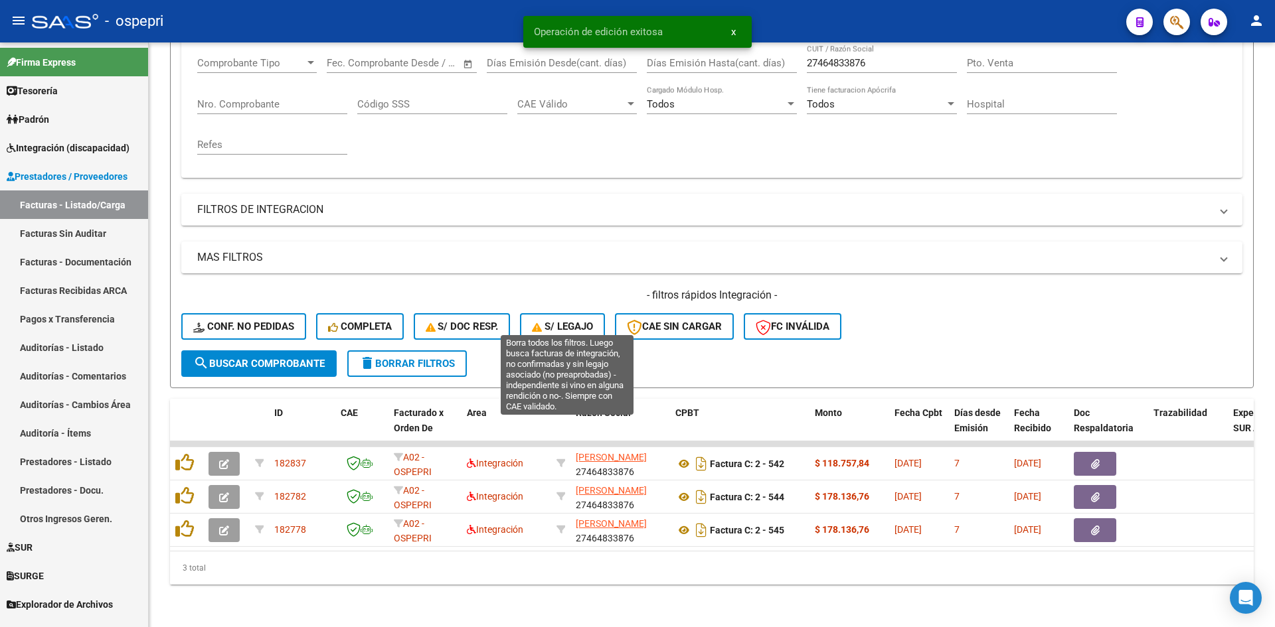
scroll to position [234, 0]
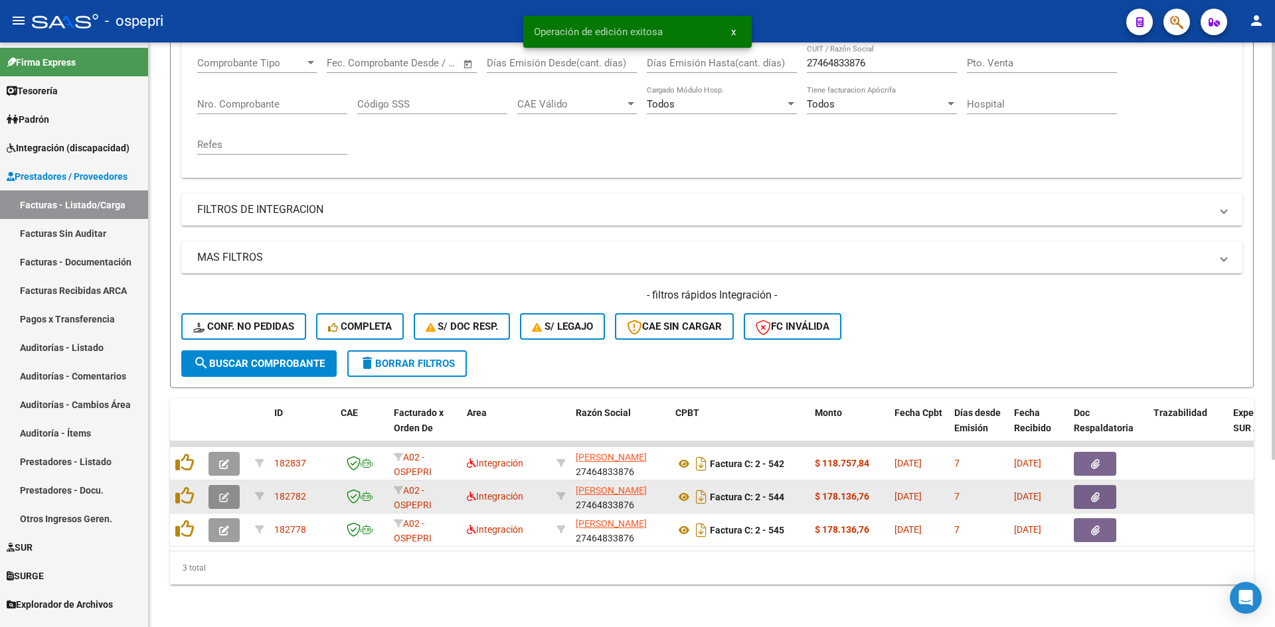
click at [227, 493] on icon "button" at bounding box center [224, 498] width 10 height 10
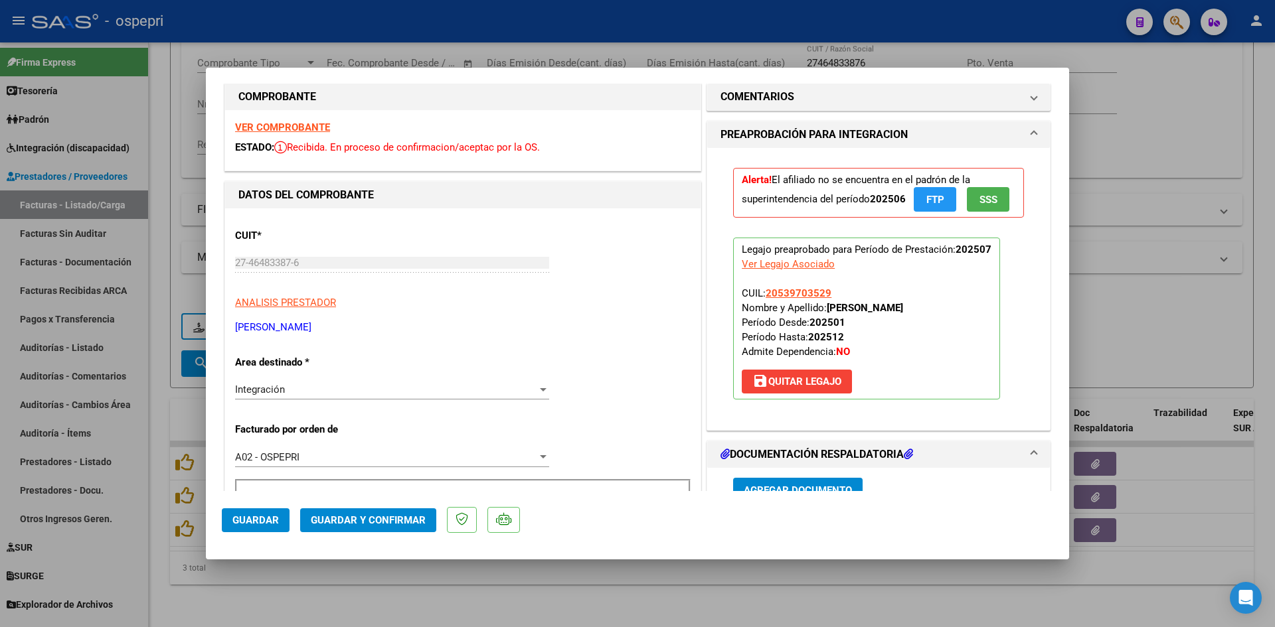
scroll to position [0, 0]
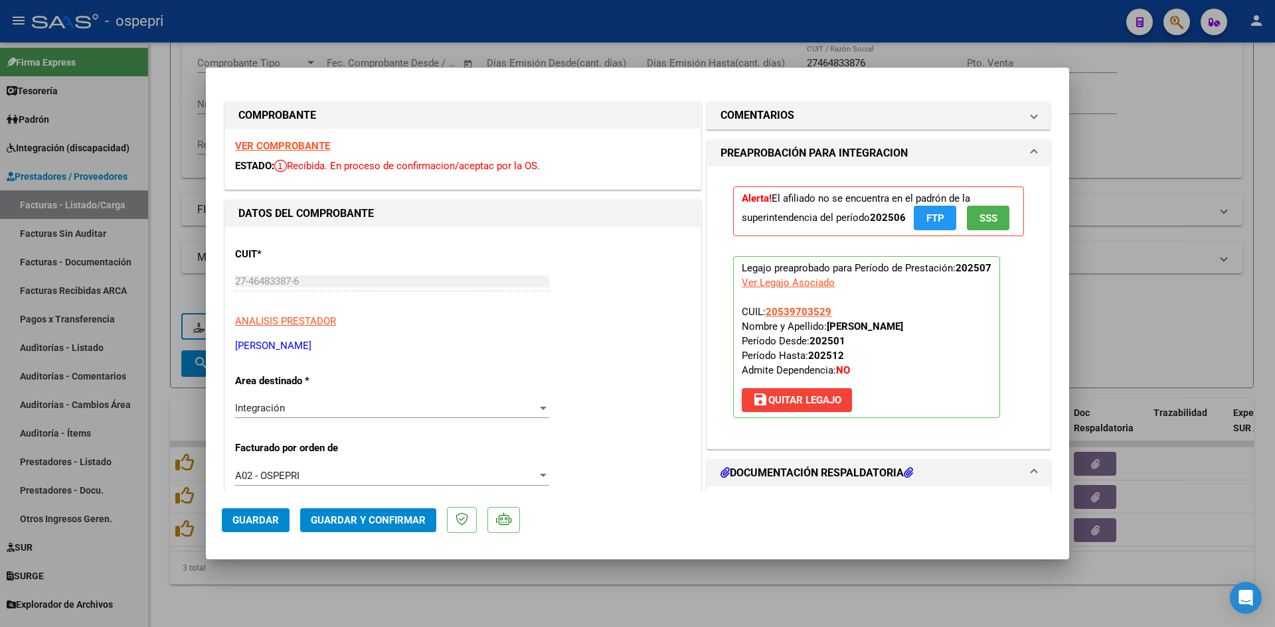
click at [293, 148] on strong "VER COMPROBANTE" at bounding box center [282, 146] width 95 height 12
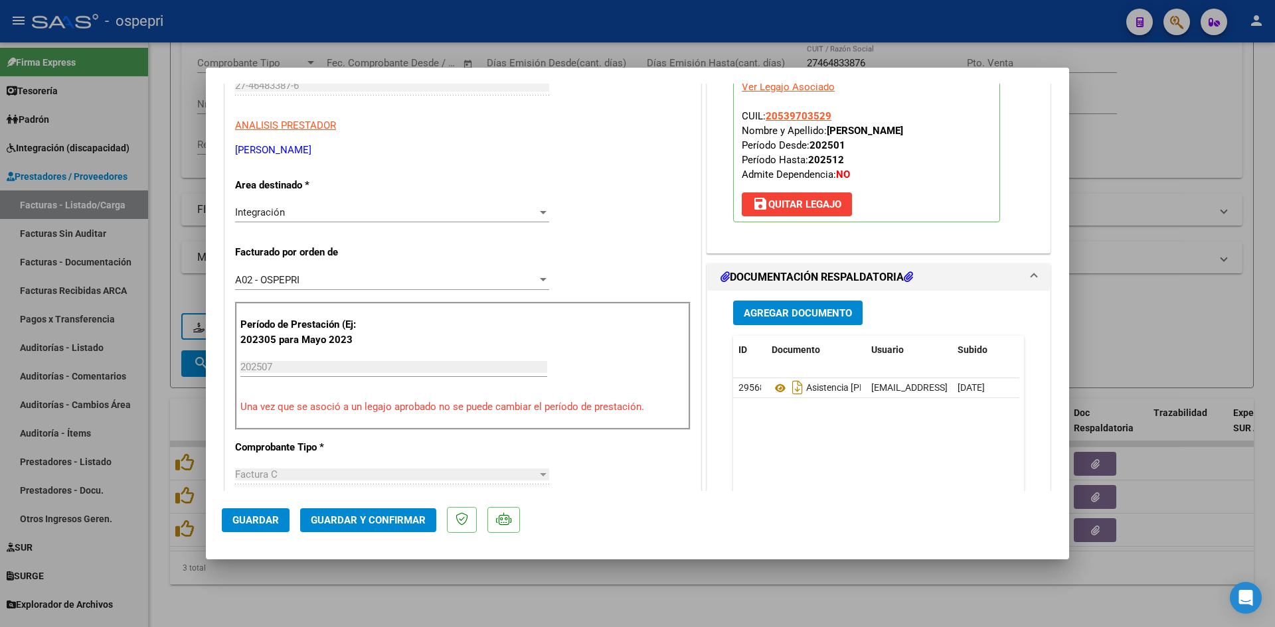
scroll to position [199, 0]
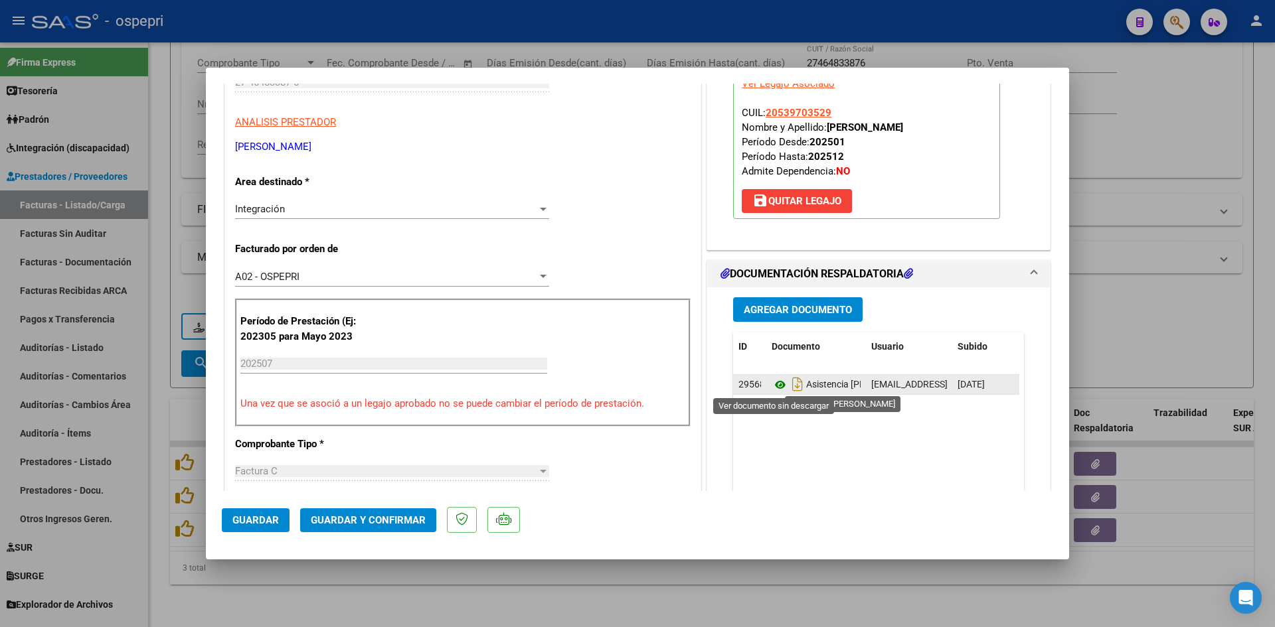
click at [772, 386] on icon at bounding box center [780, 385] width 17 height 16
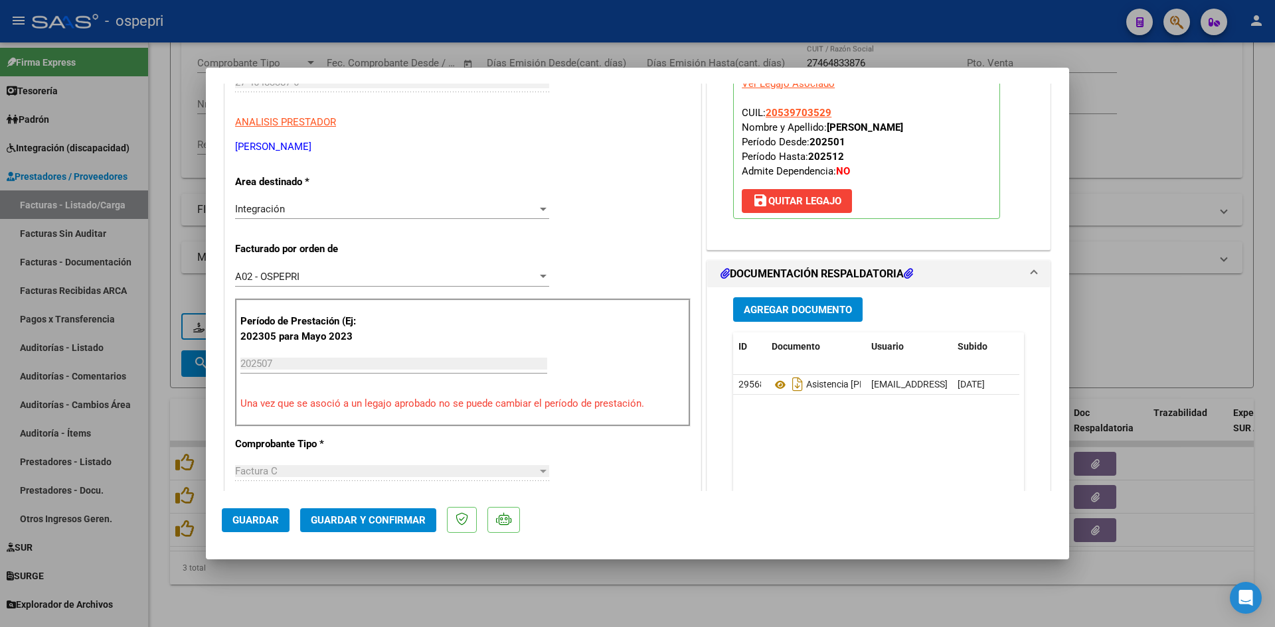
click at [371, 515] on span "Guardar y Confirmar" at bounding box center [368, 521] width 115 height 12
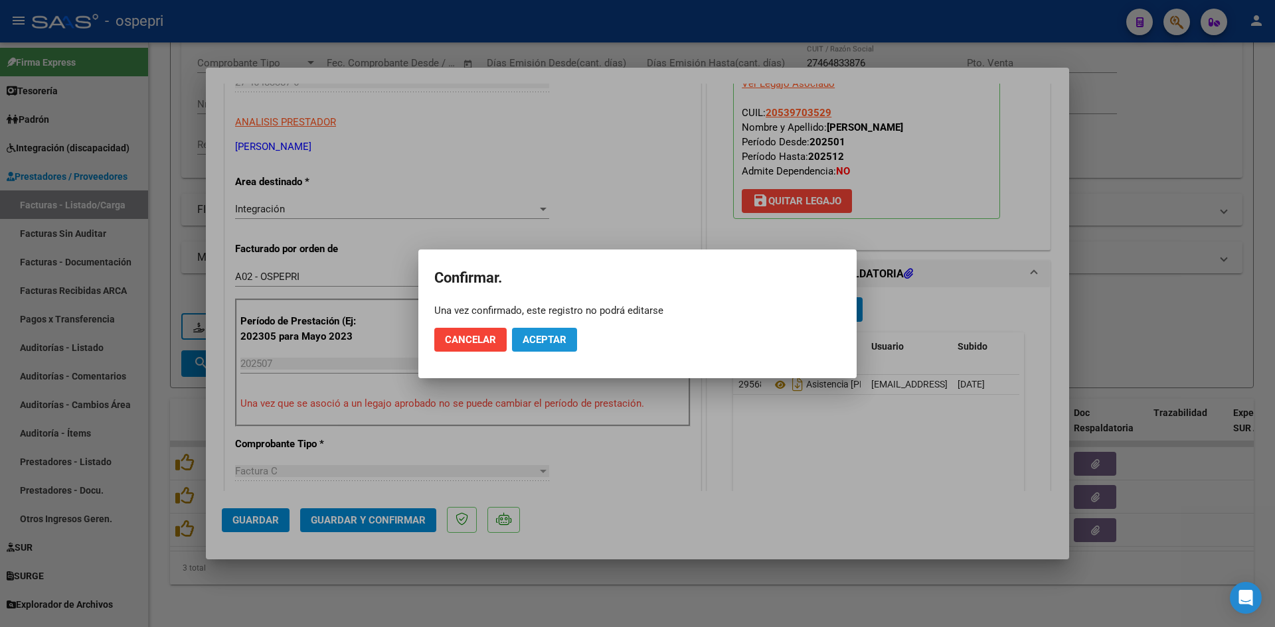
click at [557, 339] on span "Aceptar" at bounding box center [545, 340] width 44 height 12
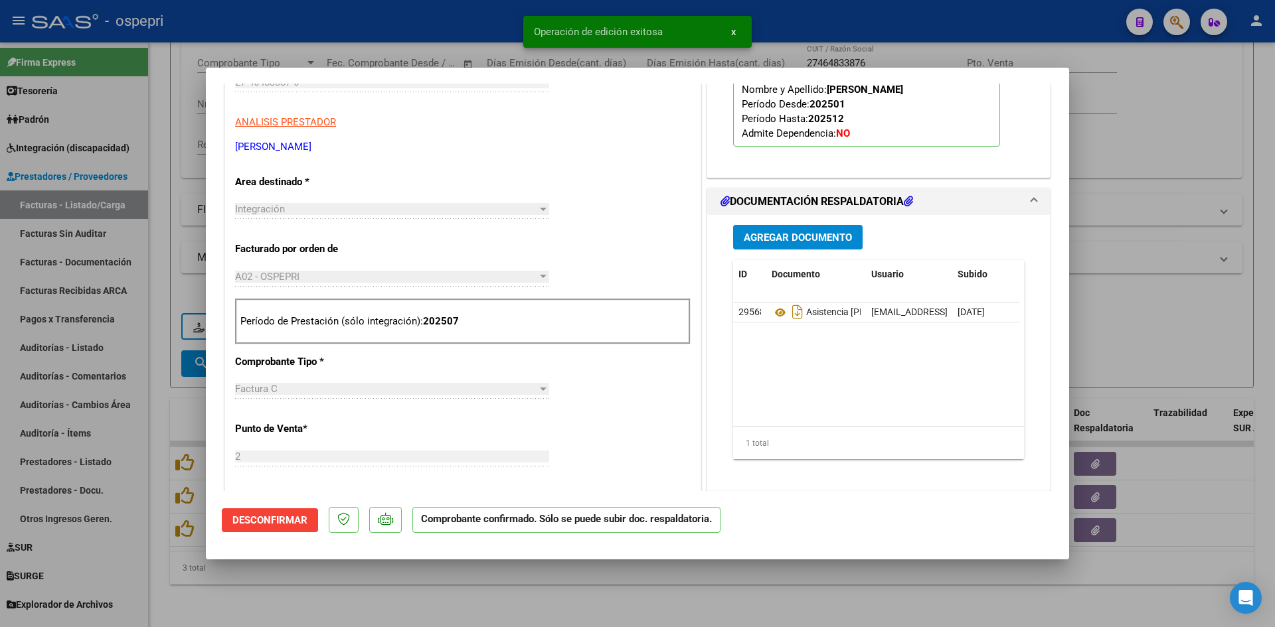
type input "$ 0,00"
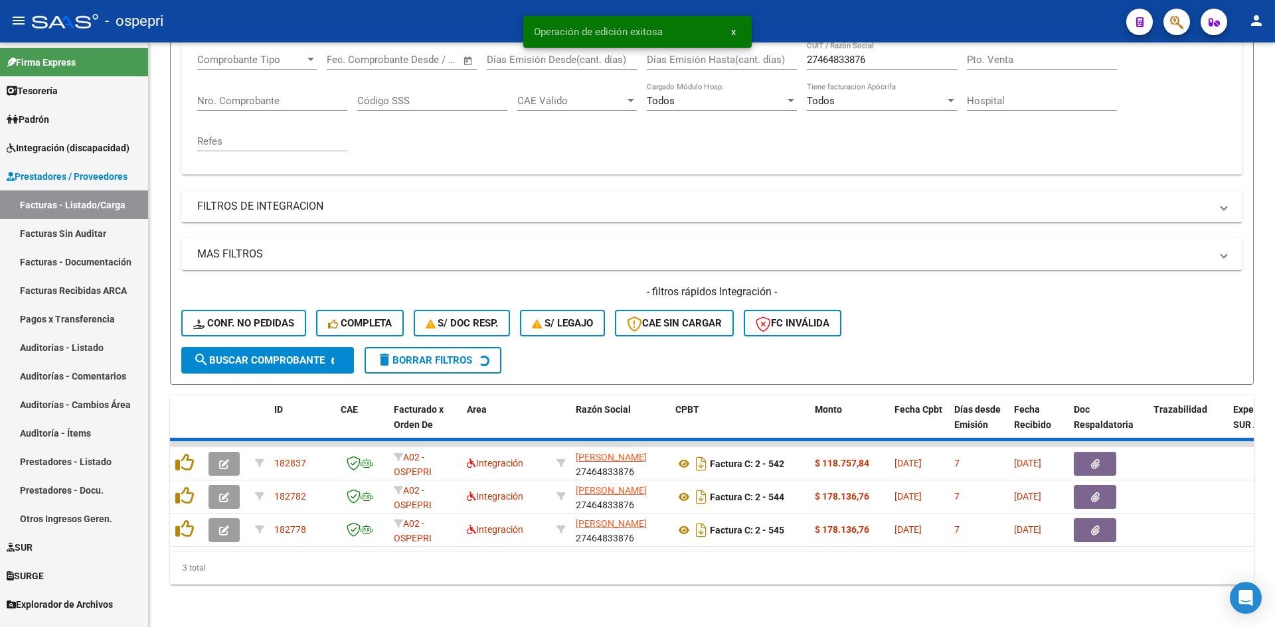
scroll to position [201, 0]
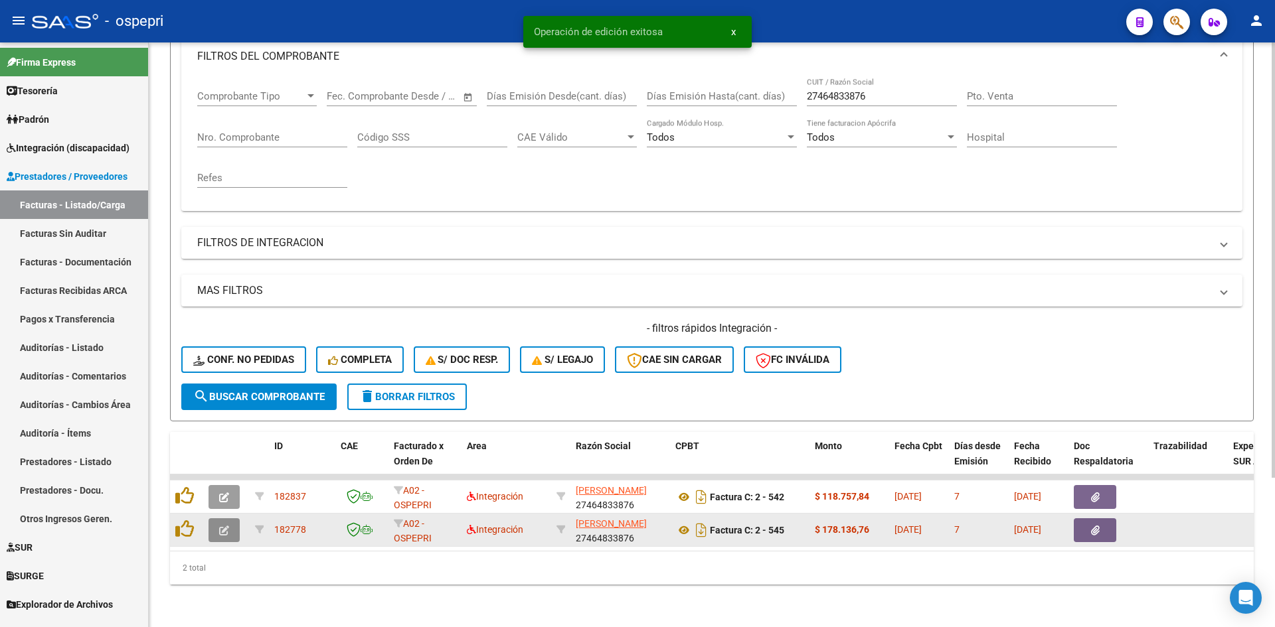
click at [236, 519] on button "button" at bounding box center [223, 531] width 31 height 24
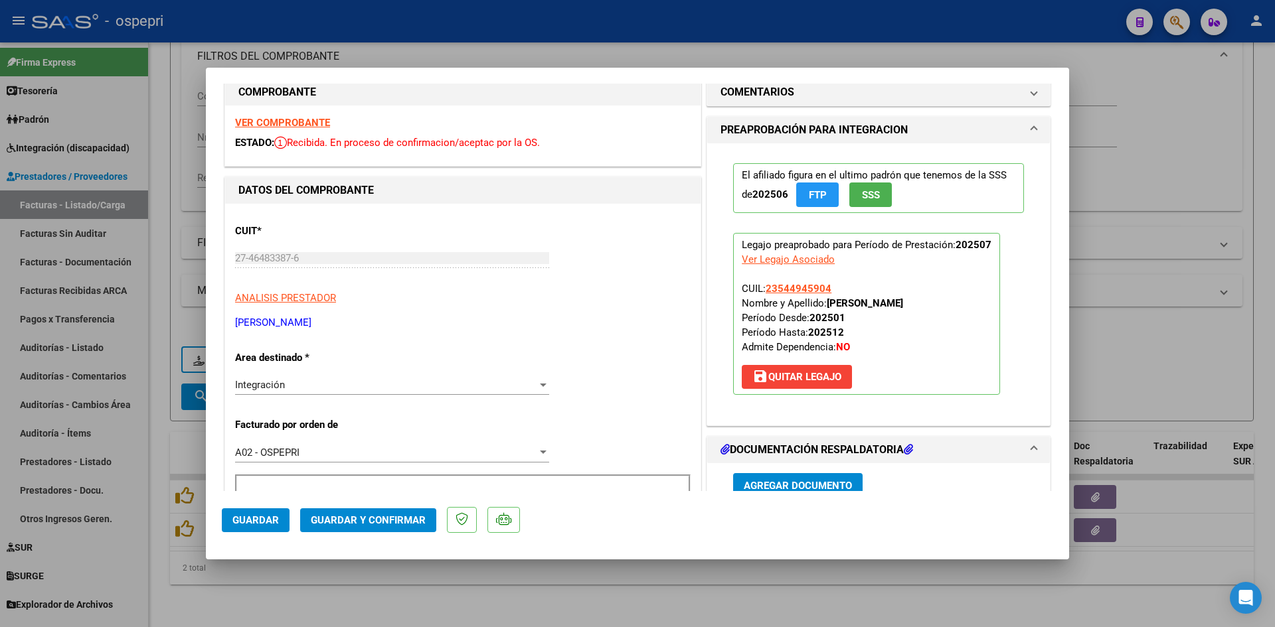
scroll to position [0, 0]
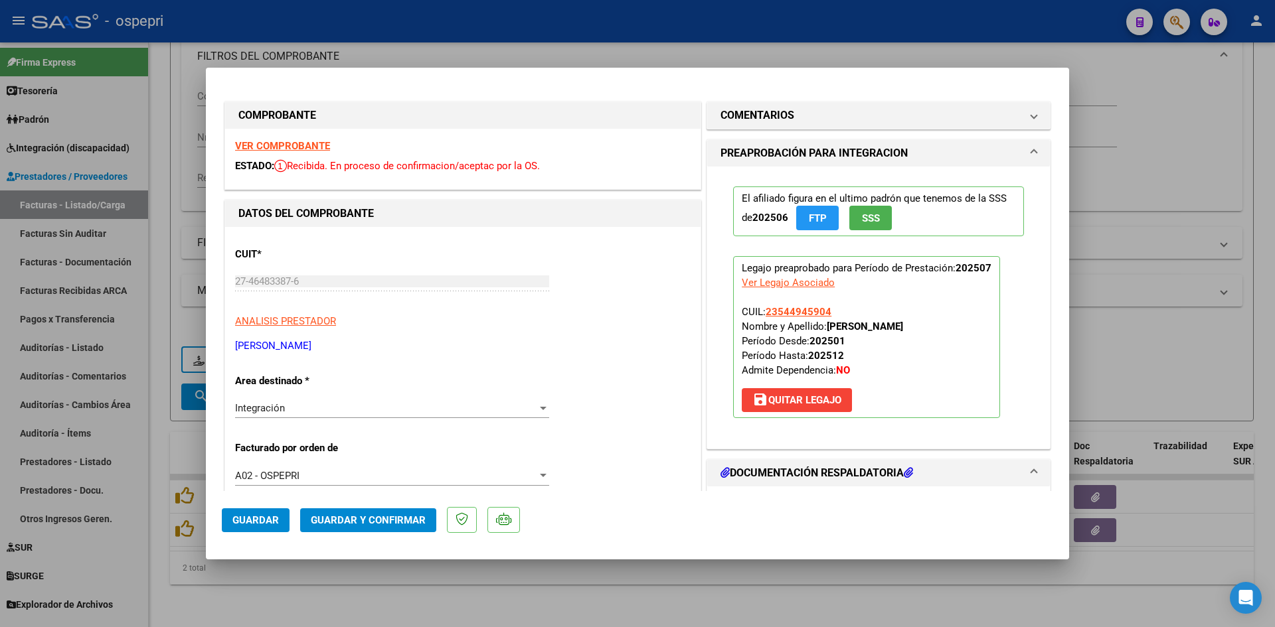
click at [318, 147] on strong "VER COMPROBANTE" at bounding box center [282, 146] width 95 height 12
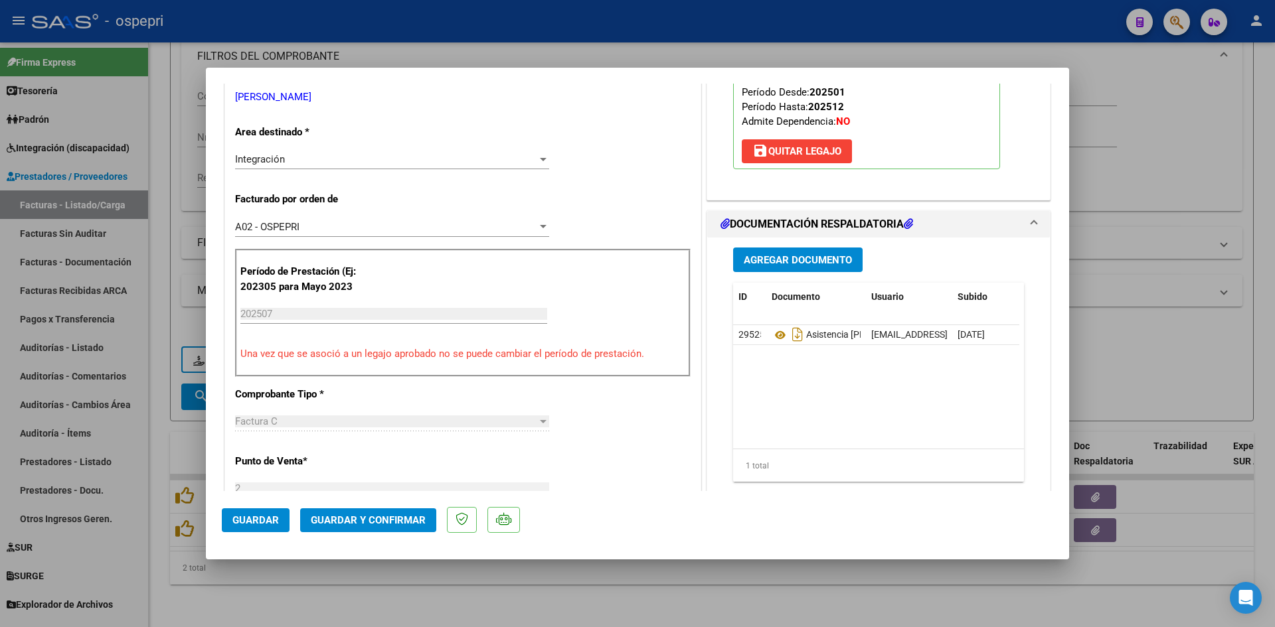
scroll to position [266, 0]
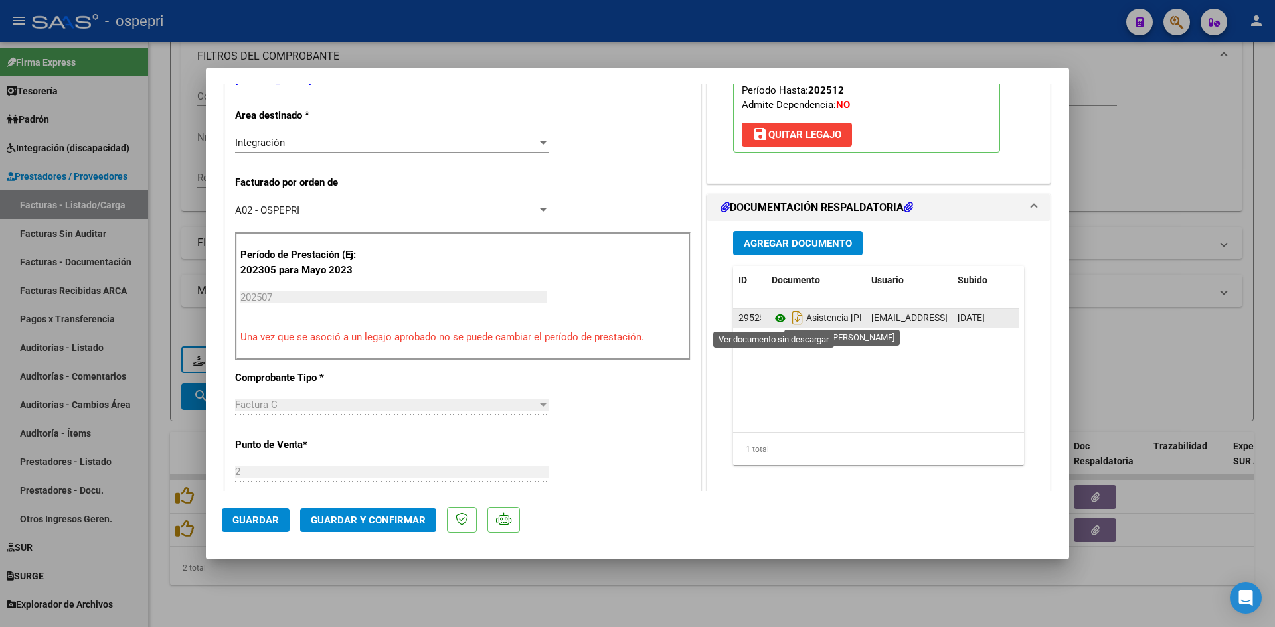
click at [773, 317] on icon at bounding box center [780, 319] width 17 height 16
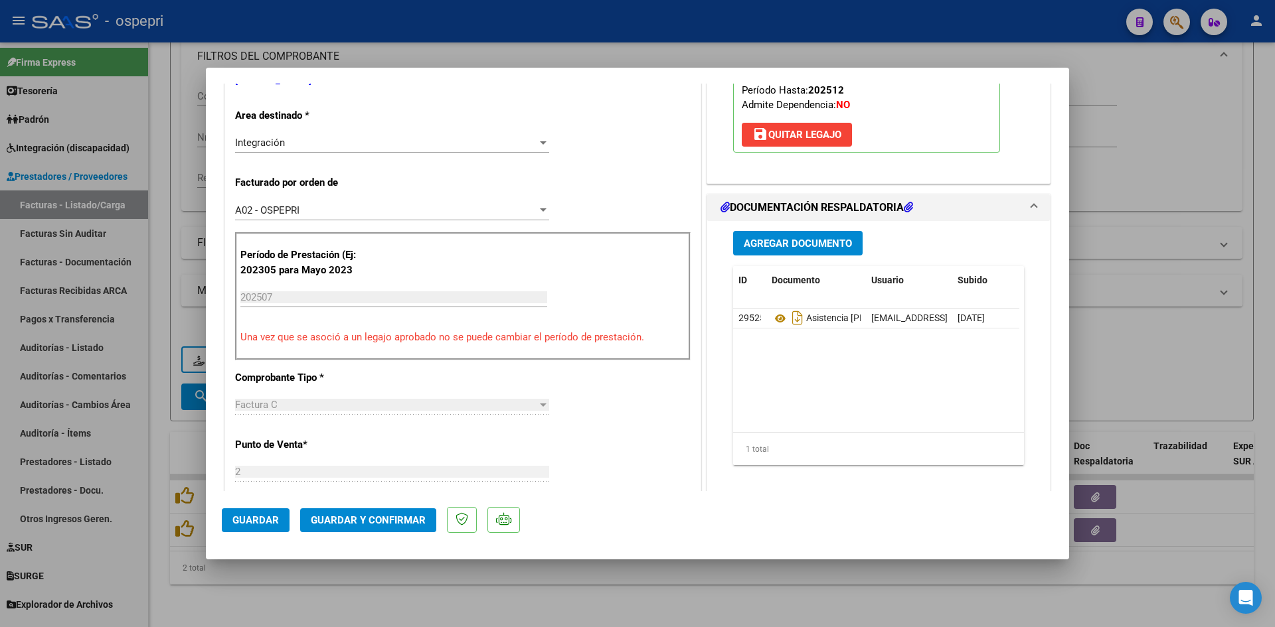
click at [361, 517] on span "Guardar y Confirmar" at bounding box center [368, 521] width 115 height 12
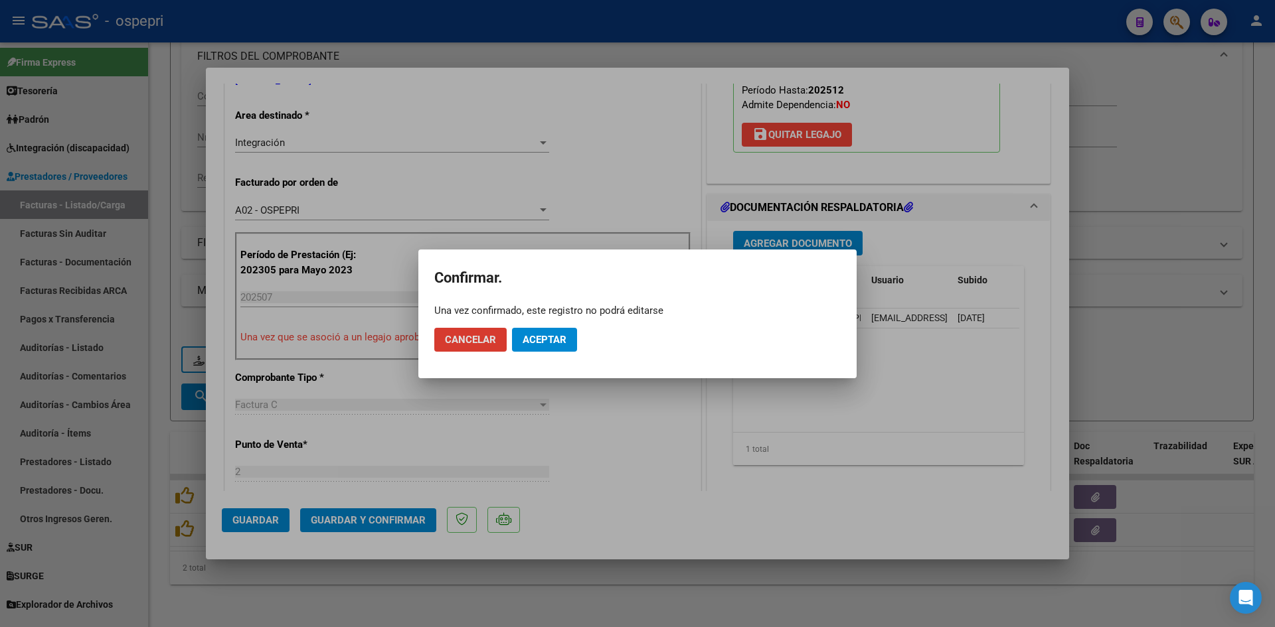
click at [554, 339] on span "Aceptar" at bounding box center [545, 340] width 44 height 12
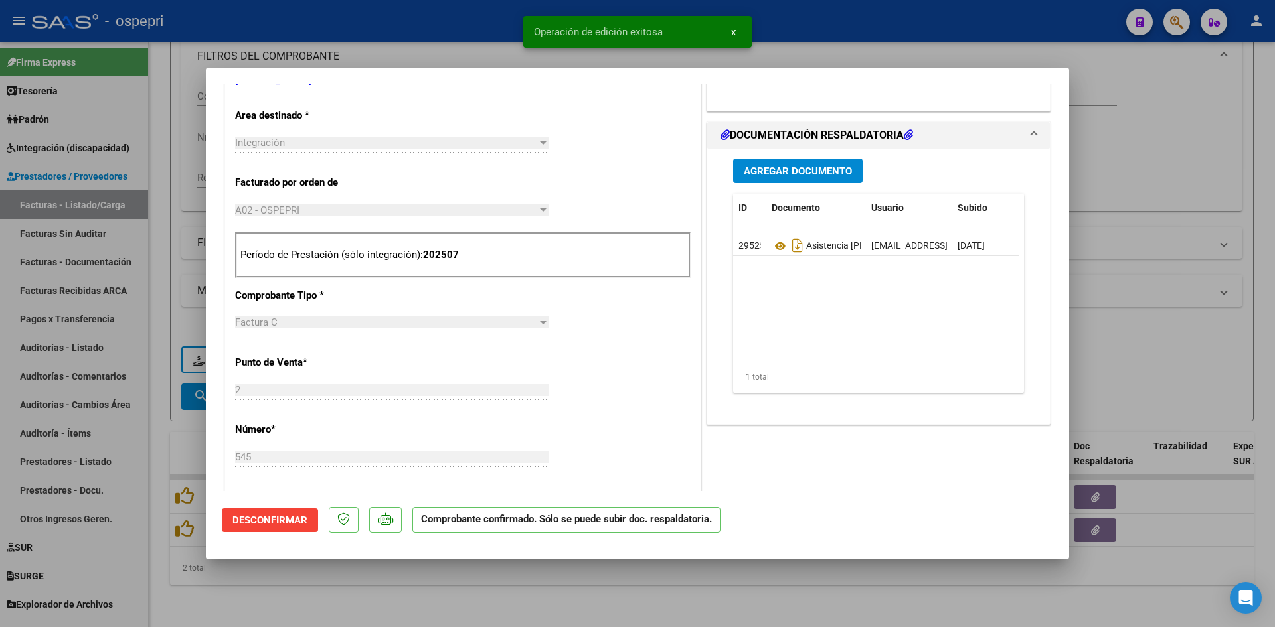
type input "$ 0,00"
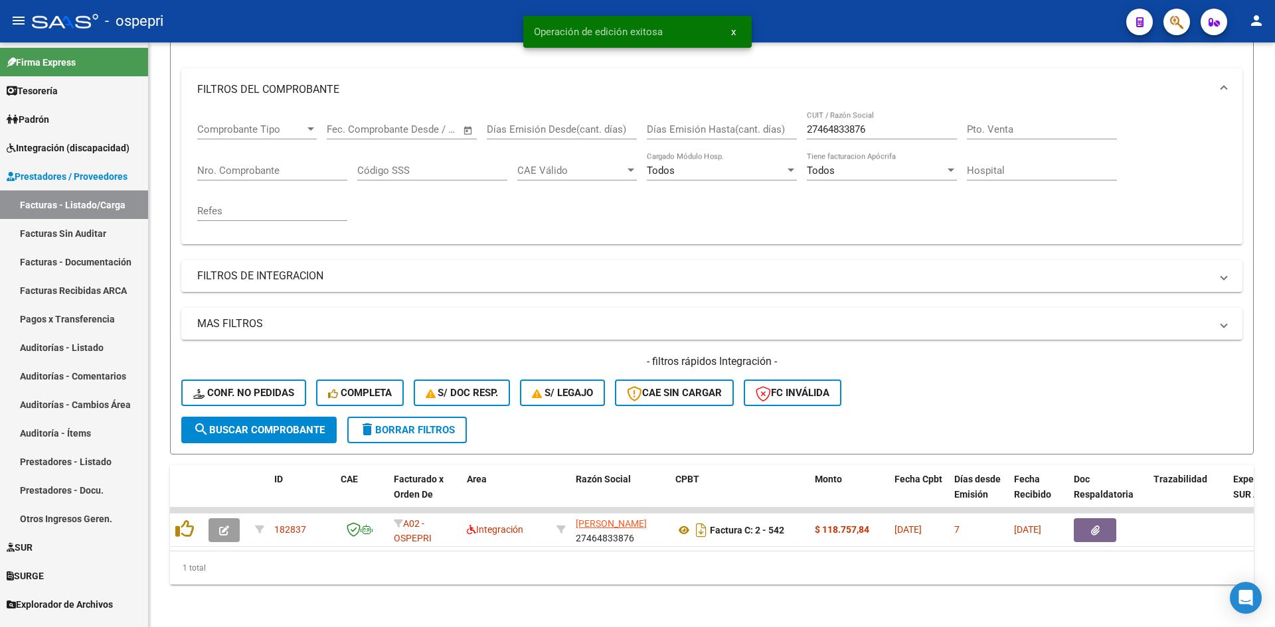
scroll to position [167, 0]
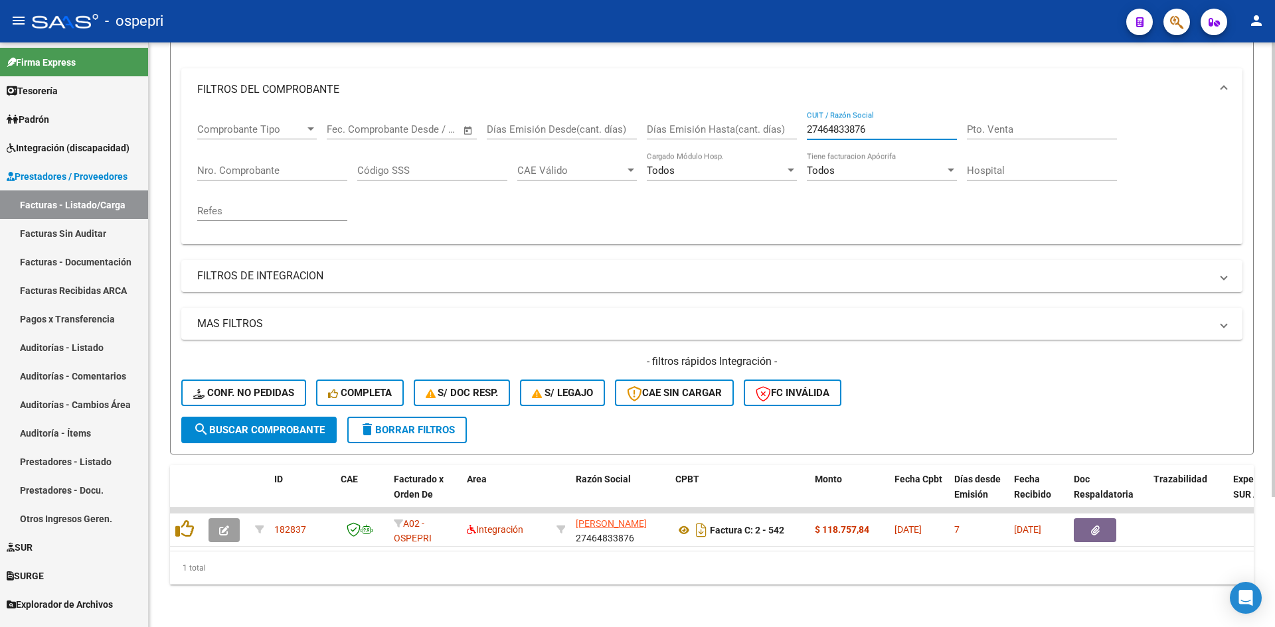
drag, startPoint x: 865, startPoint y: 119, endPoint x: 774, endPoint y: 138, distance: 93.0
click at [774, 138] on div "Comprobante Tipo Comprobante Tipo Start date – End date Fec. Comprobante Desde …" at bounding box center [711, 172] width 1029 height 123
click at [881, 124] on input "27464833876" at bounding box center [882, 130] width 150 height 12
drag, startPoint x: 879, startPoint y: 123, endPoint x: 805, endPoint y: 123, distance: 73.7
click at [805, 123] on div "Comprobante Tipo Comprobante Tipo Start date – End date Fec. Comprobante Desde …" at bounding box center [711, 172] width 1029 height 123
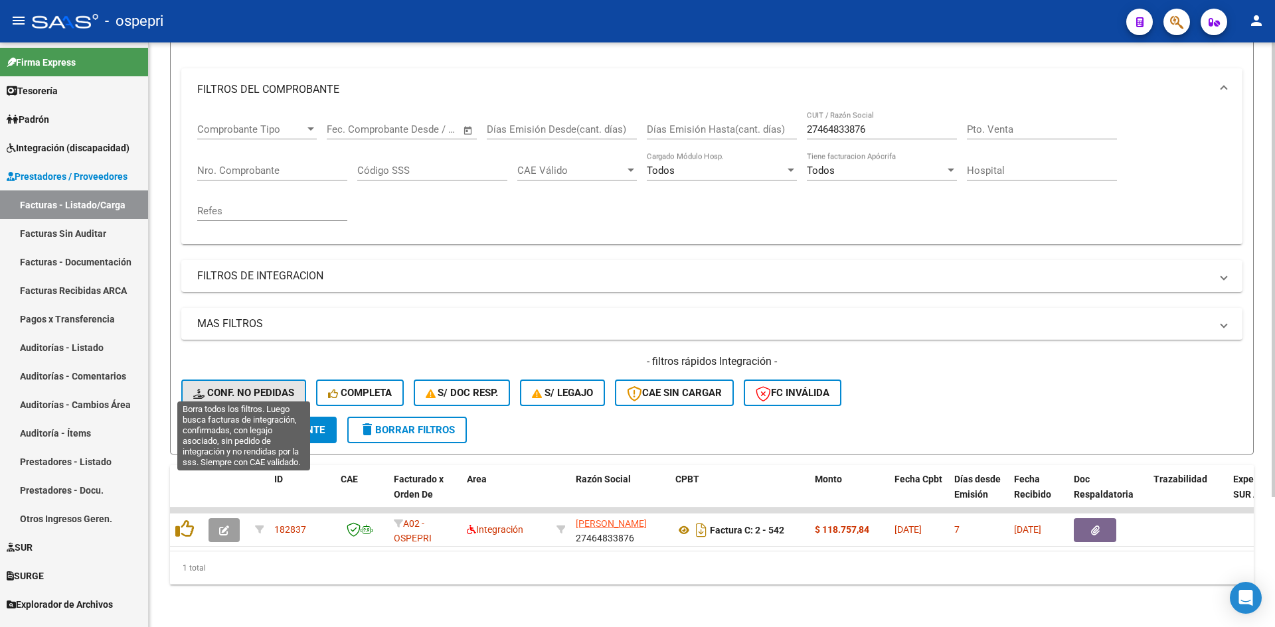
click at [260, 380] on button "Conf. no pedidas" at bounding box center [243, 393] width 125 height 27
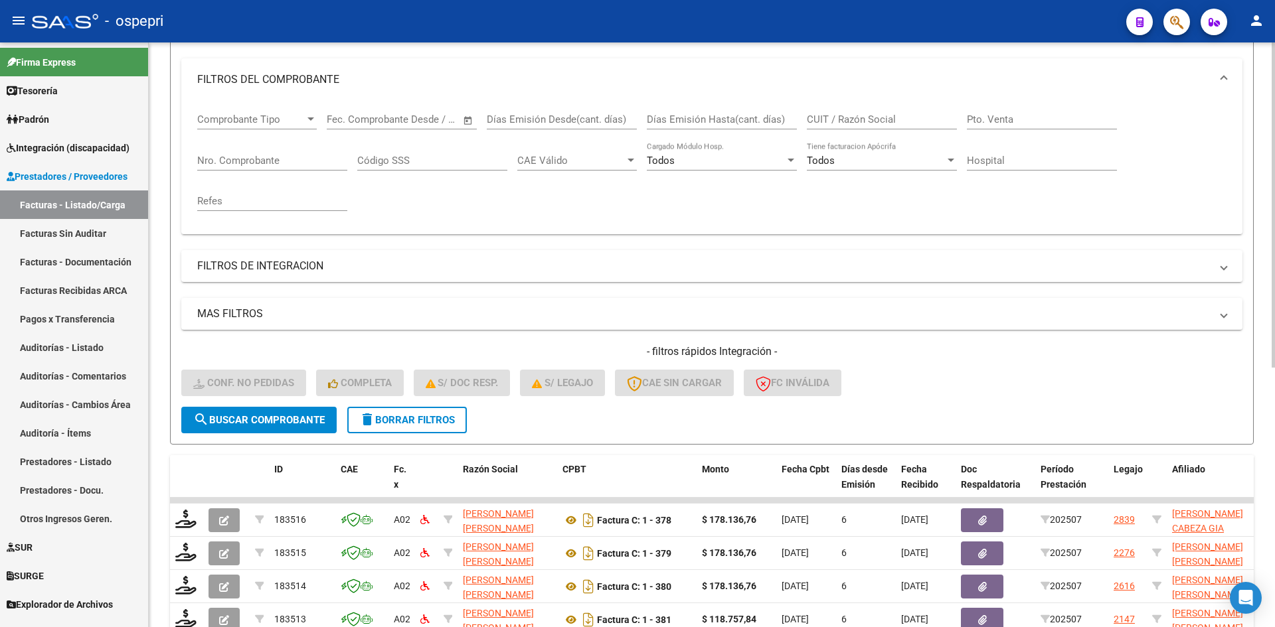
click at [821, 120] on input "CUIT / Razón Social" at bounding box center [882, 120] width 150 height 12
paste input "27464833876"
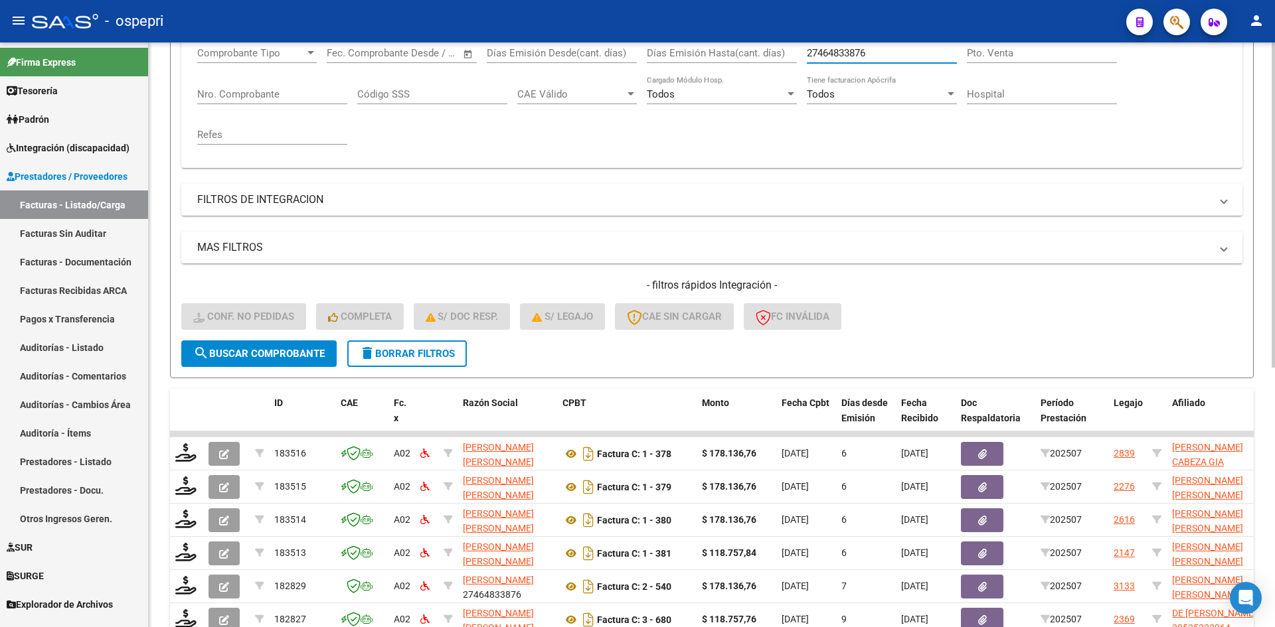
type input "27464833876"
click at [280, 356] on span "search Buscar Comprobante" at bounding box center [258, 354] width 131 height 12
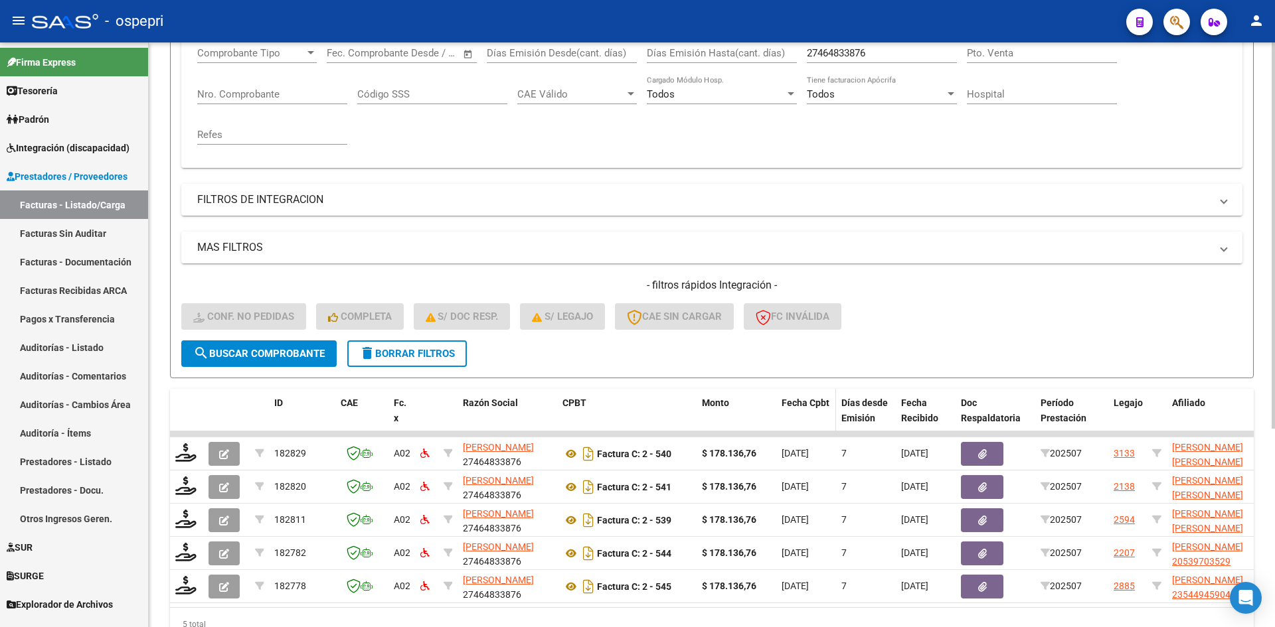
scroll to position [300, 0]
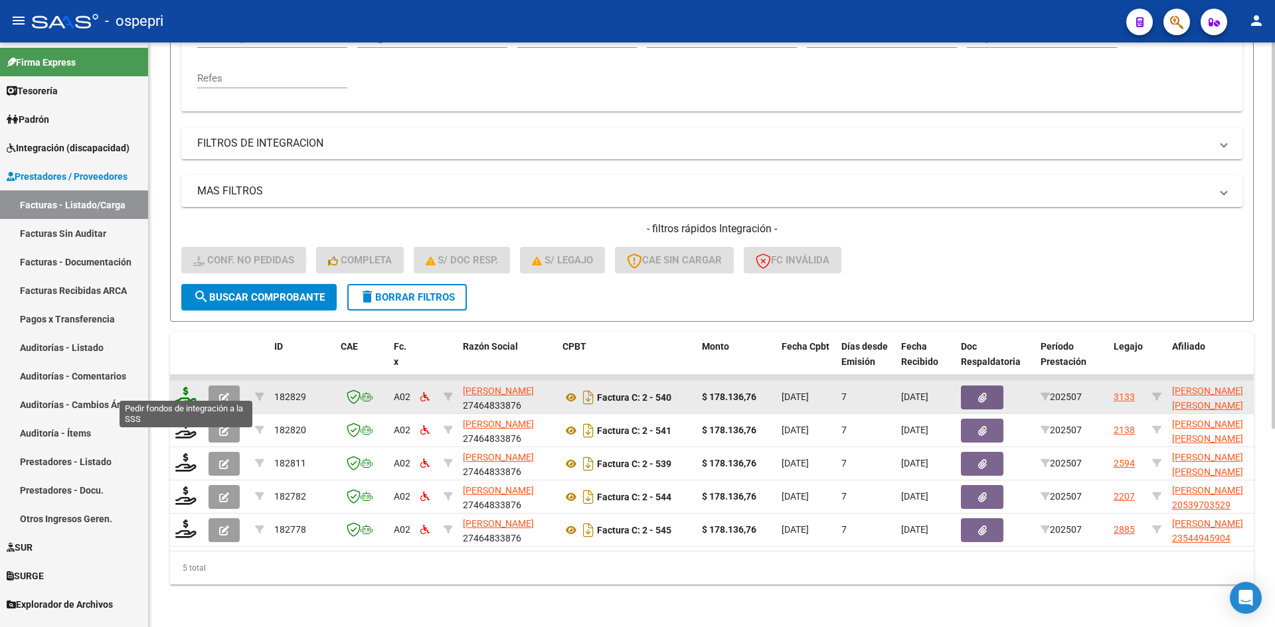
click at [185, 387] on icon at bounding box center [185, 396] width 21 height 19
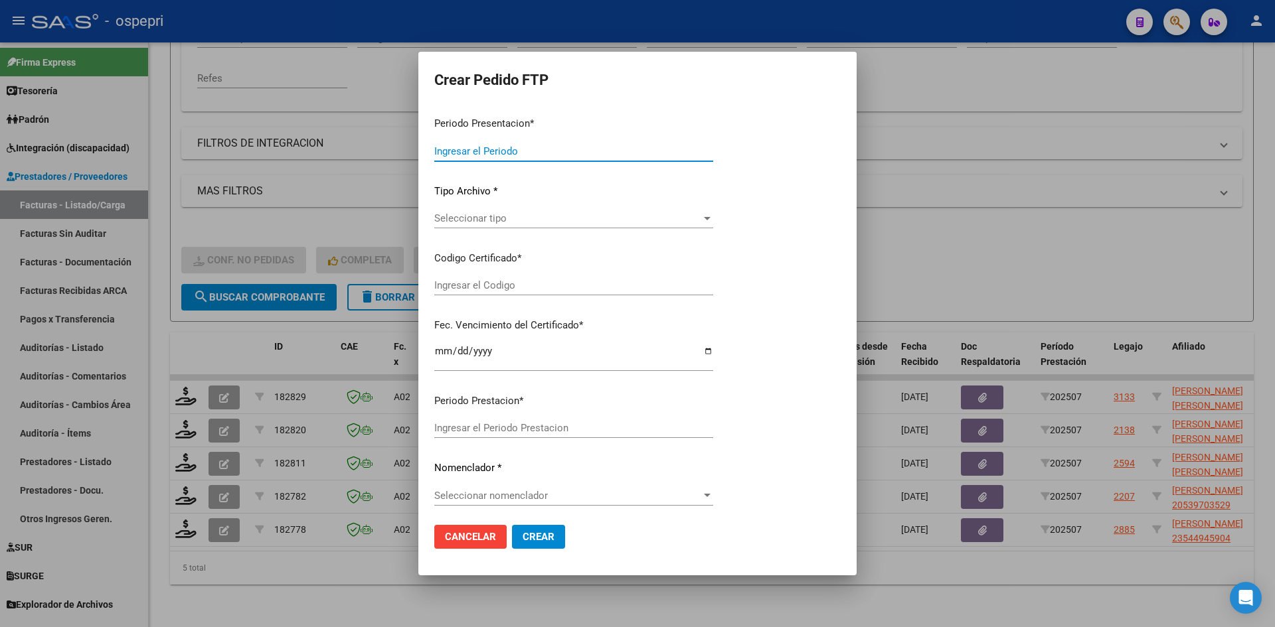
type input "202507"
type input "$ 178.136,76"
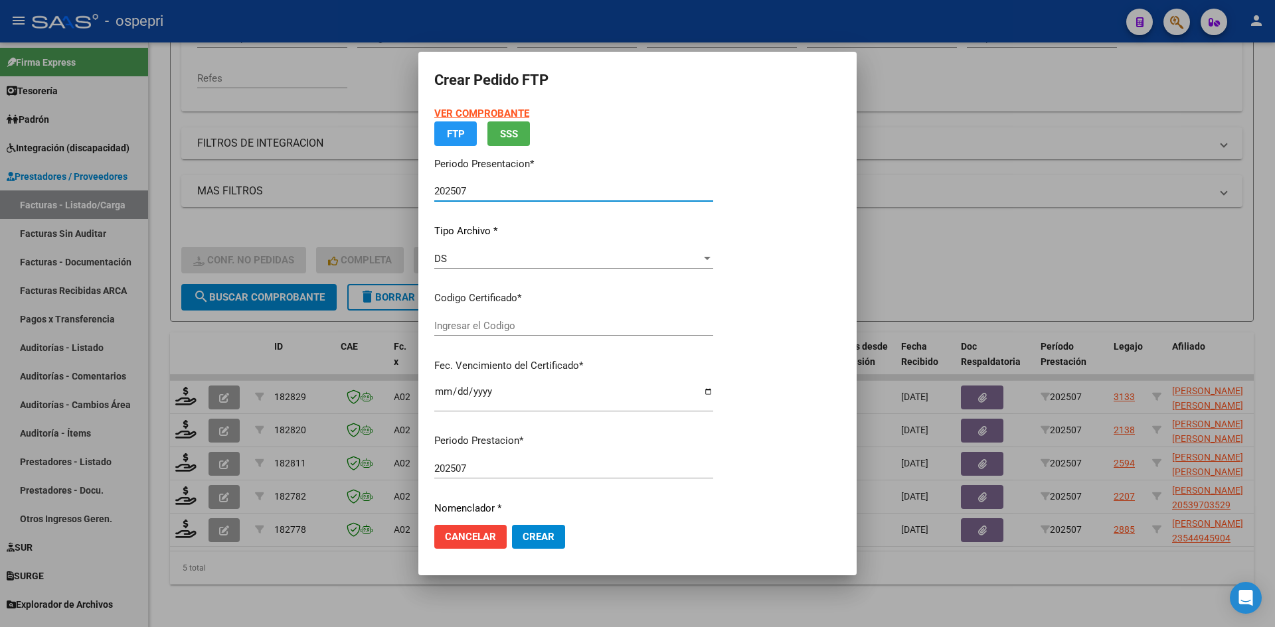
type input "2754495109-8"
type input "2028-03-27"
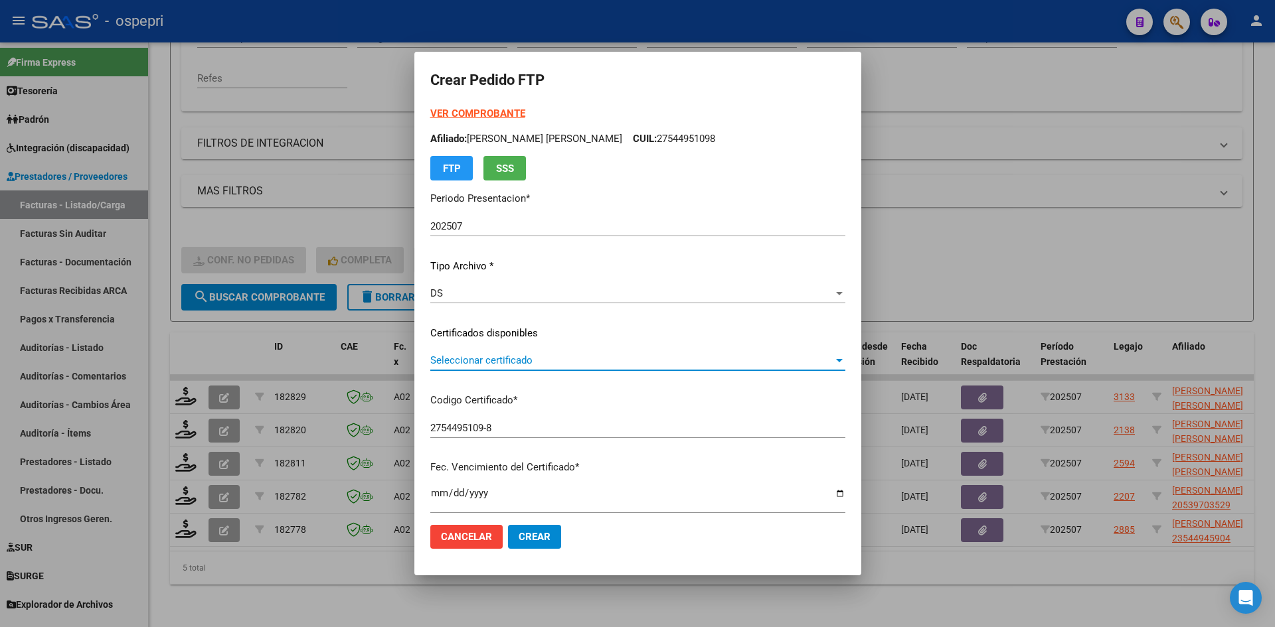
click at [515, 362] on span "Seleccionar certificado" at bounding box center [631, 361] width 403 height 12
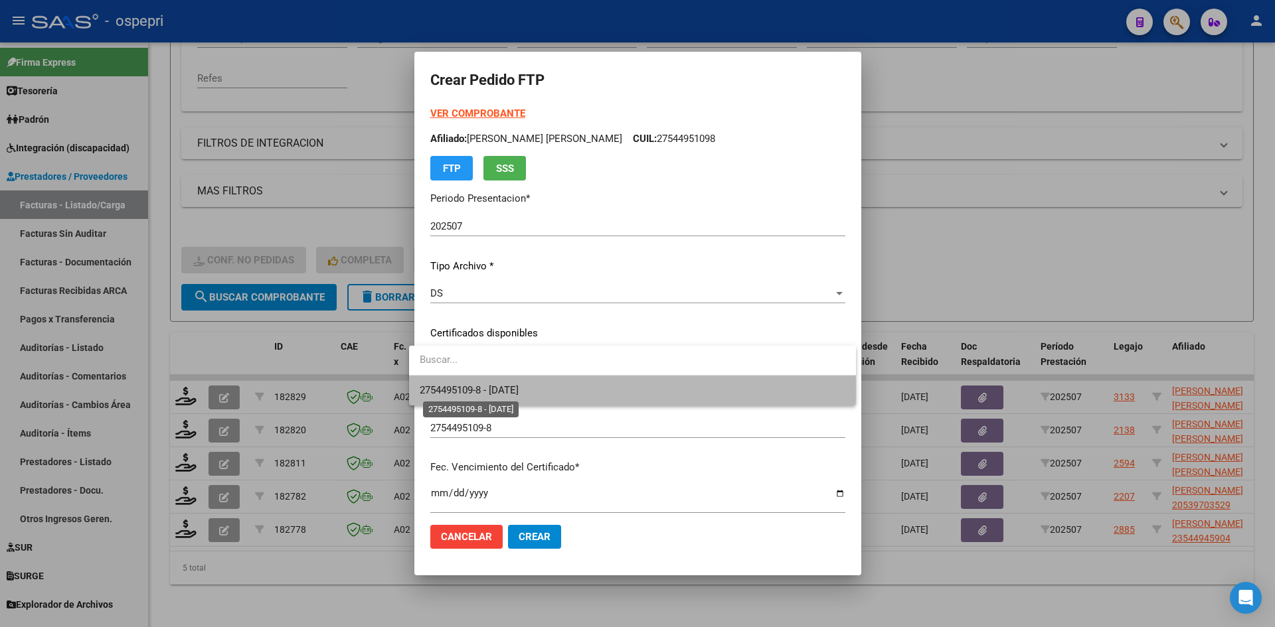
click at [519, 390] on span "2754495109-8 - 2028-03-27" at bounding box center [469, 390] width 99 height 12
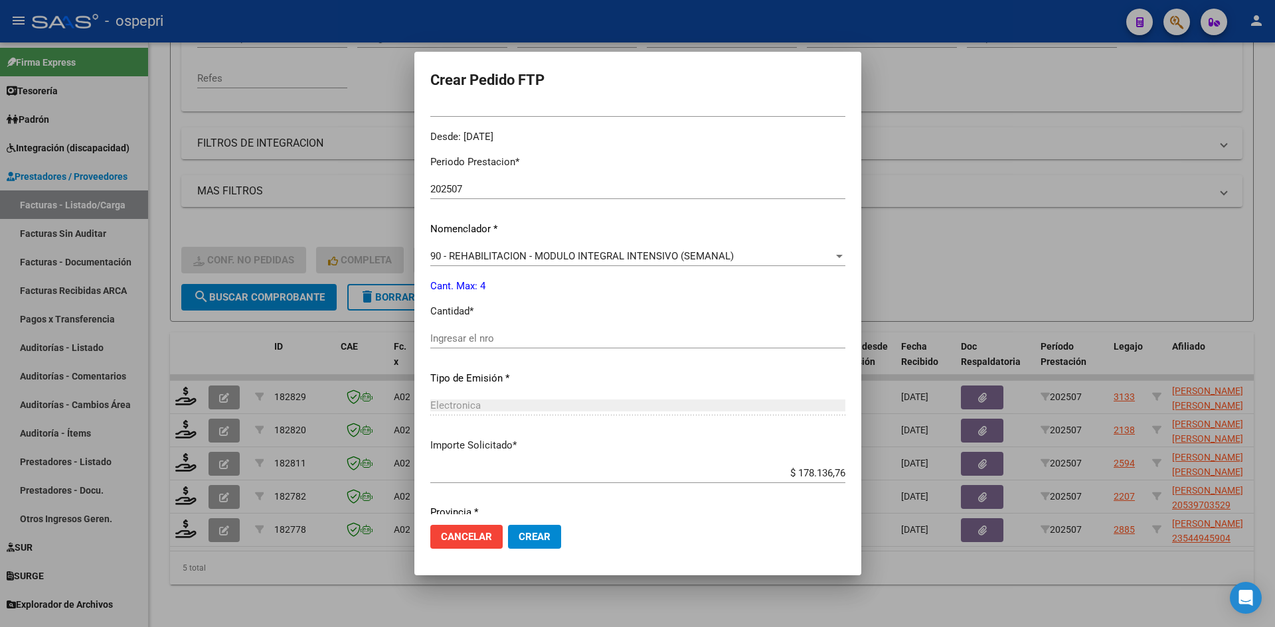
scroll to position [398, 0]
click at [497, 339] on input "Ingresar el nro" at bounding box center [637, 337] width 415 height 12
type input "4"
click at [533, 532] on span "Crear" at bounding box center [535, 537] width 32 height 12
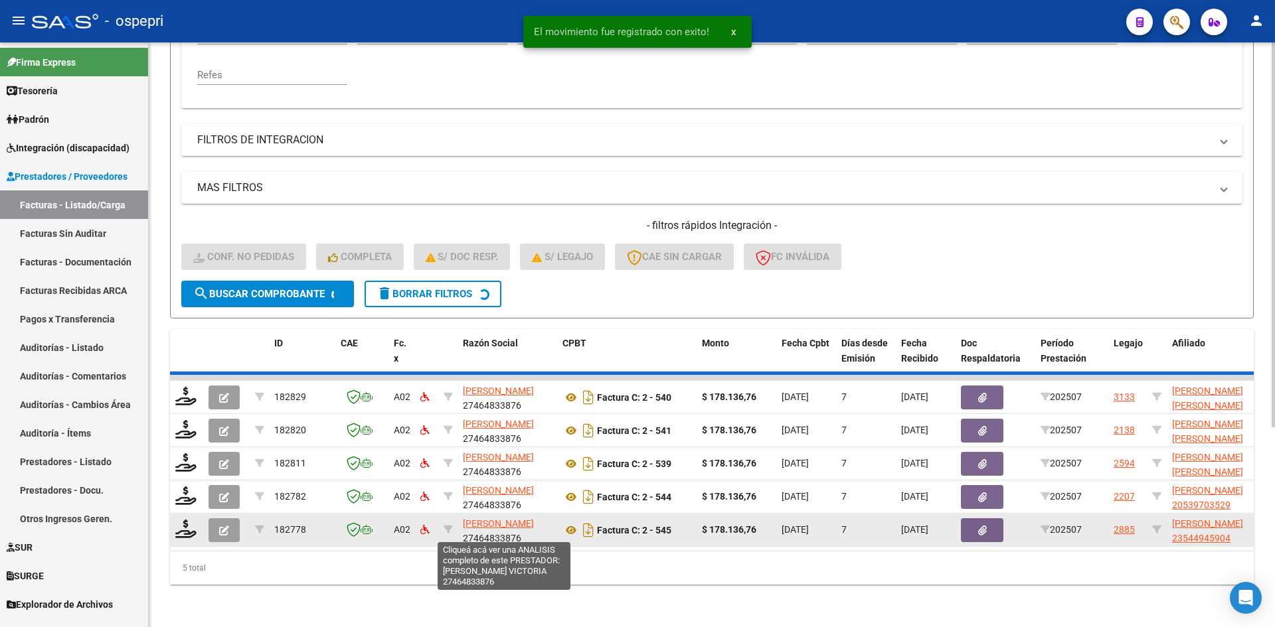
scroll to position [267, 0]
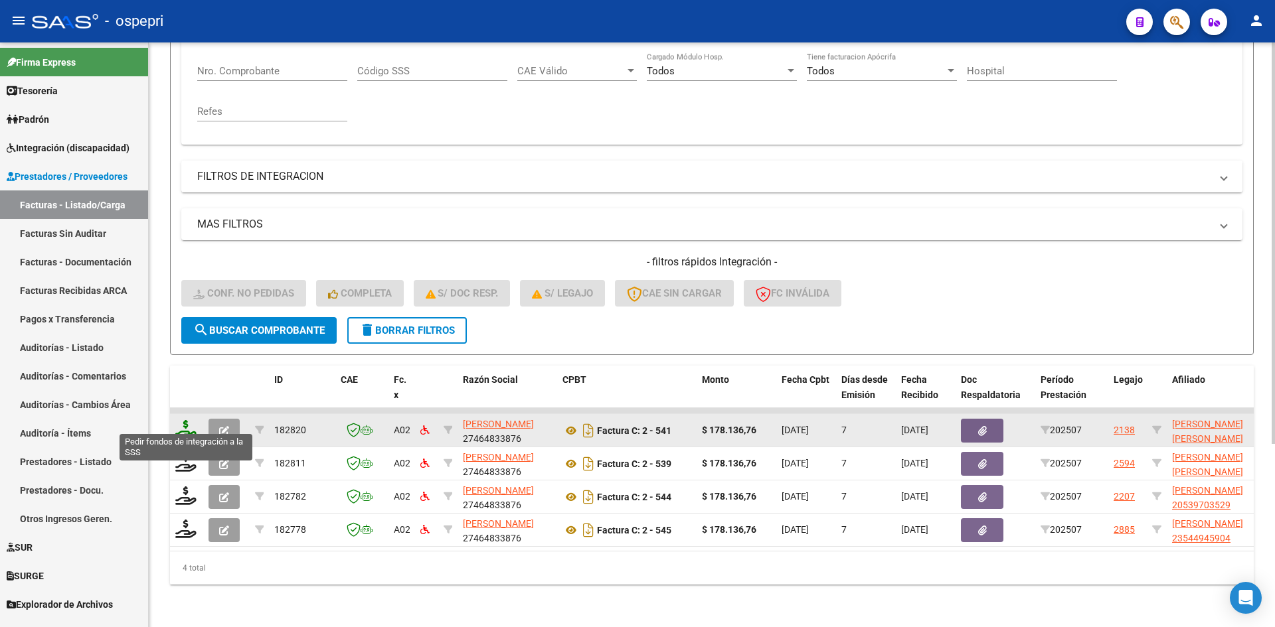
click at [187, 421] on icon at bounding box center [185, 429] width 21 height 19
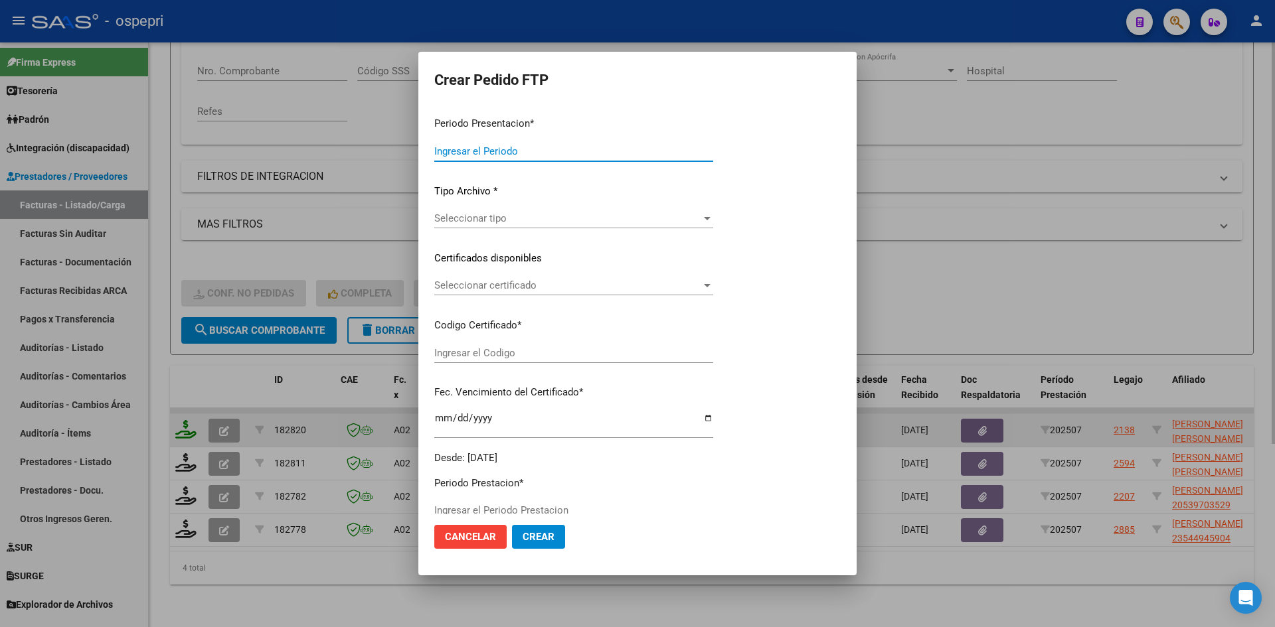
type input "202507"
type input "$ 178.136,76"
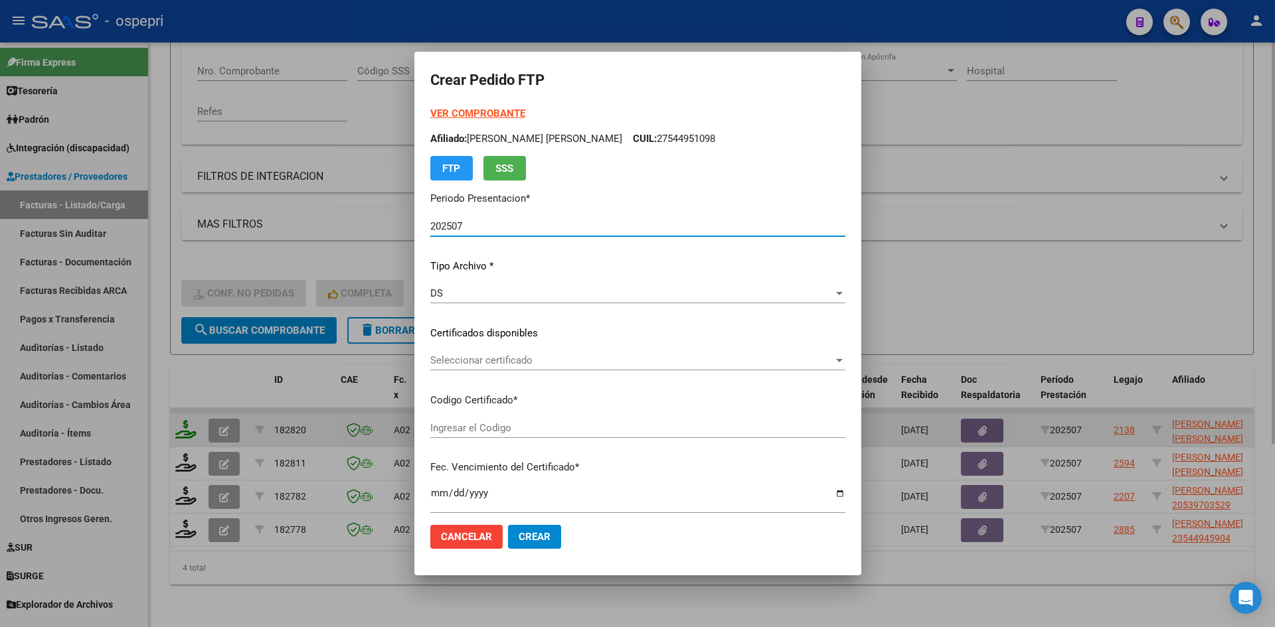
type input "2752316997-7"
type input "2027-02-01"
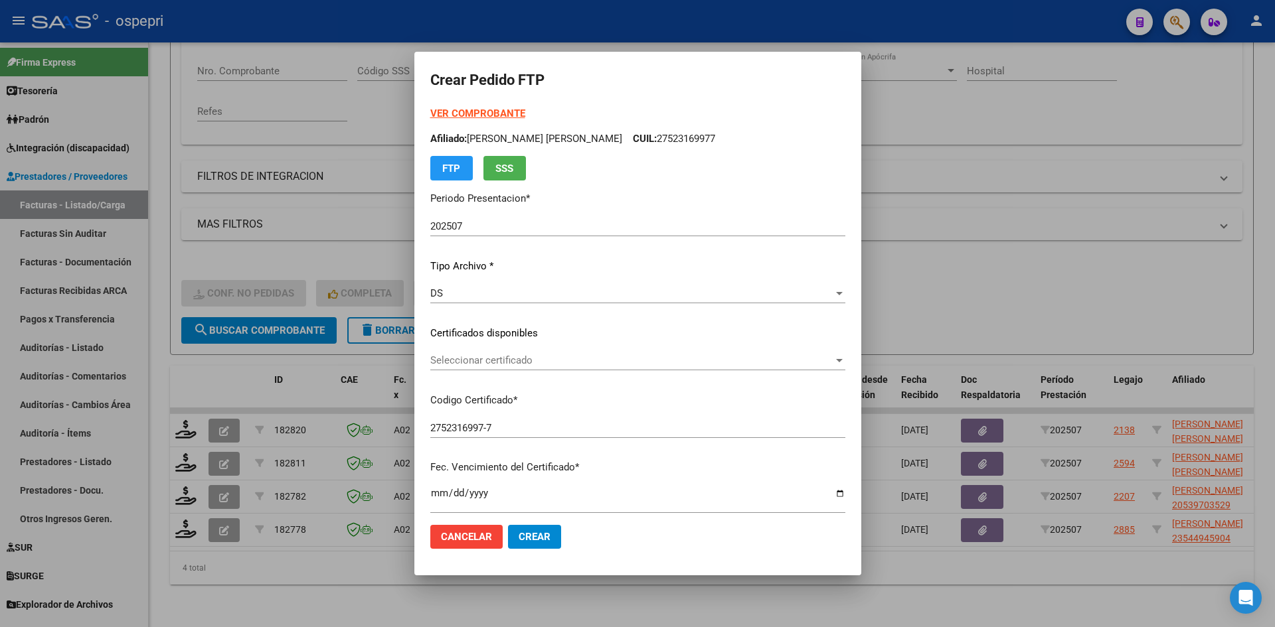
click at [464, 371] on div "Seleccionar certificado Seleccionar certificado" at bounding box center [637, 367] width 415 height 33
click at [508, 367] on span "Seleccionar certificado" at bounding box center [631, 361] width 403 height 12
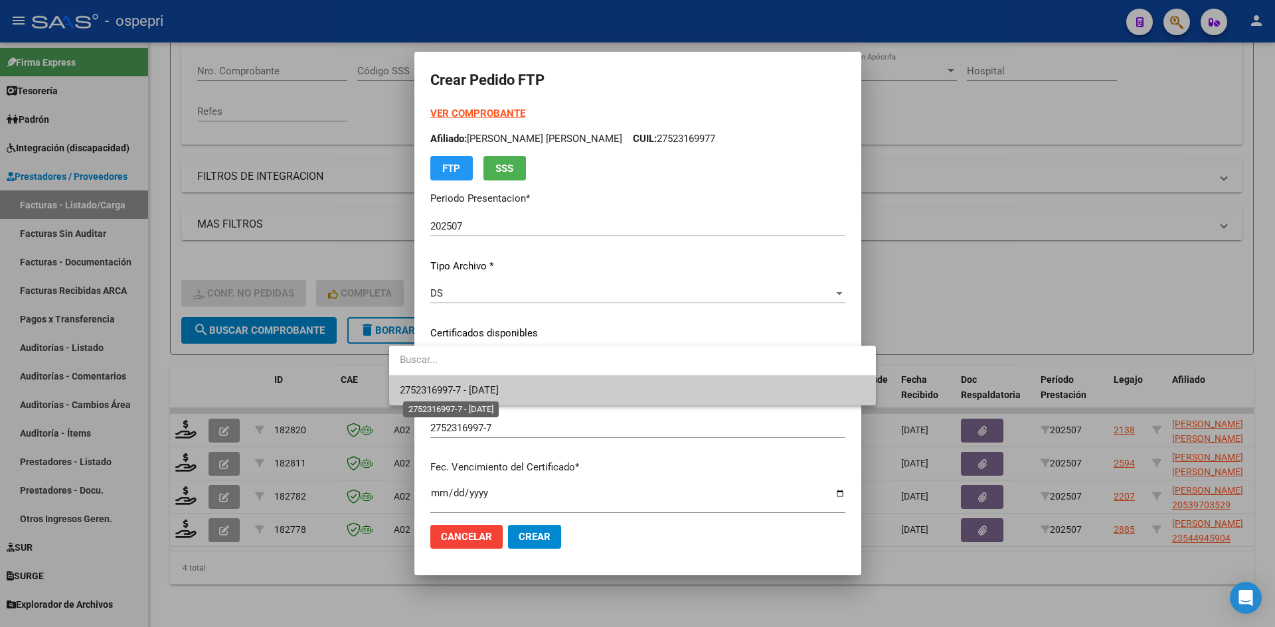
click at [499, 388] on span "2752316997-7 - 2027-02-01" at bounding box center [449, 390] width 99 height 12
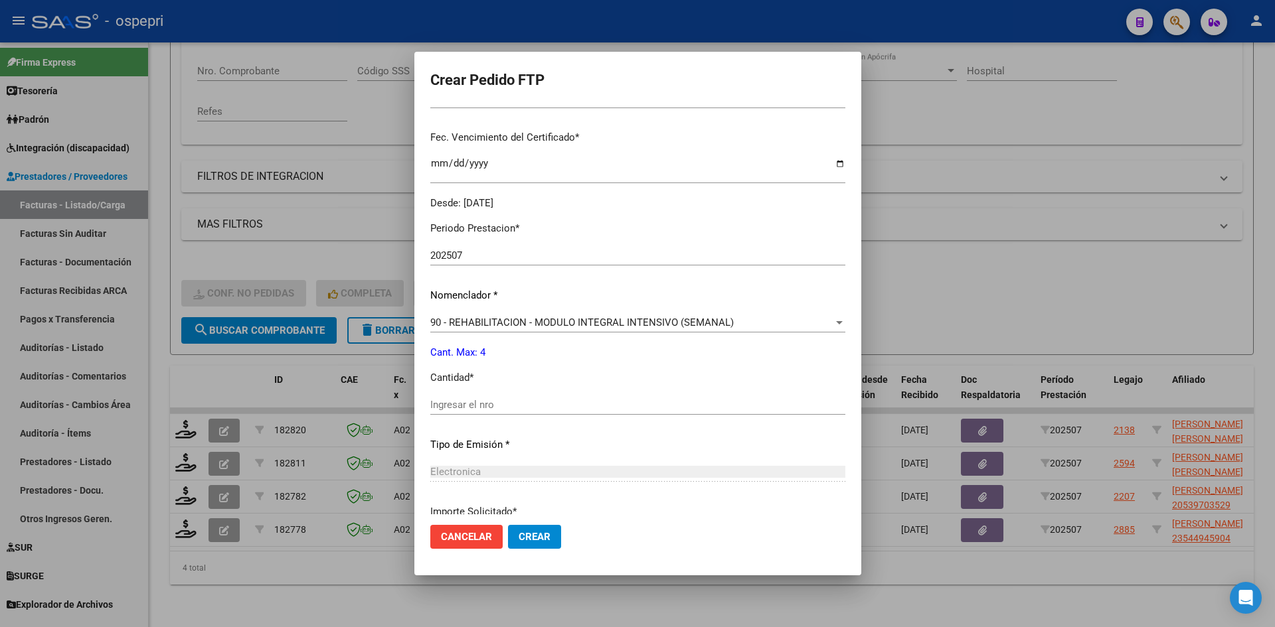
scroll to position [332, 0]
click at [454, 408] on input "Ingresar el nro" at bounding box center [637, 403] width 415 height 12
type input "4"
click at [519, 534] on span "Crear" at bounding box center [535, 537] width 32 height 12
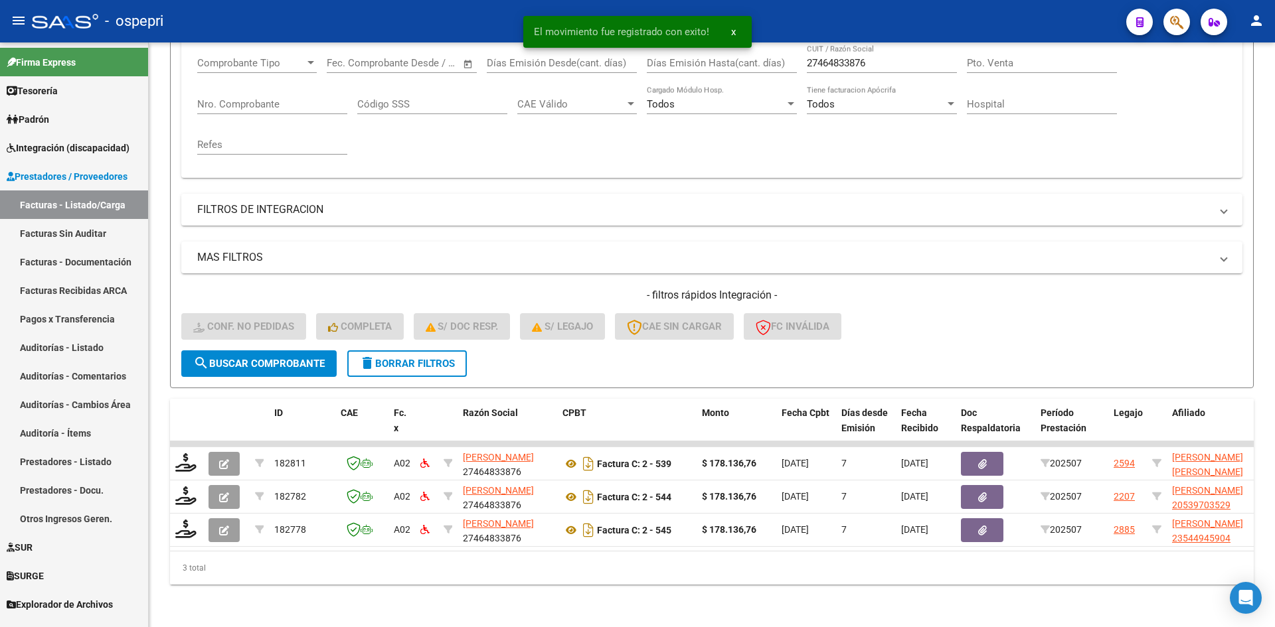
scroll to position [234, 0]
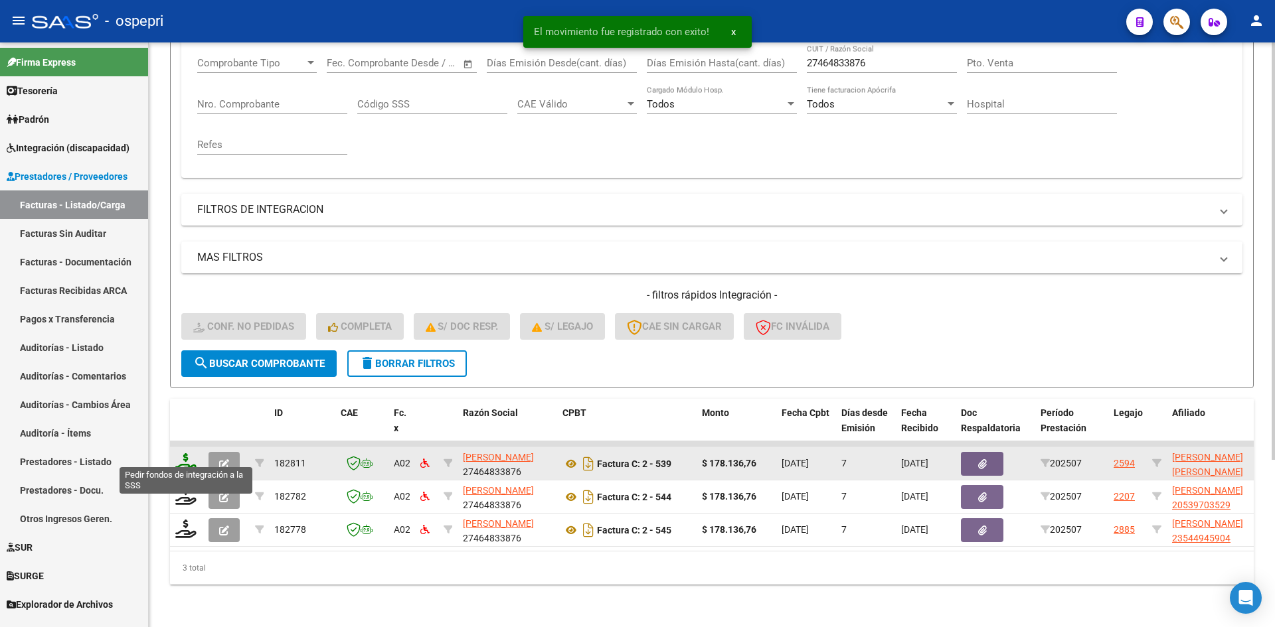
click at [188, 455] on icon at bounding box center [185, 463] width 21 height 19
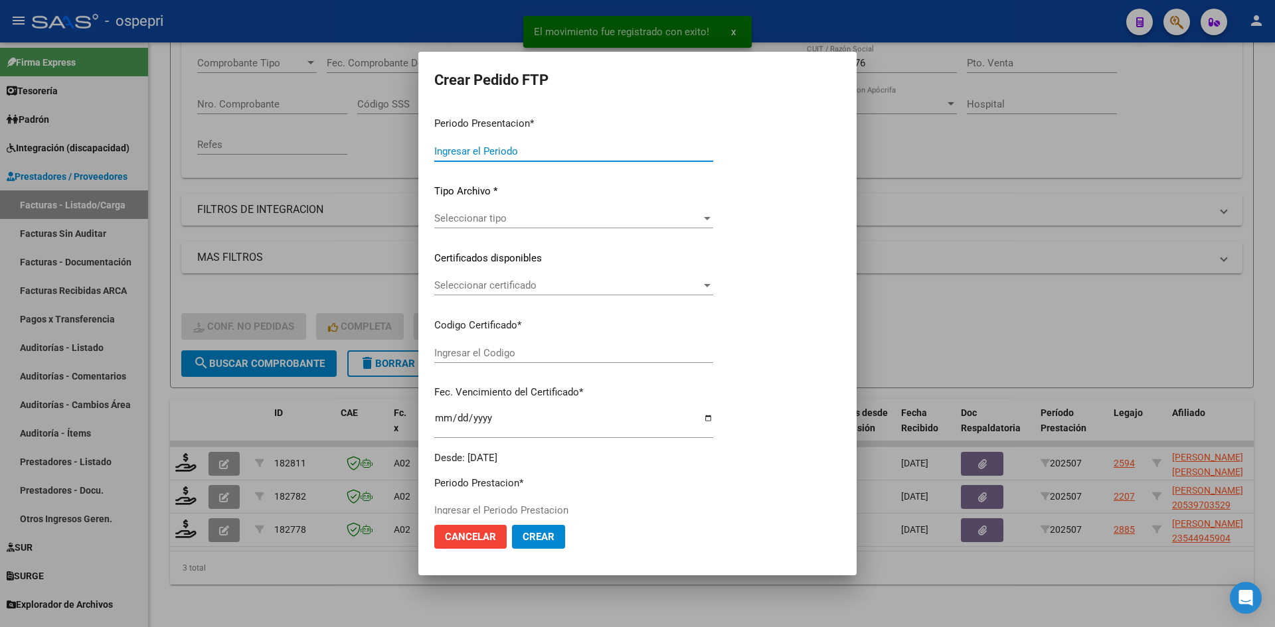
type input "202507"
type input "$ 178.136,76"
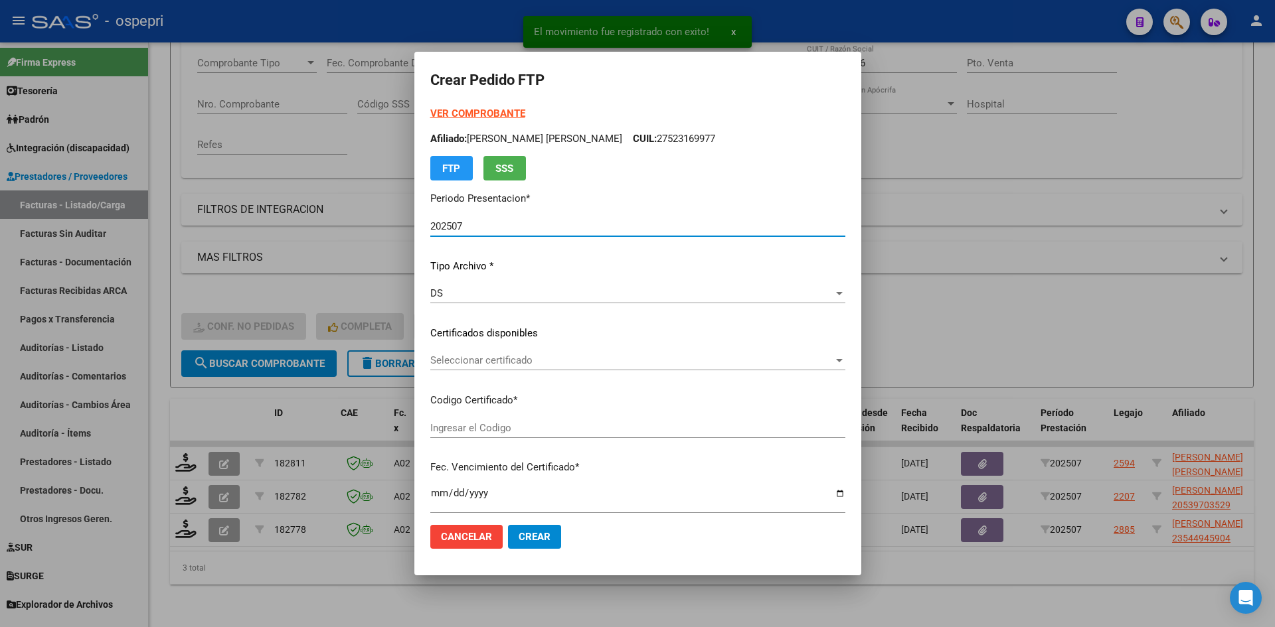
type input "2058042696-5"
type input "2026-03-06"
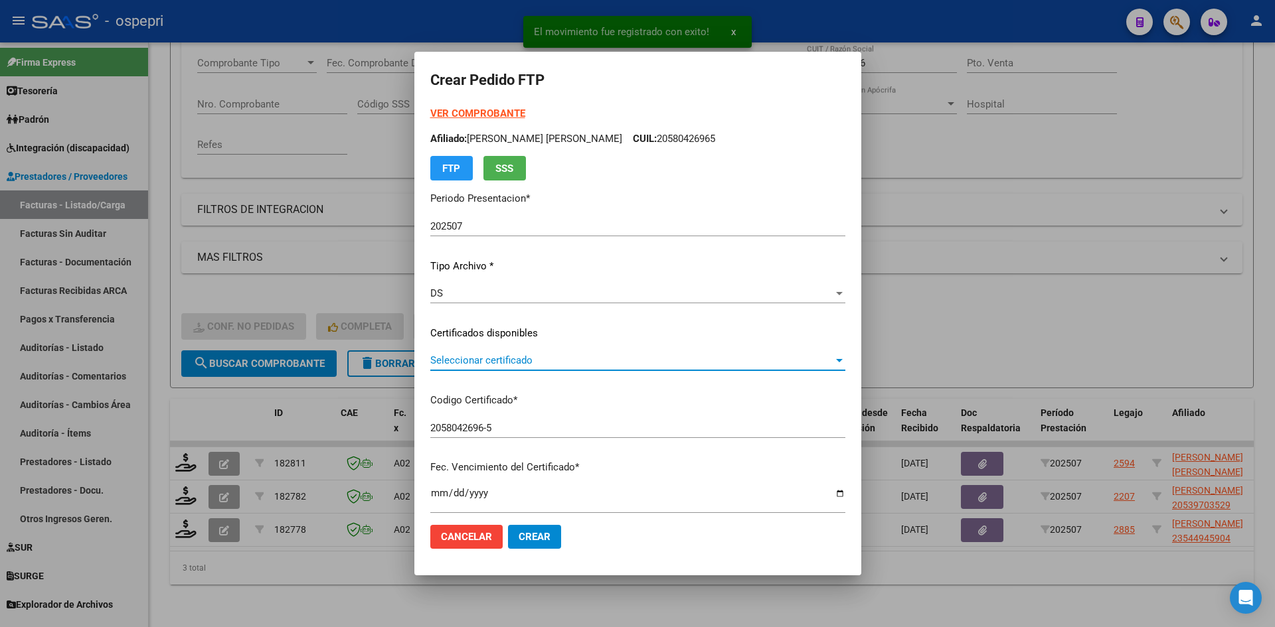
click at [553, 360] on span "Seleccionar certificado" at bounding box center [631, 361] width 403 height 12
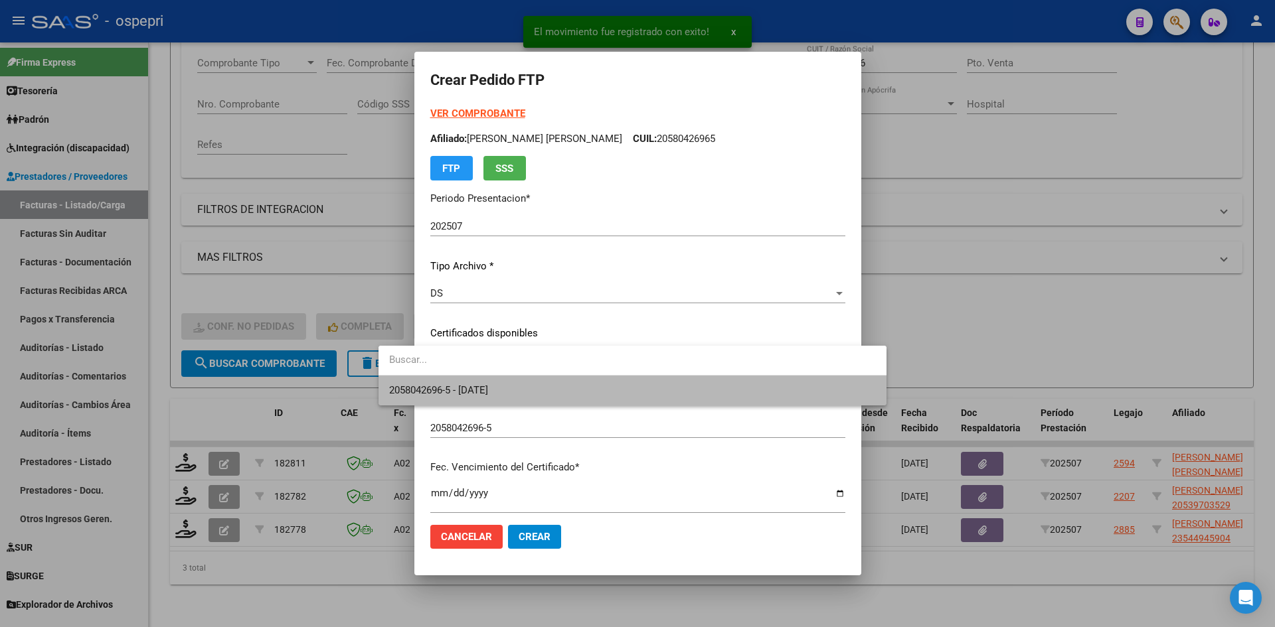
click at [568, 404] on span "2058042696-5 - 2026-03-06" at bounding box center [632, 391] width 487 height 30
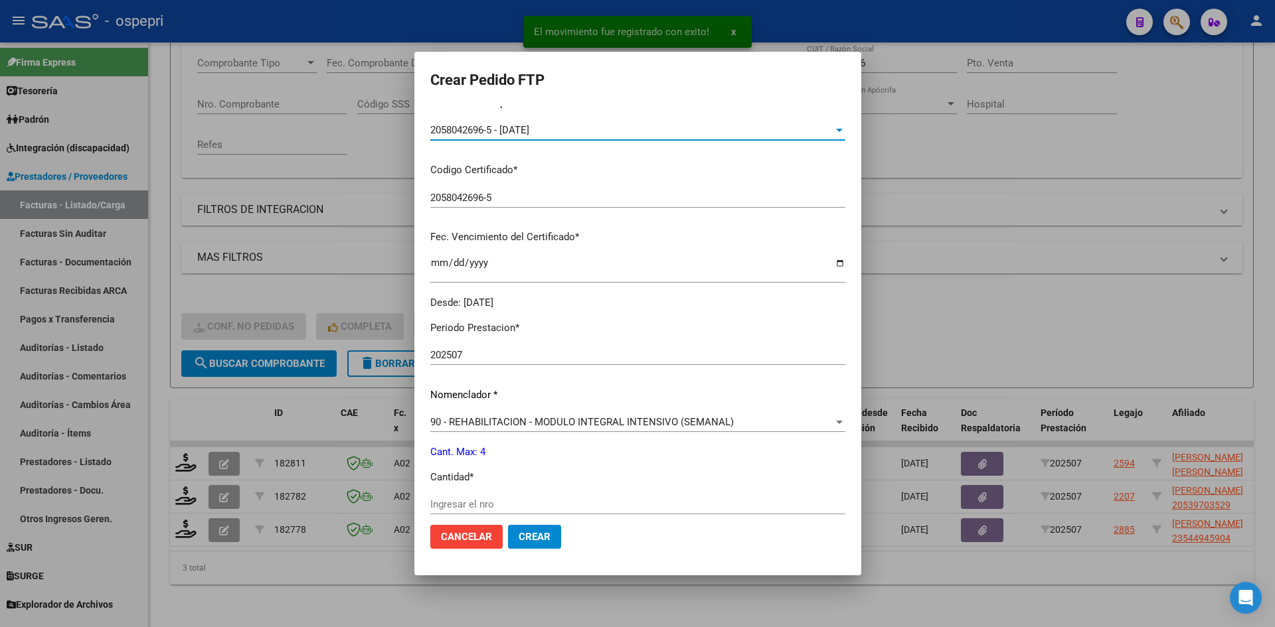
scroll to position [266, 0]
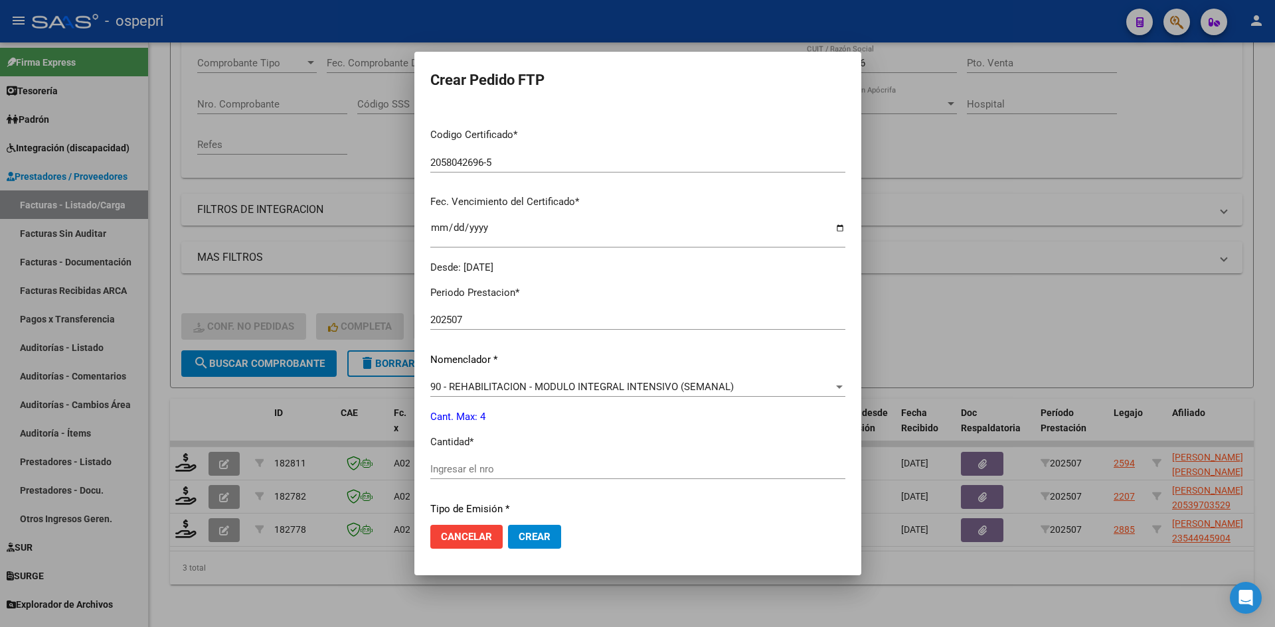
click at [432, 461] on div "Ingresar el nro" at bounding box center [637, 469] width 415 height 20
type input "4"
click at [508, 545] on button "Crear" at bounding box center [534, 537] width 53 height 24
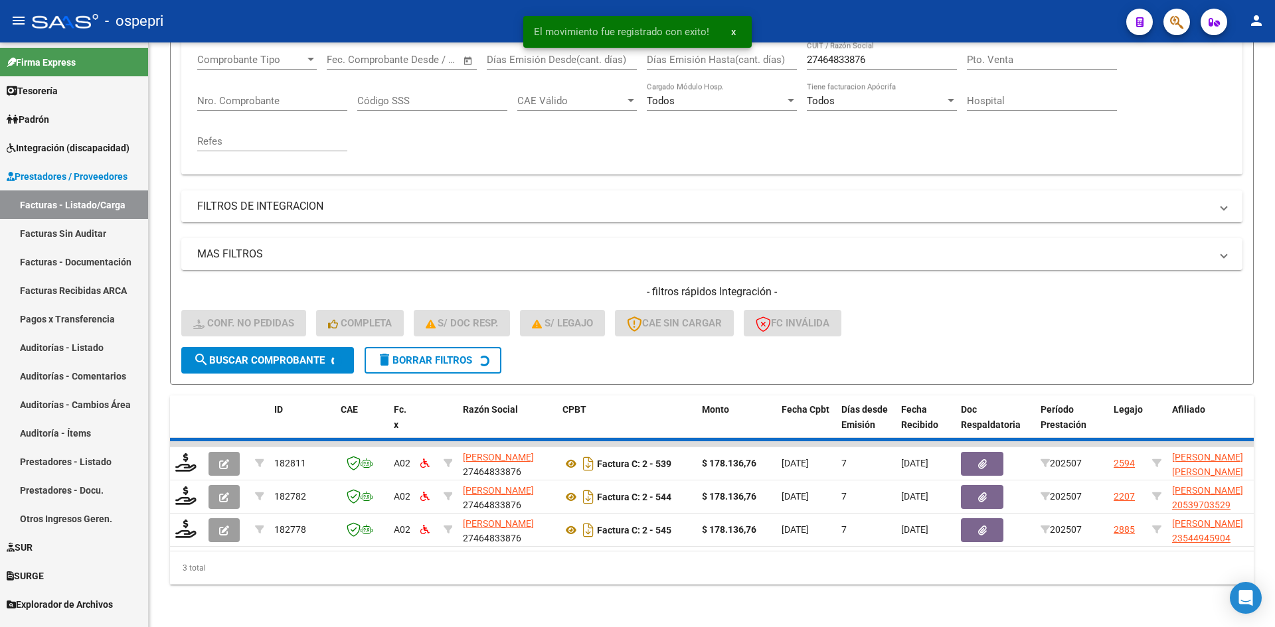
scroll to position [201, 0]
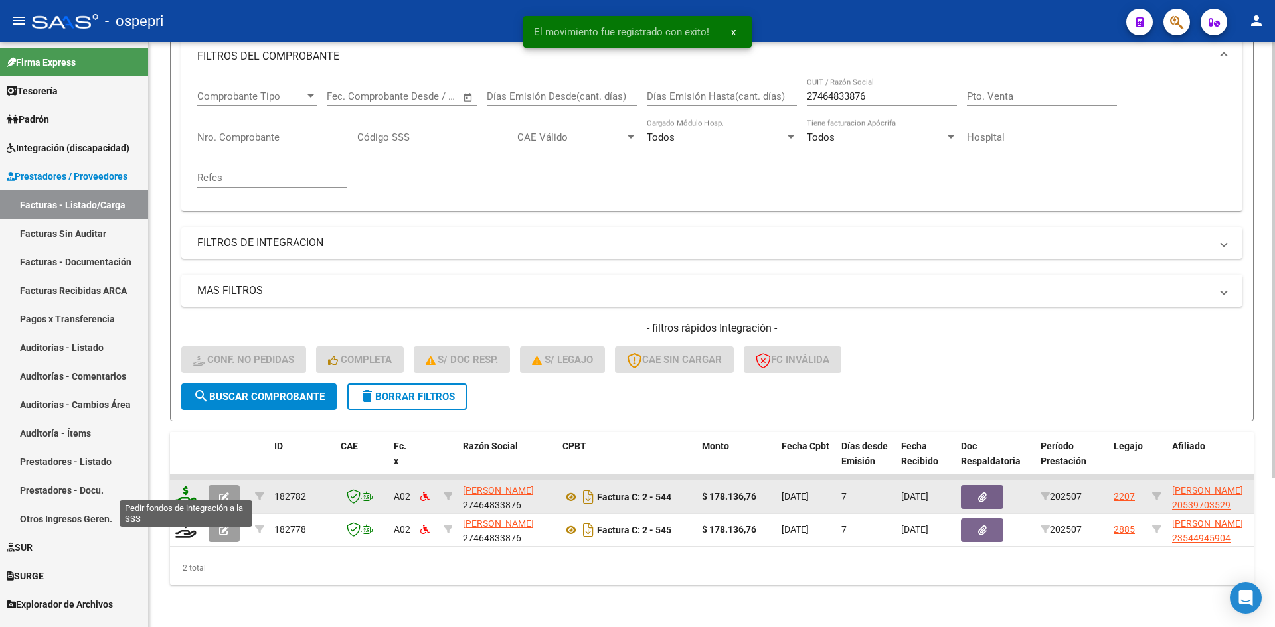
click at [187, 487] on icon at bounding box center [185, 496] width 21 height 19
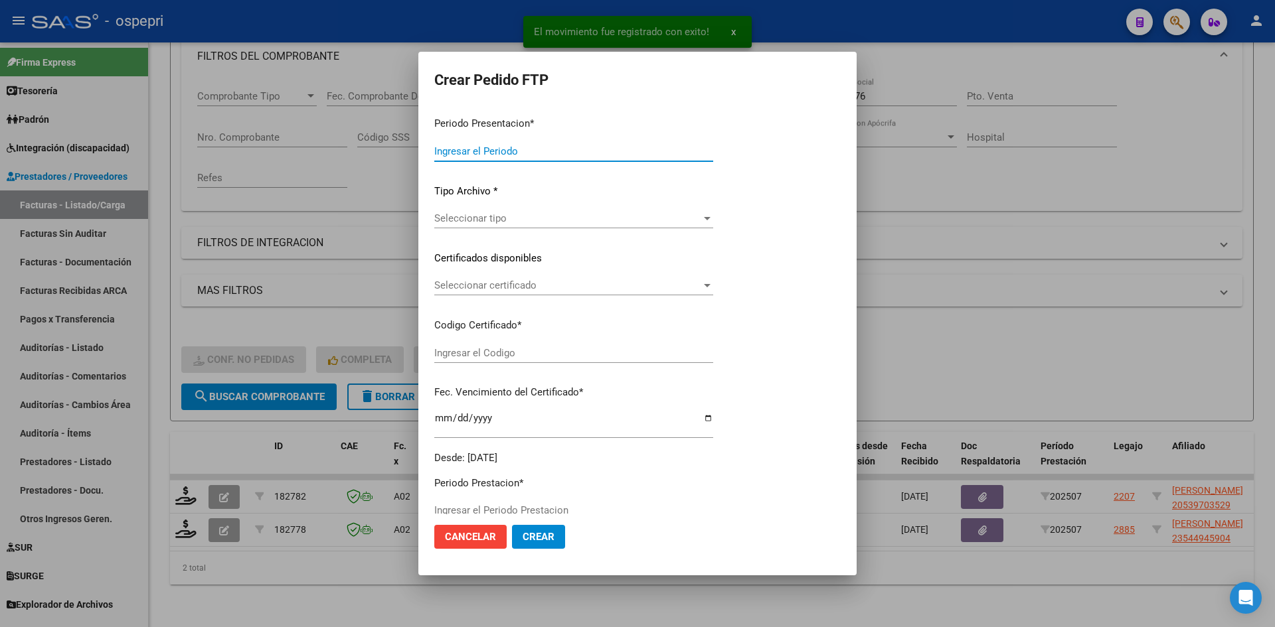
type input "202507"
type input "$ 178.136,76"
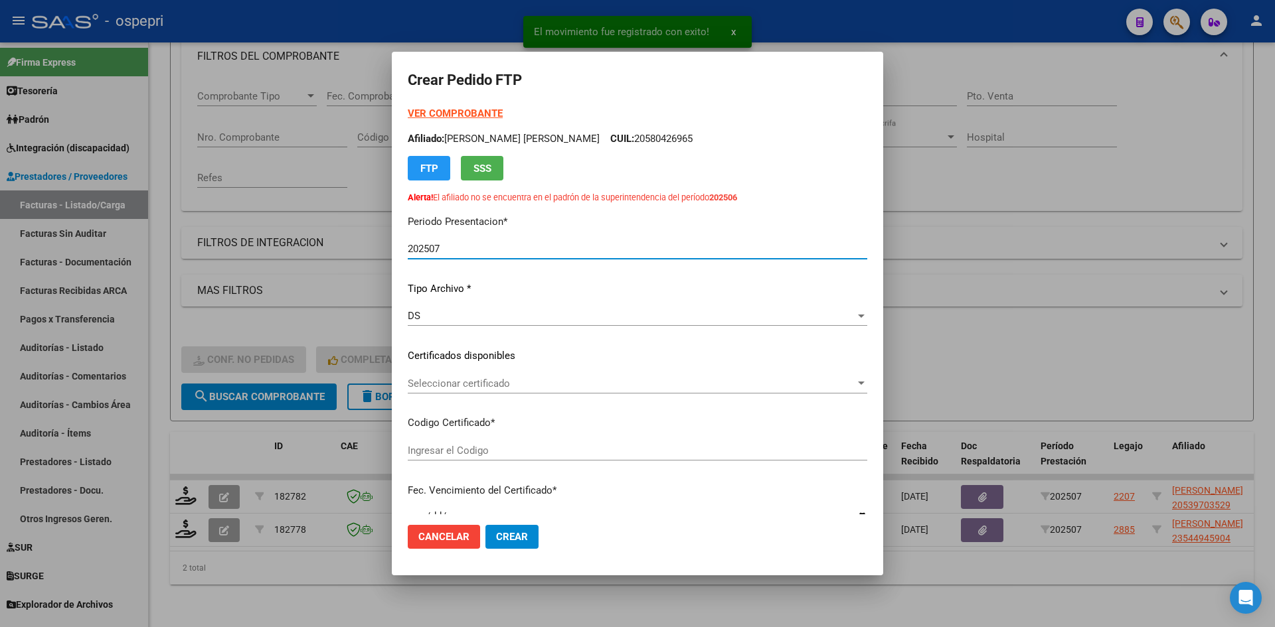
type input "ARG0200539703522016032520200325NQN249"
type input "2027-06-01"
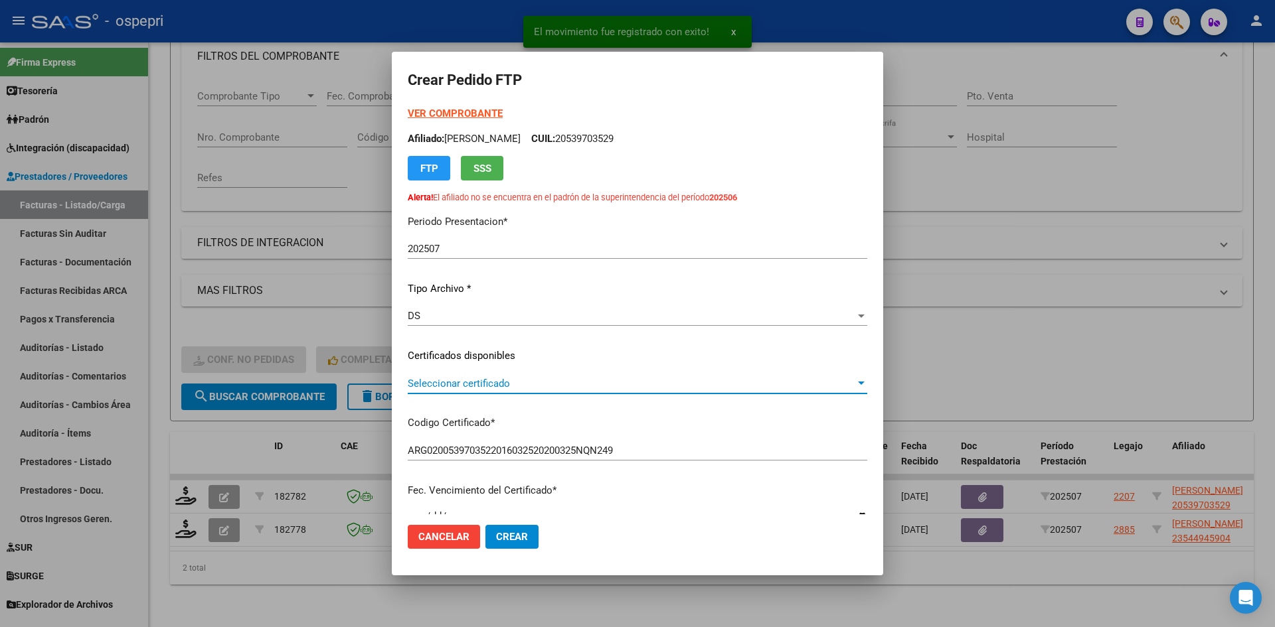
click at [502, 388] on span "Seleccionar certificado" at bounding box center [632, 384] width 448 height 12
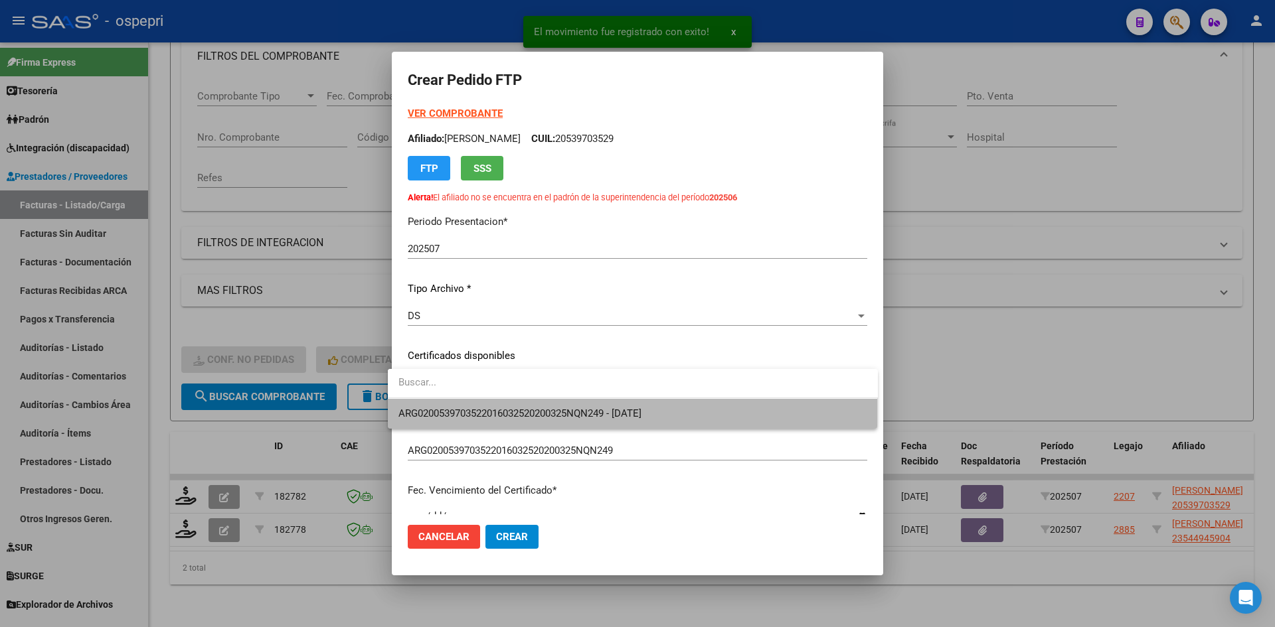
click at [506, 405] on span "ARG0200539703522016032520200325NQN249 - 2027-06-01" at bounding box center [632, 414] width 469 height 30
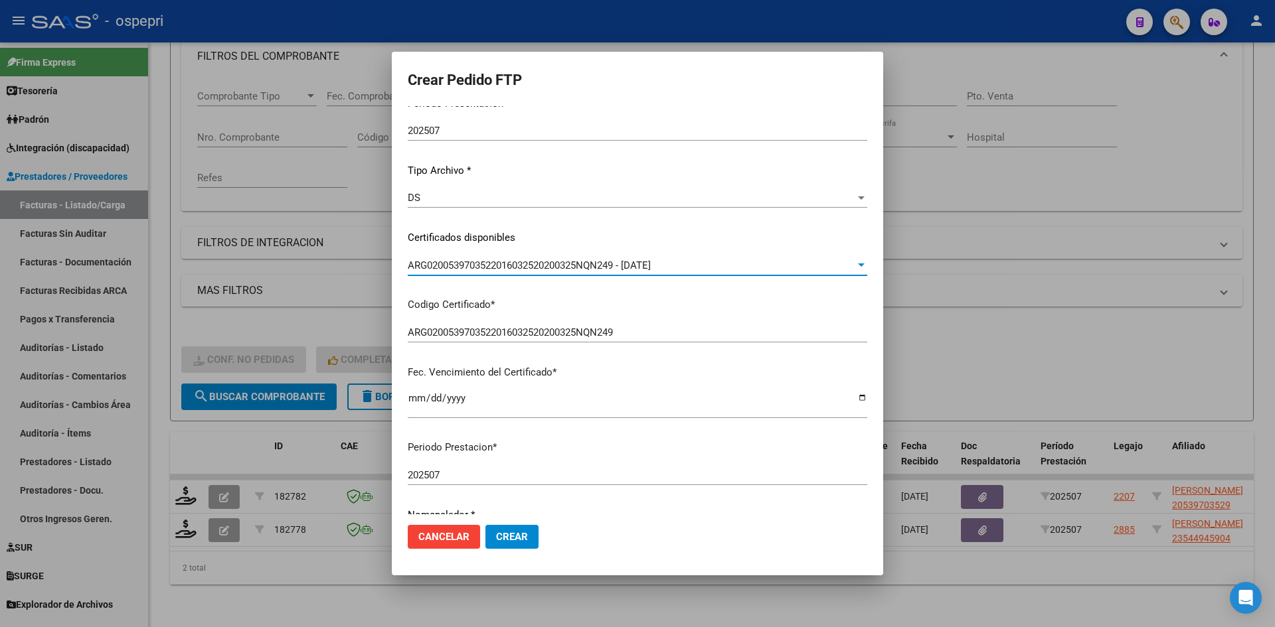
scroll to position [0, 0]
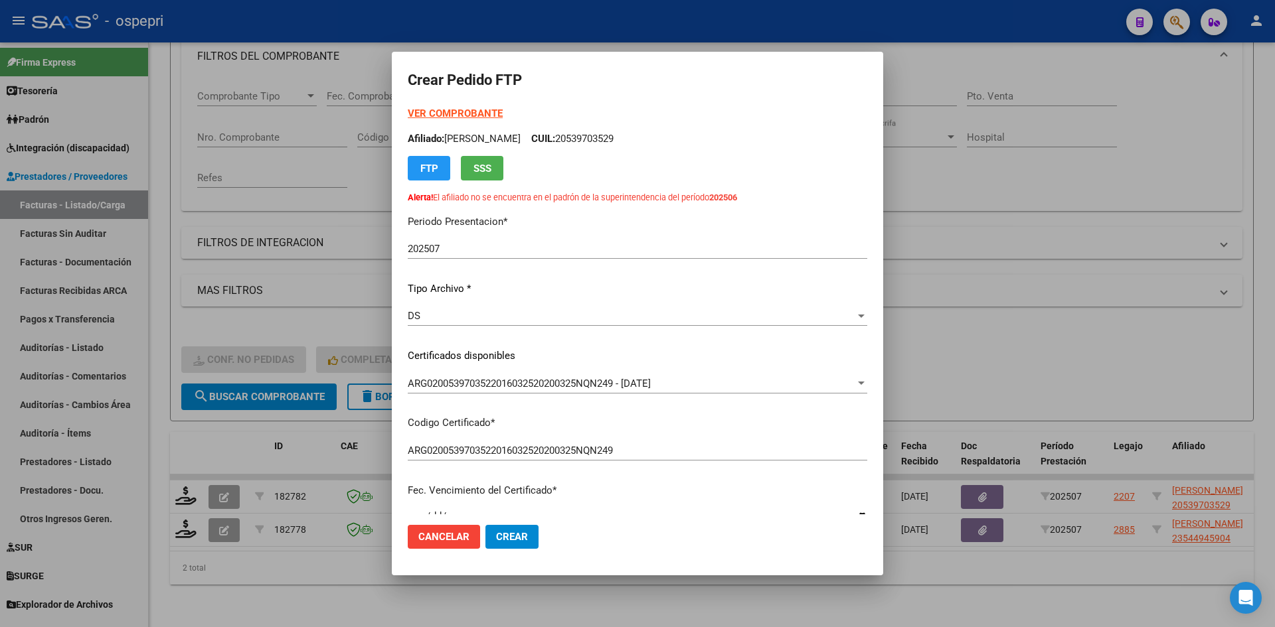
click at [483, 108] on strong "VER COMPROBANTE" at bounding box center [455, 114] width 95 height 12
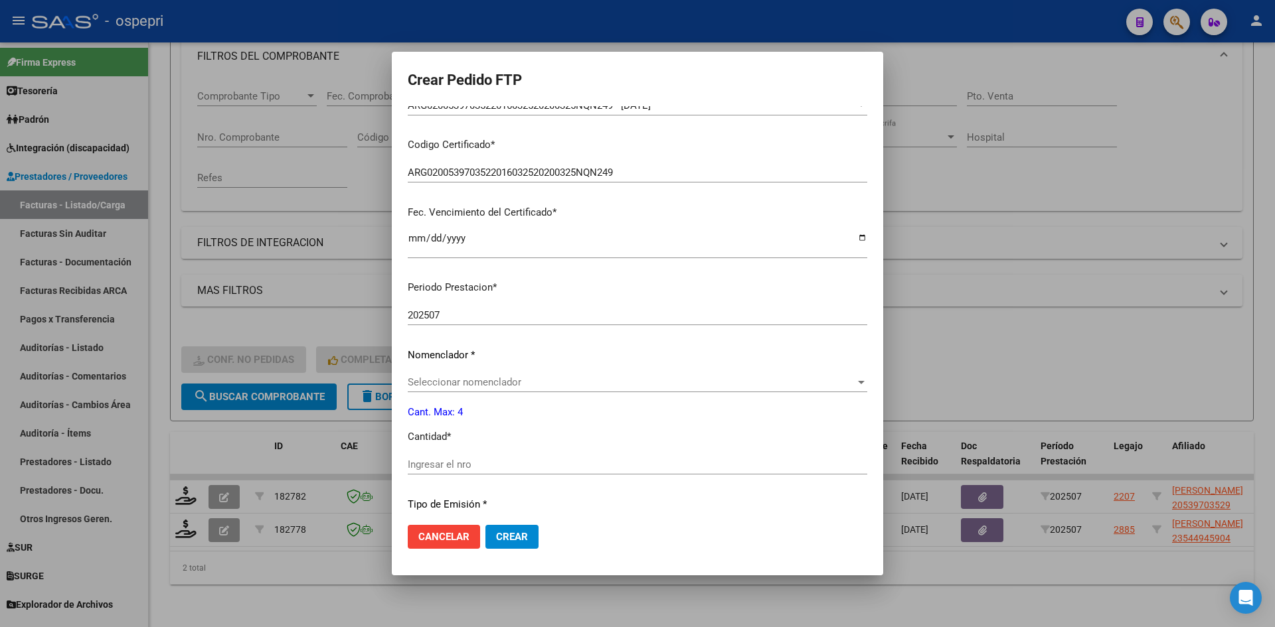
scroll to position [332, 0]
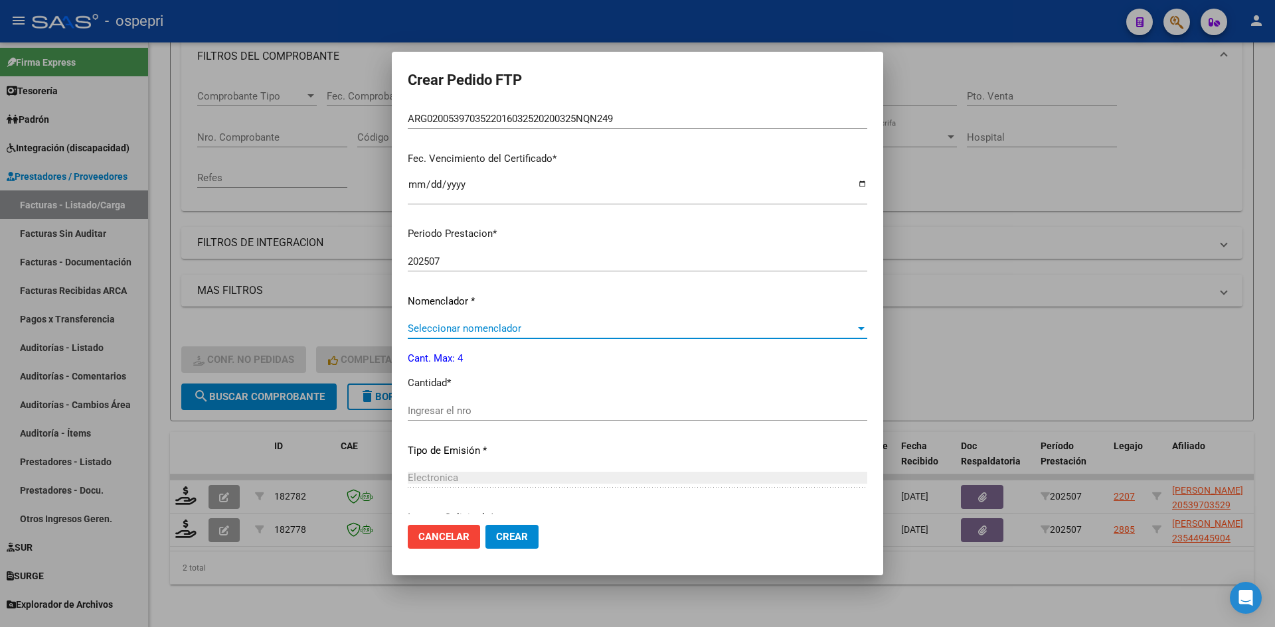
click at [519, 330] on span "Seleccionar nomenclador" at bounding box center [632, 329] width 448 height 12
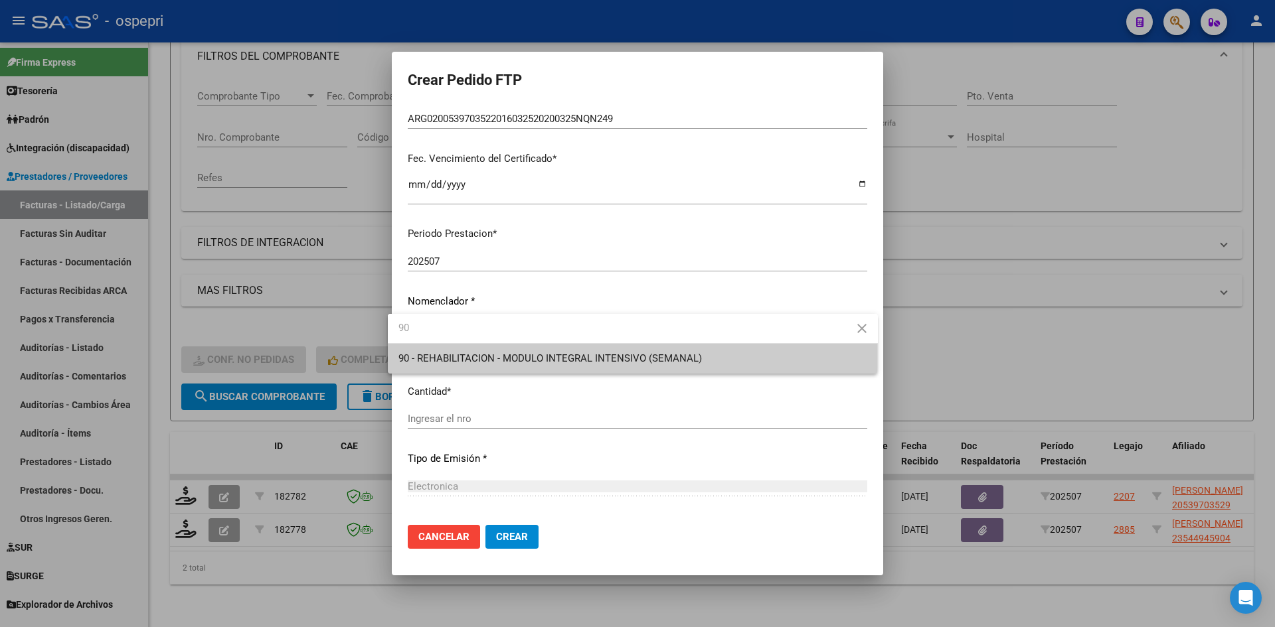
type input "90"
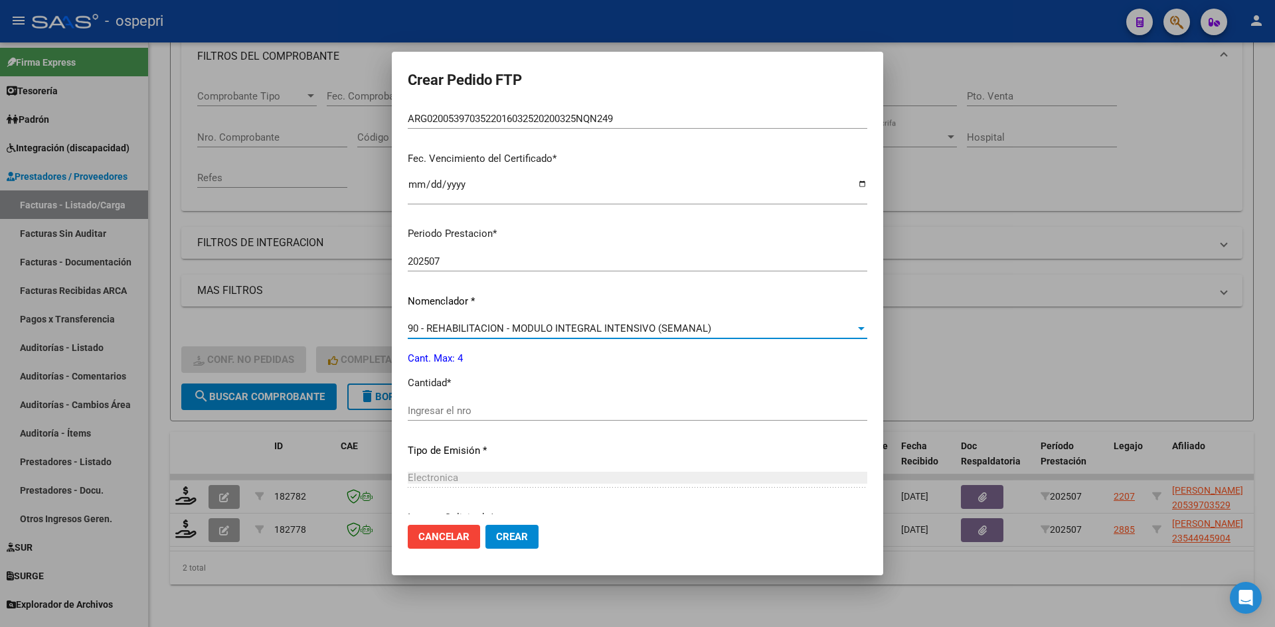
click at [495, 416] on input "Ingresar el nro" at bounding box center [637, 411] width 459 height 12
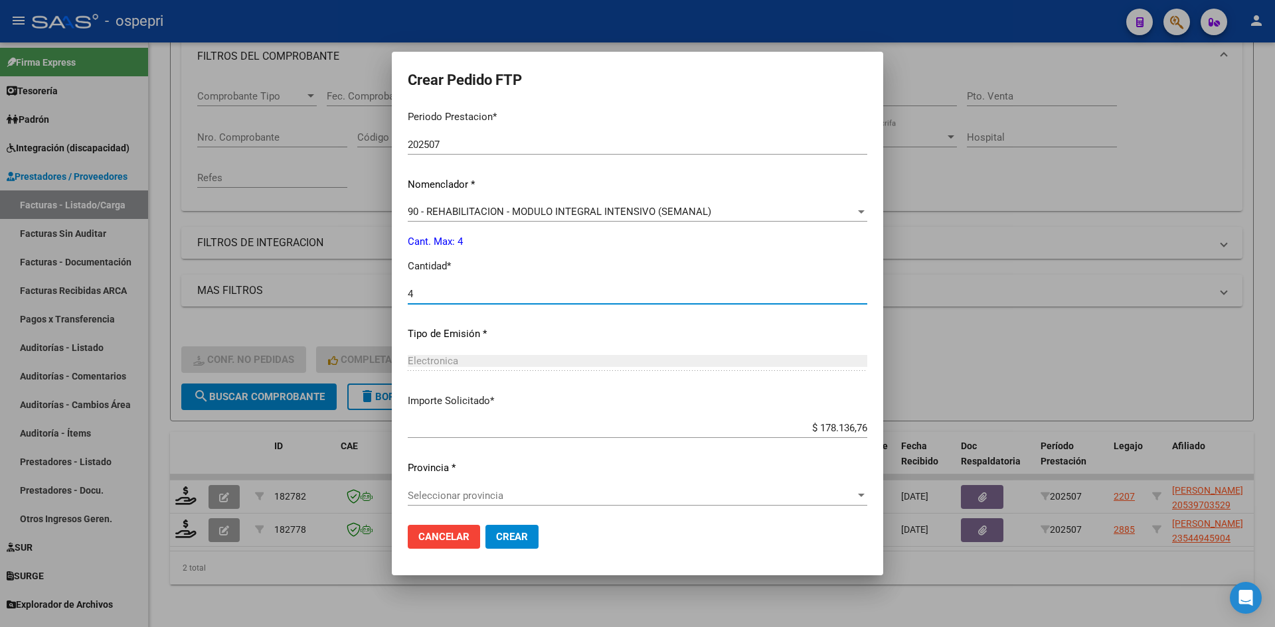
scroll to position [452, 0]
type input "4"
click at [463, 490] on span "Seleccionar provincia" at bounding box center [632, 493] width 448 height 12
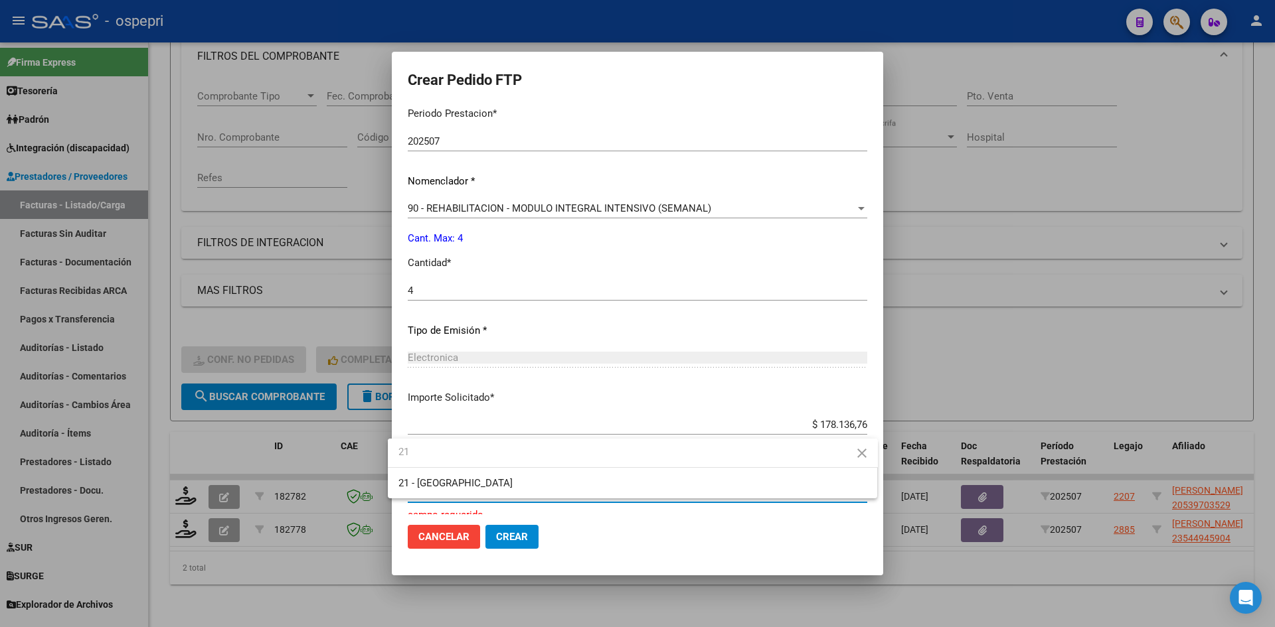
type input "21"
click at [514, 548] on button "Crear" at bounding box center [511, 537] width 53 height 24
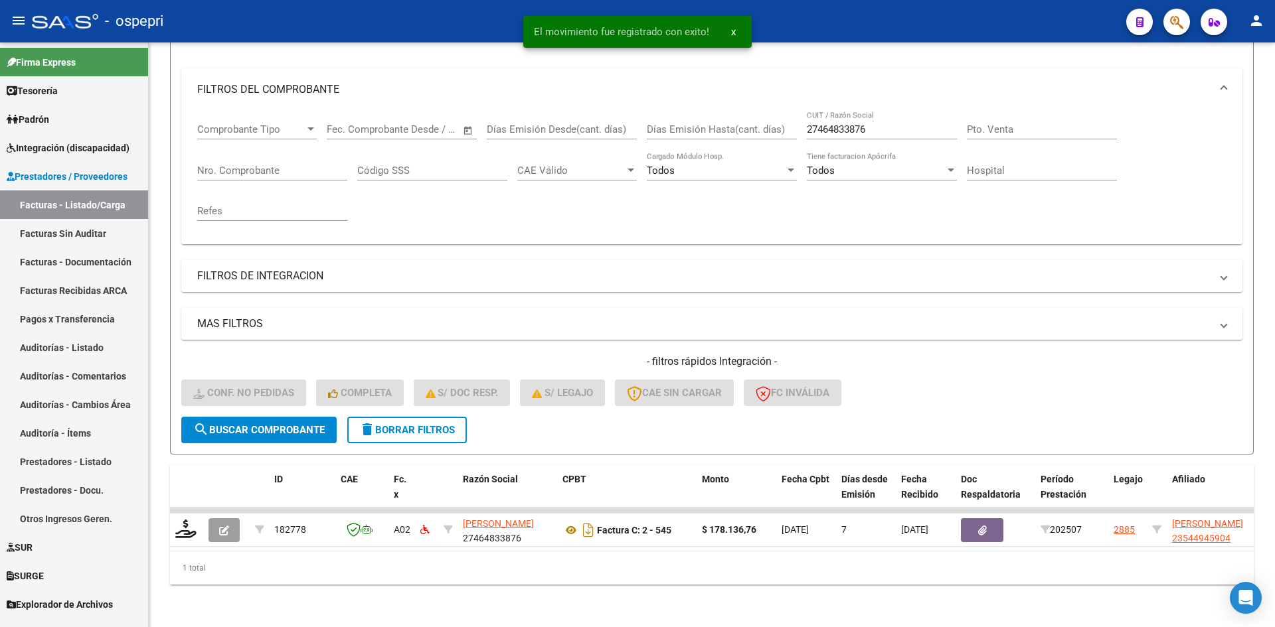
scroll to position [167, 0]
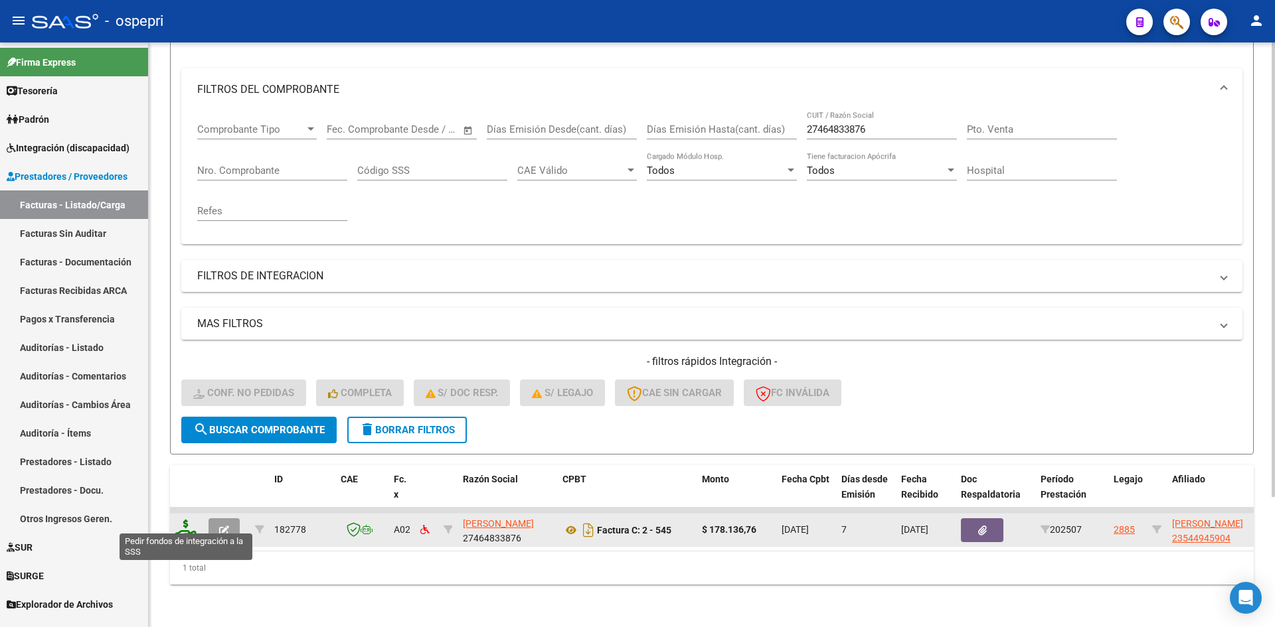
click at [188, 523] on icon at bounding box center [185, 529] width 21 height 19
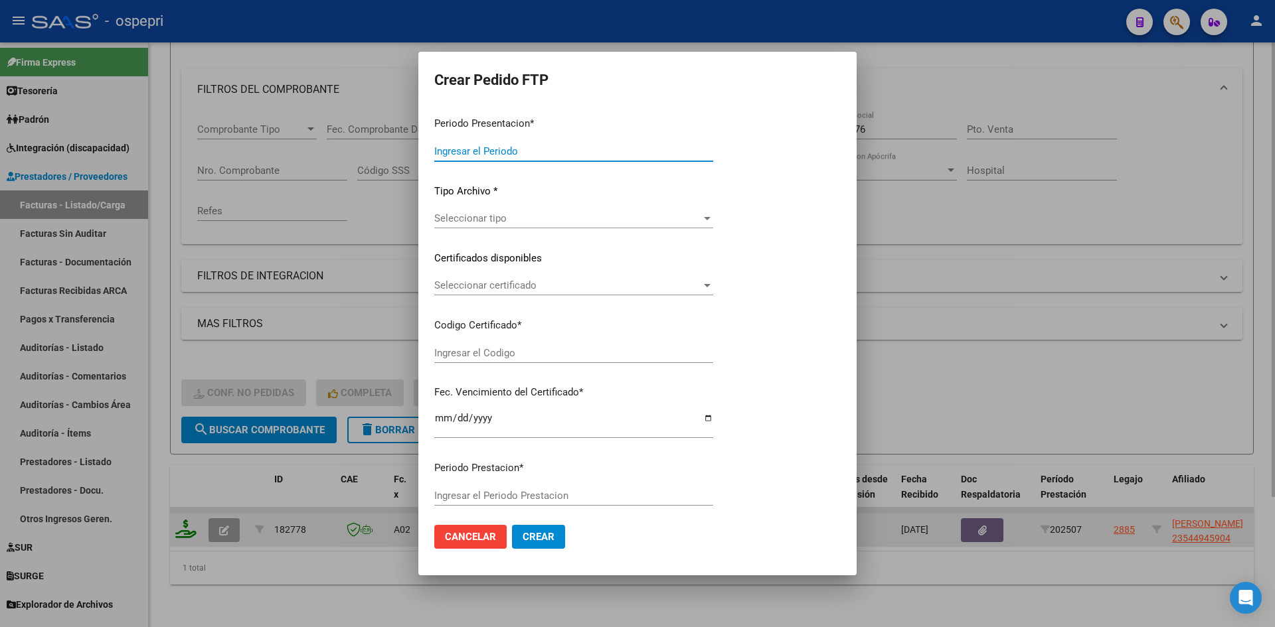
type input "202507"
type input "$ 178.136,76"
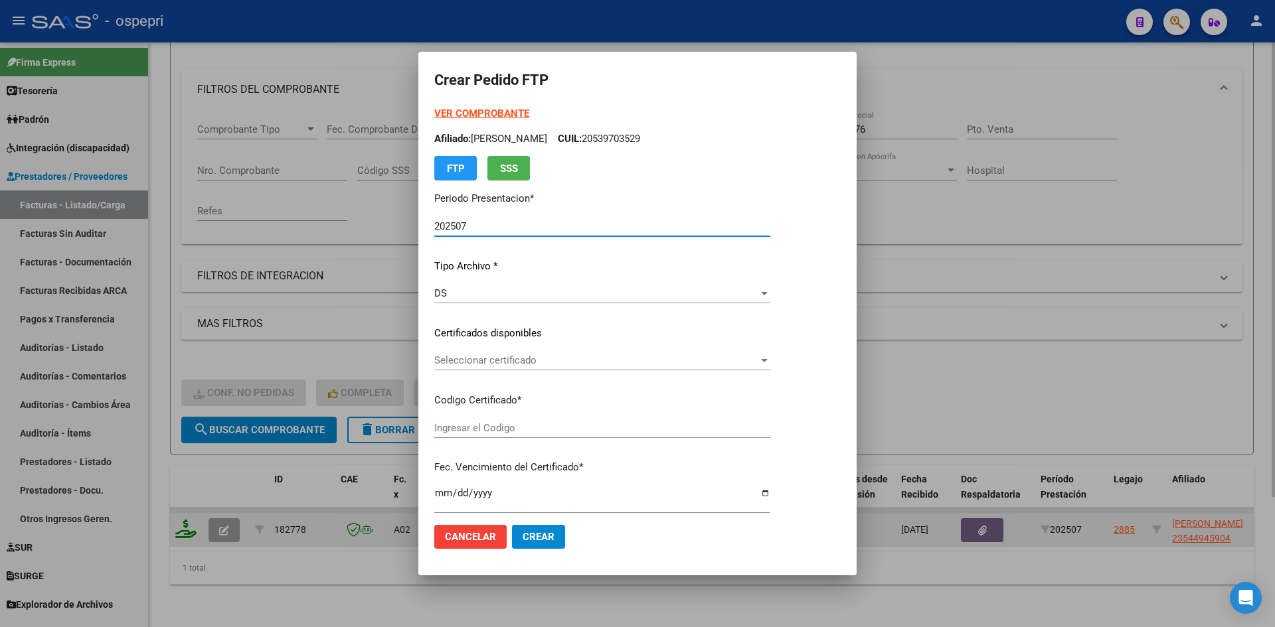
type input "2354494590-4"
type input "2028-07-05"
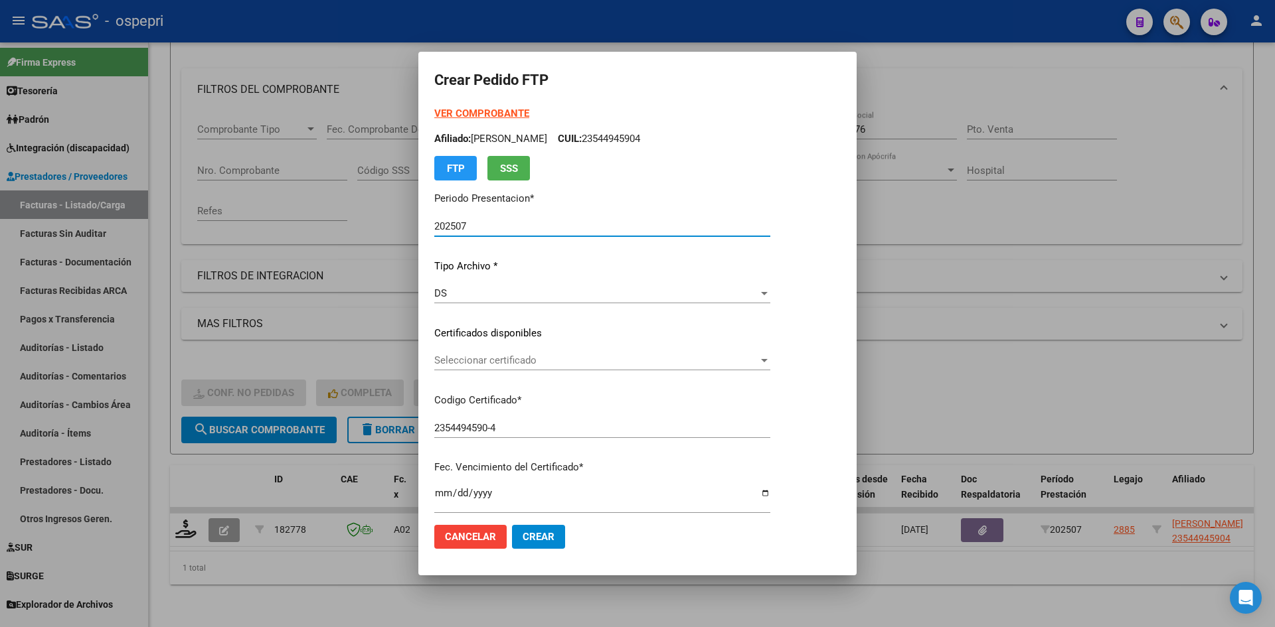
click at [527, 365] on span "Seleccionar certificado" at bounding box center [596, 361] width 324 height 12
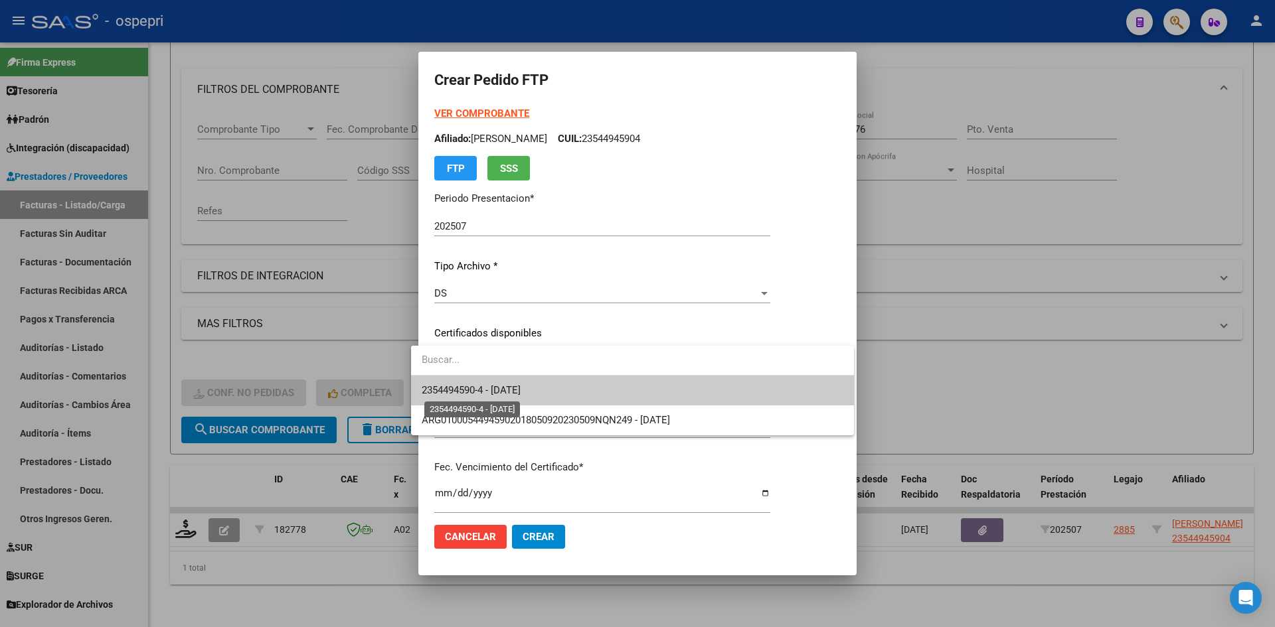
click at [521, 396] on span "2354494590-4 - 2028-07-05" at bounding box center [471, 390] width 99 height 12
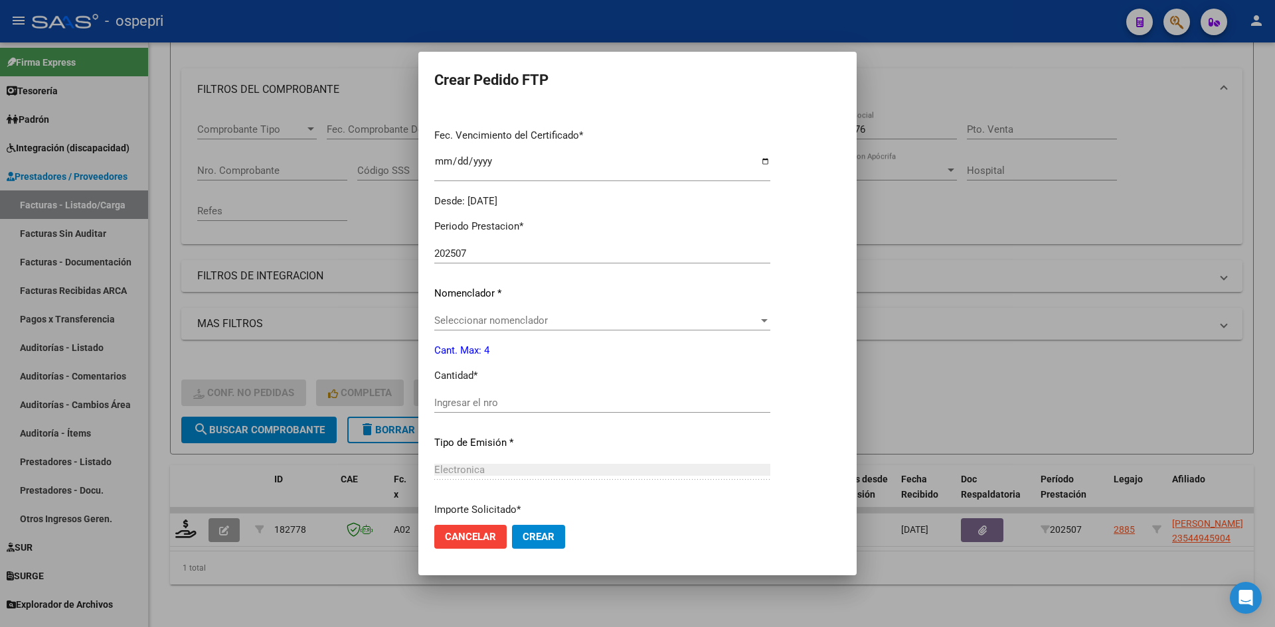
scroll to position [0, 0]
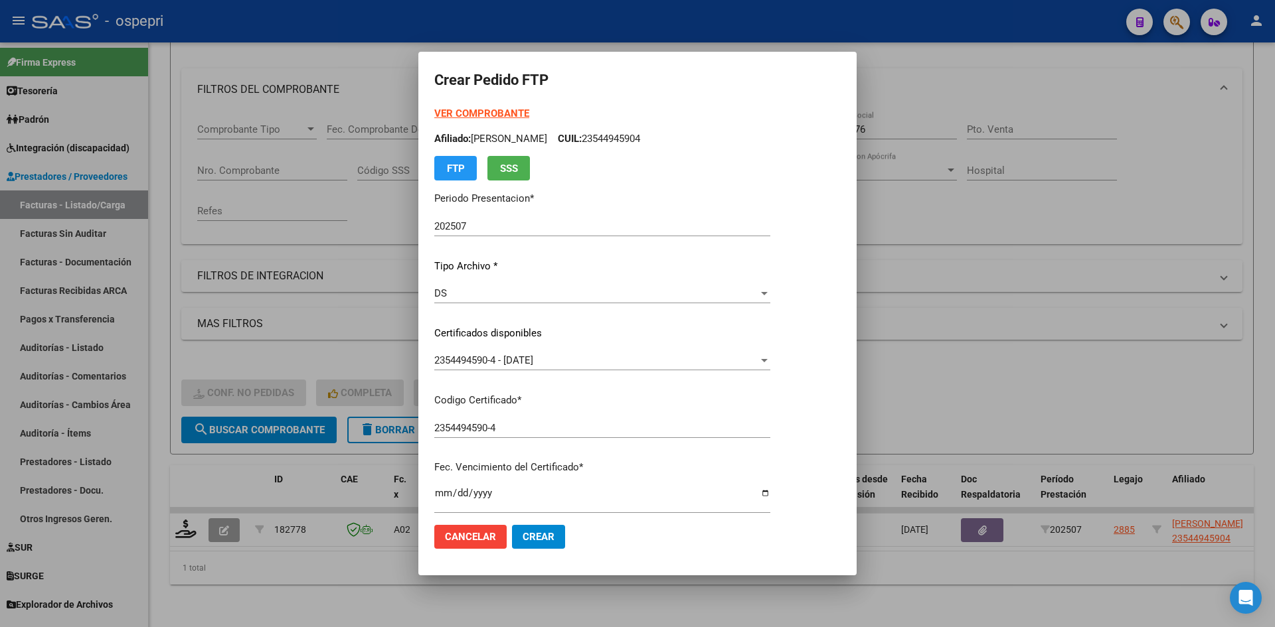
click at [473, 110] on strong "VER COMPROBANTE" at bounding box center [481, 114] width 95 height 12
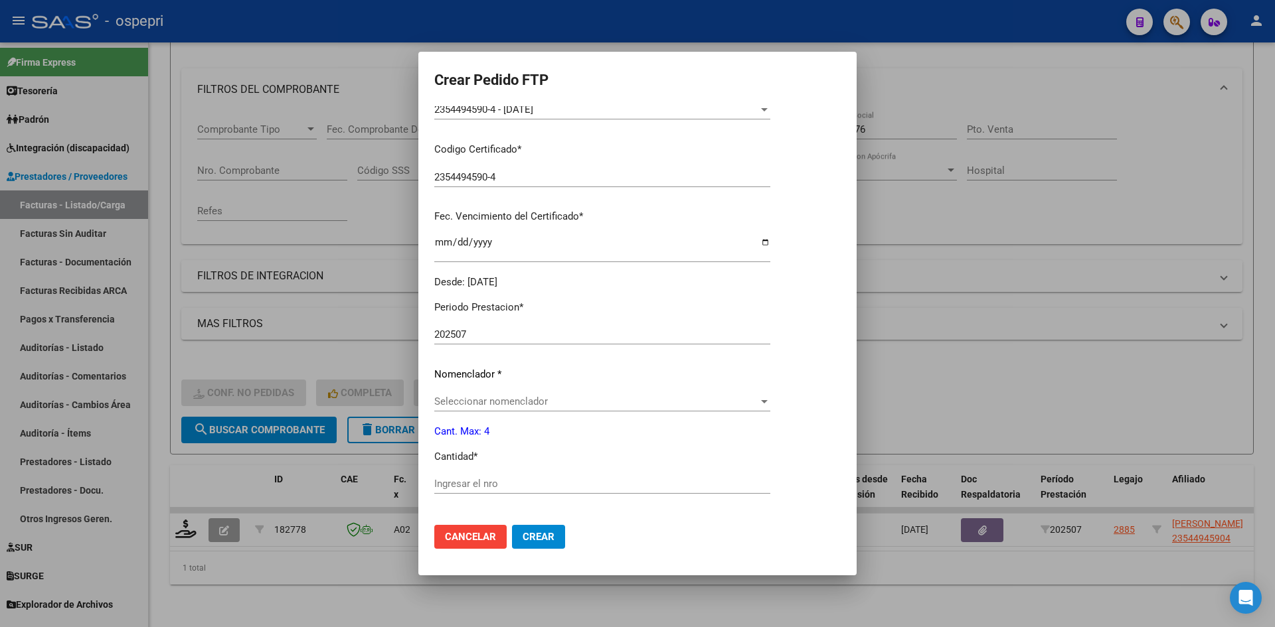
scroll to position [266, 0]
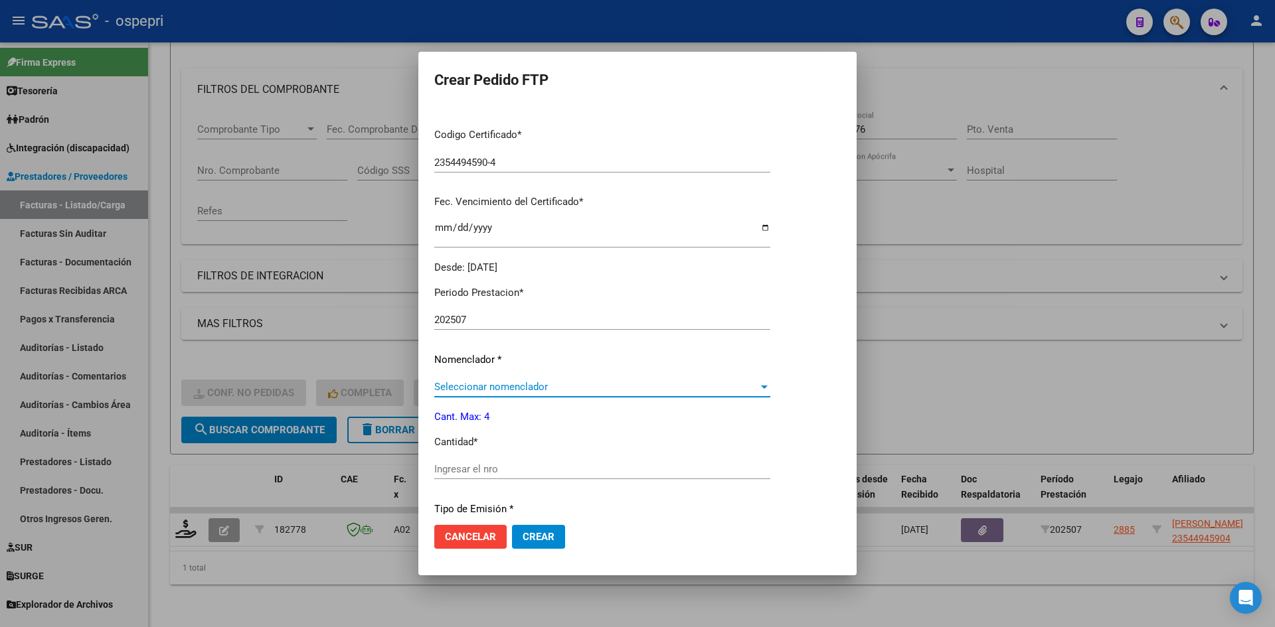
click at [497, 383] on span "Seleccionar nomenclador" at bounding box center [596, 387] width 324 height 12
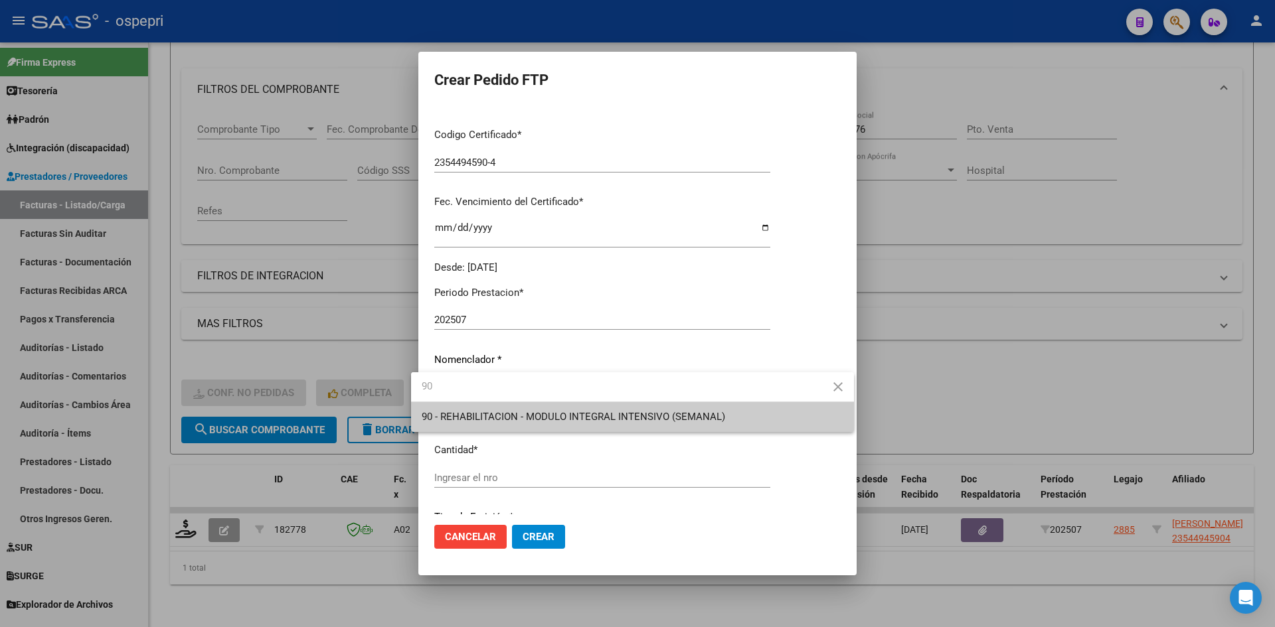
type input "90"
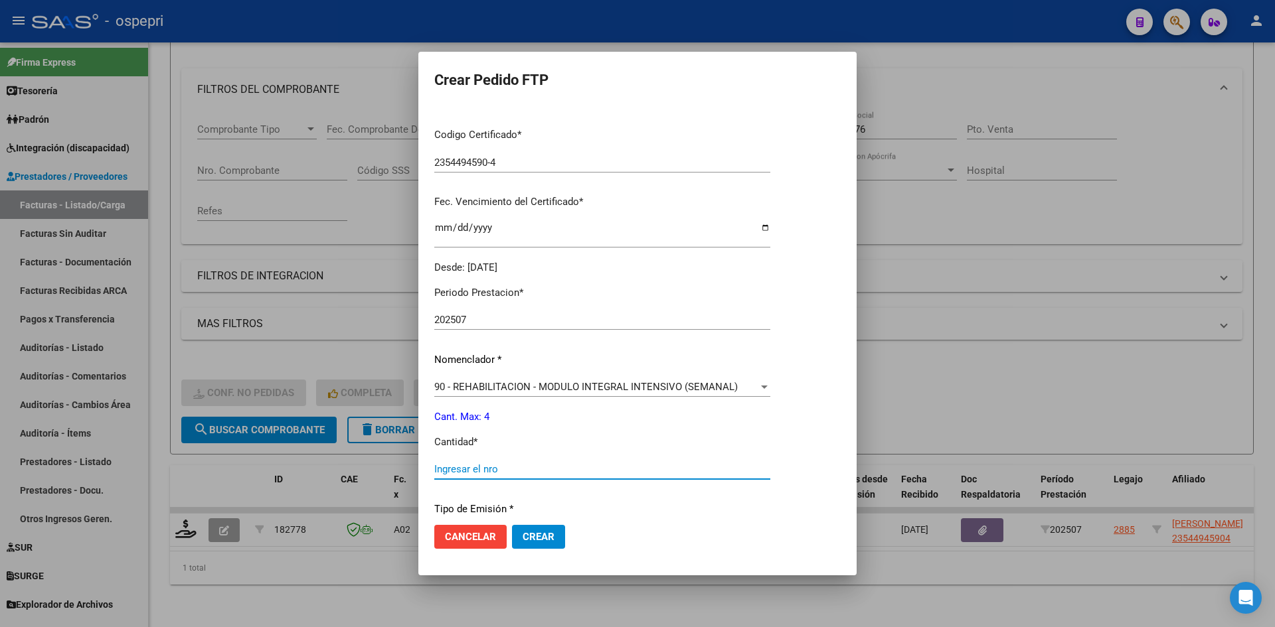
click at [466, 473] on input "Ingresar el nro" at bounding box center [602, 469] width 336 height 12
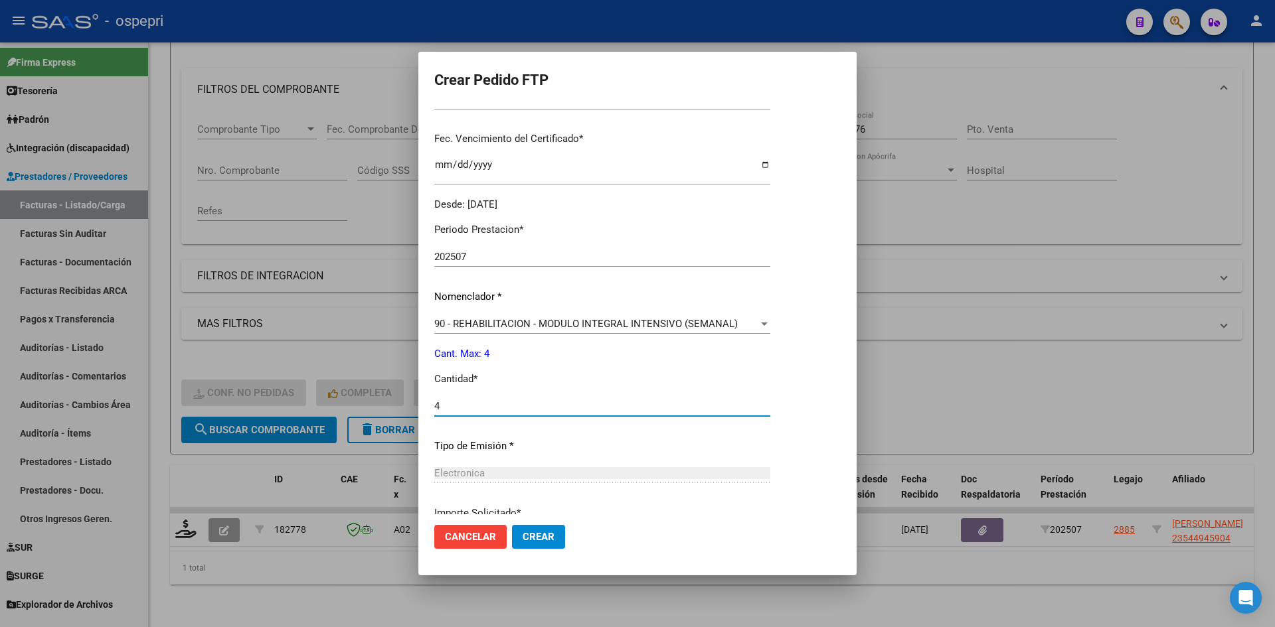
scroll to position [445, 0]
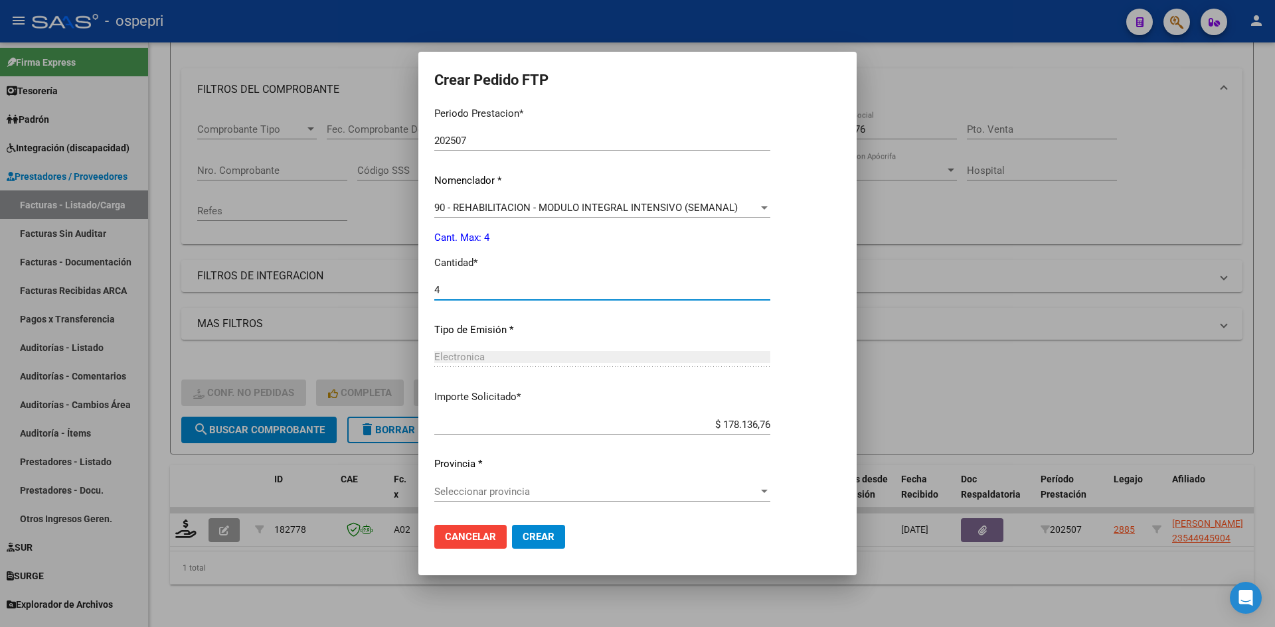
type input "4"
click at [652, 494] on span "Seleccionar provincia" at bounding box center [596, 492] width 324 height 12
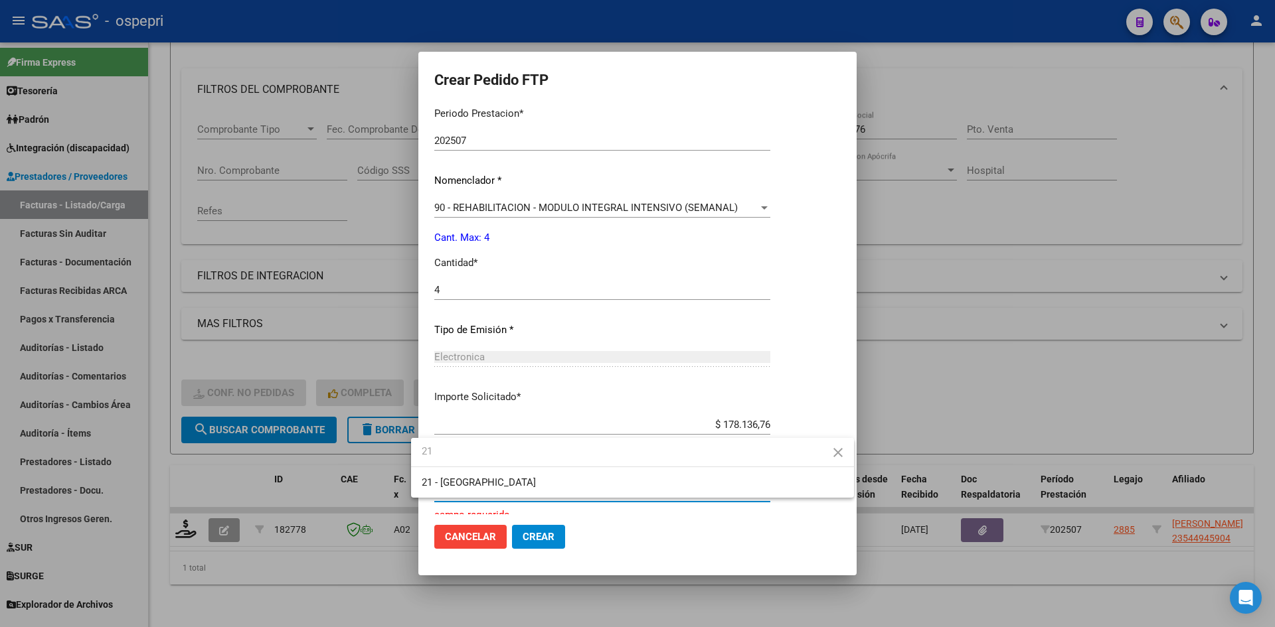
type input "21"
click at [548, 536] on button "Crear" at bounding box center [538, 537] width 53 height 24
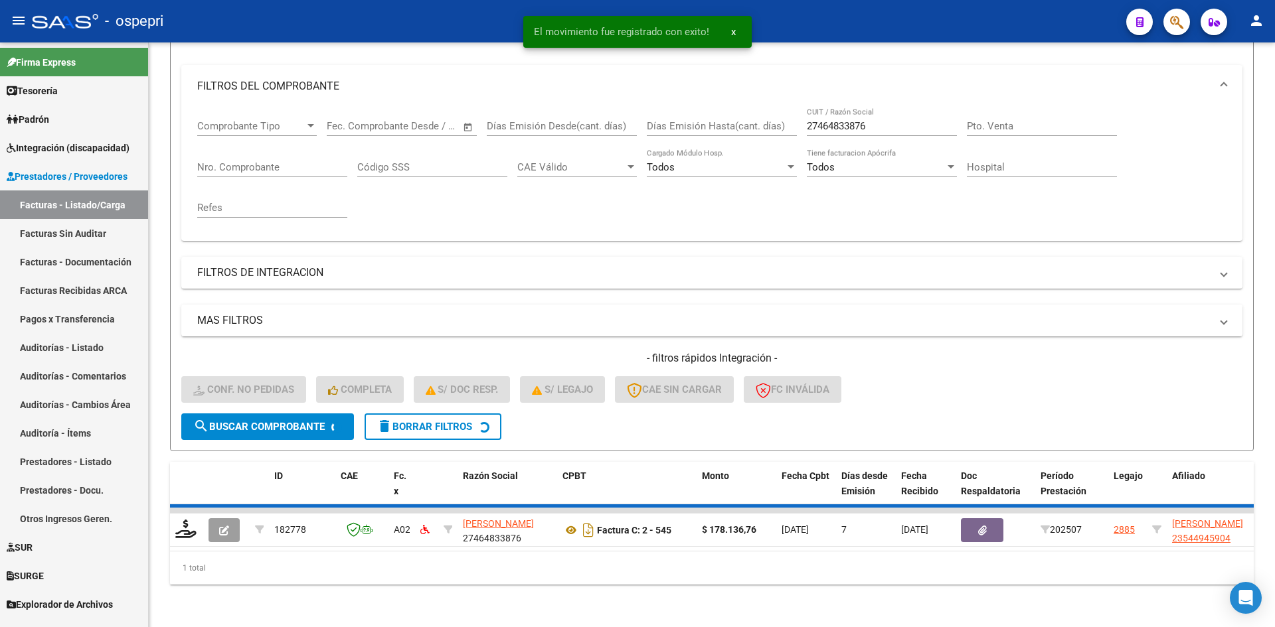
scroll to position [147, 0]
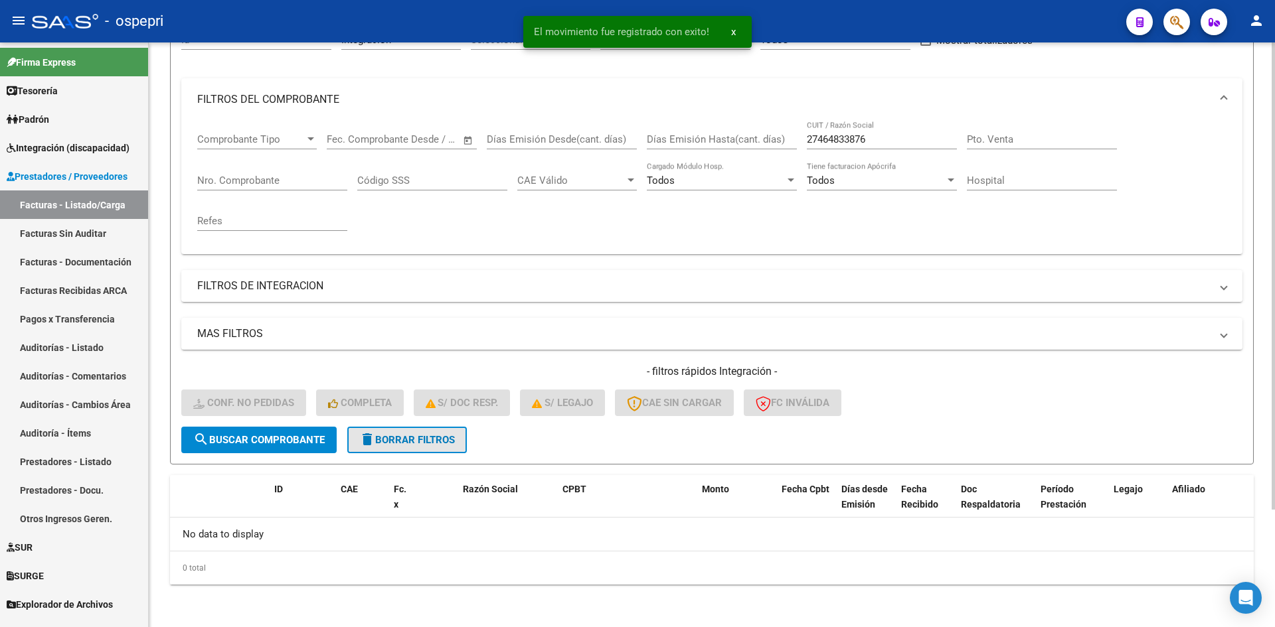
click at [433, 437] on span "delete Borrar Filtros" at bounding box center [407, 440] width 96 height 12
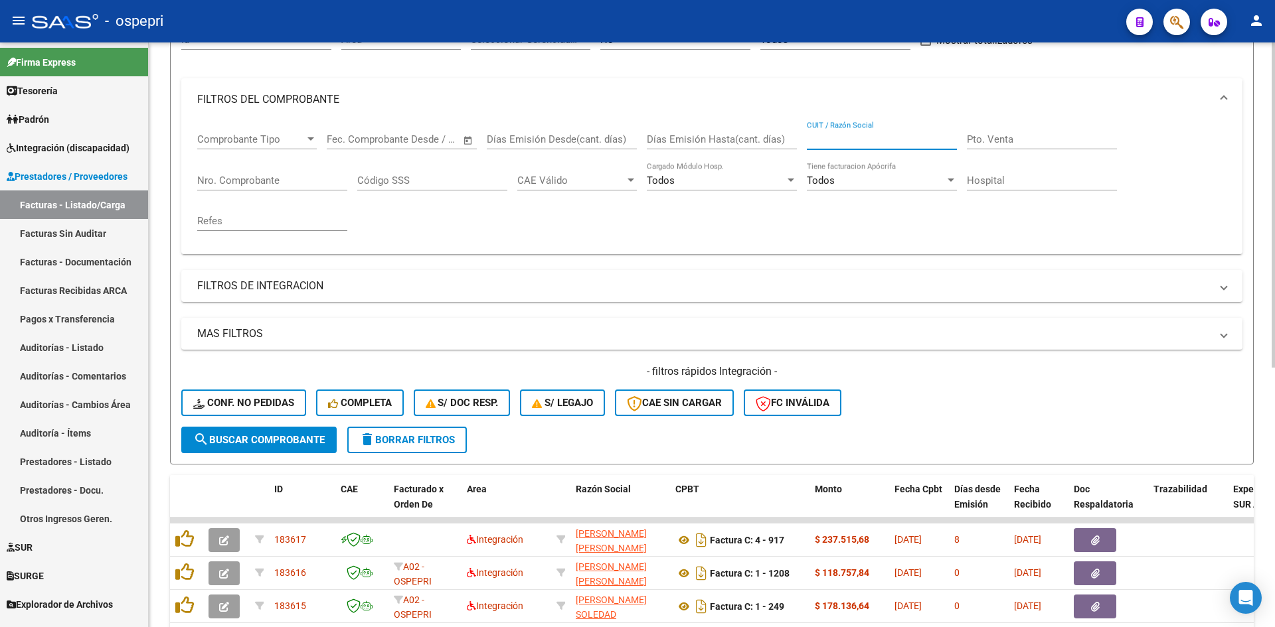
click at [823, 137] on input "CUIT / Razón Social" at bounding box center [882, 139] width 150 height 12
paste input "27301447685"
type input "27301447685"
click at [258, 436] on span "search Buscar Comprobante" at bounding box center [258, 440] width 131 height 12
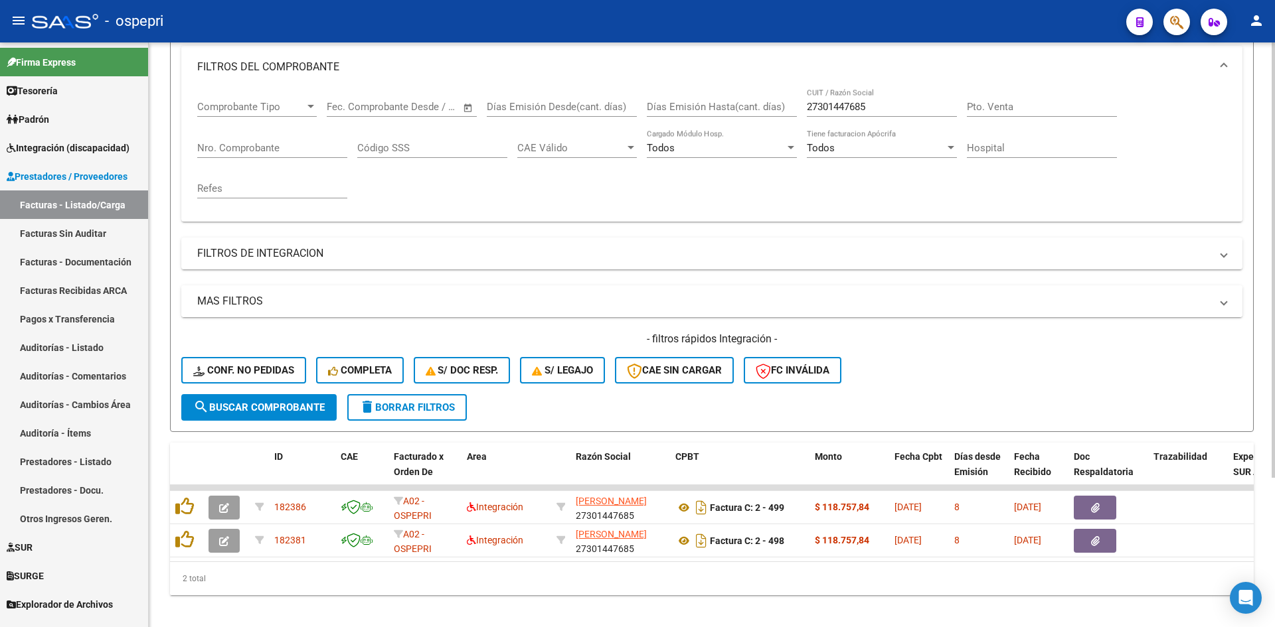
scroll to position [201, 0]
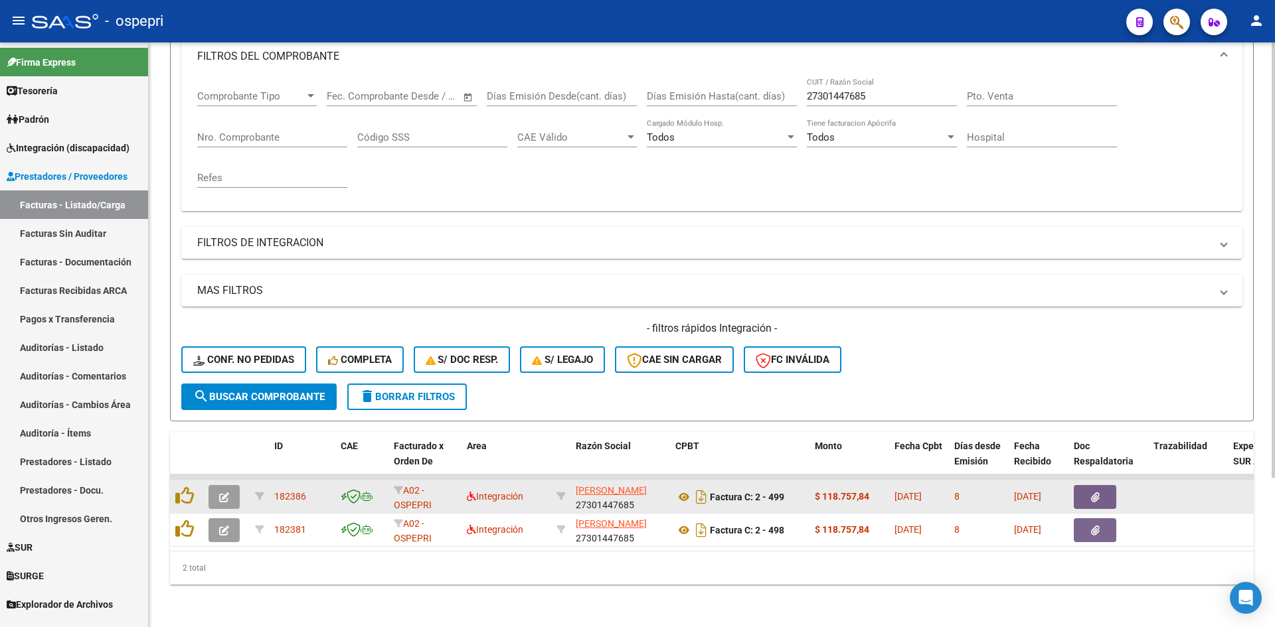
click at [226, 493] on icon "button" at bounding box center [224, 498] width 10 height 10
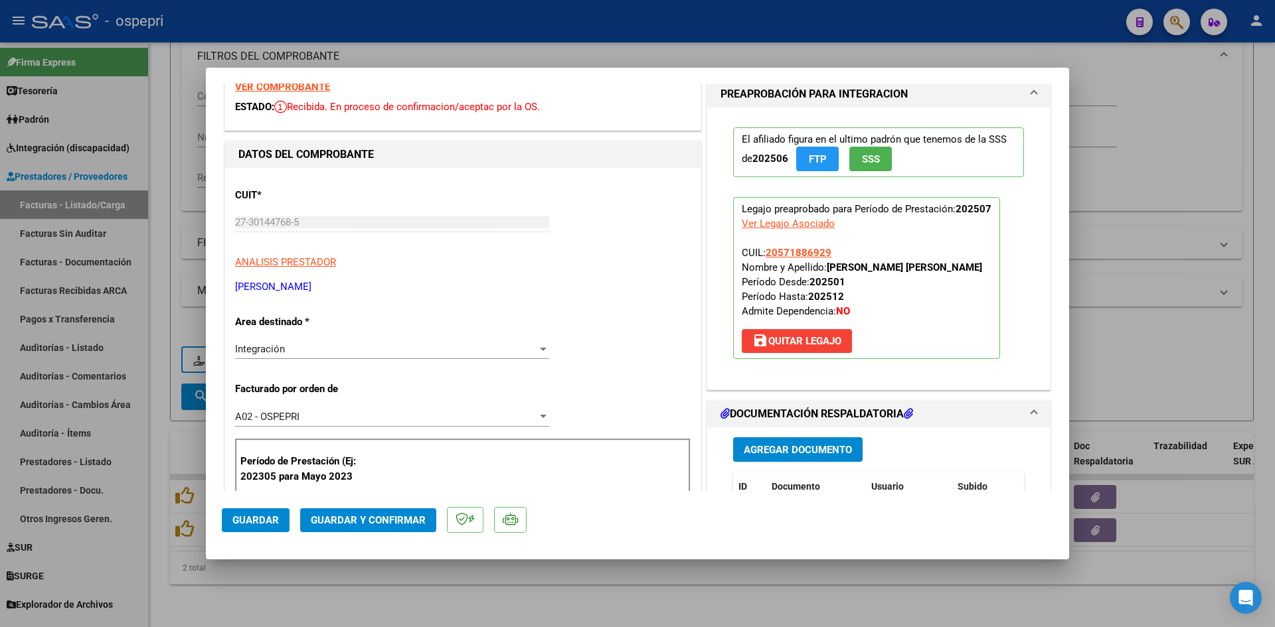
scroll to position [0, 0]
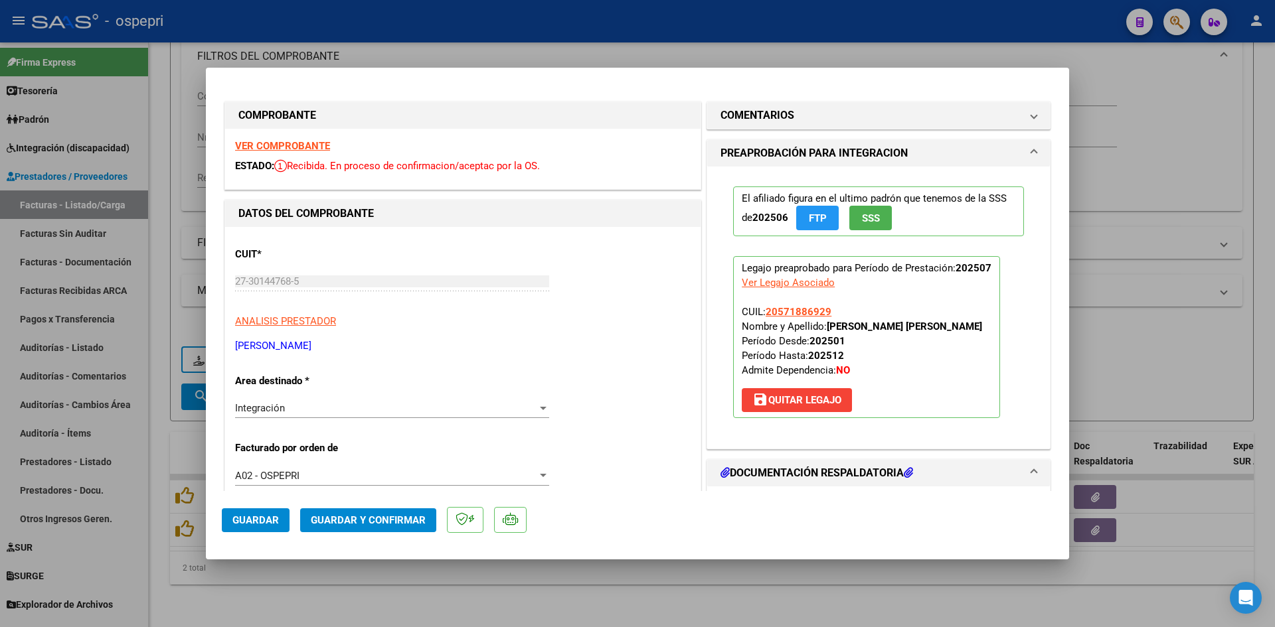
click at [306, 148] on strong "VER COMPROBANTE" at bounding box center [282, 146] width 95 height 12
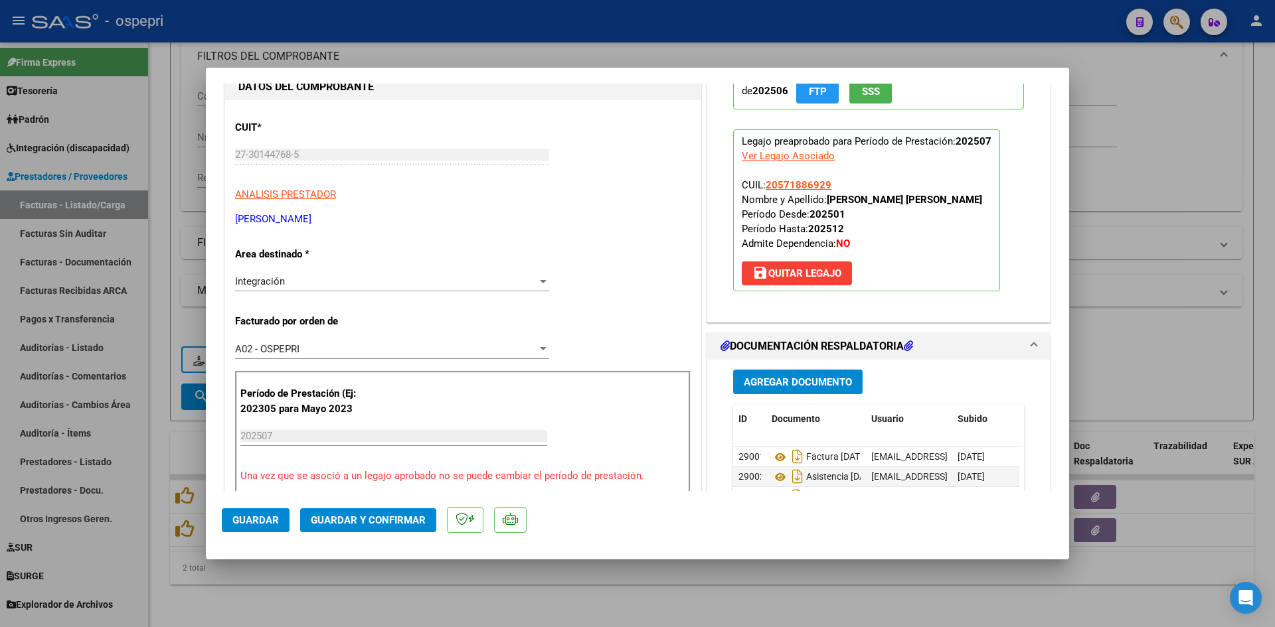
scroll to position [199, 0]
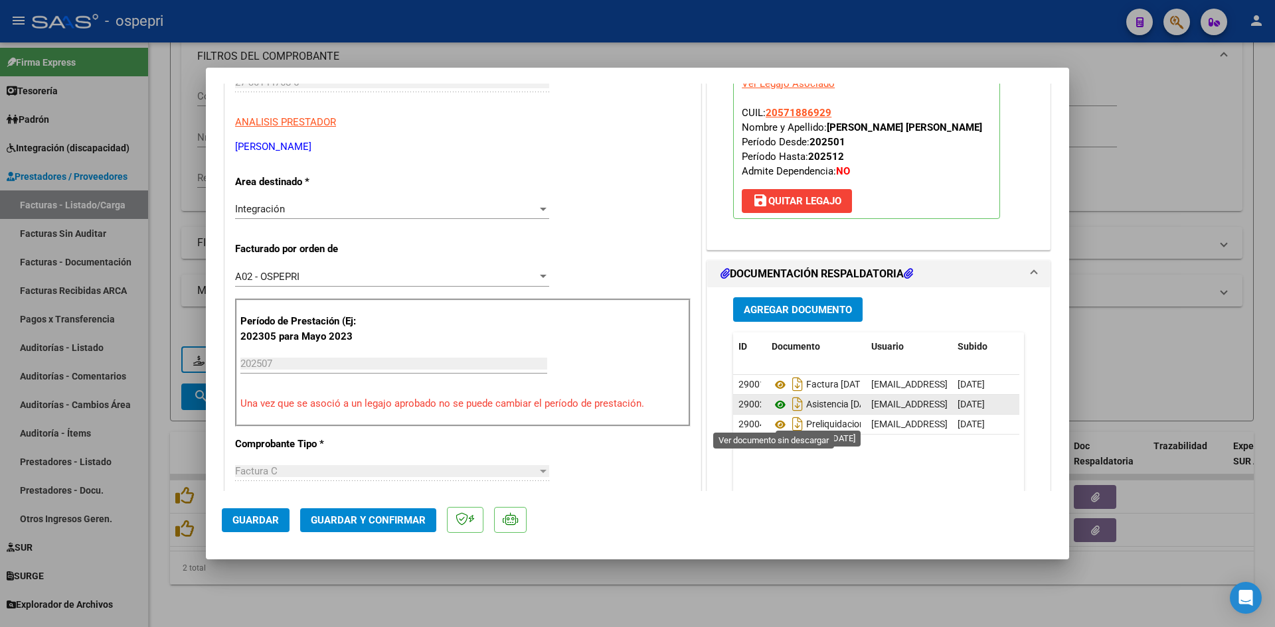
click at [775, 413] on icon at bounding box center [780, 405] width 17 height 16
click at [394, 520] on span "Guardar y Confirmar" at bounding box center [368, 521] width 115 height 12
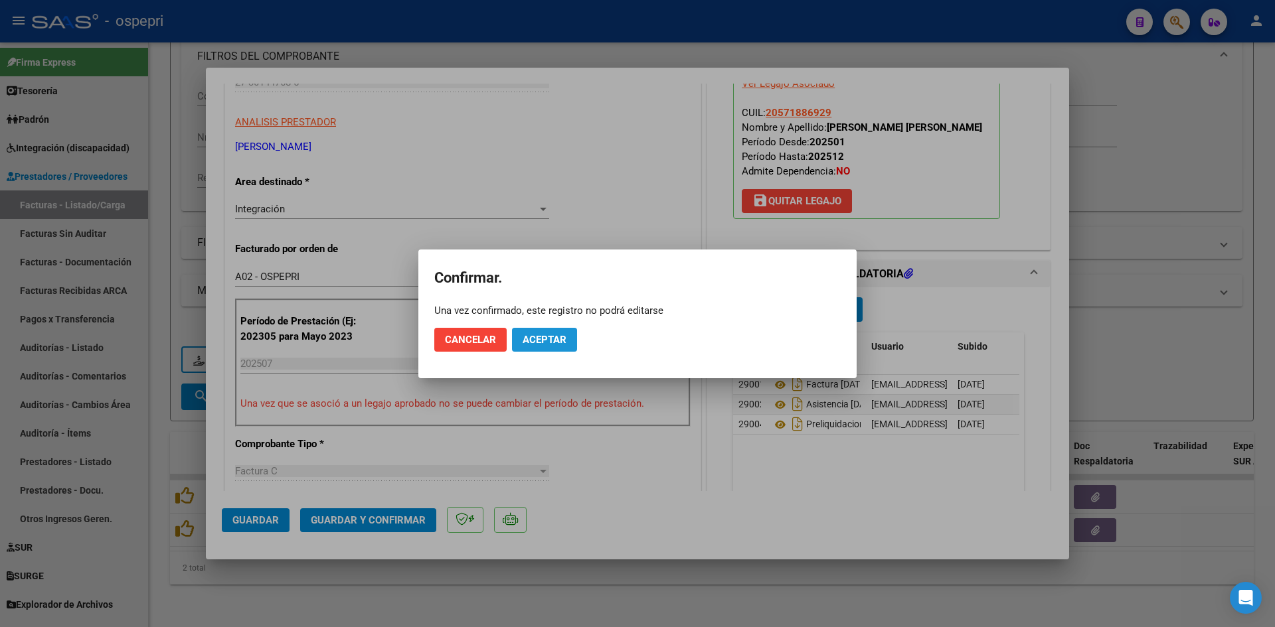
click at [553, 340] on span "Aceptar" at bounding box center [545, 340] width 44 height 12
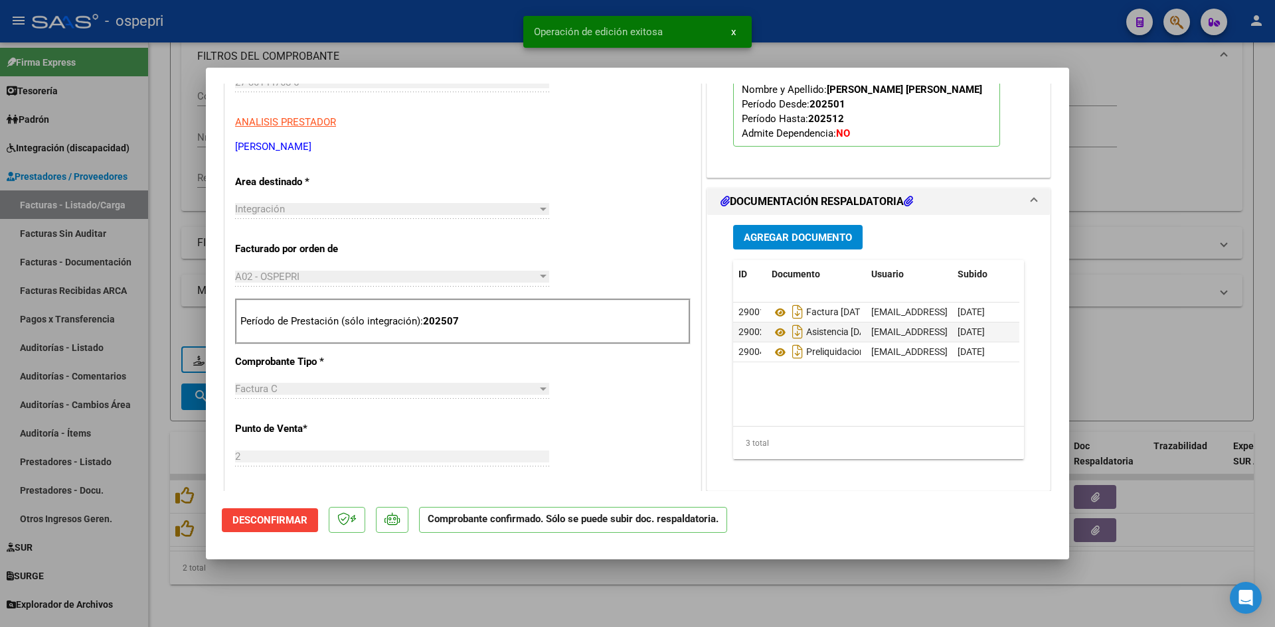
type input "$ 0,00"
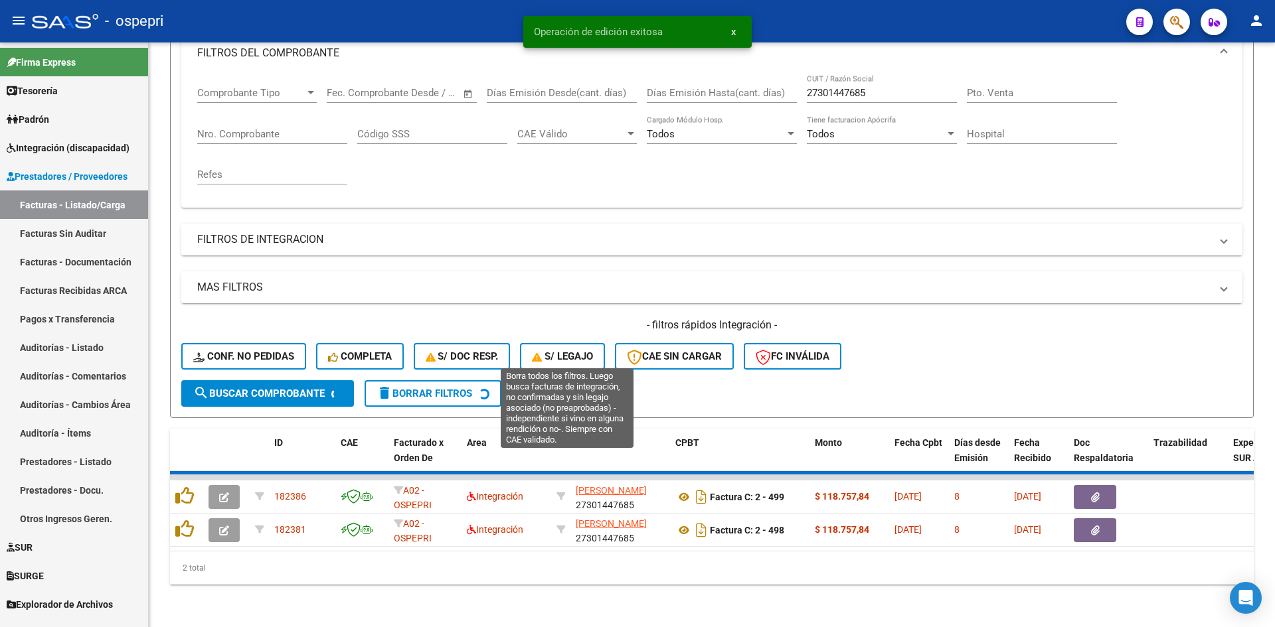
scroll to position [167, 0]
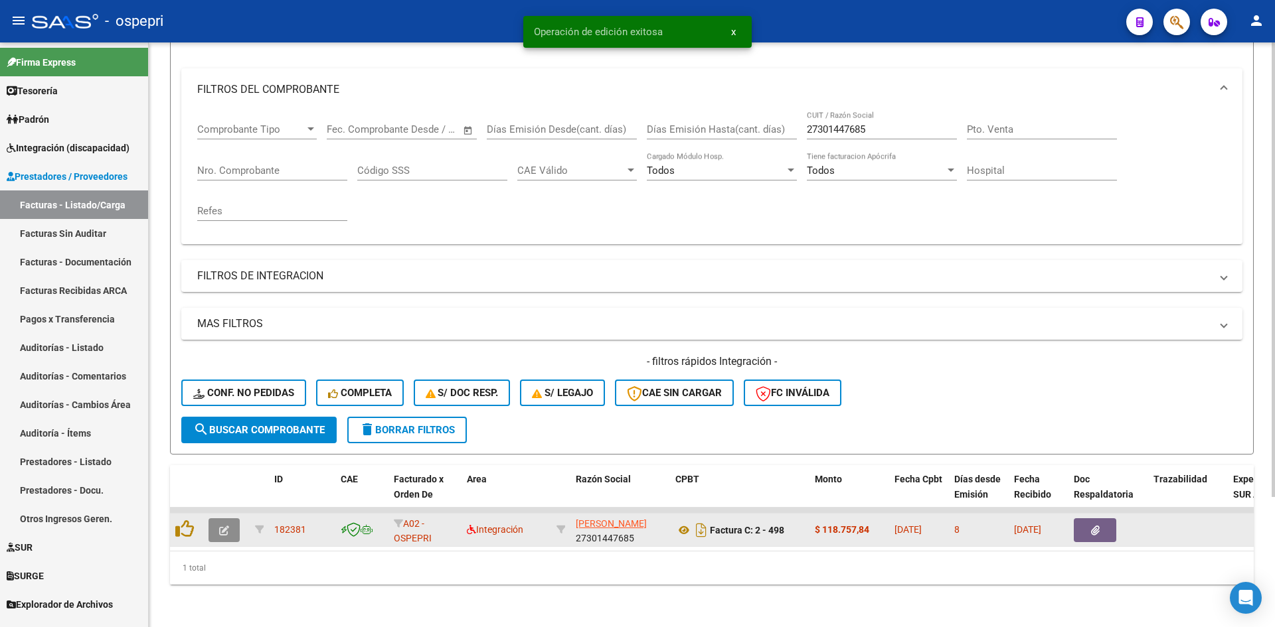
click at [220, 526] on icon "button" at bounding box center [224, 531] width 10 height 10
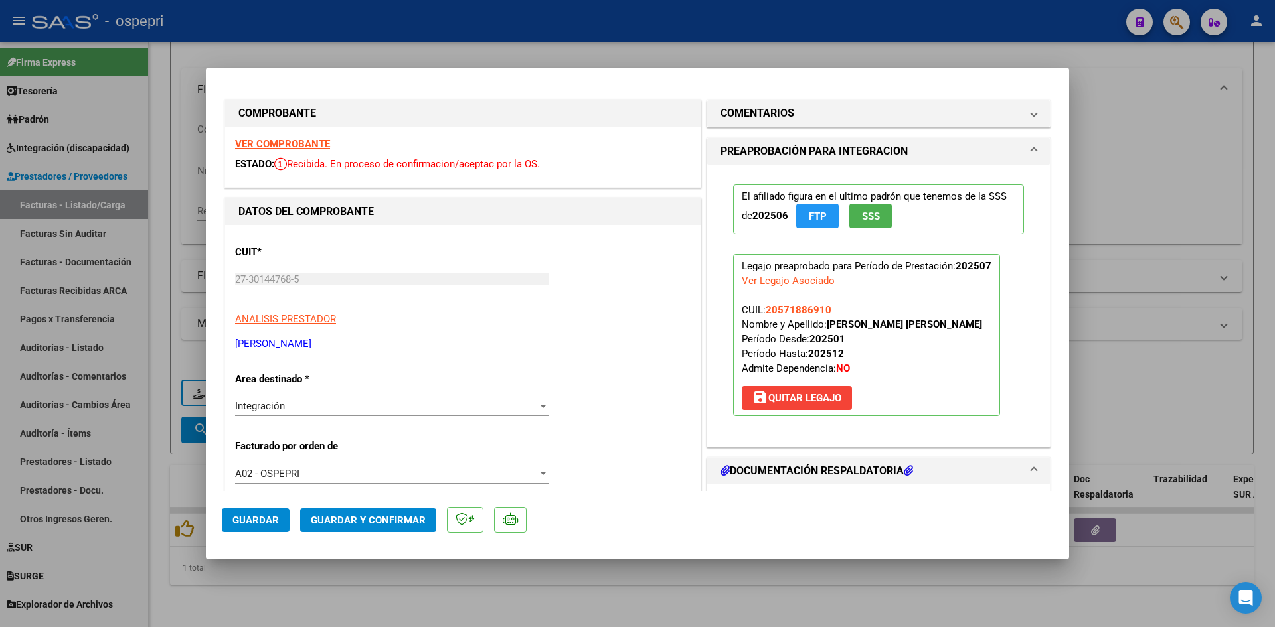
scroll to position [0, 0]
click at [312, 150] on strong "VER COMPROBANTE" at bounding box center [282, 146] width 95 height 12
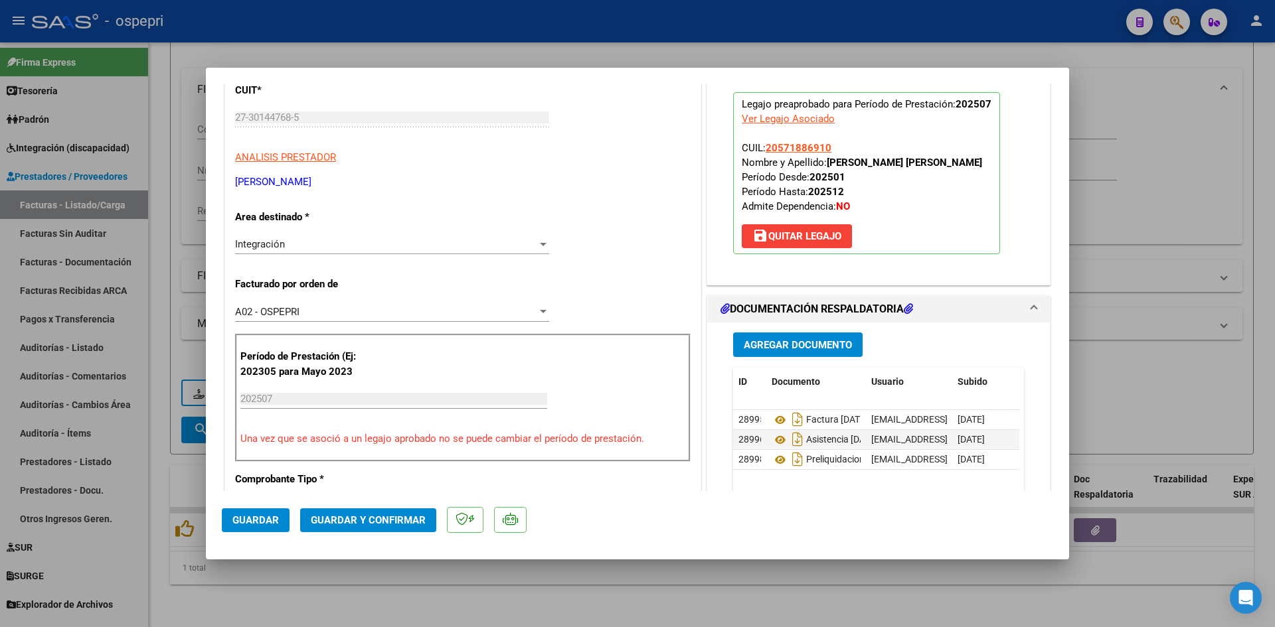
scroll to position [199, 0]
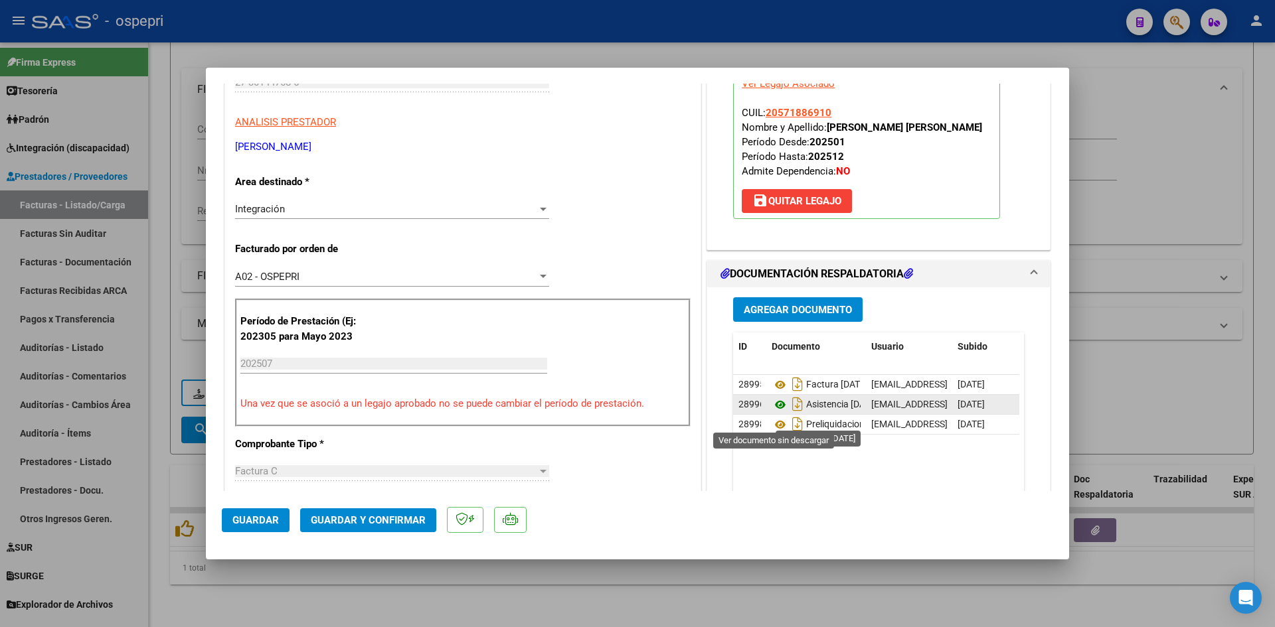
click at [776, 413] on icon at bounding box center [780, 405] width 17 height 16
click at [400, 525] on span "Guardar y Confirmar" at bounding box center [368, 521] width 115 height 12
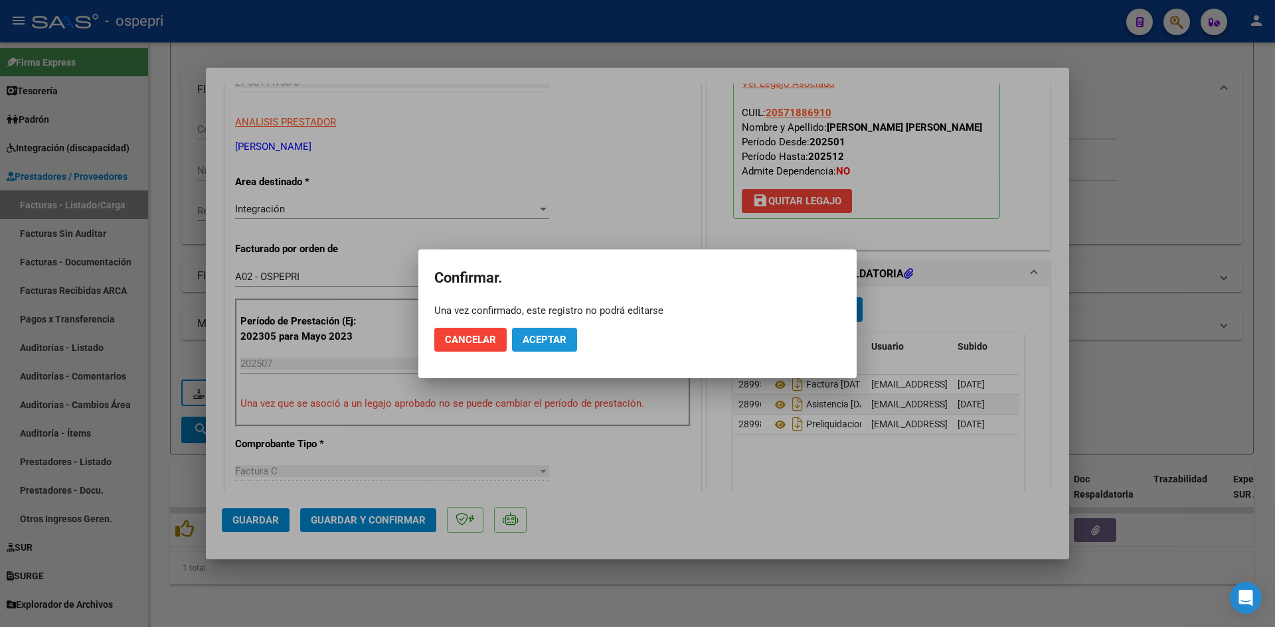
click at [536, 337] on span "Aceptar" at bounding box center [545, 340] width 44 height 12
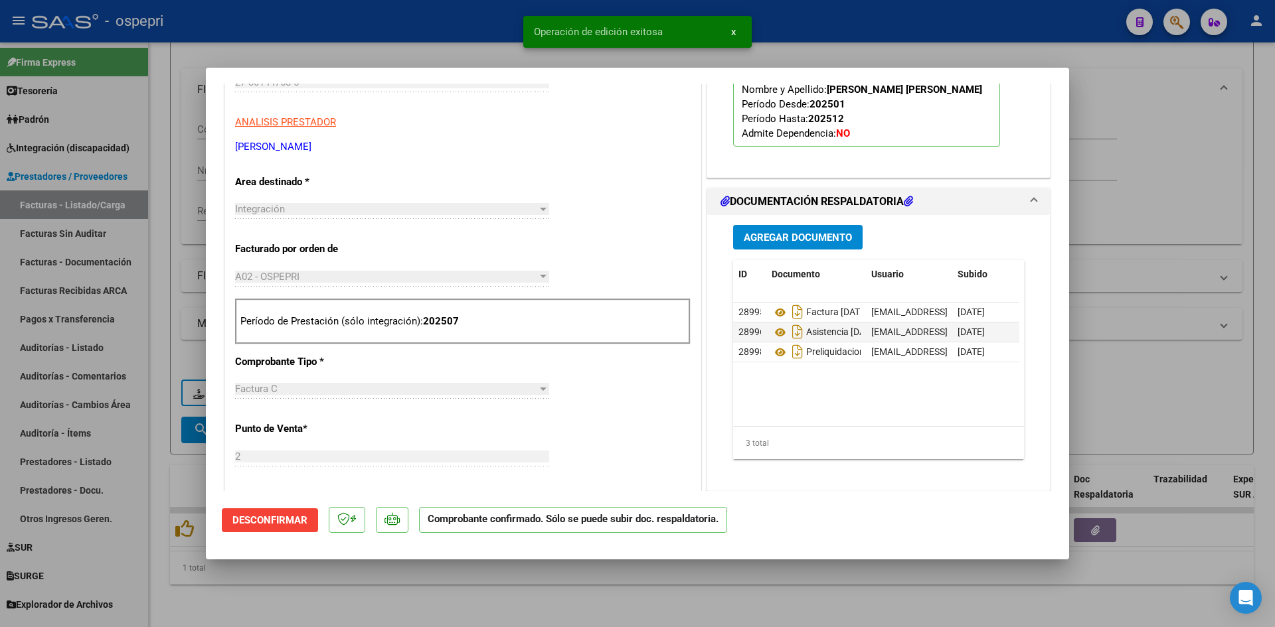
type input "$ 0,00"
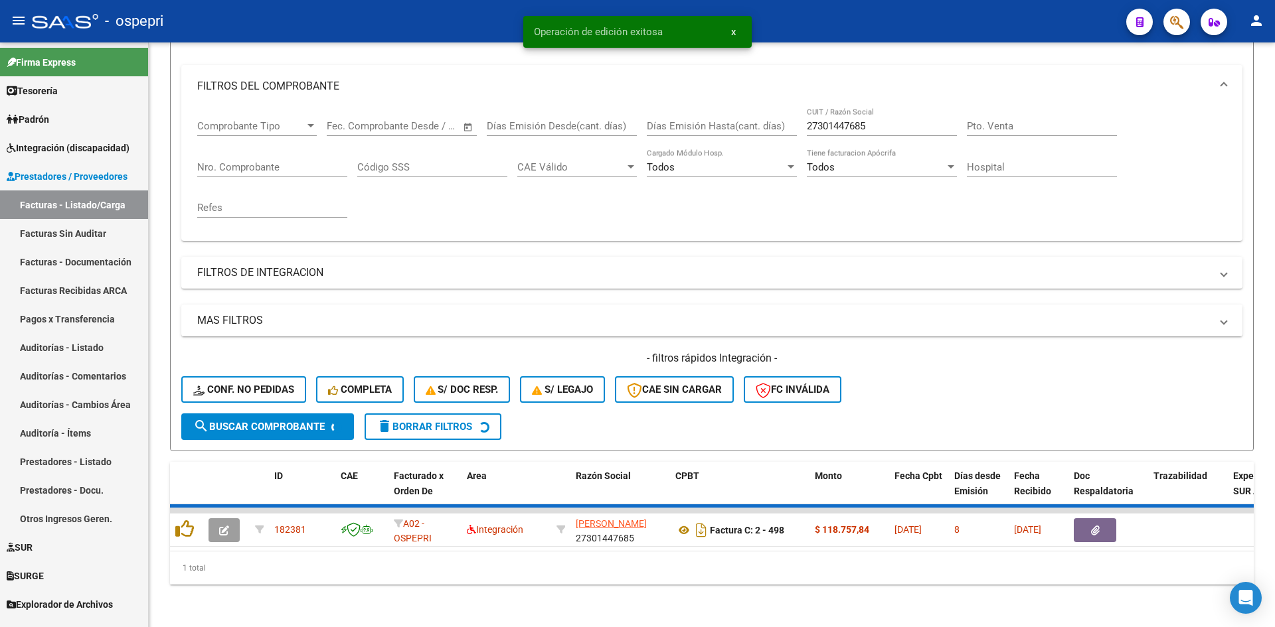
scroll to position [147, 0]
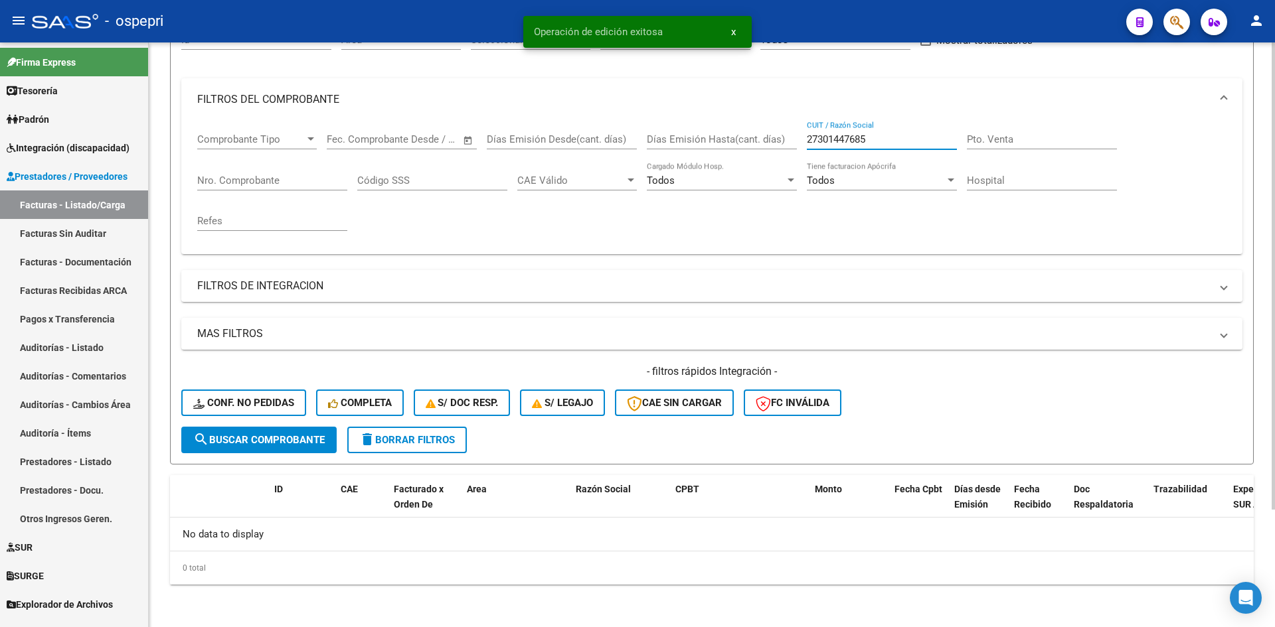
drag, startPoint x: 880, startPoint y: 141, endPoint x: 787, endPoint y: 147, distance: 93.1
click at [787, 147] on div "Comprobante Tipo Comprobante Tipo Start date – End date Fec. Comprobante Desde …" at bounding box center [711, 182] width 1029 height 123
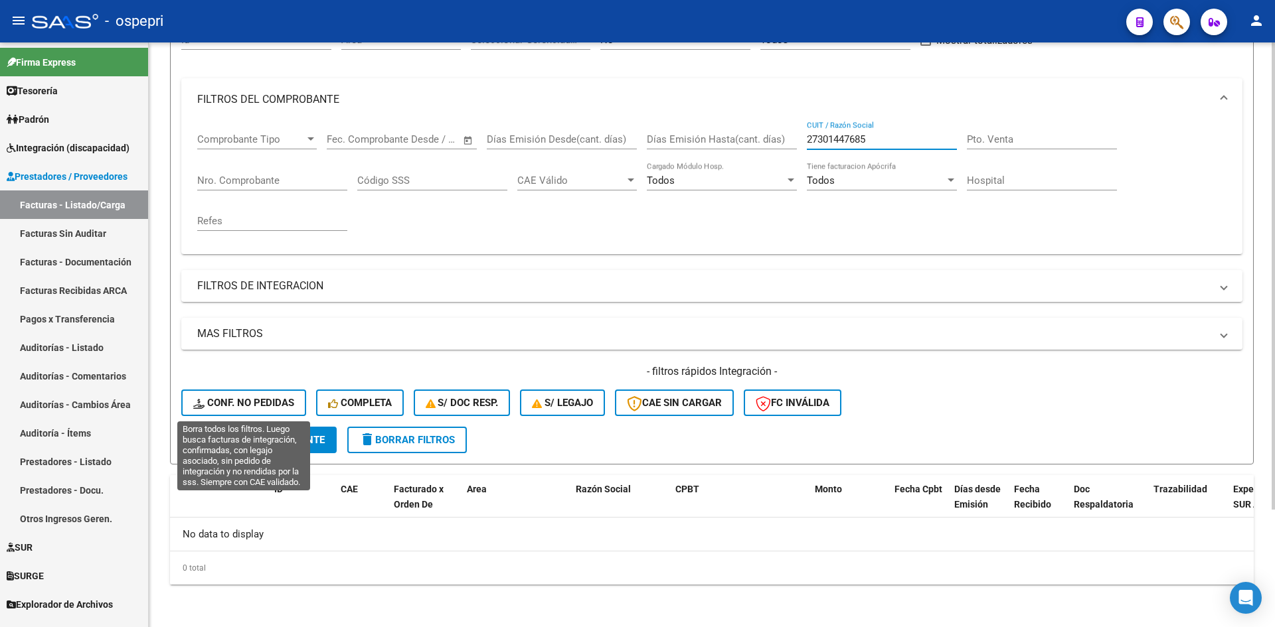
click at [284, 405] on span "Conf. no pedidas" at bounding box center [243, 403] width 101 height 12
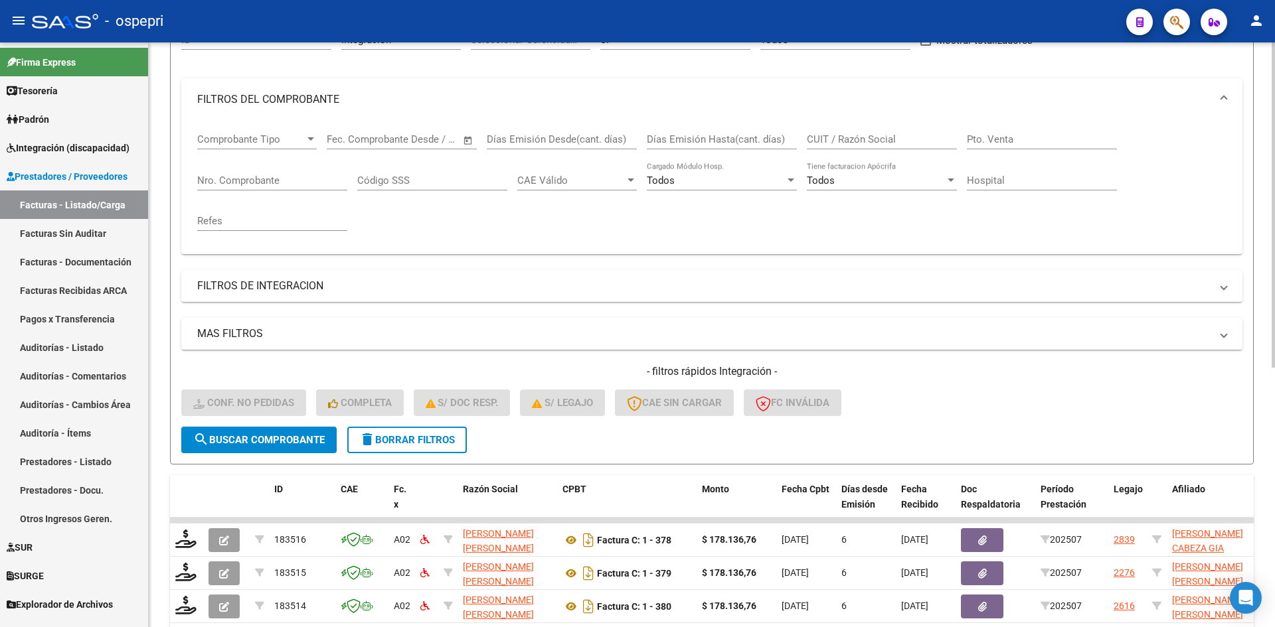
click at [833, 137] on input "CUIT / Razón Social" at bounding box center [882, 139] width 150 height 12
paste input "27301447685"
type input "27301447685"
click at [307, 430] on button "search Buscar Comprobante" at bounding box center [258, 440] width 155 height 27
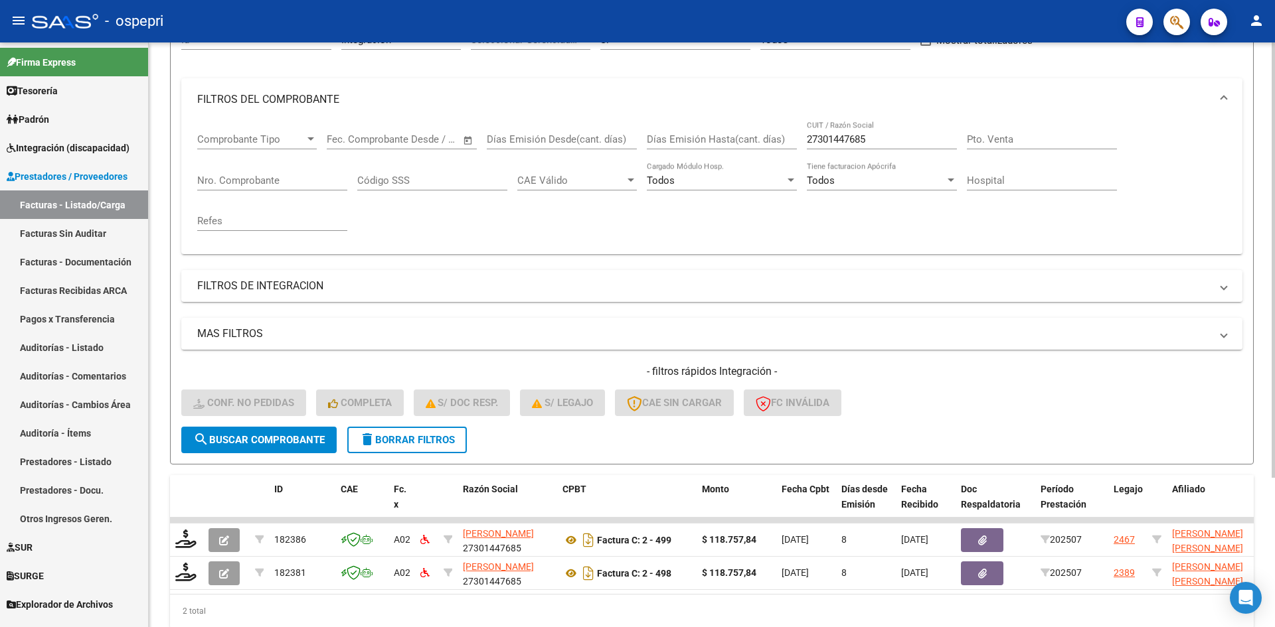
scroll to position [201, 0]
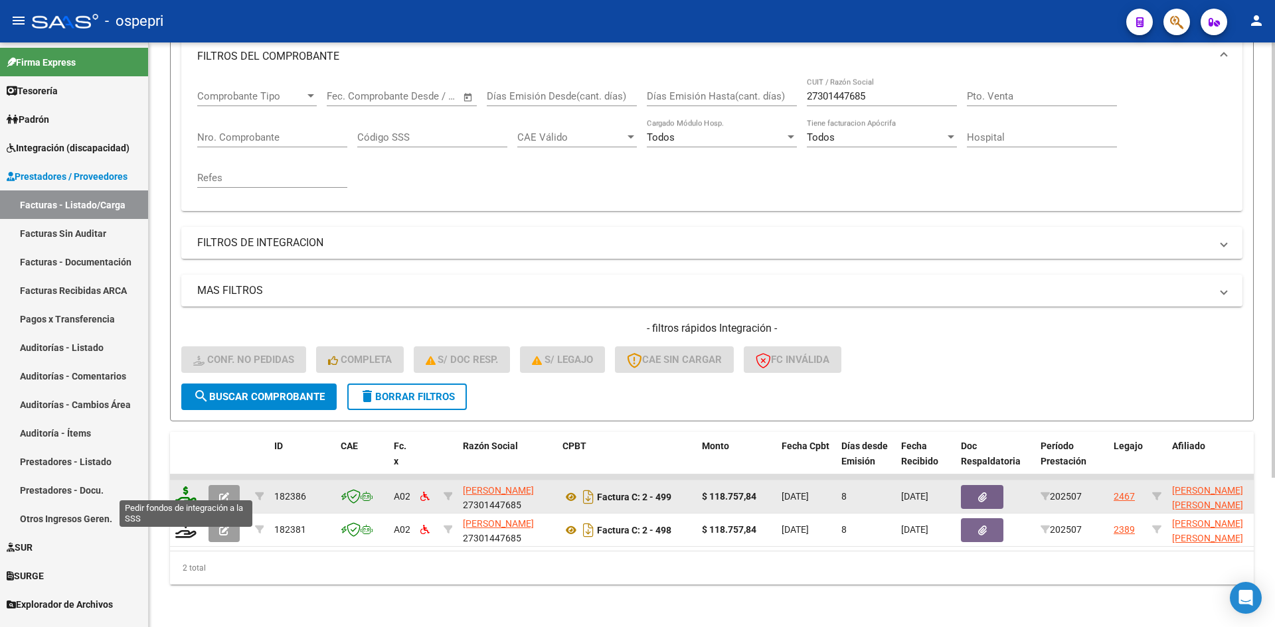
click at [189, 489] on icon at bounding box center [185, 496] width 21 height 19
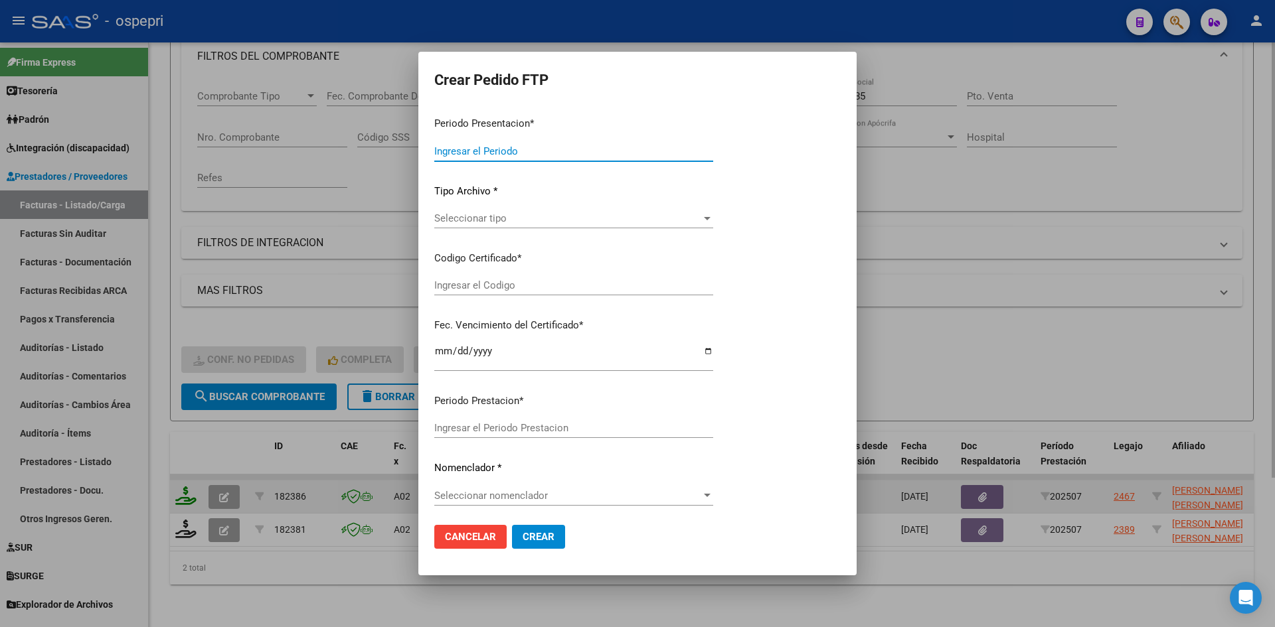
type input "202507"
type input "$ 118.757,84"
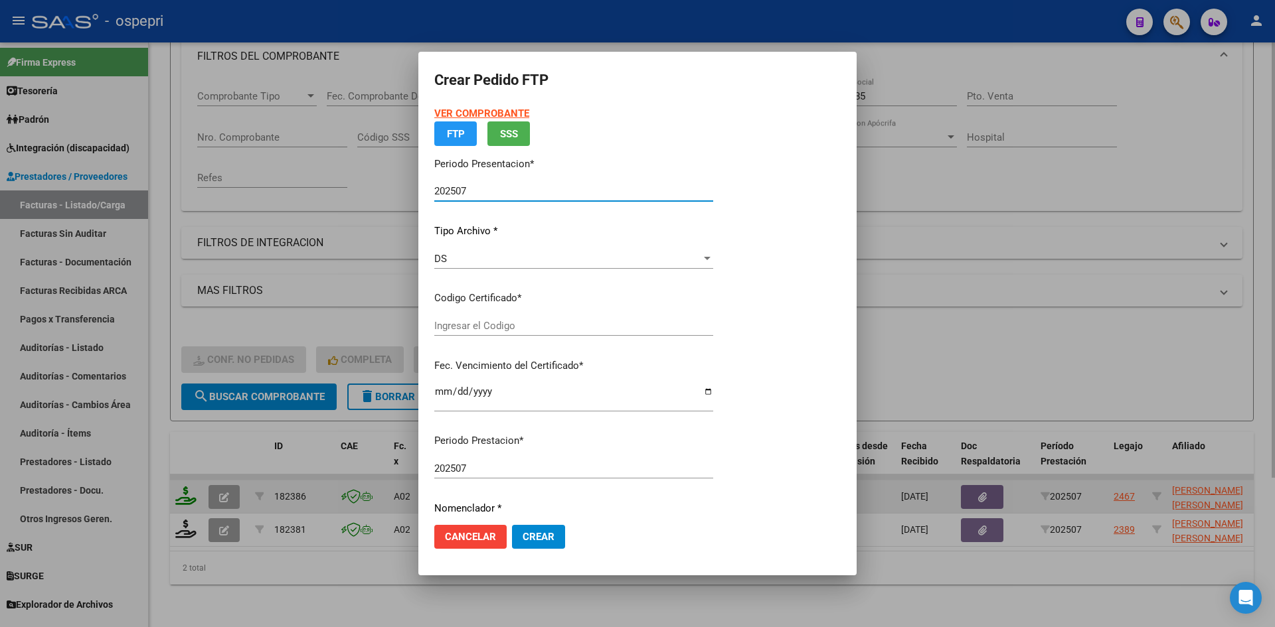
type input "2057188692-9"
type input "2026-07-01"
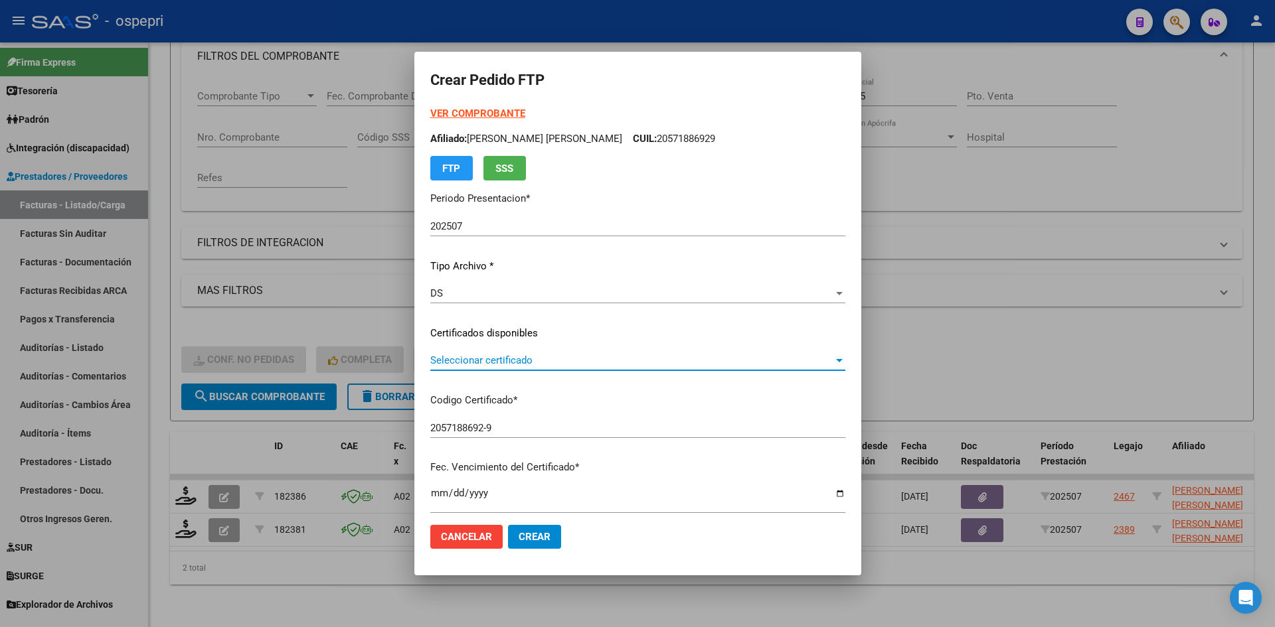
click at [542, 364] on span "Seleccionar certificado" at bounding box center [631, 361] width 403 height 12
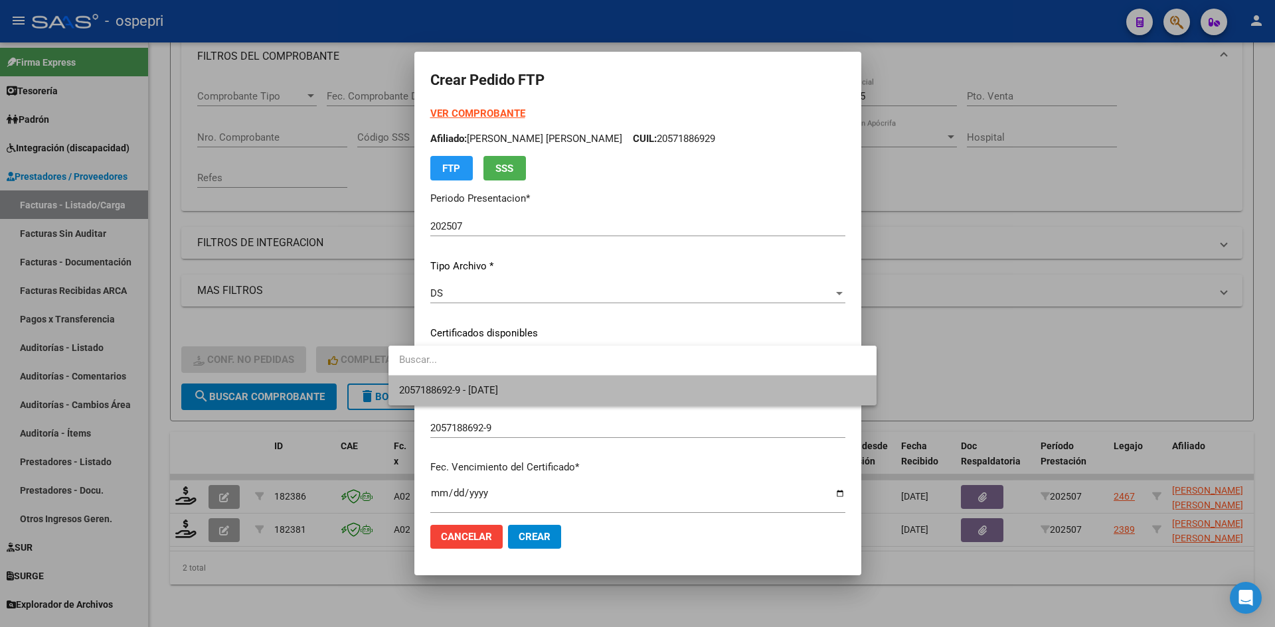
click at [541, 396] on span "2057188692-9 - 2026-07-01" at bounding box center [632, 391] width 467 height 30
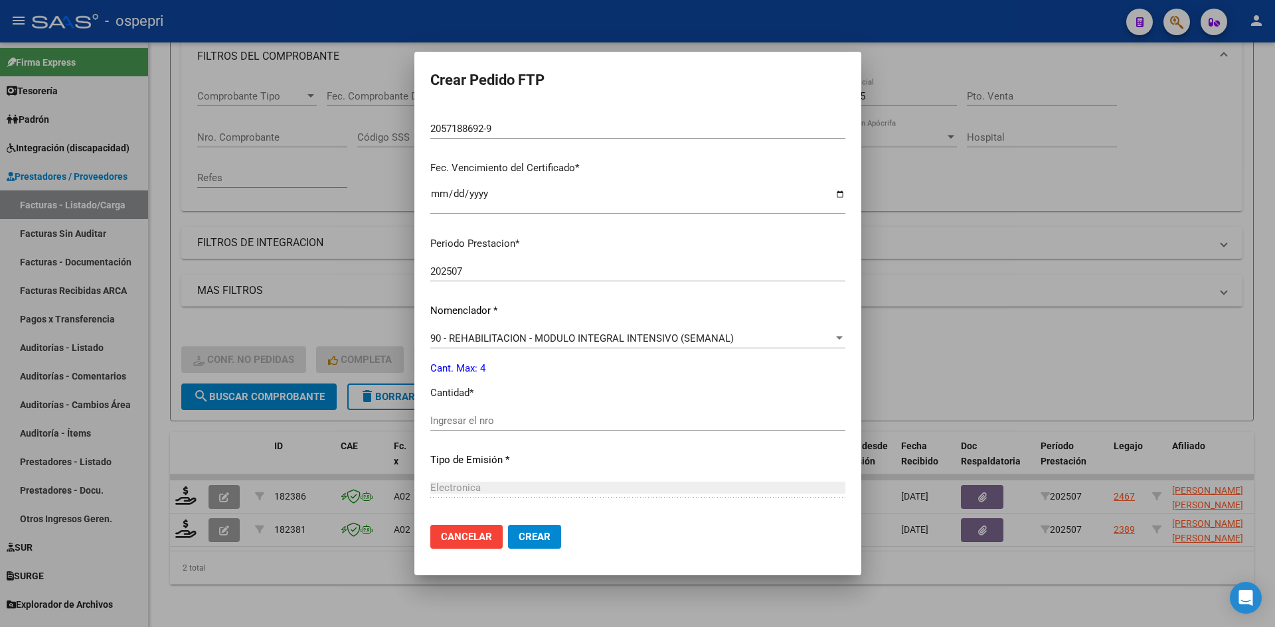
scroll to position [332, 0]
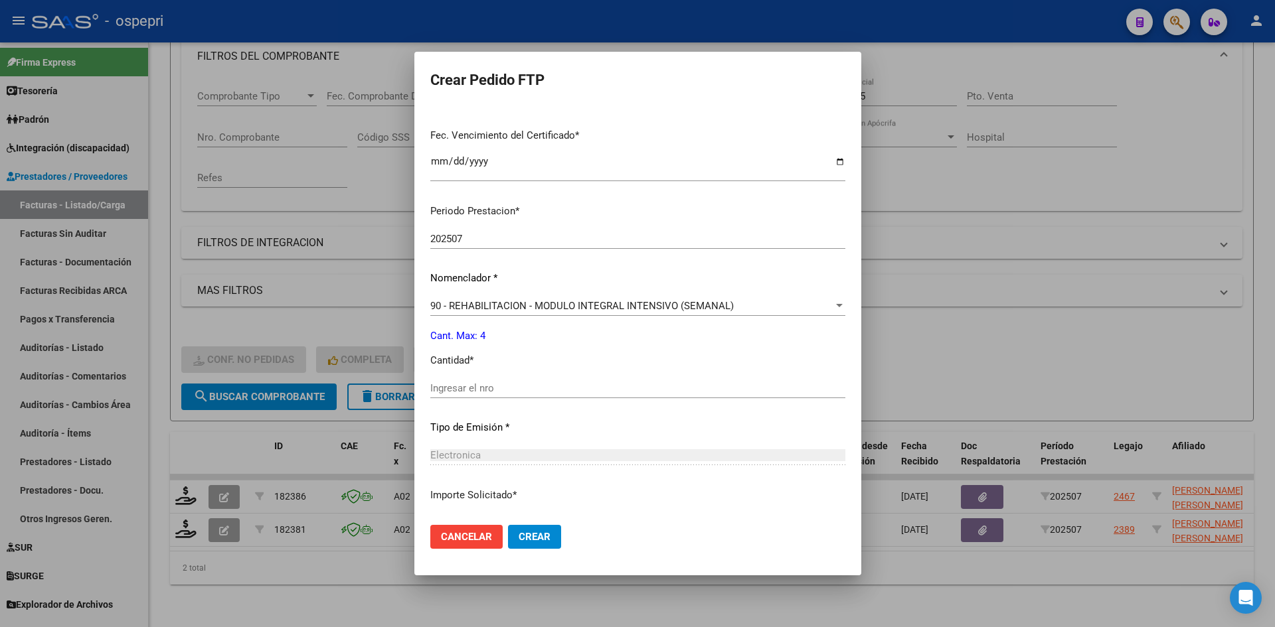
click at [536, 389] on input "Ingresar el nro" at bounding box center [637, 388] width 415 height 12
type input "4"
click at [519, 532] on span "Crear" at bounding box center [535, 537] width 32 height 12
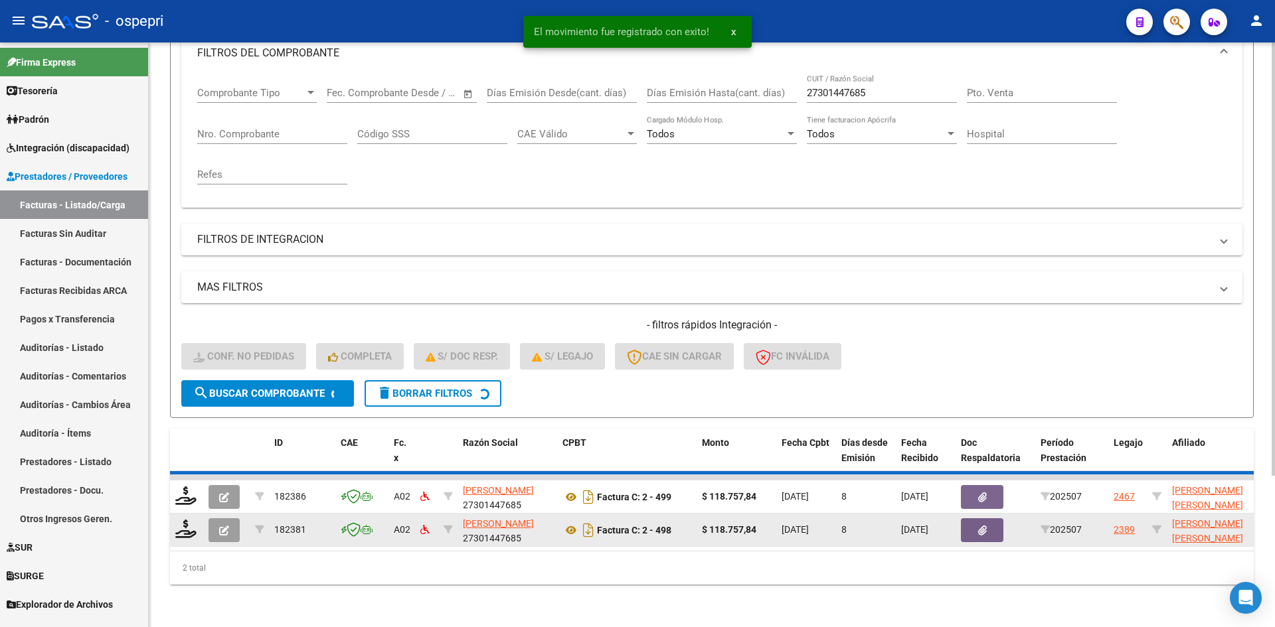
scroll to position [167, 0]
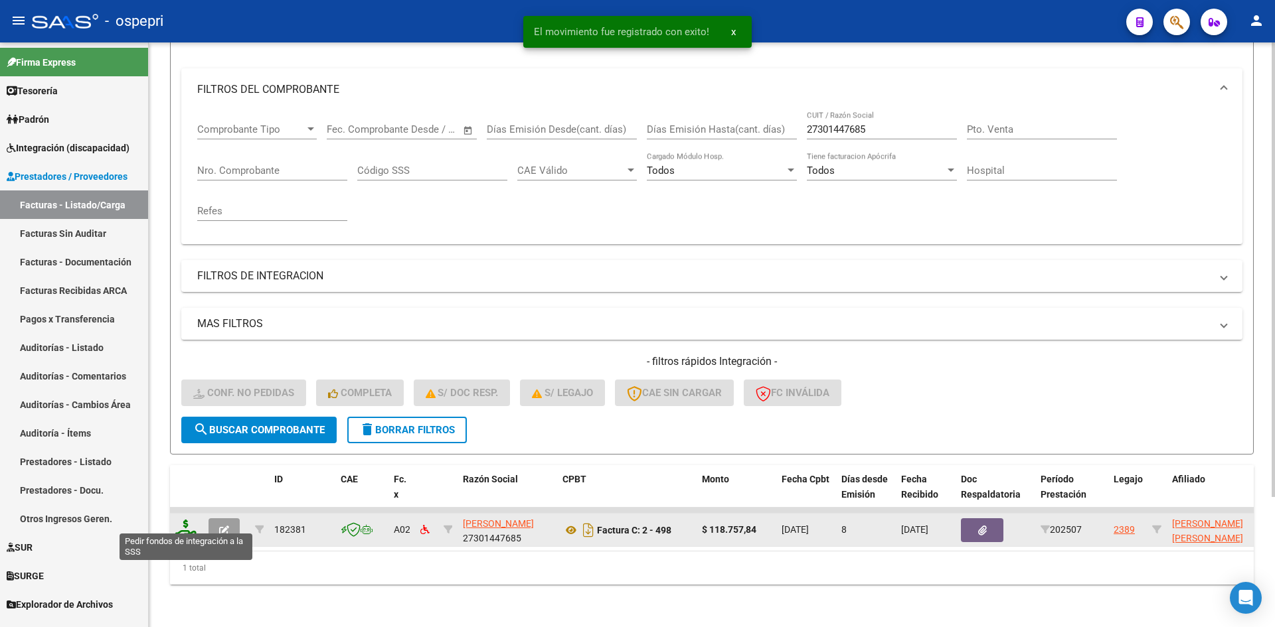
click at [183, 520] on icon at bounding box center [185, 529] width 21 height 19
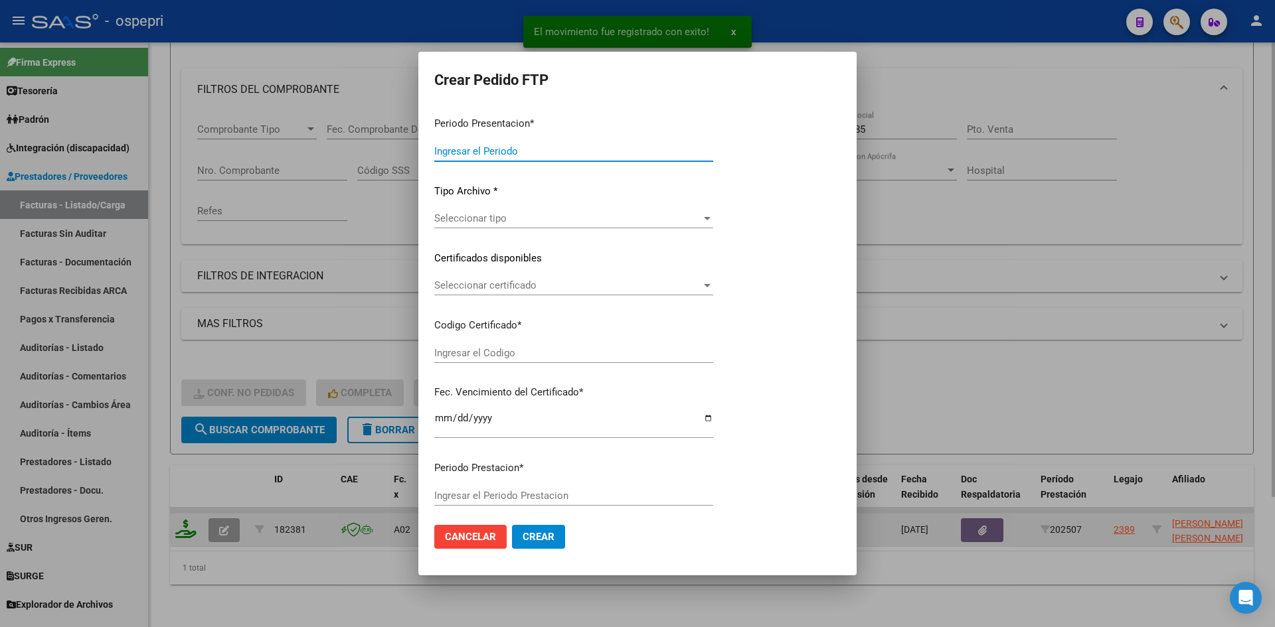
type input "202507"
type input "$ 118.757,84"
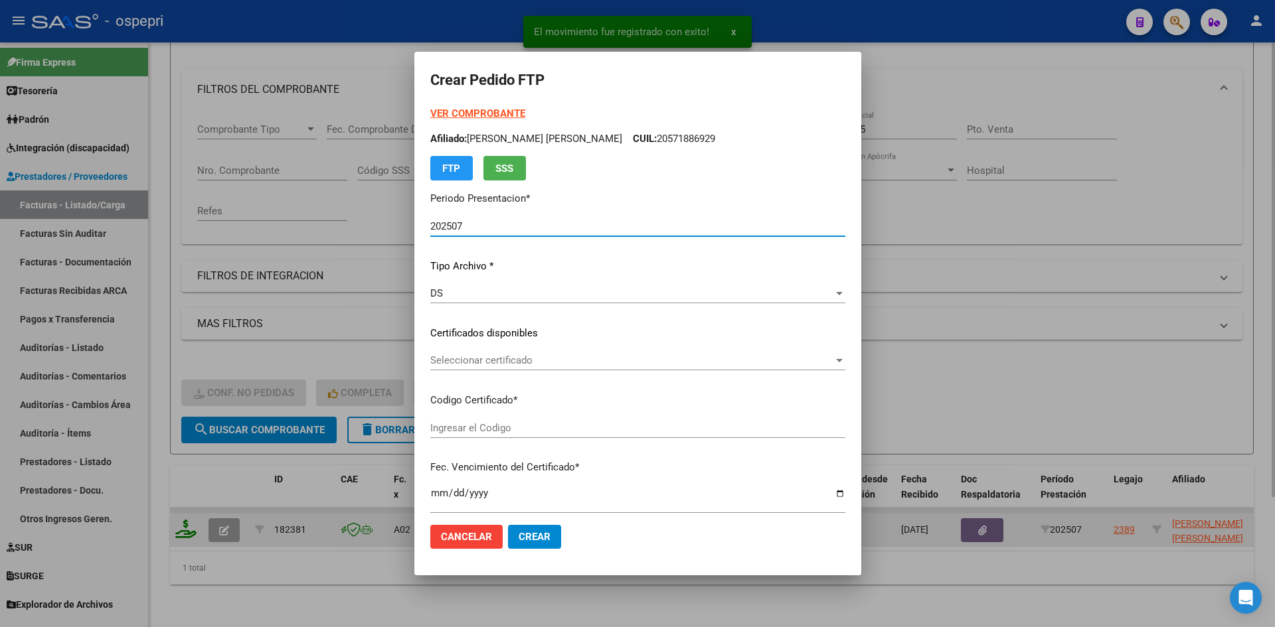
type input "2057188691-0"
type input "2031-10-09"
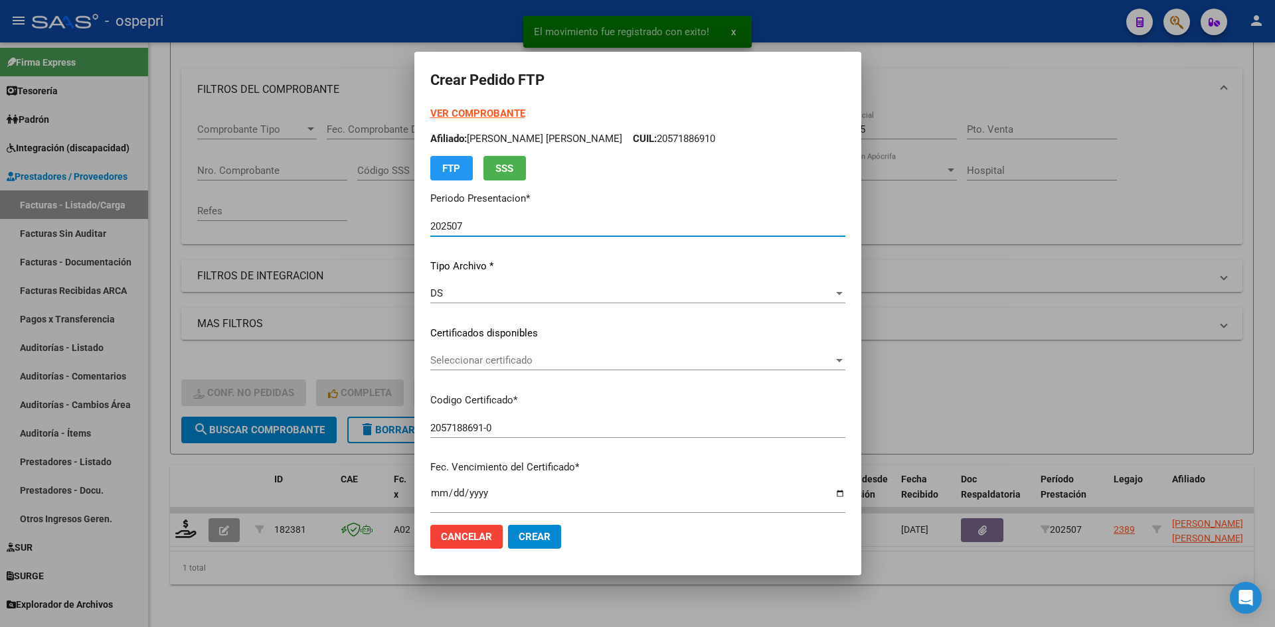
click at [442, 359] on span "Seleccionar certificado" at bounding box center [631, 361] width 403 height 12
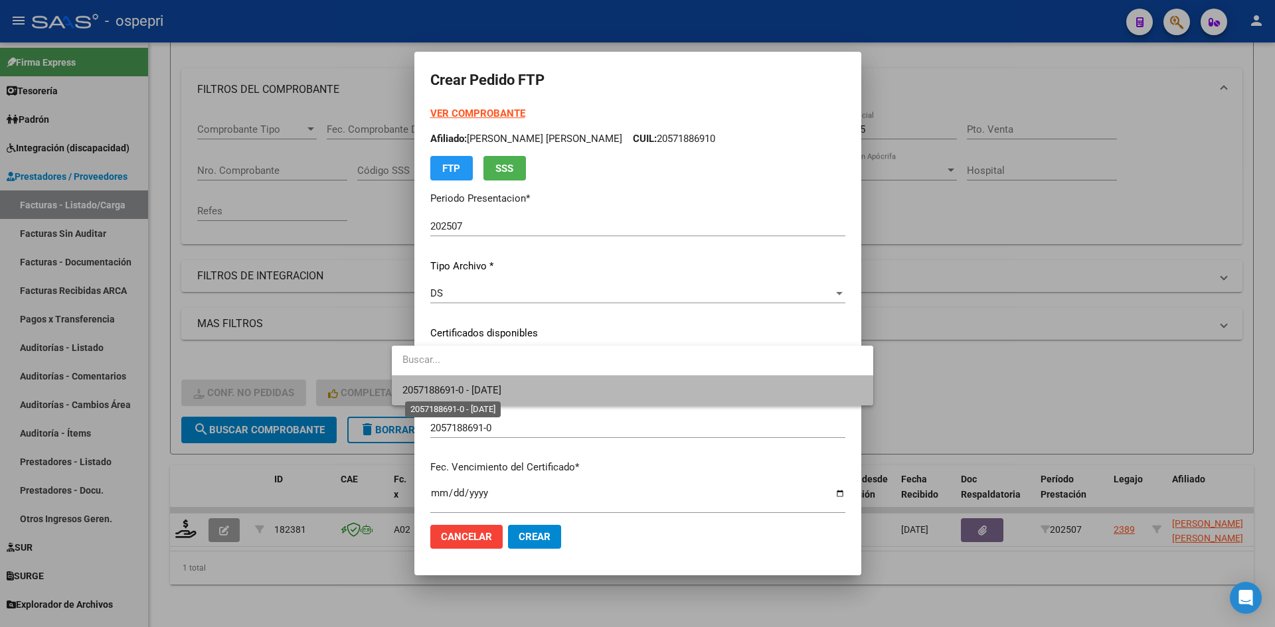
click at [470, 390] on span "2057188691-0 - 2031-10-09" at bounding box center [451, 390] width 99 height 12
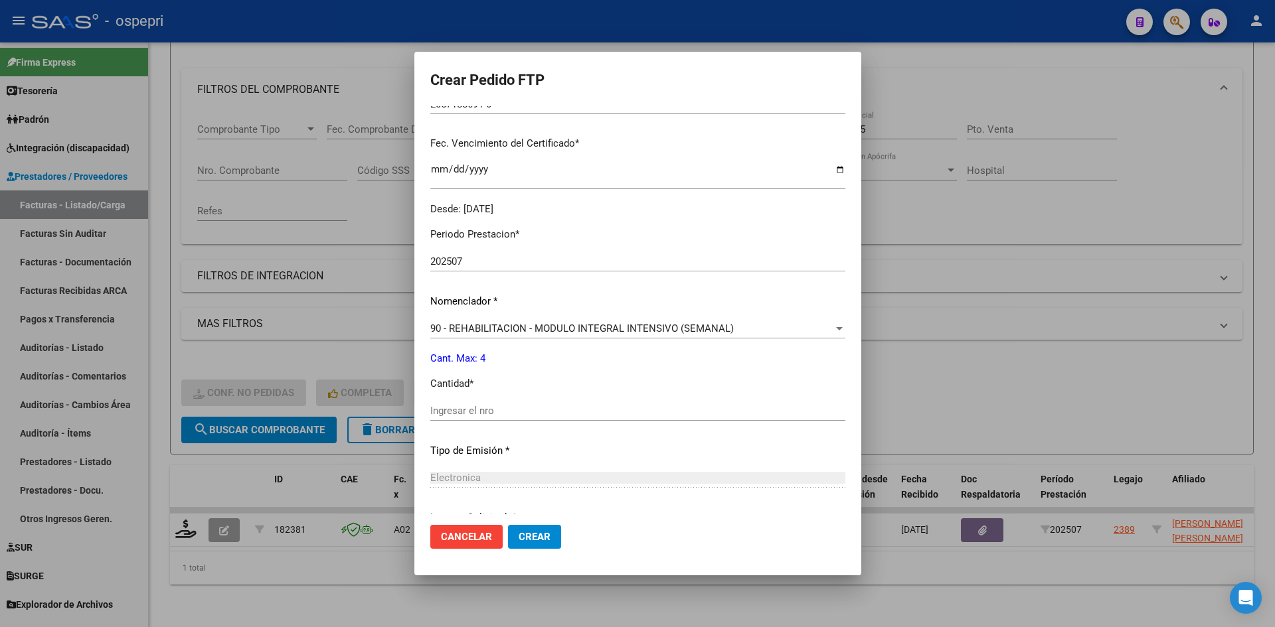
scroll to position [332, 0]
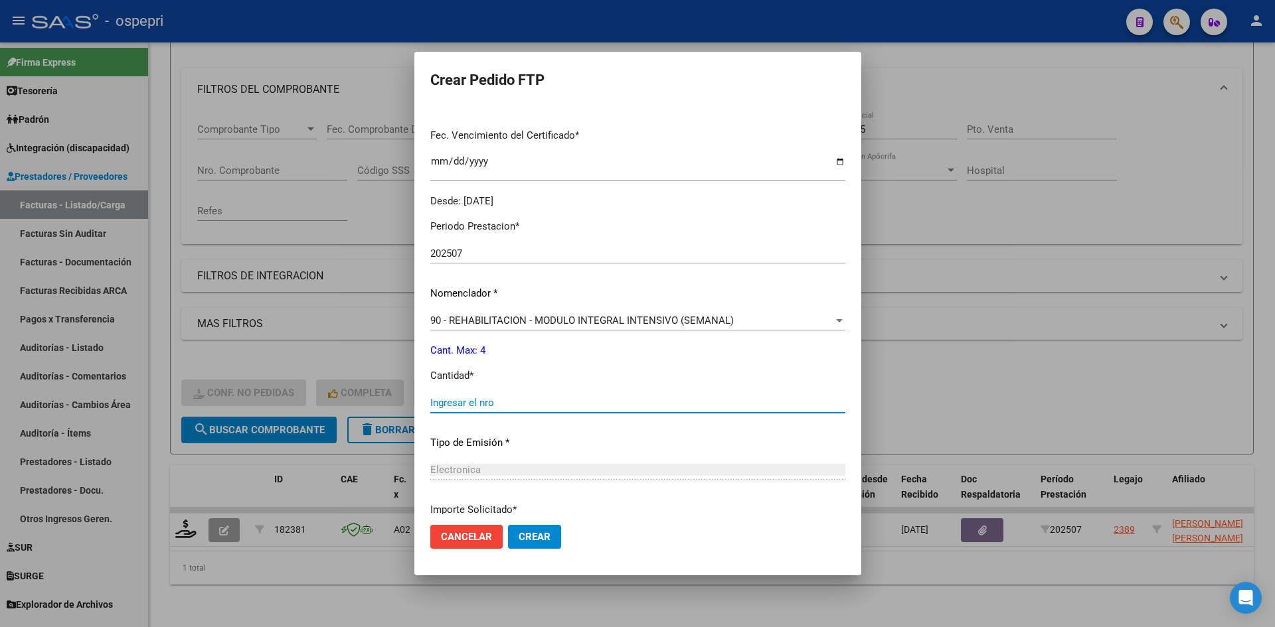
click at [469, 400] on input "Ingresar el nro" at bounding box center [637, 403] width 415 height 12
type input "4"
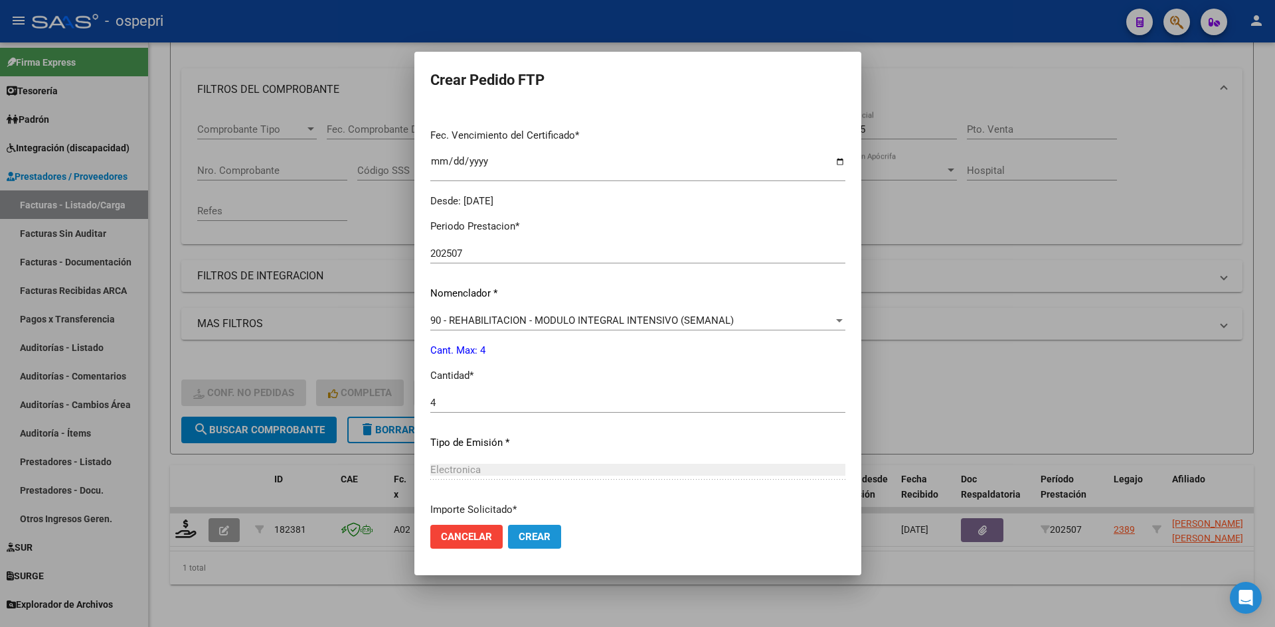
click at [519, 537] on span "Crear" at bounding box center [535, 537] width 32 height 12
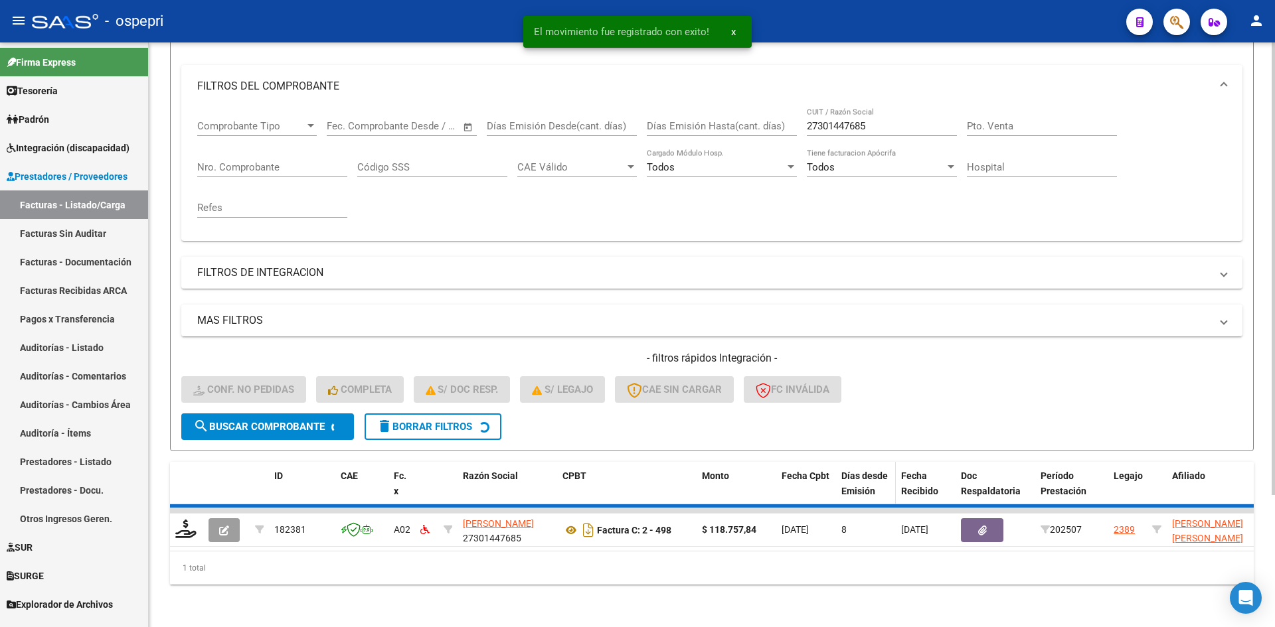
scroll to position [147, 0]
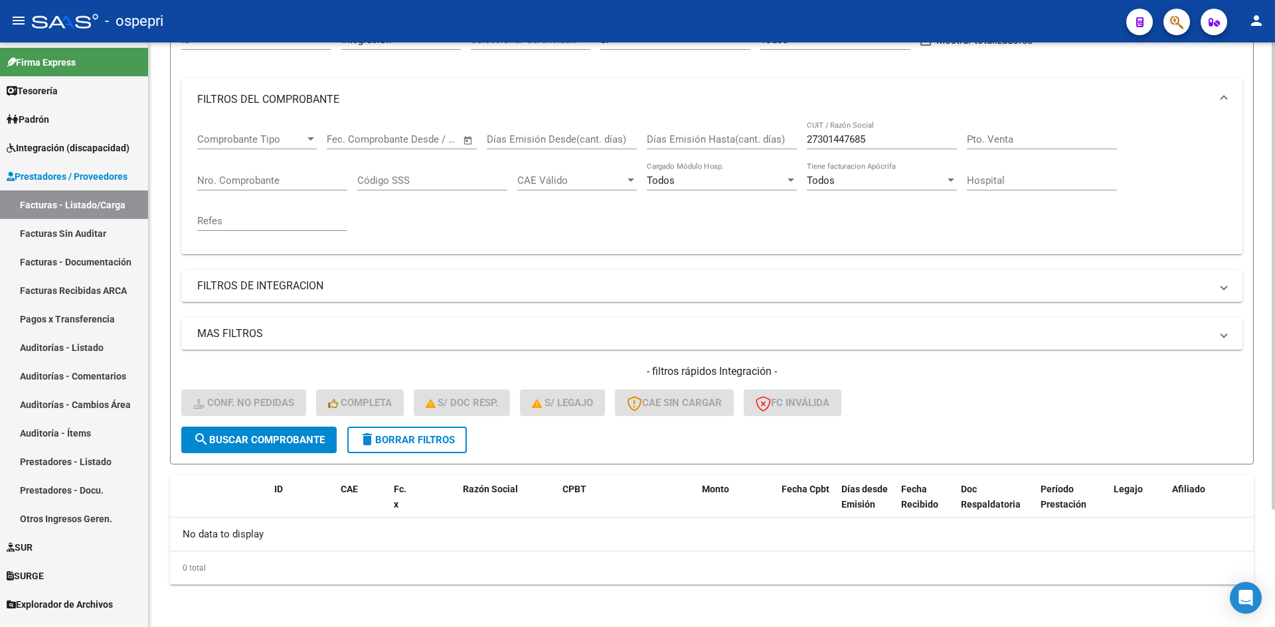
click at [452, 442] on span "delete Borrar Filtros" at bounding box center [407, 440] width 96 height 12
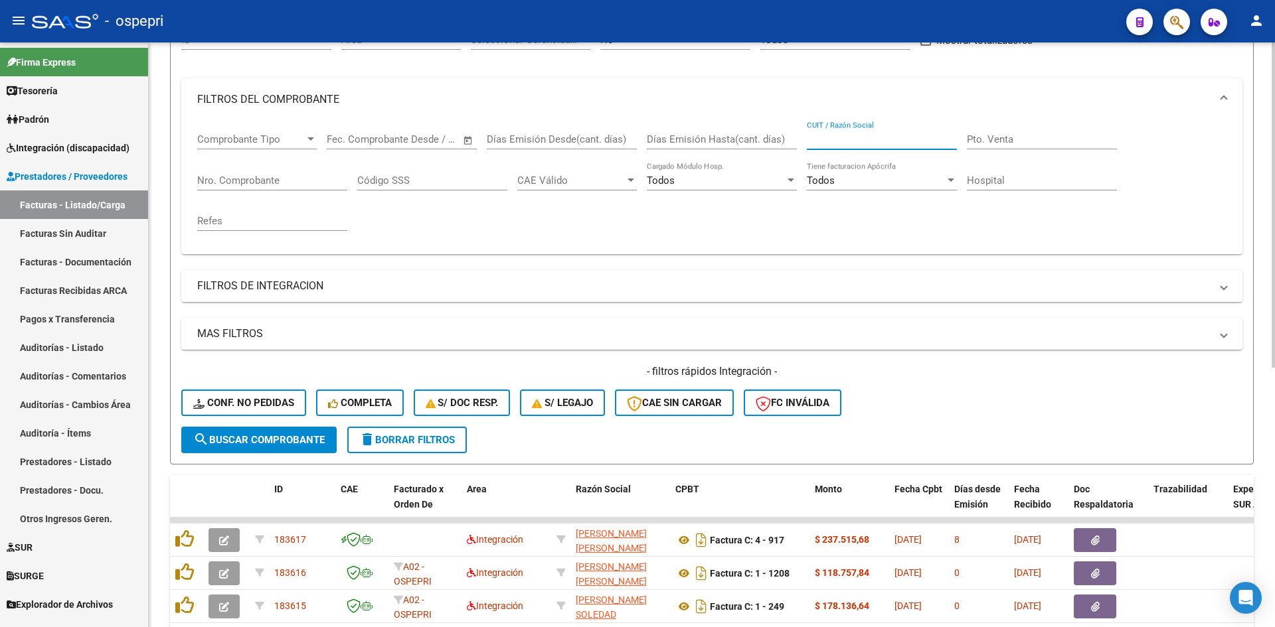
click at [825, 139] on input "CUIT / Razón Social" at bounding box center [882, 139] width 150 height 12
paste input "23314601904"
type input "23314601904"
click at [290, 448] on button "search Buscar Comprobante" at bounding box center [258, 440] width 155 height 27
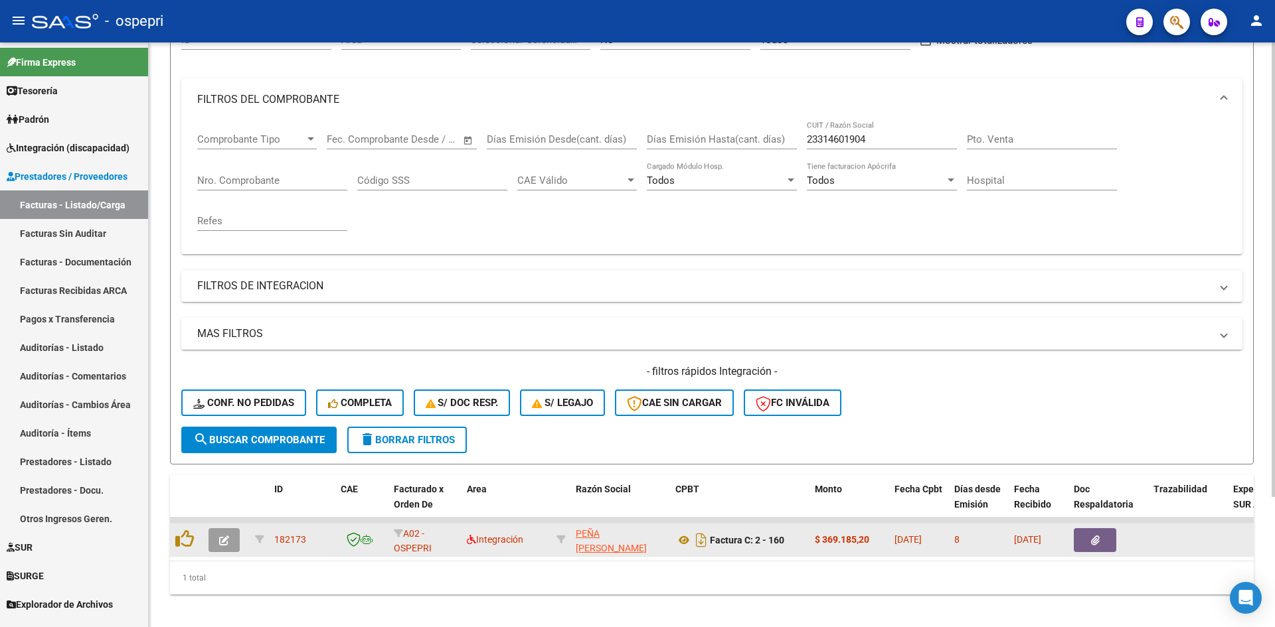
click at [224, 542] on icon "button" at bounding box center [224, 541] width 10 height 10
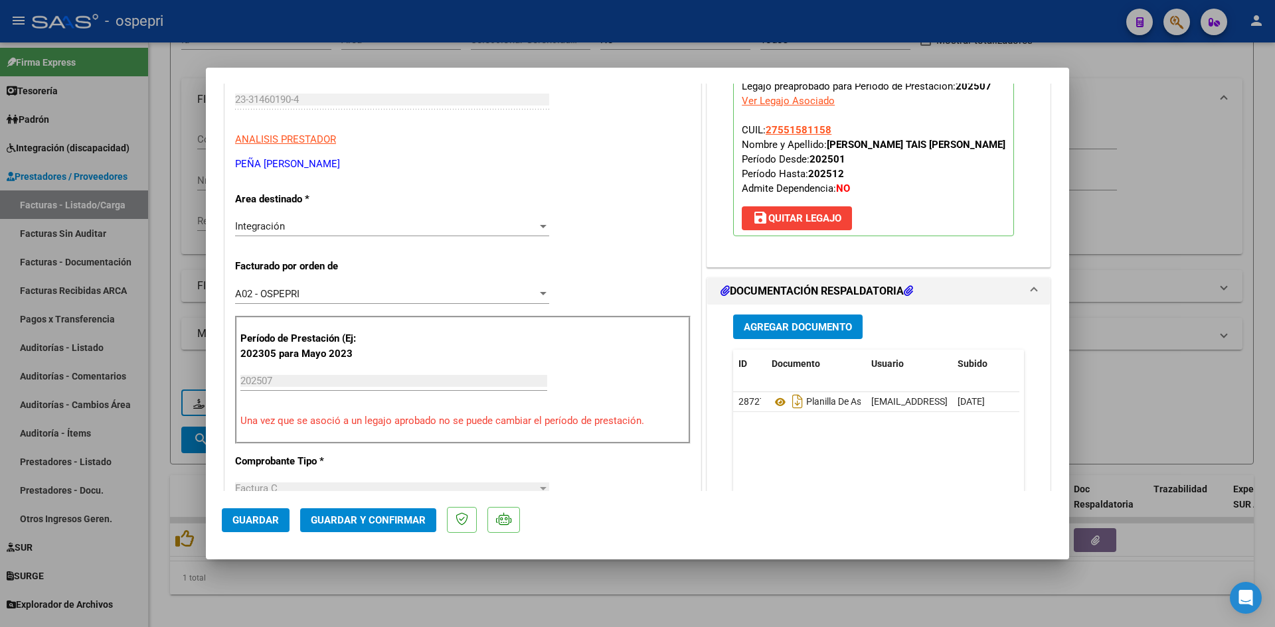
scroll to position [0, 0]
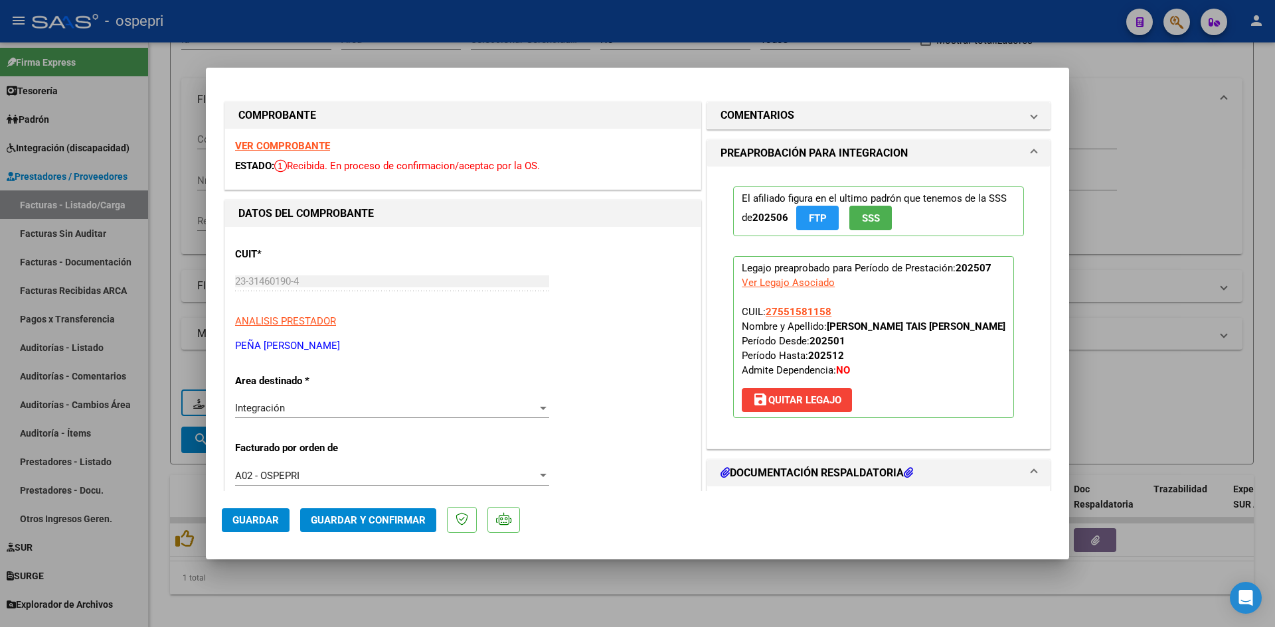
click at [275, 146] on strong "VER COMPROBANTE" at bounding box center [282, 146] width 95 height 12
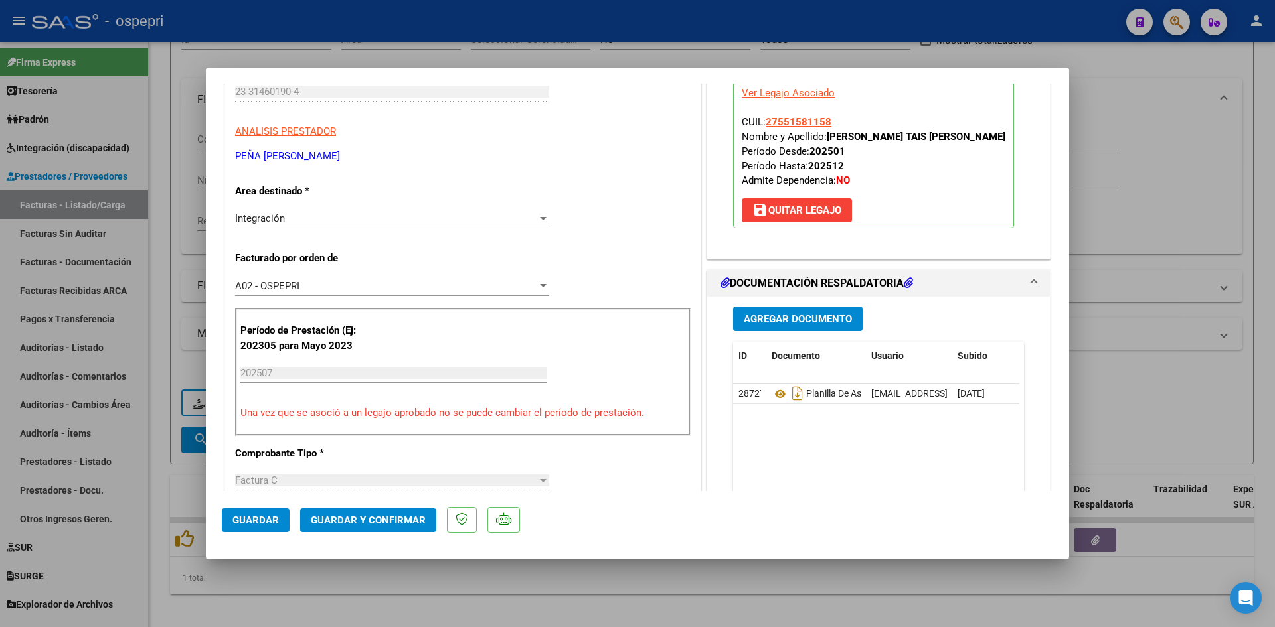
scroll to position [199, 0]
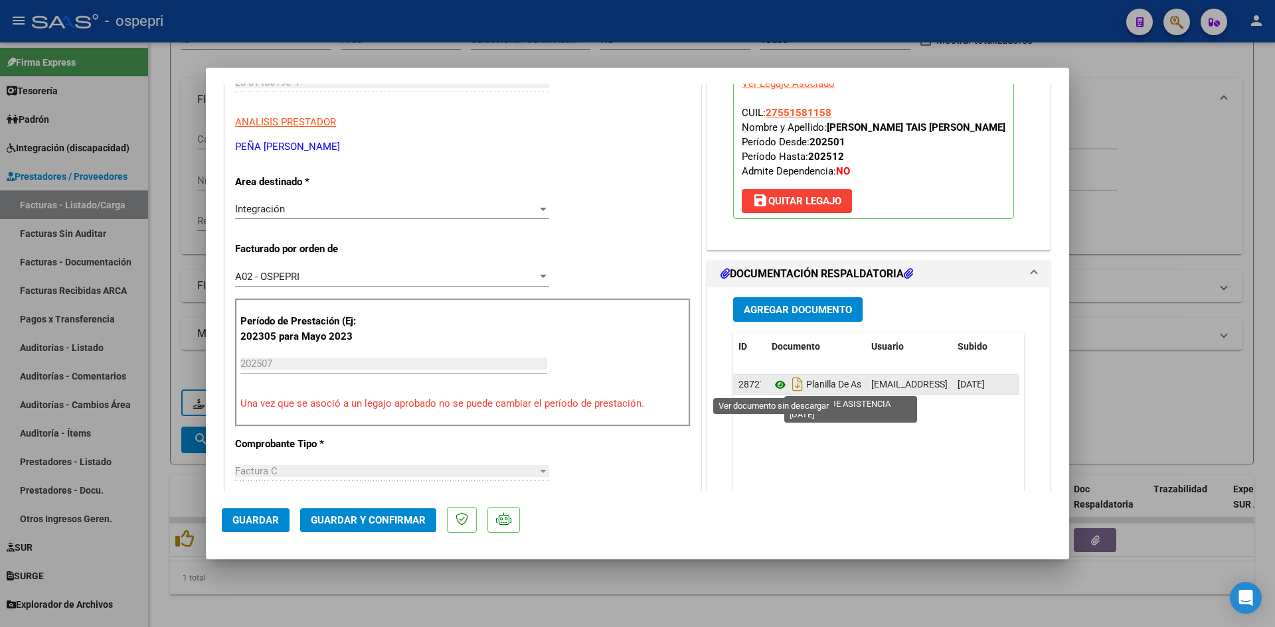
click at [774, 381] on icon at bounding box center [780, 385] width 17 height 16
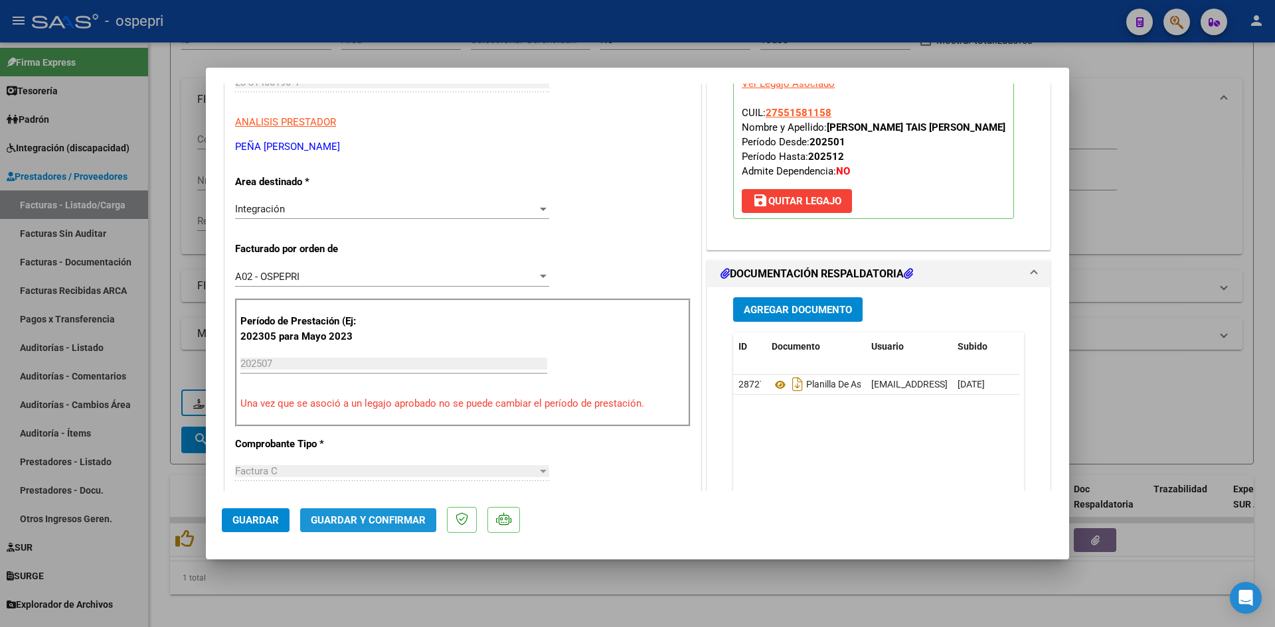
click at [384, 517] on span "Guardar y Confirmar" at bounding box center [368, 521] width 115 height 12
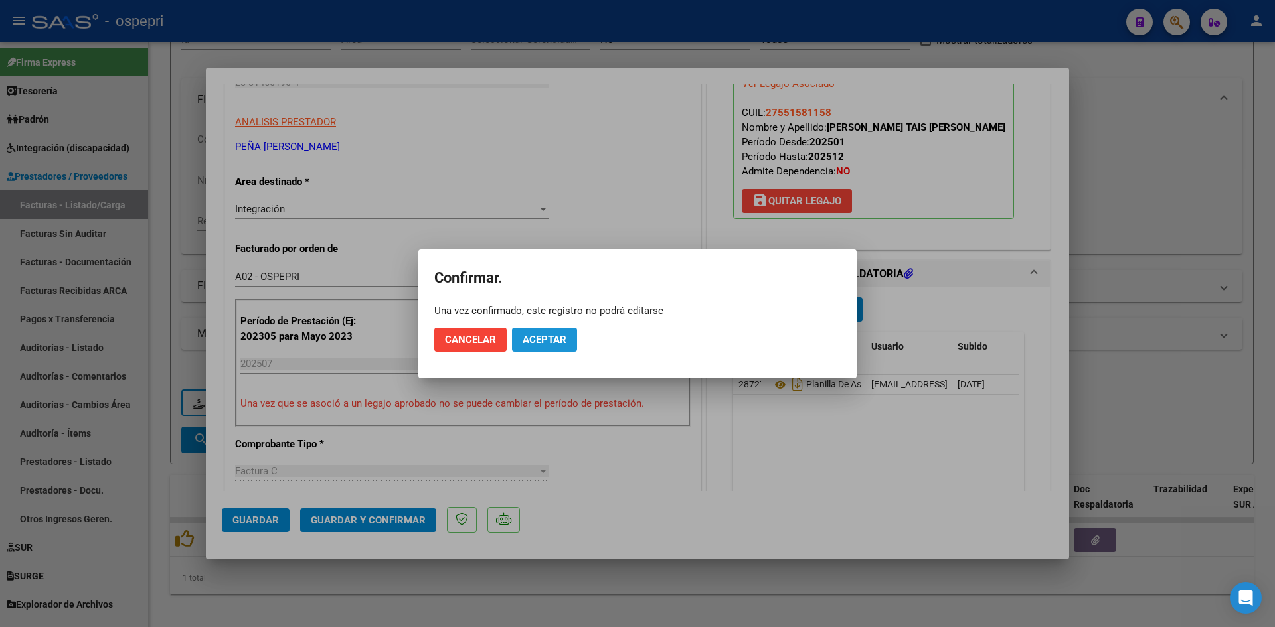
click at [562, 341] on span "Aceptar" at bounding box center [545, 340] width 44 height 12
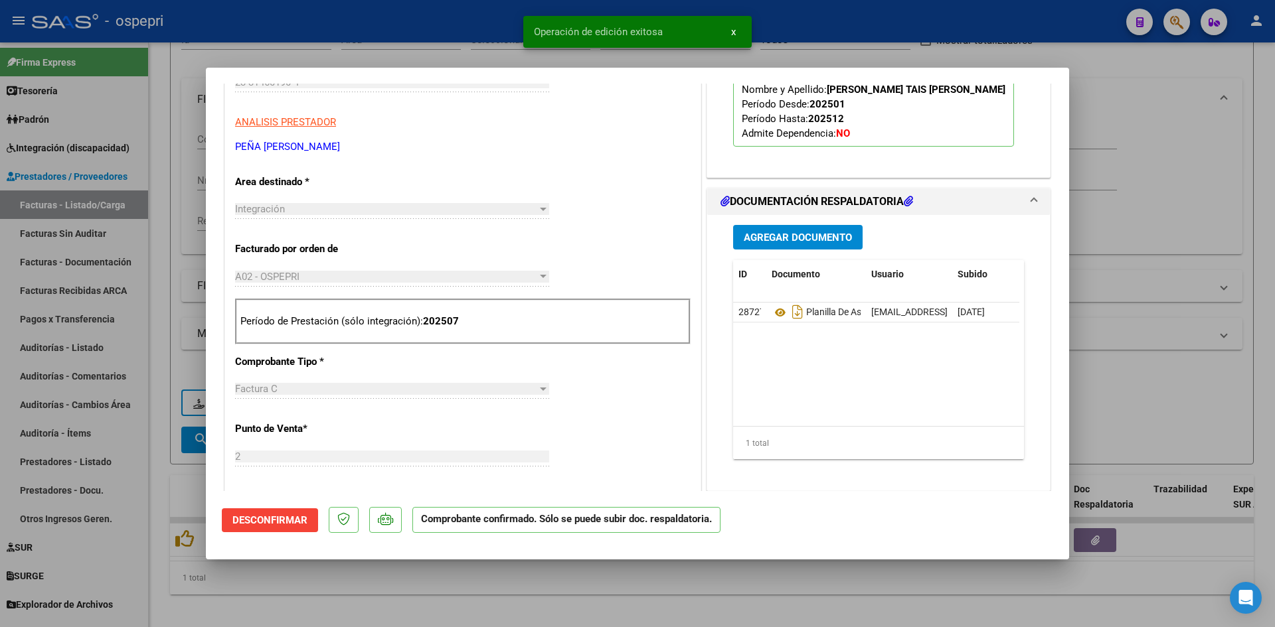
type input "$ 0,00"
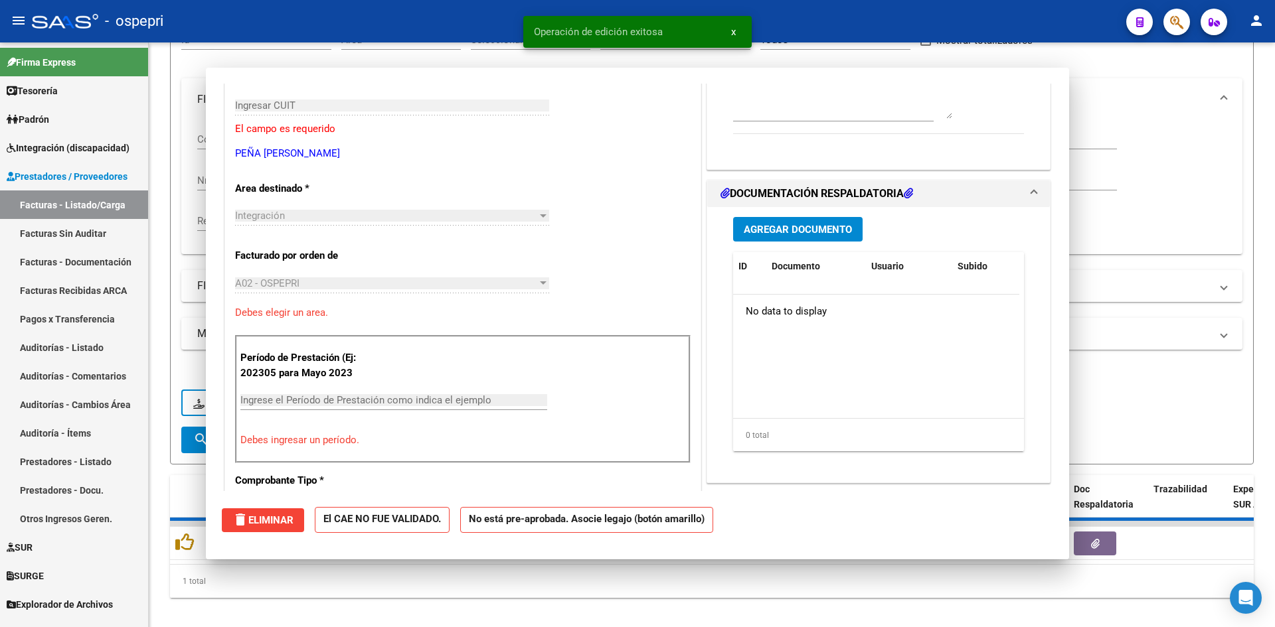
scroll to position [0, 0]
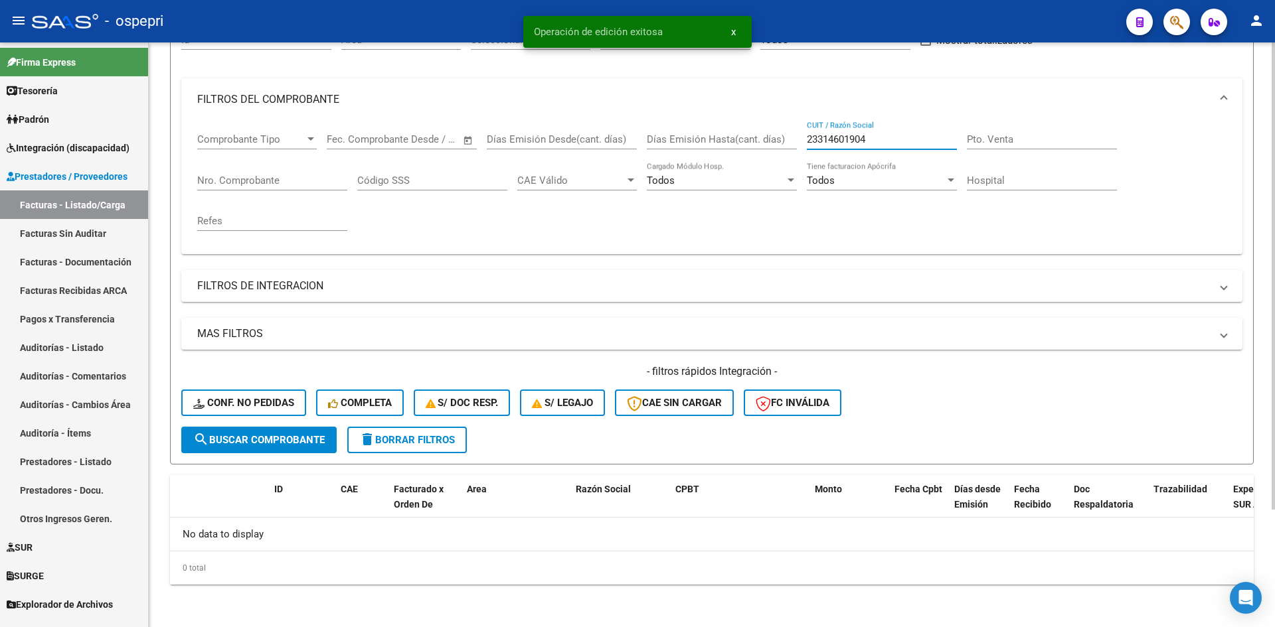
drag, startPoint x: 888, startPoint y: 138, endPoint x: 784, endPoint y: 151, distance: 105.0
click at [784, 151] on div "Comprobante Tipo Comprobante Tipo Start date – End date Fec. Comprobante Desde …" at bounding box center [711, 182] width 1029 height 123
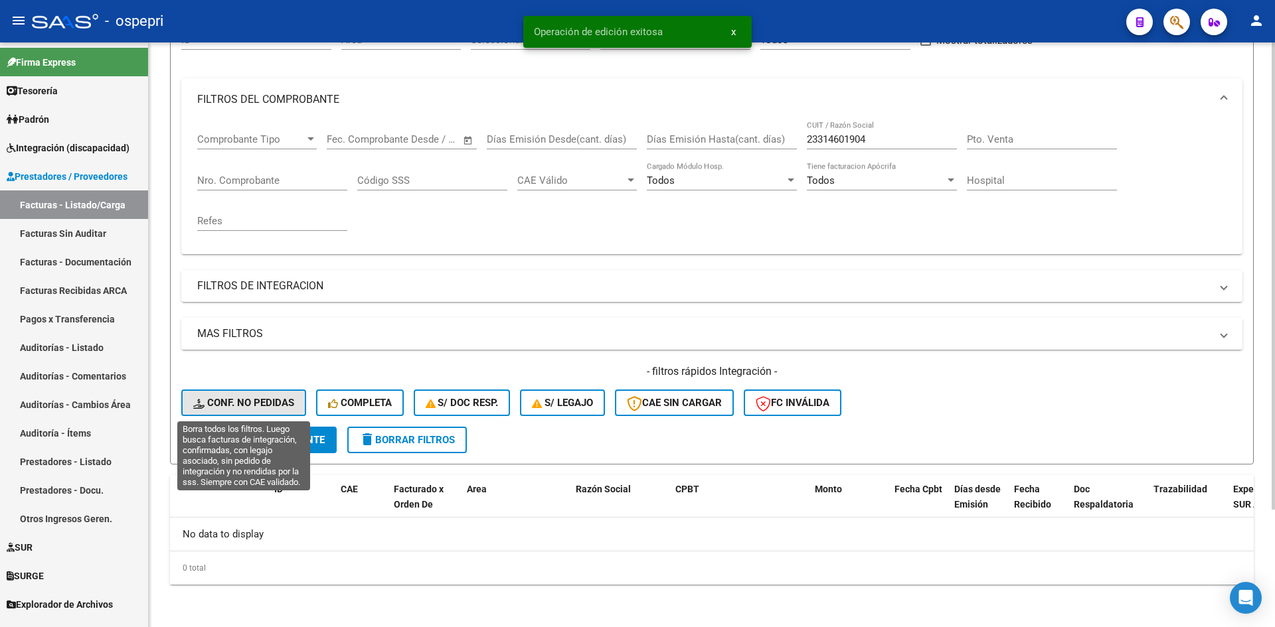
click at [274, 394] on button "Conf. no pedidas" at bounding box center [243, 403] width 125 height 27
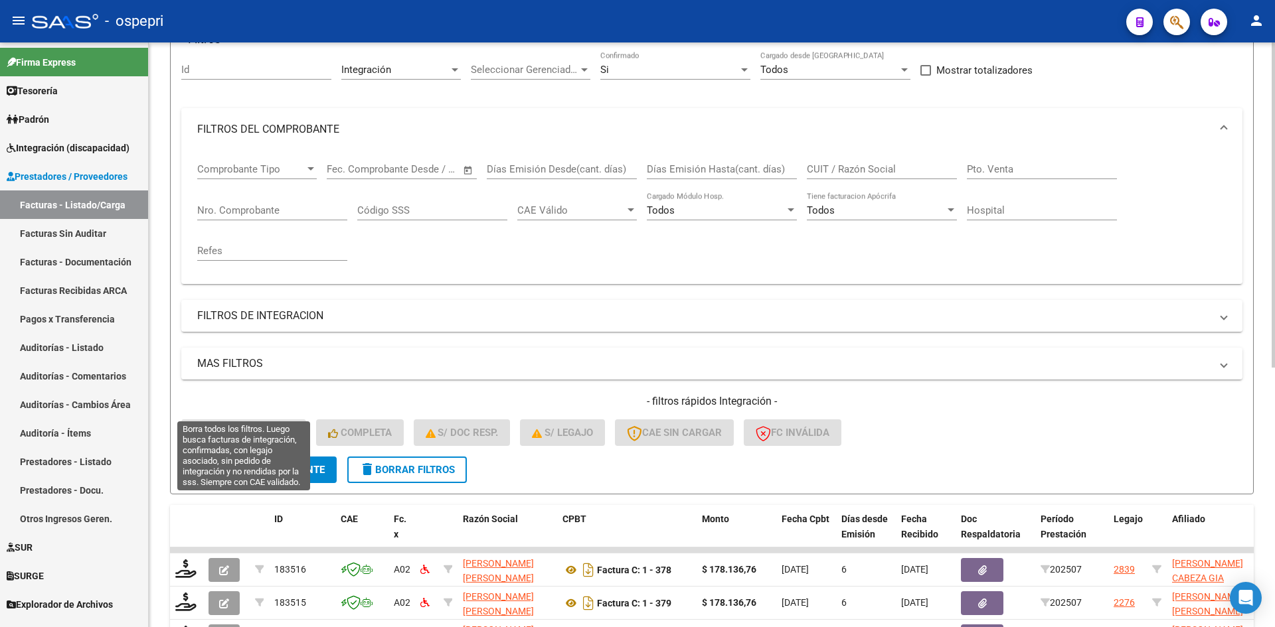
scroll to position [147, 0]
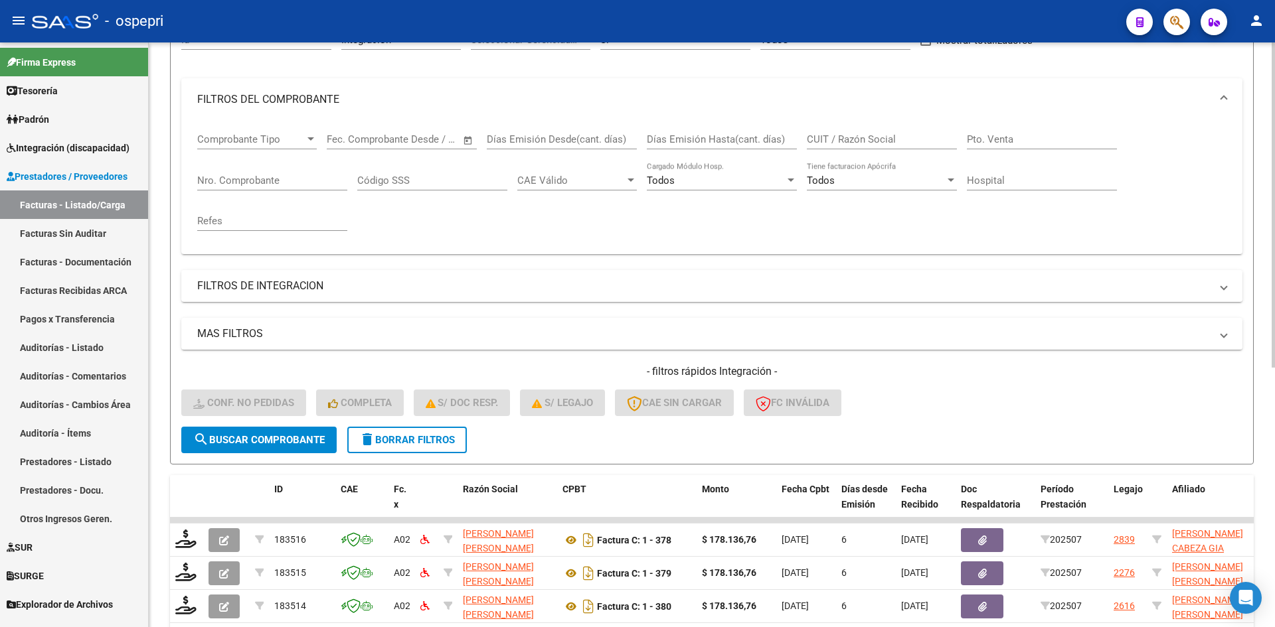
click at [859, 135] on input "CUIT / Razón Social" at bounding box center [882, 139] width 150 height 12
paste input "23314601904"
type input "23314601904"
click at [303, 449] on button "search Buscar Comprobante" at bounding box center [258, 440] width 155 height 27
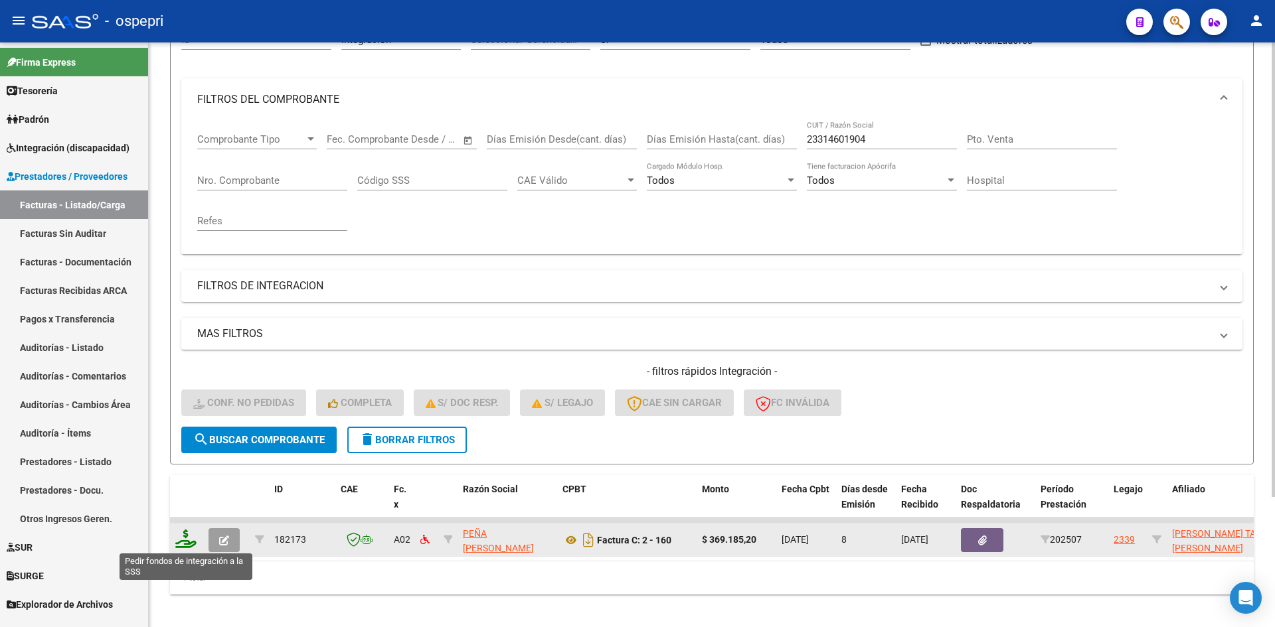
click at [185, 537] on icon at bounding box center [185, 539] width 21 height 19
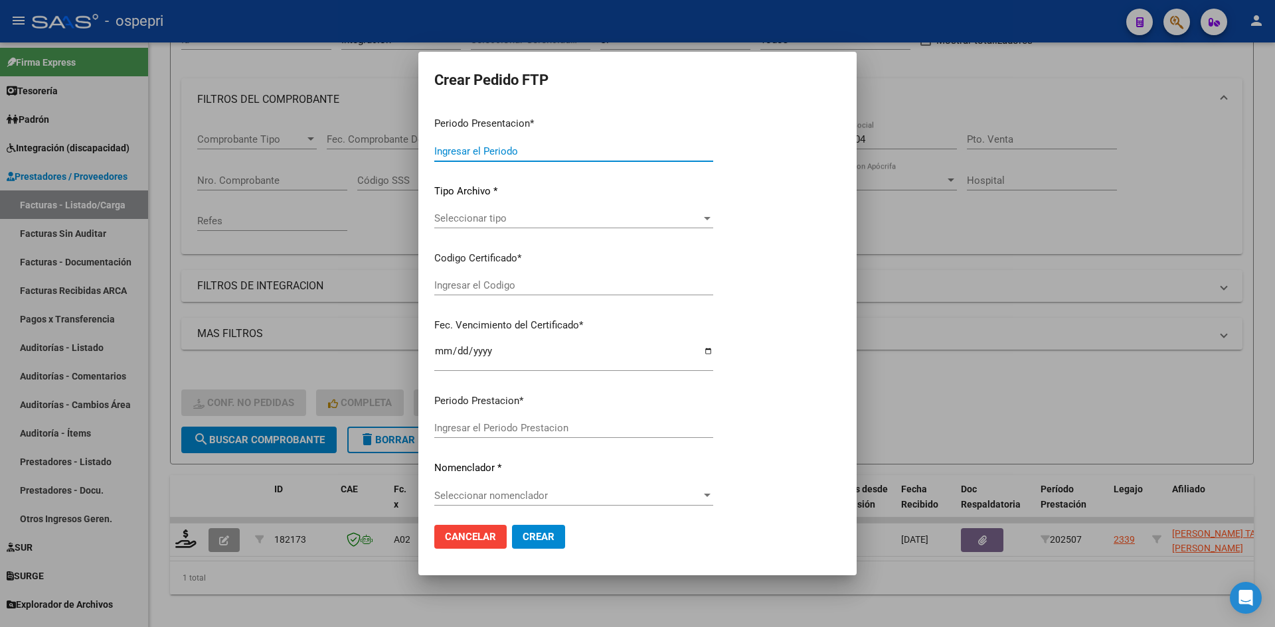
type input "202507"
type input "$ 369.185,20"
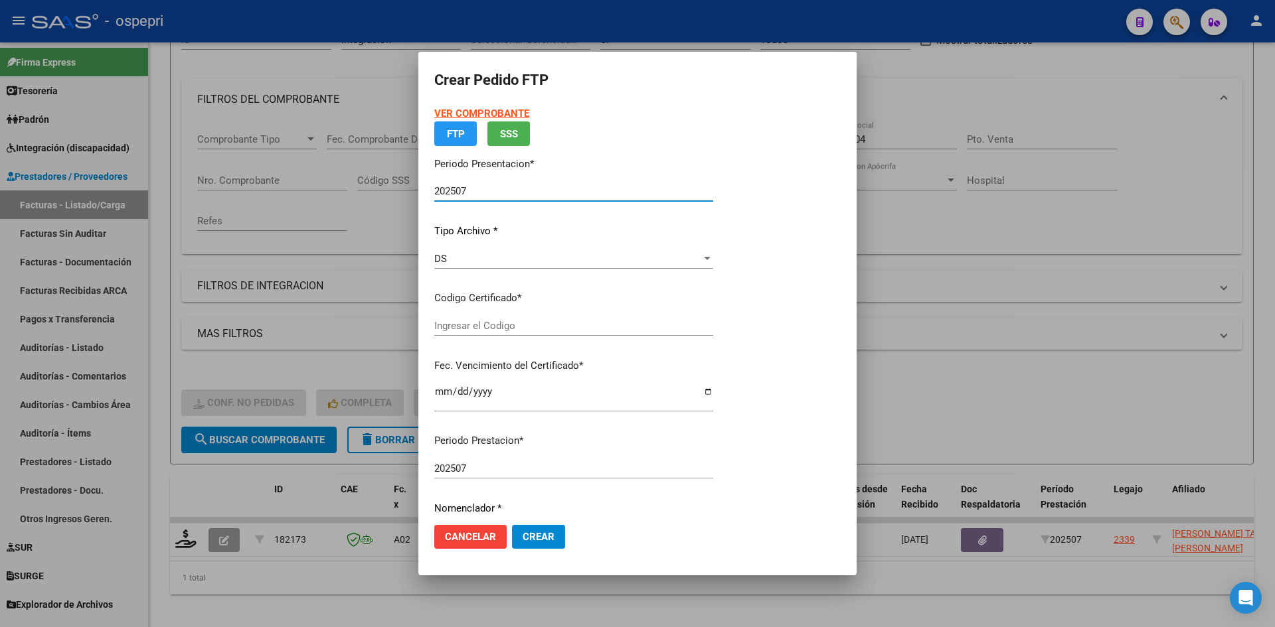
type input "2755158115-8"
type input "2027-07-01"
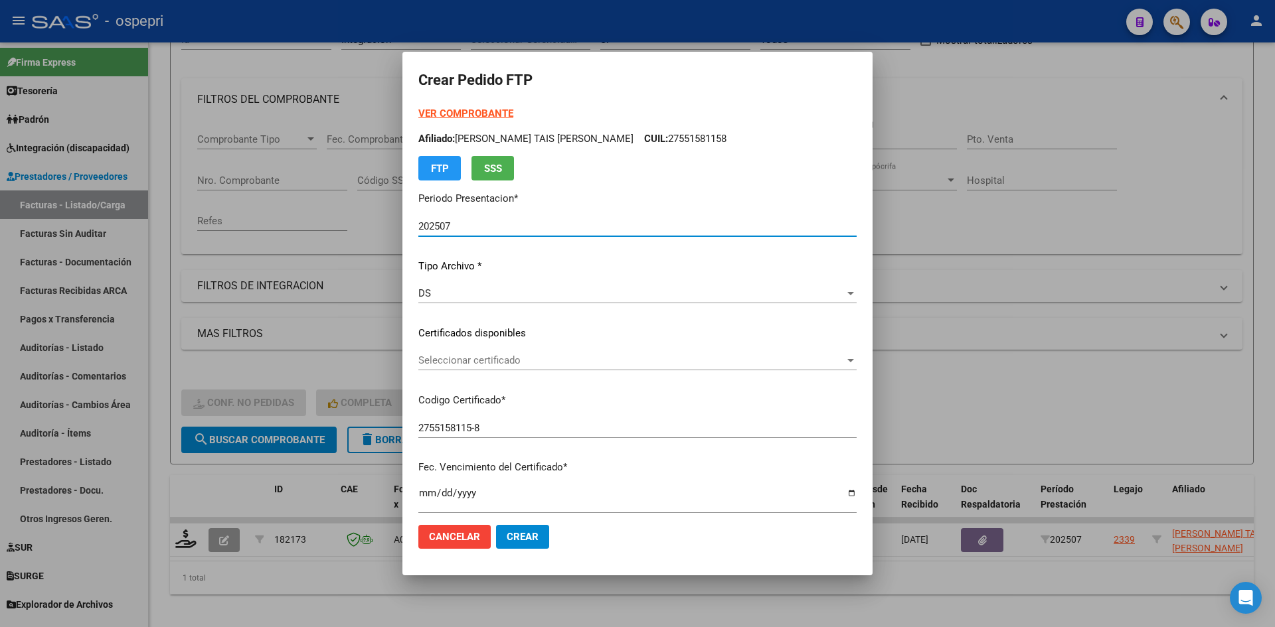
click at [569, 365] on span "Seleccionar certificado" at bounding box center [631, 361] width 426 height 12
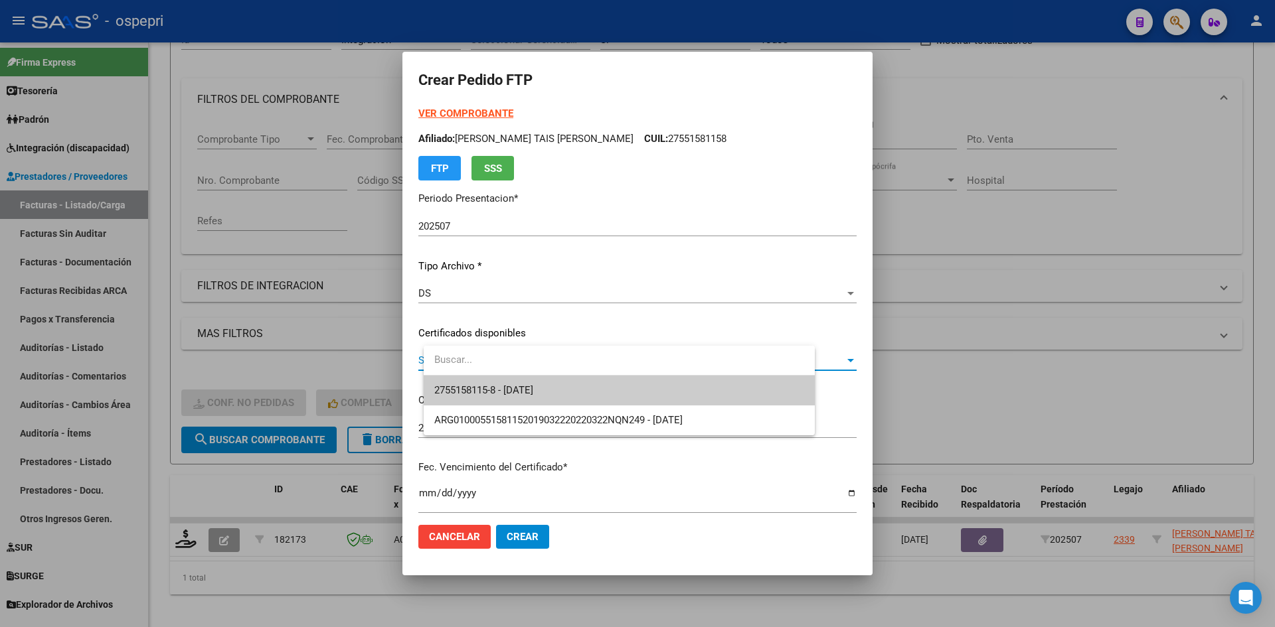
click at [569, 393] on span "2755158115-8 - 2027-07-01" at bounding box center [619, 391] width 370 height 30
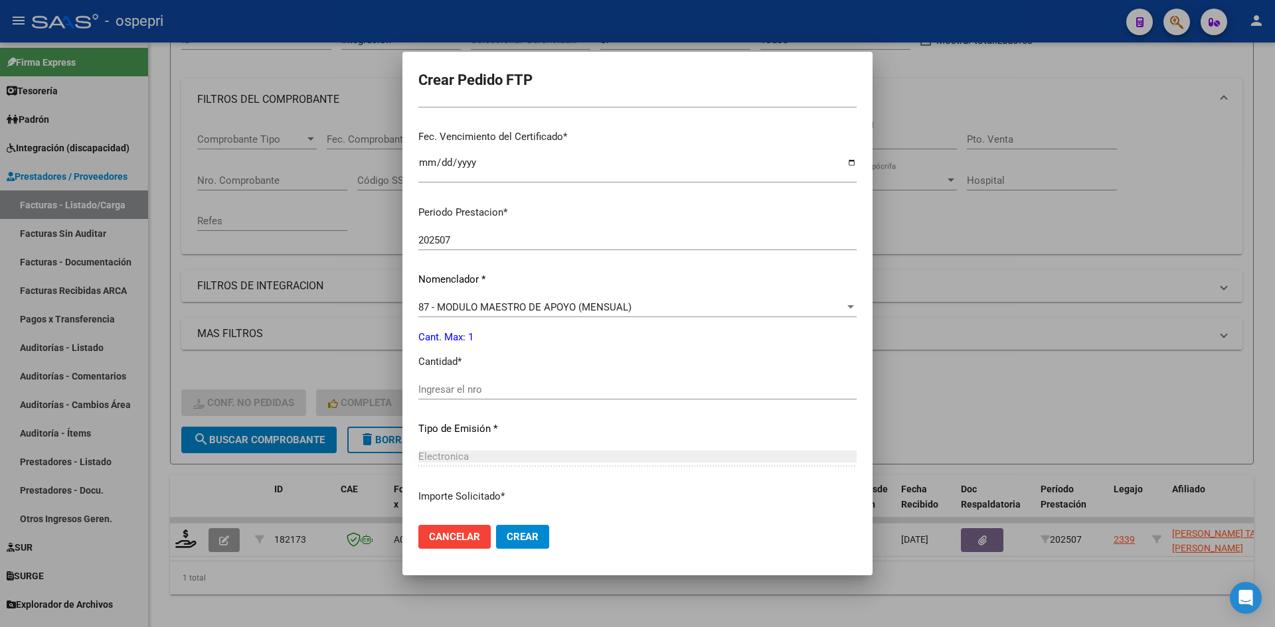
scroll to position [332, 0]
click at [498, 393] on input "Ingresar el nro" at bounding box center [637, 388] width 438 height 12
type input "1"
click at [527, 541] on span "Crear" at bounding box center [523, 537] width 32 height 12
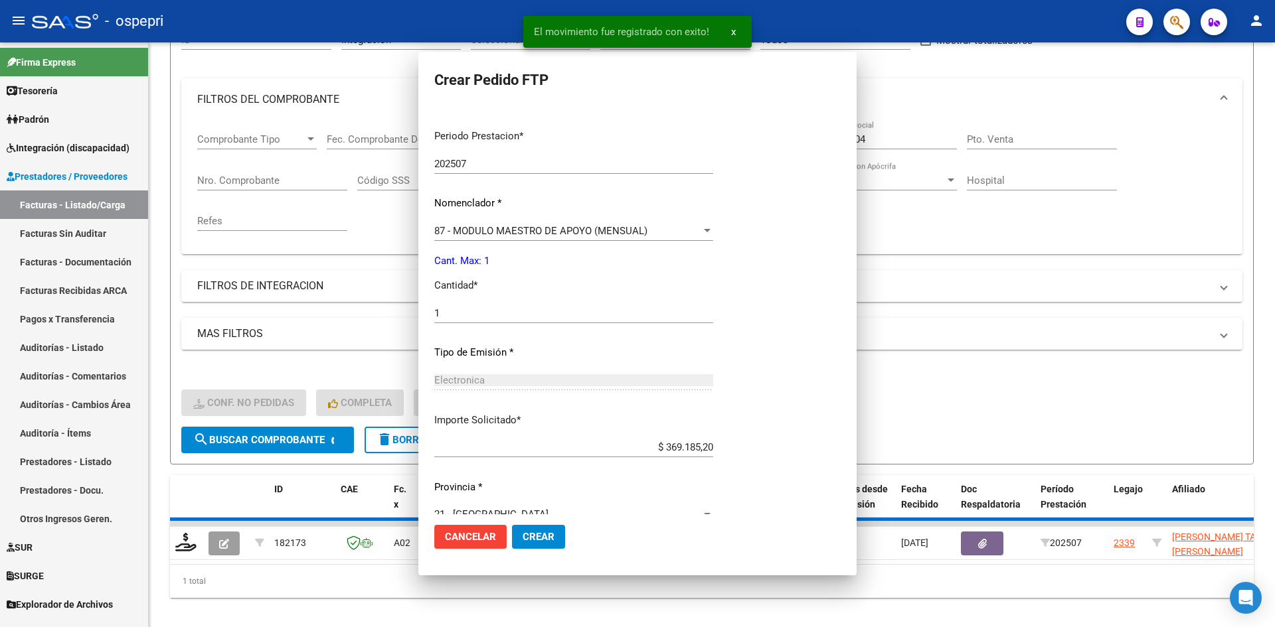
scroll to position [342, 0]
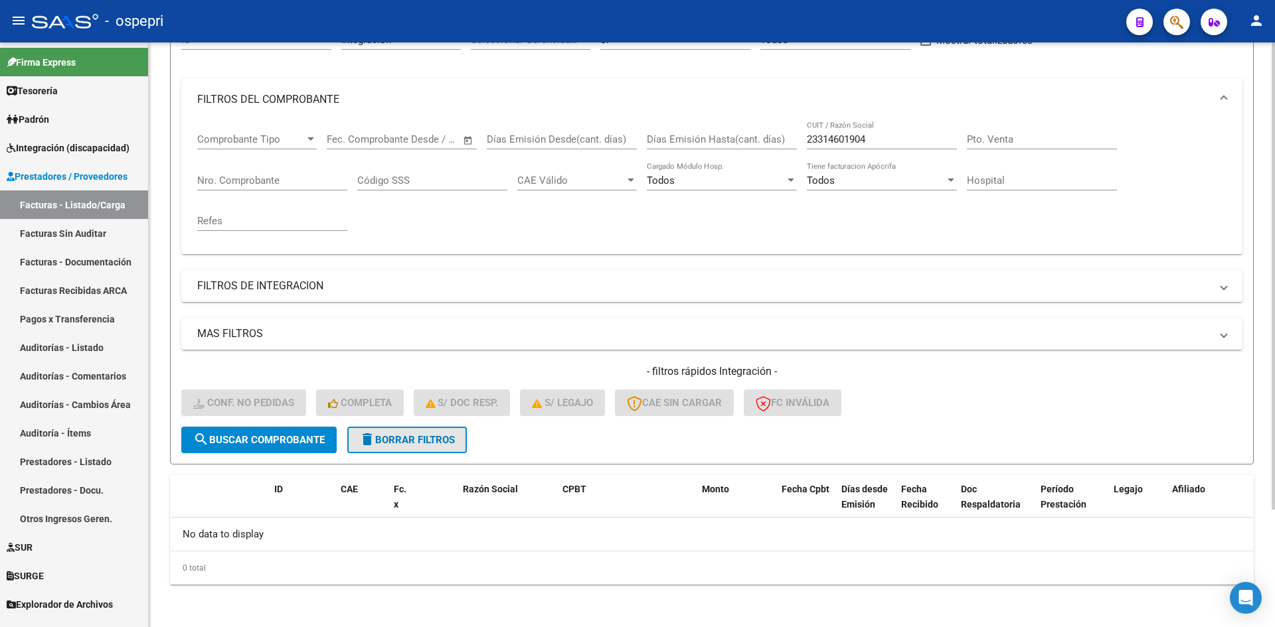
click at [440, 437] on span "delete Borrar Filtros" at bounding box center [407, 440] width 96 height 12
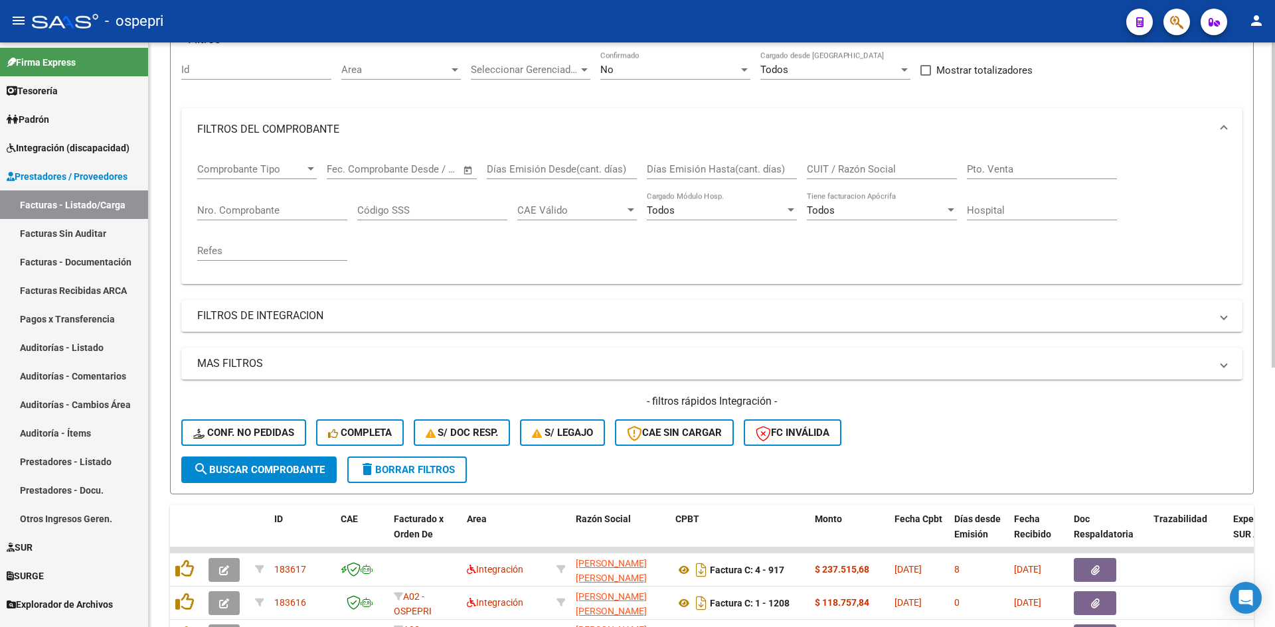
scroll to position [147, 0]
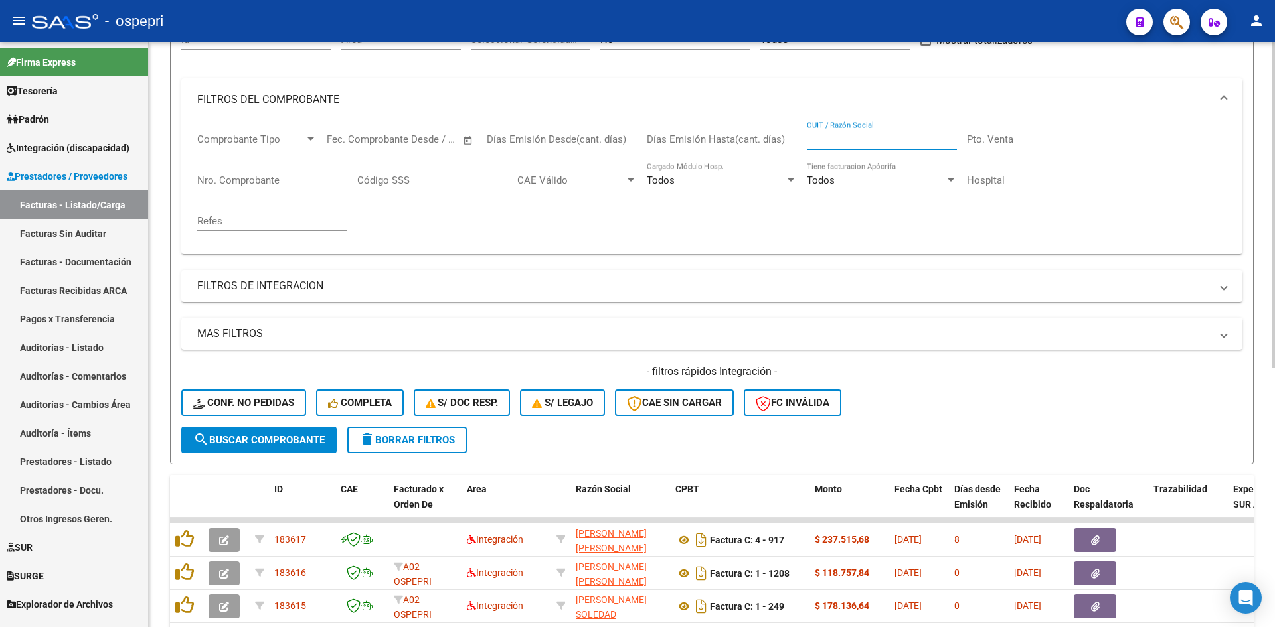
click at [835, 137] on input "CUIT / Razón Social" at bounding box center [882, 139] width 150 height 12
paste input "27295540317"
type input "27295540317"
click at [274, 446] on span "search Buscar Comprobante" at bounding box center [258, 440] width 131 height 12
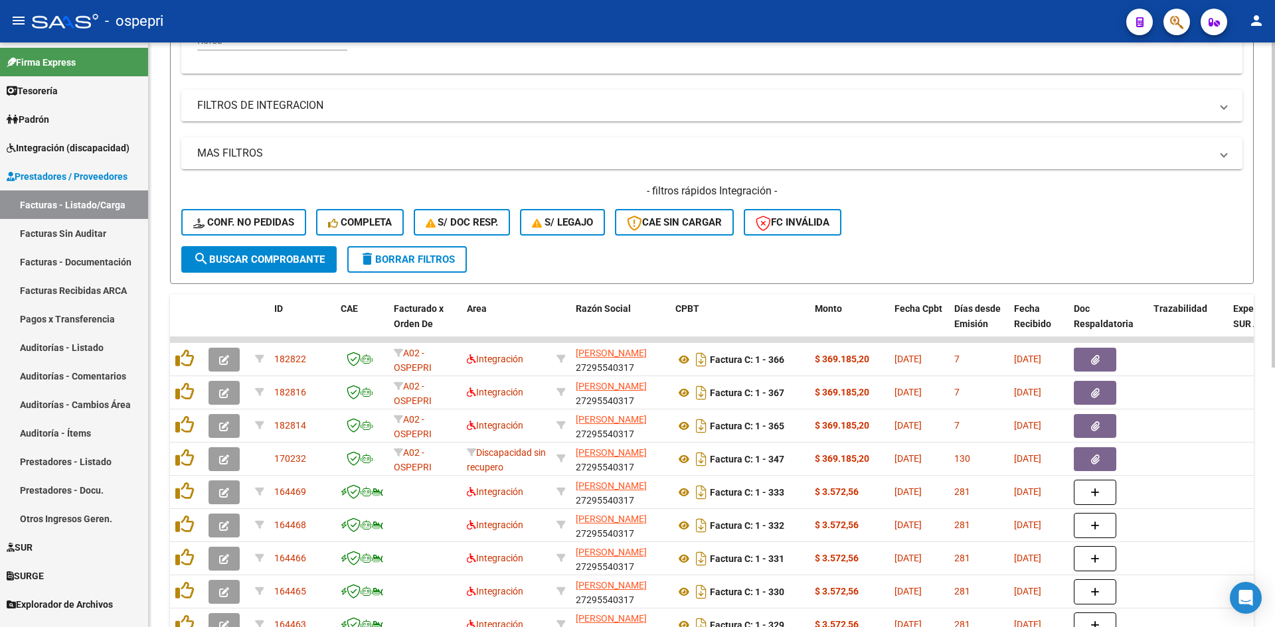
scroll to position [347, 0]
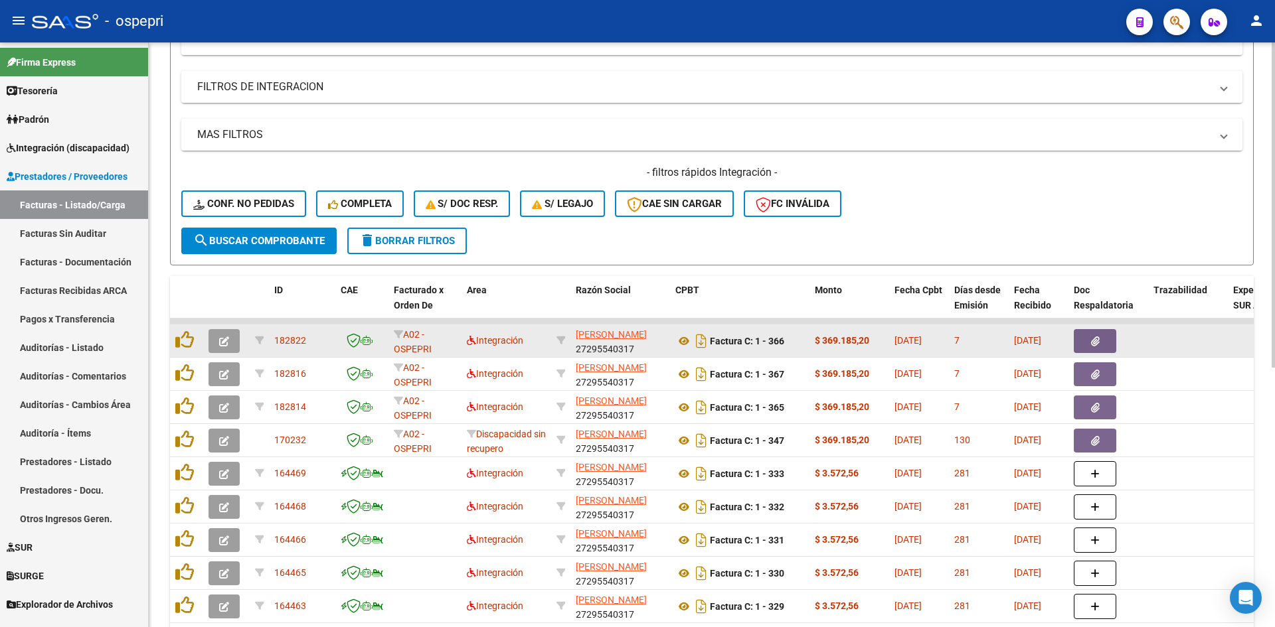
click at [225, 339] on icon "button" at bounding box center [224, 342] width 10 height 10
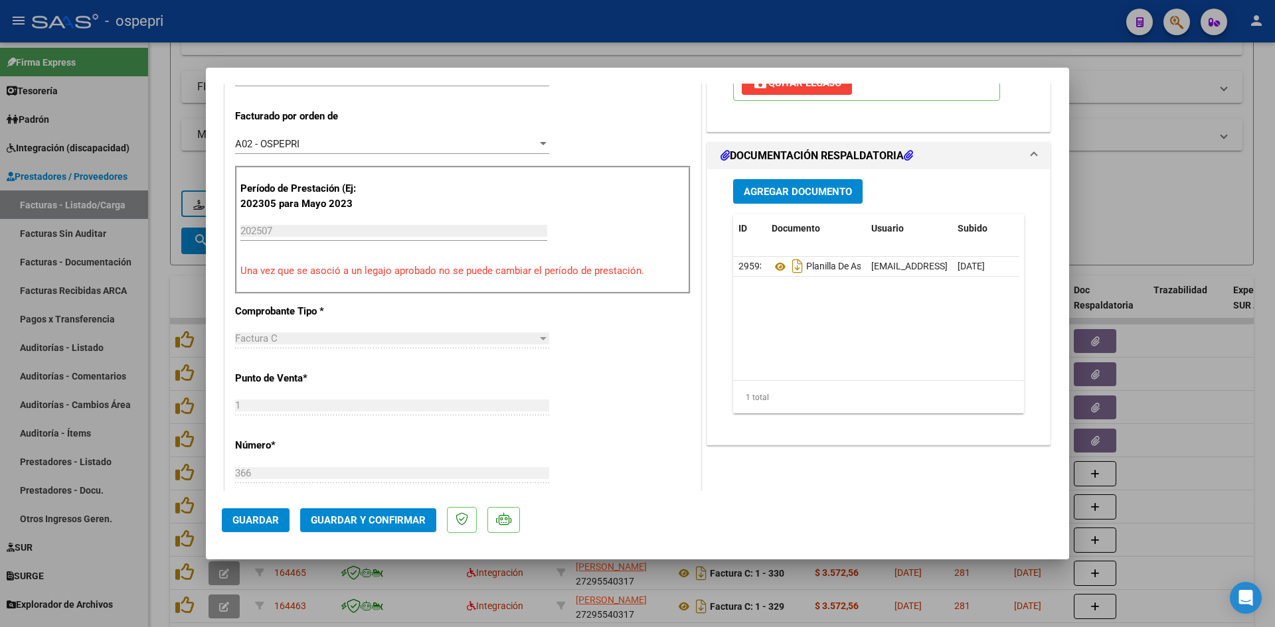
scroll to position [0, 0]
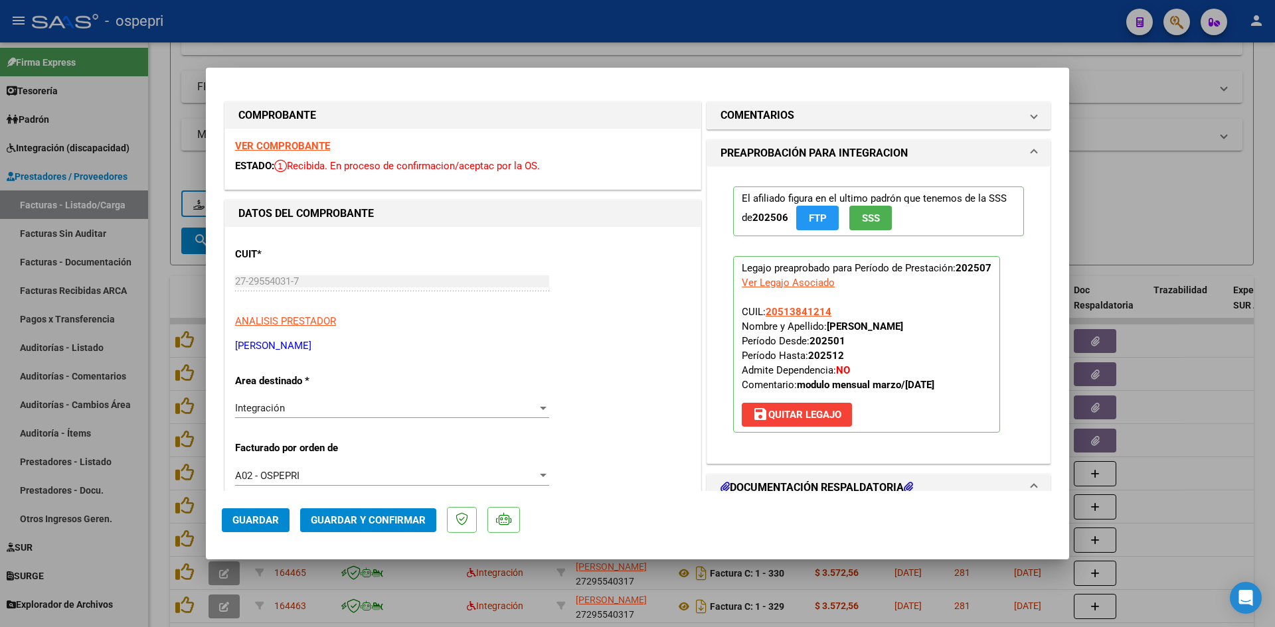
click at [317, 147] on strong "VER COMPROBANTE" at bounding box center [282, 146] width 95 height 12
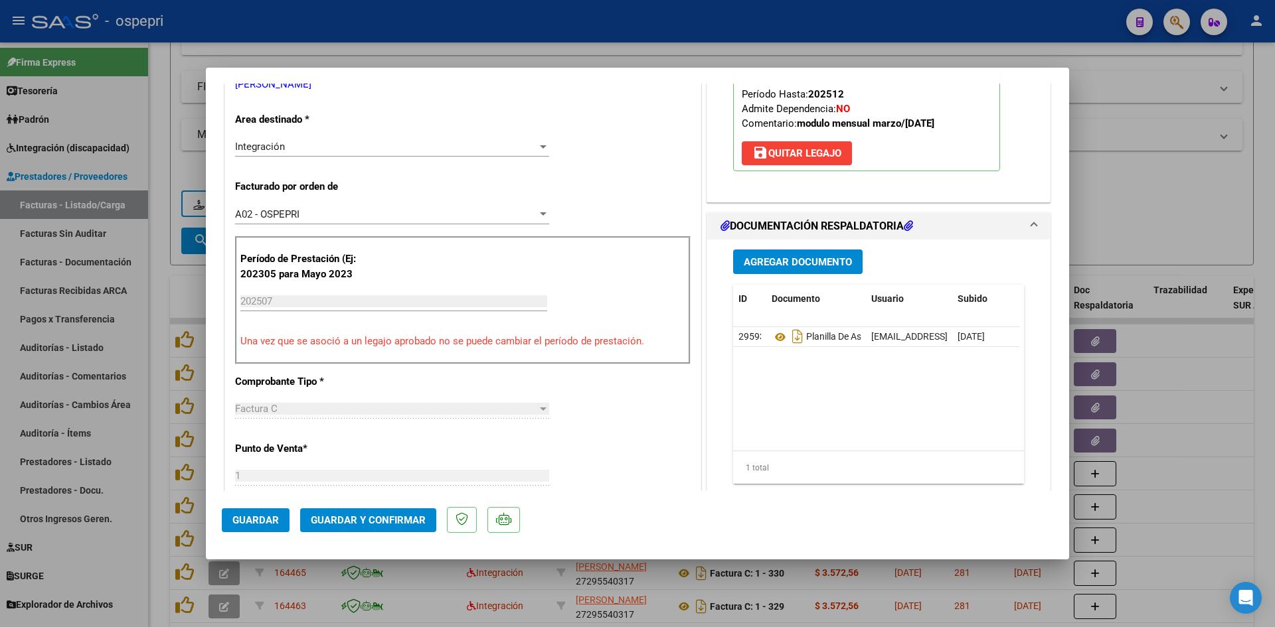
scroll to position [266, 0]
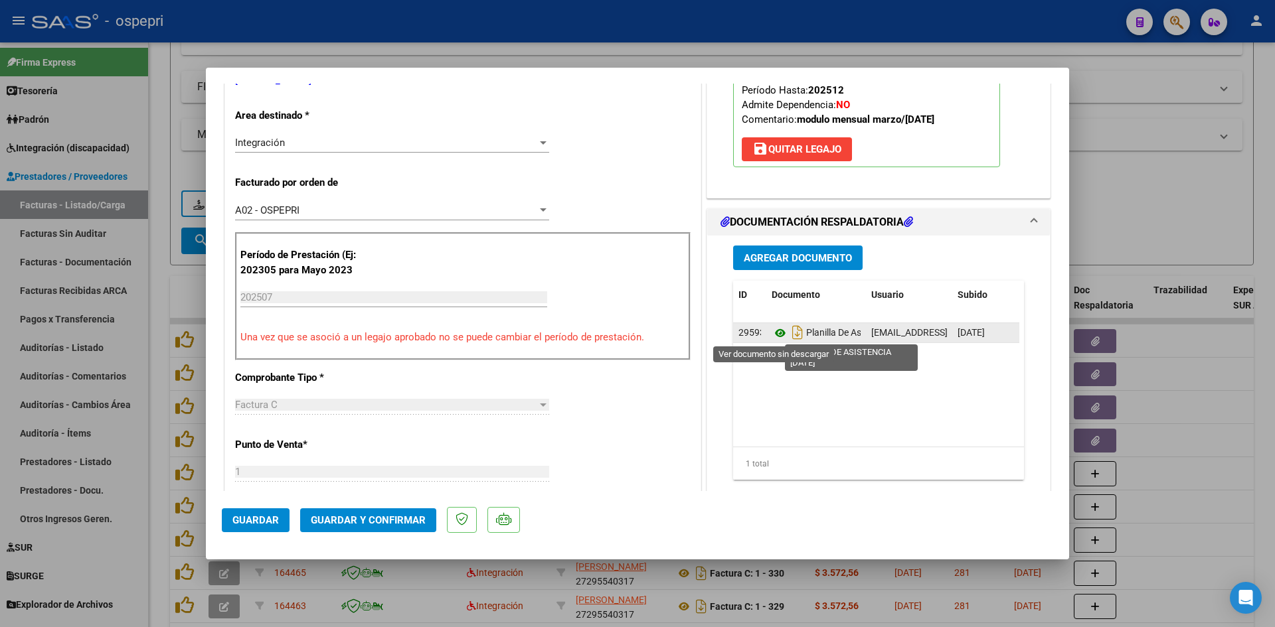
click at [774, 335] on icon at bounding box center [780, 333] width 17 height 16
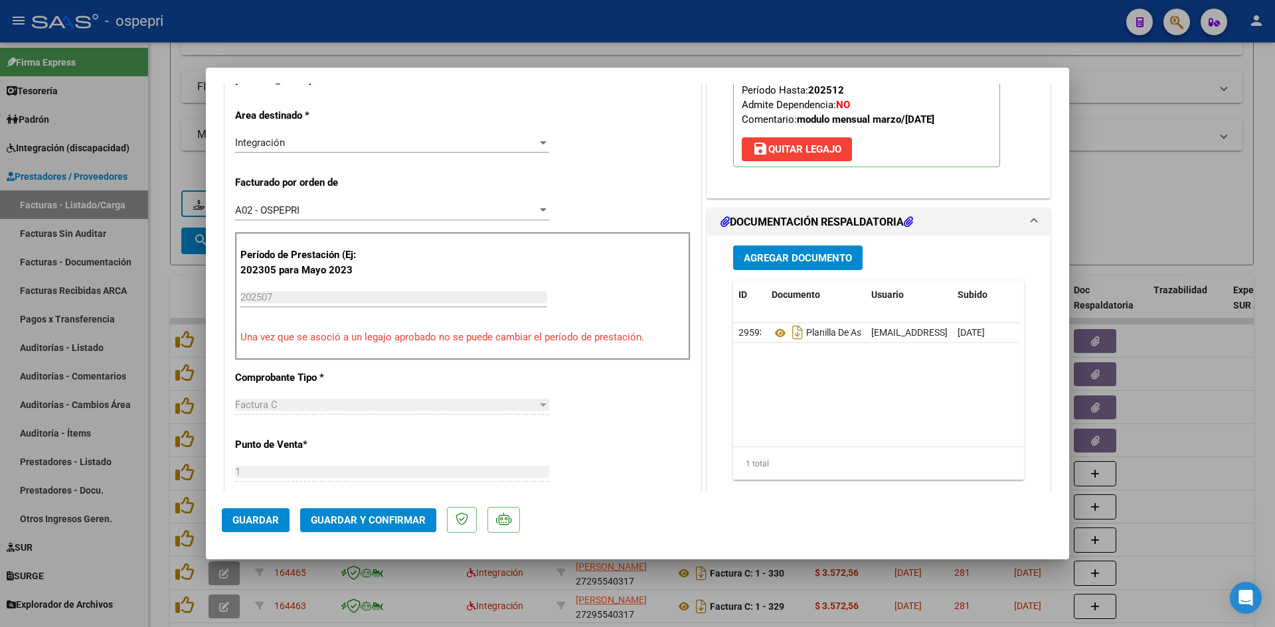
click at [343, 523] on span "Guardar y Confirmar" at bounding box center [368, 521] width 115 height 12
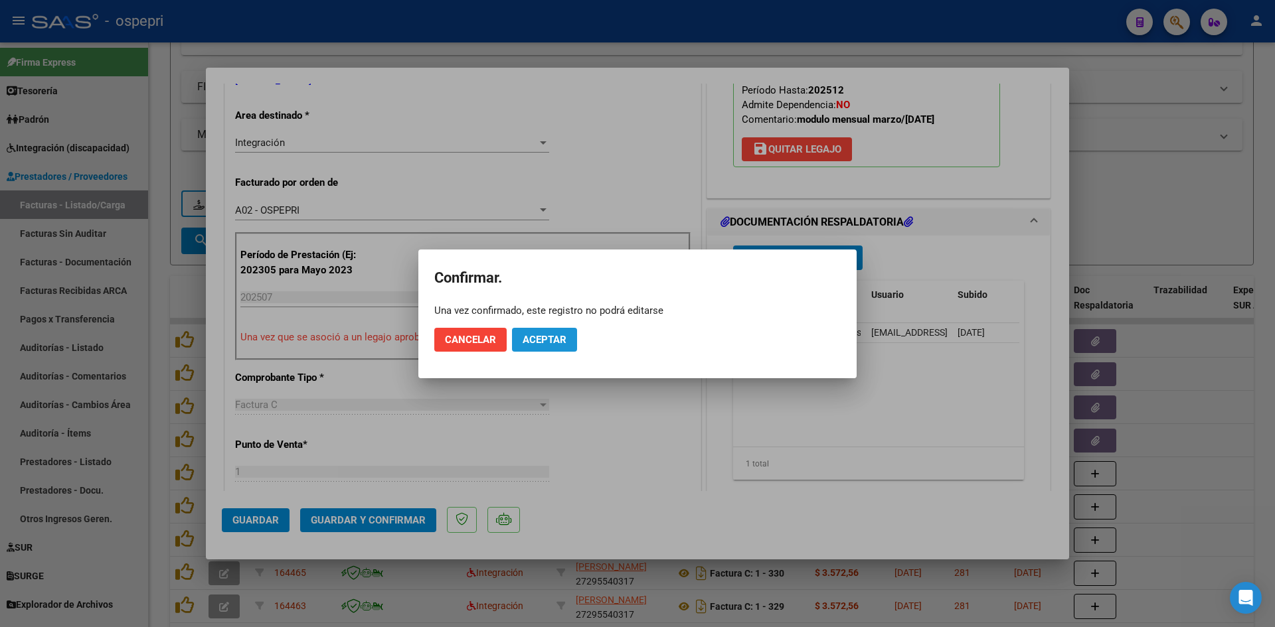
click at [542, 328] on button "Aceptar" at bounding box center [544, 340] width 65 height 24
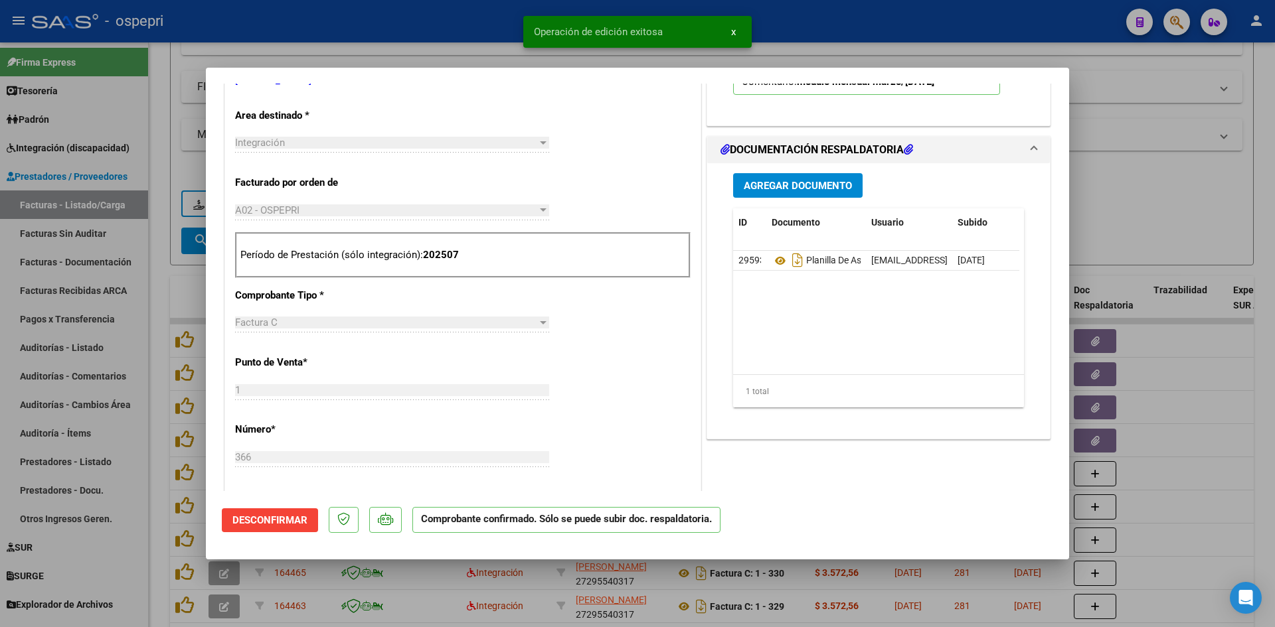
type input "$ 0,00"
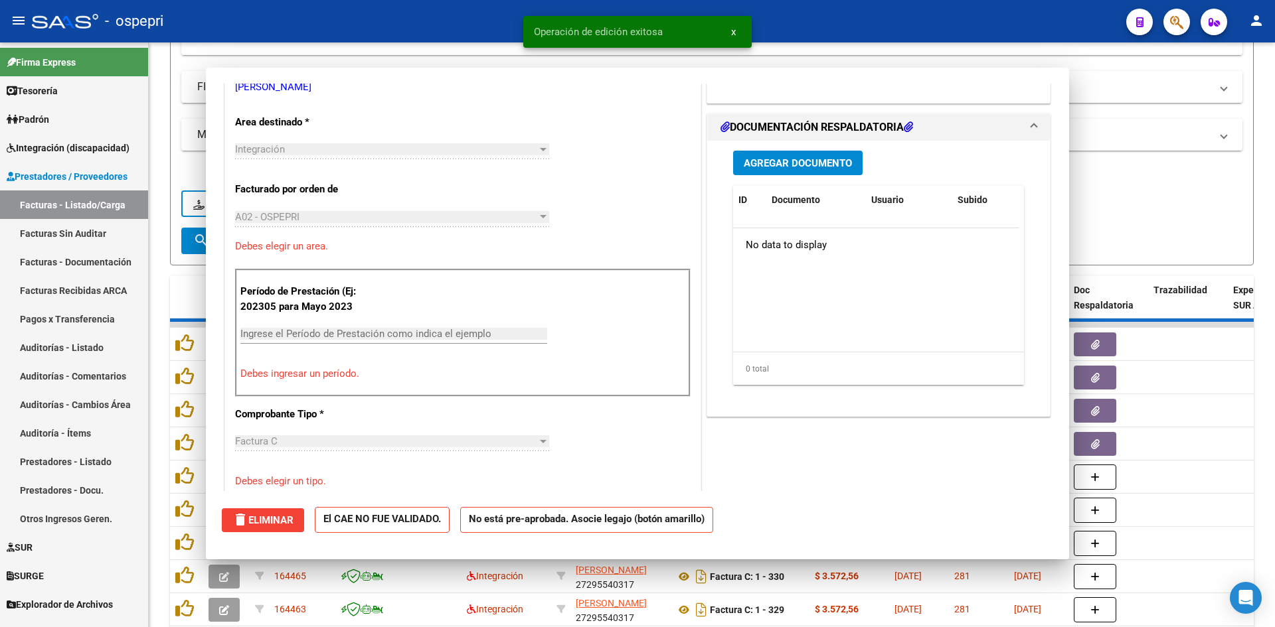
scroll to position [272, 0]
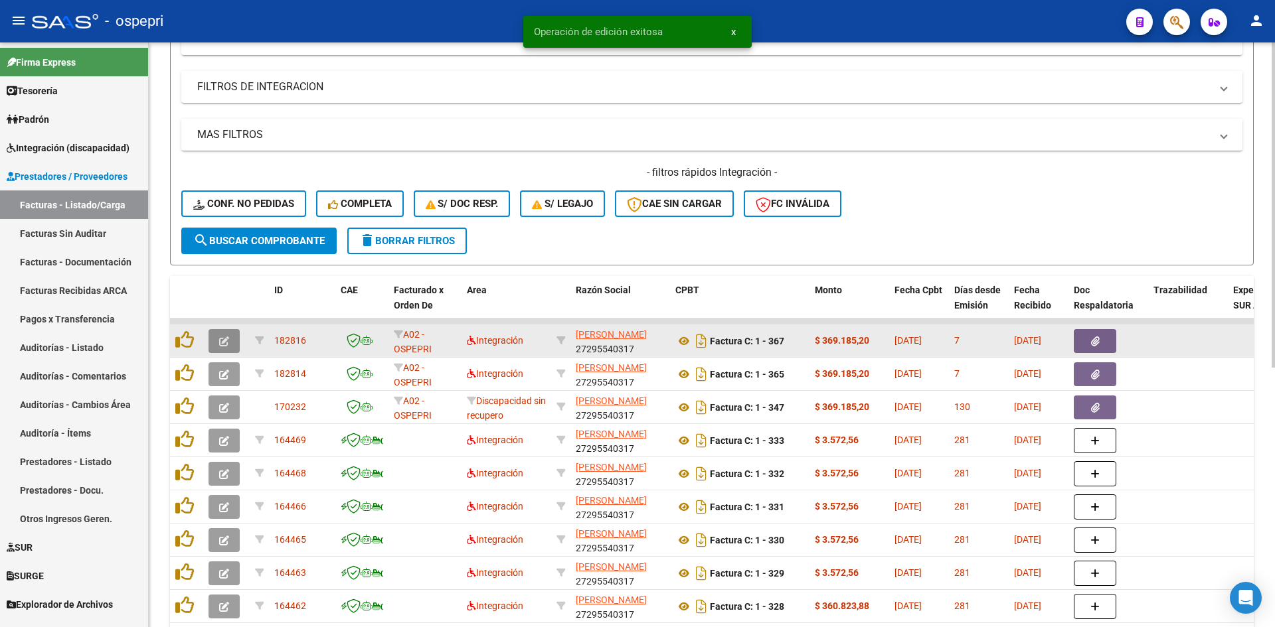
click at [228, 344] on icon "button" at bounding box center [224, 342] width 10 height 10
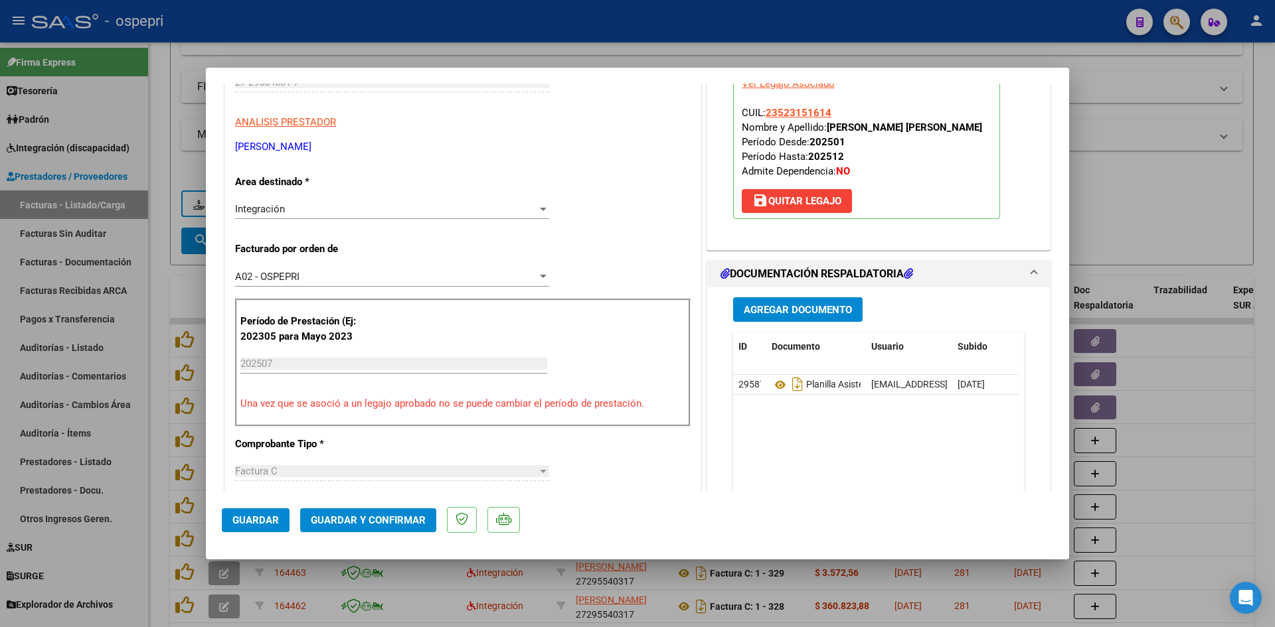
scroll to position [0, 0]
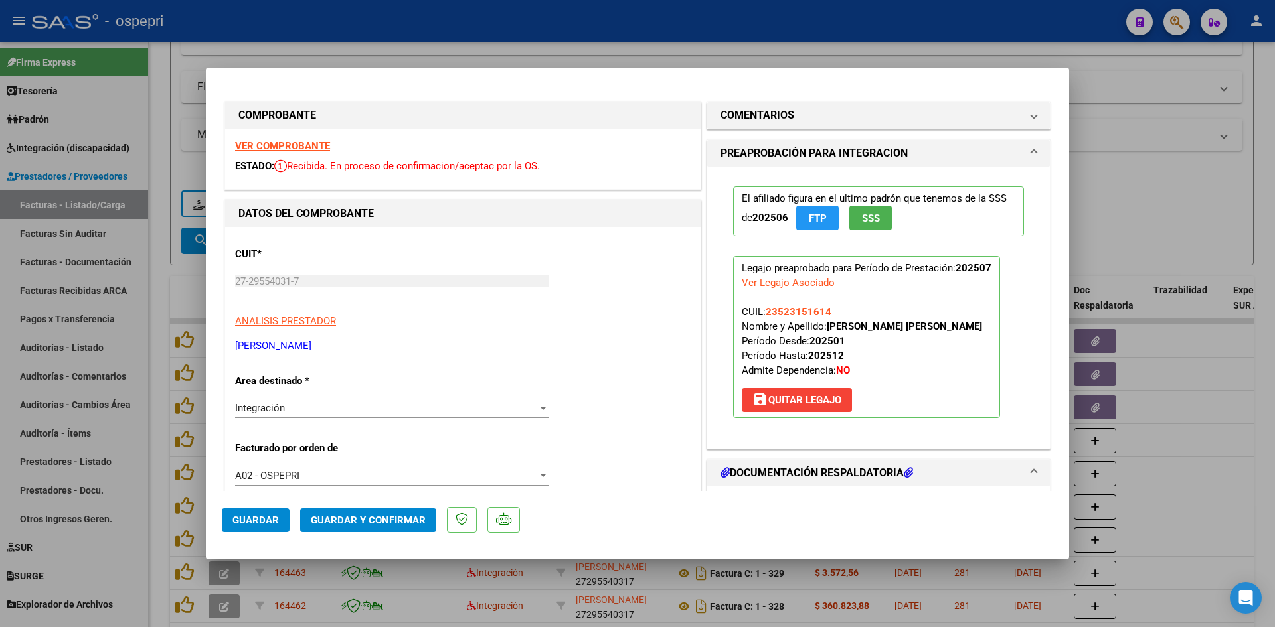
click at [313, 148] on strong "VER COMPROBANTE" at bounding box center [282, 146] width 95 height 12
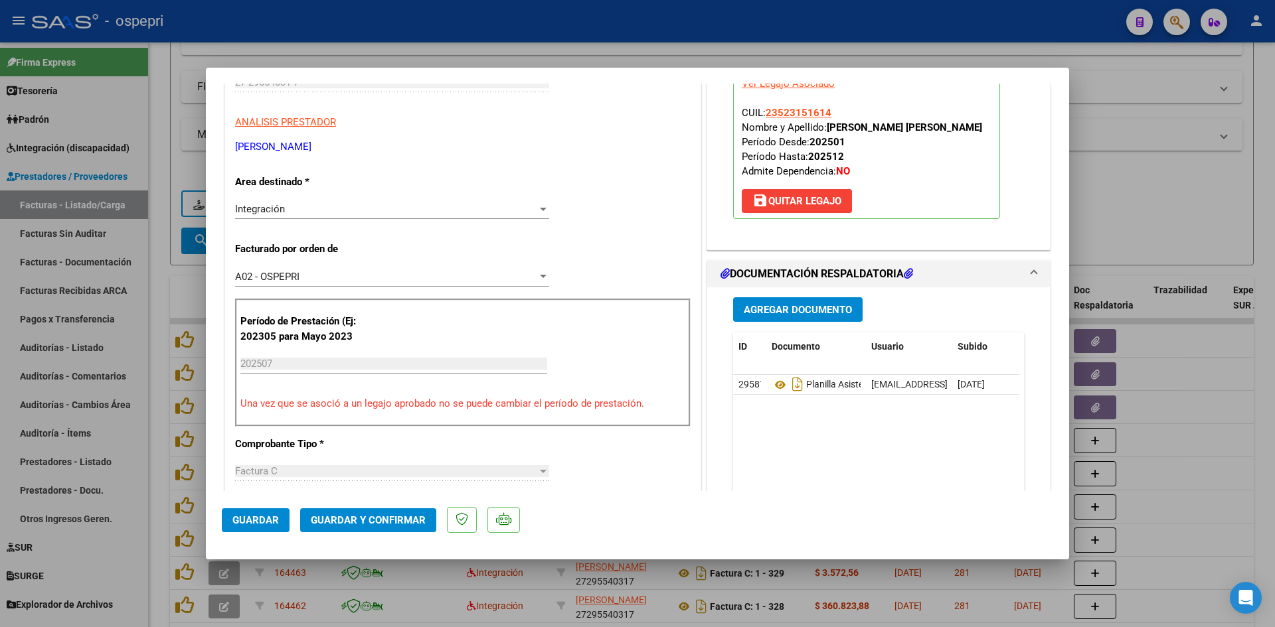
scroll to position [266, 0]
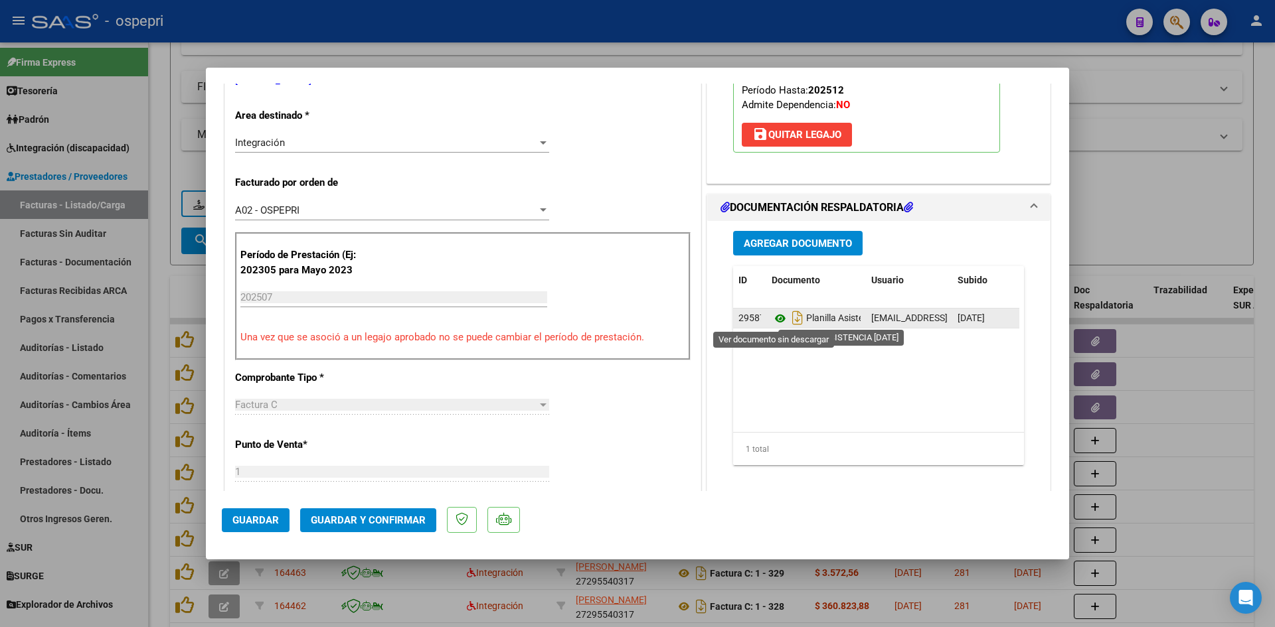
click at [776, 318] on icon at bounding box center [780, 319] width 17 height 16
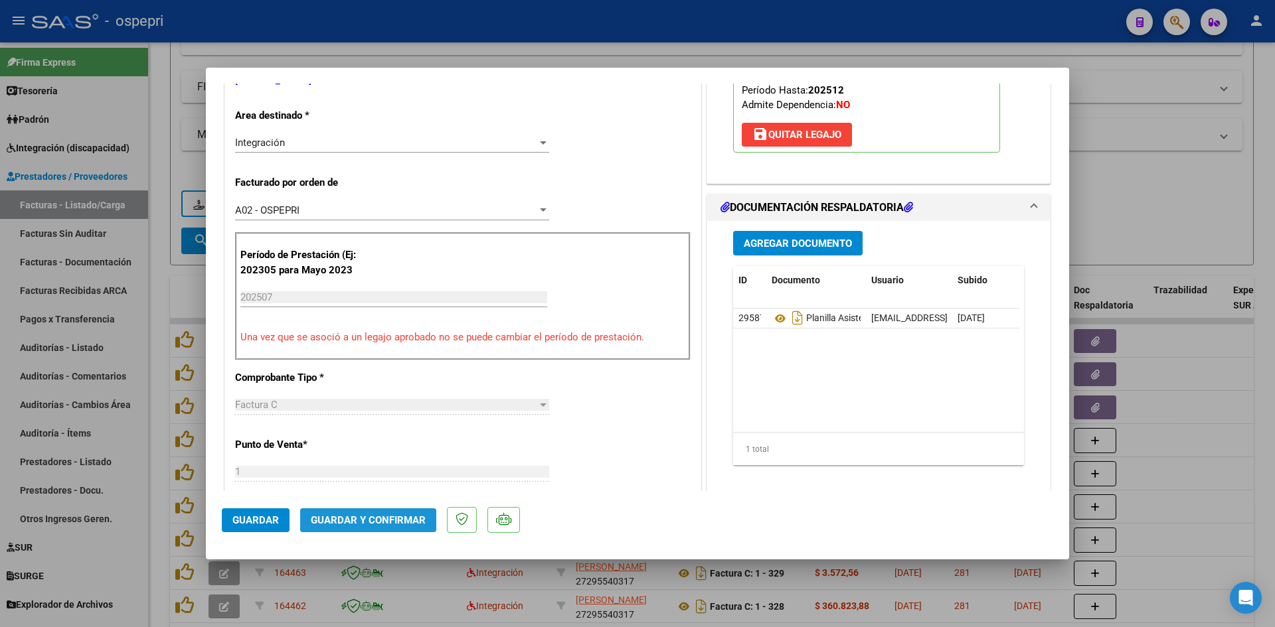
click at [396, 524] on span "Guardar y Confirmar" at bounding box center [368, 521] width 115 height 12
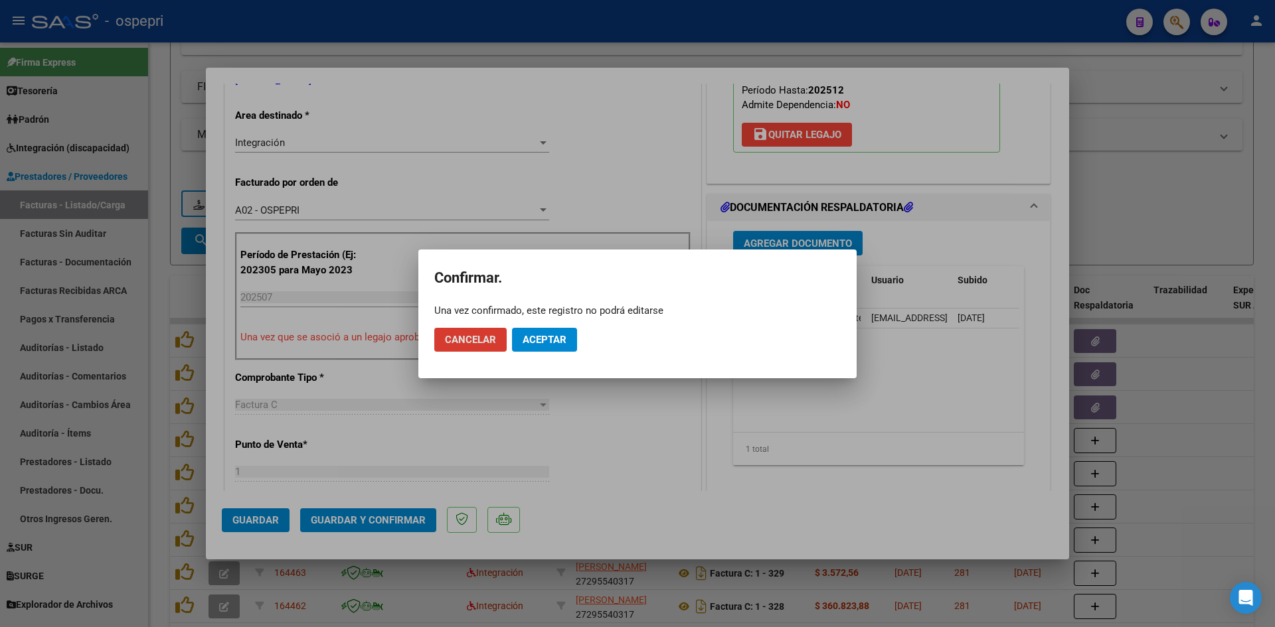
click at [545, 339] on span "Aceptar" at bounding box center [545, 340] width 44 height 12
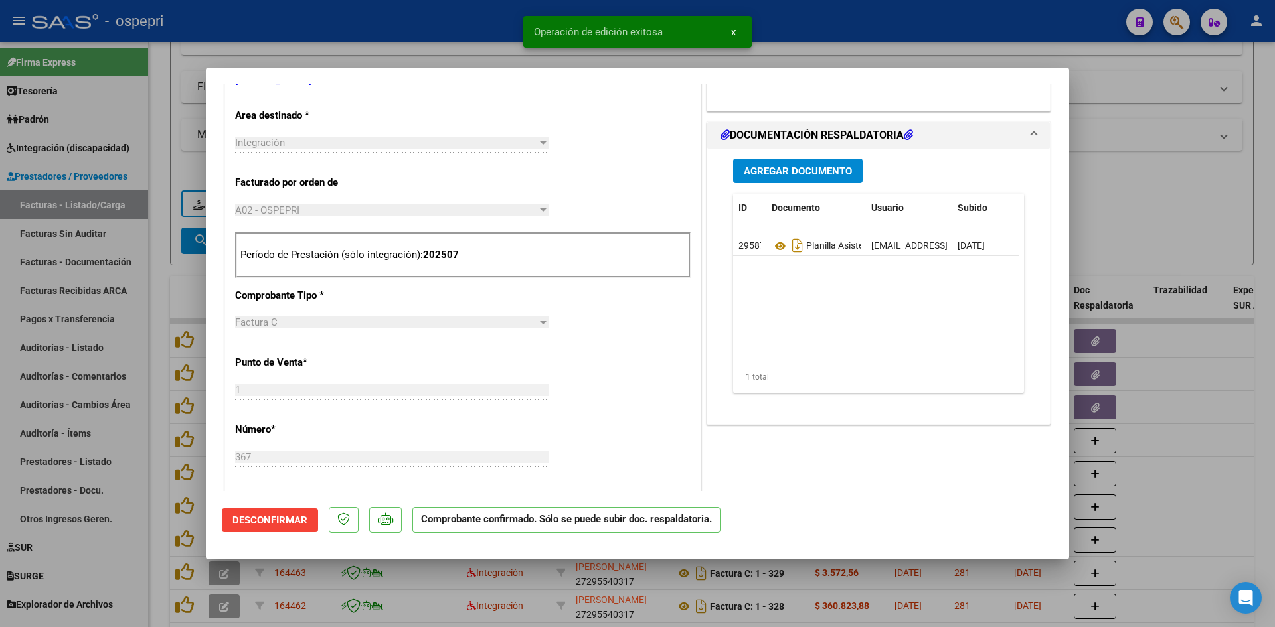
type input "$ 0,00"
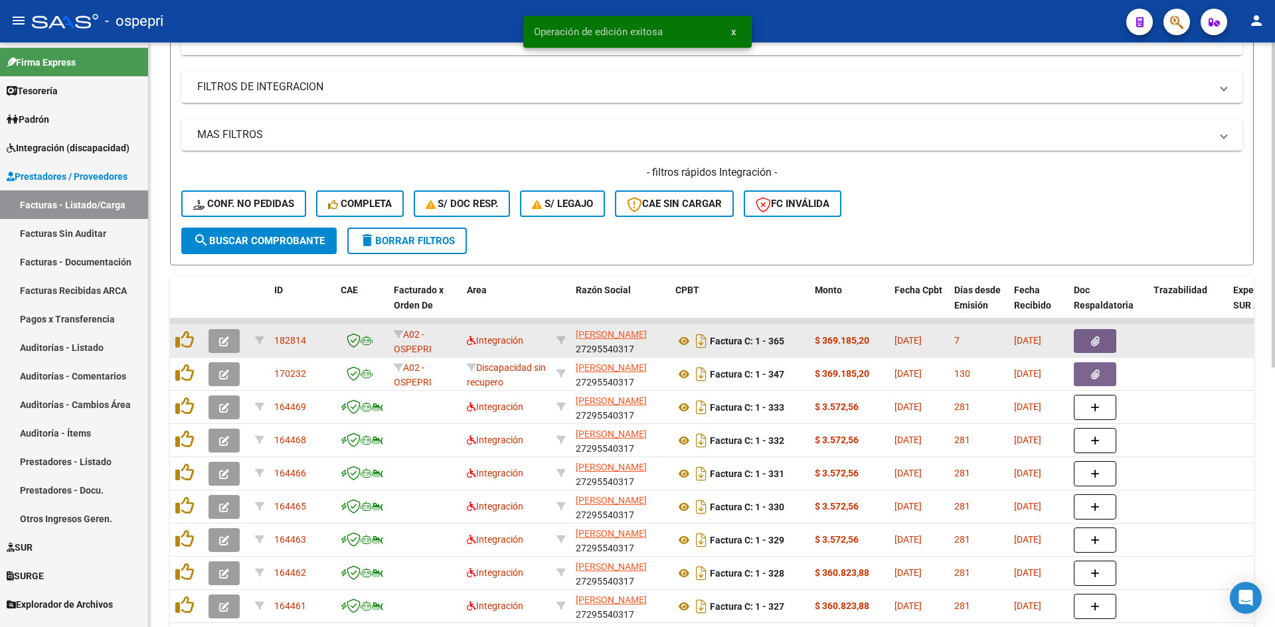
click at [222, 341] on icon "button" at bounding box center [224, 342] width 10 height 10
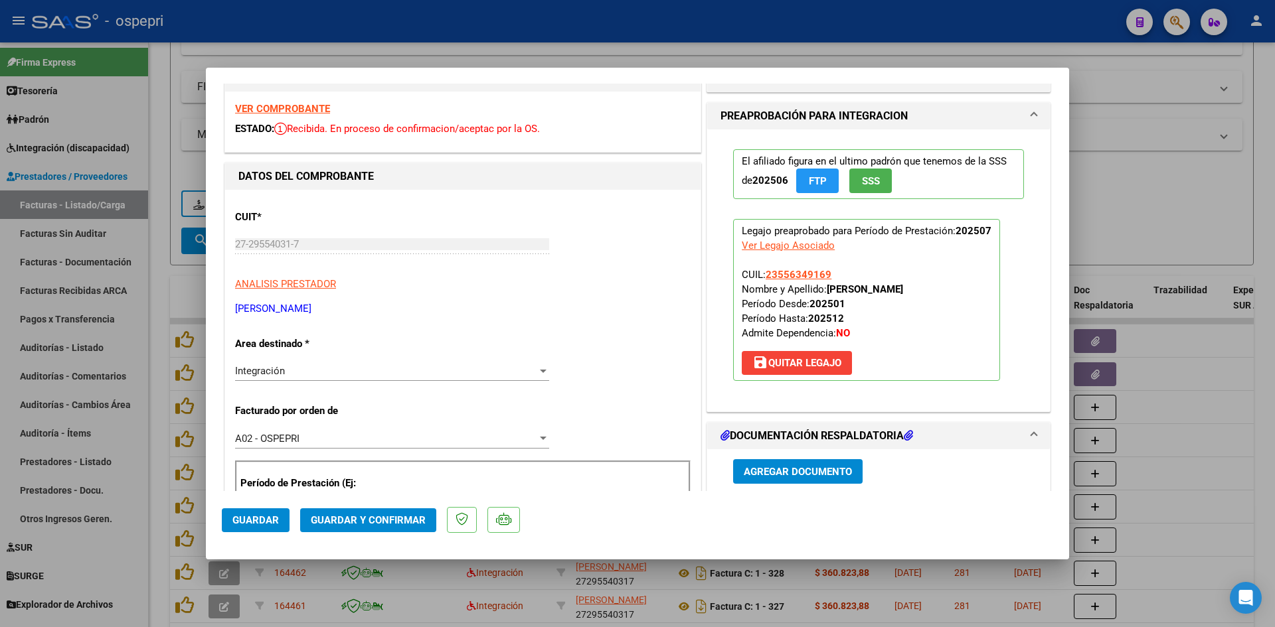
scroll to position [0, 0]
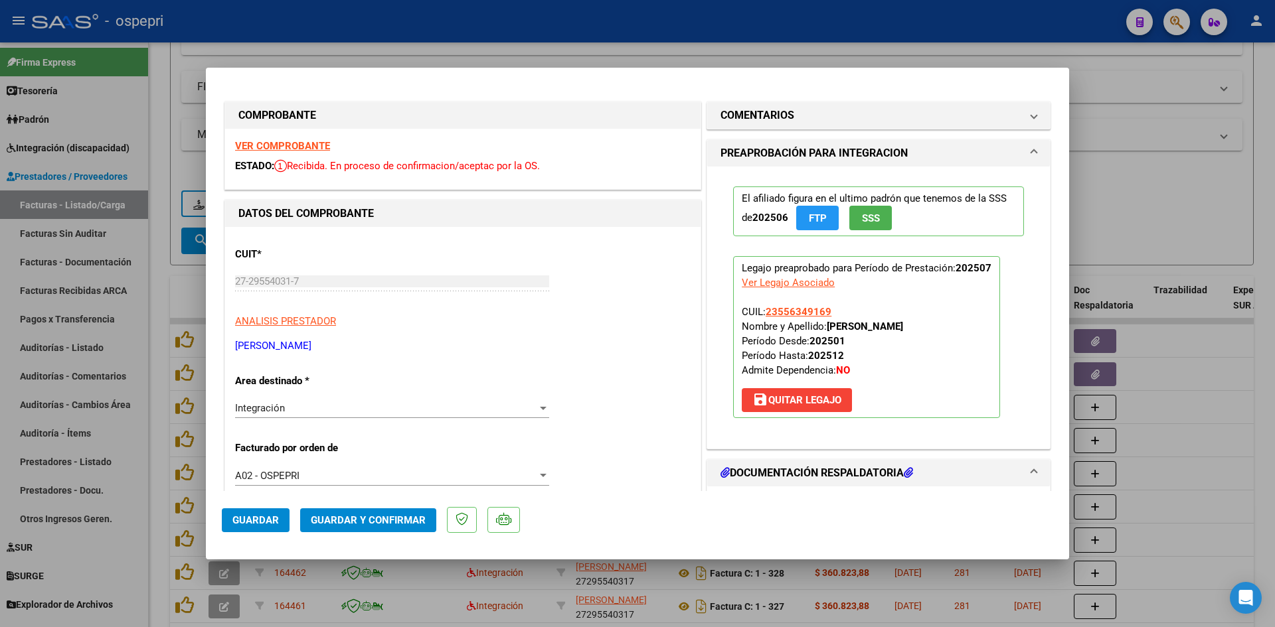
click at [311, 147] on strong "VER COMPROBANTE" at bounding box center [282, 146] width 95 height 12
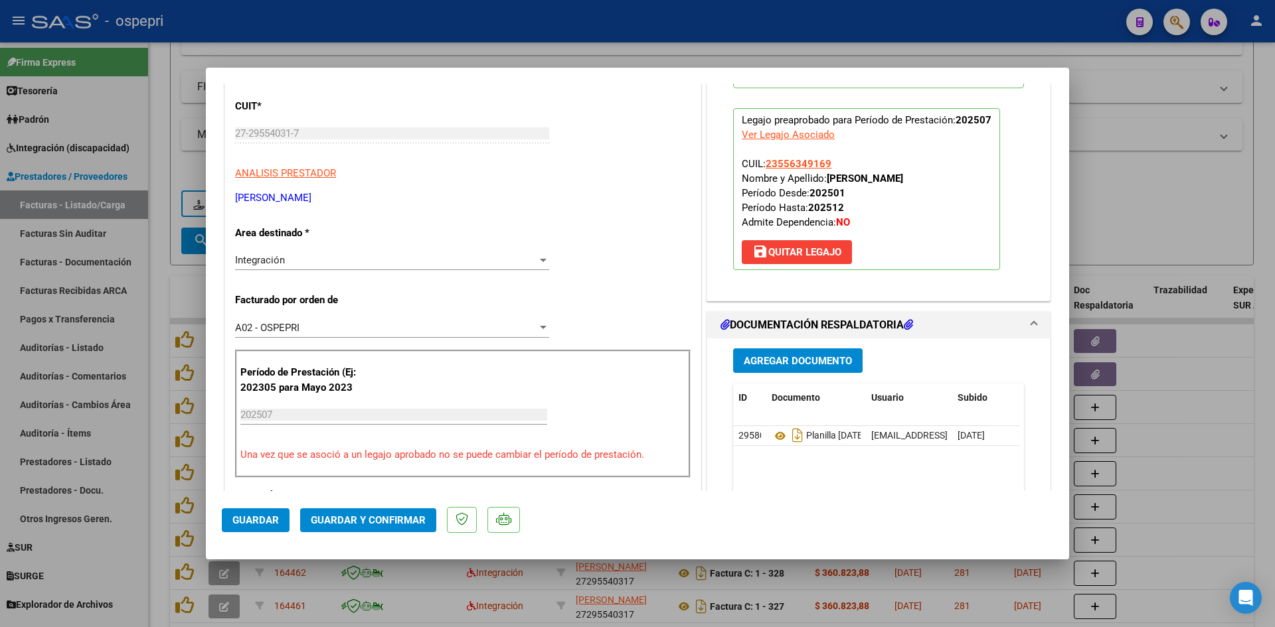
scroll to position [199, 0]
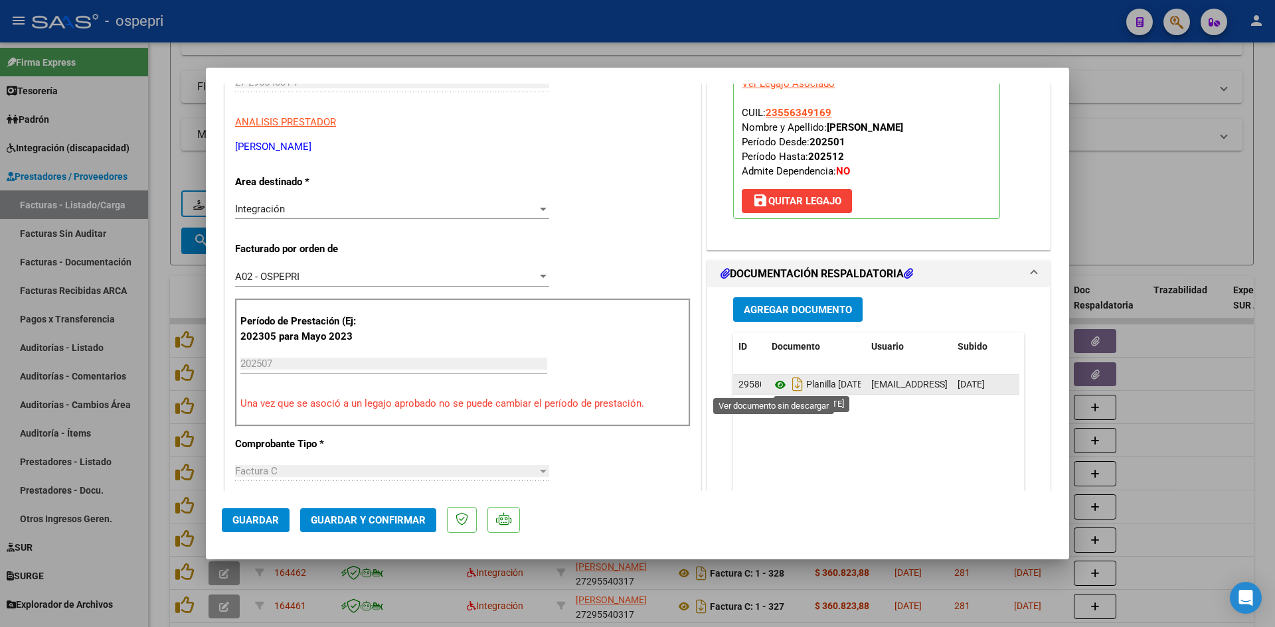
click at [774, 387] on icon at bounding box center [780, 385] width 17 height 16
click at [367, 513] on button "Guardar y Confirmar" at bounding box center [368, 521] width 136 height 24
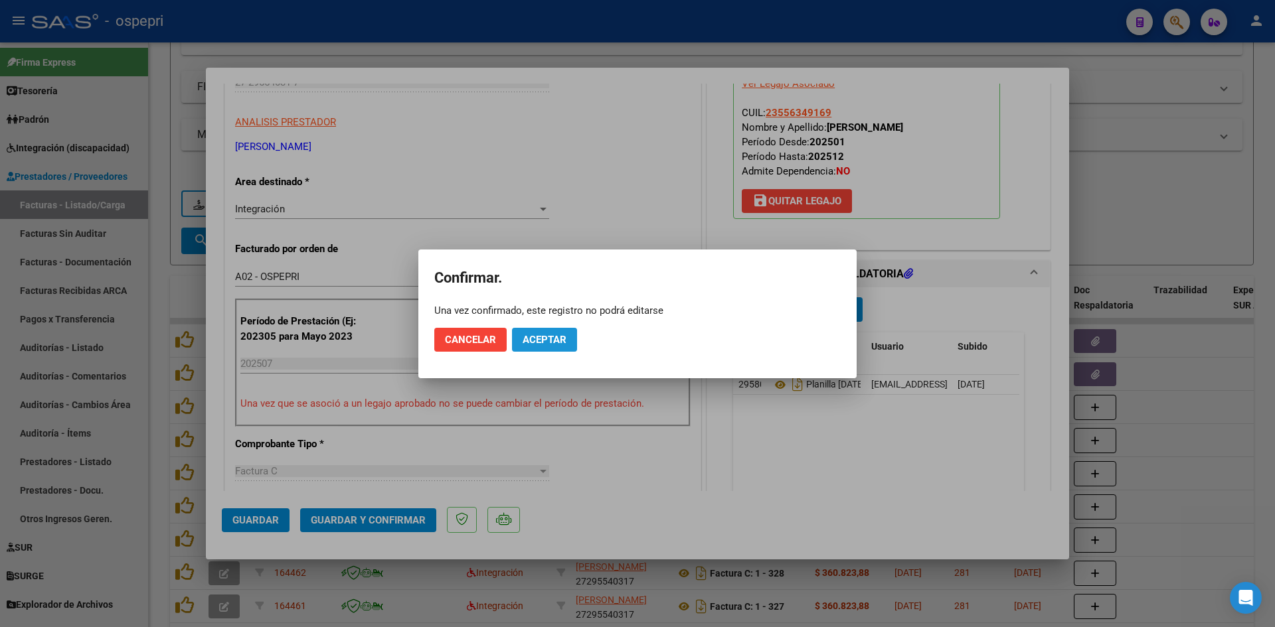
click at [538, 343] on span "Aceptar" at bounding box center [545, 340] width 44 height 12
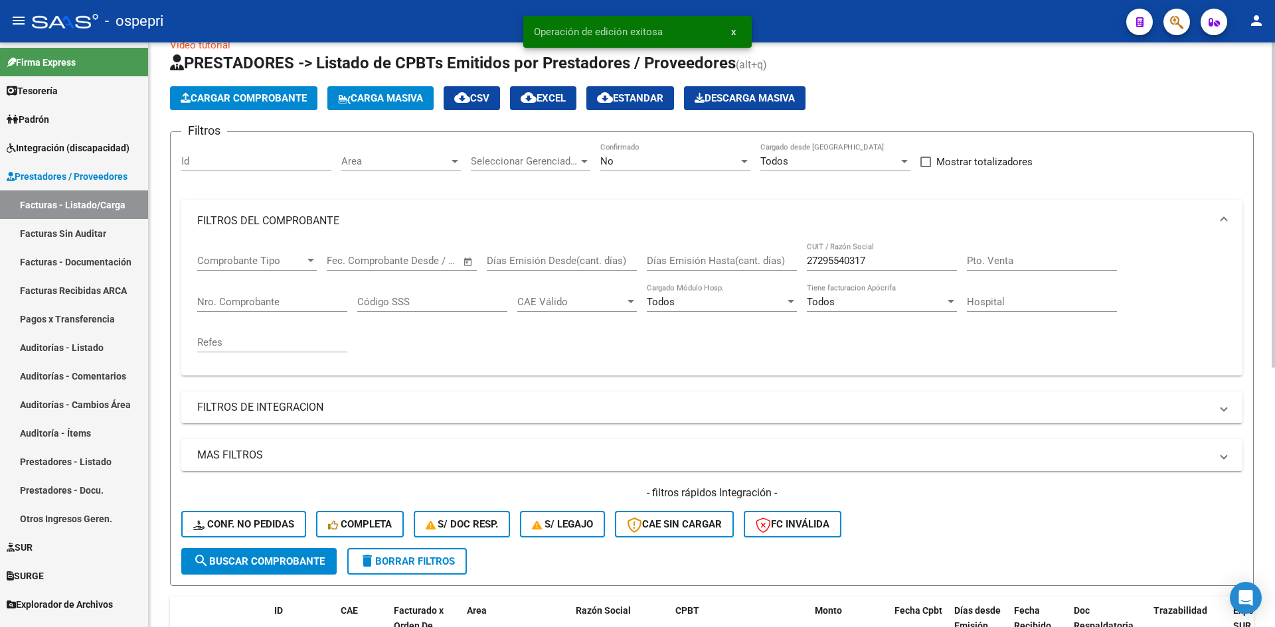
scroll to position [15, 0]
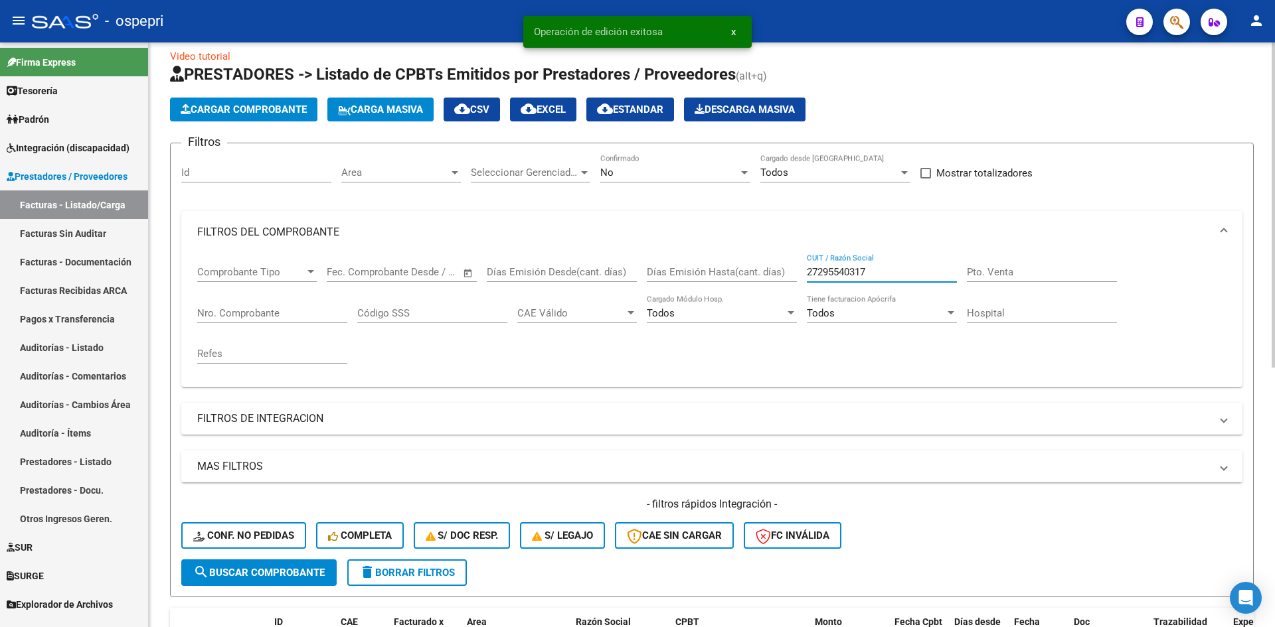
drag, startPoint x: 886, startPoint y: 274, endPoint x: 794, endPoint y: 284, distance: 92.8
click at [794, 284] on div "Comprobante Tipo Comprobante Tipo Start date – End date Fec. Comprobante Desde …" at bounding box center [711, 315] width 1029 height 123
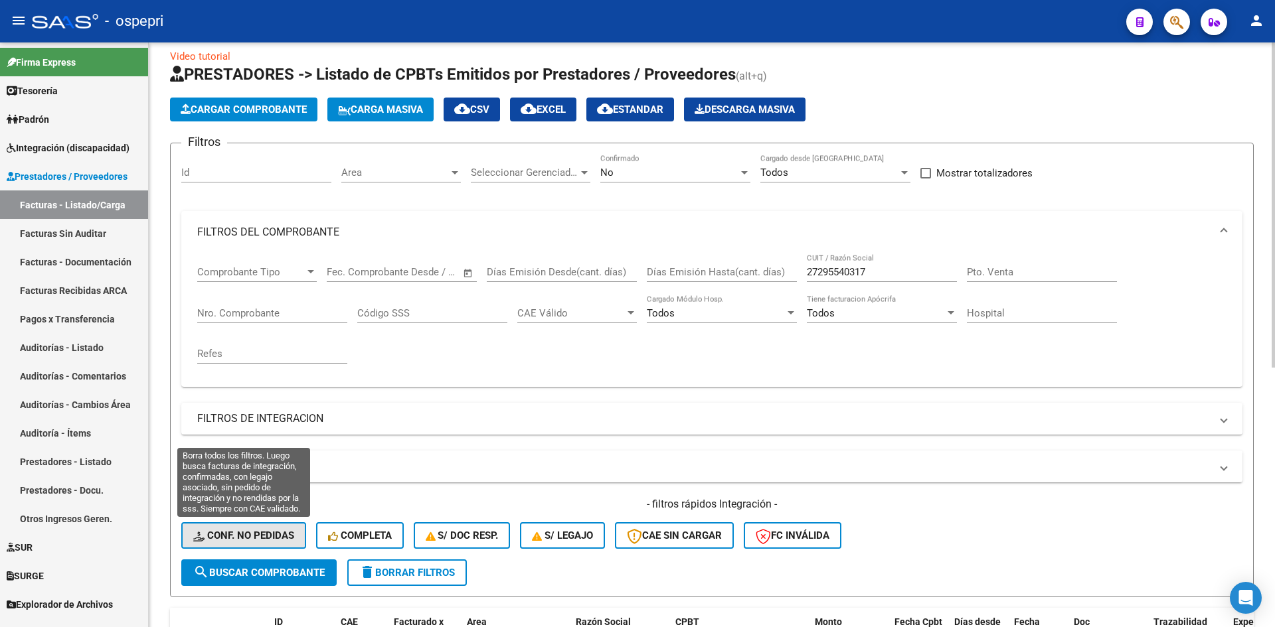
click at [226, 533] on span "Conf. no pedidas" at bounding box center [243, 536] width 101 height 12
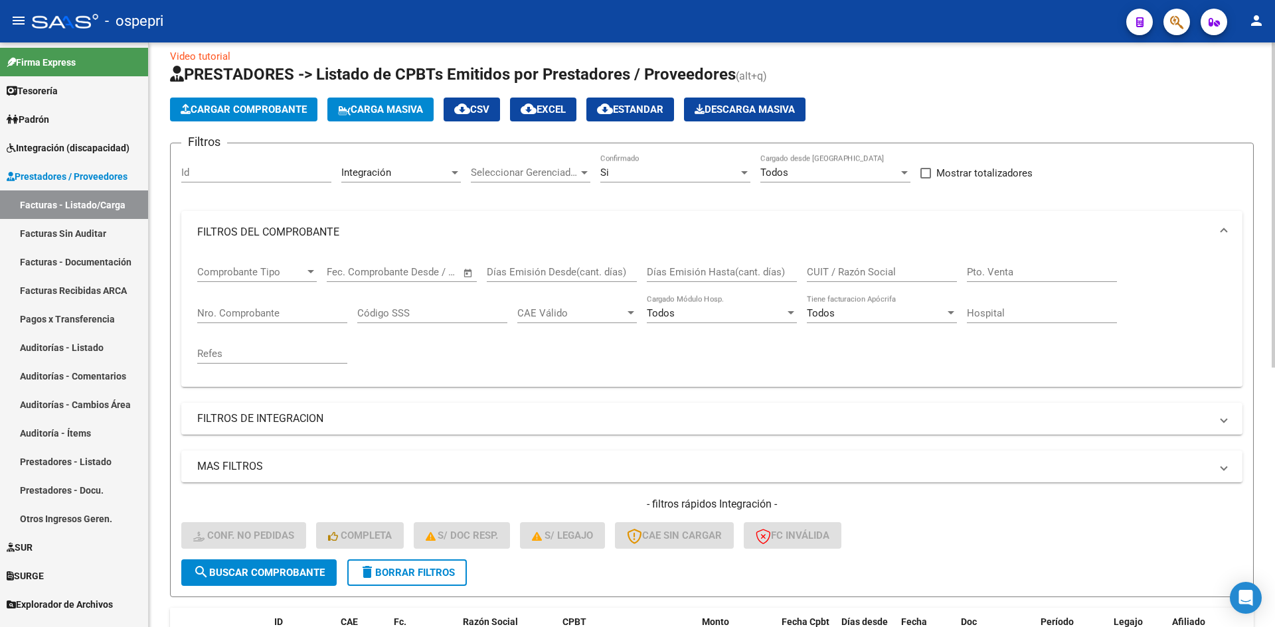
click at [837, 278] on div "CUIT / Razón Social" at bounding box center [882, 268] width 150 height 29
paste input "27295540317"
type input "27295540317"
click at [296, 581] on button "search Buscar Comprobante" at bounding box center [258, 573] width 155 height 27
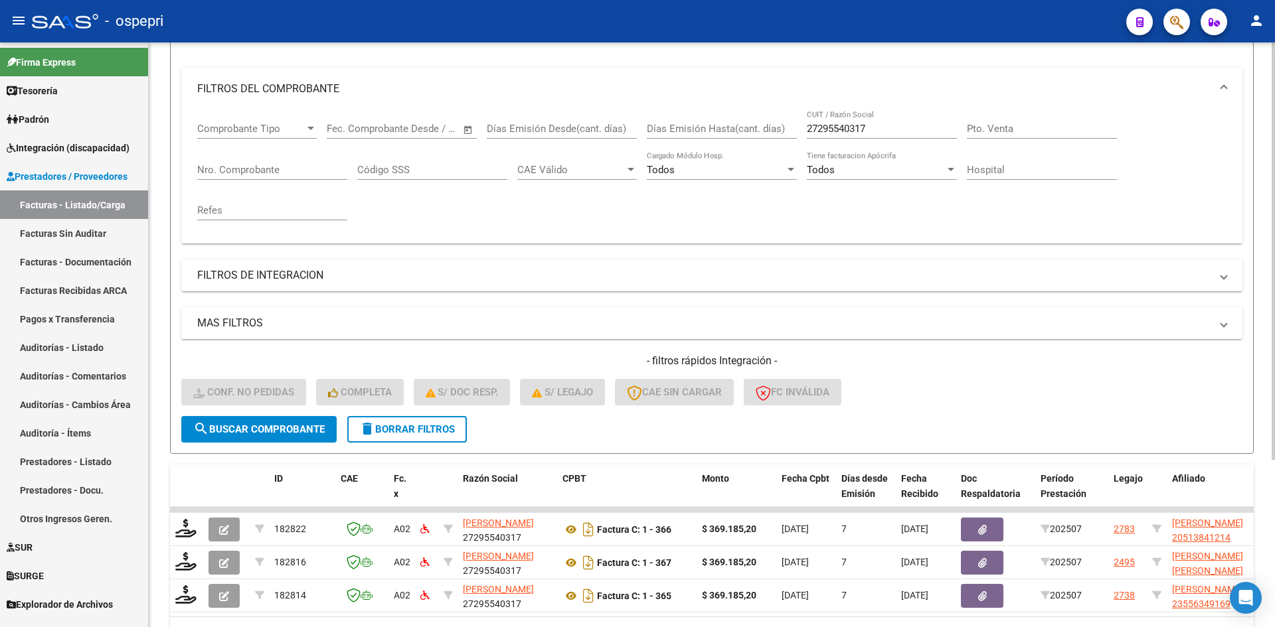
scroll to position [234, 0]
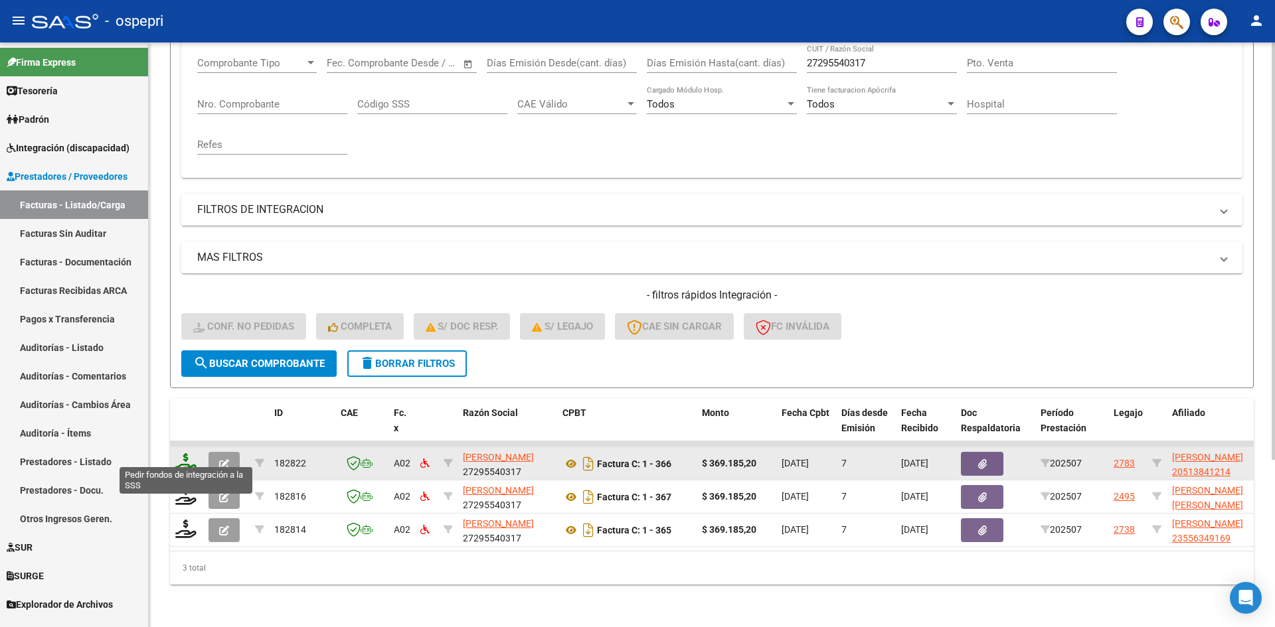
click at [187, 455] on icon at bounding box center [185, 463] width 21 height 19
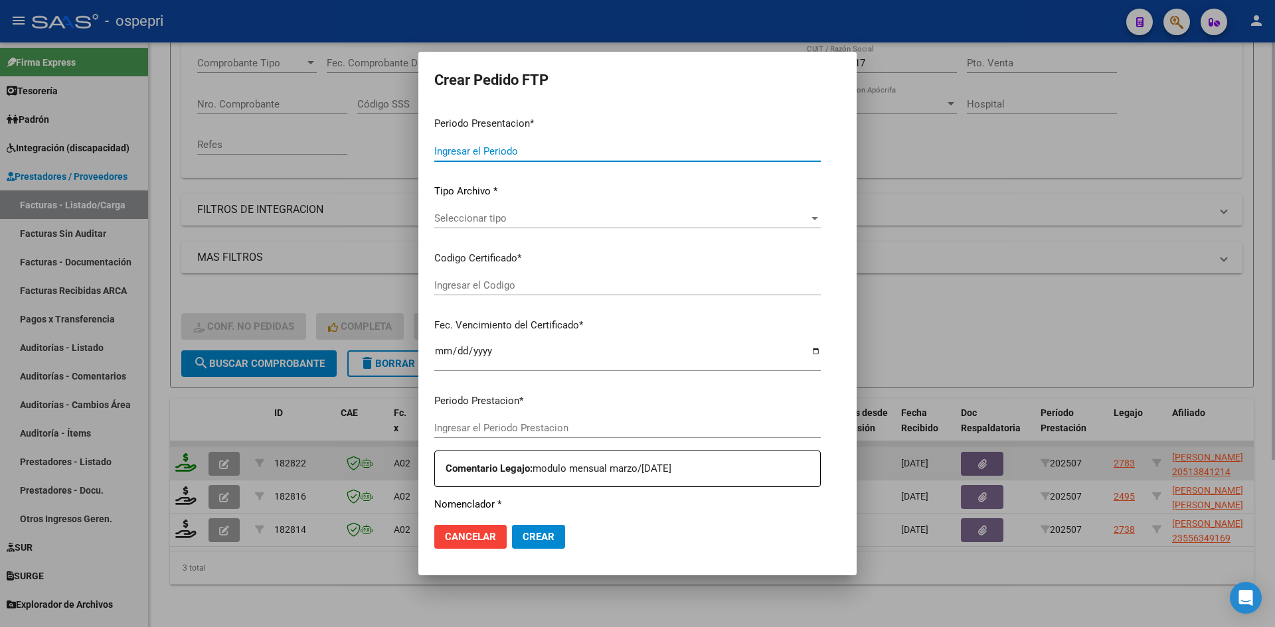
type input "202507"
type input "$ 369.185,20"
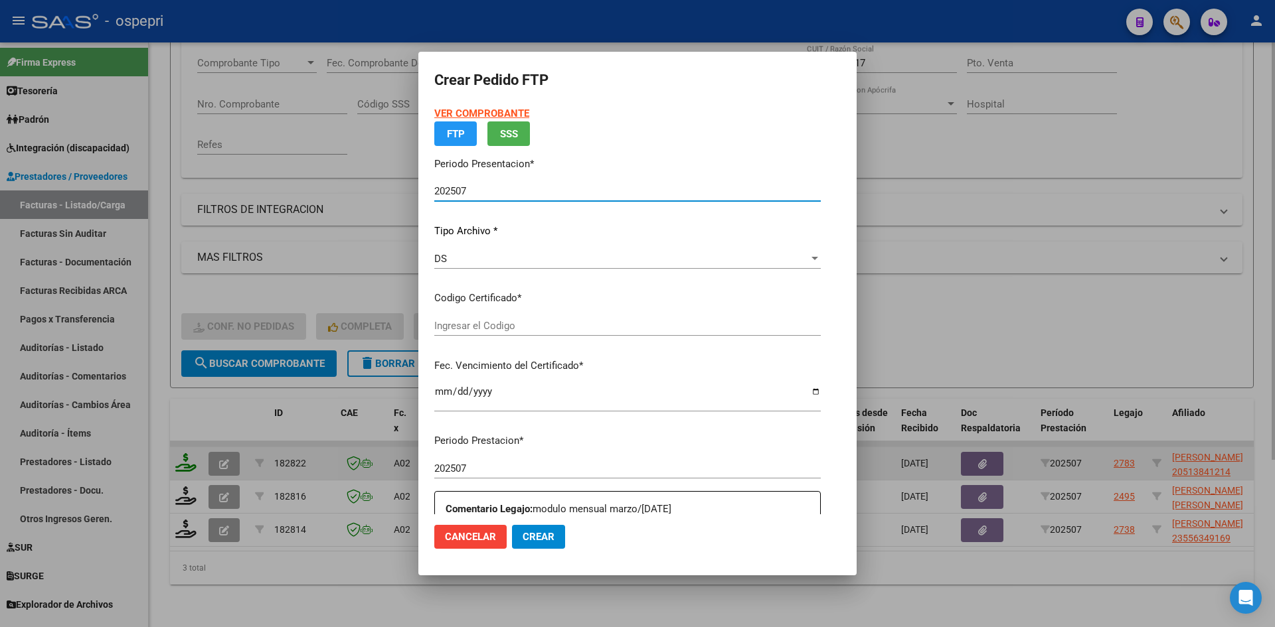
type input "2051384121-4"
type input "2031-07-28"
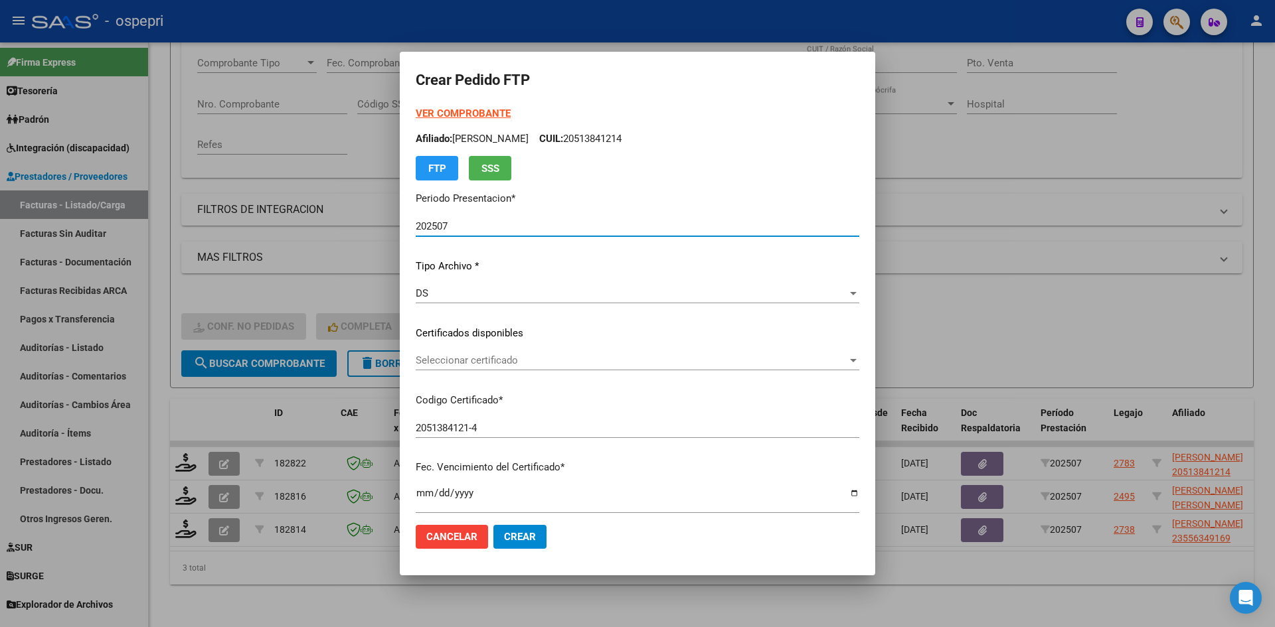
click at [501, 367] on span "Seleccionar certificado" at bounding box center [632, 361] width 432 height 12
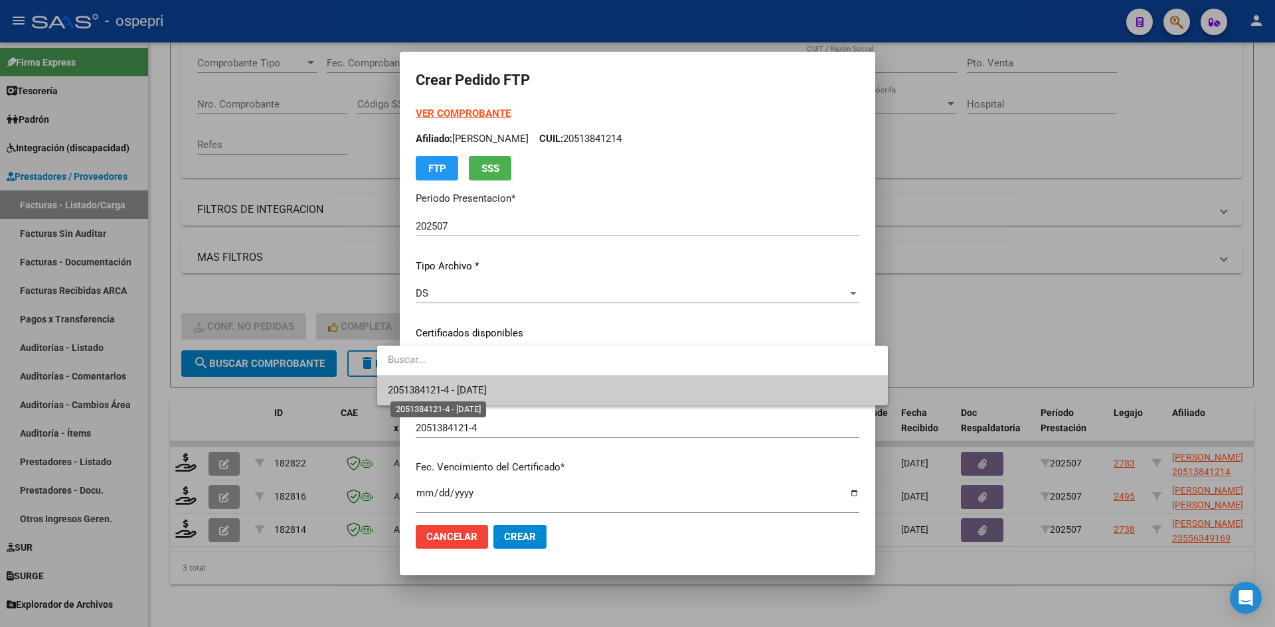
click at [487, 390] on span "2051384121-4 - 2031-07-28" at bounding box center [437, 390] width 99 height 12
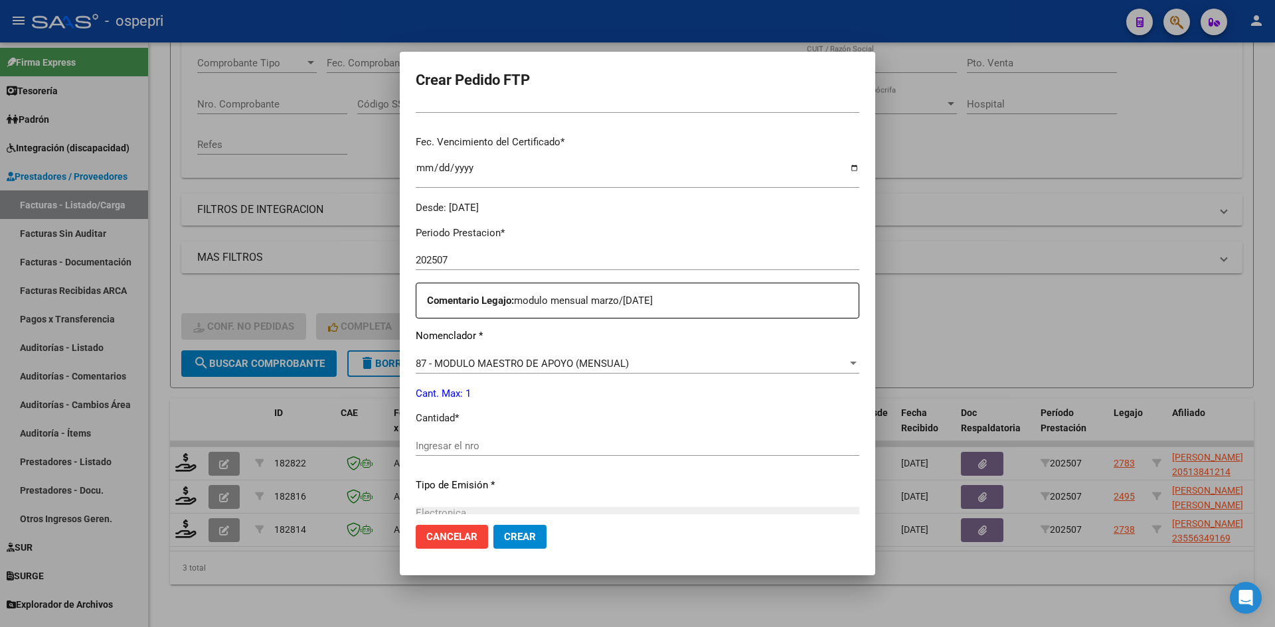
scroll to position [332, 0]
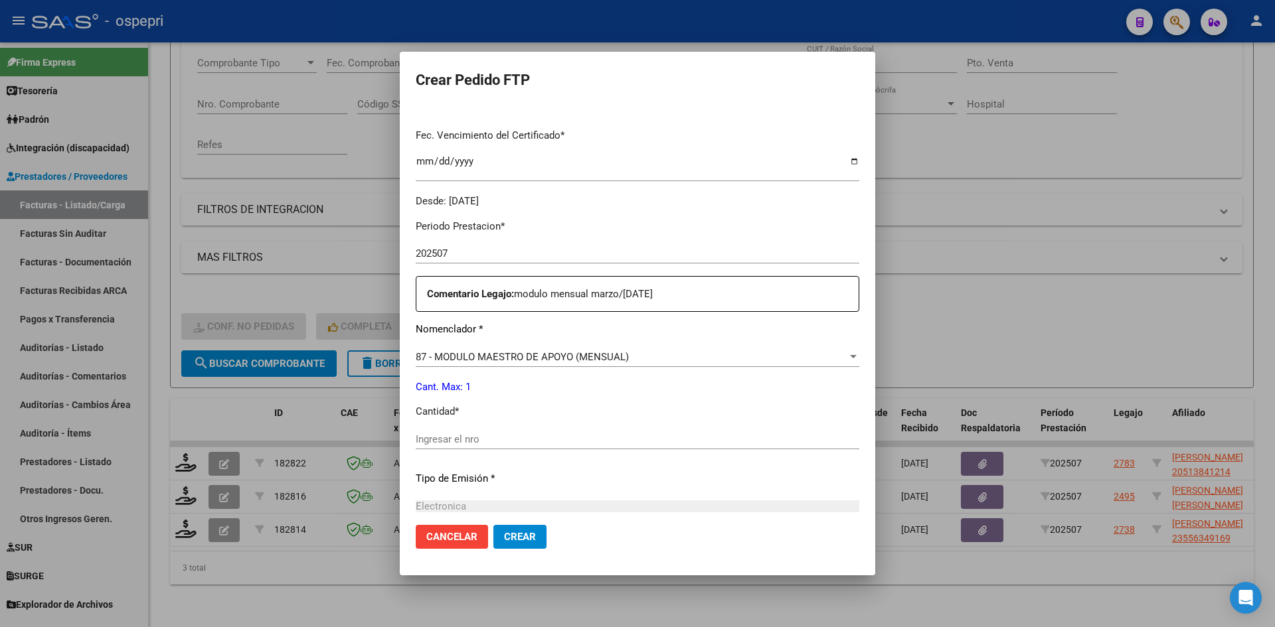
click at [416, 436] on input "Ingresar el nro" at bounding box center [638, 440] width 444 height 12
type input "1"
click at [493, 545] on button "Crear" at bounding box center [519, 537] width 53 height 24
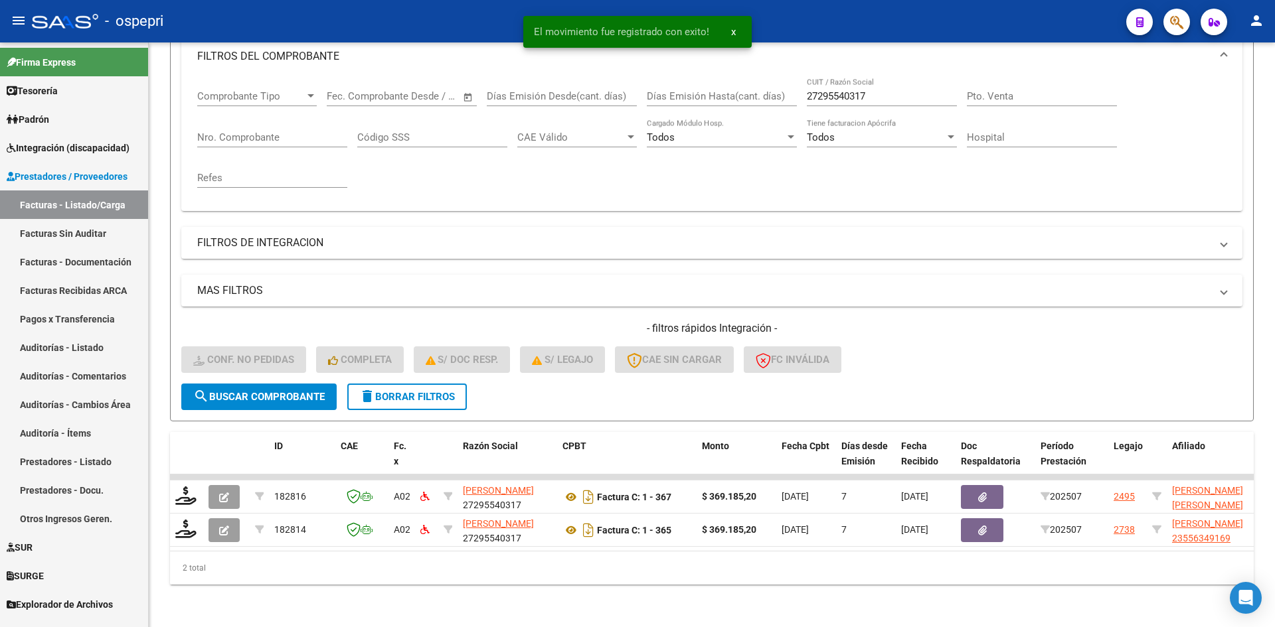
scroll to position [201, 0]
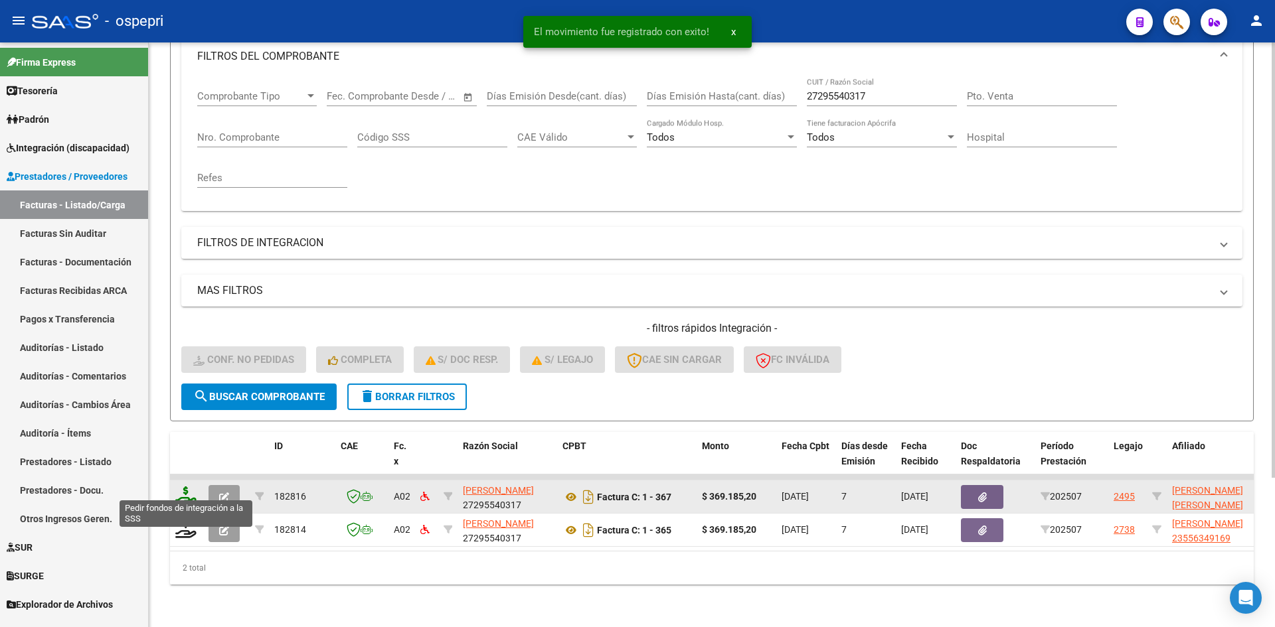
click at [184, 487] on icon at bounding box center [185, 496] width 21 height 19
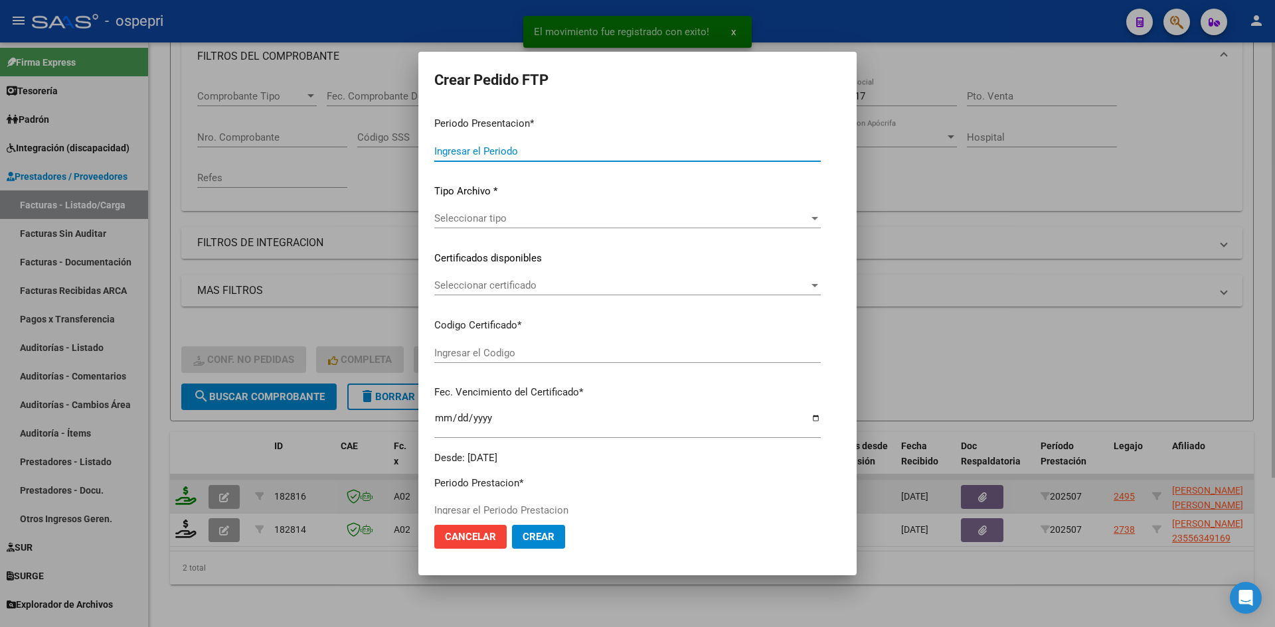
type input "202507"
type input "$ 369.185,20"
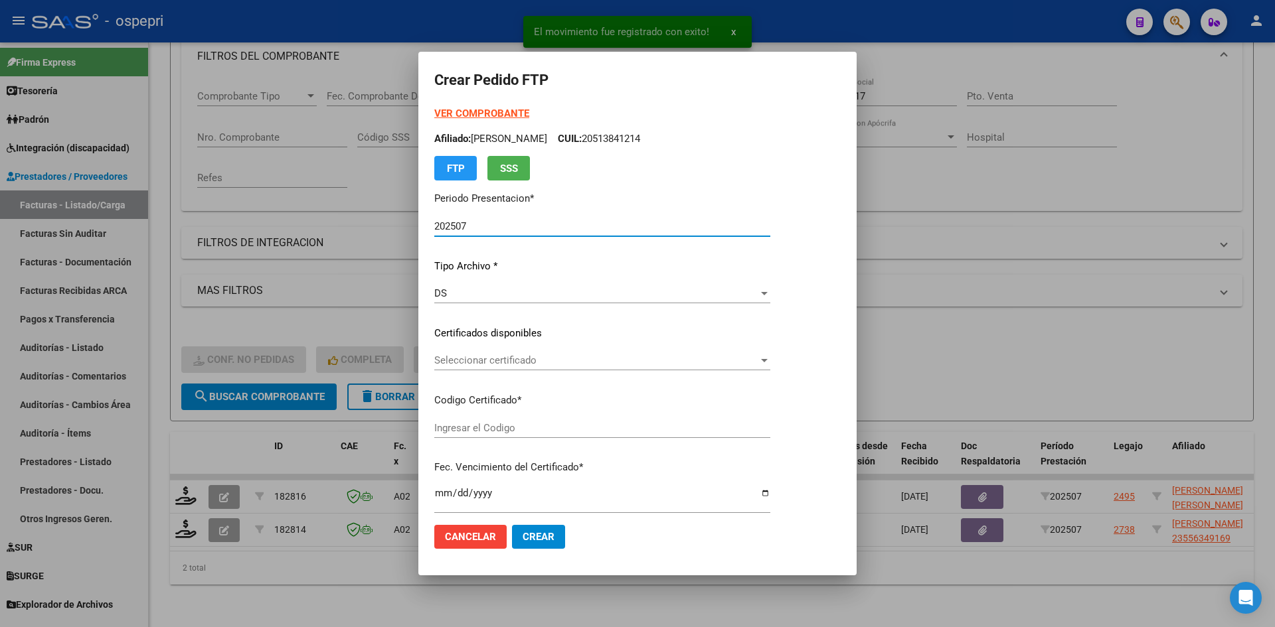
type input "2352315161-4"
type input "2028-04-19"
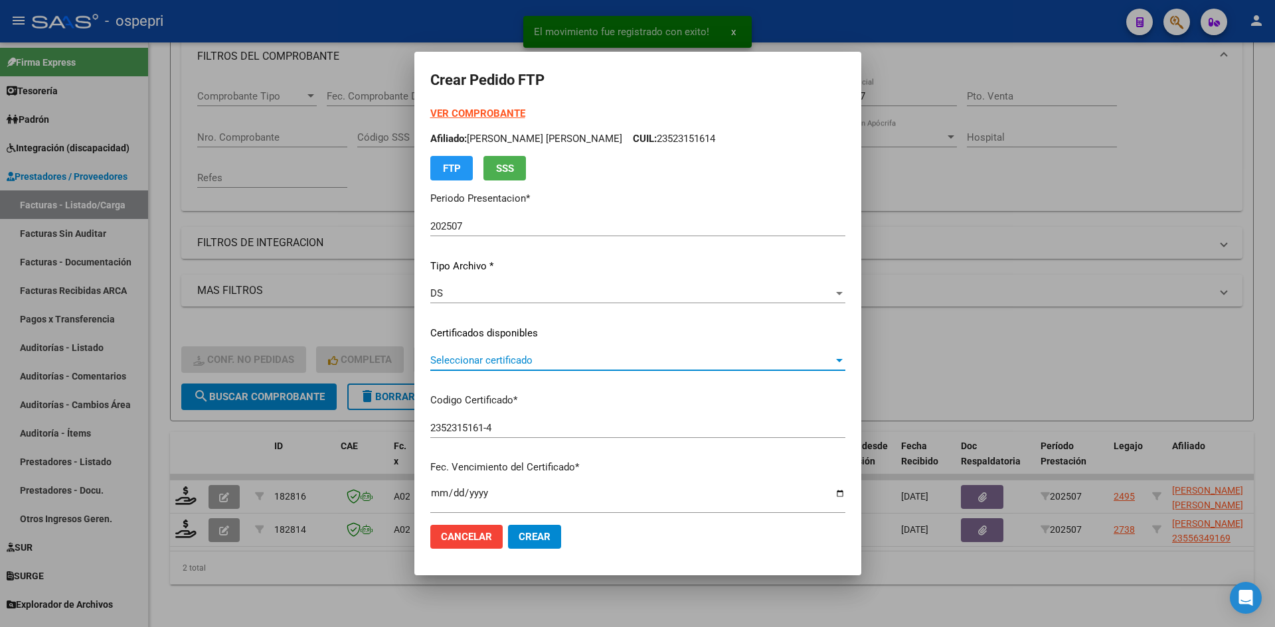
click at [491, 366] on span "Seleccionar certificado" at bounding box center [631, 361] width 403 height 12
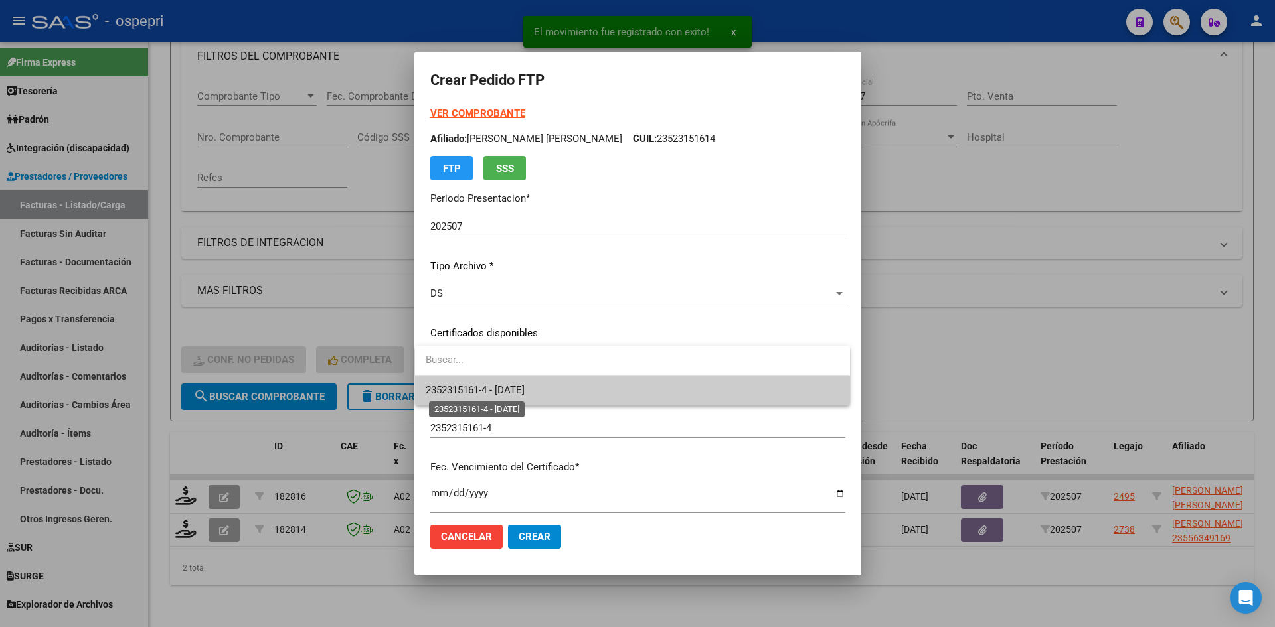
click at [501, 390] on span "2352315161-4 - 2028-04-19" at bounding box center [475, 390] width 99 height 12
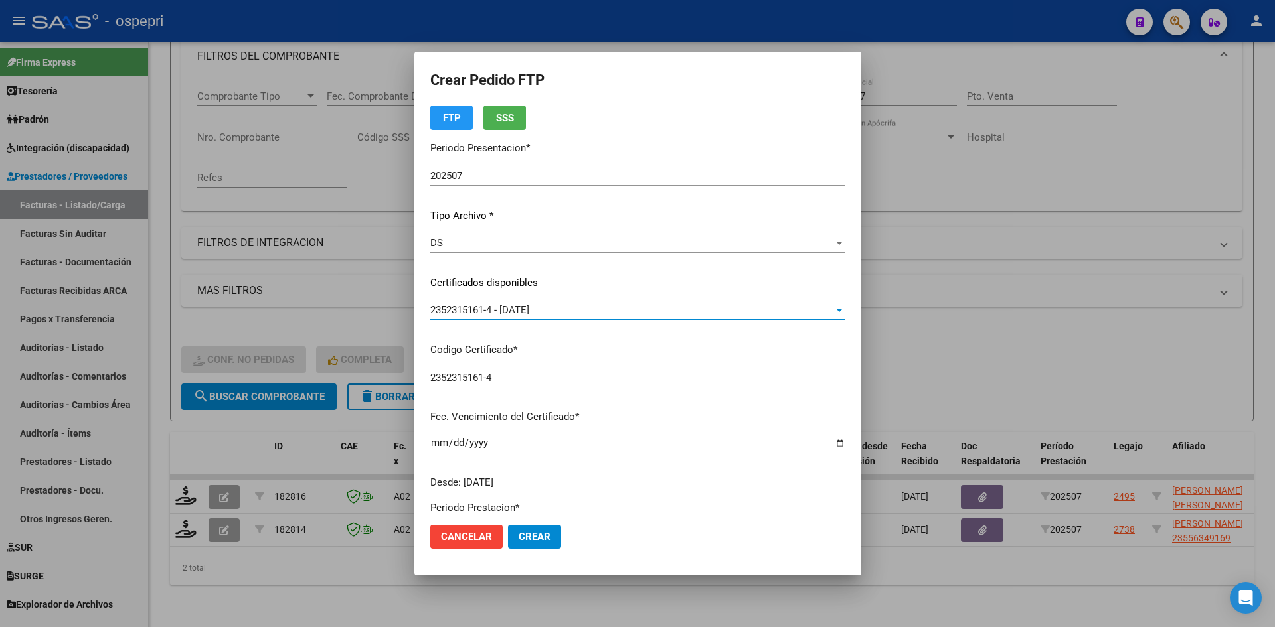
scroll to position [266, 0]
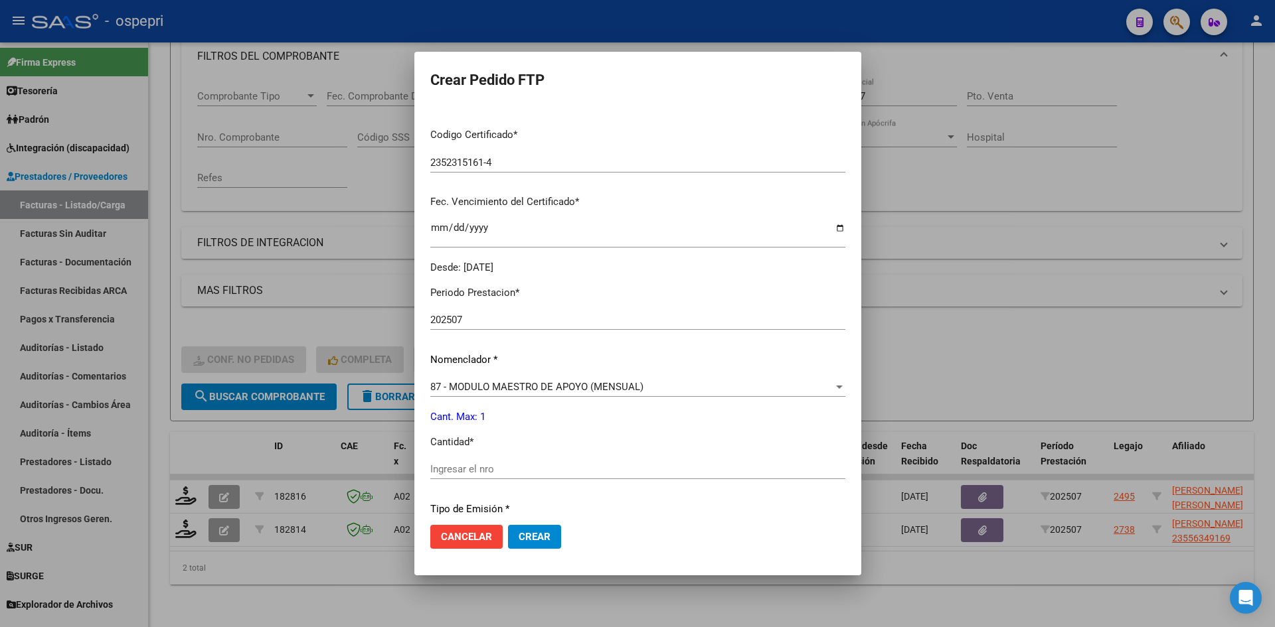
click at [485, 469] on input "Ingresar el nro" at bounding box center [637, 469] width 415 height 12
type input "1"
click at [529, 543] on button "Crear" at bounding box center [534, 537] width 53 height 24
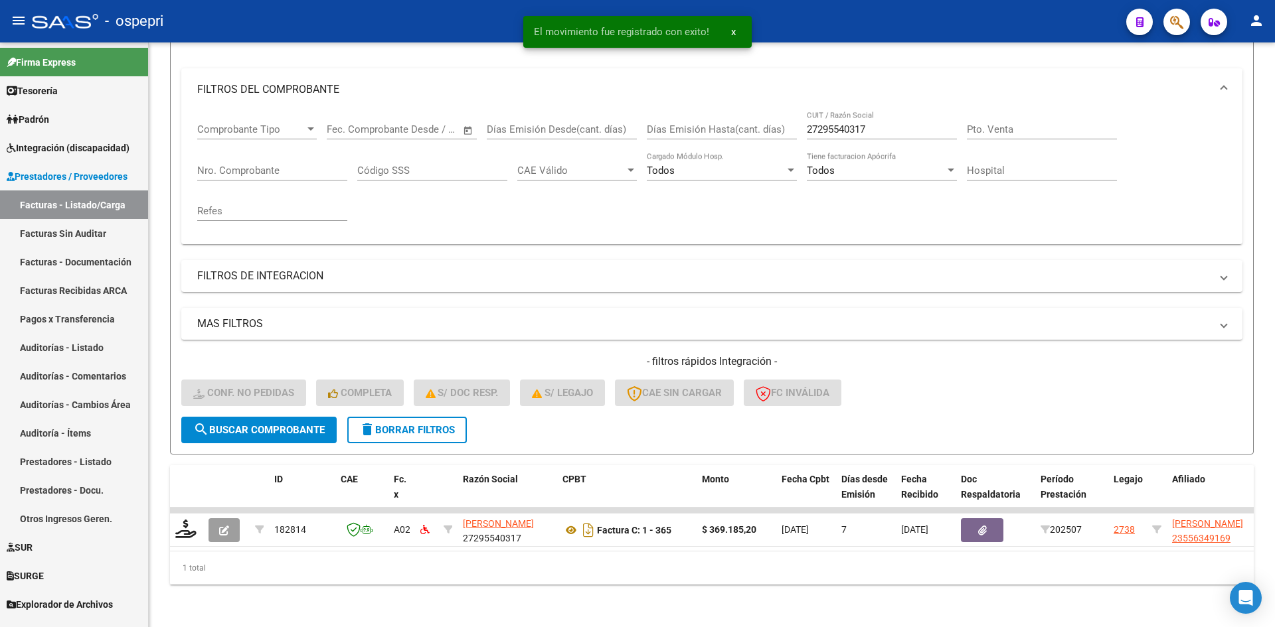
scroll to position [167, 0]
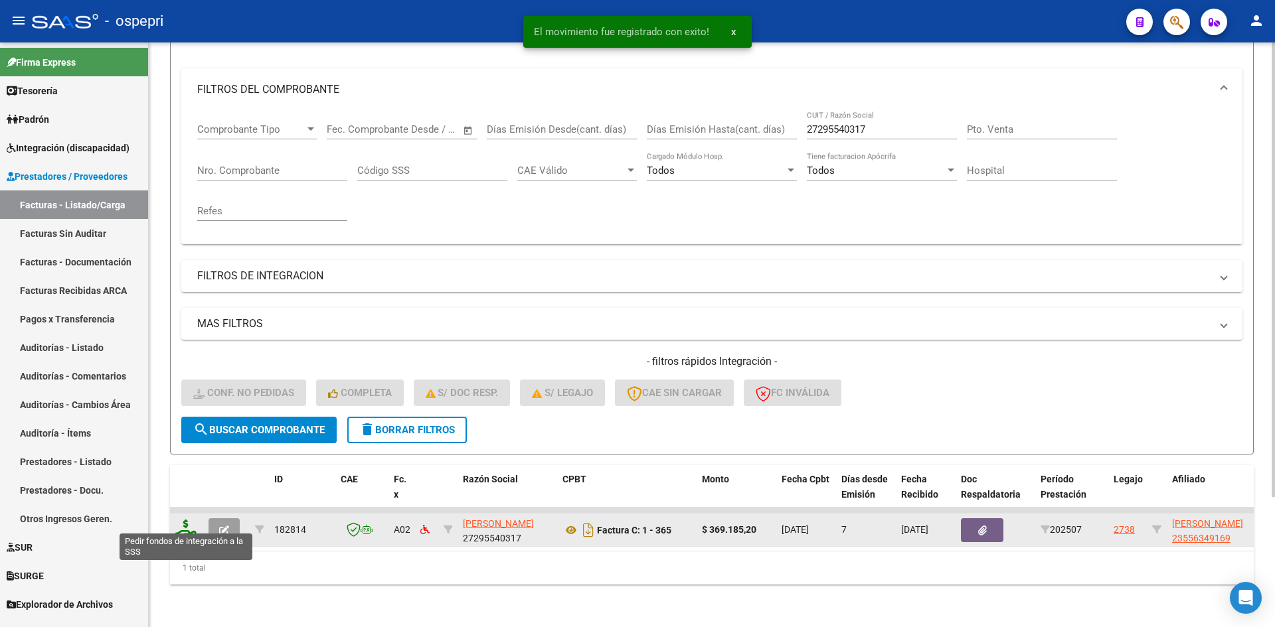
click at [182, 520] on icon at bounding box center [185, 529] width 21 height 19
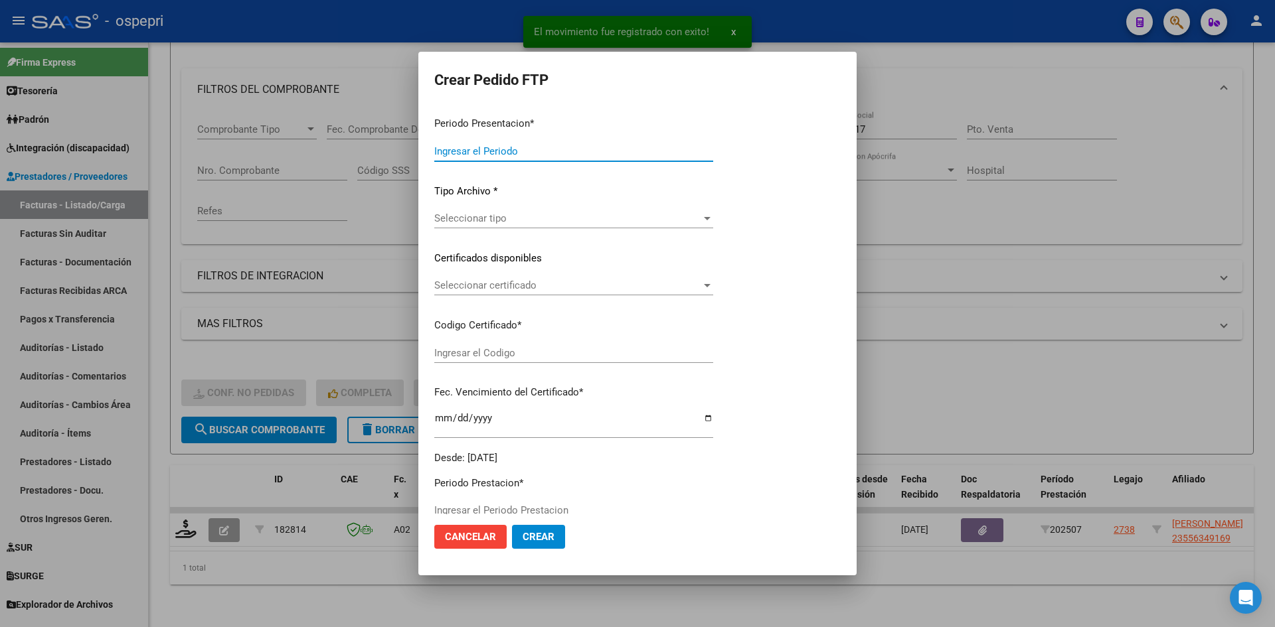
type input "202507"
type input "$ 369.185,20"
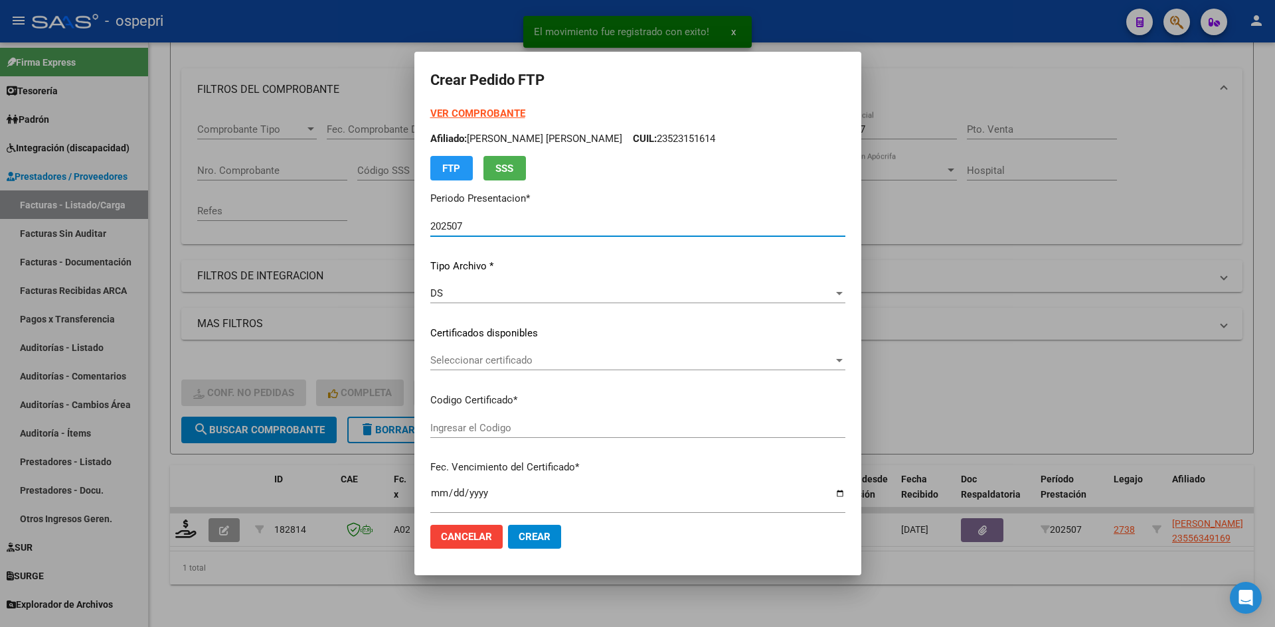
type input "23556349169"
type input "2027-01-10"
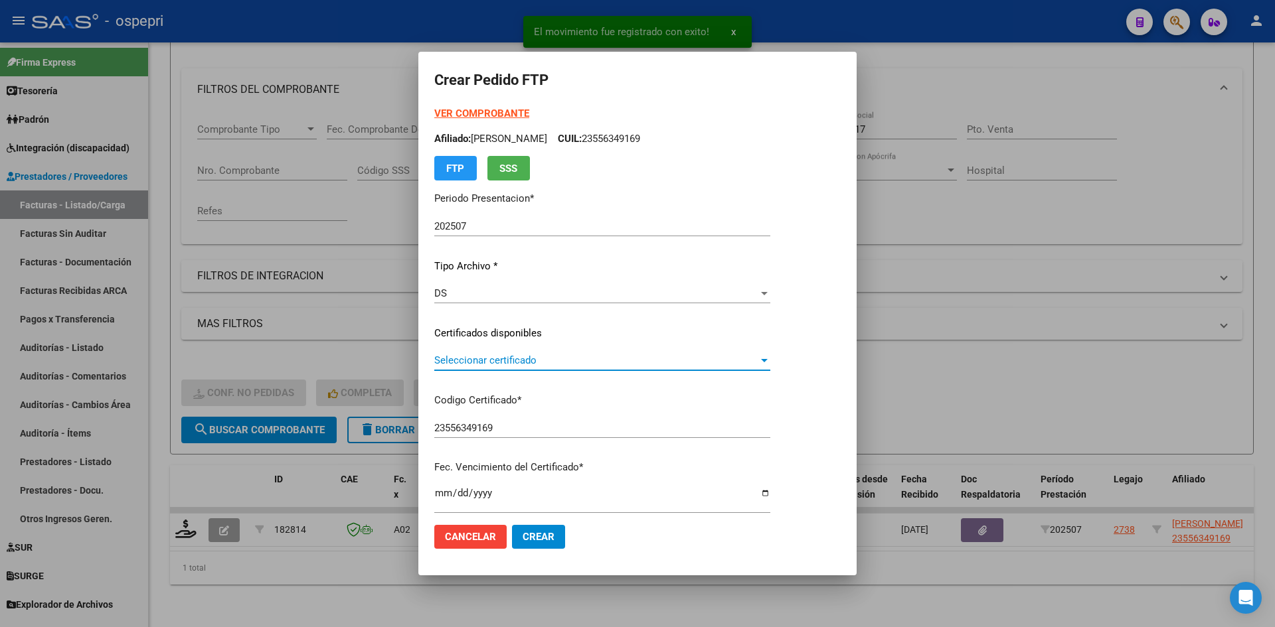
click at [527, 364] on span "Seleccionar certificado" at bounding box center [596, 361] width 324 height 12
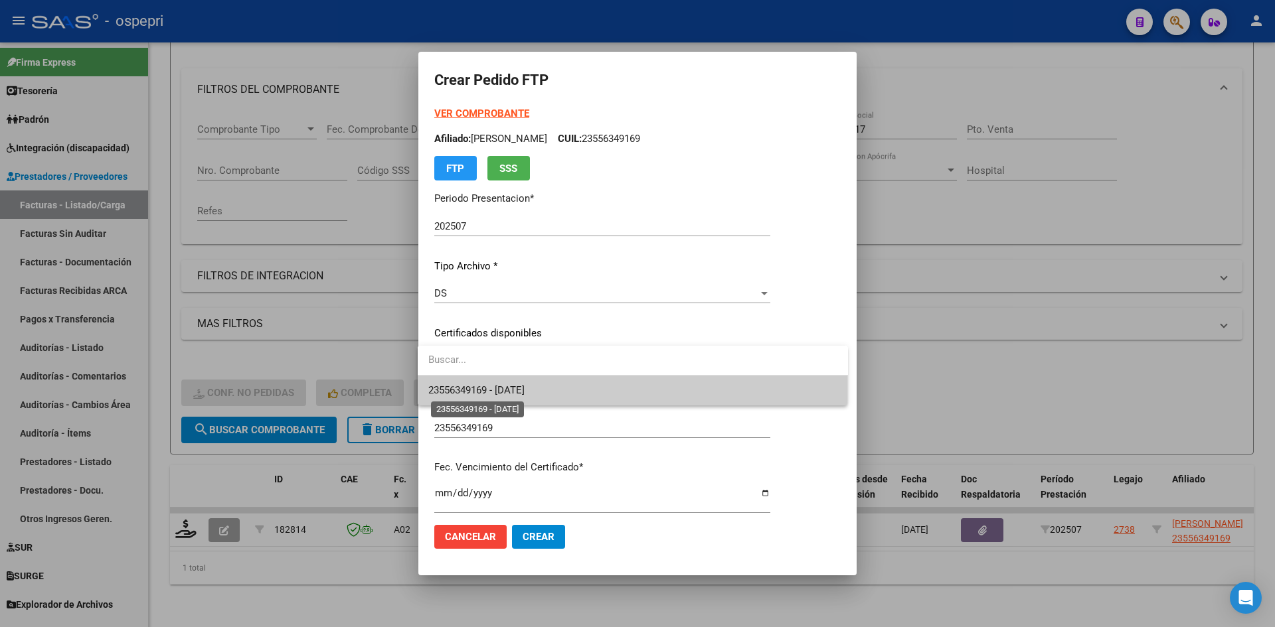
click at [525, 390] on span "23556349169 - 2027-01-10" at bounding box center [476, 390] width 96 height 12
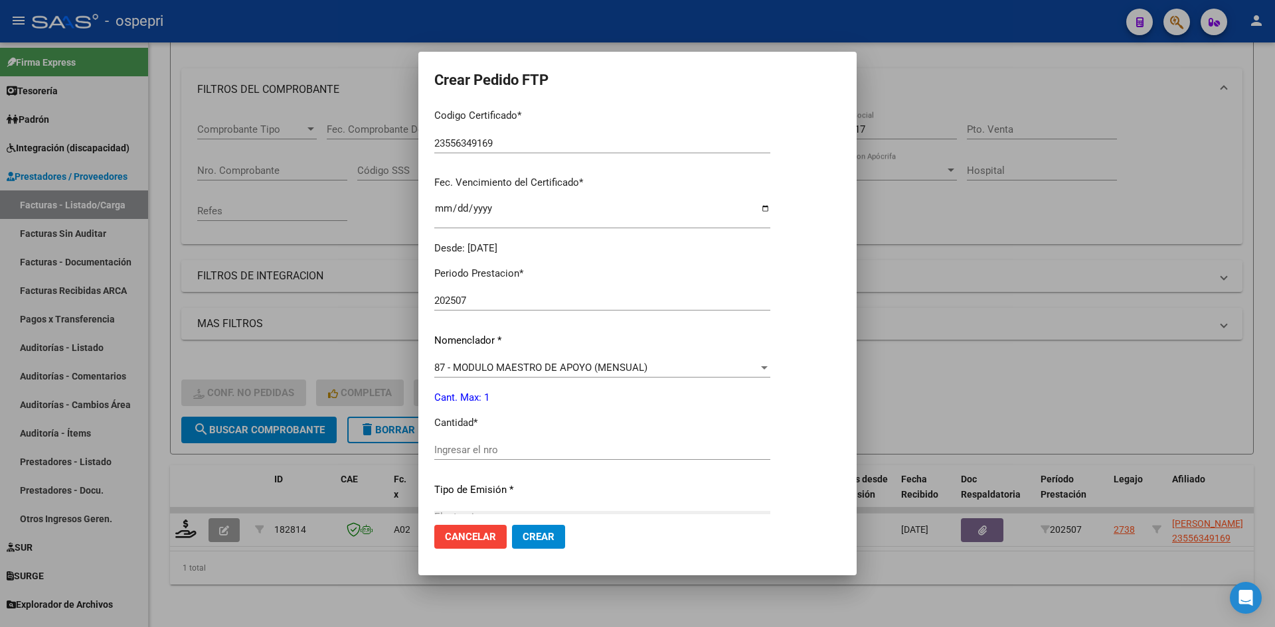
scroll to position [332, 0]
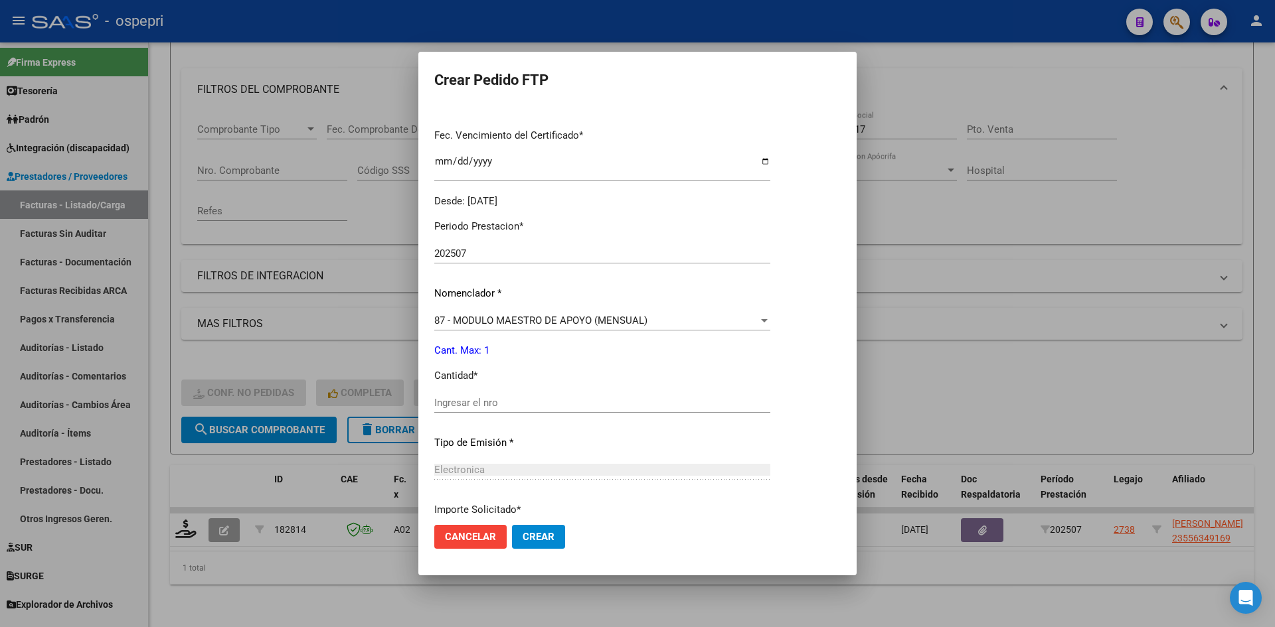
click at [528, 412] on div "Ingresar el nro" at bounding box center [602, 403] width 336 height 20
type input "1"
click at [548, 538] on button "Crear" at bounding box center [538, 537] width 53 height 24
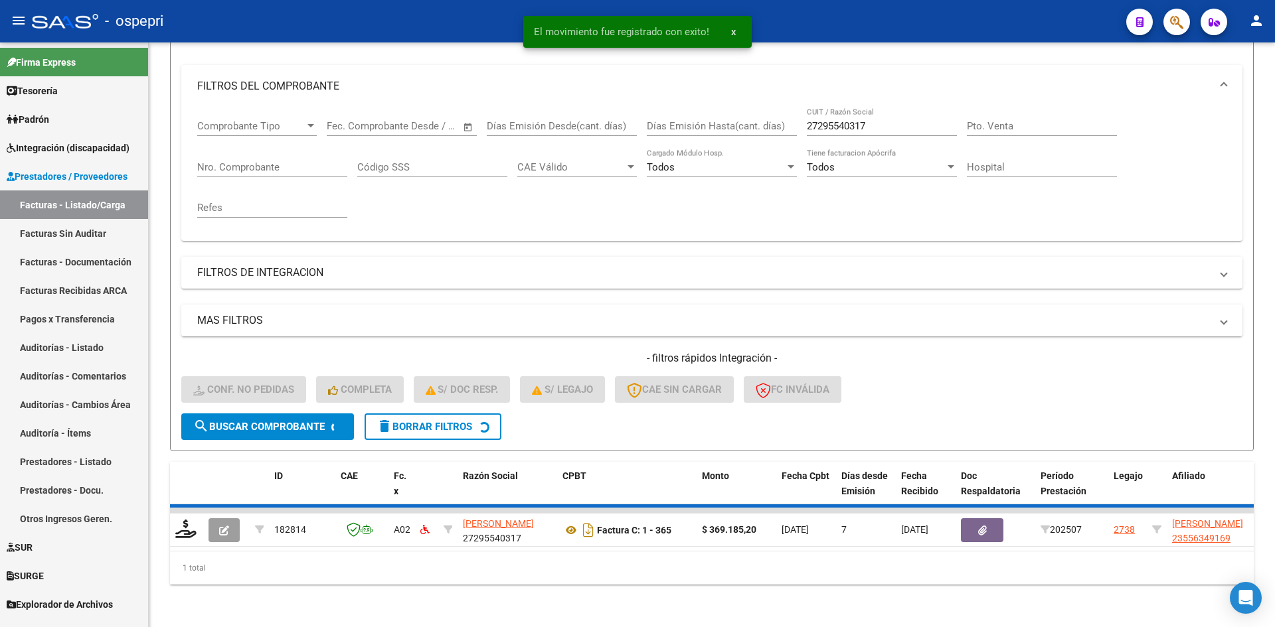
scroll to position [147, 0]
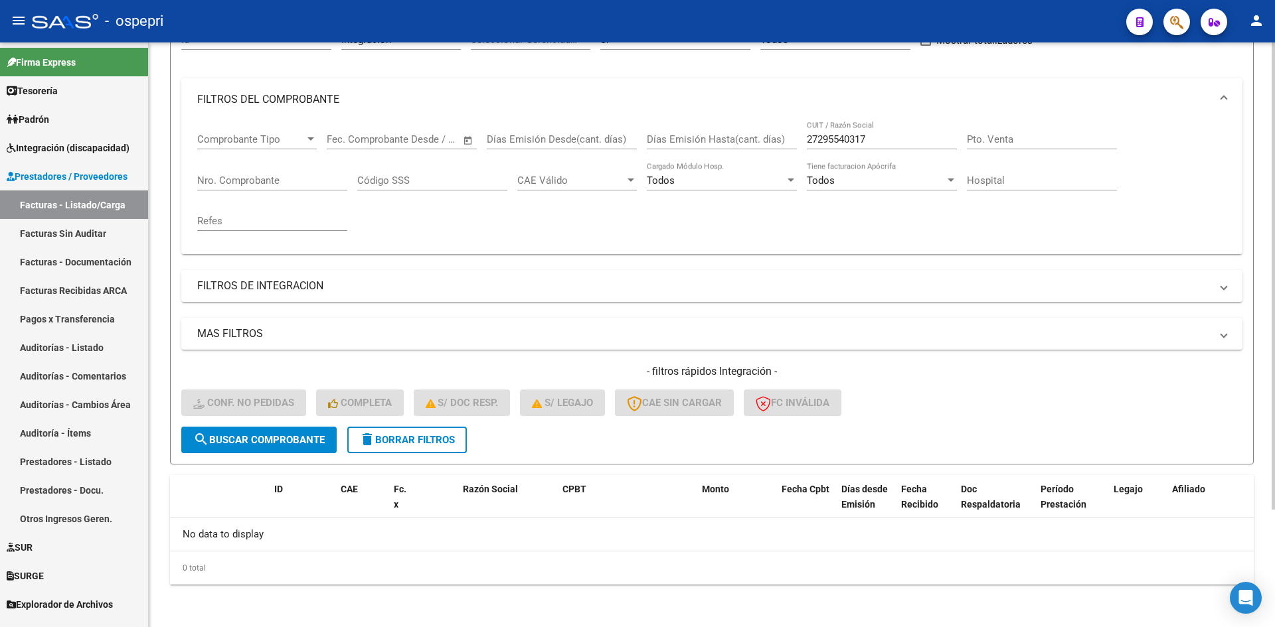
click at [436, 431] on button "delete Borrar Filtros" at bounding box center [407, 440] width 120 height 27
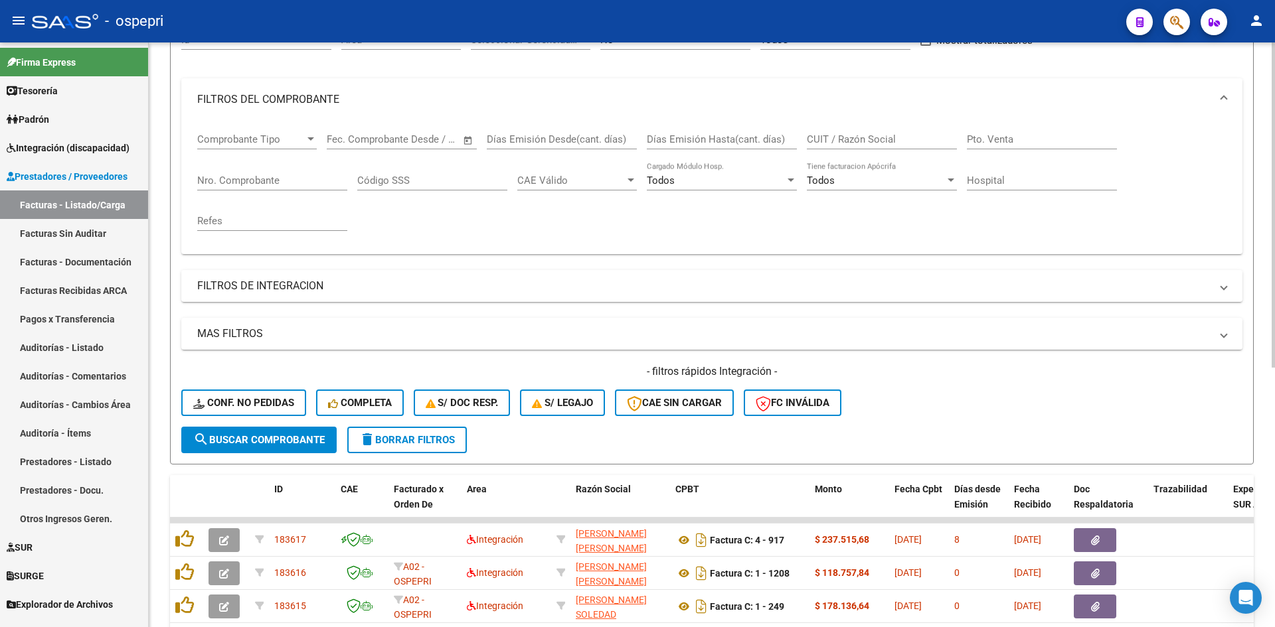
click at [835, 142] on input "CUIT / Razón Social" at bounding box center [882, 139] width 150 height 12
paste input "23269994614"
type input "23269994614"
click at [301, 437] on span "search Buscar Comprobante" at bounding box center [258, 440] width 131 height 12
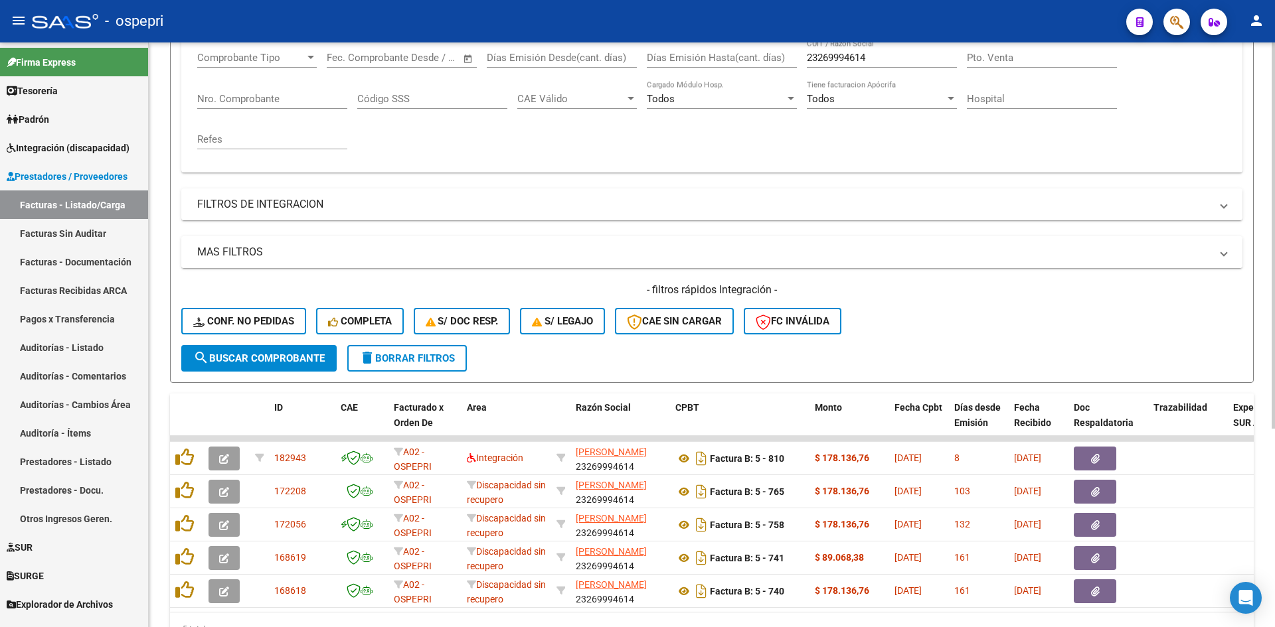
scroll to position [300, 0]
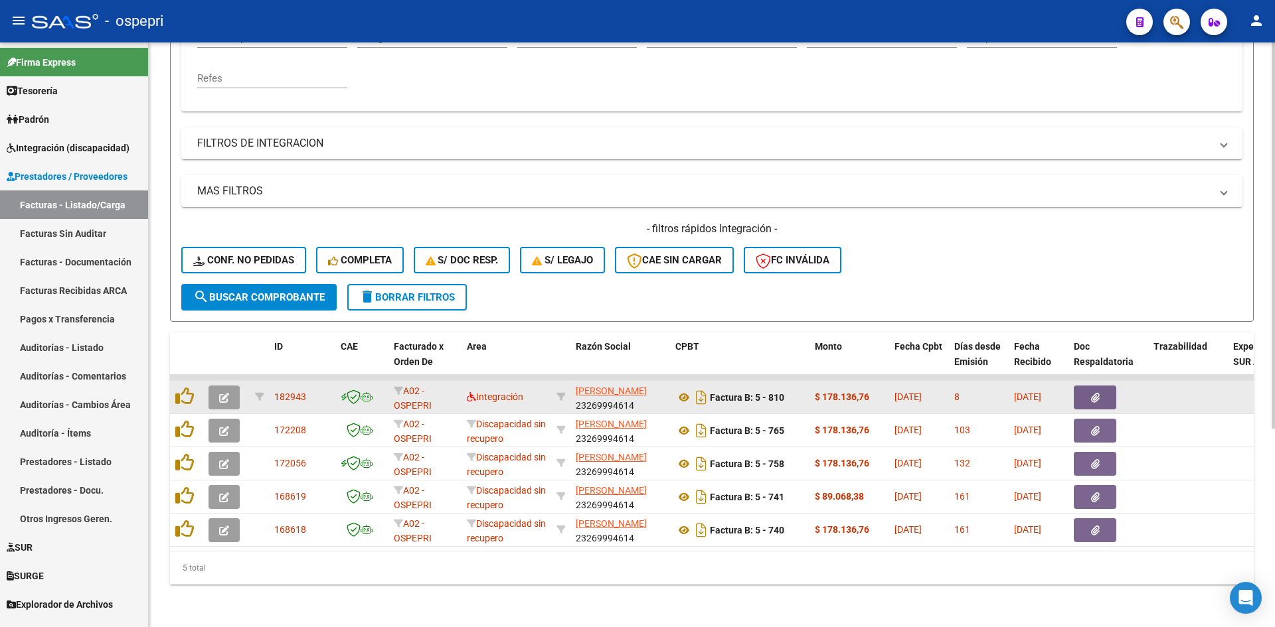
click at [224, 386] on button "button" at bounding box center [223, 398] width 31 height 24
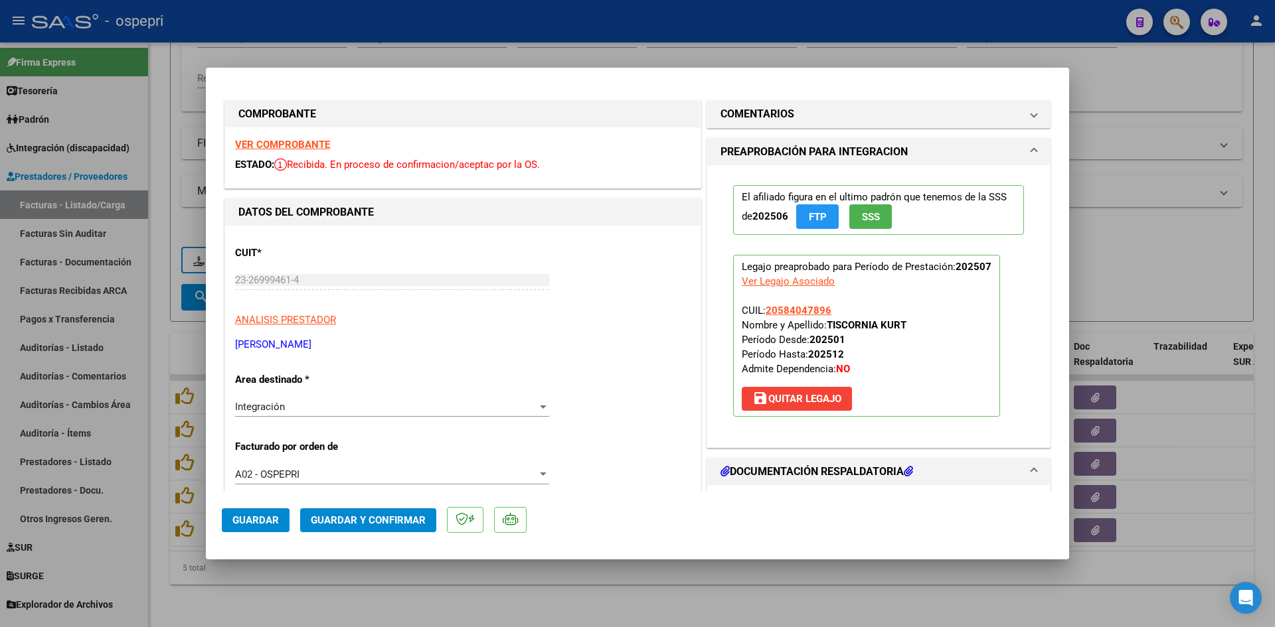
scroll to position [0, 0]
click at [311, 149] on strong "VER COMPROBANTE" at bounding box center [282, 146] width 95 height 12
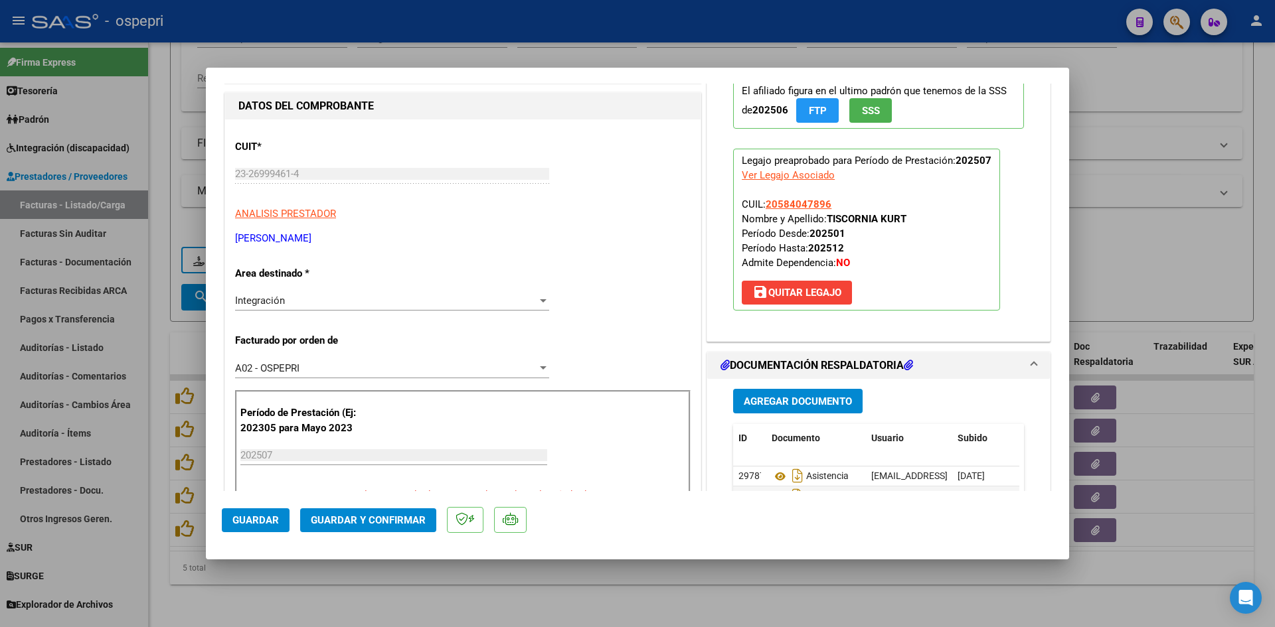
scroll to position [199, 0]
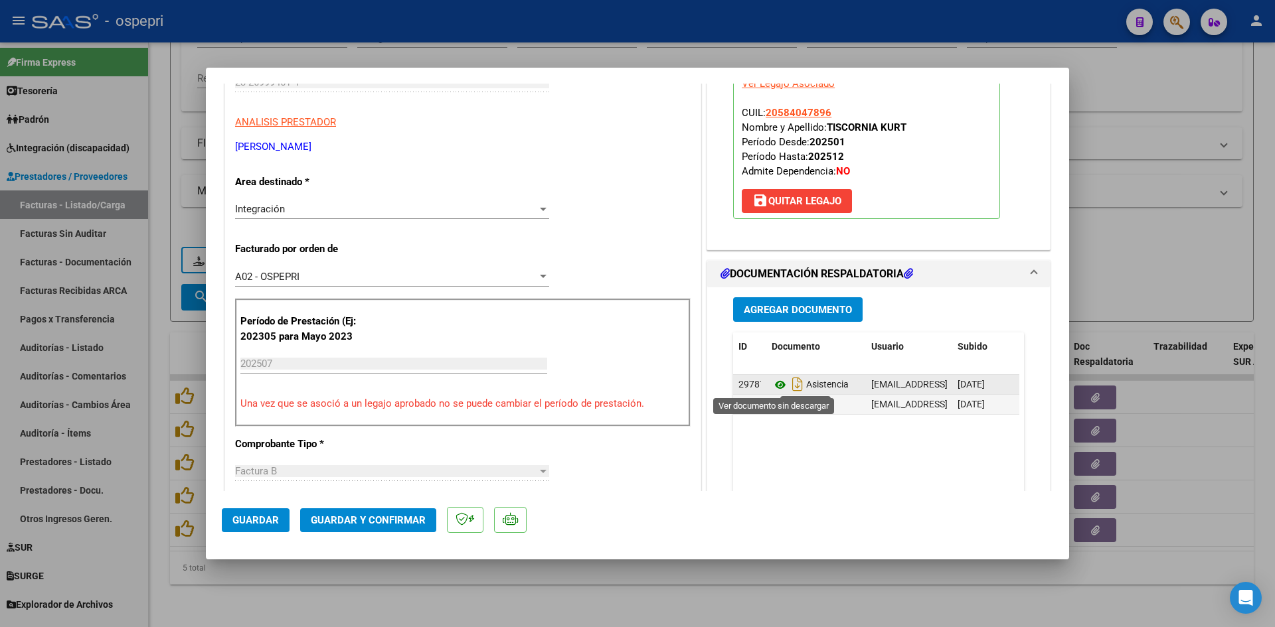
click at [772, 383] on icon at bounding box center [780, 385] width 17 height 16
click at [403, 521] on span "Guardar y Confirmar" at bounding box center [368, 521] width 115 height 12
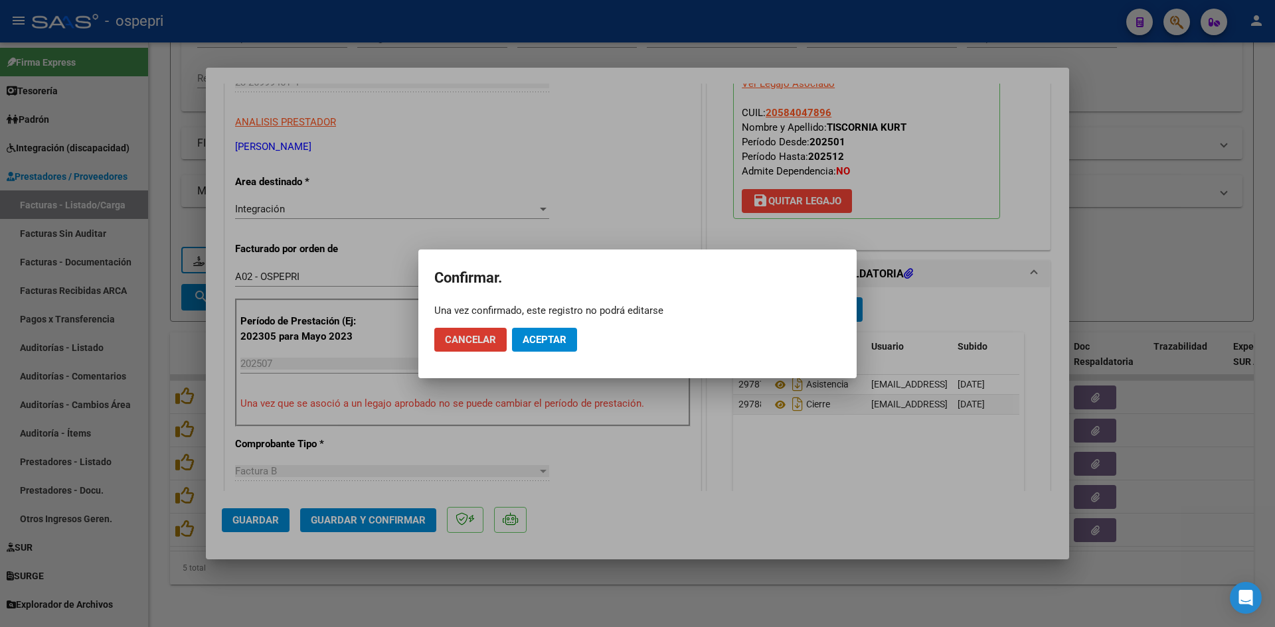
click at [556, 339] on span "Aceptar" at bounding box center [545, 340] width 44 height 12
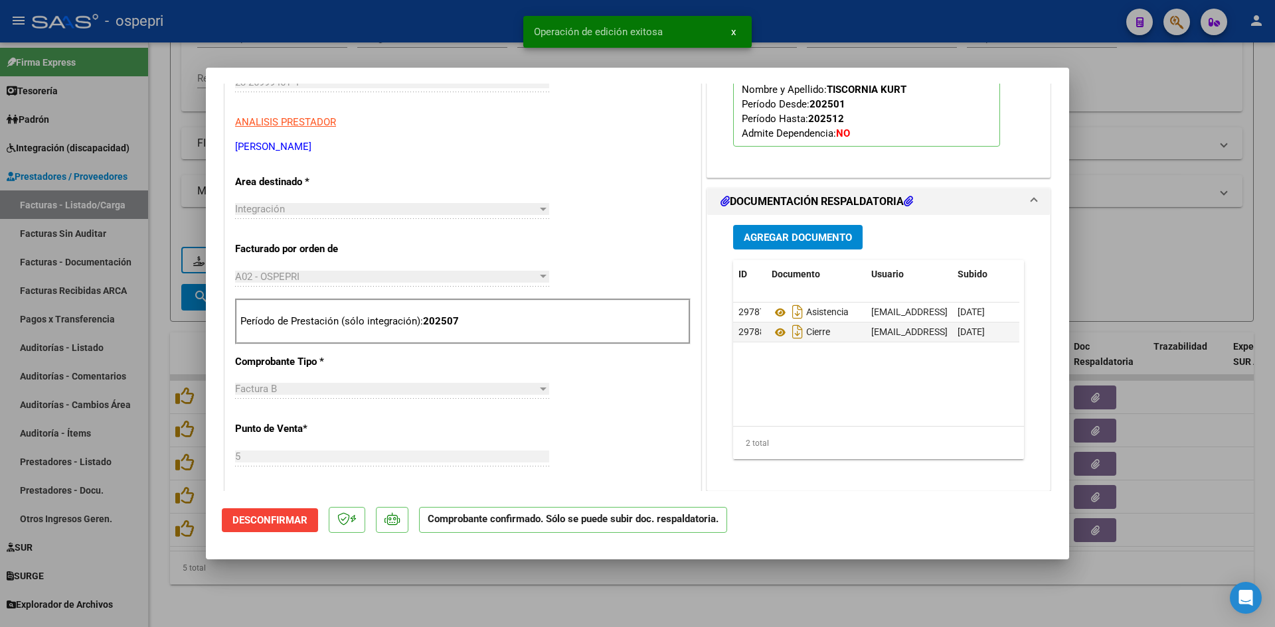
type input "$ 0,00"
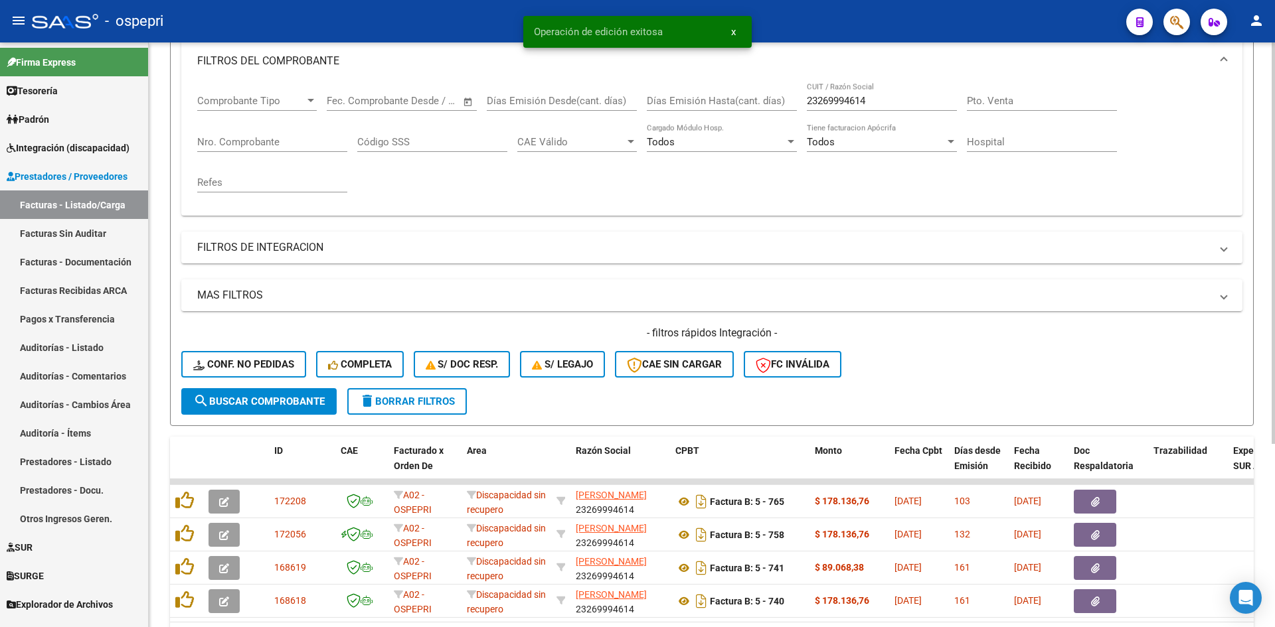
scroll to position [68, 0]
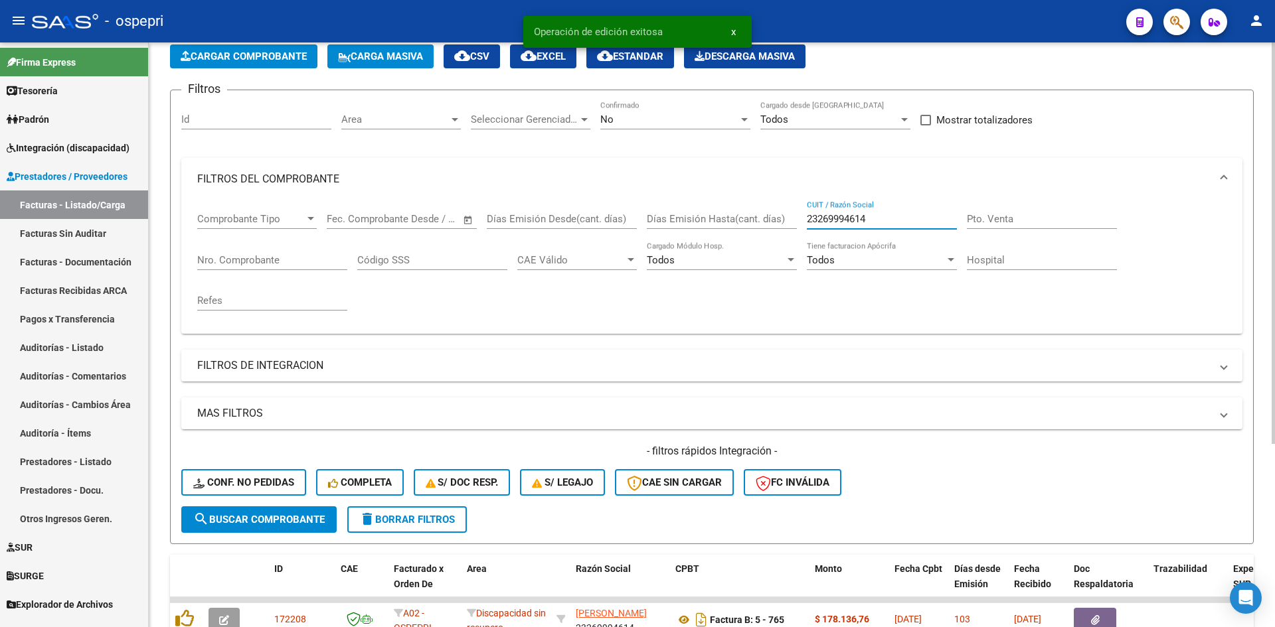
drag, startPoint x: 872, startPoint y: 220, endPoint x: 792, endPoint y: 226, distance: 80.5
click at [793, 226] on div "Comprobante Tipo Comprobante Tipo Start date – End date Fec. Comprobante Desde …" at bounding box center [711, 262] width 1029 height 123
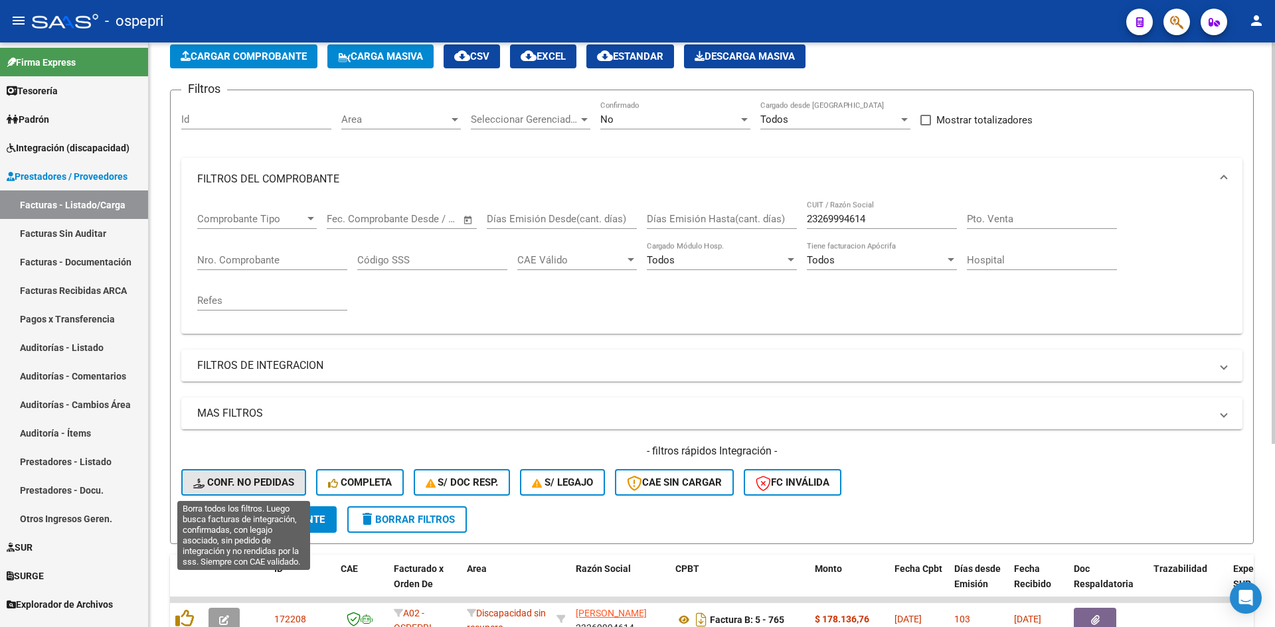
click at [245, 475] on button "Conf. no pedidas" at bounding box center [243, 482] width 125 height 27
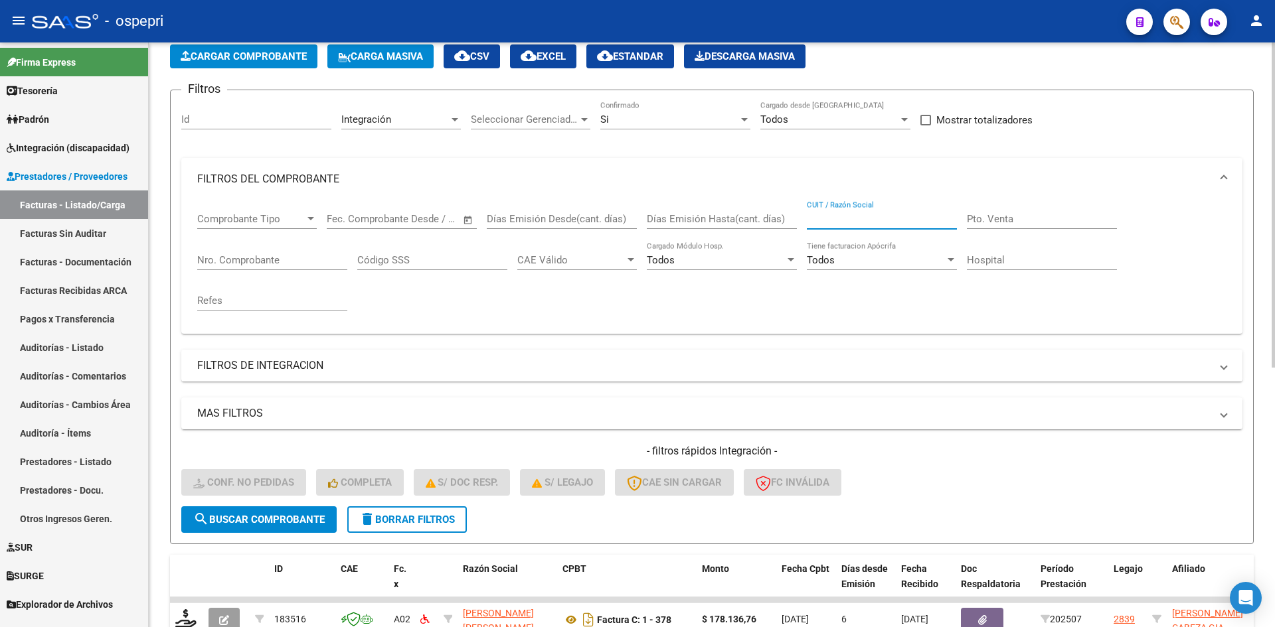
click at [831, 222] on input "CUIT / Razón Social" at bounding box center [882, 219] width 150 height 12
paste input "23269994614"
type input "23269994614"
click at [274, 515] on span "search Buscar Comprobante" at bounding box center [258, 520] width 131 height 12
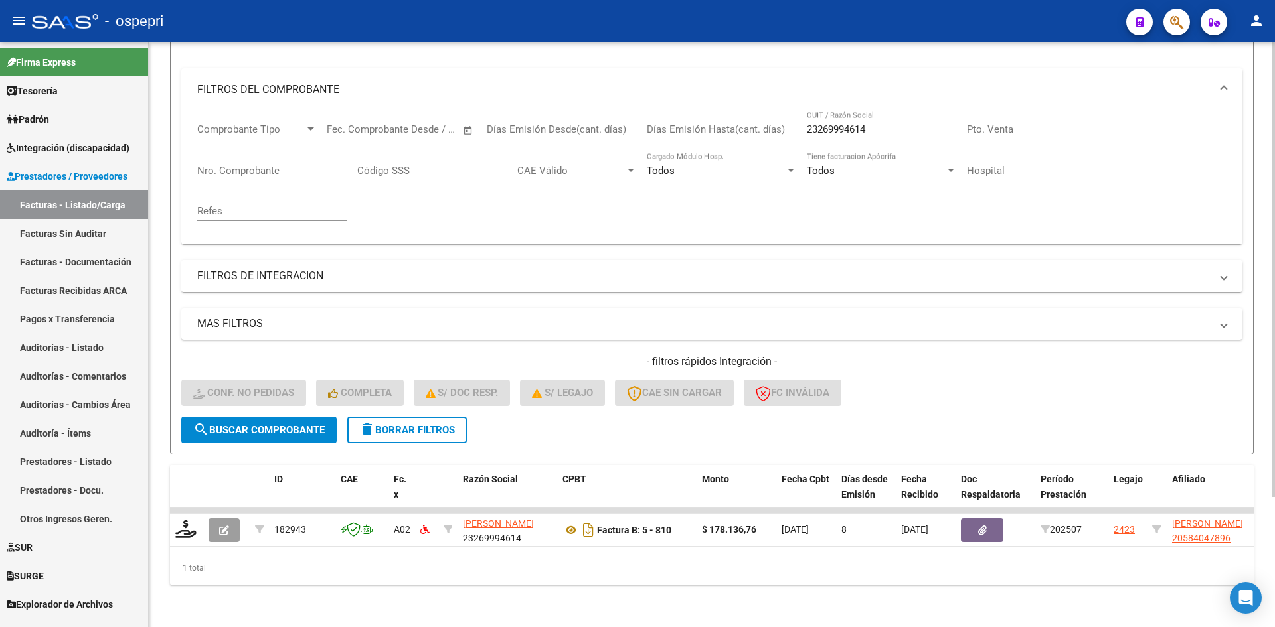
scroll to position [167, 0]
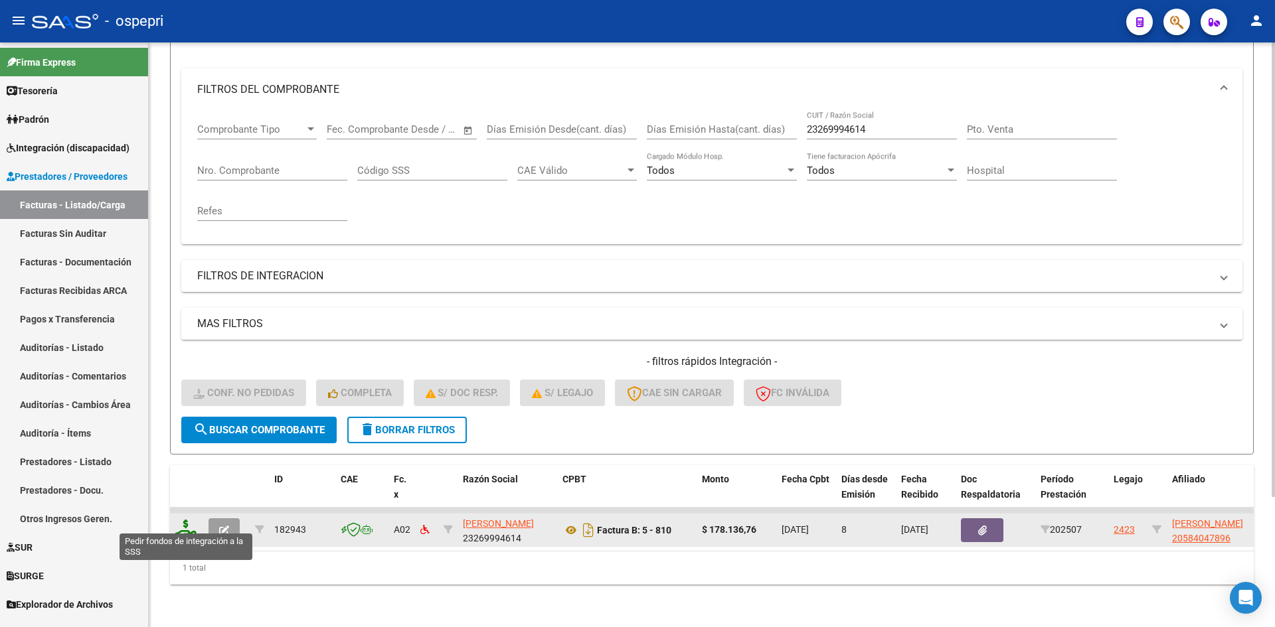
click at [187, 521] on icon at bounding box center [185, 529] width 21 height 19
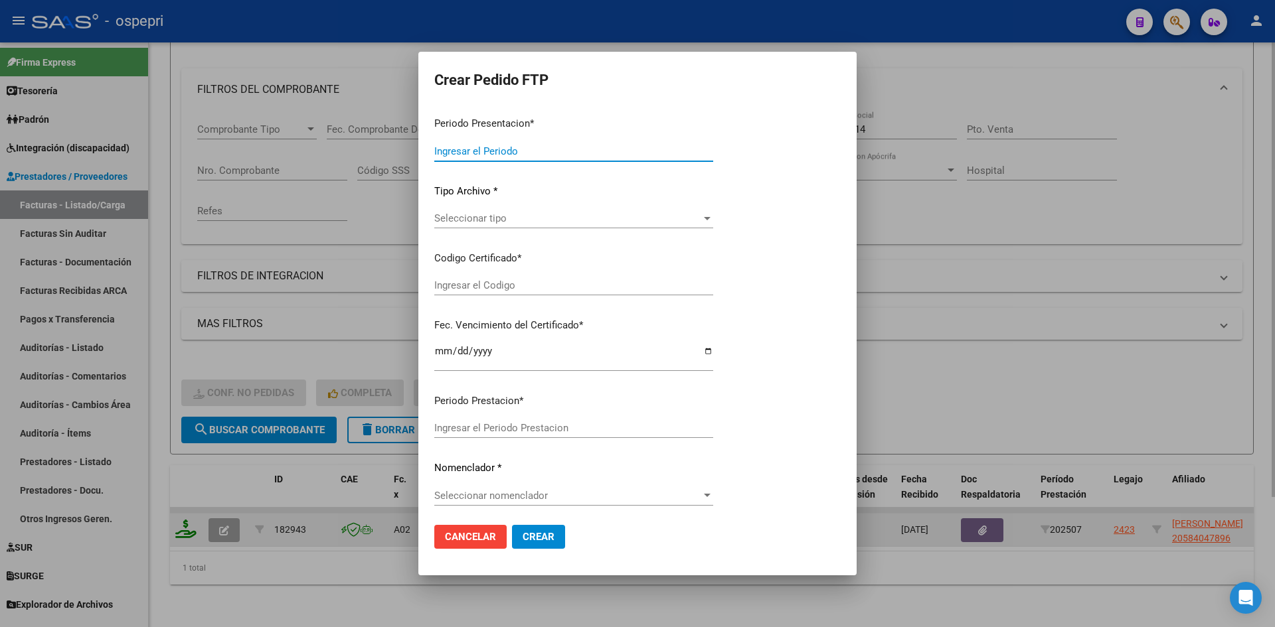
type input "202507"
type input "$ 178.136,76"
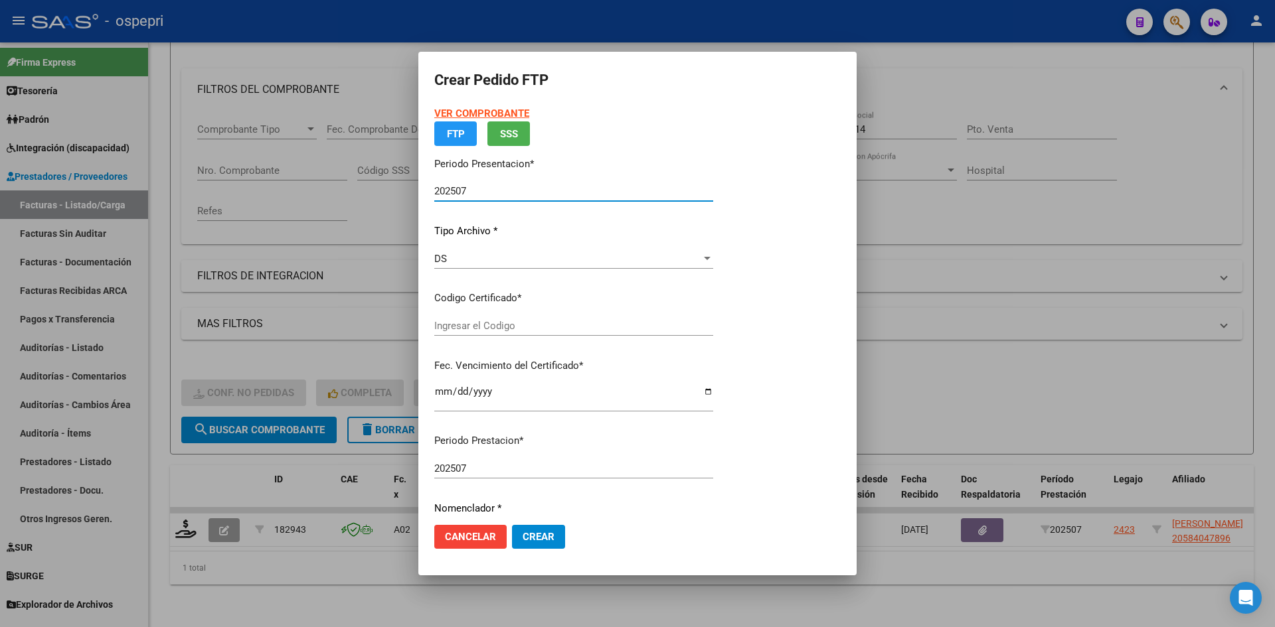
type input "2058404789-6"
type input "2026-07-01"
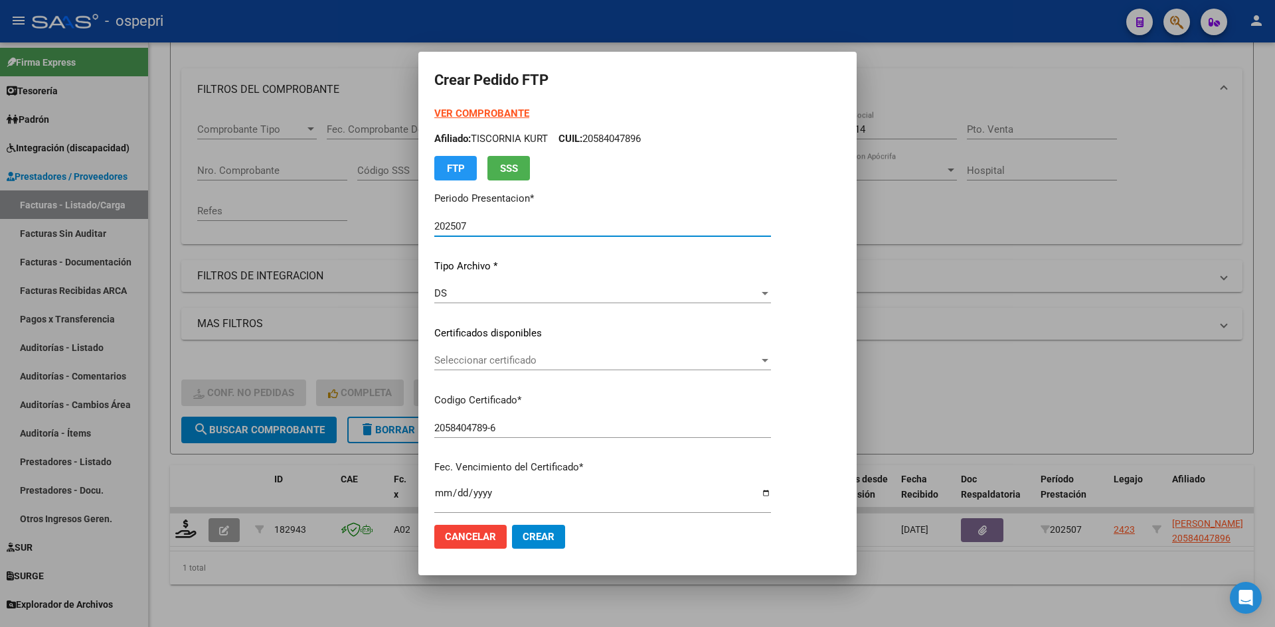
click at [550, 366] on span "Seleccionar certificado" at bounding box center [596, 361] width 325 height 12
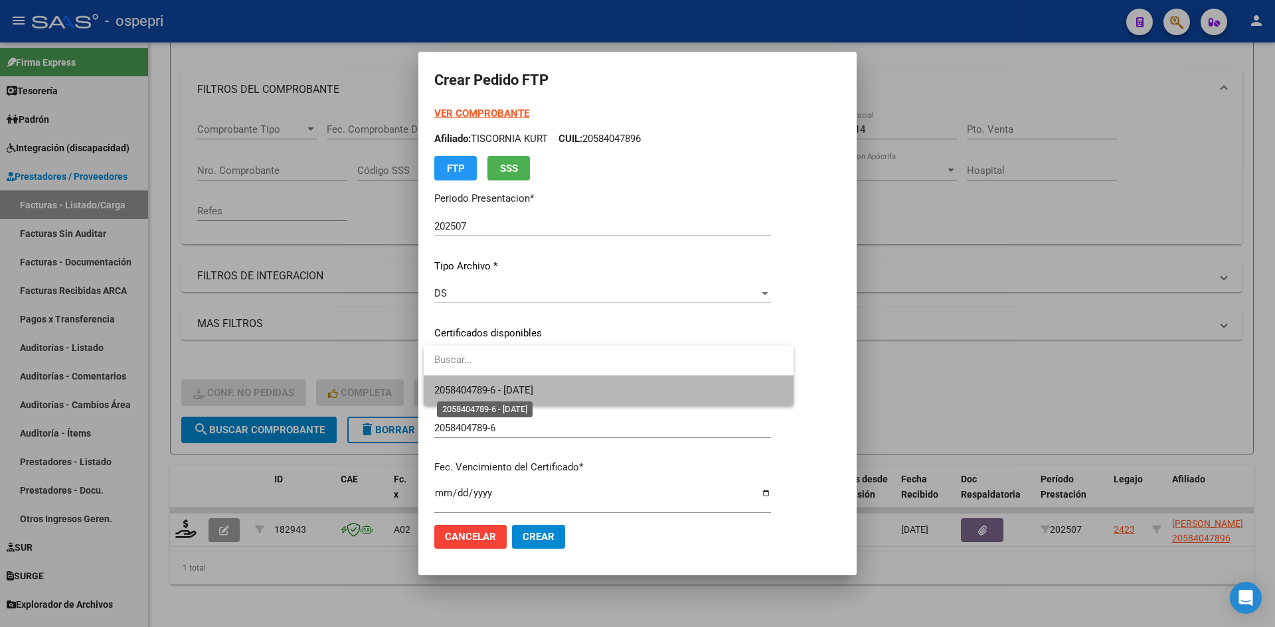
click at [533, 396] on span "2058404789-6 - 2026-07-01" at bounding box center [483, 390] width 99 height 12
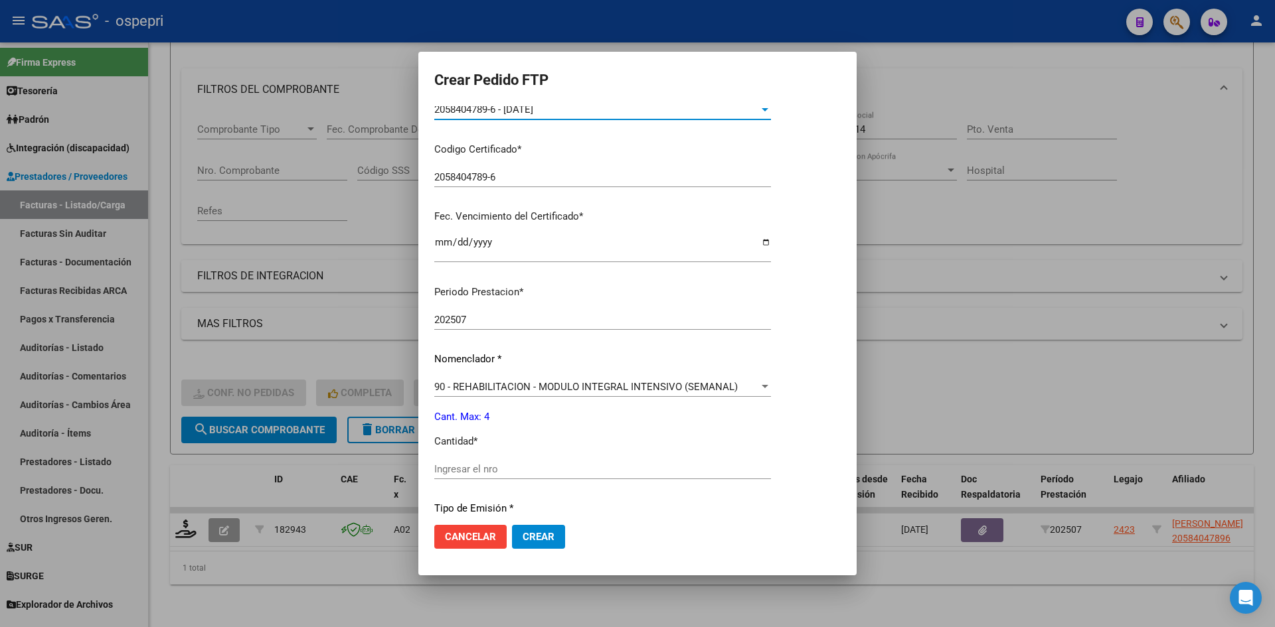
scroll to position [266, 0]
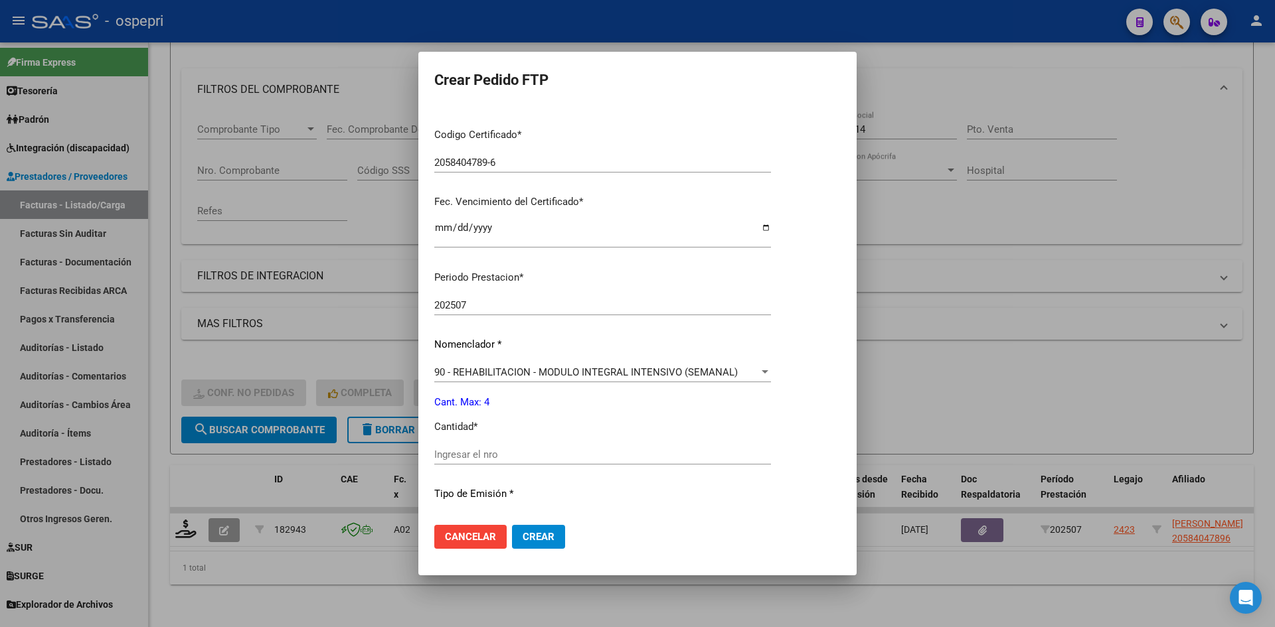
click at [489, 455] on input "Ingresar el nro" at bounding box center [602, 455] width 337 height 12
type input "4"
click at [552, 536] on span "Crear" at bounding box center [539, 537] width 32 height 12
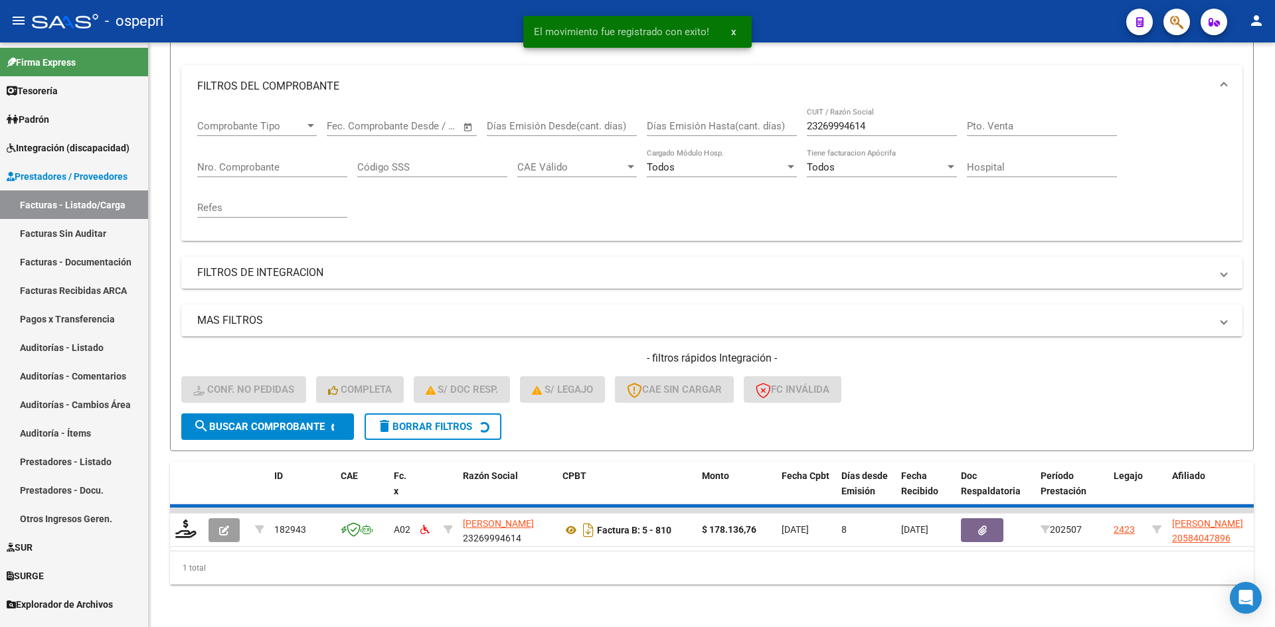
scroll to position [147, 0]
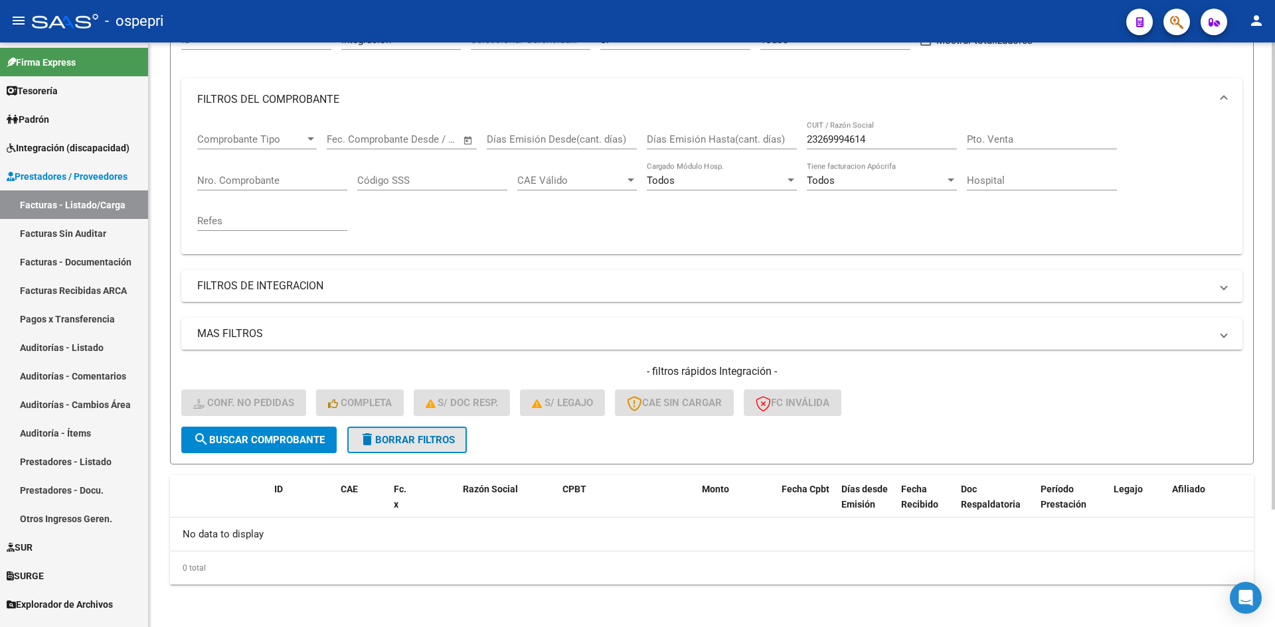
click at [432, 438] on span "delete Borrar Filtros" at bounding box center [407, 440] width 96 height 12
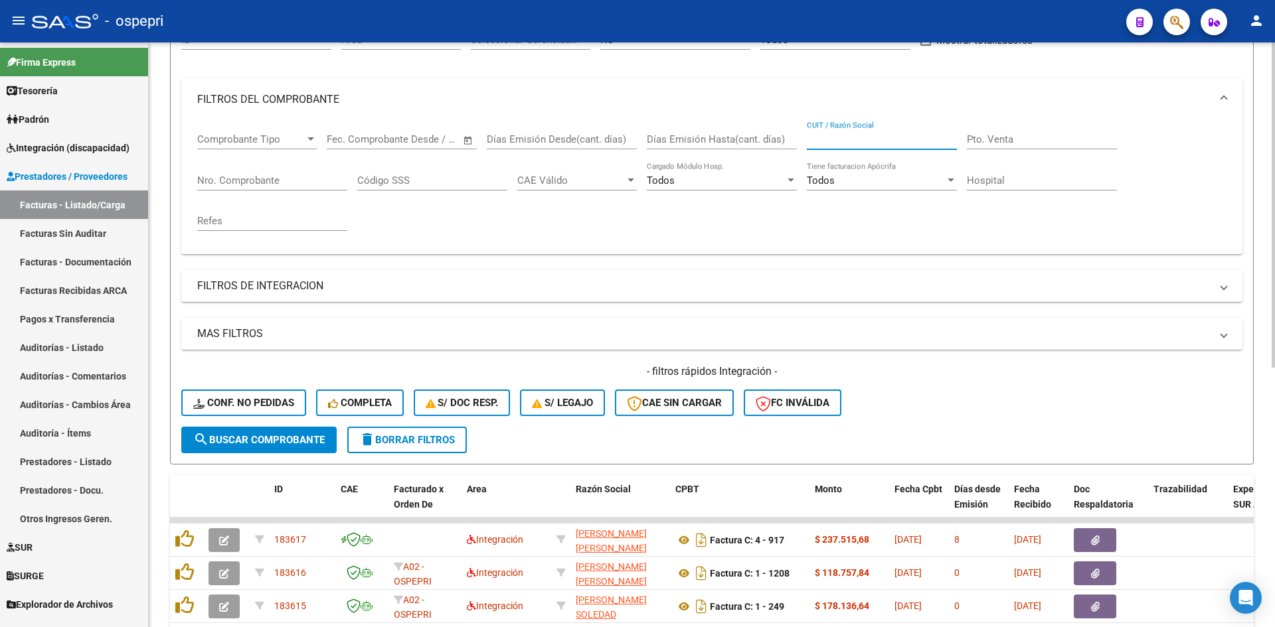
click at [833, 134] on input "CUIT / Razón Social" at bounding box center [882, 139] width 150 height 12
paste input "27355994150"
type input "27355994150"
click at [276, 448] on button "search Buscar Comprobante" at bounding box center [258, 440] width 155 height 27
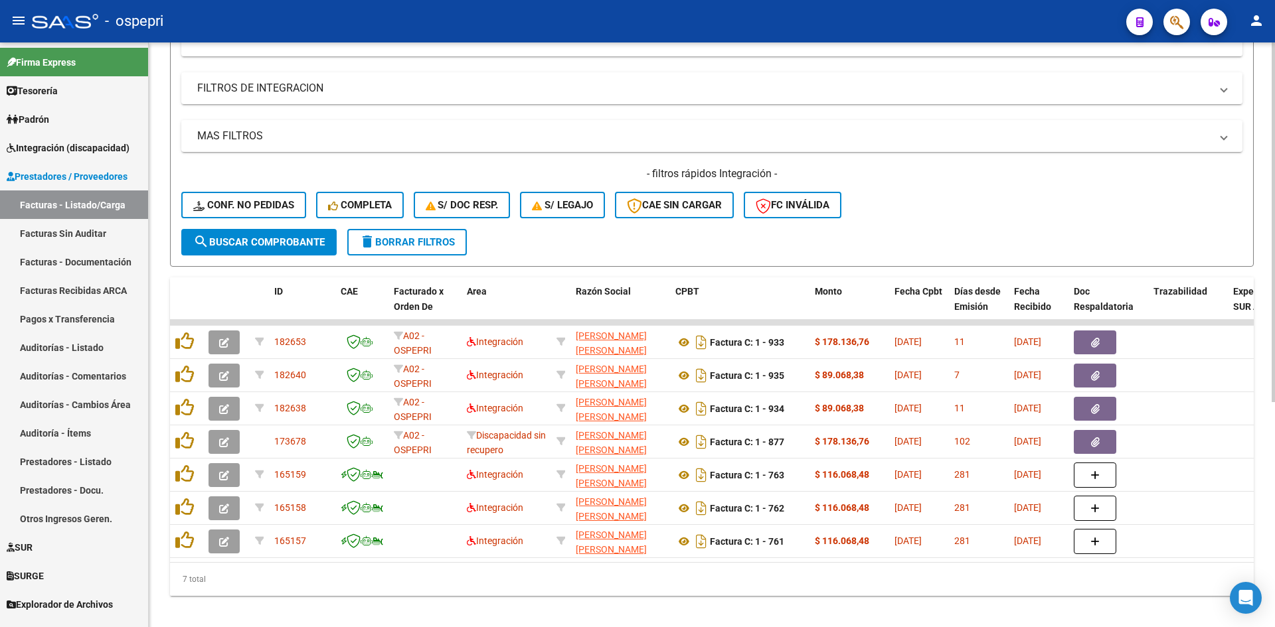
scroll to position [347, 0]
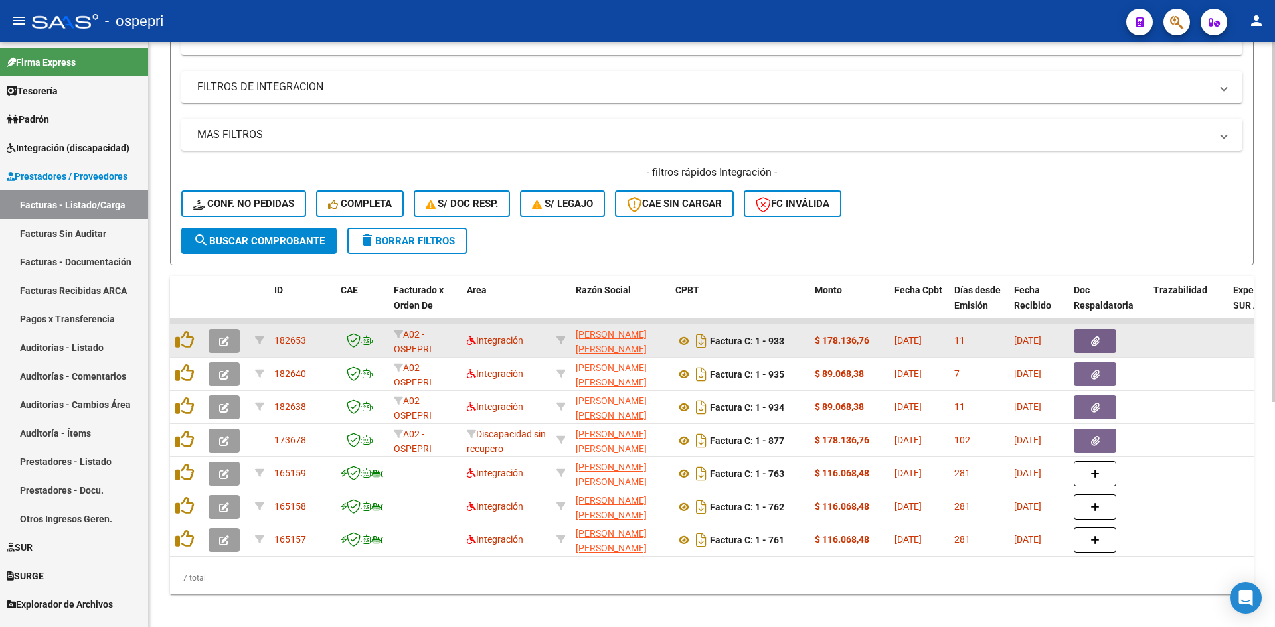
click at [223, 340] on icon "button" at bounding box center [224, 342] width 10 height 10
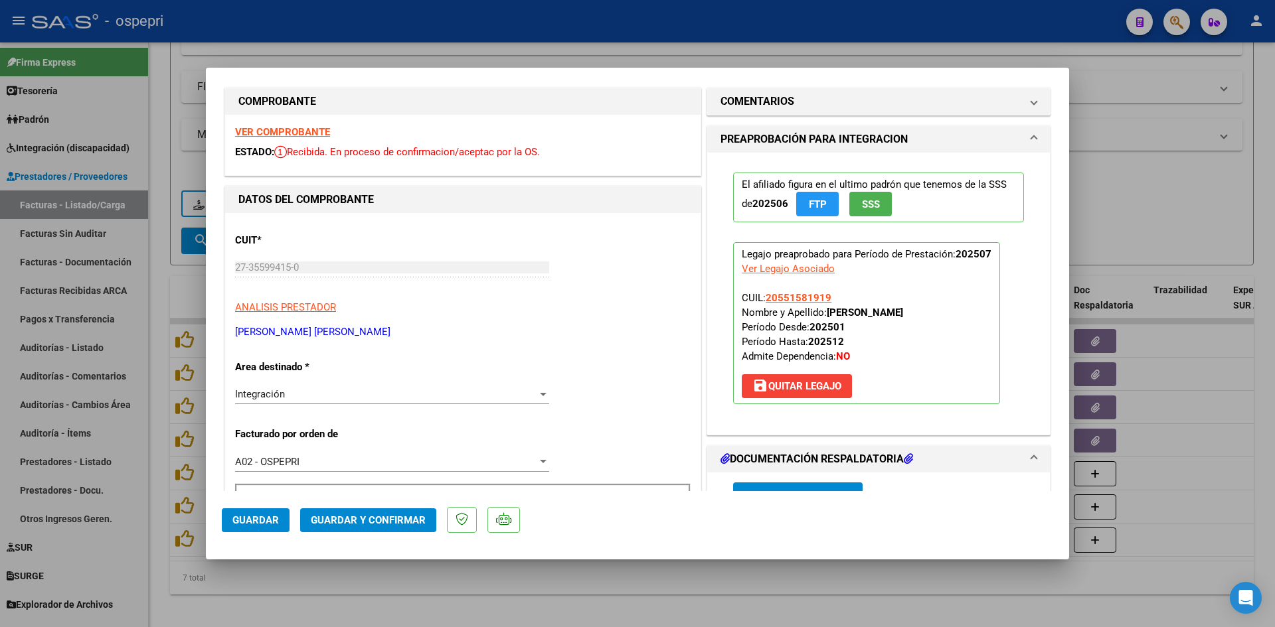
scroll to position [0, 0]
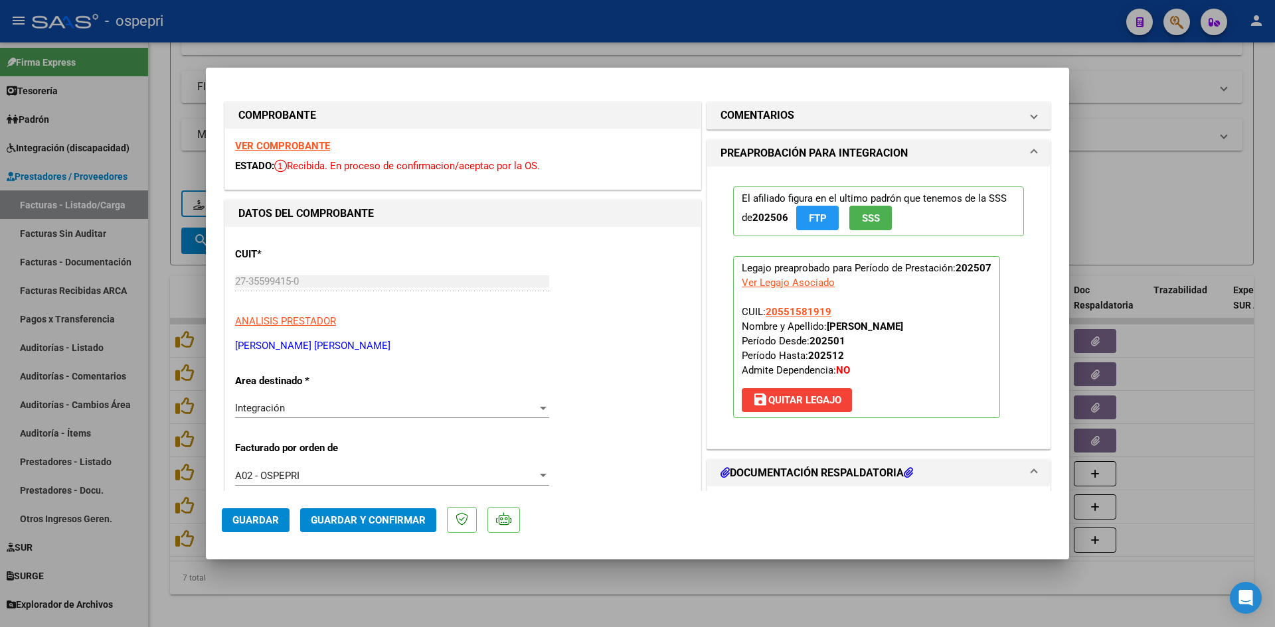
click at [295, 142] on strong "VER COMPROBANTE" at bounding box center [282, 146] width 95 height 12
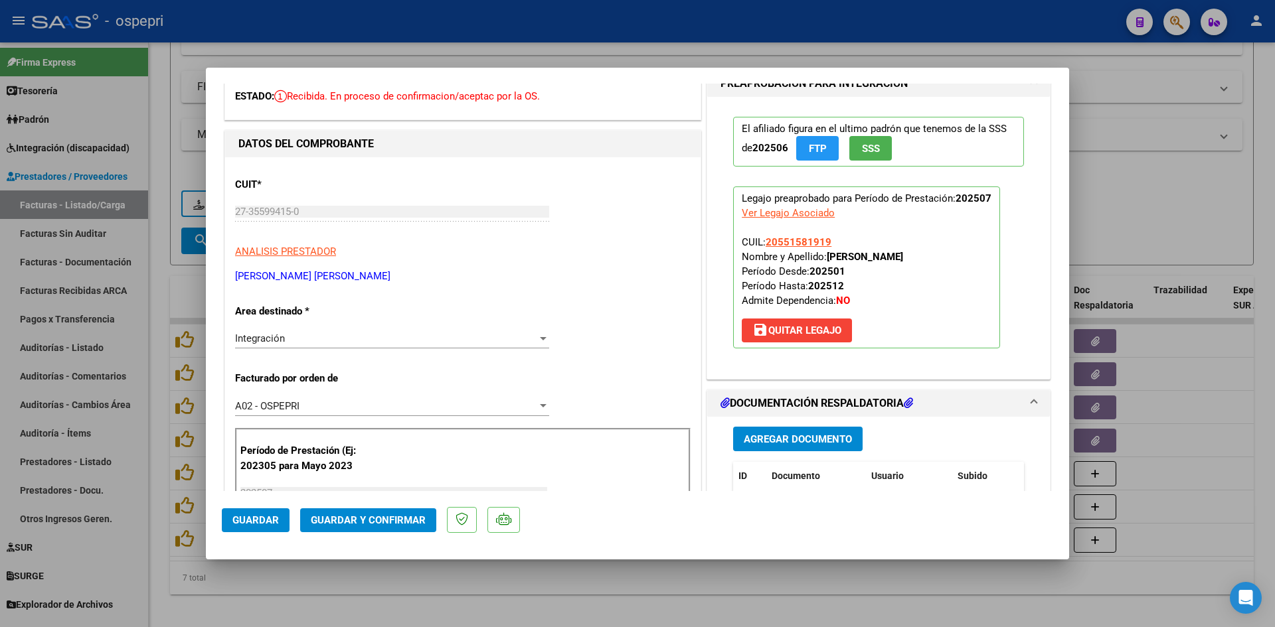
scroll to position [199, 0]
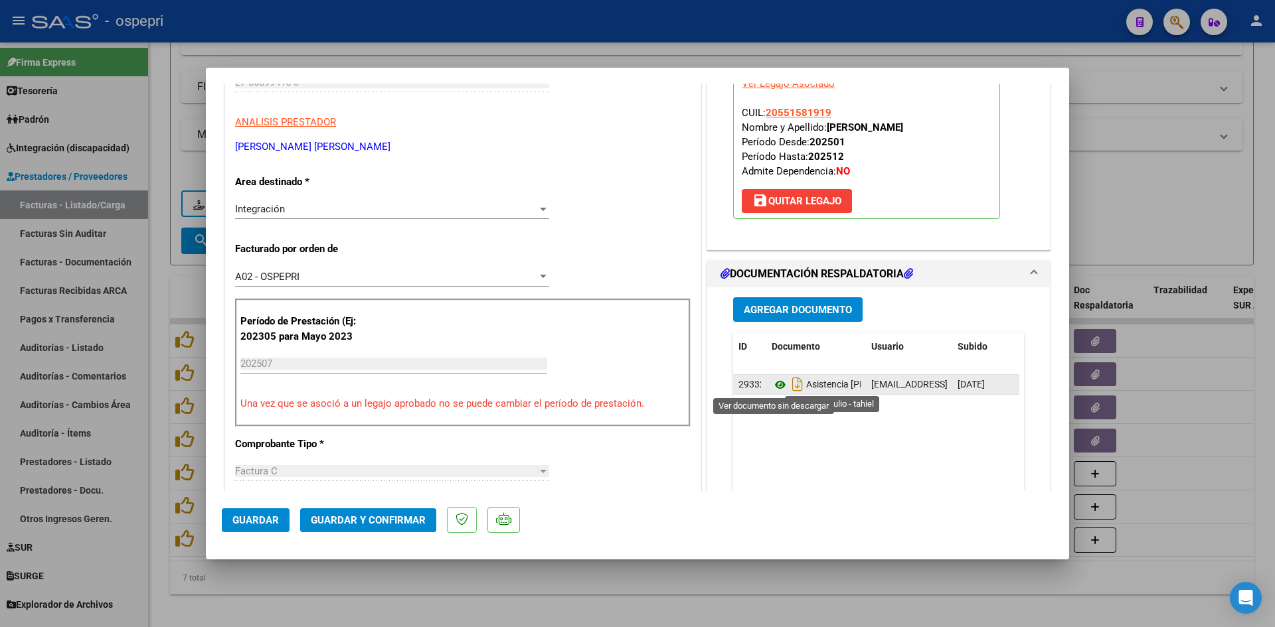
click at [778, 385] on icon at bounding box center [780, 385] width 17 height 16
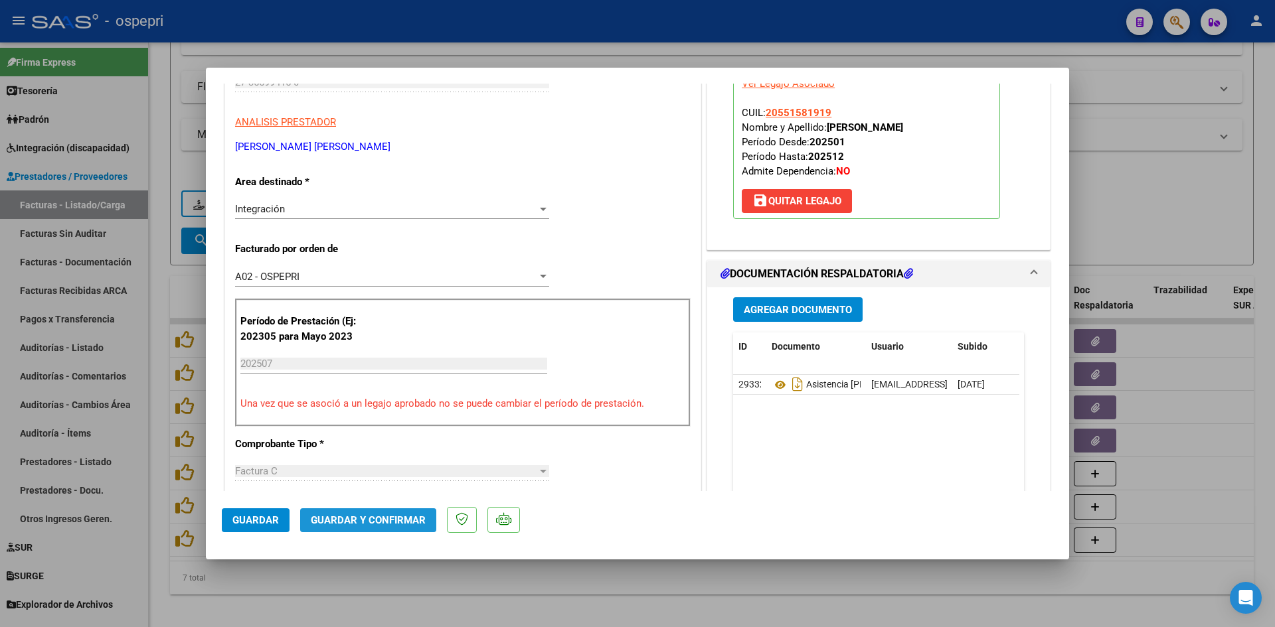
click at [385, 525] on span "Guardar y Confirmar" at bounding box center [368, 521] width 115 height 12
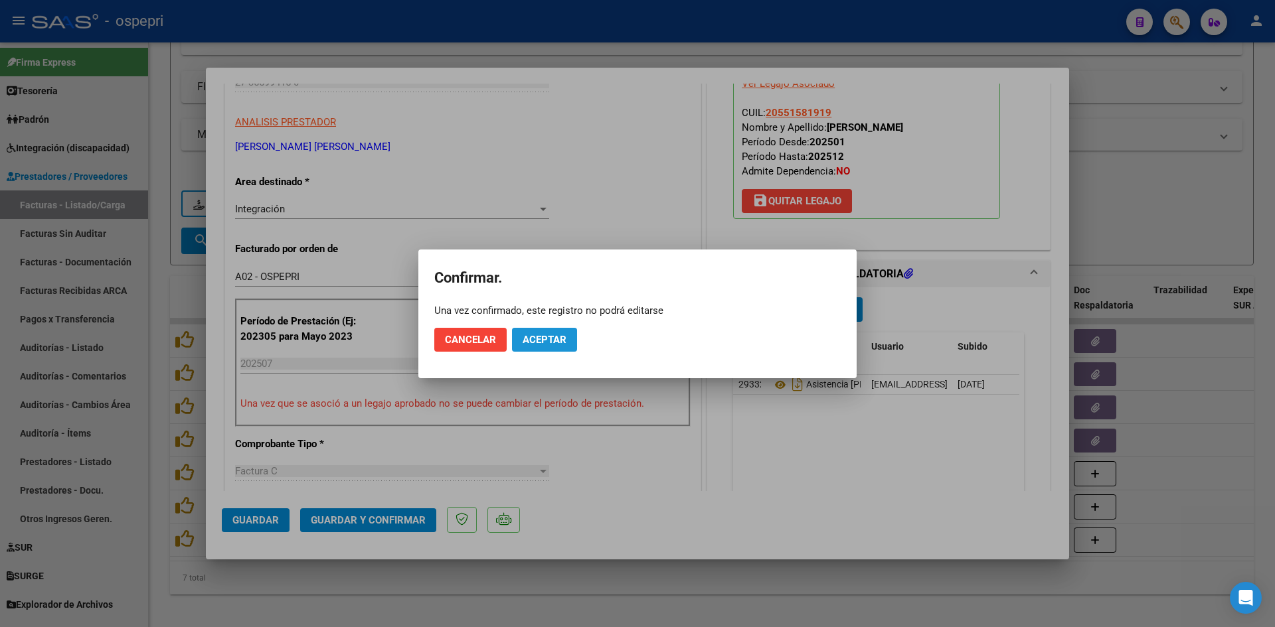
click at [557, 344] on span "Aceptar" at bounding box center [545, 340] width 44 height 12
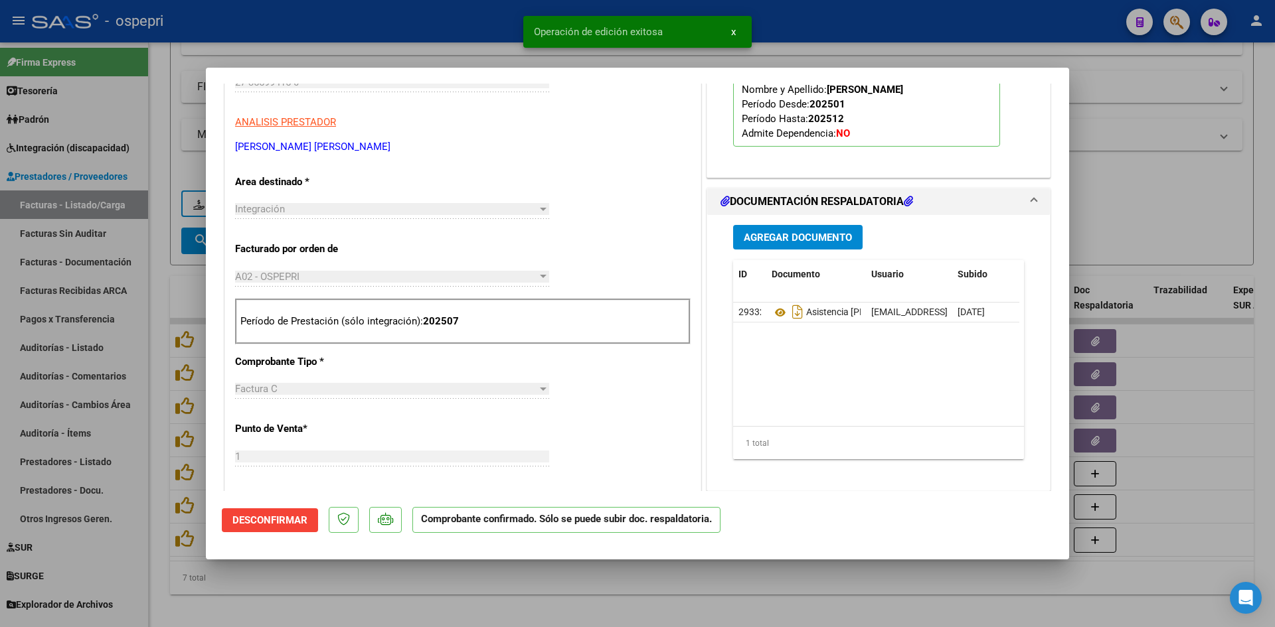
type input "$ 0,00"
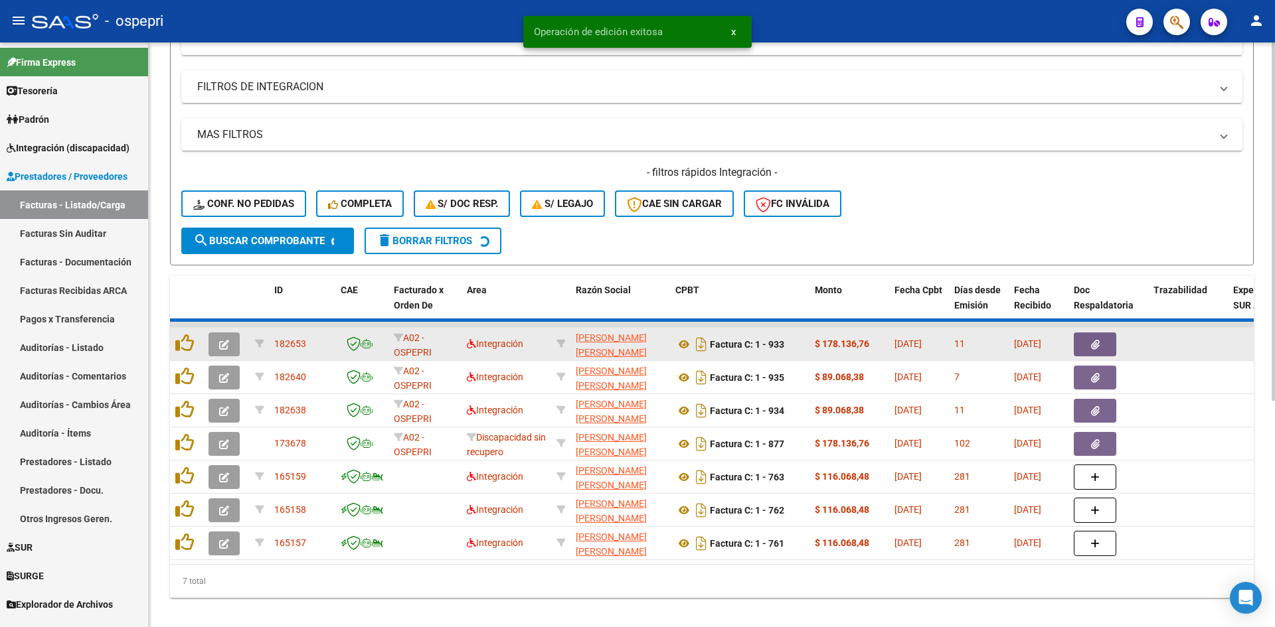
scroll to position [333, 0]
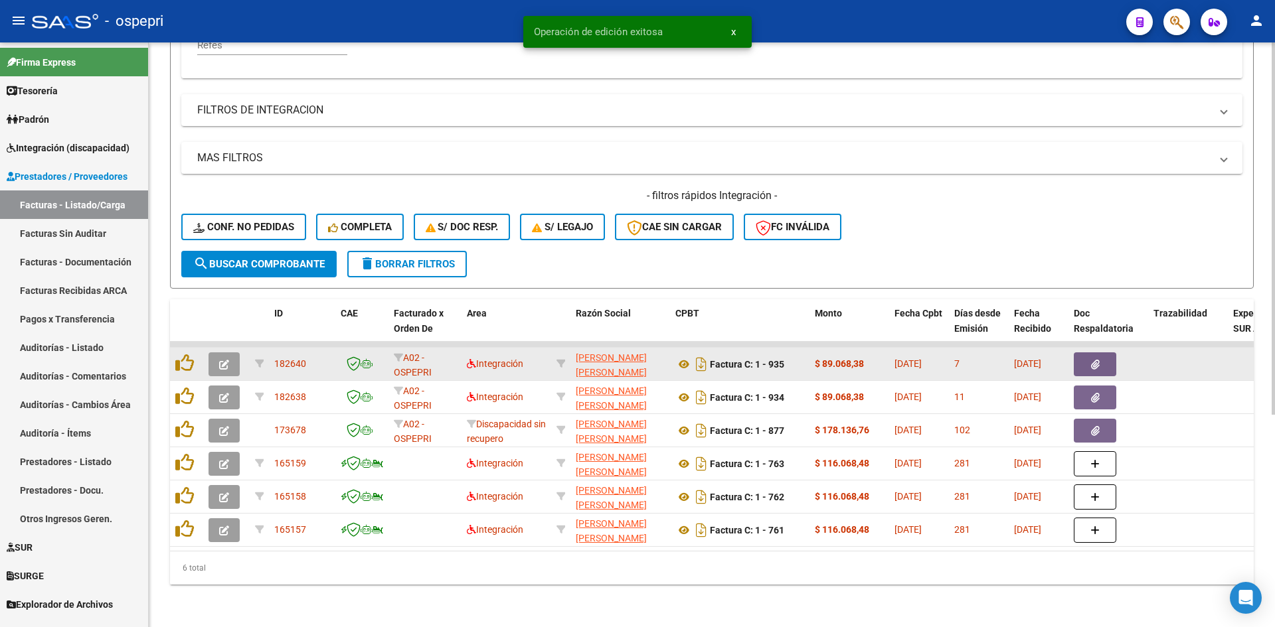
click at [224, 360] on icon "button" at bounding box center [224, 365] width 10 height 10
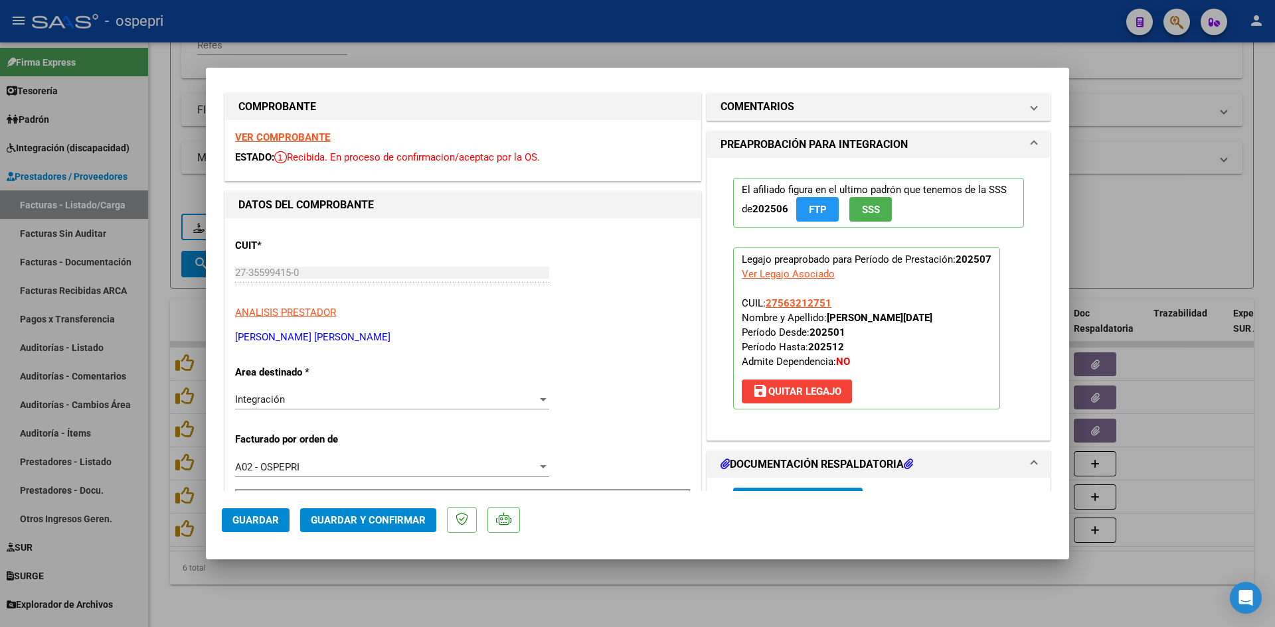
scroll to position [0, 0]
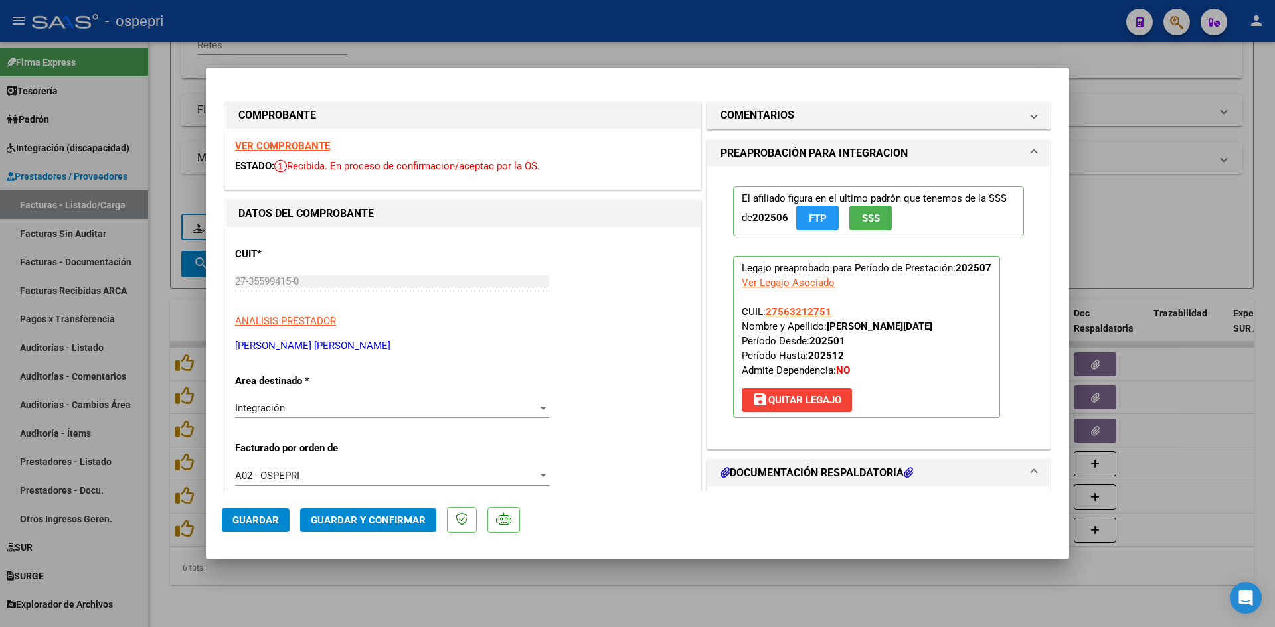
click at [317, 145] on strong "VER COMPROBANTE" at bounding box center [282, 146] width 95 height 12
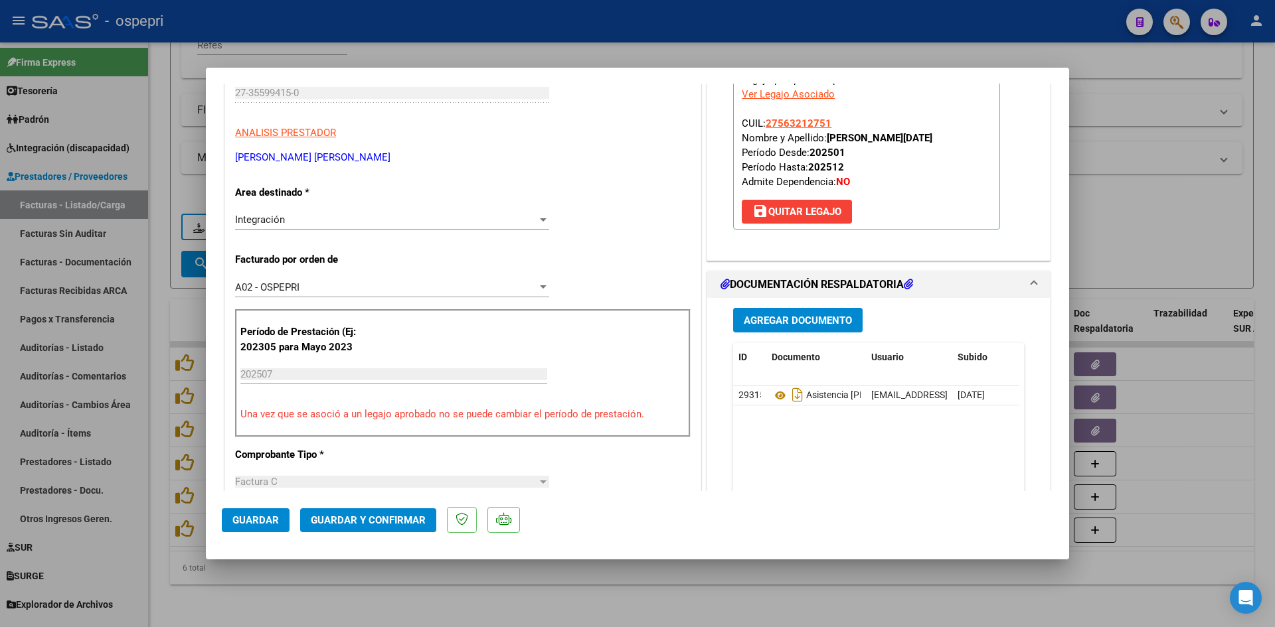
scroll to position [199, 0]
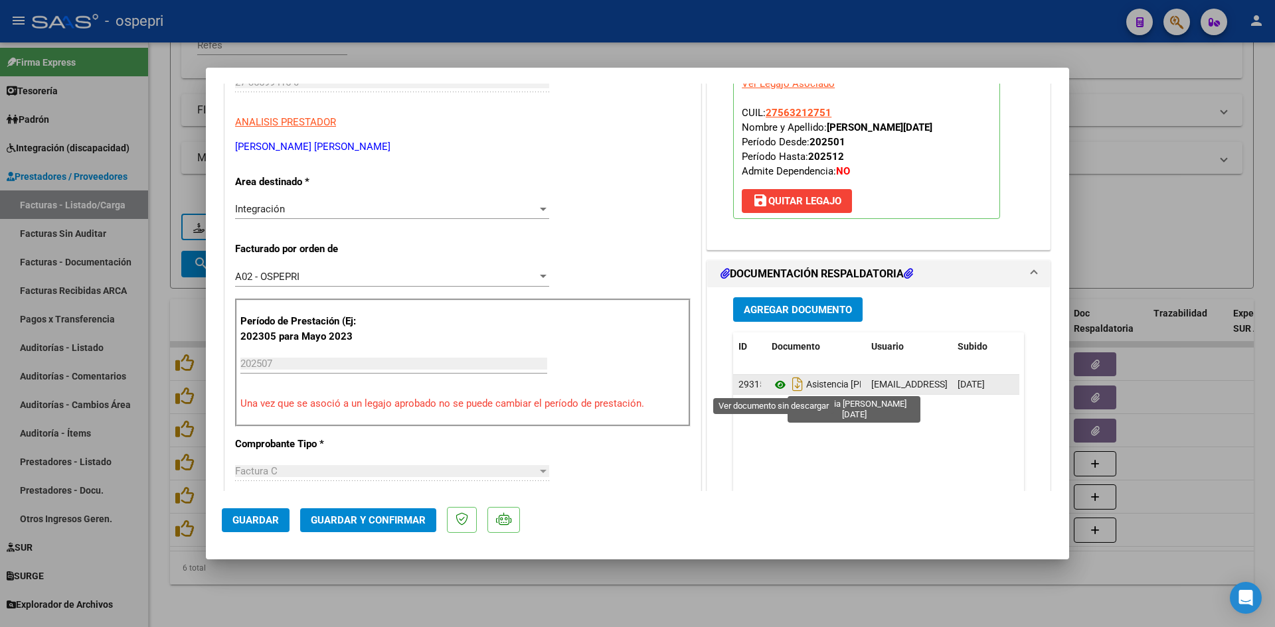
click at [776, 384] on icon at bounding box center [780, 385] width 17 height 16
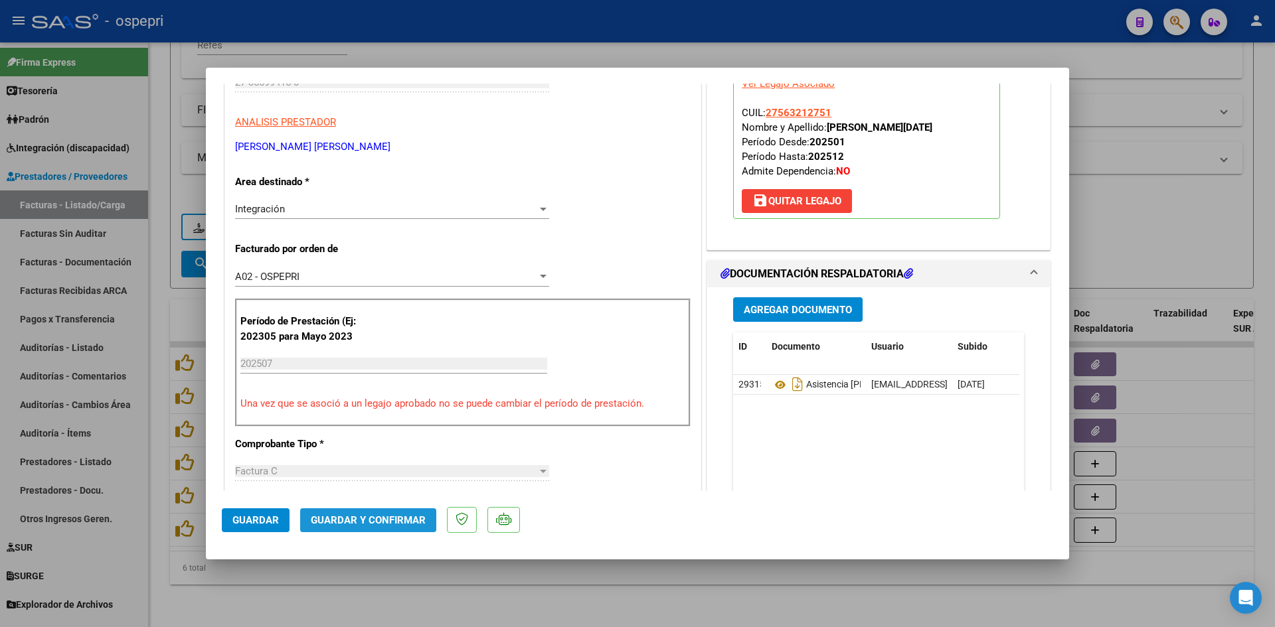
click at [371, 517] on span "Guardar y Confirmar" at bounding box center [368, 521] width 115 height 12
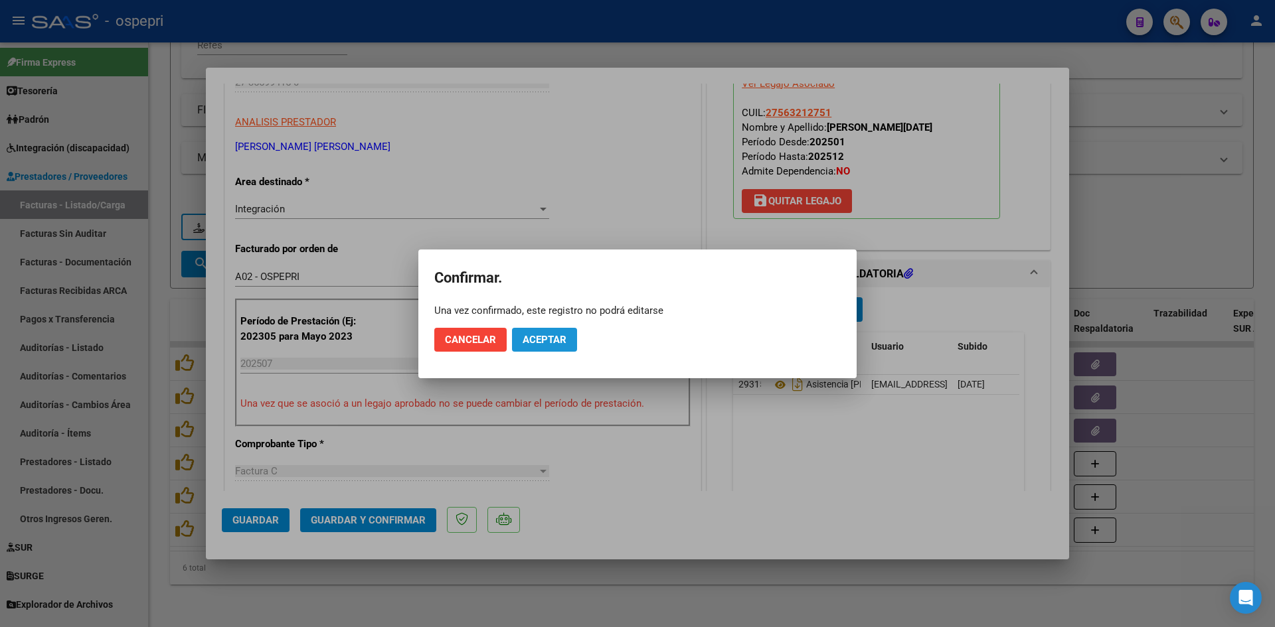
click at [548, 340] on span "Aceptar" at bounding box center [545, 340] width 44 height 12
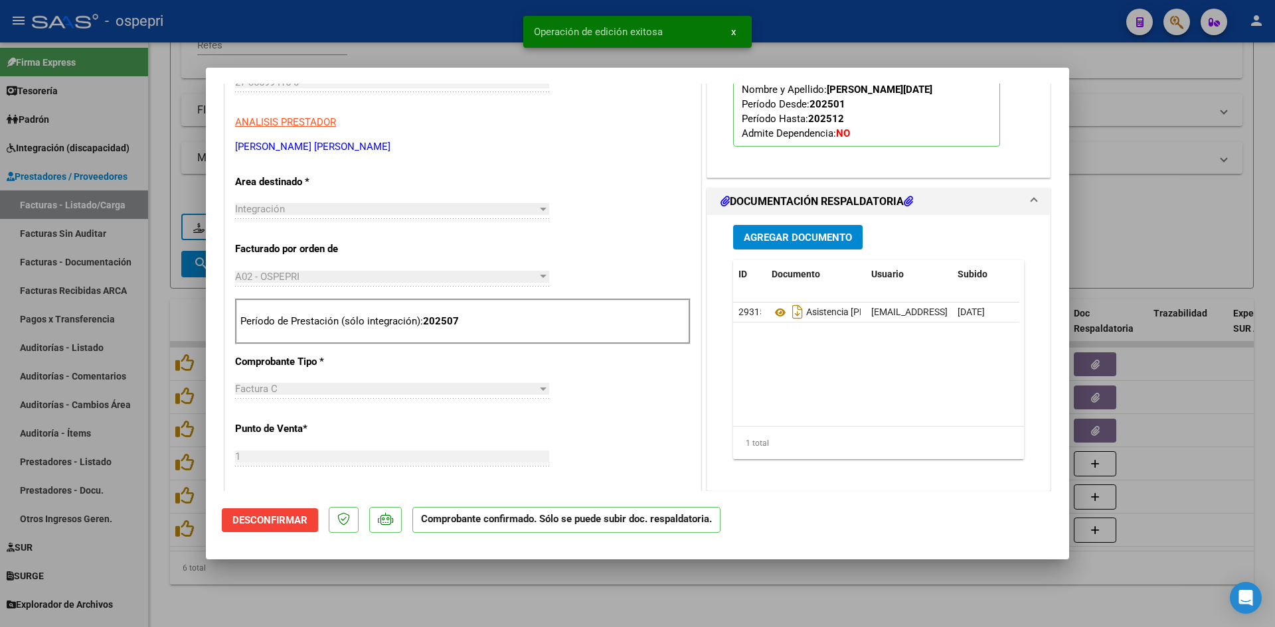
type input "$ 0,00"
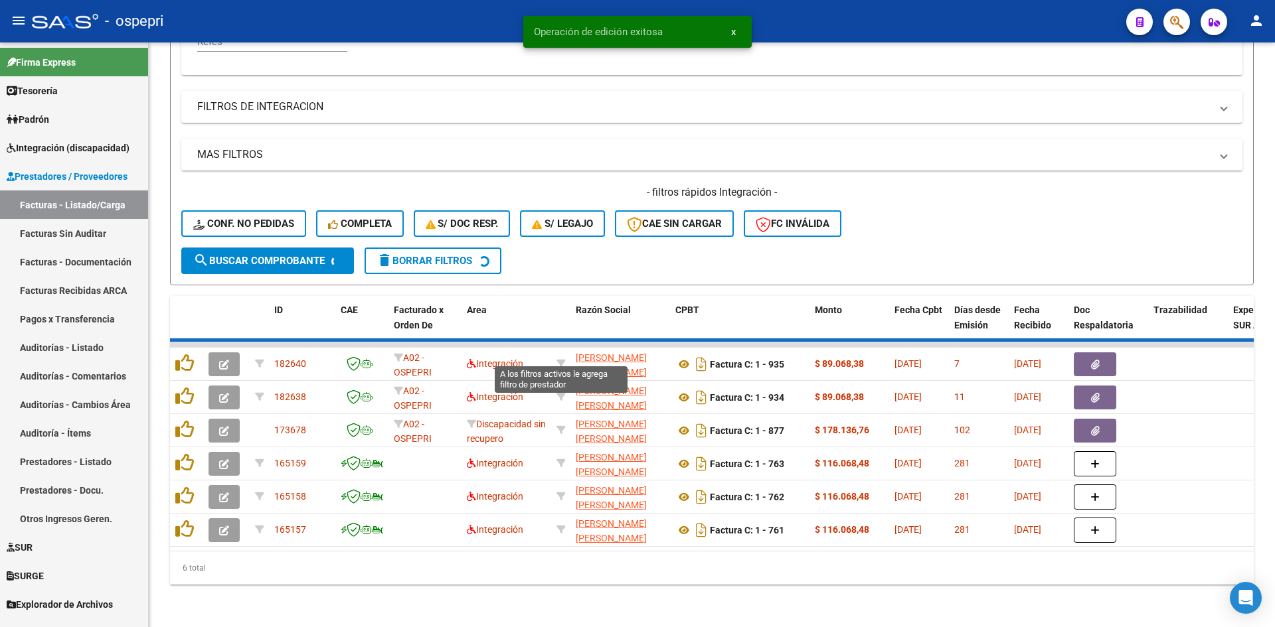
scroll to position [300, 0]
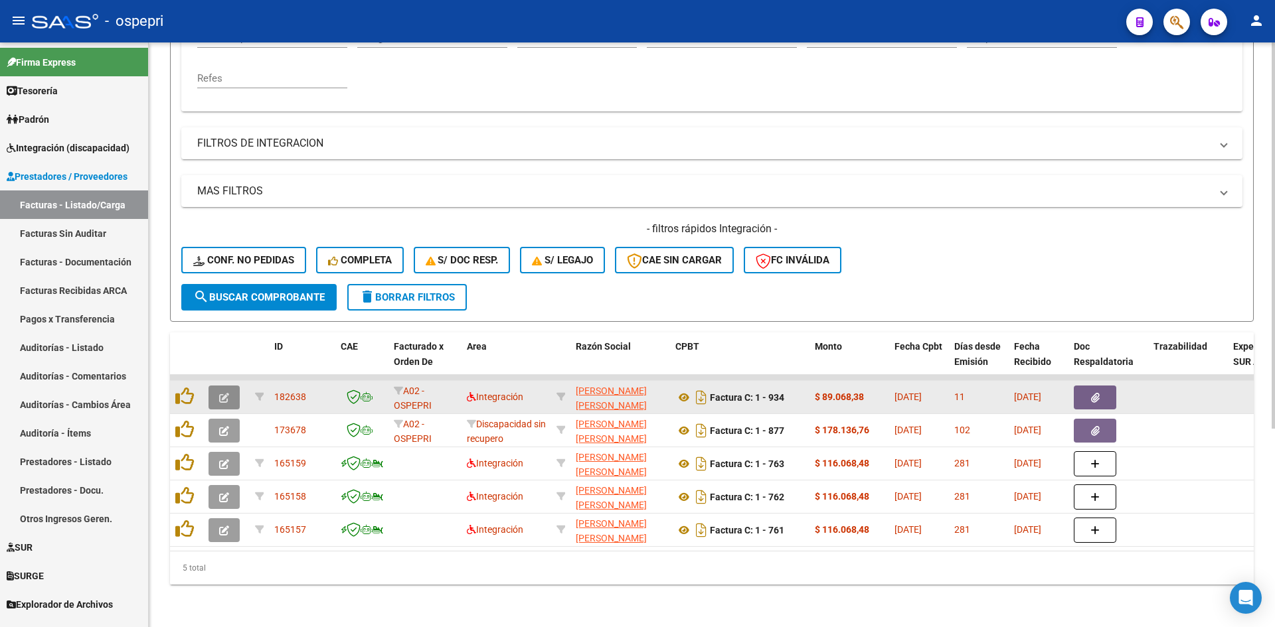
click at [220, 392] on span "button" at bounding box center [224, 398] width 10 height 12
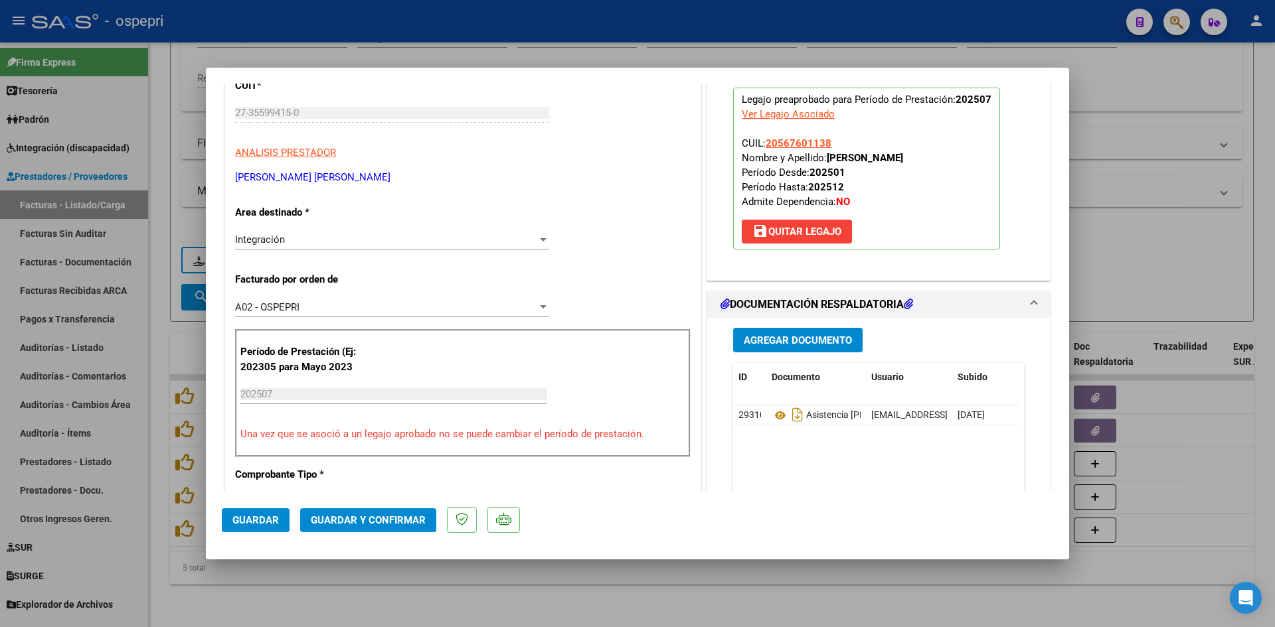
scroll to position [0, 0]
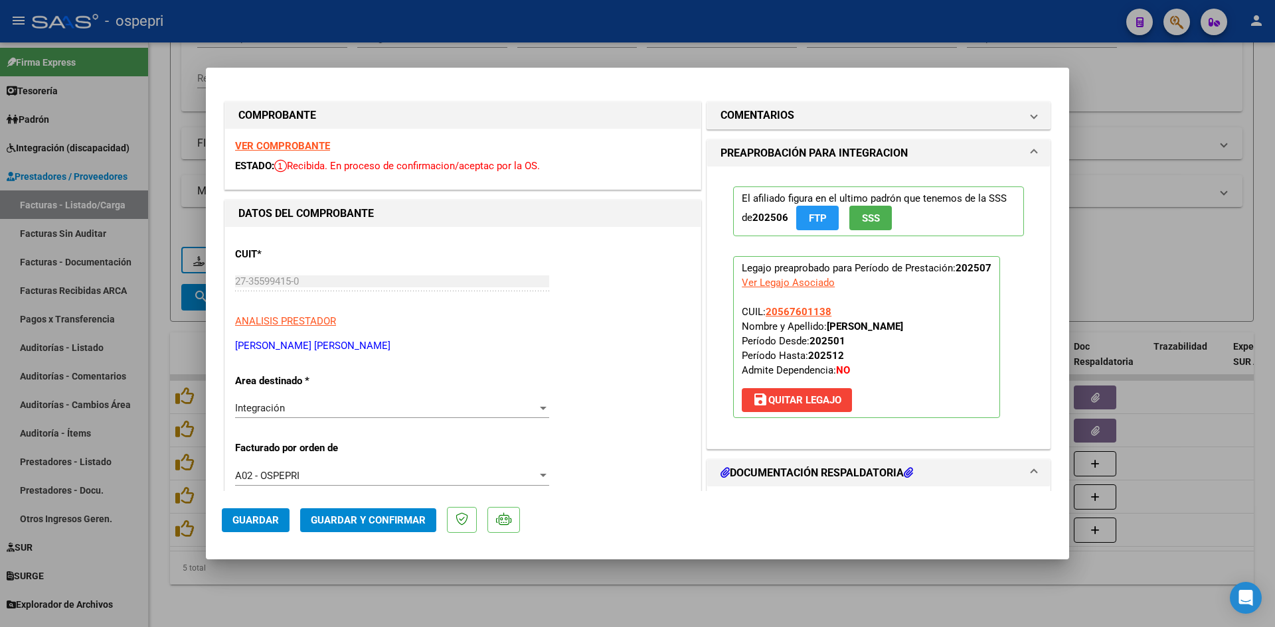
click at [305, 147] on strong "VER COMPROBANTE" at bounding box center [282, 146] width 95 height 12
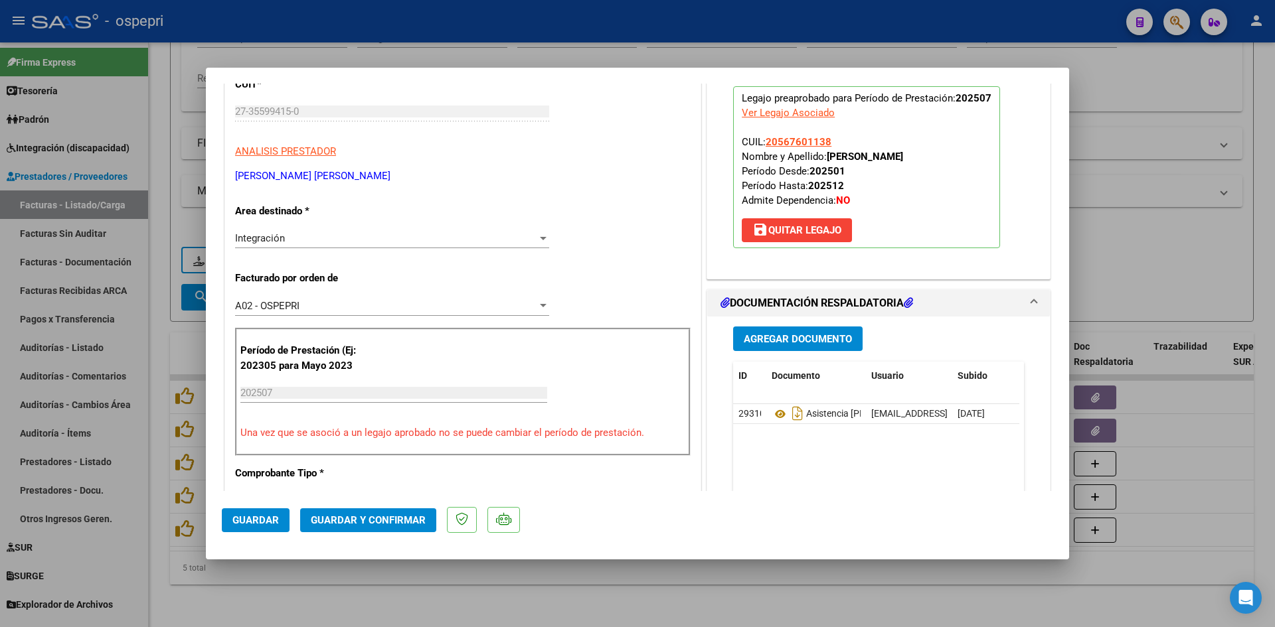
scroll to position [199, 0]
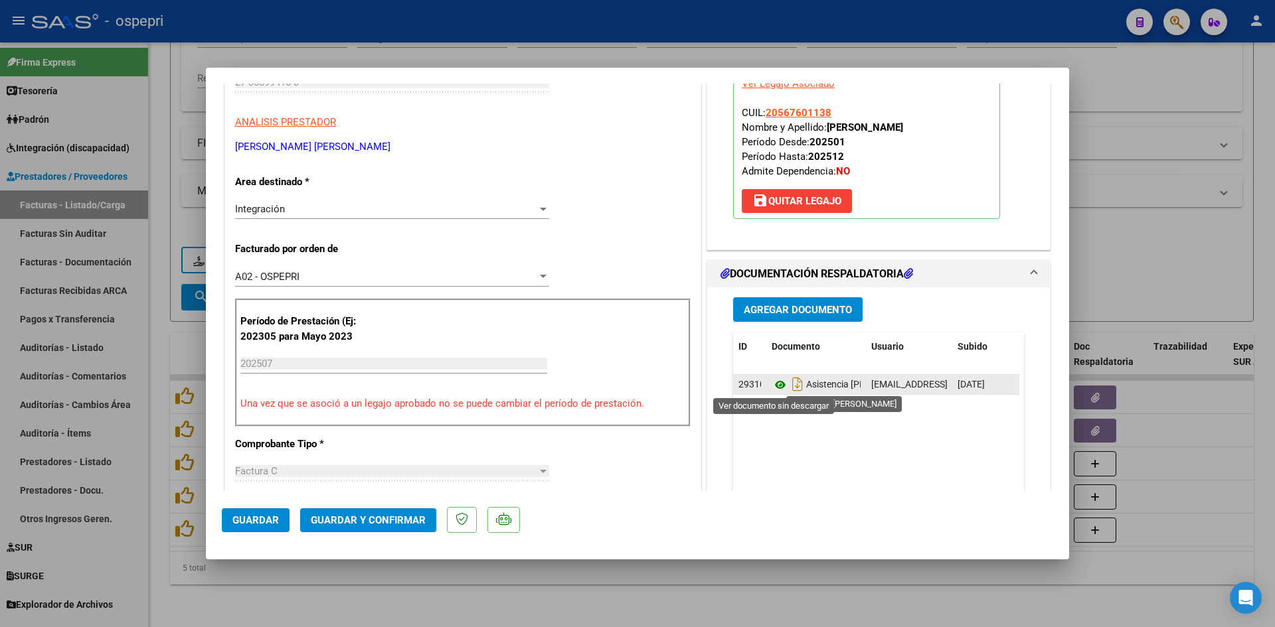
click at [776, 384] on icon at bounding box center [780, 385] width 17 height 16
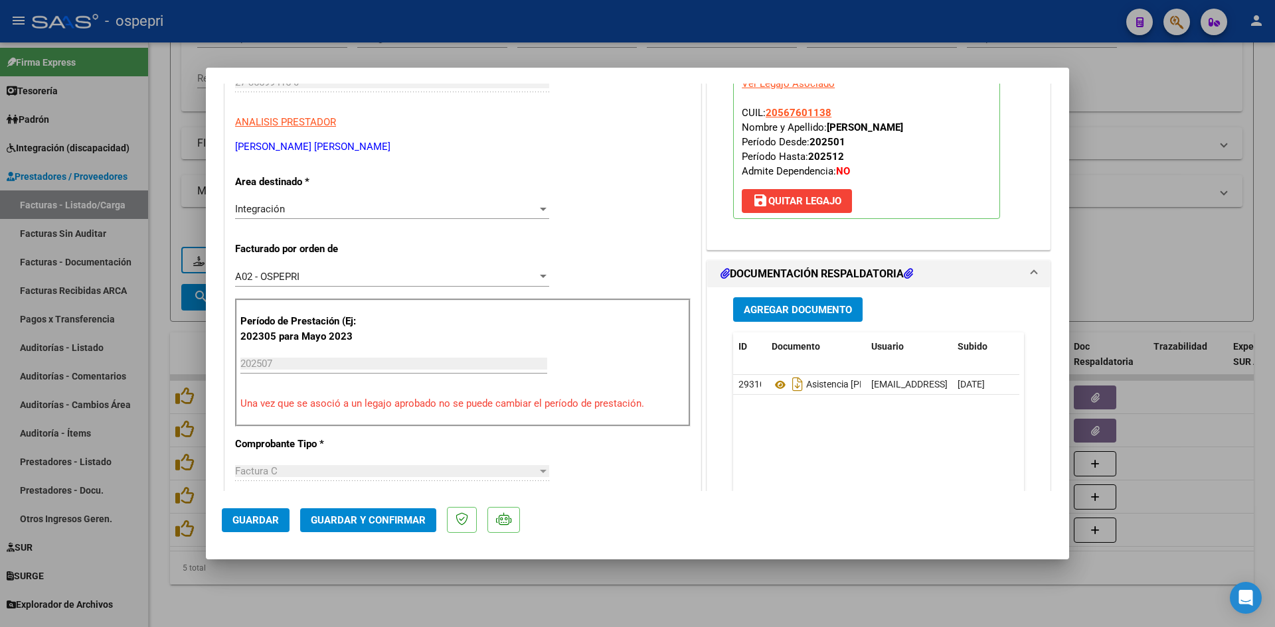
click at [378, 519] on span "Guardar y Confirmar" at bounding box center [368, 521] width 115 height 12
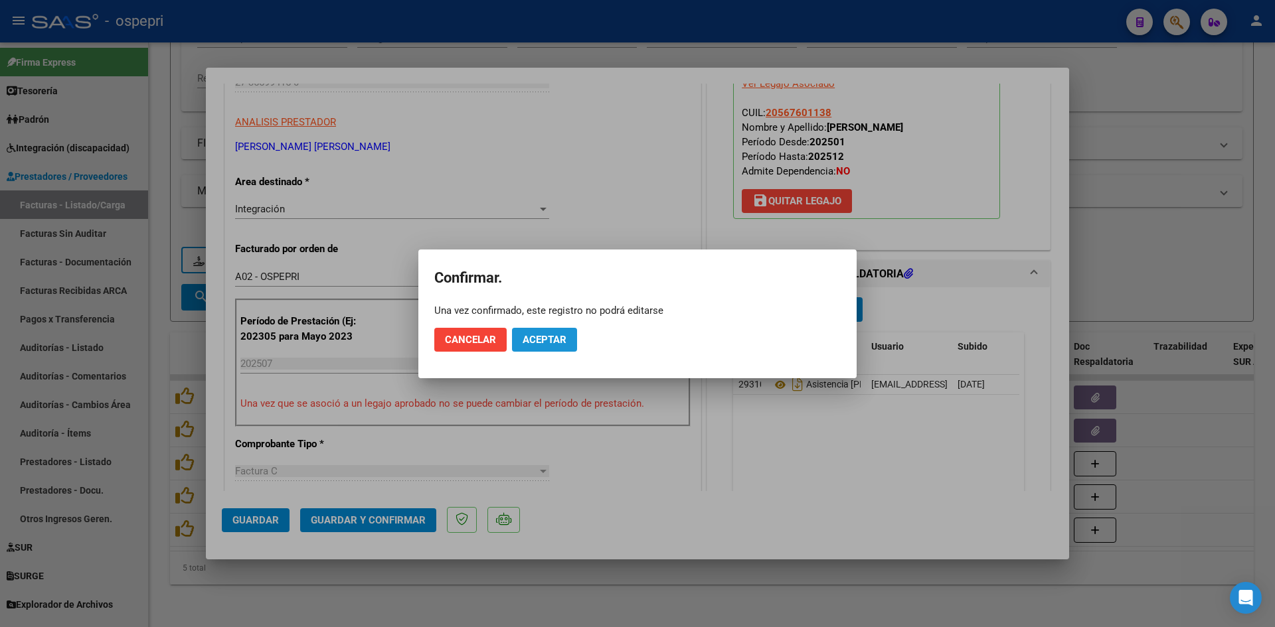
click at [544, 338] on span "Aceptar" at bounding box center [545, 340] width 44 height 12
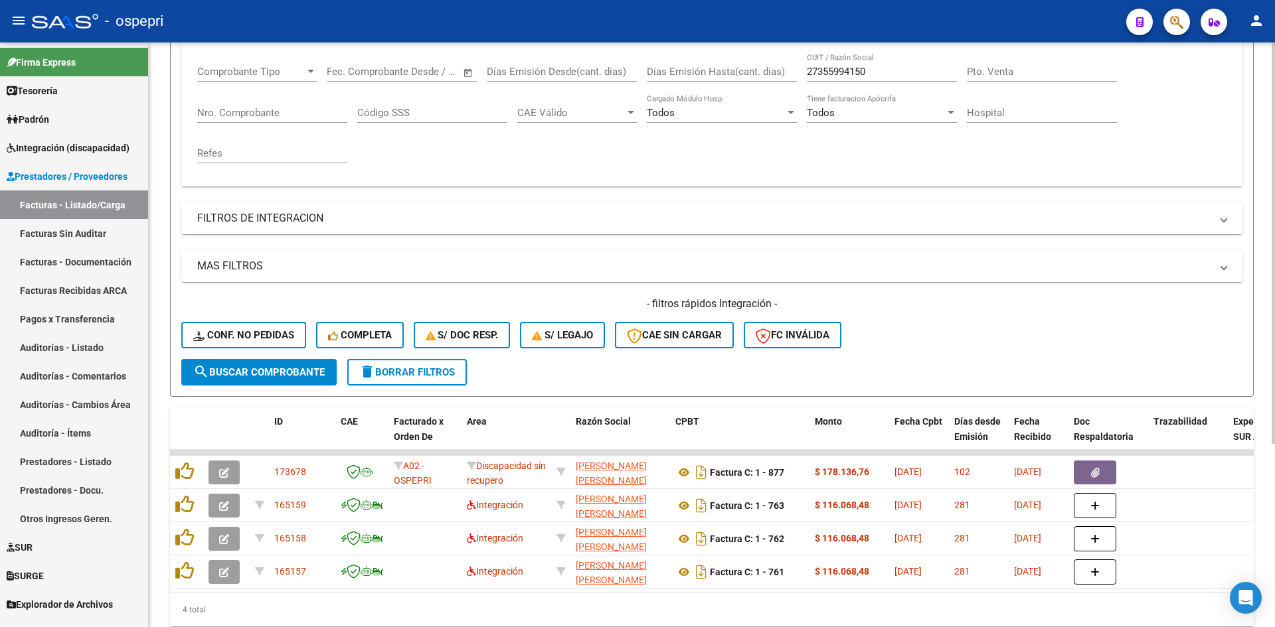
scroll to position [0, 0]
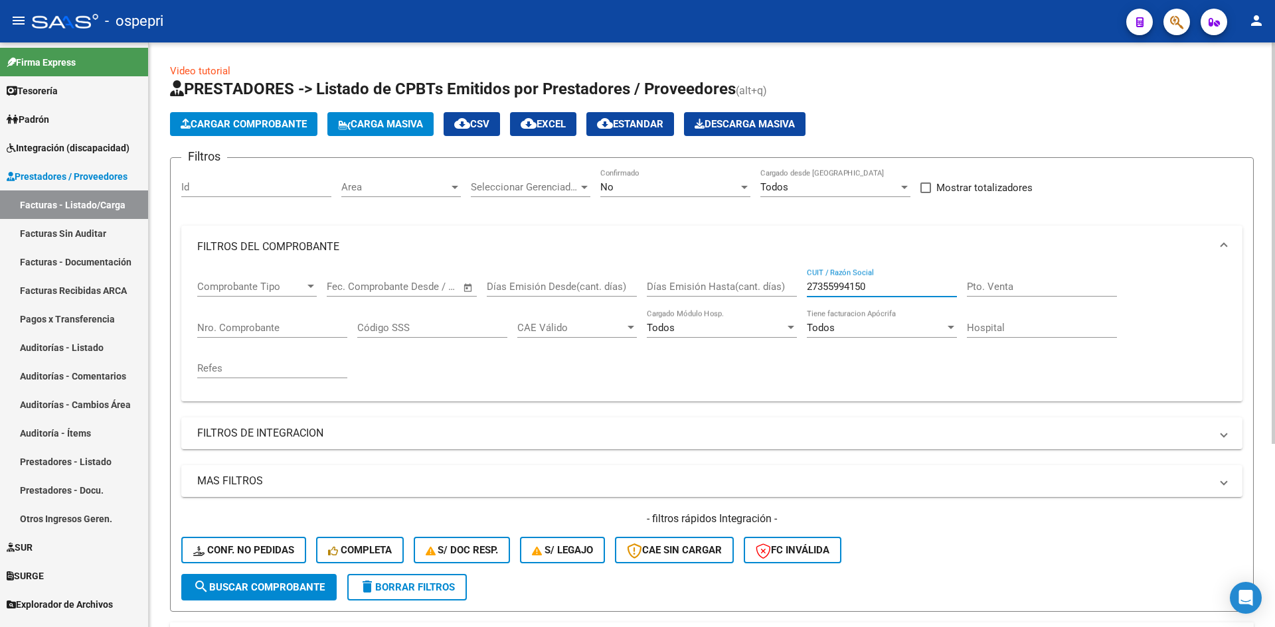
drag, startPoint x: 878, startPoint y: 285, endPoint x: 798, endPoint y: 289, distance: 80.4
click at [798, 289] on div "Comprobante Tipo Comprobante Tipo Start date – End date Fec. Comprobante Desde …" at bounding box center [711, 329] width 1029 height 123
click at [228, 537] on button "Conf. no pedidas" at bounding box center [243, 550] width 125 height 27
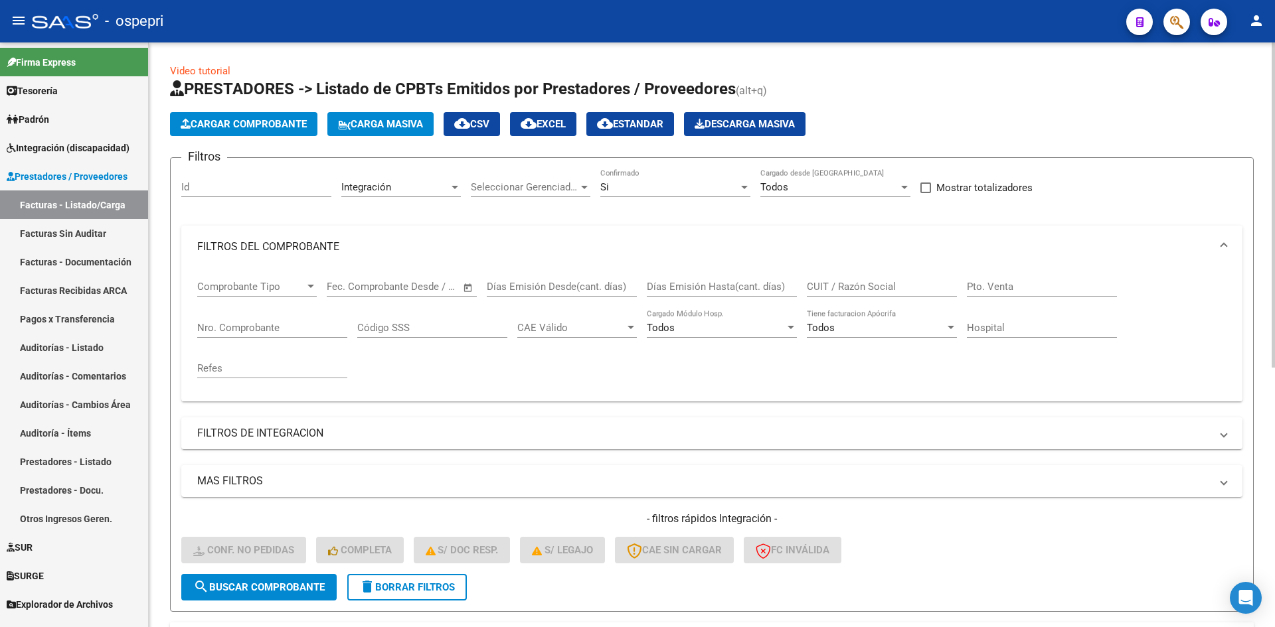
click at [846, 286] on input "CUIT / Razón Social" at bounding box center [882, 287] width 150 height 12
paste input "27355994150"
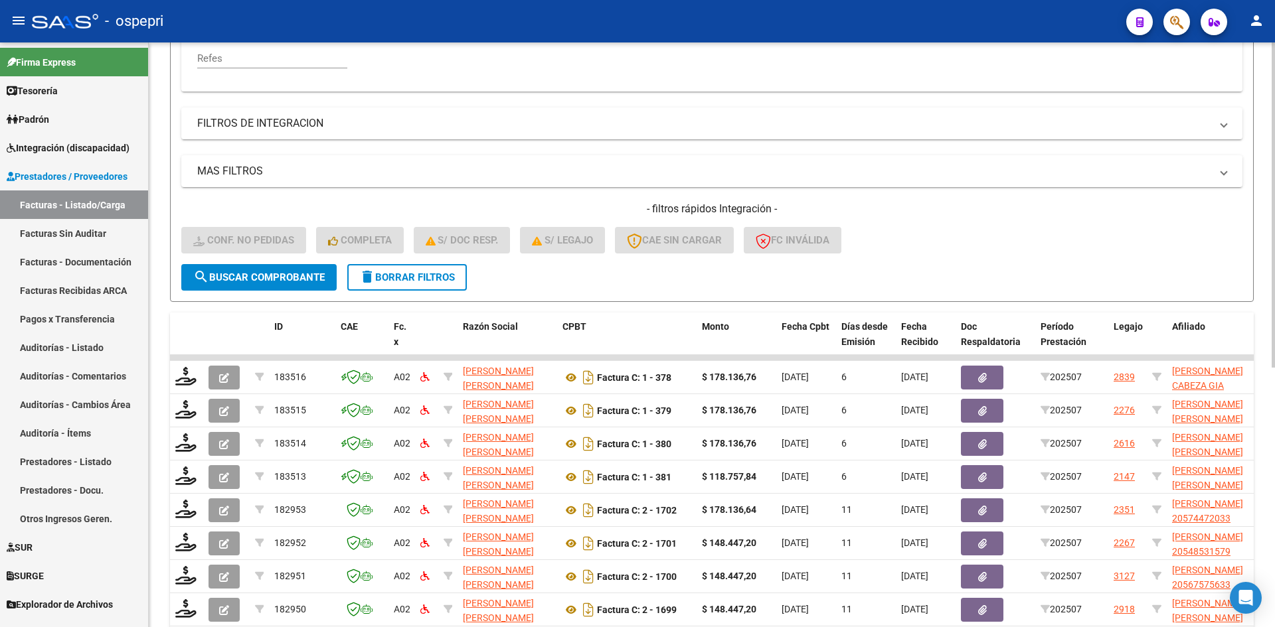
scroll to position [332, 0]
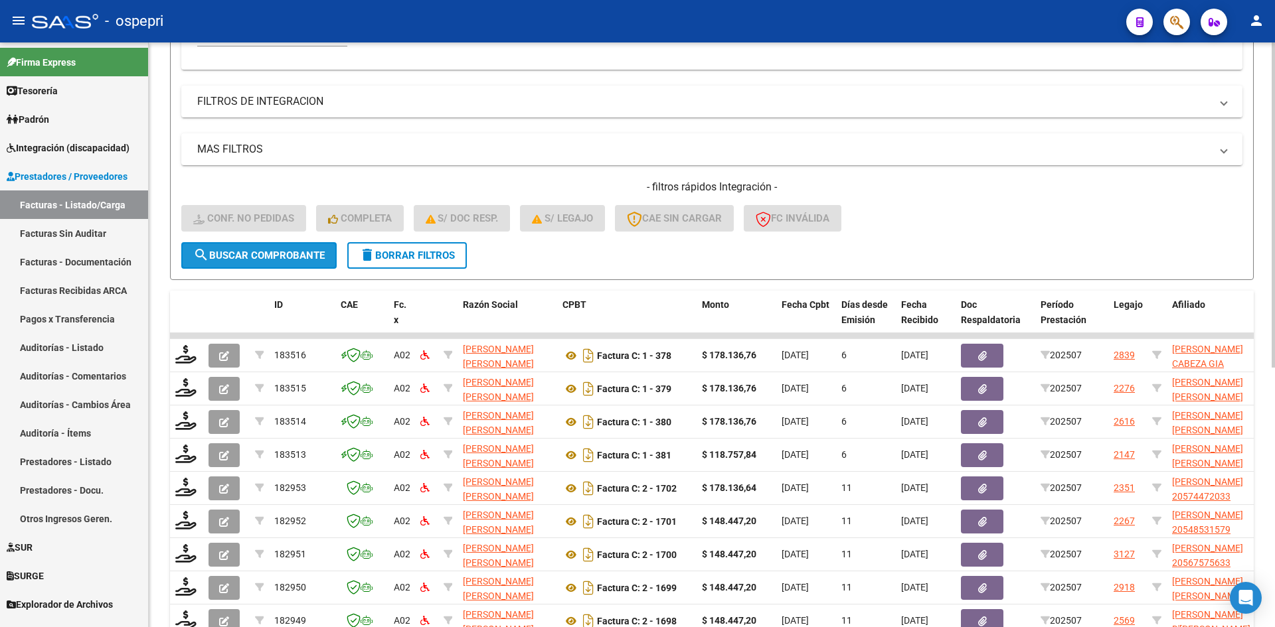
click at [274, 256] on span "search Buscar Comprobante" at bounding box center [258, 256] width 131 height 12
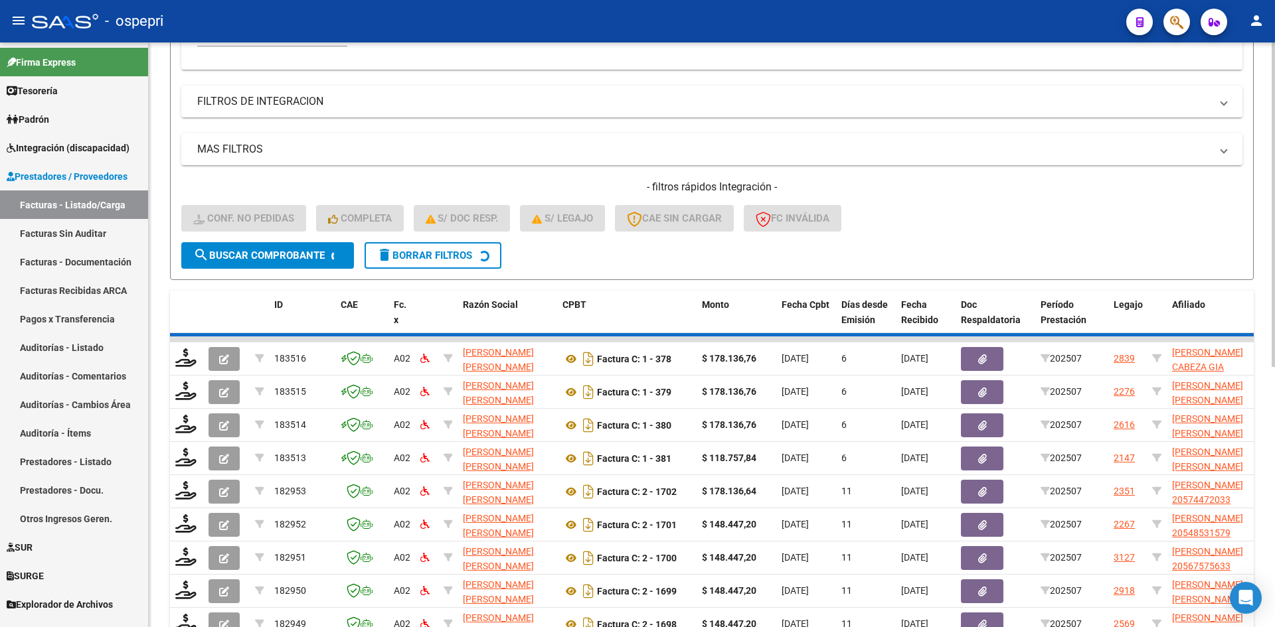
scroll to position [234, 0]
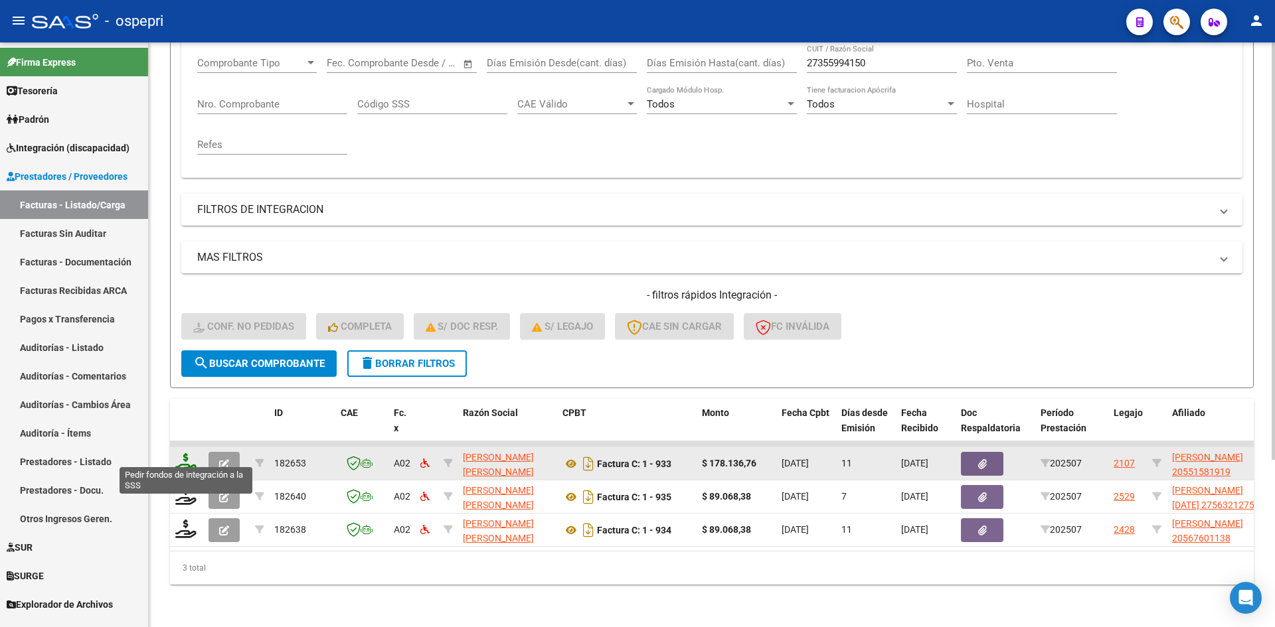
click at [183, 456] on icon at bounding box center [185, 463] width 21 height 19
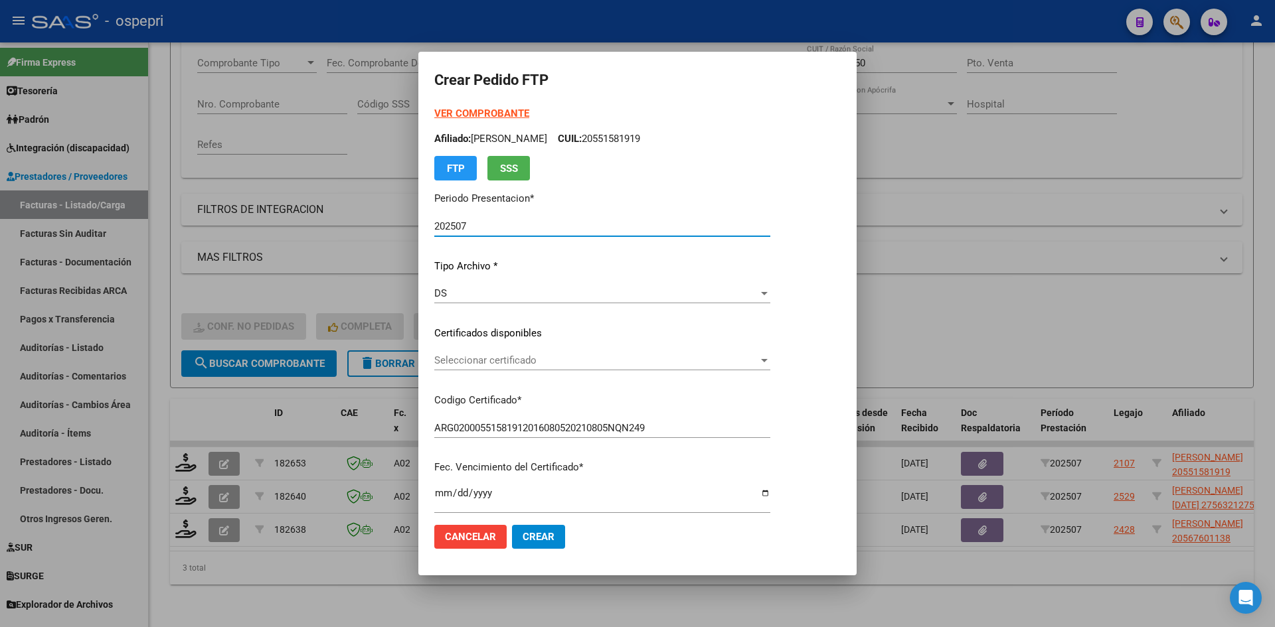
click at [571, 367] on span "Seleccionar certificado" at bounding box center [596, 361] width 324 height 12
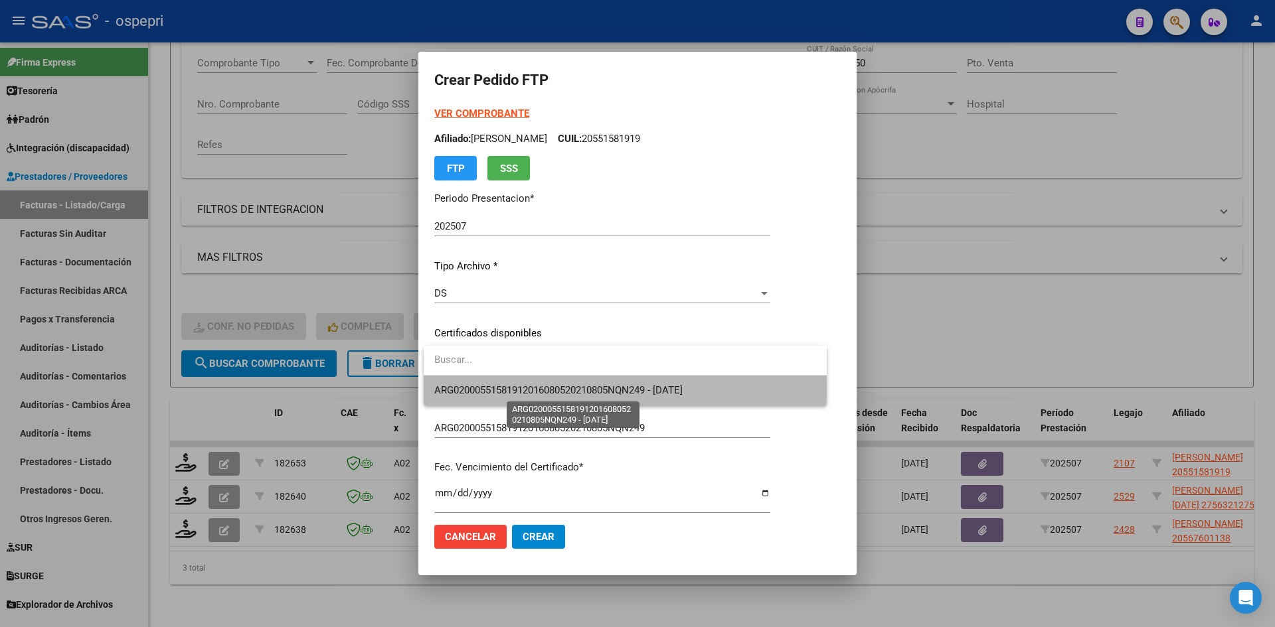
click at [584, 389] on span "ARG02000551581912016080520210805NQN249 - 2027-06-02" at bounding box center [558, 390] width 248 height 12
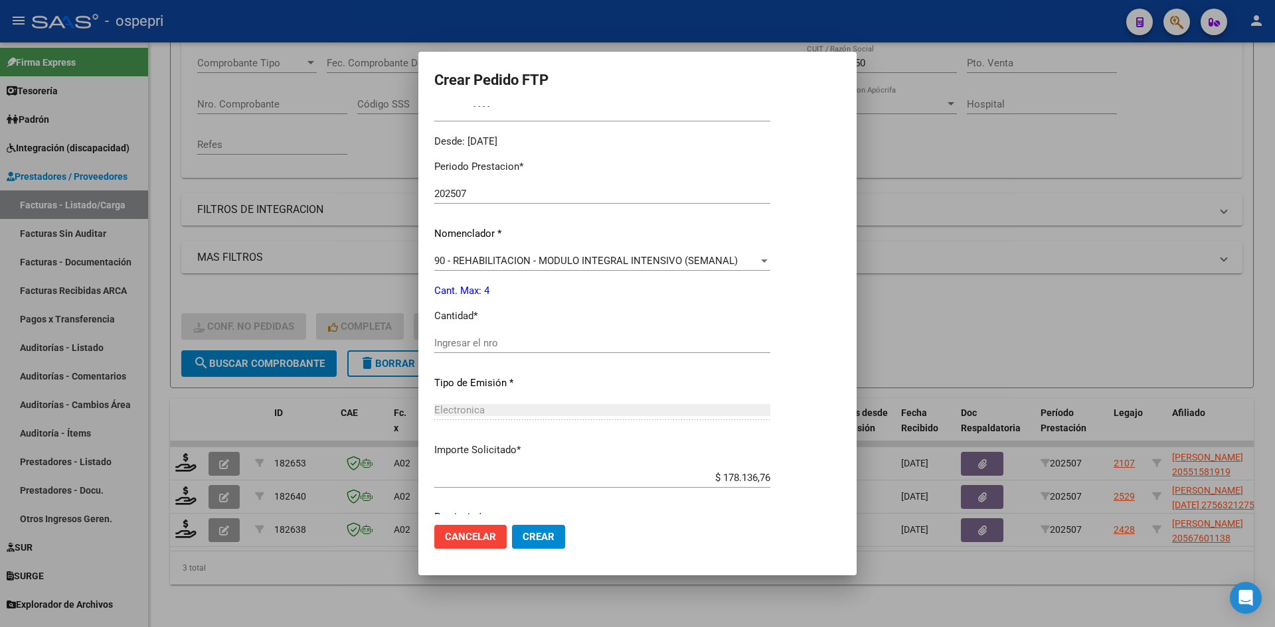
scroll to position [398, 0]
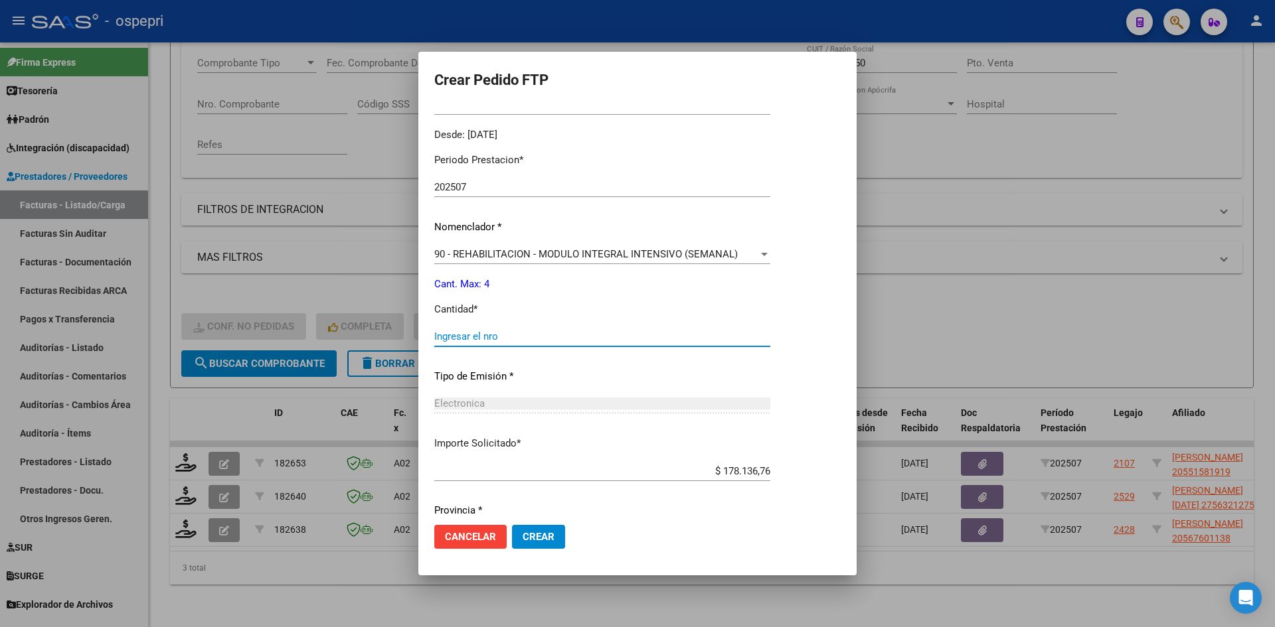
click at [473, 335] on input "Ingresar el nro" at bounding box center [602, 337] width 336 height 12
click at [537, 540] on span "Crear" at bounding box center [539, 537] width 32 height 12
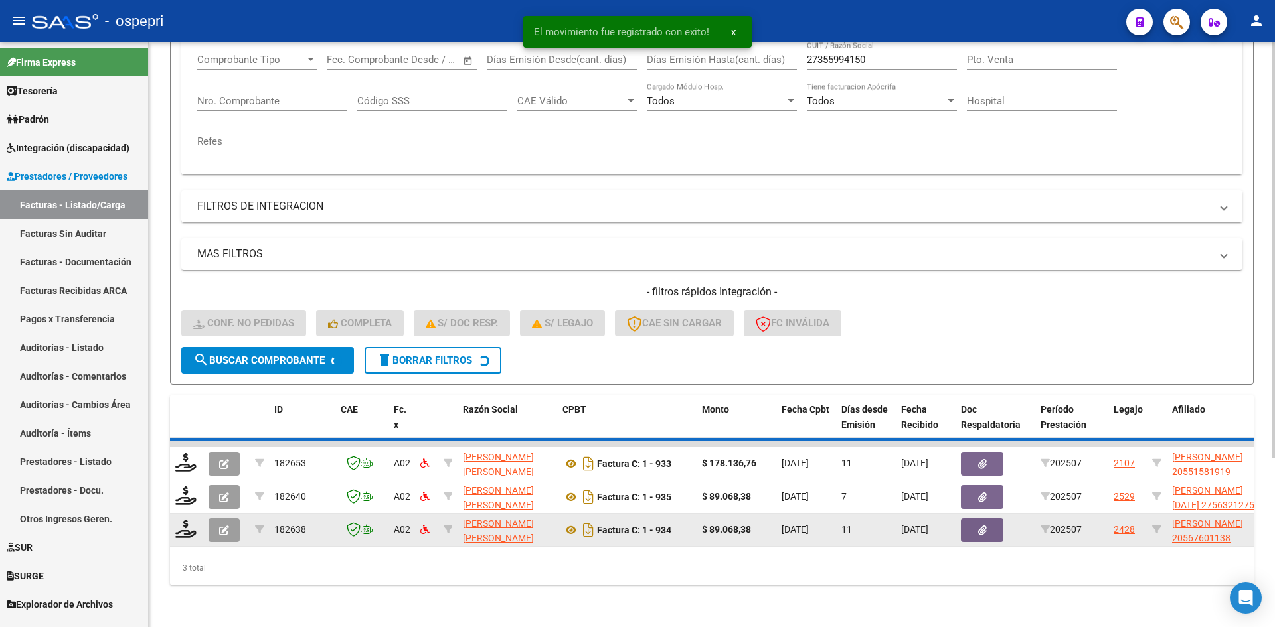
scroll to position [201, 0]
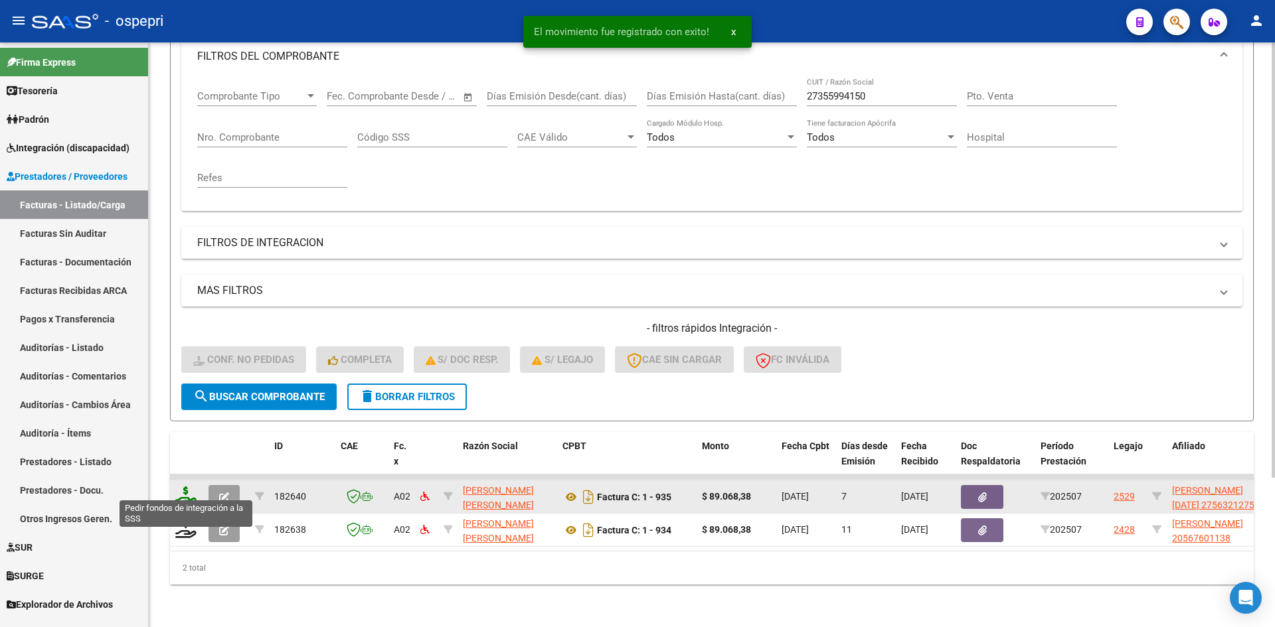
click at [188, 487] on icon at bounding box center [185, 496] width 21 height 19
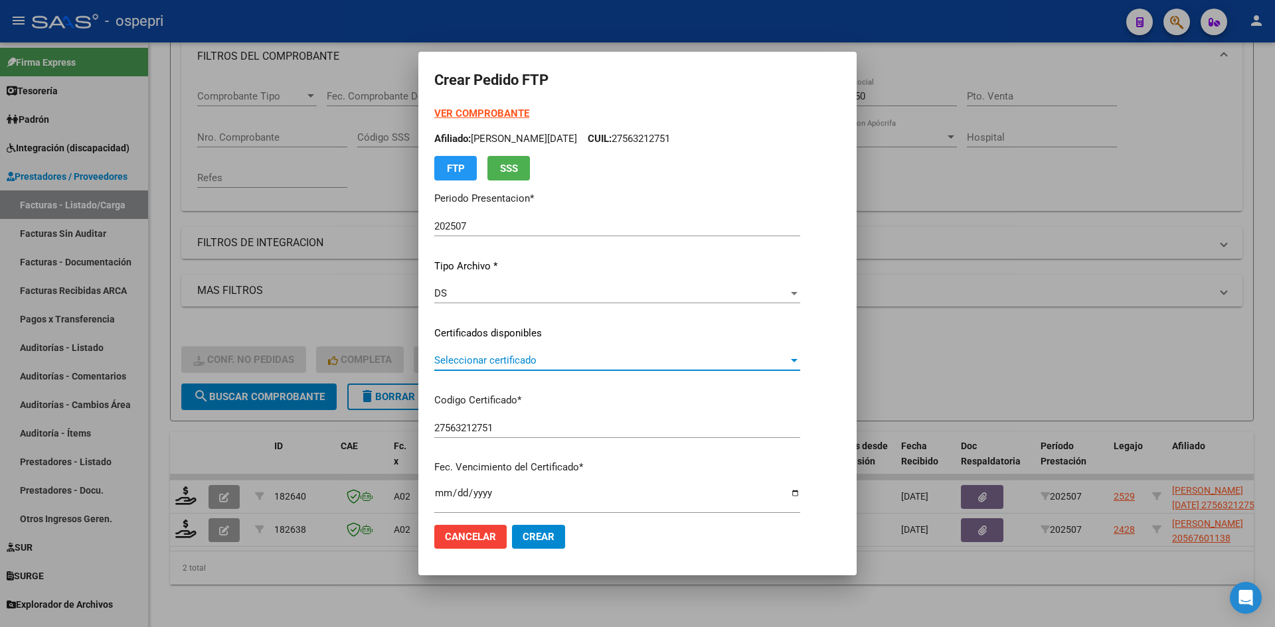
click at [582, 362] on span "Seleccionar certificado" at bounding box center [611, 361] width 354 height 12
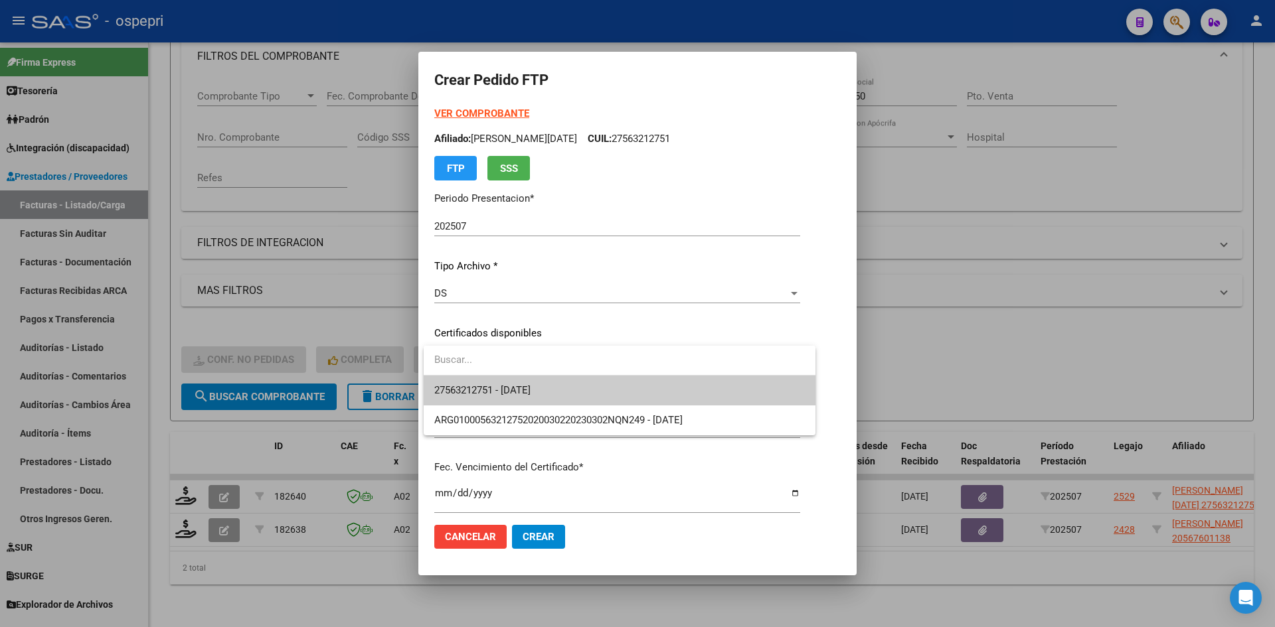
click at [585, 390] on span "27563212751 - 2028-07-01" at bounding box center [619, 391] width 371 height 30
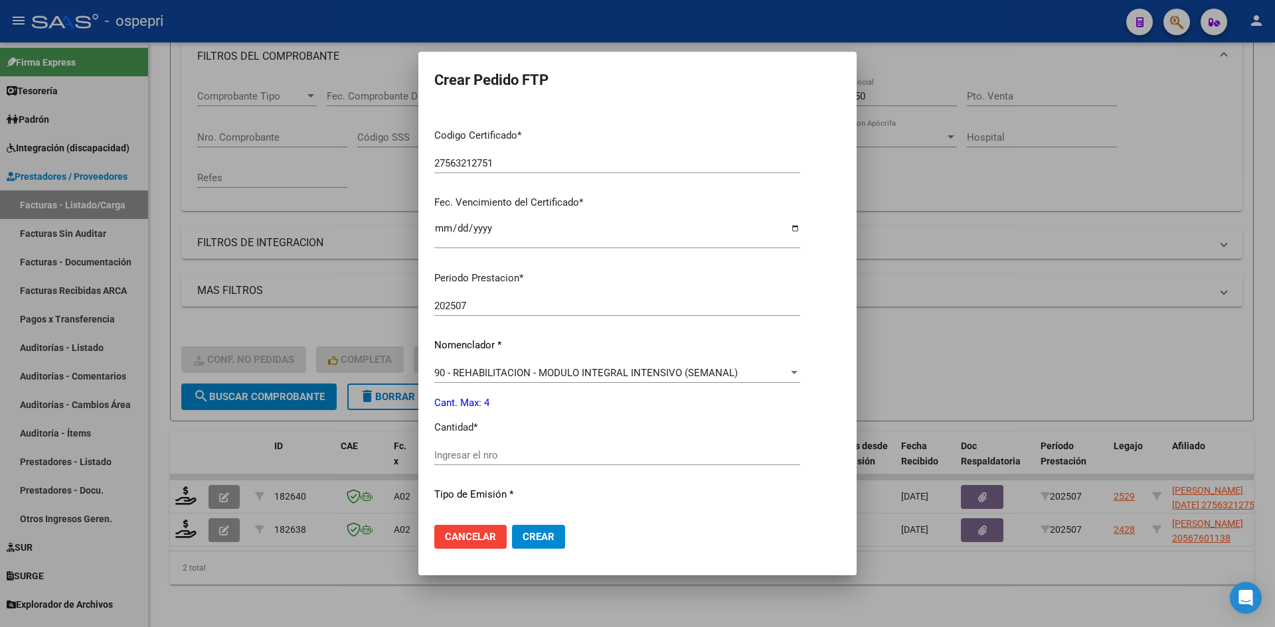
scroll to position [266, 0]
click at [465, 454] on input "Ingresar el nro" at bounding box center [617, 455] width 366 height 12
click at [523, 531] on span "Crear" at bounding box center [539, 537] width 32 height 12
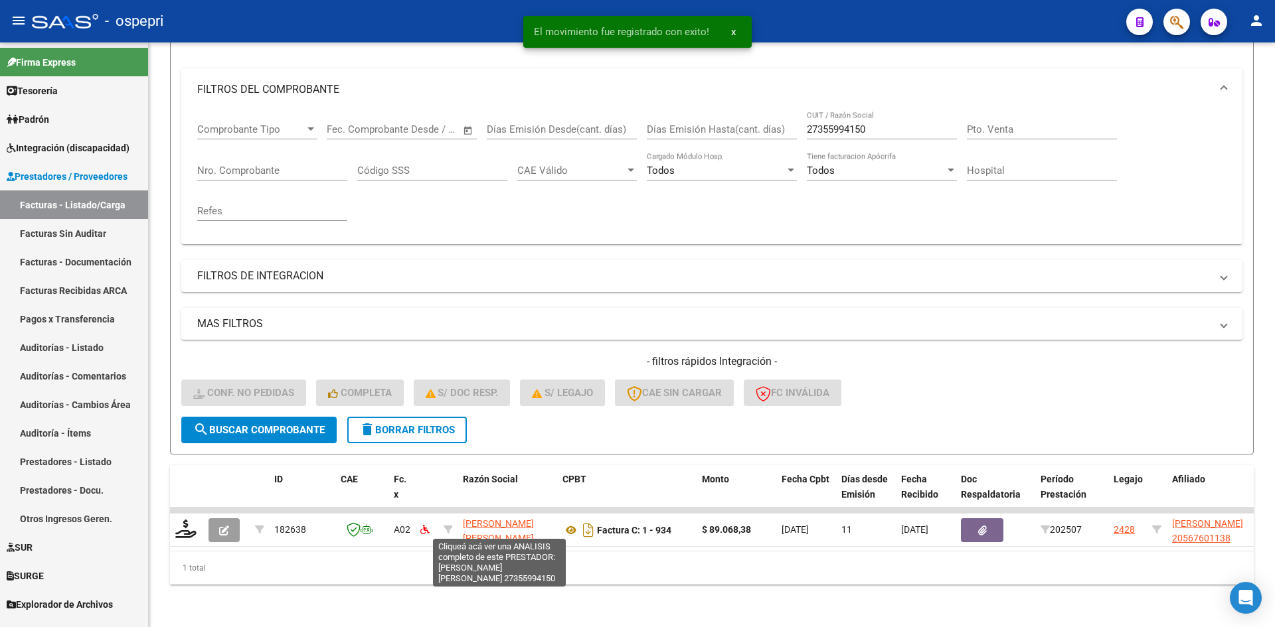
scroll to position [167, 0]
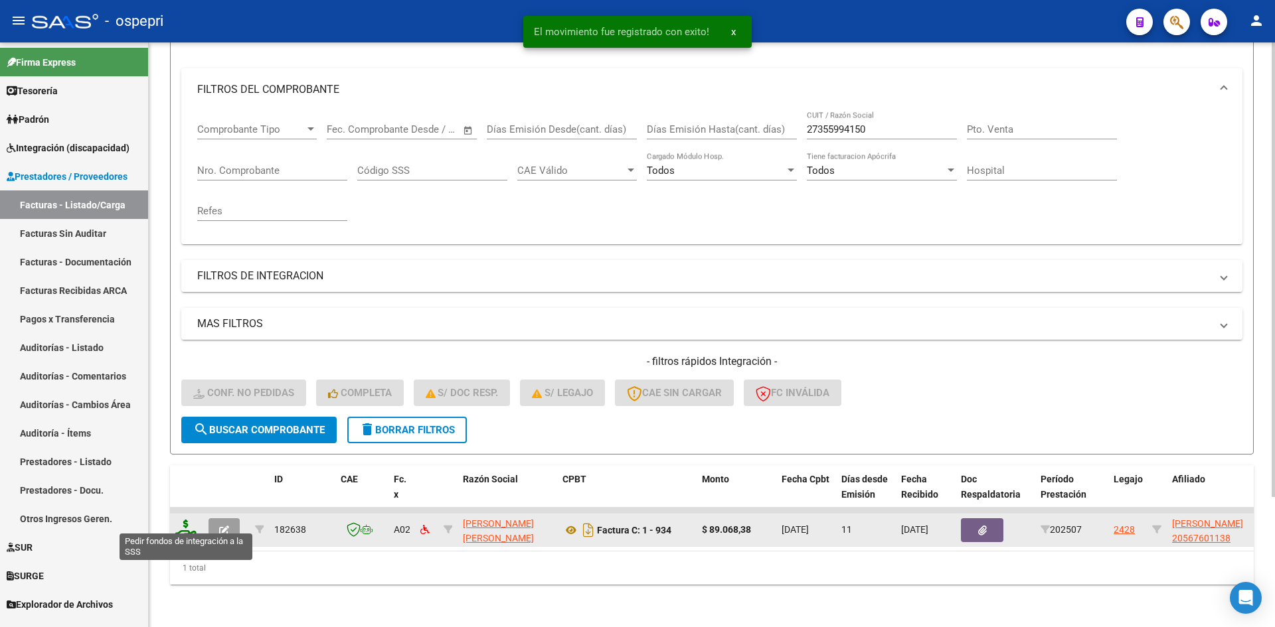
click at [183, 520] on icon at bounding box center [185, 529] width 21 height 19
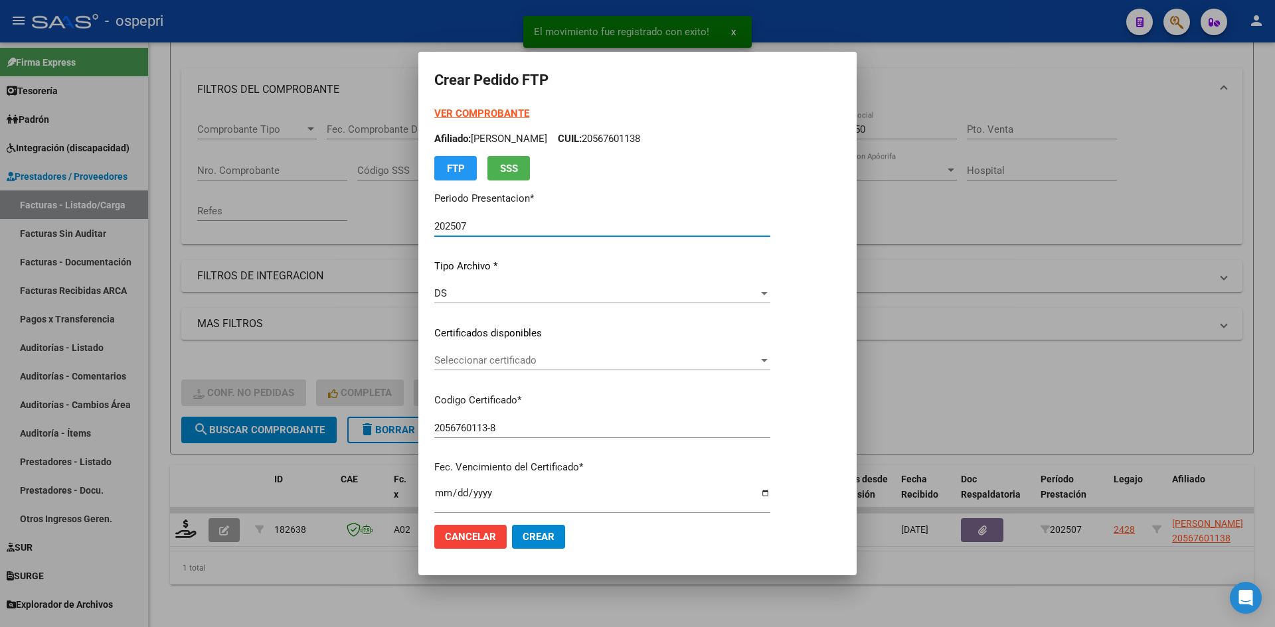
click at [467, 367] on span "Seleccionar certificado" at bounding box center [596, 361] width 324 height 12
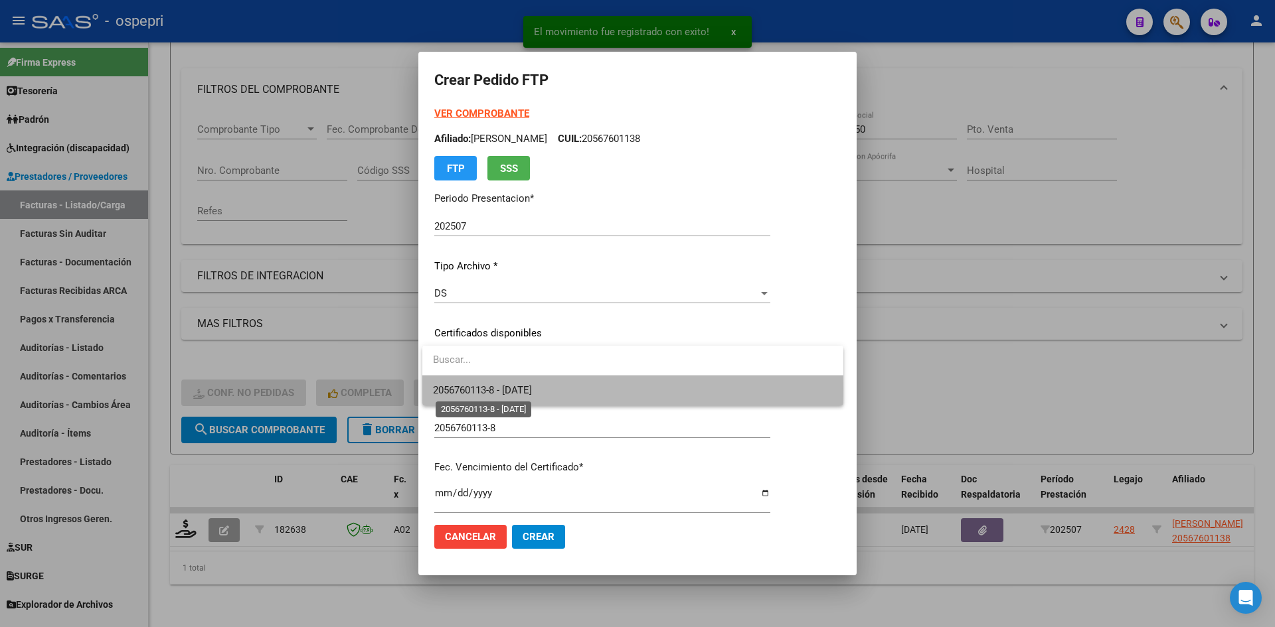
click at [469, 389] on span "2056760113-8 - 2025-09-13" at bounding box center [482, 390] width 99 height 12
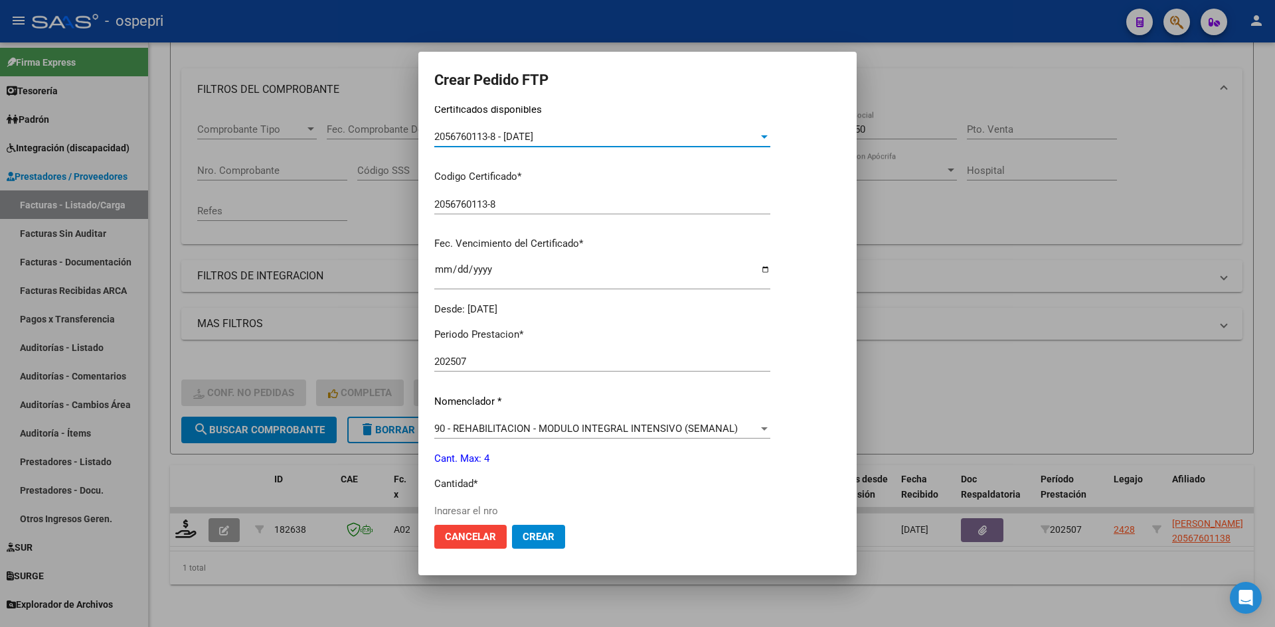
scroll to position [332, 0]
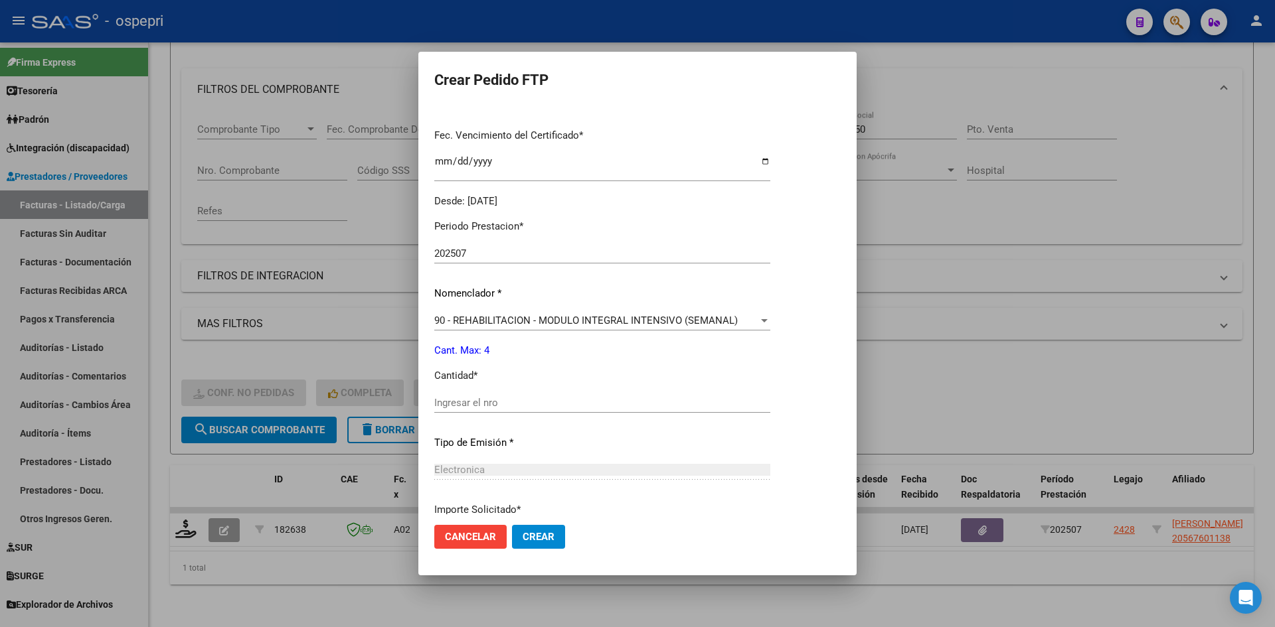
click at [479, 402] on input "Ingresar el nro" at bounding box center [602, 403] width 336 height 12
click at [511, 520] on mat-dialog-actions "Cancelar Crear" at bounding box center [637, 537] width 406 height 45
click at [531, 545] on button "Crear" at bounding box center [538, 537] width 53 height 24
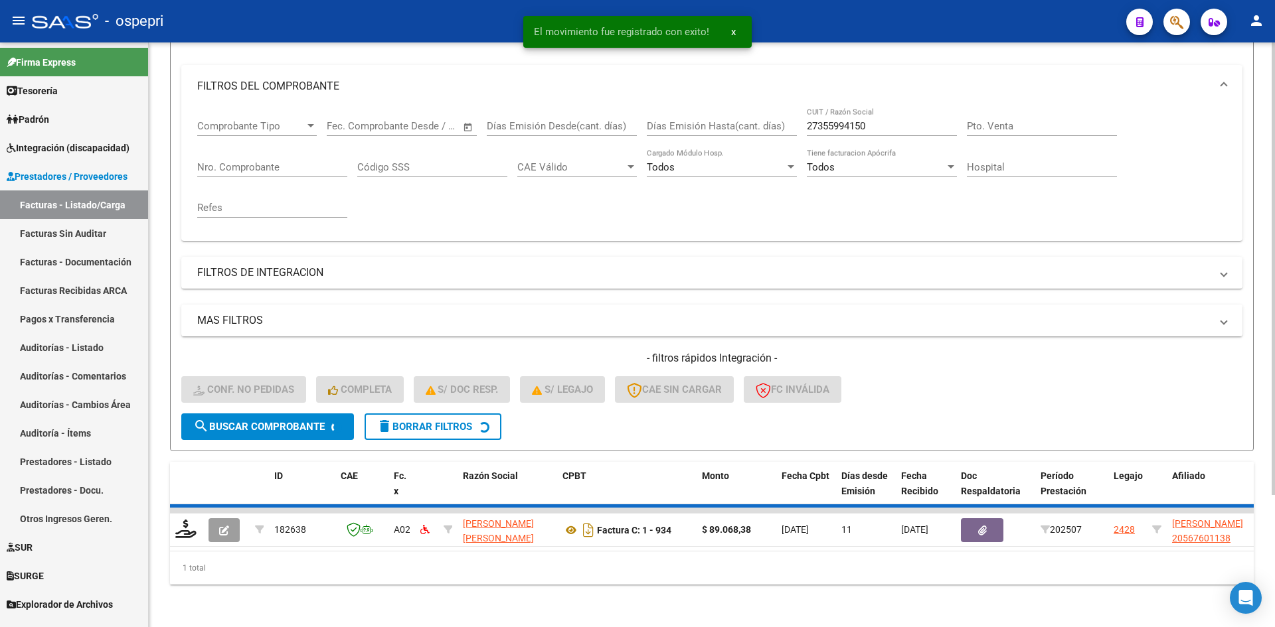
scroll to position [147, 0]
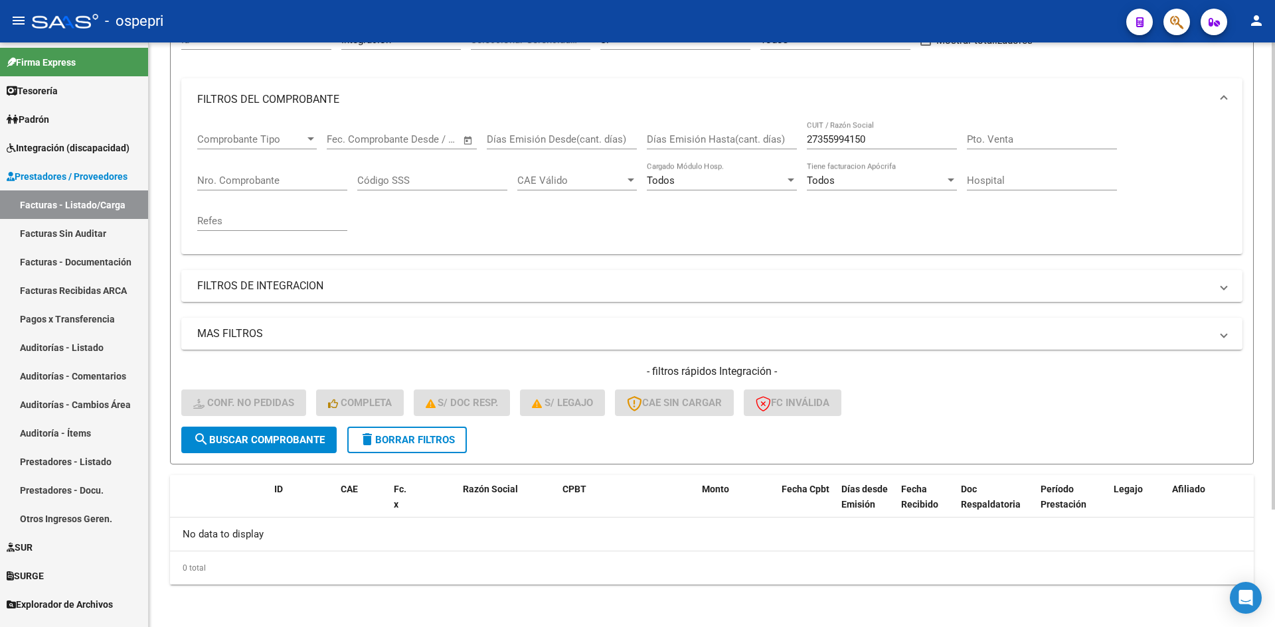
click at [467, 442] on button "delete Borrar Filtros" at bounding box center [407, 440] width 120 height 27
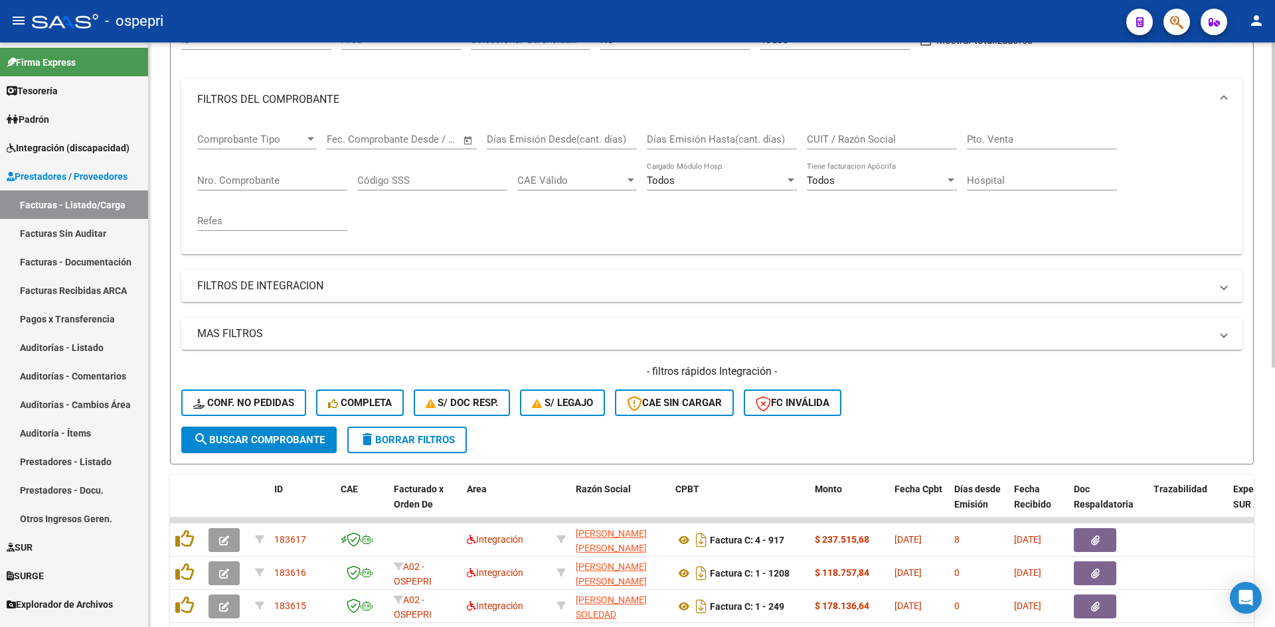
click at [843, 141] on input "CUIT / Razón Social" at bounding box center [882, 139] width 150 height 12
paste input "27307243526"
click at [295, 447] on button "search Buscar Comprobante" at bounding box center [258, 440] width 155 height 27
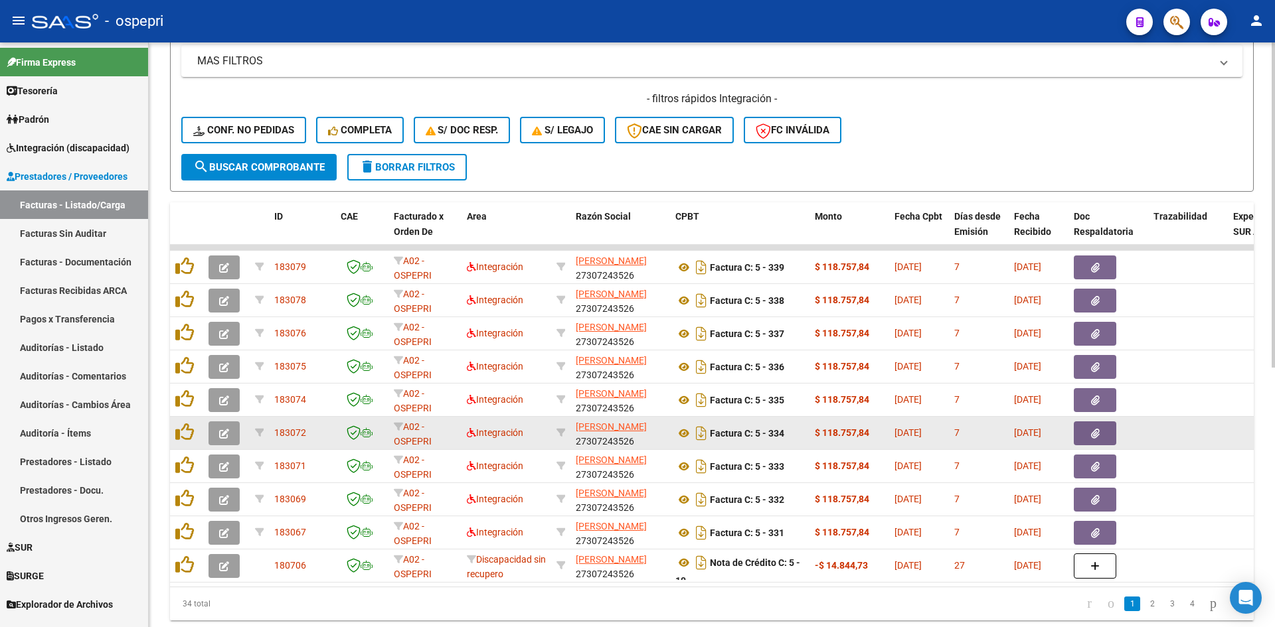
scroll to position [466, 0]
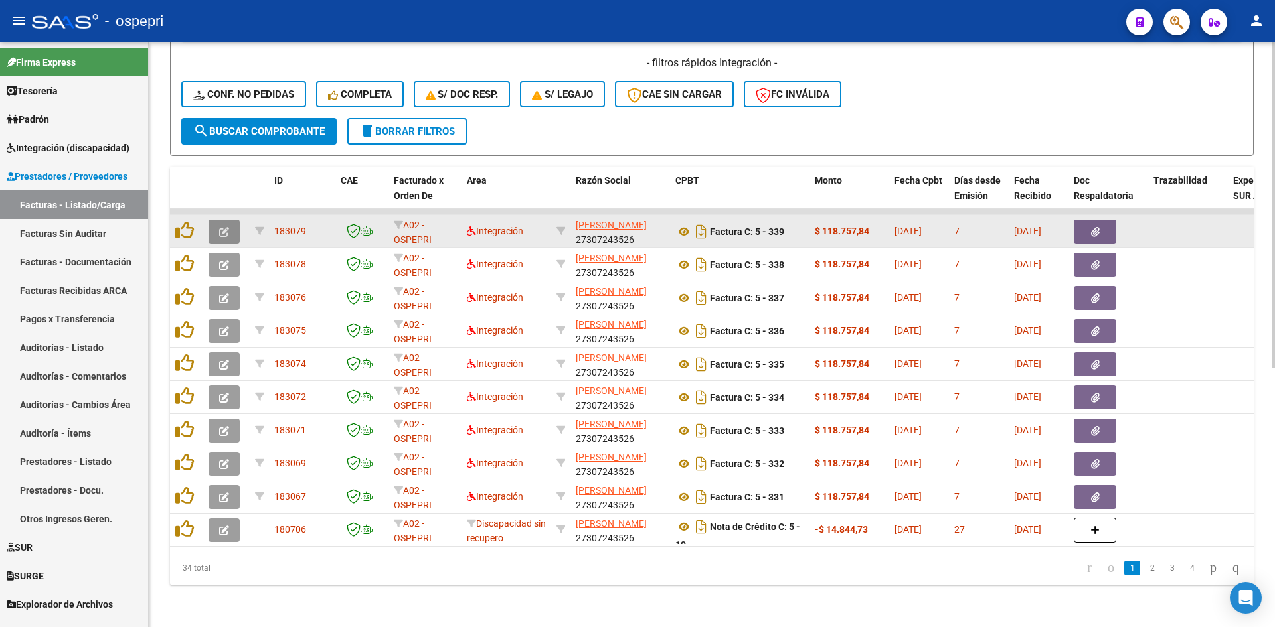
click at [228, 227] on icon "button" at bounding box center [224, 232] width 10 height 10
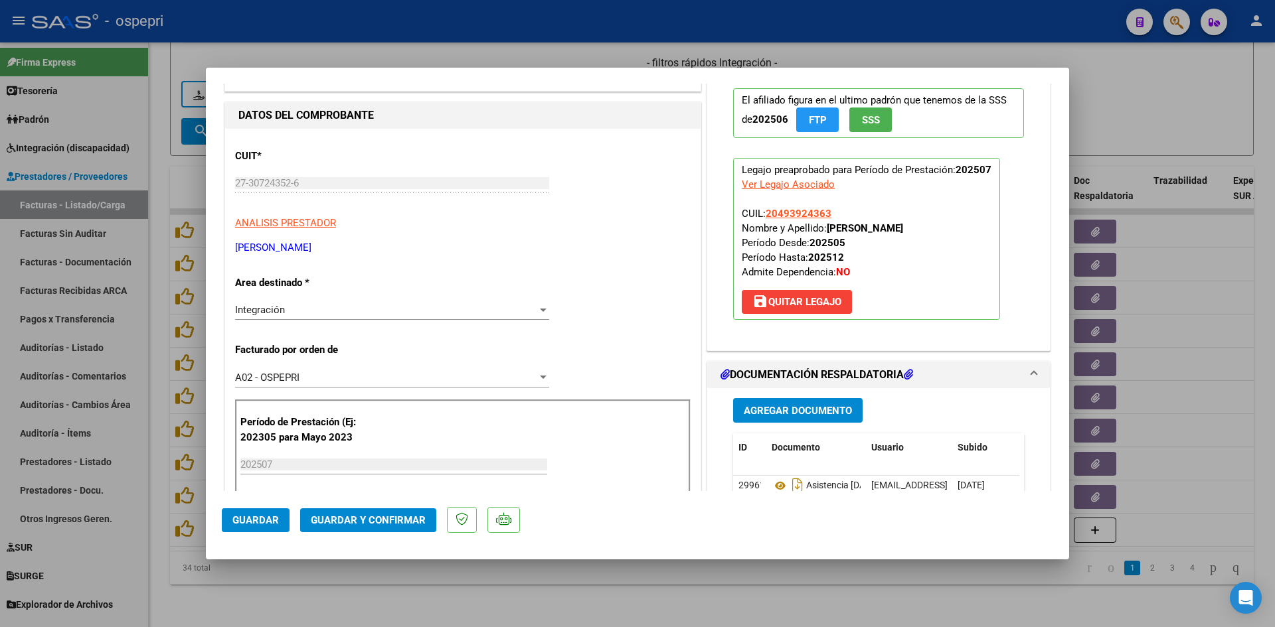
scroll to position [0, 0]
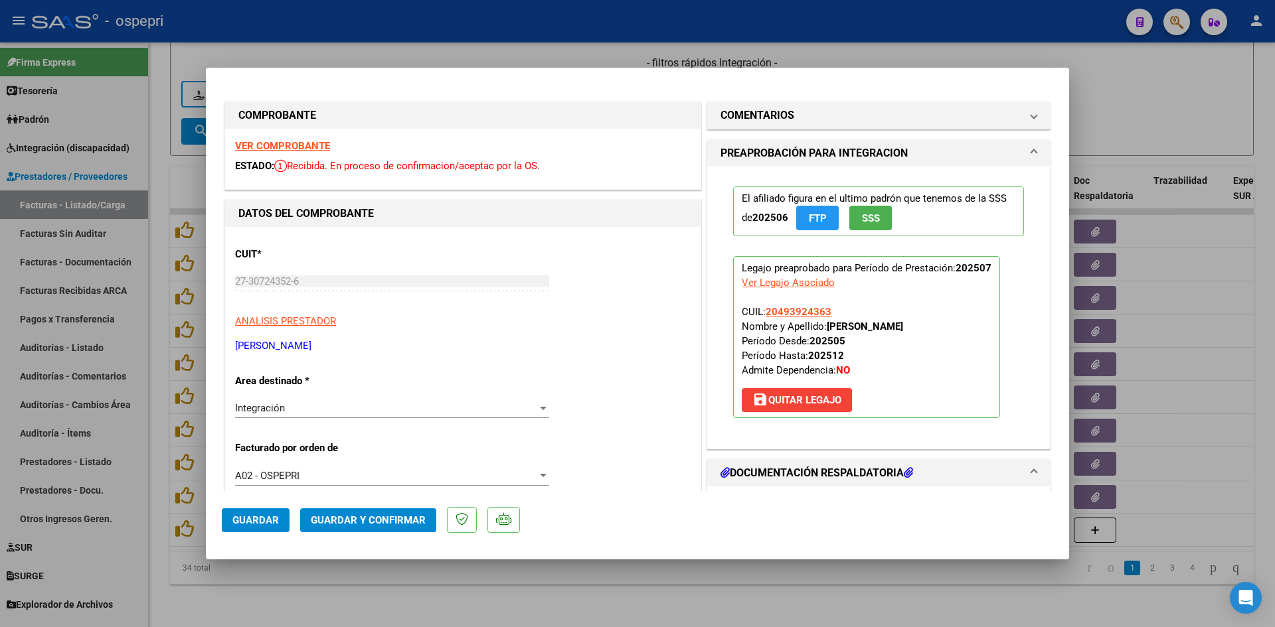
click at [309, 144] on strong "VER COMPROBANTE" at bounding box center [282, 146] width 95 height 12
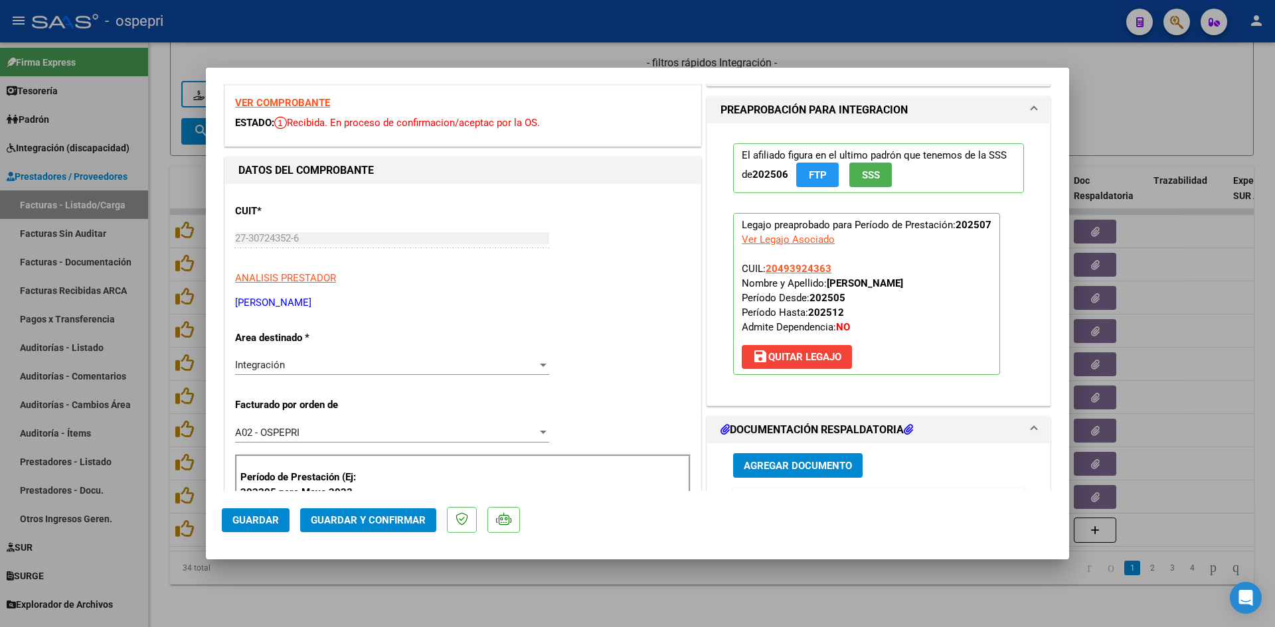
scroll to position [199, 0]
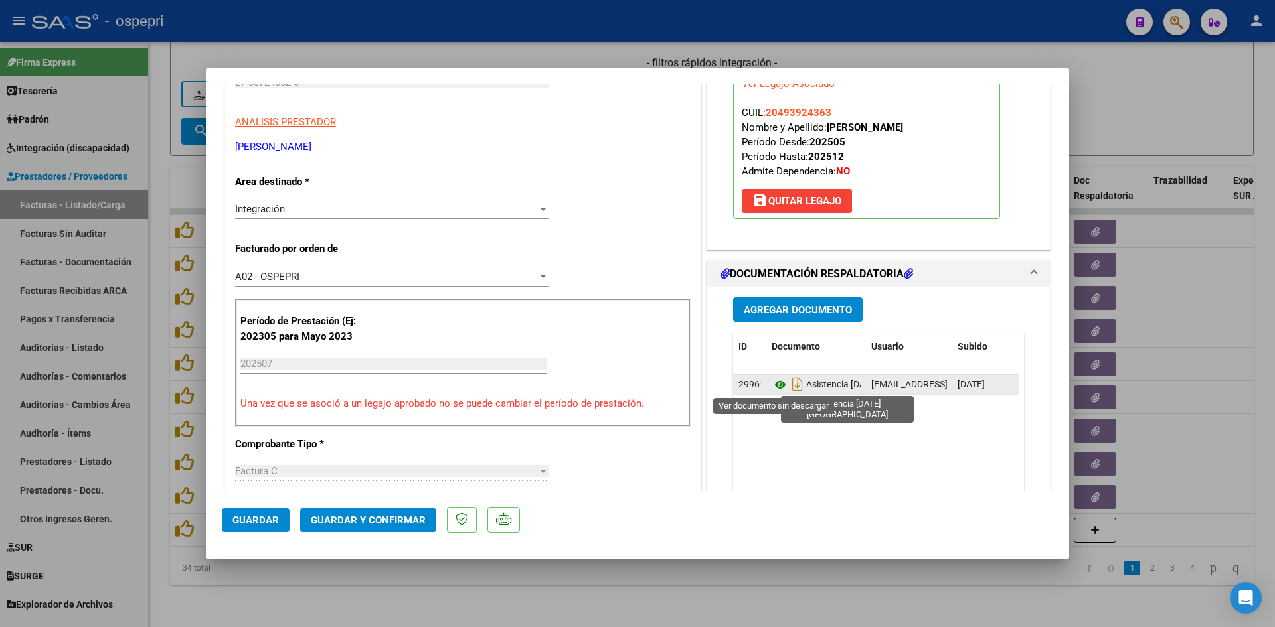
click at [773, 384] on icon at bounding box center [780, 385] width 17 height 16
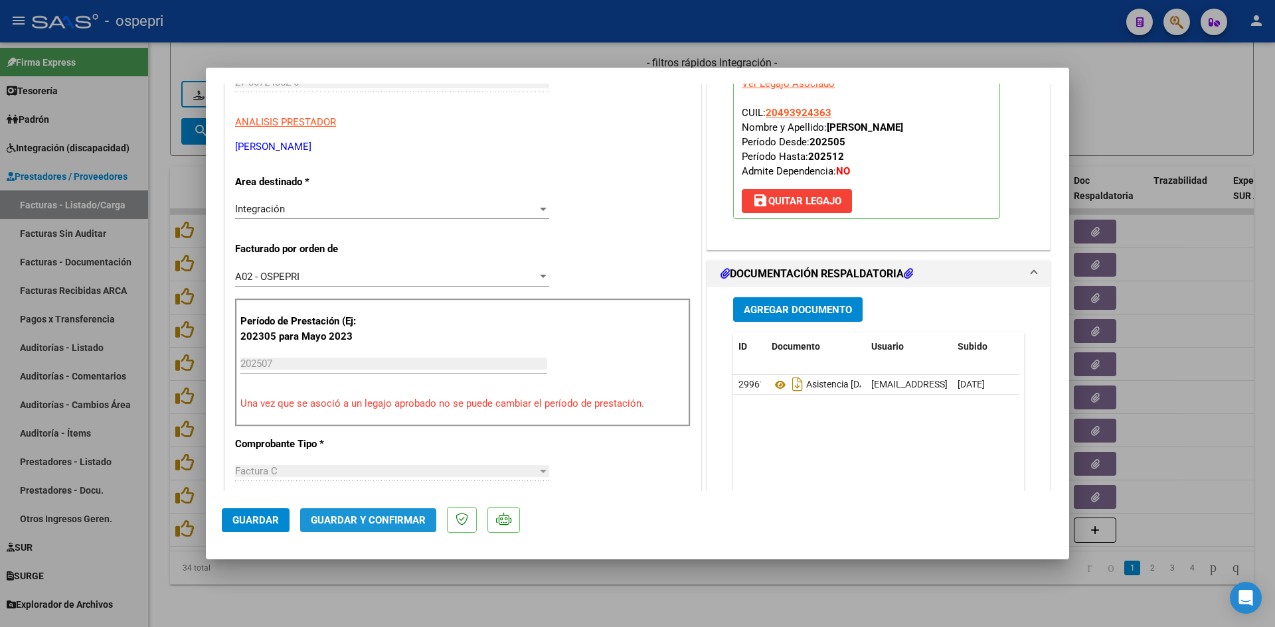
click at [415, 517] on span "Guardar y Confirmar" at bounding box center [368, 521] width 115 height 12
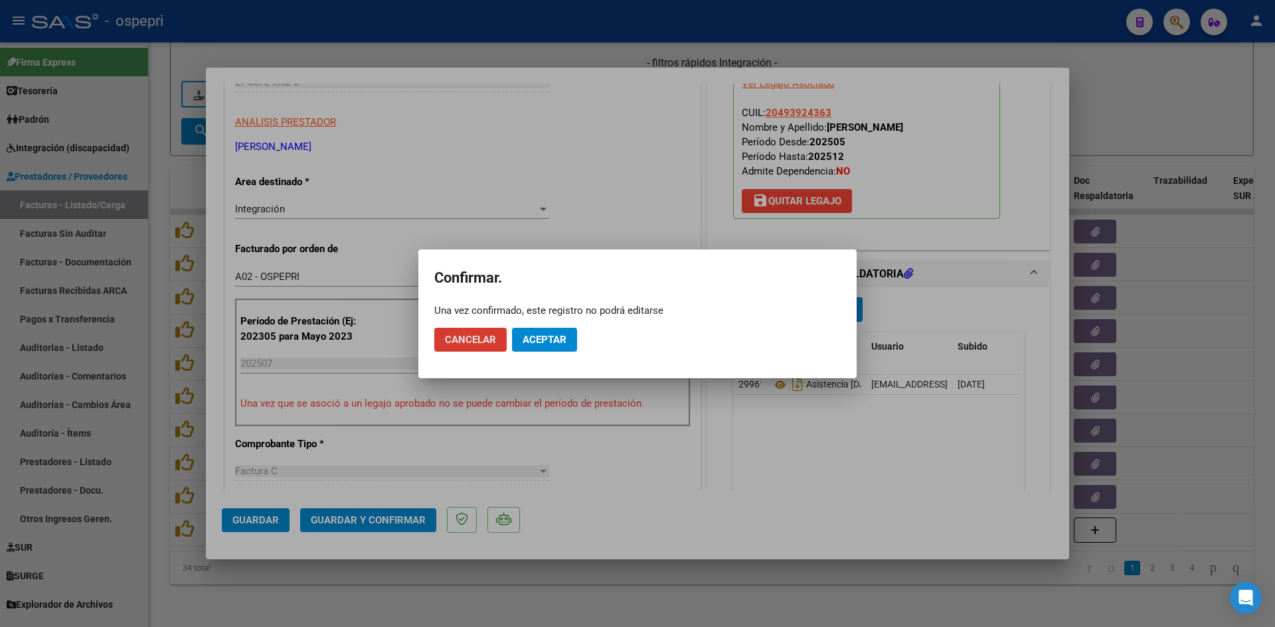
click at [564, 336] on span "Aceptar" at bounding box center [545, 340] width 44 height 12
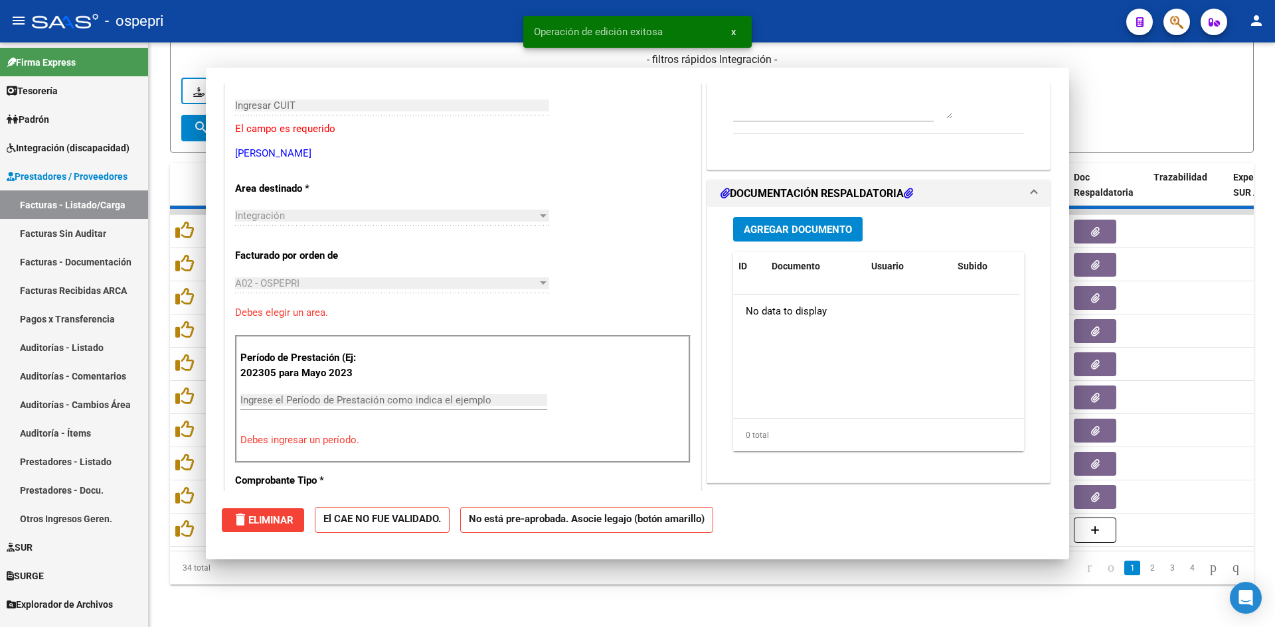
scroll to position [0, 0]
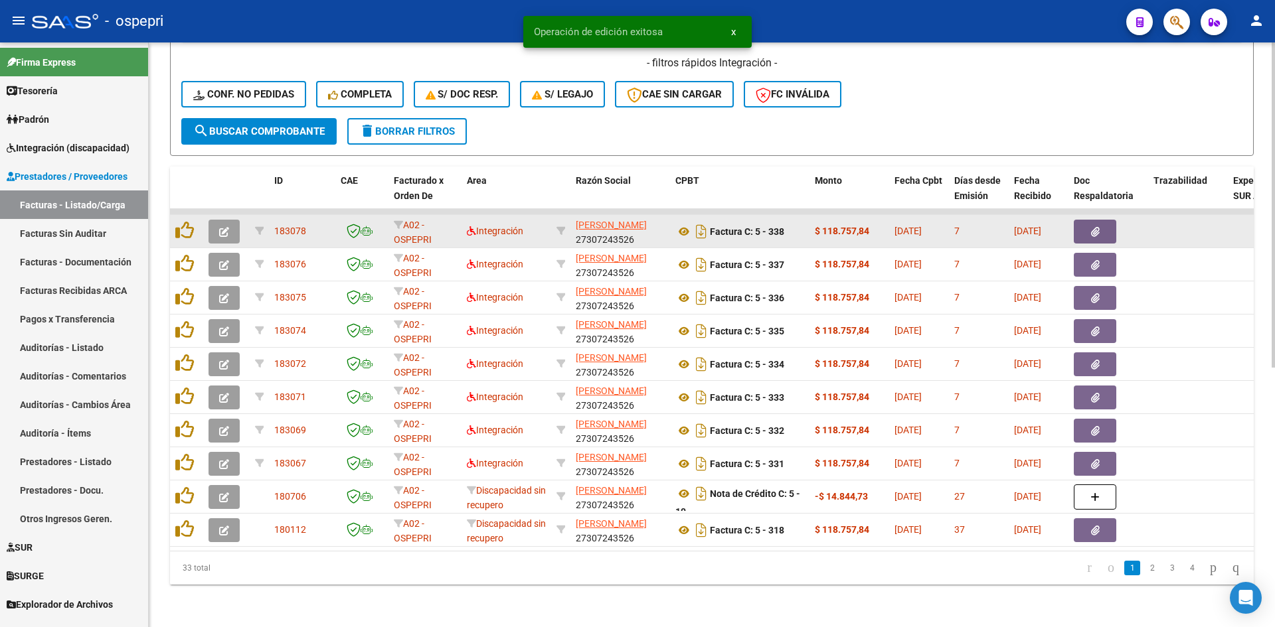
click at [217, 226] on button "button" at bounding box center [223, 232] width 31 height 24
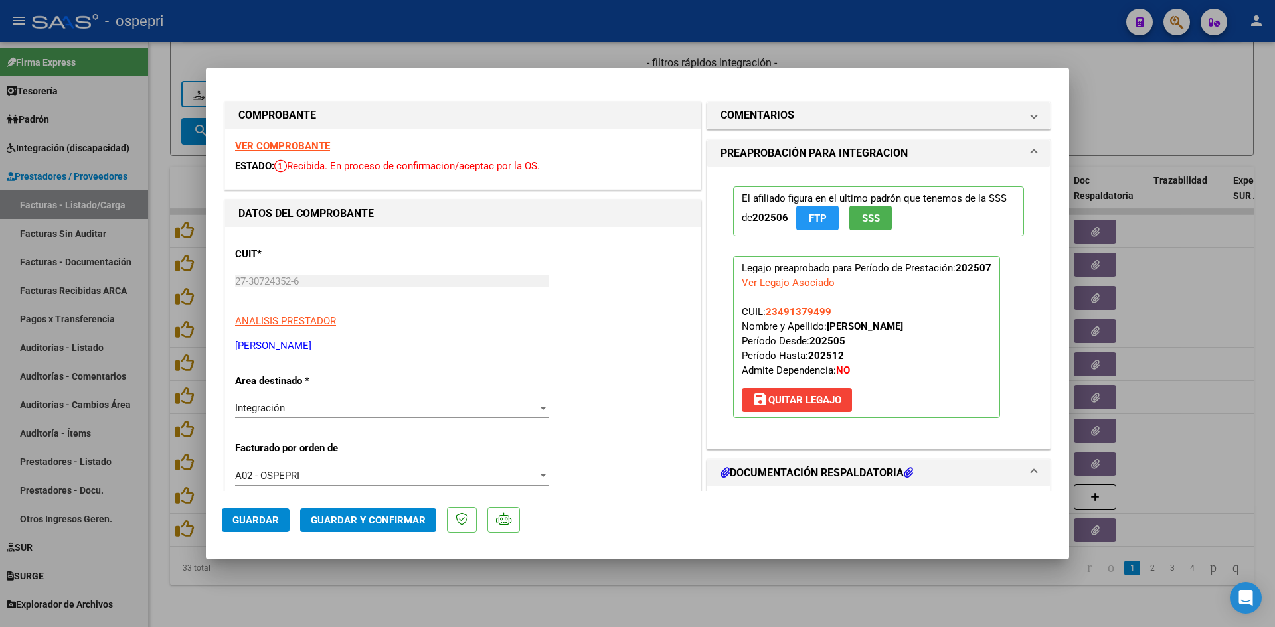
click at [289, 151] on strong "VER COMPROBANTE" at bounding box center [282, 146] width 95 height 12
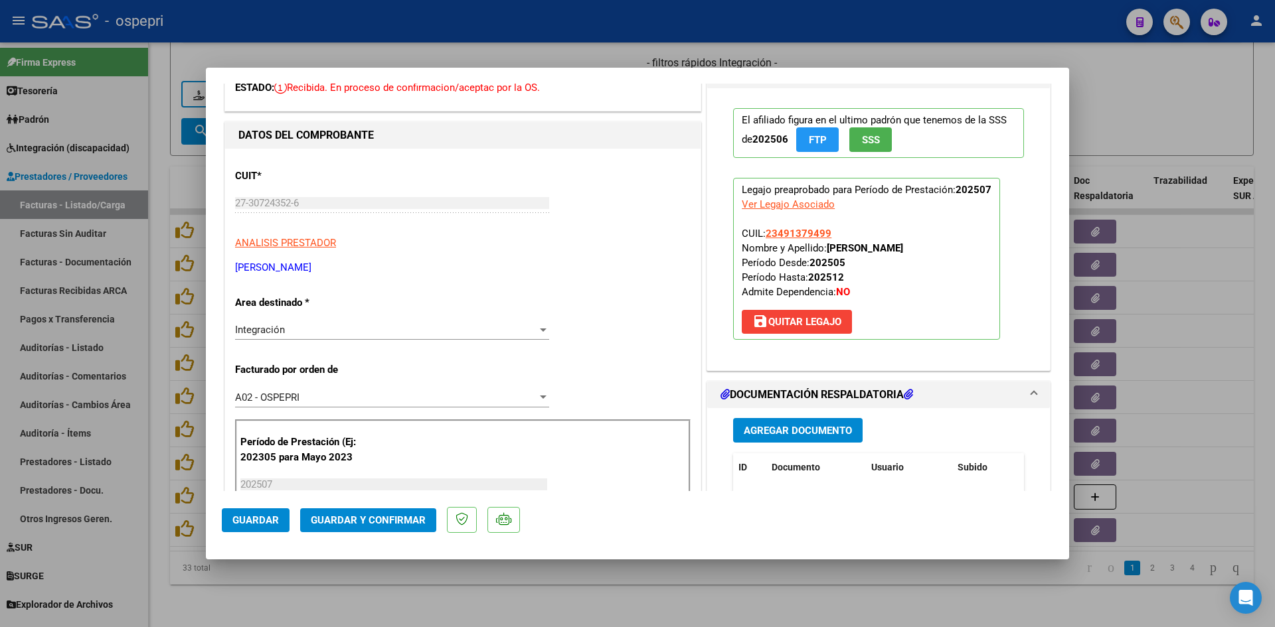
scroll to position [199, 0]
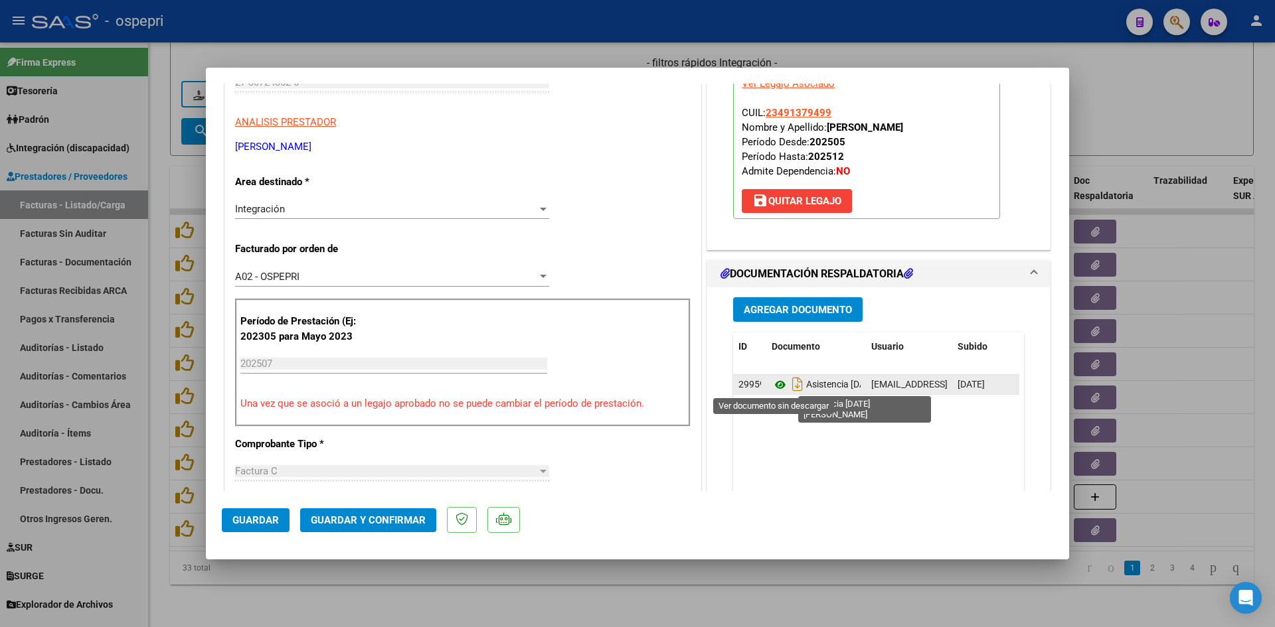
click at [773, 384] on icon at bounding box center [780, 385] width 17 height 16
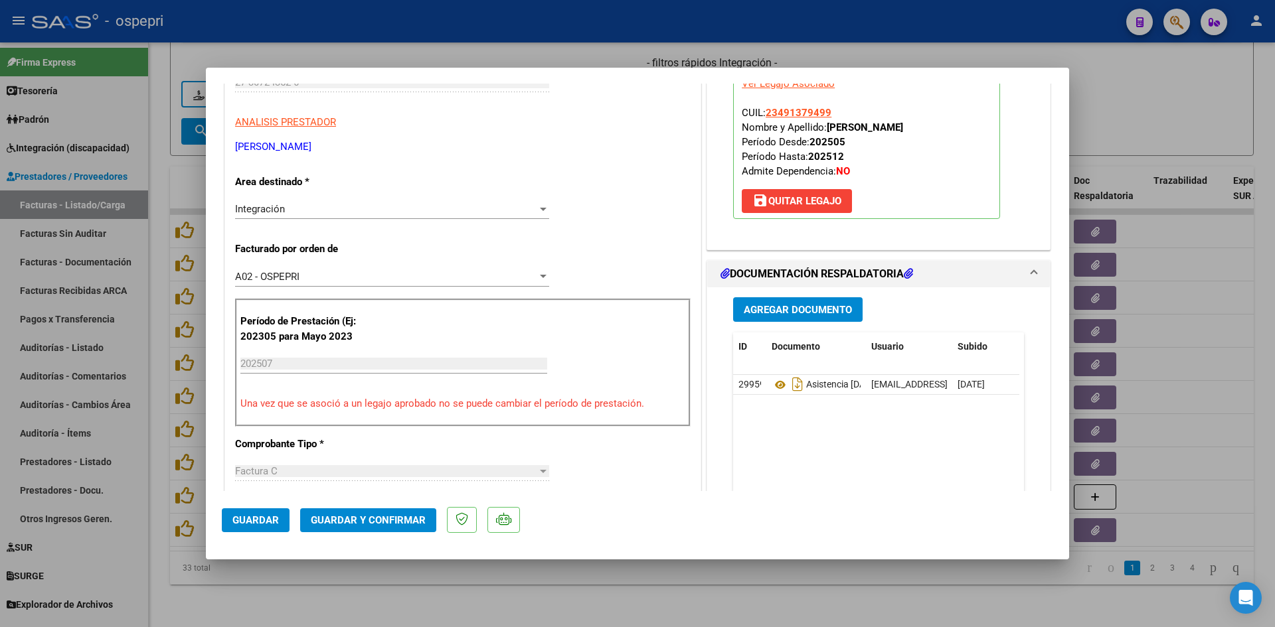
click at [389, 519] on span "Guardar y Confirmar" at bounding box center [368, 521] width 115 height 12
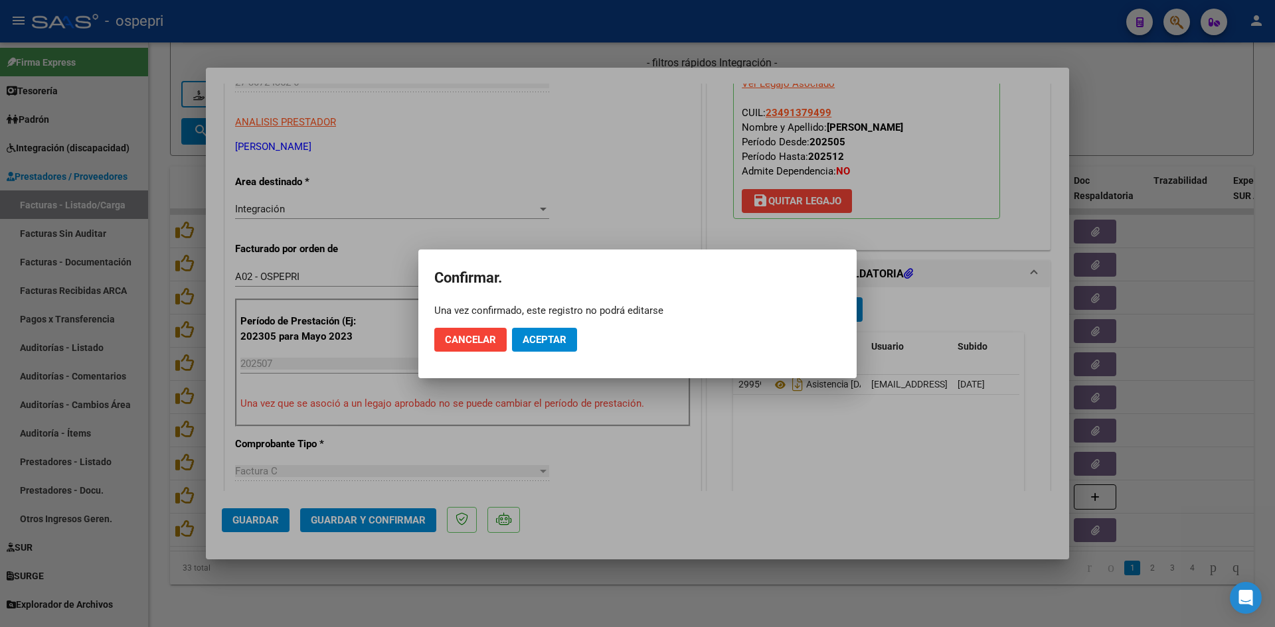
click at [570, 327] on mat-dialog-actions "Cancelar Aceptar" at bounding box center [637, 339] width 406 height 45
click at [567, 336] on button "Aceptar" at bounding box center [544, 340] width 65 height 24
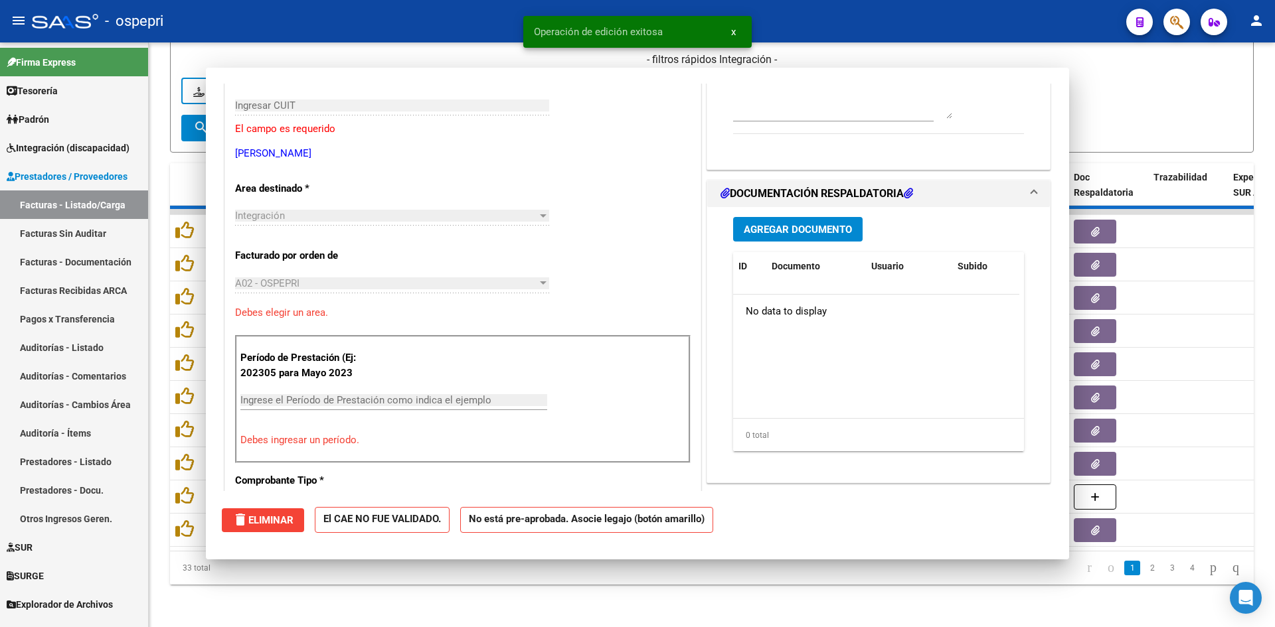
scroll to position [0, 0]
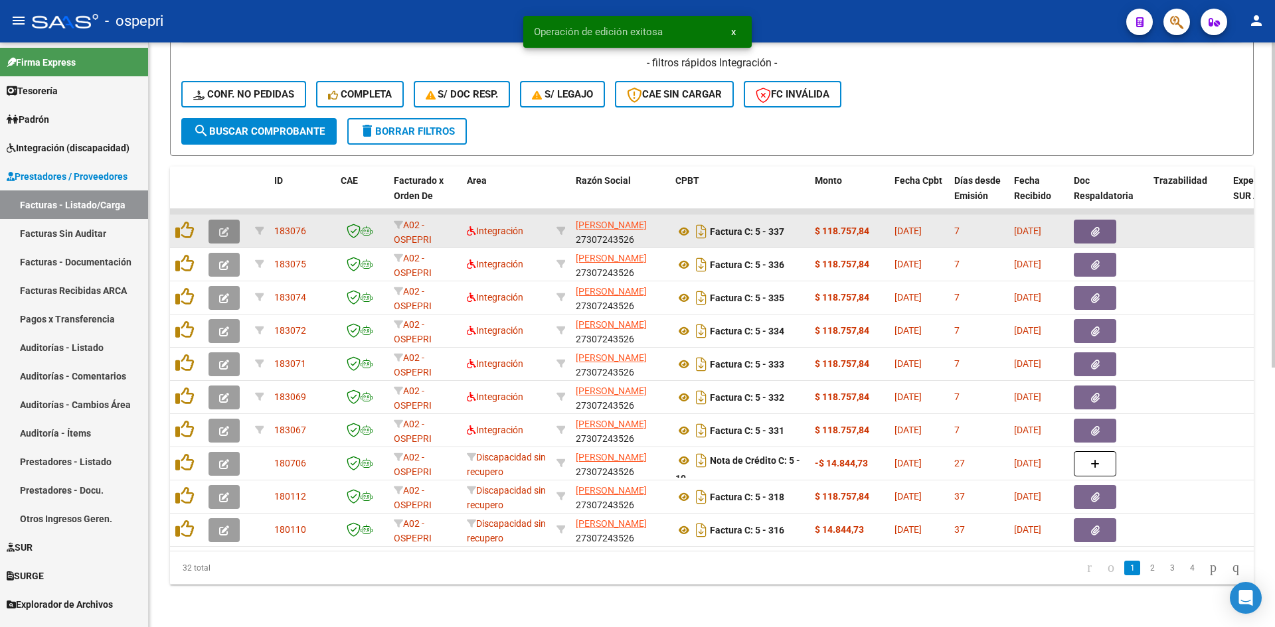
click at [222, 227] on icon "button" at bounding box center [224, 232] width 10 height 10
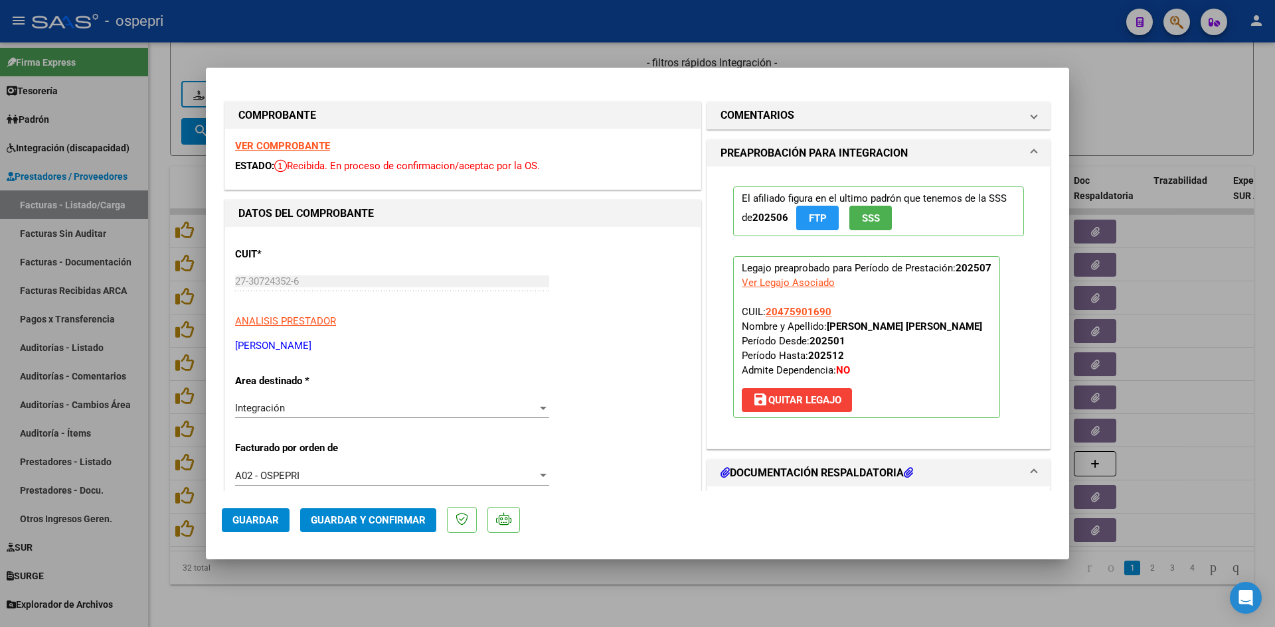
click at [311, 143] on strong "VER COMPROBANTE" at bounding box center [282, 146] width 95 height 12
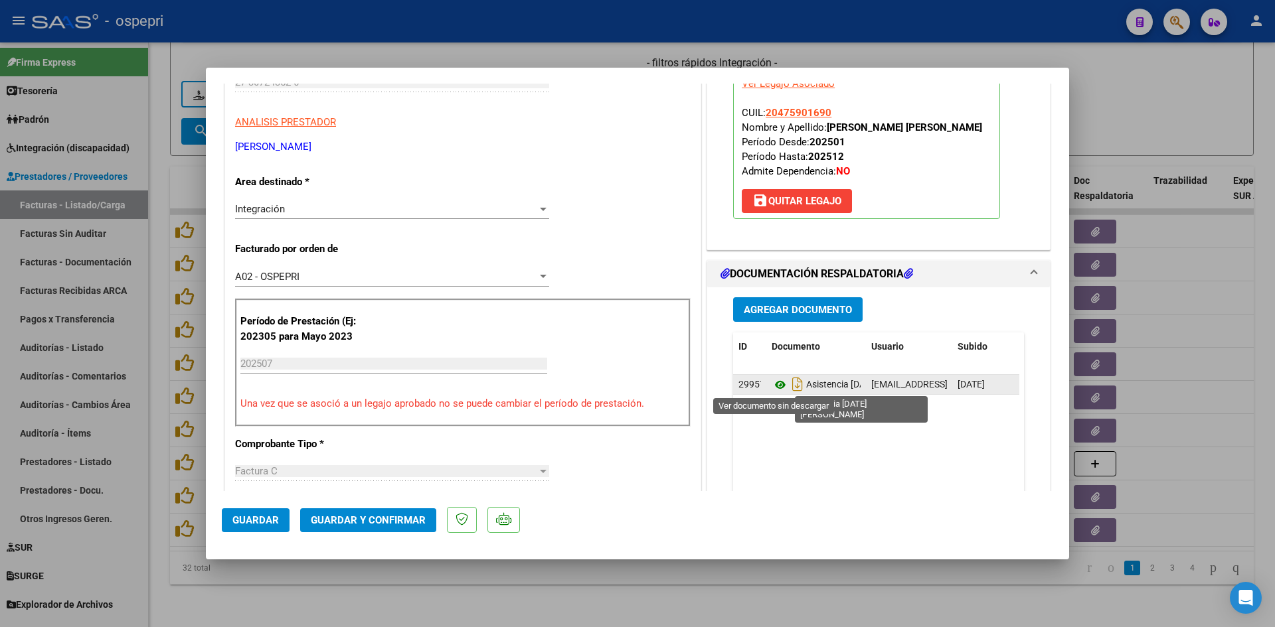
click at [772, 386] on icon at bounding box center [780, 385] width 17 height 16
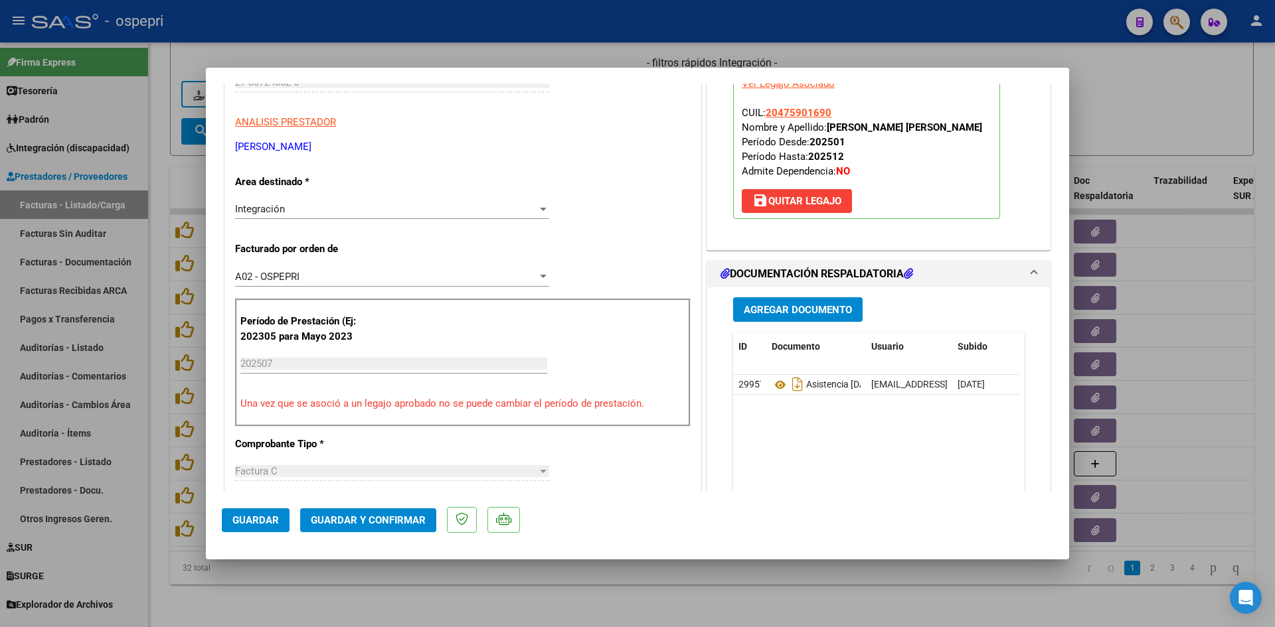
click at [404, 529] on button "Guardar y Confirmar" at bounding box center [368, 521] width 136 height 24
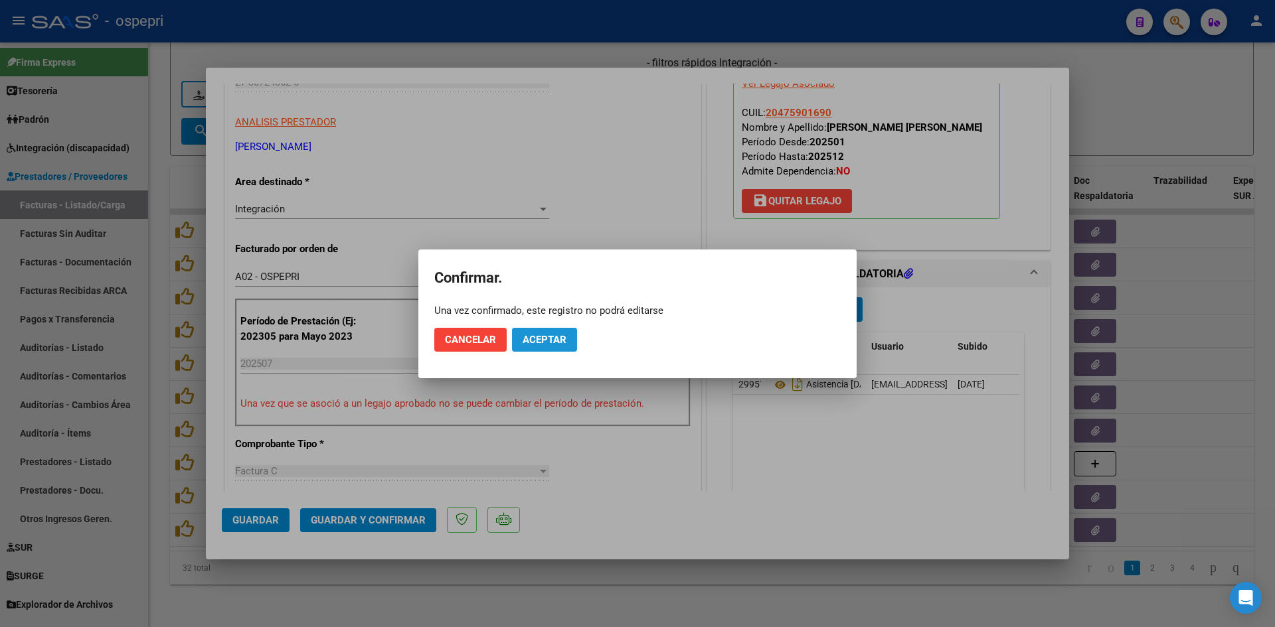
click at [565, 341] on button "Aceptar" at bounding box center [544, 340] width 65 height 24
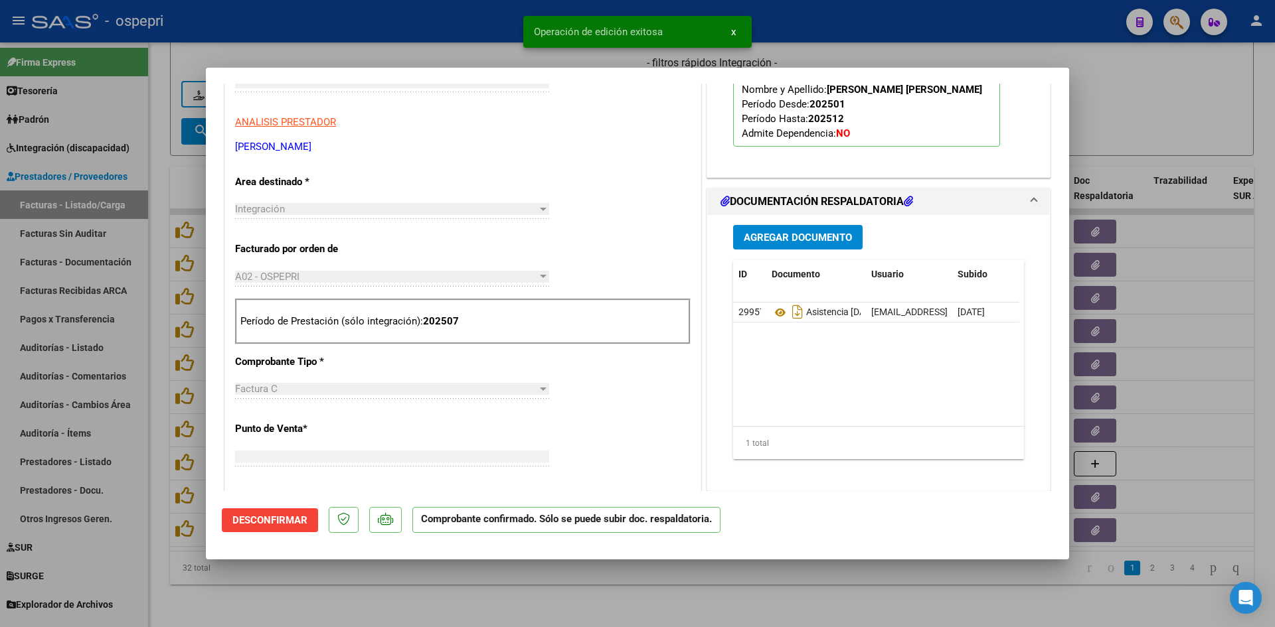
scroll to position [0, 0]
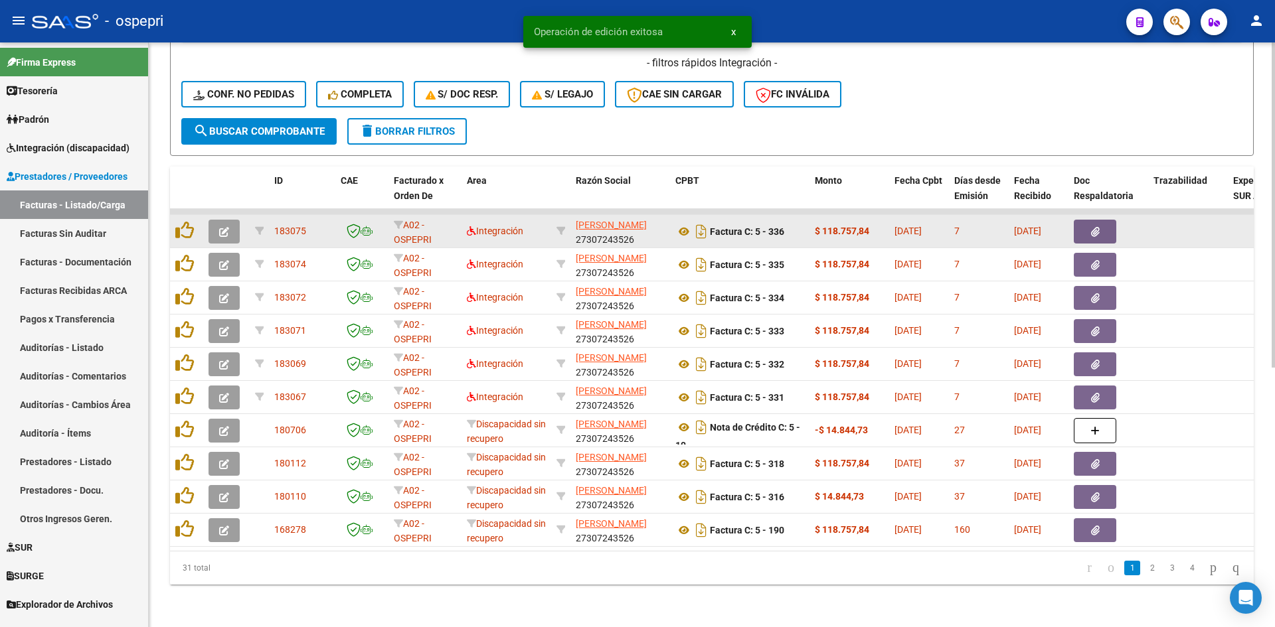
click at [213, 220] on button "button" at bounding box center [223, 232] width 31 height 24
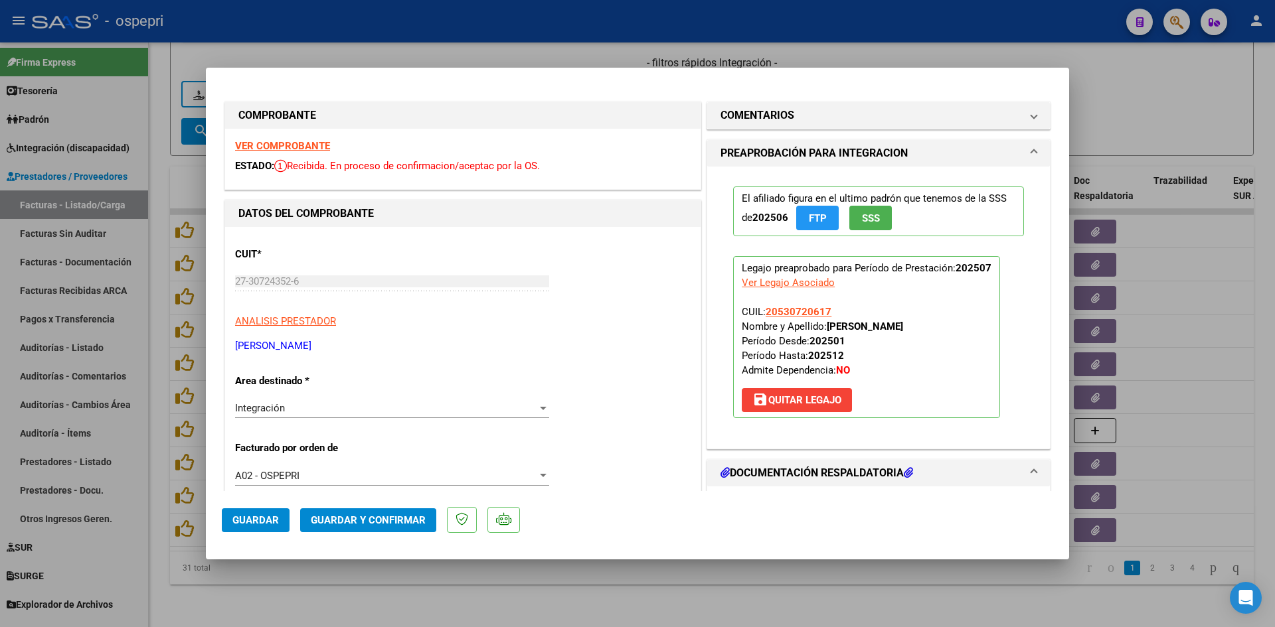
click at [298, 144] on strong "VER COMPROBANTE" at bounding box center [282, 146] width 95 height 12
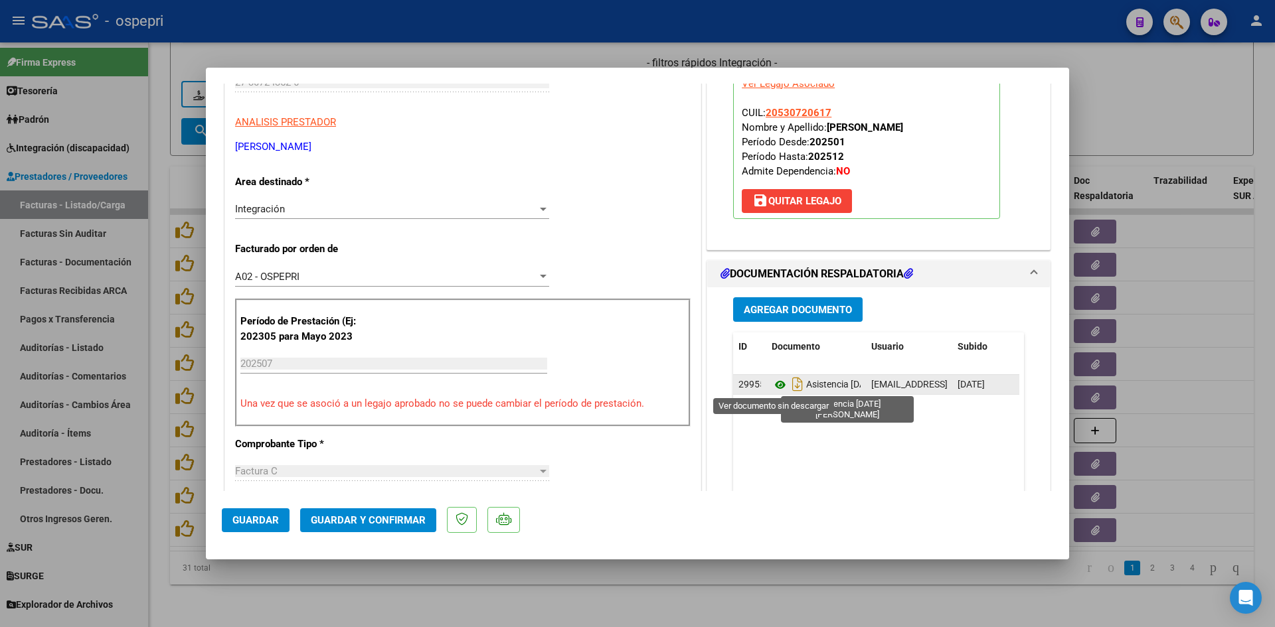
click at [774, 386] on icon at bounding box center [780, 385] width 17 height 16
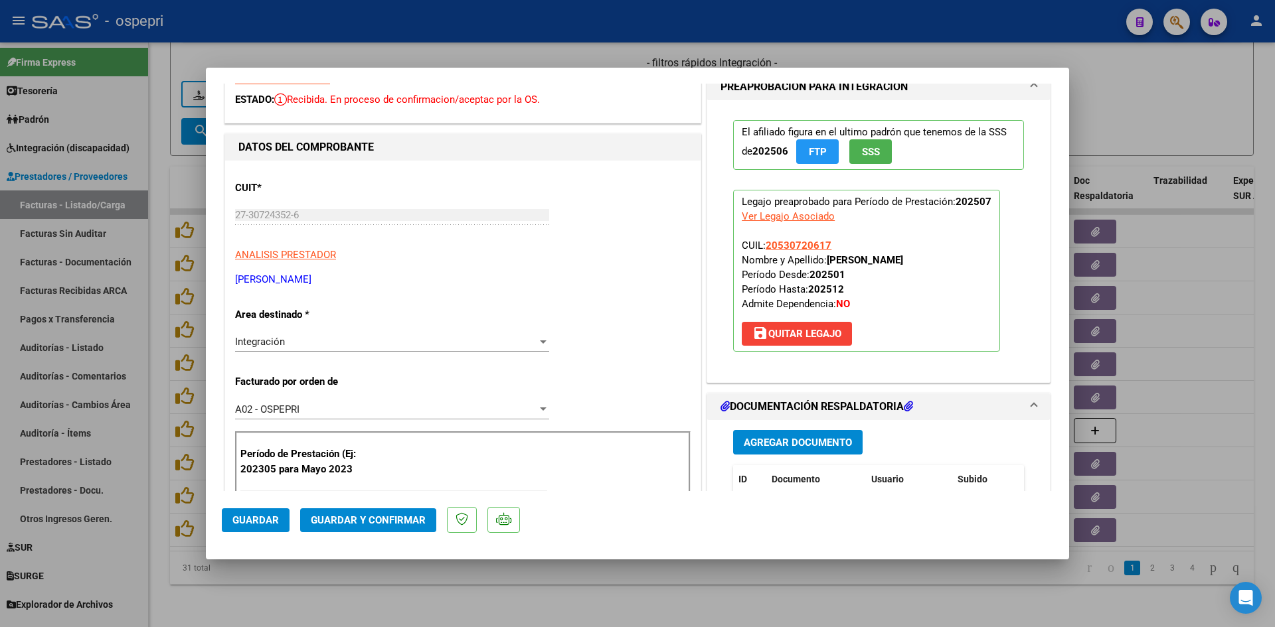
scroll to position [0, 0]
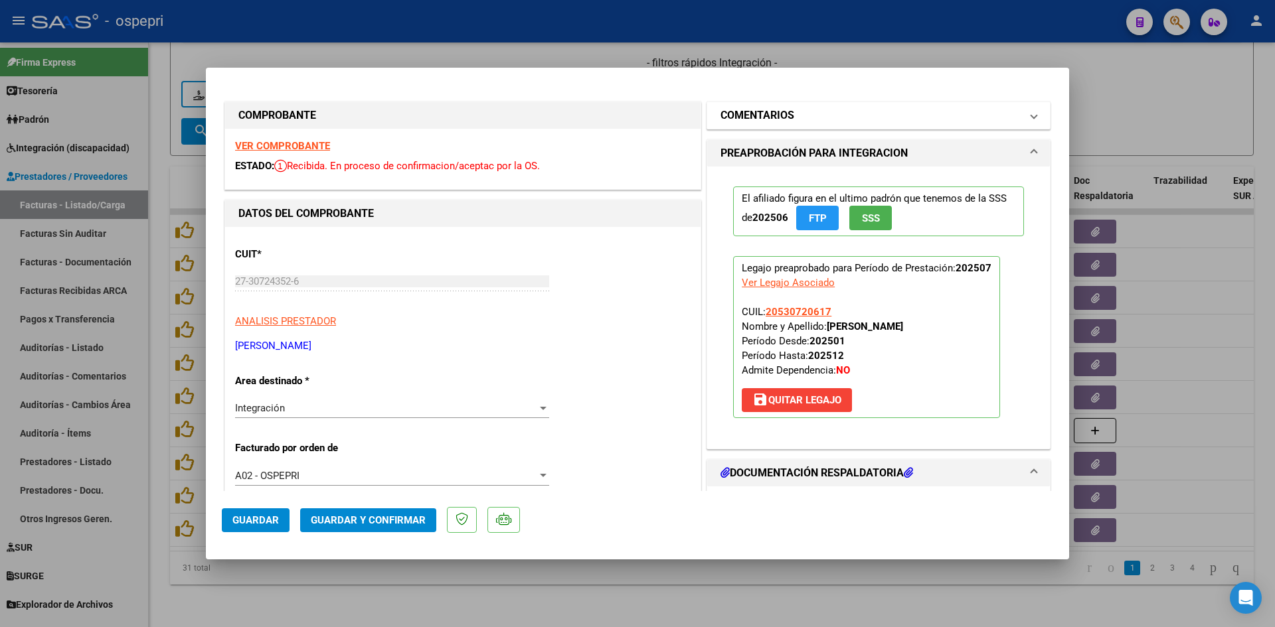
click at [948, 112] on mat-panel-title "COMENTARIOS" at bounding box center [870, 116] width 300 height 16
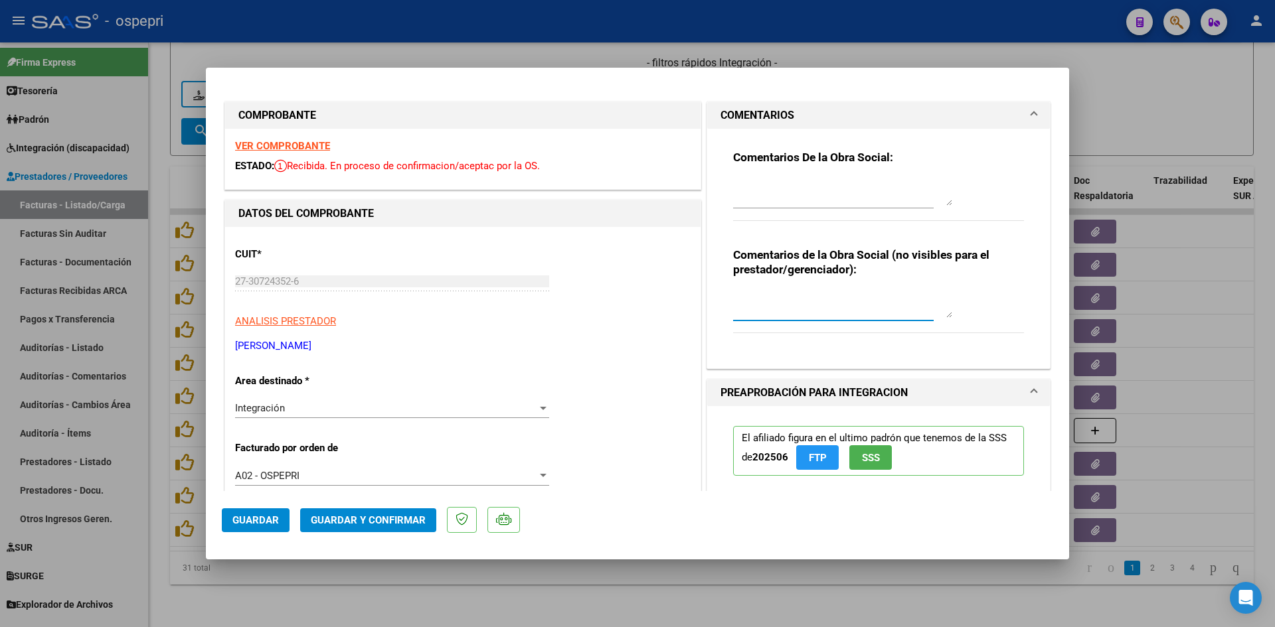
click at [749, 297] on textarea at bounding box center [842, 304] width 219 height 27
click at [747, 178] on div at bounding box center [842, 193] width 219 height 32
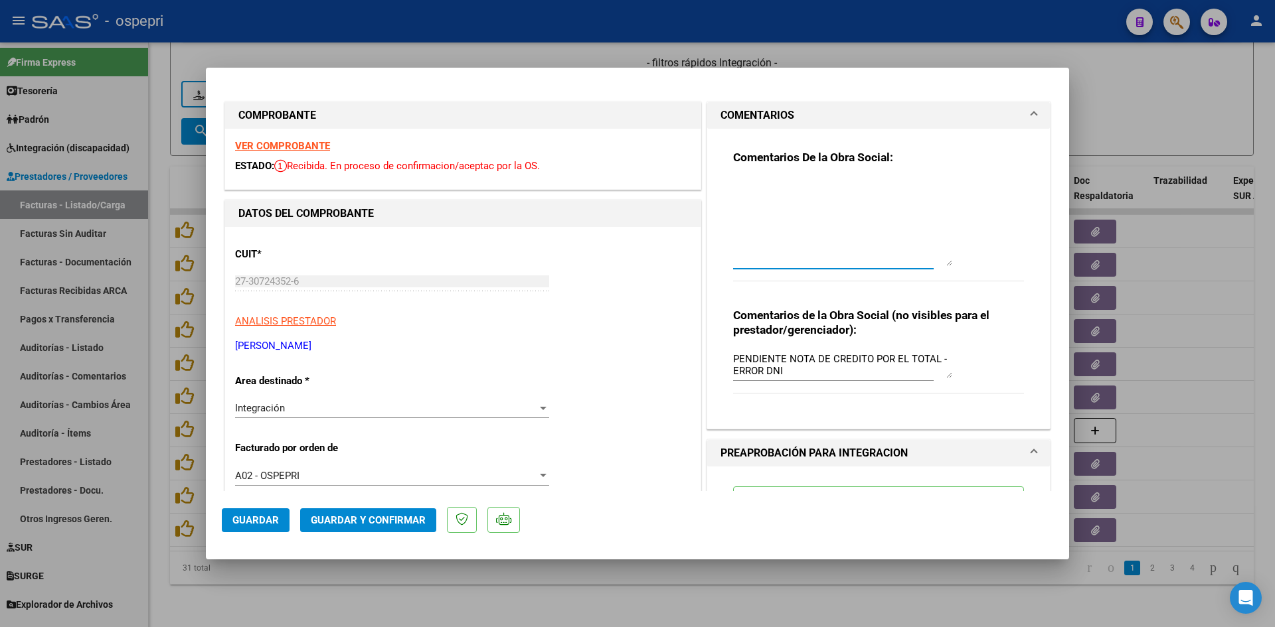
drag, startPoint x: 942, startPoint y: 205, endPoint x: 942, endPoint y: 266, distance: 60.4
click at [942, 266] on textarea at bounding box center [842, 222] width 219 height 87
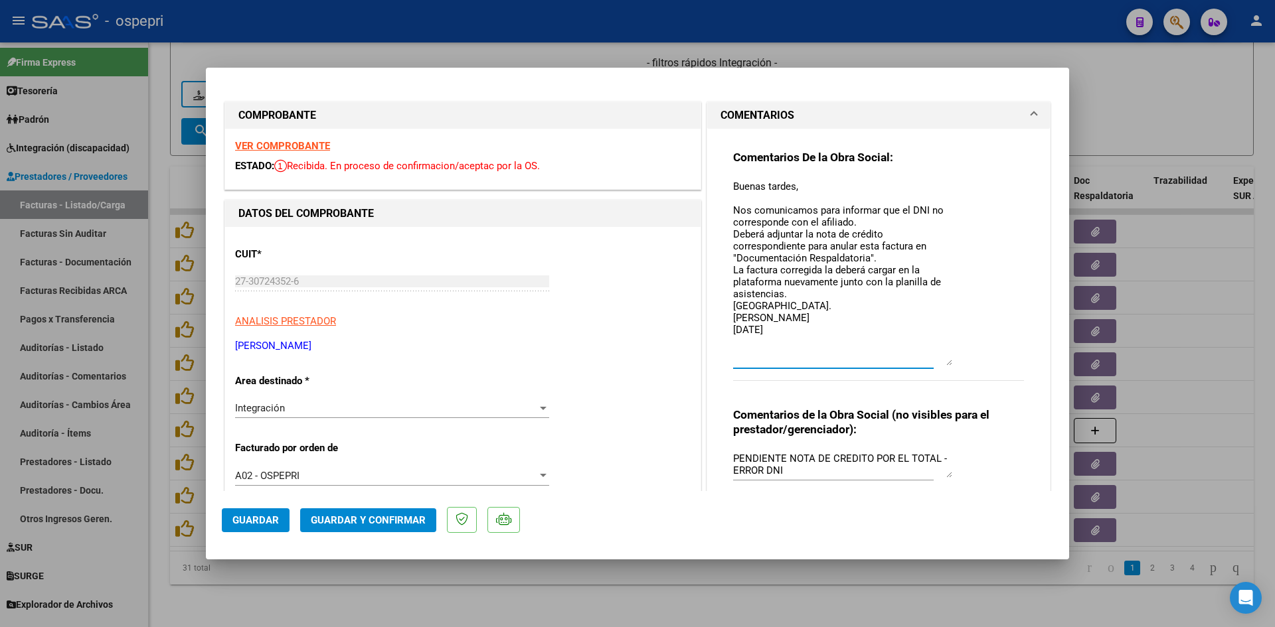
drag, startPoint x: 942, startPoint y: 262, endPoint x: 949, endPoint y: 362, distance: 99.8
click at [949, 362] on div "Comentarios De la Obra Social: Buenas tardes, Nos comunicamos para informar que…" at bounding box center [878, 273] width 291 height 246
click at [400, 410] on div "Integración" at bounding box center [386, 408] width 302 height 12
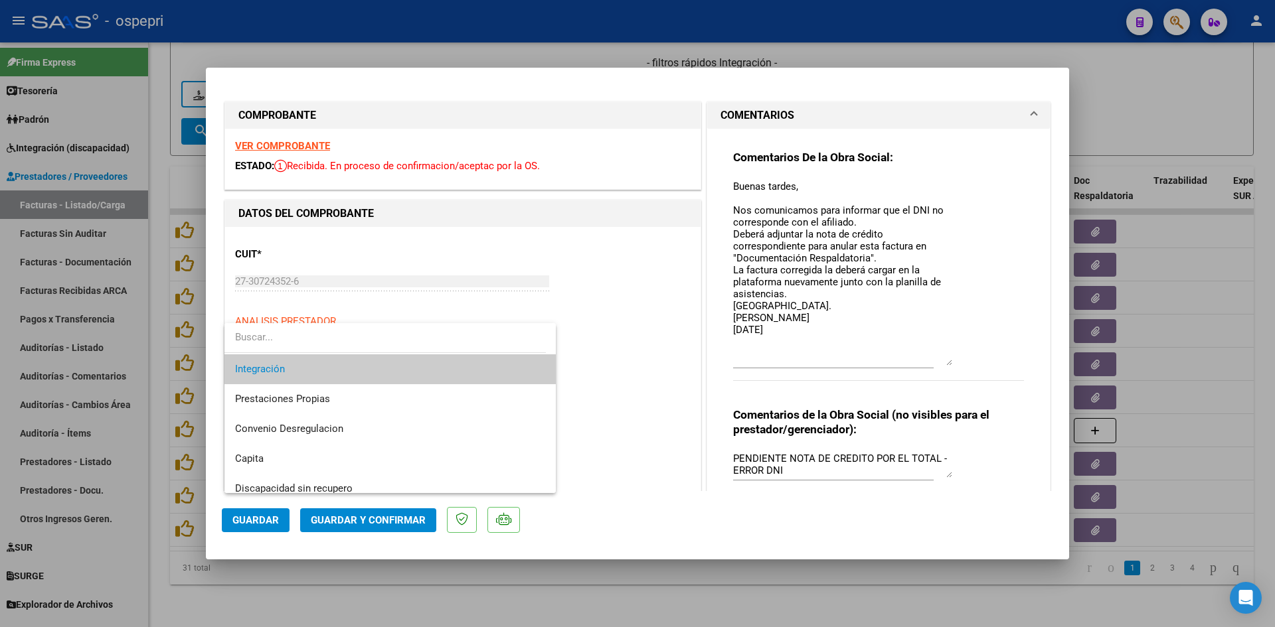
scroll to position [116, 0]
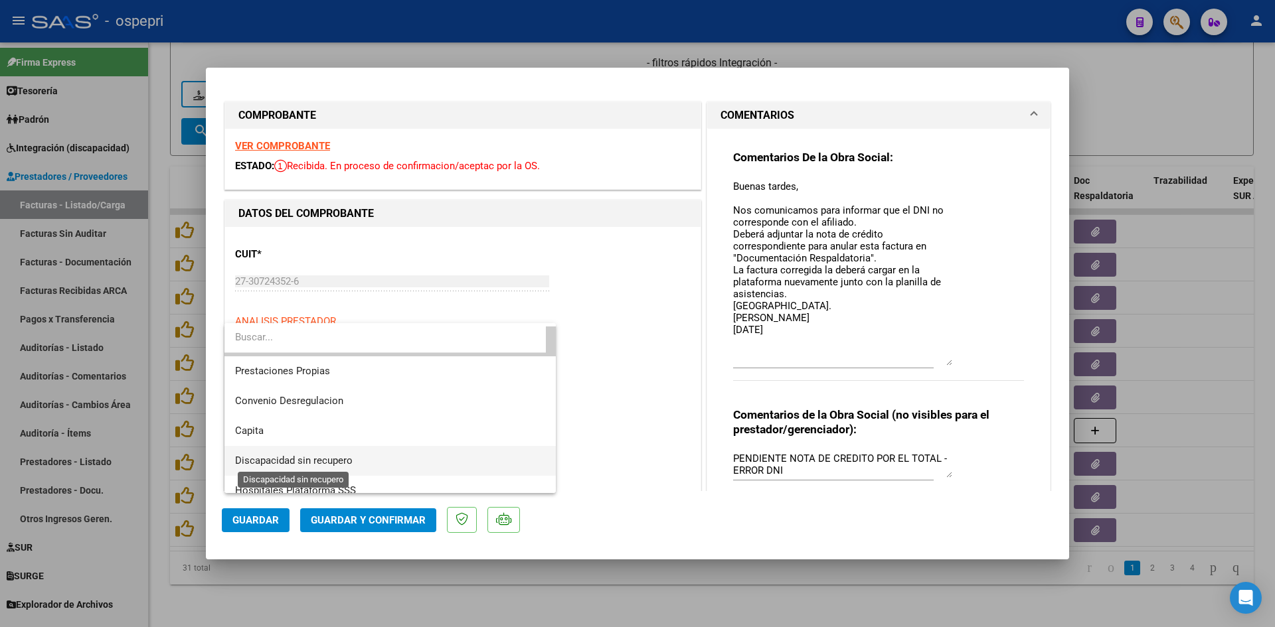
click at [281, 459] on span "Discapacidad sin recupero" at bounding box center [294, 461] width 118 height 12
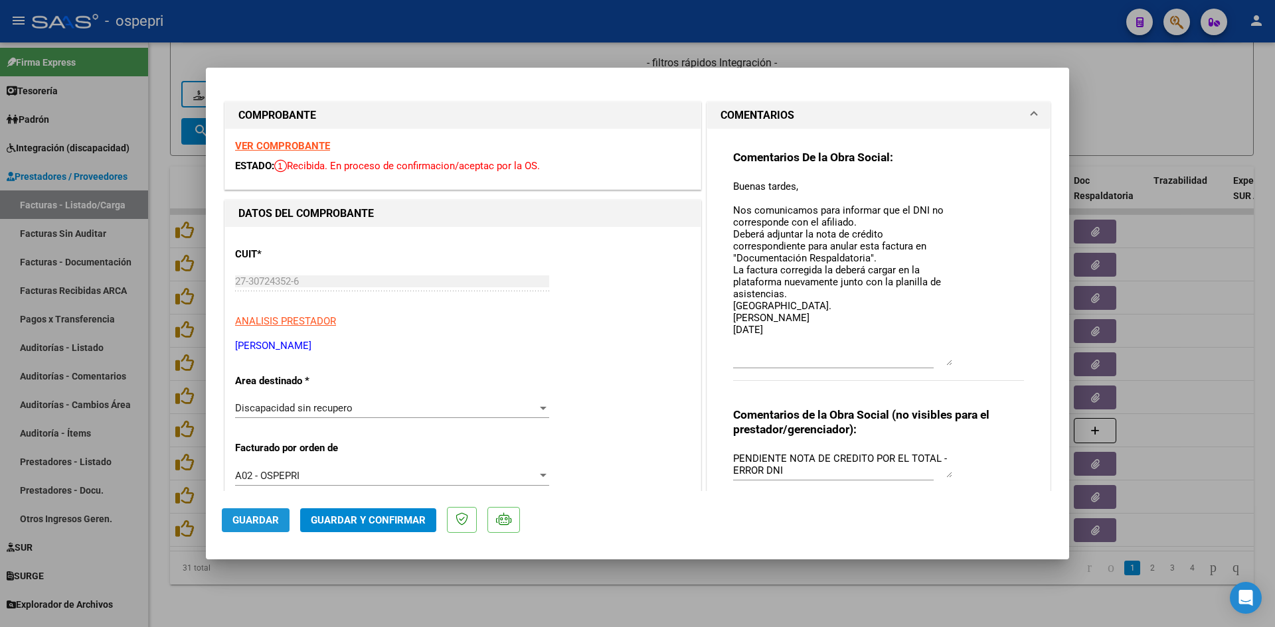
click at [252, 521] on span "Guardar" at bounding box center [255, 521] width 46 height 12
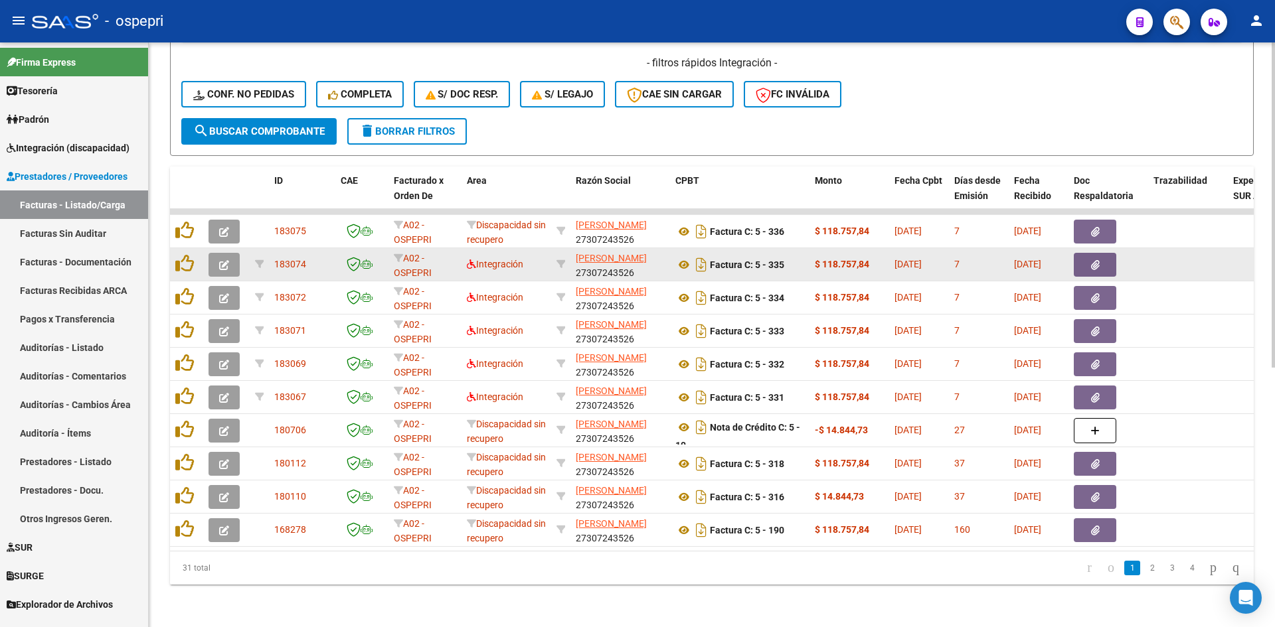
click at [225, 260] on icon "button" at bounding box center [224, 265] width 10 height 10
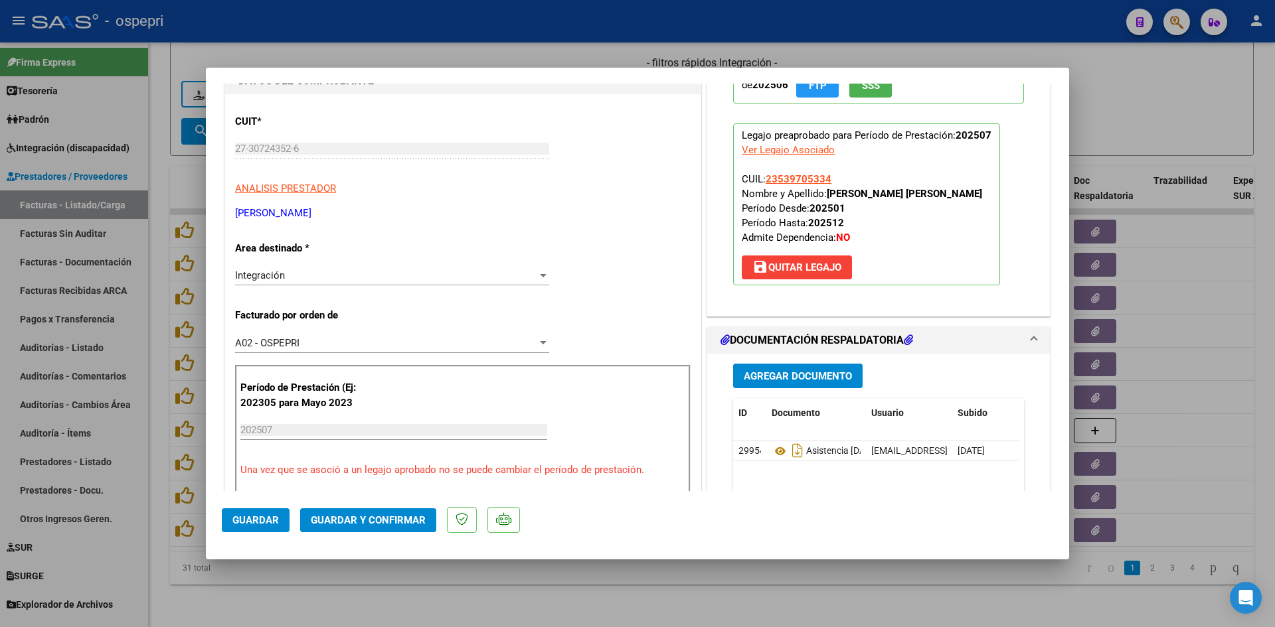
scroll to position [0, 0]
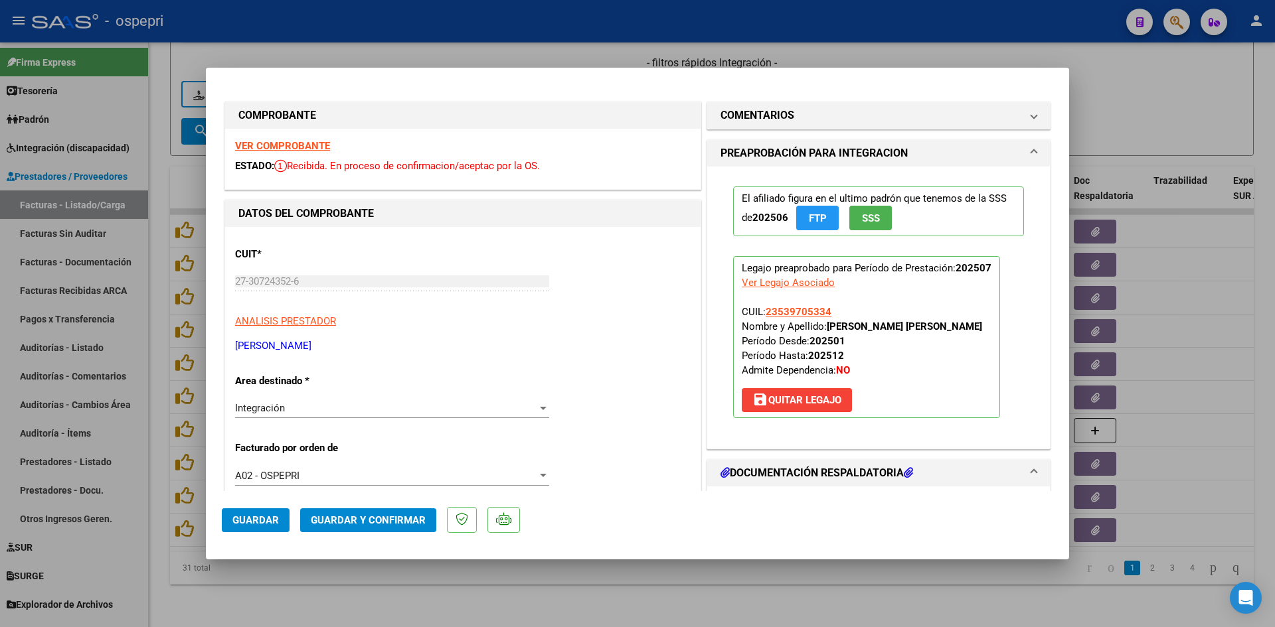
click at [319, 144] on strong "VER COMPROBANTE" at bounding box center [282, 146] width 95 height 12
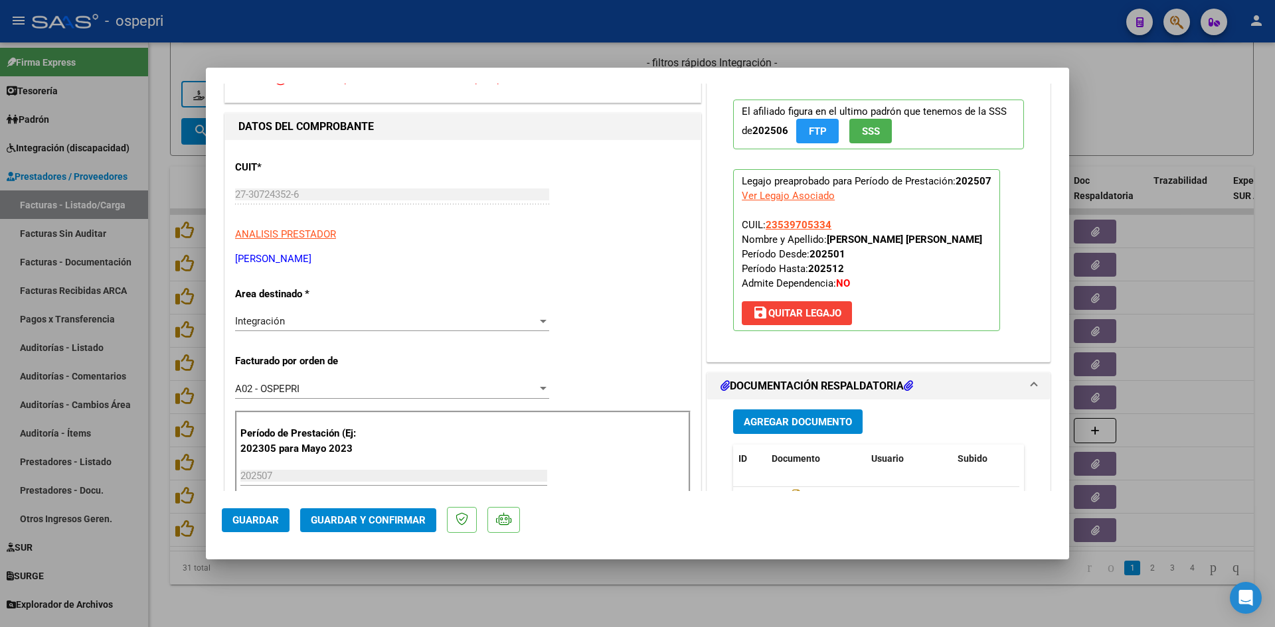
scroll to position [133, 0]
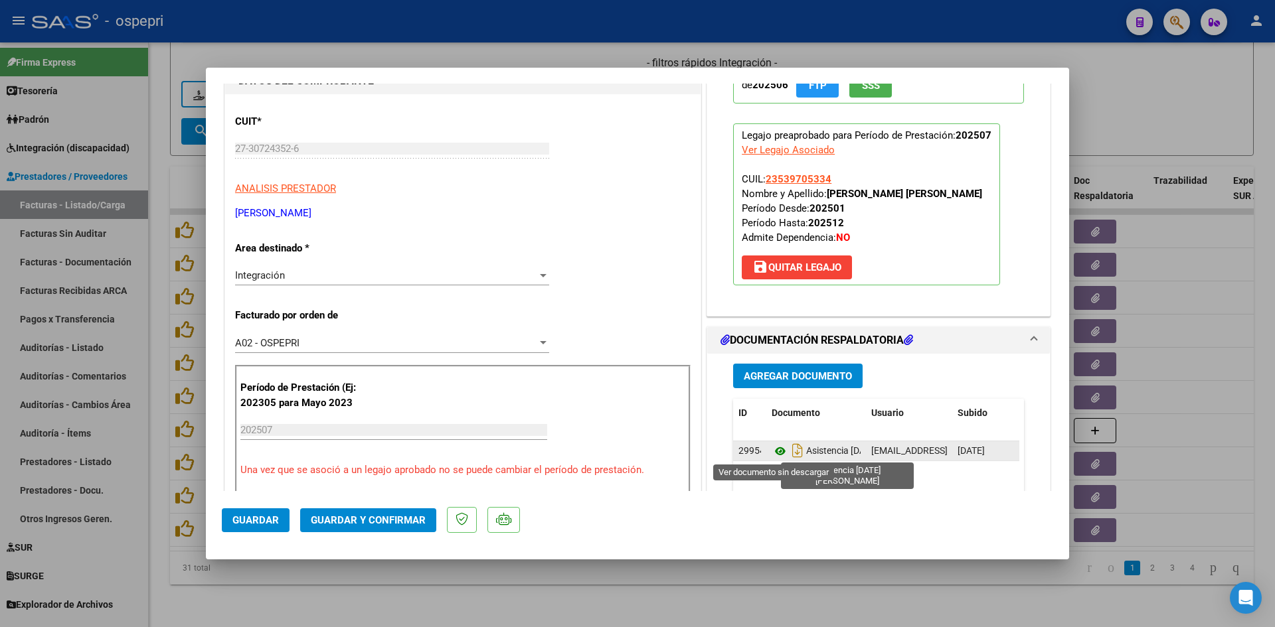
click at [776, 451] on icon at bounding box center [780, 452] width 17 height 16
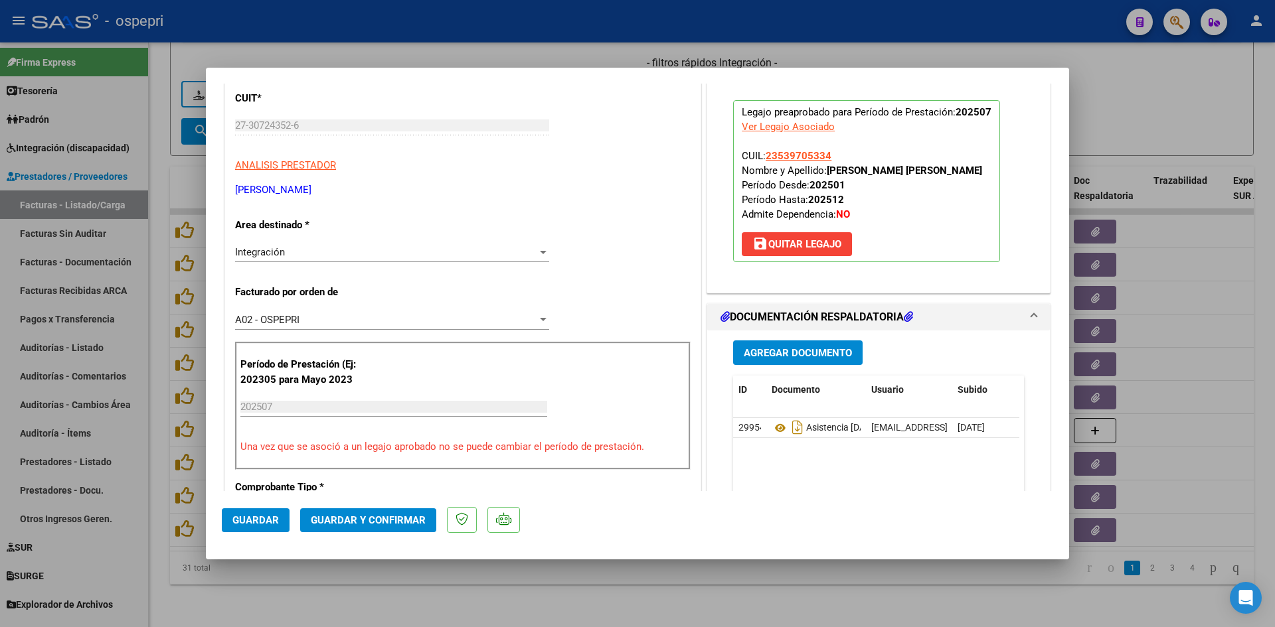
scroll to position [199, 0]
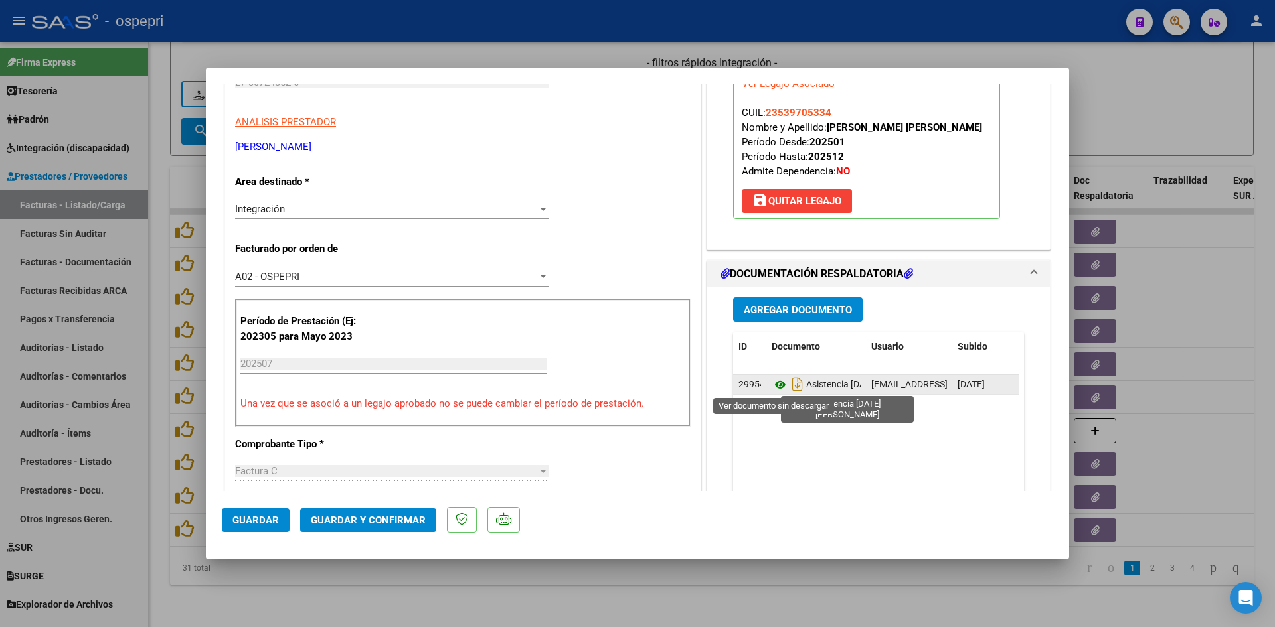
click at [772, 386] on icon at bounding box center [780, 385] width 17 height 16
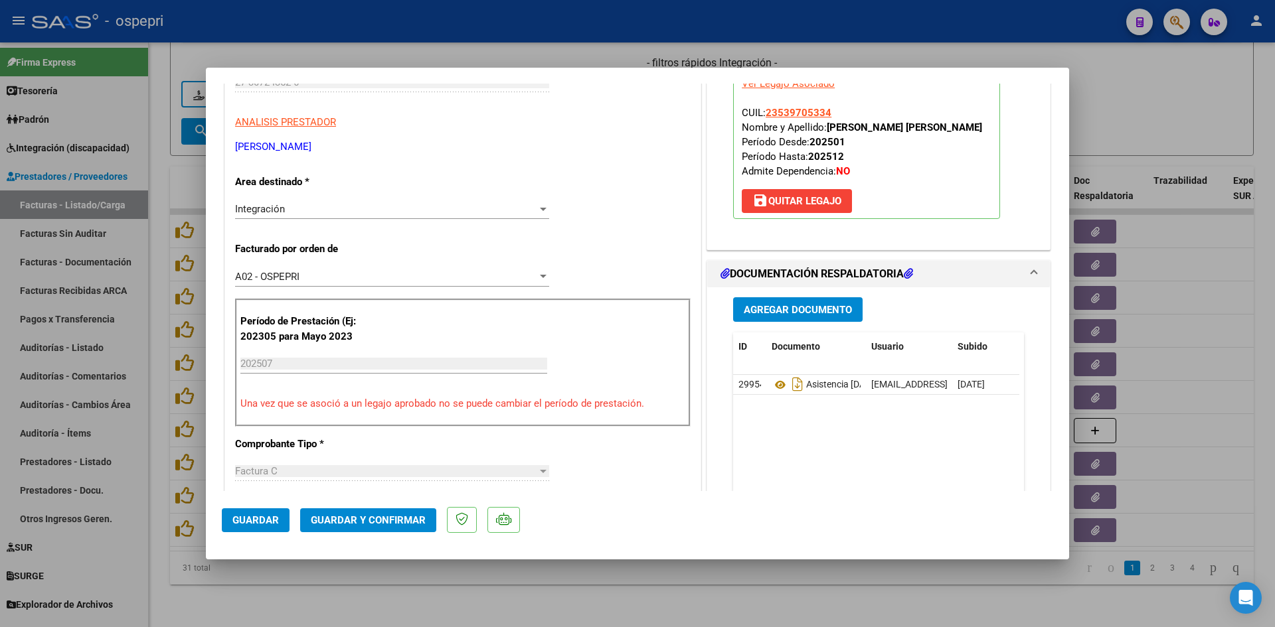
click at [369, 520] on span "Guardar y Confirmar" at bounding box center [368, 521] width 115 height 12
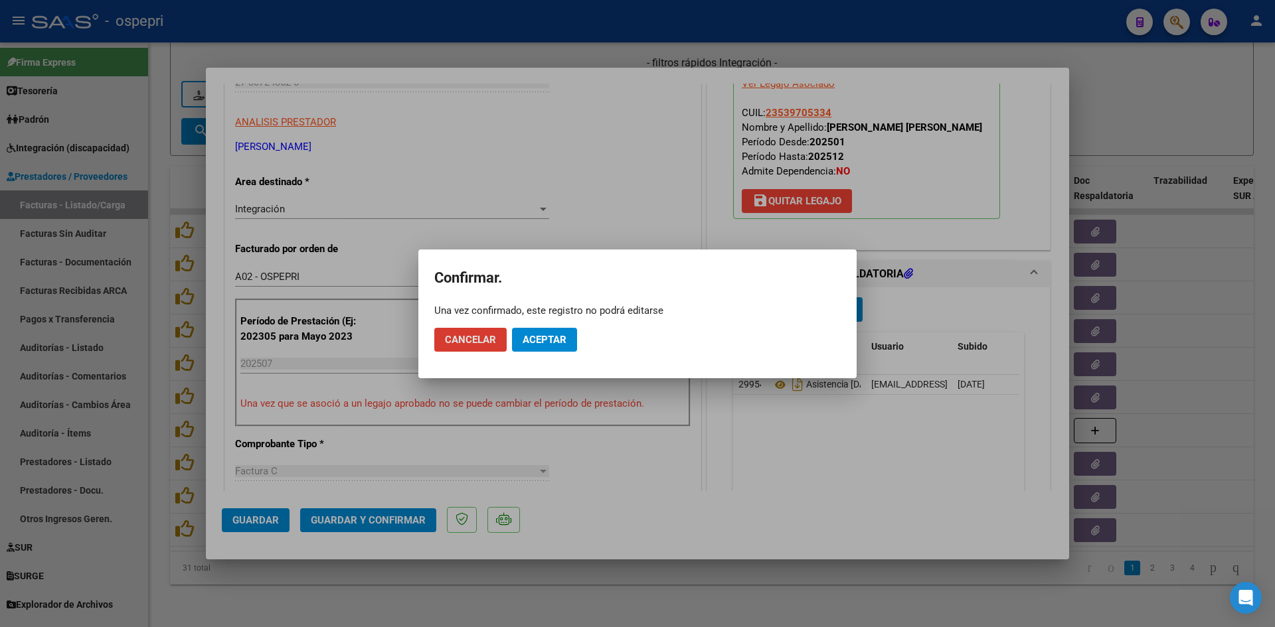
click at [536, 338] on span "Aceptar" at bounding box center [545, 340] width 44 height 12
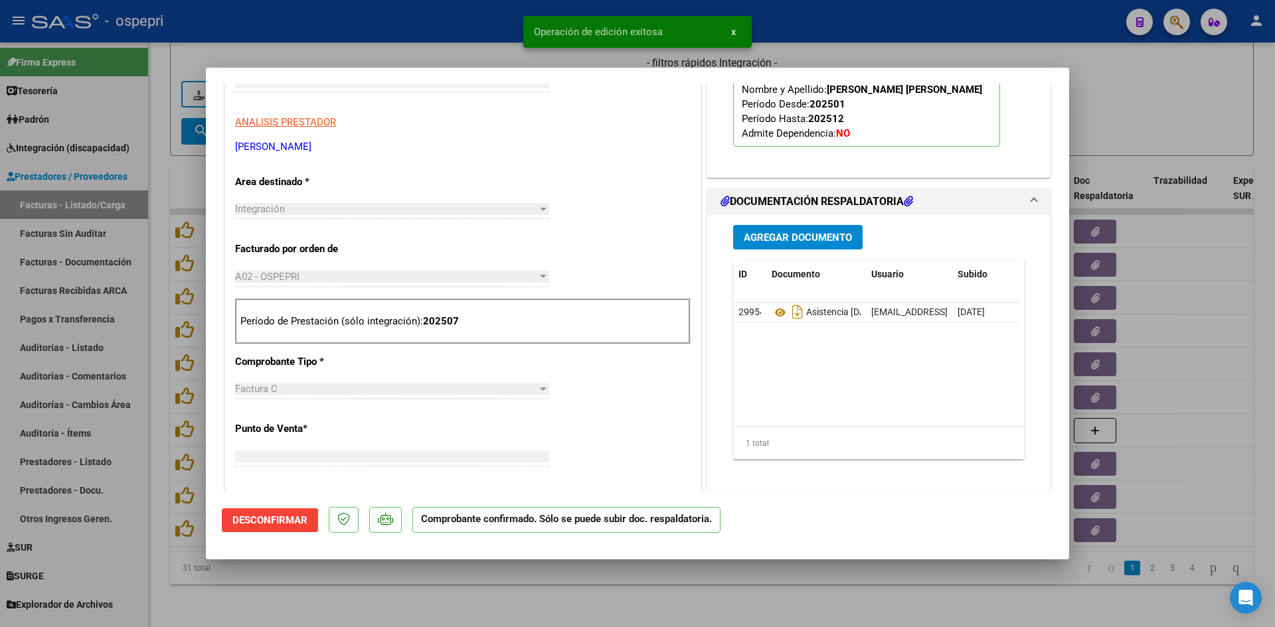
scroll to position [0, 0]
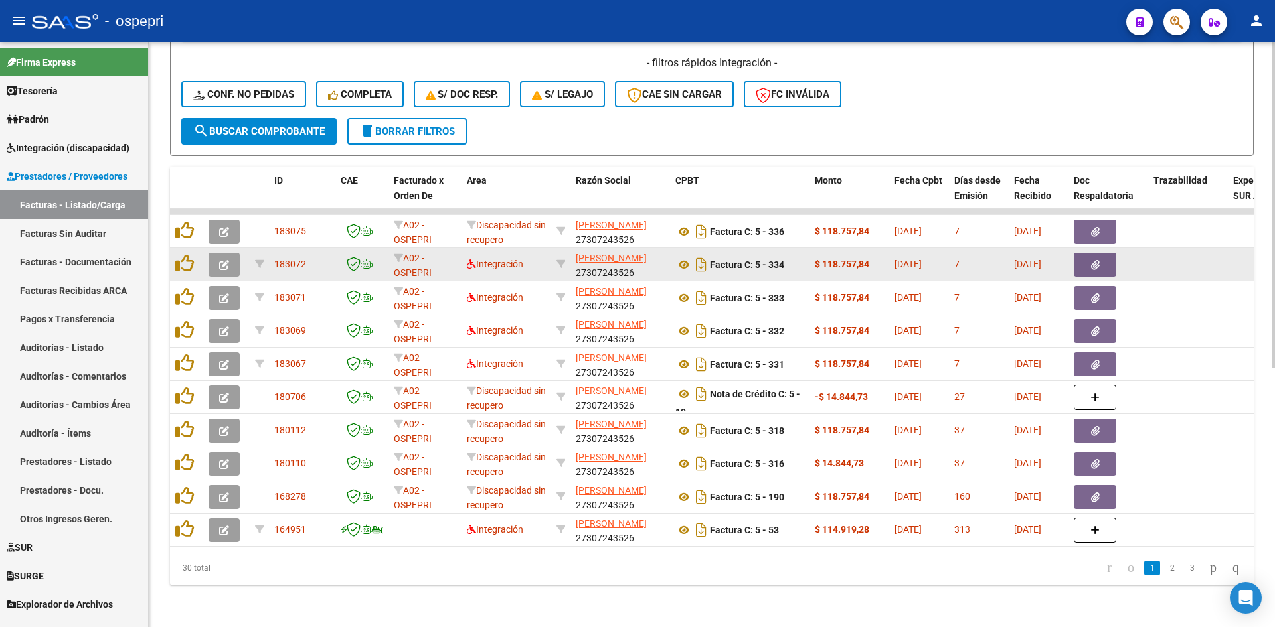
click at [228, 260] on icon "button" at bounding box center [224, 265] width 10 height 10
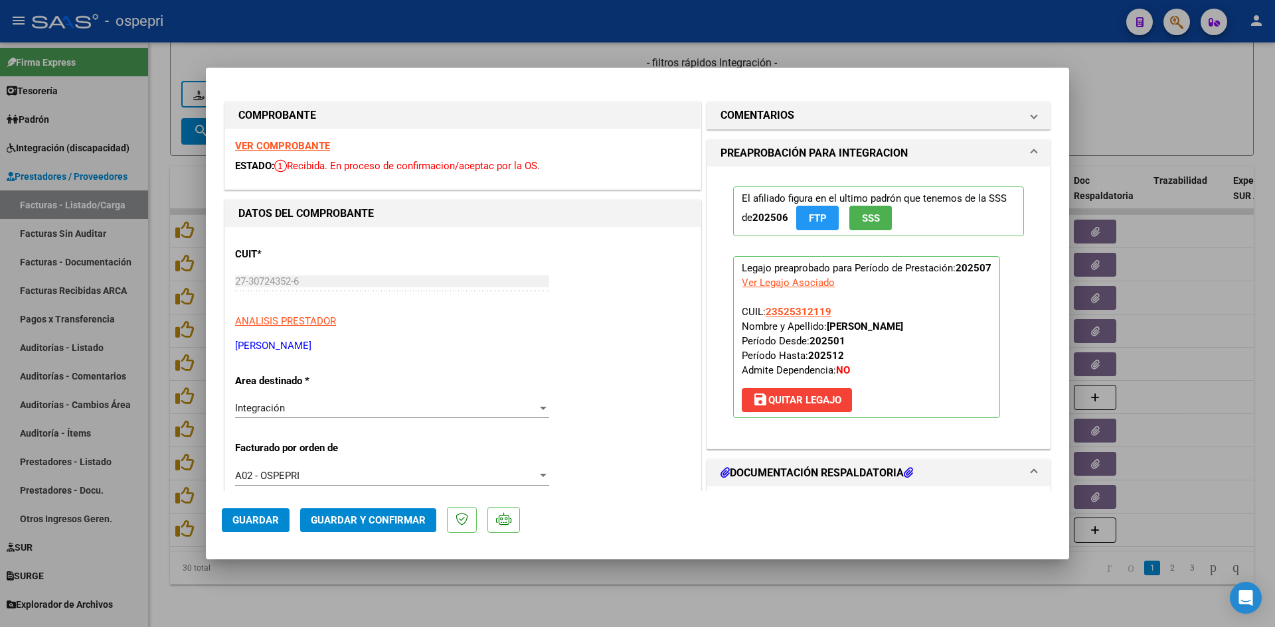
click at [291, 145] on strong "VER COMPROBANTE" at bounding box center [282, 146] width 95 height 12
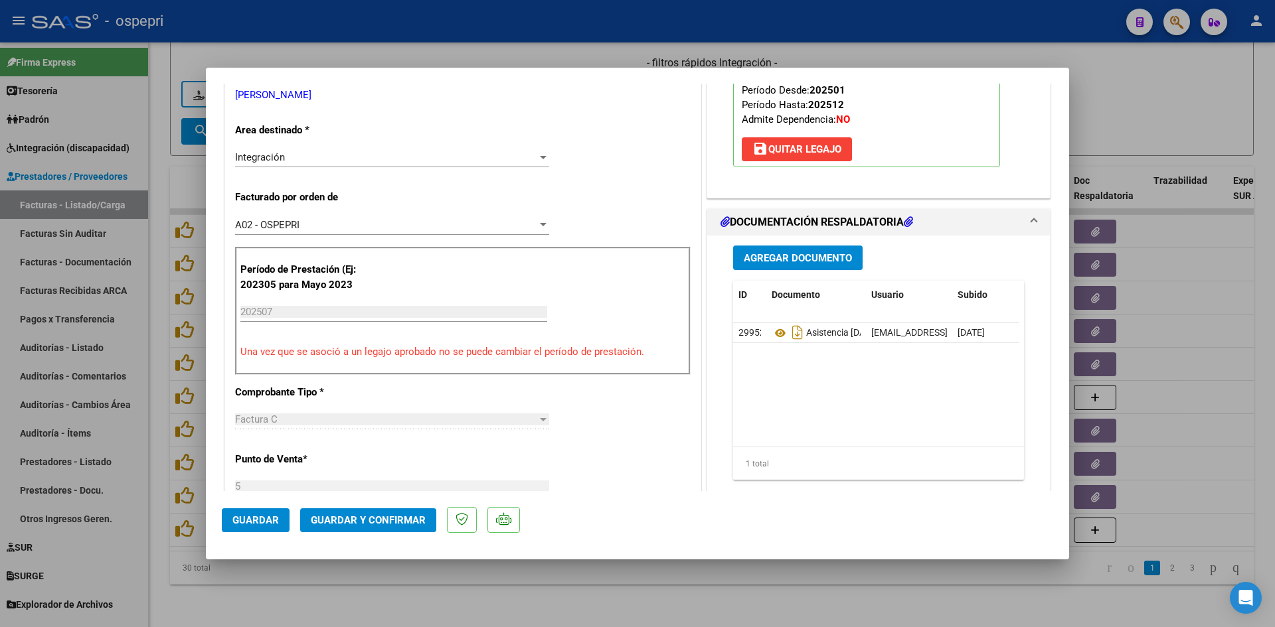
scroll to position [266, 0]
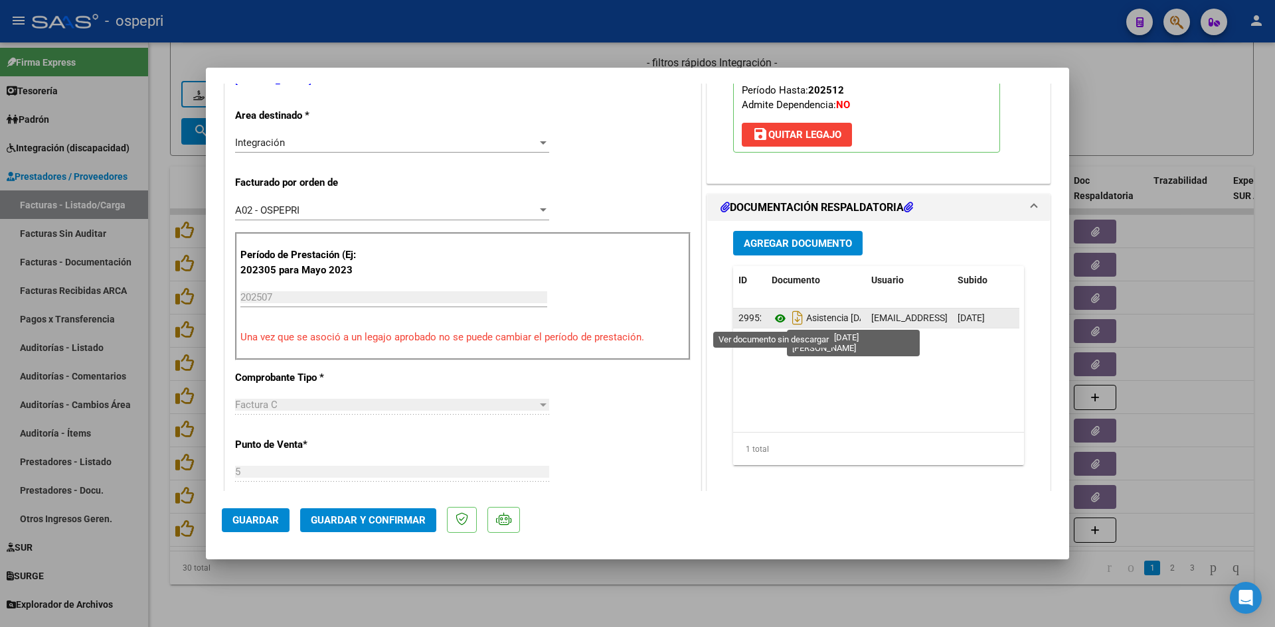
click at [772, 319] on icon at bounding box center [780, 319] width 17 height 16
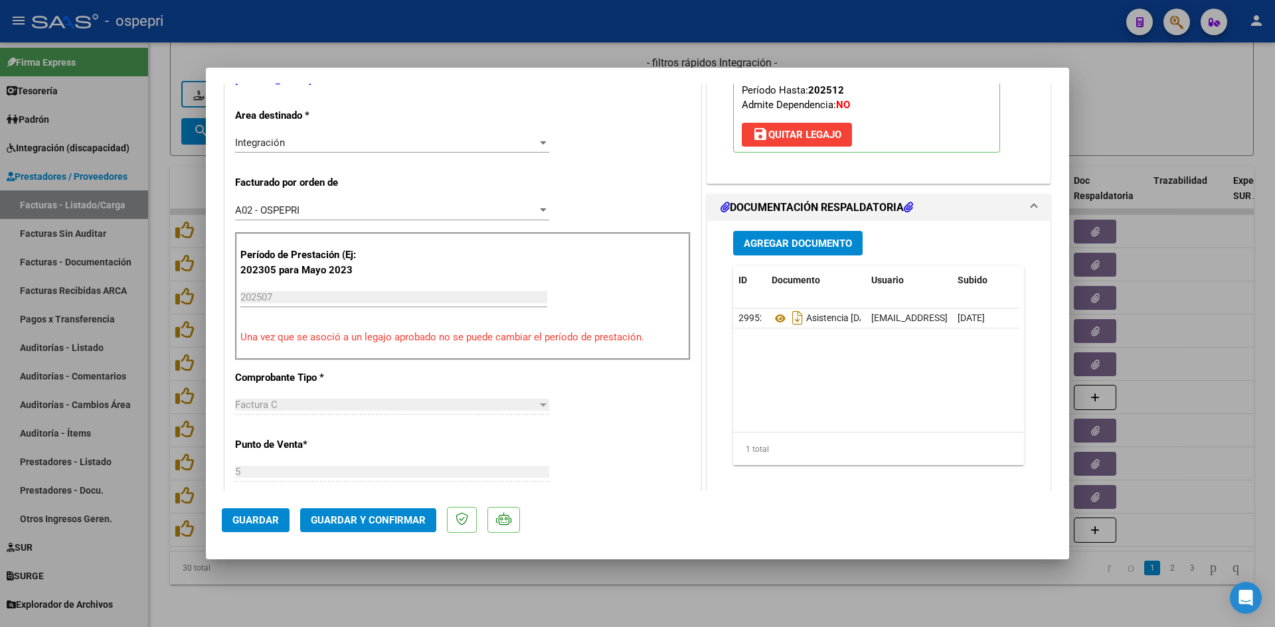
click at [404, 517] on span "Guardar y Confirmar" at bounding box center [368, 521] width 115 height 12
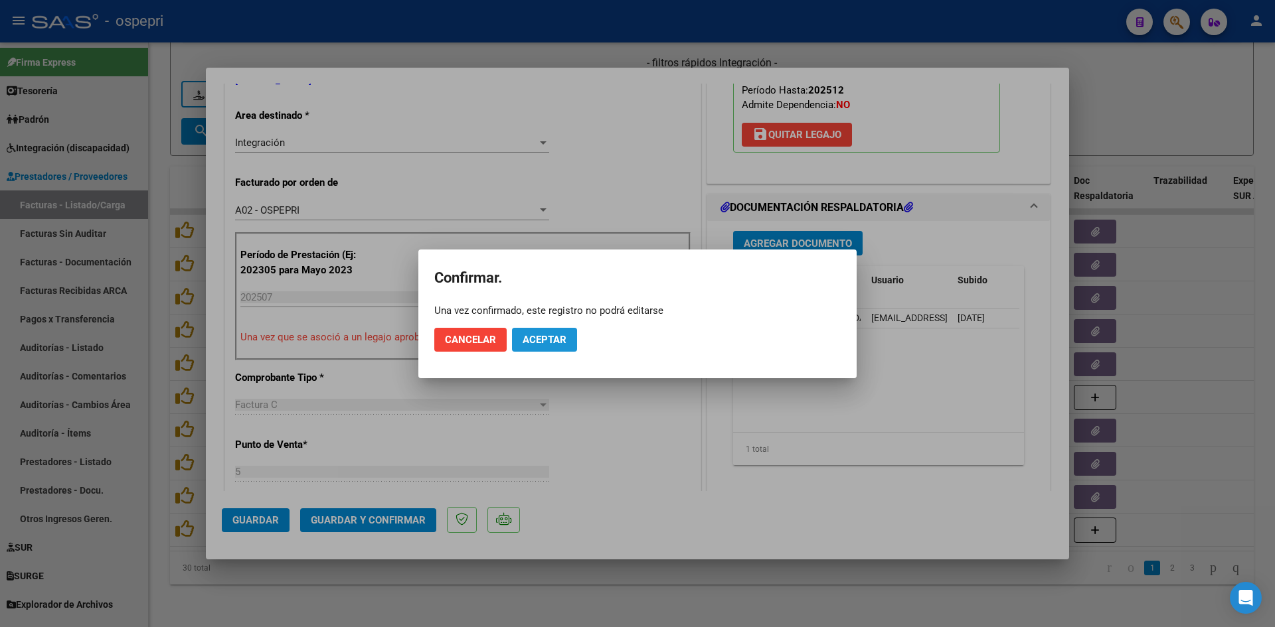
click at [542, 341] on span "Aceptar" at bounding box center [545, 340] width 44 height 12
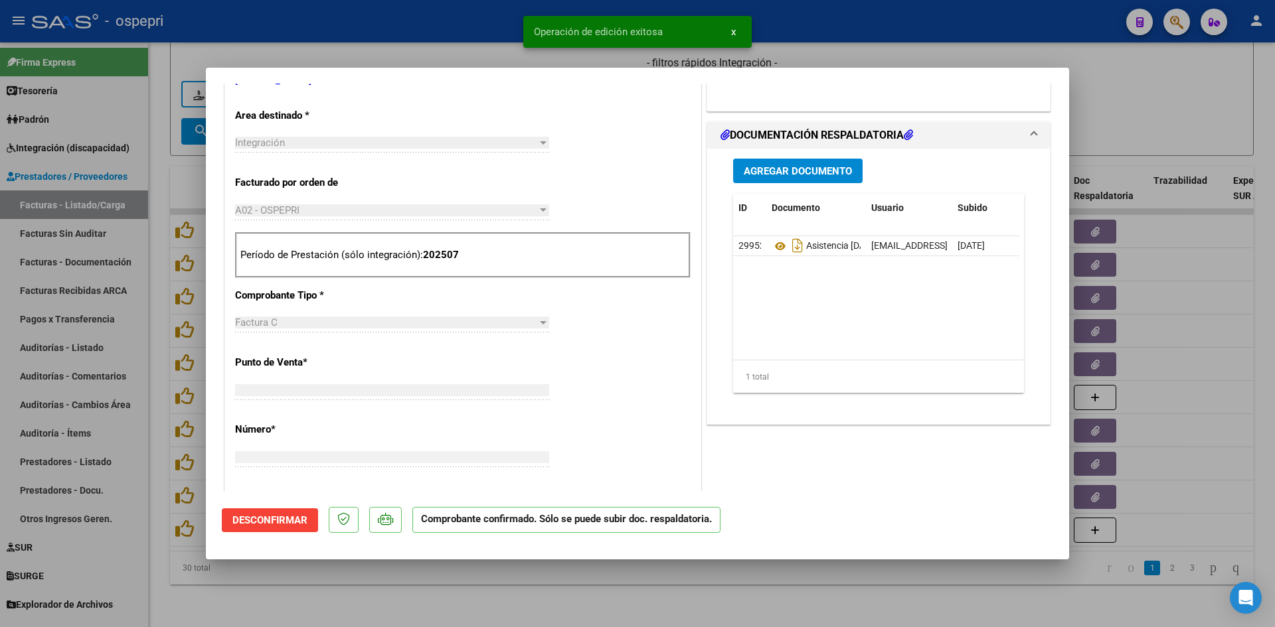
scroll to position [272, 0]
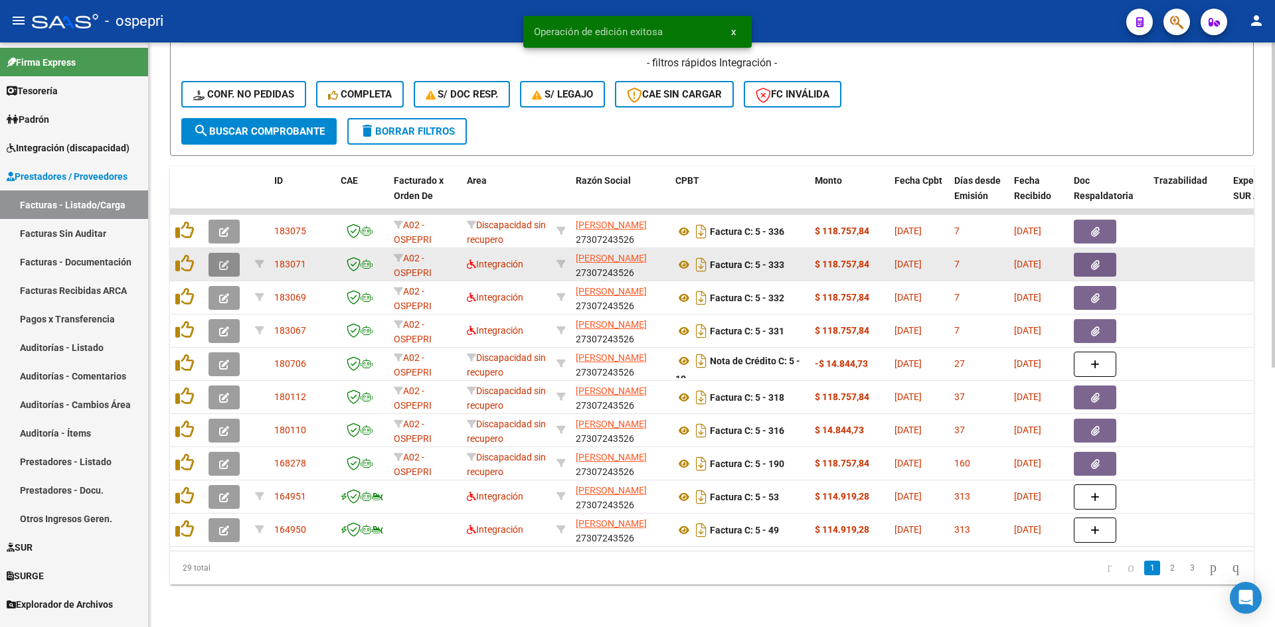
click at [218, 254] on button "button" at bounding box center [223, 265] width 31 height 24
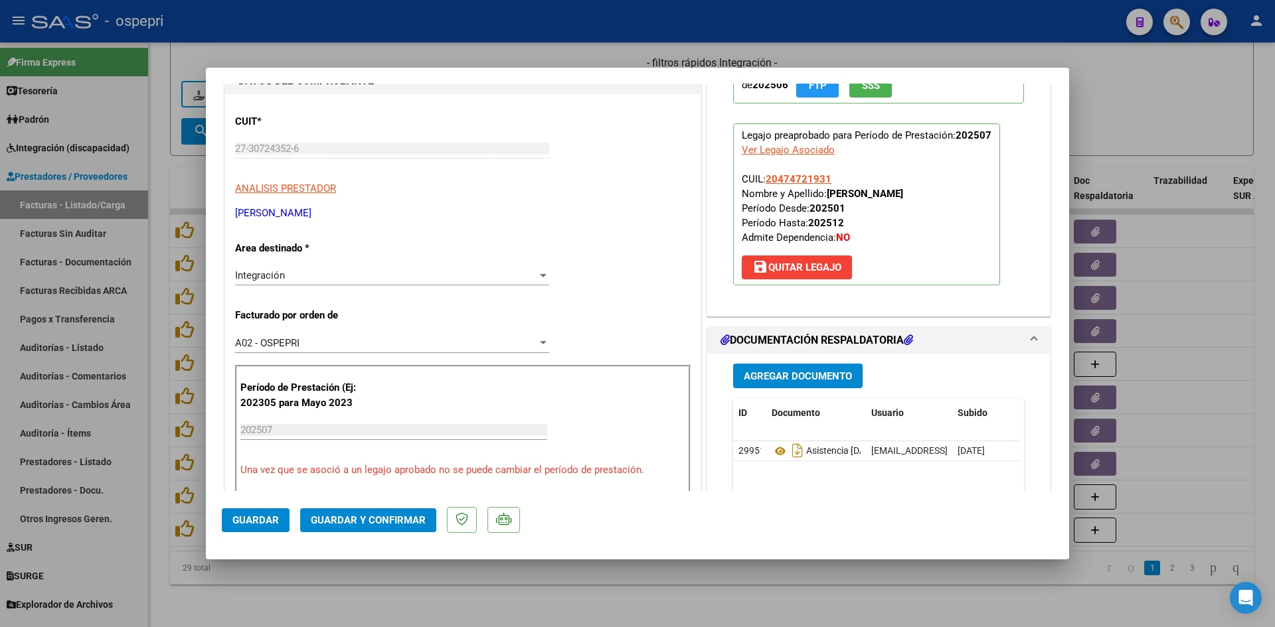
scroll to position [0, 0]
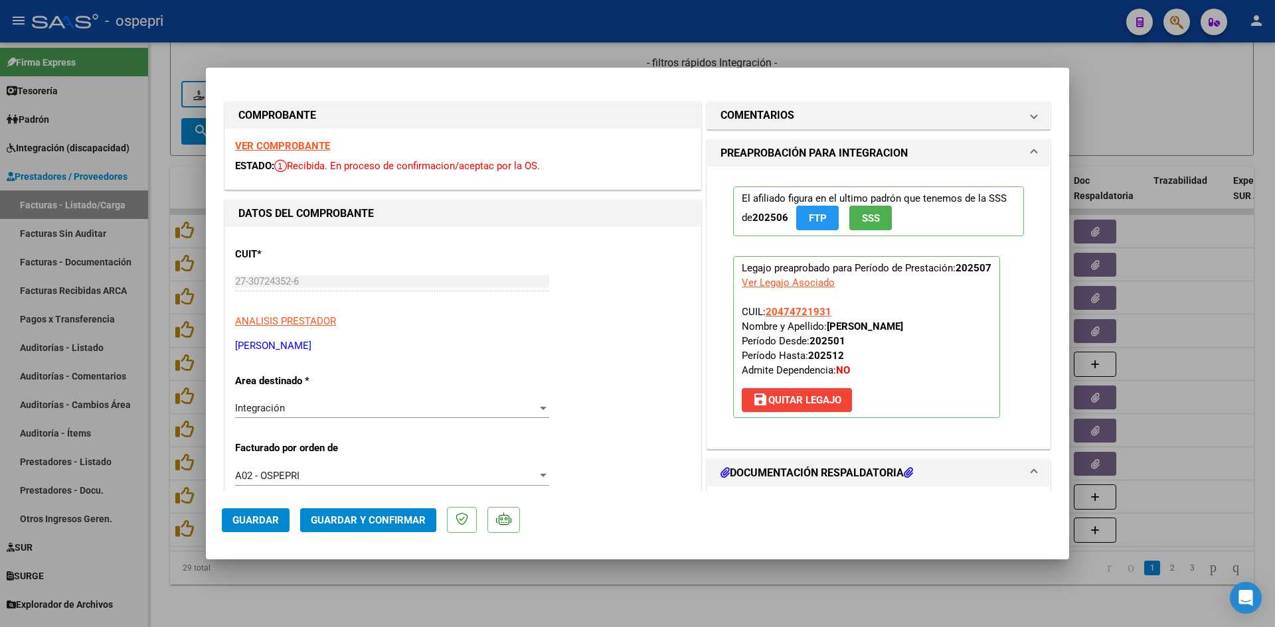
click at [315, 145] on strong "VER COMPROBANTE" at bounding box center [282, 146] width 95 height 12
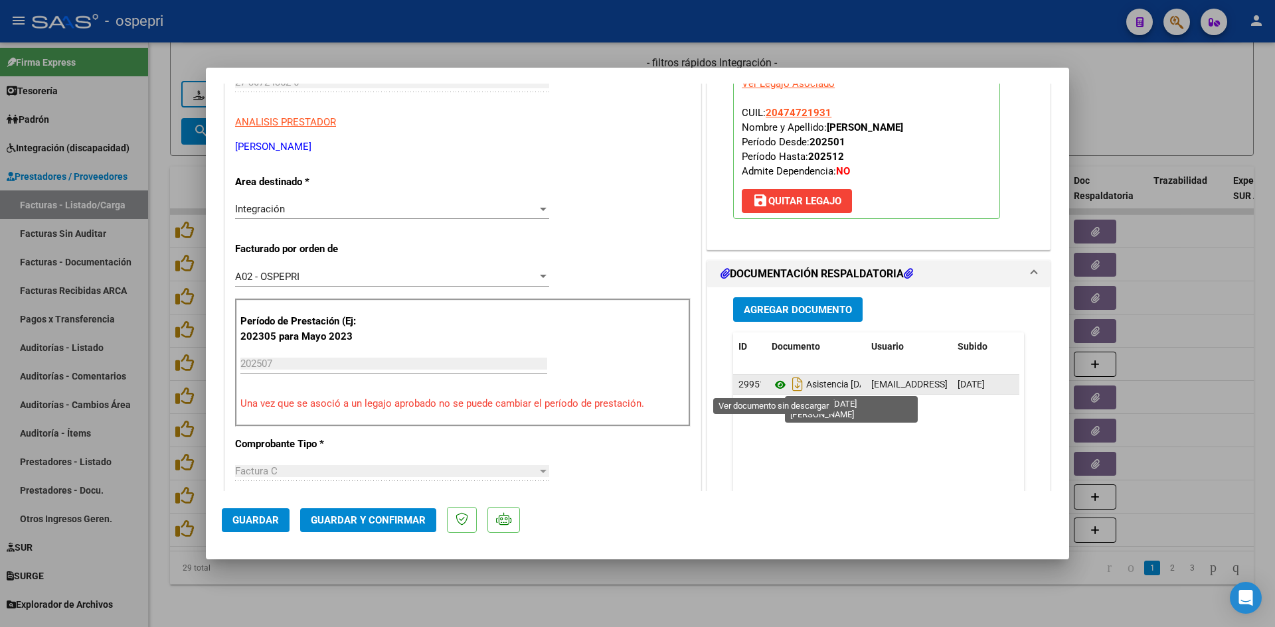
click at [774, 386] on icon at bounding box center [780, 385] width 17 height 16
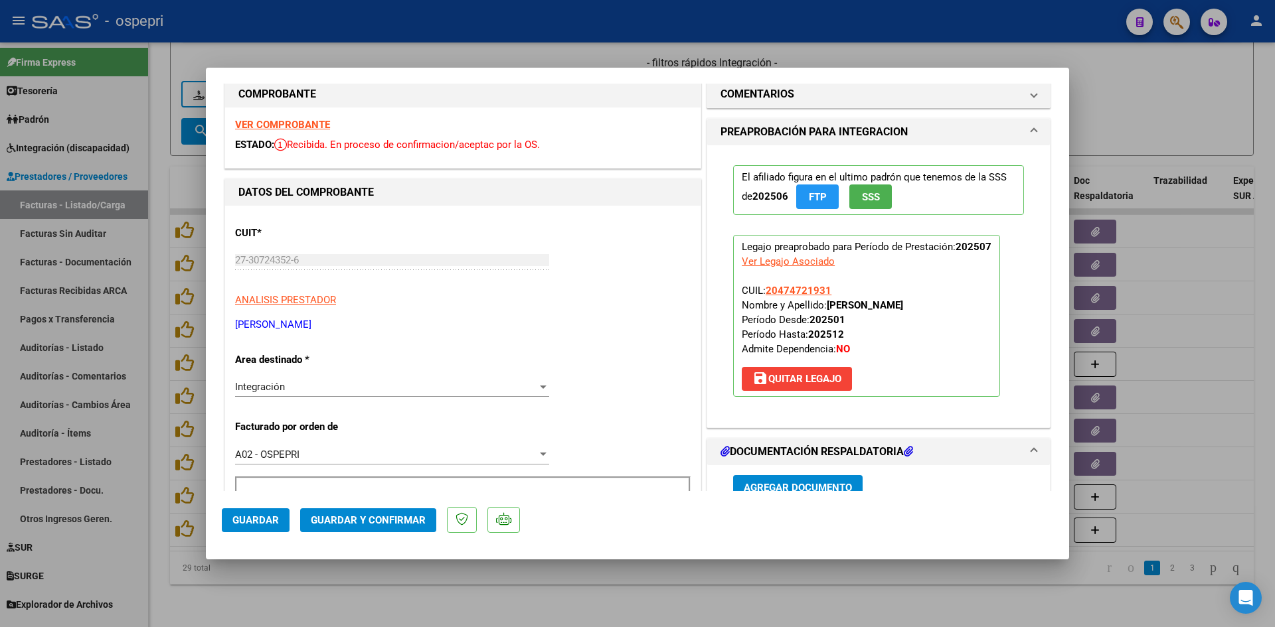
scroll to position [0, 0]
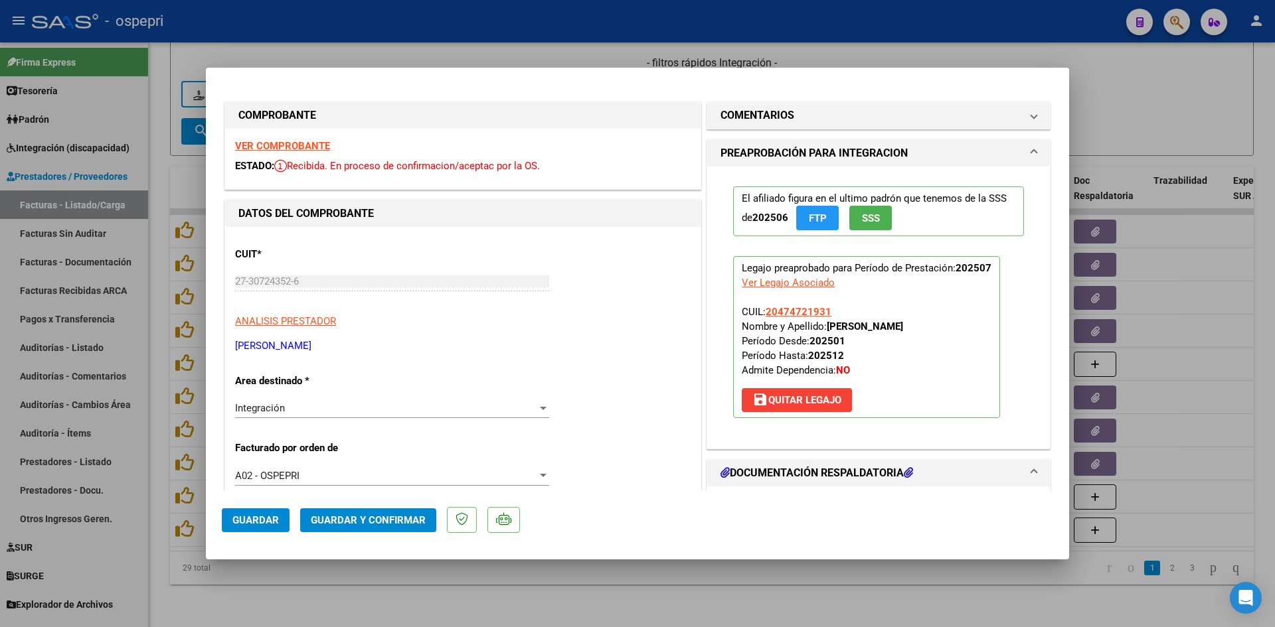
click at [371, 520] on span "Guardar y Confirmar" at bounding box center [368, 521] width 115 height 12
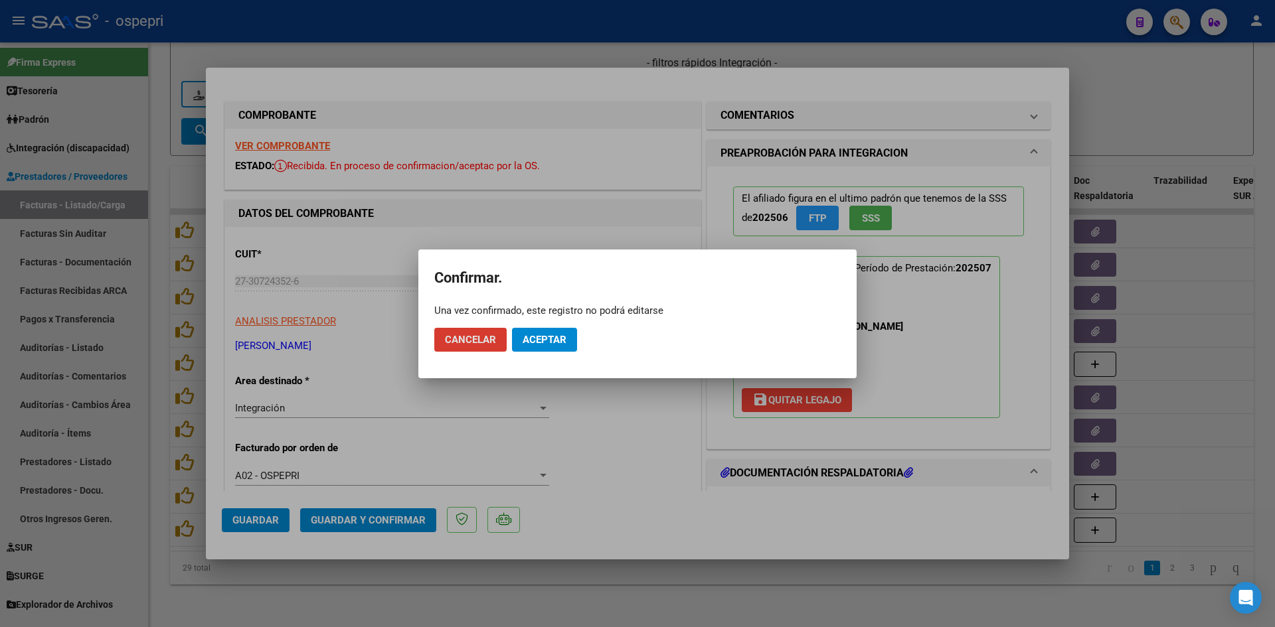
click at [556, 335] on span "Aceptar" at bounding box center [545, 340] width 44 height 12
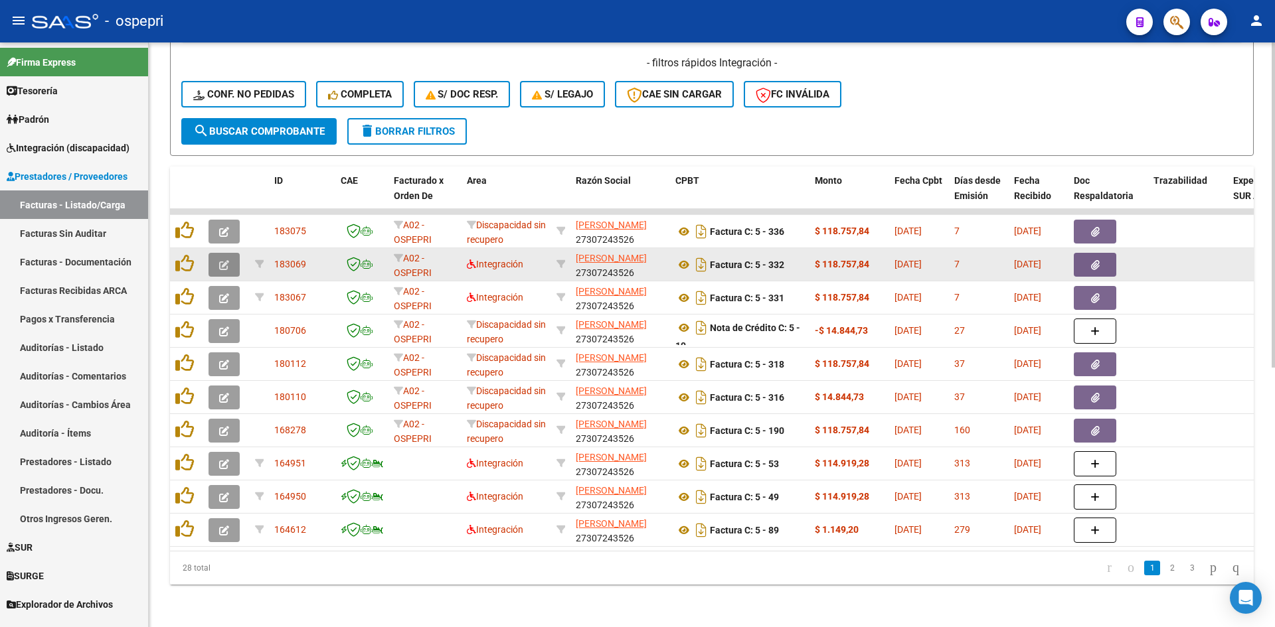
click at [229, 258] on button "button" at bounding box center [223, 265] width 31 height 24
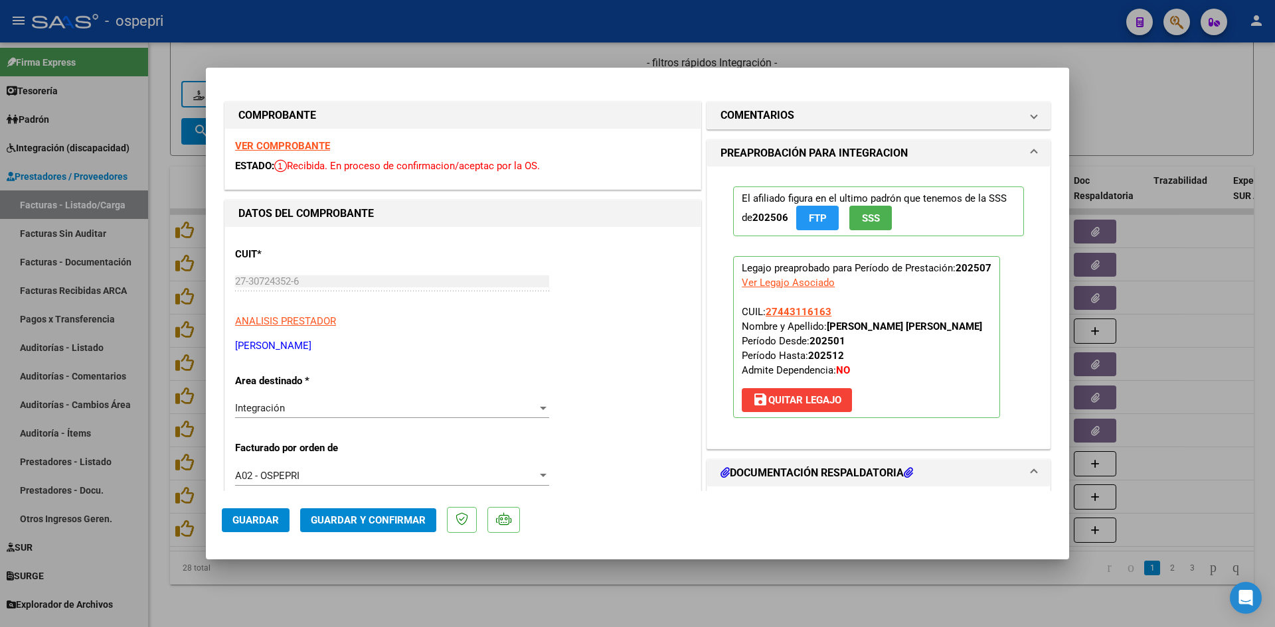
click at [273, 150] on strong "VER COMPROBANTE" at bounding box center [282, 146] width 95 height 12
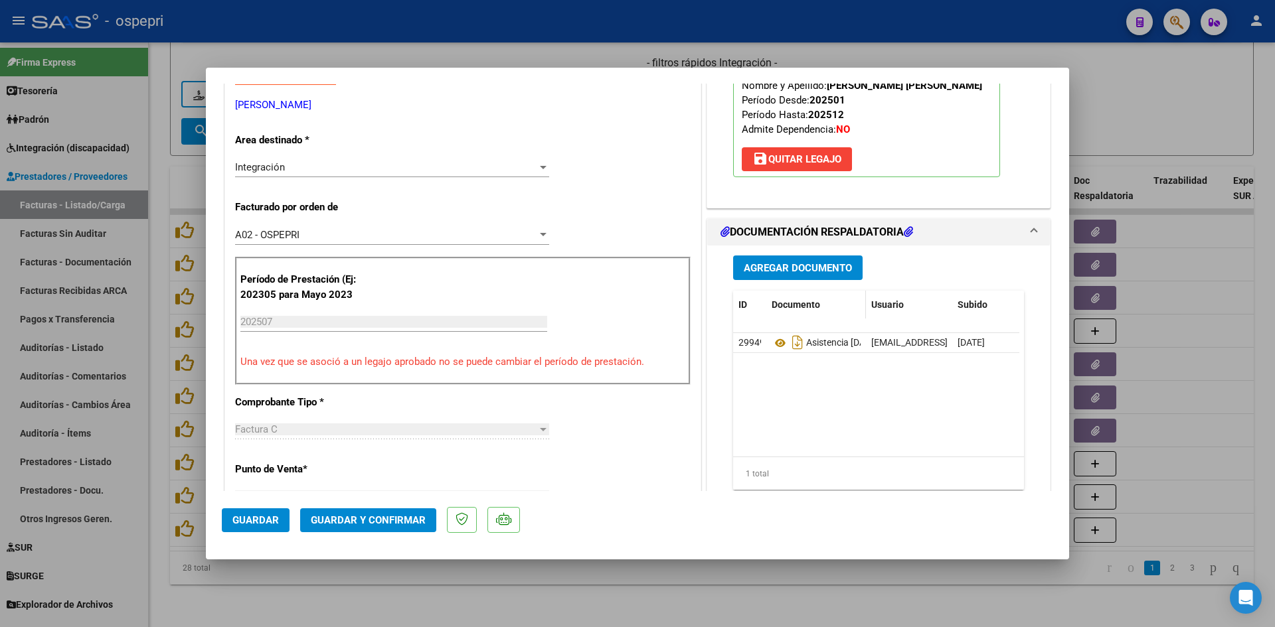
scroll to position [266, 0]
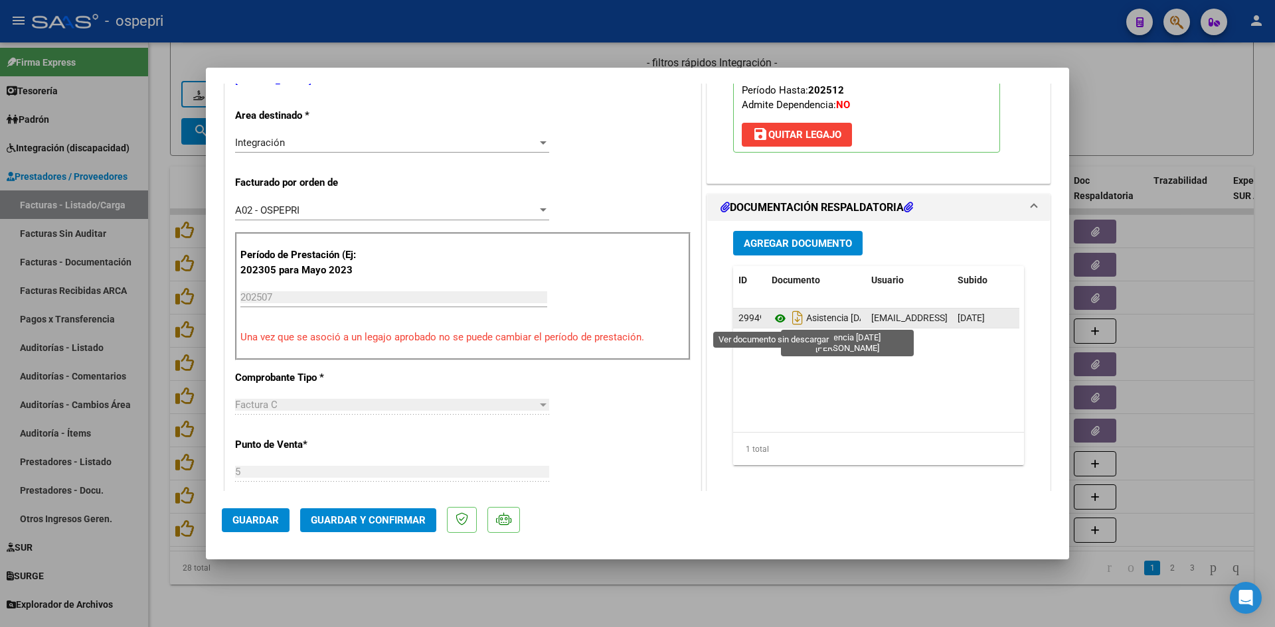
click at [777, 315] on icon at bounding box center [780, 319] width 17 height 16
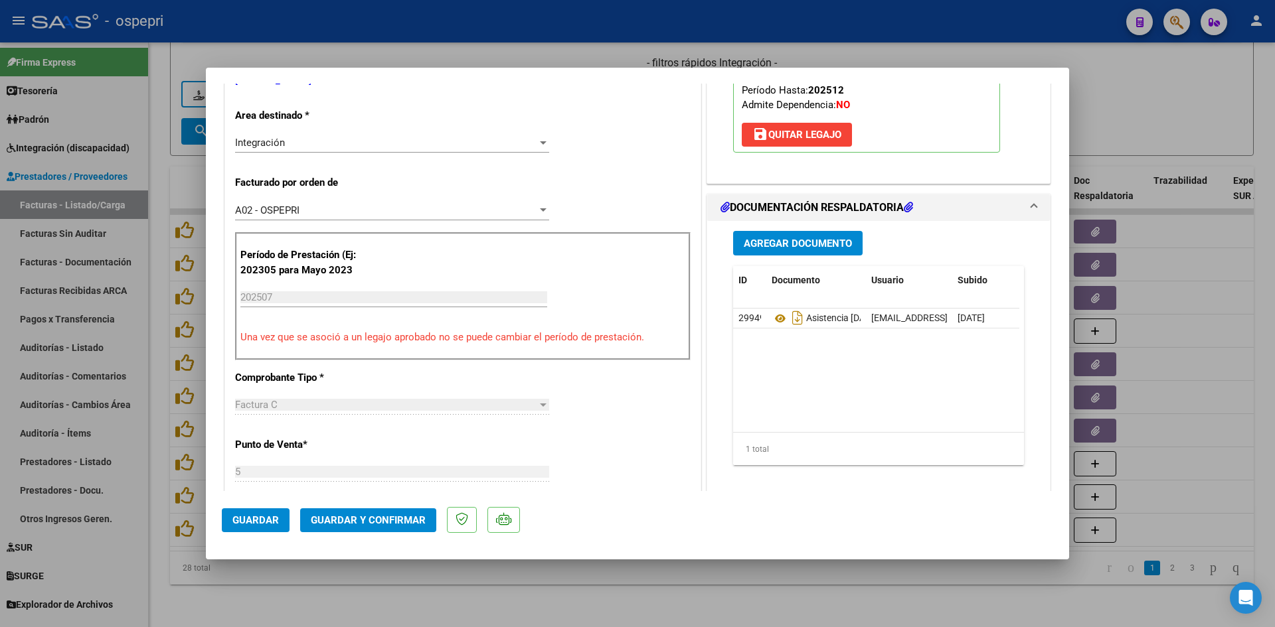
click at [390, 515] on span "Guardar y Confirmar" at bounding box center [368, 521] width 115 height 12
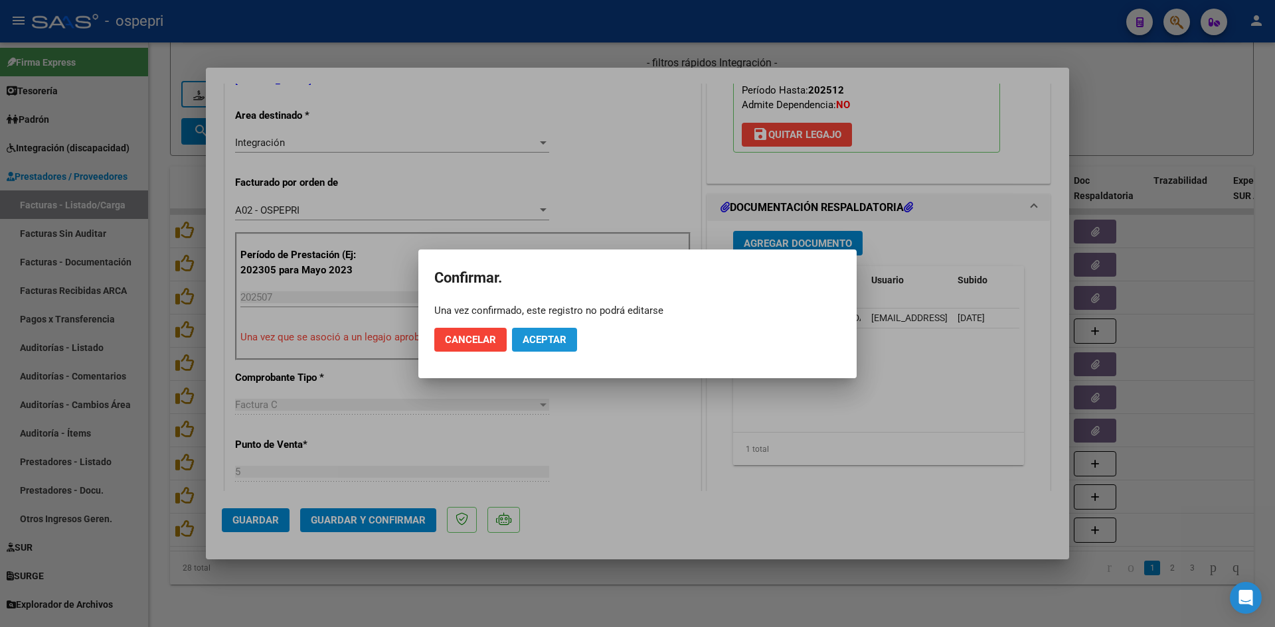
click at [564, 339] on span "Aceptar" at bounding box center [545, 340] width 44 height 12
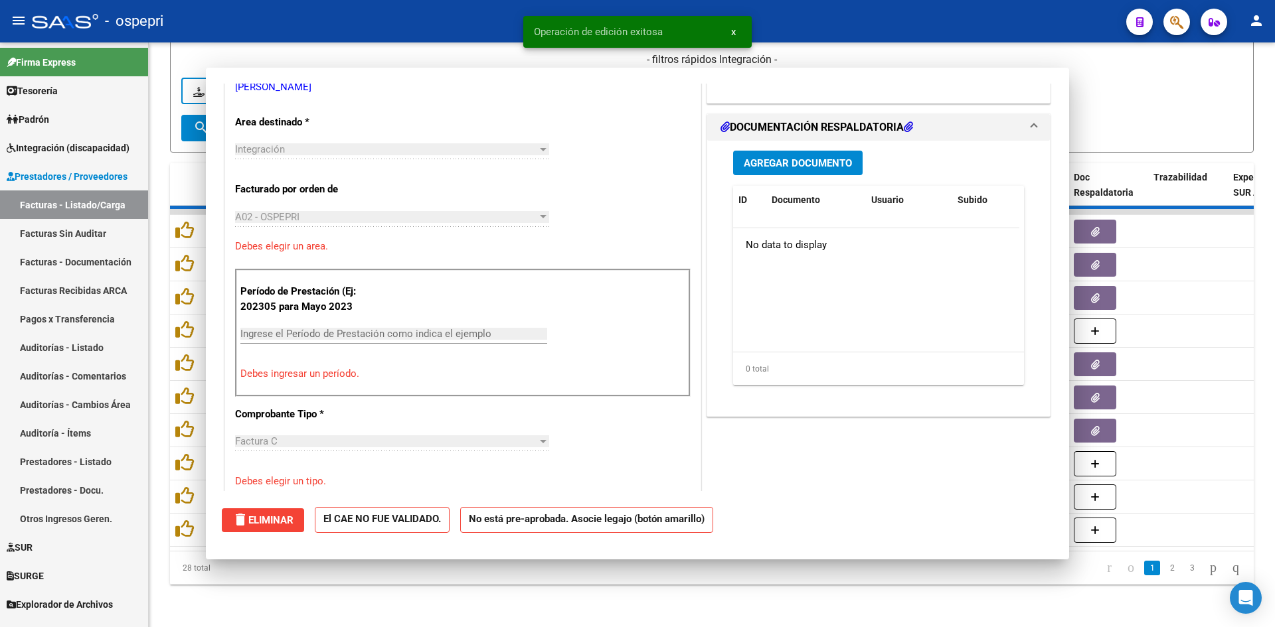
scroll to position [272, 0]
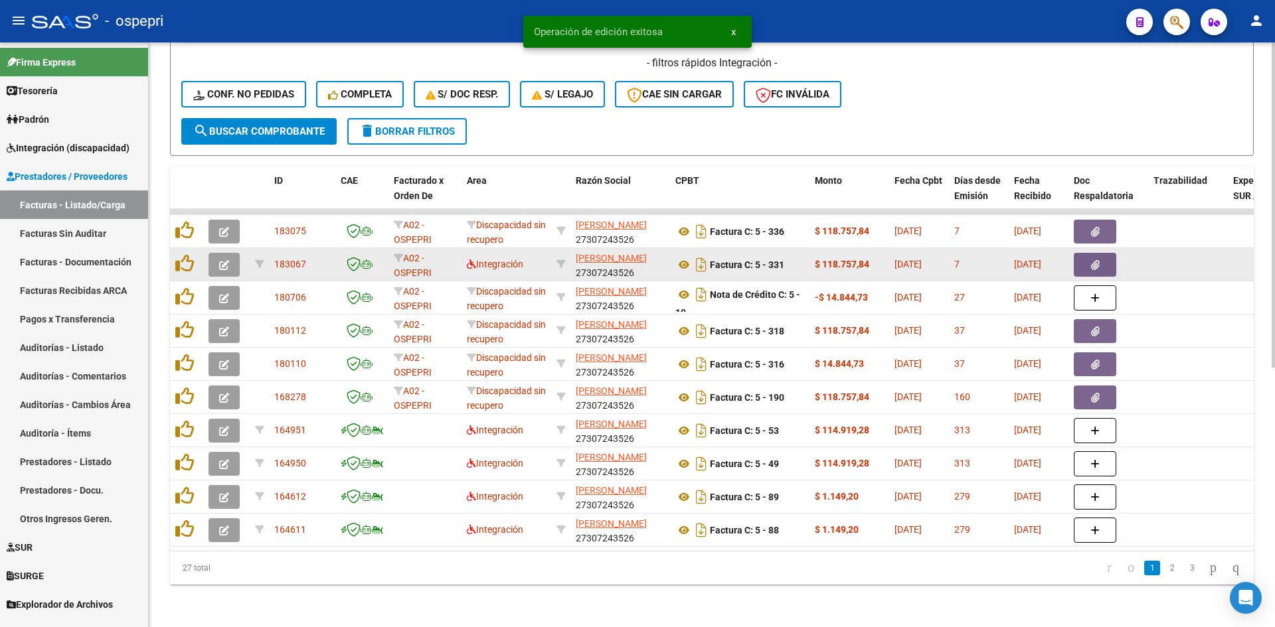
click at [225, 259] on span "button" at bounding box center [224, 265] width 10 height 12
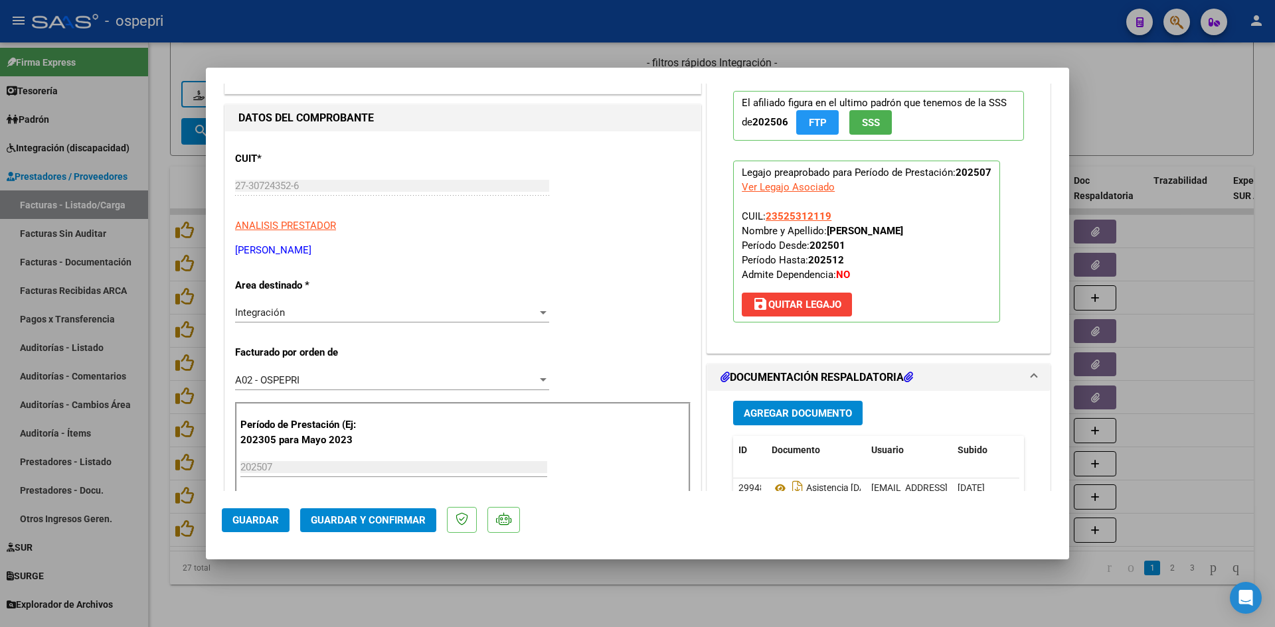
scroll to position [0, 0]
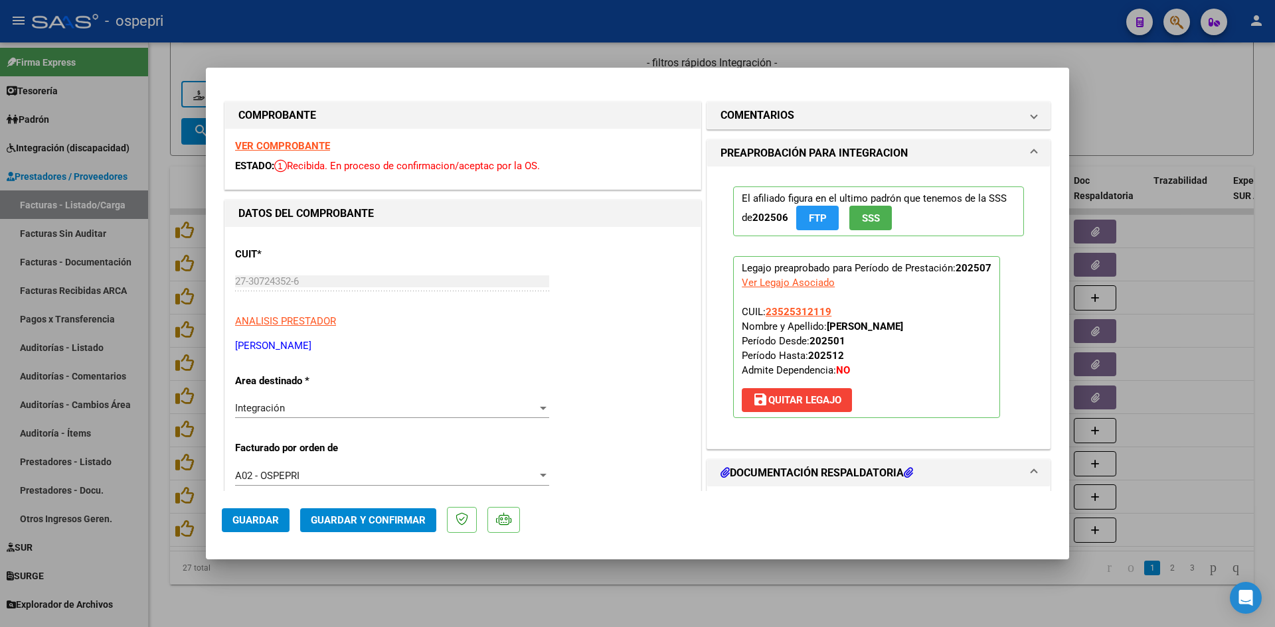
click at [315, 141] on strong "VER COMPROBANTE" at bounding box center [282, 146] width 95 height 12
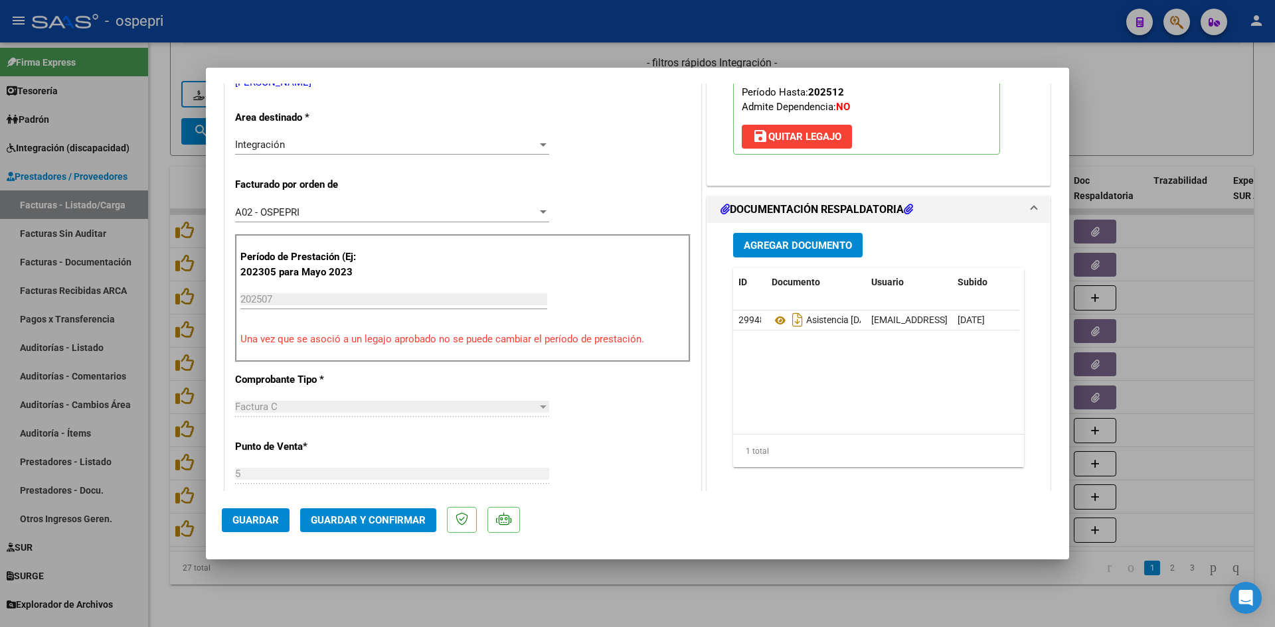
scroll to position [266, 0]
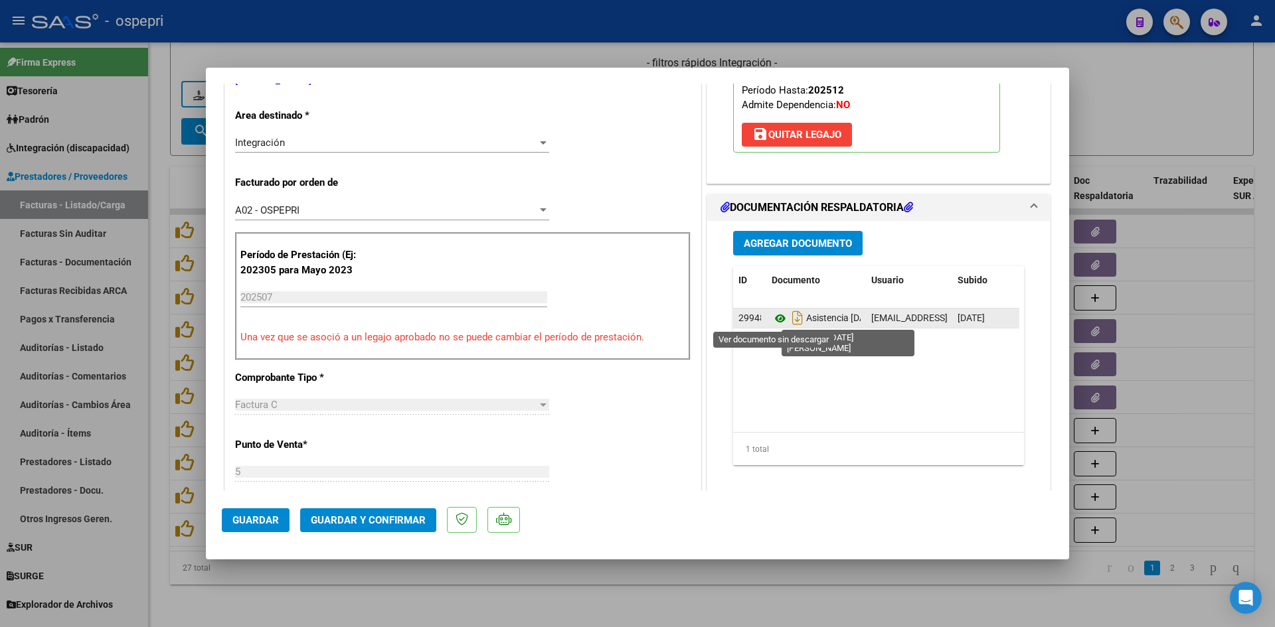
click at [777, 320] on icon at bounding box center [780, 319] width 17 height 16
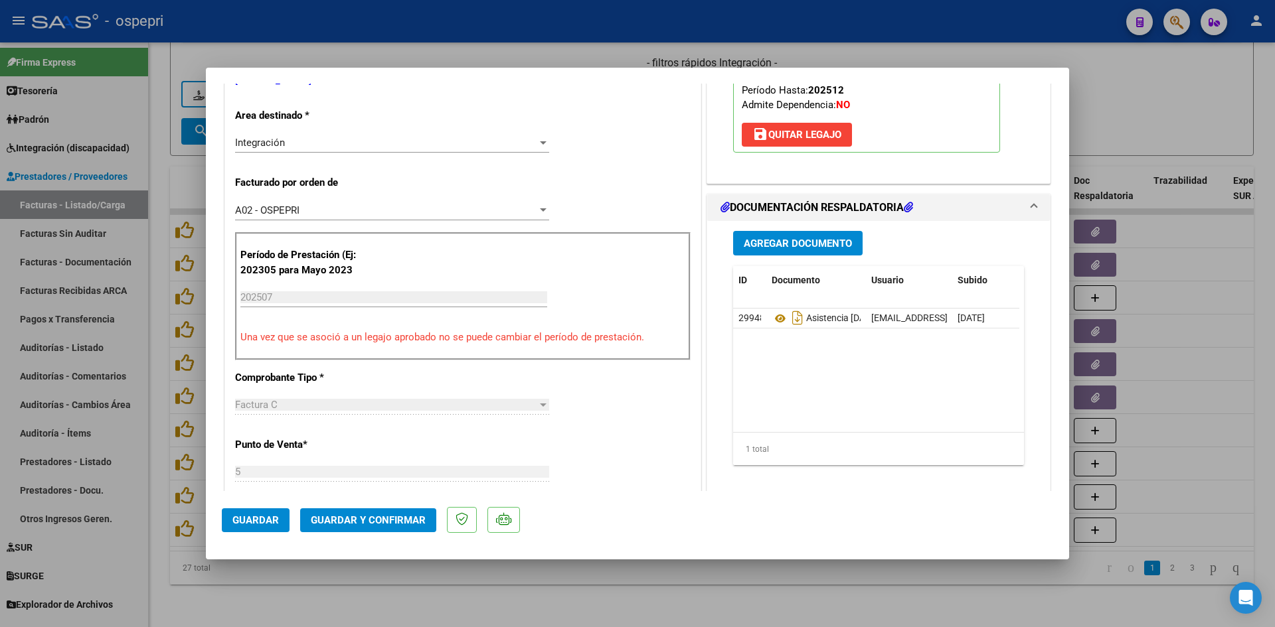
click at [398, 511] on button "Guardar y Confirmar" at bounding box center [368, 521] width 136 height 24
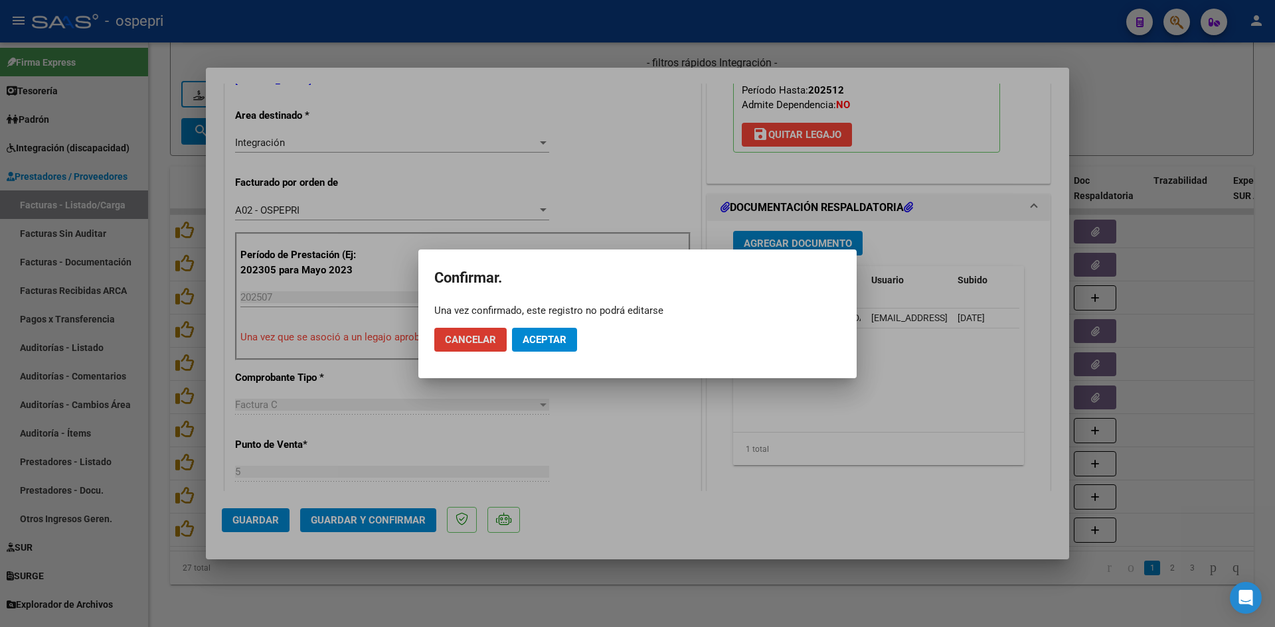
click at [542, 337] on span "Aceptar" at bounding box center [545, 340] width 44 height 12
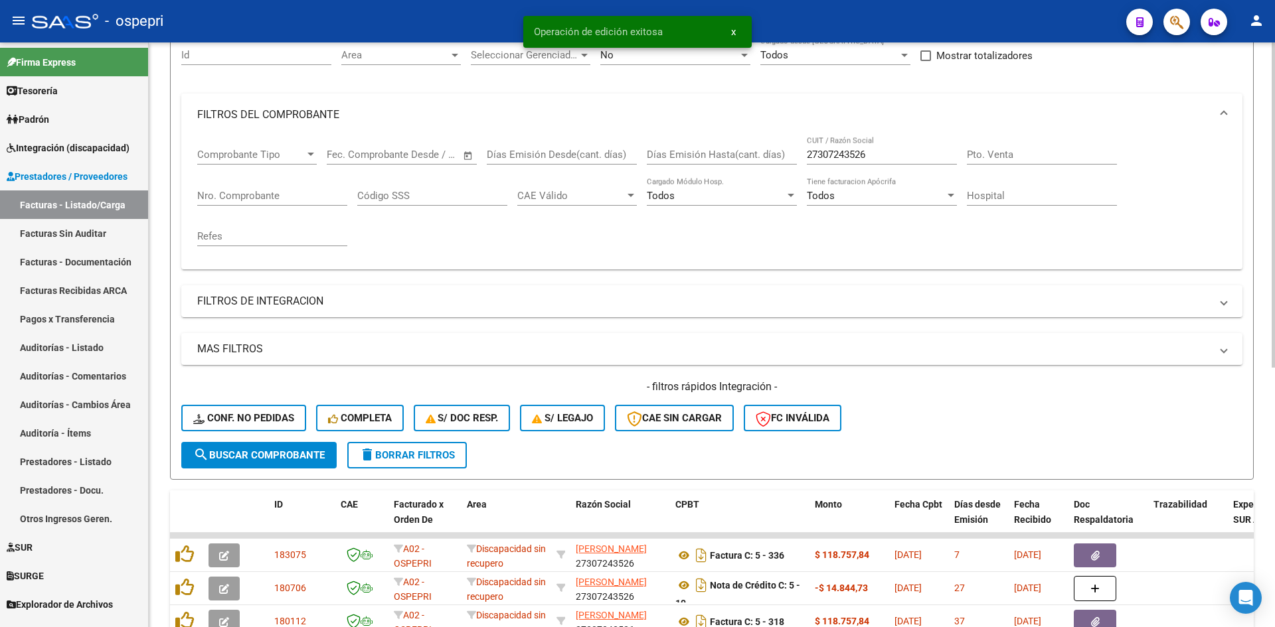
scroll to position [68, 0]
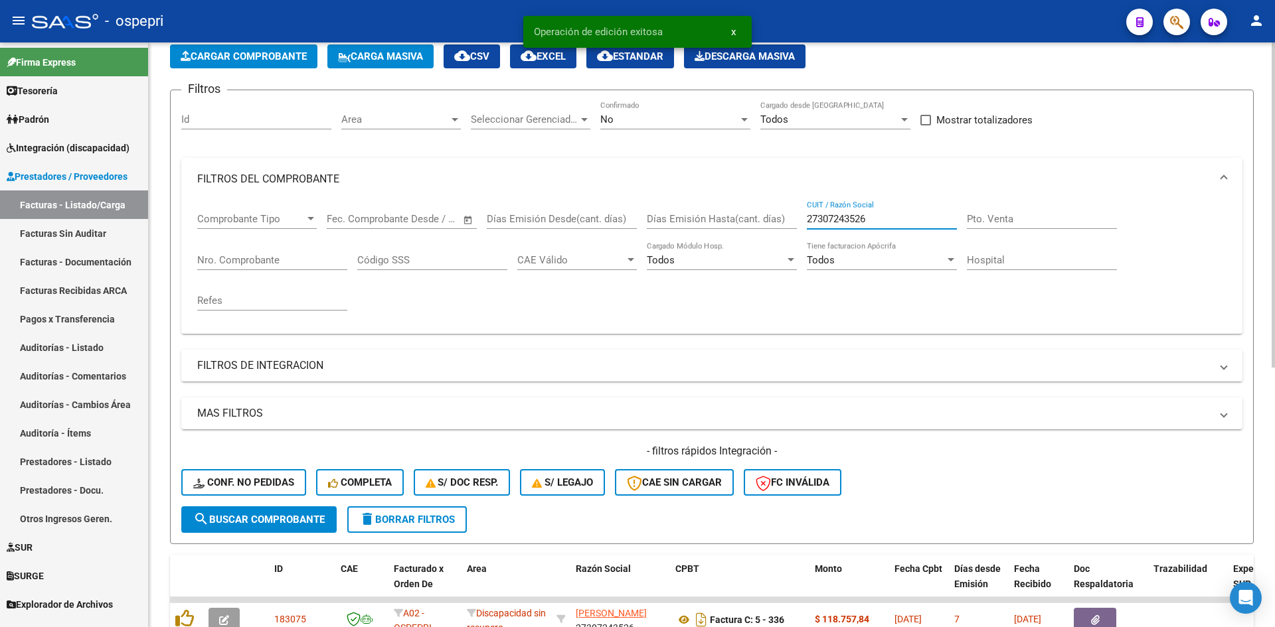
drag, startPoint x: 884, startPoint y: 220, endPoint x: 809, endPoint y: 221, distance: 74.4
click at [809, 221] on input "27307243526" at bounding box center [882, 219] width 150 height 12
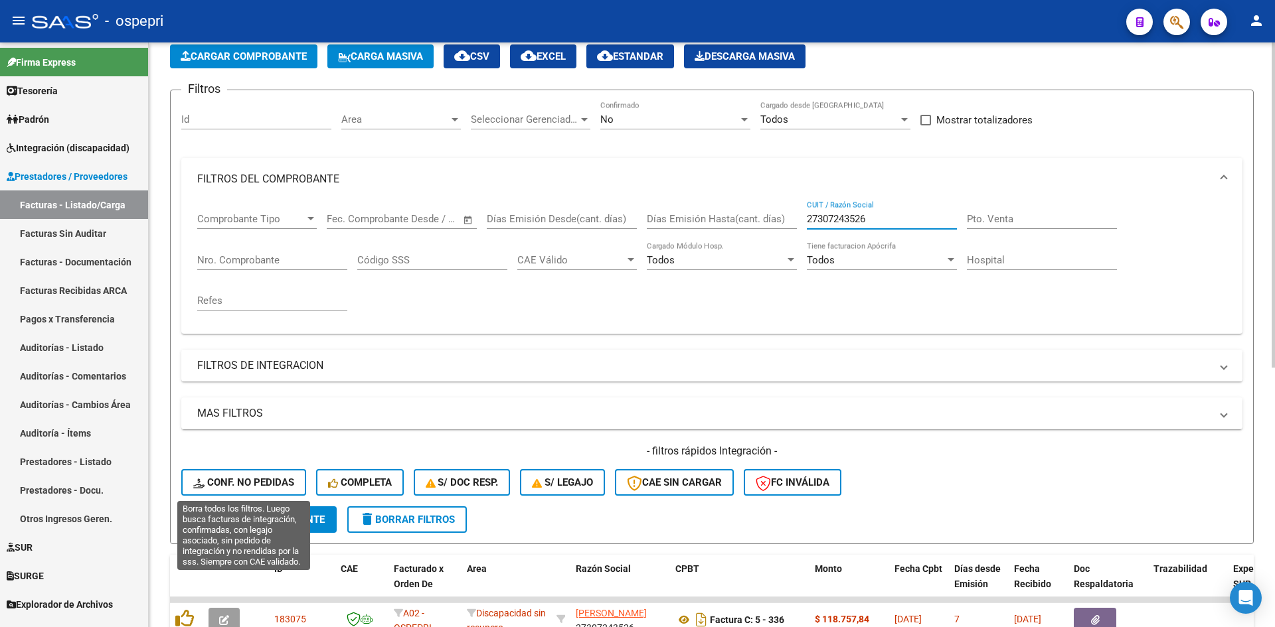
click at [268, 470] on button "Conf. no pedidas" at bounding box center [243, 482] width 125 height 27
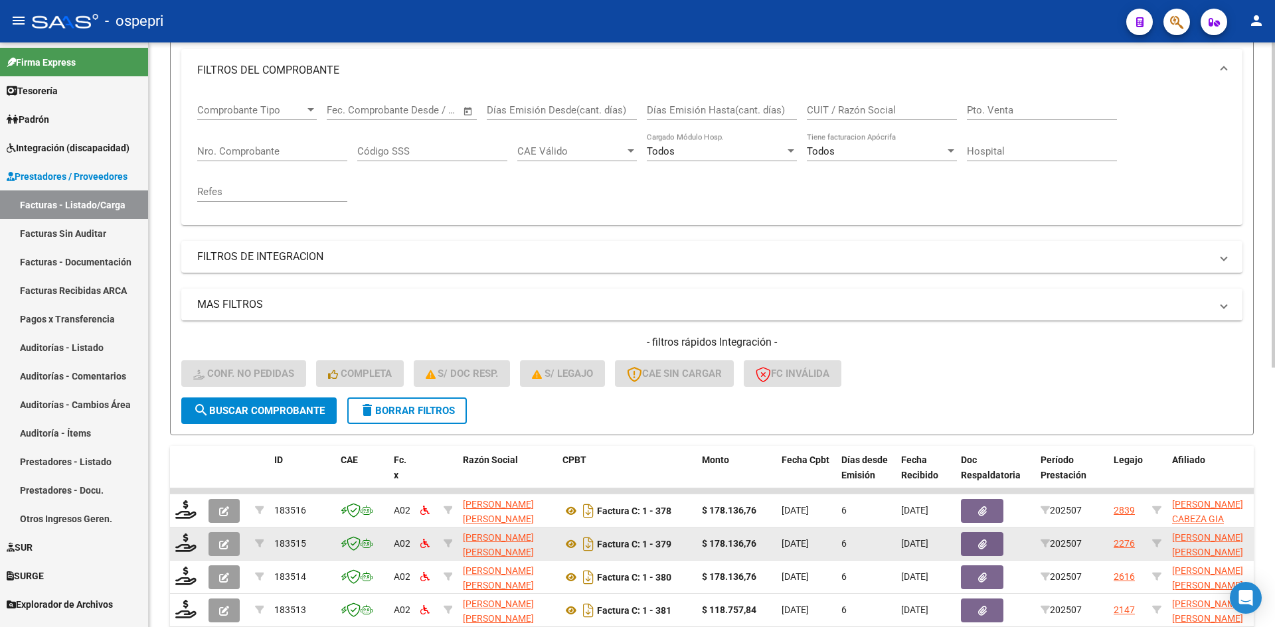
scroll to position [0, 0]
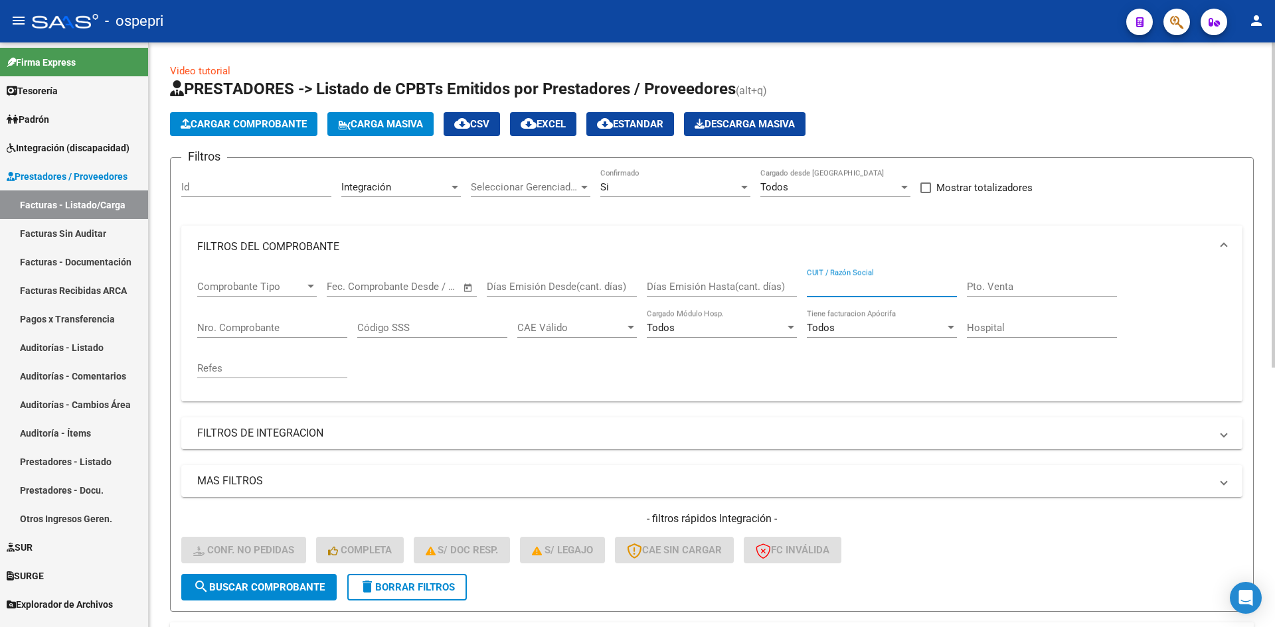
click at [871, 285] on input "CUIT / Razón Social" at bounding box center [882, 287] width 150 height 12
paste input "27307243526"
click at [268, 584] on span "search Buscar Comprobante" at bounding box center [258, 588] width 131 height 12
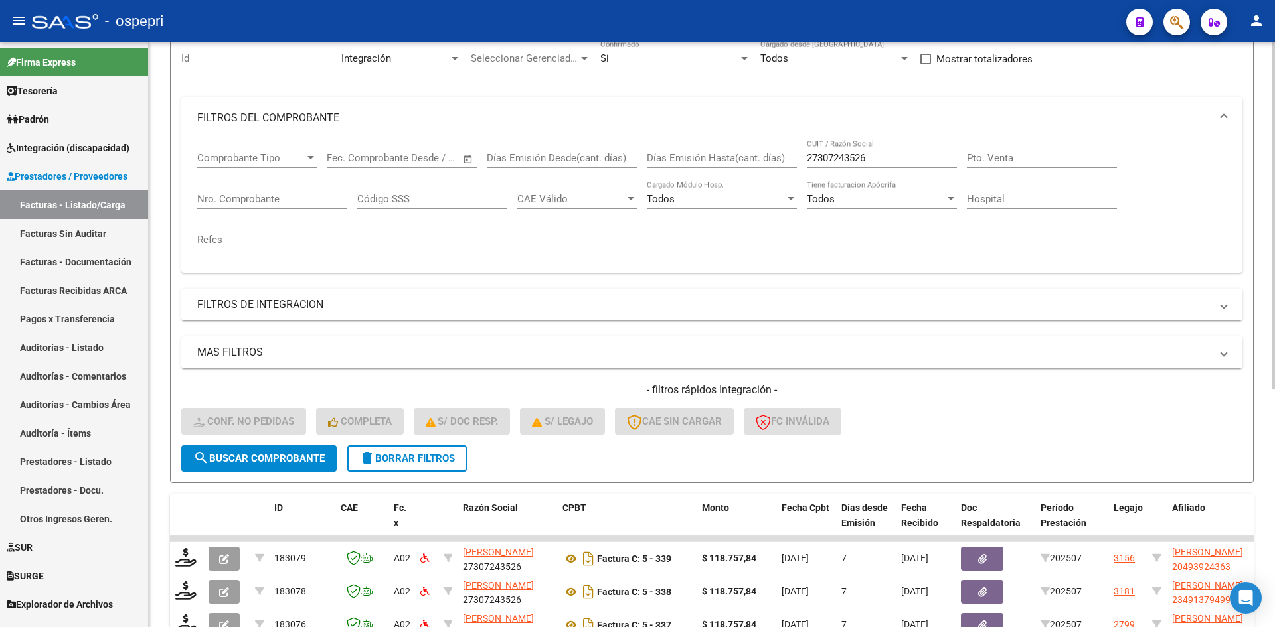
scroll to position [398, 0]
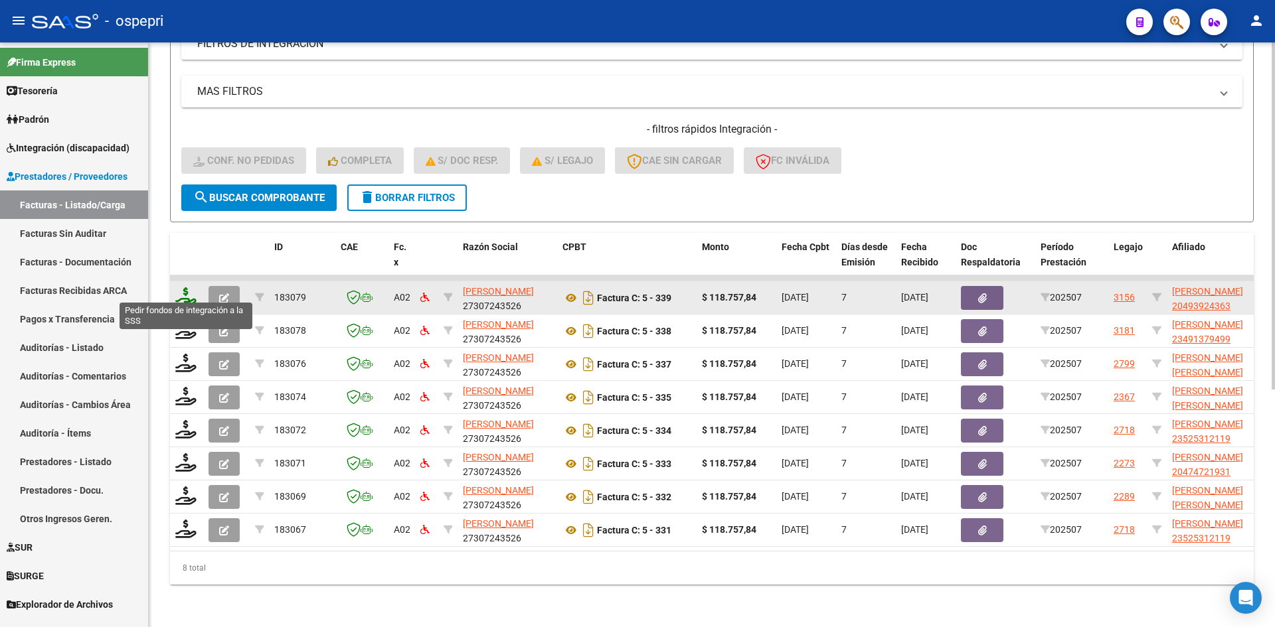
click at [188, 288] on icon at bounding box center [185, 297] width 21 height 19
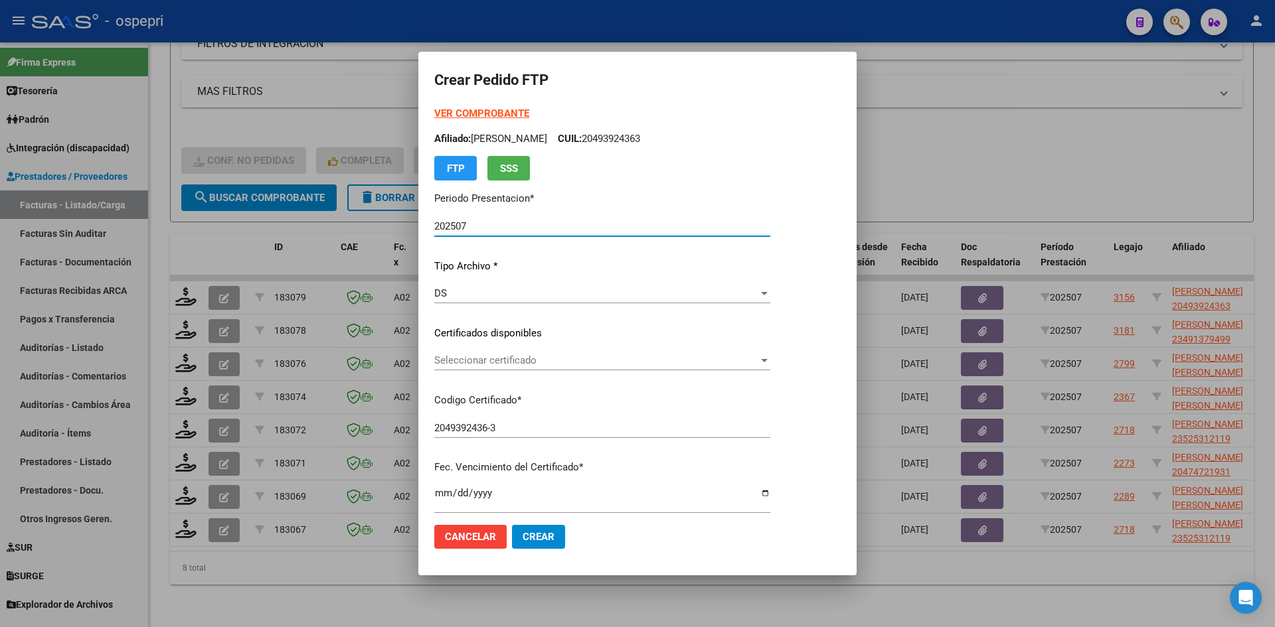
click at [516, 362] on span "Seleccionar certificado" at bounding box center [596, 361] width 324 height 12
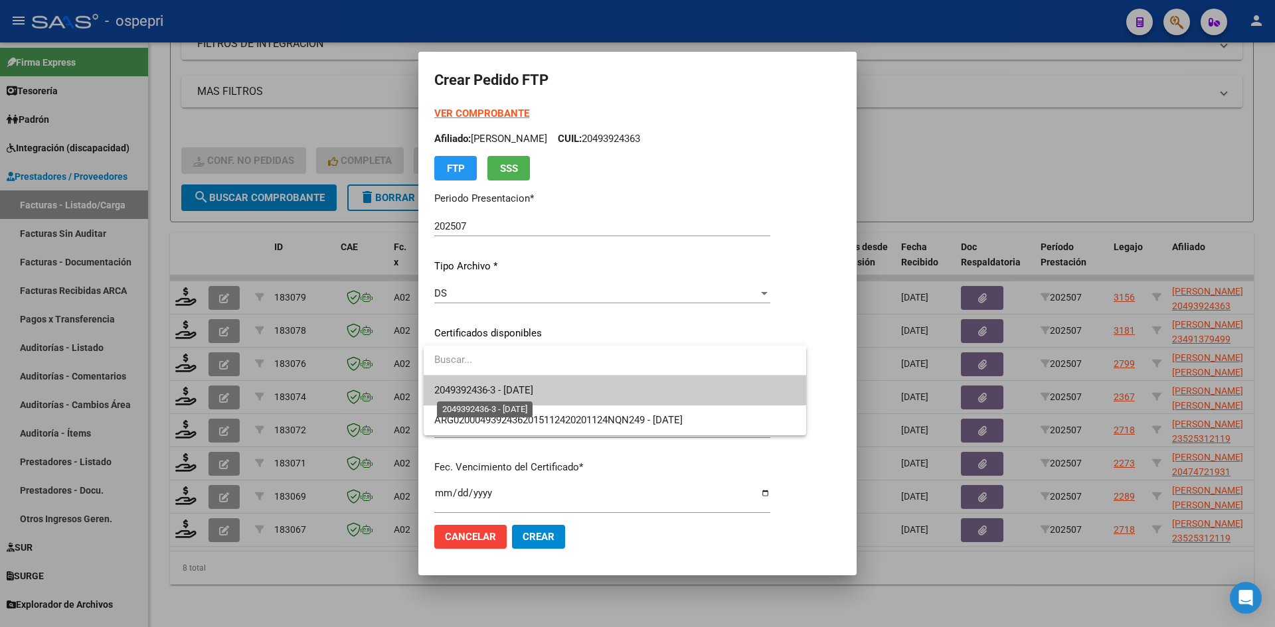
click at [533, 384] on span "2049392436-3 - 2032-03-03" at bounding box center [483, 390] width 99 height 12
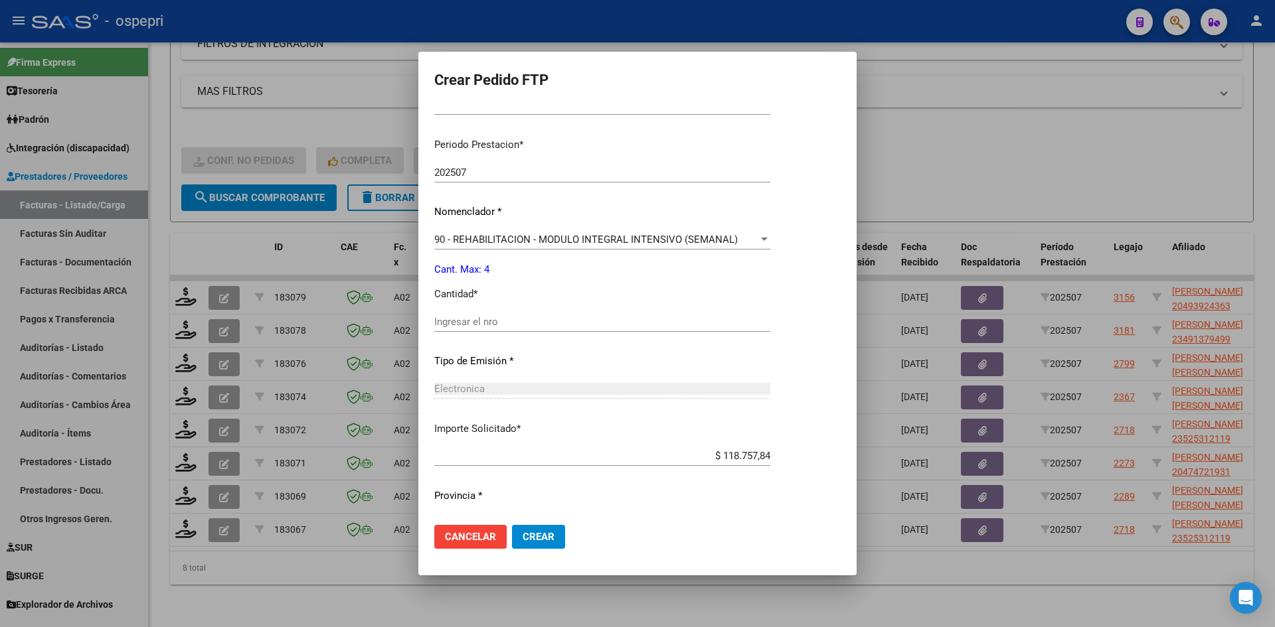
click at [488, 324] on input "Ingresar el nro" at bounding box center [602, 322] width 336 height 12
click at [539, 538] on span "Crear" at bounding box center [539, 537] width 32 height 12
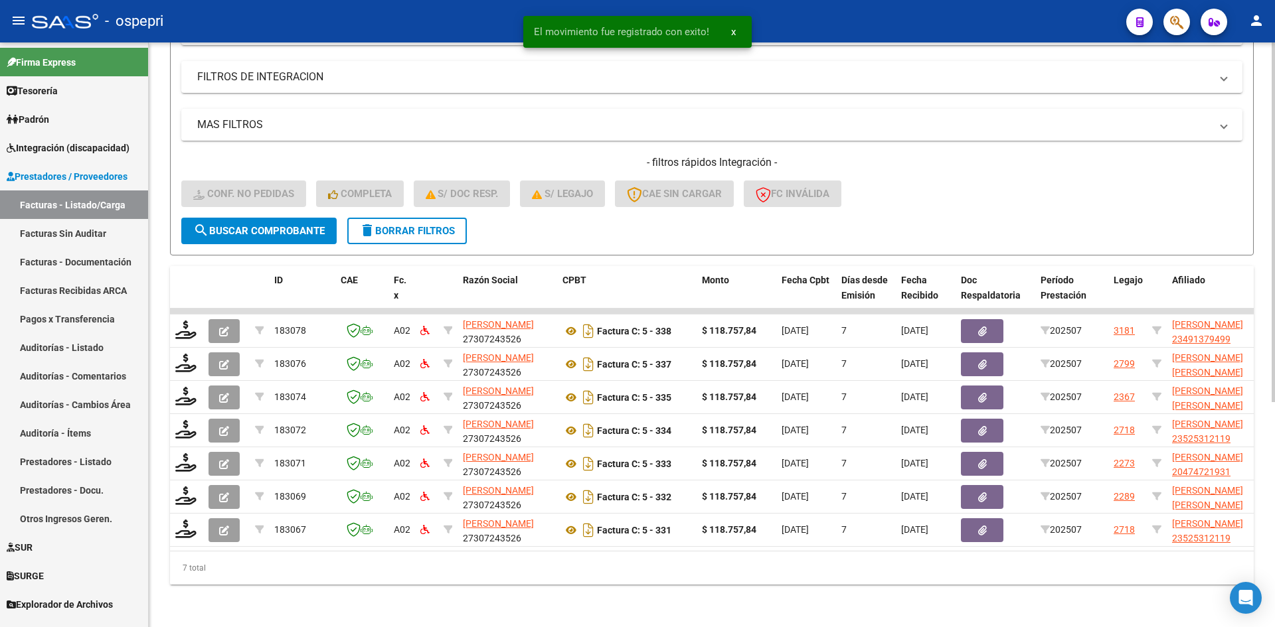
scroll to position [367, 0]
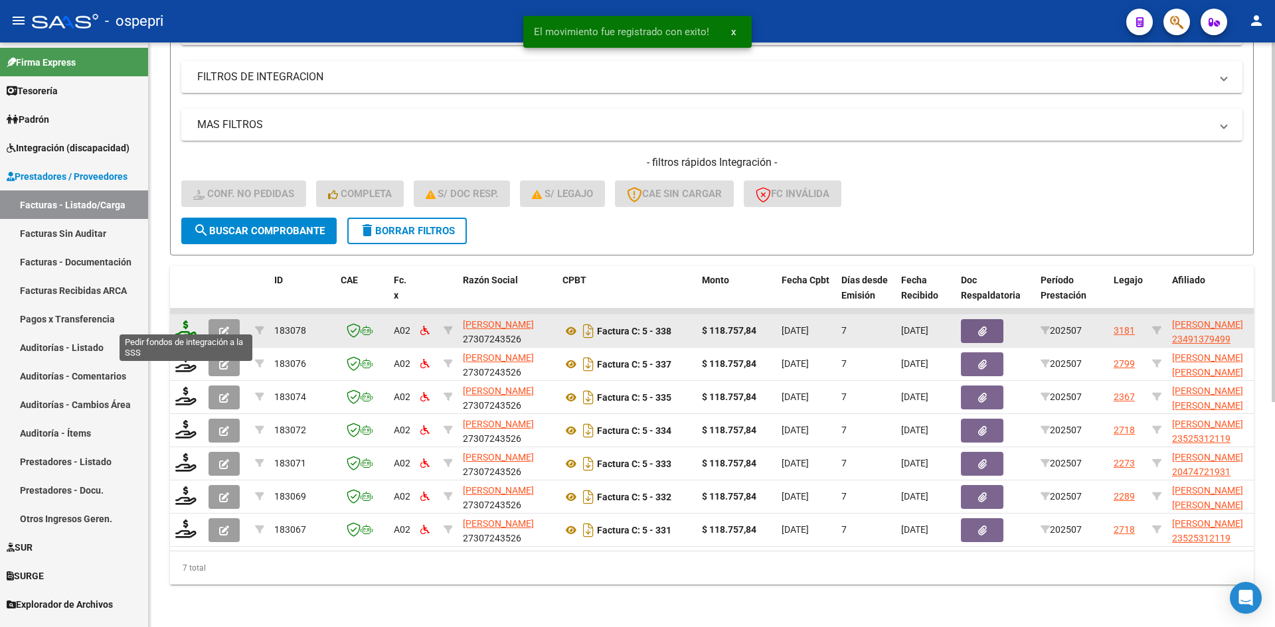
click at [184, 321] on icon at bounding box center [185, 330] width 21 height 19
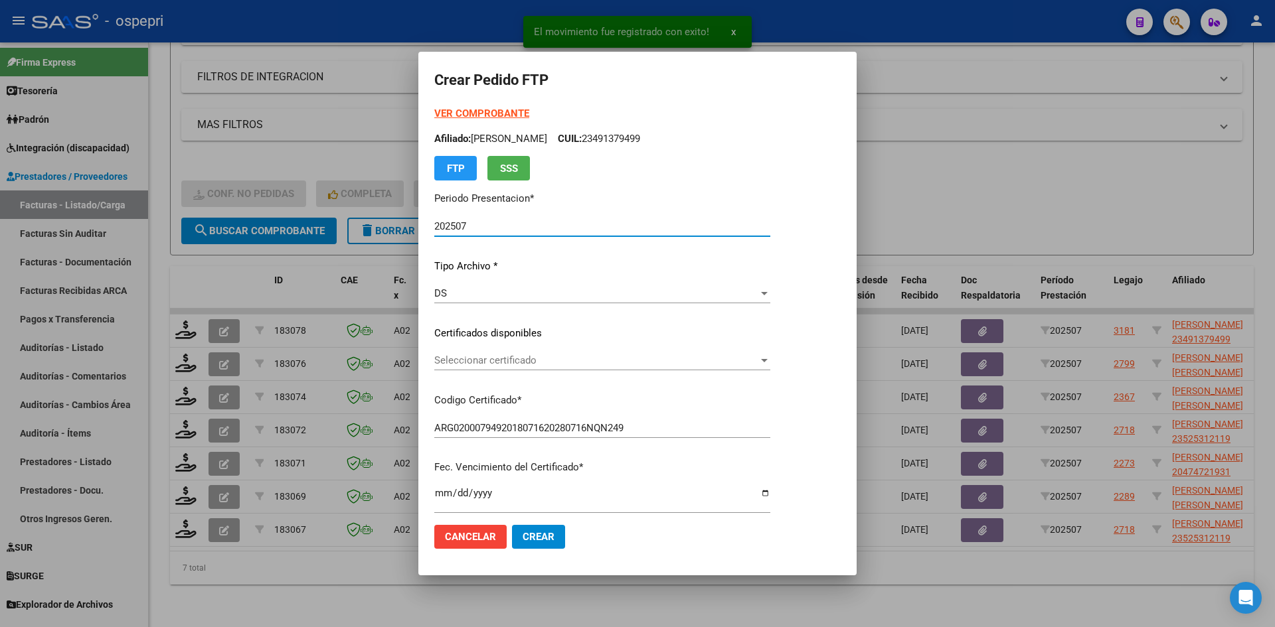
click at [527, 357] on span "Seleccionar certificado" at bounding box center [596, 361] width 324 height 12
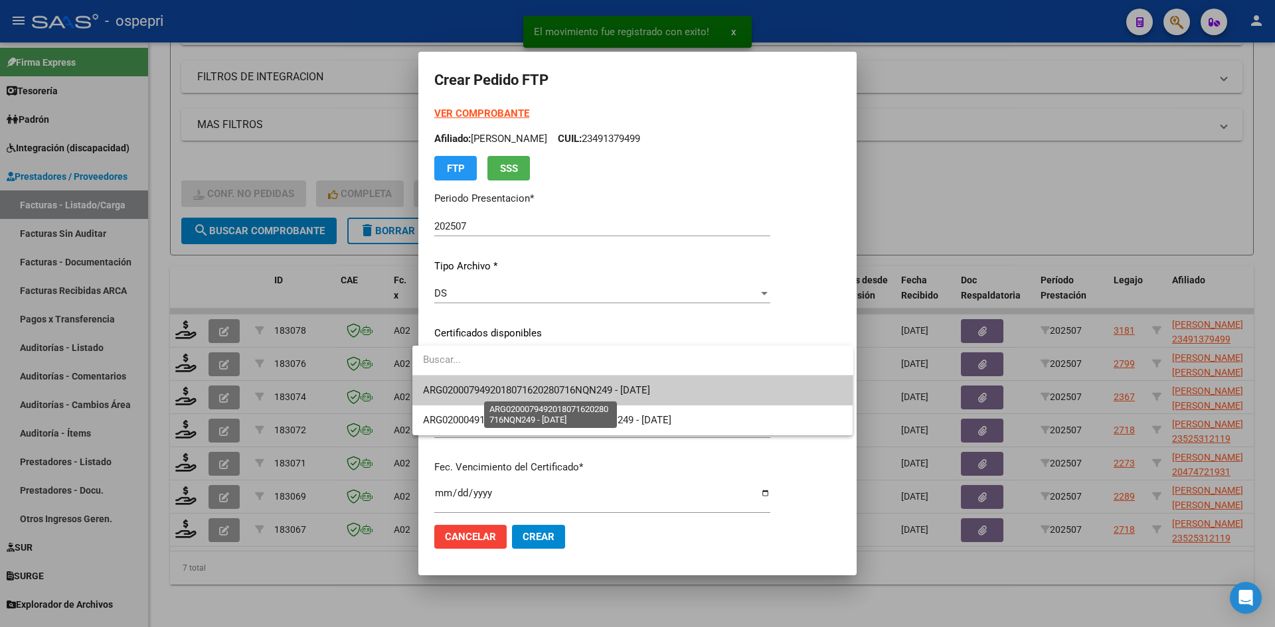
click at [564, 390] on span "ARG0200079492018071620280716NQN249 - 2028-07-16" at bounding box center [536, 390] width 227 height 12
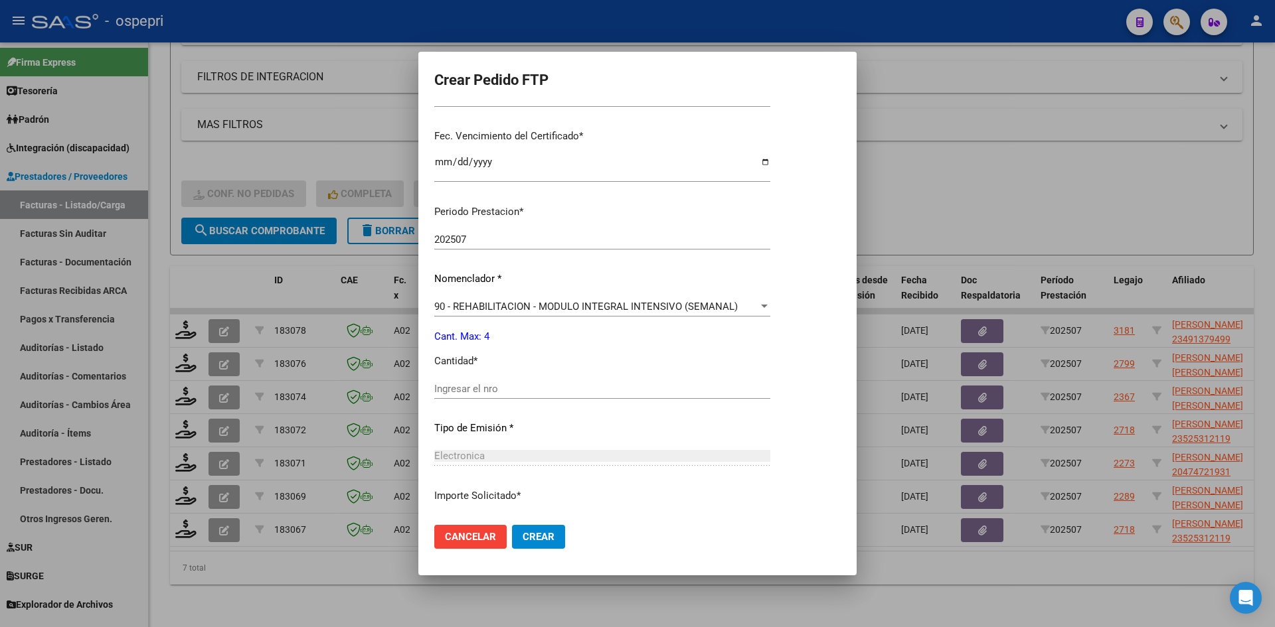
scroll to position [332, 0]
drag, startPoint x: 477, startPoint y: 398, endPoint x: 479, endPoint y: 390, distance: 7.6
click at [479, 392] on div "Ingresar el nro" at bounding box center [602, 388] width 336 height 20
click at [533, 542] on span "Crear" at bounding box center [539, 537] width 32 height 12
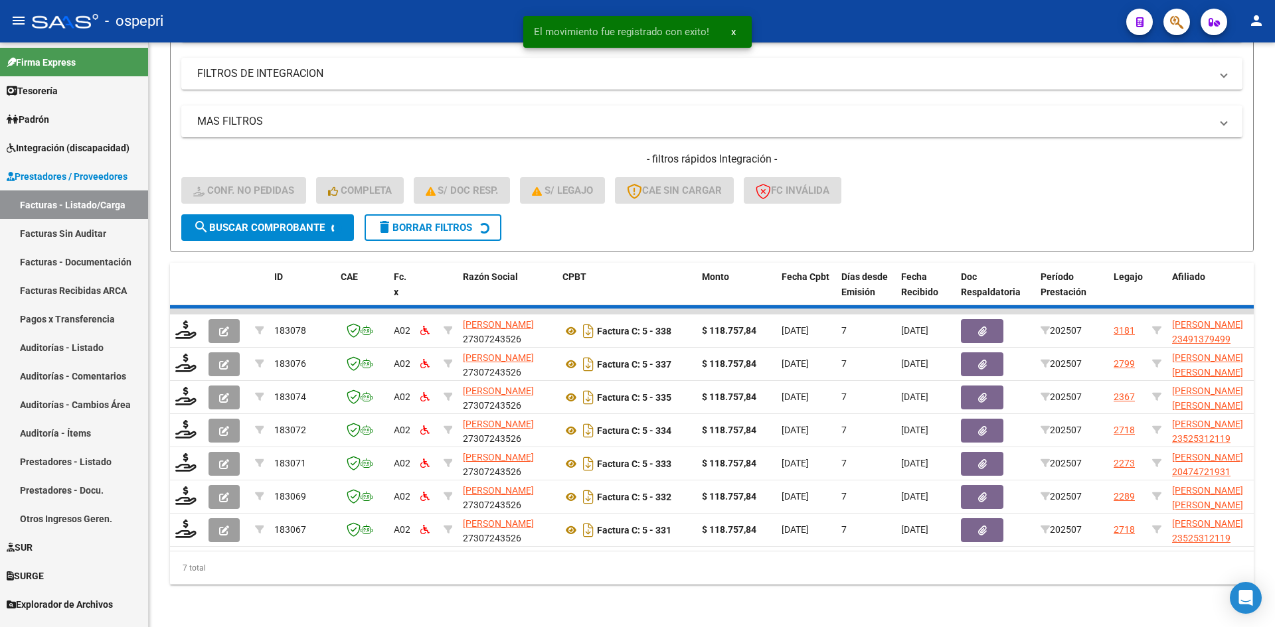
scroll to position [333, 0]
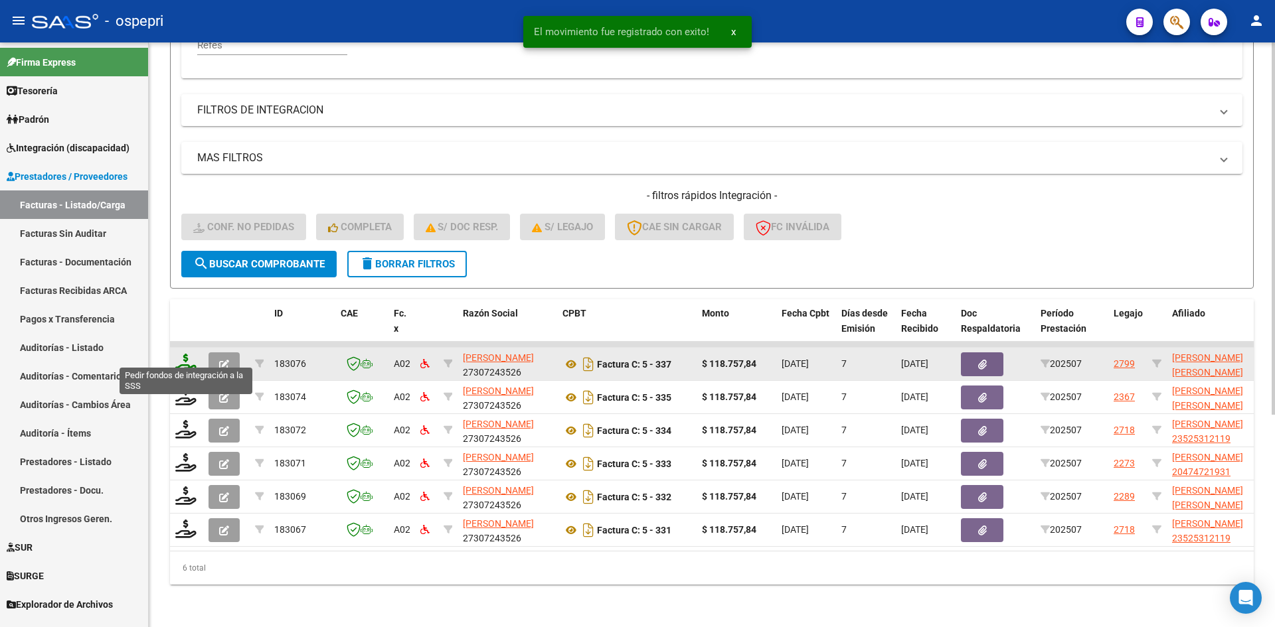
click at [186, 354] on icon at bounding box center [185, 363] width 21 height 19
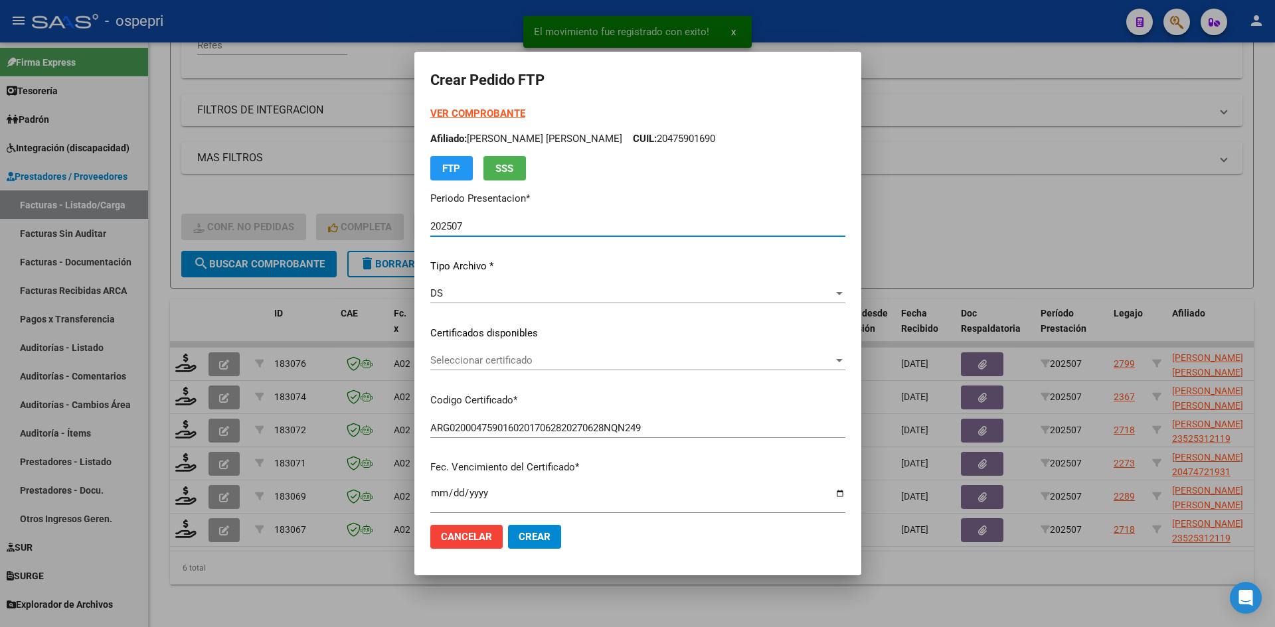
click at [506, 365] on span "Seleccionar certificado" at bounding box center [631, 361] width 403 height 12
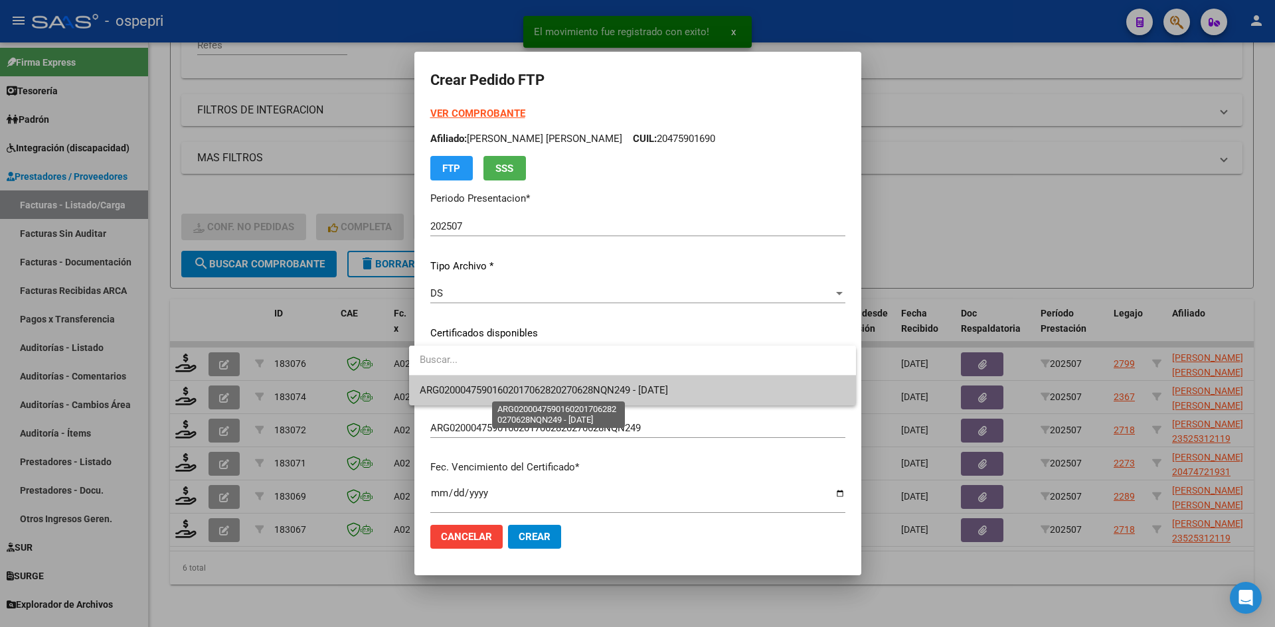
click at [556, 392] on span "ARG02000475901602017062820270628NQN249 - 2027-06-28" at bounding box center [544, 390] width 248 height 12
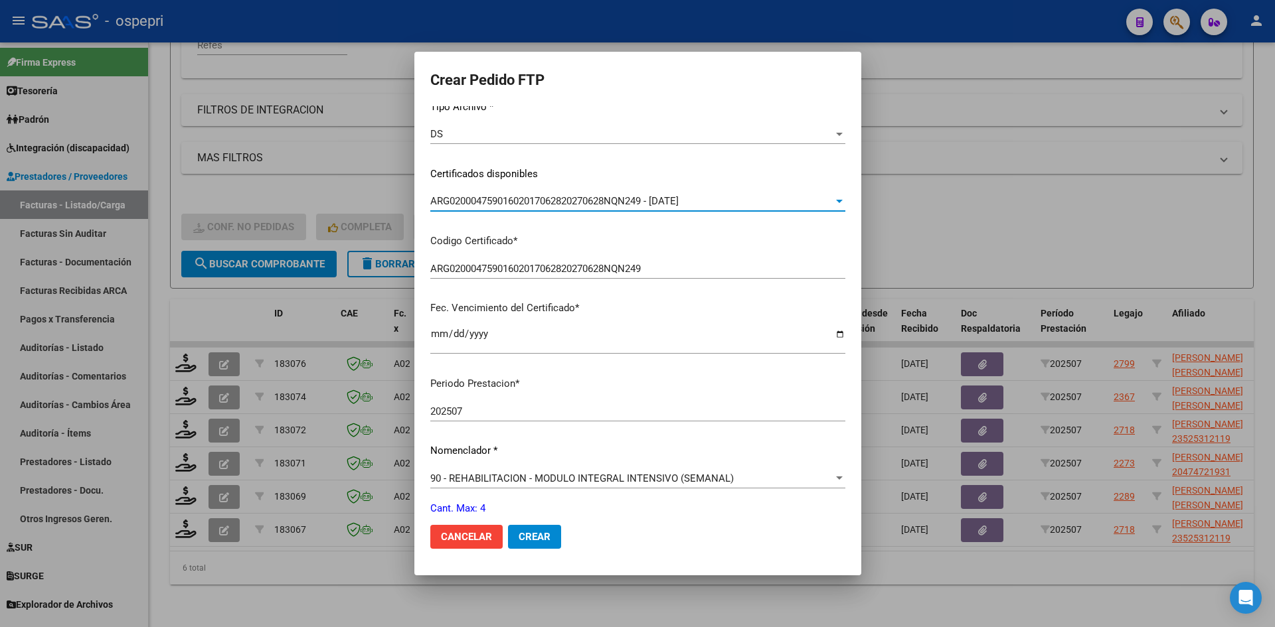
scroll to position [266, 0]
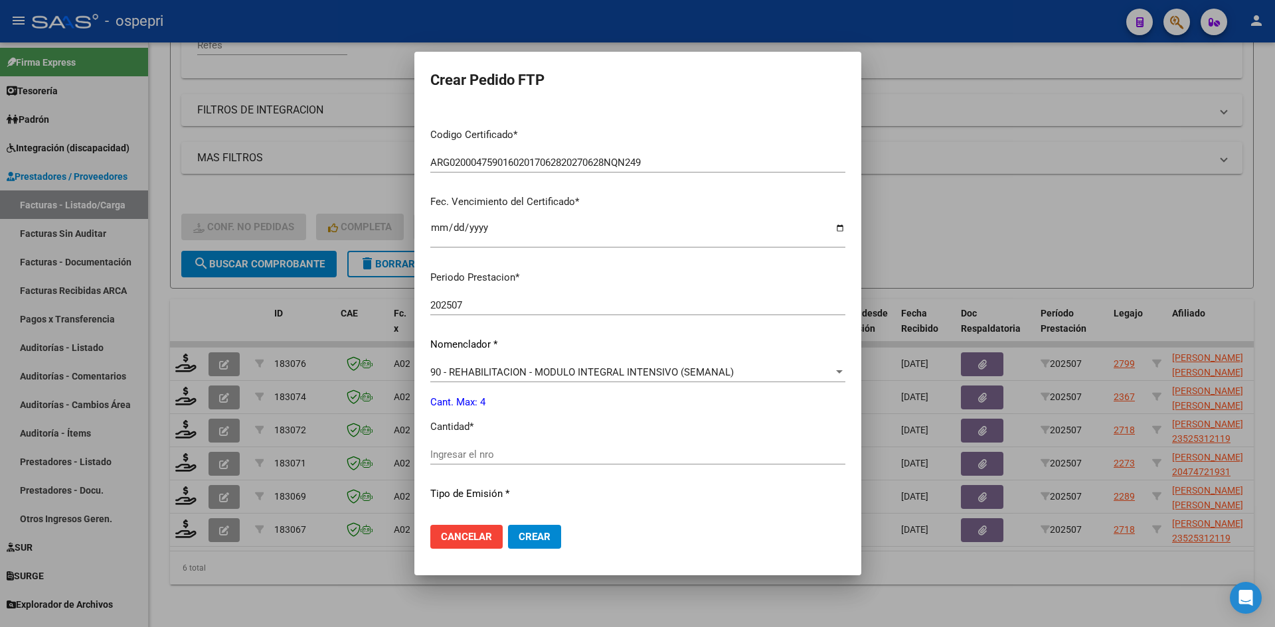
click at [480, 448] on div "Ingresar el nro" at bounding box center [637, 455] width 415 height 20
click at [519, 538] on span "Crear" at bounding box center [535, 537] width 32 height 12
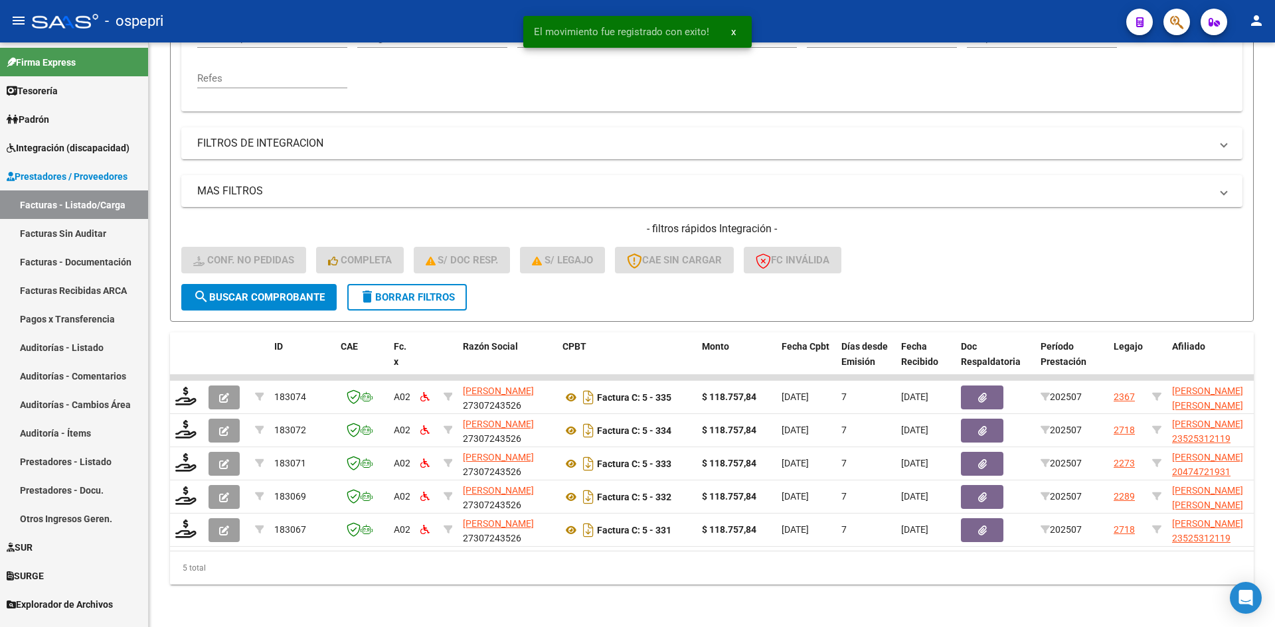
scroll to position [300, 0]
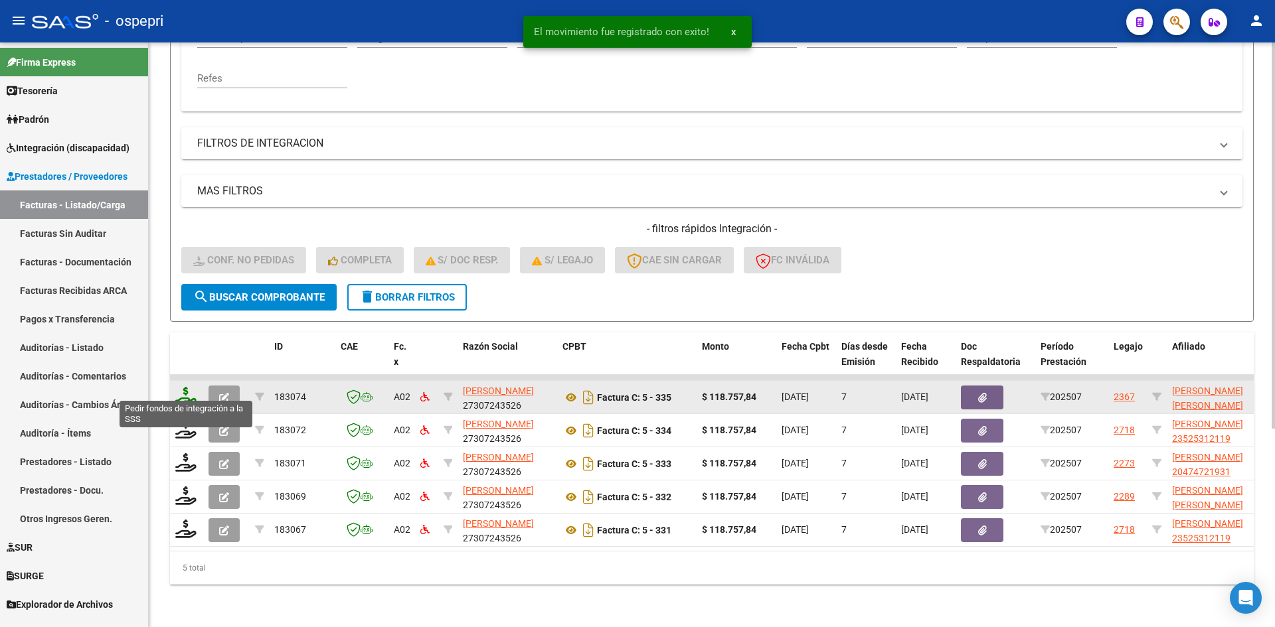
click at [189, 389] on icon at bounding box center [185, 396] width 21 height 19
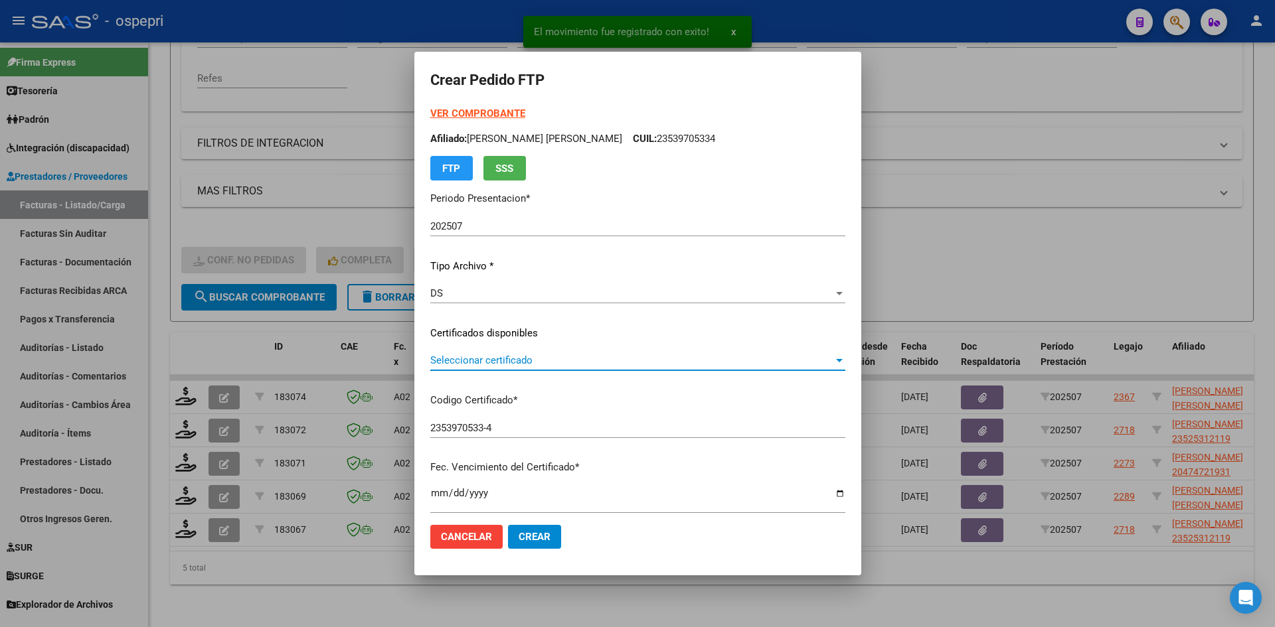
click at [530, 364] on span "Seleccionar certificado" at bounding box center [631, 361] width 403 height 12
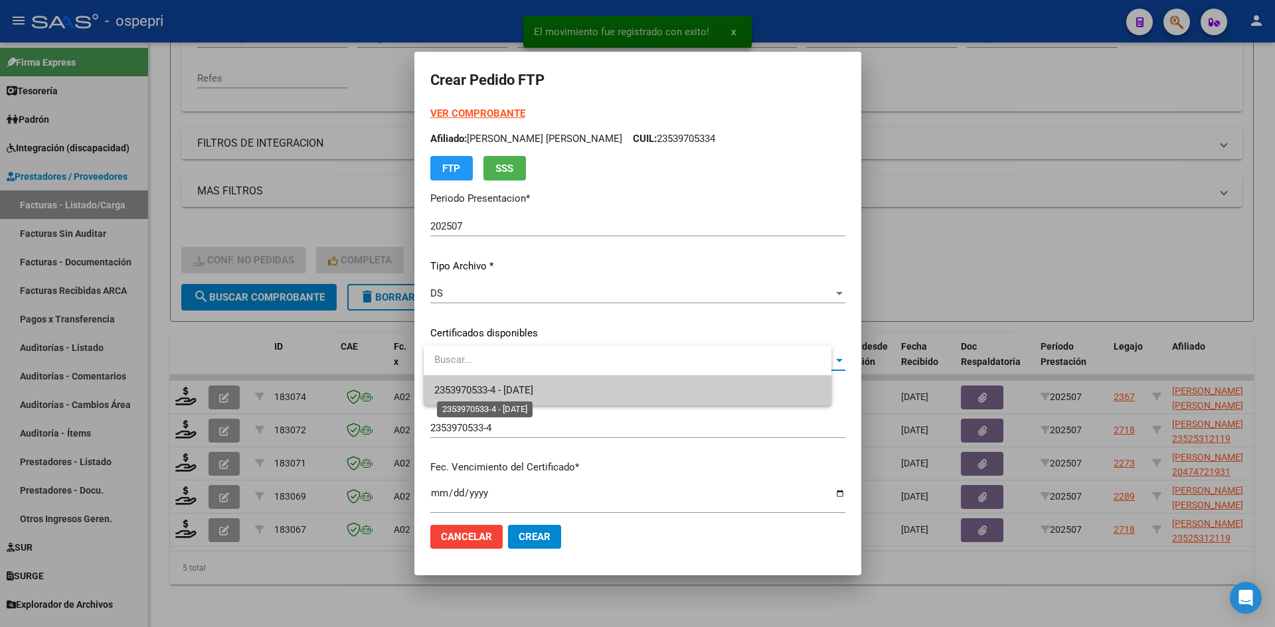
click at [533, 386] on span "2353970533-4 - 2026-10-13" at bounding box center [483, 390] width 99 height 12
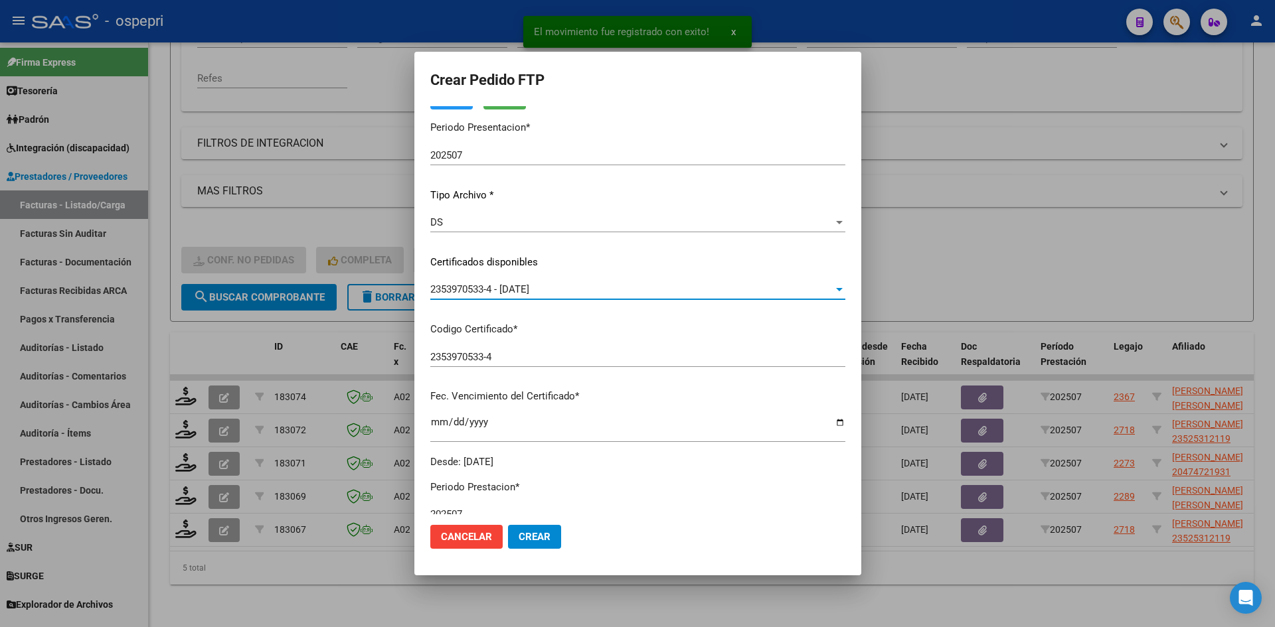
scroll to position [332, 0]
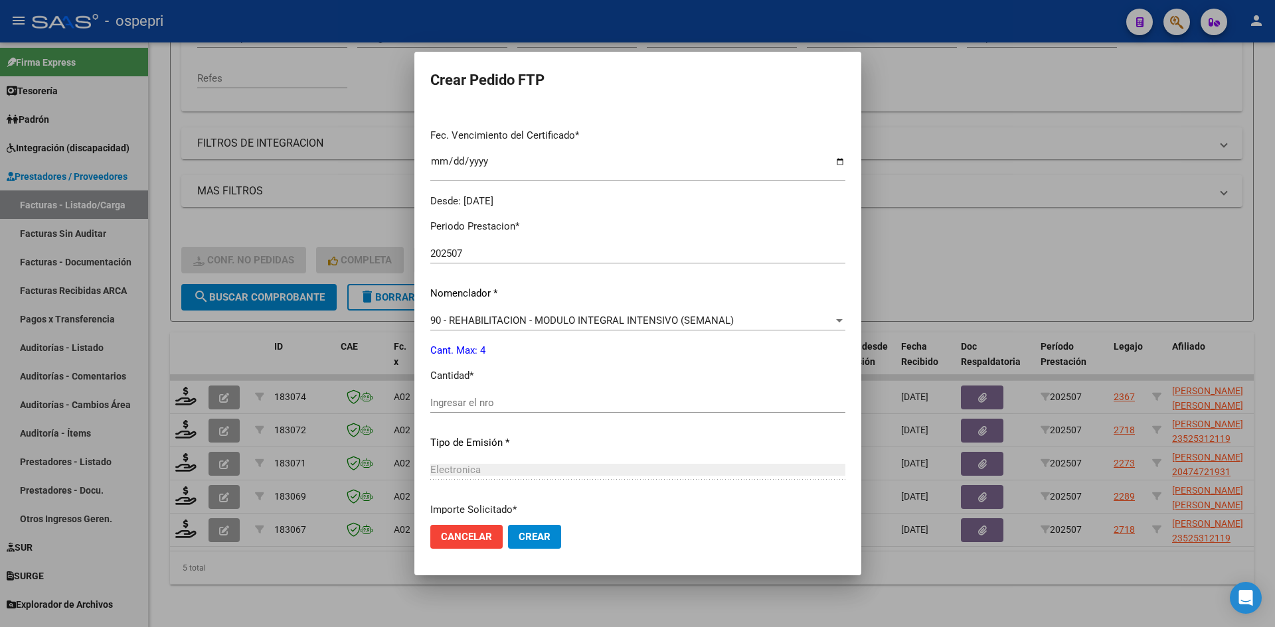
click at [538, 406] on input "Ingresar el nro" at bounding box center [637, 403] width 415 height 12
click at [538, 530] on button "Crear" at bounding box center [534, 537] width 53 height 24
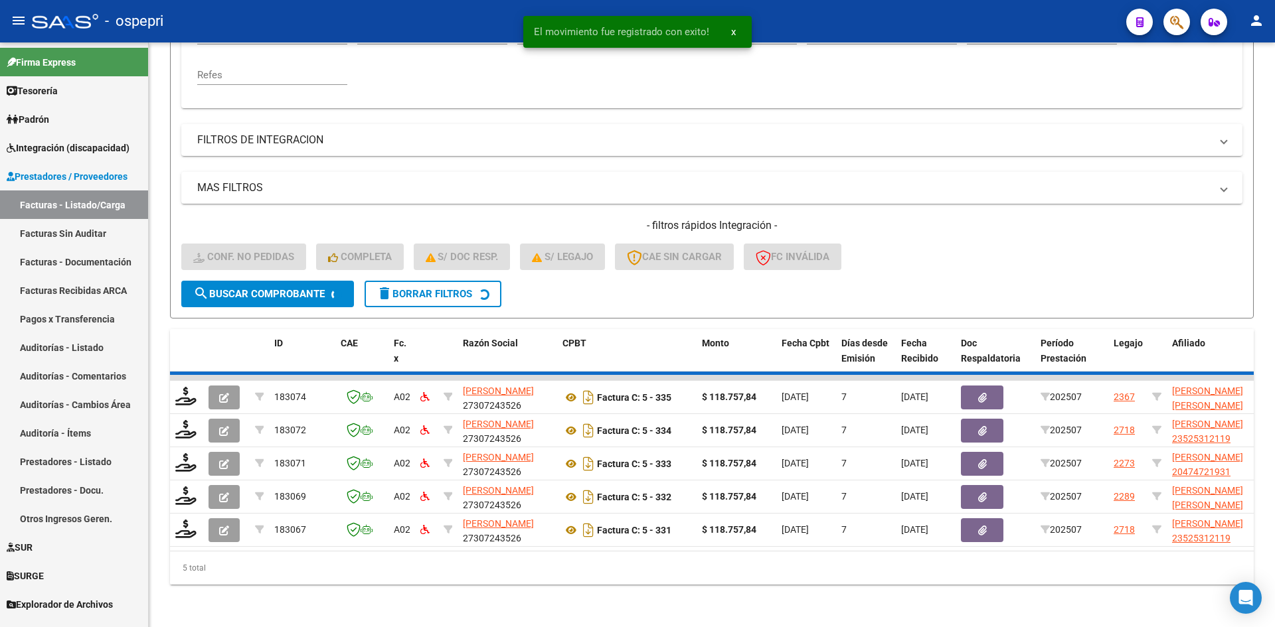
scroll to position [267, 0]
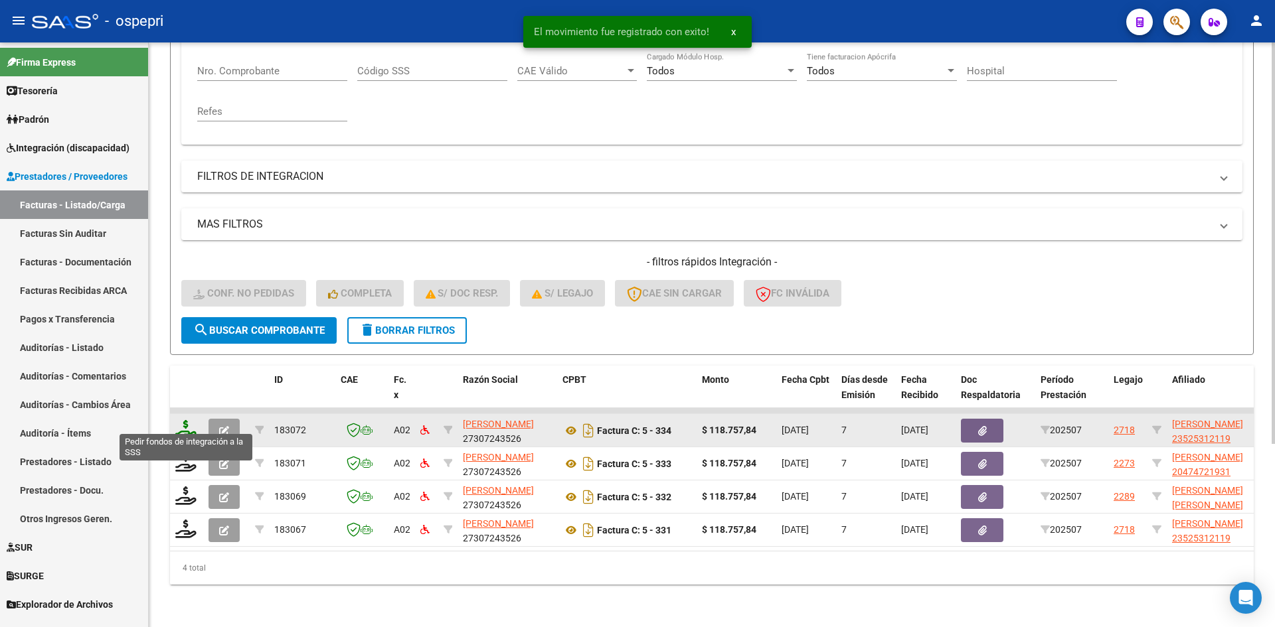
click at [185, 420] on icon at bounding box center [185, 429] width 21 height 19
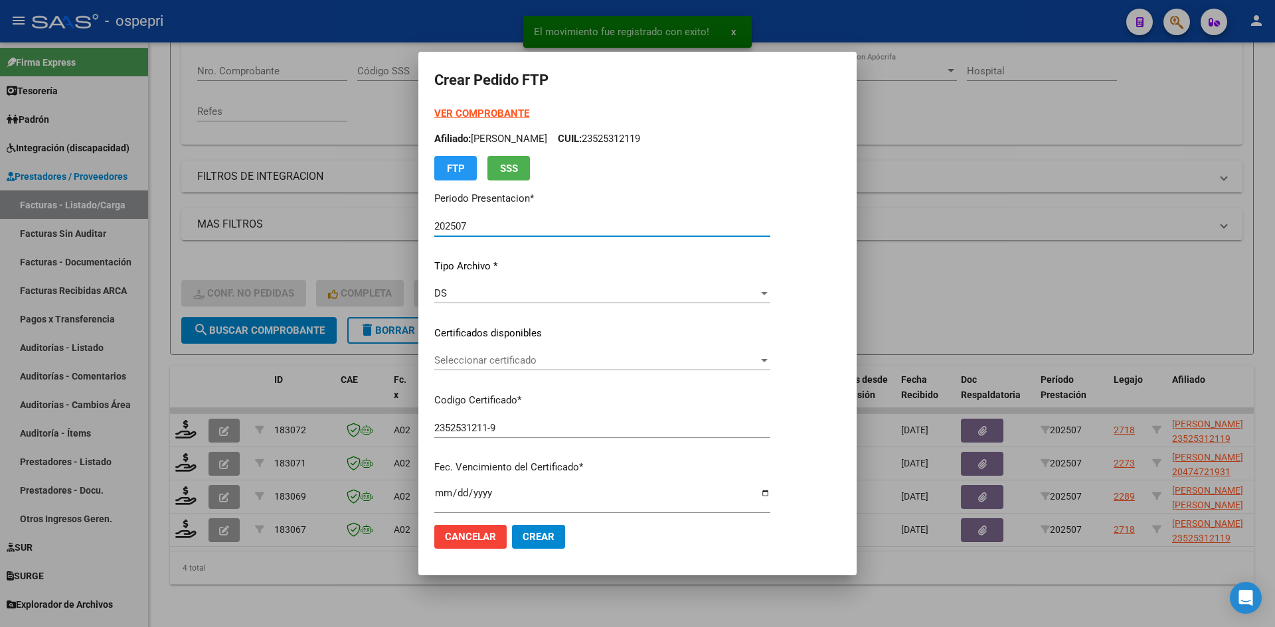
click at [502, 371] on div "Seleccionar certificado Seleccionar certificado" at bounding box center [602, 367] width 336 height 33
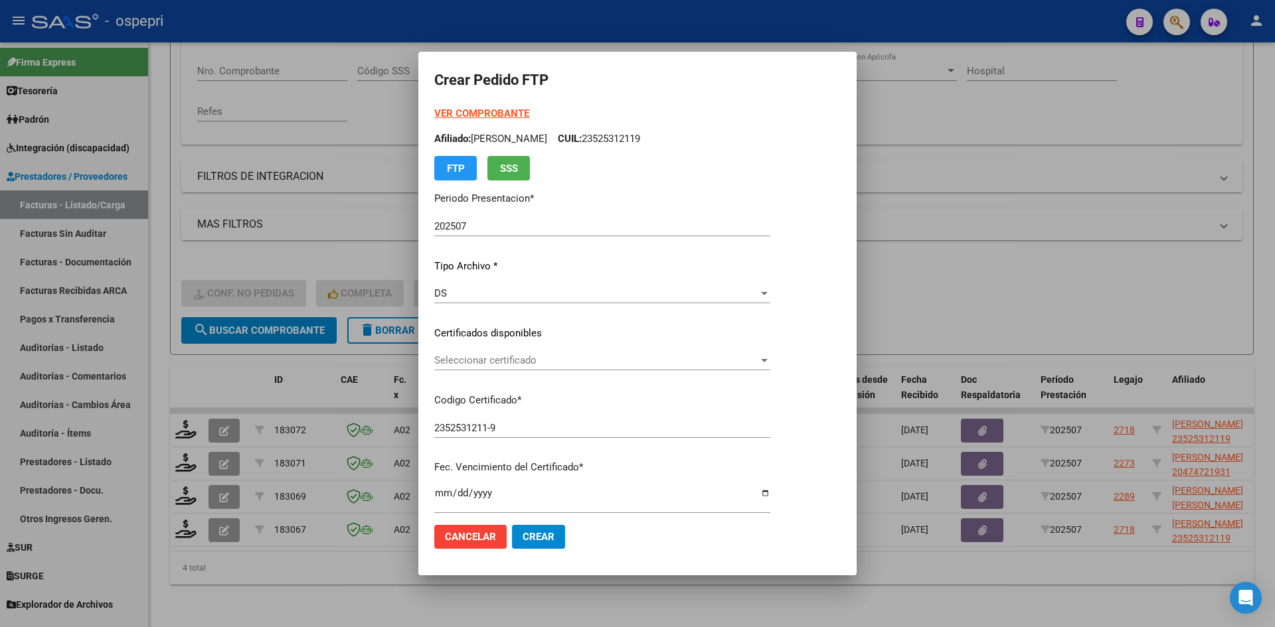
drag, startPoint x: 542, startPoint y: 375, endPoint x: 544, endPoint y: 369, distance: 6.9
click at [544, 371] on div "Seleccionar certificado Seleccionar certificado" at bounding box center [602, 367] width 336 height 33
click at [544, 369] on div "Seleccionar certificado Seleccionar certificado" at bounding box center [602, 361] width 336 height 20
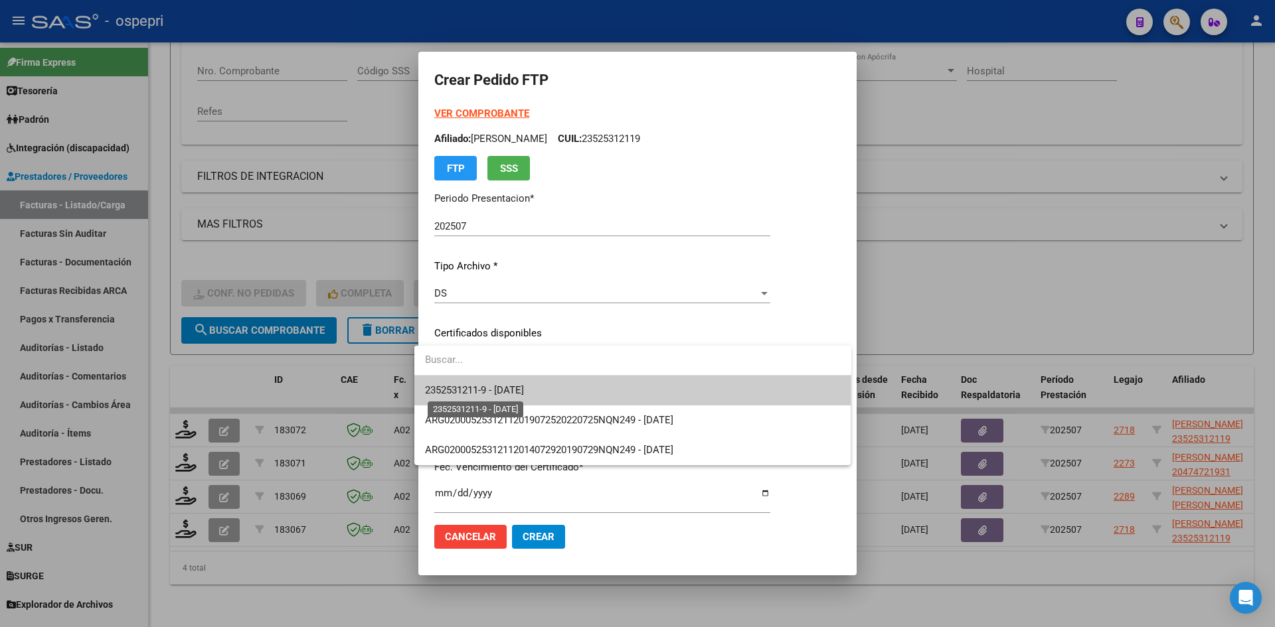
click at [524, 387] on span "2352531211-9 - 2027-12-14" at bounding box center [474, 390] width 99 height 12
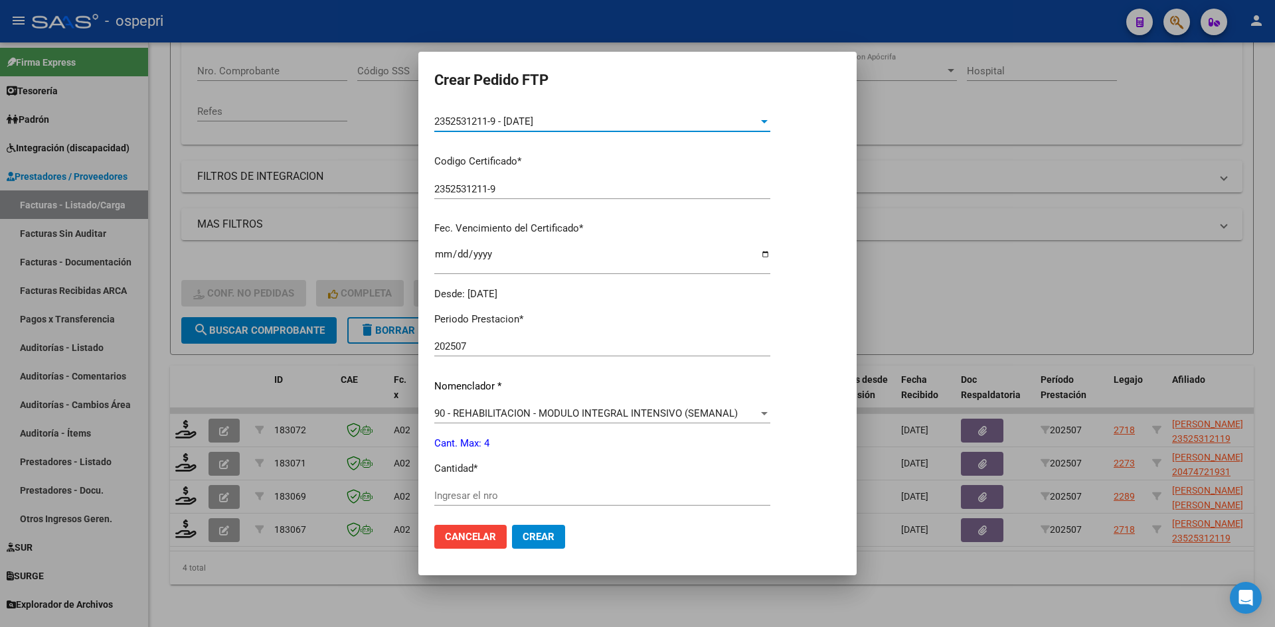
scroll to position [332, 0]
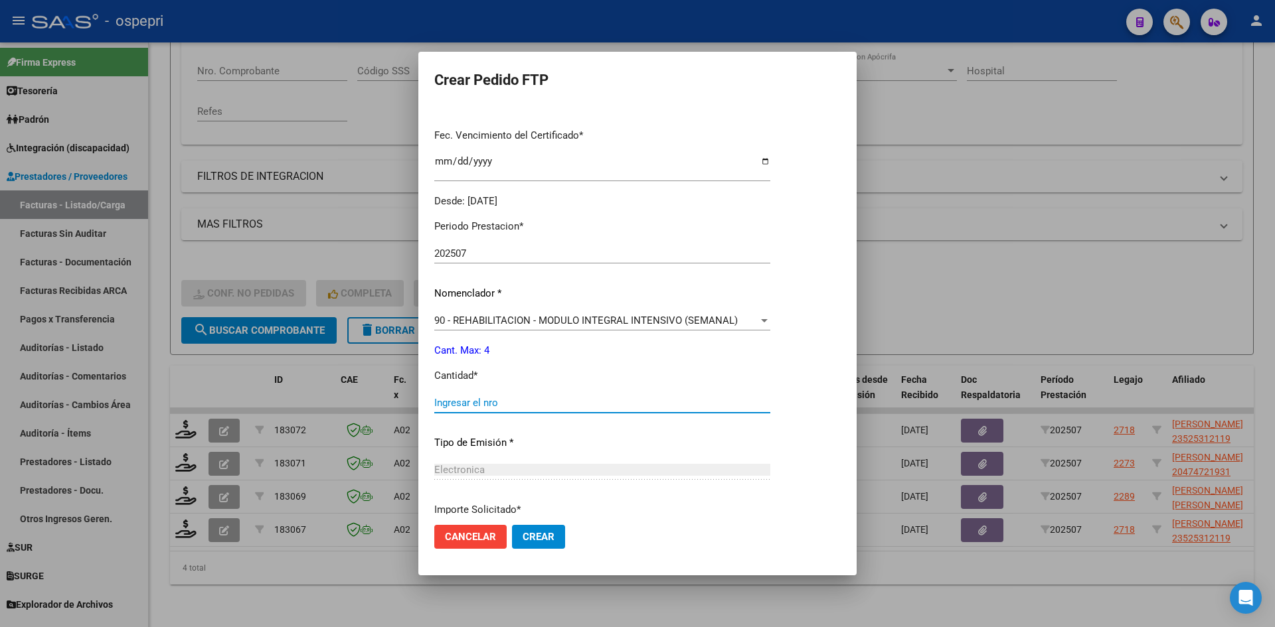
click at [451, 406] on input "Ingresar el nro" at bounding box center [602, 403] width 336 height 12
click at [527, 532] on span "Crear" at bounding box center [539, 537] width 32 height 12
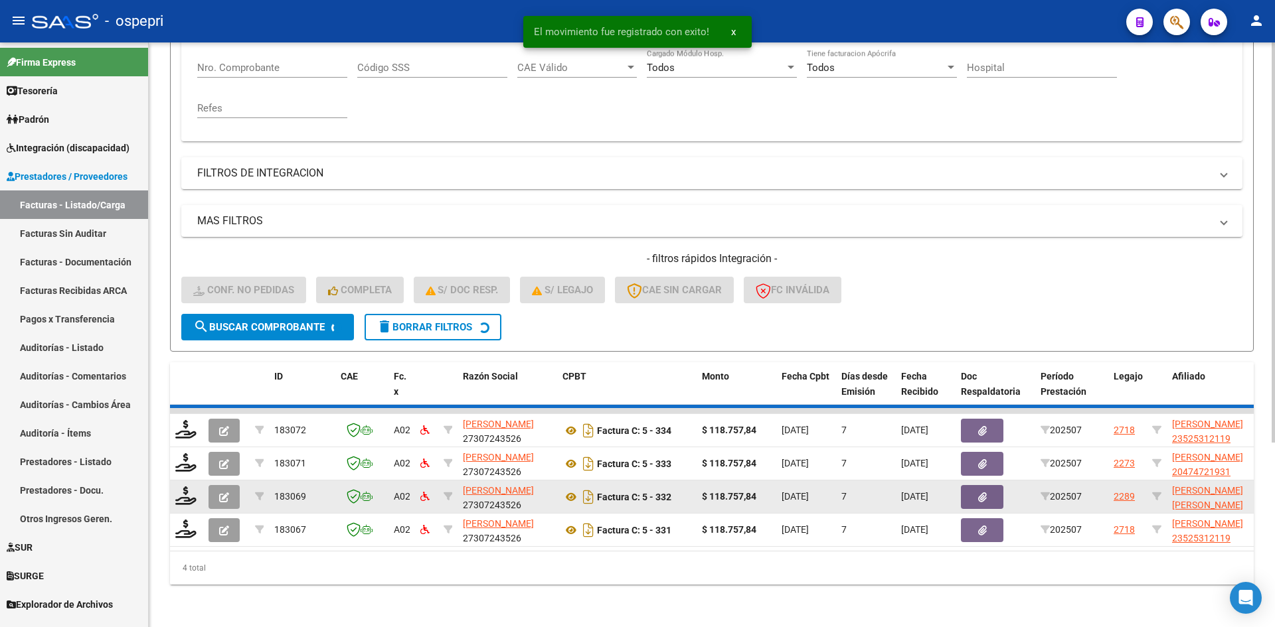
scroll to position [234, 0]
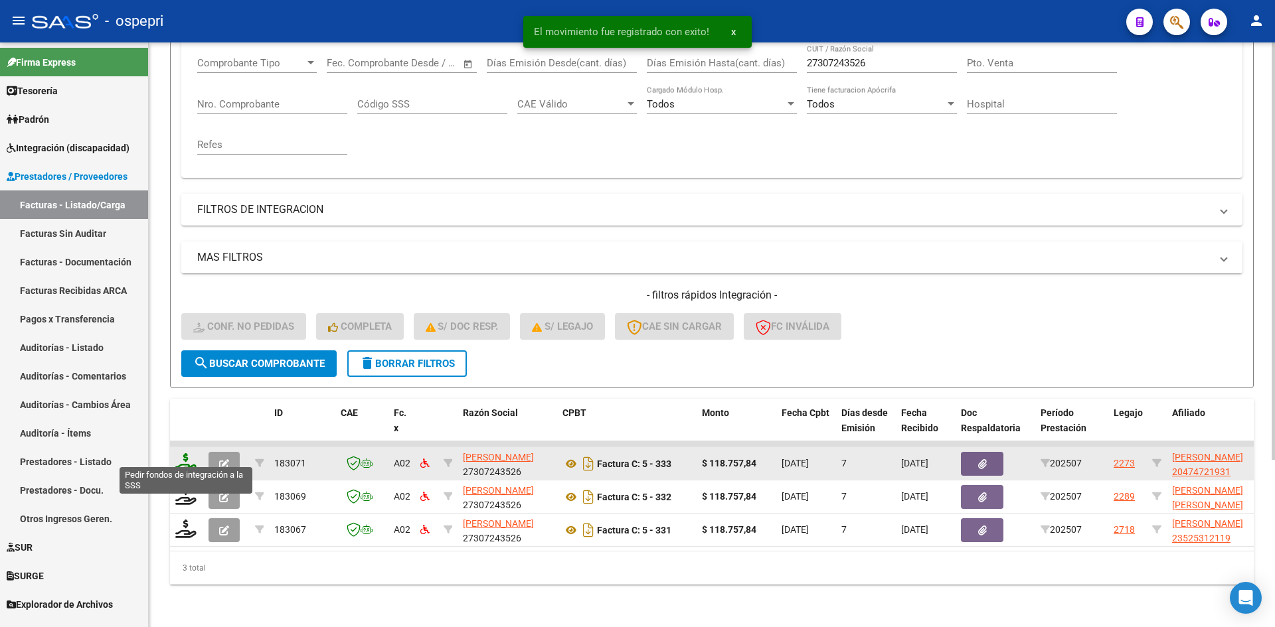
click at [181, 454] on icon at bounding box center [185, 463] width 21 height 19
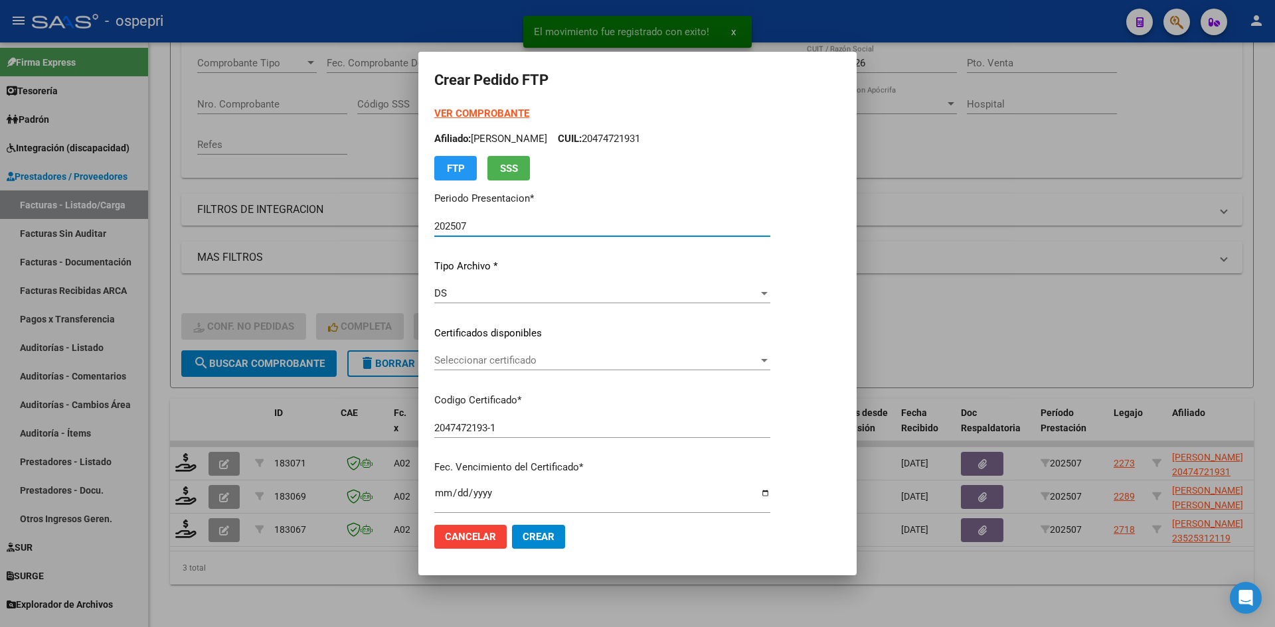
click at [566, 363] on span "Seleccionar certificado" at bounding box center [596, 361] width 324 height 12
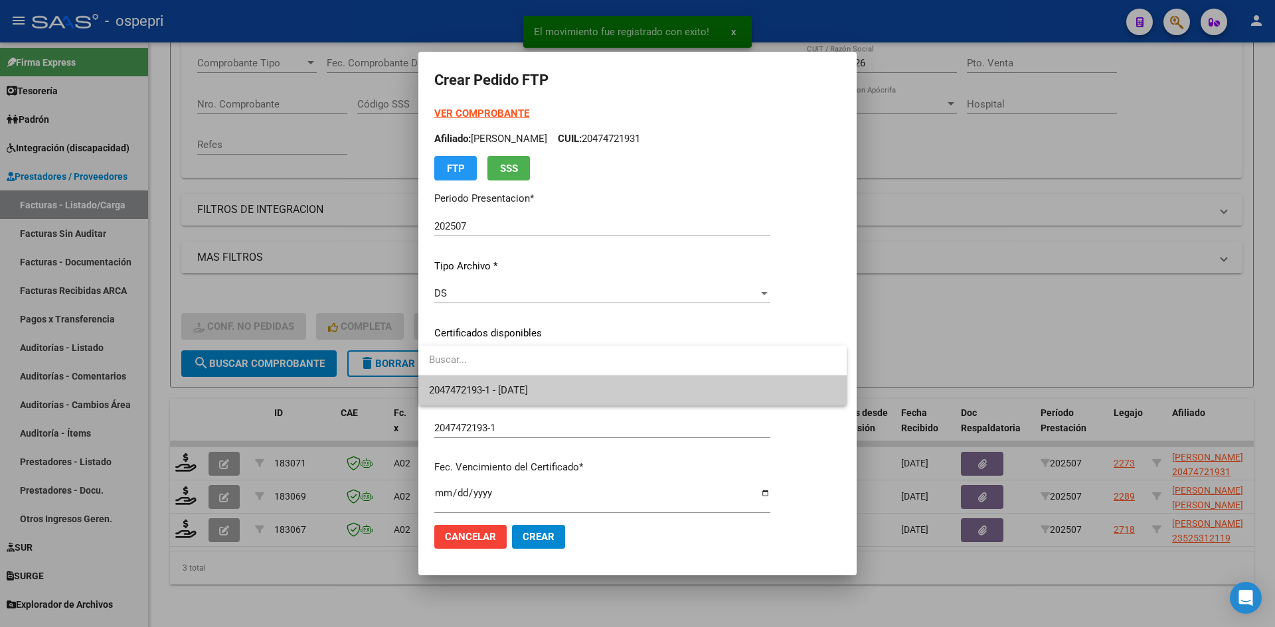
click at [568, 389] on span "2047472193-1 - 2026-05-01" at bounding box center [632, 391] width 407 height 30
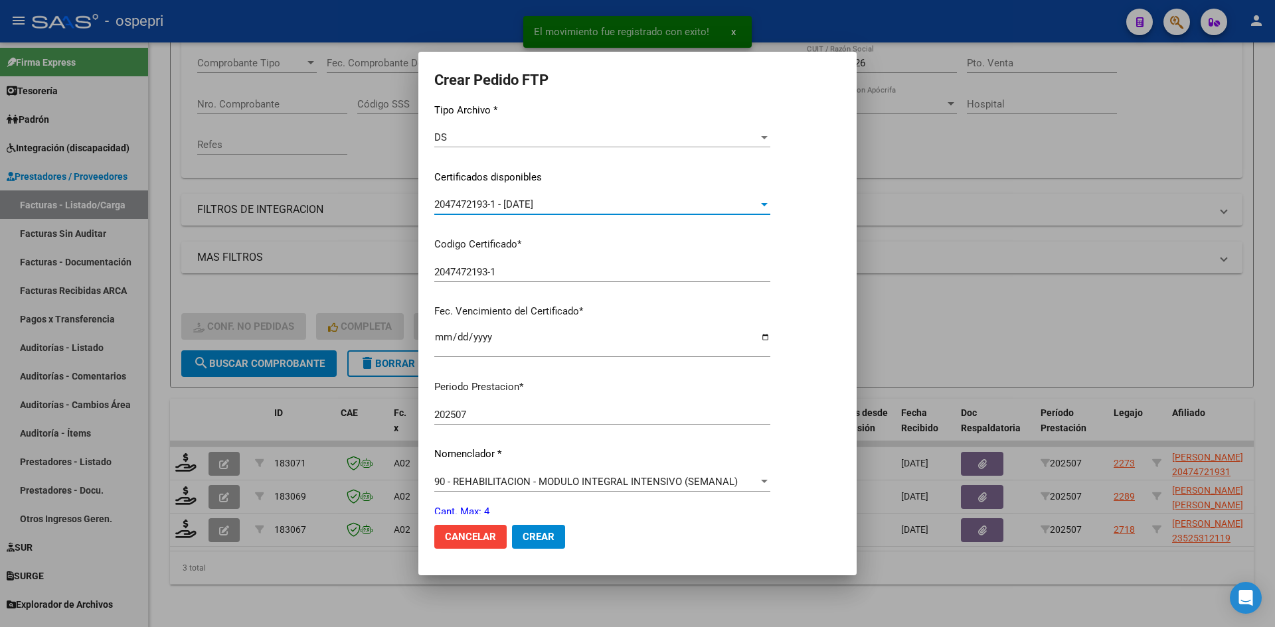
scroll to position [266, 0]
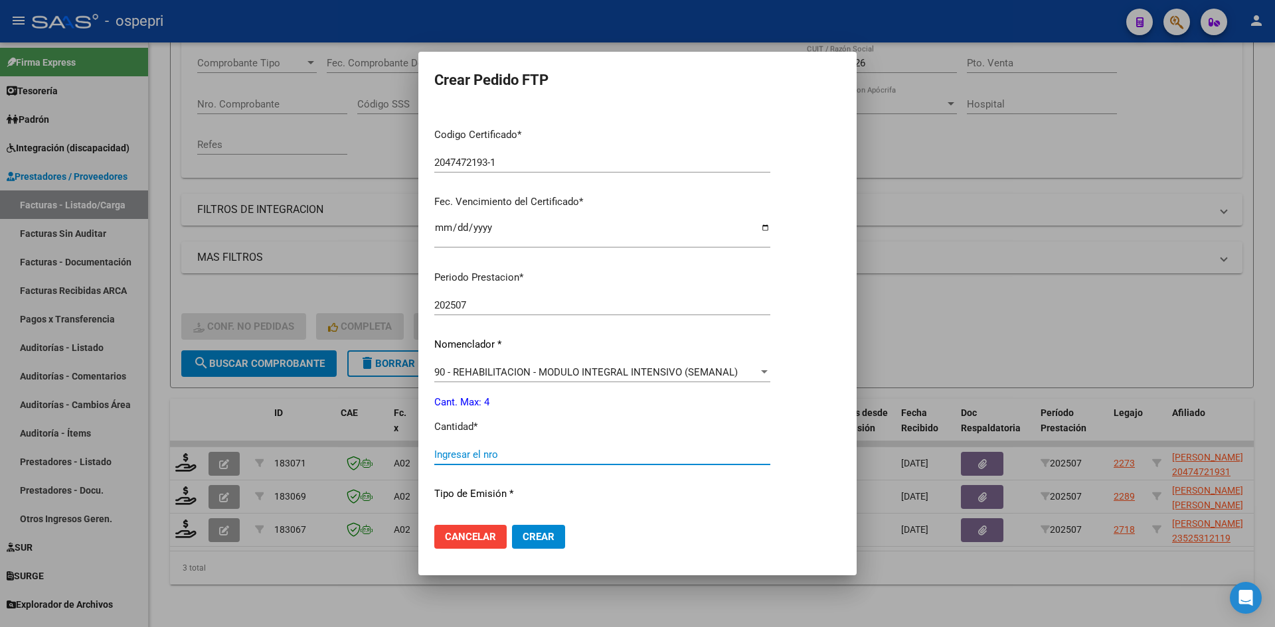
click at [499, 455] on input "Ingresar el nro" at bounding box center [602, 455] width 336 height 12
click at [534, 543] on button "Crear" at bounding box center [538, 537] width 53 height 24
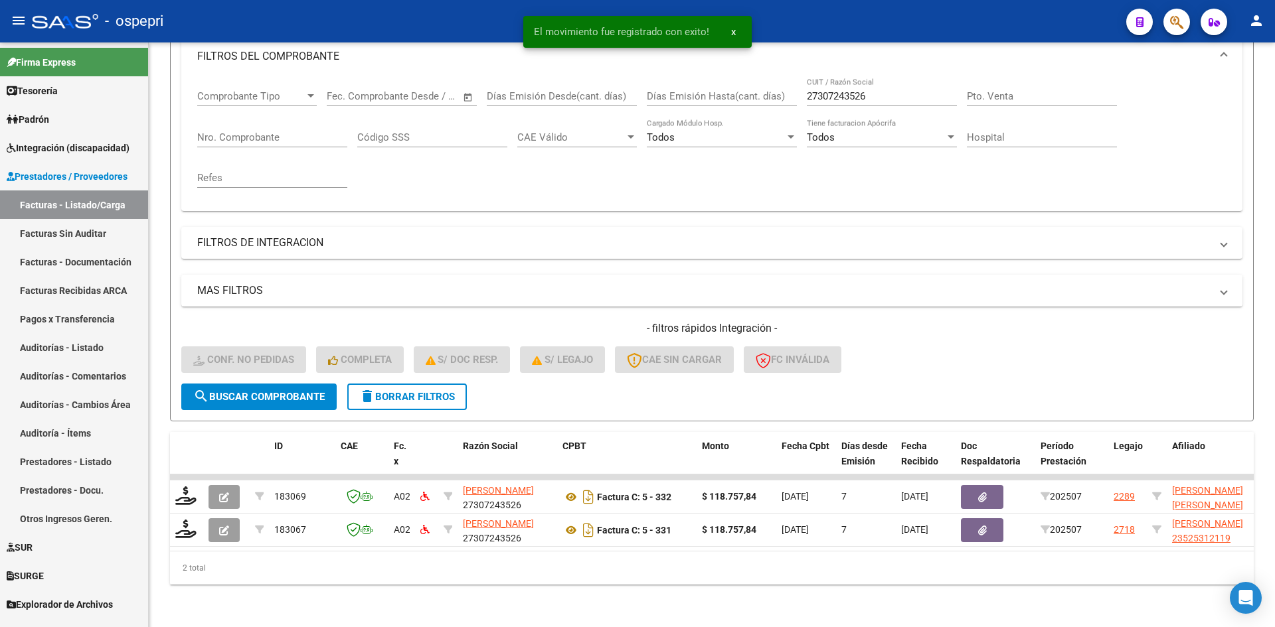
scroll to position [201, 0]
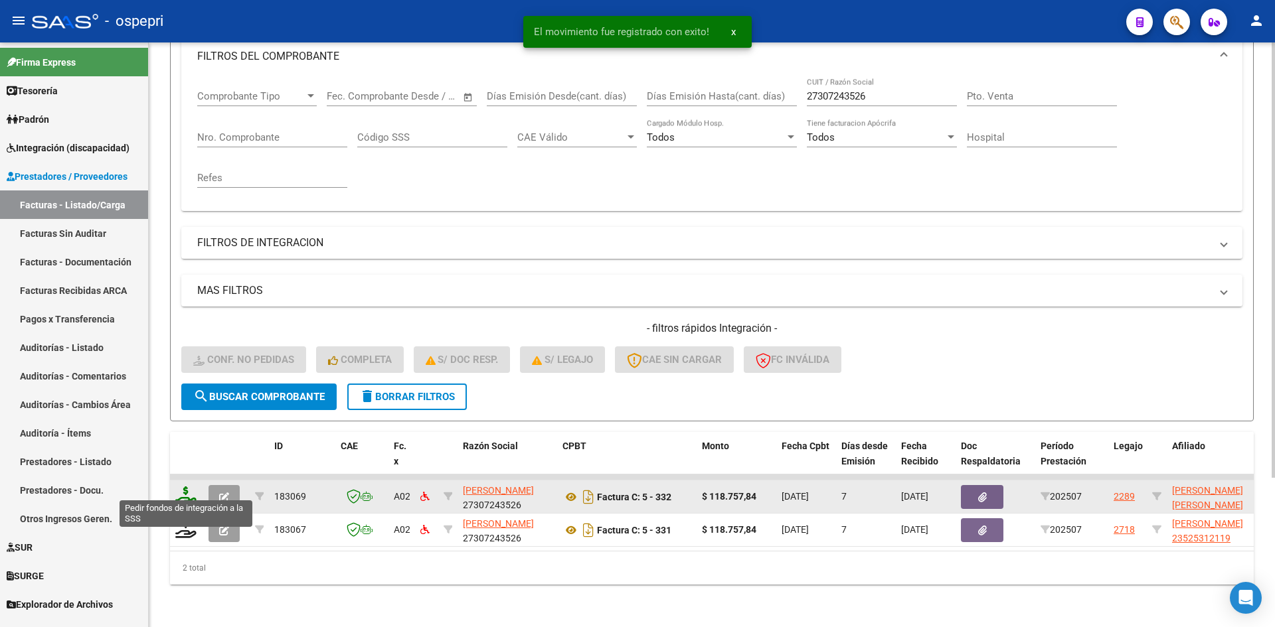
click at [183, 488] on icon at bounding box center [185, 496] width 21 height 19
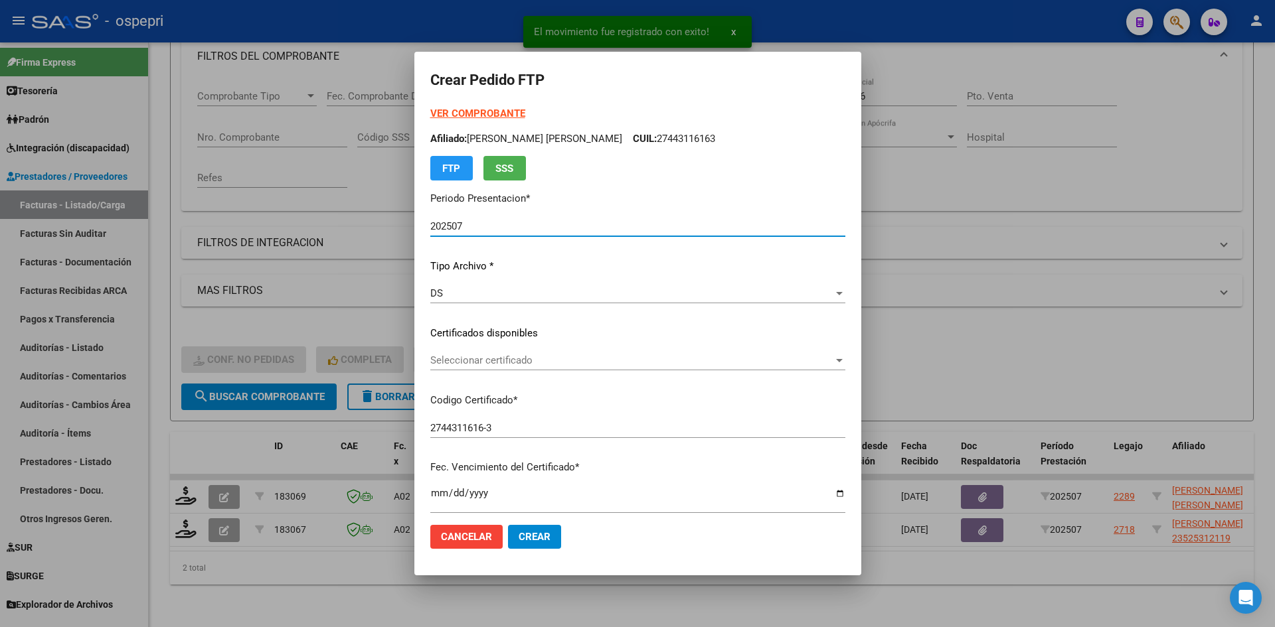
click at [572, 367] on span "Seleccionar certificado" at bounding box center [631, 361] width 403 height 12
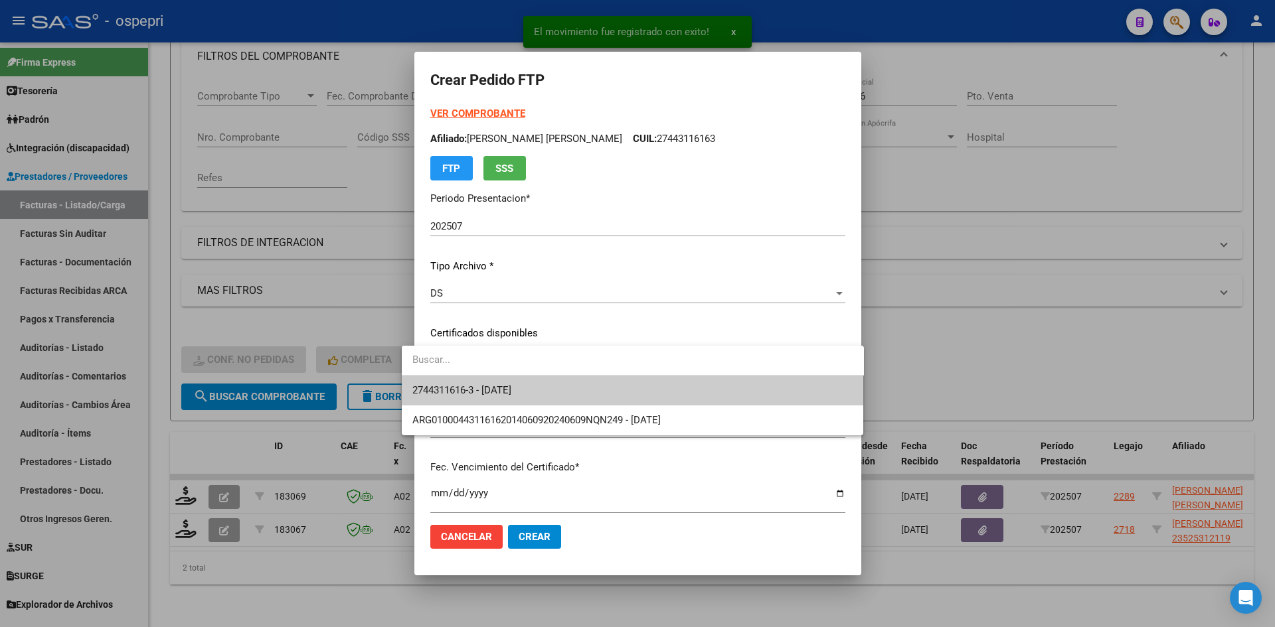
click at [576, 384] on span "2744311616-3 - 2039-03-01" at bounding box center [632, 391] width 441 height 30
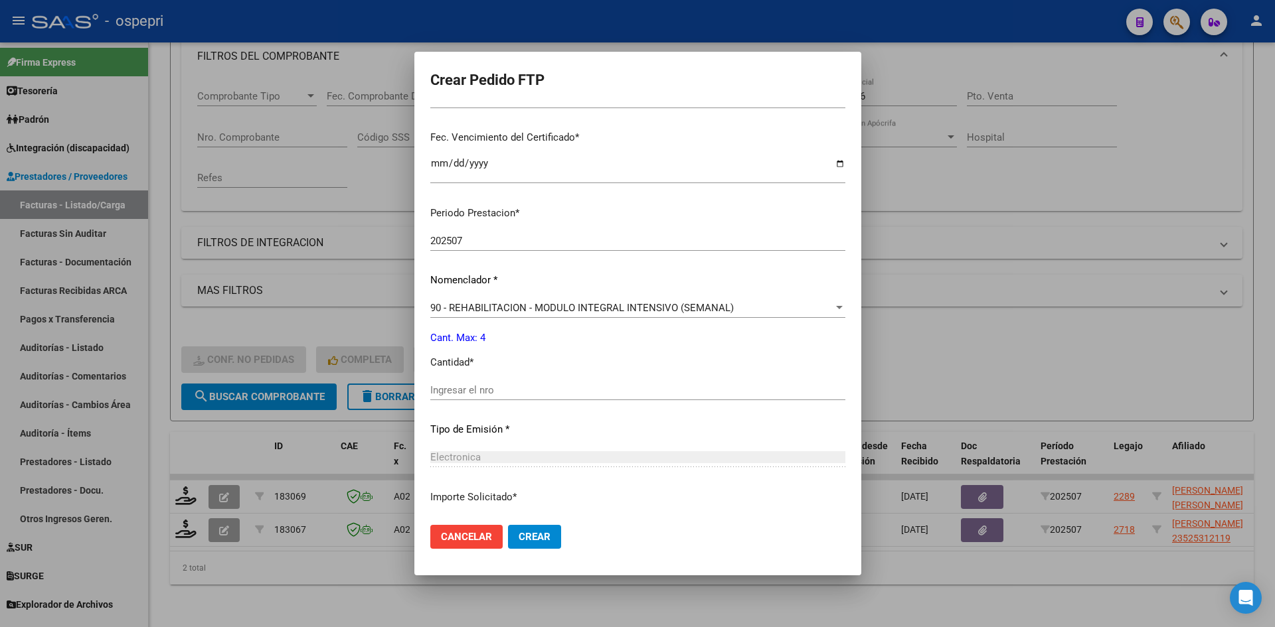
scroll to position [332, 0]
click at [463, 389] on input "Ingresar el nro" at bounding box center [637, 388] width 415 height 12
click at [525, 536] on span "Crear" at bounding box center [535, 537] width 32 height 12
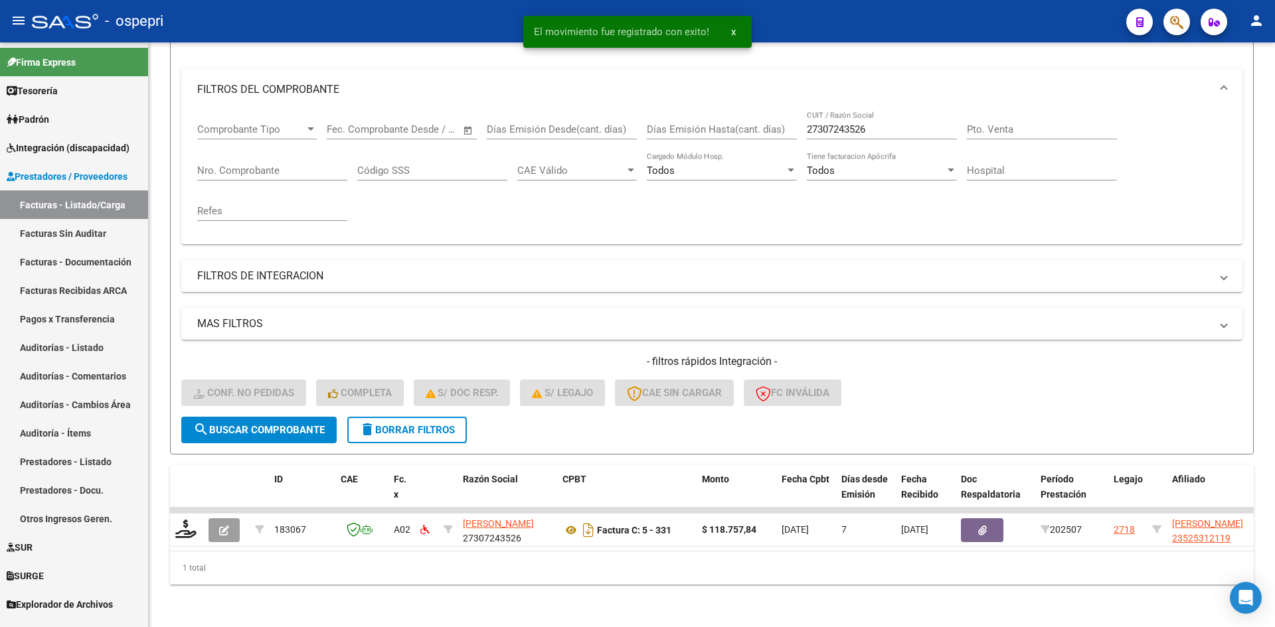
scroll to position [167, 0]
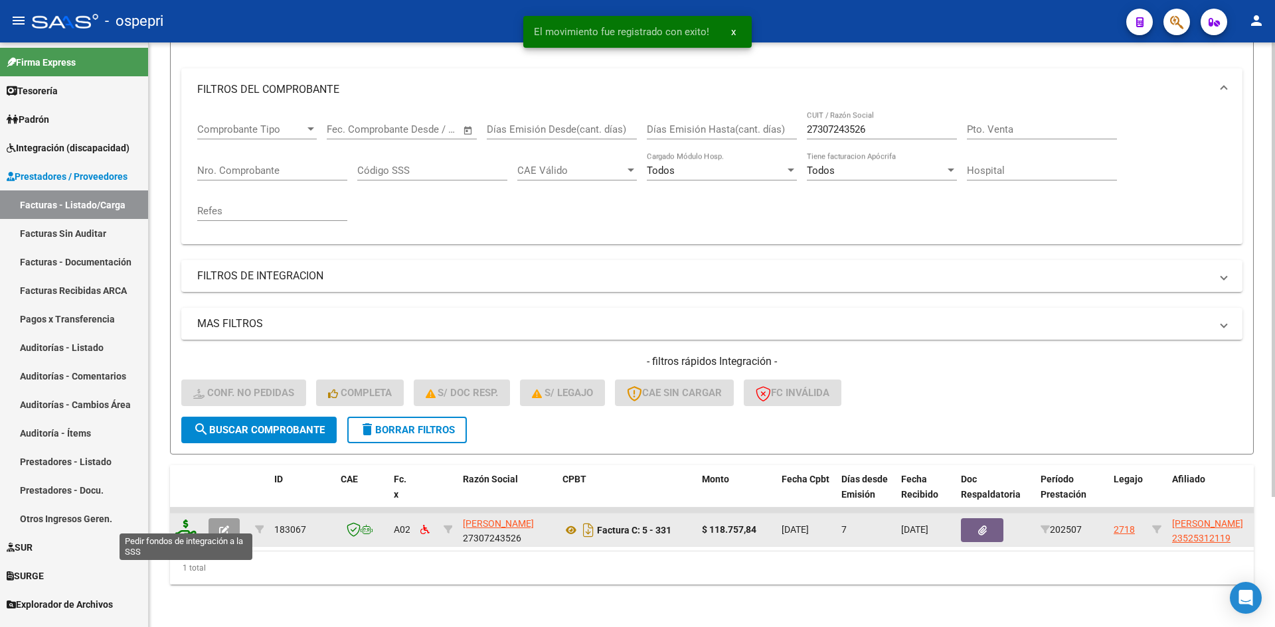
click at [179, 520] on icon at bounding box center [185, 529] width 21 height 19
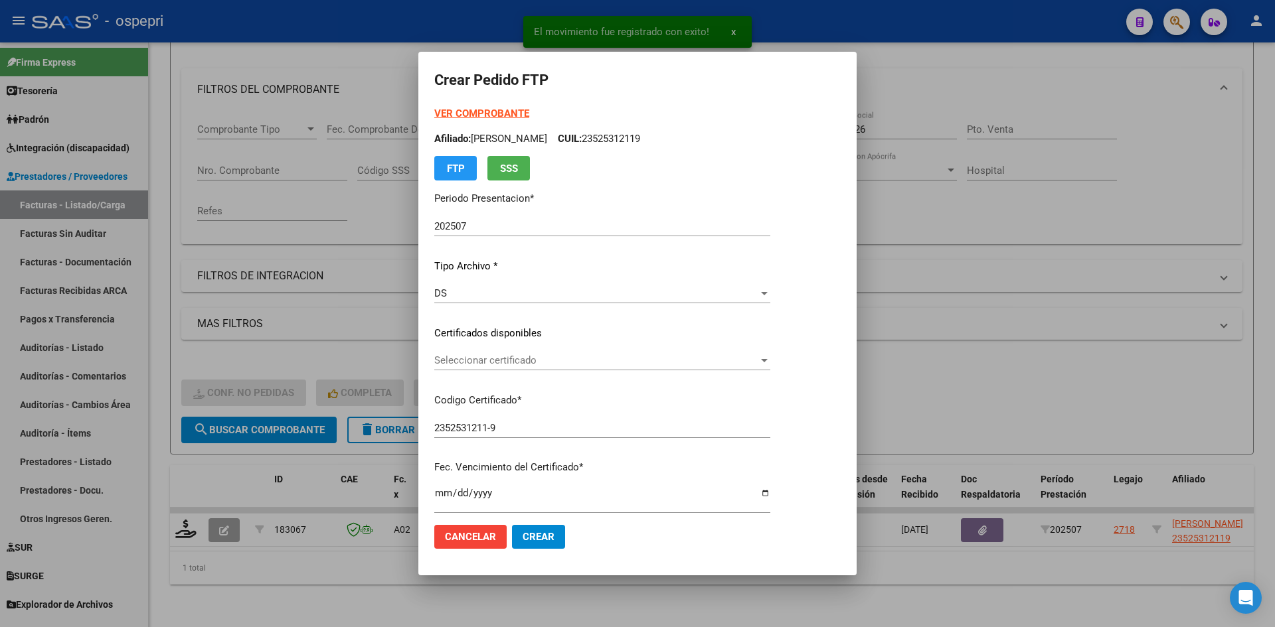
click at [517, 368] on div "Seleccionar certificado Seleccionar certificado" at bounding box center [602, 361] width 336 height 20
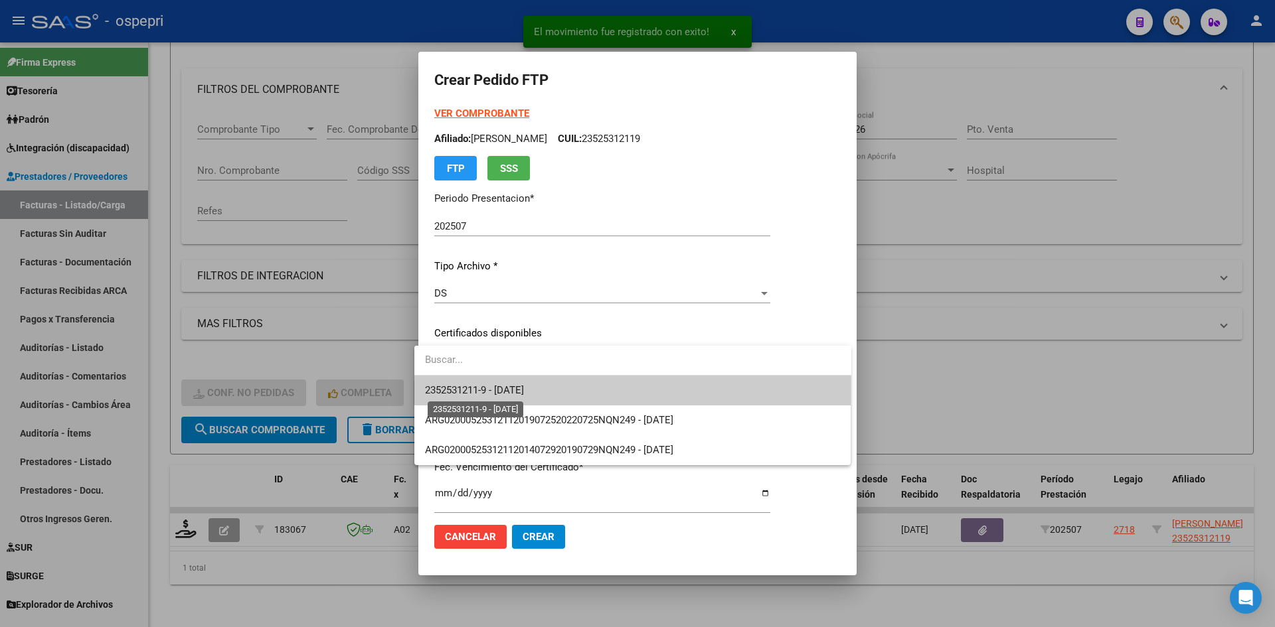
click at [521, 386] on span "2352531211-9 - 2027-12-14" at bounding box center [474, 390] width 99 height 12
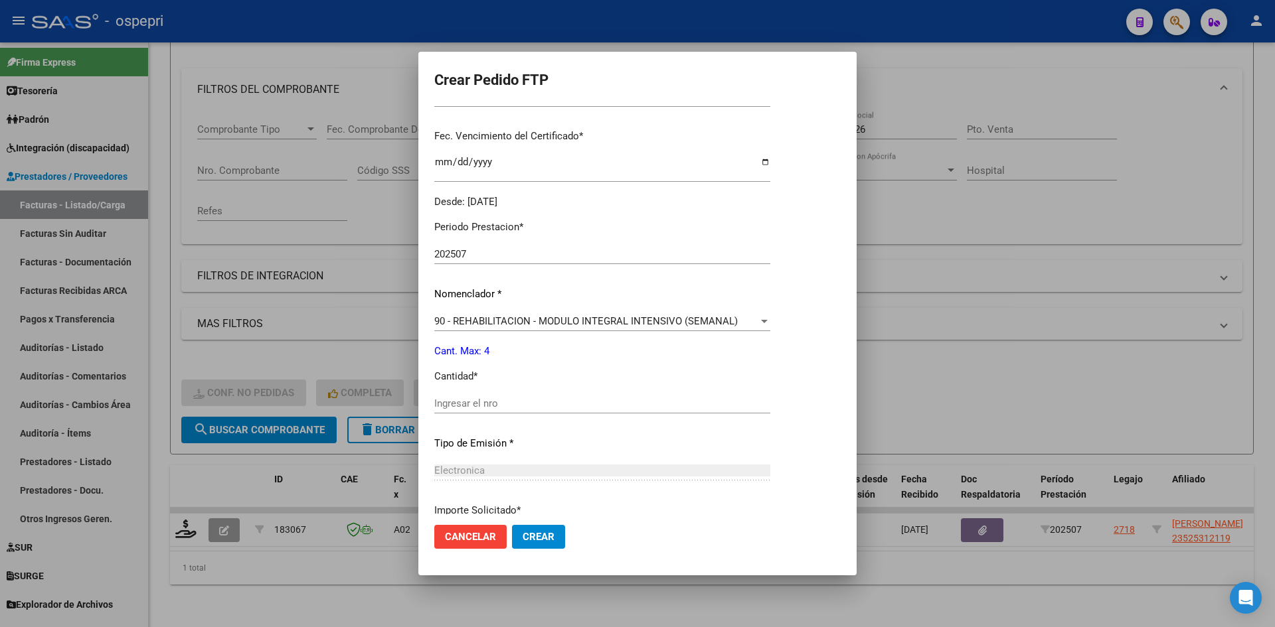
scroll to position [332, 0]
click at [457, 404] on input "Ingresar el nro" at bounding box center [602, 403] width 336 height 12
click at [546, 545] on button "Crear" at bounding box center [538, 537] width 53 height 24
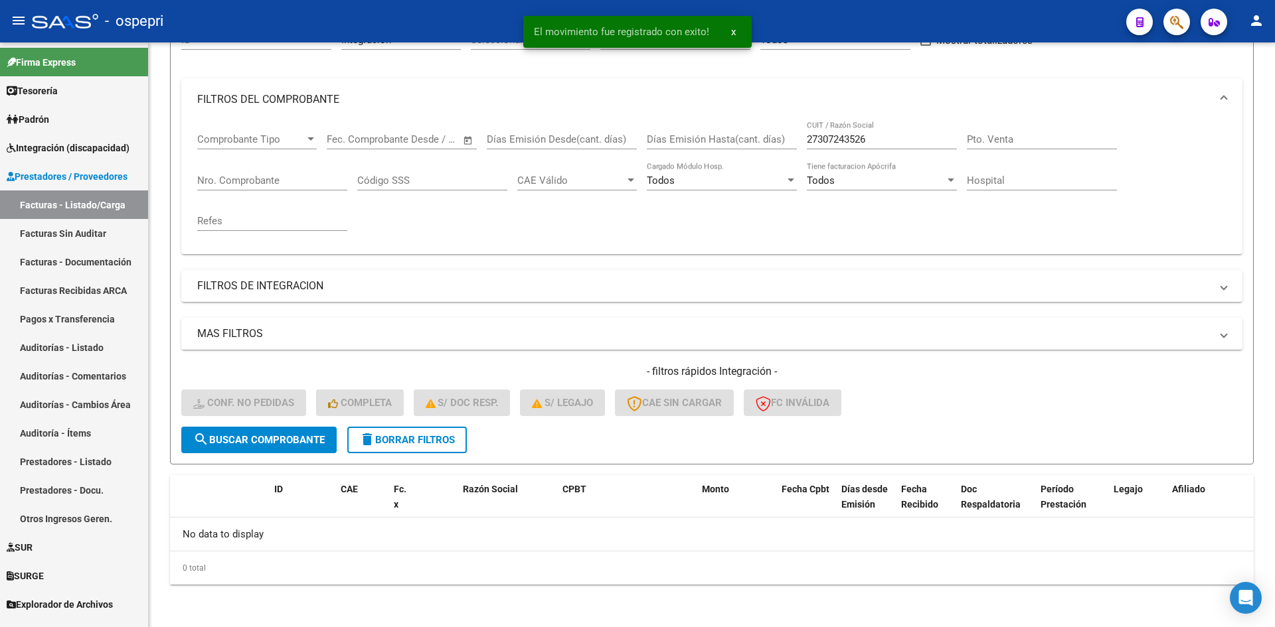
scroll to position [147, 0]
click at [425, 433] on button "delete Borrar Filtros" at bounding box center [407, 440] width 120 height 27
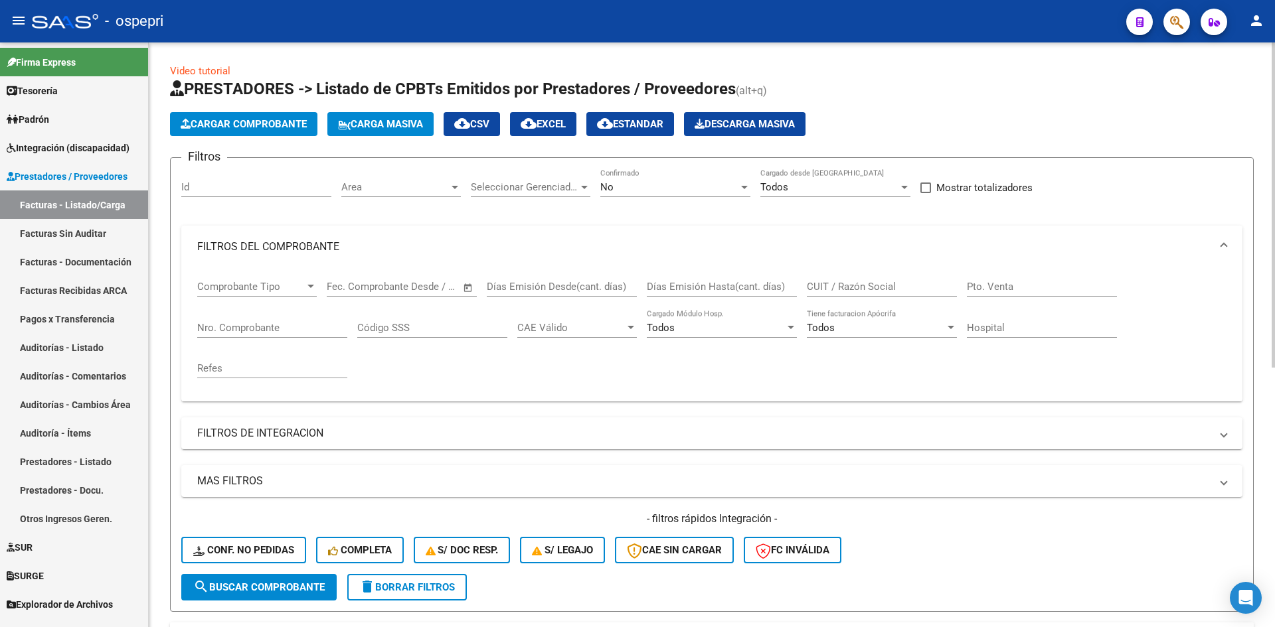
scroll to position [147, 0]
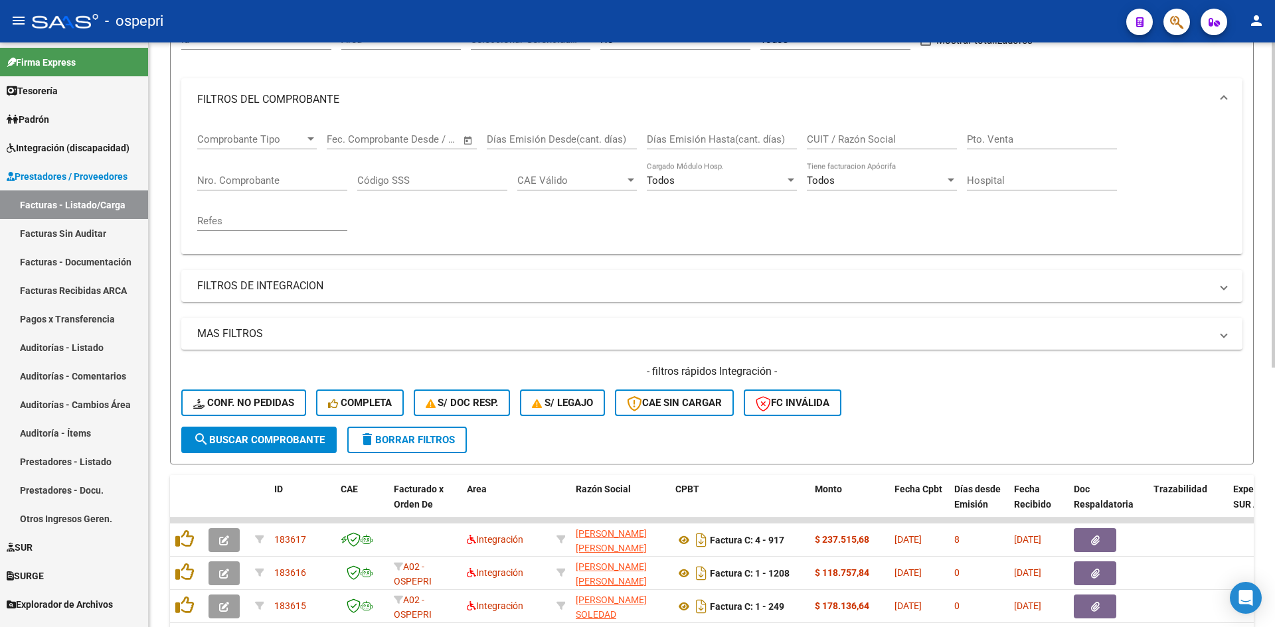
click at [1040, 364] on div "MAS FILTROS Todos Con Doc. Respaldatoria Todos Con Trazabilidad Todos Asociado …" at bounding box center [711, 372] width 1061 height 109
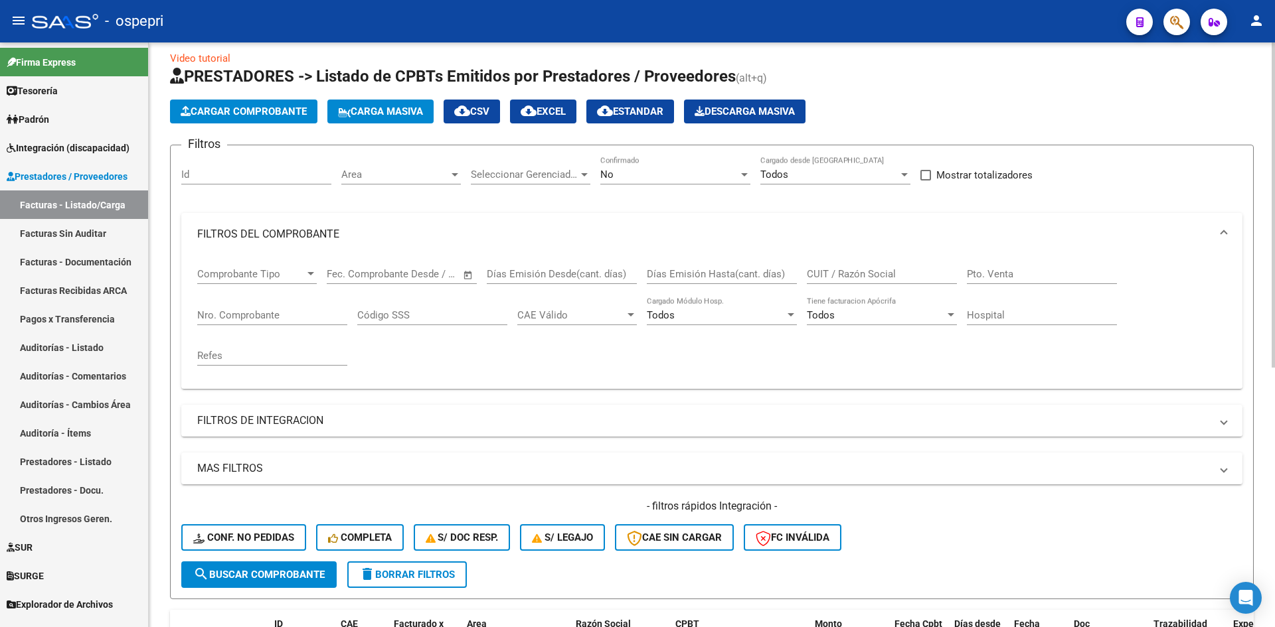
scroll to position [0, 0]
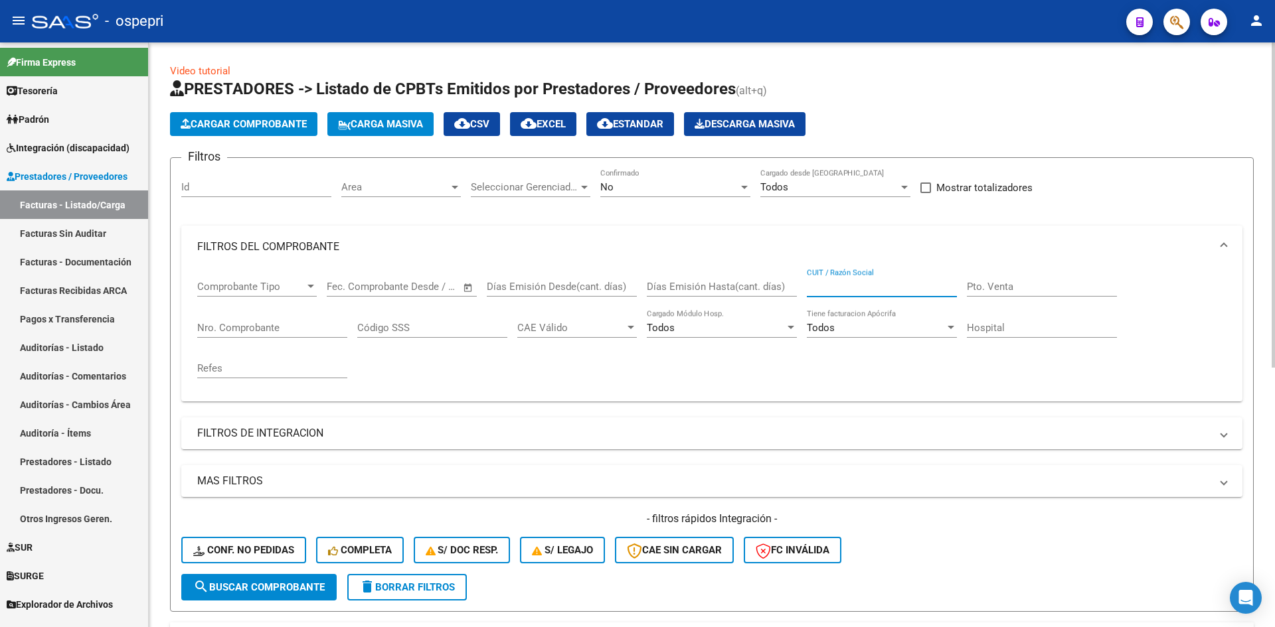
click at [816, 282] on input "CUIT / Razón Social" at bounding box center [882, 287] width 150 height 12
paste input "27332387451"
type input "27332387451"
click at [305, 582] on span "search Buscar Comprobante" at bounding box center [258, 588] width 131 height 12
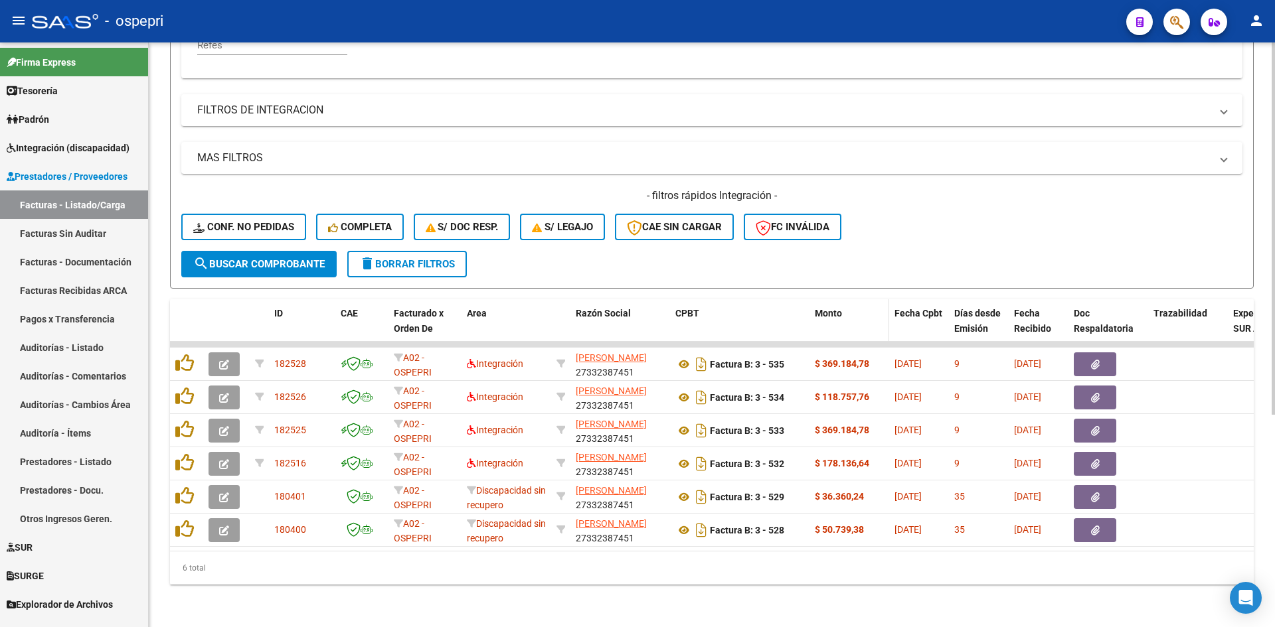
scroll to position [332, 0]
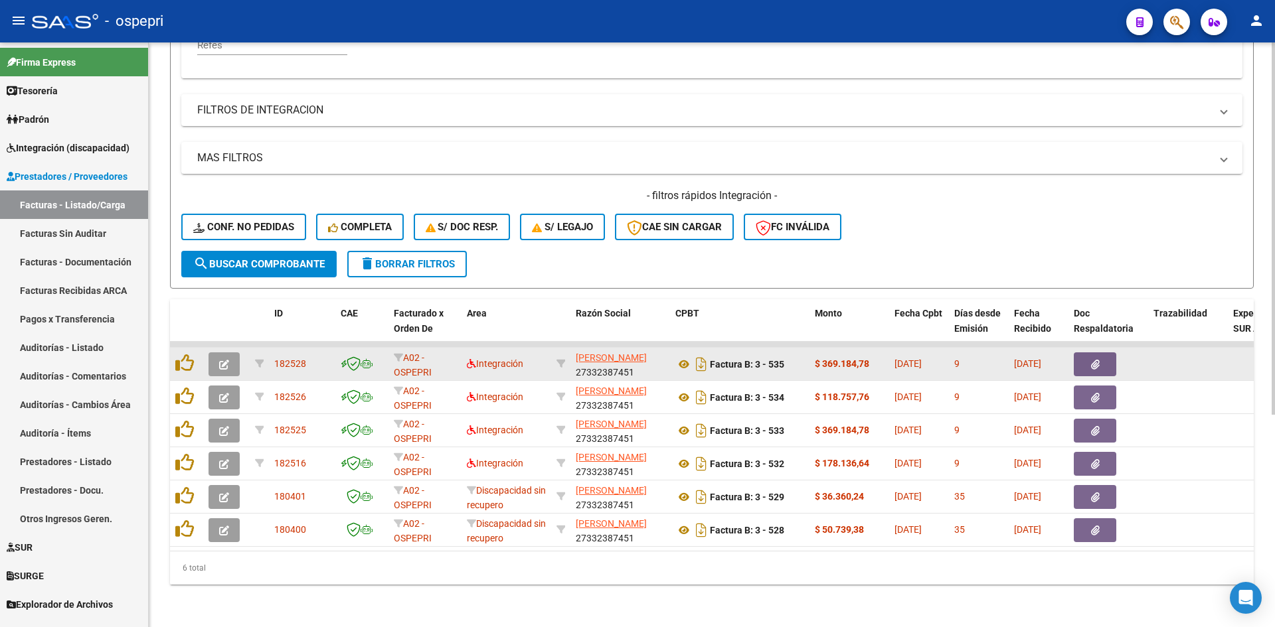
click at [218, 353] on button "button" at bounding box center [223, 365] width 31 height 24
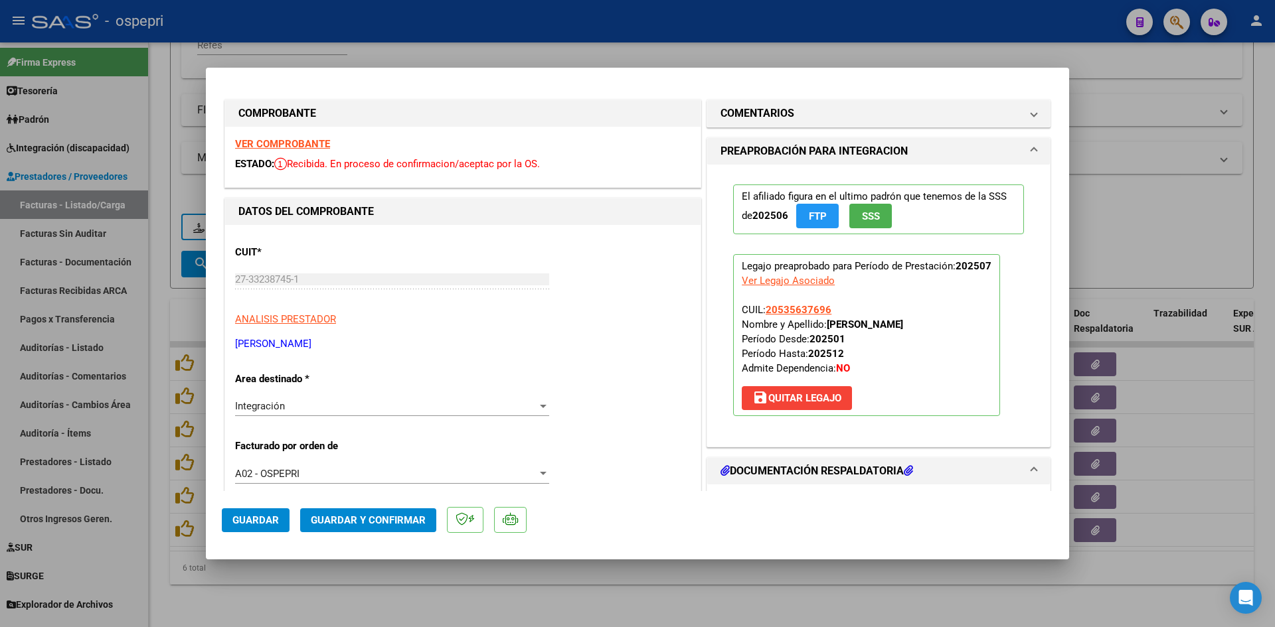
scroll to position [0, 0]
type input "$ 0,00"
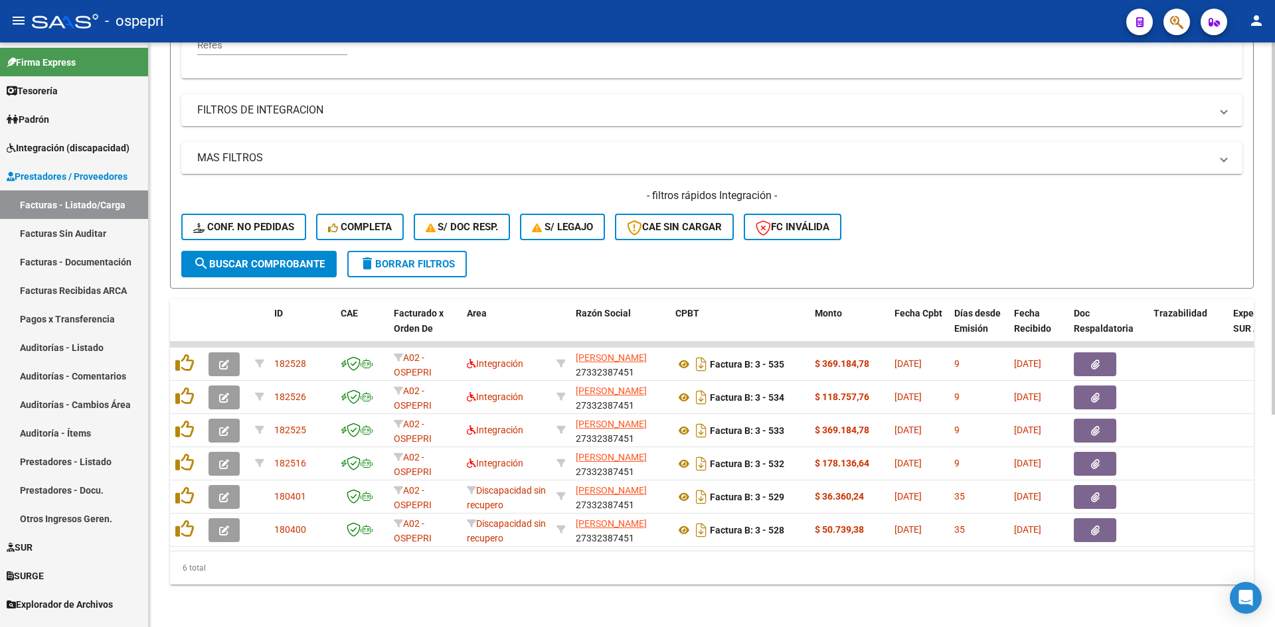
click at [1066, 191] on h4 "- filtros rápidos Integración -" at bounding box center [711, 196] width 1061 height 15
